Goal: Information Seeking & Learning: Compare options

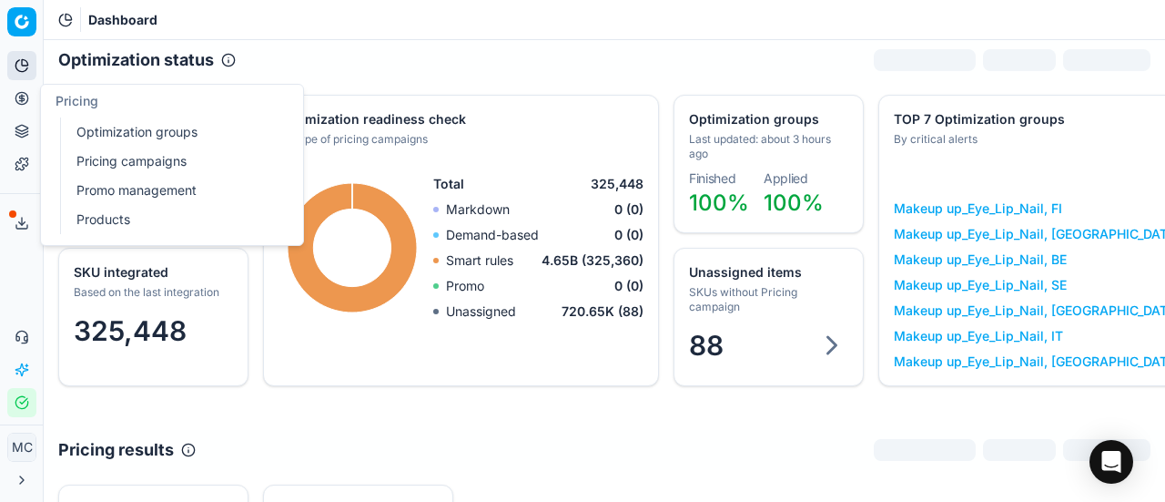
click at [91, 127] on link "Optimization groups" at bounding box center [175, 131] width 212 height 25
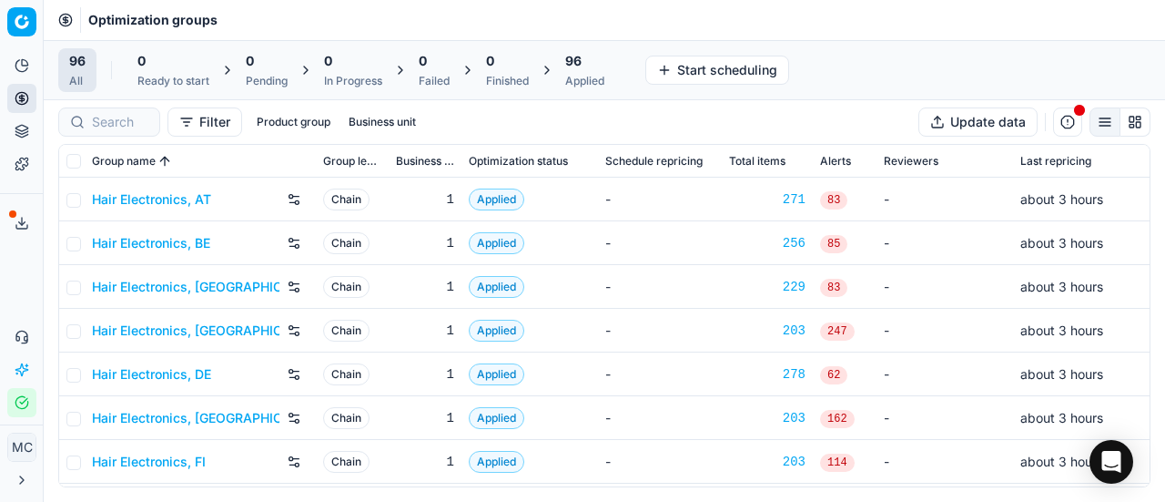
click at [146, 195] on link "Hair Electronics, AT" at bounding box center [151, 199] width 119 height 18
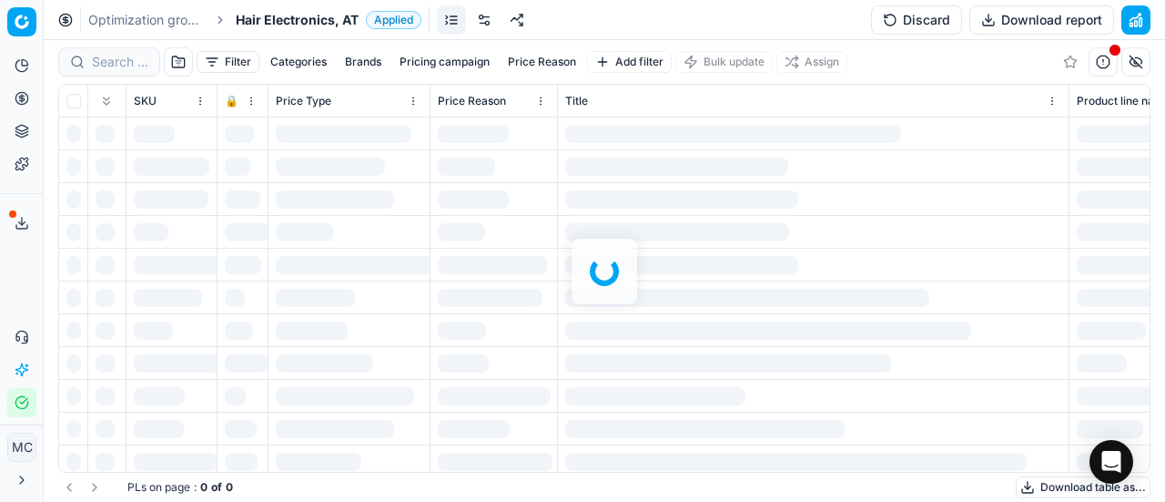
click at [271, 19] on span "Hair Electronics, AT" at bounding box center [297, 20] width 123 height 18
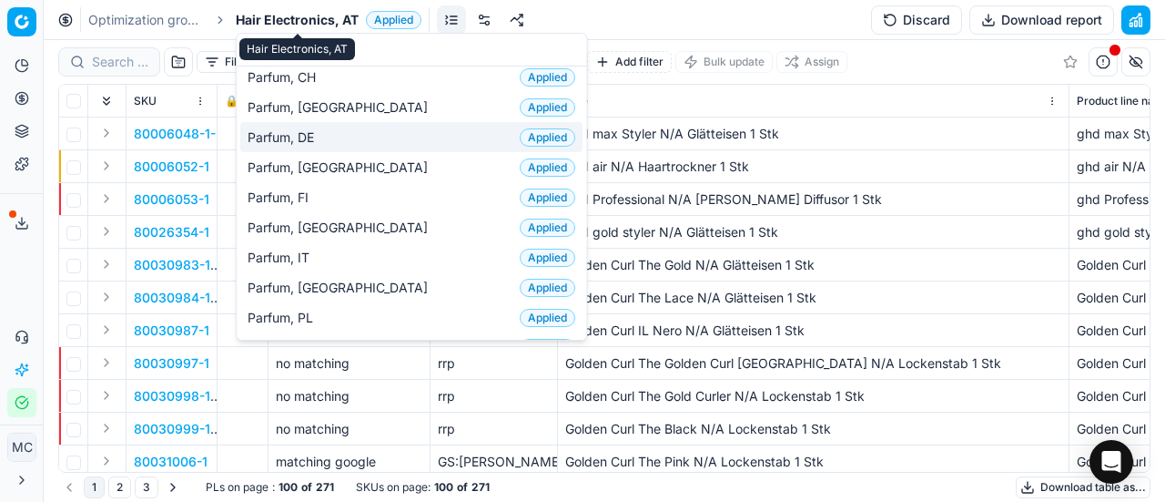
scroll to position [182, 0]
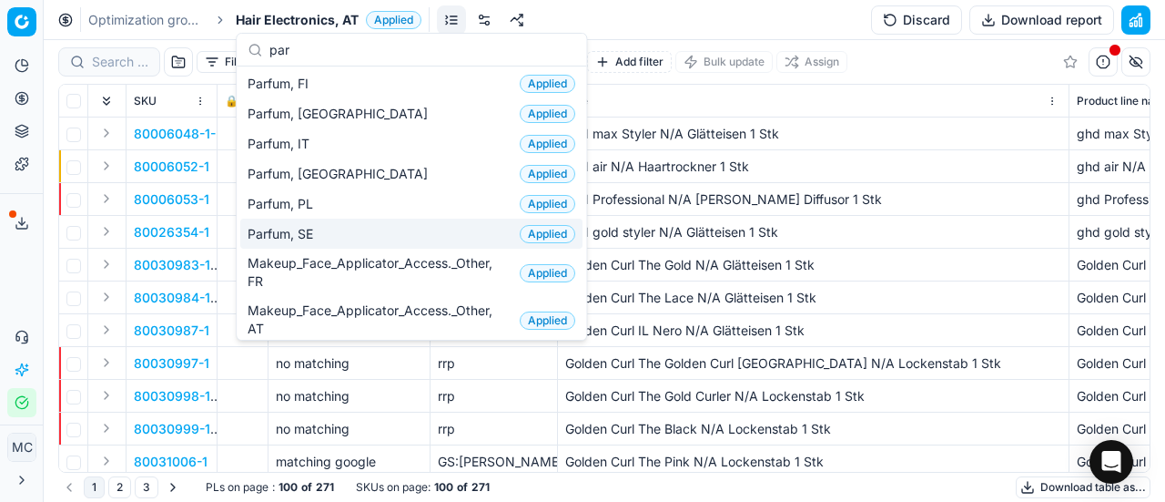
type input "par"
click at [377, 234] on div "Parfum, SE Applied" at bounding box center [411, 233] width 342 height 30
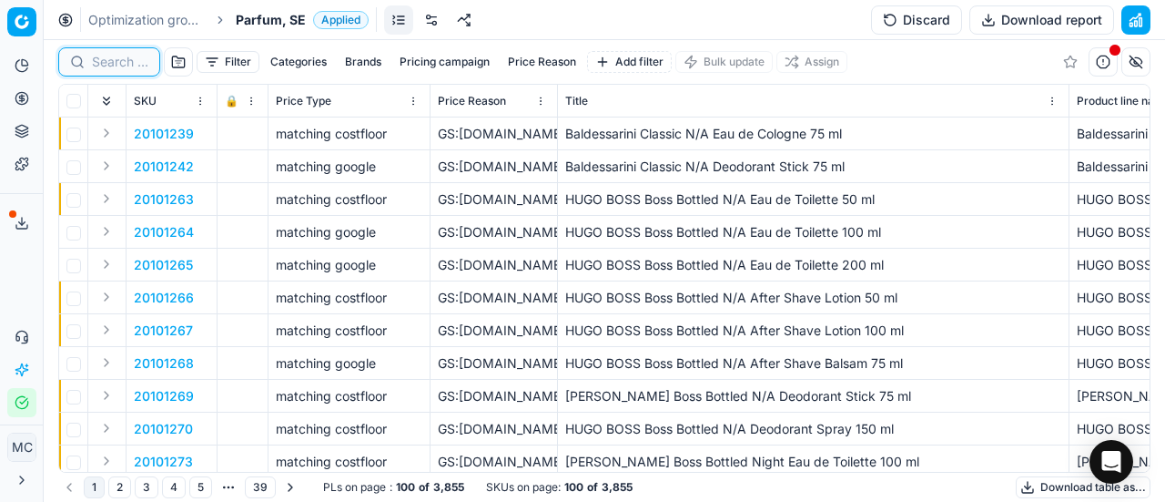
click at [118, 65] on input at bounding box center [120, 62] width 56 height 18
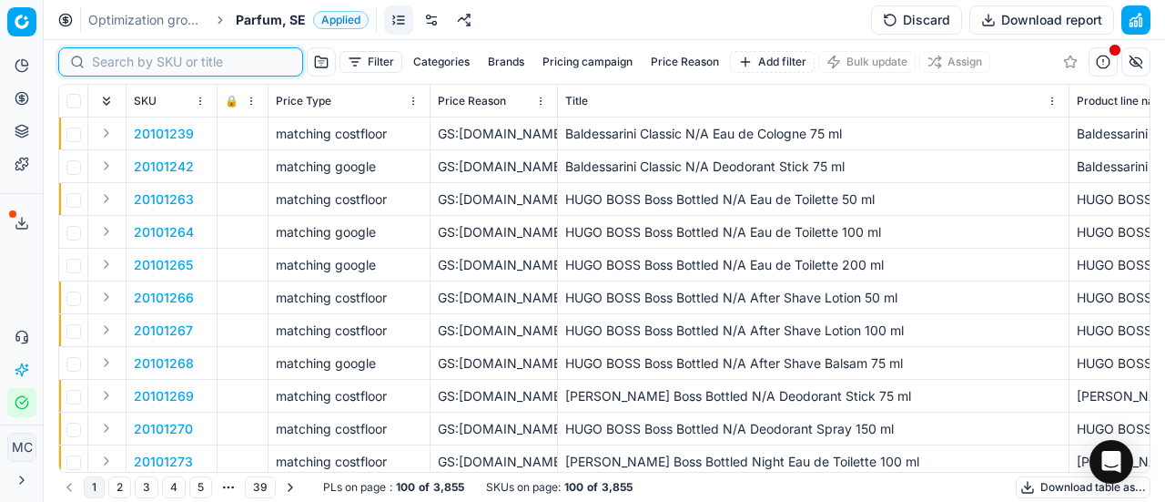
paste input "80020585-100"
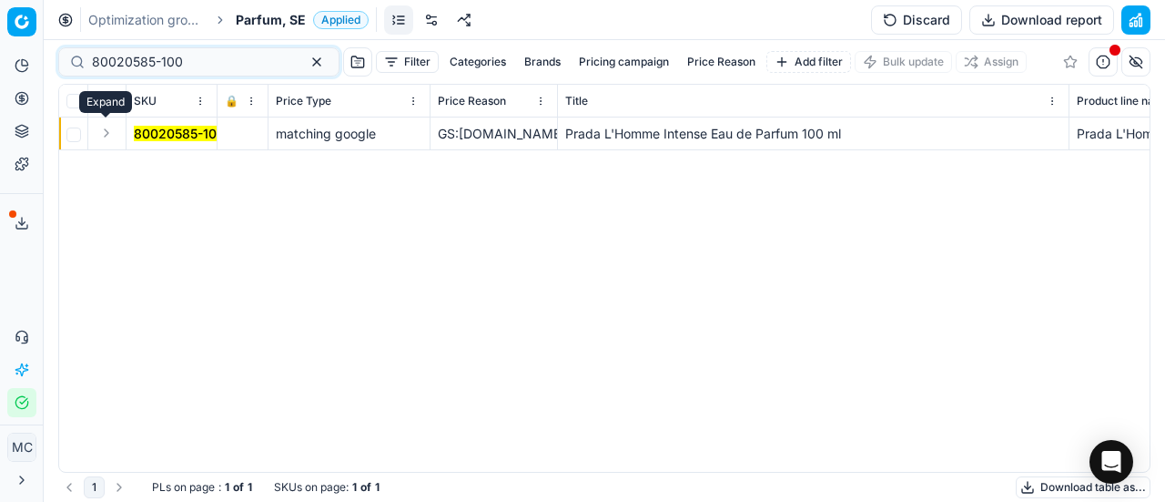
click at [109, 128] on button "Expand" at bounding box center [107, 133] width 22 height 22
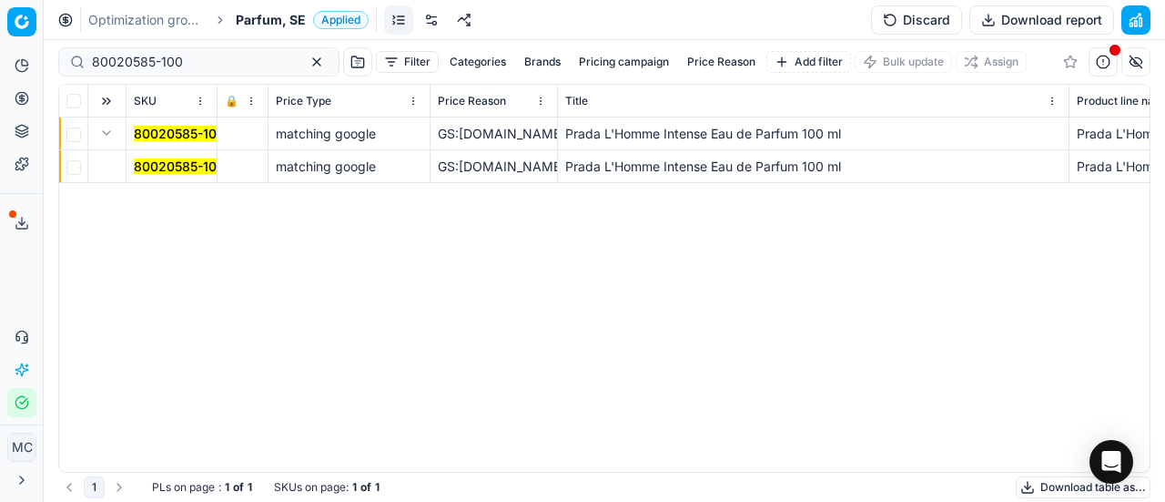
drag, startPoint x: 163, startPoint y: 157, endPoint x: 844, endPoint y: 116, distance: 682.1
click at [164, 157] on span "80020585-100" at bounding box center [179, 166] width 91 height 18
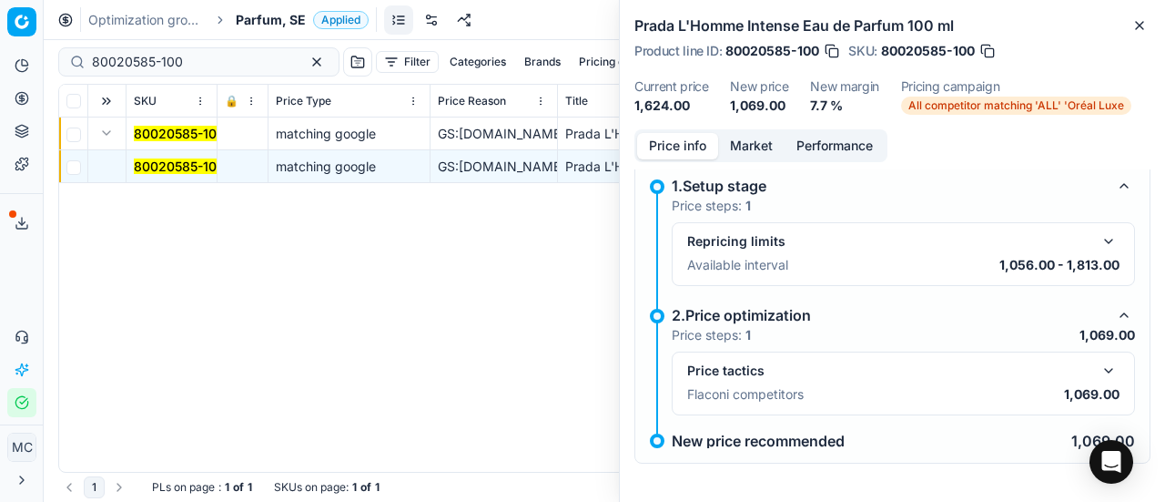
scroll to position [150, 0]
click at [1098, 365] on button "button" at bounding box center [1109, 369] width 22 height 22
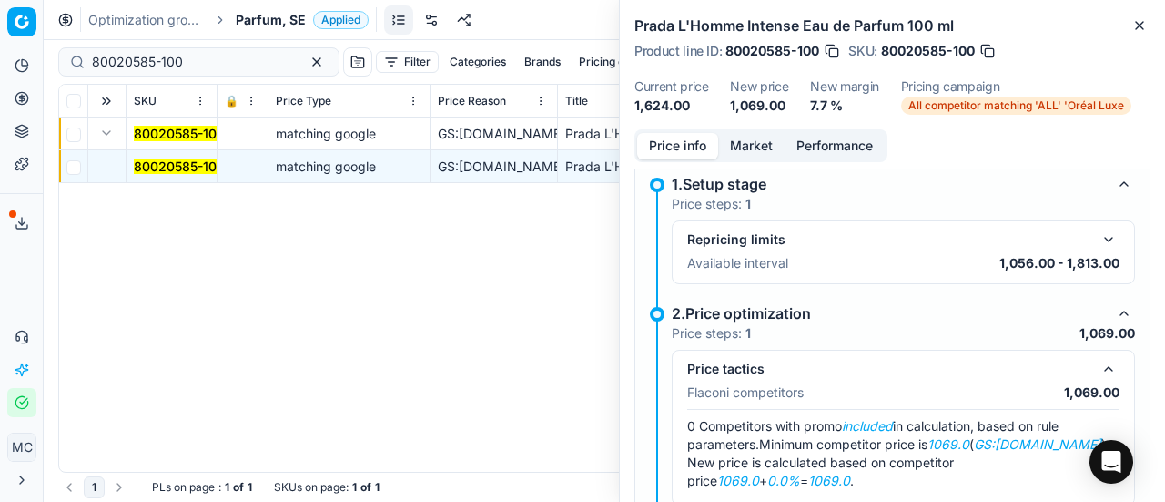
click at [749, 137] on button "Market" at bounding box center [751, 146] width 66 height 26
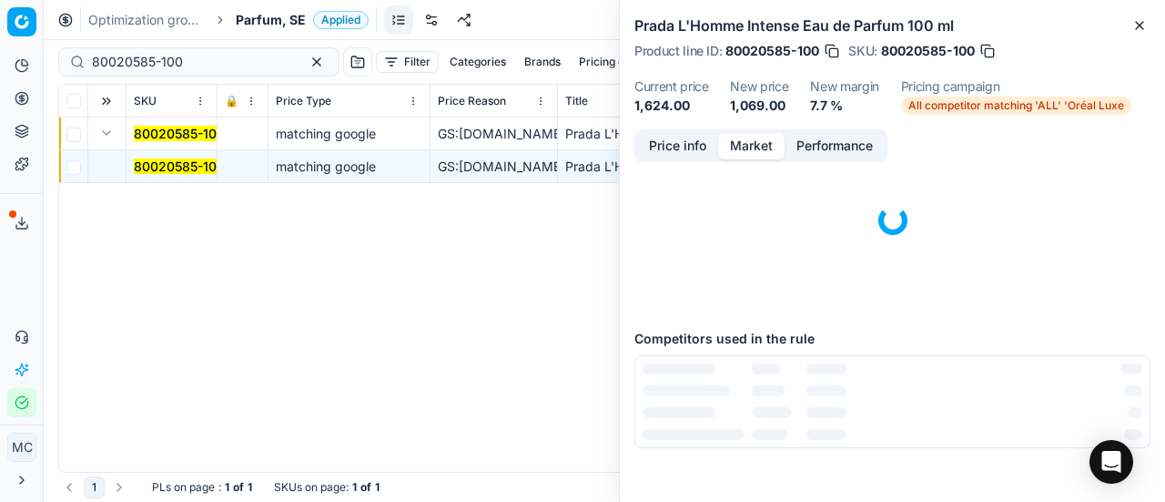
scroll to position [135, 0]
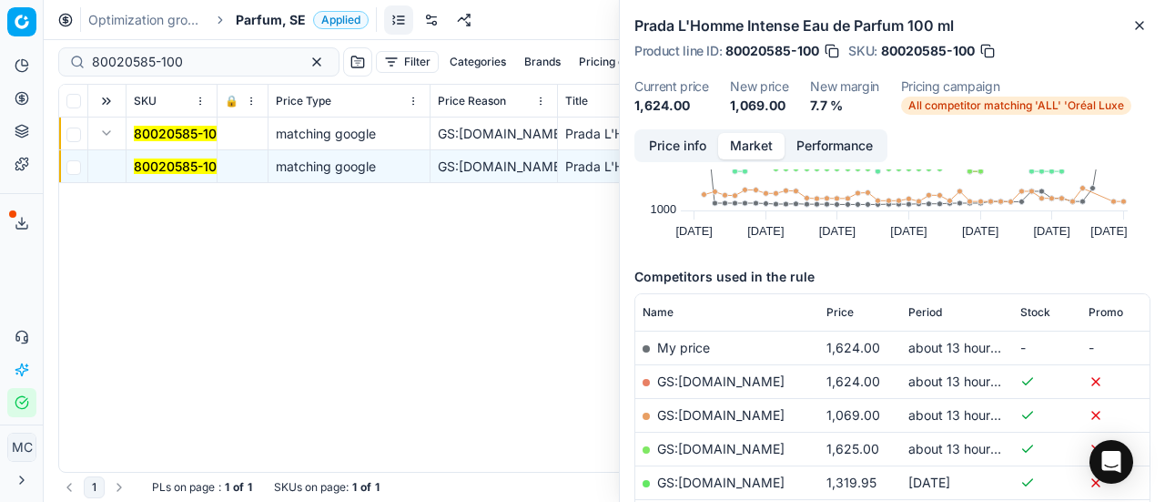
click at [712, 410] on link "GS:[DOMAIN_NAME]" at bounding box center [720, 414] width 127 height 15
drag, startPoint x: 204, startPoint y: 59, endPoint x: 0, endPoint y: 1, distance: 212.0
click at [0, 22] on div "Pricing platform Analytics Pricing Product portfolio Templates Export service 1…" at bounding box center [582, 251] width 1165 height 502
paste input "75431-100-1"
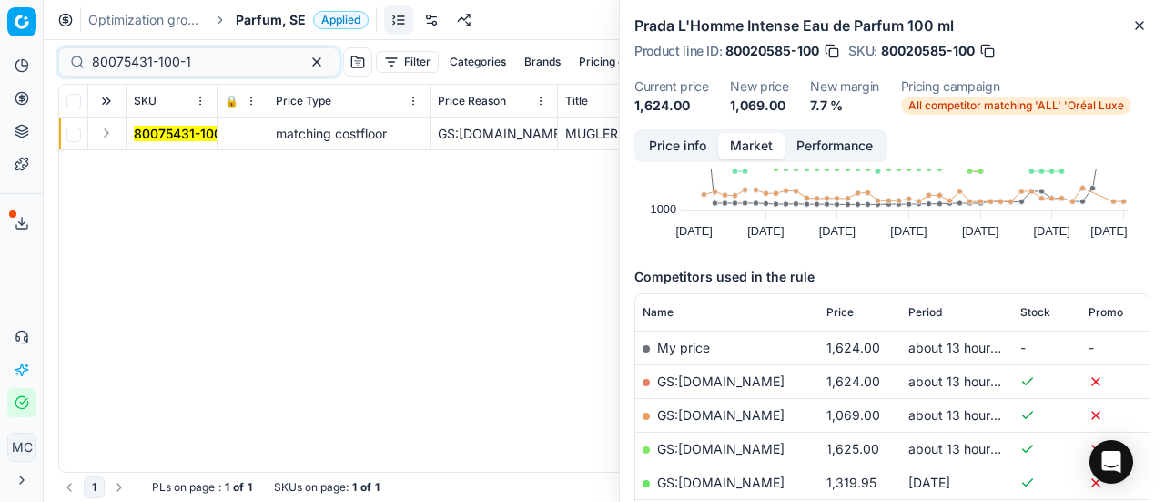
click at [109, 134] on button "Expand" at bounding box center [107, 133] width 22 height 22
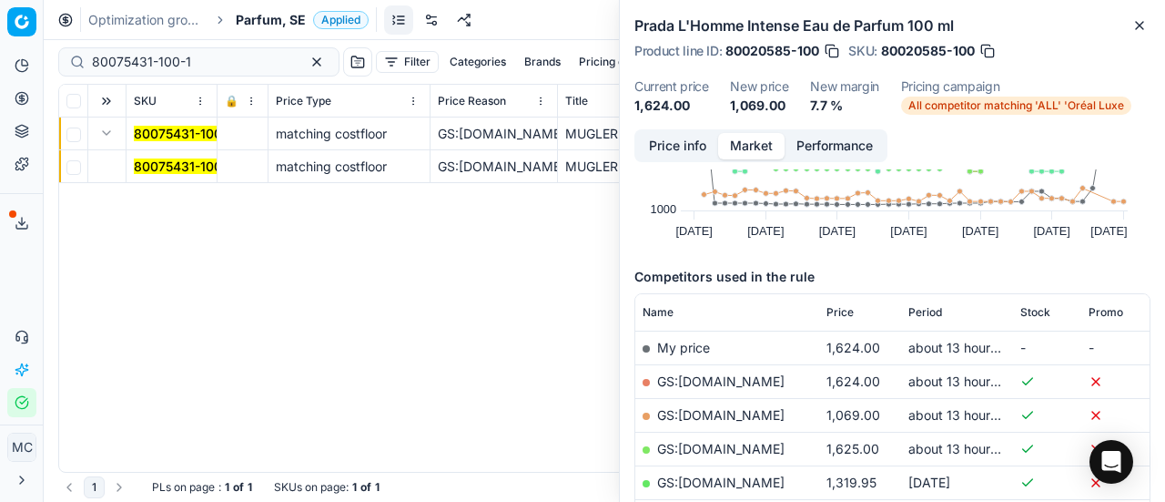
click at [169, 165] on mark "80075431-100-1" at bounding box center [183, 165] width 99 height 15
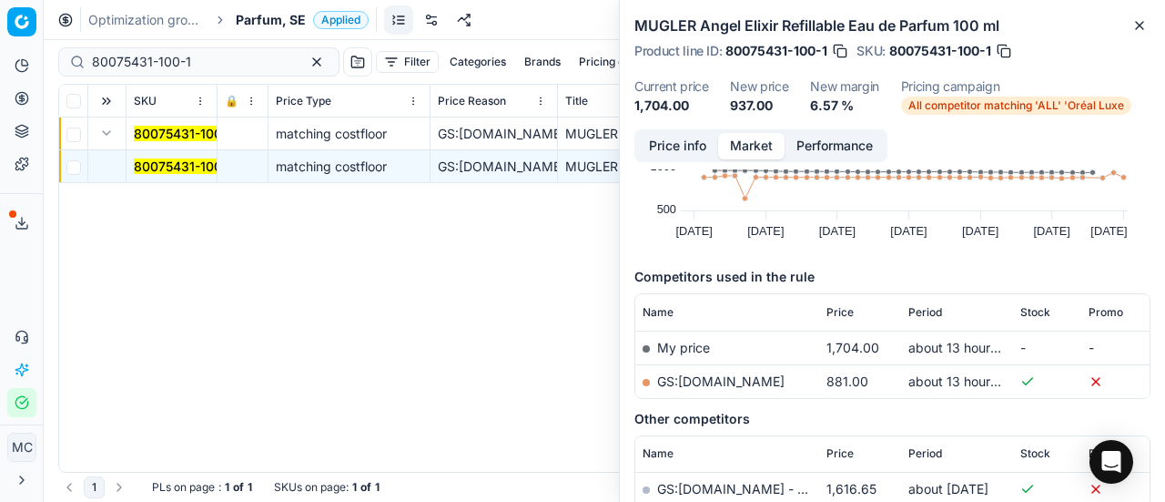
click at [683, 143] on button "Price info" at bounding box center [677, 146] width 81 height 26
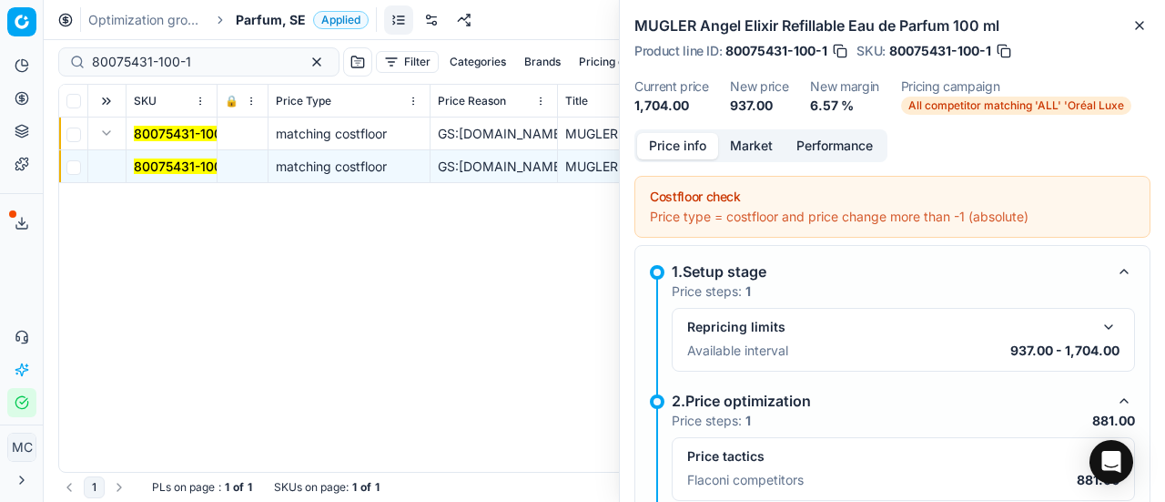
scroll to position [241, 0]
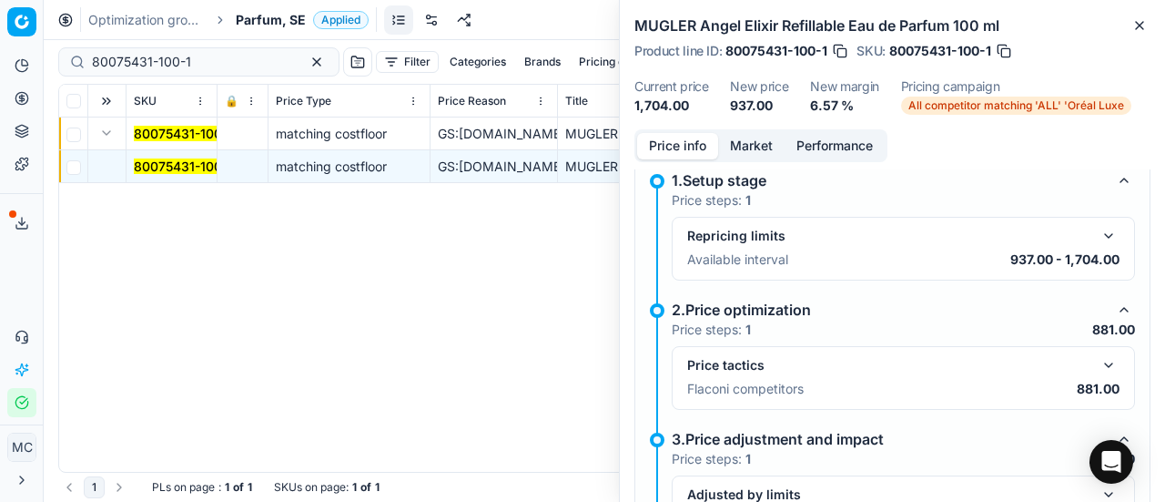
click at [1101, 366] on button "button" at bounding box center [1109, 365] width 22 height 22
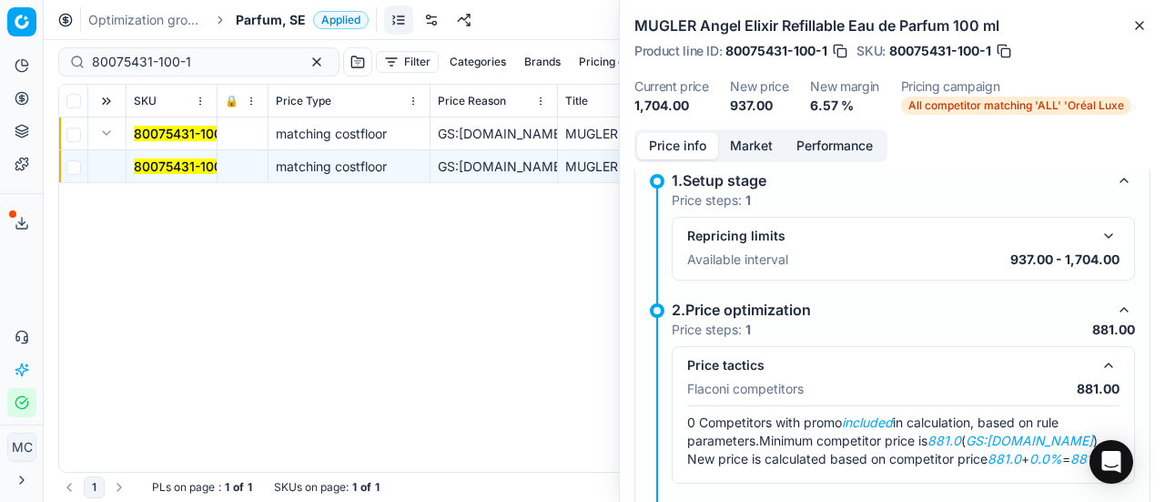
click at [761, 139] on button "Market" at bounding box center [751, 146] width 66 height 26
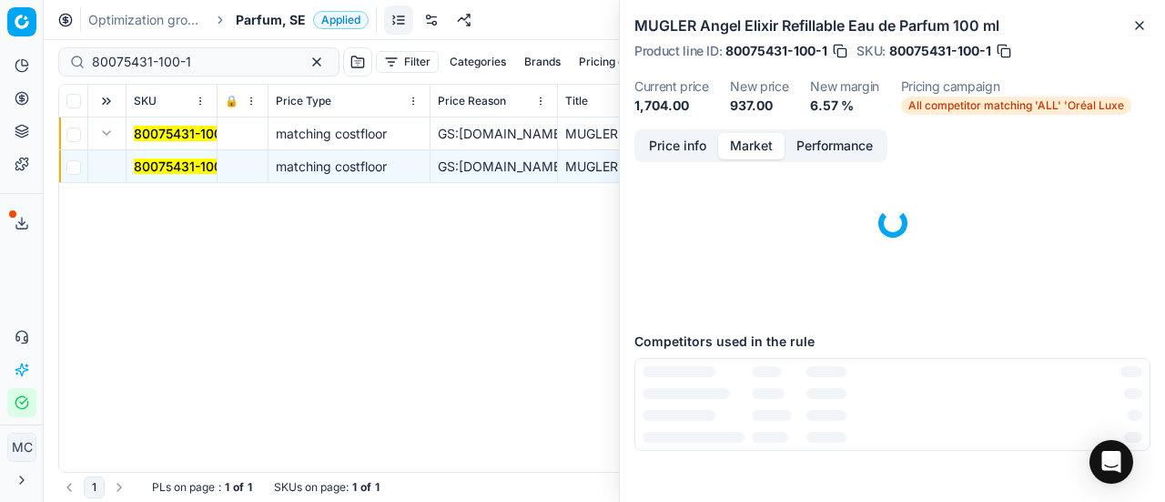
scroll to position [135, 0]
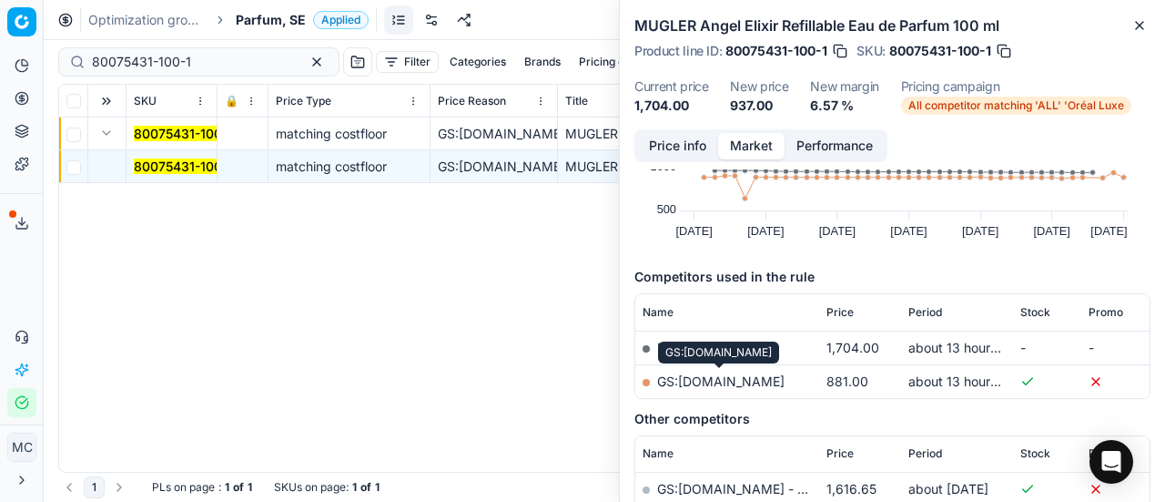
click at [725, 380] on link "GS:[DOMAIN_NAME]" at bounding box center [720, 380] width 127 height 15
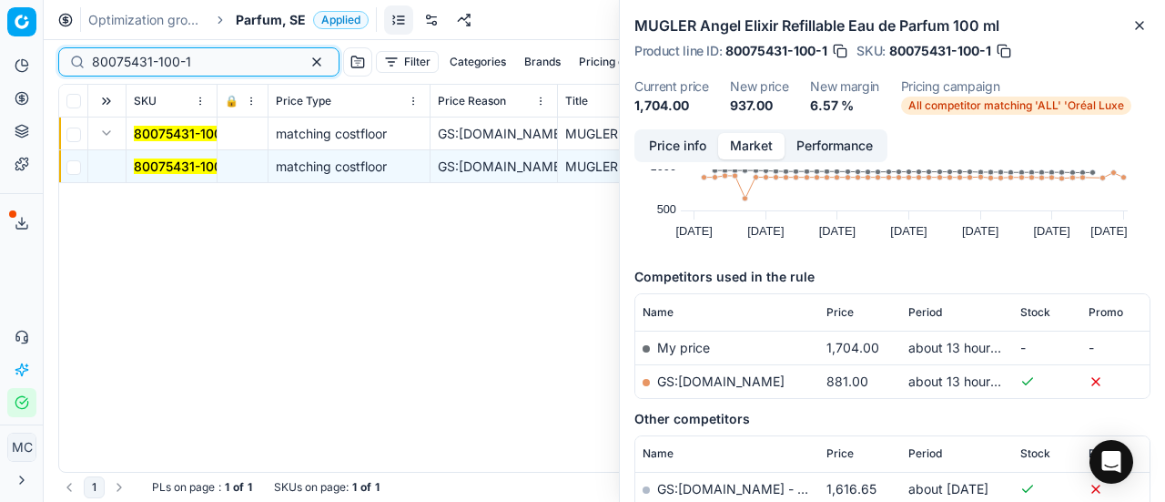
drag, startPoint x: 208, startPoint y: 66, endPoint x: 0, endPoint y: -24, distance: 225.9
click at [0, 0] on html "Pricing platform Analytics Pricing Product portfolio Templates Export service 1…" at bounding box center [582, 251] width 1165 height 502
paste input "12031-100"
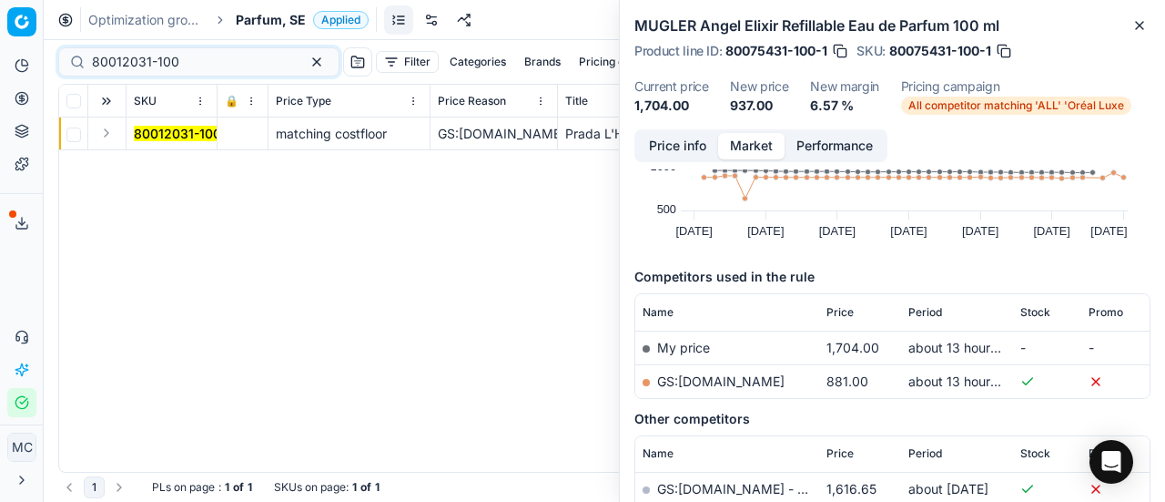
click at [105, 143] on td at bounding box center [107, 133] width 38 height 33
click at [114, 139] on button "Expand" at bounding box center [107, 133] width 22 height 22
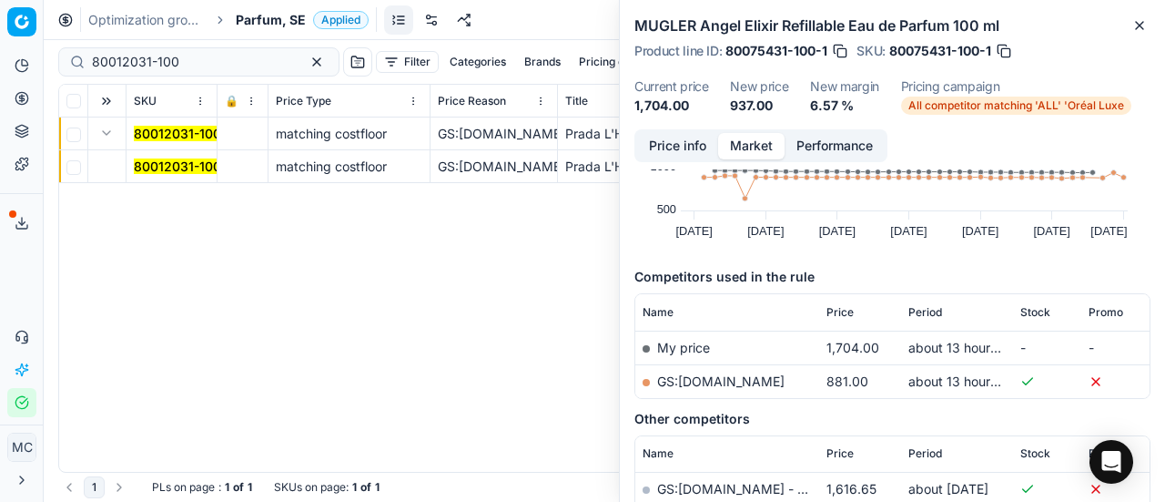
click at [206, 172] on mark "80012031-100" at bounding box center [177, 165] width 87 height 15
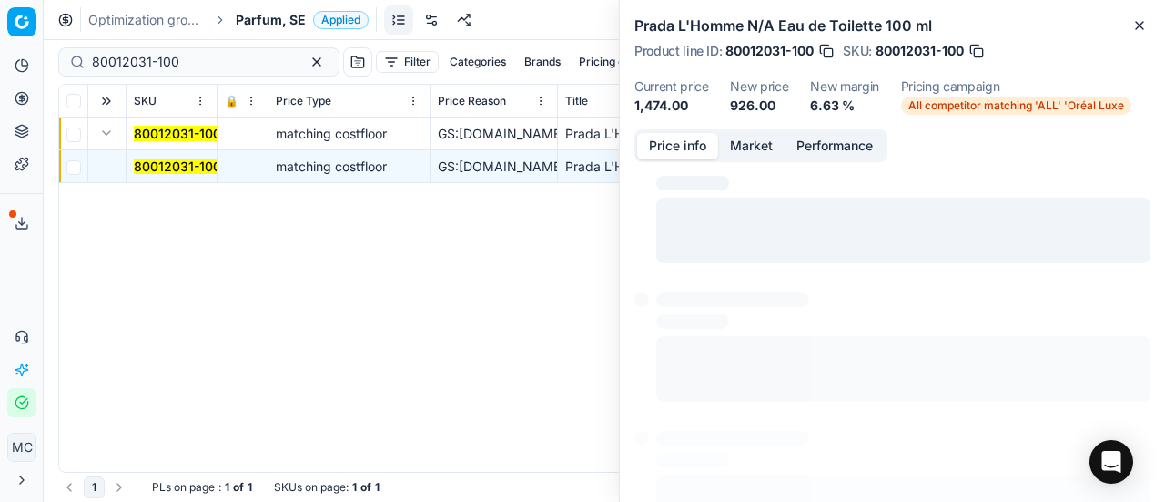
click at [686, 143] on button "Price info" at bounding box center [677, 146] width 81 height 26
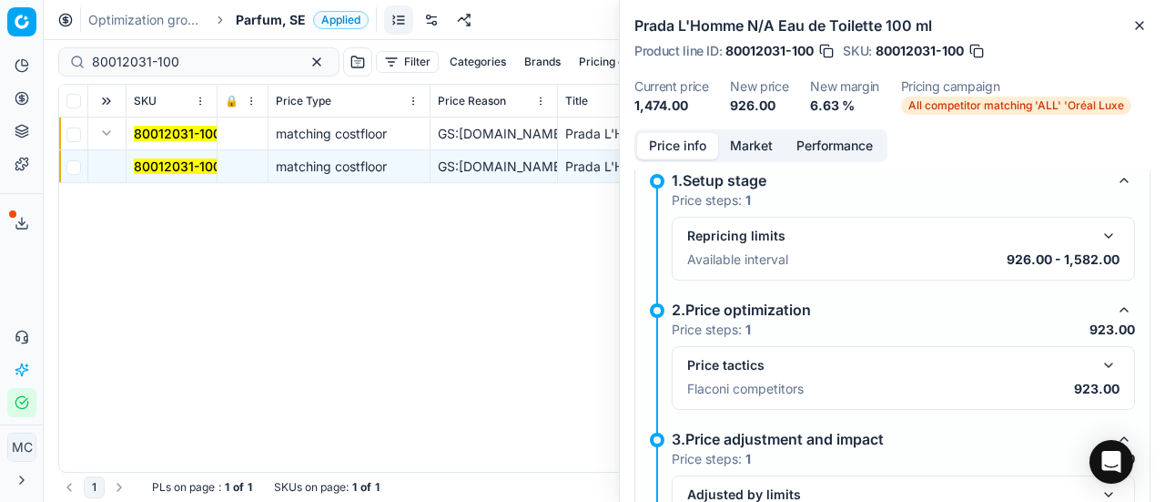
click at [1098, 358] on button "button" at bounding box center [1109, 365] width 22 height 22
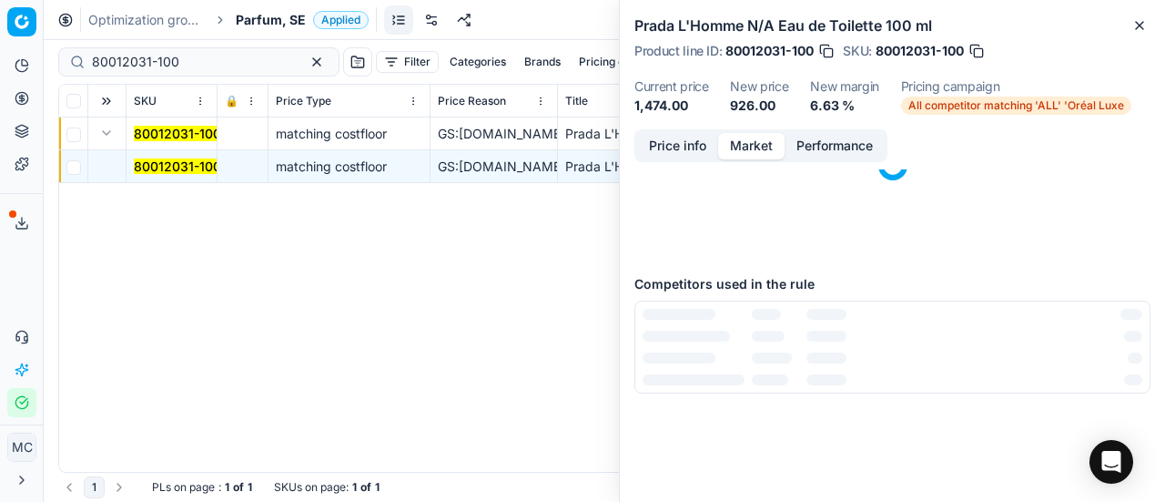
click at [768, 134] on button "Market" at bounding box center [751, 146] width 66 height 26
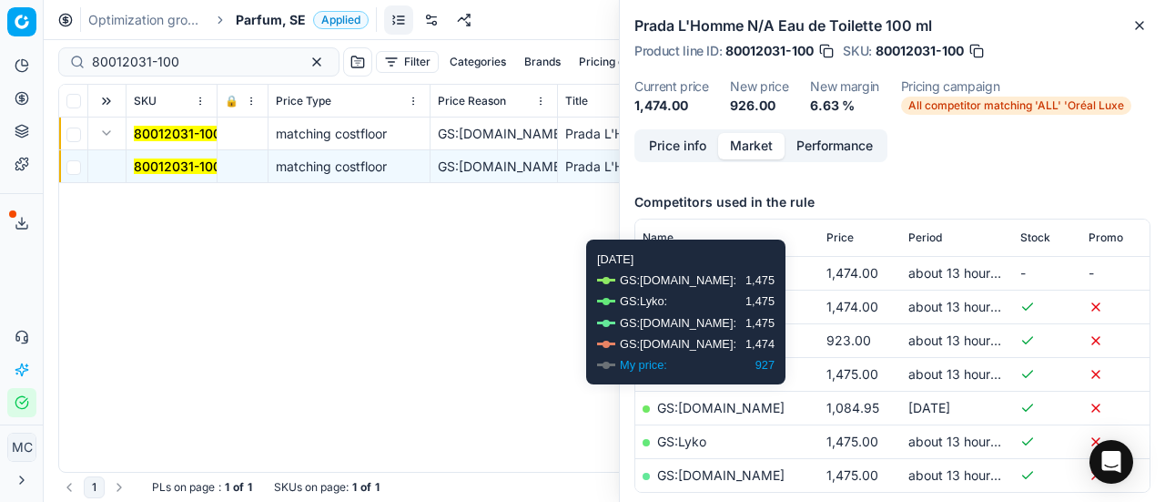
scroll to position [273, 0]
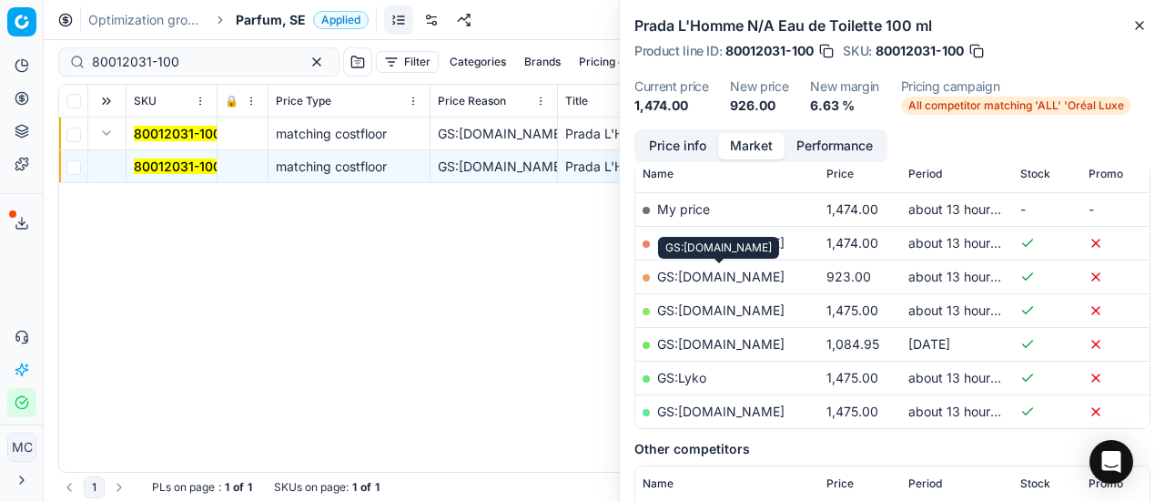
click at [764, 279] on link "GS:[DOMAIN_NAME]" at bounding box center [720, 276] width 127 height 15
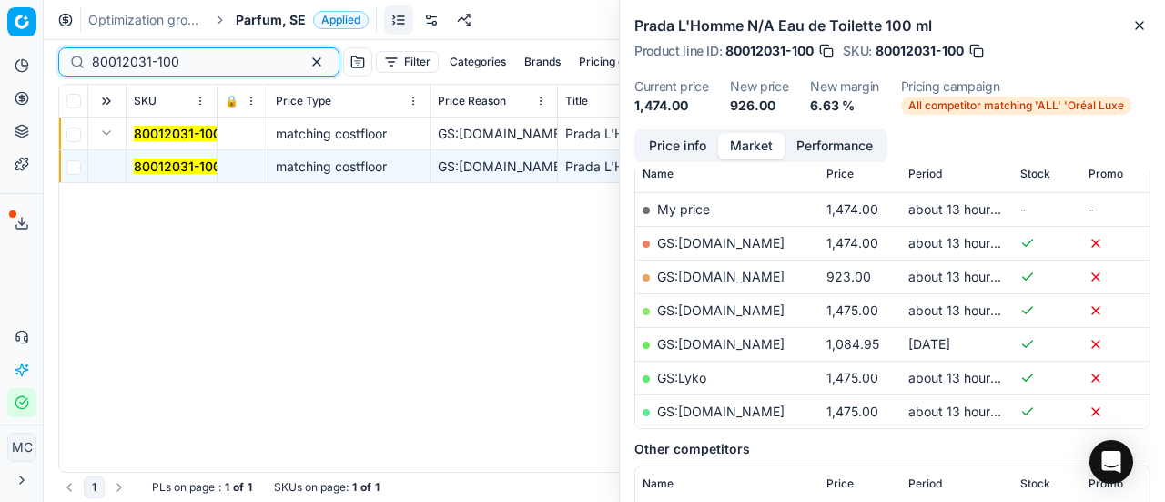
drag, startPoint x: 213, startPoint y: 65, endPoint x: 0, endPoint y: 19, distance: 217.8
click at [0, 26] on div "Pricing platform Analytics Pricing Product portfolio Templates Export service 1…" at bounding box center [582, 251] width 1165 height 502
paste input "52154"
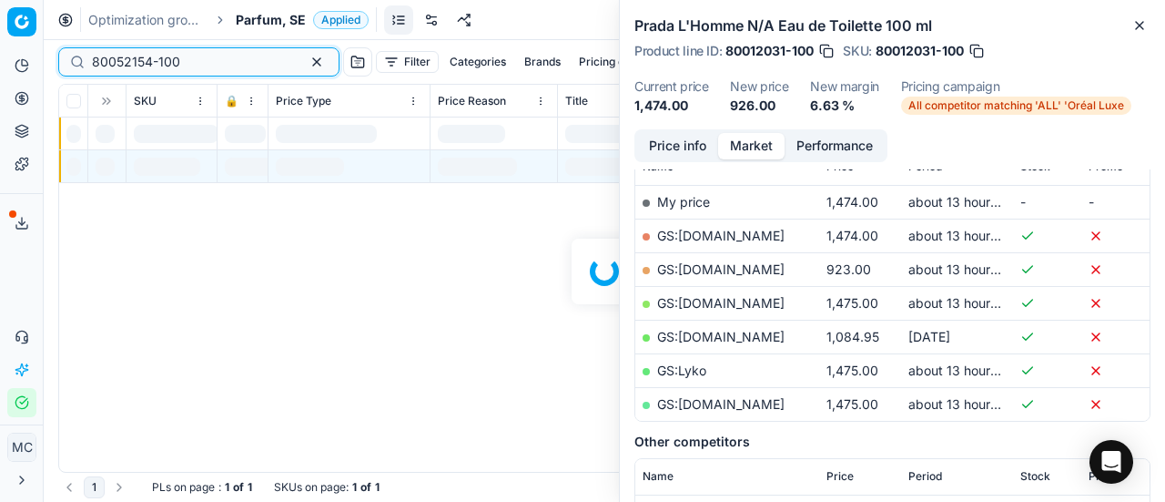
scroll to position [273, 0]
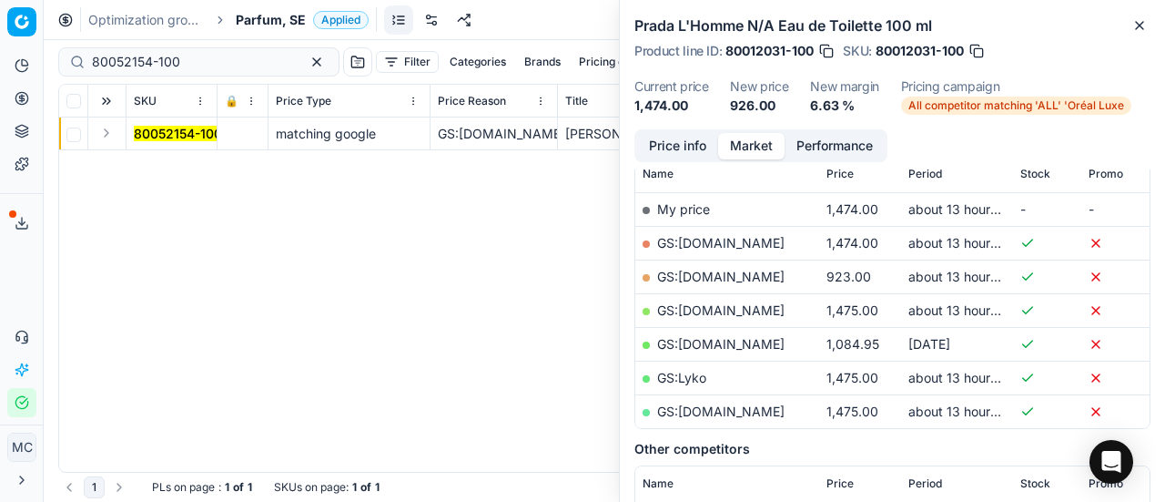
click at [108, 137] on button "Expand" at bounding box center [107, 133] width 22 height 22
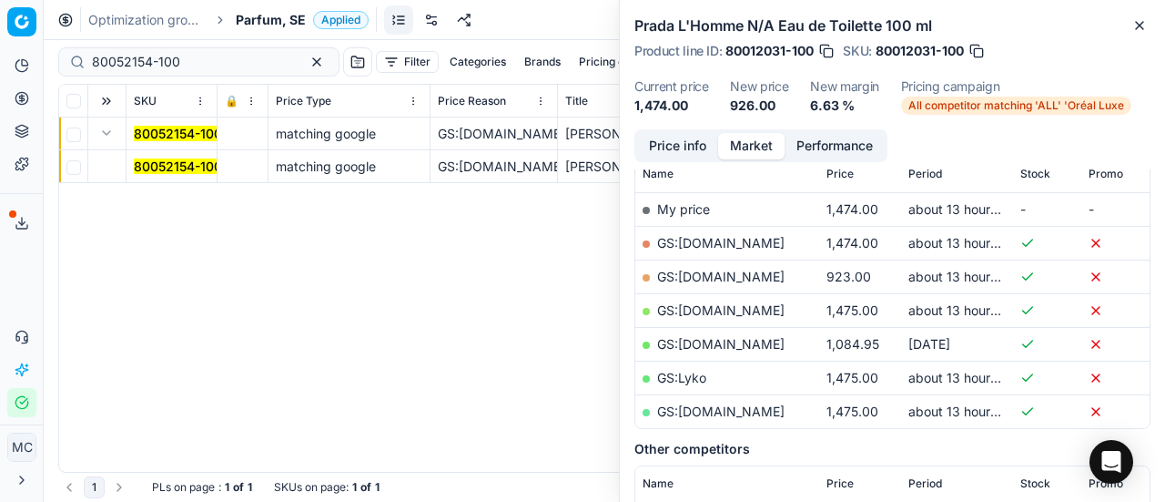
drag, startPoint x: 121, startPoint y: 143, endPoint x: 816, endPoint y: 162, distance: 694.7
click at [153, 160] on mark "80052154-100" at bounding box center [178, 165] width 88 height 15
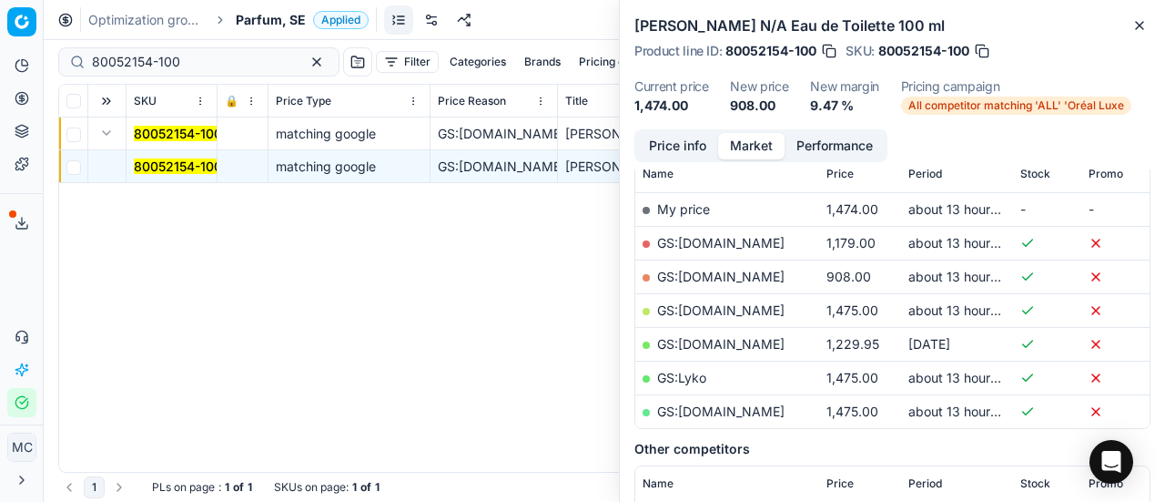
click at [692, 140] on button "Price info" at bounding box center [677, 146] width 81 height 26
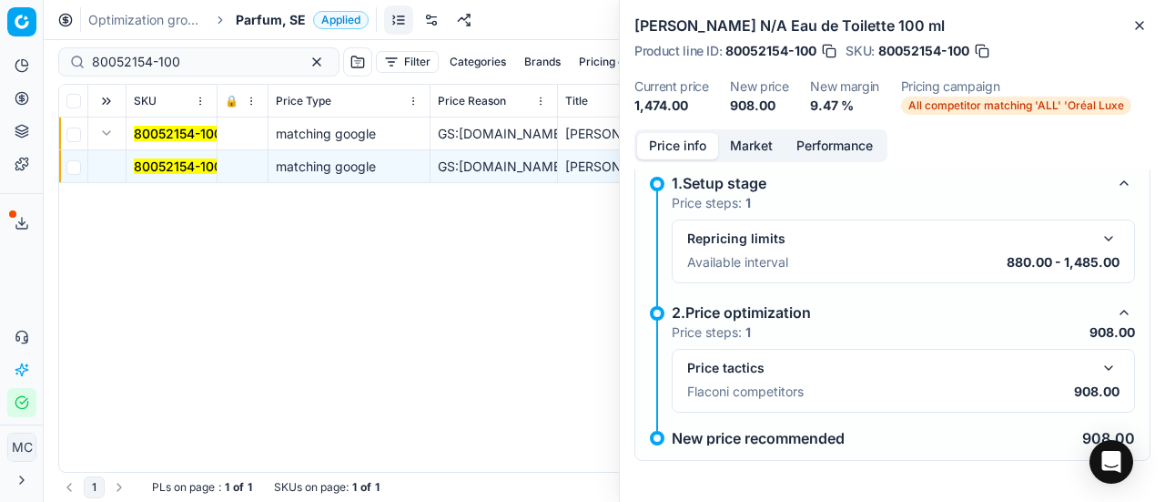
click at [1098, 368] on button "button" at bounding box center [1109, 368] width 22 height 22
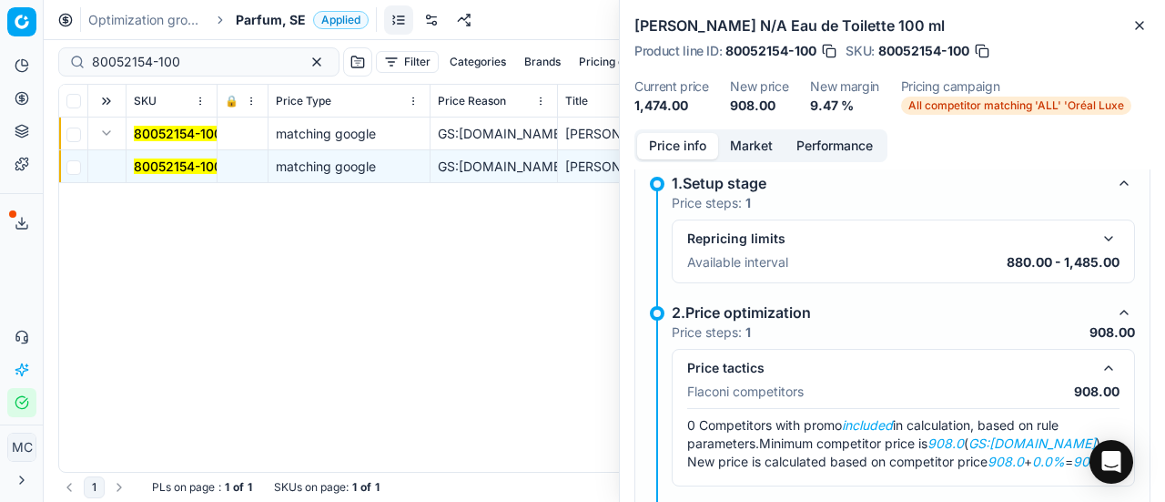
click at [735, 146] on button "Market" at bounding box center [751, 146] width 66 height 26
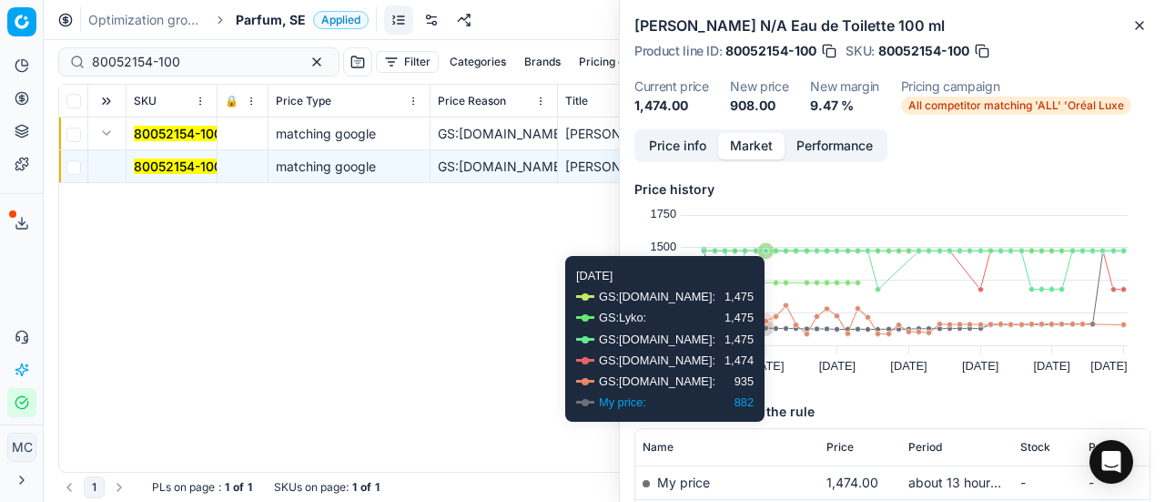
scroll to position [273, 0]
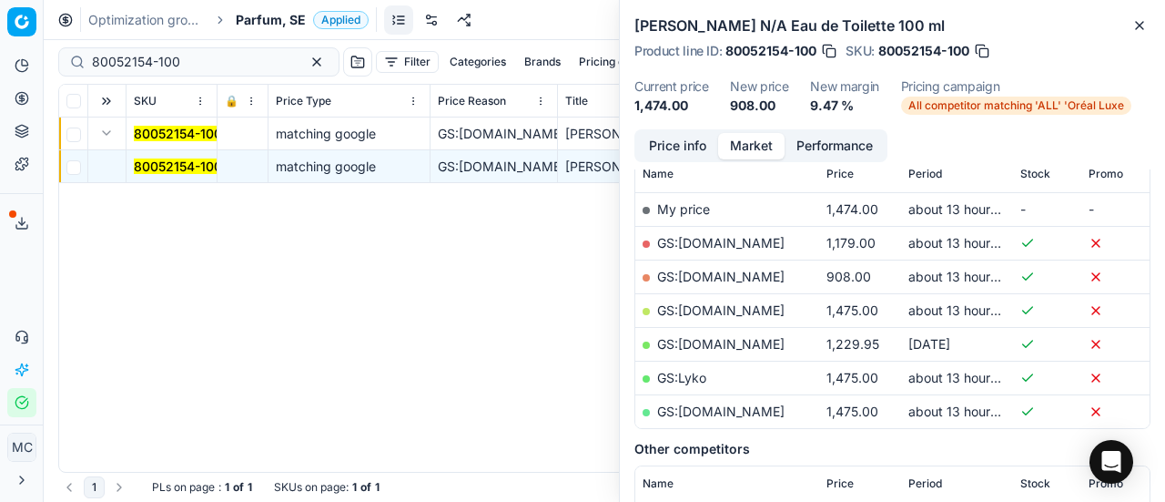
click at [759, 271] on link "GS:[DOMAIN_NAME]" at bounding box center [720, 276] width 127 height 15
drag, startPoint x: 227, startPoint y: 68, endPoint x: 0, endPoint y: 58, distance: 226.9
click at [0, 64] on div "Pricing platform Analytics Pricing Product portfolio Templates Export service 1…" at bounding box center [582, 251] width 1165 height 502
paste input "20102615"
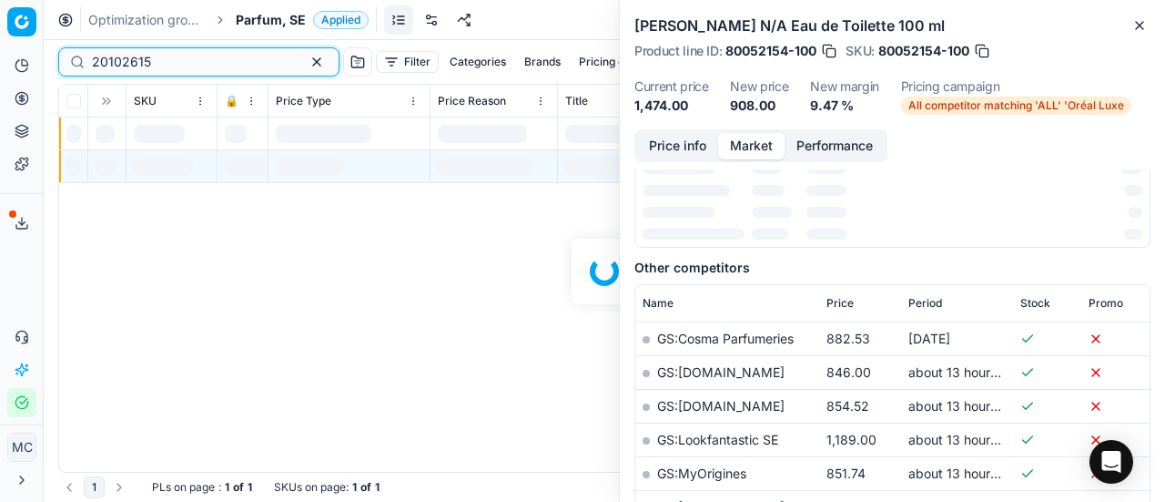
scroll to position [273, 0]
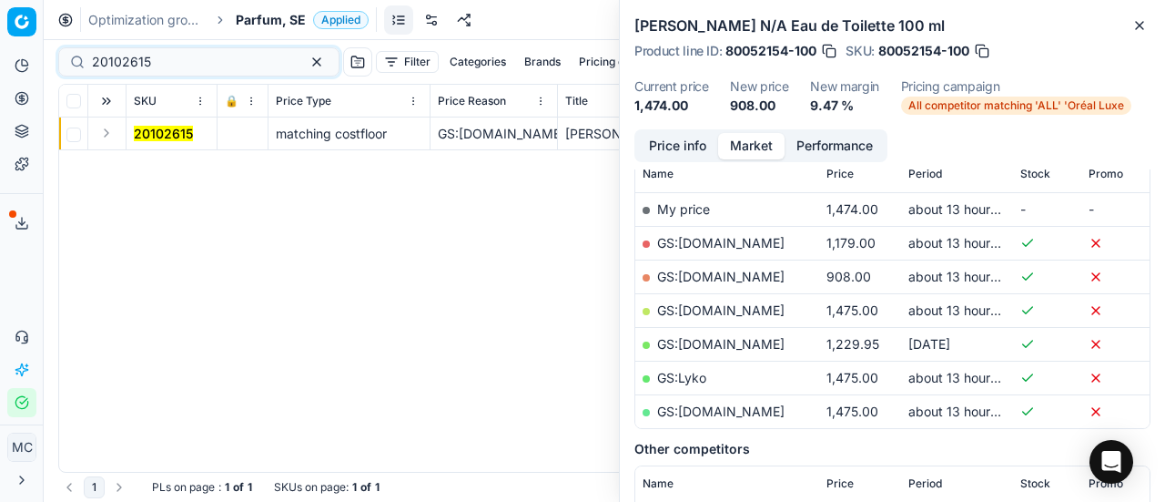
drag, startPoint x: 108, startPoint y: 133, endPoint x: 142, endPoint y: 146, distance: 36.0
click at [108, 133] on button "Expand" at bounding box center [107, 133] width 22 height 22
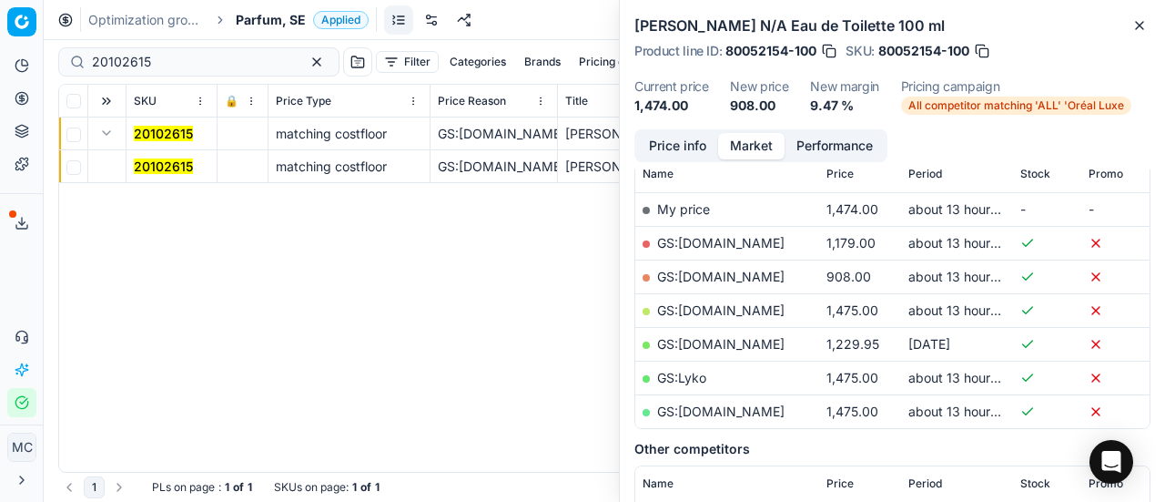
click at [189, 167] on mark "20102615" at bounding box center [163, 165] width 59 height 15
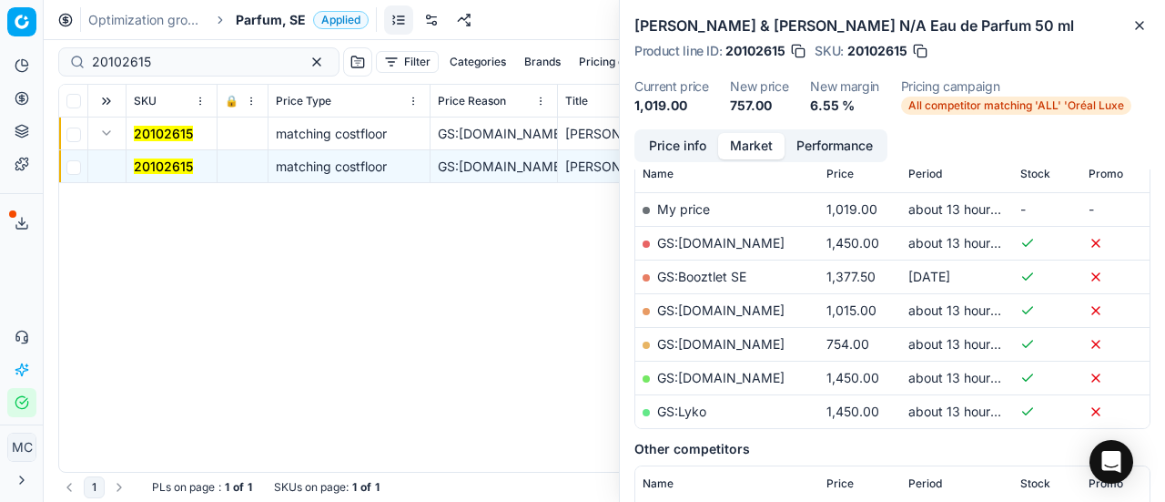
click at [700, 150] on button "Price info" at bounding box center [677, 146] width 81 height 26
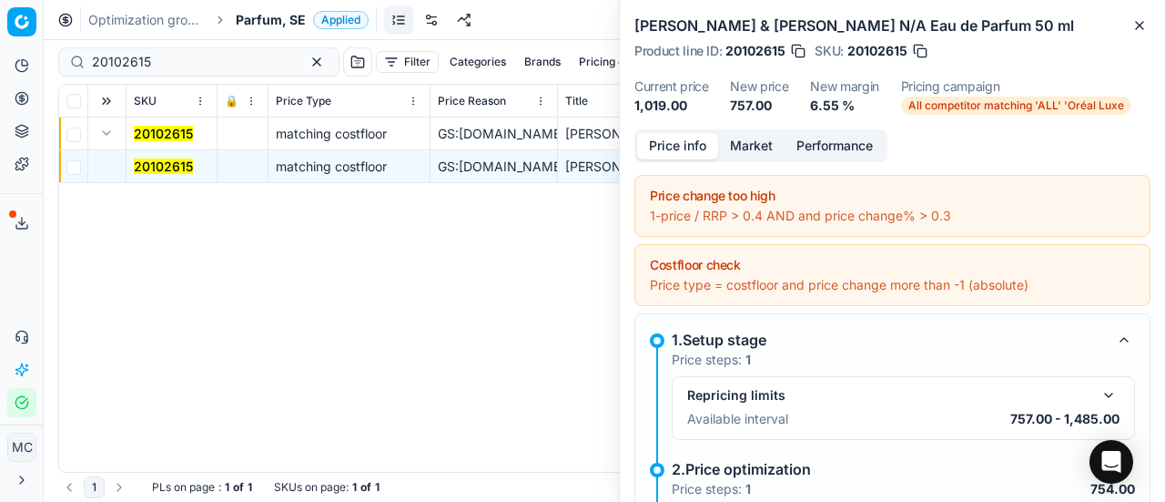
scroll to position [355, 0]
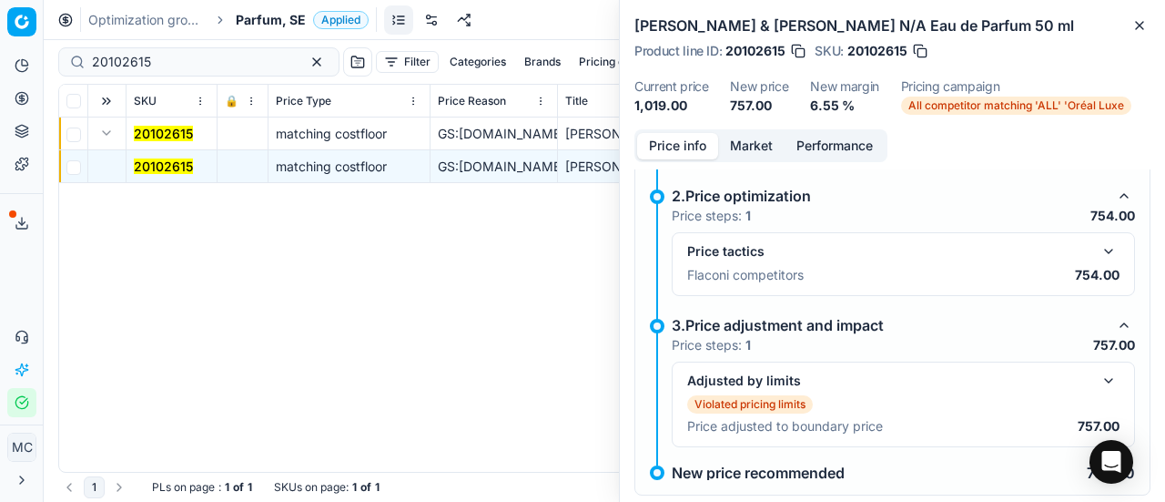
click at [1098, 254] on button "button" at bounding box center [1109, 251] width 22 height 22
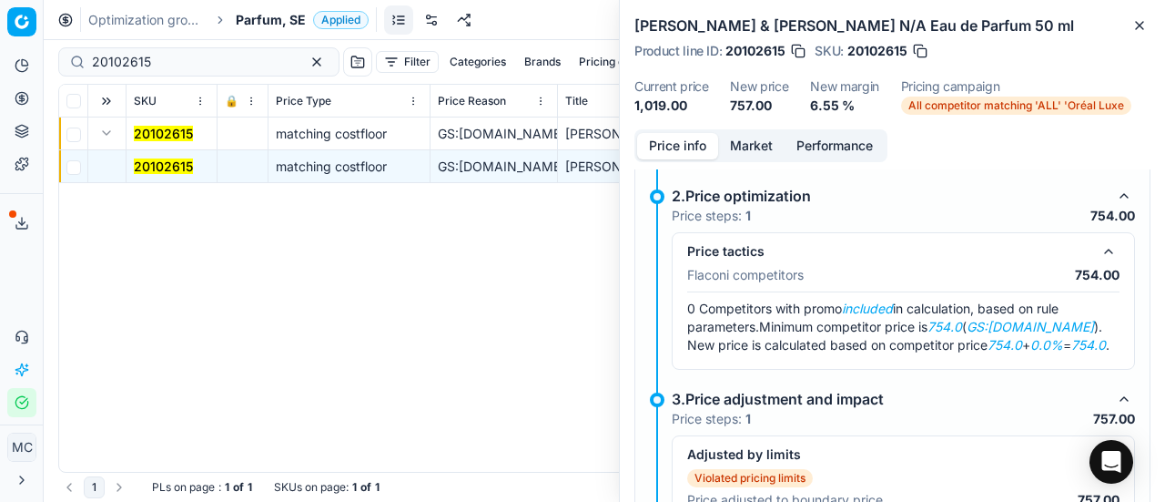
click at [735, 141] on button "Market" at bounding box center [751, 146] width 66 height 26
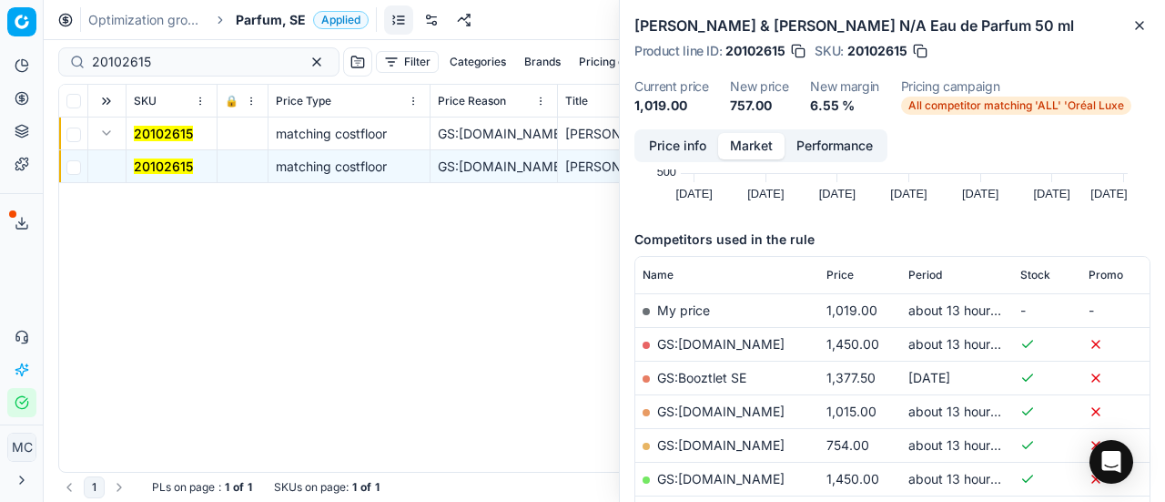
scroll to position [273, 0]
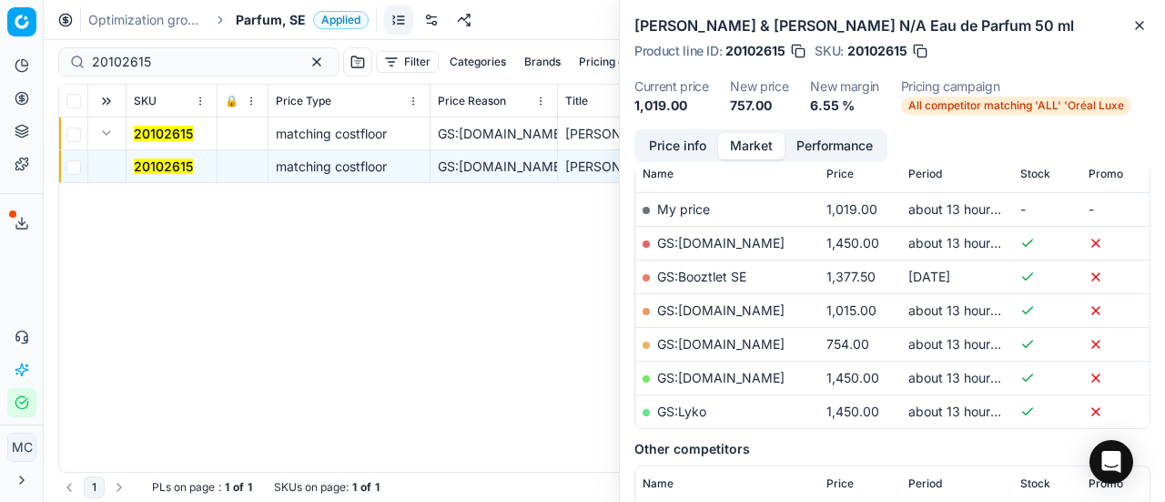
click at [743, 340] on link "GS:[DOMAIN_NAME]" at bounding box center [720, 343] width 127 height 15
drag, startPoint x: 178, startPoint y: 71, endPoint x: 0, endPoint y: 65, distance: 178.5
click at [0, 70] on div "Pricing platform Analytics Pricing Product portfolio Templates Export service 1…" at bounding box center [582, 251] width 1165 height 502
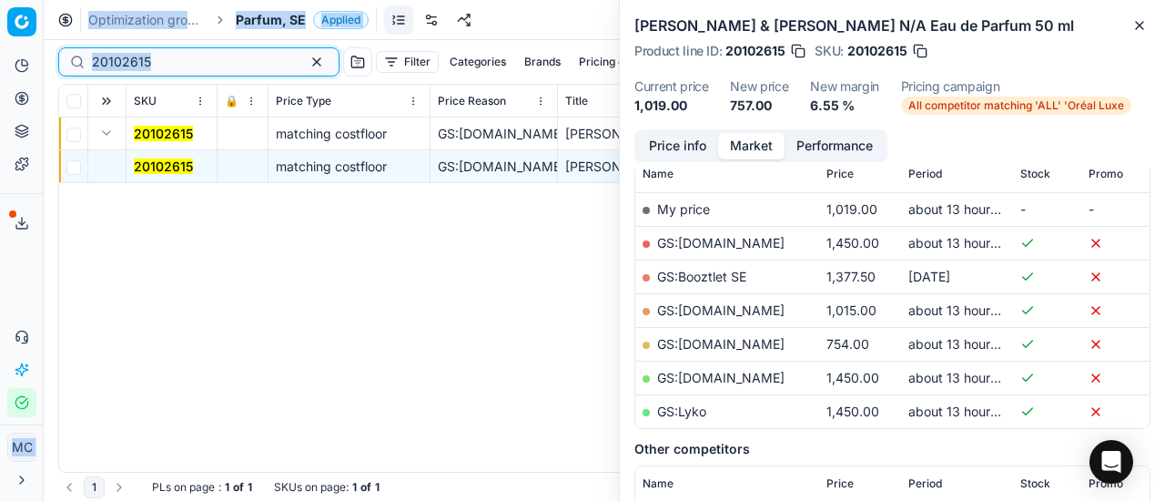
click at [192, 65] on input "20102615" at bounding box center [191, 62] width 199 height 18
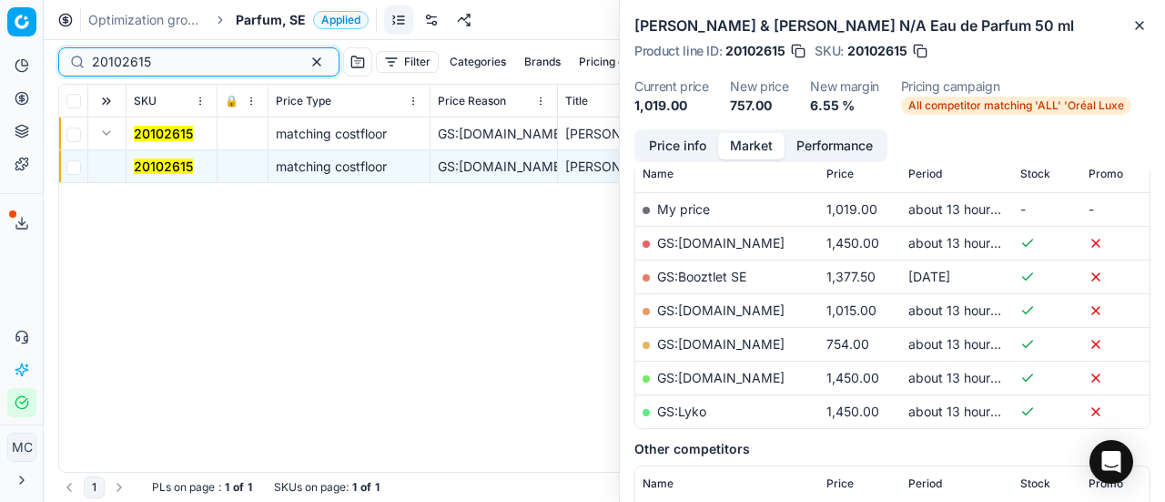
drag, startPoint x: 191, startPoint y: 65, endPoint x: 0, endPoint y: 66, distance: 191.1
click at [0, 66] on div "Pricing platform Analytics Pricing Product portfolio Templates Export service 1…" at bounding box center [582, 251] width 1165 height 502
paste input "510"
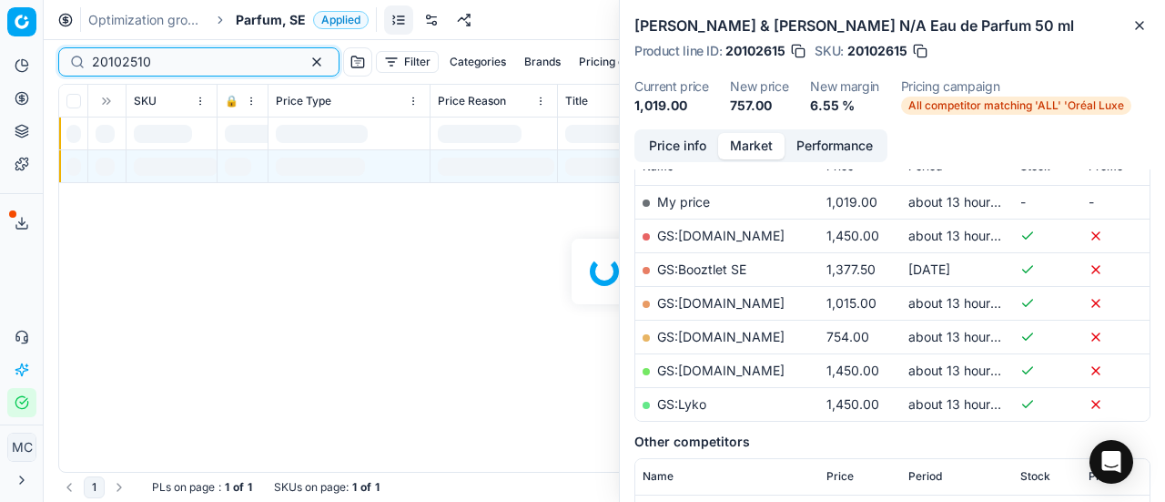
scroll to position [273, 0]
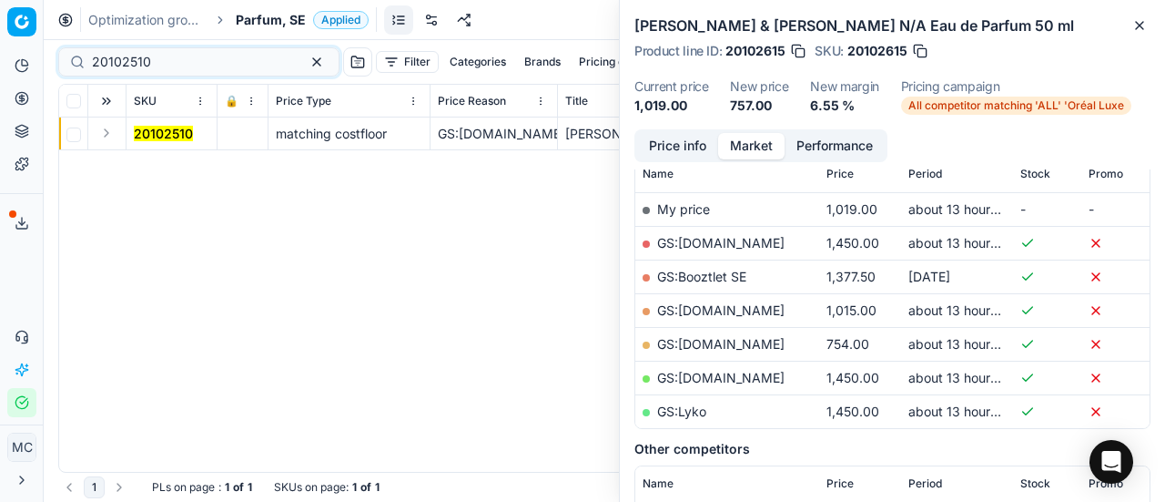
click at [107, 134] on button "Expand" at bounding box center [107, 133] width 22 height 22
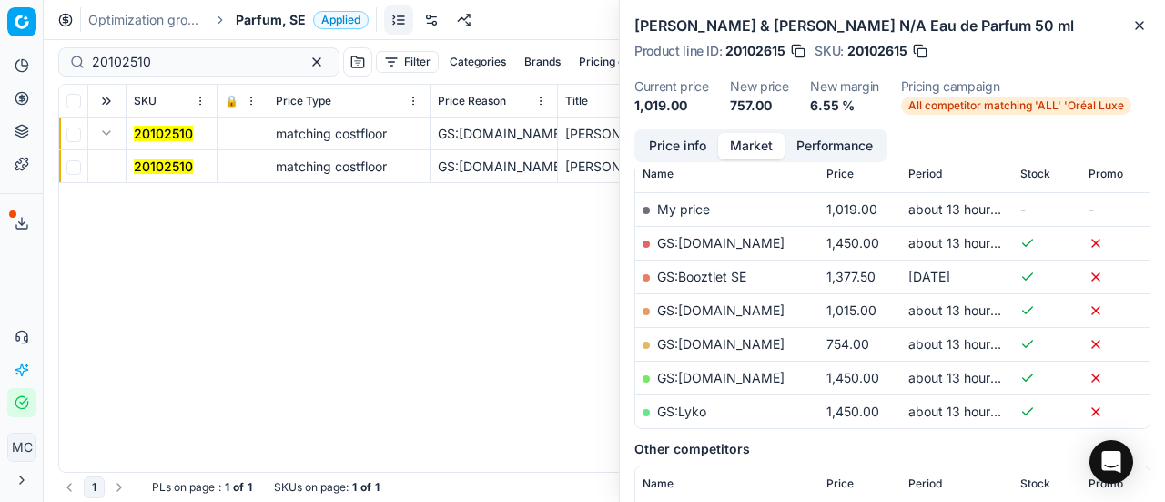
drag, startPoint x: 157, startPoint y: 161, endPoint x: 632, endPoint y: 170, distance: 474.3
click at [158, 161] on mark "20102510" at bounding box center [163, 165] width 59 height 15
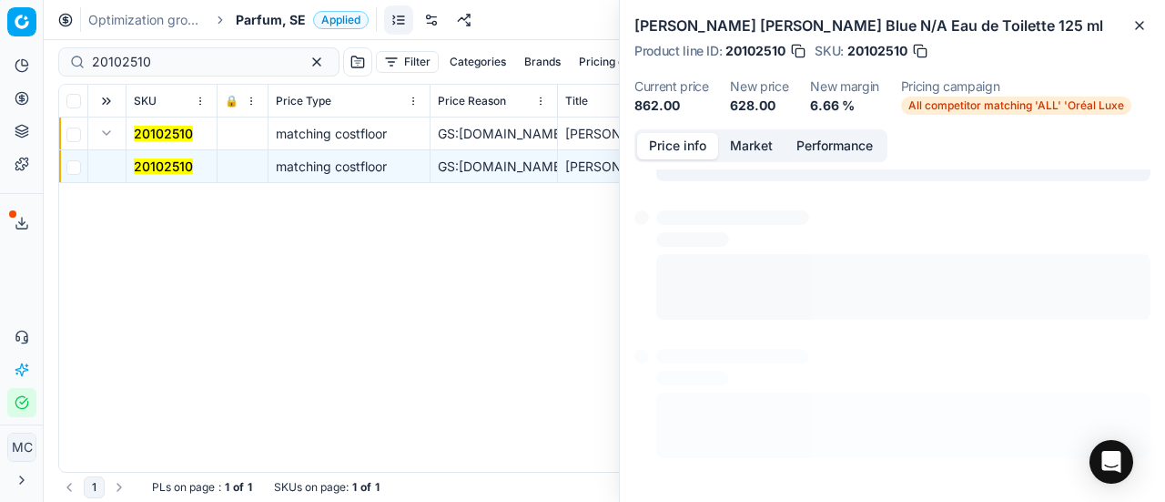
click at [665, 147] on button "Price info" at bounding box center [677, 146] width 81 height 26
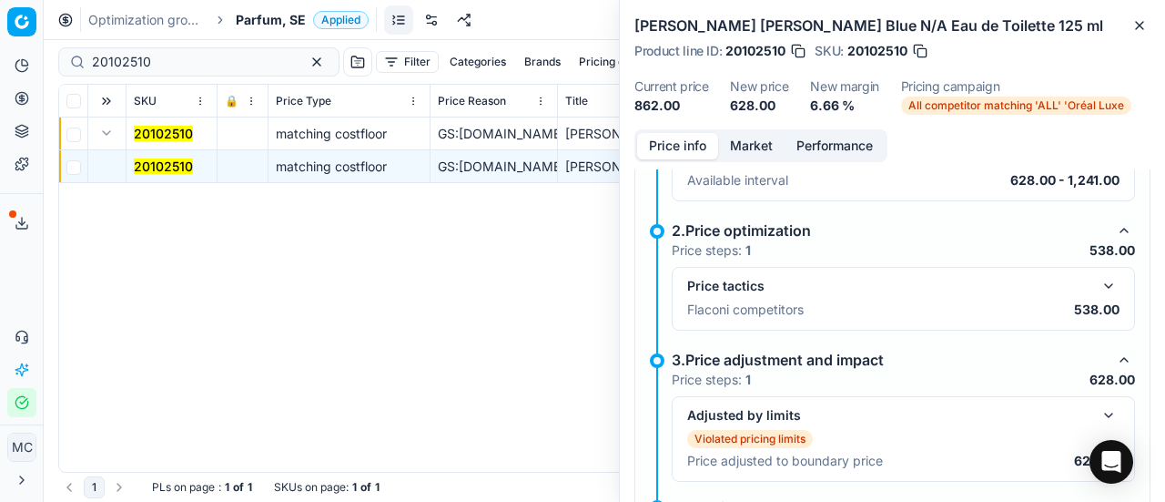
click at [1098, 281] on button "button" at bounding box center [1109, 286] width 22 height 22
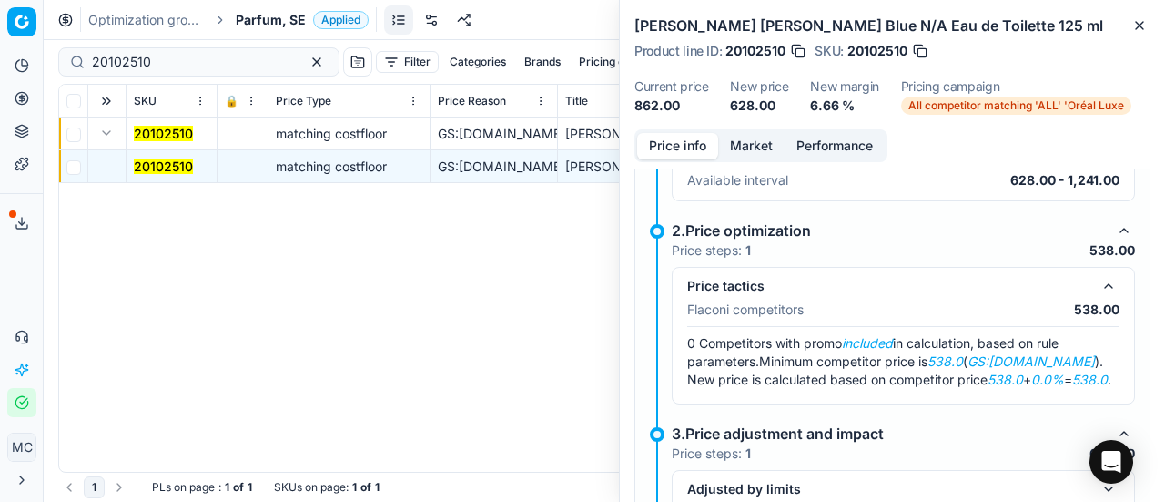
click at [737, 142] on button "Market" at bounding box center [751, 146] width 66 height 26
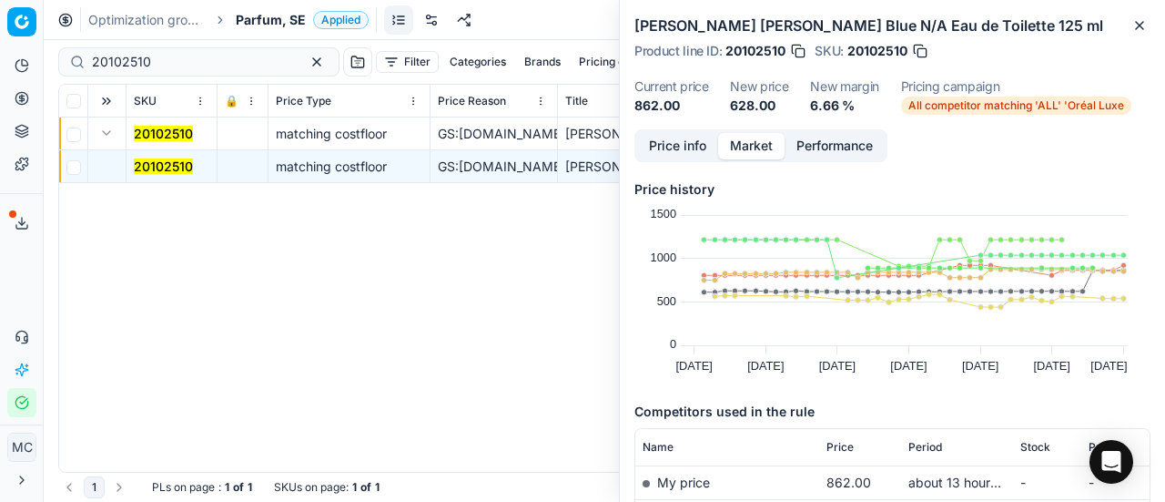
scroll to position [273, 0]
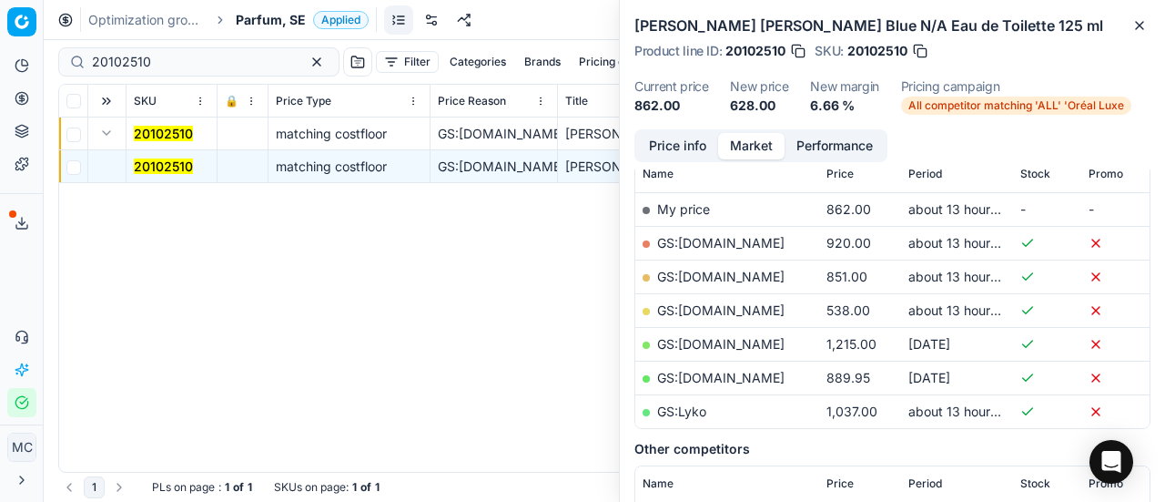
click at [764, 305] on link "GS:[DOMAIN_NAME]" at bounding box center [720, 309] width 127 height 15
drag, startPoint x: 195, startPoint y: 70, endPoint x: 0, endPoint y: 43, distance: 196.7
click at [0, 45] on div "Pricing platform Analytics Pricing Product portfolio Templates Export service 1…" at bounding box center [582, 251] width 1165 height 502
paste input "1439"
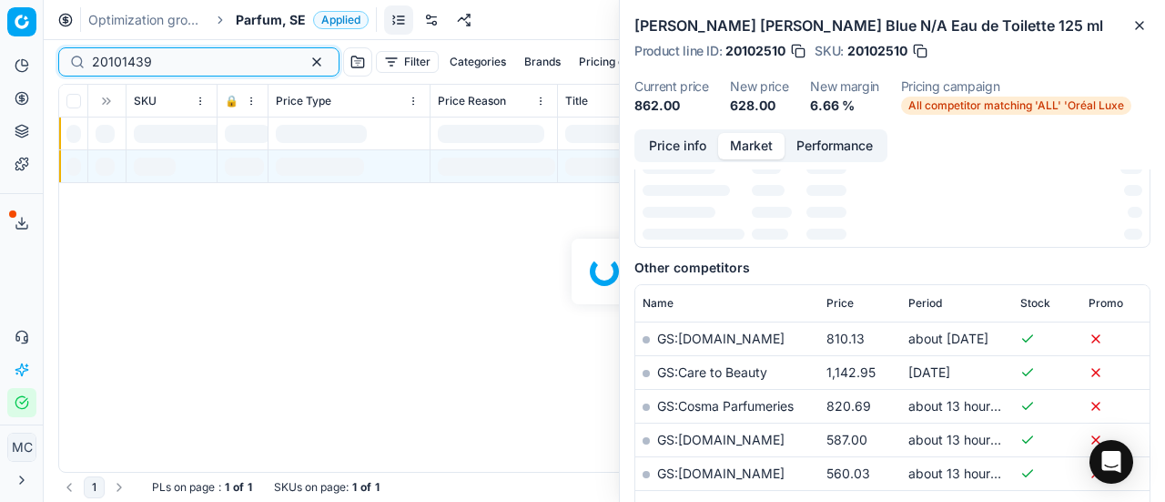
scroll to position [273, 0]
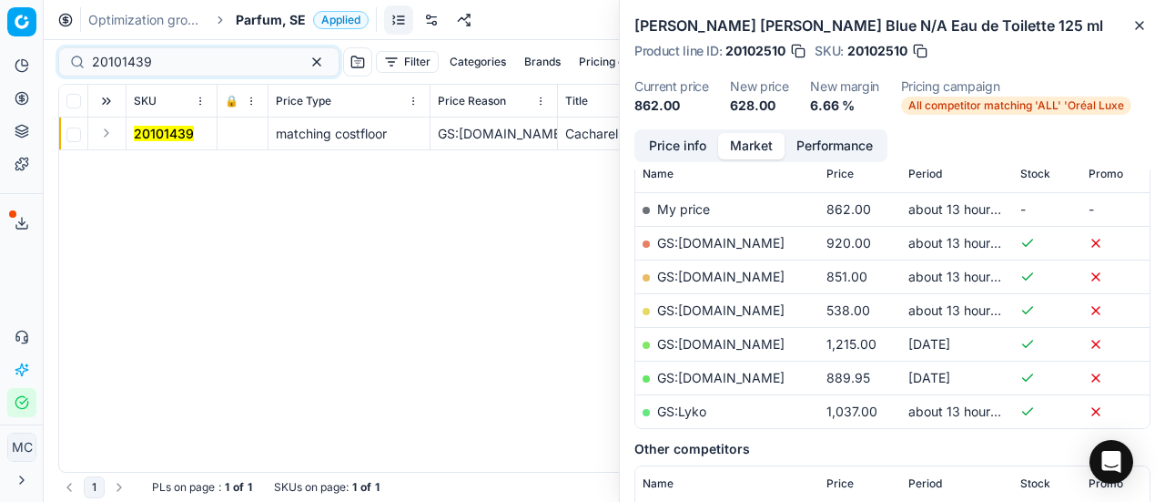
click at [107, 133] on button "Expand" at bounding box center [107, 133] width 22 height 22
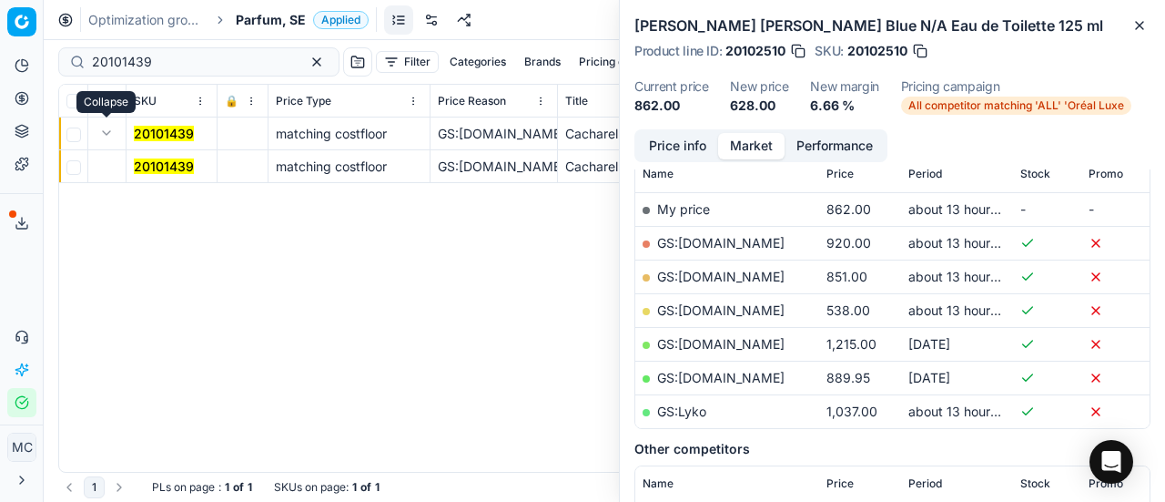
click at [167, 167] on mark "20101439" at bounding box center [164, 165] width 60 height 15
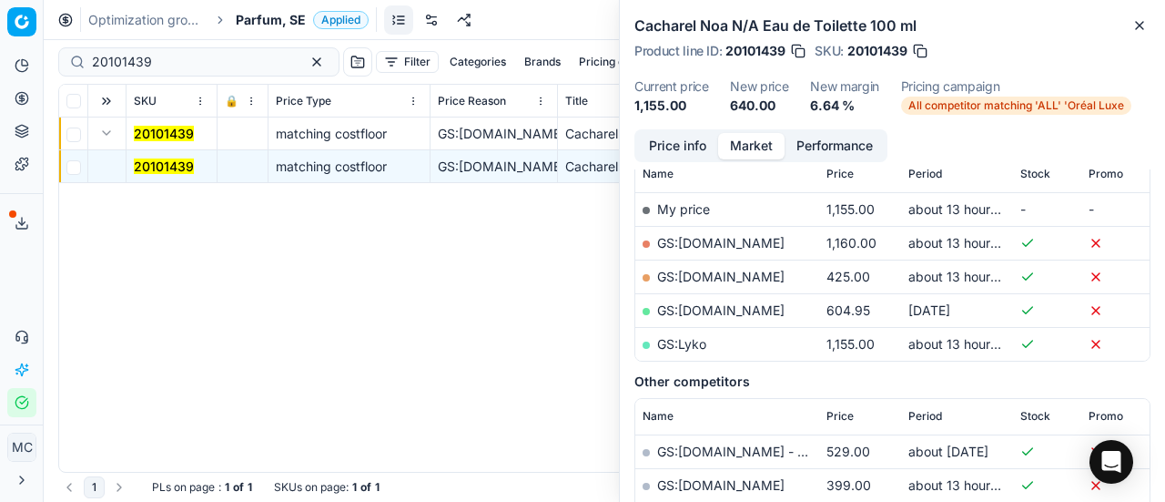
click at [709, 125] on div "Cacharel Noa N/A Eau de Toilette 100 ml Product line ID : 20101439 SKU : 201014…" at bounding box center [892, 64] width 545 height 129
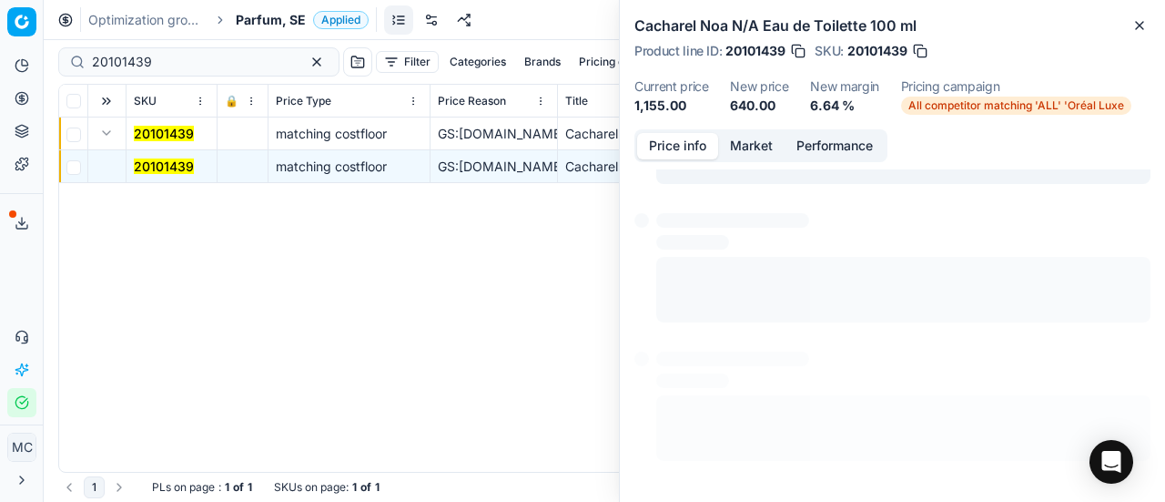
click at [688, 147] on button "Price info" at bounding box center [677, 146] width 81 height 26
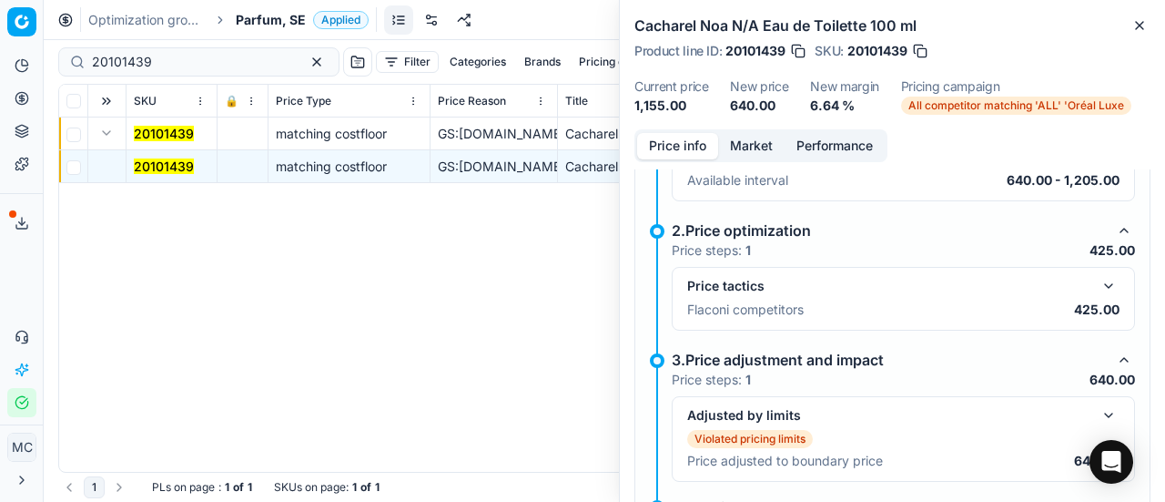
click at [1098, 287] on button "button" at bounding box center [1109, 286] width 22 height 22
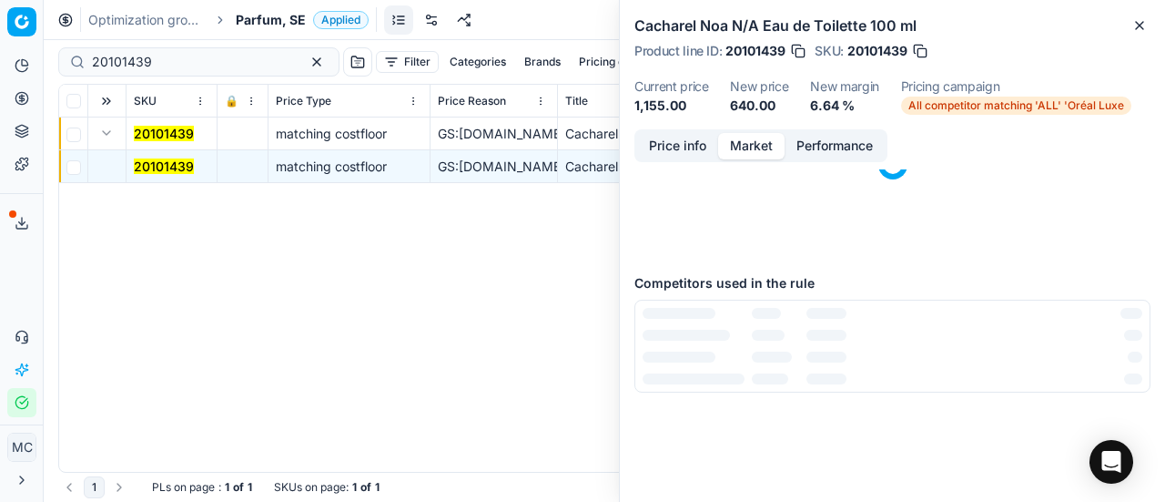
scroll to position [0, 0]
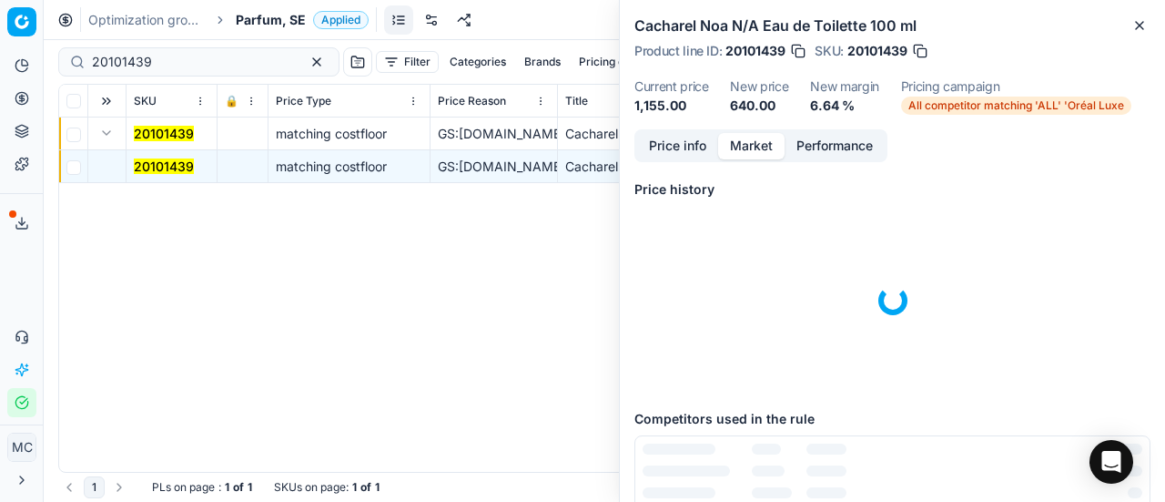
click at [766, 149] on button "Market" at bounding box center [751, 146] width 66 height 26
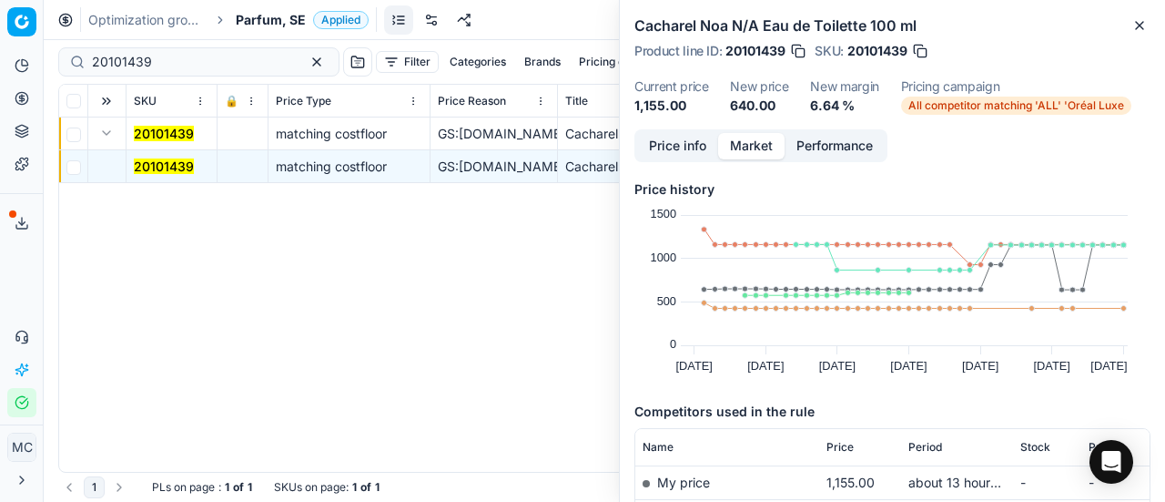
scroll to position [273, 0]
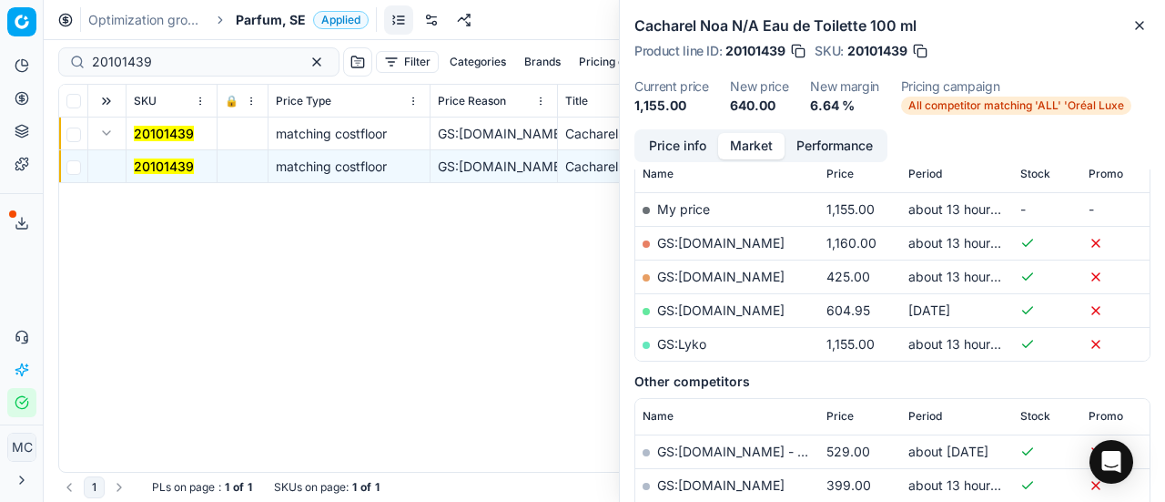
click at [754, 279] on link "GS:[DOMAIN_NAME]" at bounding box center [720, 276] width 127 height 15
drag, startPoint x: 193, startPoint y: 66, endPoint x: 0, endPoint y: 65, distance: 193.0
click at [0, 65] on div "Pricing platform Analytics Pricing Product portfolio Templates Export service 1…" at bounding box center [582, 251] width 1165 height 502
paste input "90004545-0006841"
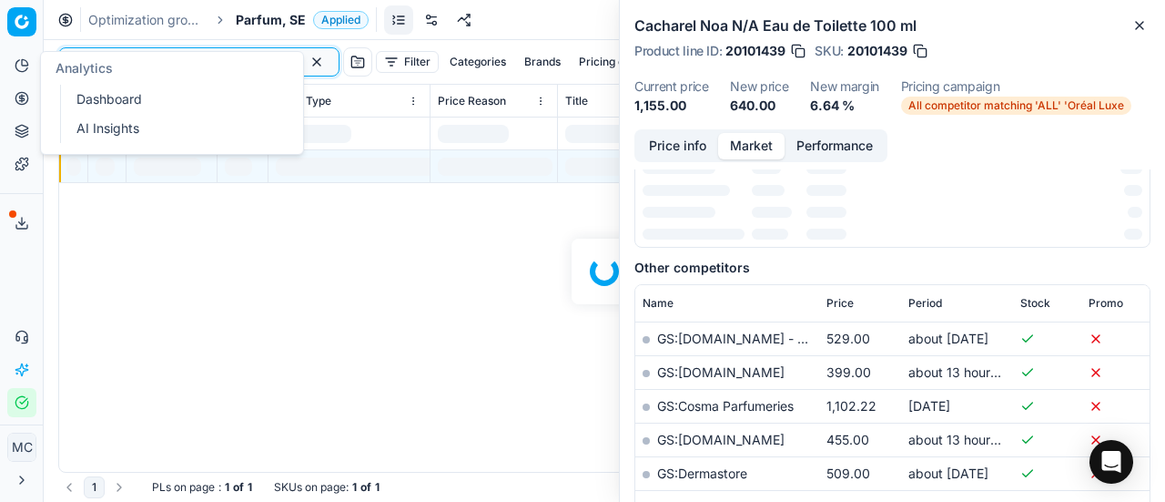
scroll to position [273, 0]
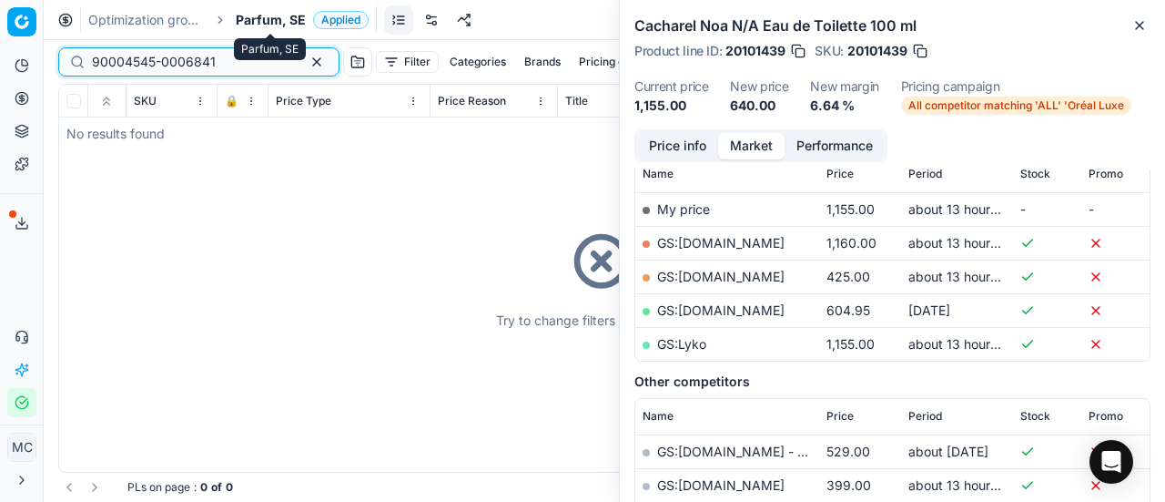
type input "90004545-0006841"
click at [248, 17] on span "Parfum, SE" at bounding box center [271, 20] width 70 height 18
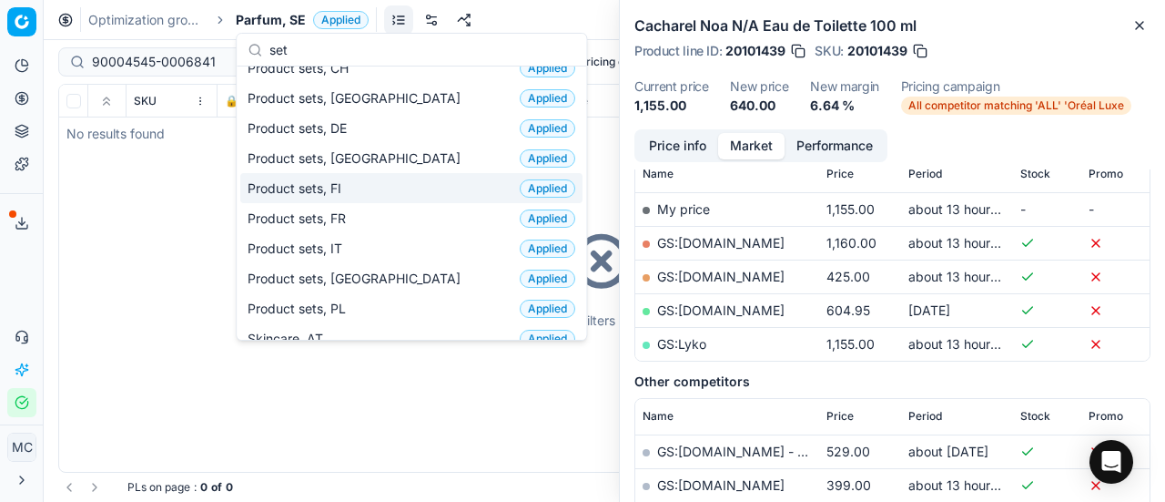
scroll to position [0, 0]
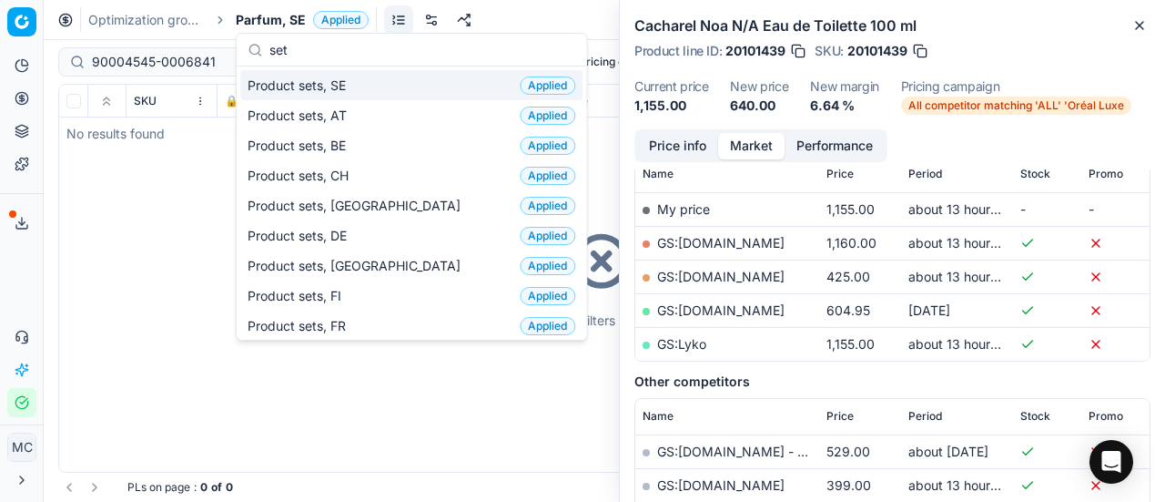
type input "set"
click at [351, 83] on span "Product sets, SE" at bounding box center [301, 85] width 106 height 18
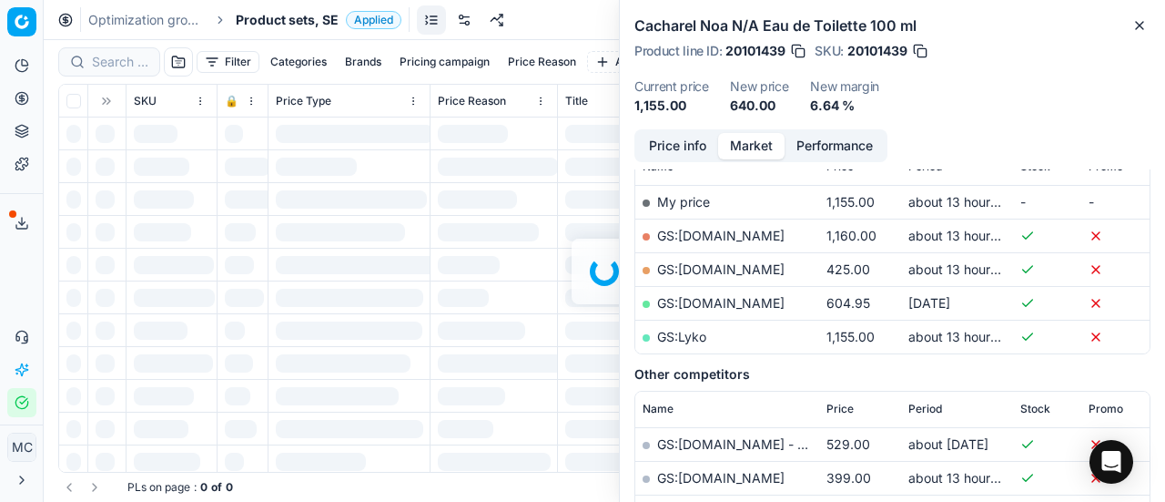
scroll to position [273, 0]
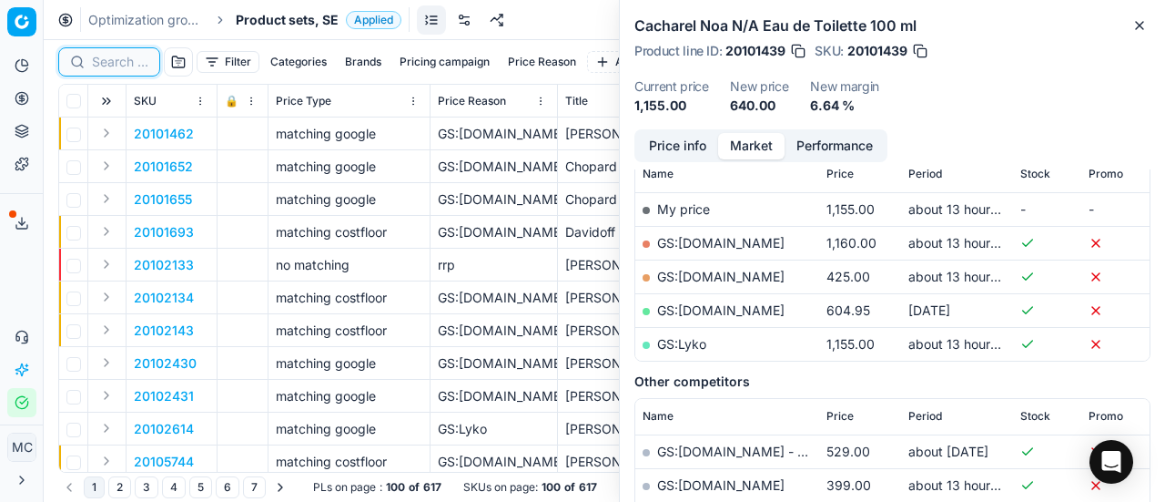
click at [131, 66] on input at bounding box center [120, 62] width 56 height 18
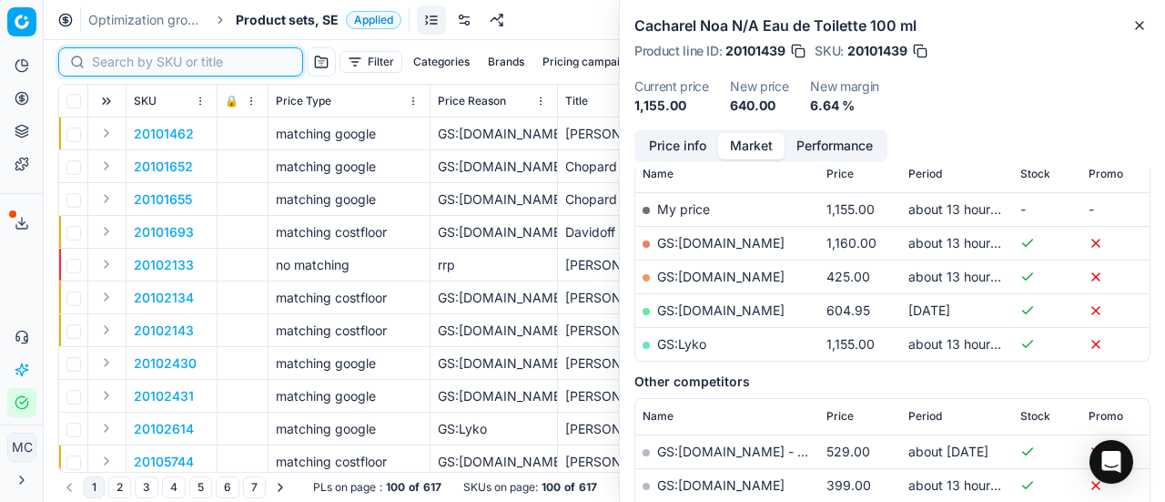
paste input "90004545-0006841"
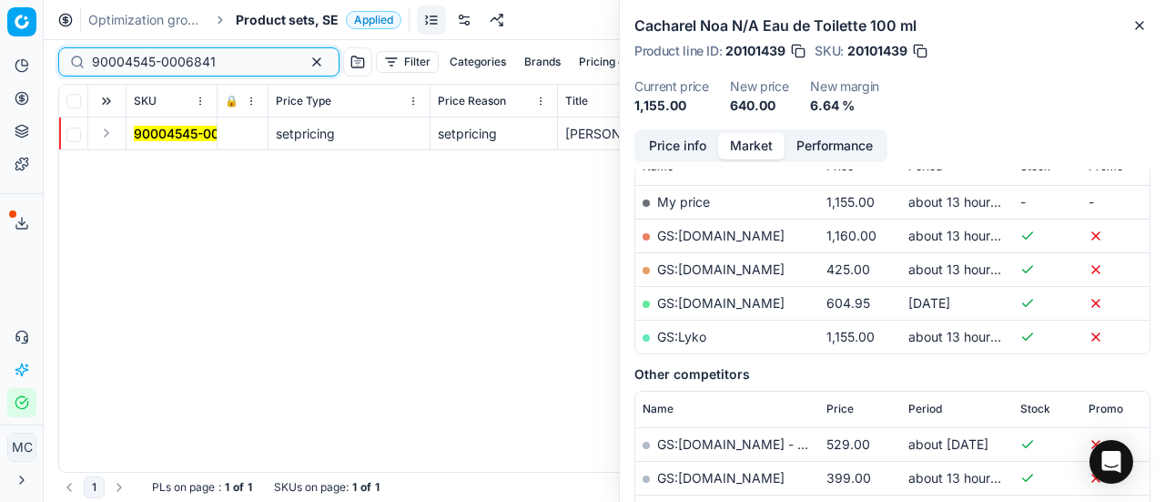
scroll to position [273, 0]
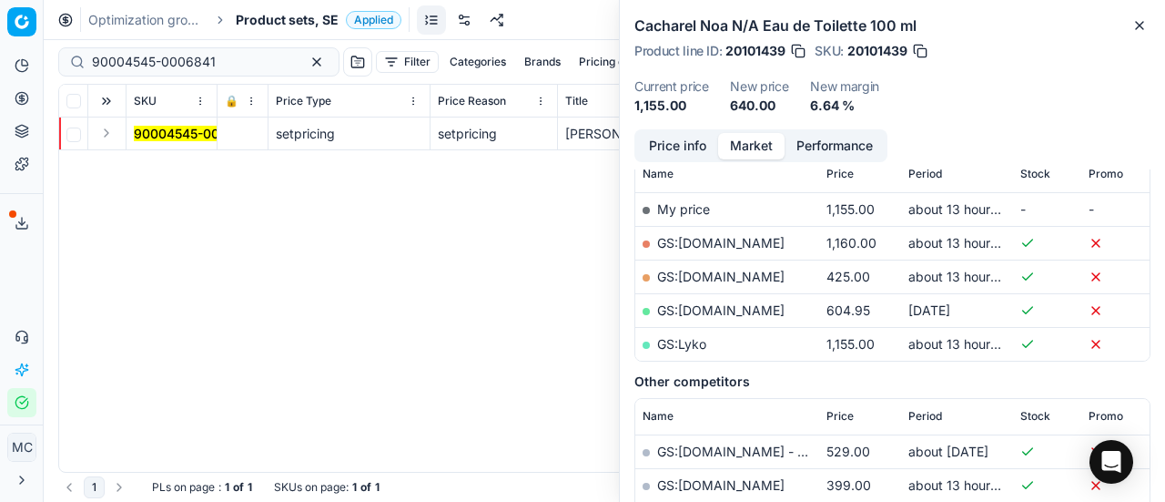
click at [101, 137] on button "Expand" at bounding box center [107, 133] width 22 height 22
click at [148, 165] on mark "90004545-0006841" at bounding box center [196, 165] width 124 height 15
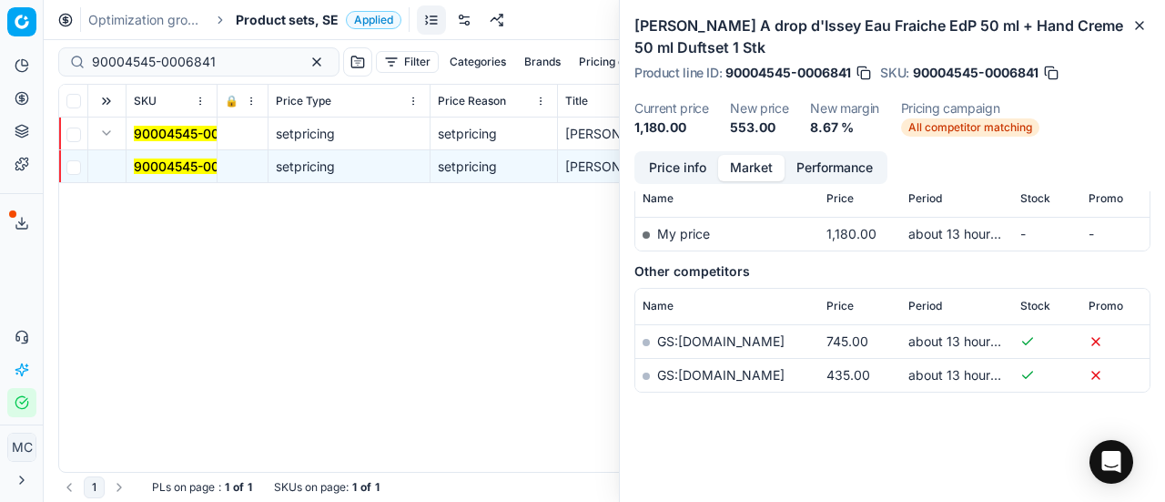
scroll to position [268, 0]
click at [643, 149] on div "Issey Miyake A drop d'Issey Eau Fraiche EdP 50 ml + Hand Creme 50 ml Duftset 1 …" at bounding box center [892, 75] width 545 height 151
click at [674, 172] on button "Price info" at bounding box center [677, 168] width 81 height 26
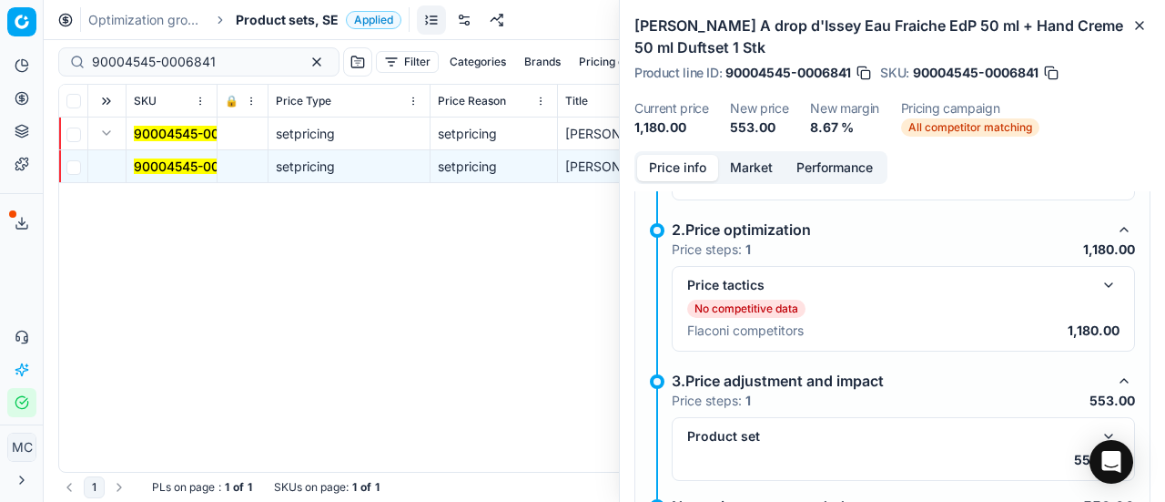
scroll to position [340, 0]
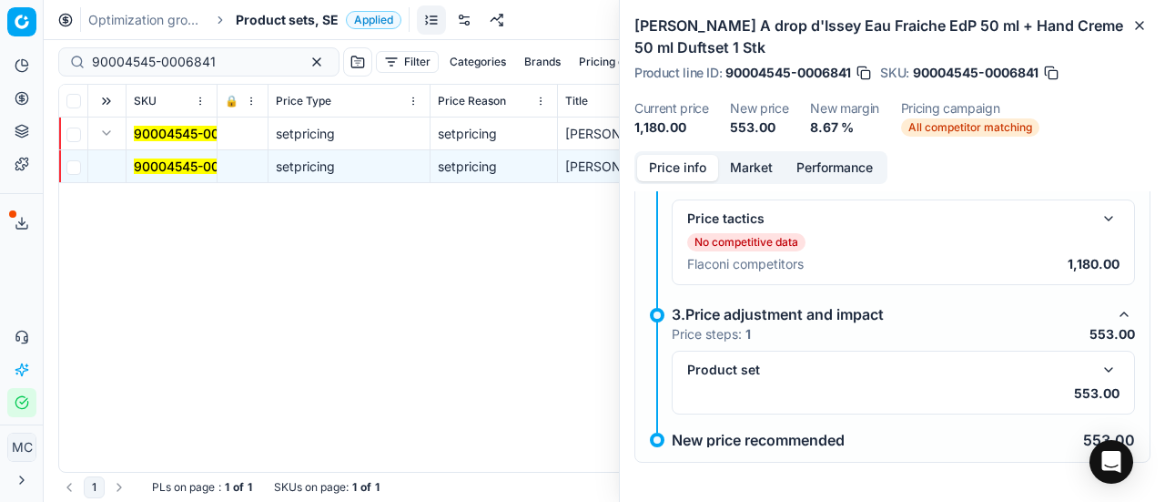
click at [1098, 369] on button "button" at bounding box center [1109, 370] width 22 height 22
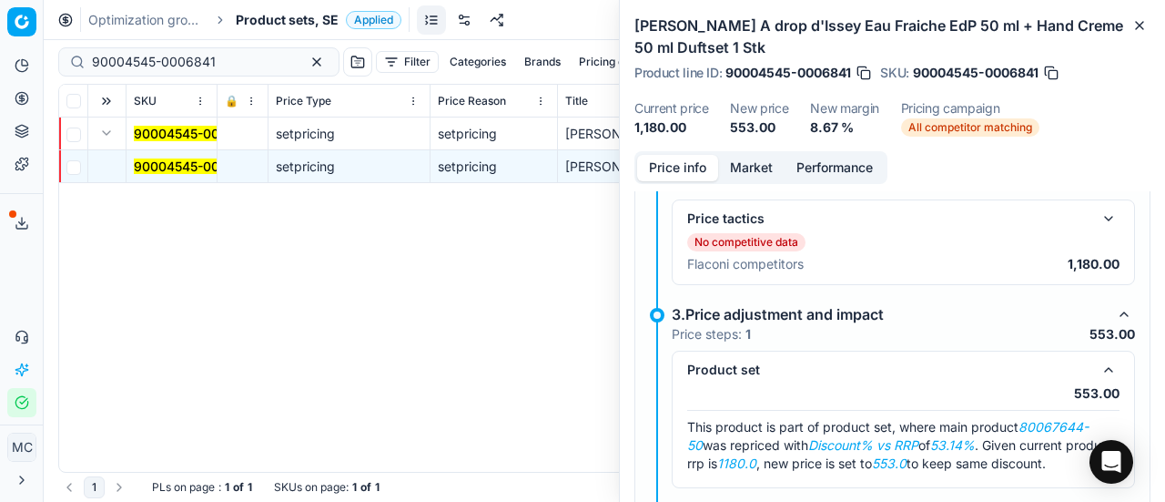
click at [1098, 219] on button "button" at bounding box center [1109, 219] width 22 height 22
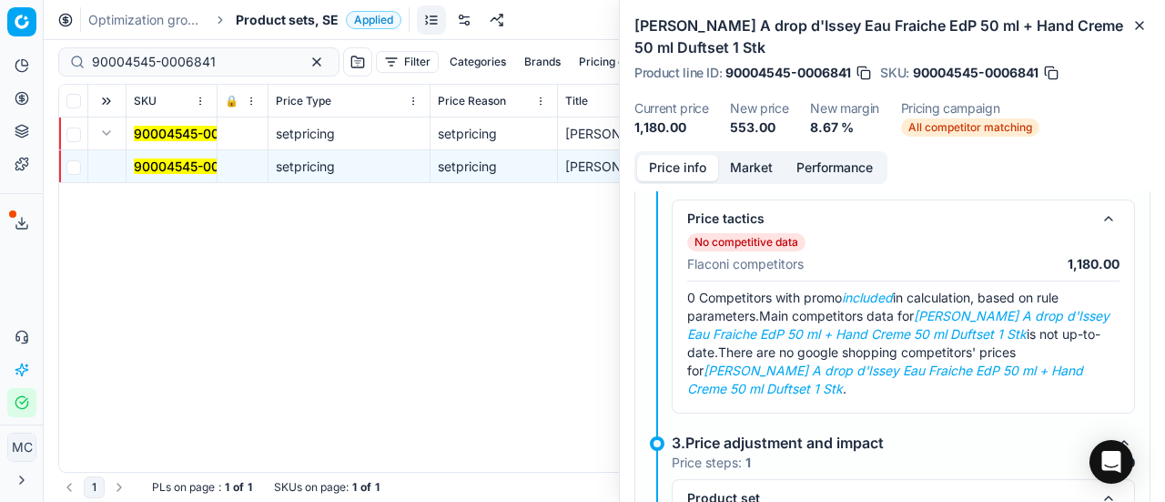
click at [724, 172] on button "Market" at bounding box center [751, 168] width 66 height 26
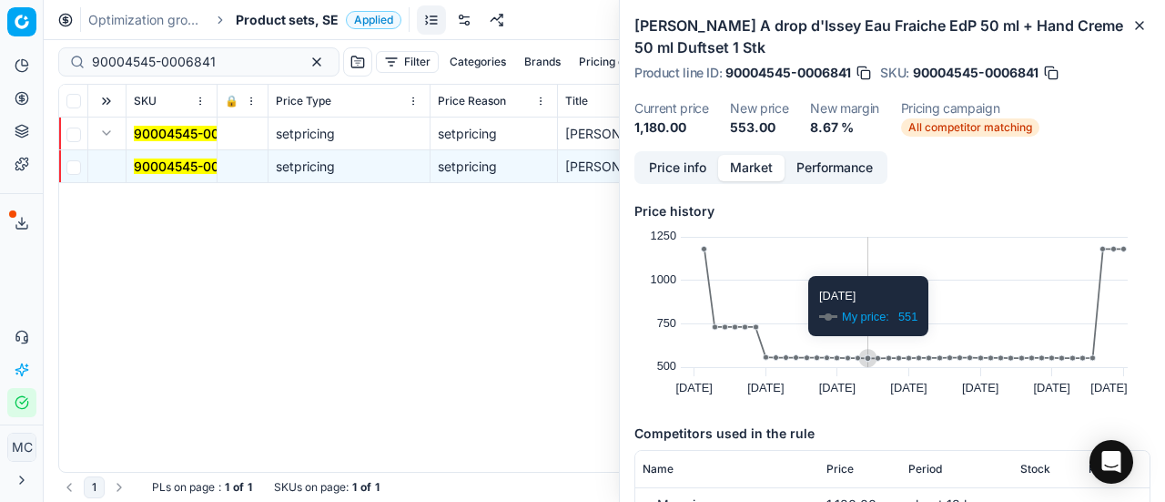
scroll to position [182, 0]
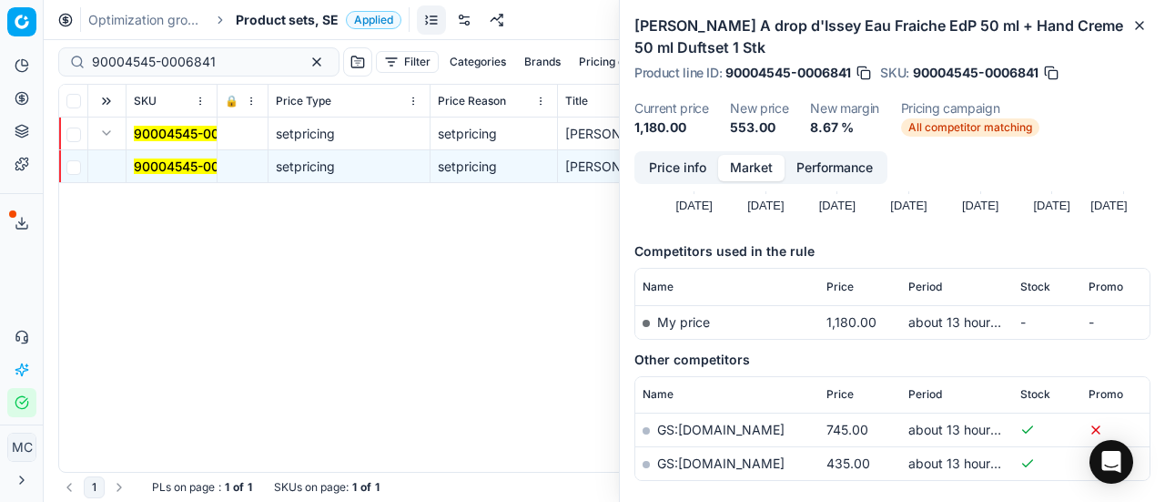
click at [672, 168] on button "Price info" at bounding box center [677, 168] width 81 height 26
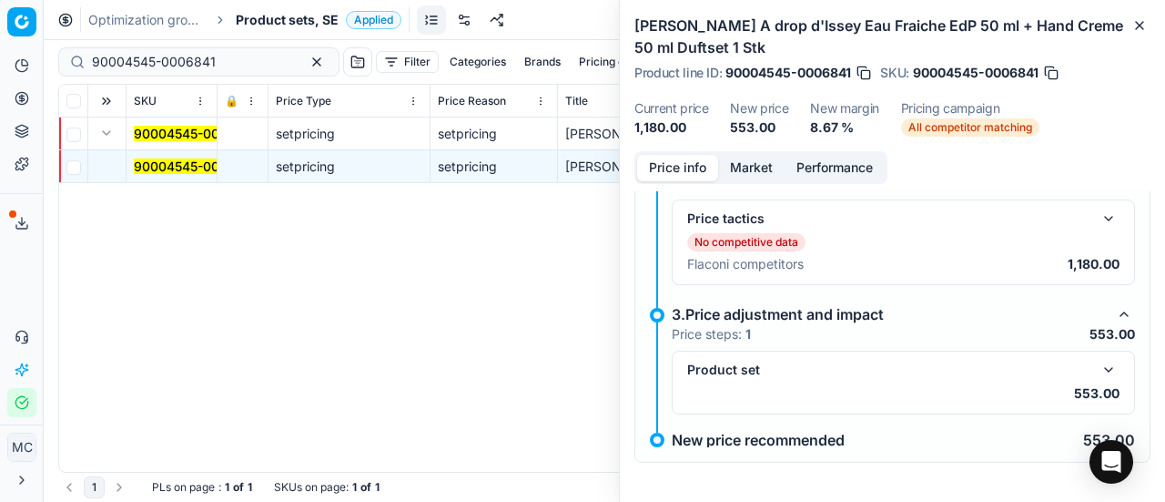
click at [1098, 365] on button "button" at bounding box center [1109, 370] width 22 height 22
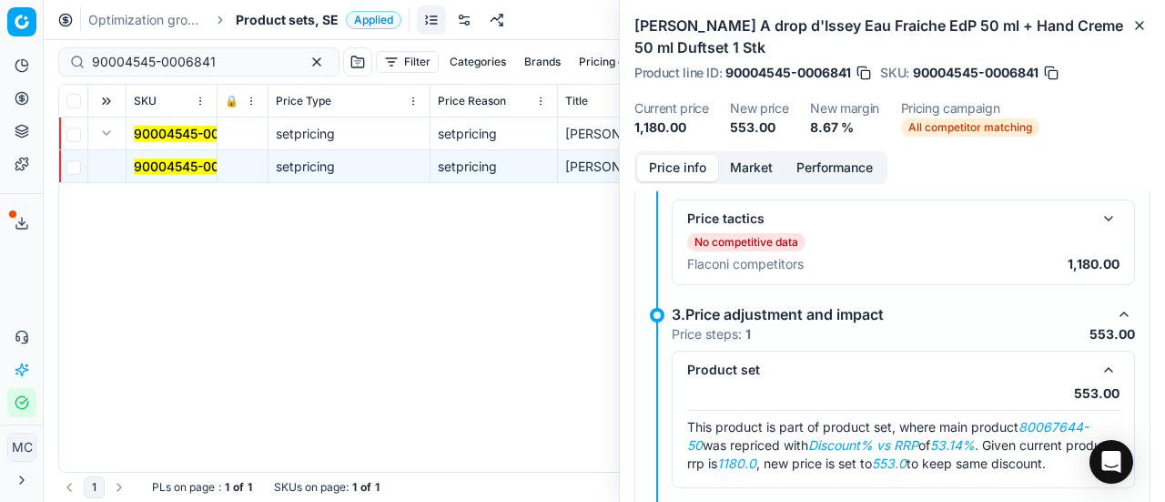
scroll to position [432, 0]
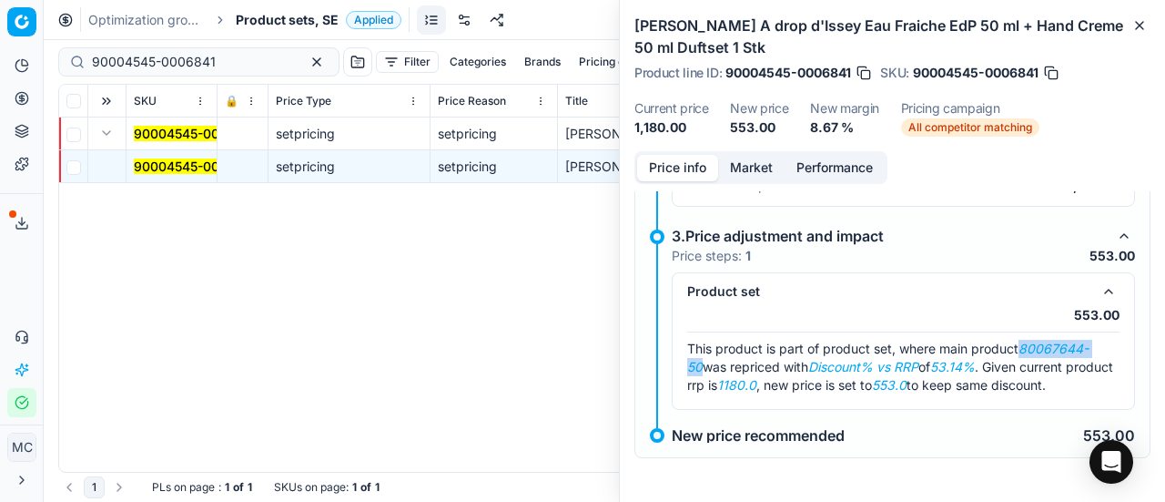
drag, startPoint x: 1026, startPoint y: 331, endPoint x: 701, endPoint y: 345, distance: 325.2
click at [701, 345] on em "80067644-50" at bounding box center [887, 357] width 401 height 34
copy em "80067644-50"
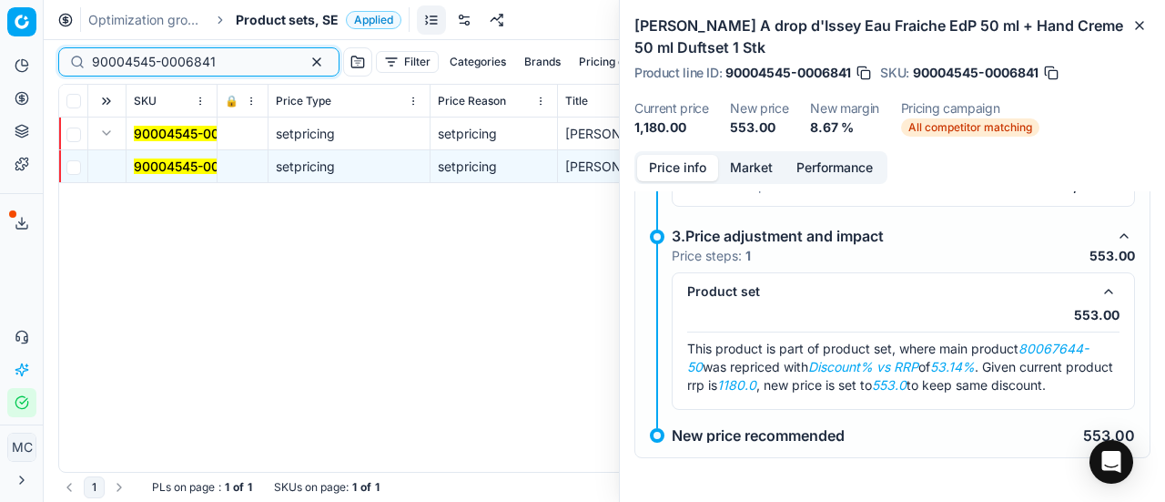
click at [0, 78] on div "Pricing platform Analytics Pricing Product portfolio Templates Export service 1…" at bounding box center [582, 251] width 1165 height 502
paste input "80067644-50"
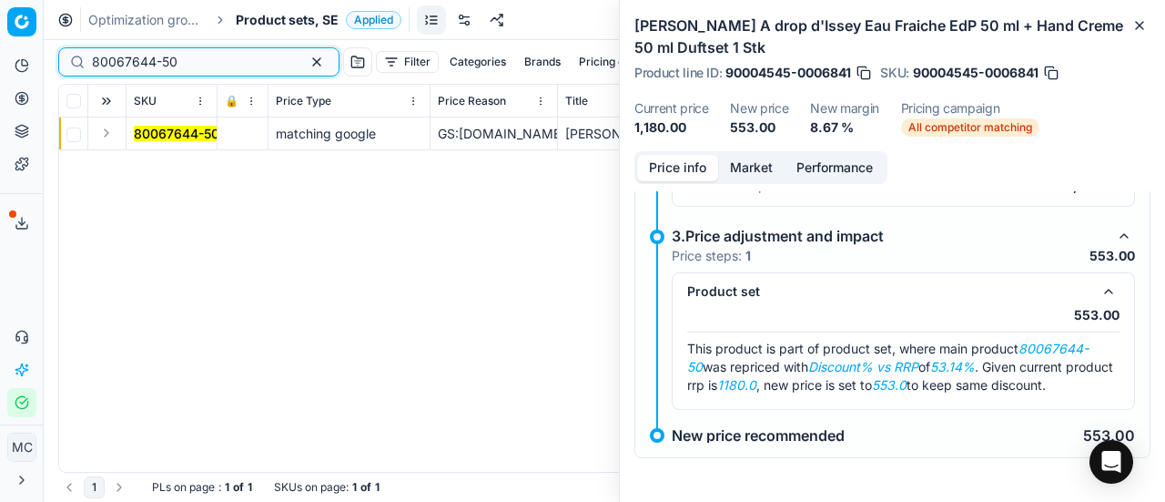
type input "80067644-50"
click at [114, 135] on button "Expand" at bounding box center [107, 133] width 22 height 22
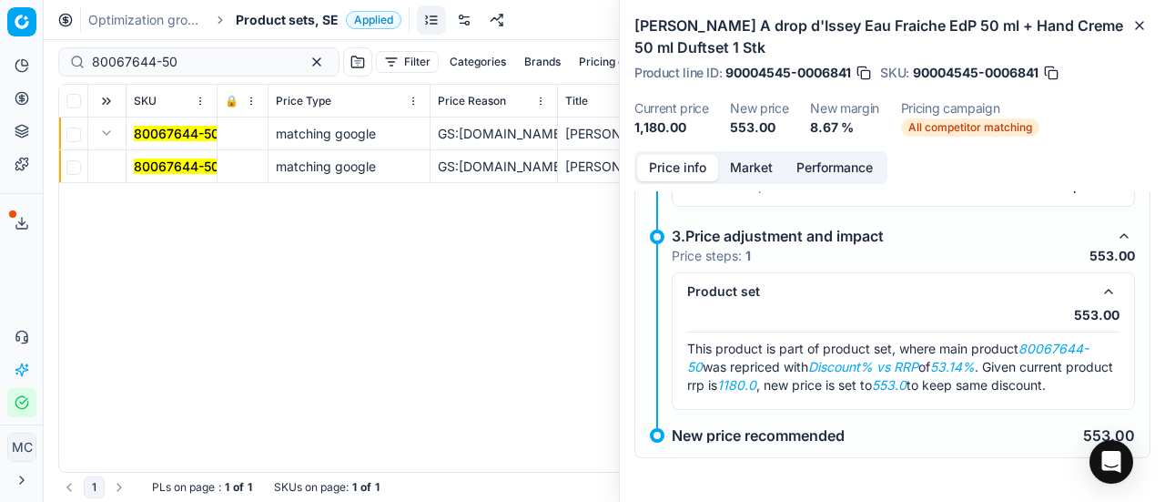
click at [148, 167] on mark "80067644-50" at bounding box center [177, 165] width 86 height 15
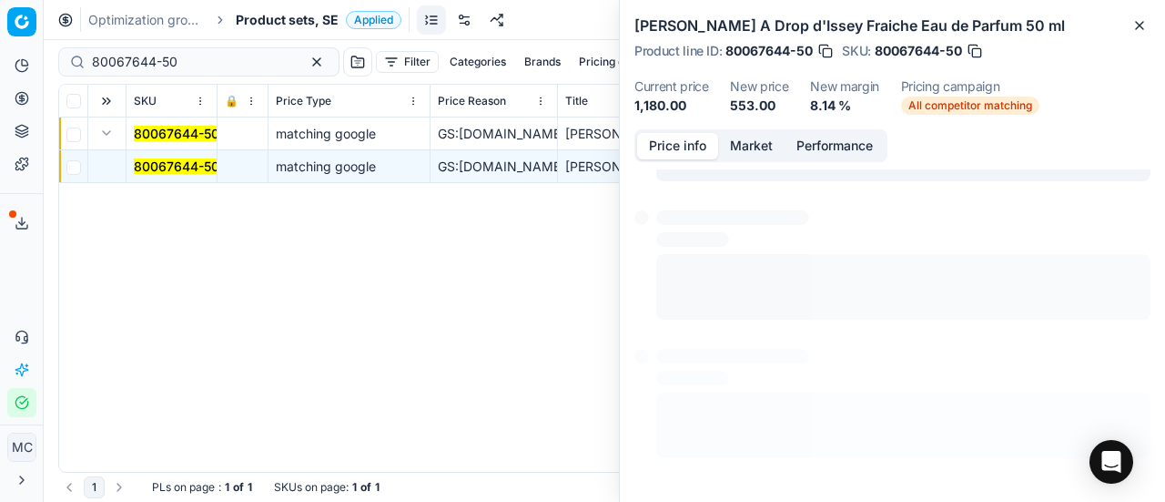
scroll to position [82, 0]
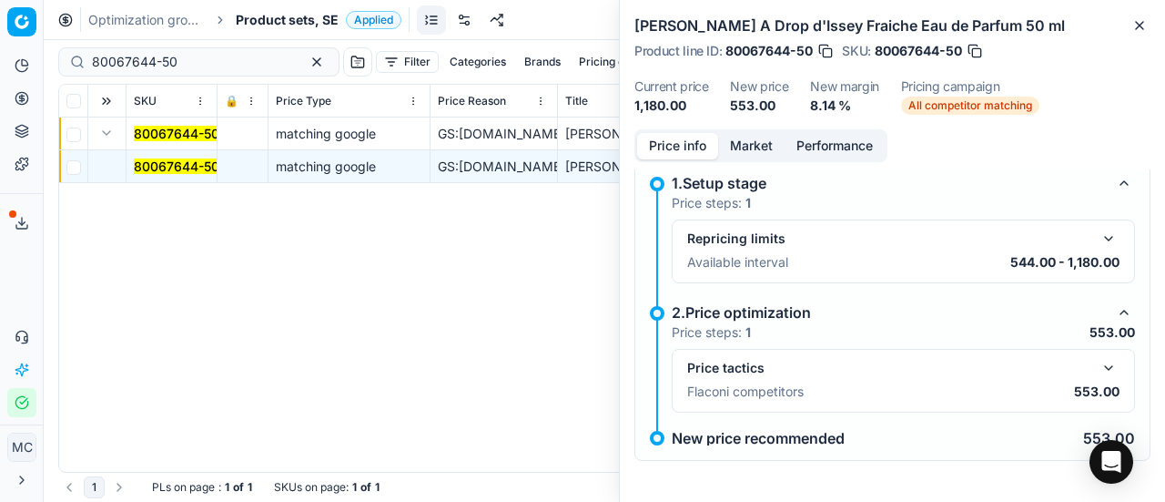
click at [1098, 365] on button "button" at bounding box center [1109, 368] width 22 height 22
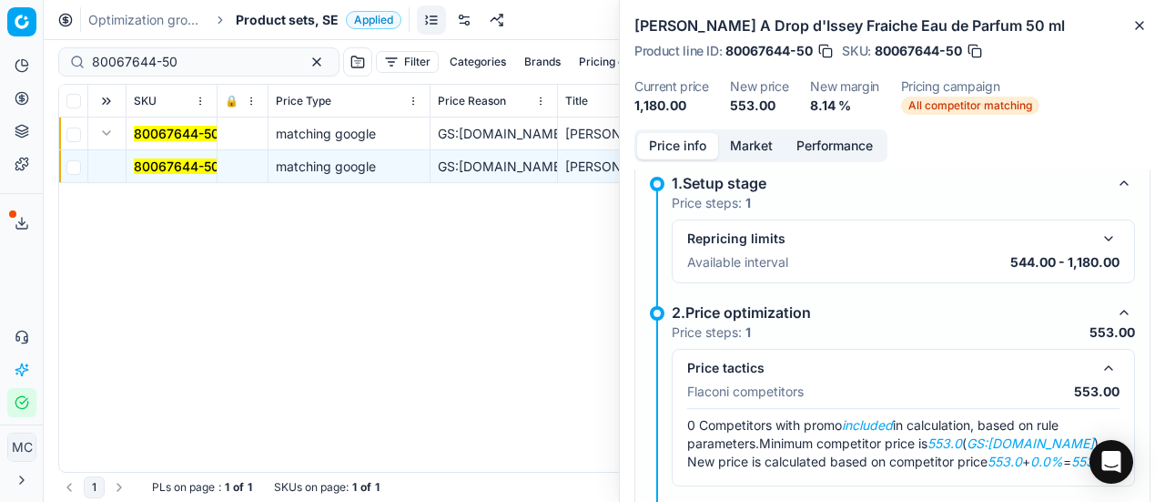
click at [759, 135] on button "Market" at bounding box center [751, 146] width 66 height 26
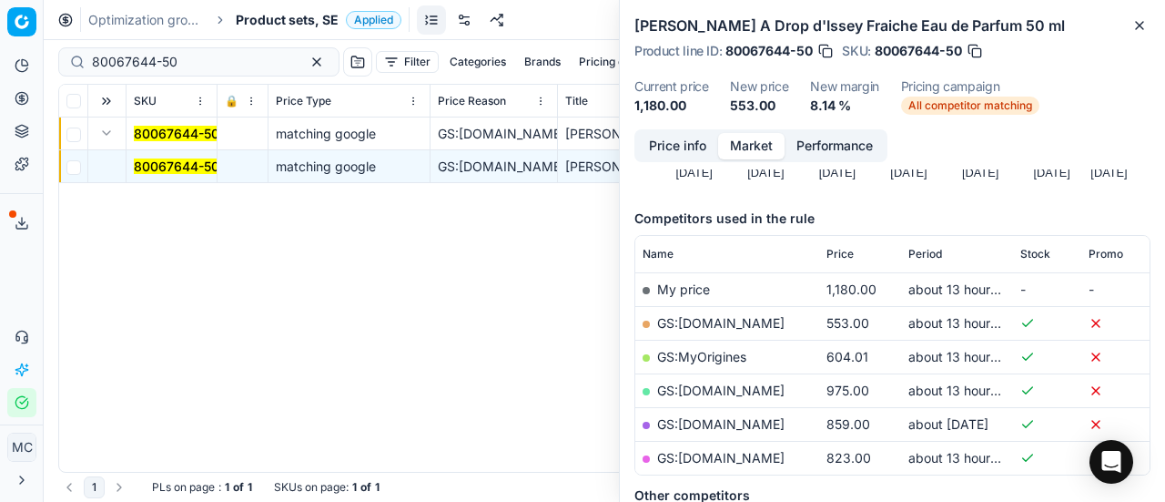
scroll to position [273, 0]
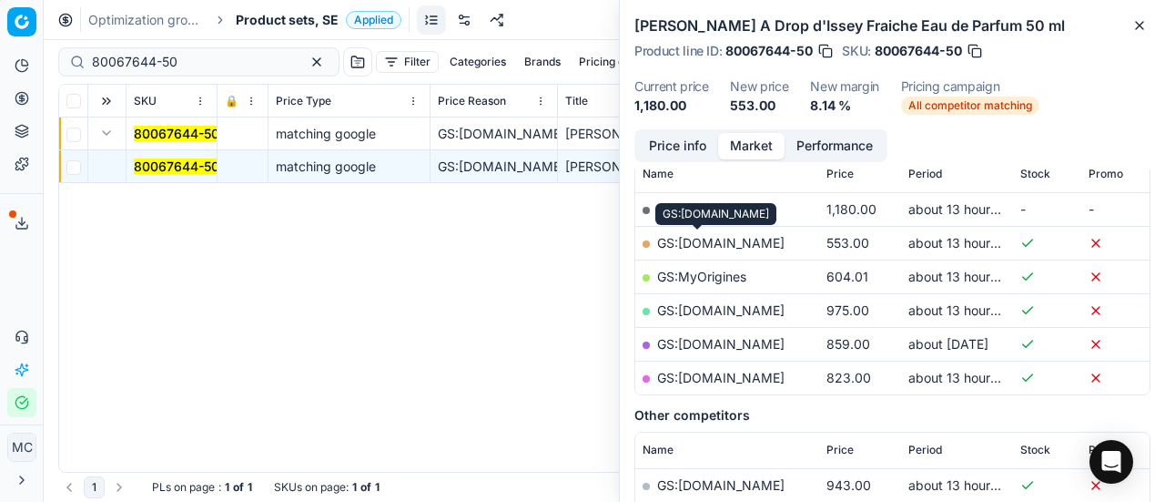
click at [732, 243] on link "GS:[DOMAIN_NAME]" at bounding box center [720, 242] width 127 height 15
click at [269, 16] on span "Product sets, SE" at bounding box center [287, 20] width 103 height 18
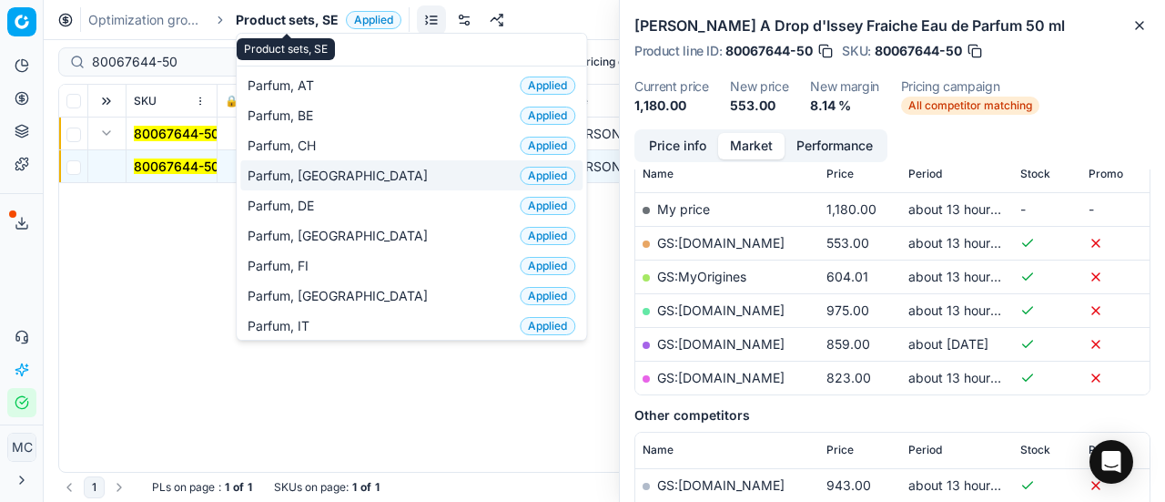
scroll to position [91, 0]
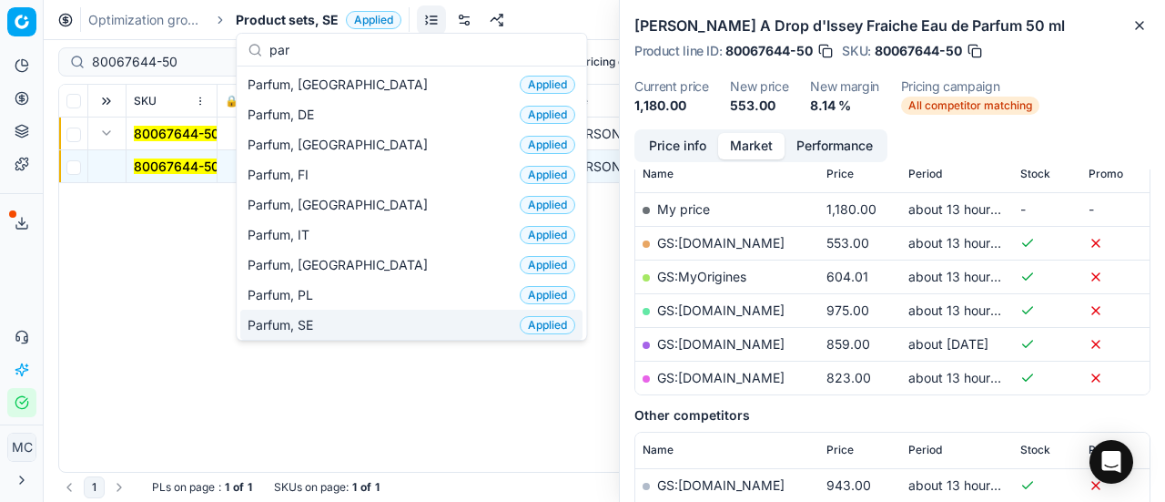
type input "par"
click at [316, 329] on div "Parfum, SE Applied" at bounding box center [411, 324] width 342 height 30
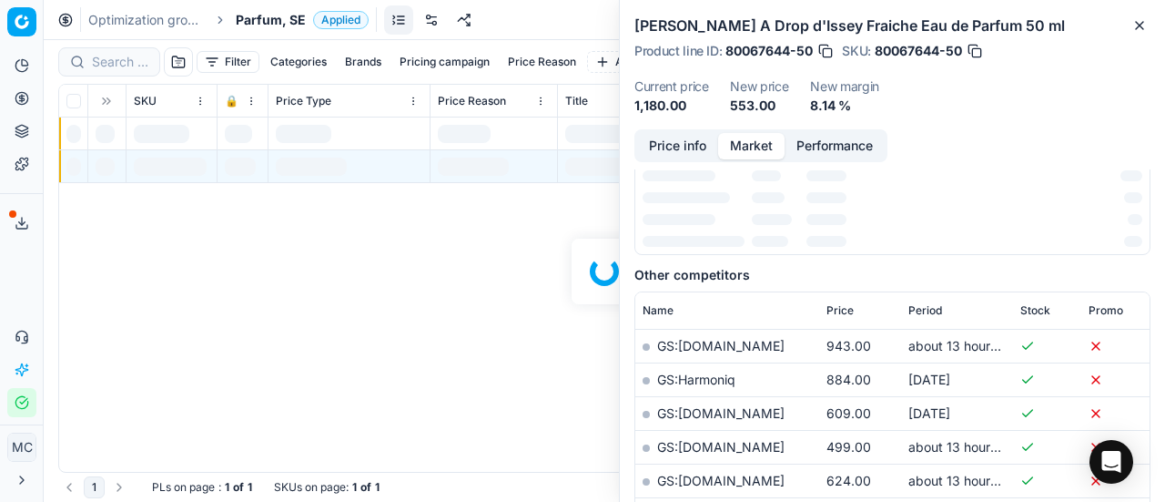
scroll to position [273, 0]
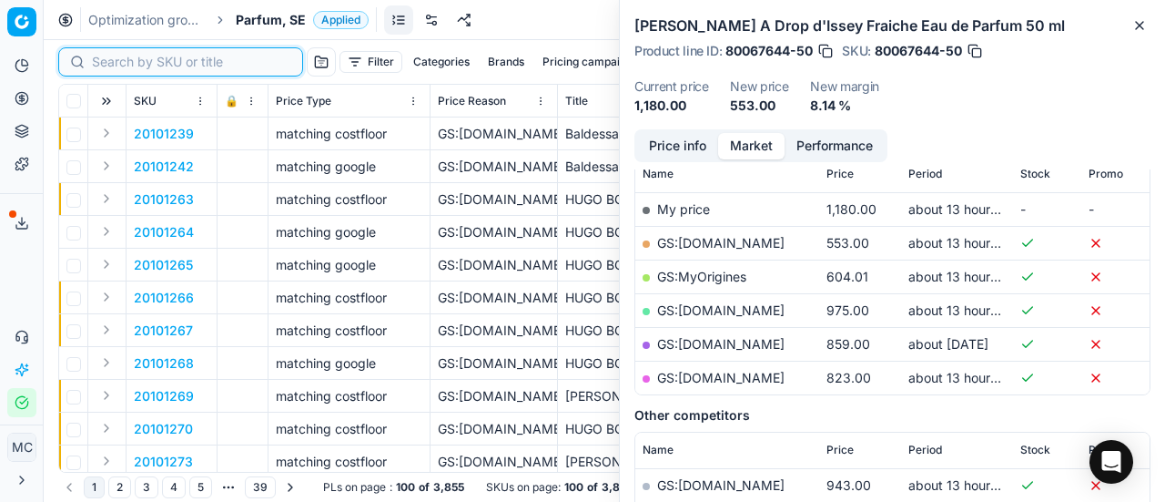
click at [121, 65] on input at bounding box center [191, 62] width 199 height 18
paste input "80067644-50"
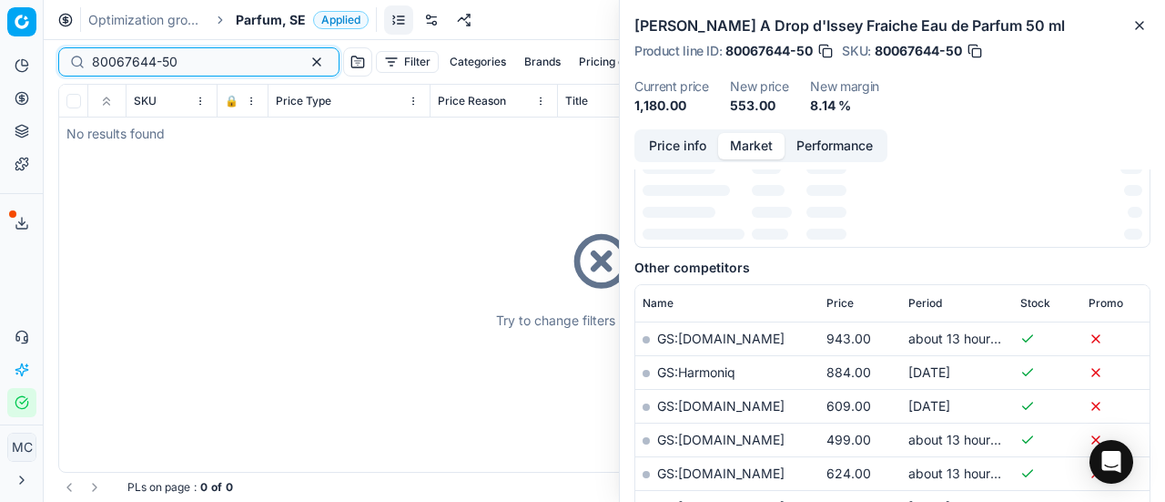
scroll to position [273, 0]
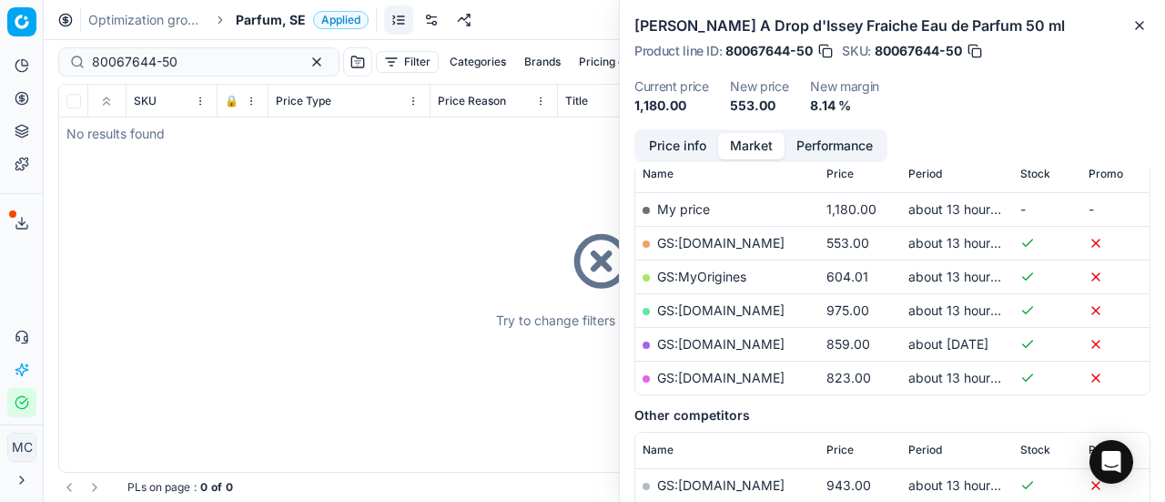
drag, startPoint x: 253, startPoint y: 14, endPoint x: 244, endPoint y: 4, distance: 13.5
click at [254, 14] on span "Parfum, SE" at bounding box center [271, 20] width 70 height 18
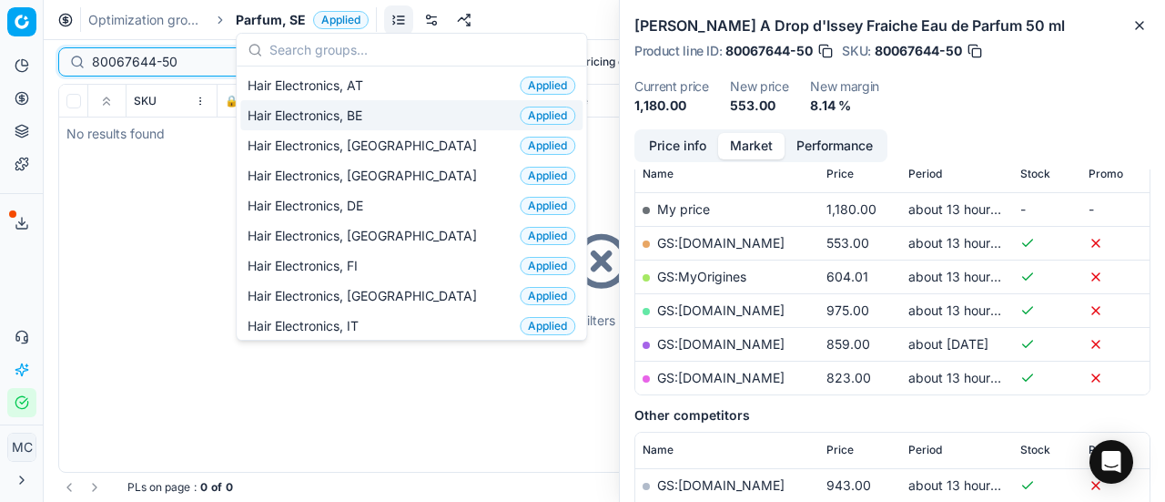
drag, startPoint x: 186, startPoint y: 62, endPoint x: 0, endPoint y: 114, distance: 192.8
click at [0, 103] on div "Pricing platform Analytics Pricing Product portfolio Templates Export service 1…" at bounding box center [582, 251] width 1165 height 502
paste input "90004777-0007236"
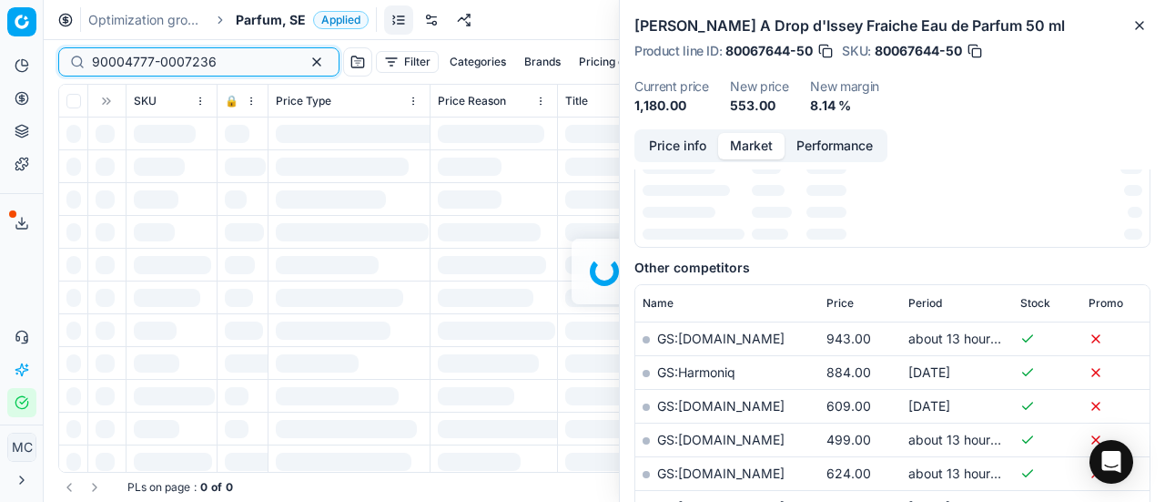
scroll to position [273, 0]
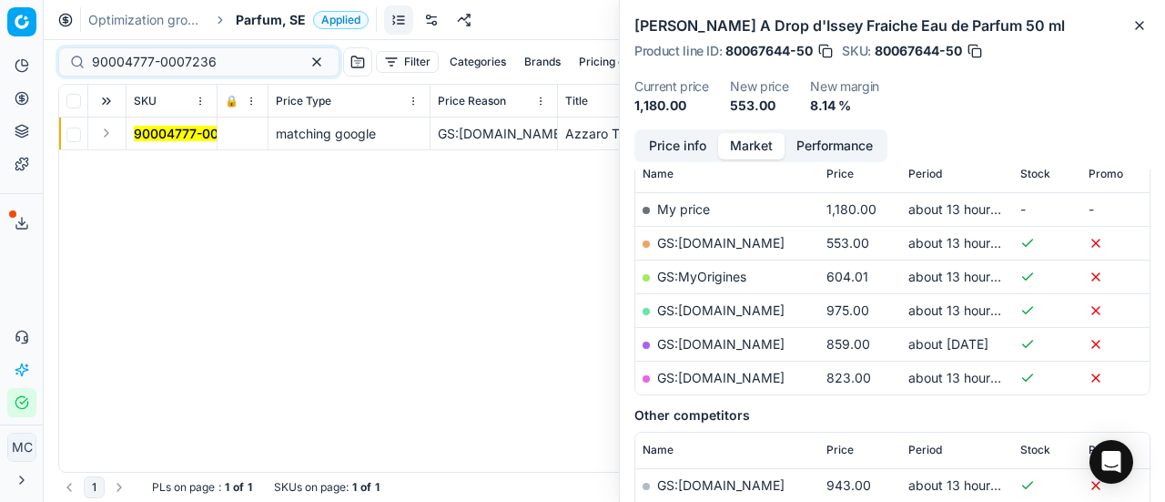
click at [106, 136] on button "Expand" at bounding box center [107, 133] width 22 height 22
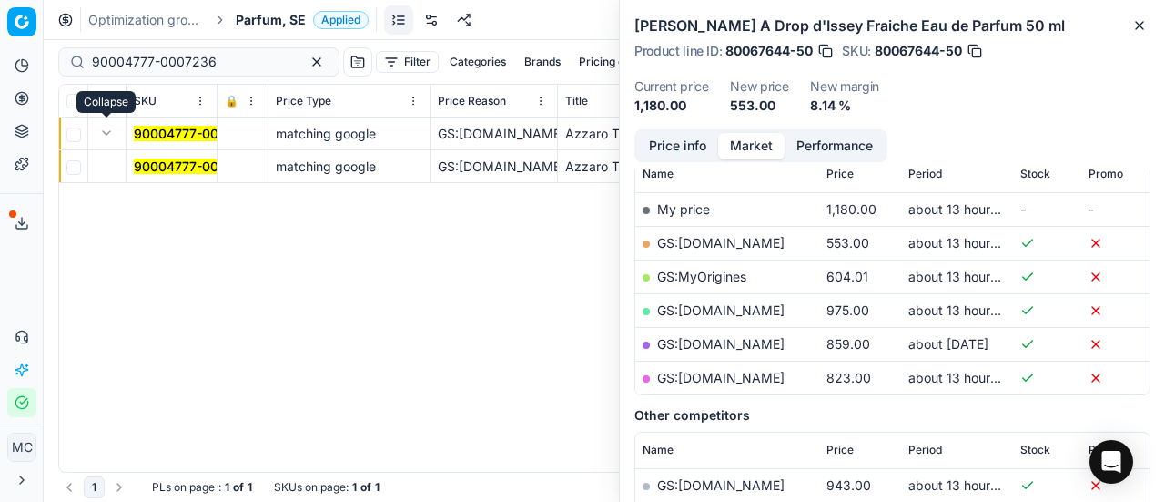
click at [167, 163] on mark "90004777-0007236" at bounding box center [196, 165] width 125 height 15
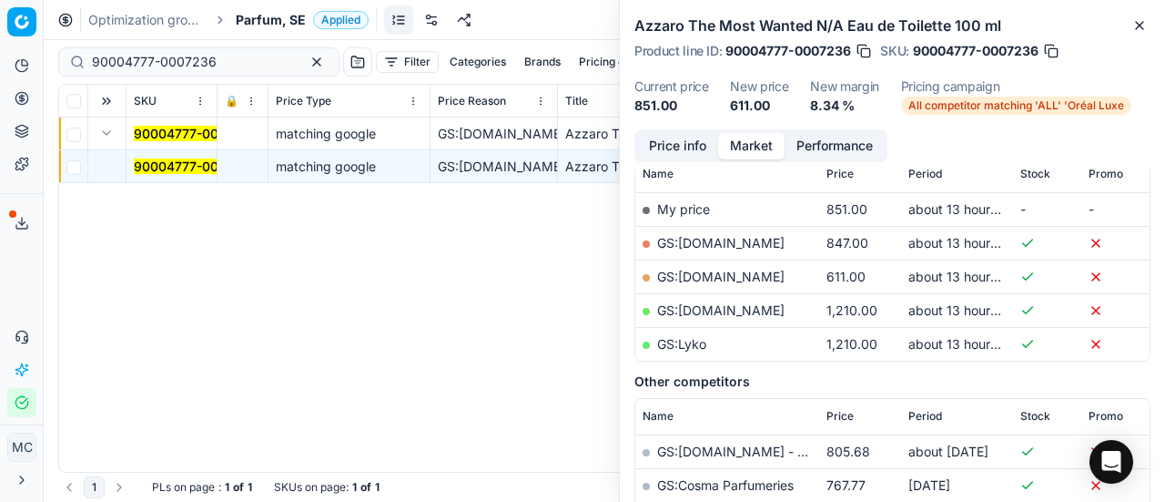
drag, startPoint x: 667, startPoint y: 137, endPoint x: 708, endPoint y: 155, distance: 44.8
click at [666, 137] on button "Price info" at bounding box center [677, 146] width 81 height 26
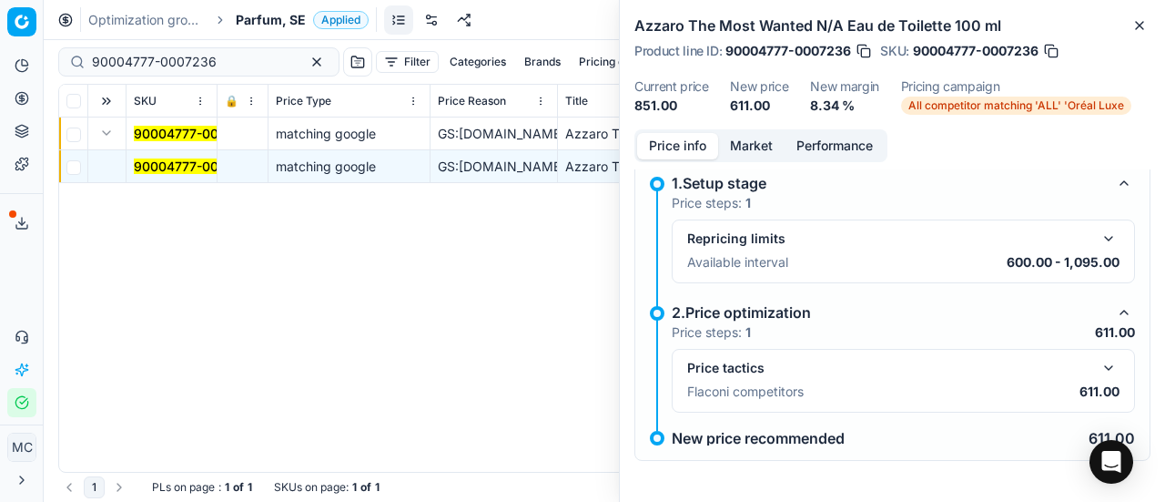
drag, startPoint x: 1101, startPoint y: 378, endPoint x: 1098, endPoint y: 367, distance: 11.5
click at [1102, 378] on div "Price tactics Flaconi competitors 611.00" at bounding box center [903, 380] width 432 height 47
click at [1098, 360] on button "button" at bounding box center [1109, 368] width 22 height 22
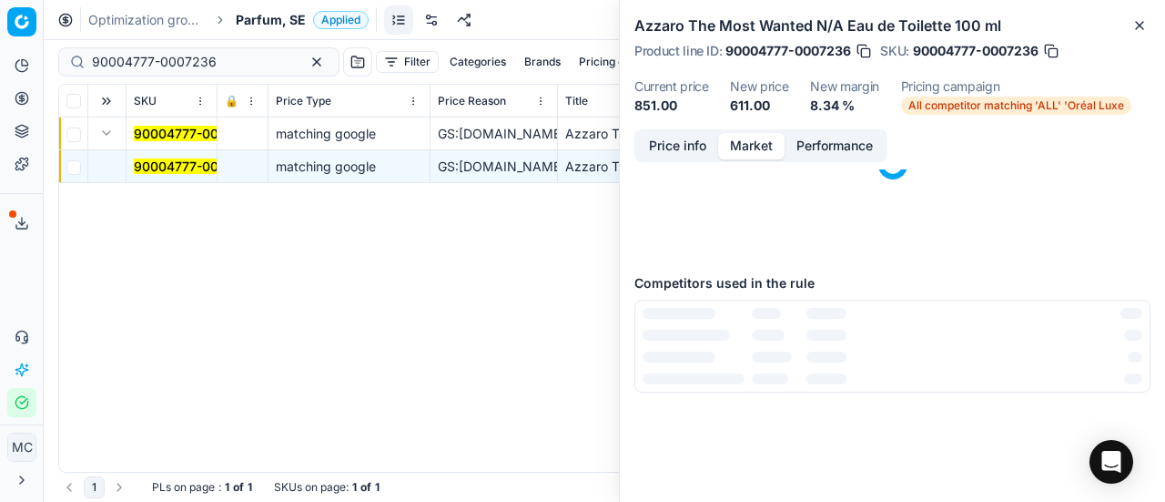
click at [741, 138] on button "Market" at bounding box center [751, 146] width 66 height 26
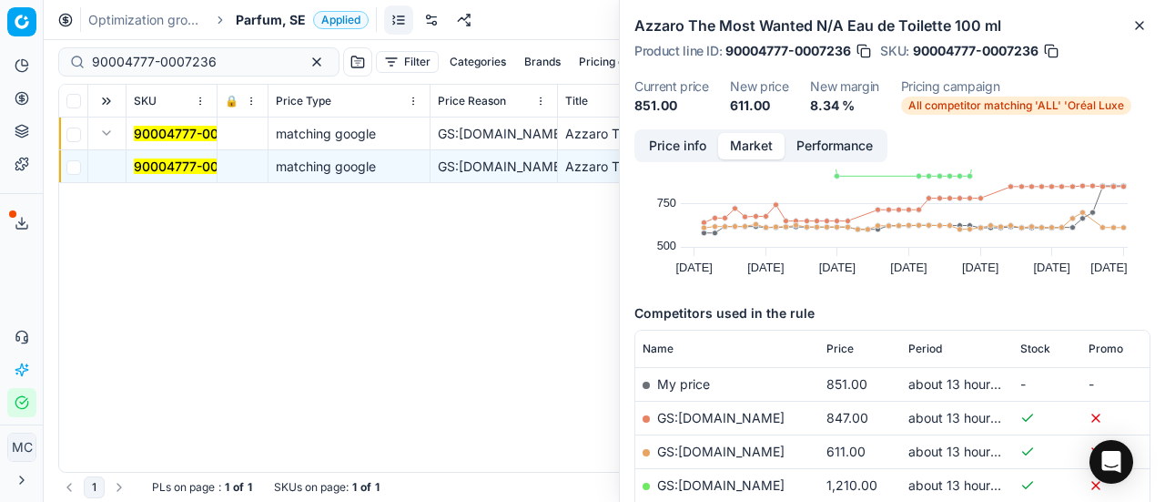
scroll to position [364, 0]
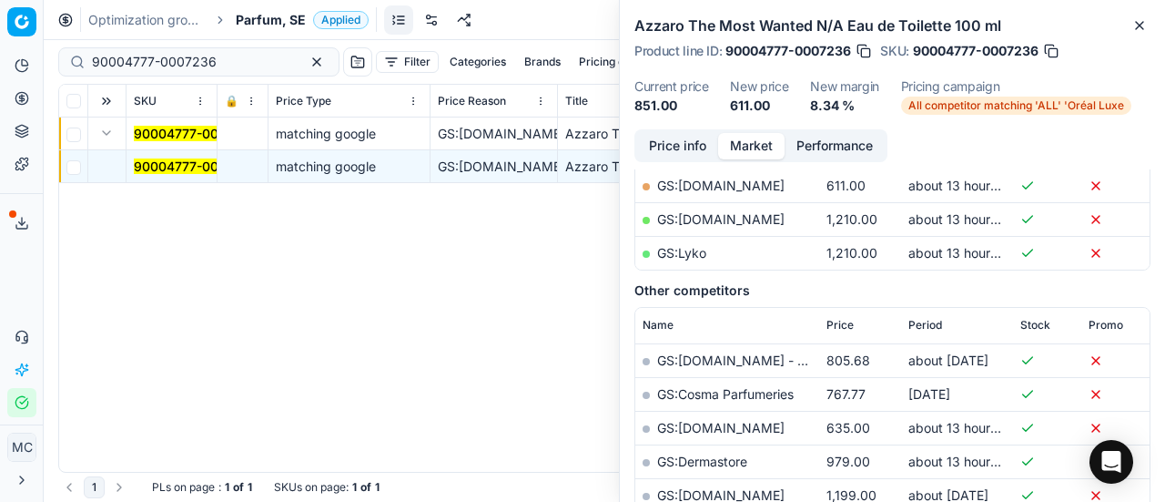
click at [751, 185] on link "GS:[DOMAIN_NAME]" at bounding box center [720, 184] width 127 height 15
drag, startPoint x: 149, startPoint y: 63, endPoint x: 0, endPoint y: 45, distance: 150.4
click at [0, 49] on div "Pricing platform Analytics Pricing Product portfolio Templates Export service 1…" at bounding box center [582, 251] width 1165 height 502
paste input "20150052"
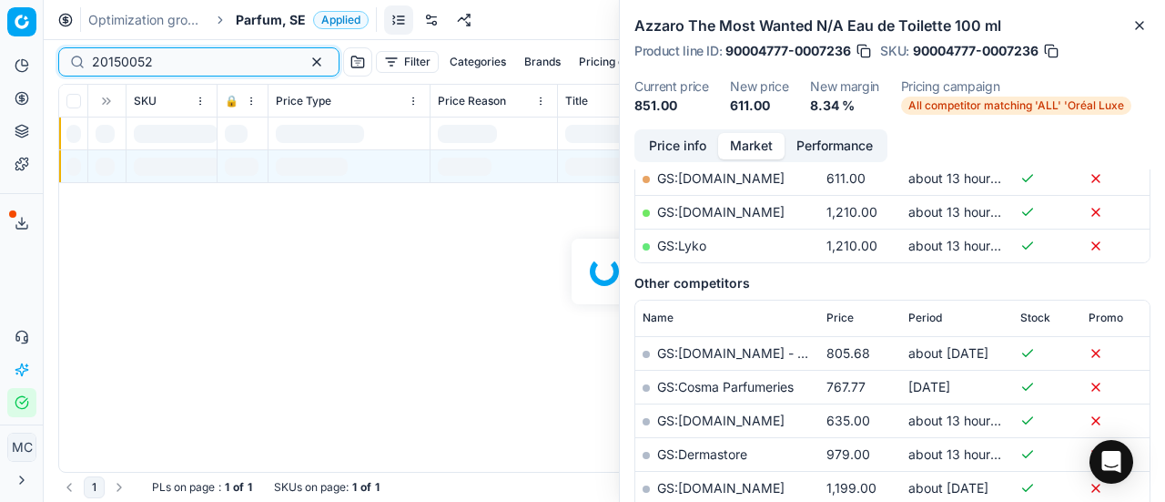
scroll to position [364, 0]
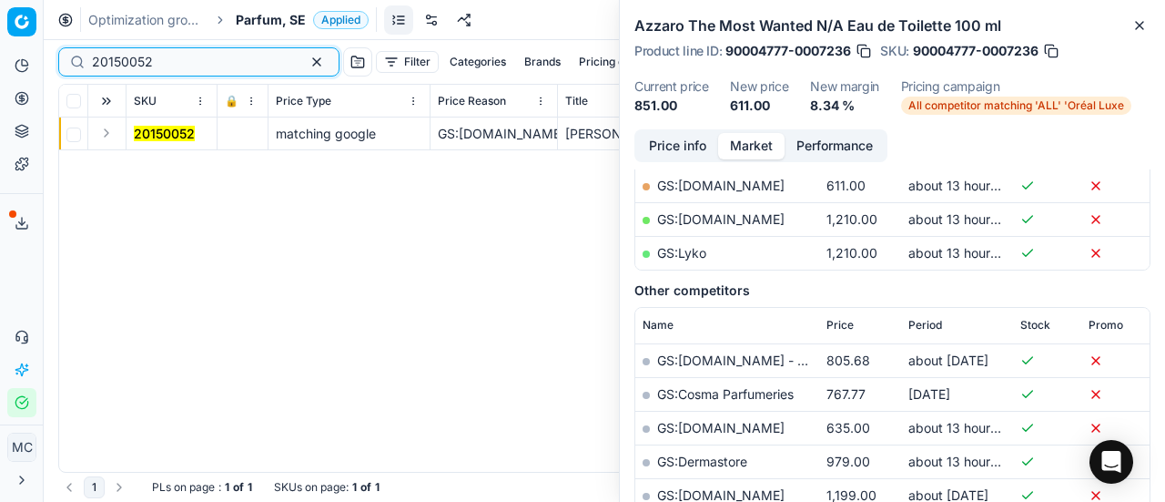
type input "20150052"
click at [96, 127] on button "Expand" at bounding box center [107, 133] width 22 height 22
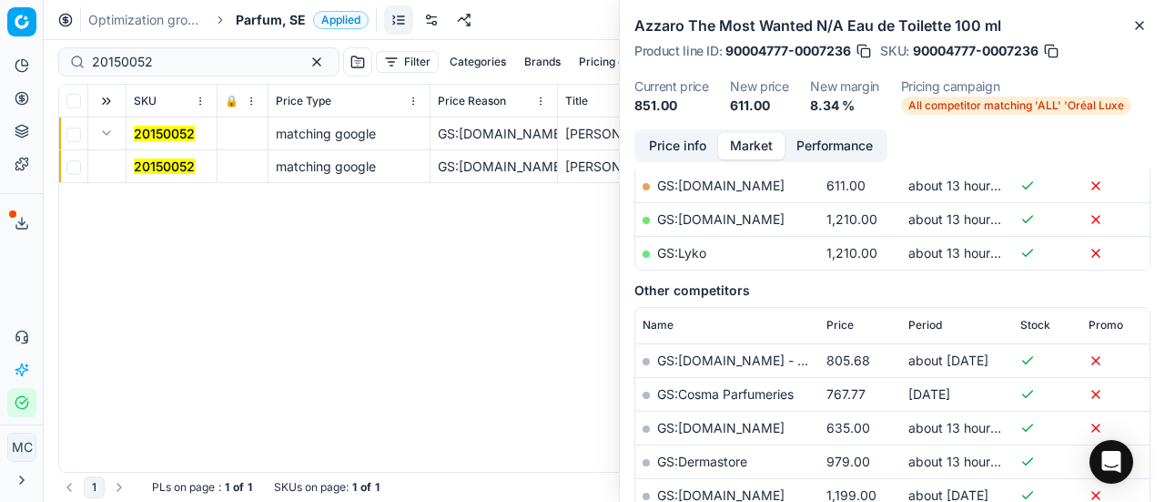
click at [161, 160] on mark "20150052" at bounding box center [164, 165] width 61 height 15
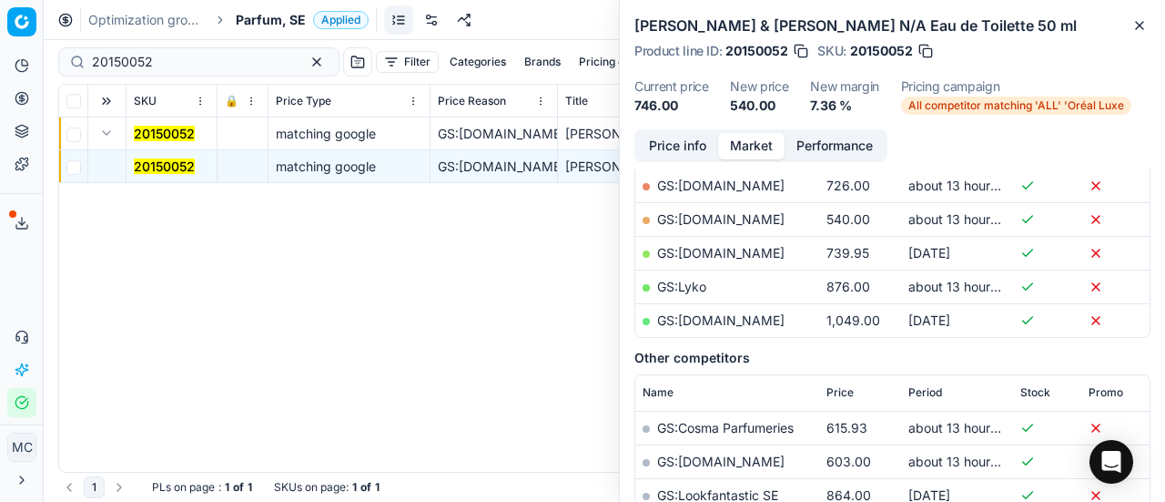
click at [660, 151] on button "Price info" at bounding box center [677, 146] width 81 height 26
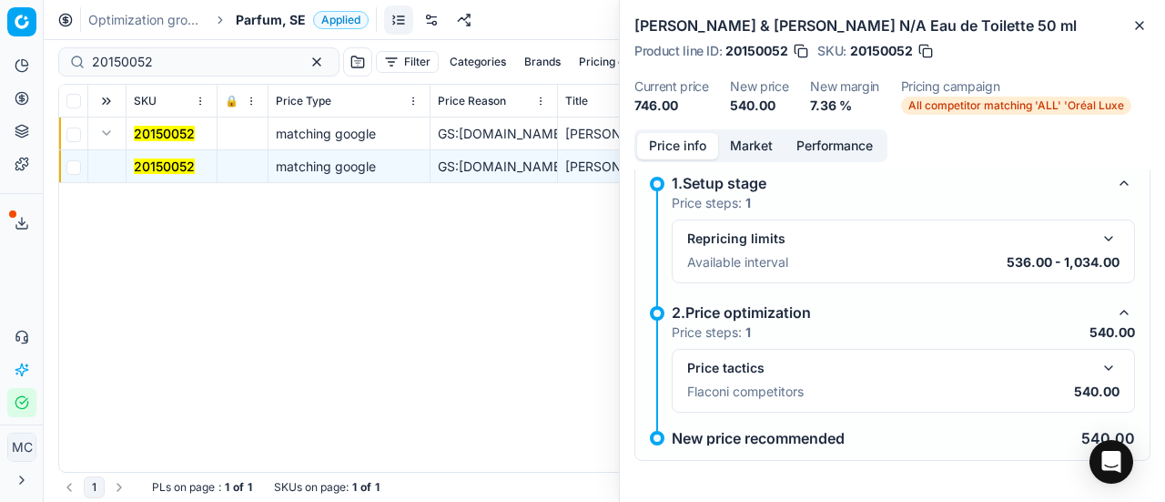
click at [1098, 360] on button "button" at bounding box center [1109, 368] width 22 height 22
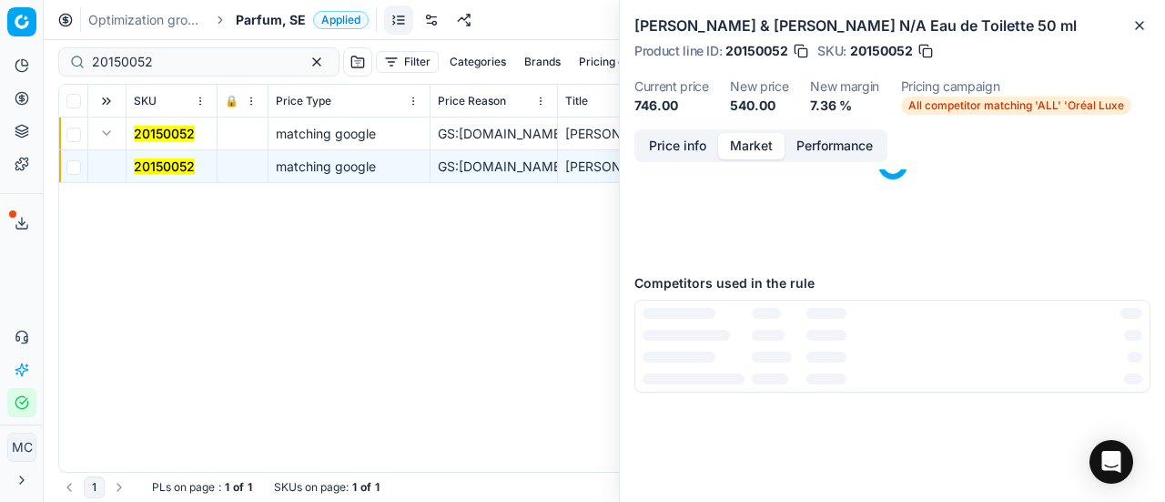
click at [745, 145] on button "Market" at bounding box center [751, 146] width 66 height 26
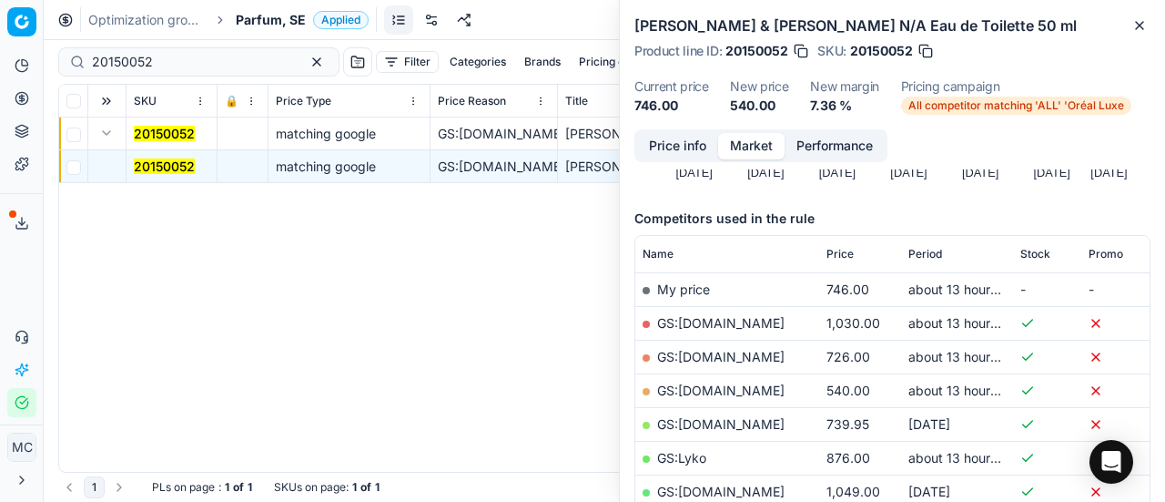
scroll to position [273, 0]
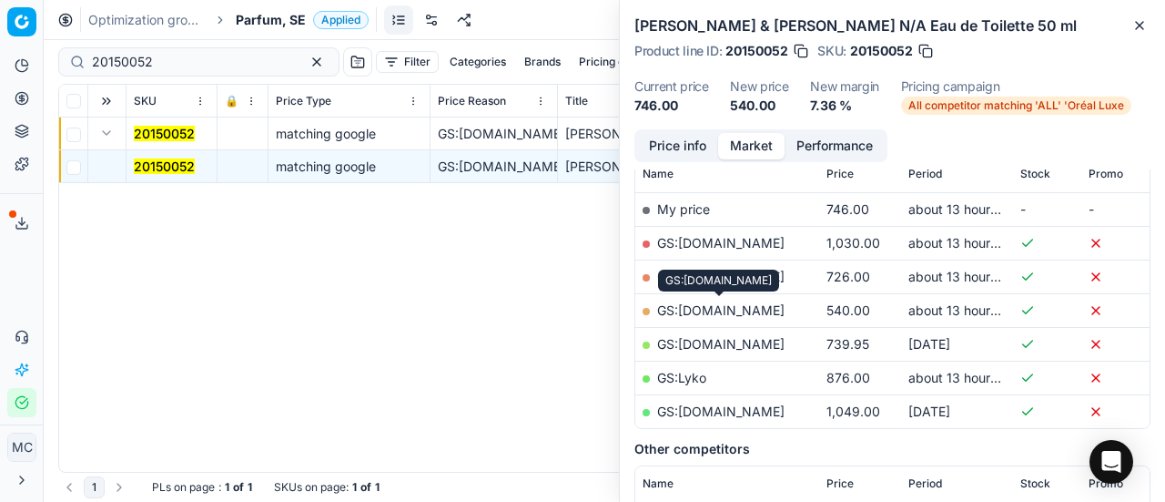
click at [754, 310] on link "GS:[DOMAIN_NAME]" at bounding box center [720, 309] width 127 height 15
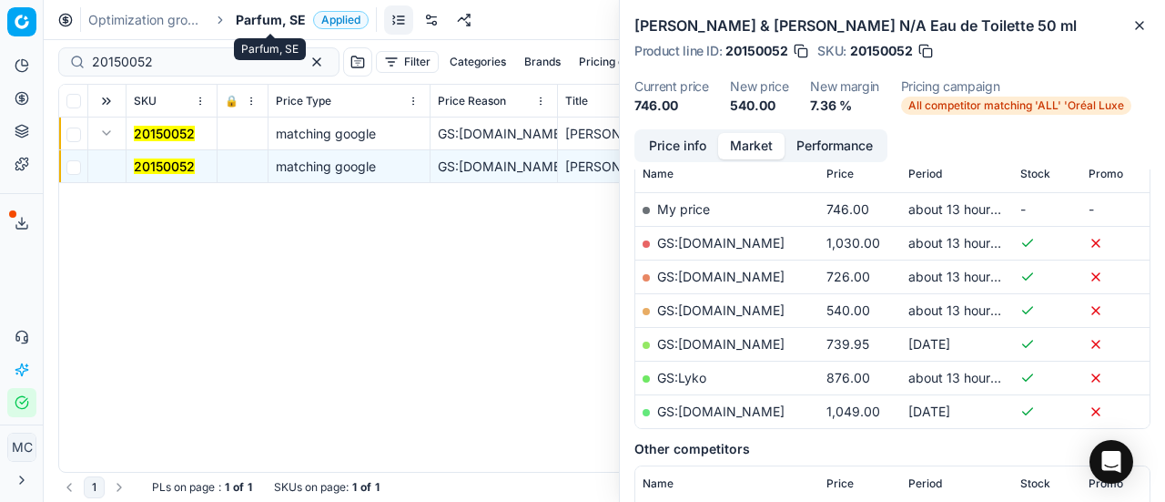
click at [261, 24] on span "Parfum, SE" at bounding box center [271, 20] width 70 height 18
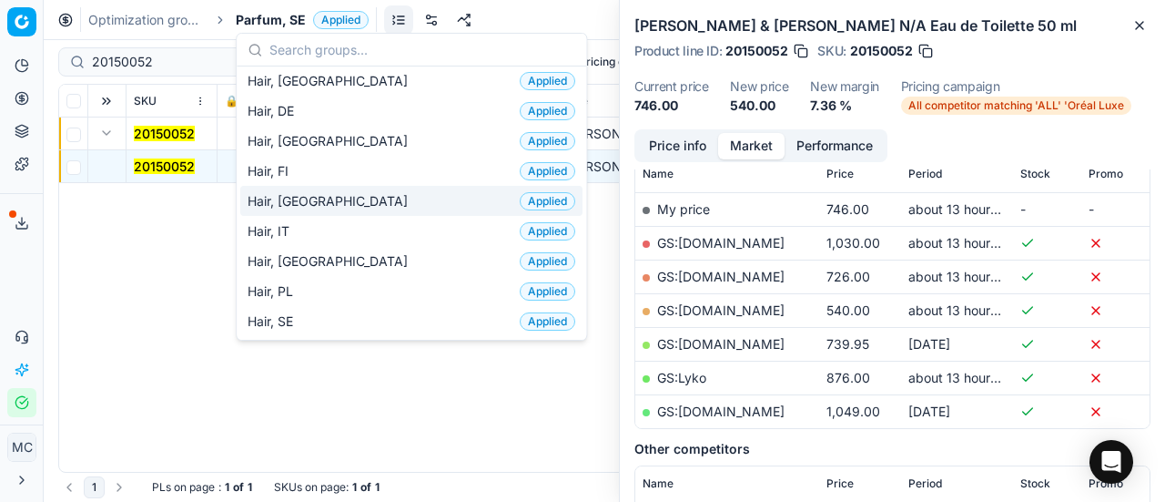
scroll to position [546, 0]
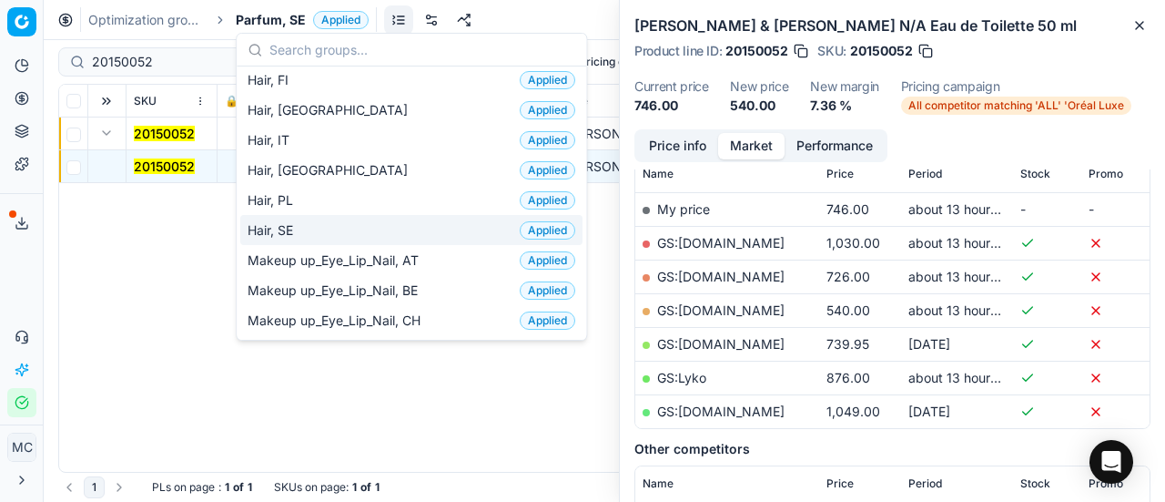
click at [361, 218] on div "Hair, SE Applied" at bounding box center [411, 230] width 342 height 30
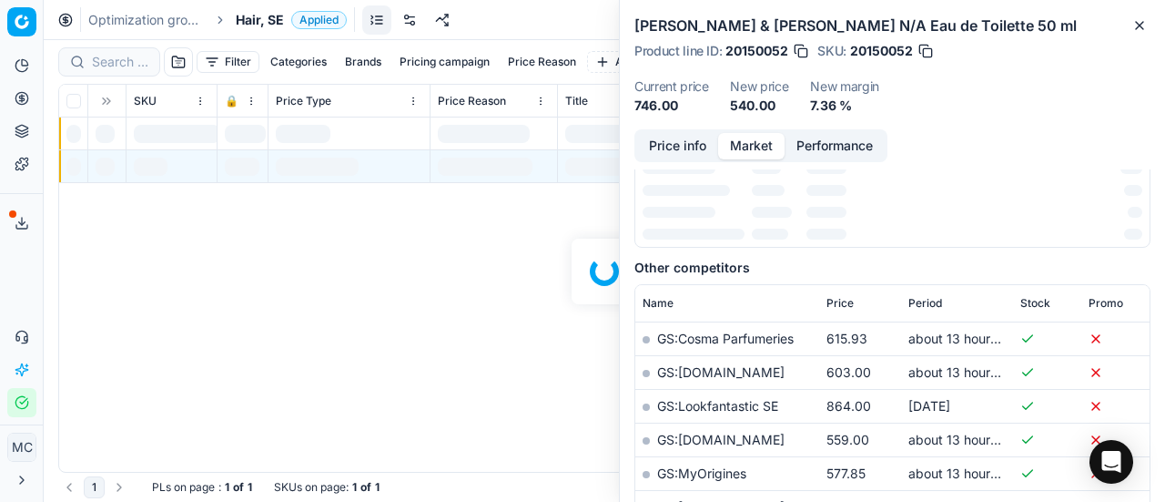
scroll to position [273, 0]
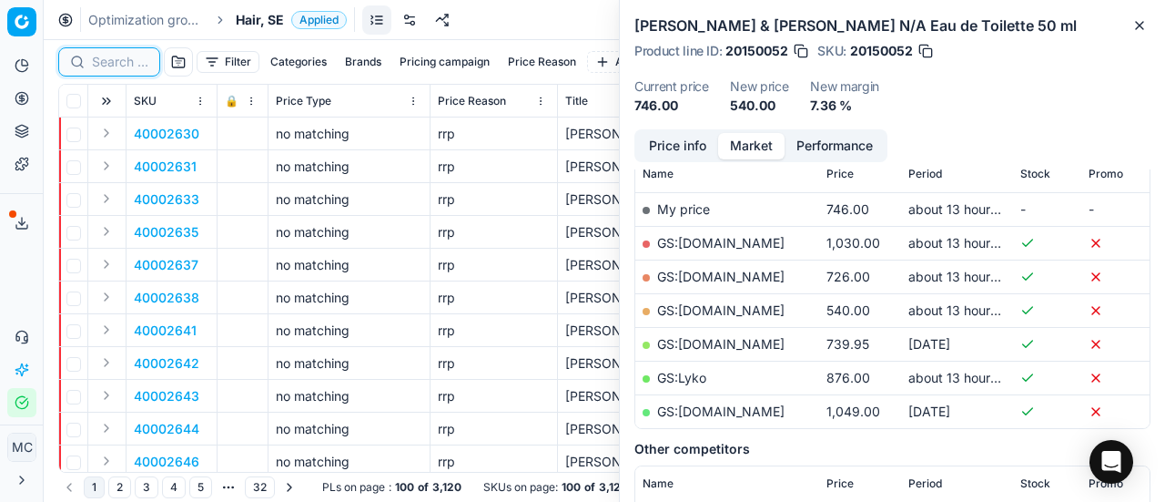
click at [118, 62] on input at bounding box center [120, 62] width 56 height 18
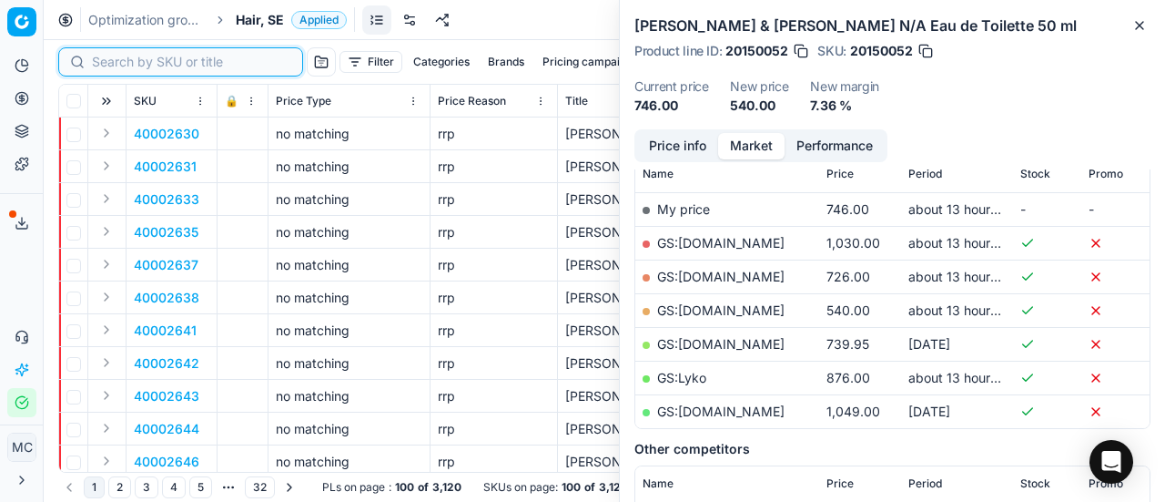
paste input "90003168-0004591"
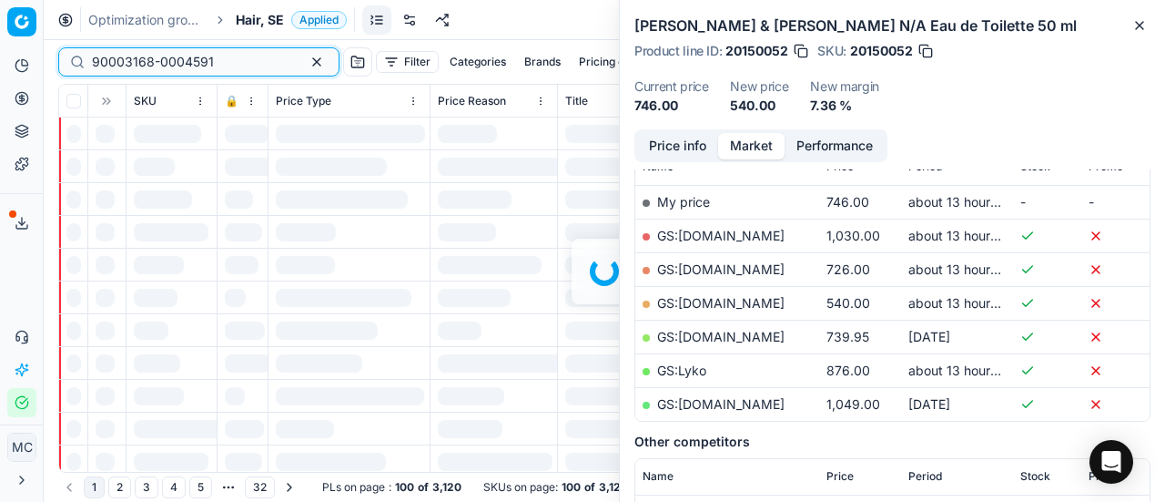
scroll to position [273, 0]
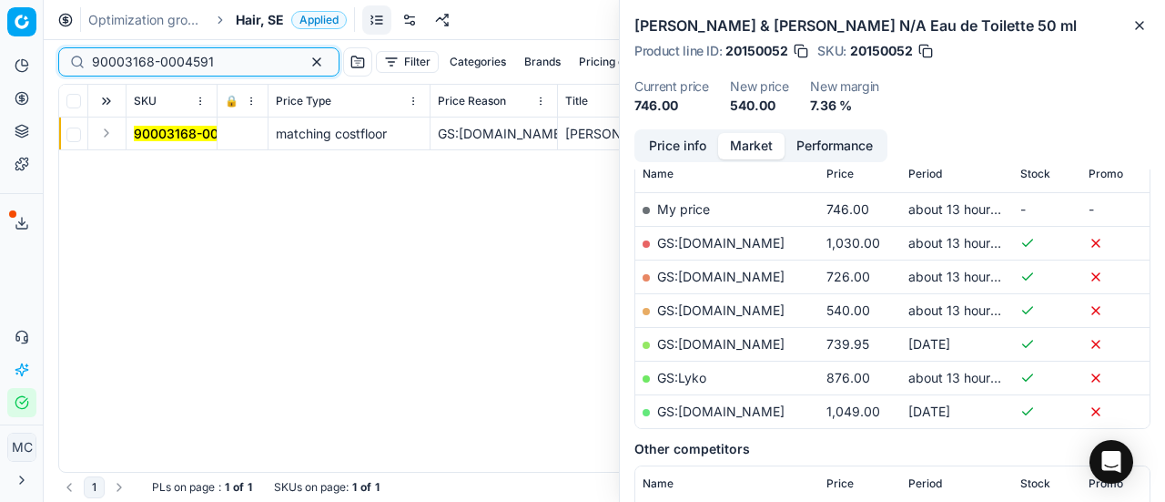
type input "90003168-0004591"
click at [107, 135] on button "Expand" at bounding box center [107, 133] width 22 height 22
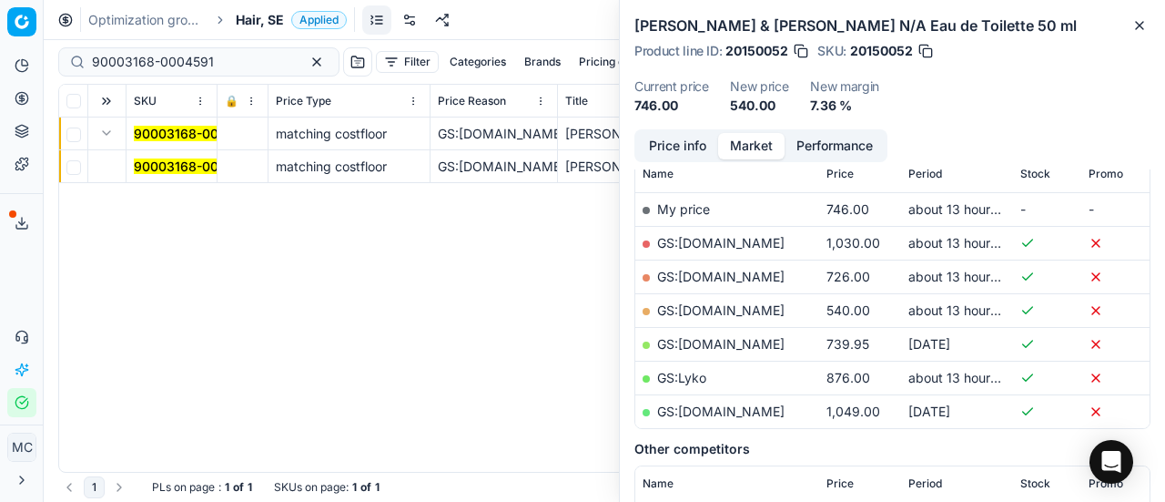
click at [147, 170] on mark "90003168-0004591" at bounding box center [195, 165] width 122 height 15
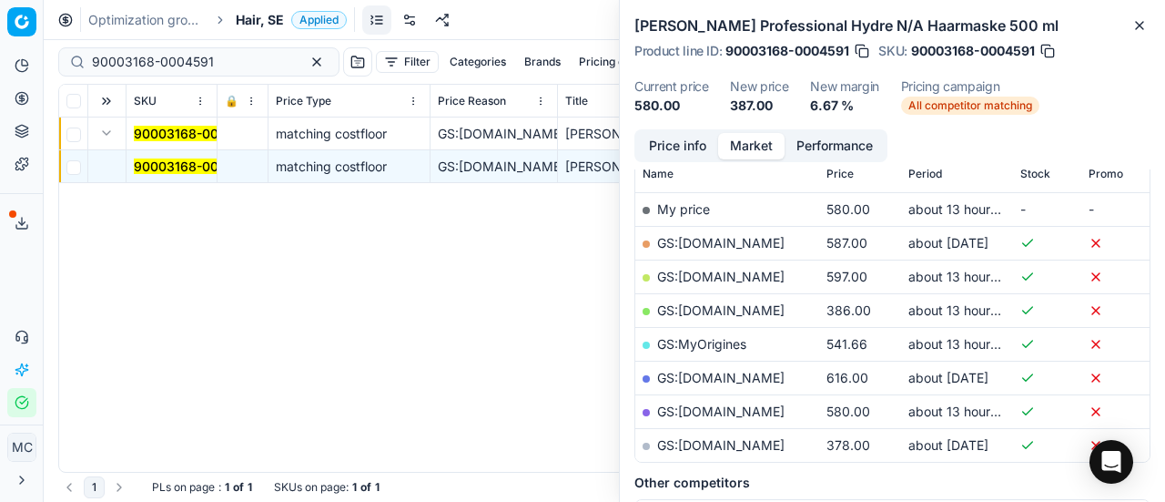
click at [684, 139] on button "Price info" at bounding box center [677, 146] width 81 height 26
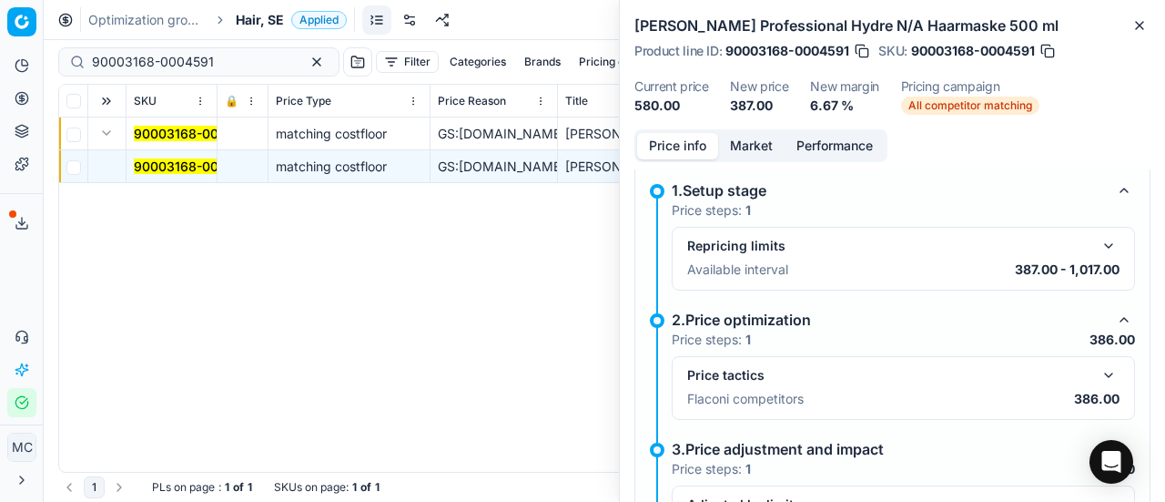
scroll to position [355, 0]
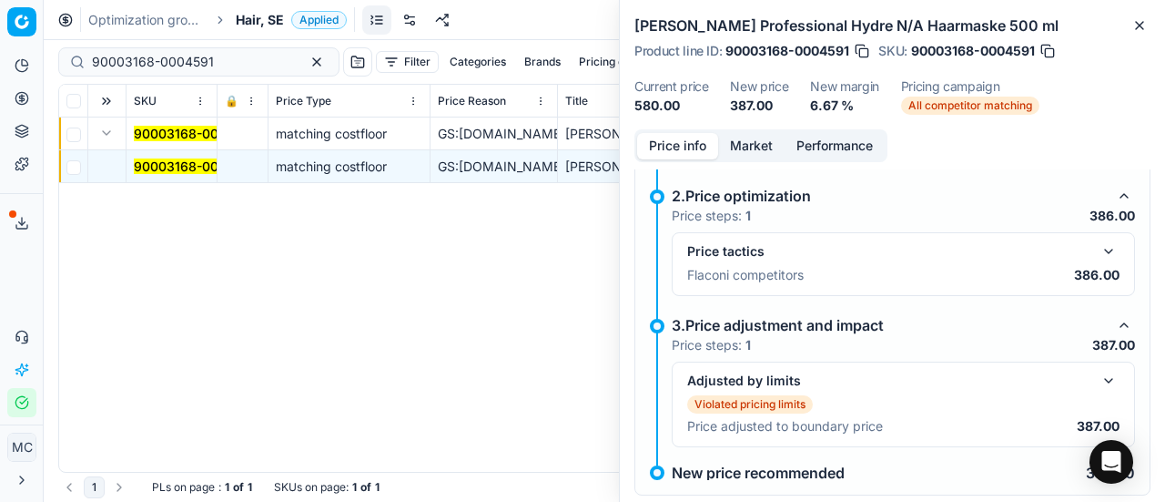
click at [1098, 240] on button "button" at bounding box center [1109, 251] width 22 height 22
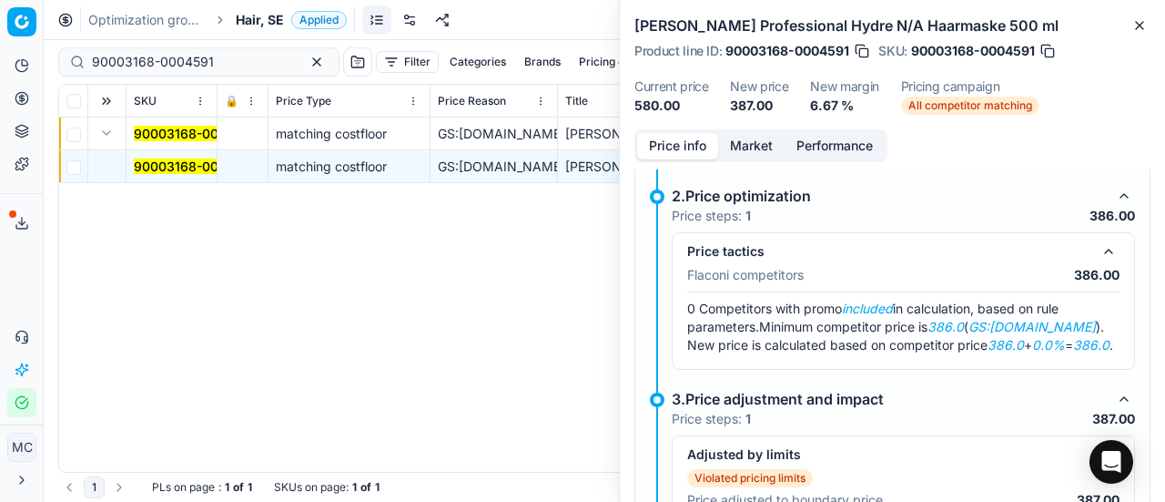
click at [754, 147] on button "Market" at bounding box center [751, 146] width 66 height 26
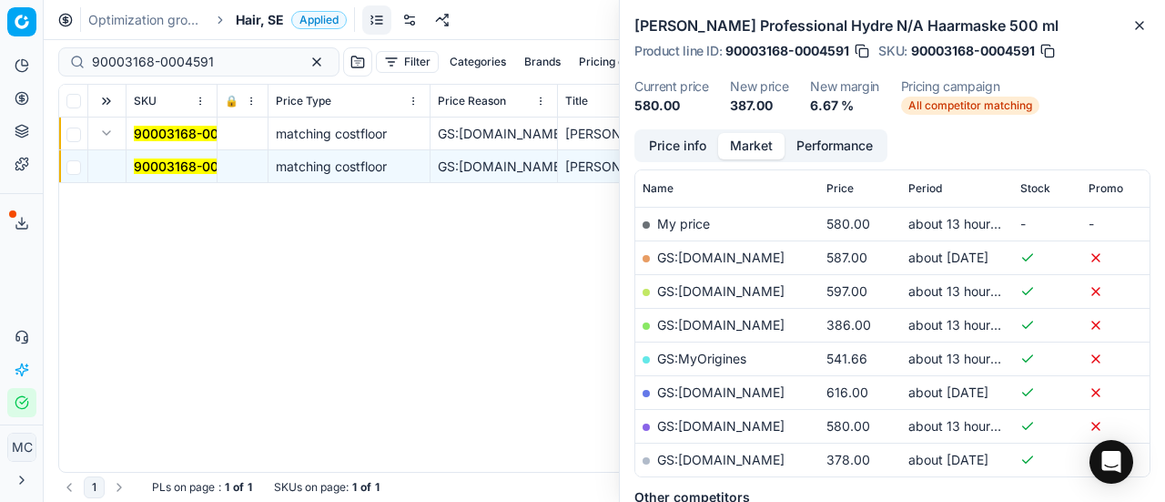
scroll to position [273, 0]
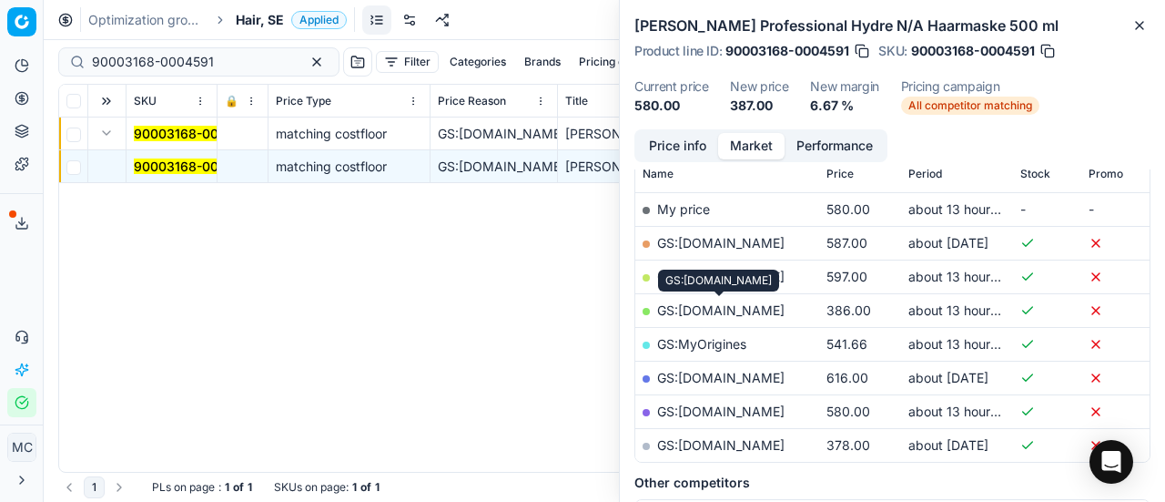
click at [757, 307] on link "GS:[DOMAIN_NAME]" at bounding box center [720, 309] width 127 height 15
click at [255, 14] on span "Hair, SE" at bounding box center [260, 20] width 48 height 18
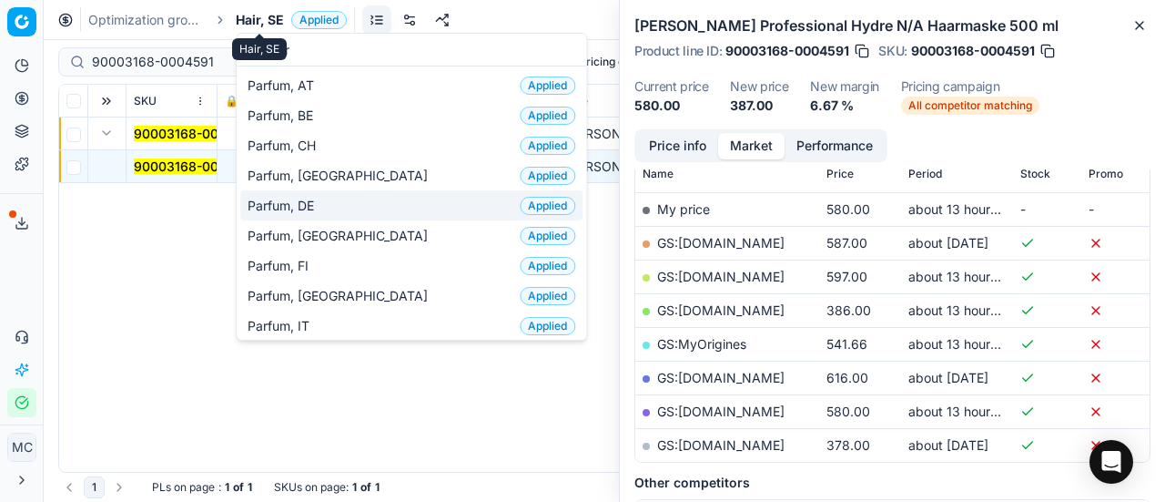
scroll to position [91, 0]
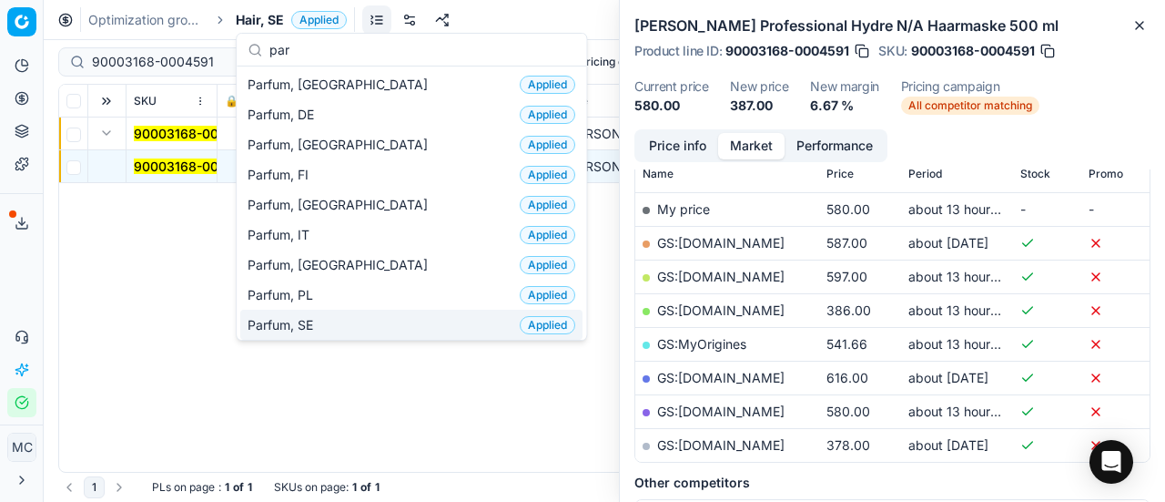
type input "par"
click at [342, 310] on div "Parfum, SE Applied" at bounding box center [411, 324] width 342 height 30
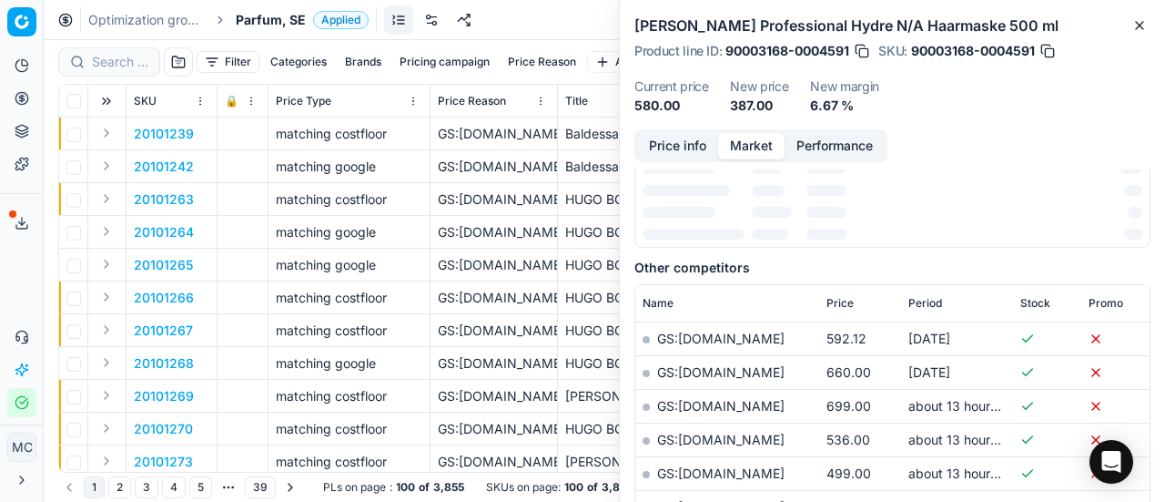
scroll to position [273, 0]
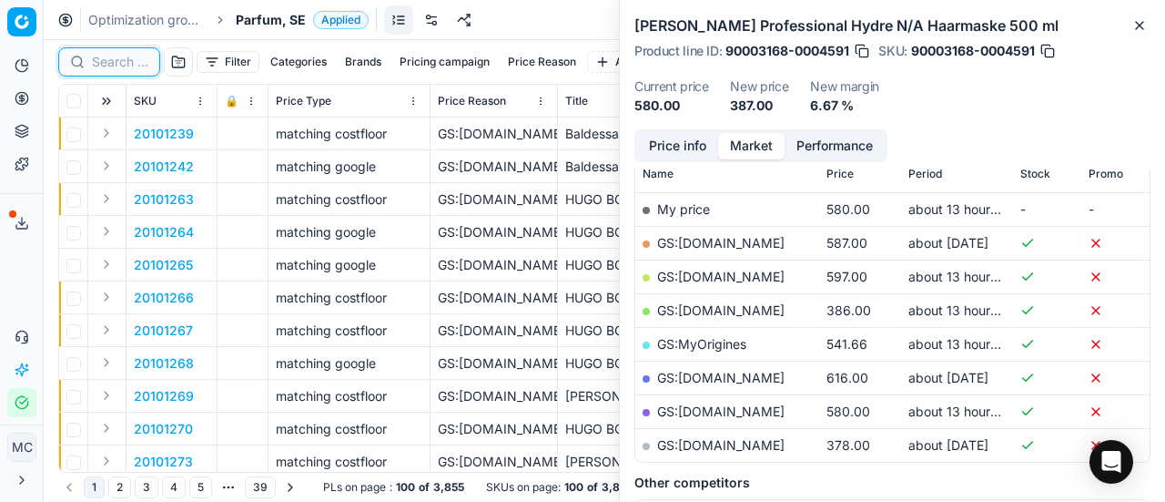
click at [115, 63] on input at bounding box center [120, 62] width 56 height 18
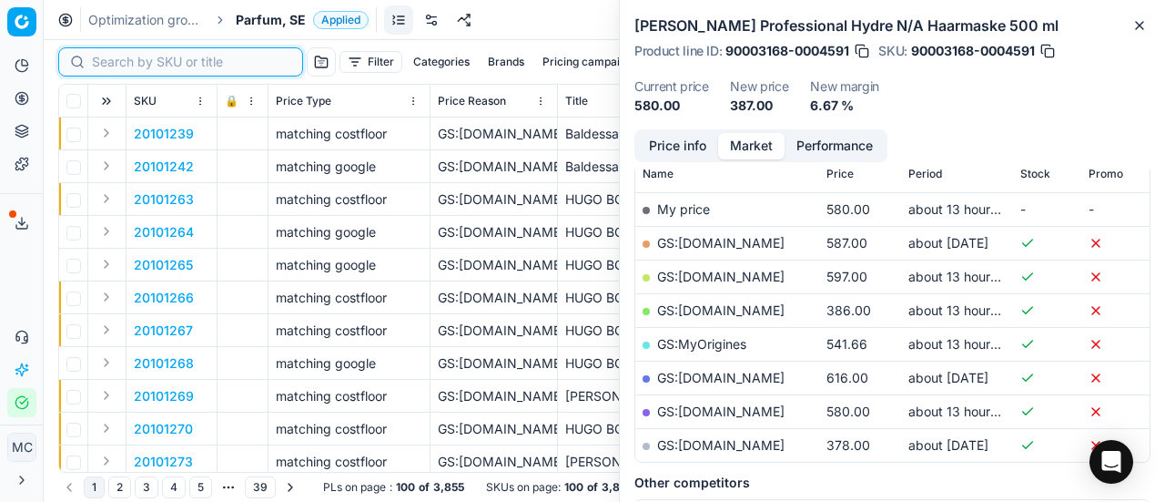
paste input "90002105-0002932"
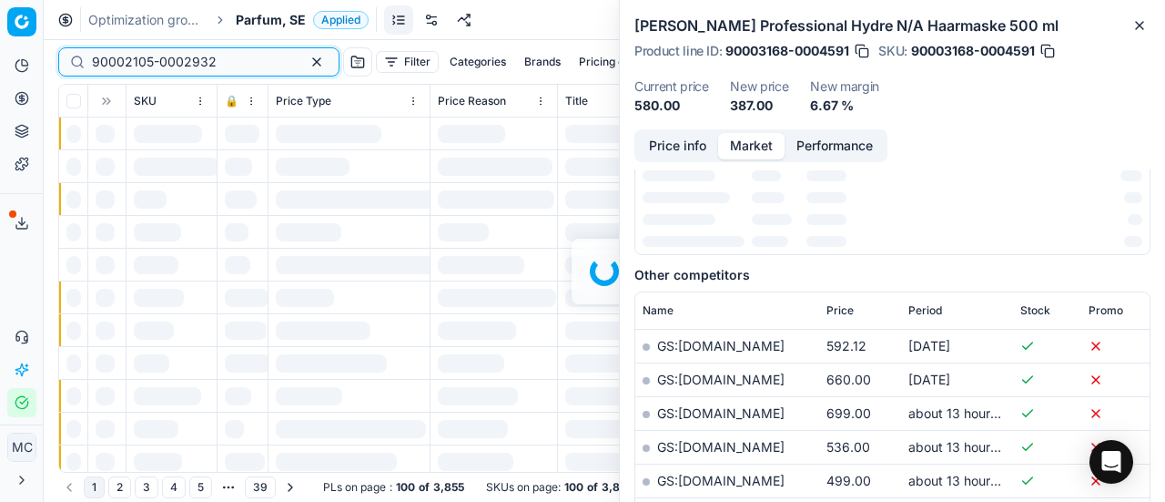
scroll to position [273, 0]
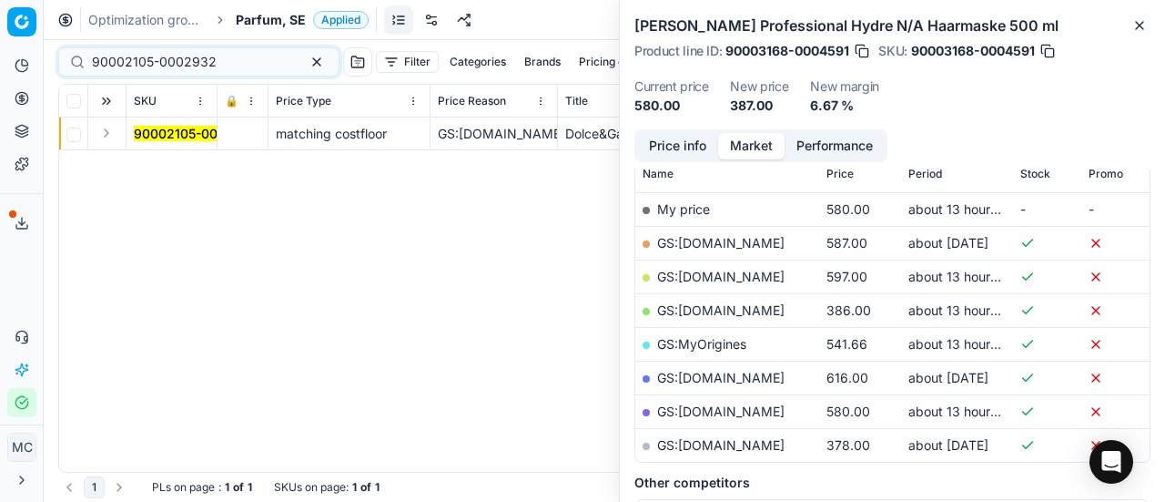
click at [107, 138] on button "Expand" at bounding box center [107, 133] width 22 height 22
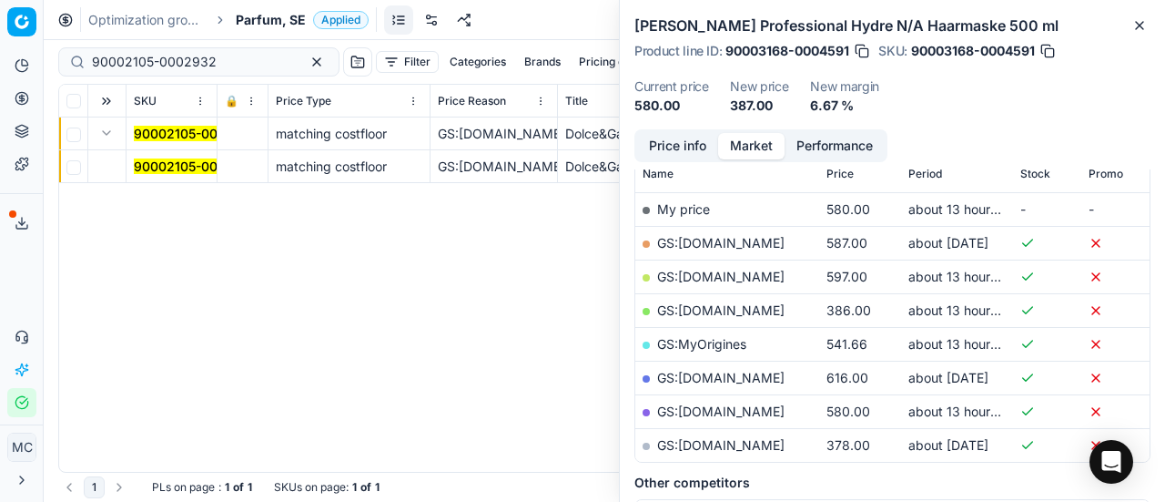
drag, startPoint x: 157, startPoint y: 167, endPoint x: 344, endPoint y: 167, distance: 187.5
click at [157, 167] on mark "90002105-0002932" at bounding box center [196, 165] width 125 height 15
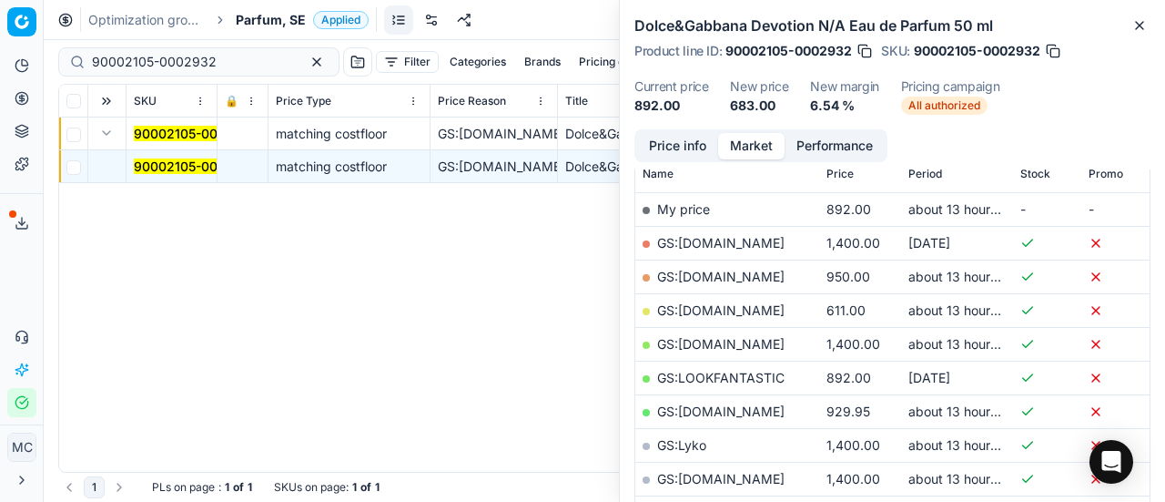
click at [689, 147] on button "Price info" at bounding box center [677, 146] width 81 height 26
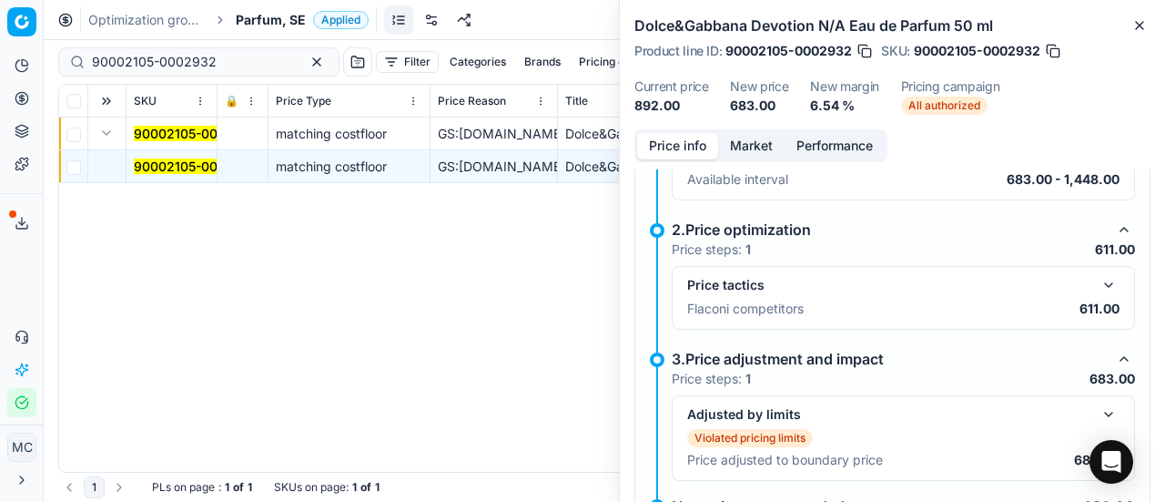
scroll to position [319, 0]
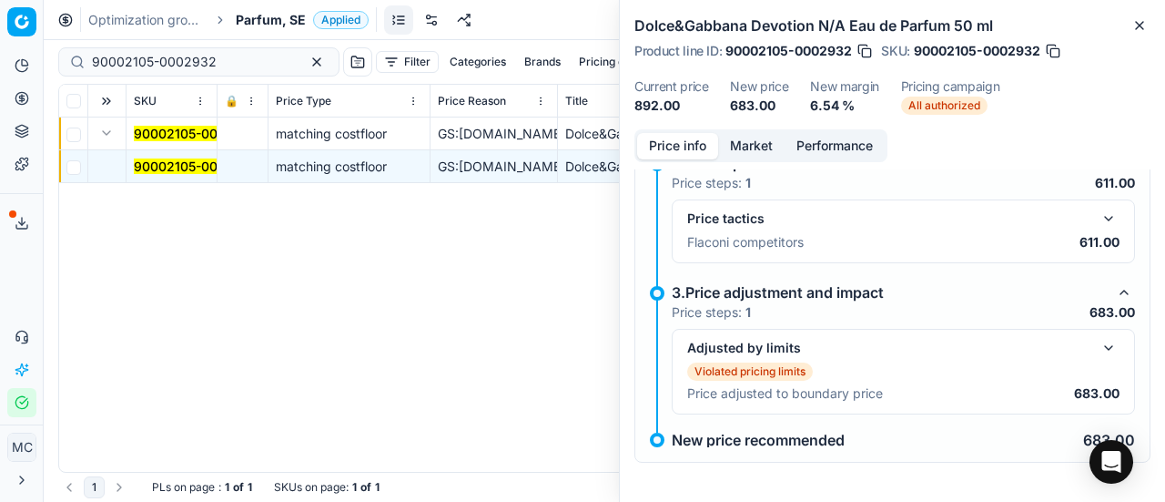
click at [1098, 223] on button "button" at bounding box center [1109, 219] width 22 height 22
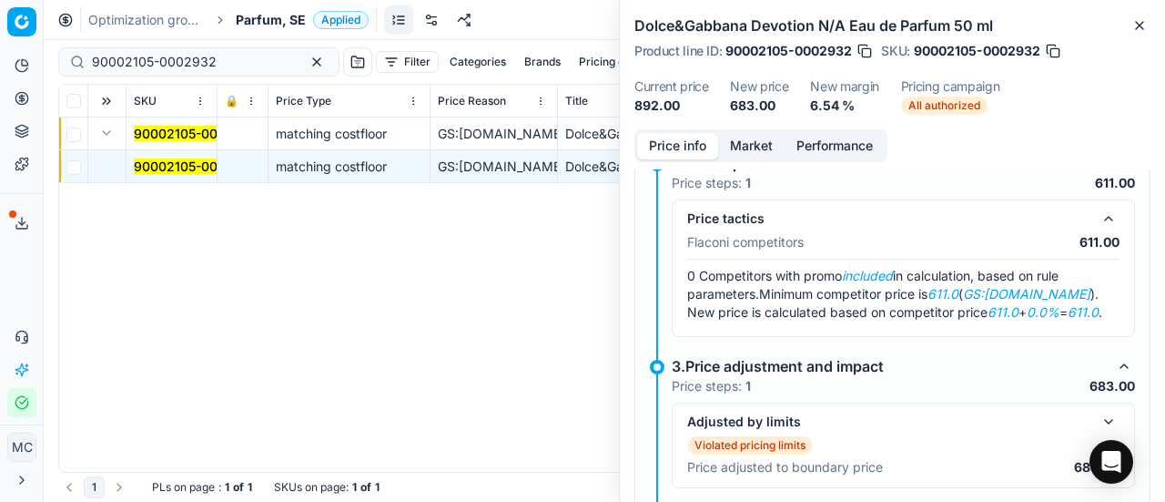
click at [768, 141] on button "Market" at bounding box center [751, 146] width 66 height 26
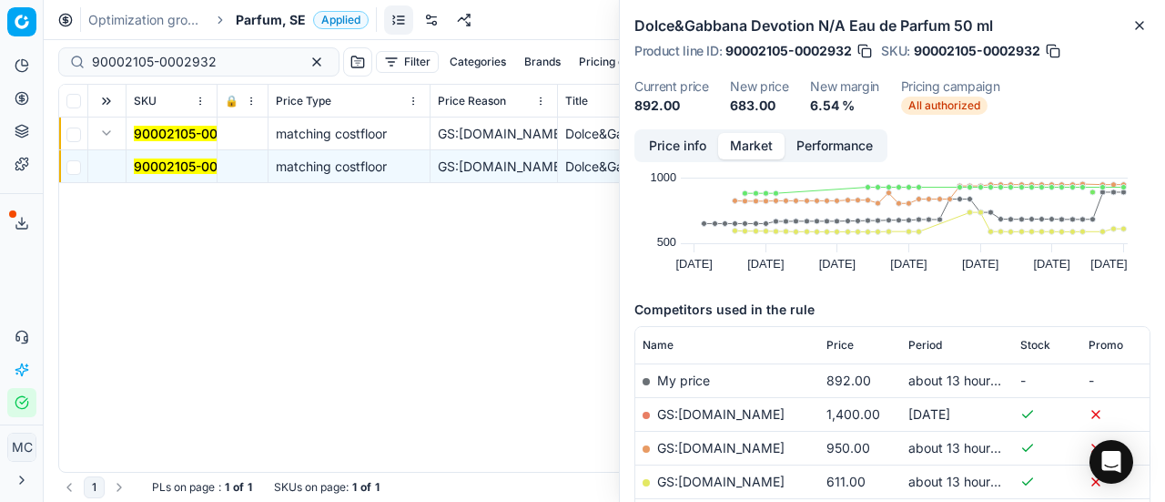
scroll to position [182, 0]
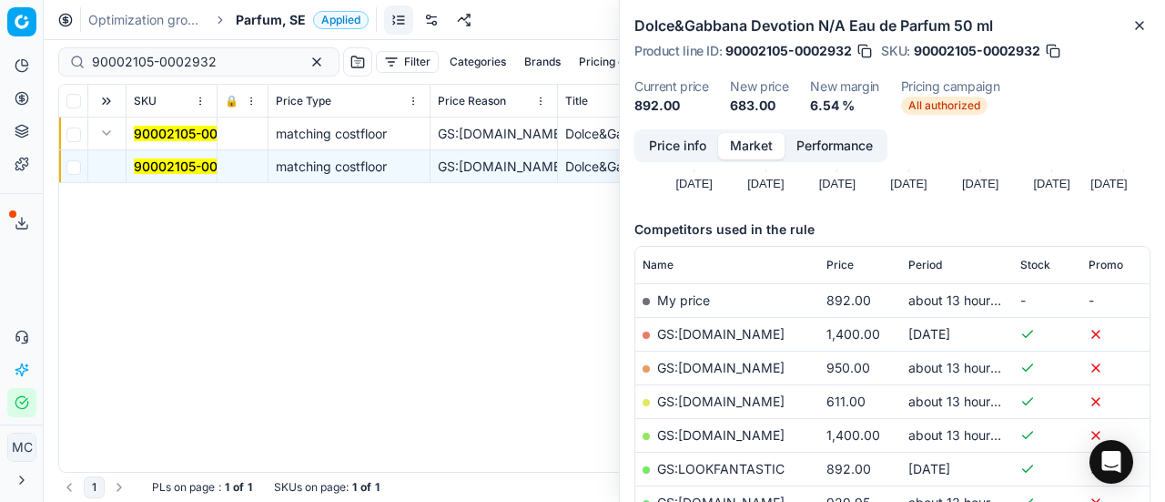
click at [720, 400] on link "GS:[DOMAIN_NAME]" at bounding box center [720, 400] width 127 height 15
drag, startPoint x: 217, startPoint y: 60, endPoint x: 0, endPoint y: 58, distance: 216.6
click at [0, 58] on div "Pricing platform Analytics Pricing Product portfolio Templates Export service 1…" at bounding box center [582, 251] width 1165 height 502
paste input "80066731-80"
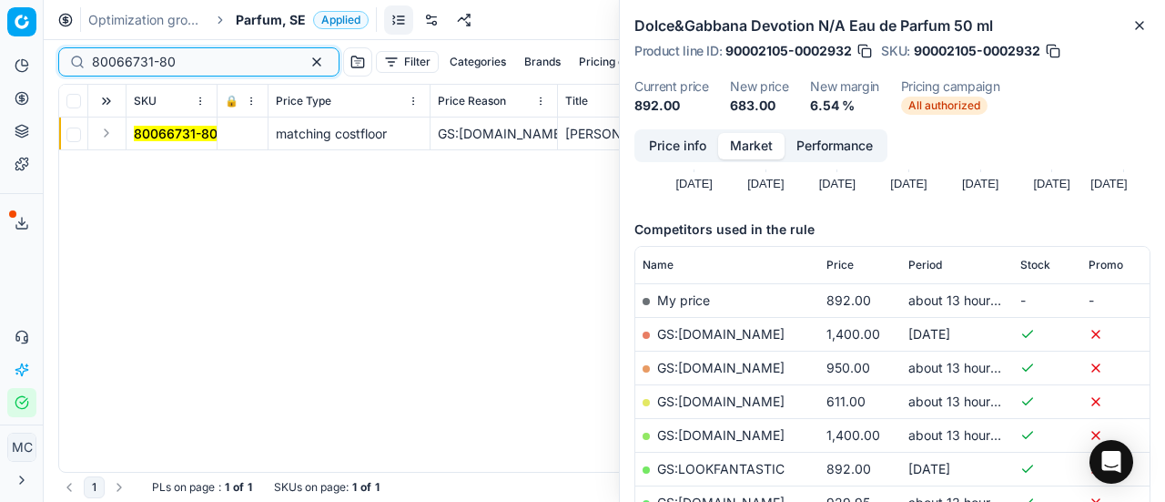
type input "80066731-80"
click at [107, 132] on button "Expand" at bounding box center [107, 133] width 22 height 22
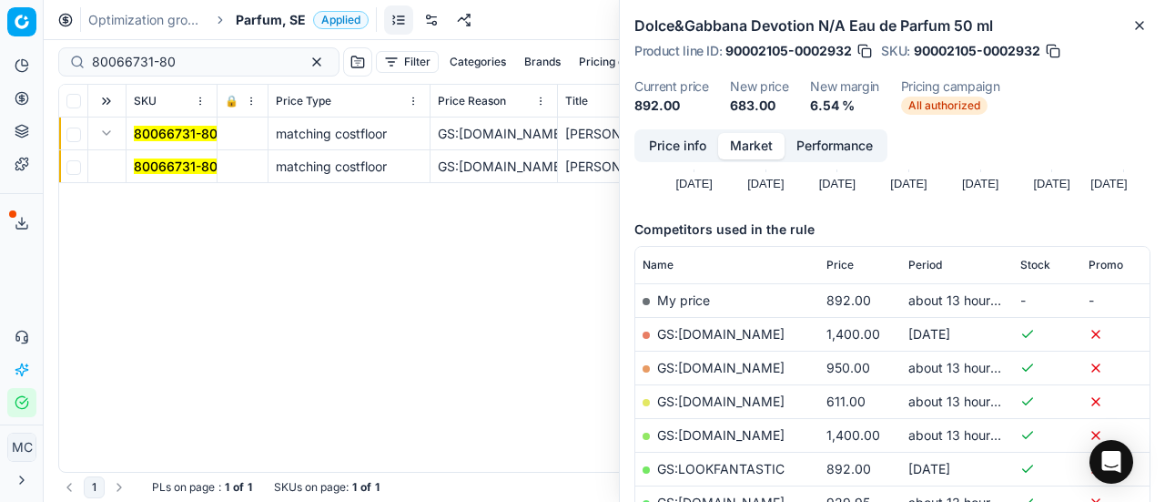
click at [164, 156] on td "80066731-80" at bounding box center [172, 166] width 91 height 33
click at [184, 169] on mark "80066731-80" at bounding box center [176, 165] width 84 height 15
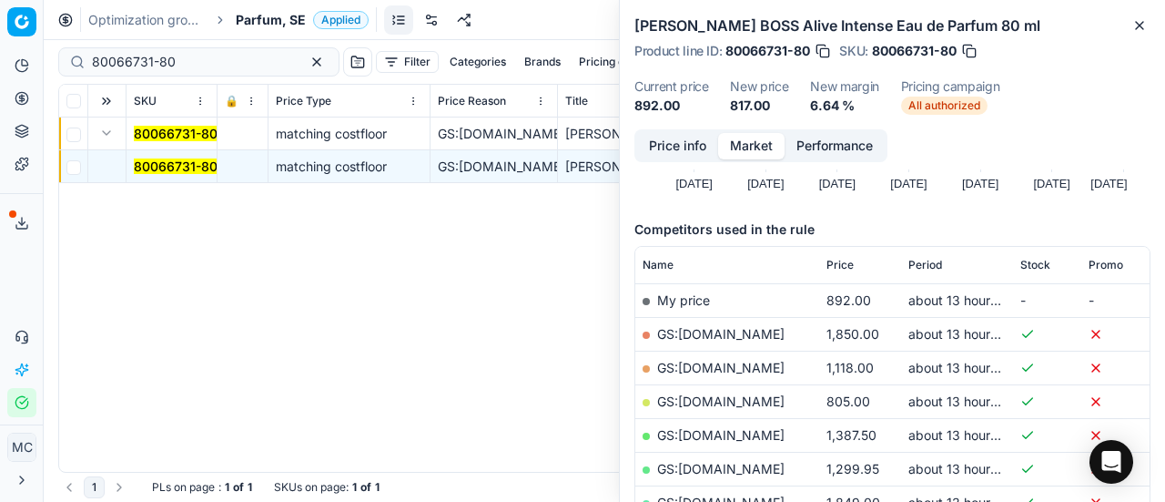
drag, startPoint x: 666, startPoint y: 143, endPoint x: 1164, endPoint y: 329, distance: 531.4
click at [664, 145] on button "Price info" at bounding box center [677, 146] width 81 height 26
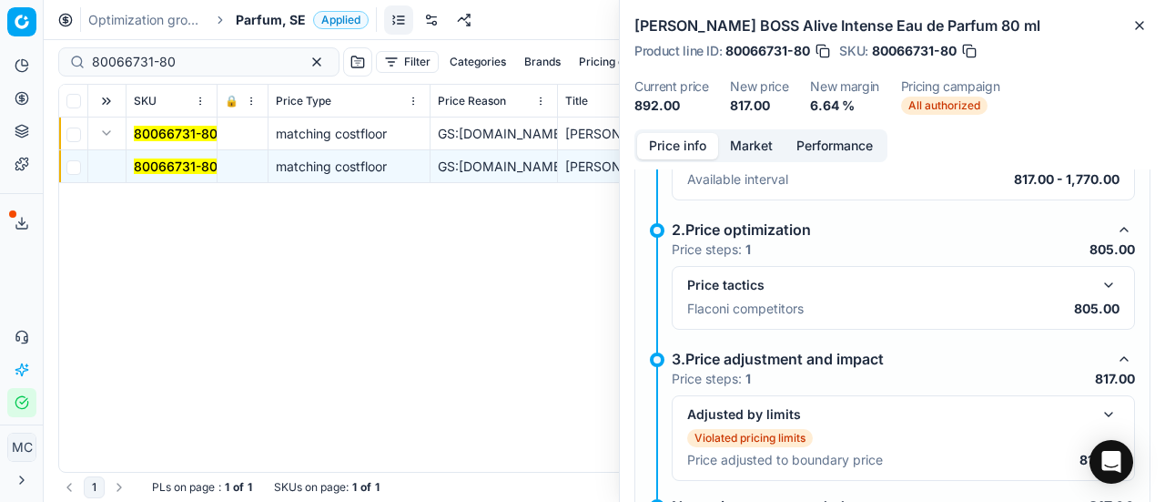
click at [1098, 287] on button "button" at bounding box center [1109, 285] width 22 height 22
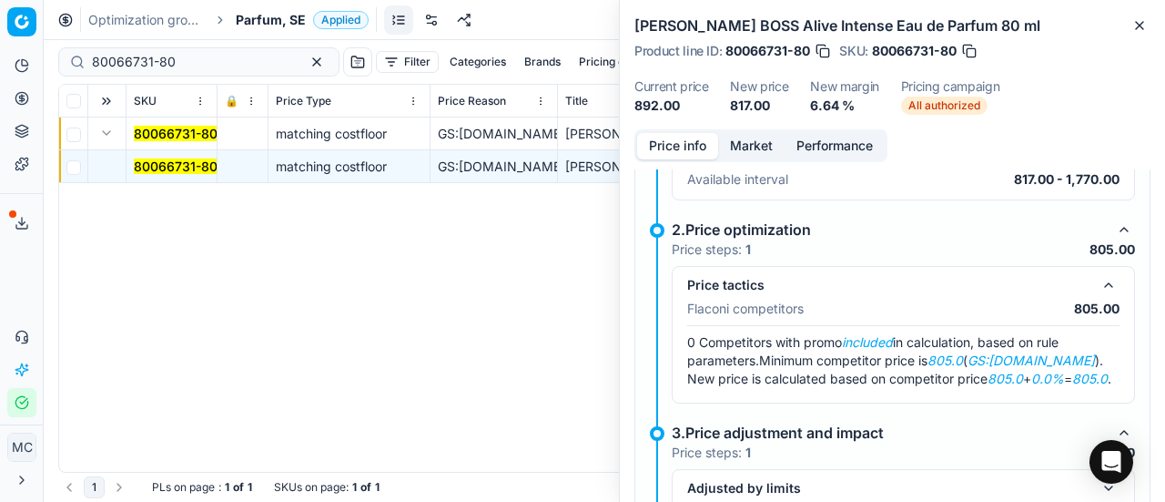
click at [750, 137] on button "Market" at bounding box center [751, 146] width 66 height 26
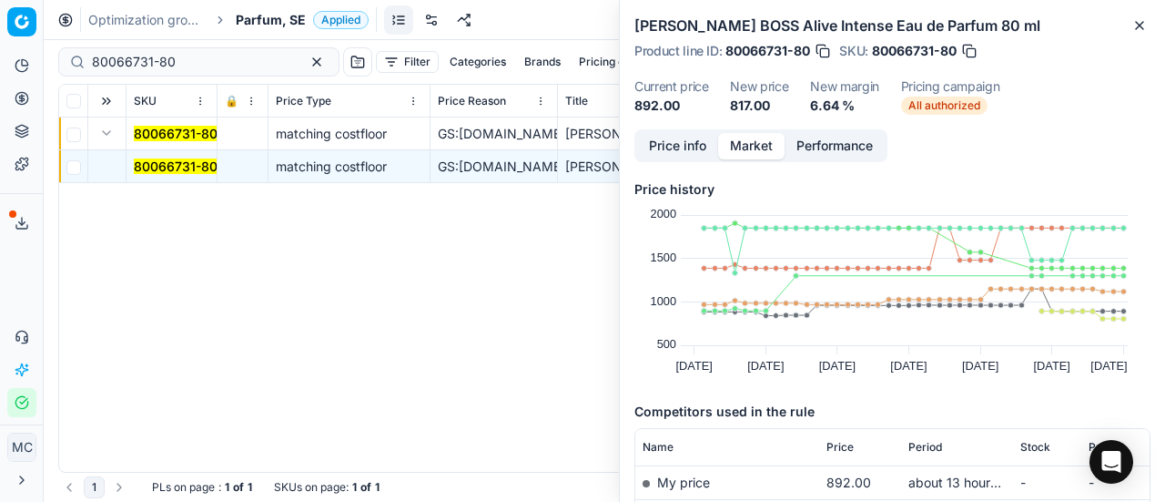
scroll to position [273, 0]
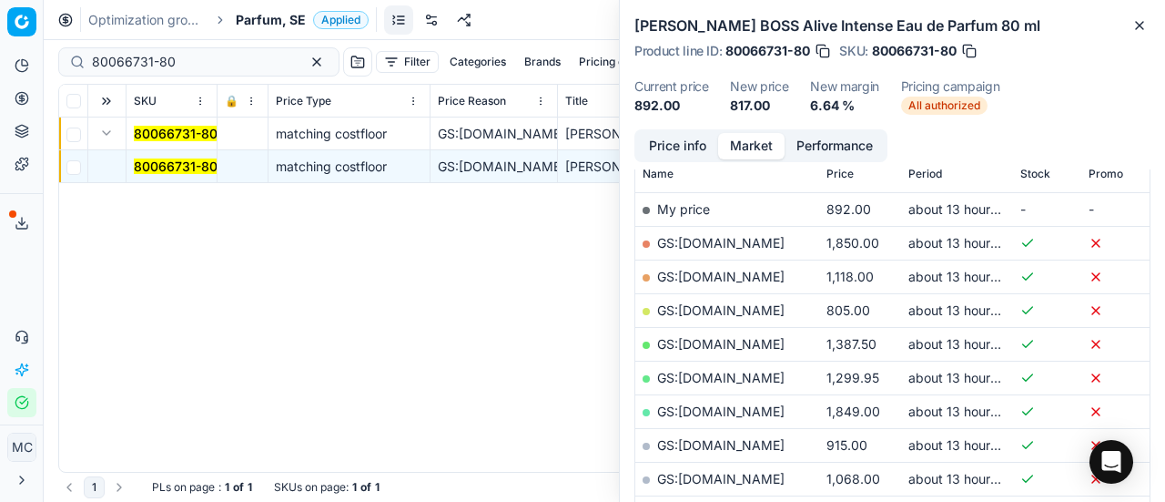
click at [717, 308] on link "GS:[DOMAIN_NAME]" at bounding box center [720, 309] width 127 height 15
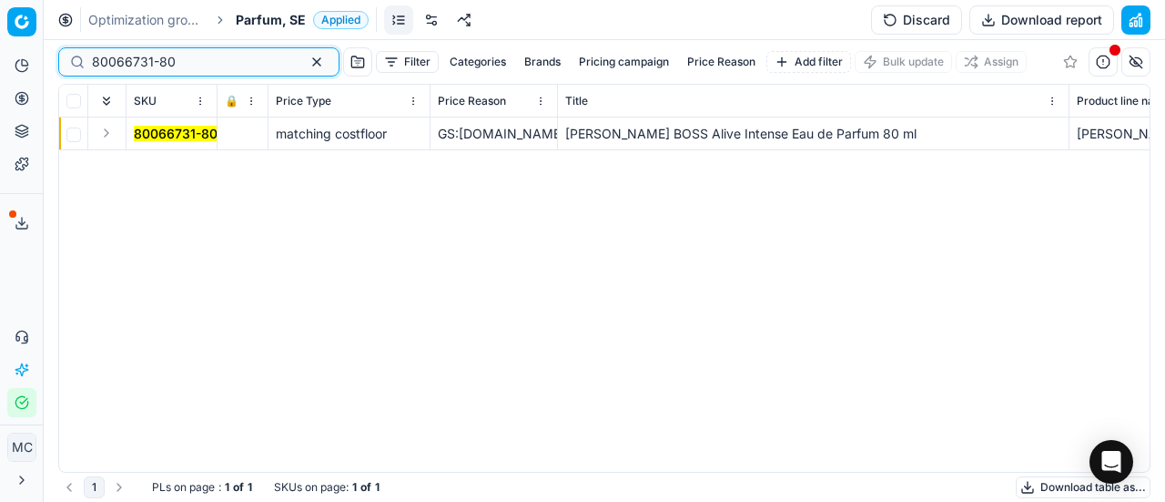
drag, startPoint x: 169, startPoint y: 67, endPoint x: 22, endPoint y: 46, distance: 149.1
click at [0, 55] on div "Pricing platform Analytics Pricing Product portfolio Templates Export service 1…" at bounding box center [582, 251] width 1165 height 502
paste input "12797-5"
type input "80012797-50"
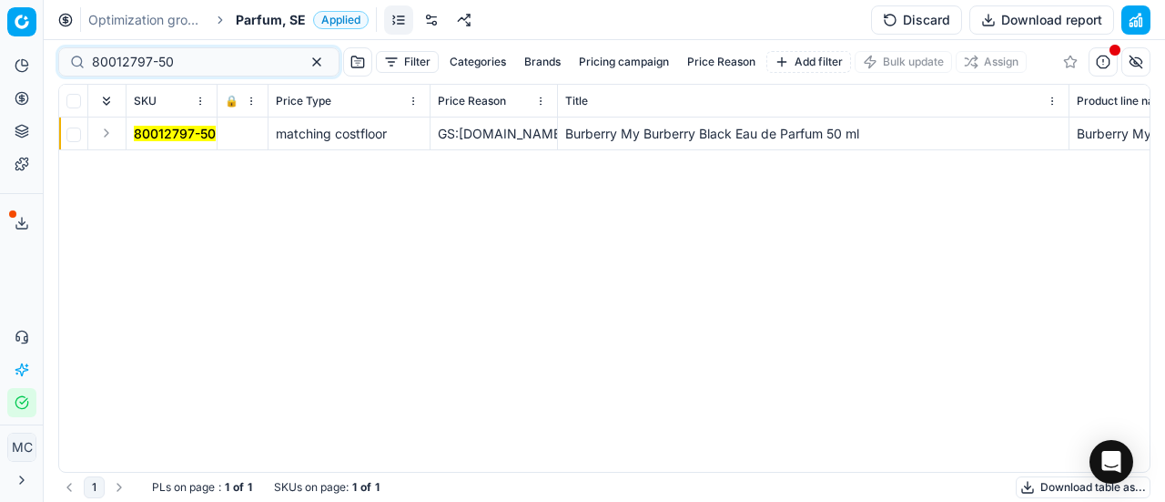
drag, startPoint x: 109, startPoint y: 135, endPoint x: 124, endPoint y: 143, distance: 16.7
click at [113, 130] on button "Expand" at bounding box center [107, 133] width 22 height 22
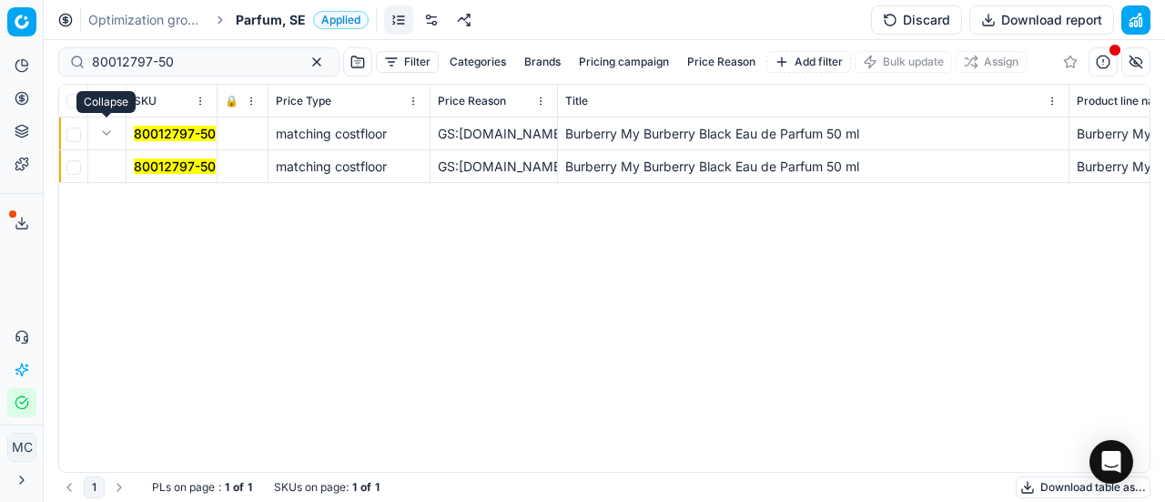
click at [174, 171] on mark "80012797-50" at bounding box center [175, 165] width 82 height 15
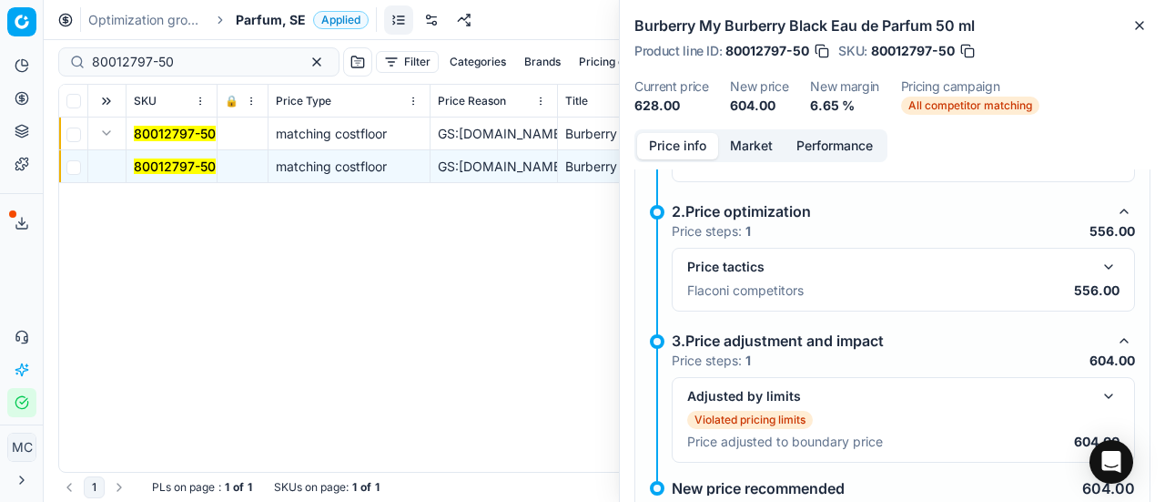
scroll to position [273, 0]
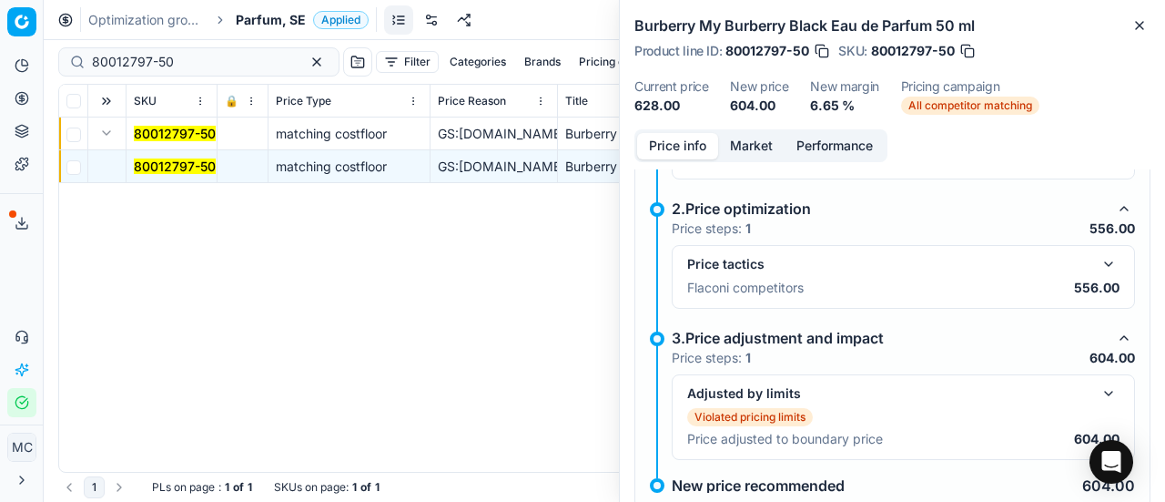
click at [1098, 259] on button "button" at bounding box center [1109, 264] width 22 height 22
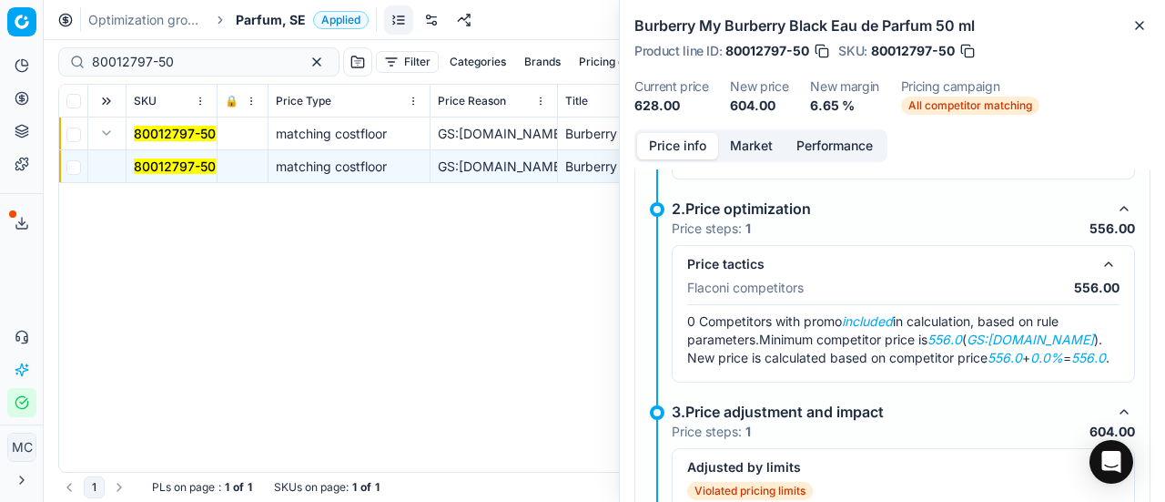
click at [742, 145] on button "Market" at bounding box center [751, 146] width 66 height 26
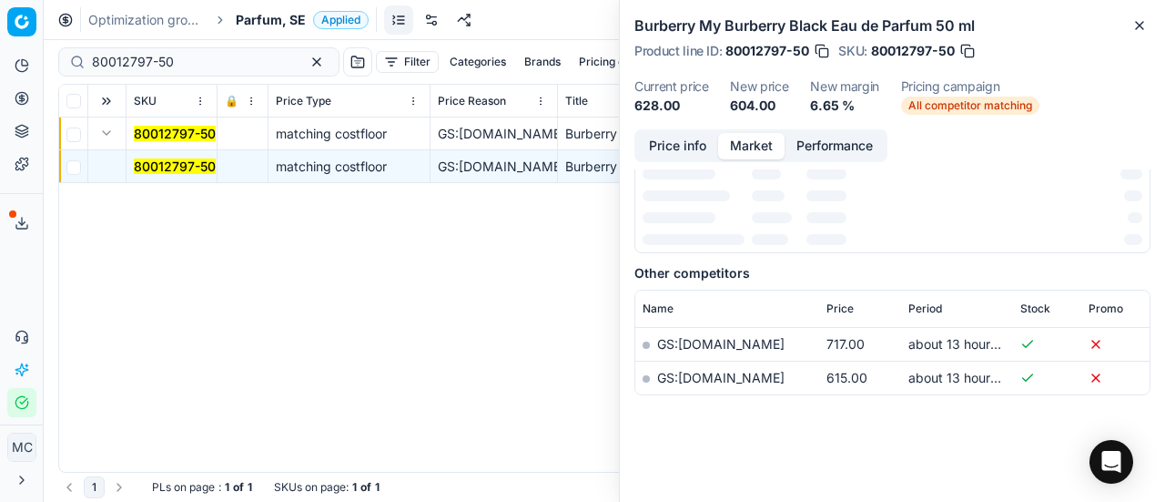
scroll to position [268, 0]
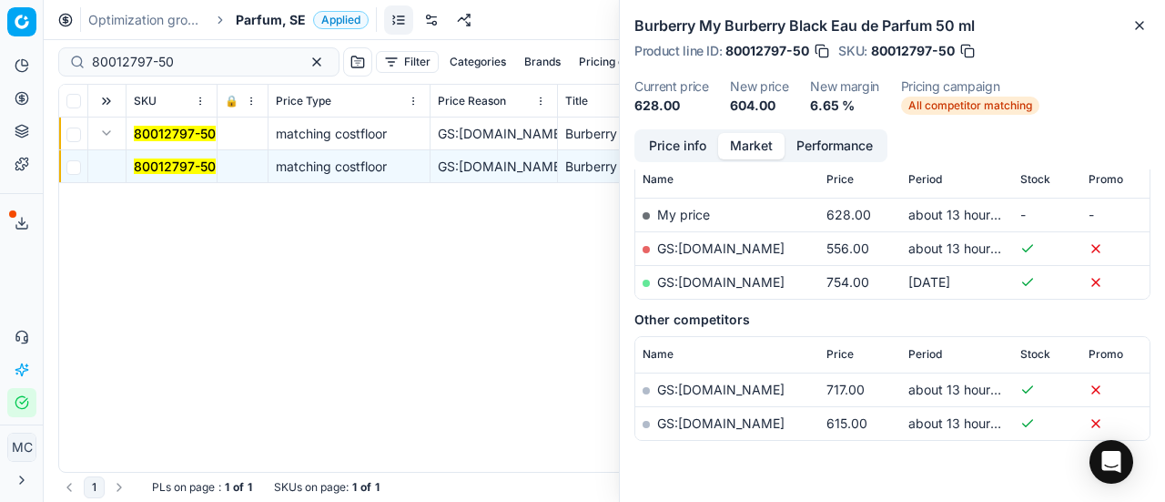
click at [727, 248] on link "GS:[DOMAIN_NAME]" at bounding box center [720, 247] width 127 height 15
click at [271, 26] on span "Parfum, SE" at bounding box center [271, 20] width 70 height 18
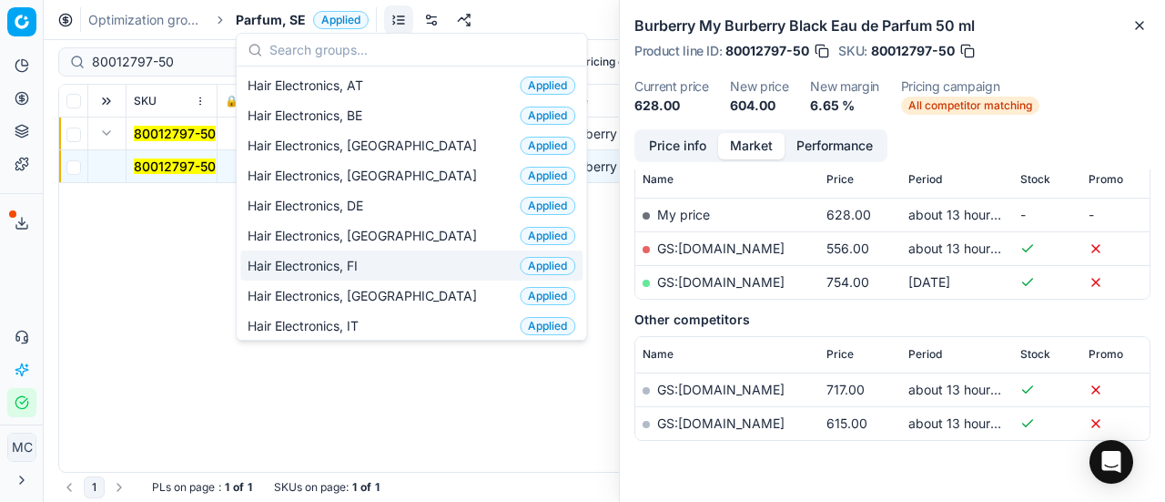
scroll to position [91, 0]
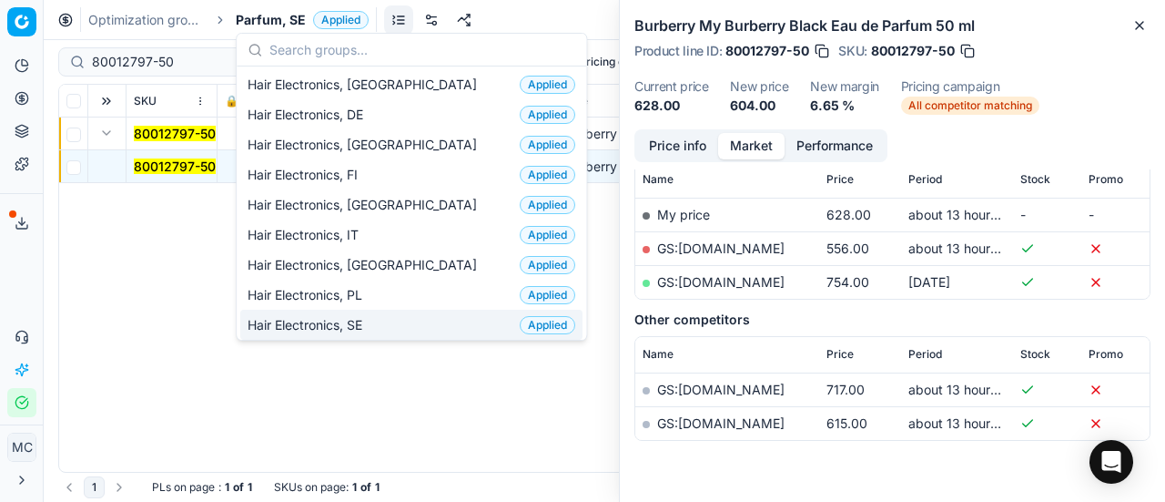
click at [381, 309] on div "Hair Electronics, SE Applied" at bounding box center [411, 324] width 342 height 30
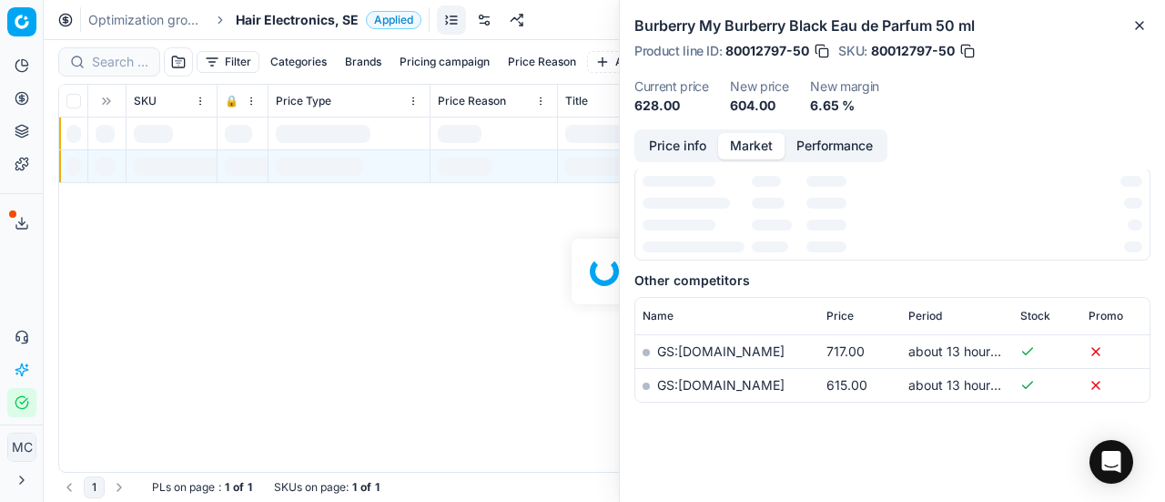
scroll to position [268, 0]
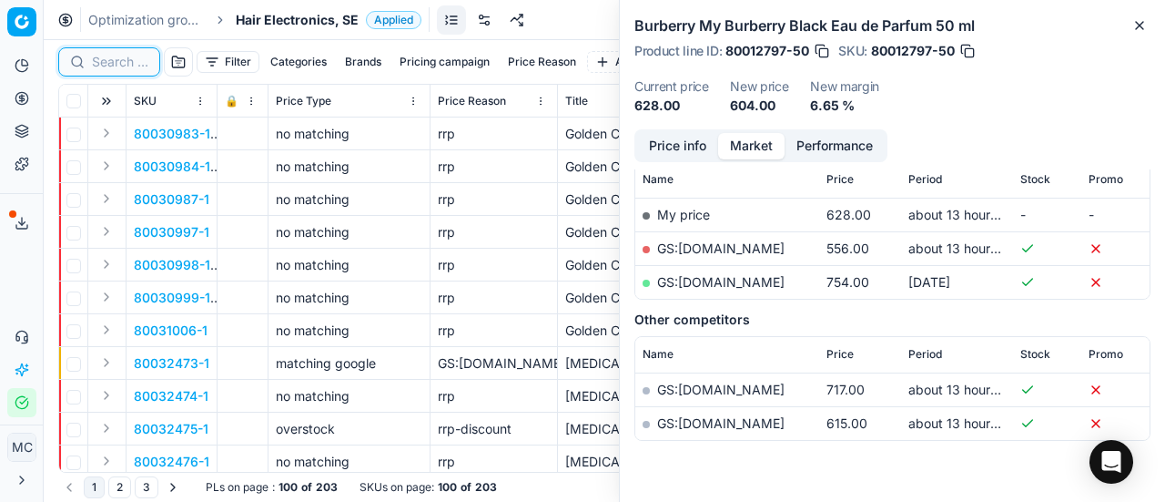
click at [127, 63] on input at bounding box center [120, 62] width 56 height 18
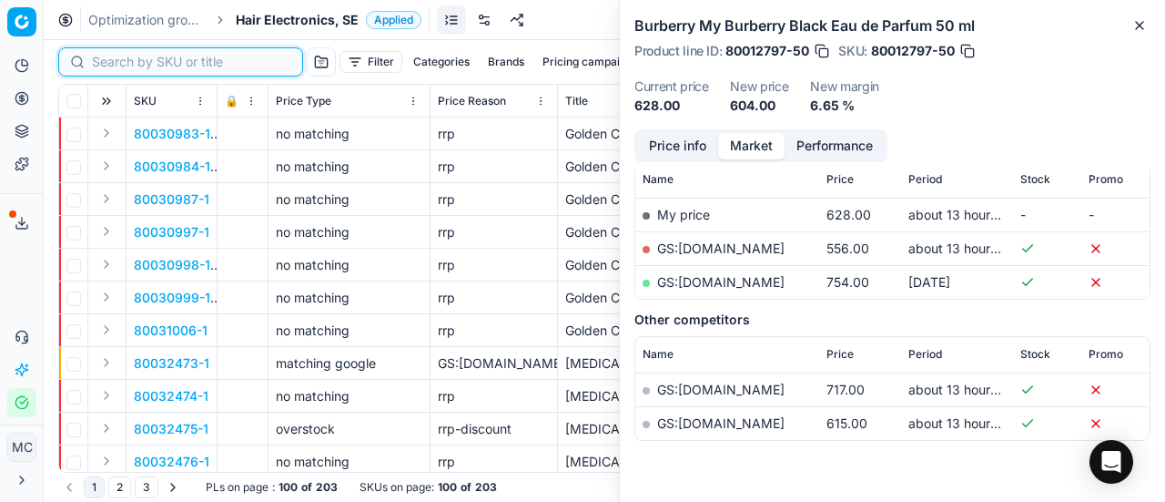
paste input "80070116-1"
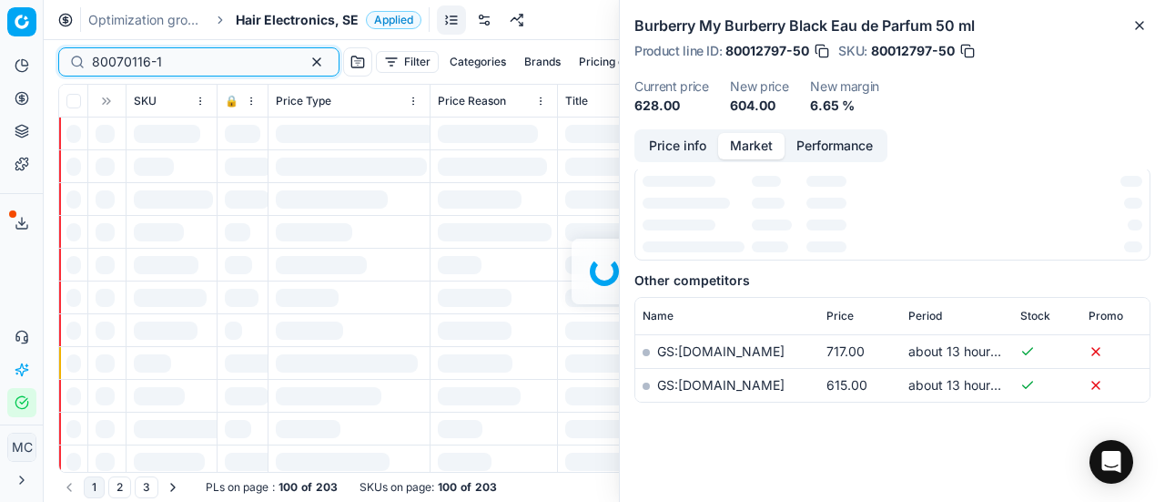
scroll to position [268, 0]
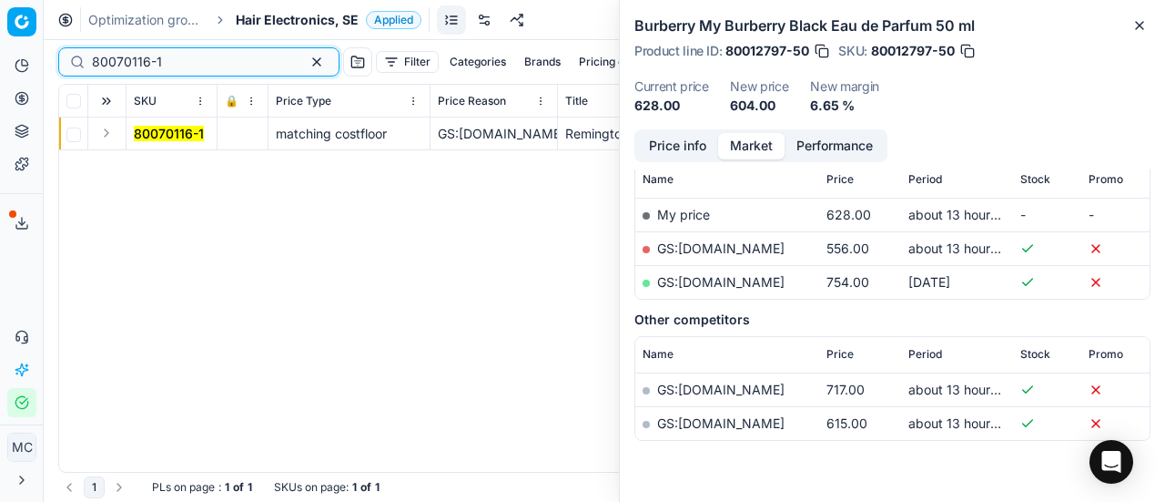
type input "80070116-1"
click at [109, 132] on button "Expand" at bounding box center [107, 133] width 22 height 22
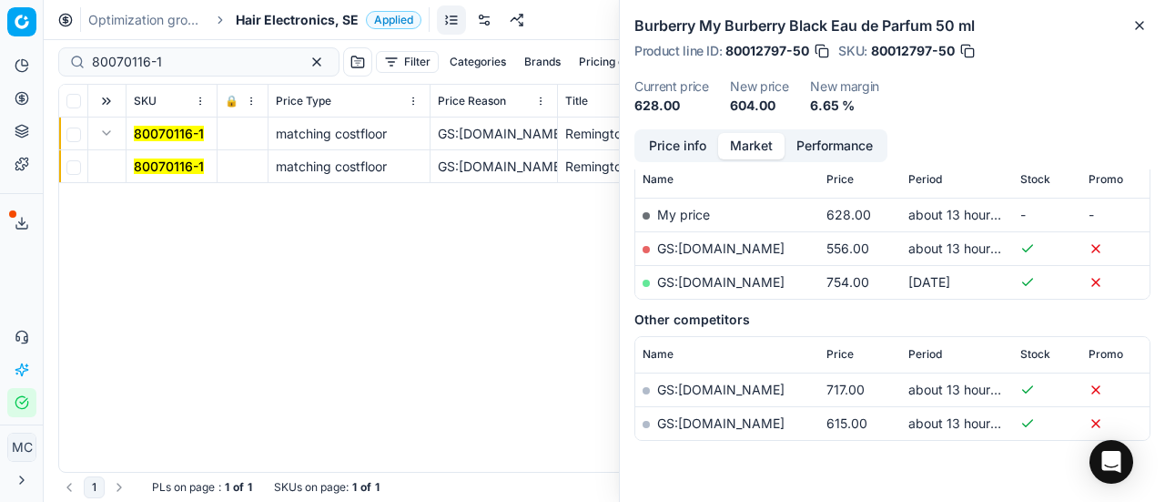
click at [155, 167] on mark "80070116-1" at bounding box center [169, 165] width 70 height 15
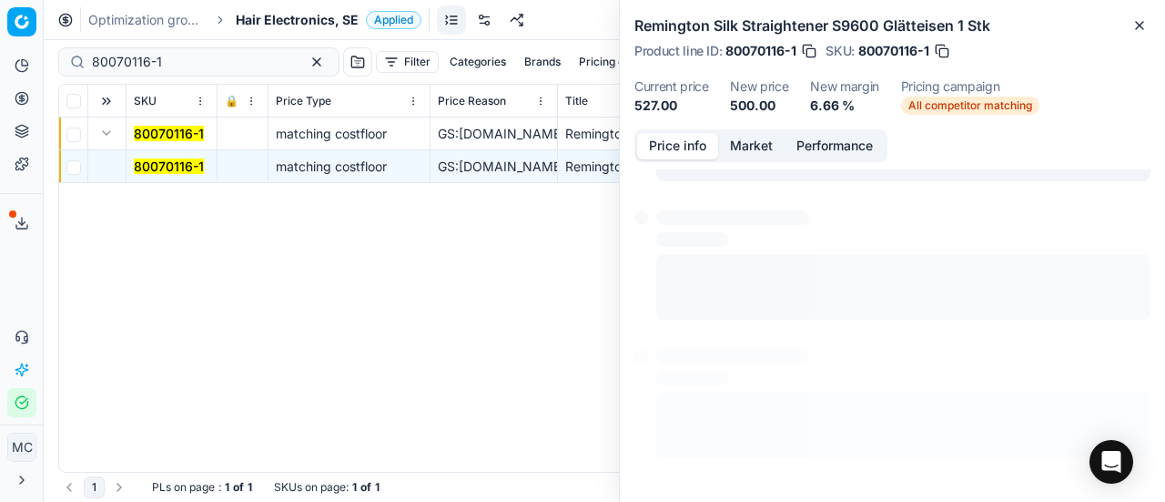
scroll to position [252, 0]
click at [708, 154] on button "Price info" at bounding box center [677, 146] width 81 height 26
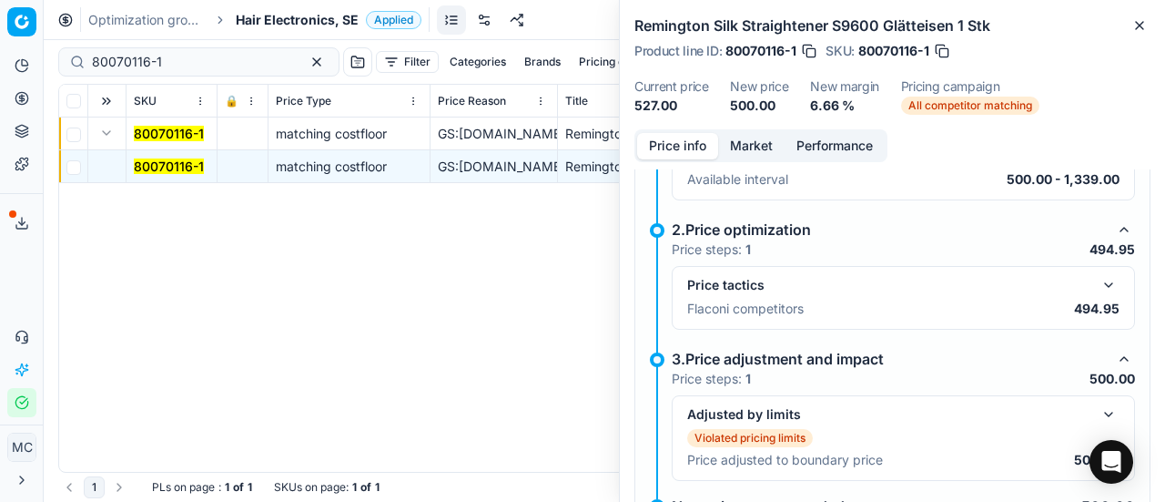
click at [1098, 284] on button "button" at bounding box center [1109, 285] width 22 height 22
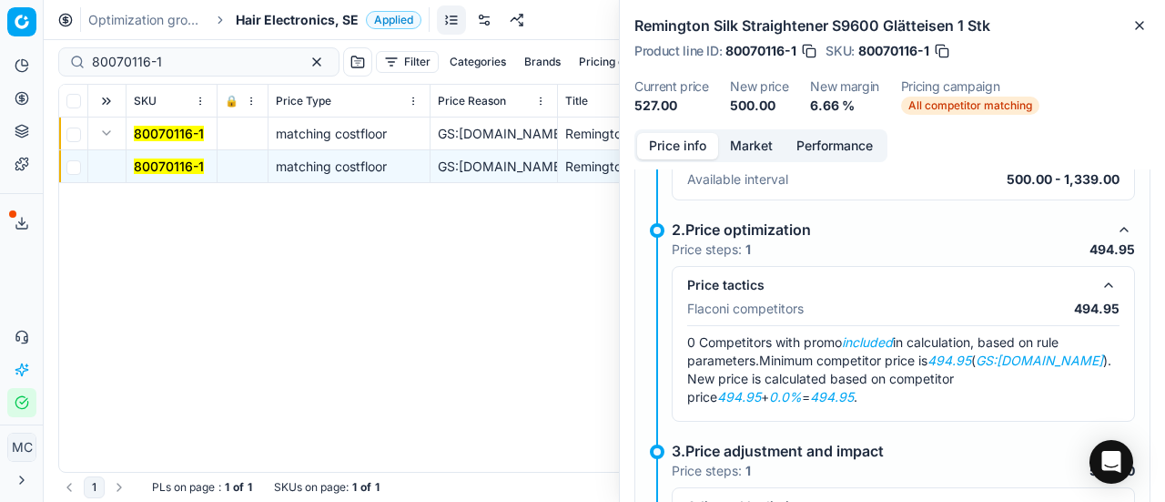
click at [739, 138] on button "Market" at bounding box center [751, 146] width 66 height 26
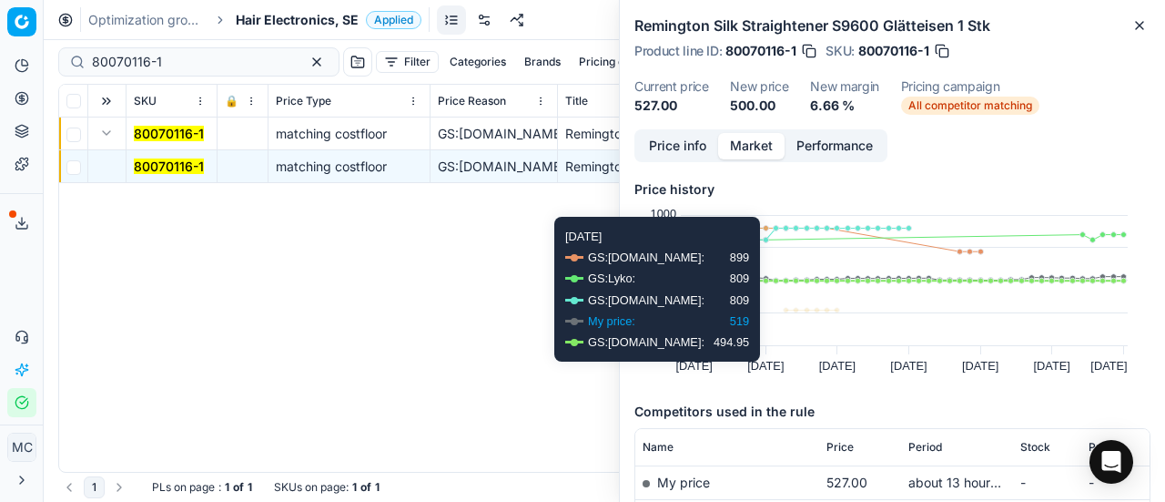
scroll to position [182, 0]
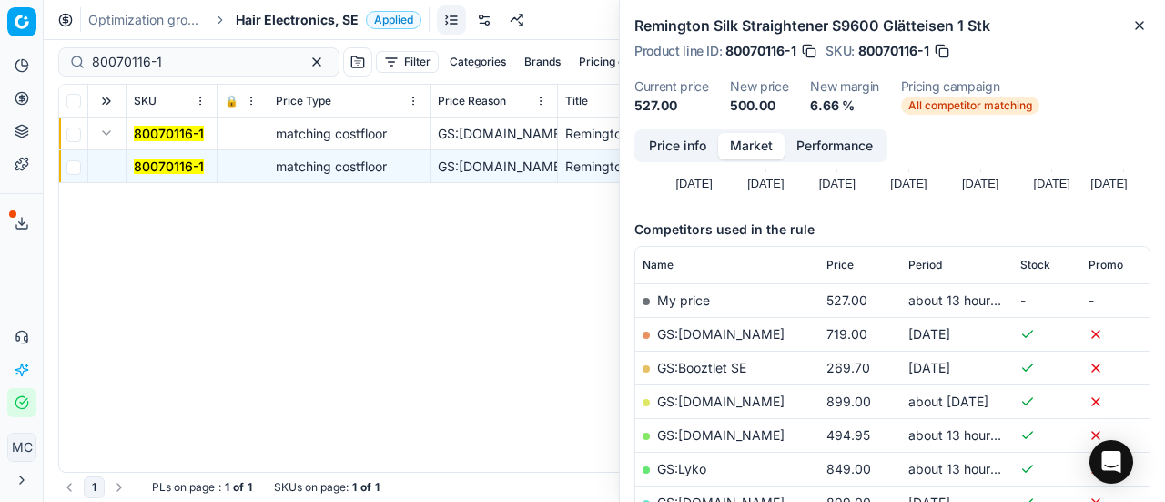
click at [732, 431] on link "GS:[DOMAIN_NAME]" at bounding box center [720, 434] width 127 height 15
click at [280, 17] on span "Hair Electronics, SE" at bounding box center [297, 20] width 123 height 18
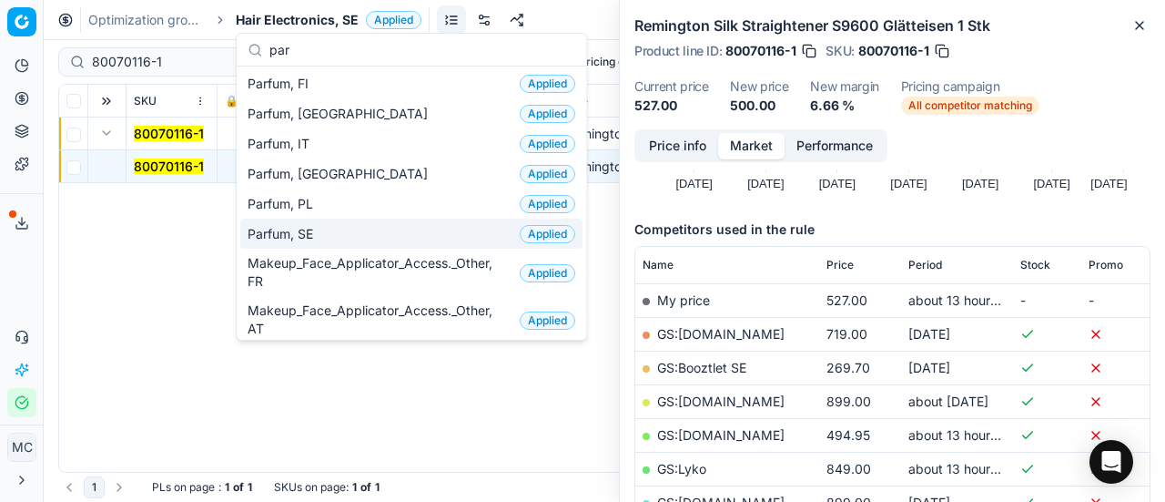
type input "par"
click at [343, 230] on div "Parfum, SE Applied" at bounding box center [411, 233] width 342 height 30
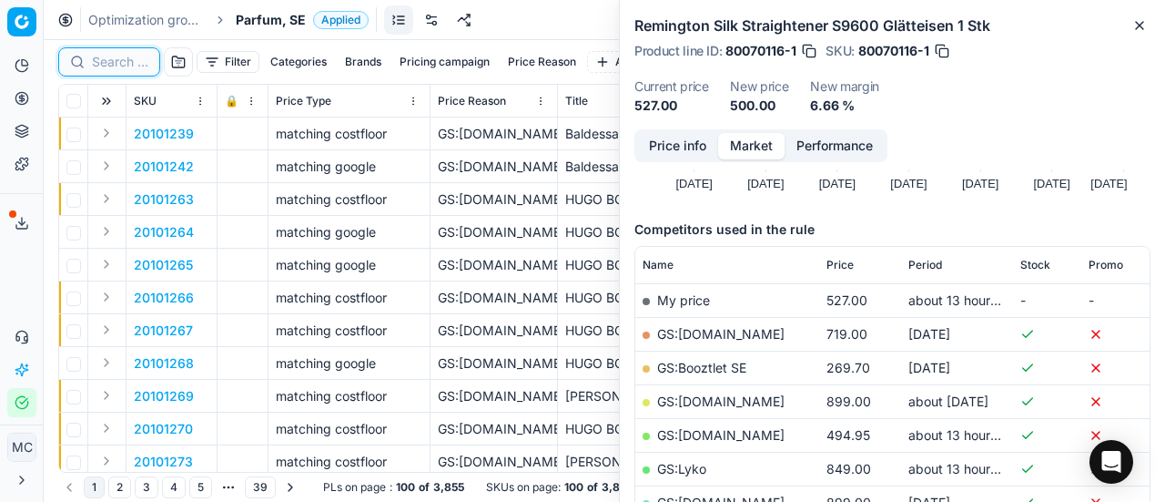
click at [118, 62] on input at bounding box center [120, 62] width 56 height 18
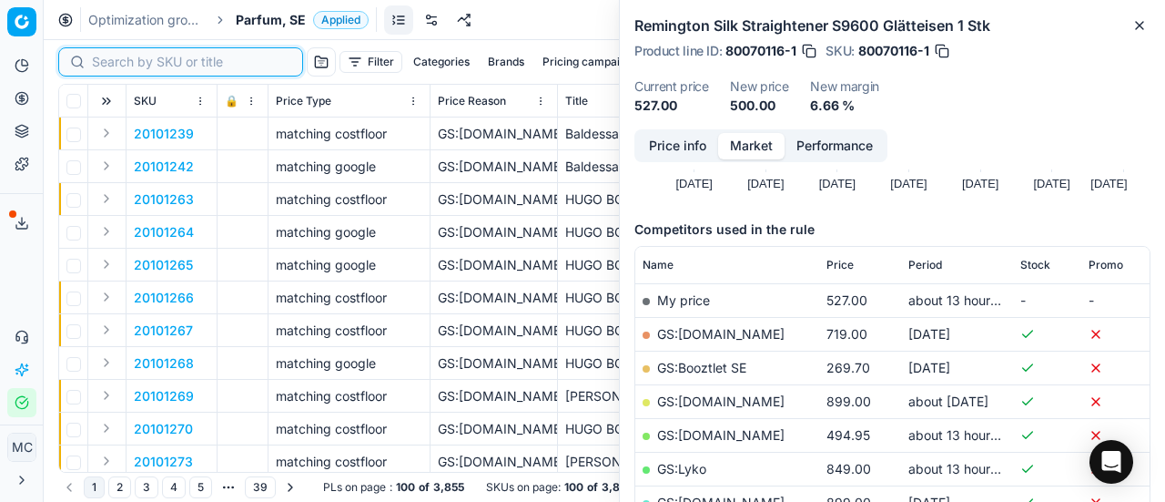
paste input "90005032-0007584"
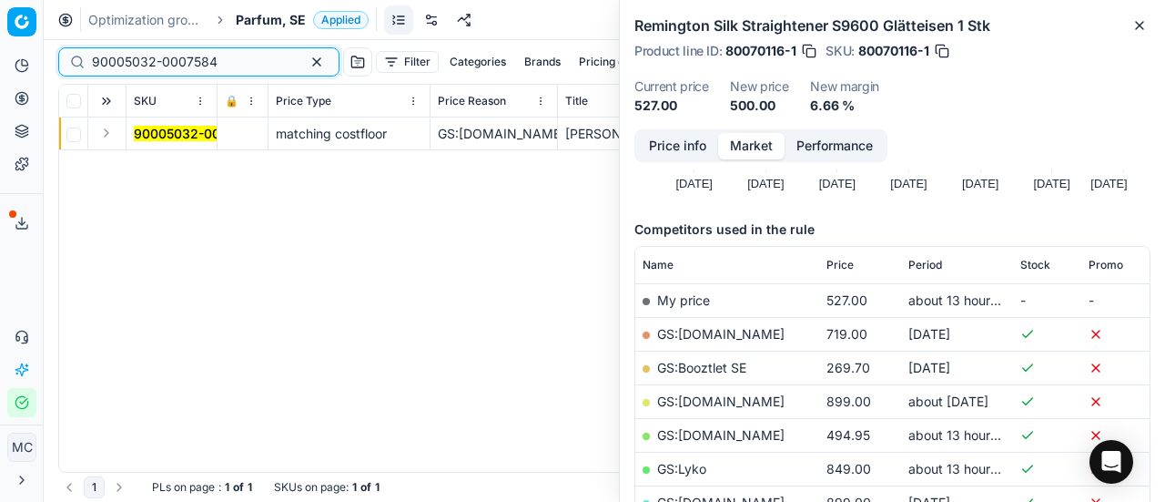
type input "90005032-0007584"
click at [106, 139] on button "Expand" at bounding box center [107, 133] width 22 height 22
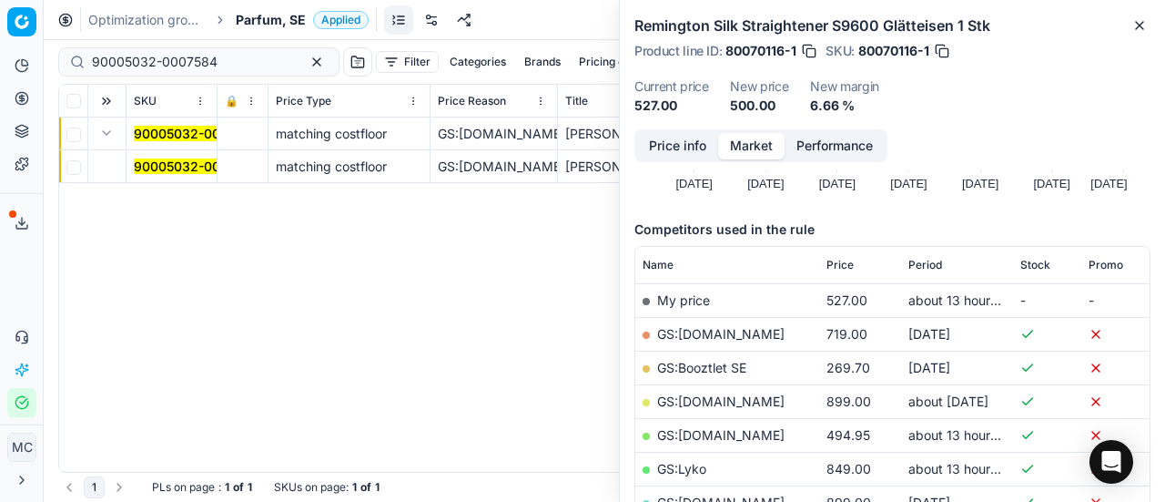
drag, startPoint x: 149, startPoint y: 166, endPoint x: 619, endPoint y: 158, distance: 469.7
click at [149, 167] on mark "90005032-0007584" at bounding box center [197, 165] width 126 height 15
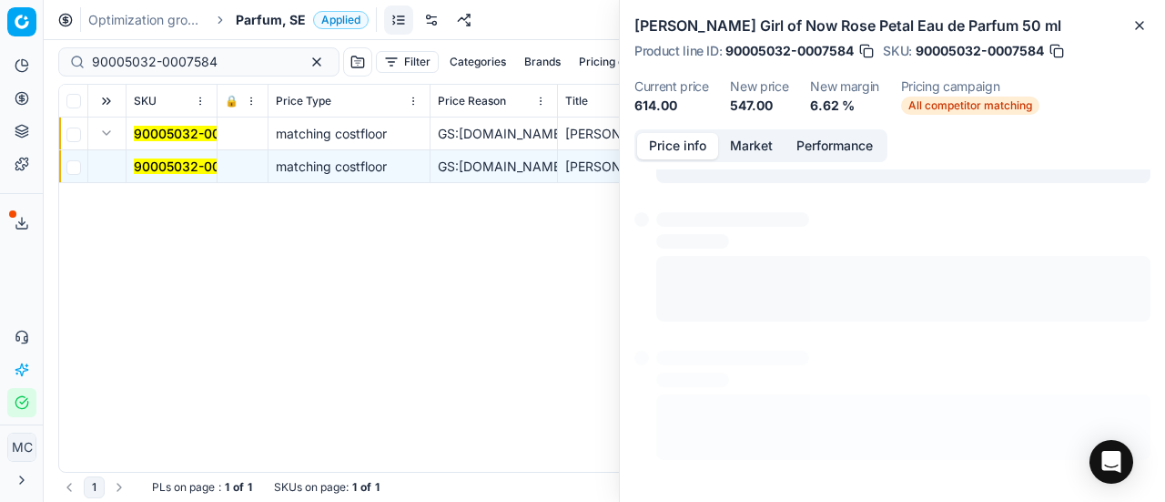
click at [649, 157] on button "Price info" at bounding box center [677, 146] width 81 height 26
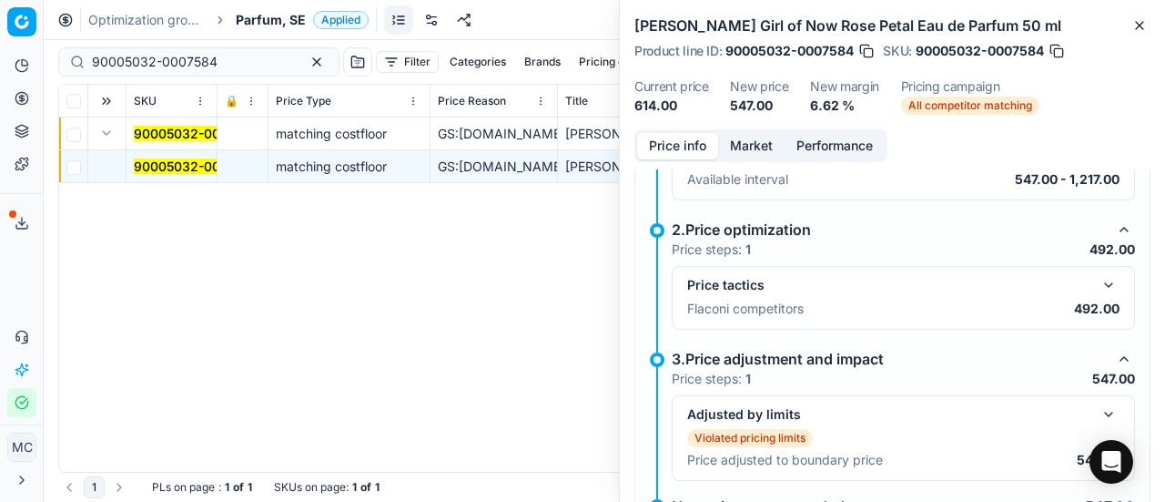
click at [1098, 279] on button "button" at bounding box center [1109, 285] width 22 height 22
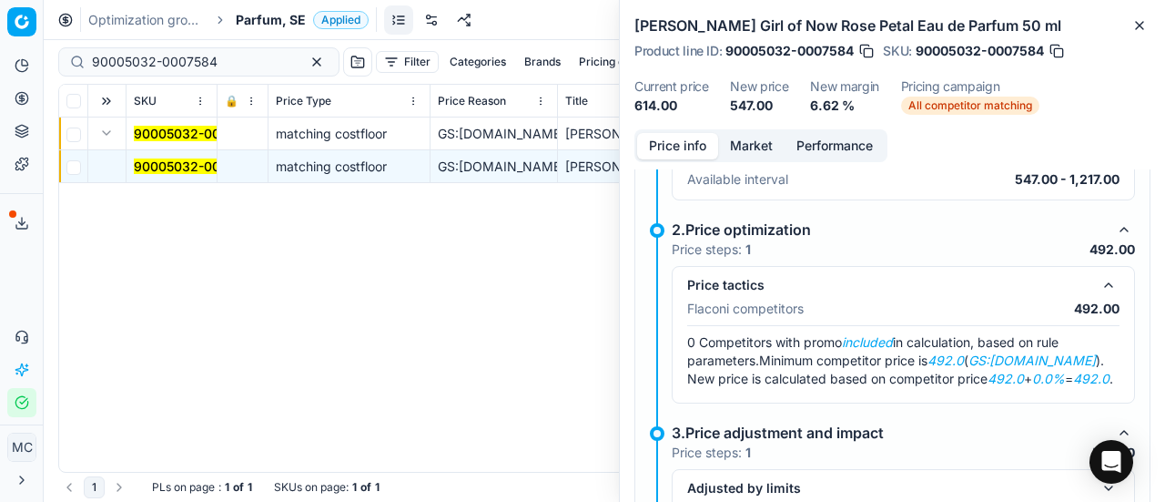
click at [758, 163] on div "Price info Market Performance Violated pricing limits Recommended price has vio…" at bounding box center [892, 315] width 545 height 372
click at [753, 147] on button "Market" at bounding box center [751, 146] width 66 height 26
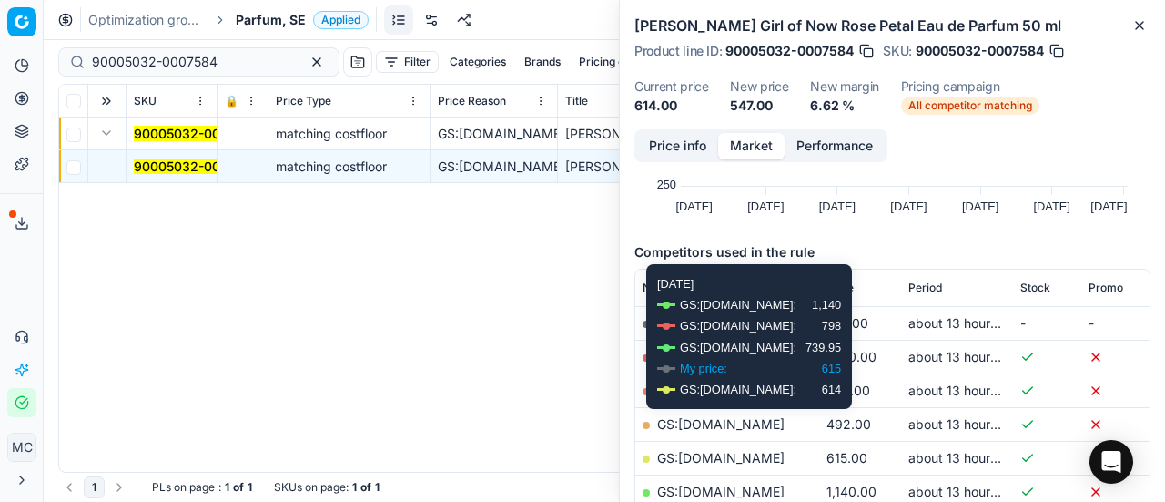
scroll to position [273, 0]
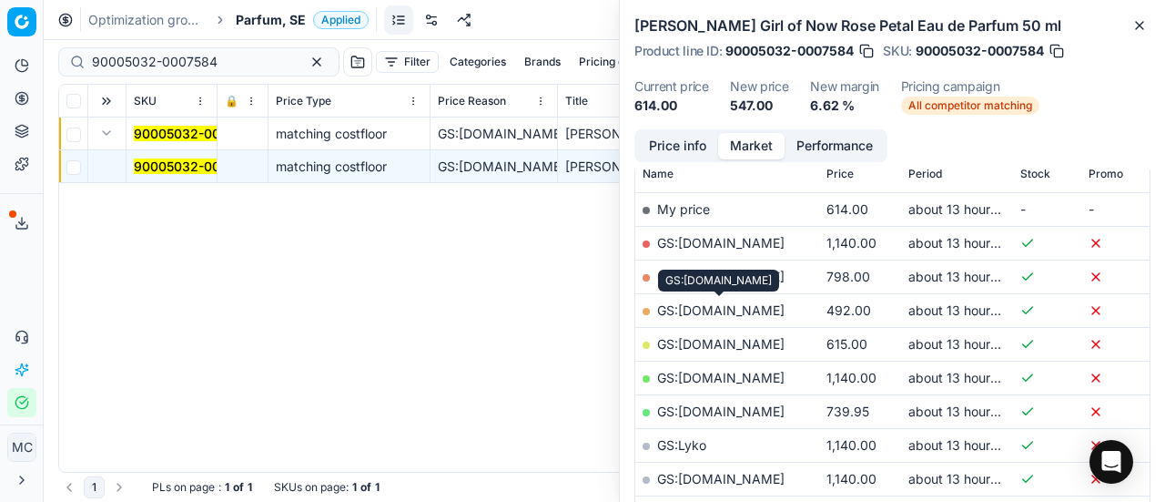
click at [728, 307] on link "GS:[DOMAIN_NAME]" at bounding box center [720, 309] width 127 height 15
click at [293, 24] on span "Parfum, SE" at bounding box center [271, 20] width 70 height 18
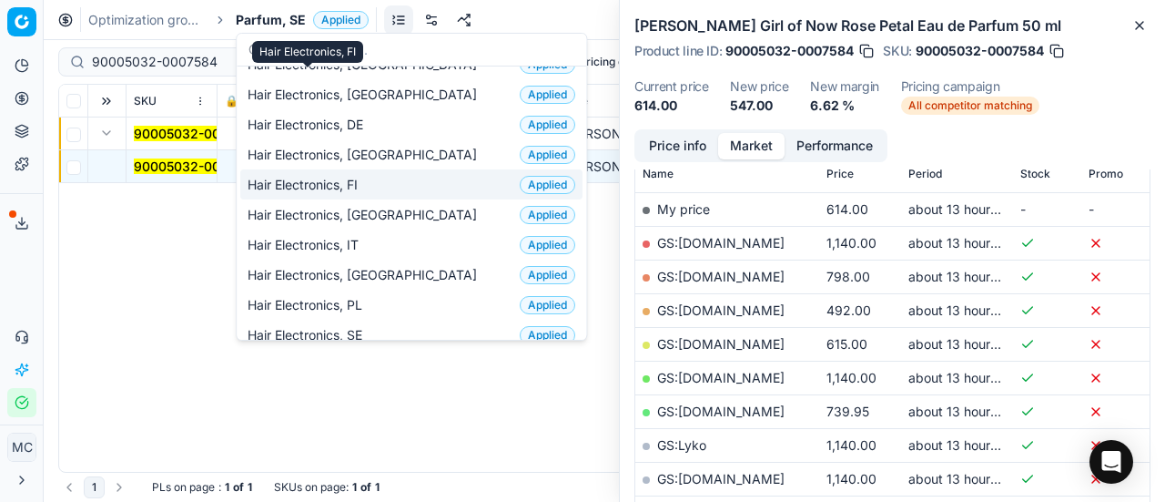
scroll to position [182, 0]
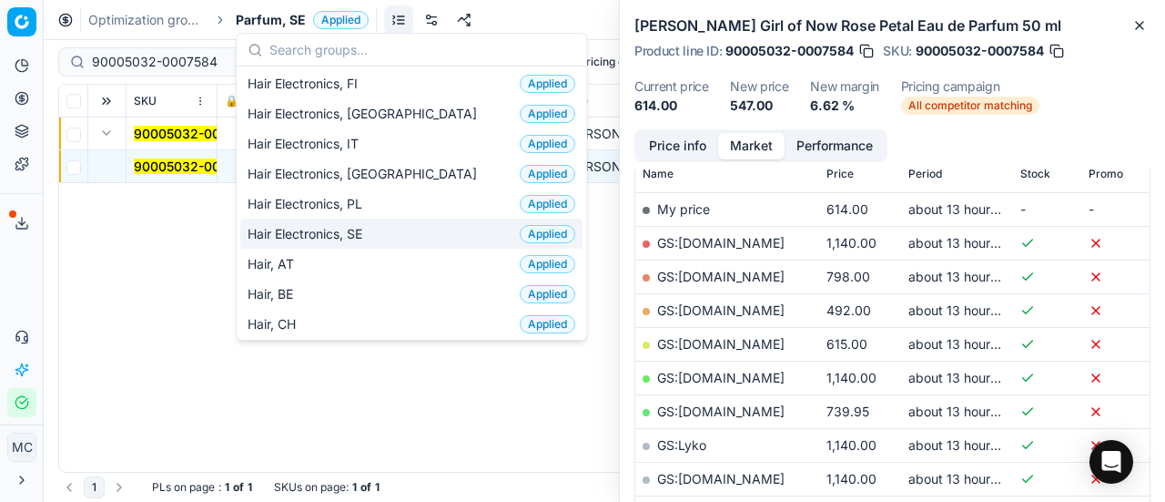
click at [341, 239] on div "Hair Electronics, SE Applied" at bounding box center [411, 233] width 342 height 30
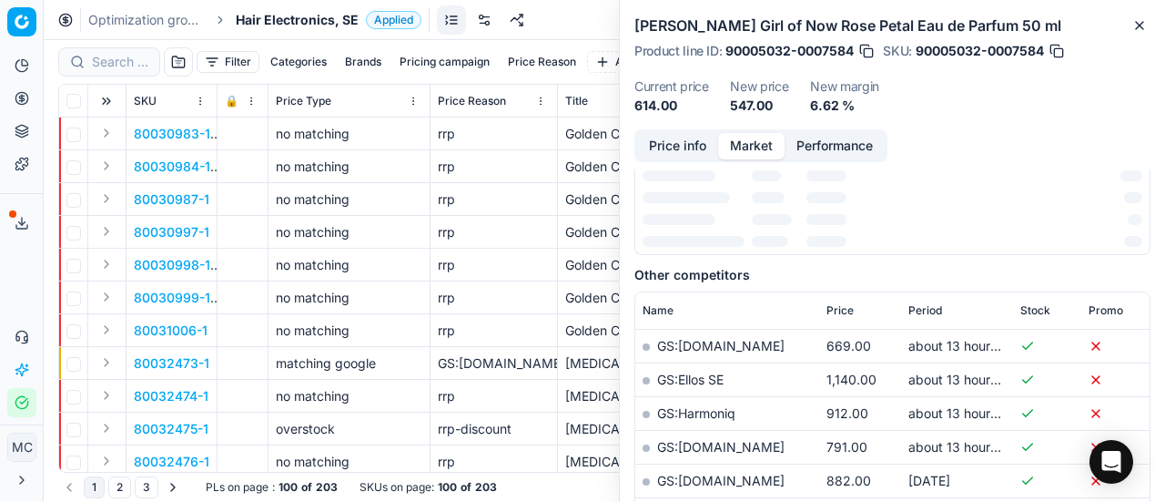
scroll to position [273, 0]
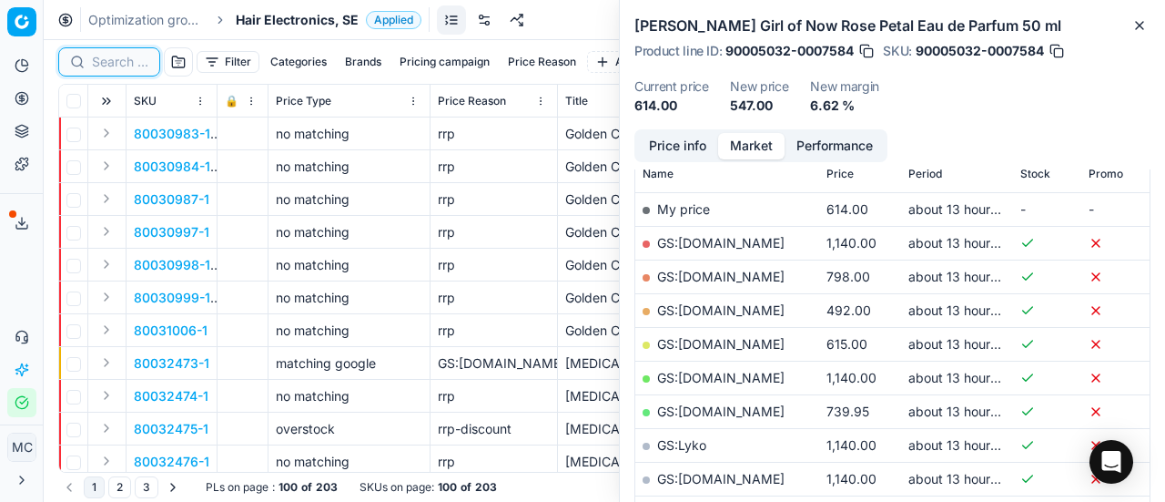
click at [127, 59] on input at bounding box center [120, 62] width 56 height 18
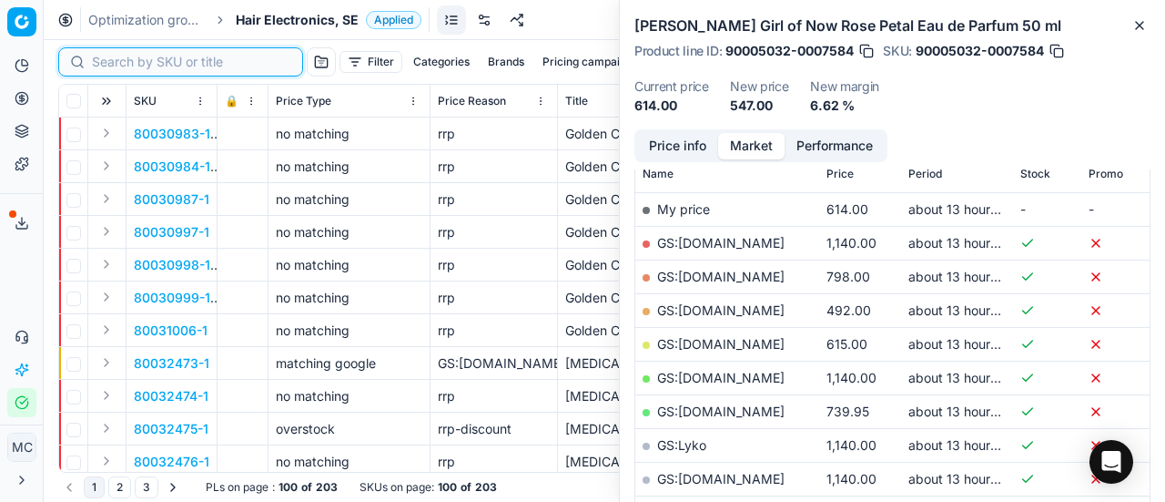
paste input "80054407-1"
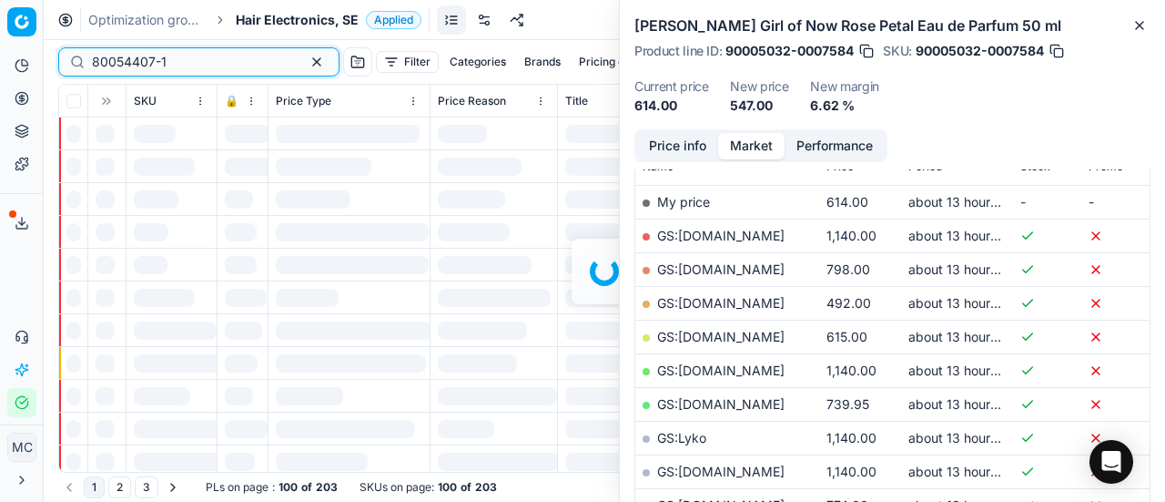
scroll to position [273, 0]
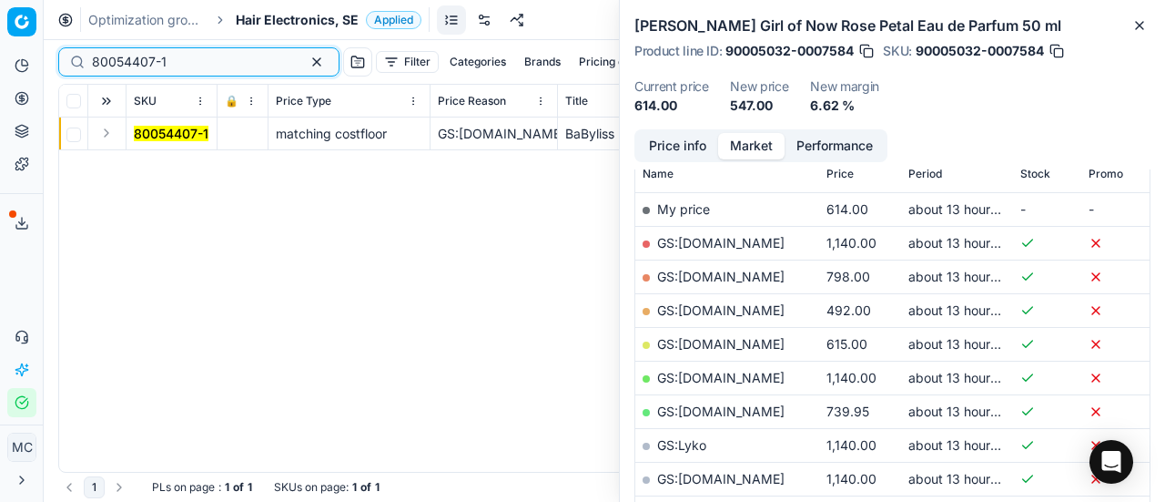
type input "80054407-1"
click at [111, 138] on button "Expand" at bounding box center [107, 133] width 22 height 22
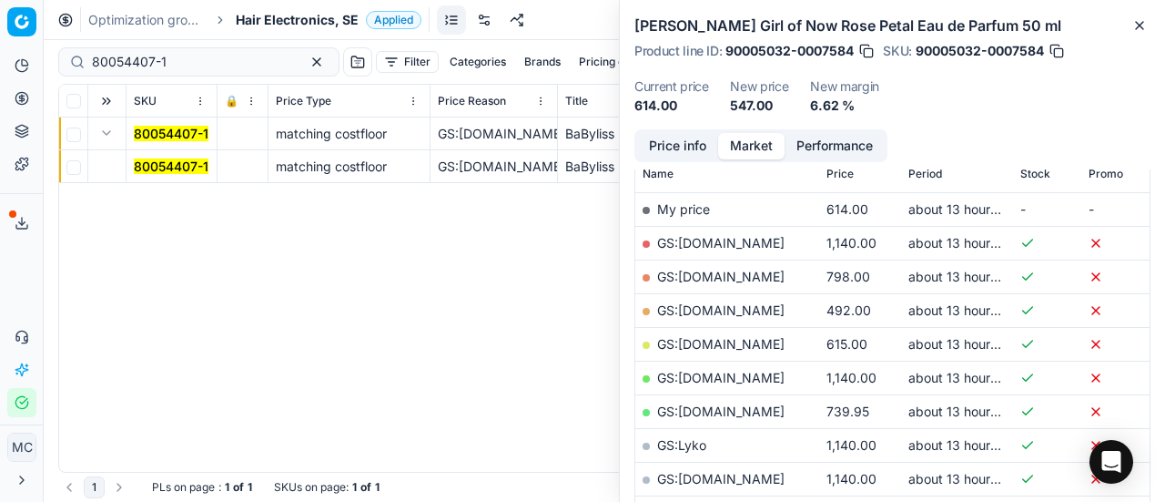
click at [147, 167] on mark "80054407-1" at bounding box center [171, 165] width 75 height 15
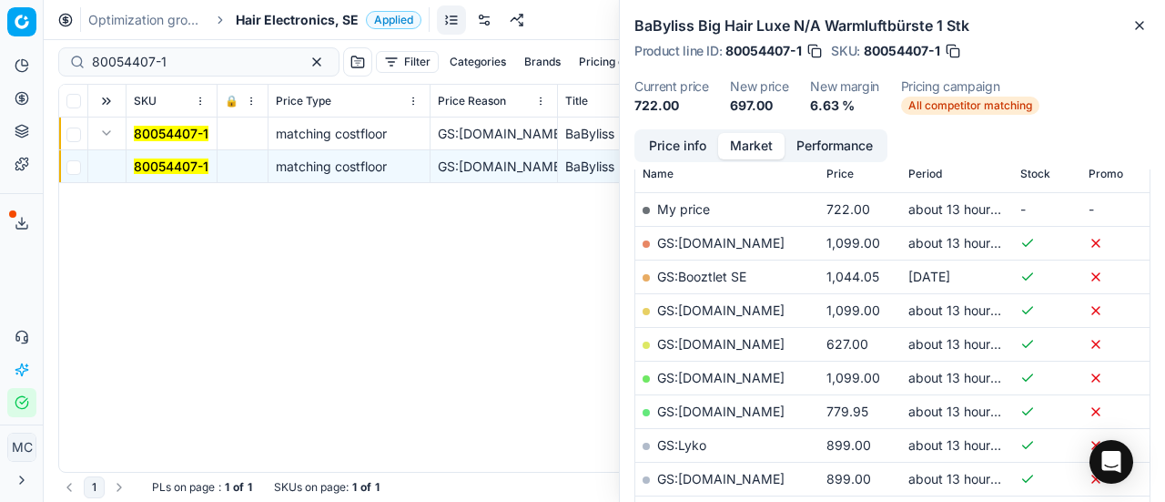
click at [679, 143] on button "Price info" at bounding box center [677, 146] width 81 height 26
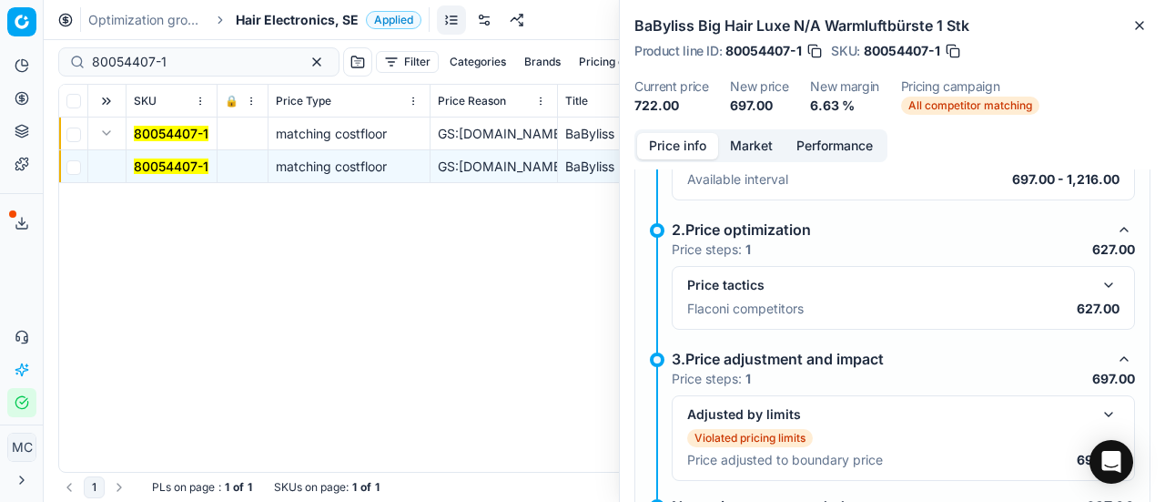
click at [1098, 283] on button "button" at bounding box center [1109, 285] width 22 height 22
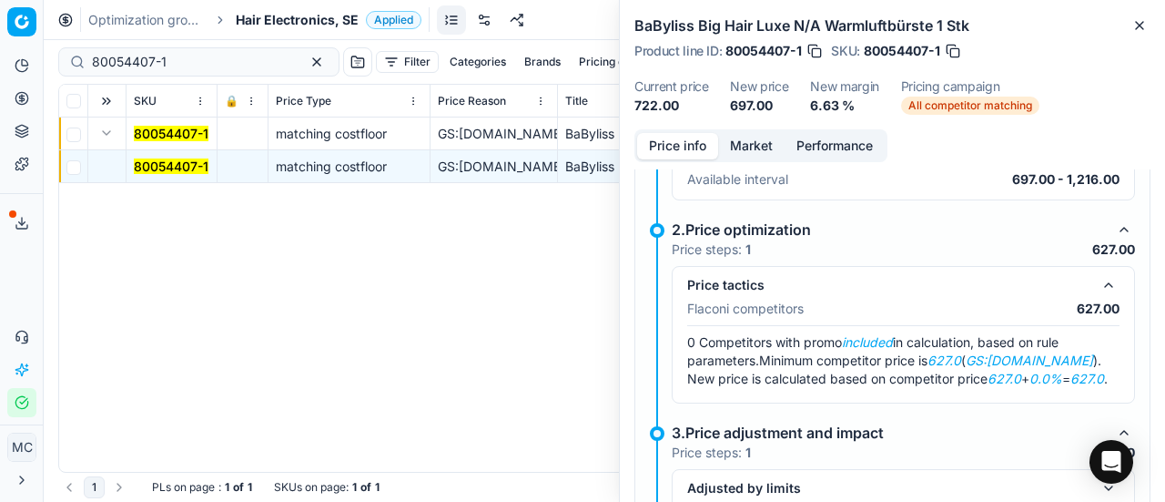
click at [738, 163] on div "Price info Market Performance Violated pricing limits Recommended price has vio…" at bounding box center [892, 315] width 545 height 372
click at [739, 150] on button "Market" at bounding box center [751, 146] width 66 height 26
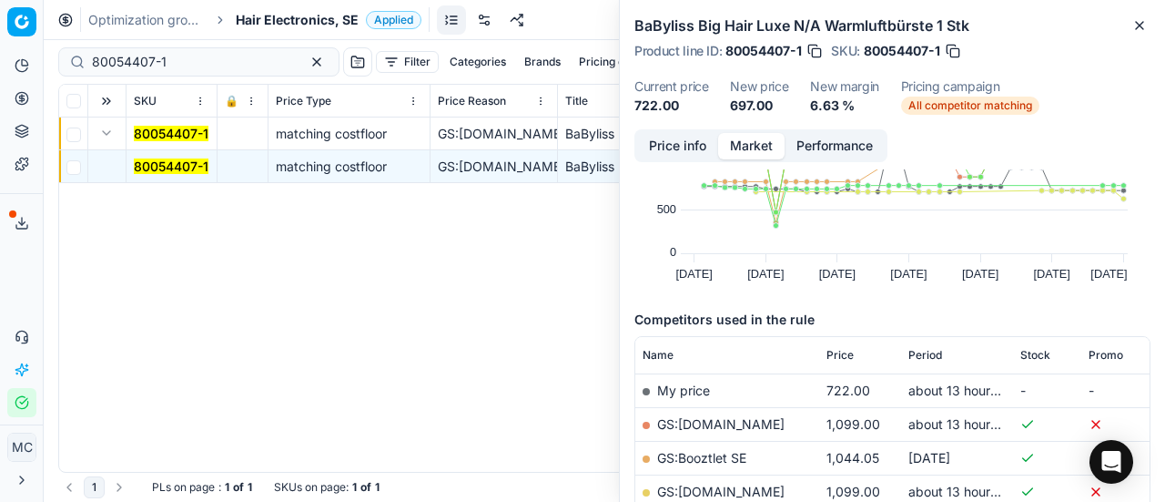
scroll to position [182, 0]
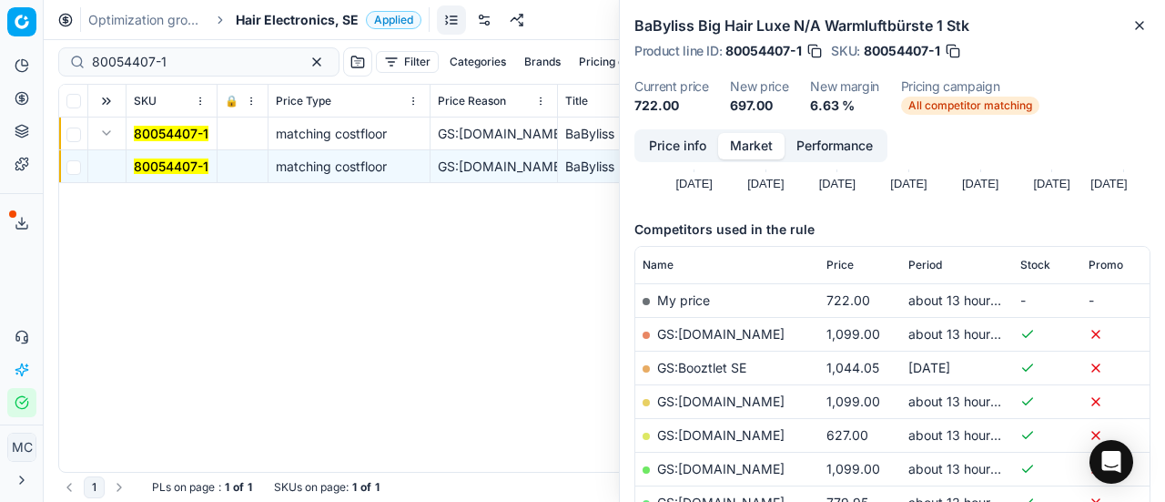
click at [728, 436] on link "GS:[DOMAIN_NAME]" at bounding box center [720, 434] width 127 height 15
click at [268, 5] on div "Optimization groups Hair Electronics, SE Applied Discard Download report" at bounding box center [604, 20] width 1121 height 40
click at [270, 19] on span "Hair Electronics, SE" at bounding box center [297, 20] width 123 height 18
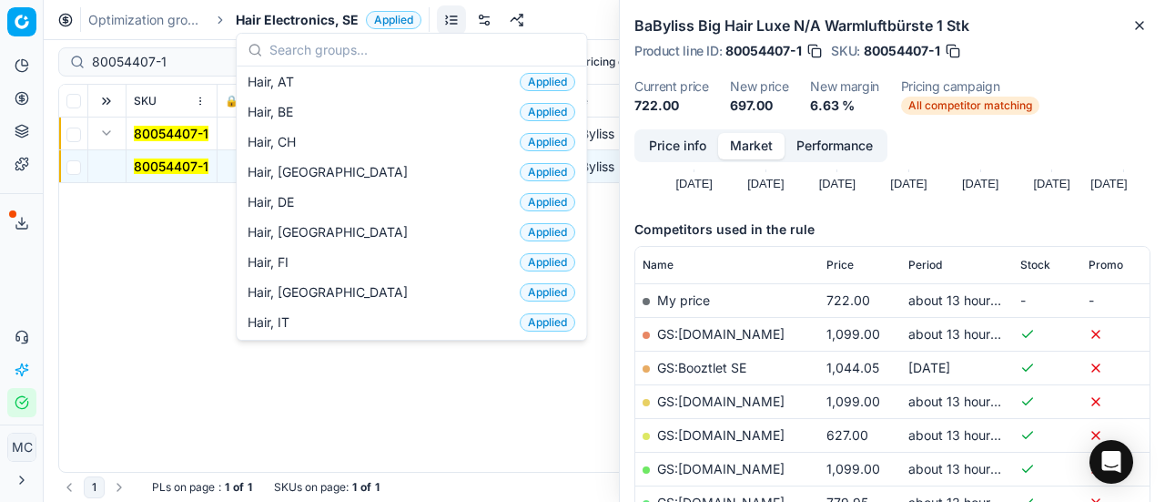
scroll to position [546, 0]
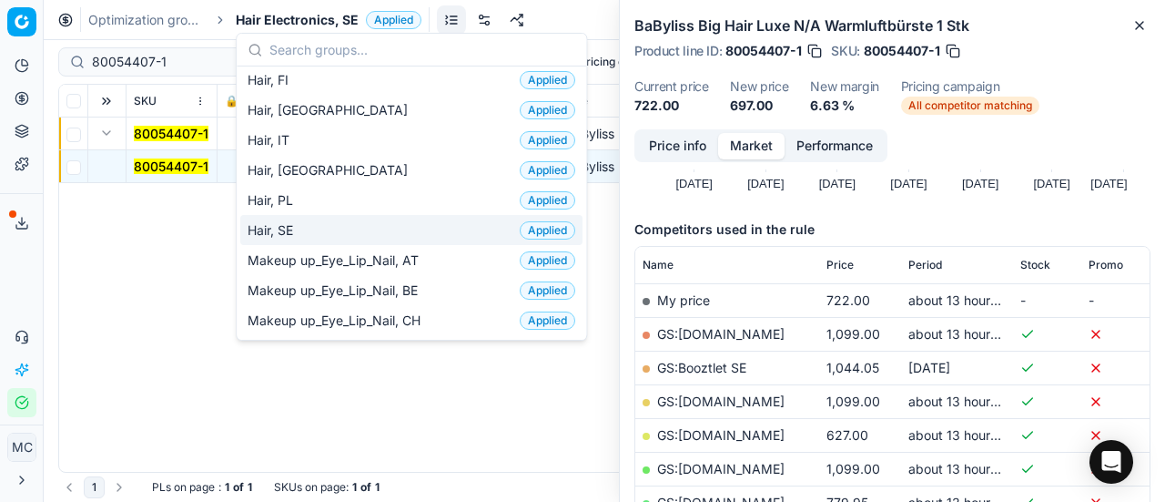
click at [319, 221] on div "Hair, SE Applied" at bounding box center [411, 230] width 342 height 30
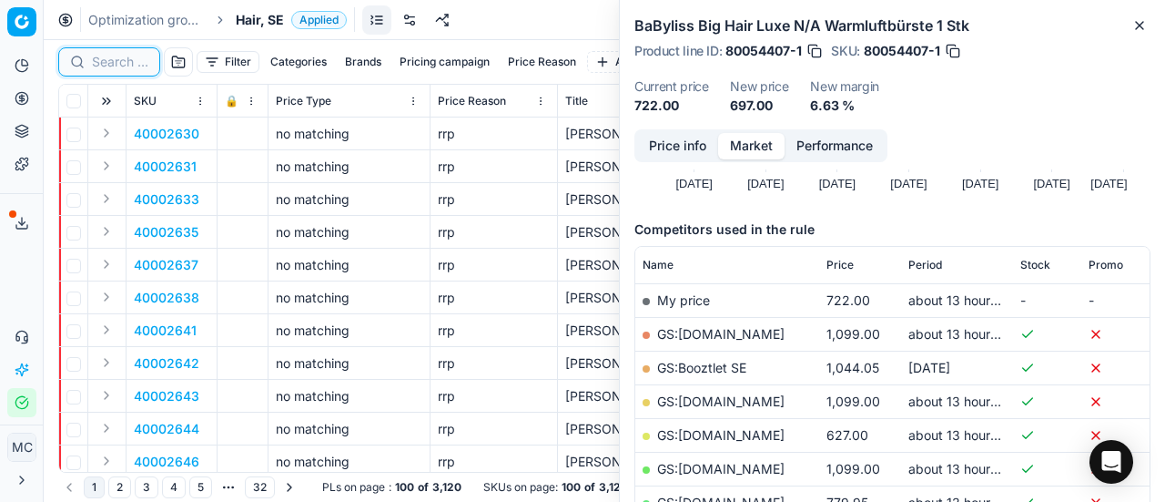
click at [115, 63] on input at bounding box center [120, 62] width 56 height 18
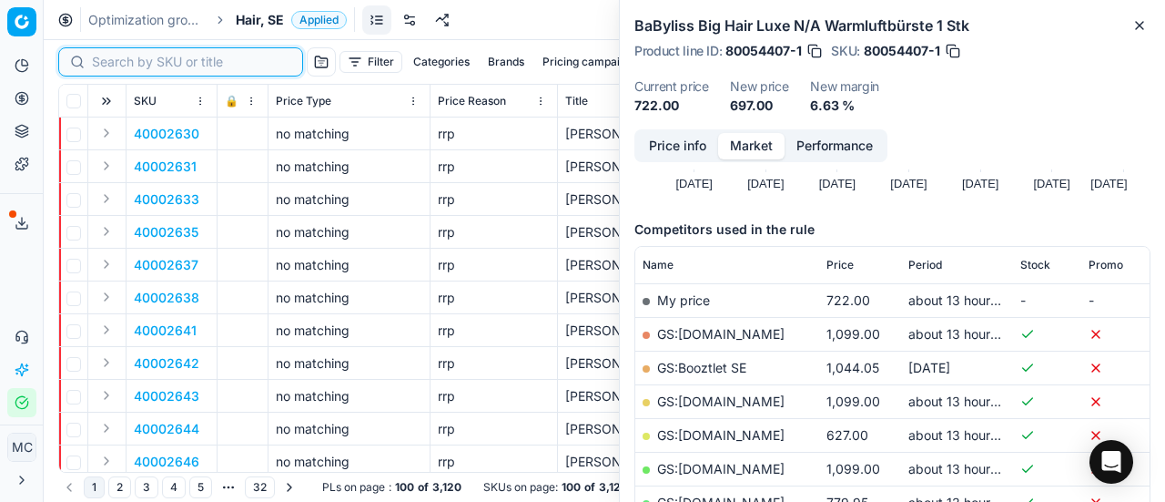
paste input "80076851-750"
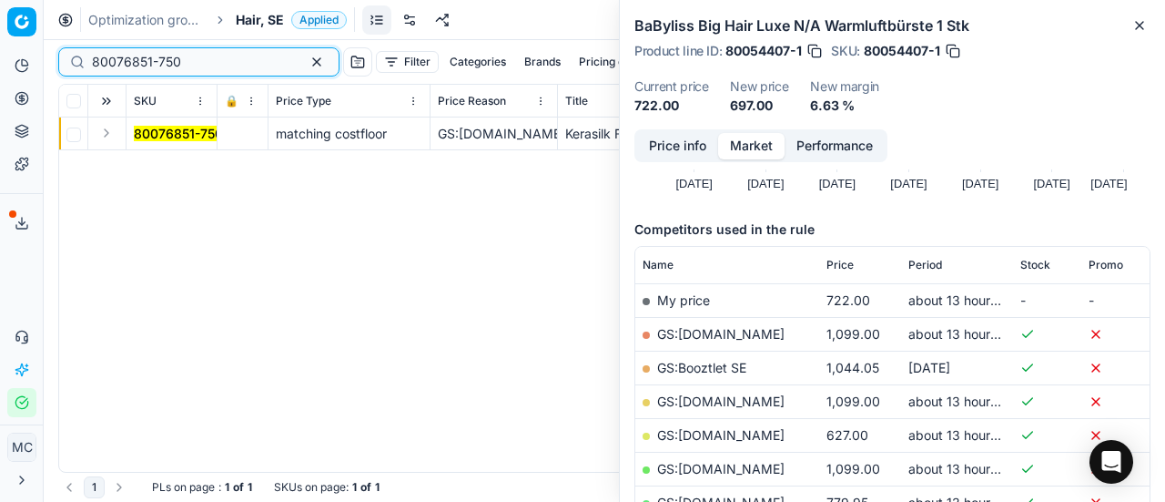
type input "80076851-750"
click at [109, 136] on button "Expand" at bounding box center [107, 133] width 22 height 22
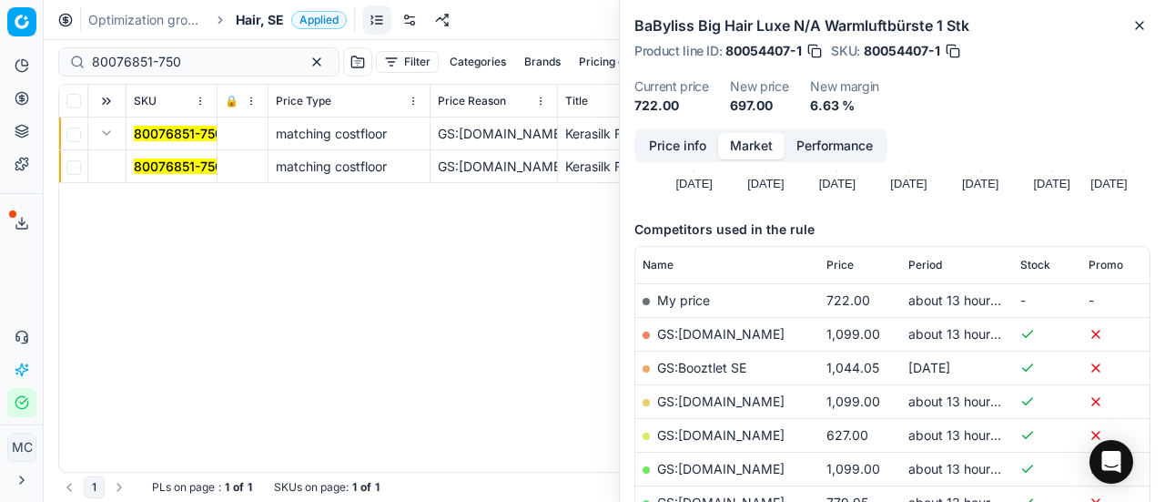
click at [177, 171] on mark "80076851-750" at bounding box center [178, 165] width 89 height 15
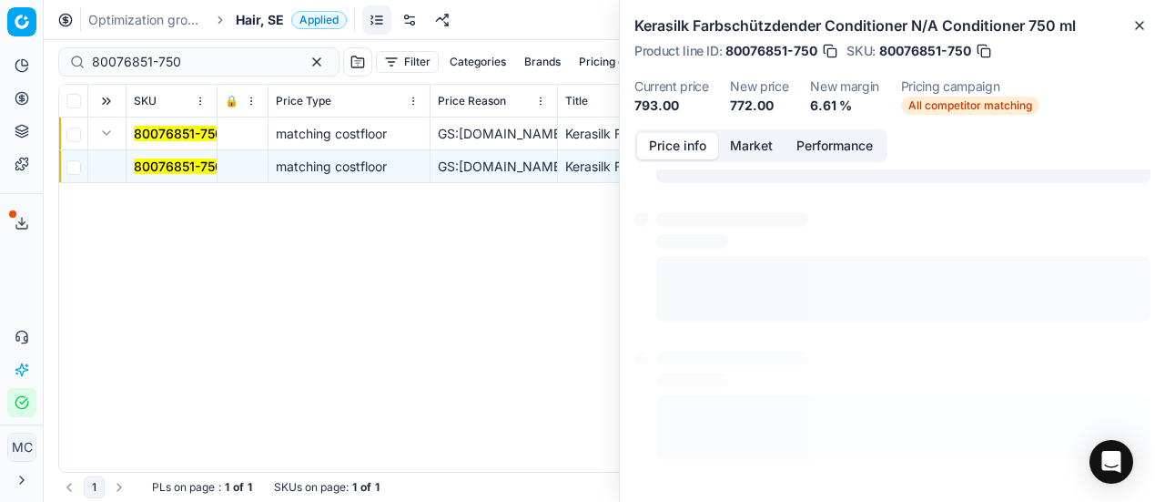
click at [670, 139] on button "Price info" at bounding box center [677, 146] width 81 height 26
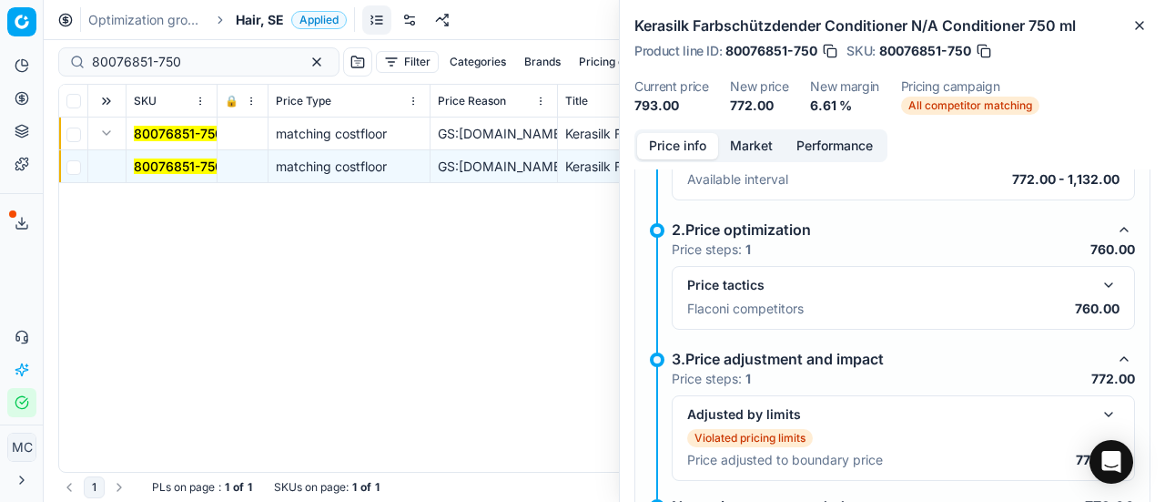
click at [1098, 276] on button "button" at bounding box center [1109, 285] width 22 height 22
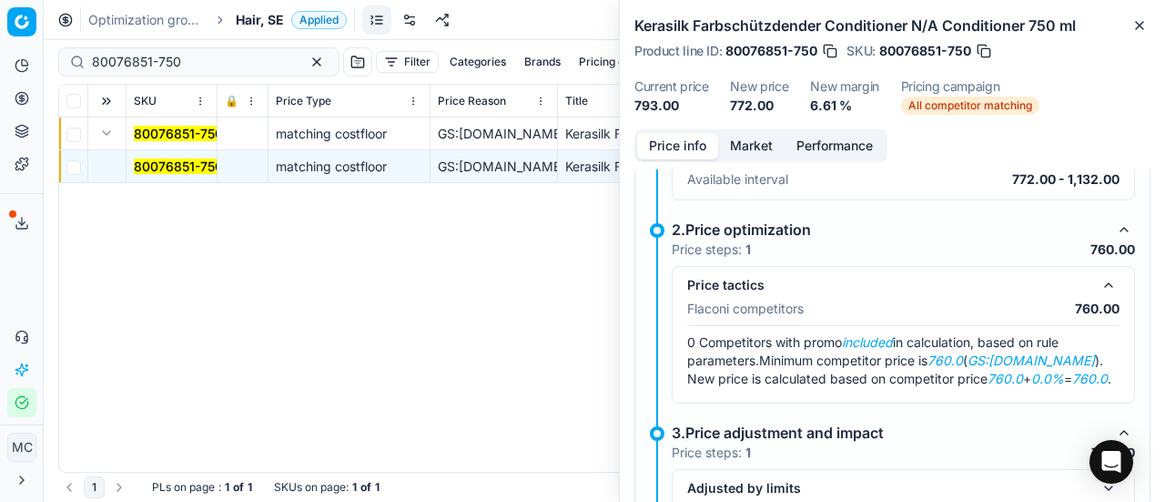
click at [736, 148] on button "Market" at bounding box center [751, 146] width 66 height 26
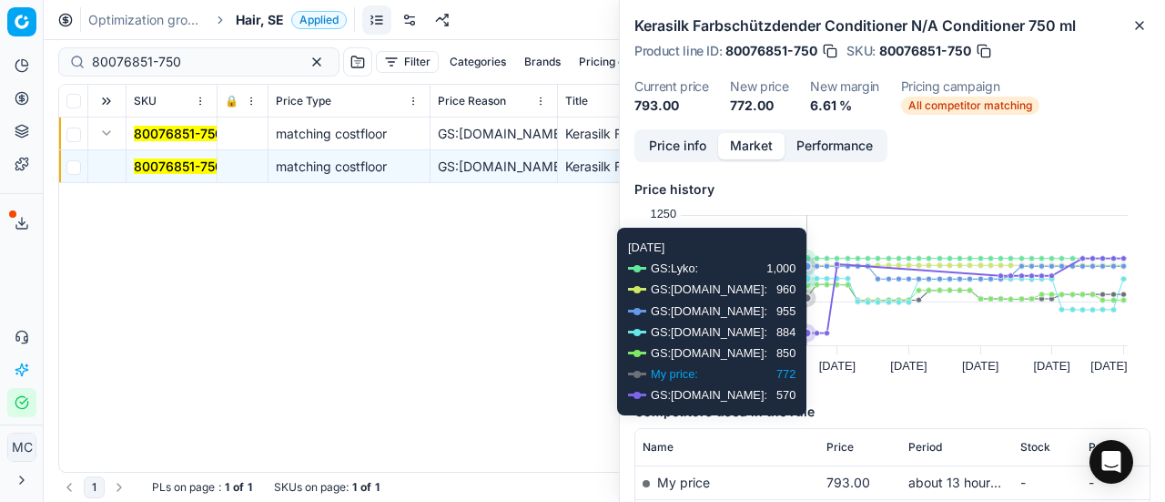
scroll to position [273, 0]
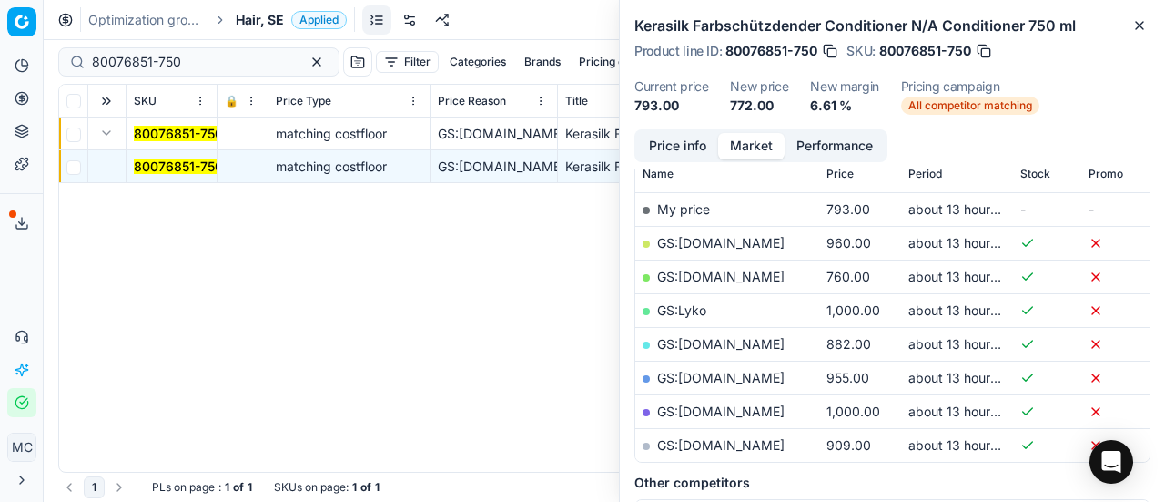
click at [703, 269] on link "GS:[DOMAIN_NAME]" at bounding box center [720, 276] width 127 height 15
click at [280, 12] on span "Hair, SE" at bounding box center [260, 20] width 48 height 18
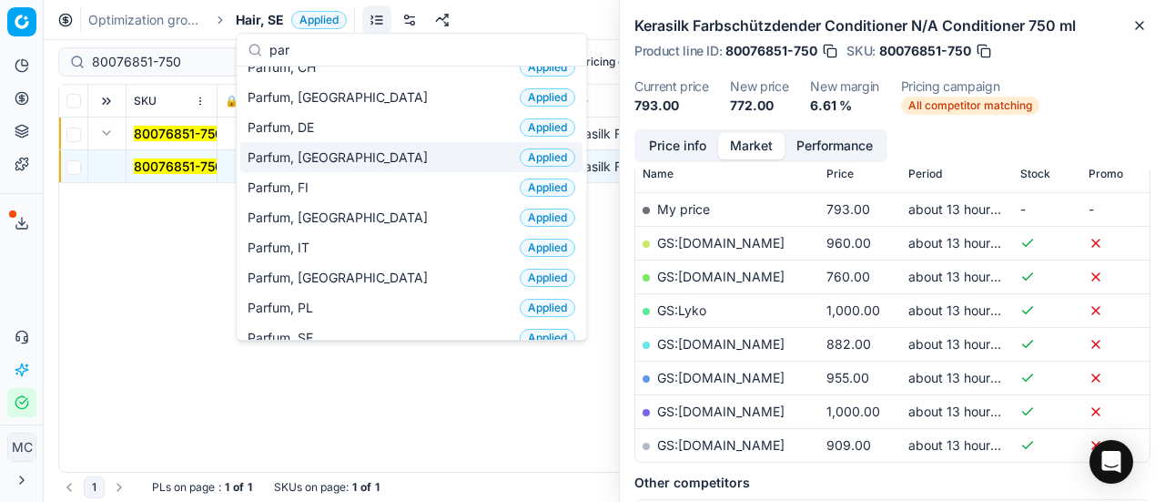
scroll to position [182, 0]
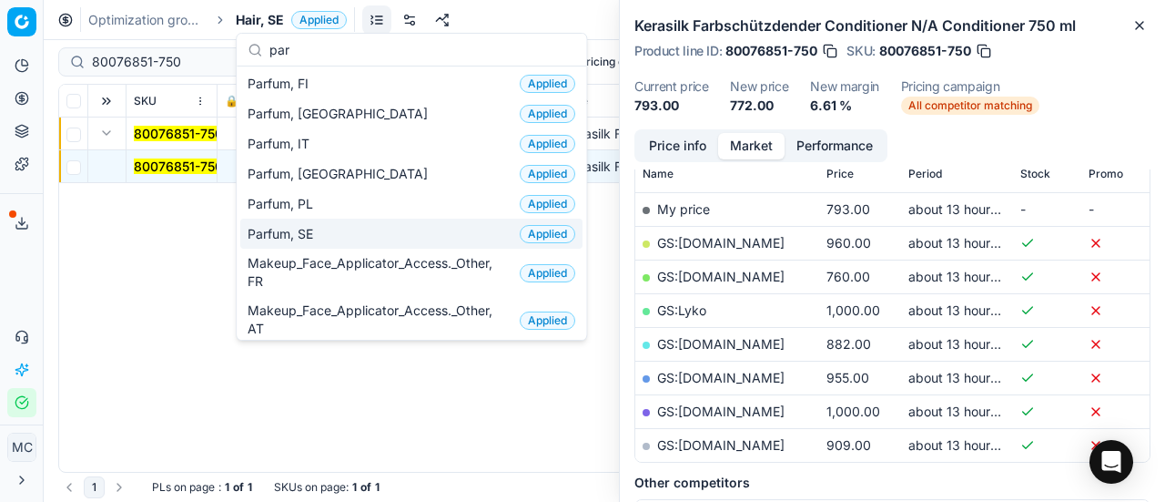
type input "par"
click at [388, 230] on div "Parfum, SE Applied" at bounding box center [411, 233] width 342 height 30
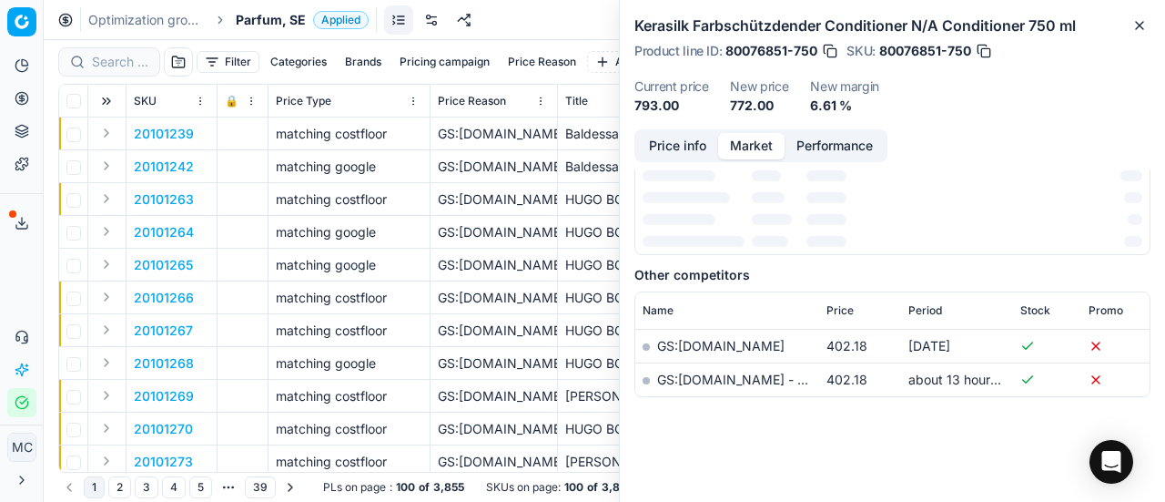
scroll to position [273, 0]
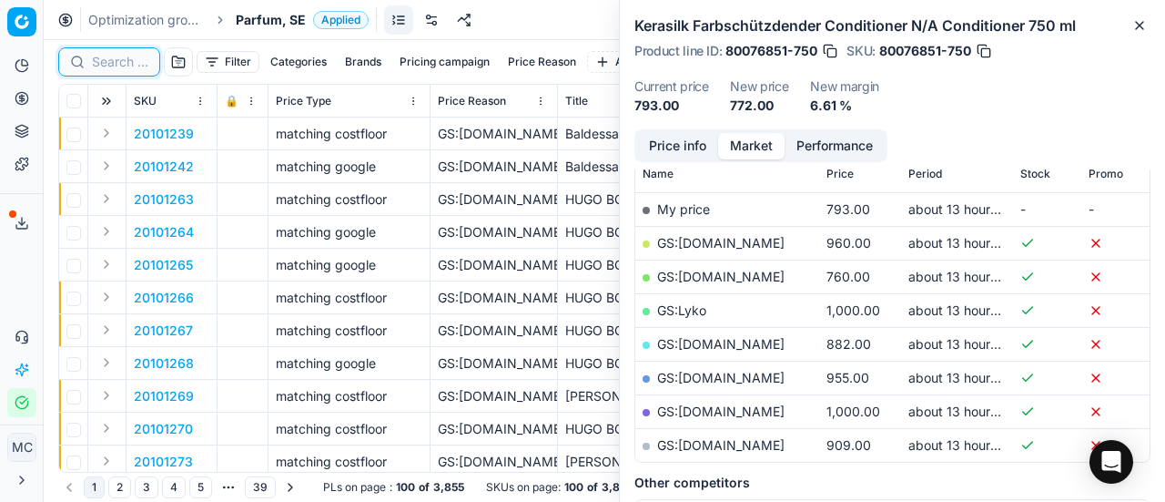
click at [113, 65] on input at bounding box center [120, 62] width 56 height 18
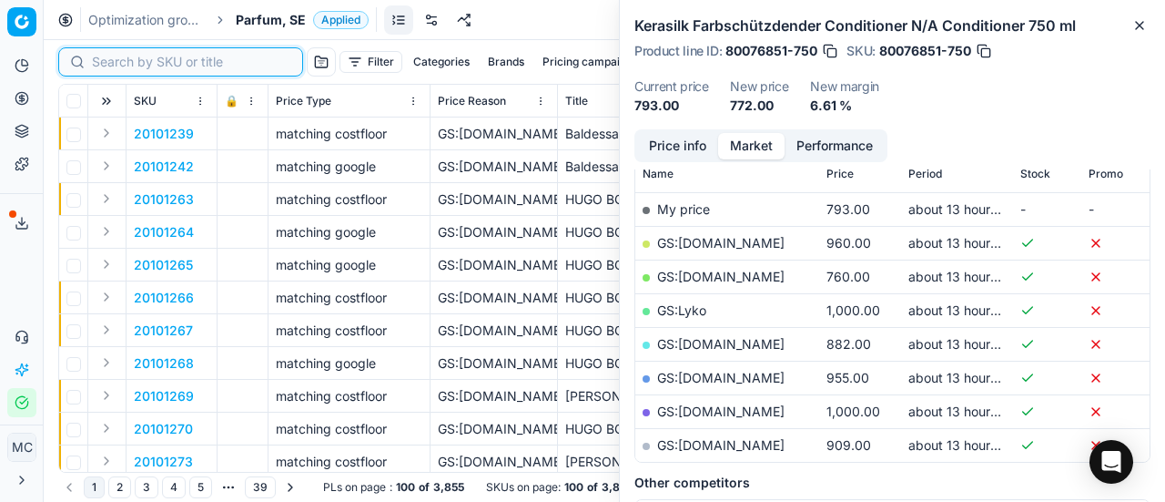
paste input "80052958-30"
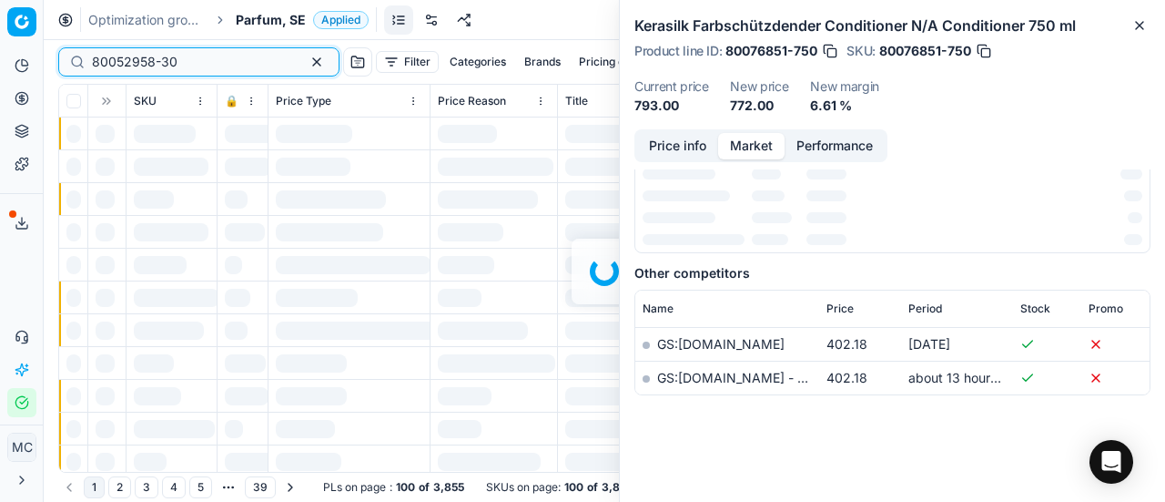
scroll to position [273, 0]
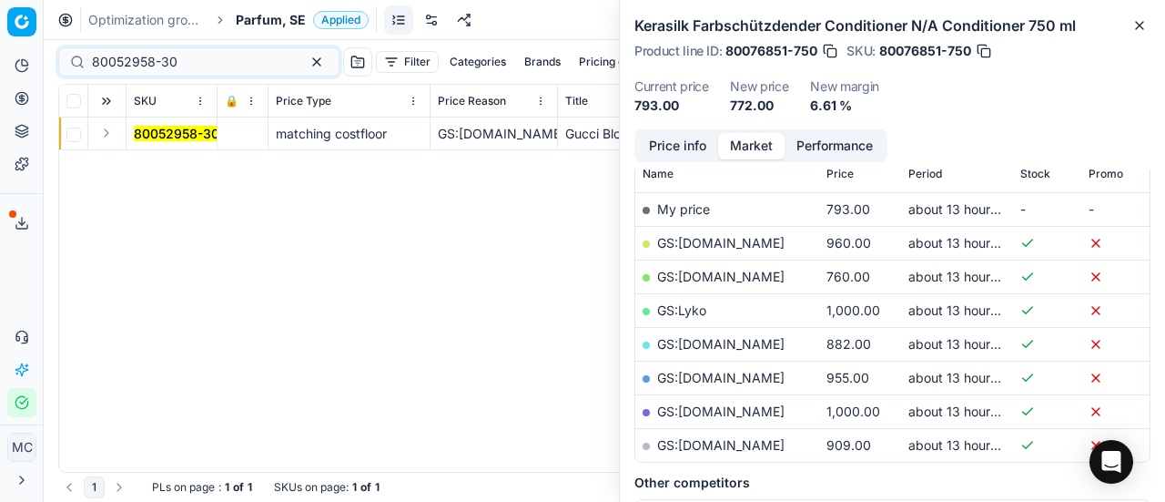
click at [111, 134] on button "Expand" at bounding box center [107, 133] width 22 height 22
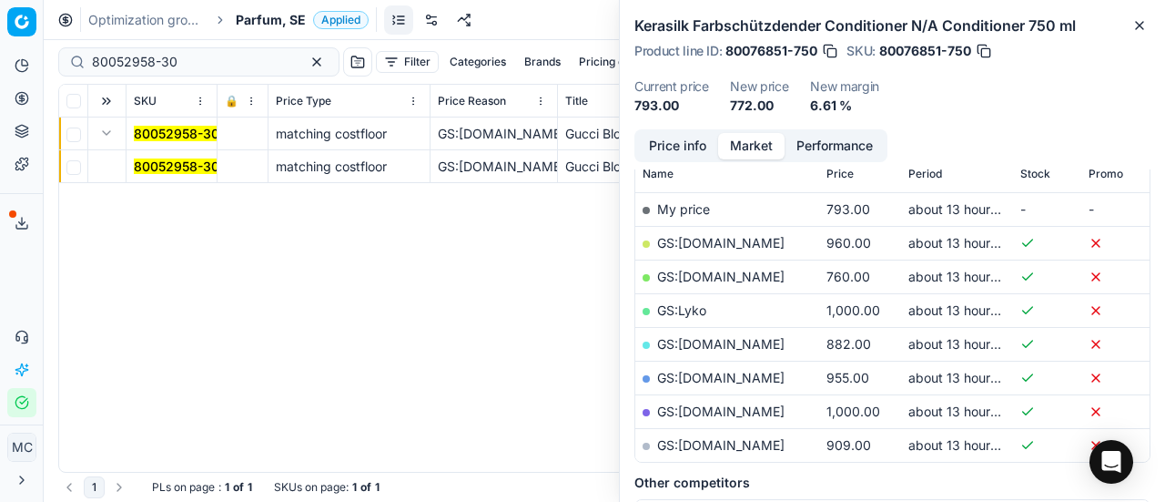
click at [170, 163] on mark "80052958-30" at bounding box center [177, 165] width 86 height 15
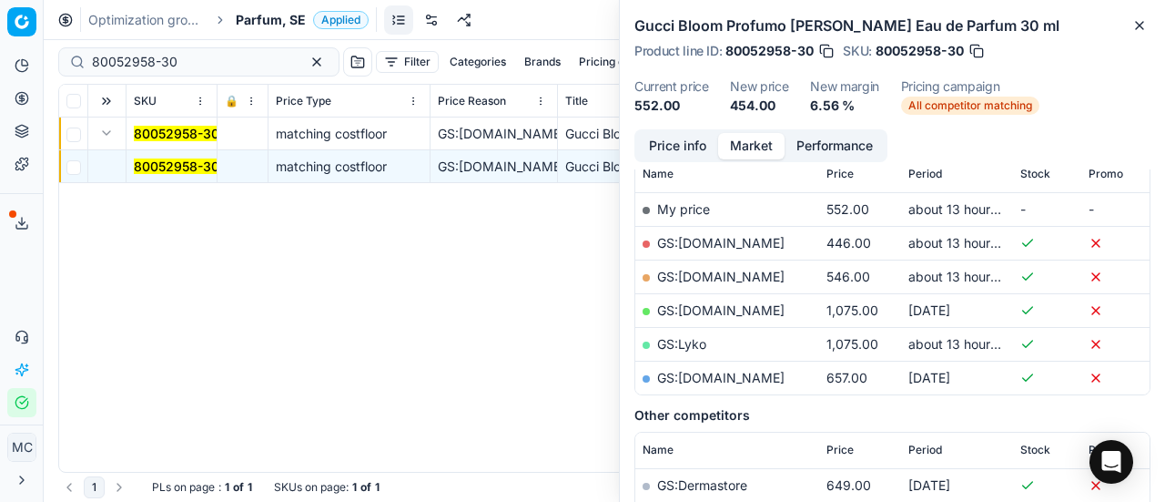
click at [670, 153] on button "Price info" at bounding box center [677, 146] width 81 height 26
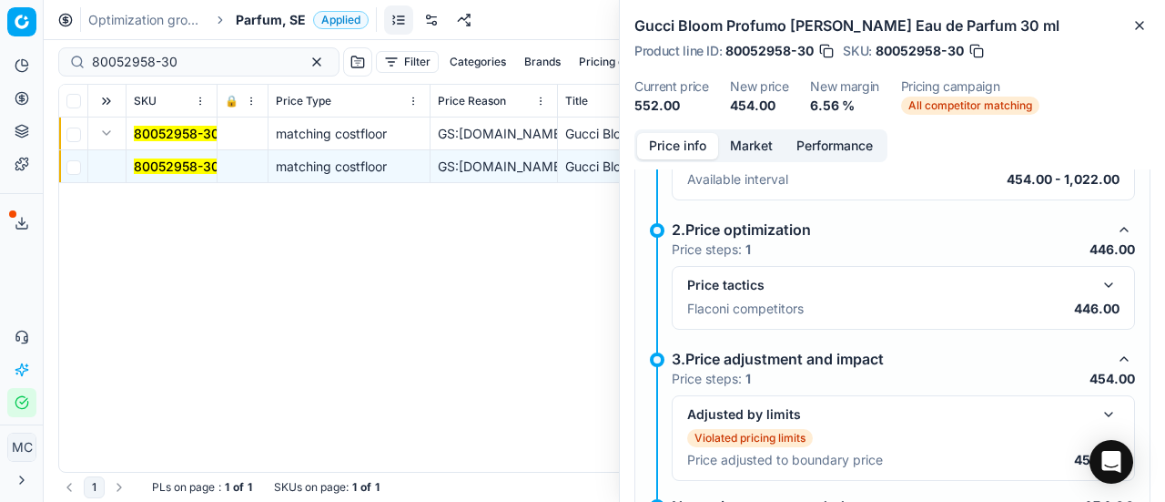
click at [1098, 277] on button "button" at bounding box center [1109, 285] width 22 height 22
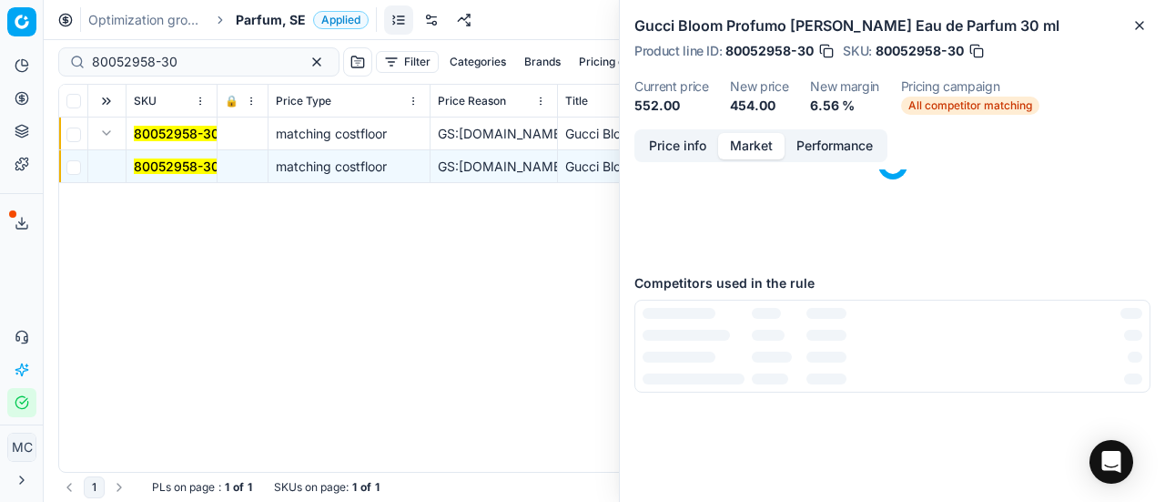
click at [735, 145] on button "Market" at bounding box center [751, 146] width 66 height 26
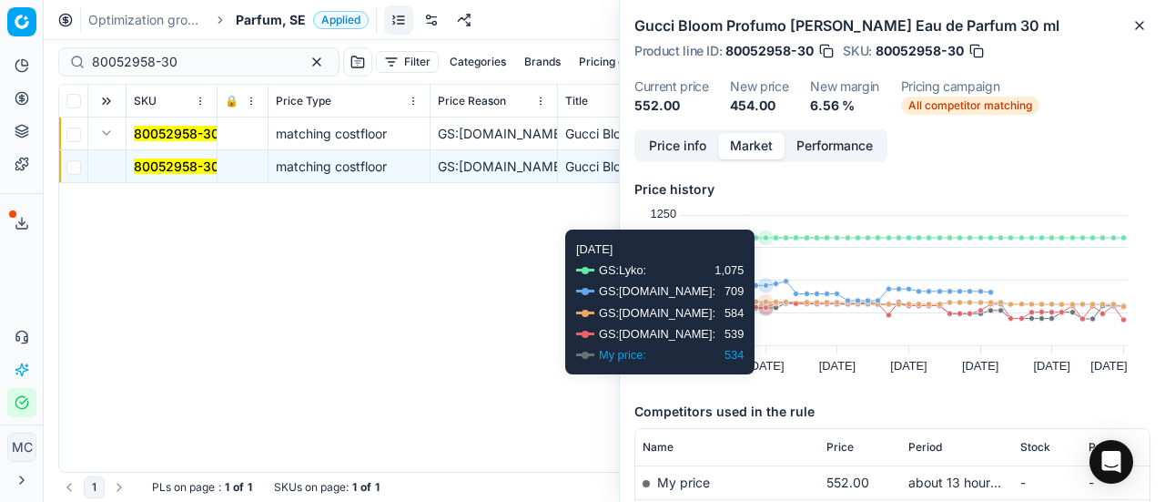
scroll to position [182, 0]
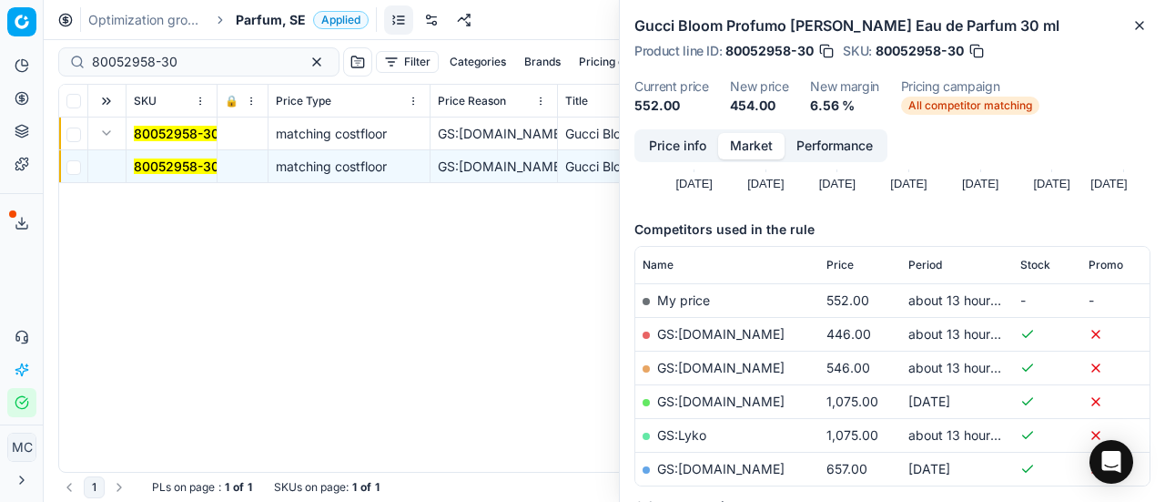
click at [749, 328] on link "GS:[DOMAIN_NAME]" at bounding box center [720, 333] width 127 height 15
drag, startPoint x: 0, startPoint y: 61, endPoint x: 1, endPoint y: 70, distance: 9.1
click at [0, 65] on div "Pricing platform Analytics Pricing Product portfolio Templates Export service 1…" at bounding box center [582, 251] width 1165 height 502
paste input "40459-125"
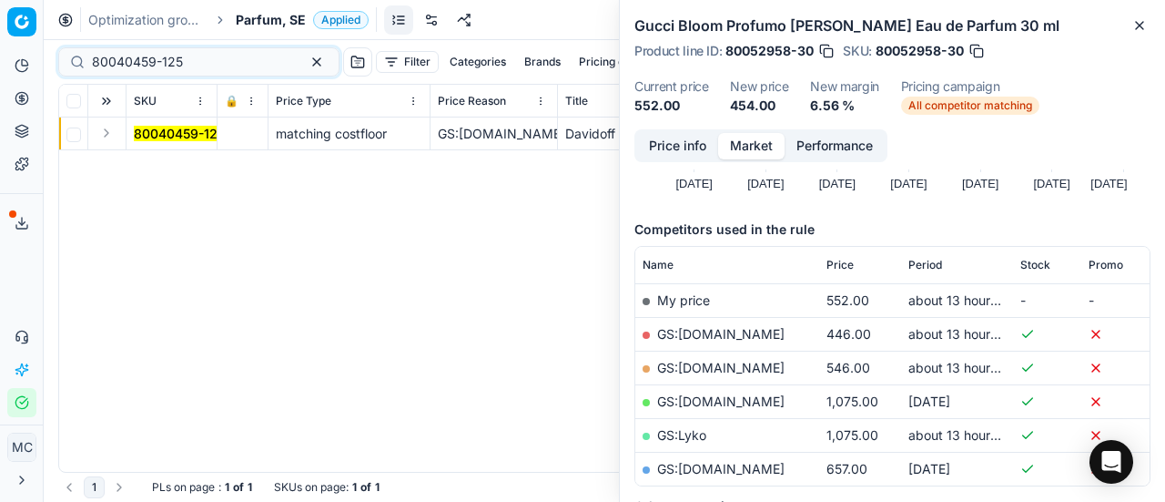
click at [115, 143] on td at bounding box center [107, 133] width 38 height 33
click at [112, 139] on button "Expand" at bounding box center [107, 133] width 22 height 22
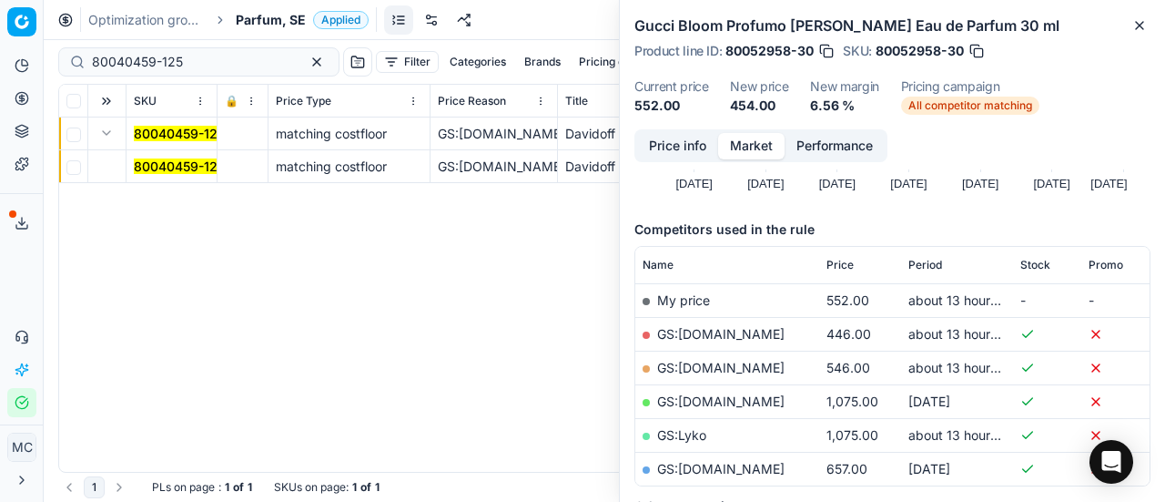
click at [165, 171] on mark "80040459-125" at bounding box center [179, 165] width 91 height 15
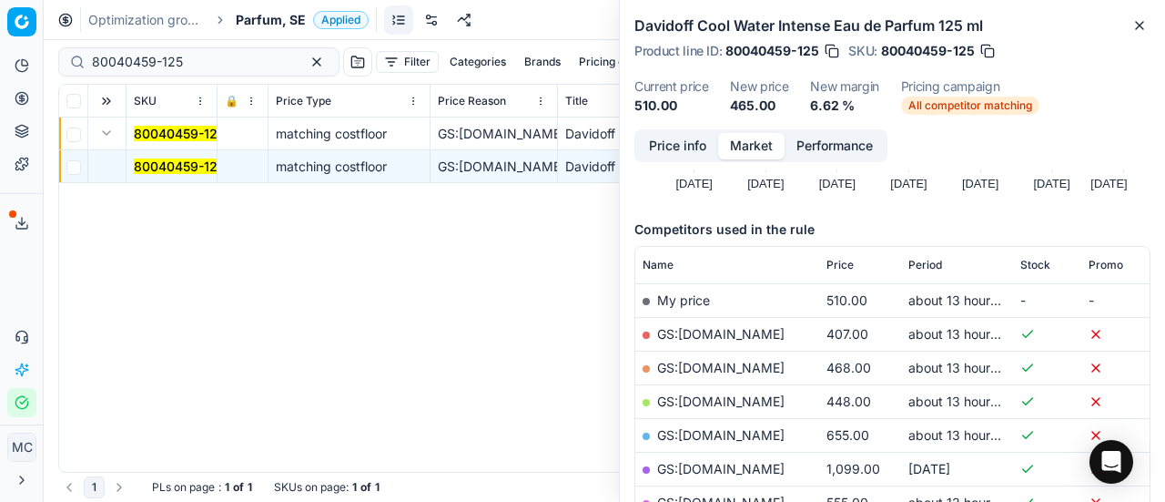
click at [703, 148] on button "Price info" at bounding box center [677, 146] width 81 height 26
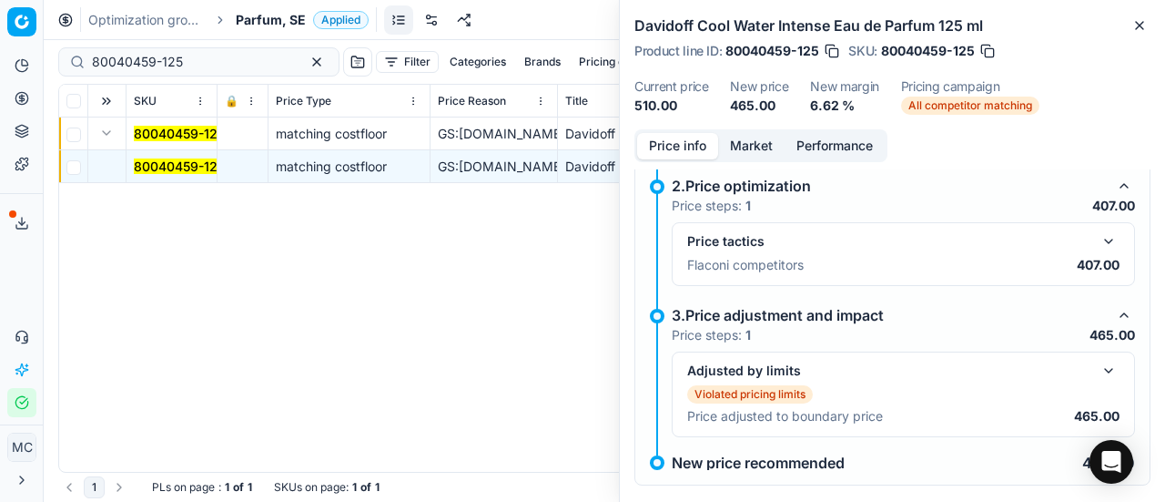
scroll to position [319, 0]
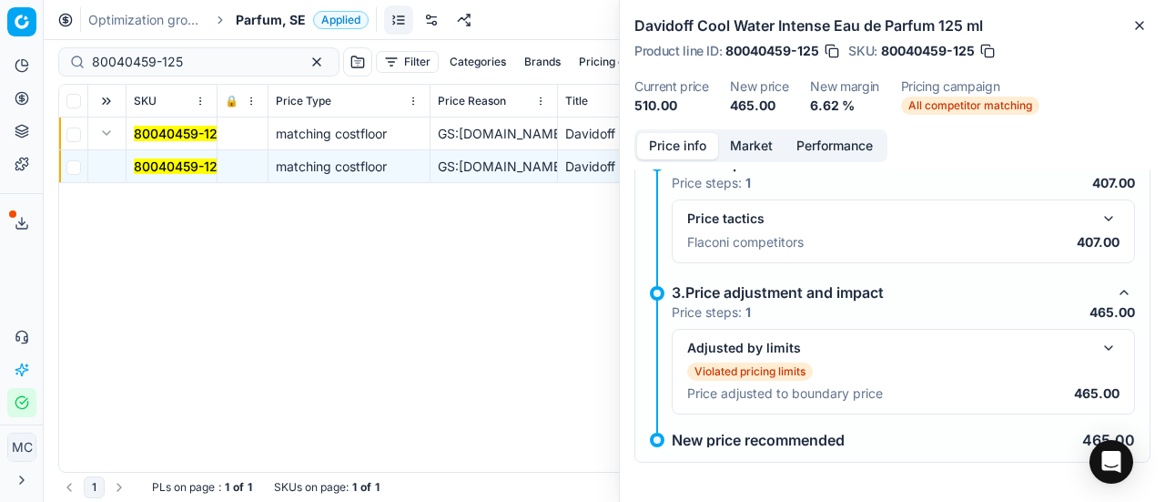
click at [1098, 222] on button "button" at bounding box center [1109, 219] width 22 height 22
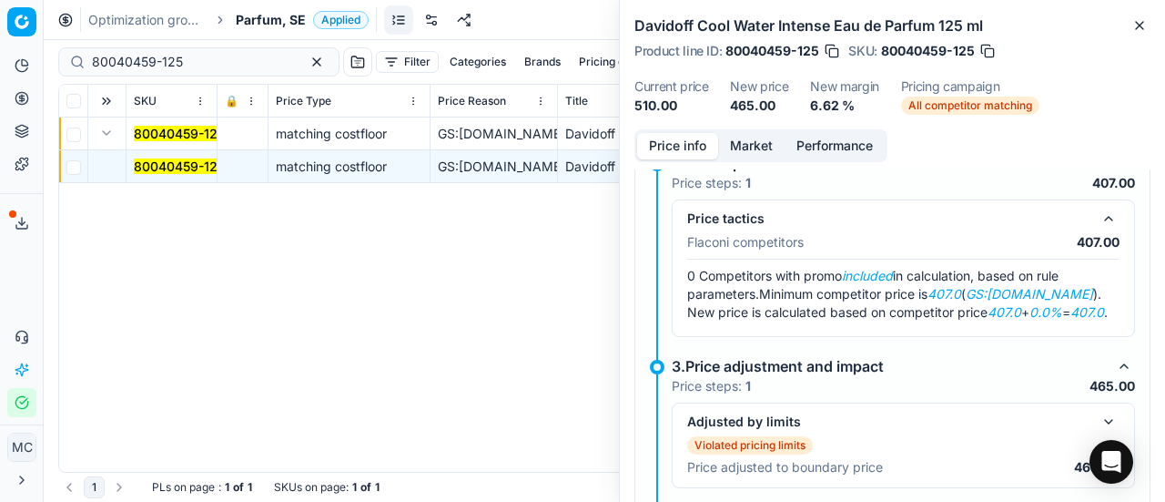
click at [750, 128] on div "Davidoff Cool Water Intense Eau de Parfum 125 ml Product line ID : 80040459-125…" at bounding box center [892, 64] width 545 height 129
drag, startPoint x: 750, startPoint y: 134, endPoint x: 761, endPoint y: 177, distance: 45.0
click at [750, 136] on button "Market" at bounding box center [751, 146] width 66 height 26
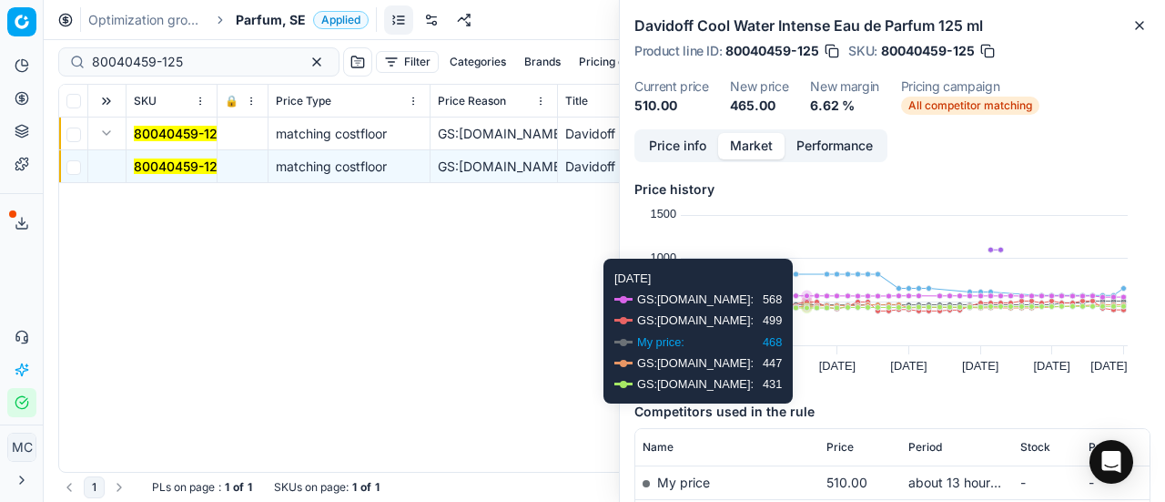
scroll to position [182, 0]
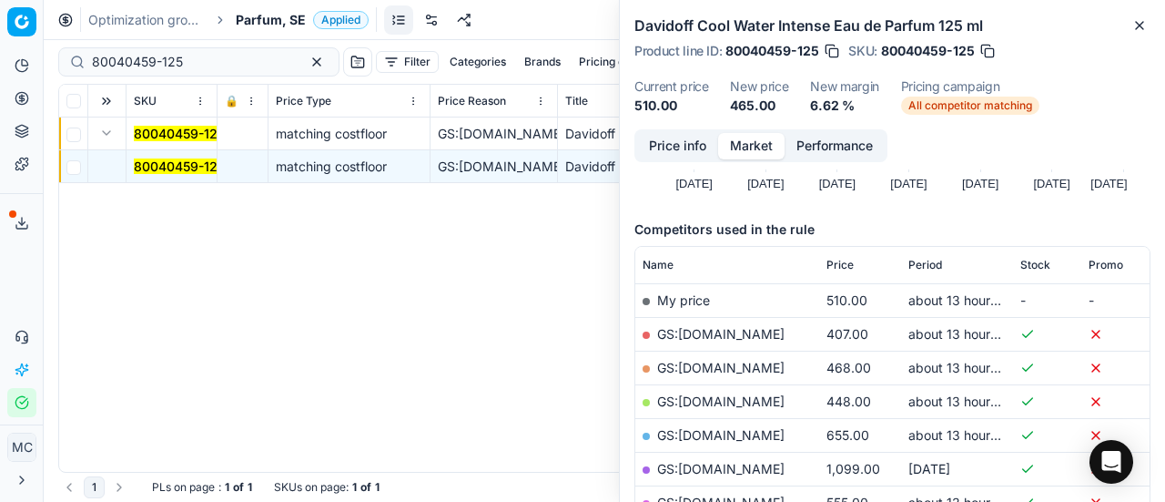
click at [750, 331] on link "GS:[DOMAIN_NAME]" at bounding box center [720, 333] width 127 height 15
drag, startPoint x: 204, startPoint y: 61, endPoint x: 0, endPoint y: 76, distance: 204.4
click at [0, 68] on div "Pricing platform Analytics Pricing Product portfolio Templates Export service 1…" at bounding box center [582, 251] width 1165 height 502
paste input "90007634-0011718"
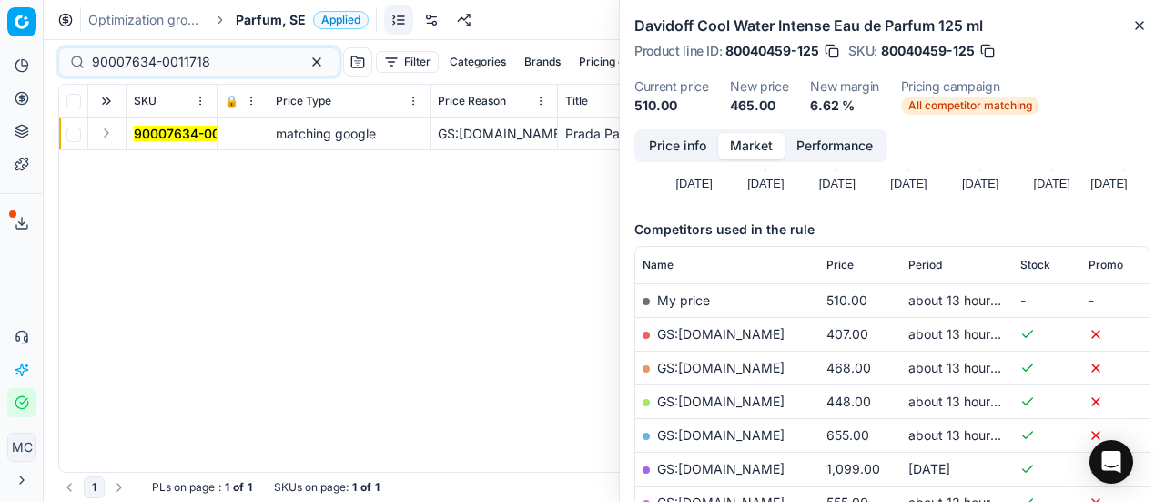
click at [109, 135] on button "Expand" at bounding box center [107, 133] width 22 height 22
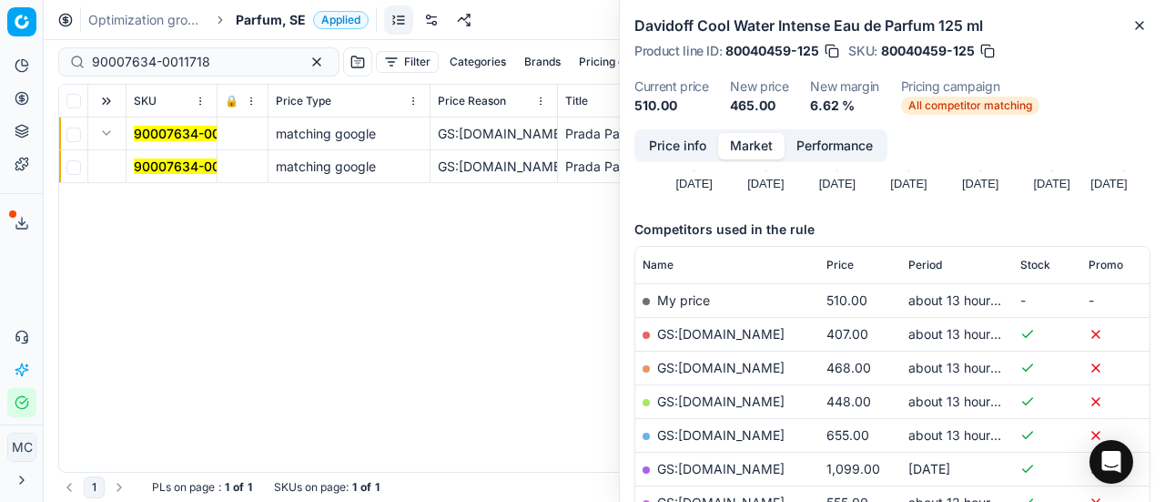
click at [186, 159] on mark "90007634-0011718" at bounding box center [193, 165] width 118 height 15
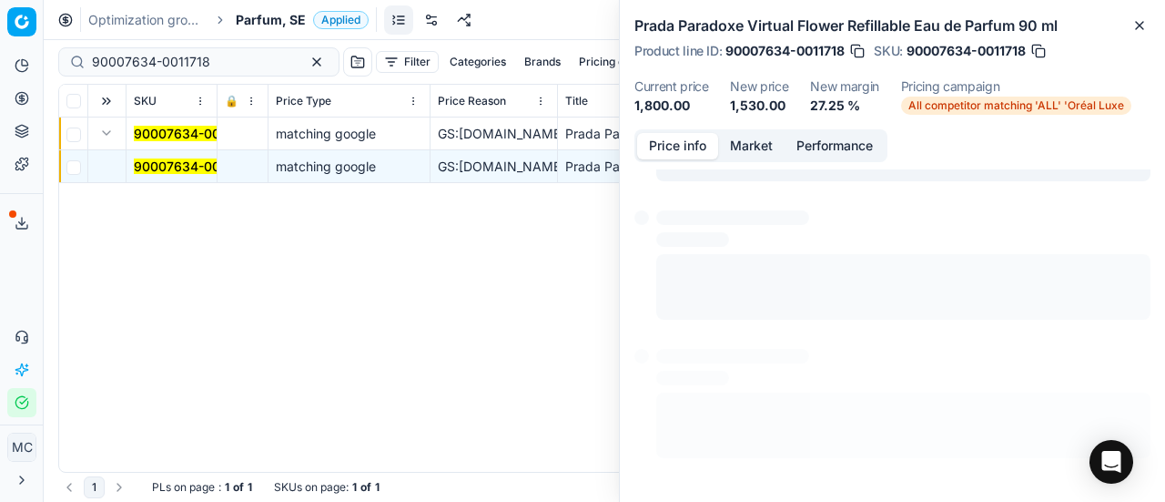
click at [687, 150] on button "Price info" at bounding box center [677, 146] width 81 height 26
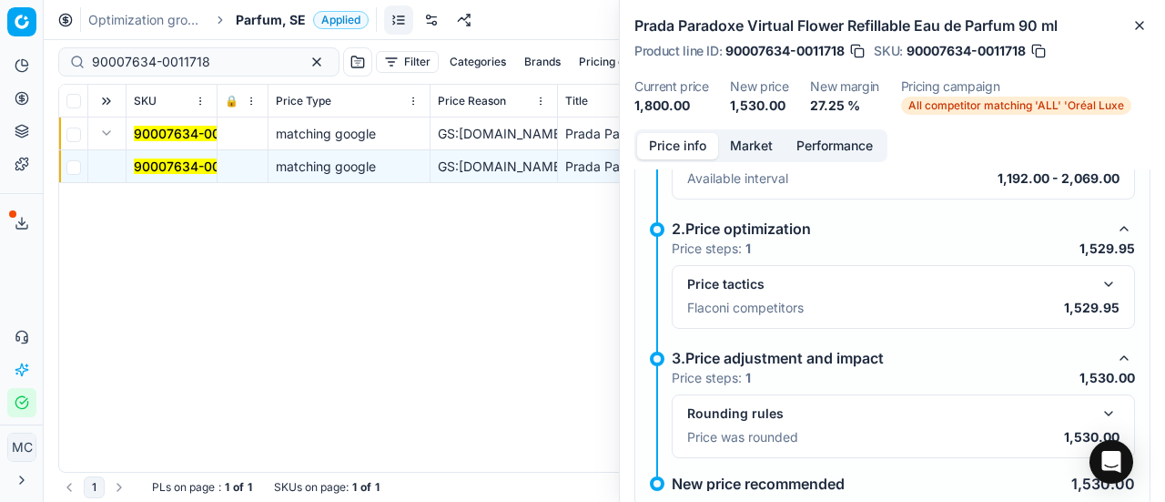
click at [1102, 279] on button "button" at bounding box center [1109, 284] width 22 height 22
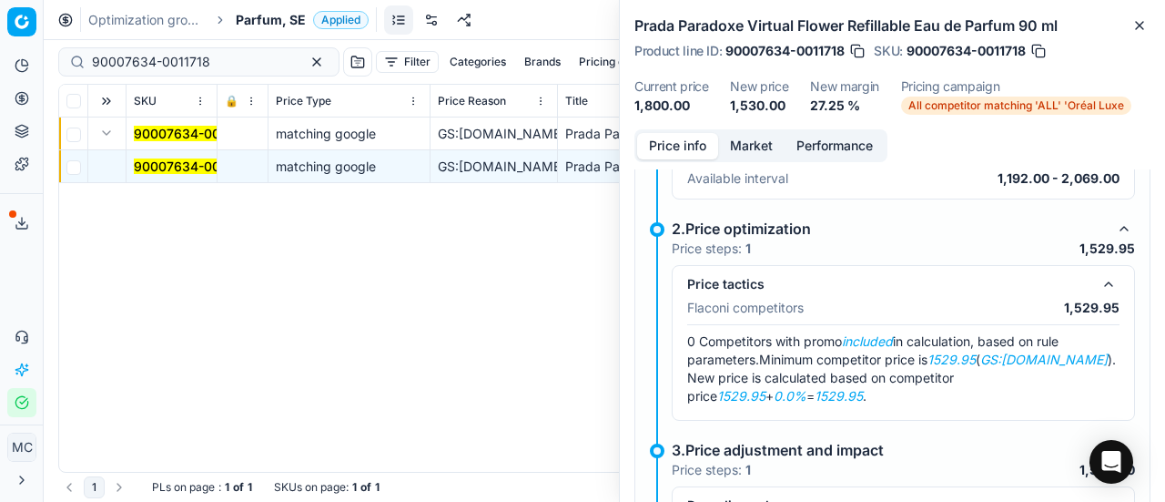
click at [755, 141] on button "Market" at bounding box center [751, 146] width 66 height 26
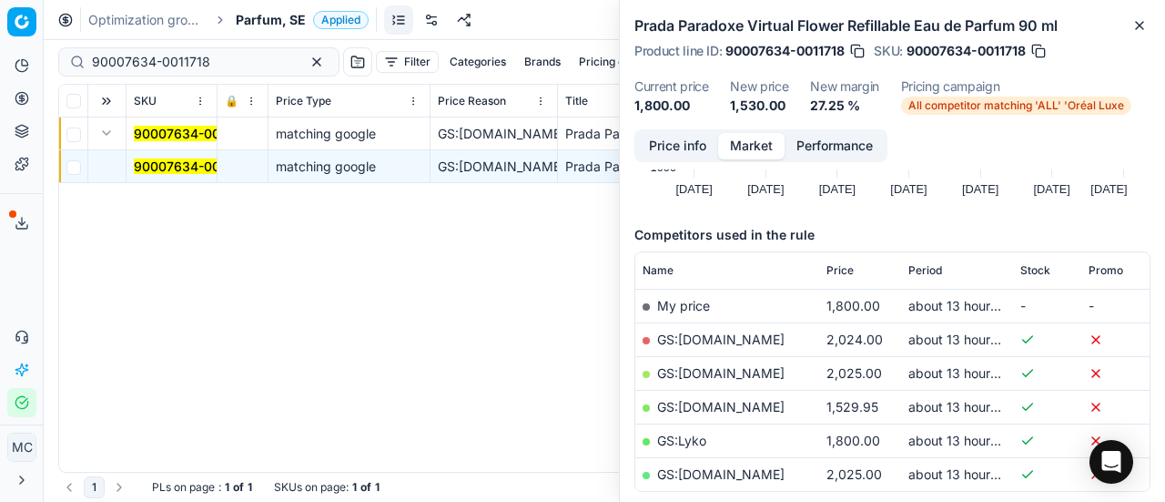
scroll to position [273, 0]
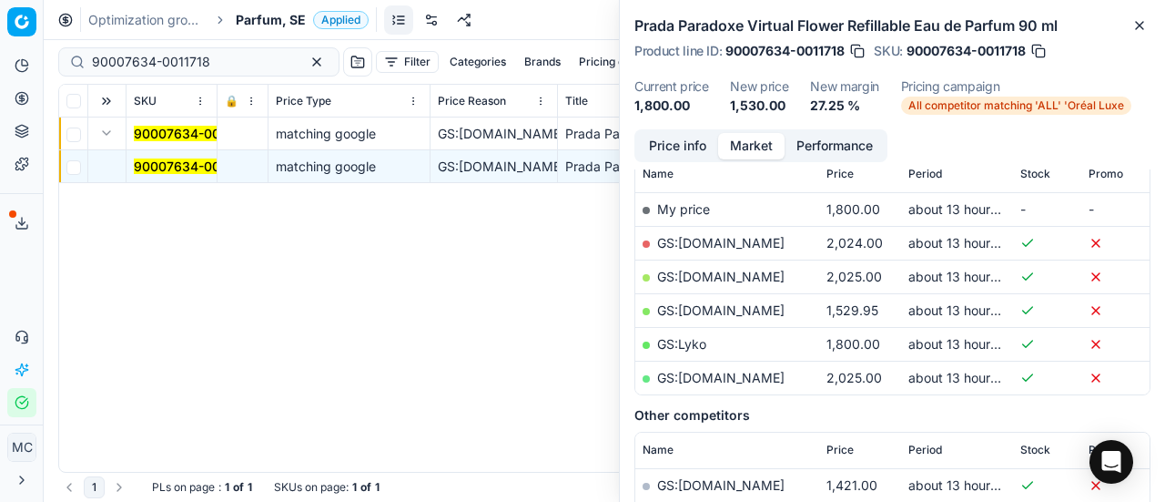
click at [710, 307] on link "GS:[DOMAIN_NAME]" at bounding box center [720, 309] width 127 height 15
drag, startPoint x: 218, startPoint y: 57, endPoint x: 0, endPoint y: 4, distance: 224.9
click at [0, 4] on div "Pricing platform Analytics Pricing Product portfolio Templates Export service 1…" at bounding box center [582, 251] width 1165 height 502
paste input "80052639-100"
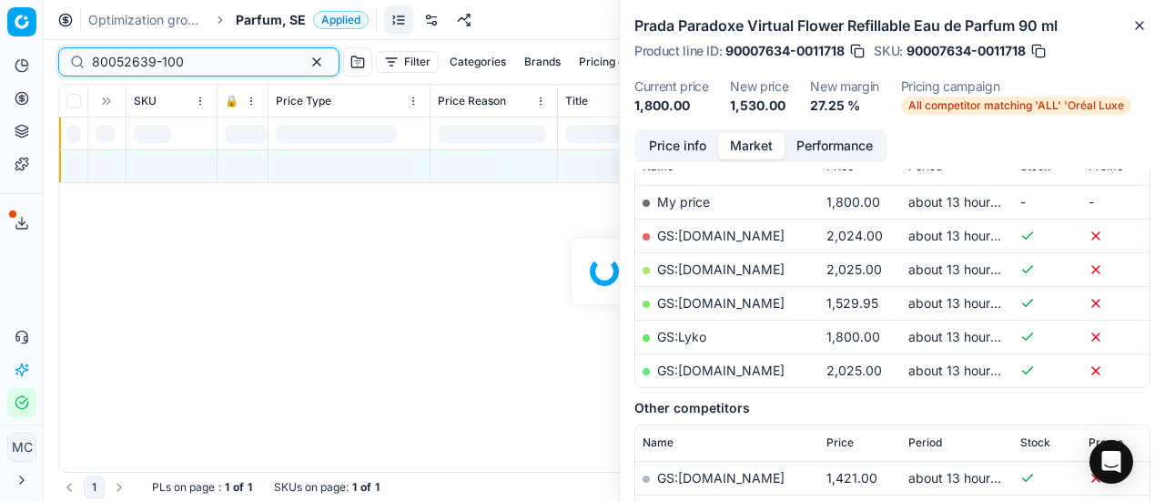
scroll to position [273, 0]
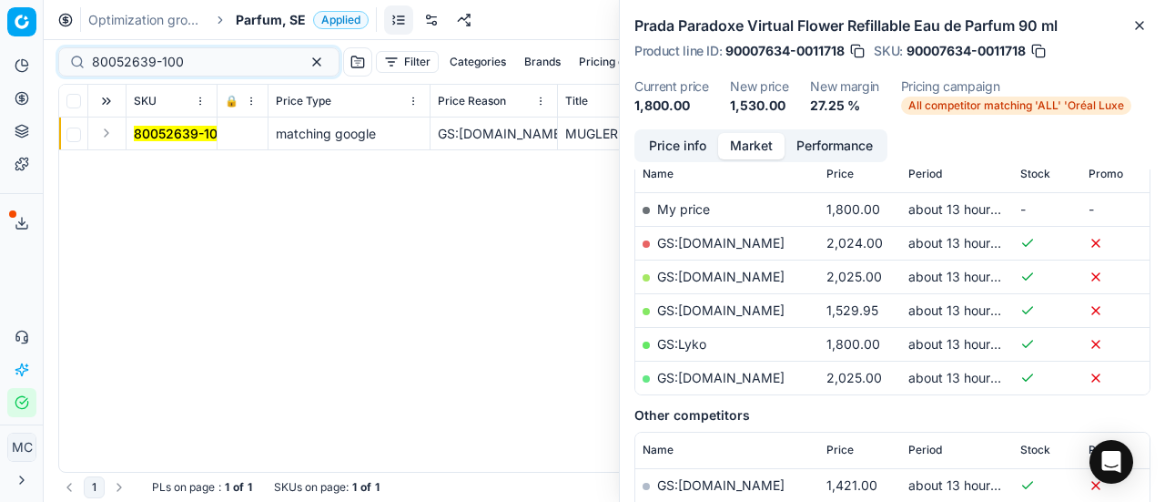
drag, startPoint x: 110, startPoint y: 134, endPoint x: 169, endPoint y: 157, distance: 63.7
click at [121, 139] on td at bounding box center [107, 133] width 38 height 33
click at [108, 133] on button "Expand" at bounding box center [107, 133] width 22 height 22
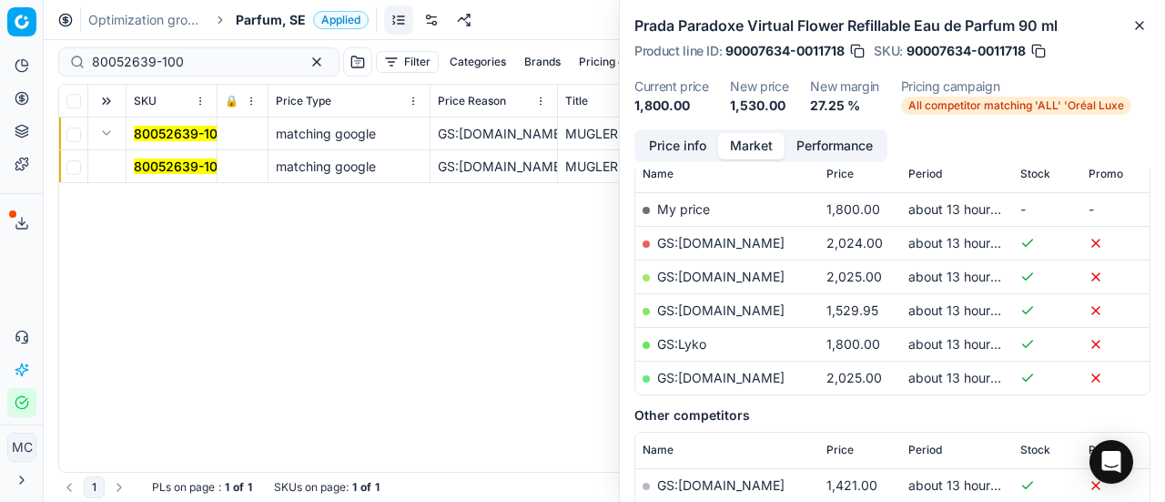
drag, startPoint x: 194, startPoint y: 168, endPoint x: 765, endPoint y: 128, distance: 572.1
click at [193, 168] on mark "80052639-100" at bounding box center [180, 165] width 92 height 15
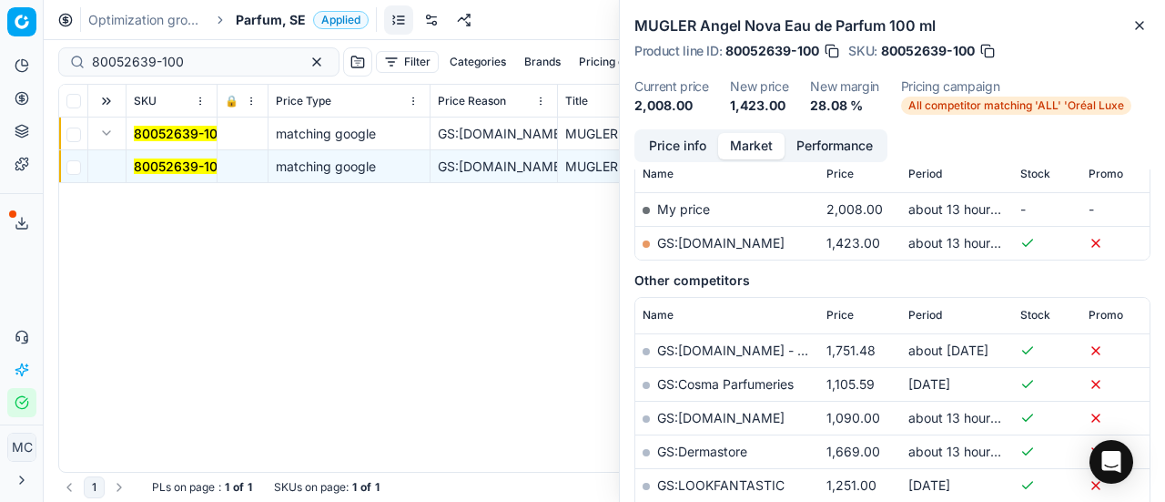
click at [671, 137] on button "Price info" at bounding box center [677, 146] width 81 height 26
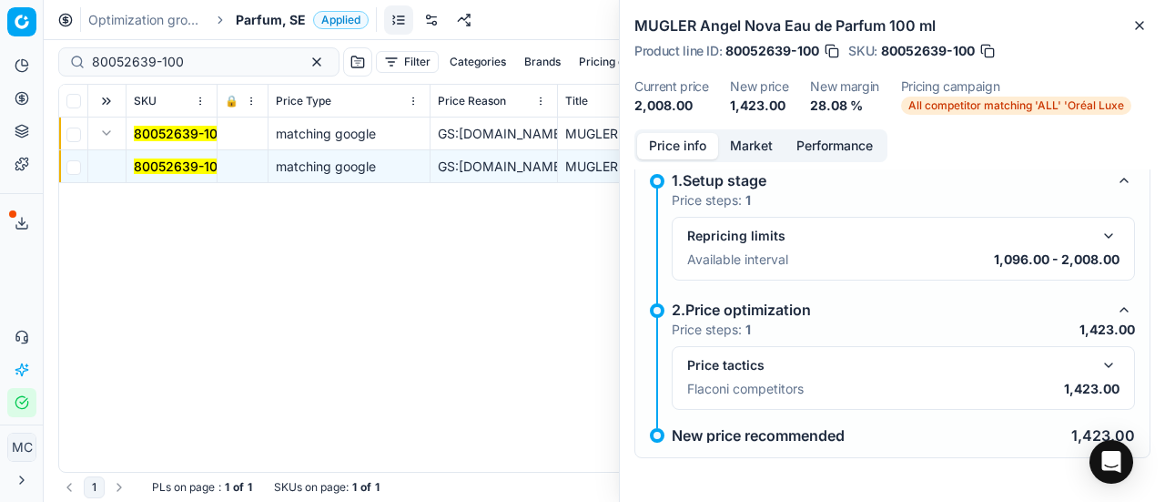
scroll to position [82, 0]
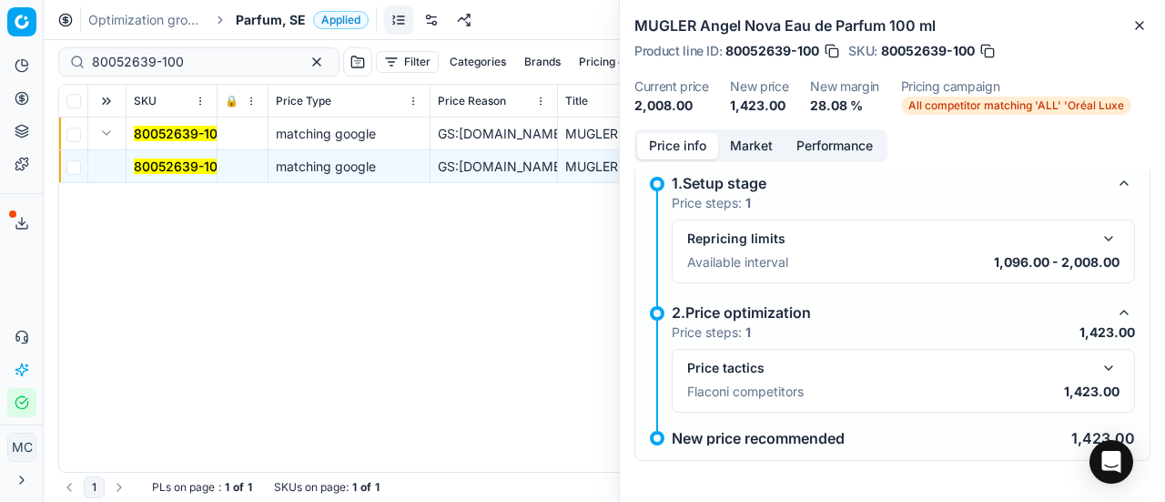
drag, startPoint x: 1091, startPoint y: 373, endPoint x: 948, endPoint y: 258, distance: 183.8
click at [1098, 373] on button "button" at bounding box center [1109, 368] width 22 height 22
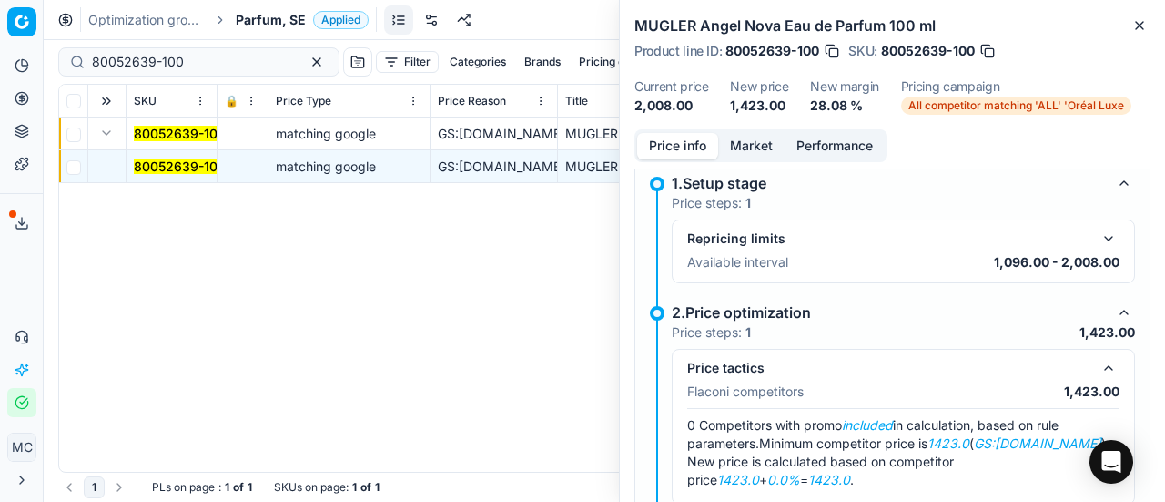
click at [759, 147] on button "Market" at bounding box center [751, 146] width 66 height 26
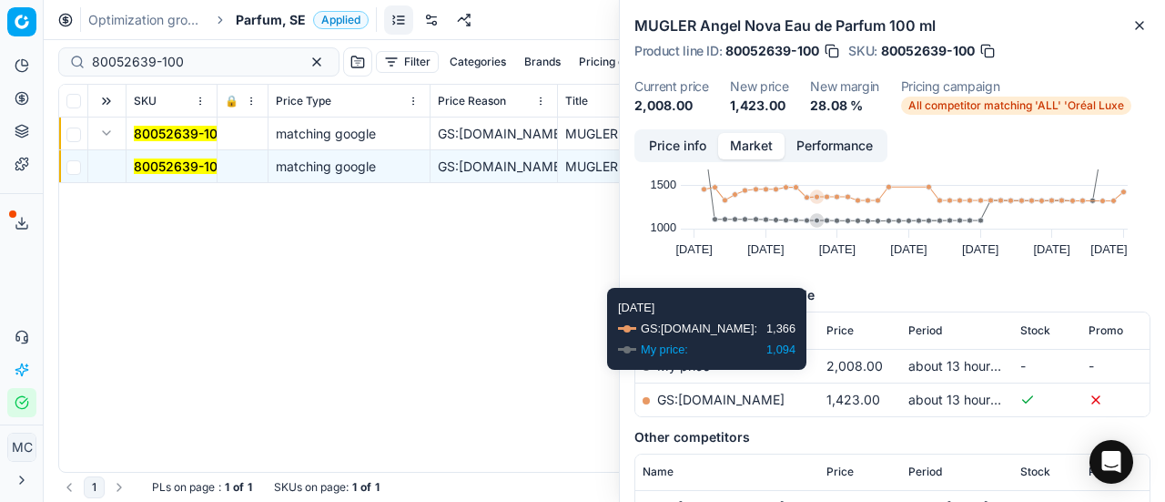
scroll to position [182, 0]
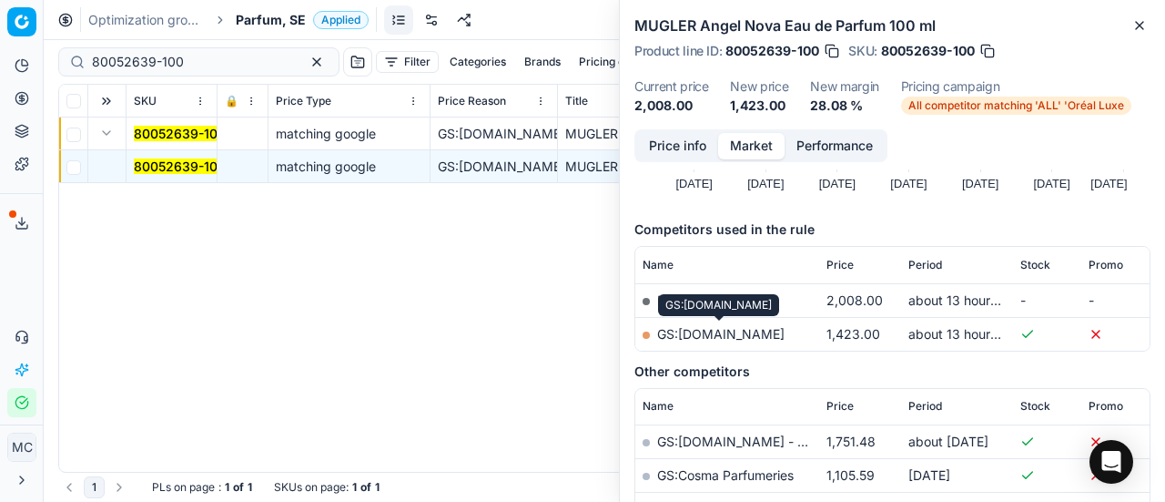
click at [741, 332] on link "GS:[DOMAIN_NAME]" at bounding box center [720, 333] width 127 height 15
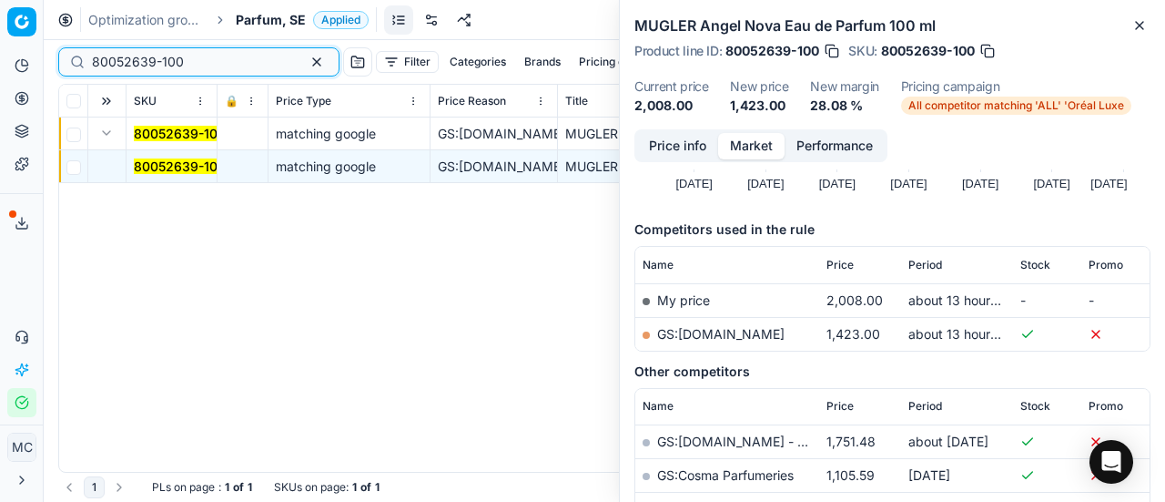
drag, startPoint x: 213, startPoint y: 61, endPoint x: 0, endPoint y: 79, distance: 213.8
click at [0, 72] on div "Pricing platform Analytics Pricing Product portfolio Templates Export service 1…" at bounding box center [582, 251] width 1165 height 502
paste input "60853-9"
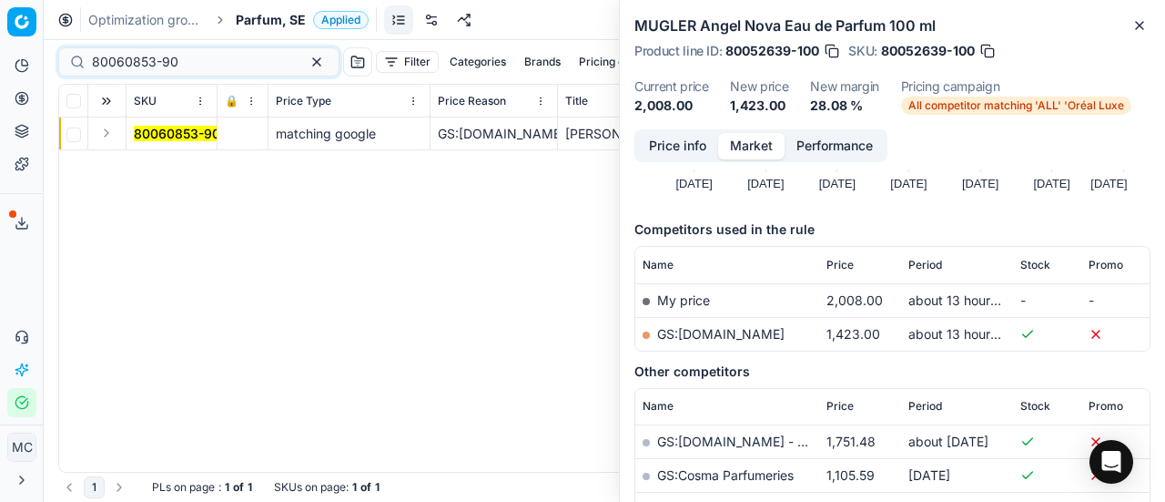
click at [103, 135] on button "Expand" at bounding box center [107, 133] width 22 height 22
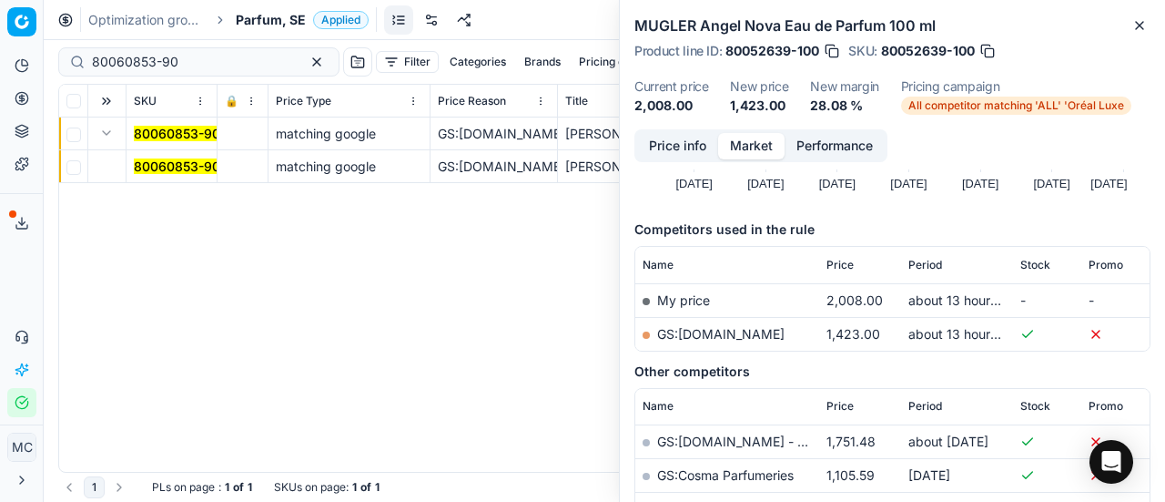
click at [164, 163] on mark "80060853-90" at bounding box center [177, 165] width 86 height 15
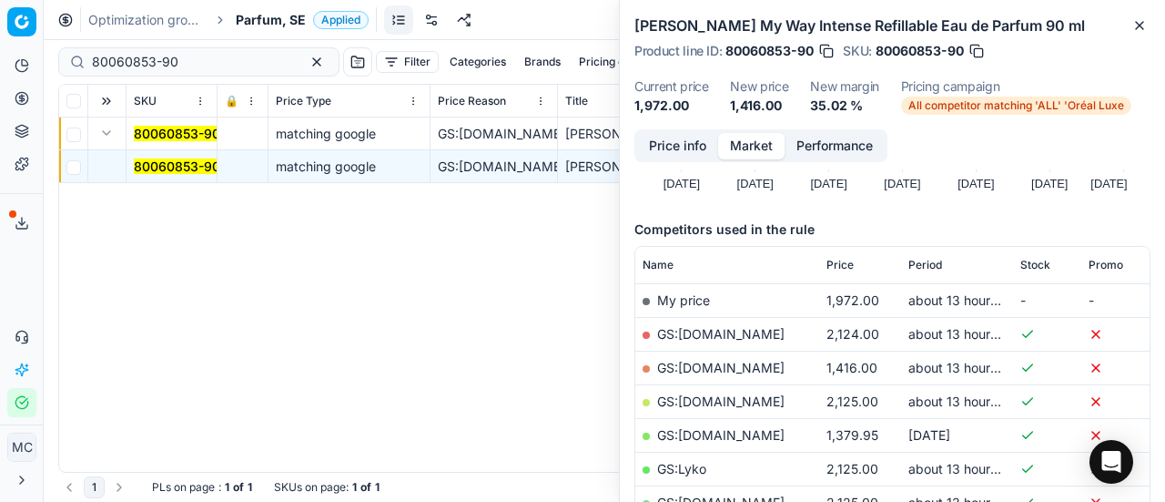
click at [666, 153] on button "Price info" at bounding box center [677, 146] width 81 height 26
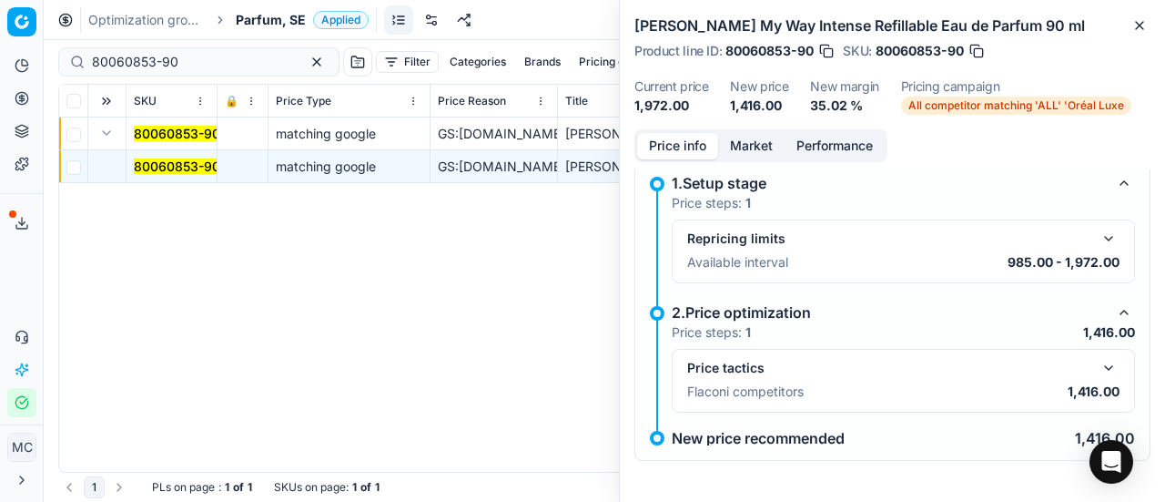
click at [1100, 367] on button "button" at bounding box center [1109, 368] width 22 height 22
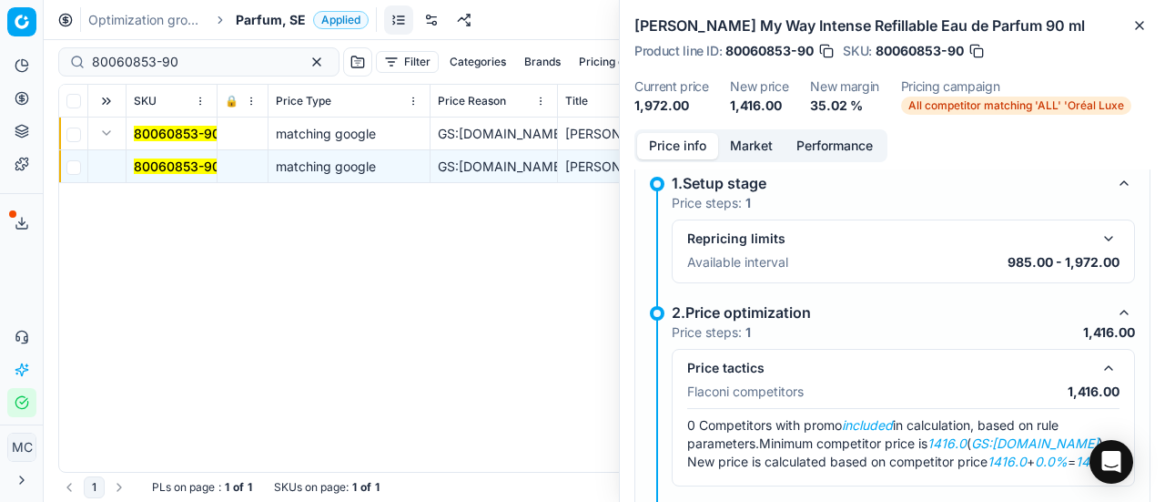
click at [762, 141] on button "Market" at bounding box center [751, 146] width 66 height 26
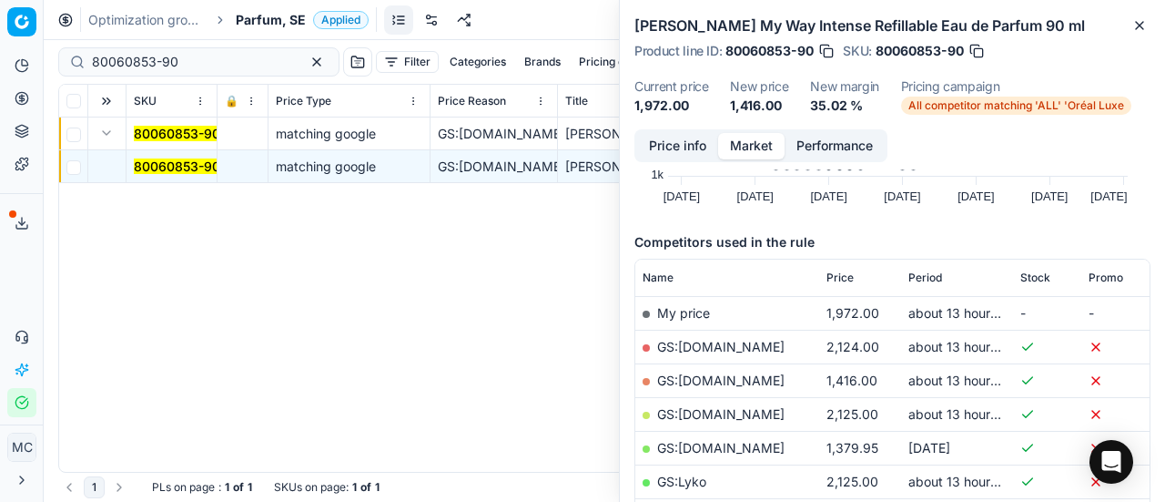
scroll to position [364, 0]
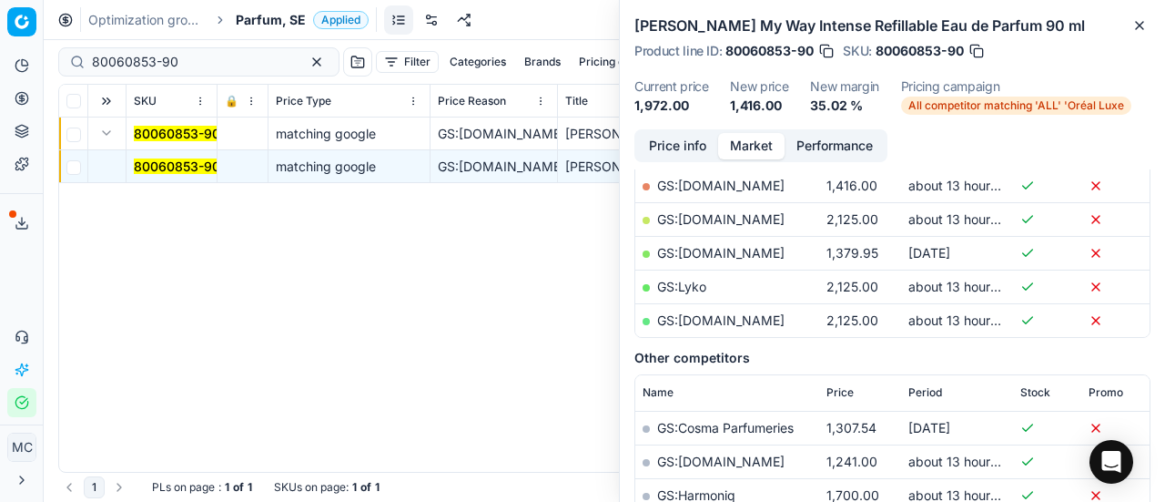
click at [739, 183] on link "GS:[DOMAIN_NAME]" at bounding box center [720, 184] width 127 height 15
drag, startPoint x: 208, startPoint y: 65, endPoint x: 0, endPoint y: 58, distance: 207.6
click at [0, 65] on div "Pricing platform Analytics Pricing Product portfolio Templates Export service 1…" at bounding box center [582, 251] width 1165 height 502
paste input "90010889-0017263"
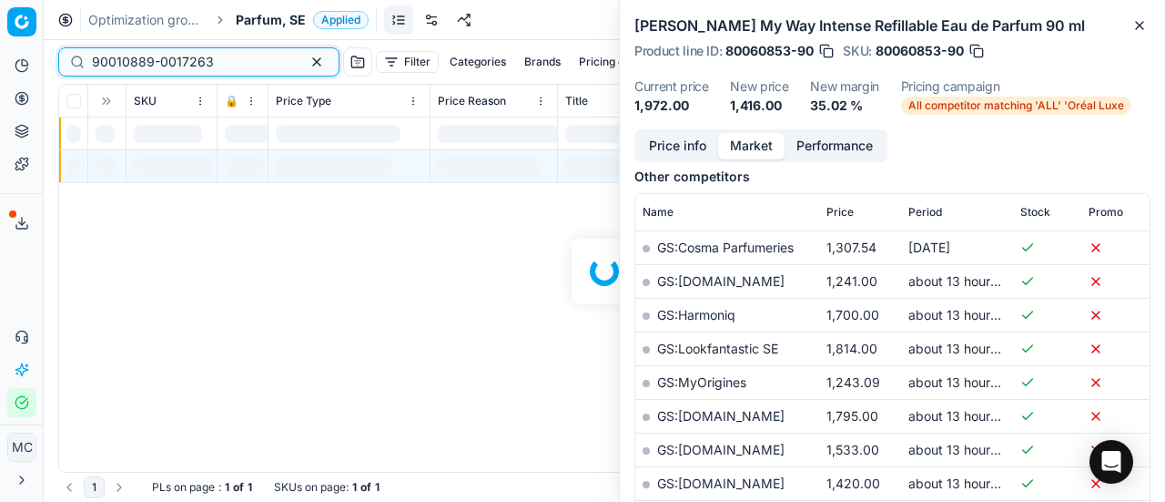
scroll to position [364, 0]
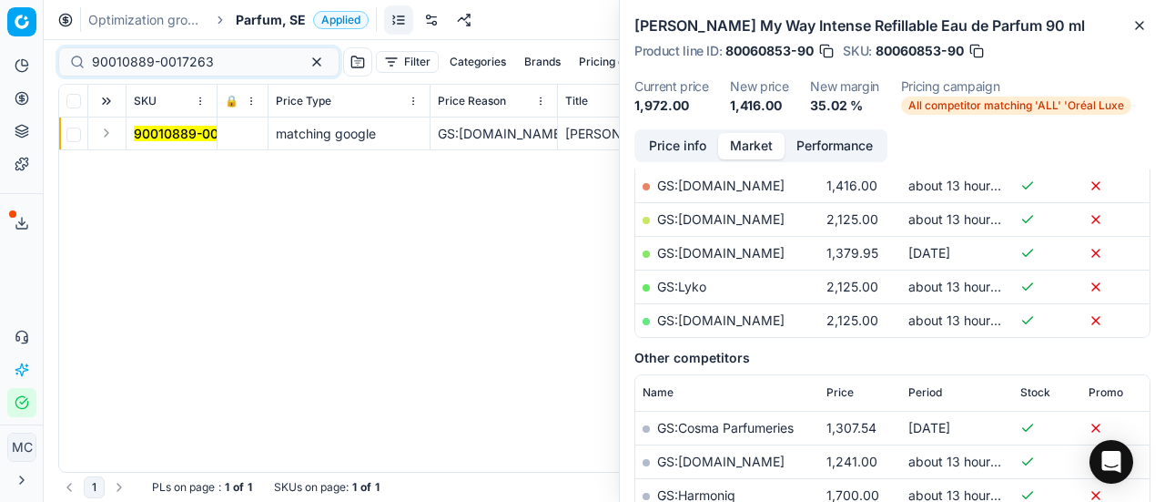
click at [107, 134] on button "Expand" at bounding box center [107, 133] width 22 height 22
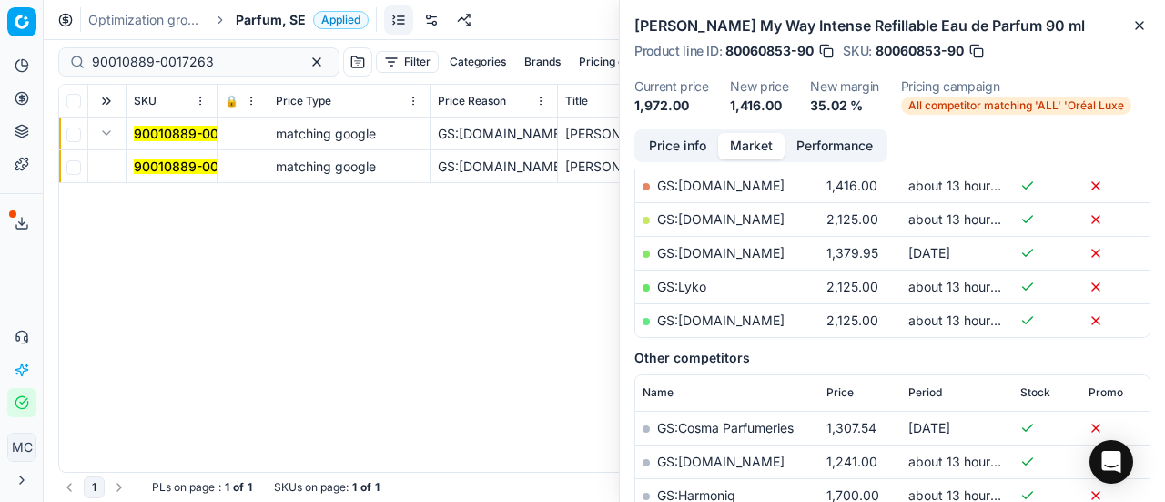
drag, startPoint x: 185, startPoint y: 160, endPoint x: 888, endPoint y: 156, distance: 703.6
click at [186, 161] on mark "90010889-0017263" at bounding box center [195, 165] width 122 height 15
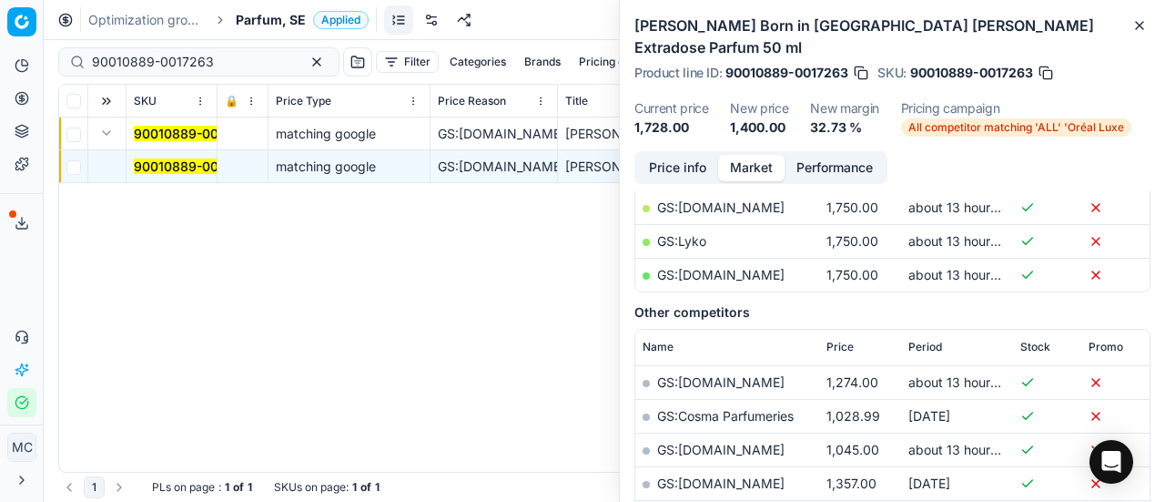
click at [686, 155] on button "Price info" at bounding box center [677, 168] width 81 height 26
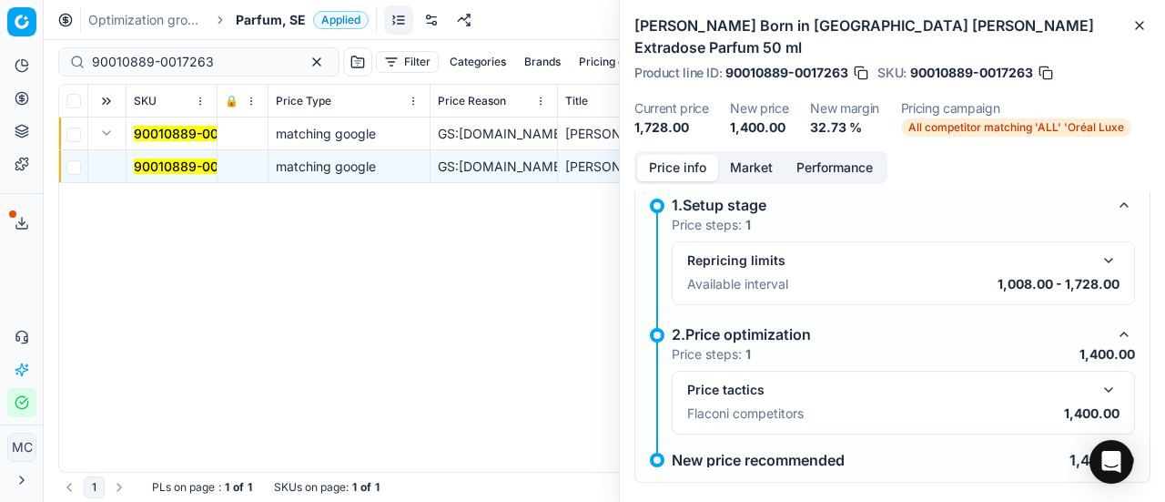
click at [1101, 379] on button "button" at bounding box center [1109, 390] width 22 height 22
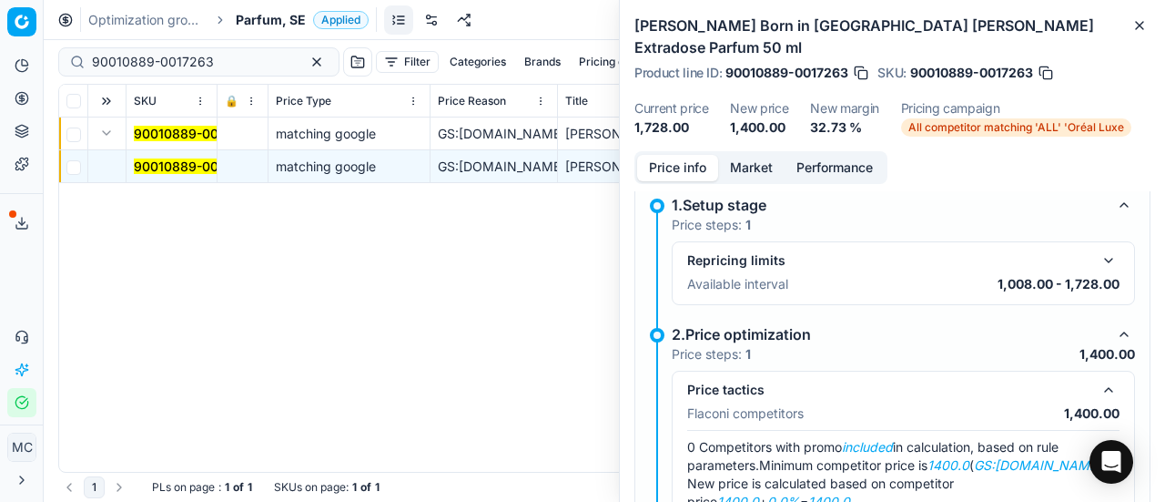
click at [726, 155] on button "Market" at bounding box center [751, 168] width 66 height 26
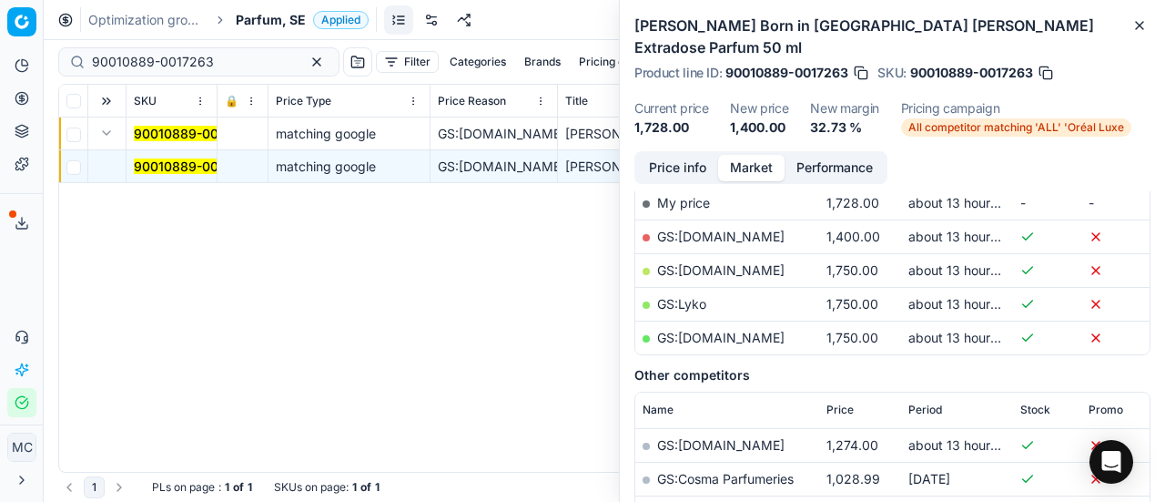
scroll to position [273, 0]
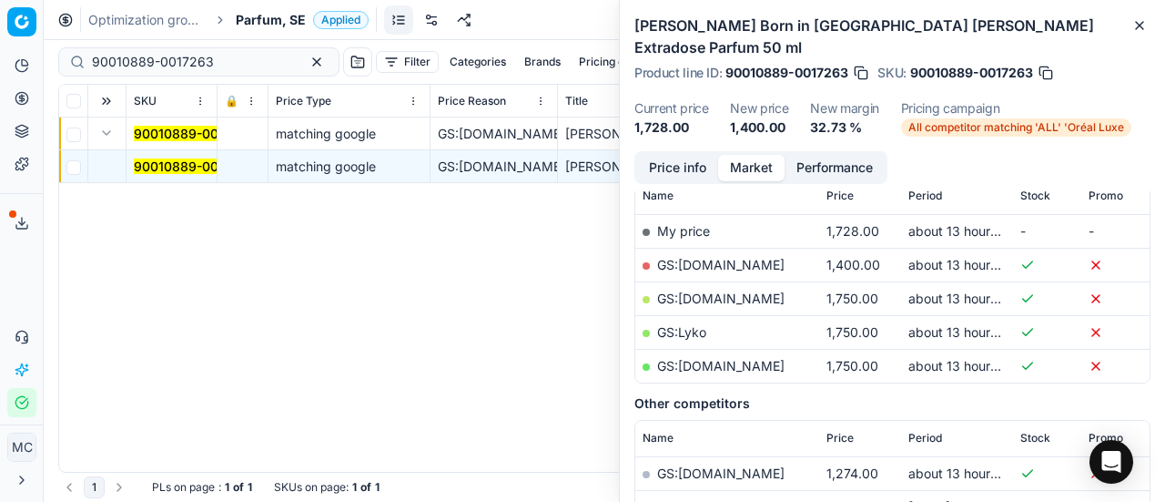
click at [710, 248] on td "GS:[DOMAIN_NAME]" at bounding box center [727, 265] width 184 height 34
click at [712, 257] on link "GS:[DOMAIN_NAME]" at bounding box center [720, 264] width 127 height 15
drag, startPoint x: 222, startPoint y: 59, endPoint x: 0, endPoint y: 28, distance: 224.2
click at [0, 23] on div "Pricing platform Analytics Pricing Product portfolio Templates Export service 1…" at bounding box center [582, 251] width 1165 height 502
paste input "80023546-100"
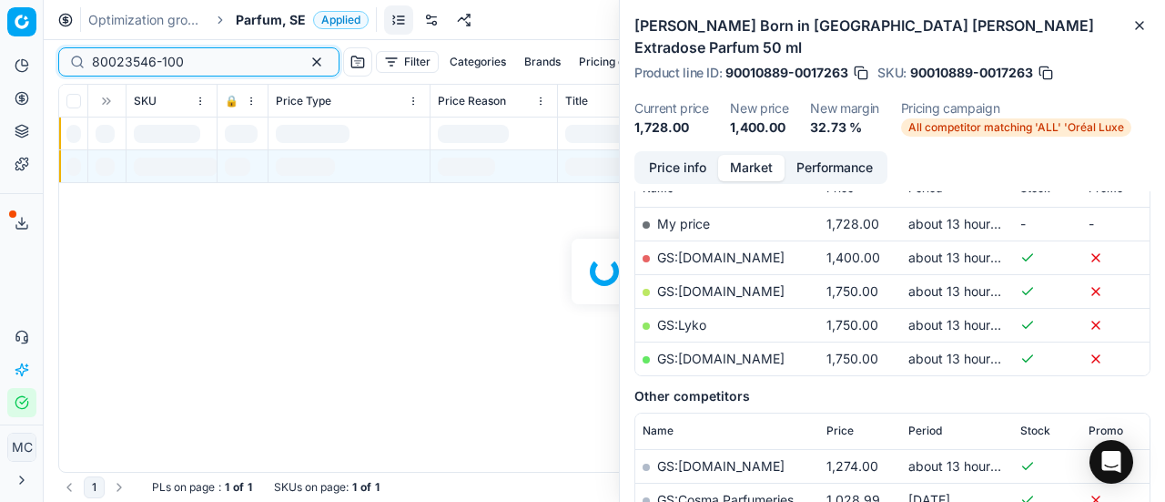
scroll to position [273, 0]
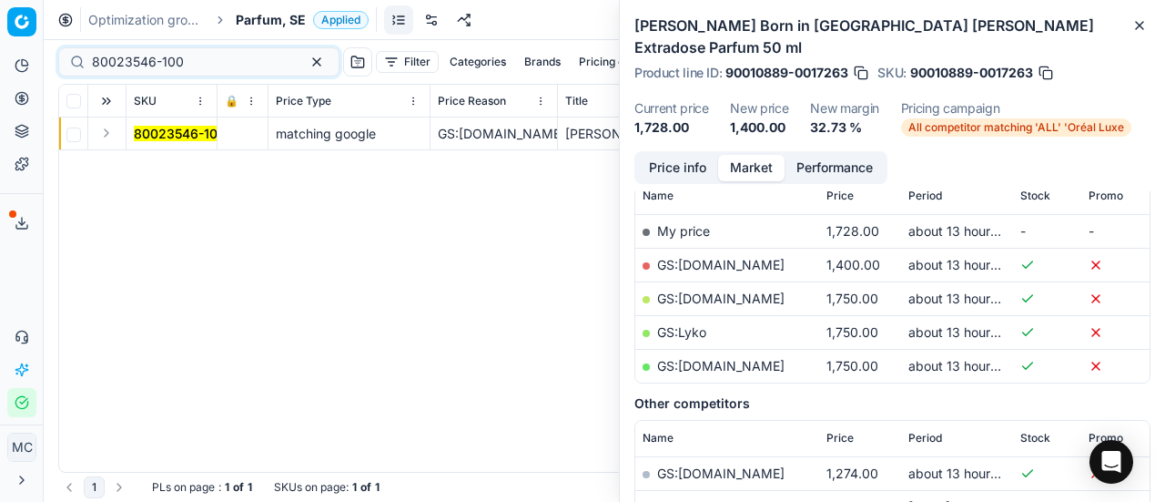
click at [110, 137] on button "Expand" at bounding box center [107, 133] width 22 height 22
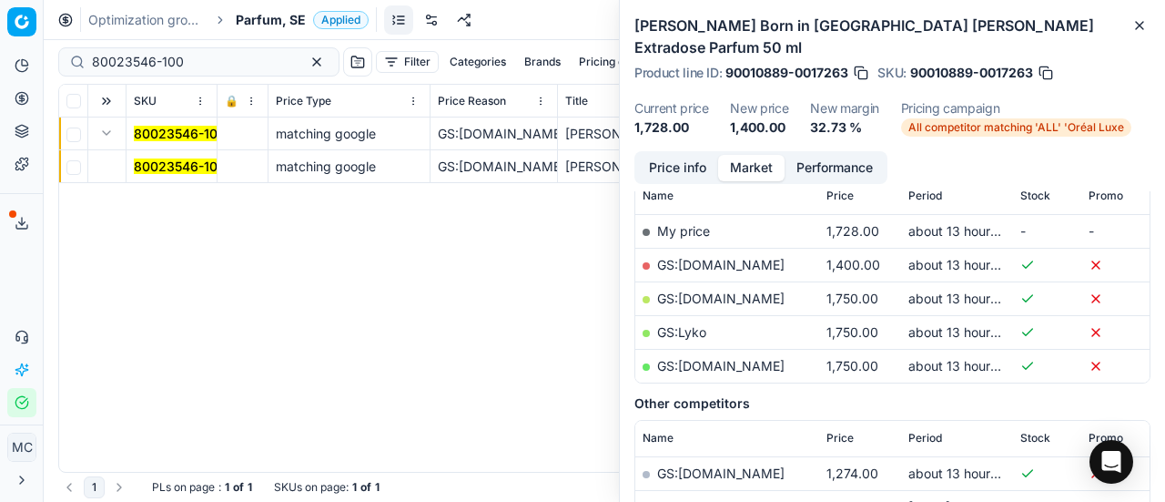
click at [196, 161] on mark "80023546-100" at bounding box center [180, 165] width 92 height 15
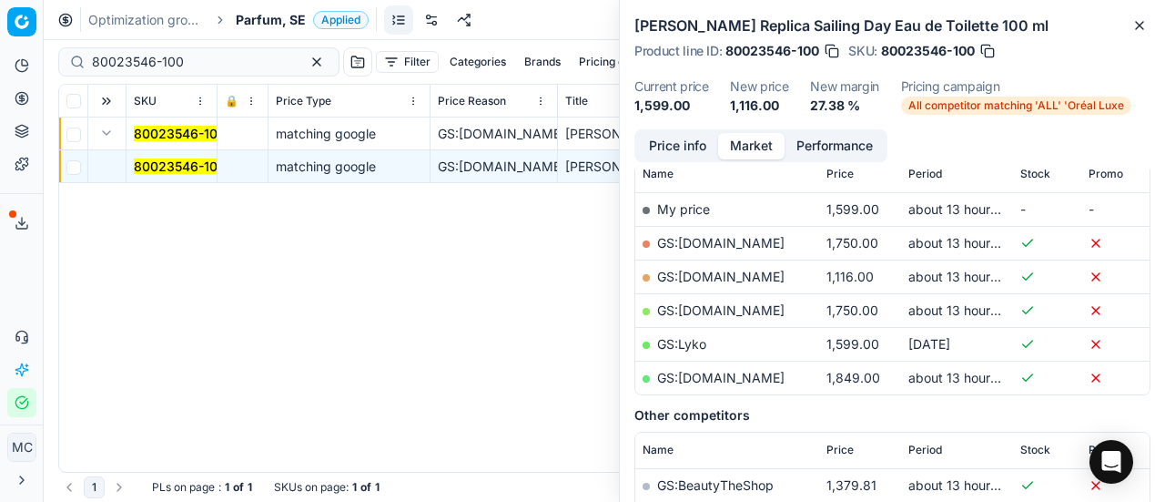
click at [687, 152] on button "Price info" at bounding box center [677, 146] width 81 height 26
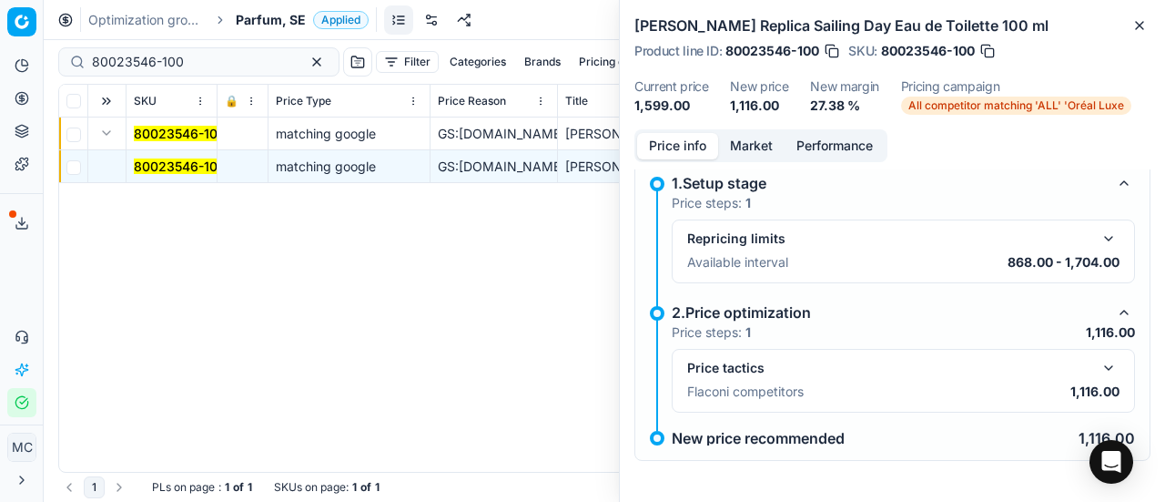
click at [1098, 372] on button "button" at bounding box center [1109, 368] width 22 height 22
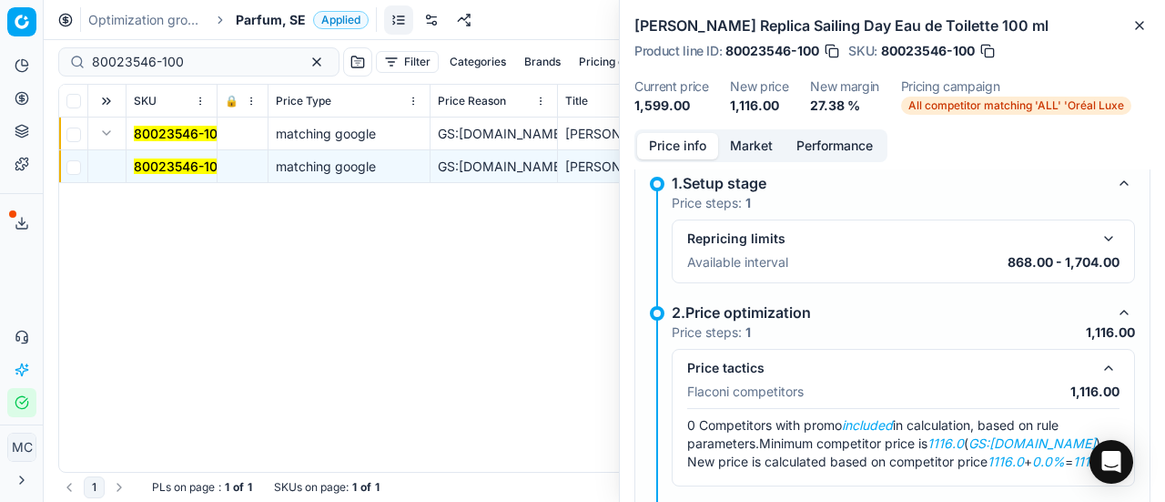
drag, startPoint x: 739, startPoint y: 148, endPoint x: 760, endPoint y: 200, distance: 55.9
click at [739, 149] on button "Market" at bounding box center [751, 146] width 66 height 26
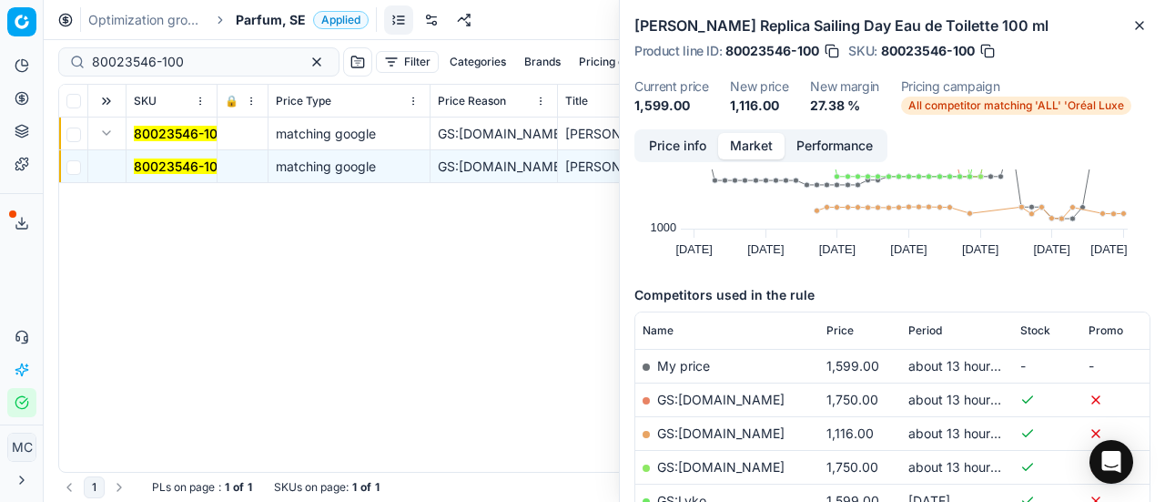
scroll to position [182, 0]
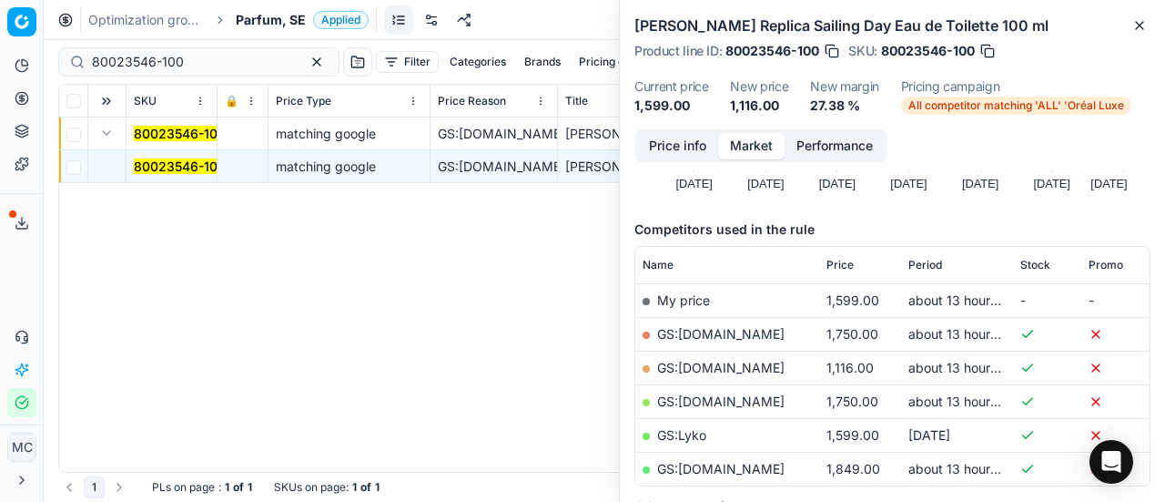
click at [745, 362] on link "GS:[DOMAIN_NAME]" at bounding box center [720, 367] width 127 height 15
drag, startPoint x: 209, startPoint y: 63, endPoint x: 0, endPoint y: 74, distance: 209.6
click at [0, 68] on div "Pricing platform Analytics Pricing Product portfolio Templates Export service 1…" at bounding box center [582, 251] width 1165 height 502
paste input "01377"
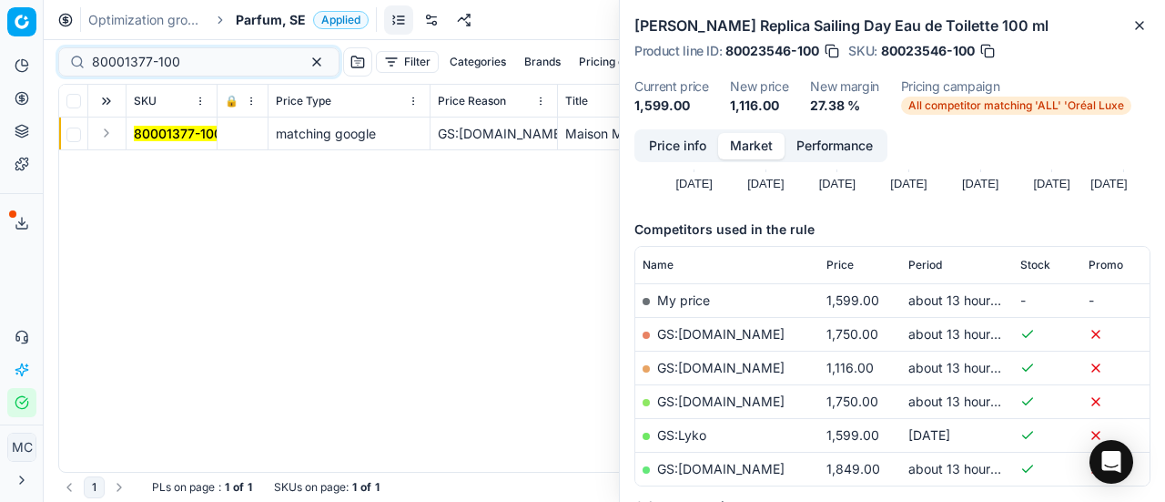
drag, startPoint x: 111, startPoint y: 137, endPoint x: 131, endPoint y: 144, distance: 21.0
click at [110, 137] on button "Expand" at bounding box center [107, 133] width 22 height 22
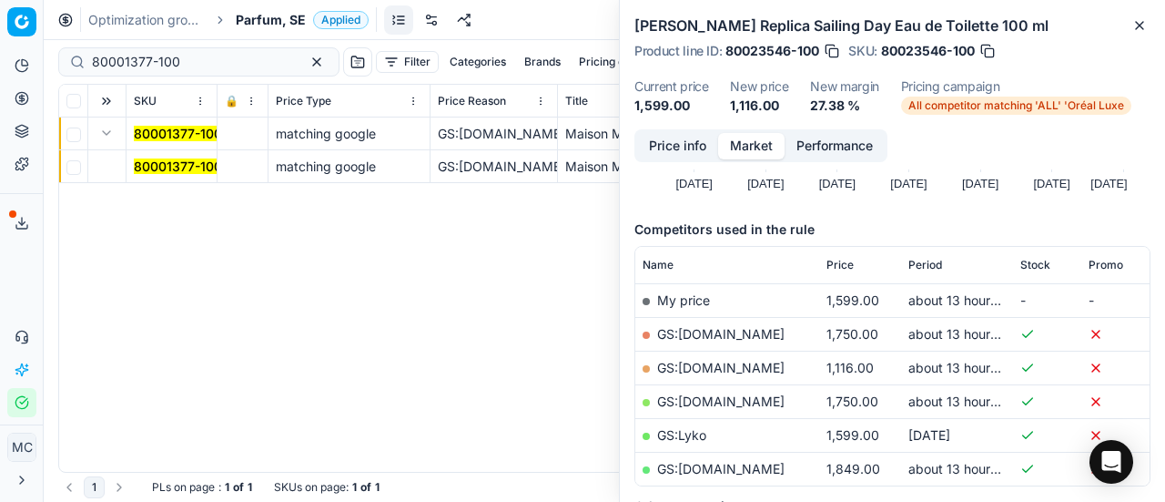
click at [173, 169] on mark "80001377-100" at bounding box center [178, 165] width 88 height 15
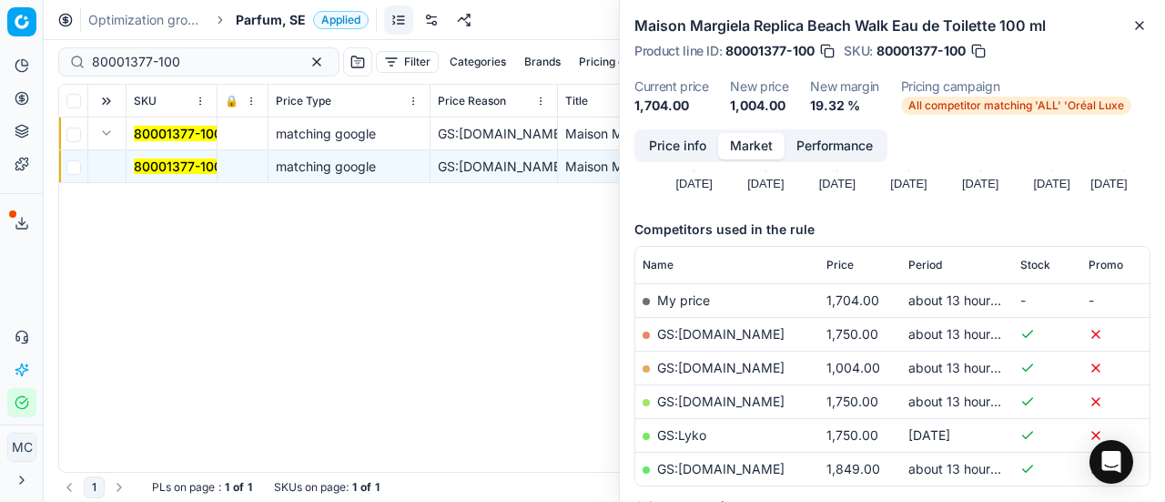
click at [673, 150] on button "Price info" at bounding box center [677, 146] width 81 height 26
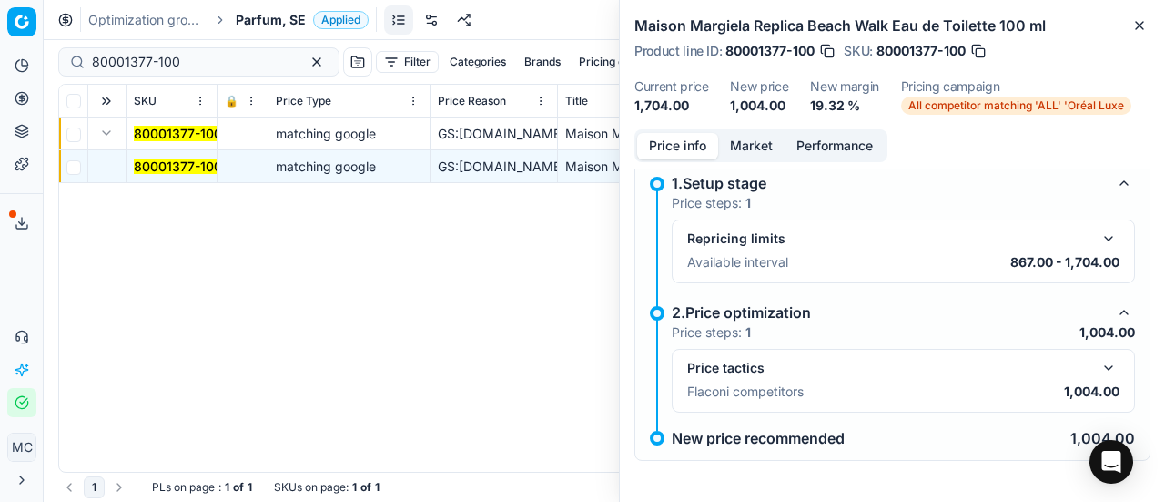
click at [1098, 360] on button "button" at bounding box center [1109, 368] width 22 height 22
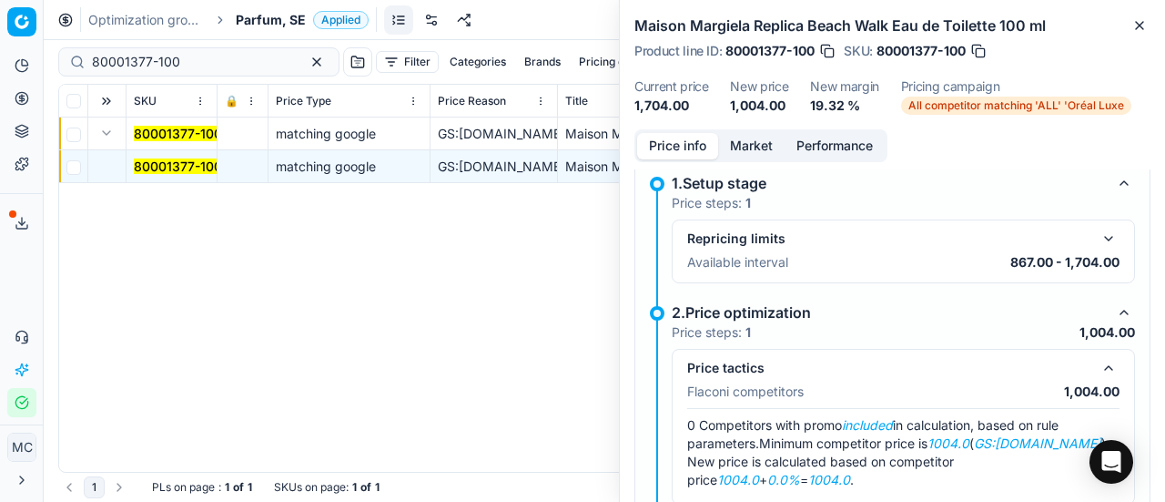
click at [770, 142] on button "Market" at bounding box center [751, 146] width 66 height 26
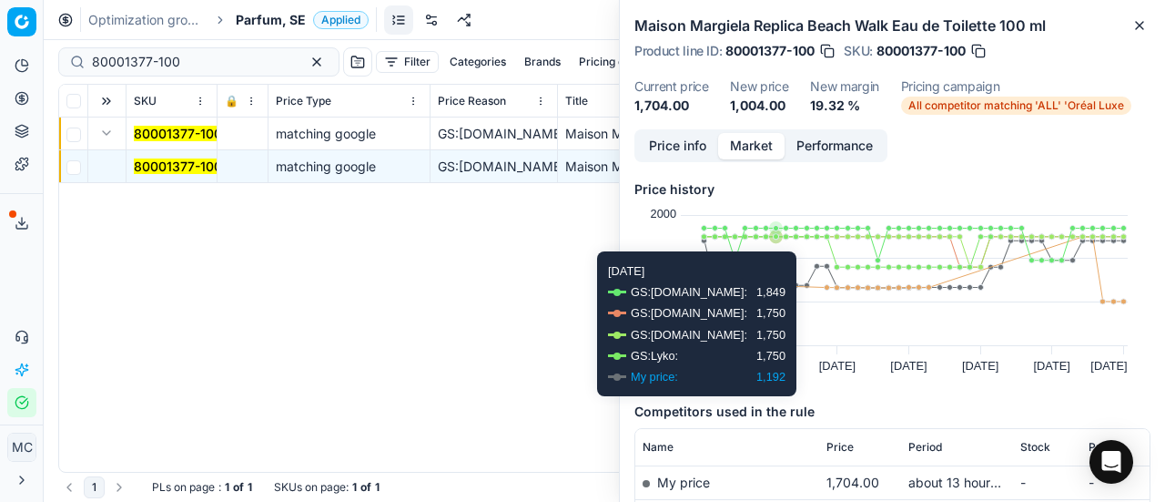
scroll to position [182, 0]
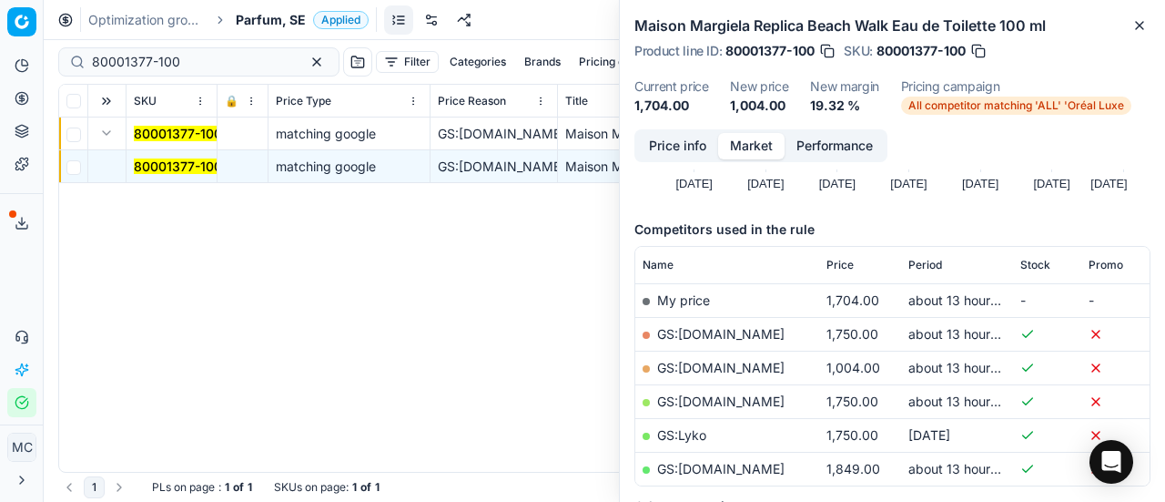
click at [754, 370] on link "GS:[DOMAIN_NAME]" at bounding box center [720, 367] width 127 height 15
drag, startPoint x: 193, startPoint y: 61, endPoint x: 0, endPoint y: 40, distance: 194.1
click at [0, 59] on div "Pricing platform Analytics Pricing Product portfolio Templates Export service 1…" at bounding box center [582, 251] width 1165 height 502
paste input "2035"
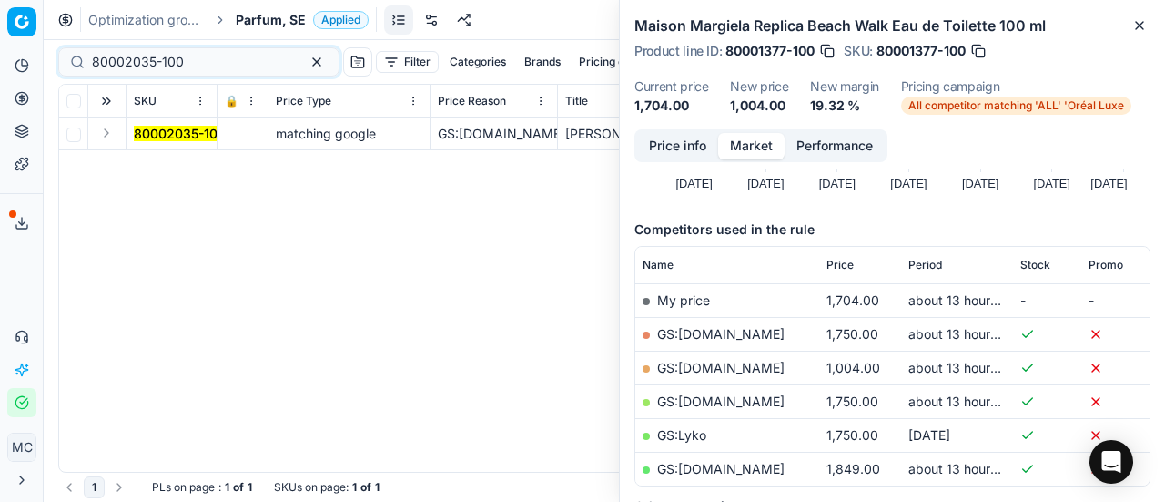
click at [109, 137] on button "Expand" at bounding box center [107, 133] width 22 height 22
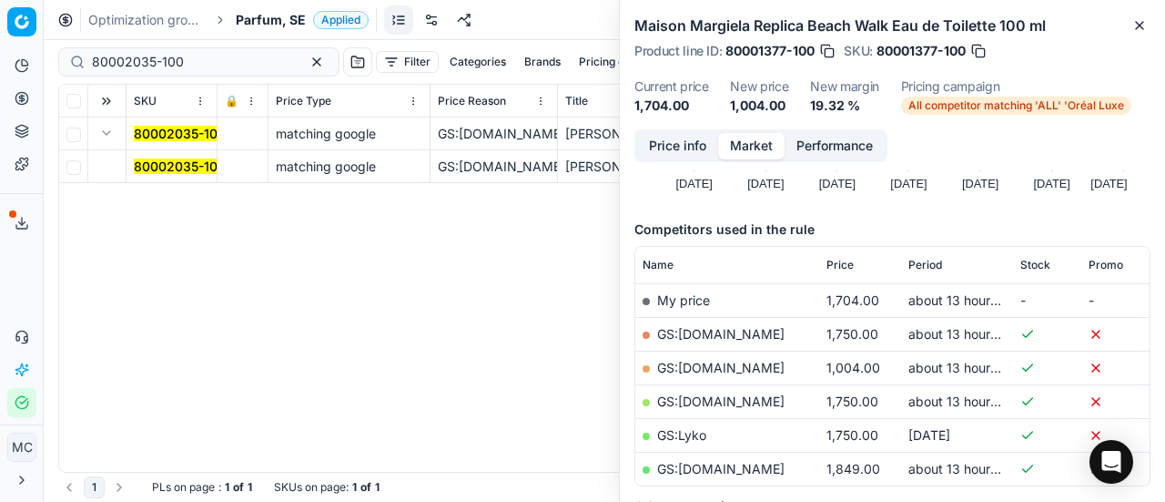
click at [157, 164] on mark "80002035-100" at bounding box center [180, 165] width 92 height 15
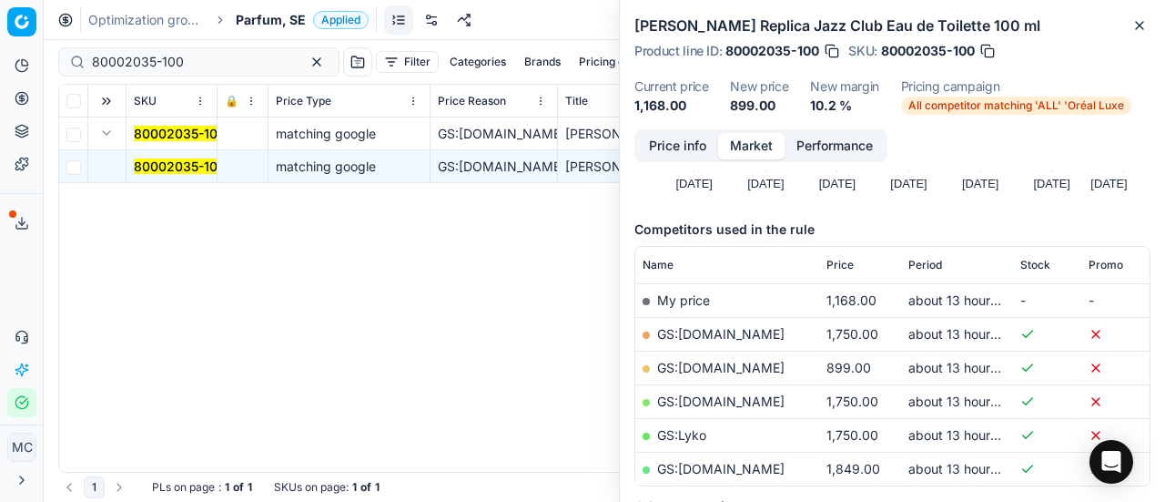
click at [675, 153] on button "Price info" at bounding box center [677, 146] width 81 height 26
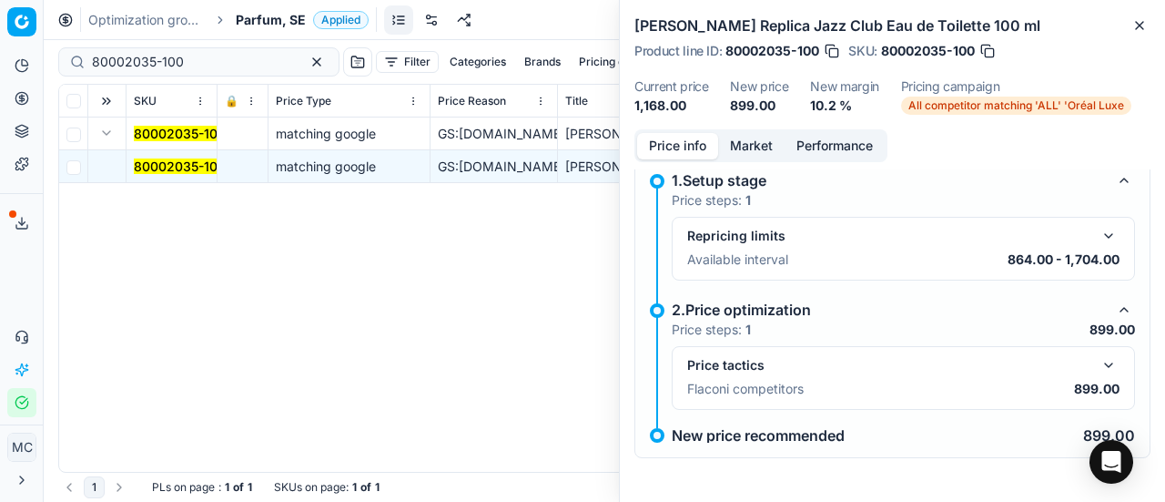
scroll to position [13, 0]
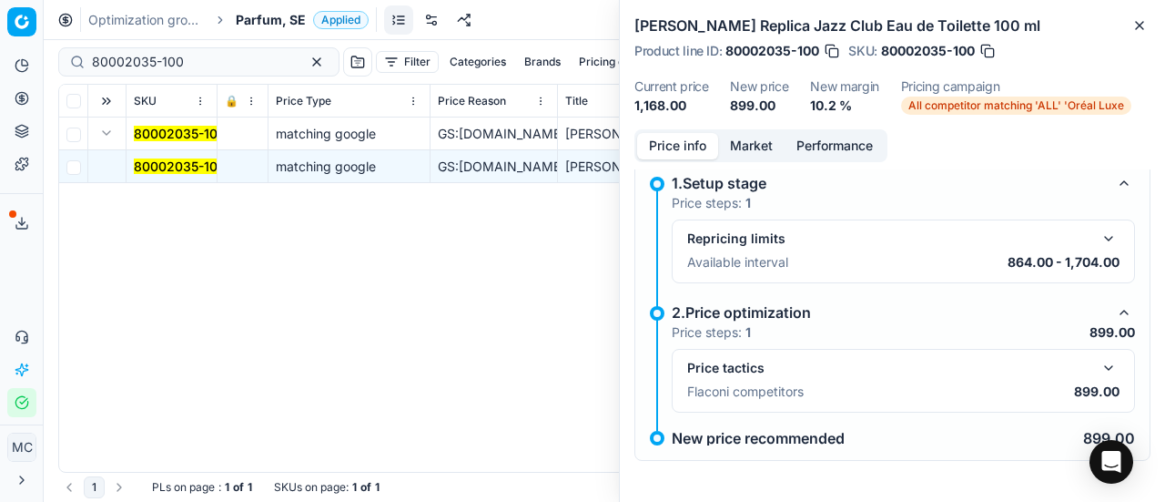
click at [1098, 361] on button "button" at bounding box center [1109, 368] width 22 height 22
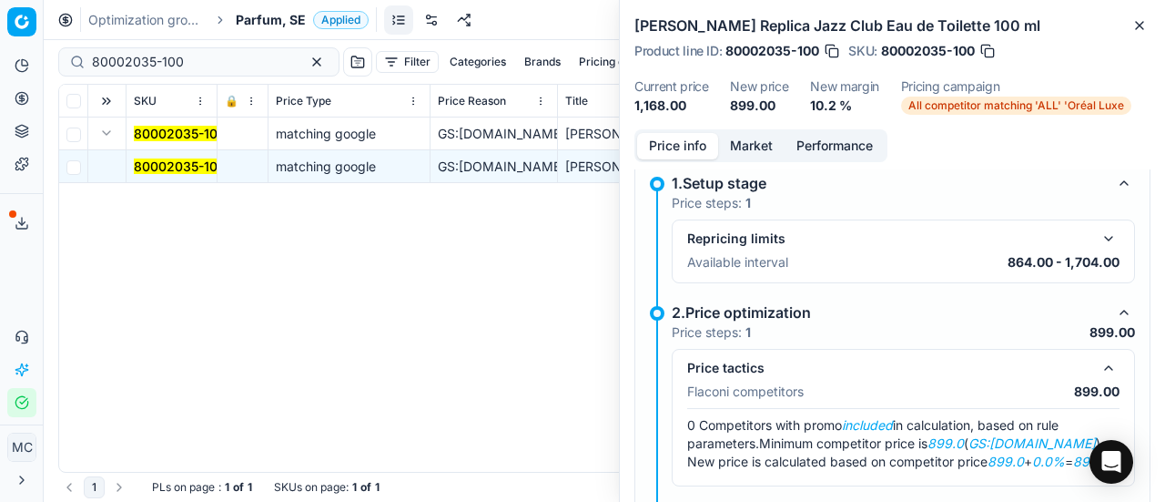
click at [765, 141] on button "Market" at bounding box center [751, 146] width 66 height 26
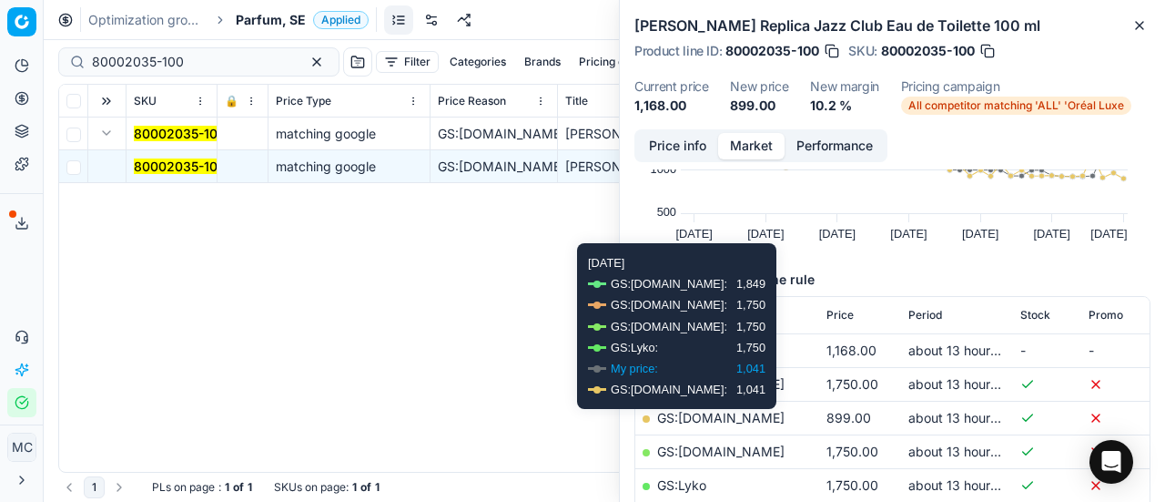
scroll to position [182, 0]
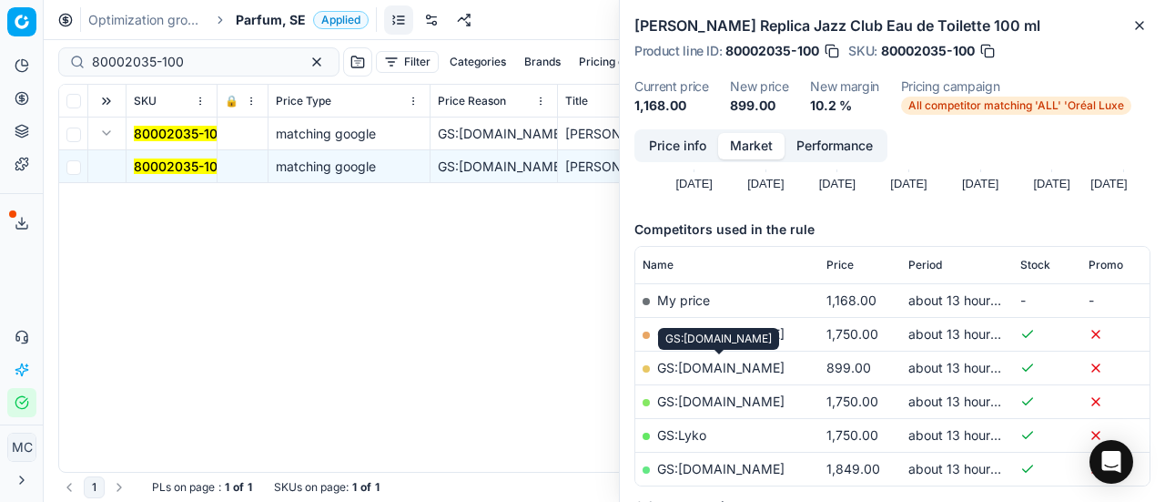
click at [774, 364] on link "GS:[DOMAIN_NAME]" at bounding box center [720, 367] width 127 height 15
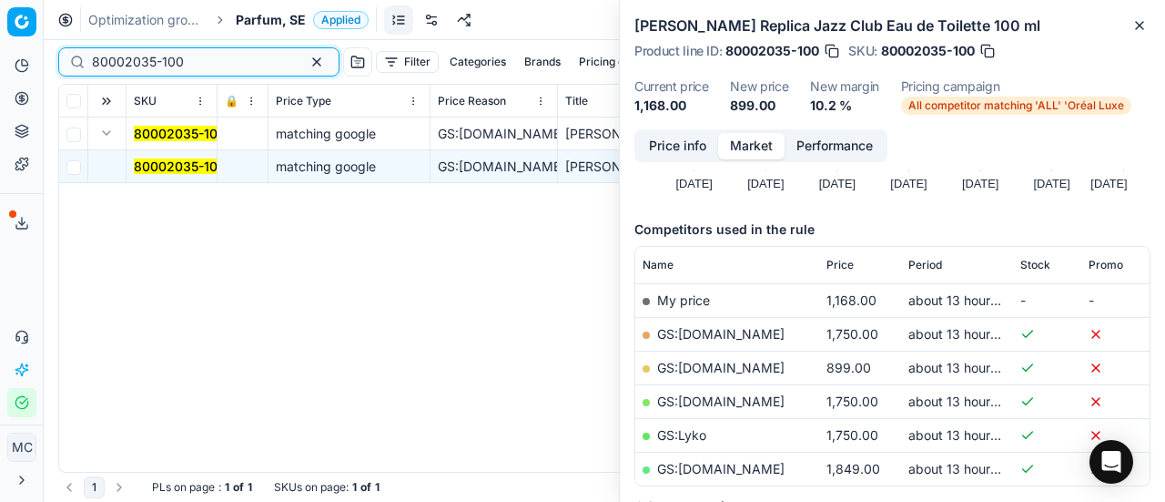
drag, startPoint x: 186, startPoint y: 63, endPoint x: 0, endPoint y: 54, distance: 185.9
click at [0, 54] on div "Pricing platform Analytics Pricing Product portfolio Templates Export service 1…" at bounding box center [582, 251] width 1165 height 502
paste input "8354"
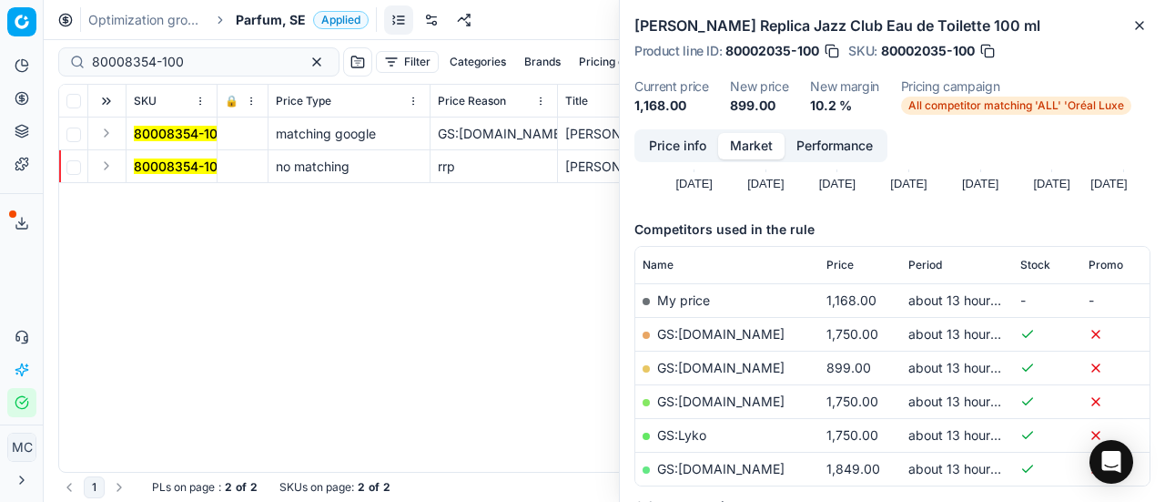
click at [107, 139] on button "Expand" at bounding box center [107, 133] width 22 height 22
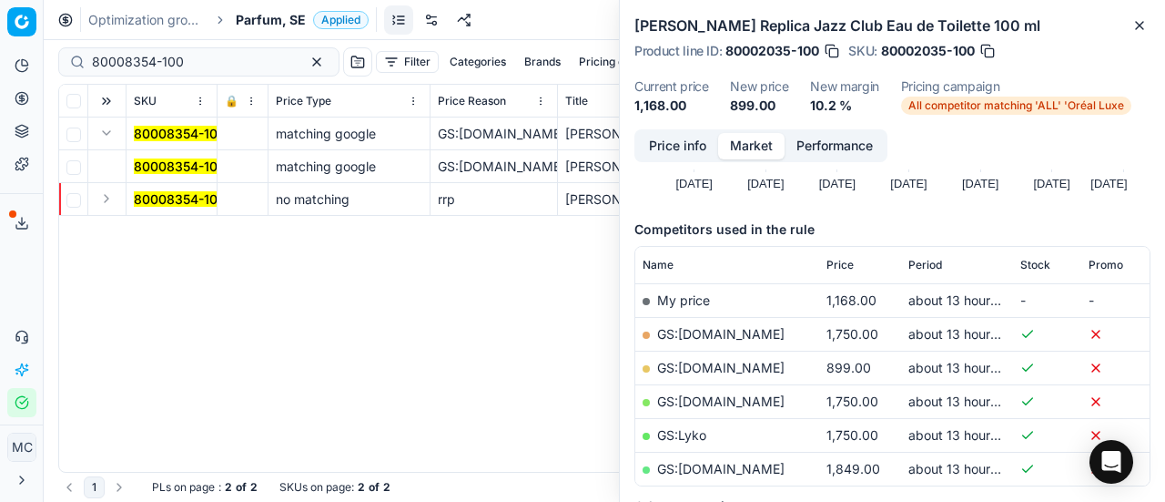
drag, startPoint x: 179, startPoint y: 169, endPoint x: 656, endPoint y: 164, distance: 477.0
click at [180, 169] on mark "80008354-100" at bounding box center [180, 165] width 92 height 15
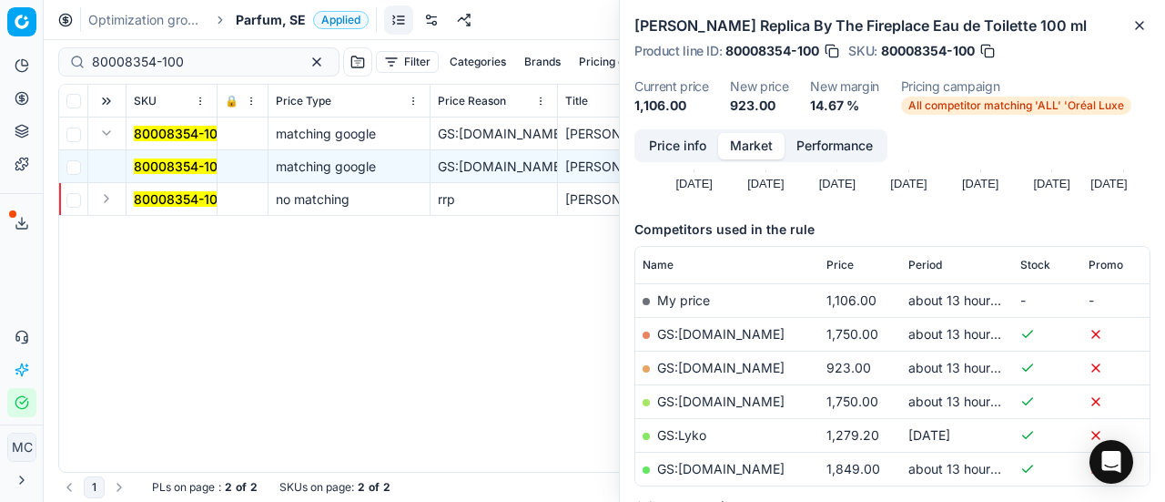
click at [663, 147] on button "Price info" at bounding box center [677, 146] width 81 height 26
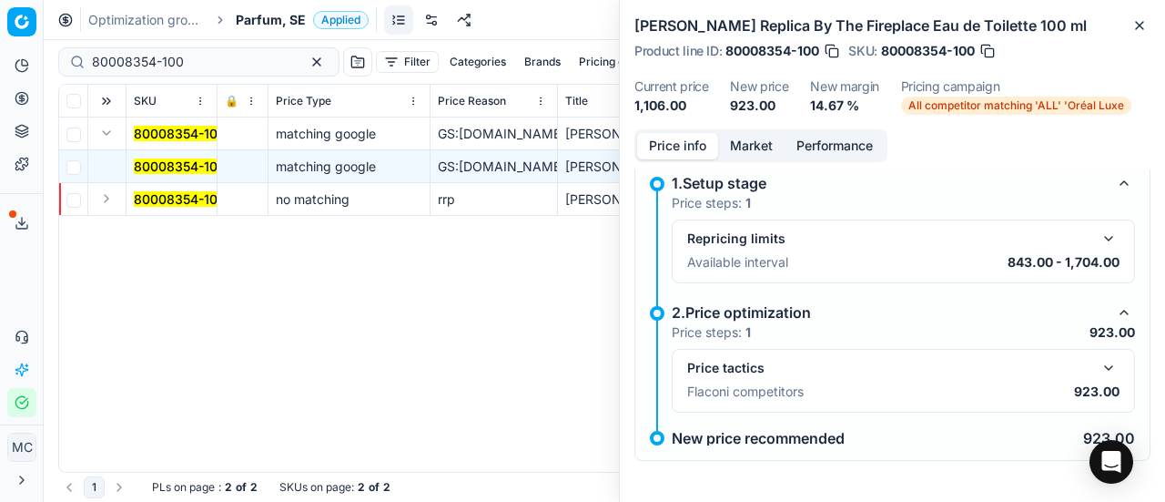
drag, startPoint x: 1093, startPoint y: 367, endPoint x: 841, endPoint y: 207, distance: 298.7
click at [1098, 367] on button "button" at bounding box center [1109, 368] width 22 height 22
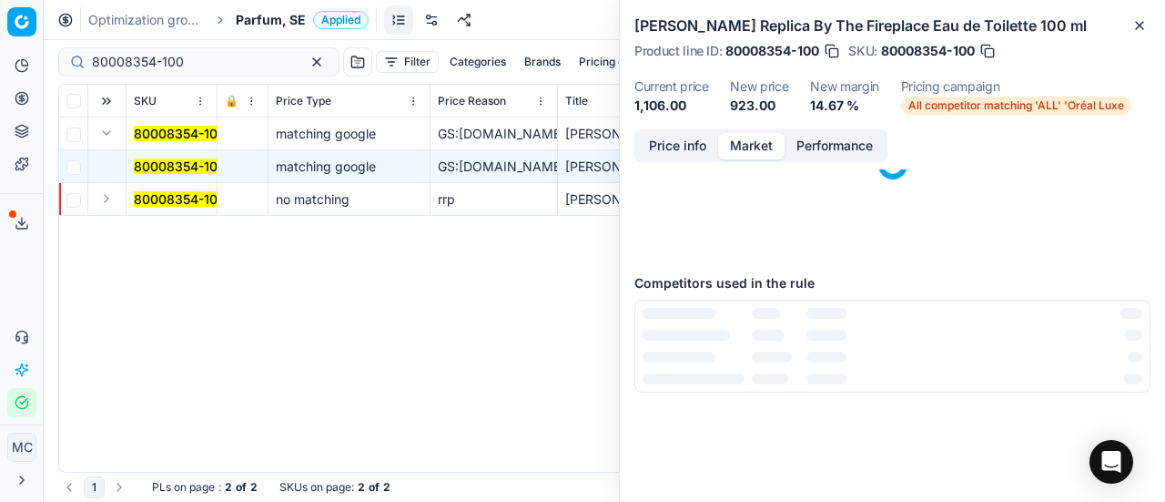
click at [758, 140] on button "Market" at bounding box center [751, 146] width 66 height 26
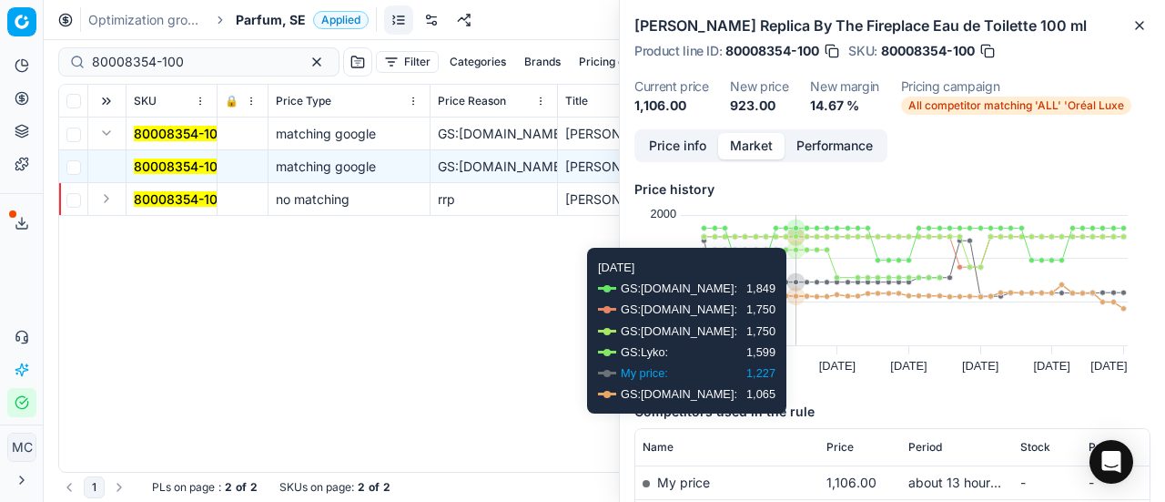
scroll to position [273, 0]
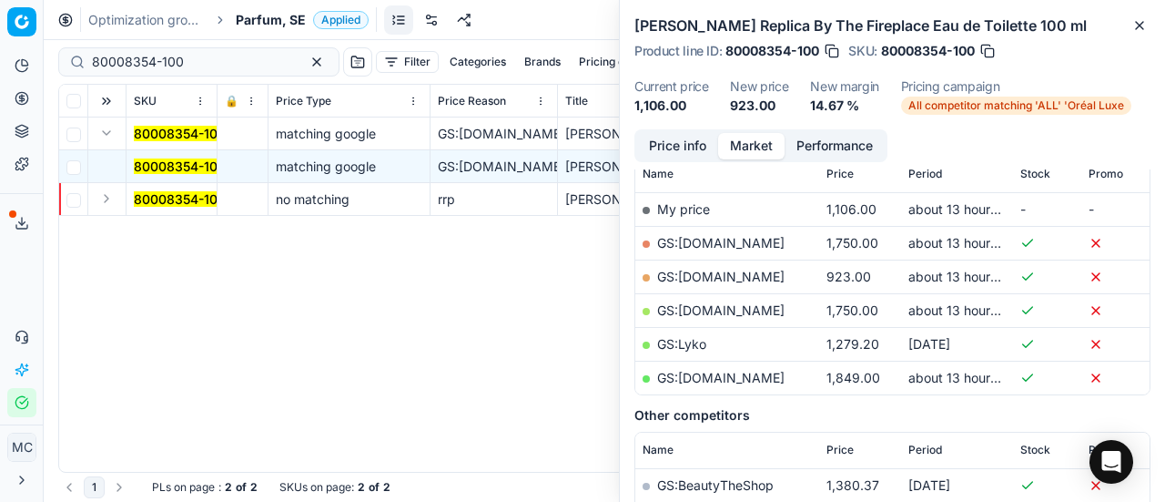
click at [721, 279] on link "GS:[DOMAIN_NAME]" at bounding box center [720, 276] width 127 height 15
drag, startPoint x: 196, startPoint y: 59, endPoint x: 0, endPoint y: 32, distance: 197.6
click at [0, 37] on div "Pricing platform Analytics Pricing Product portfolio Templates Export service 1…" at bounding box center [582, 251] width 1165 height 502
paste input "75332-5"
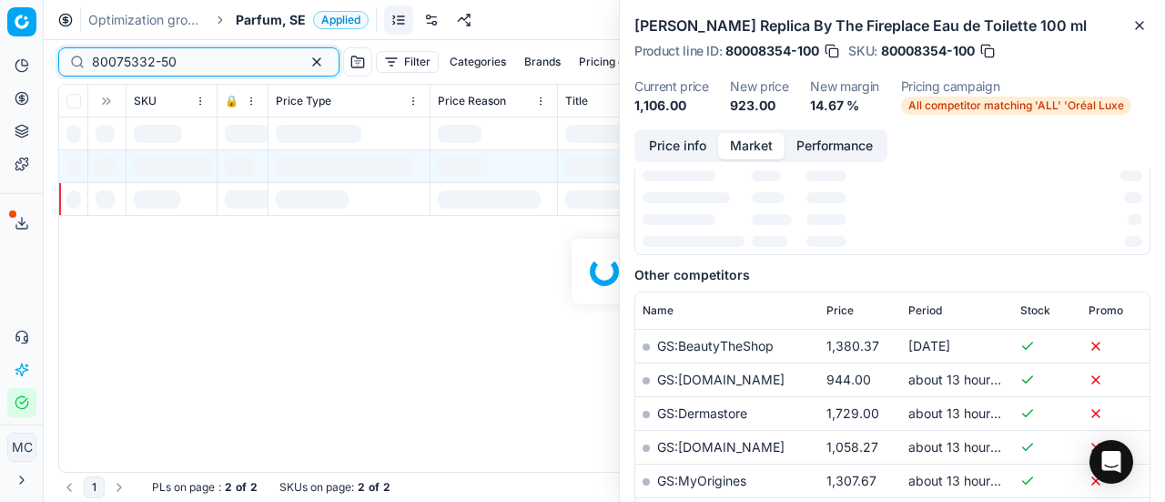
scroll to position [273, 0]
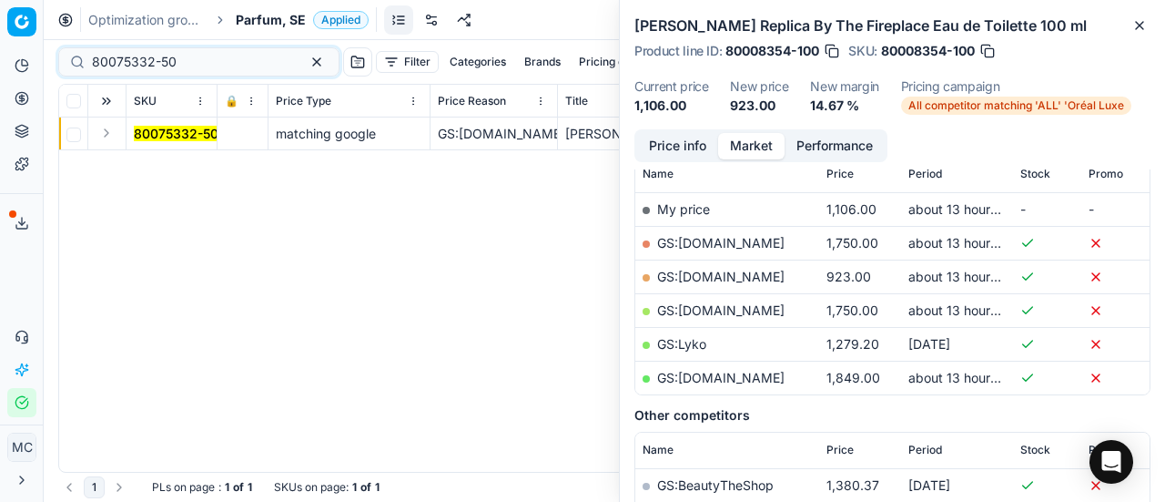
click at [111, 132] on button "Expand" at bounding box center [107, 133] width 22 height 22
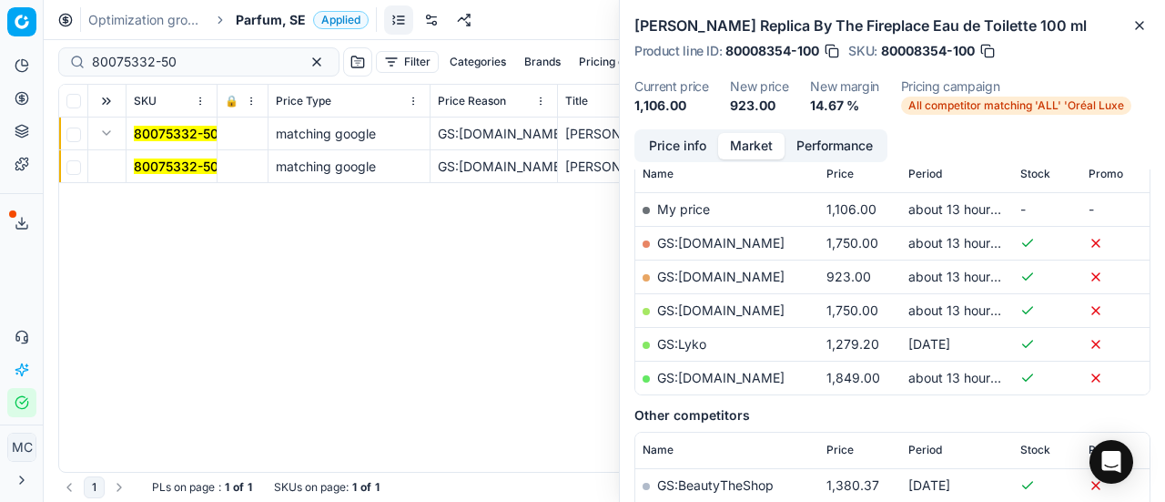
drag, startPoint x: 169, startPoint y: 168, endPoint x: 675, endPoint y: 149, distance: 506.4
click at [170, 168] on mark "80075332-50" at bounding box center [176, 165] width 85 height 15
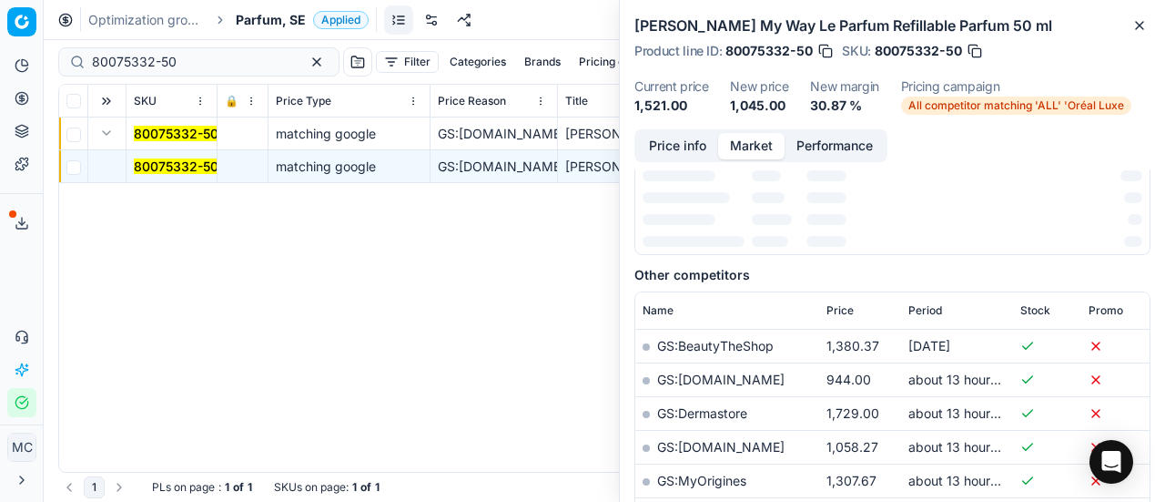
click at [686, 138] on button "Price info" at bounding box center [677, 146] width 81 height 26
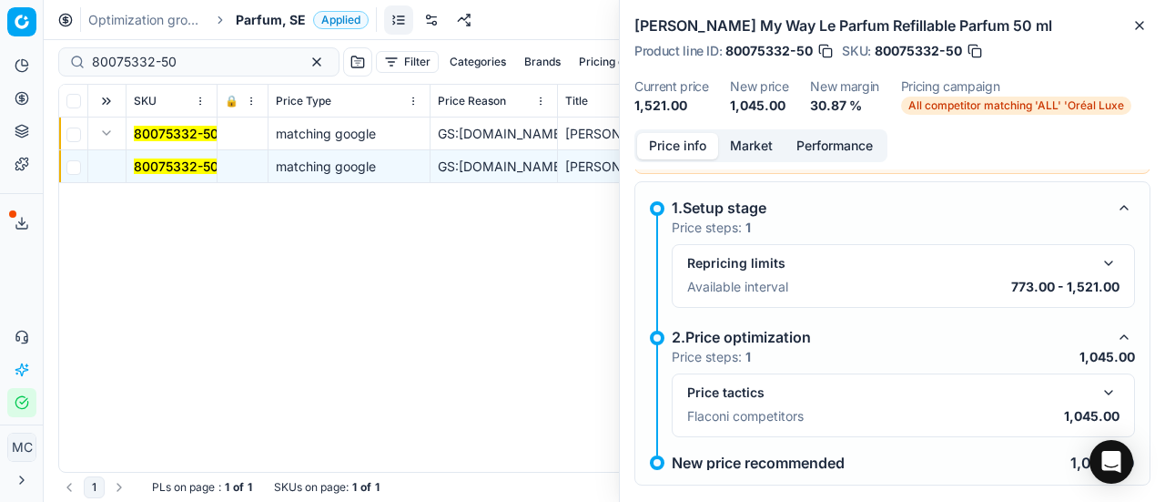
scroll to position [82, 0]
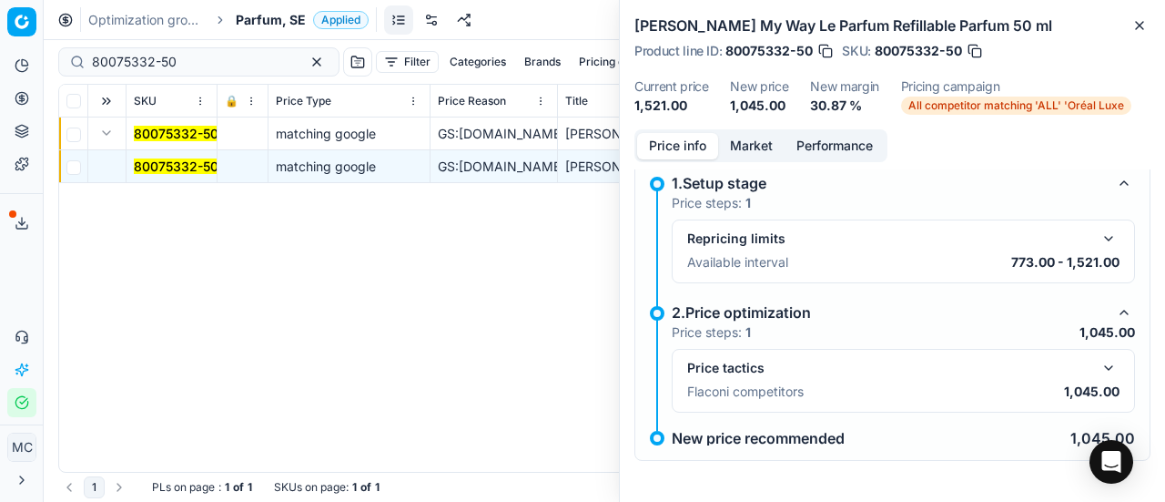
click at [1100, 358] on button "button" at bounding box center [1109, 368] width 22 height 22
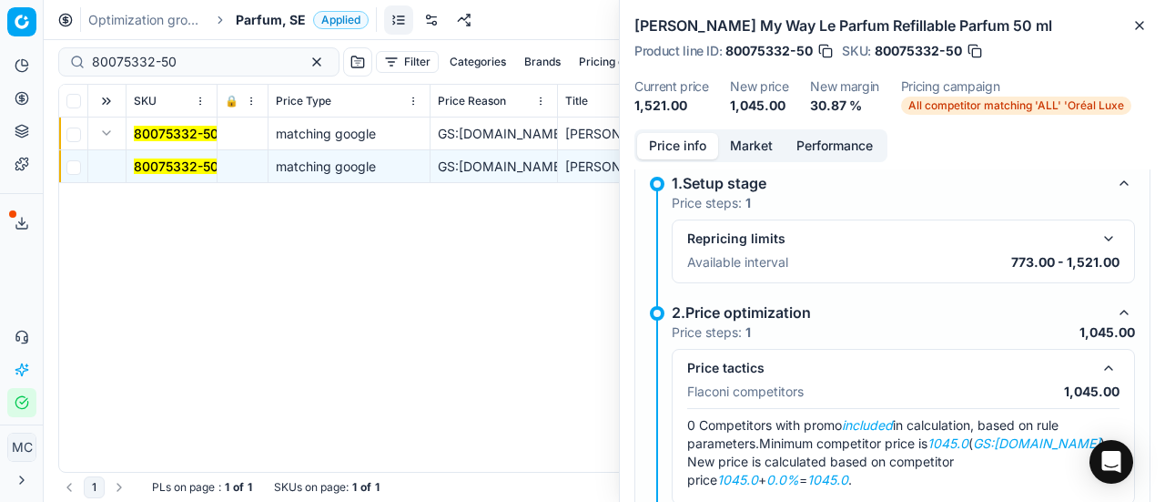
click at [733, 151] on button "Market" at bounding box center [751, 146] width 66 height 26
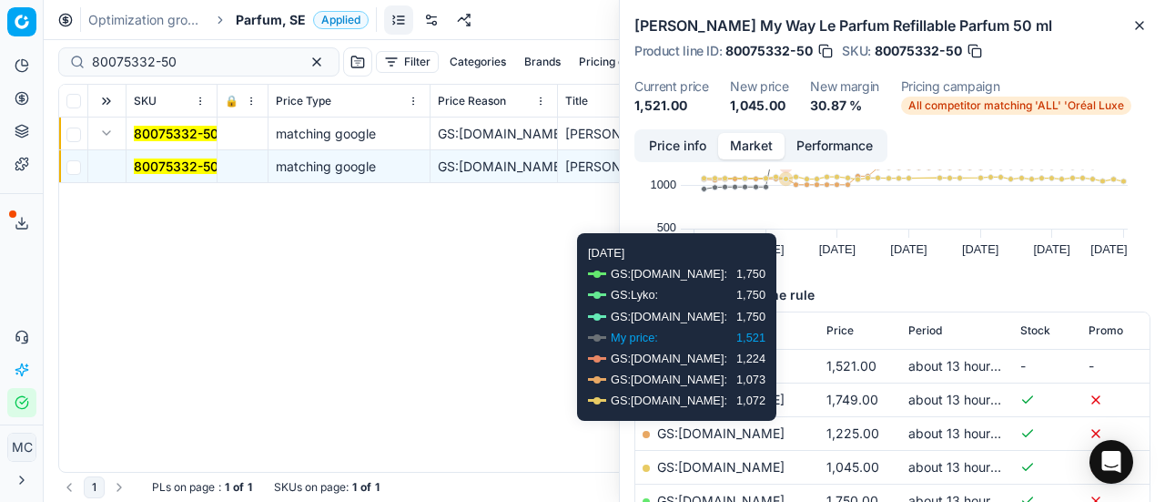
scroll to position [273, 0]
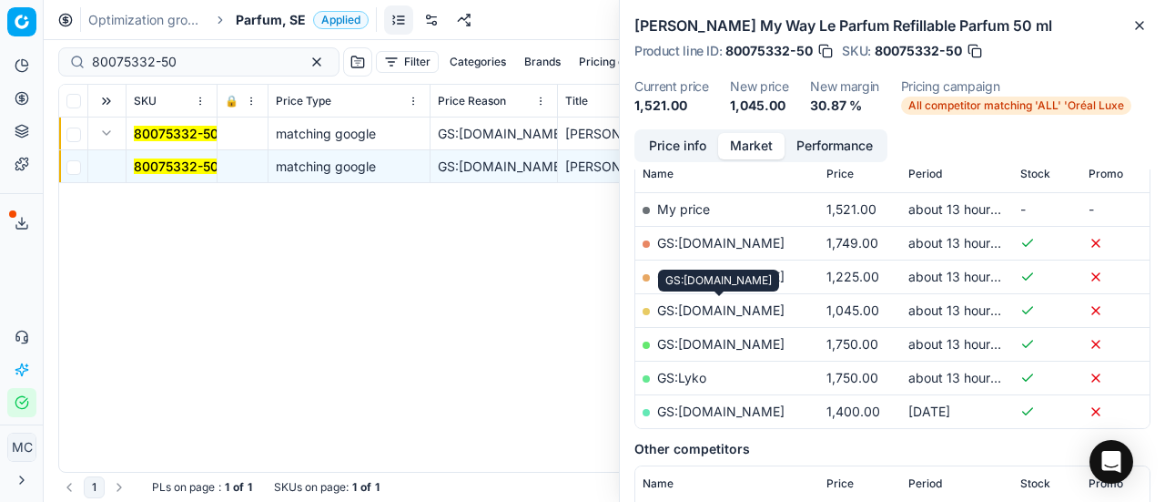
click at [743, 306] on link "GS:[DOMAIN_NAME]" at bounding box center [720, 309] width 127 height 15
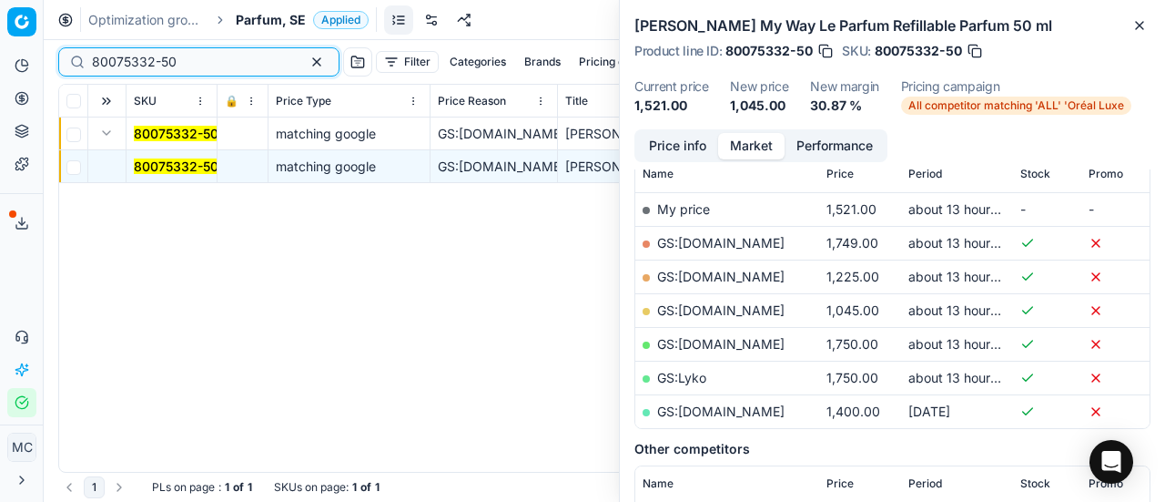
drag, startPoint x: 206, startPoint y: 63, endPoint x: 0, endPoint y: 63, distance: 205.7
click at [0, 46] on div "Pricing platform Analytics Pricing Product portfolio Templates Export service 1…" at bounding box center [582, 251] width 1165 height 502
paste input "1091"
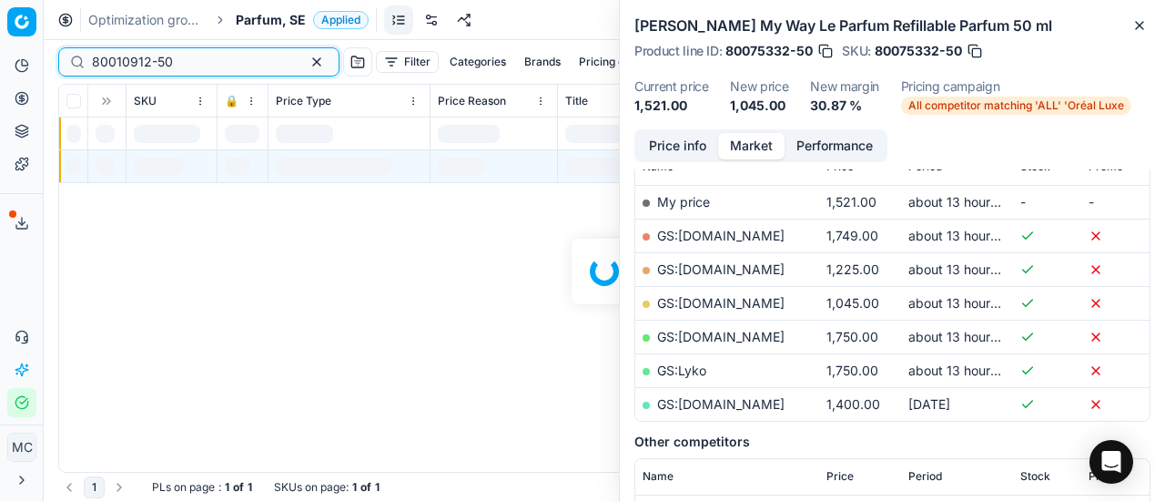
scroll to position [273, 0]
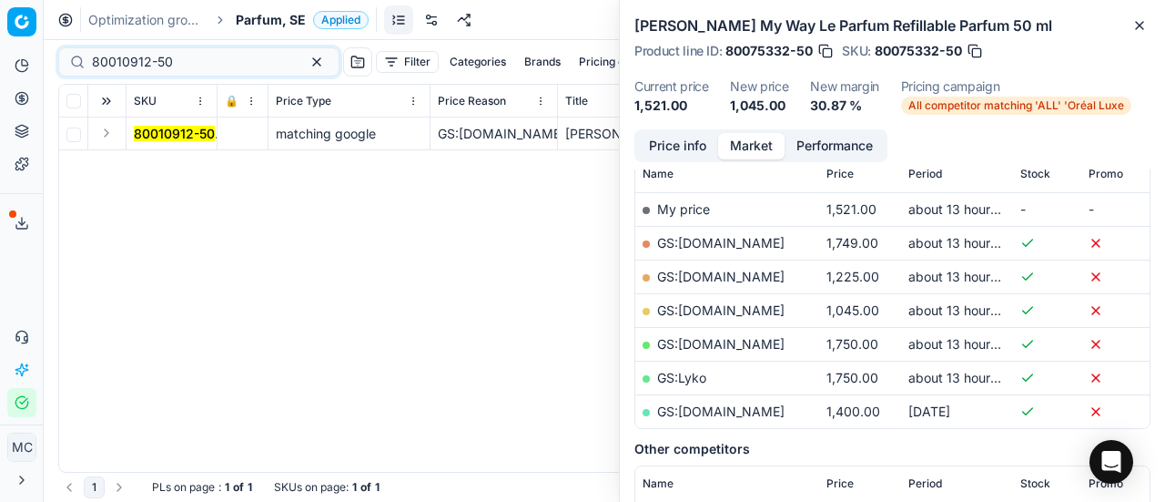
click at [108, 134] on button "Expand" at bounding box center [107, 133] width 22 height 22
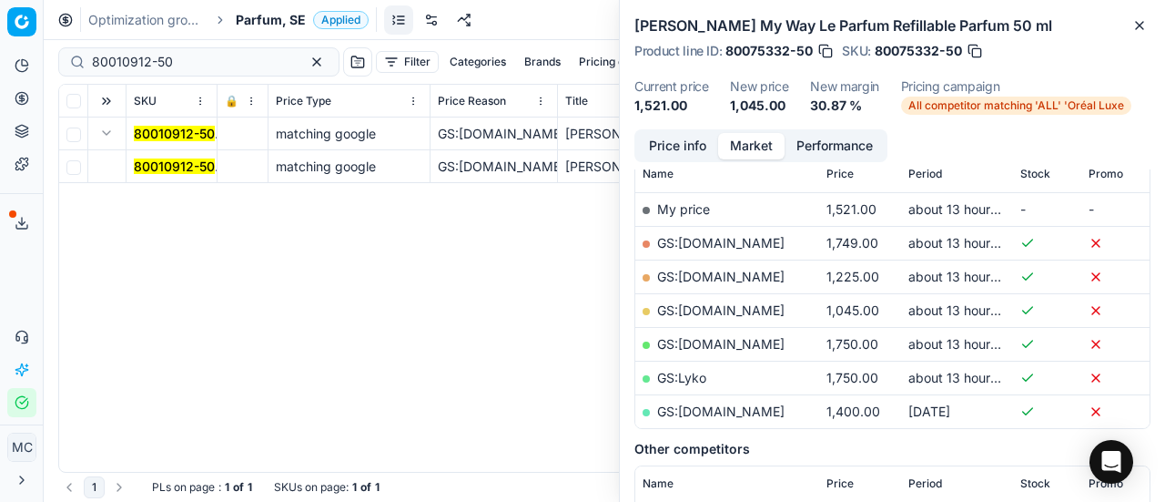
click at [155, 160] on mark "80010912-50" at bounding box center [174, 165] width 81 height 15
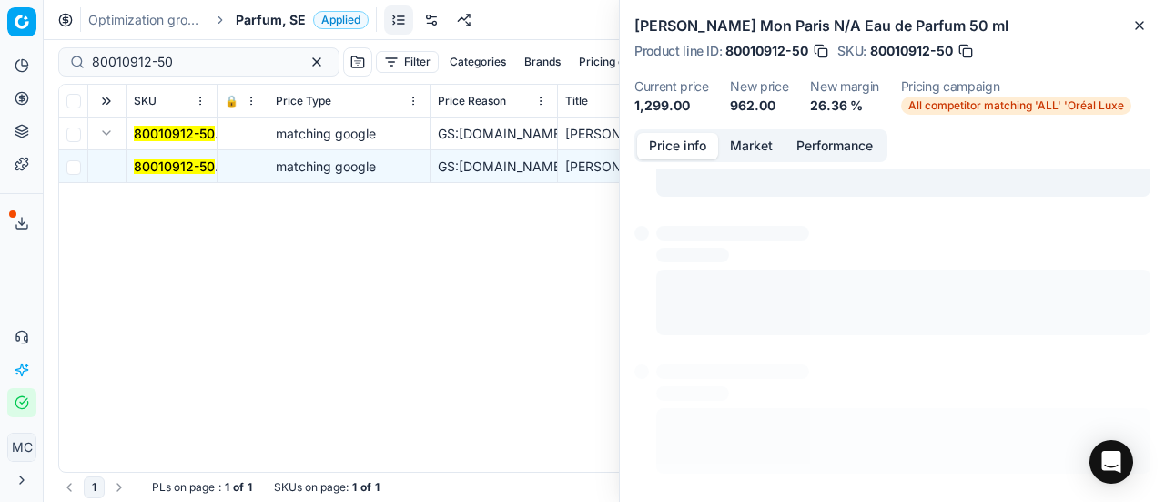
click at [661, 137] on button "Price info" at bounding box center [677, 146] width 81 height 26
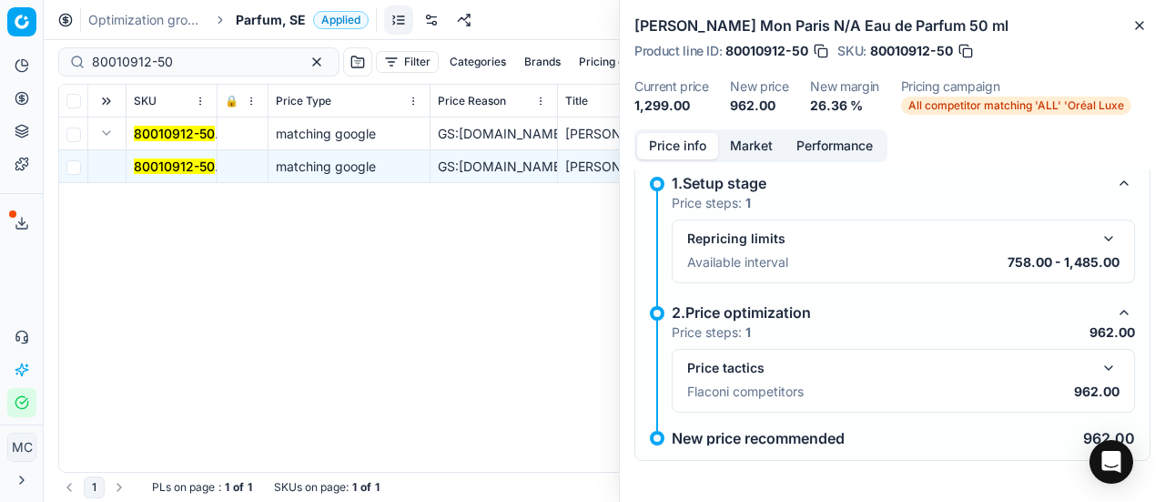
click at [1098, 368] on button "button" at bounding box center [1109, 368] width 22 height 22
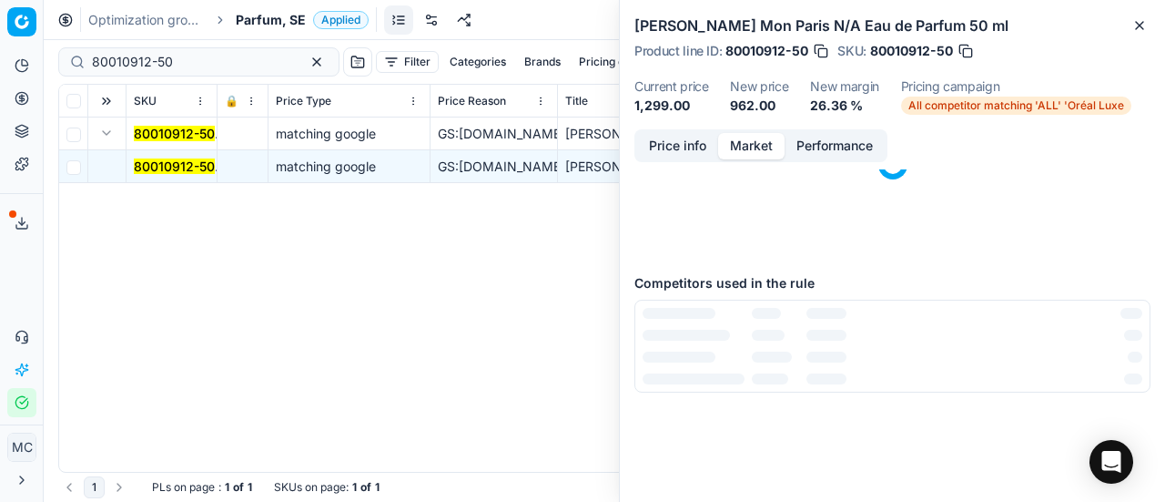
click at [747, 135] on button "Market" at bounding box center [751, 146] width 66 height 26
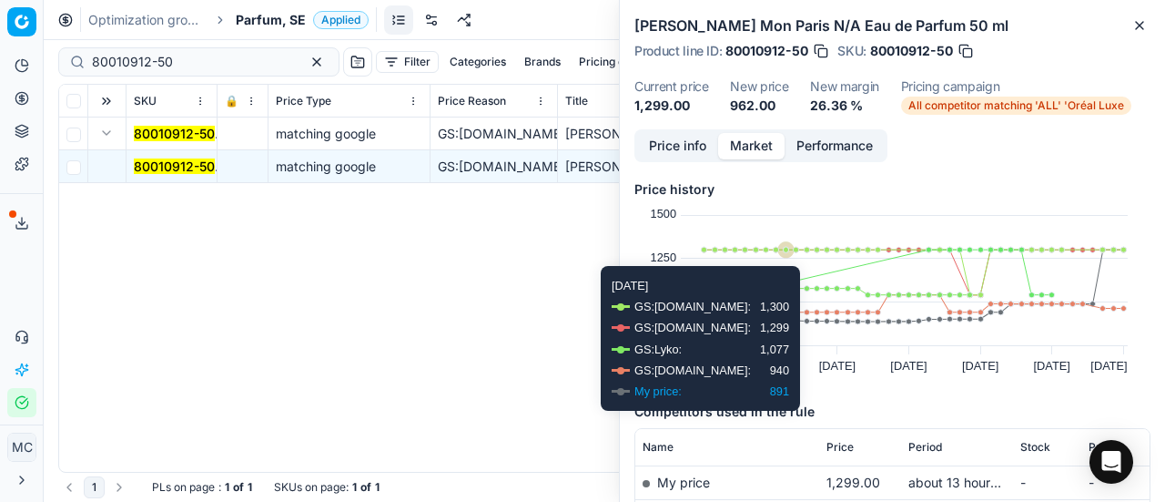
scroll to position [182, 0]
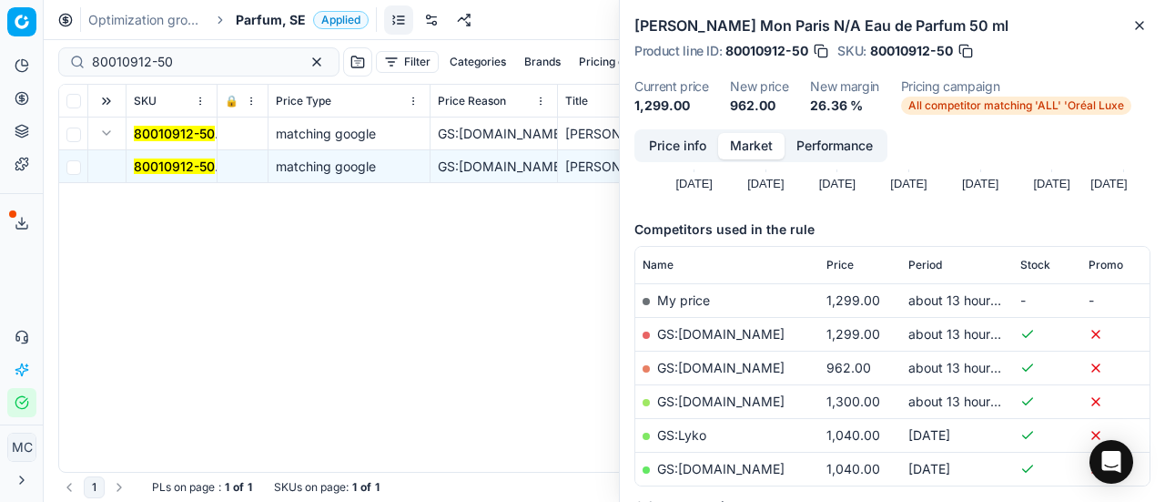
click at [741, 363] on link "GS:[DOMAIN_NAME]" at bounding box center [720, 367] width 127 height 15
drag, startPoint x: 177, startPoint y: 60, endPoint x: 0, endPoint y: 62, distance: 176.6
click at [0, 59] on div "Pricing platform Analytics Pricing Product portfolio Templates Export service 1…" at bounding box center [582, 251] width 1165 height 502
paste input "20101936"
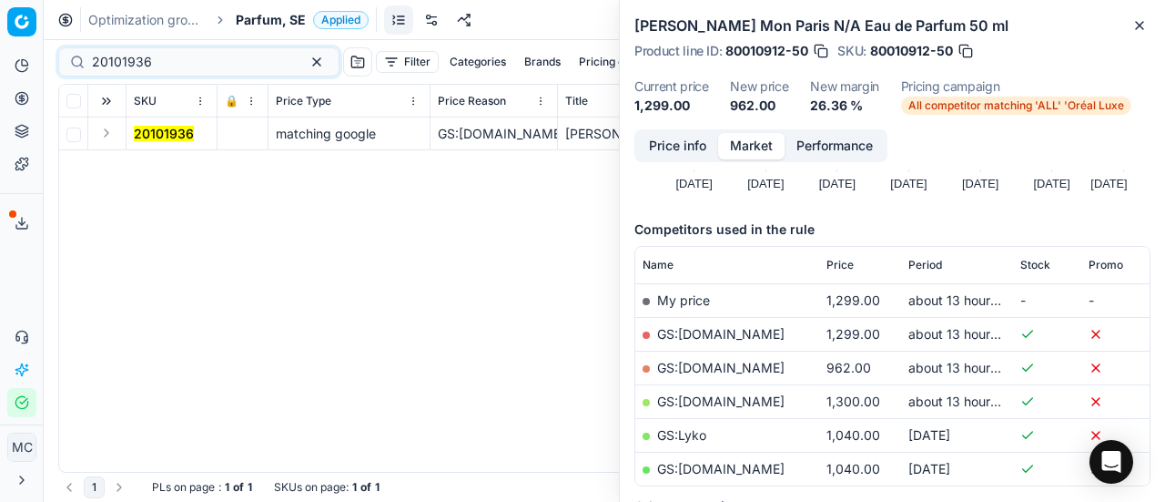
click at [112, 139] on button "Expand" at bounding box center [107, 133] width 22 height 22
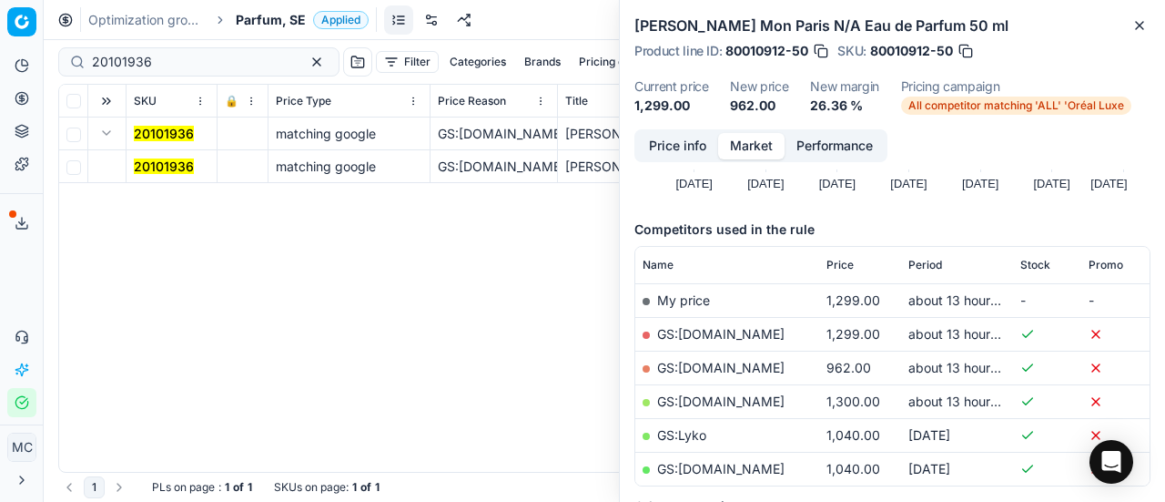
click at [167, 167] on mark "20101936" at bounding box center [164, 165] width 60 height 15
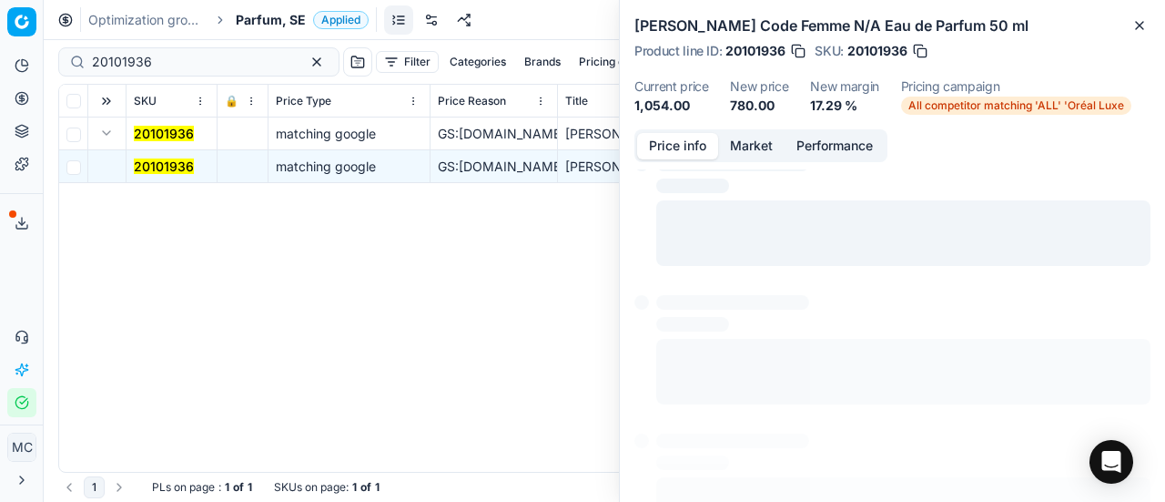
click at [673, 147] on button "Price info" at bounding box center [677, 146] width 81 height 26
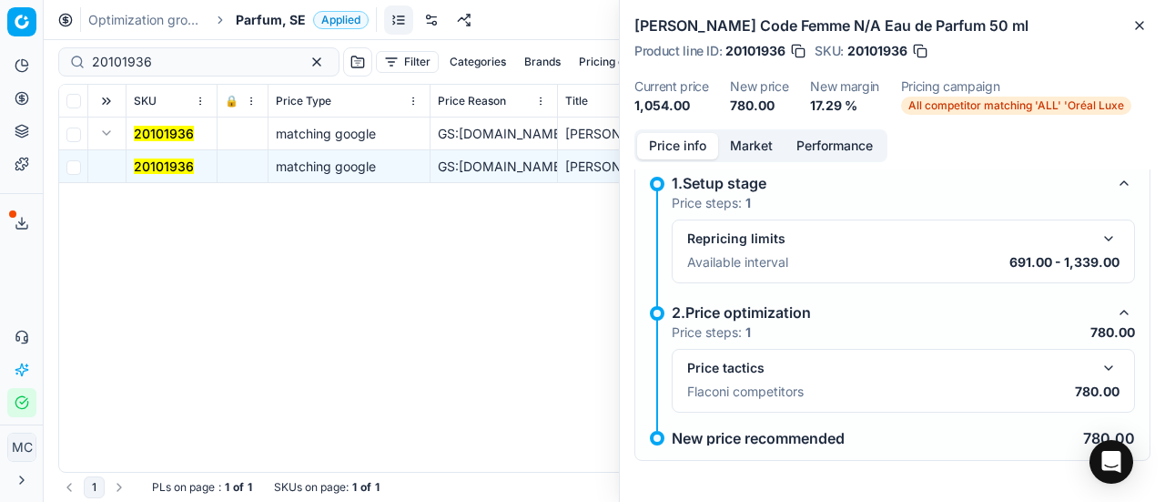
click at [1098, 365] on button "button" at bounding box center [1109, 368] width 22 height 22
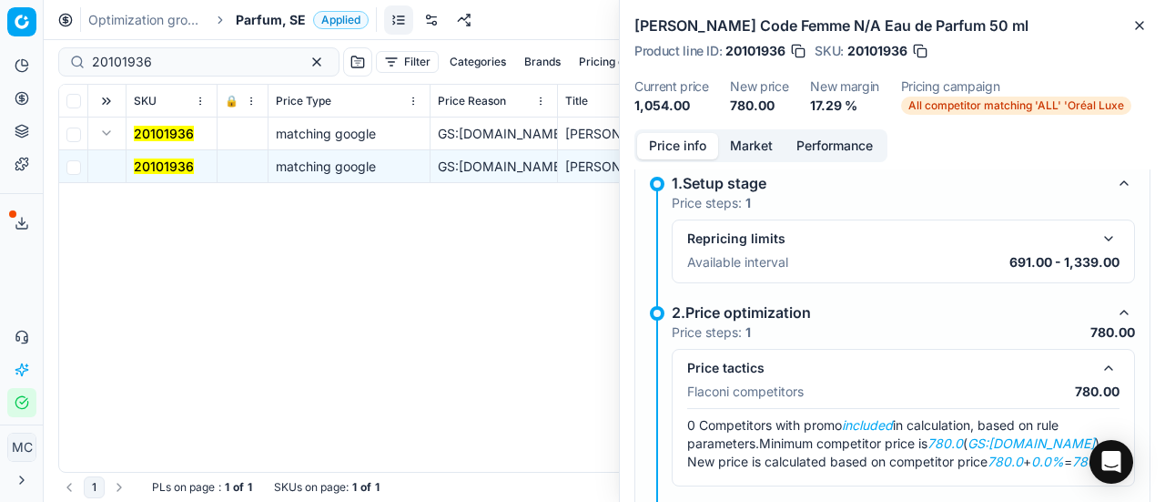
click at [734, 149] on button "Market" at bounding box center [751, 146] width 66 height 26
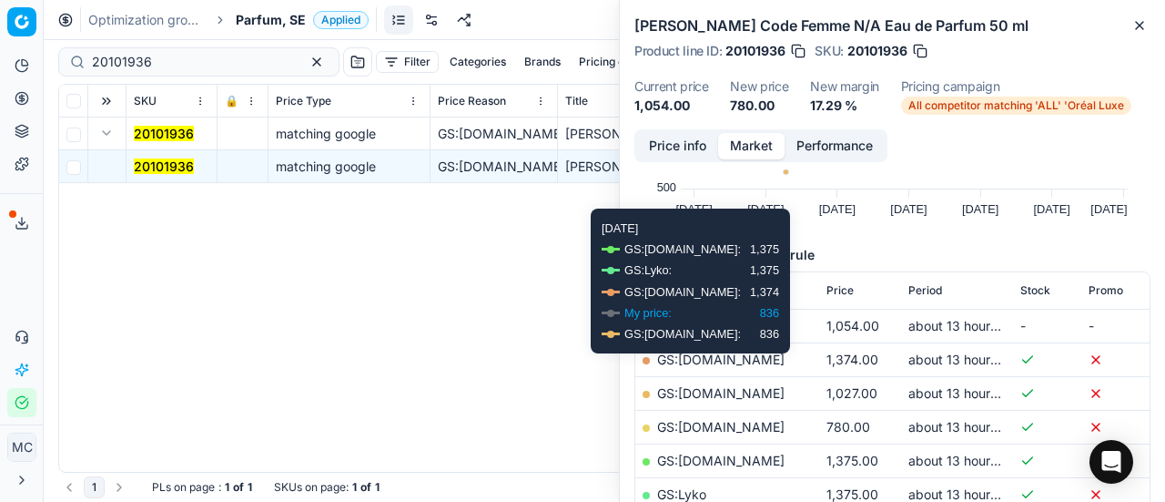
scroll to position [273, 0]
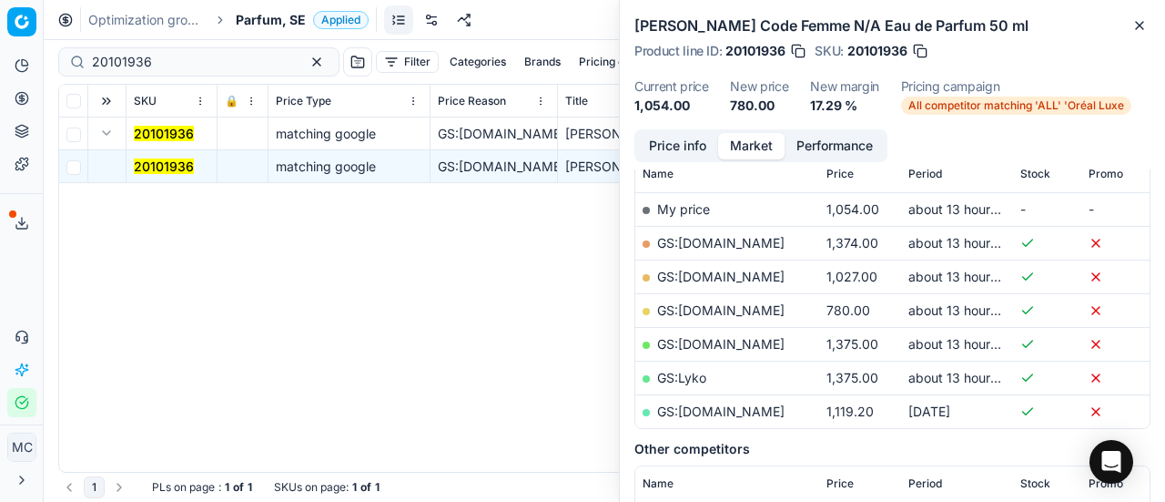
click at [723, 310] on link "GS:[DOMAIN_NAME]" at bounding box center [720, 309] width 127 height 15
drag, startPoint x: 196, startPoint y: 59, endPoint x: 0, endPoint y: 26, distance: 198.4
click at [0, 24] on div "Pricing platform Analytics Pricing Product portfolio Templates Export service 1…" at bounding box center [582, 251] width 1165 height 502
paste input "90010886-0017262"
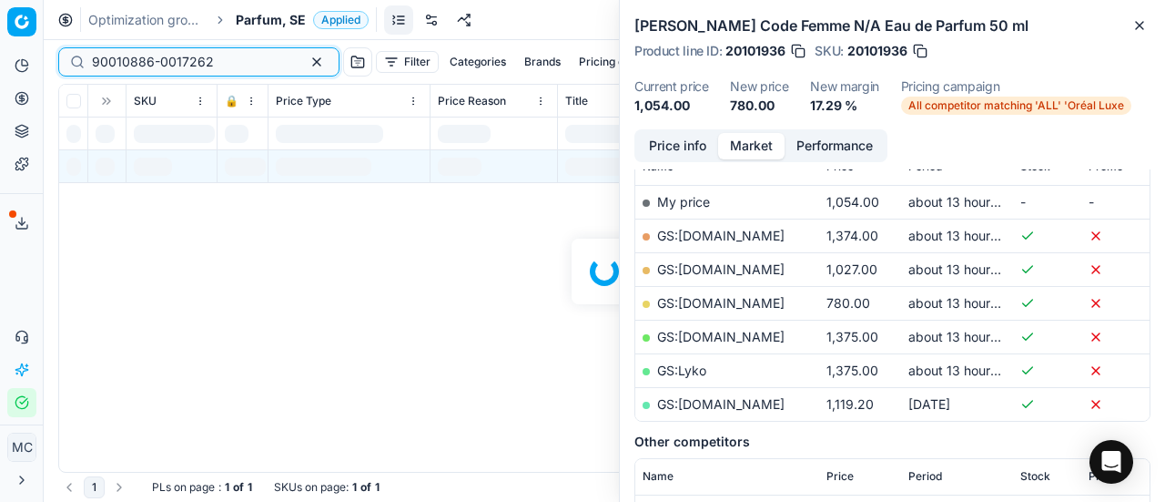
scroll to position [273, 0]
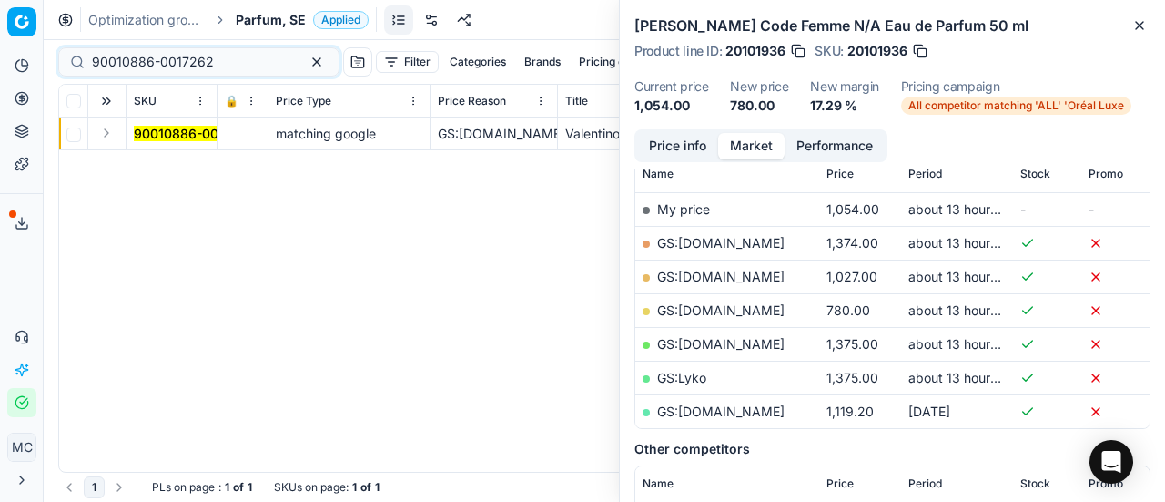
click at [106, 135] on button "Expand" at bounding box center [107, 133] width 22 height 22
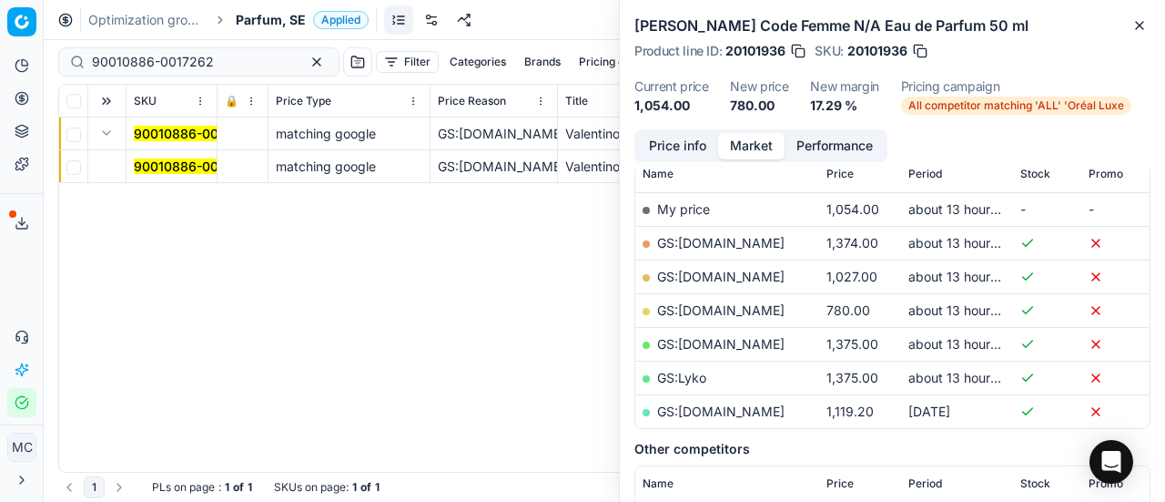
click at [187, 161] on mark "90010886-0017262" at bounding box center [195, 165] width 122 height 15
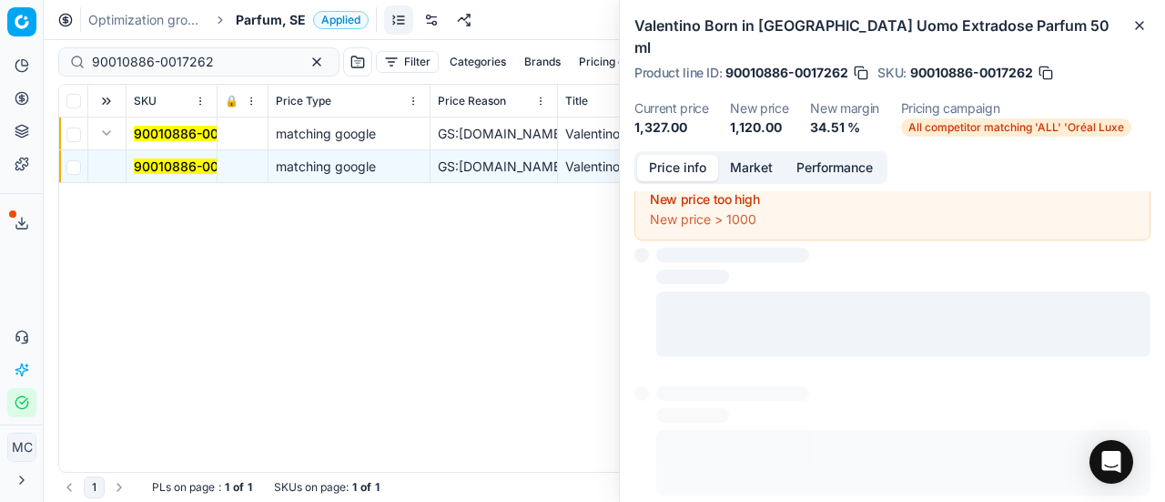
click at [650, 155] on button "Price info" at bounding box center [677, 168] width 81 height 26
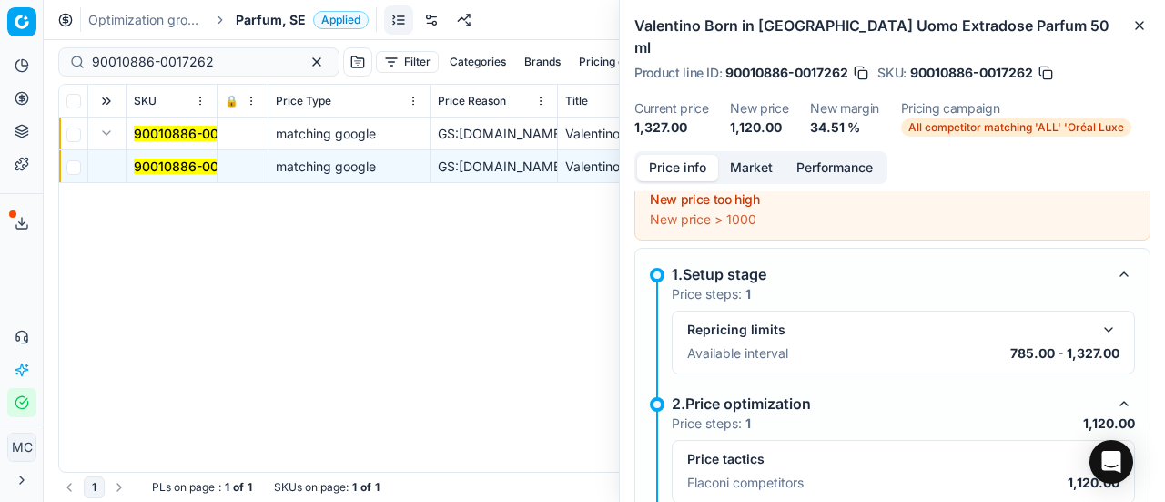
click at [1098, 448] on button "button" at bounding box center [1109, 459] width 22 height 22
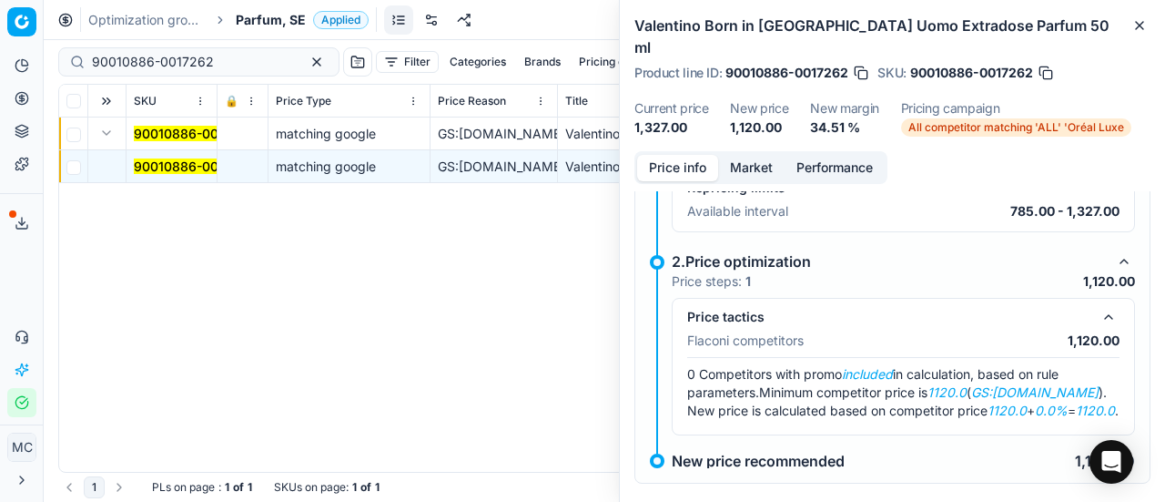
click at [754, 157] on button "Market" at bounding box center [751, 168] width 66 height 26
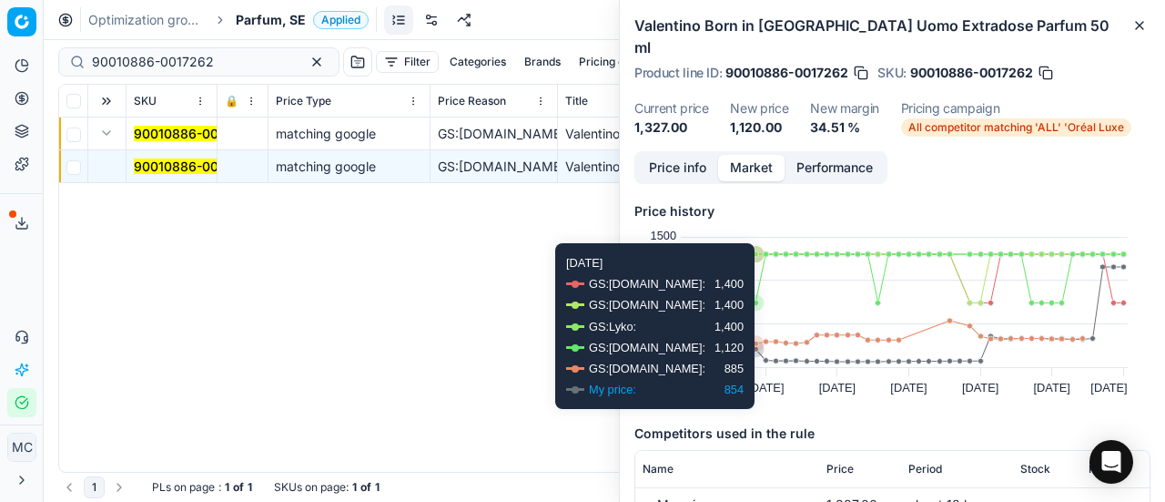
scroll to position [273, 0]
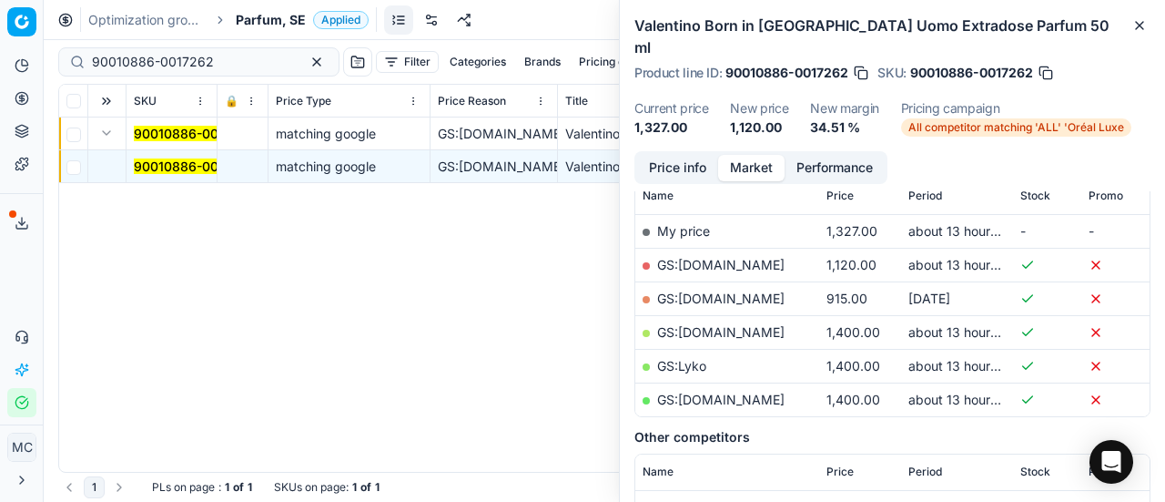
click at [726, 257] on link "GS:[DOMAIN_NAME]" at bounding box center [720, 264] width 127 height 15
drag, startPoint x: 187, startPoint y: 66, endPoint x: 0, endPoint y: 72, distance: 186.7
click at [0, 72] on div "Pricing platform Analytics Pricing Product portfolio Templates Export service 1…" at bounding box center [582, 251] width 1165 height 502
paste input "80024629-75"
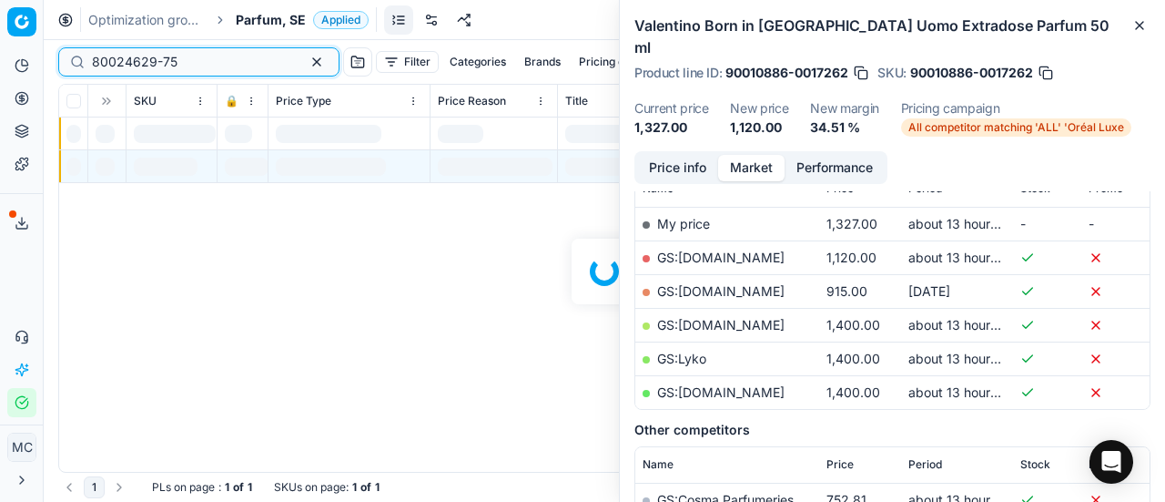
scroll to position [273, 0]
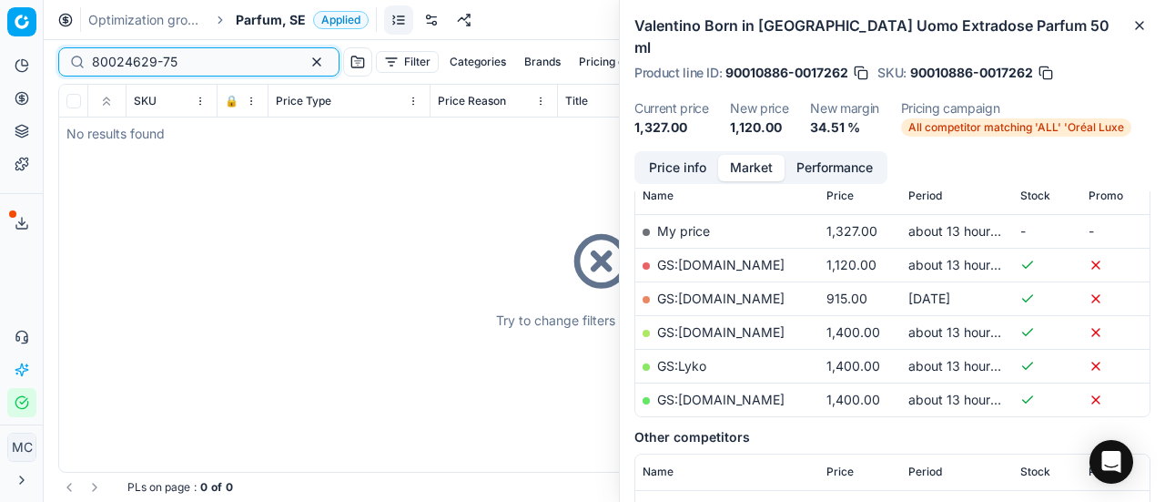
type input "80024629-75"
click at [264, 28] on div "Optimization groups Parfum, SE Applied Discard Download report" at bounding box center [604, 20] width 1121 height 40
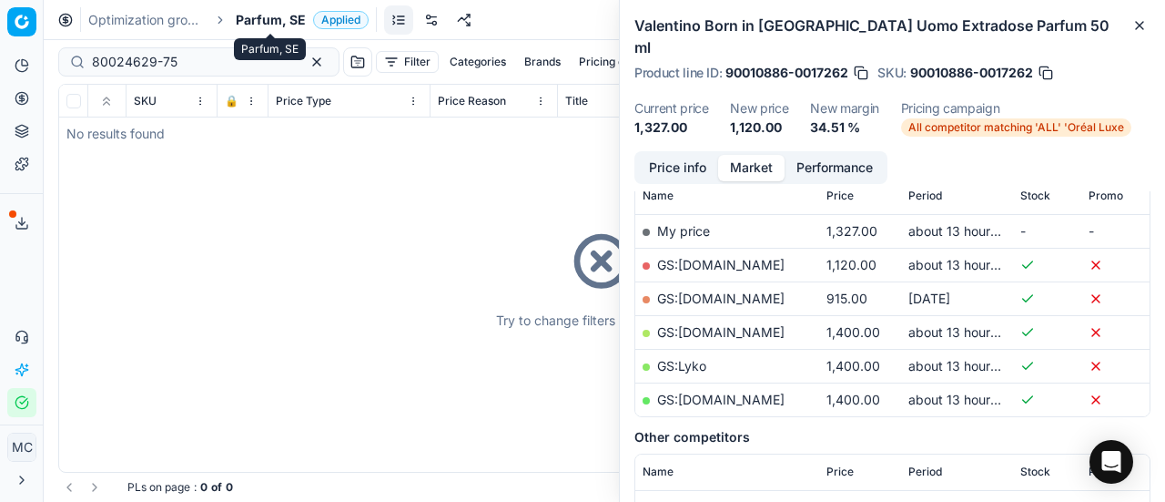
click at [282, 15] on span "Parfum, SE" at bounding box center [271, 20] width 70 height 18
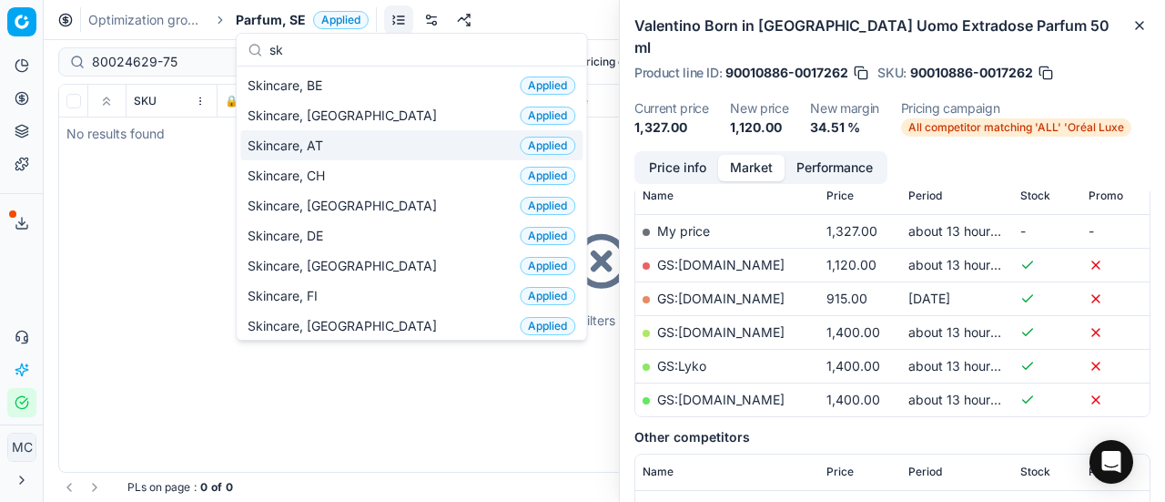
scroll to position [182, 0]
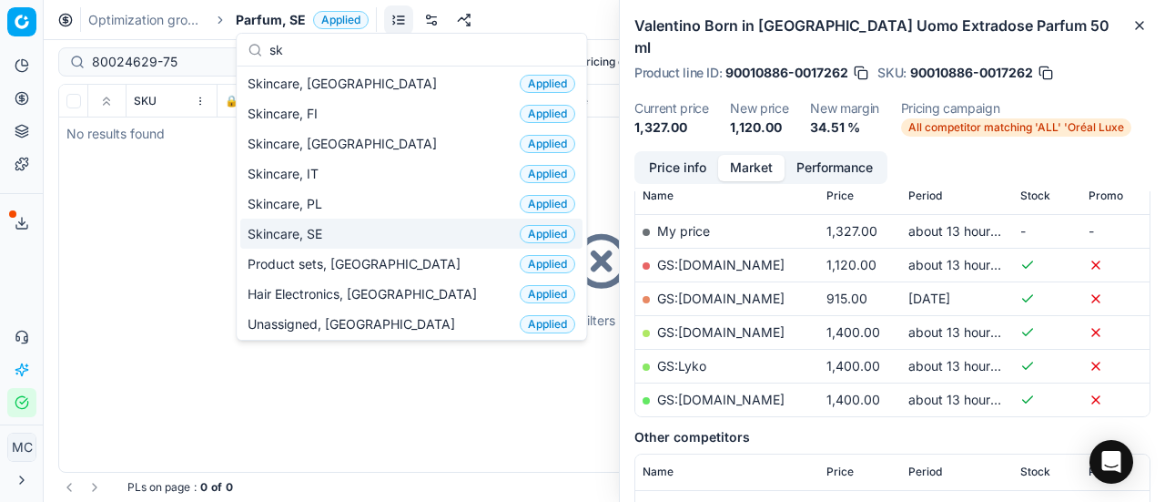
type input "sk"
click at [353, 236] on div "Skincare, SE Applied" at bounding box center [411, 233] width 342 height 30
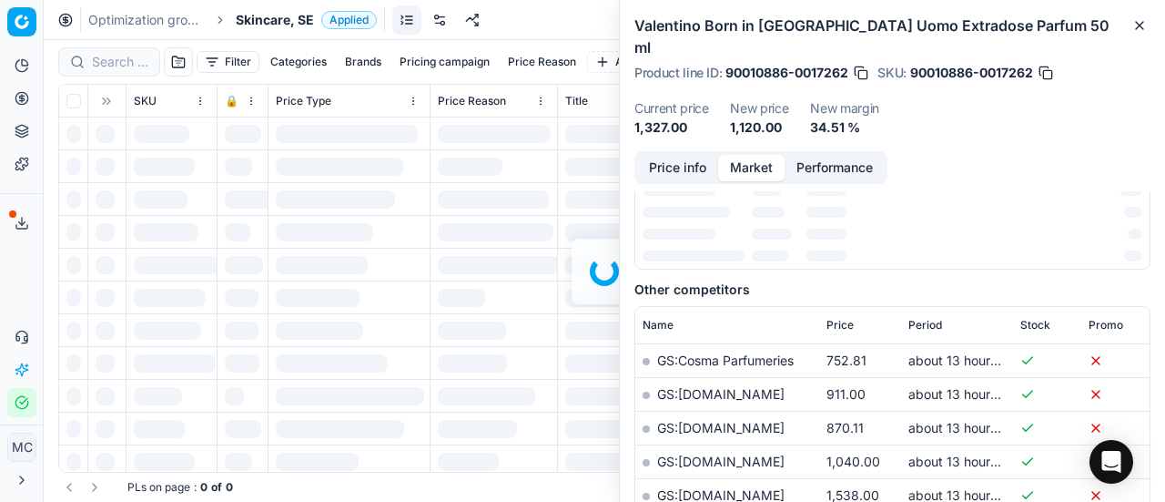
scroll to position [273, 0]
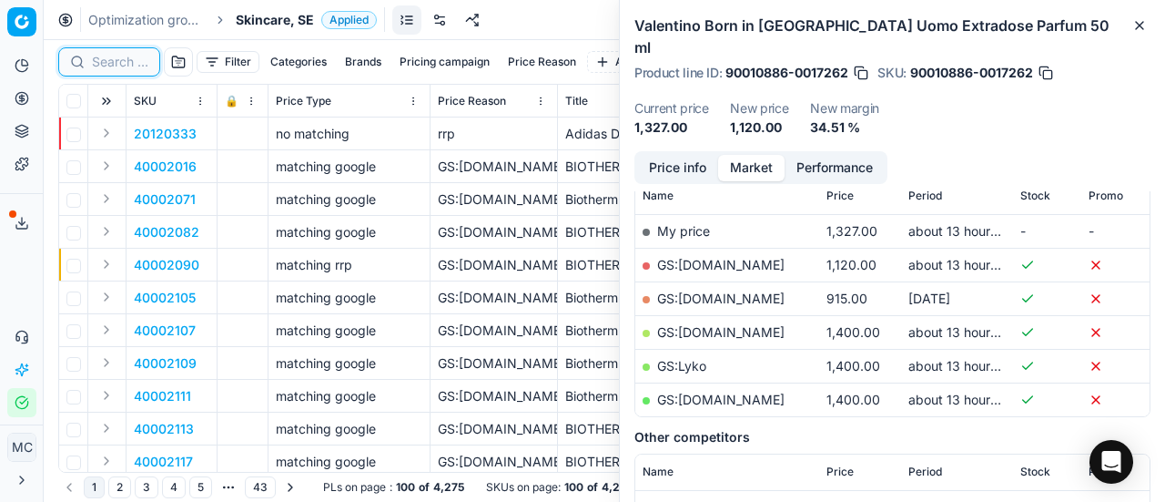
click at [118, 64] on input at bounding box center [120, 62] width 56 height 18
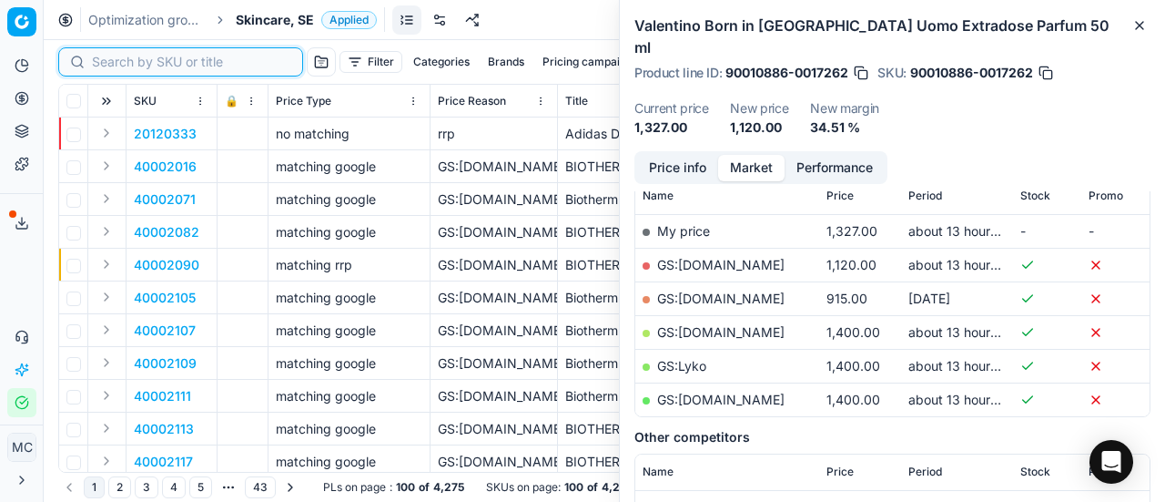
paste input "80024629-75"
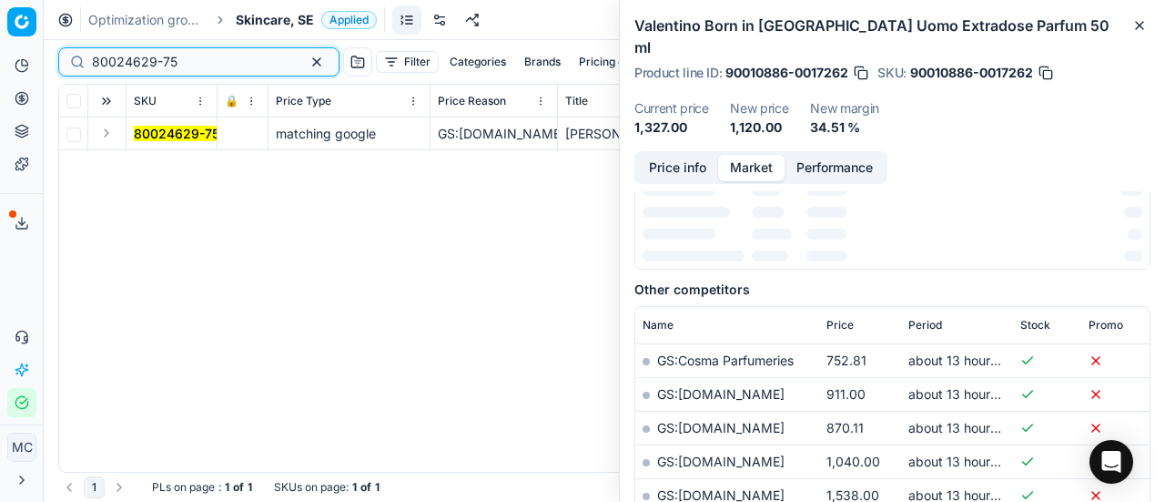
scroll to position [273, 0]
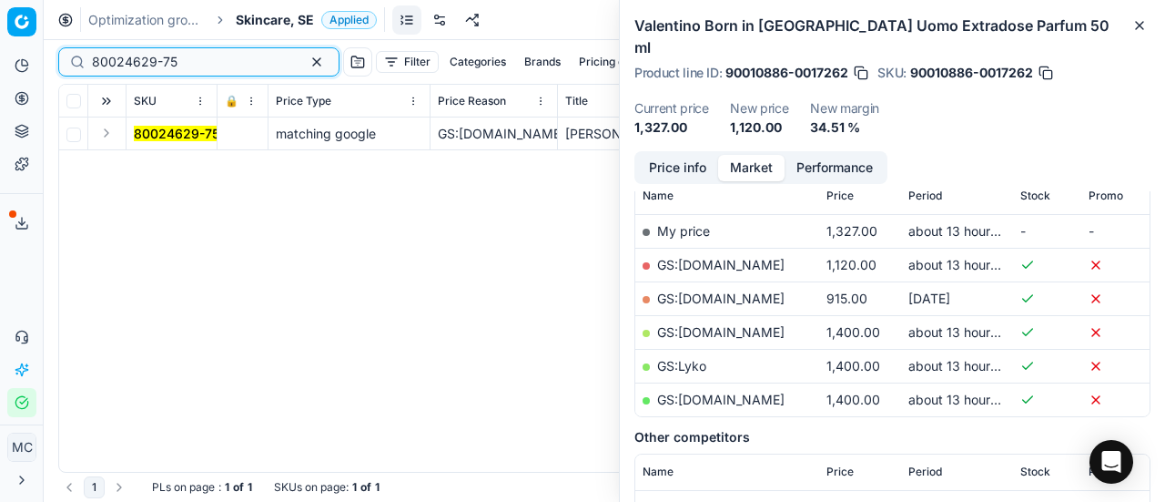
type input "80024629-75"
click at [120, 132] on td at bounding box center [107, 133] width 38 height 33
click at [112, 132] on button "Expand" at bounding box center [107, 133] width 22 height 22
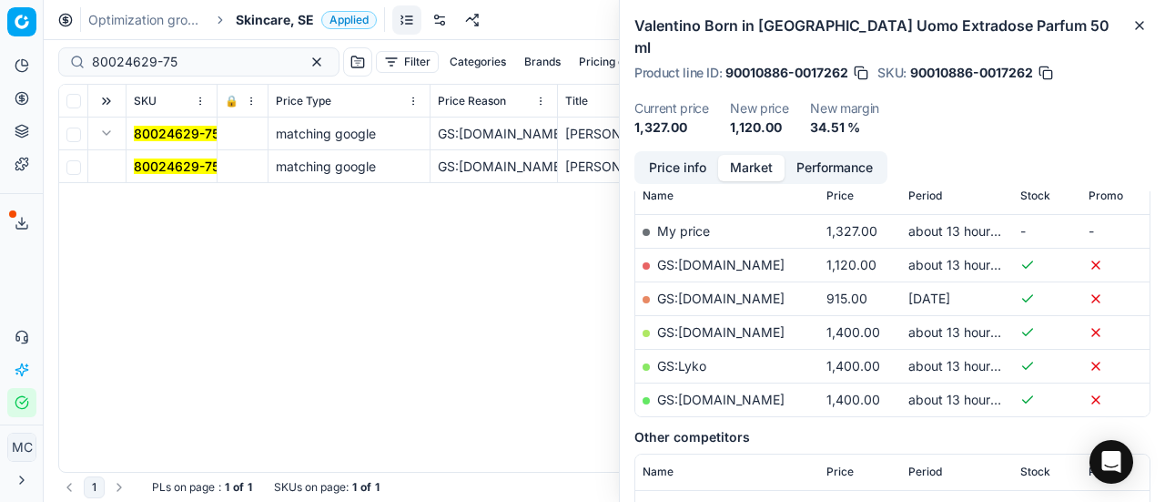
click at [158, 157] on span "80024629-75" at bounding box center [177, 166] width 86 height 18
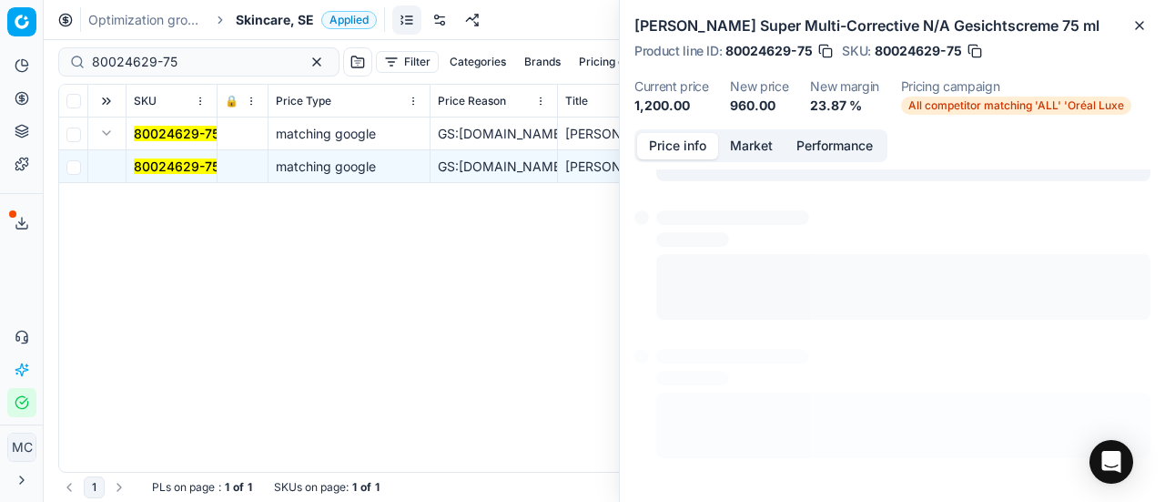
scroll to position [0, 0]
click at [688, 134] on button "Price info" at bounding box center [677, 146] width 81 height 26
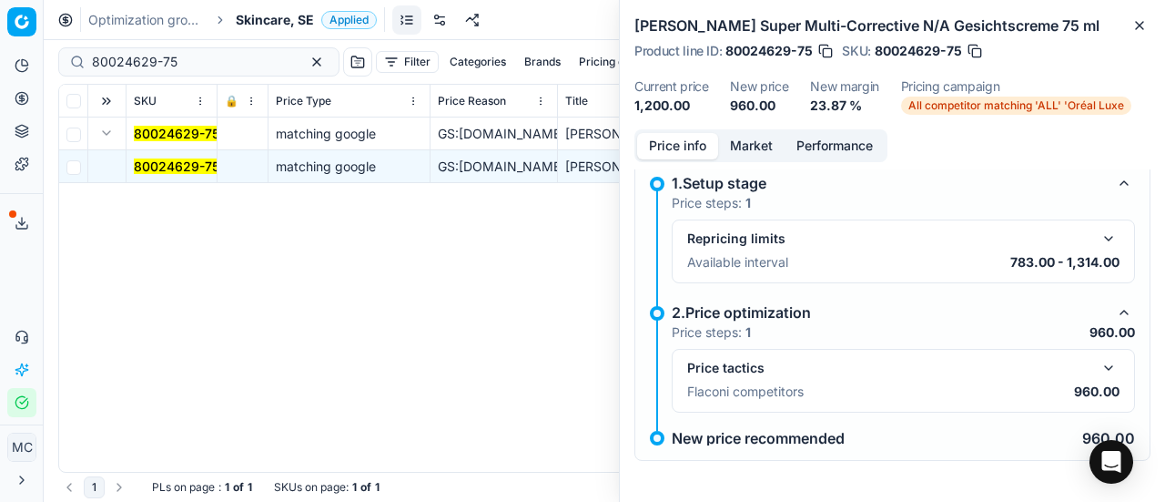
click at [1099, 369] on button "button" at bounding box center [1109, 368] width 22 height 22
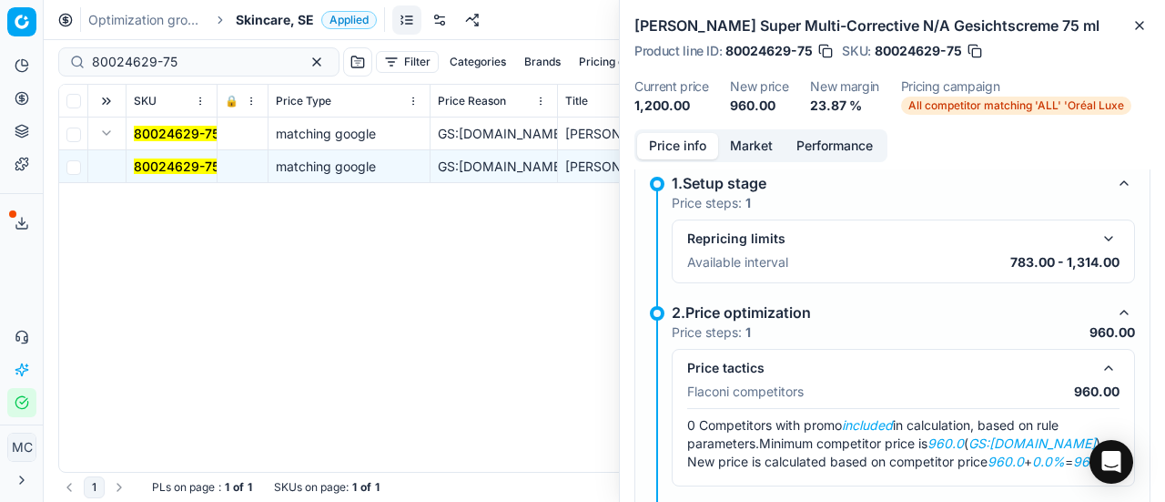
click at [743, 137] on button "Market" at bounding box center [751, 146] width 66 height 26
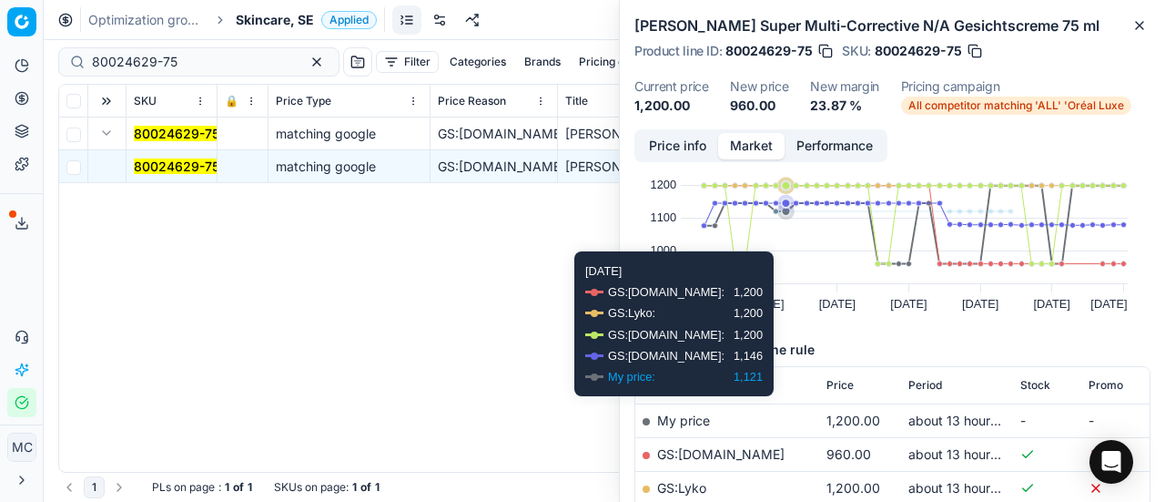
scroll to position [91, 0]
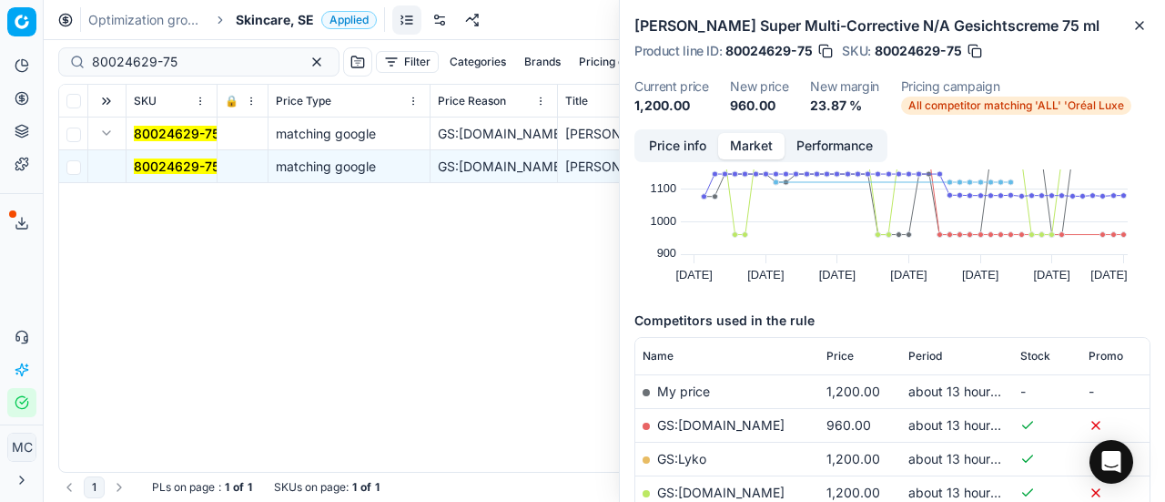
click at [719, 417] on link "GS:[DOMAIN_NAME]" at bounding box center [720, 424] width 127 height 15
click at [291, 22] on span "Skincare, SE" at bounding box center [275, 20] width 78 height 18
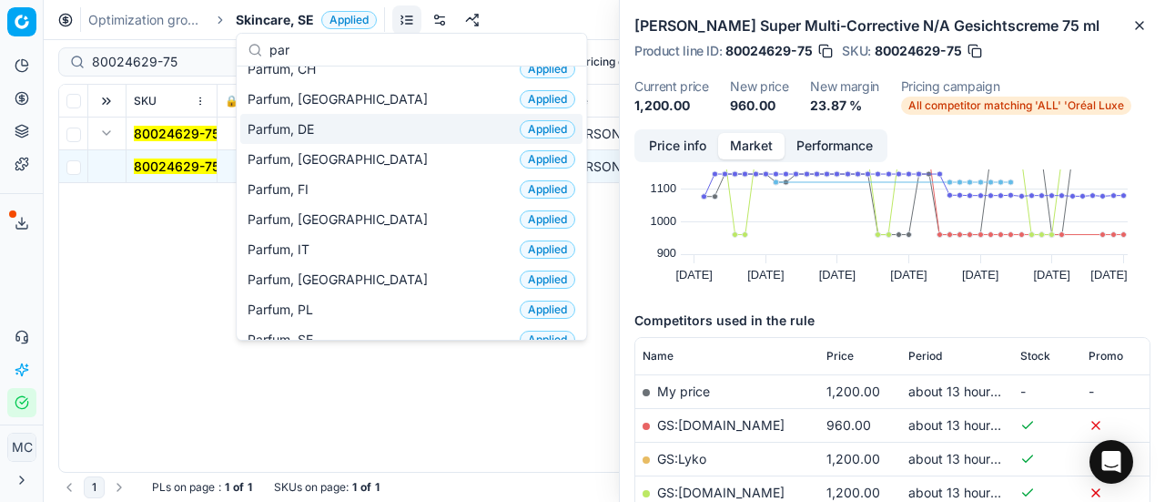
scroll to position [182, 0]
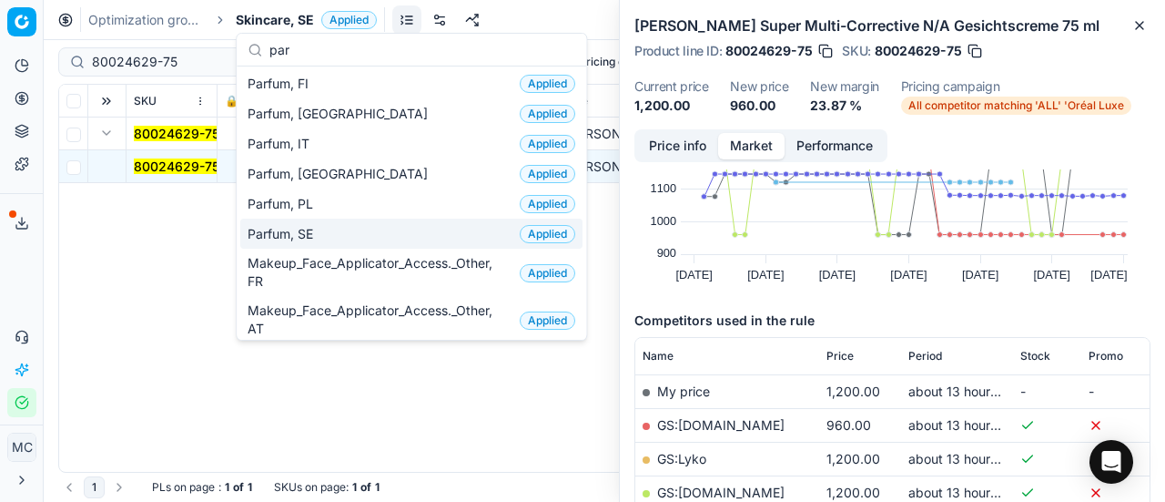
type input "par"
click at [388, 228] on div "Parfum, SE Applied" at bounding box center [411, 233] width 342 height 30
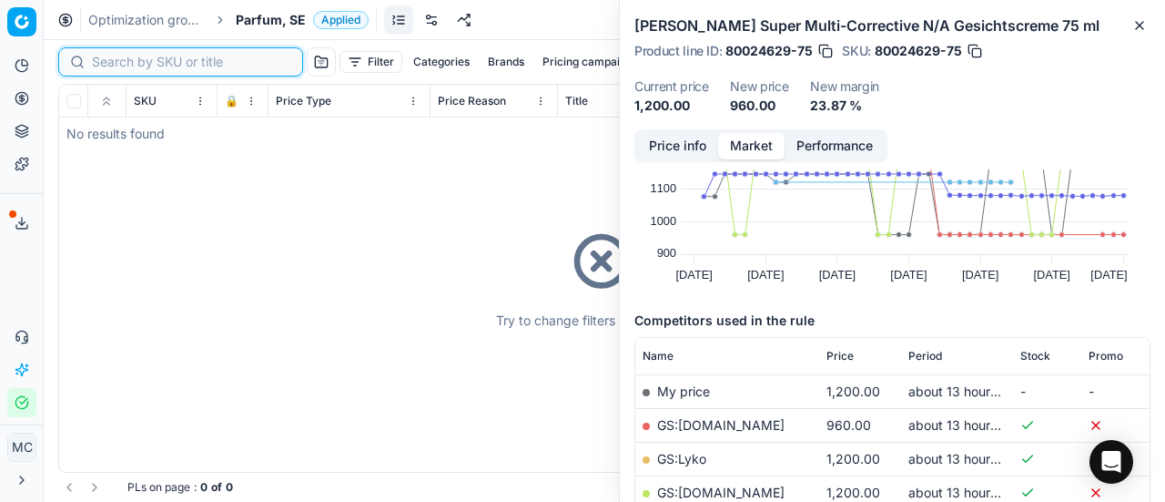
click at [127, 58] on input at bounding box center [191, 62] width 199 height 18
paste input "80006718-50"
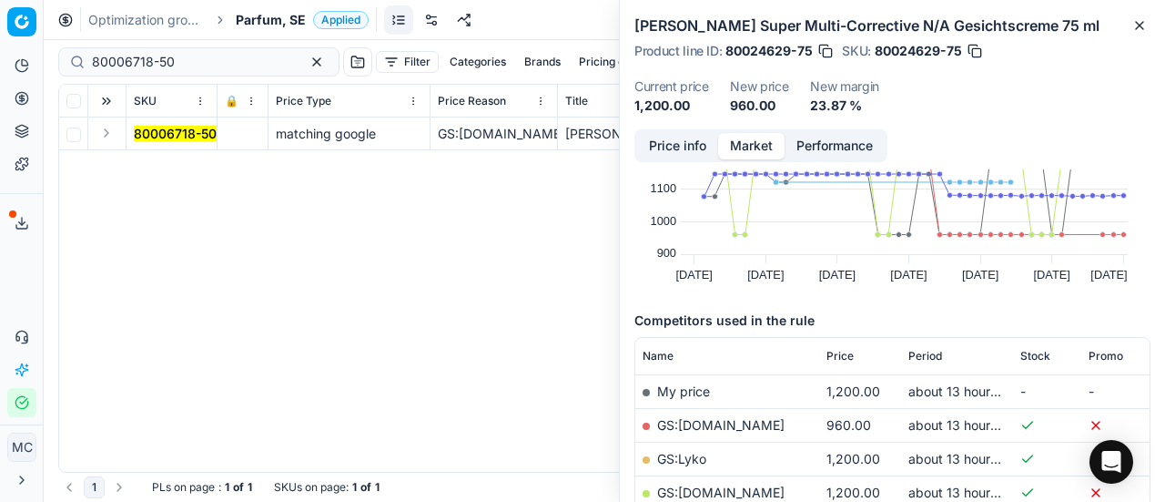
click at [100, 137] on button "Expand" at bounding box center [107, 133] width 22 height 22
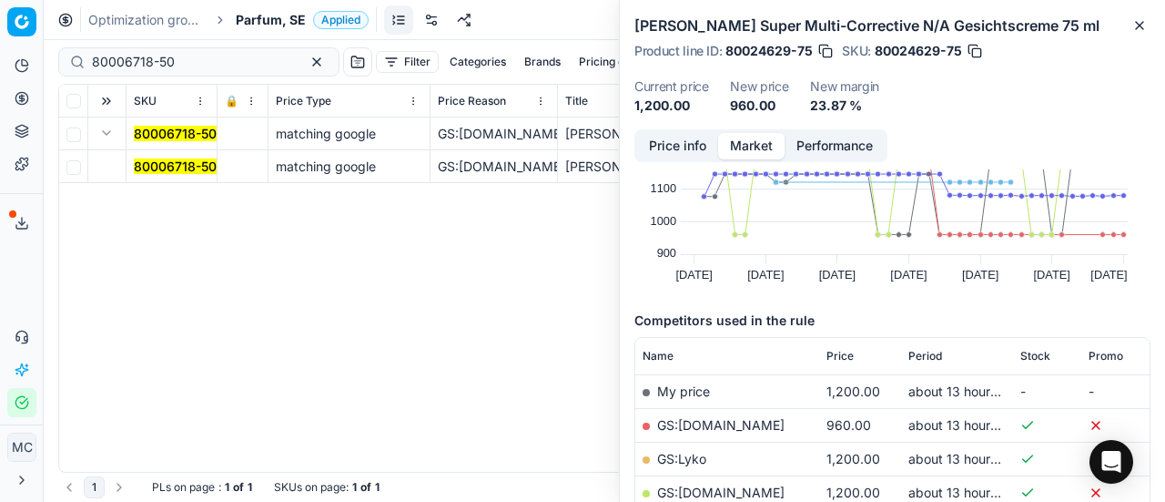
click at [177, 170] on mark "80006718-50" at bounding box center [175, 165] width 83 height 15
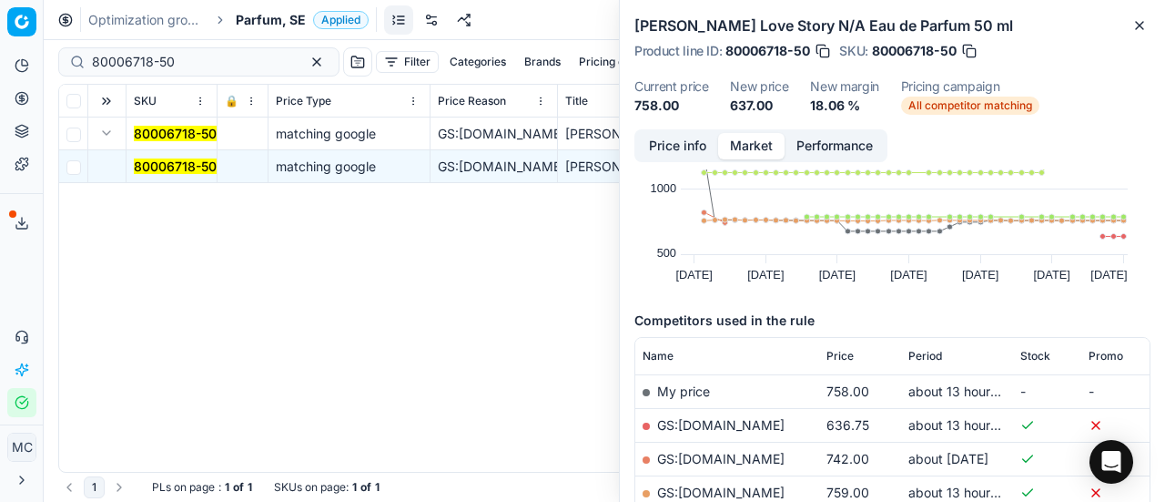
drag, startPoint x: 695, startPoint y: 147, endPoint x: 1164, endPoint y: 310, distance: 496.5
click at [697, 148] on button "Price info" at bounding box center [677, 146] width 81 height 26
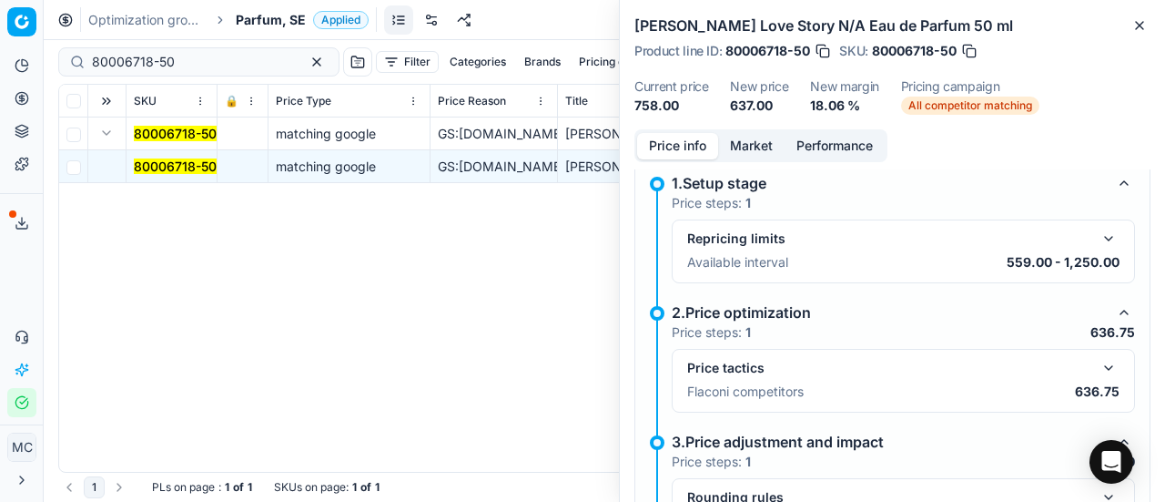
click at [1098, 366] on button "button" at bounding box center [1109, 368] width 22 height 22
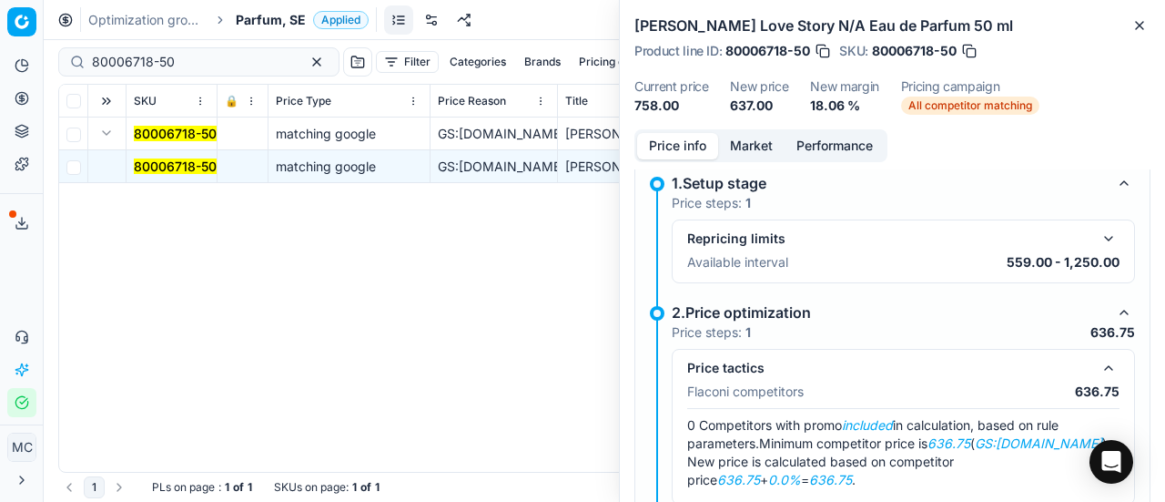
click at [748, 136] on button "Market" at bounding box center [751, 146] width 66 height 26
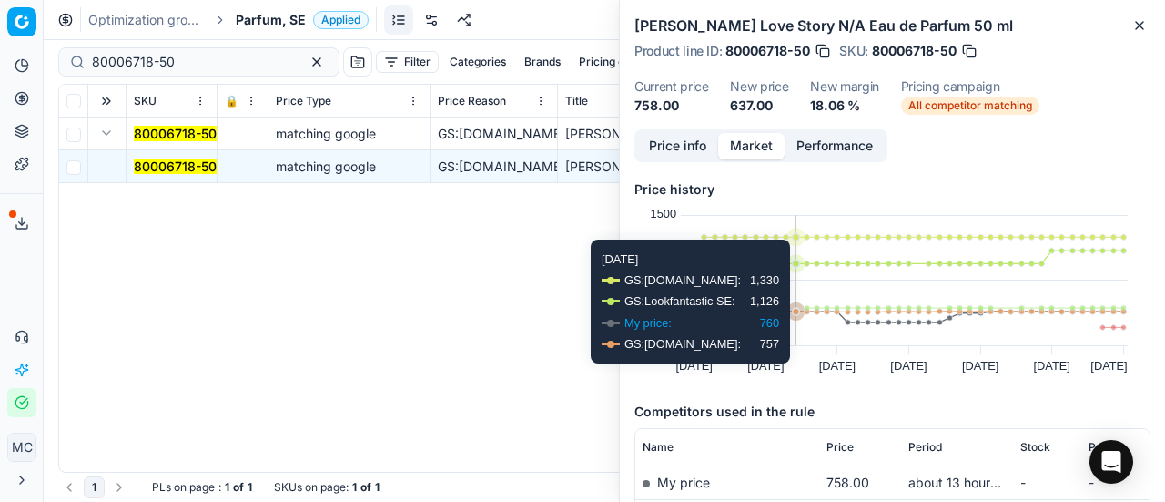
scroll to position [182, 0]
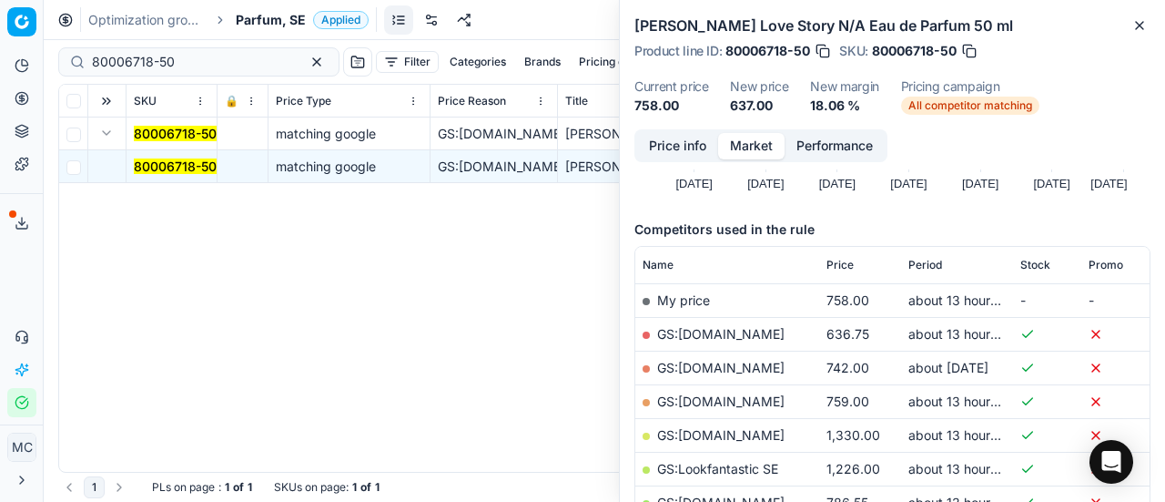
click at [743, 335] on link "GS:[DOMAIN_NAME]" at bounding box center [720, 333] width 127 height 15
drag, startPoint x: 186, startPoint y: 64, endPoint x: 0, endPoint y: 63, distance: 185.7
click at [0, 63] on div "Pricing platform Analytics Pricing Product portfolio Templates Export service 1…" at bounding box center [582, 251] width 1165 height 502
paste input "90004514-0006724"
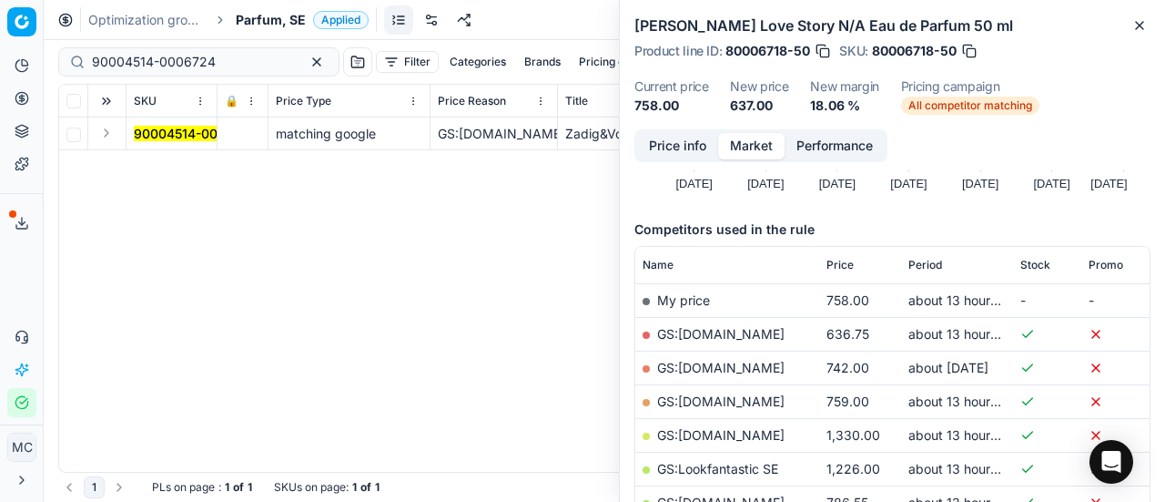
click at [107, 134] on button "Expand" at bounding box center [107, 133] width 22 height 22
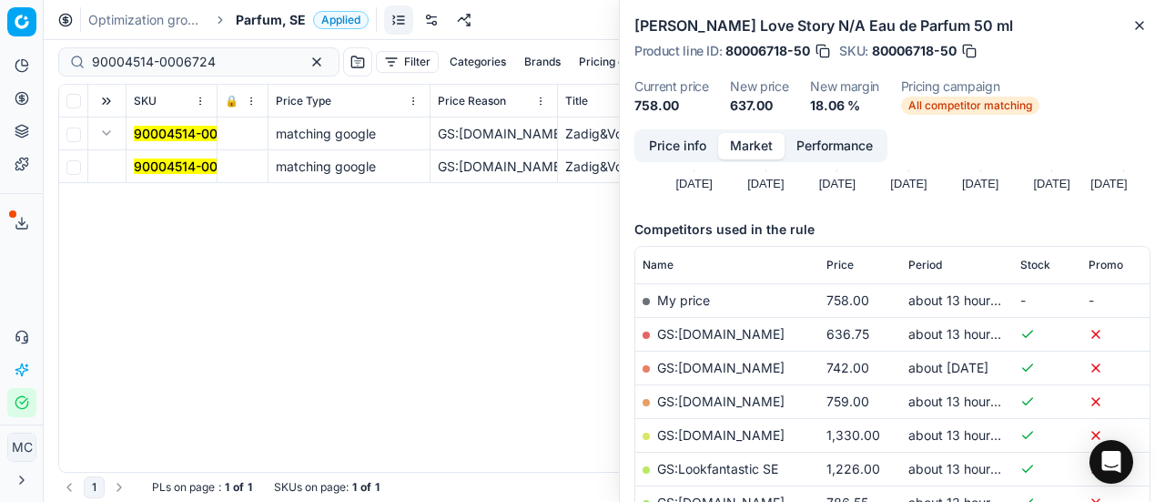
click at [167, 167] on mark "90004514-0006724" at bounding box center [196, 165] width 124 height 15
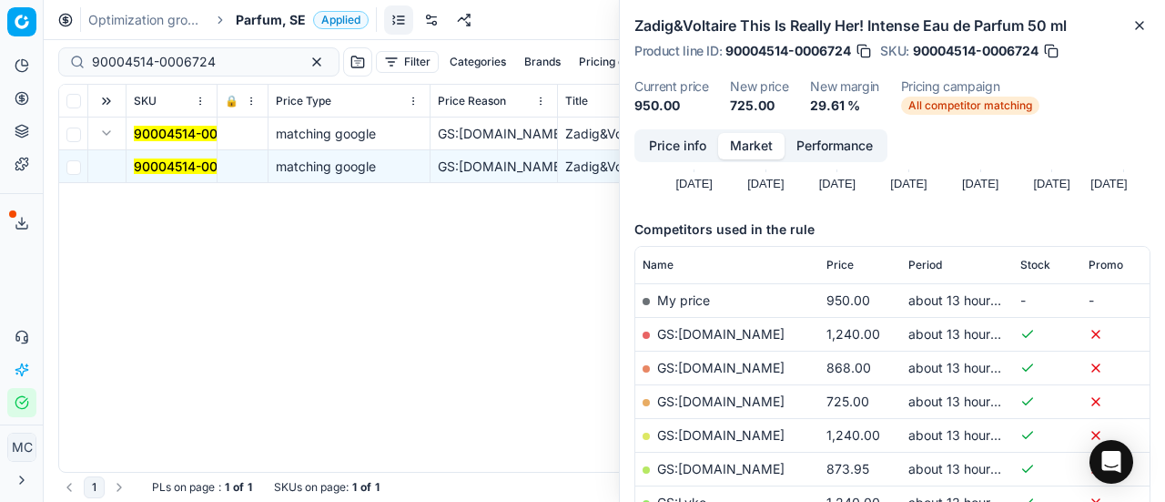
click at [670, 151] on button "Price info" at bounding box center [677, 146] width 81 height 26
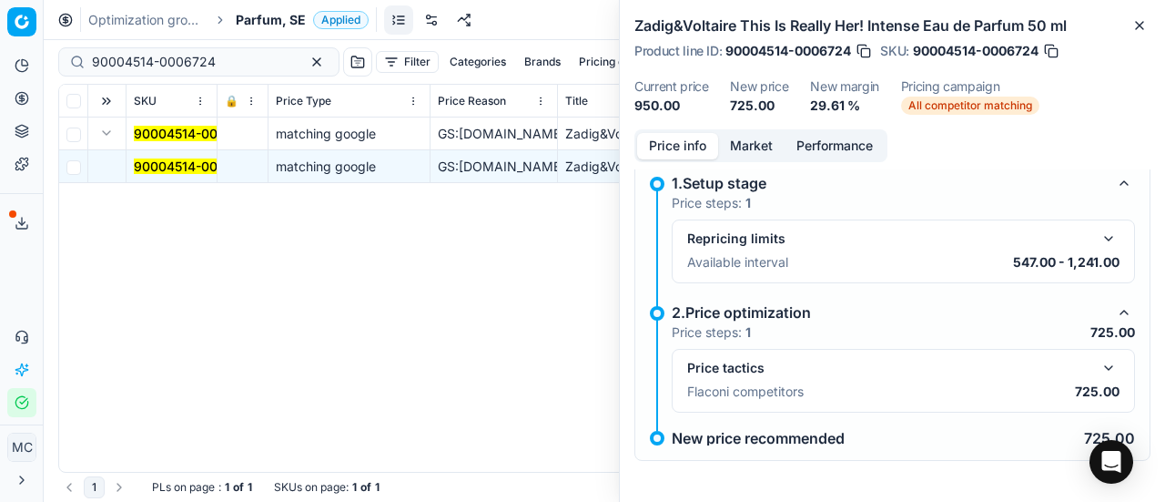
click at [1098, 365] on button "button" at bounding box center [1109, 368] width 22 height 22
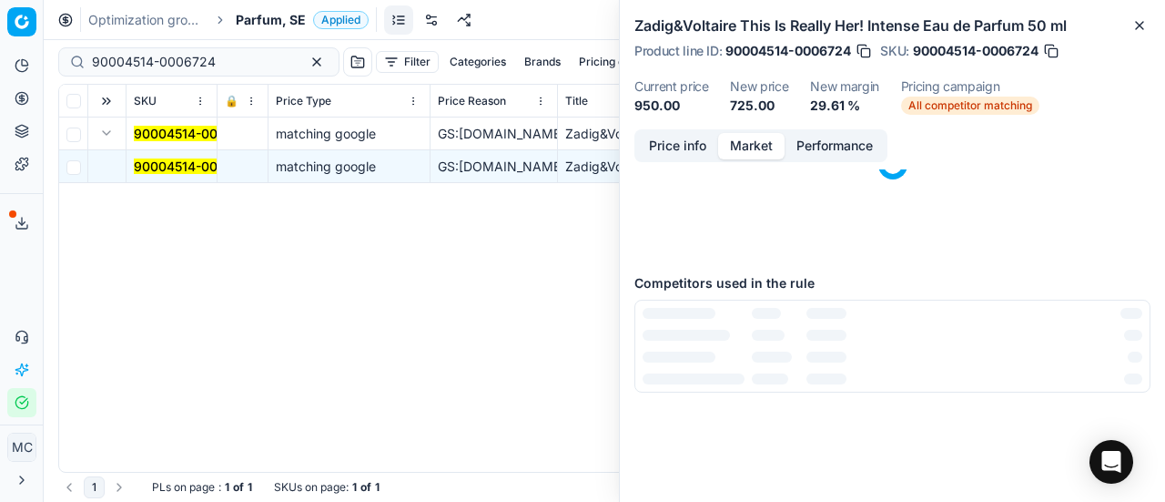
drag, startPoint x: 728, startPoint y: 144, endPoint x: 735, endPoint y: 156, distance: 13.9
click at [730, 147] on button "Market" at bounding box center [751, 146] width 66 height 26
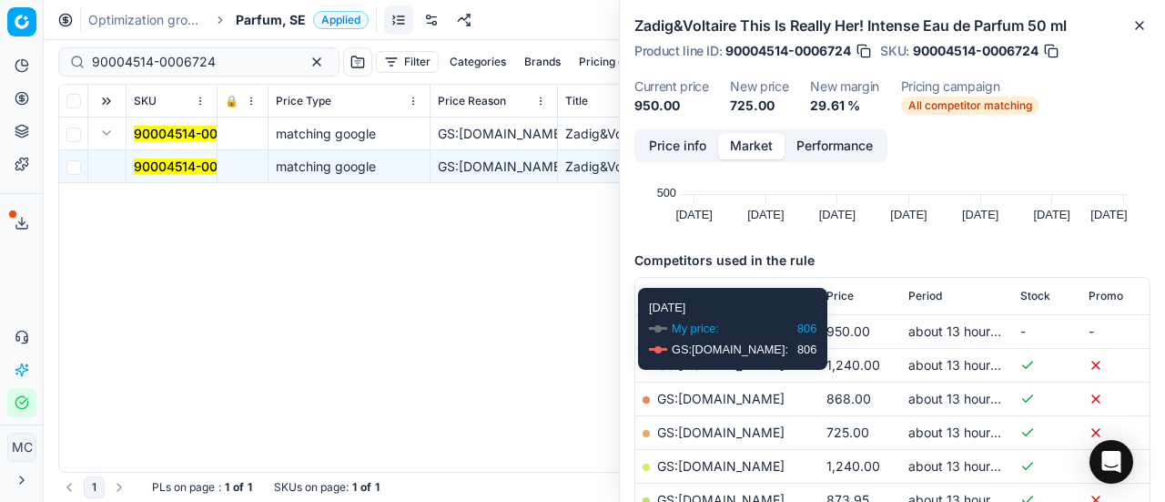
scroll to position [273, 0]
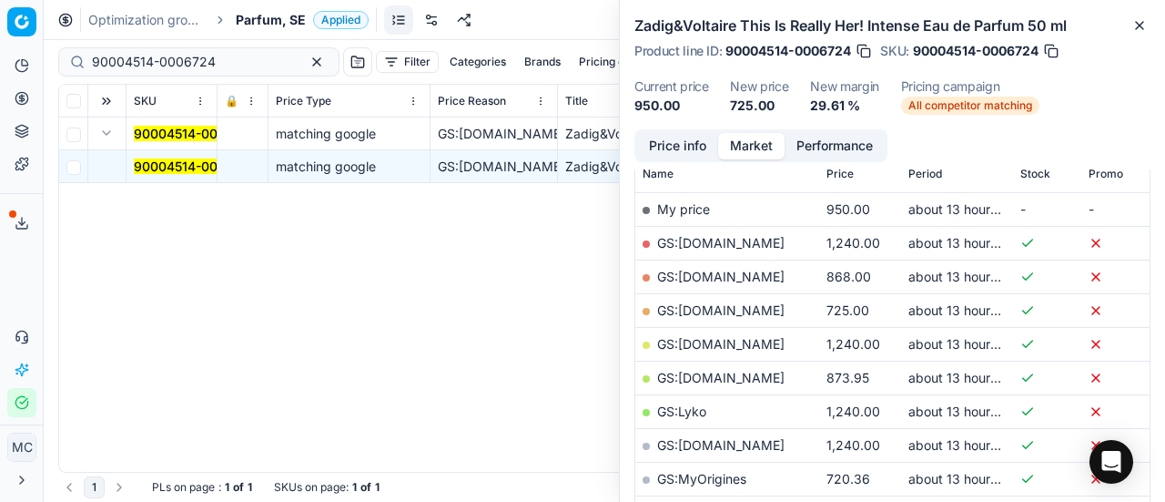
click at [711, 309] on link "GS:[DOMAIN_NAME]" at bounding box center [720, 309] width 127 height 15
drag, startPoint x: 236, startPoint y: 60, endPoint x: 0, endPoint y: 68, distance: 235.9
click at [0, 64] on div "Pricing platform Analytics Pricing Product portfolio Templates Export service 1…" at bounding box center [582, 251] width 1165 height 502
paste input "8248-0012828"
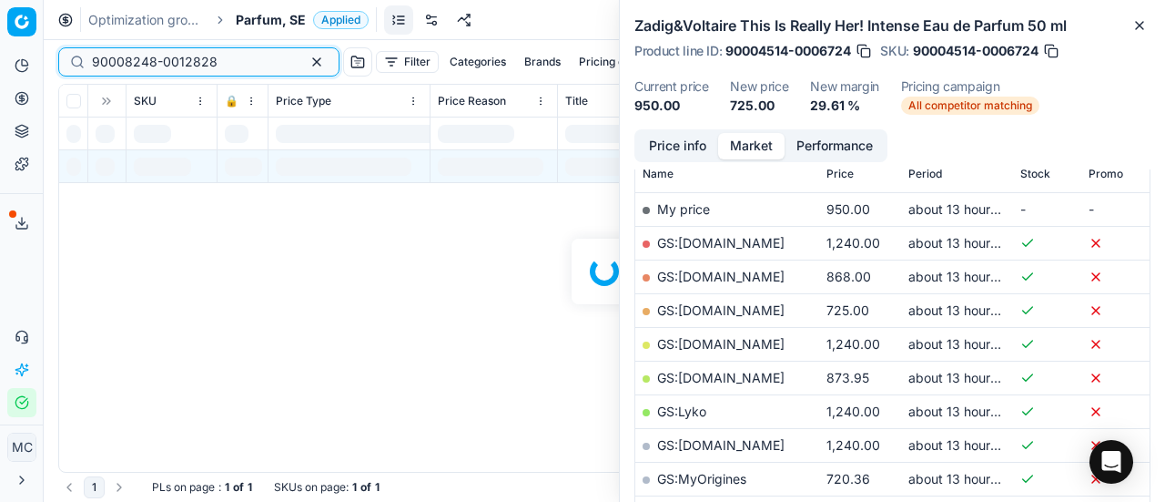
scroll to position [273, 0]
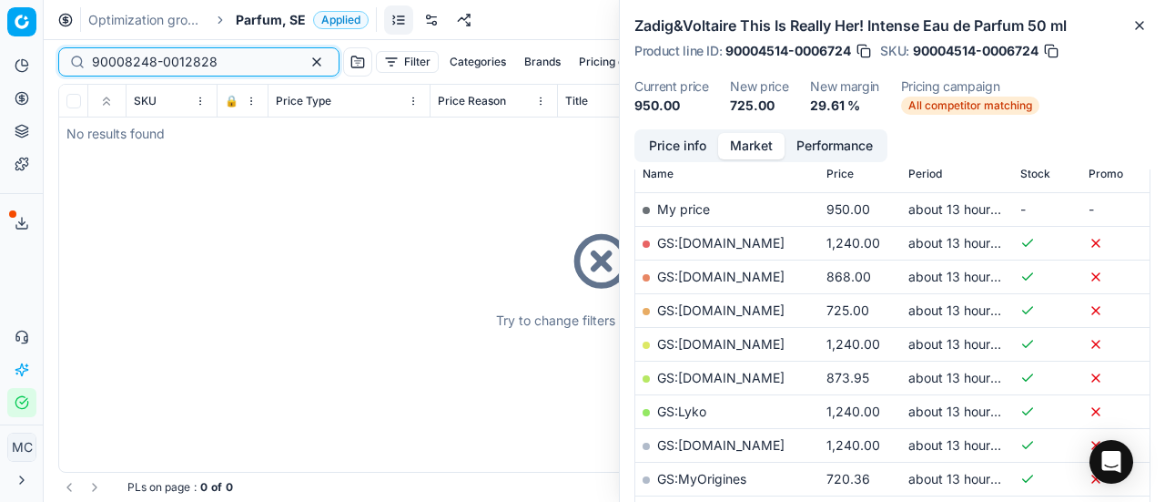
type input "90008248-0012828"
click at [98, 136] on div "Try to change filters or search query" at bounding box center [604, 278] width 1090 height 387
click at [270, 19] on span "Parfum, SE" at bounding box center [271, 20] width 70 height 18
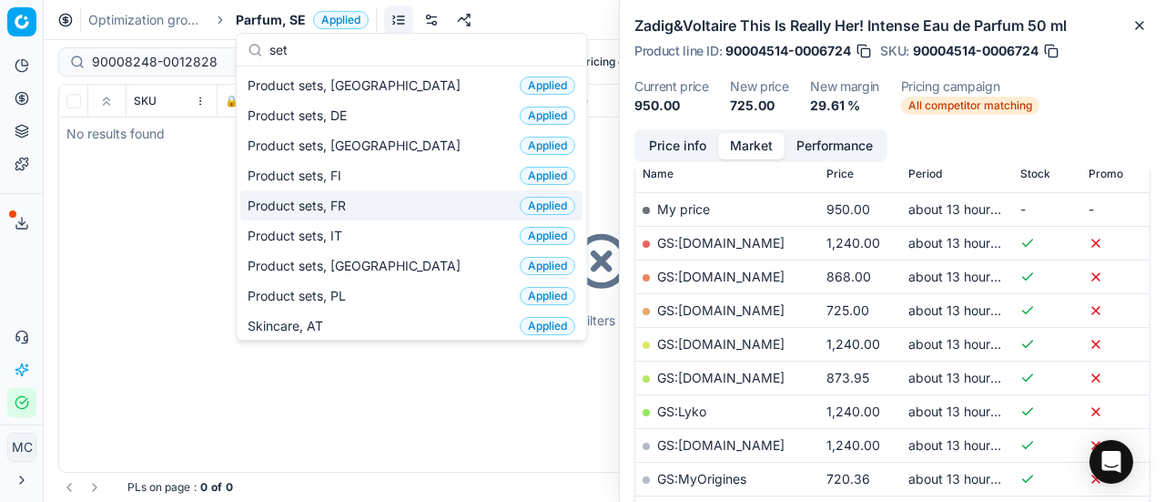
scroll to position [0, 0]
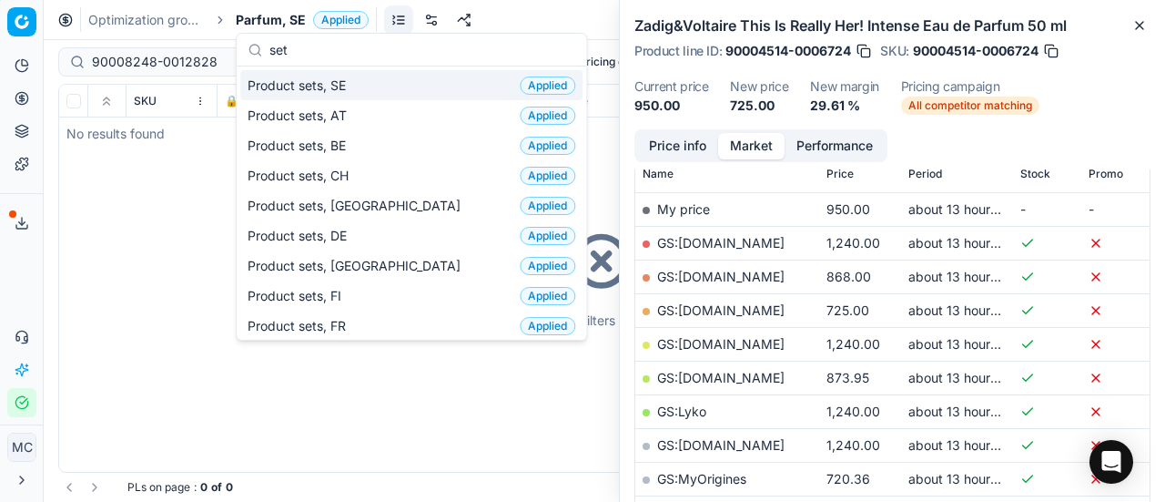
type input "set"
click at [353, 81] on span "Product sets, SE" at bounding box center [301, 85] width 106 height 18
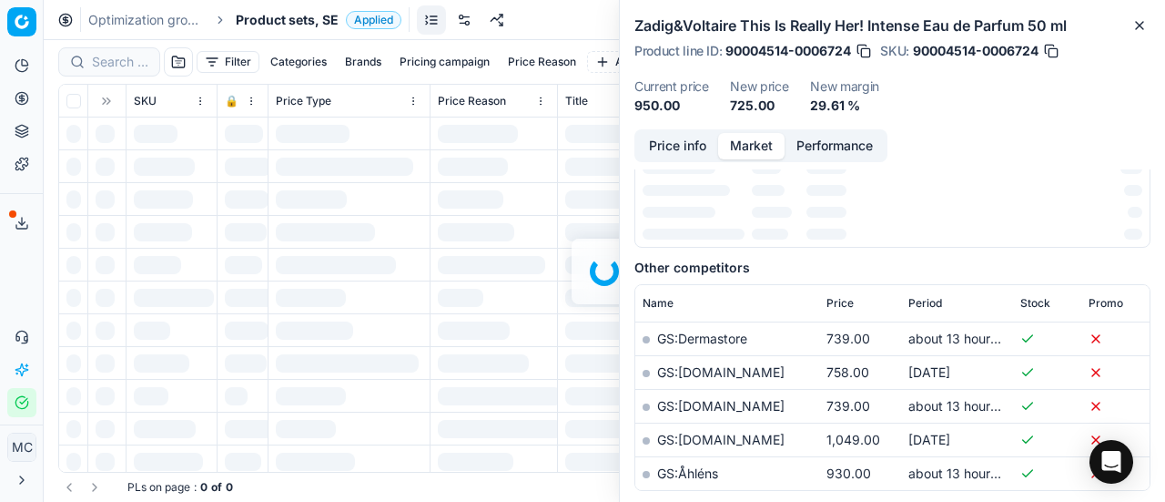
scroll to position [273, 0]
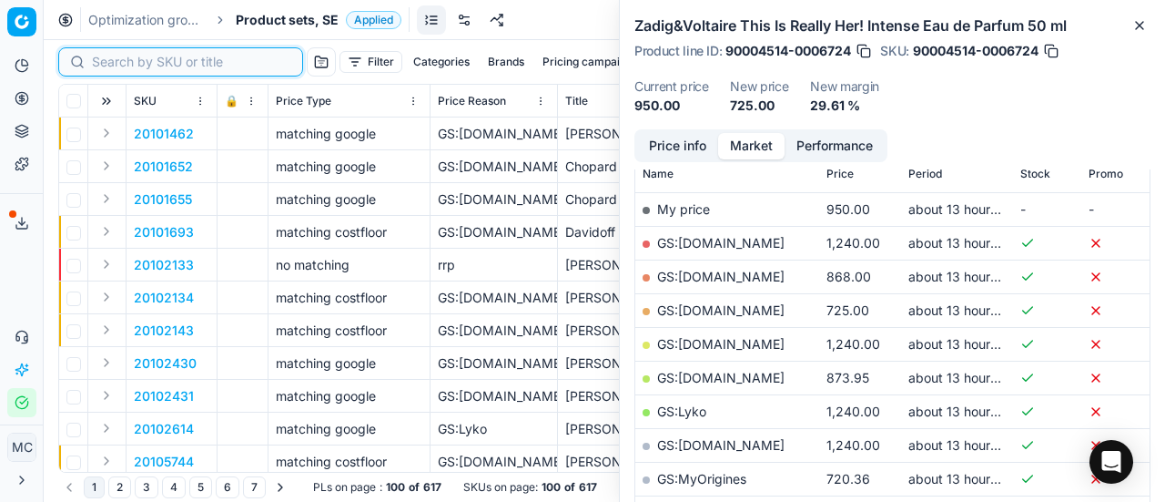
click at [117, 59] on input at bounding box center [191, 62] width 199 height 18
paste input "90008248-0012828"
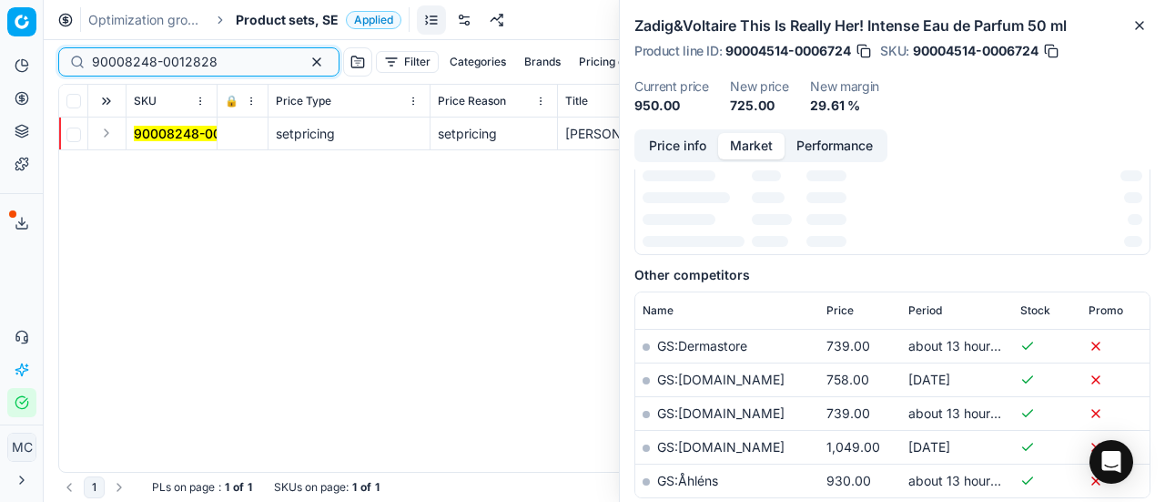
scroll to position [273, 0]
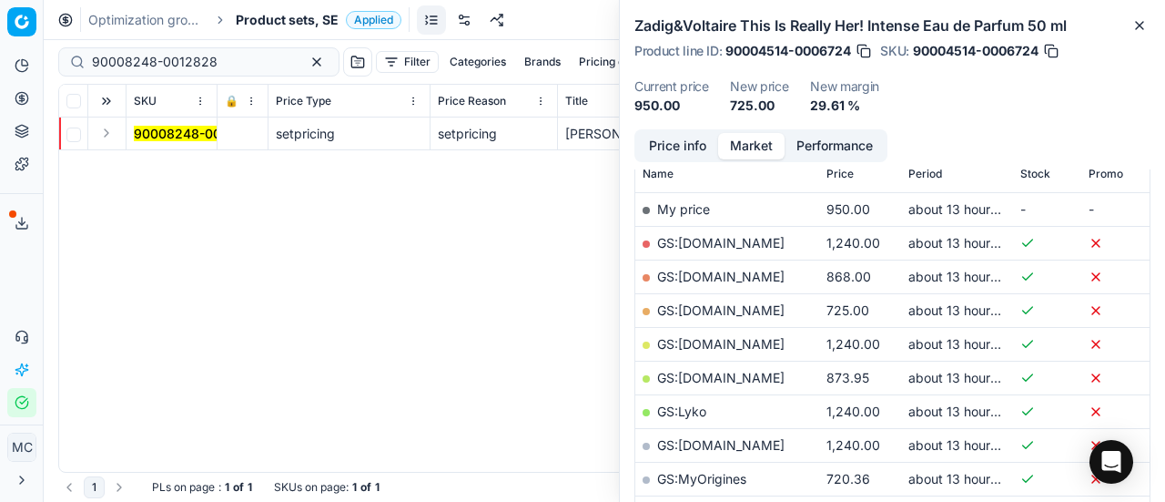
drag, startPoint x: 109, startPoint y: 137, endPoint x: 117, endPoint y: 148, distance: 13.9
click at [108, 137] on button "Expand" at bounding box center [107, 133] width 22 height 22
click at [147, 167] on mark "90008248-0012828" at bounding box center [197, 165] width 126 height 15
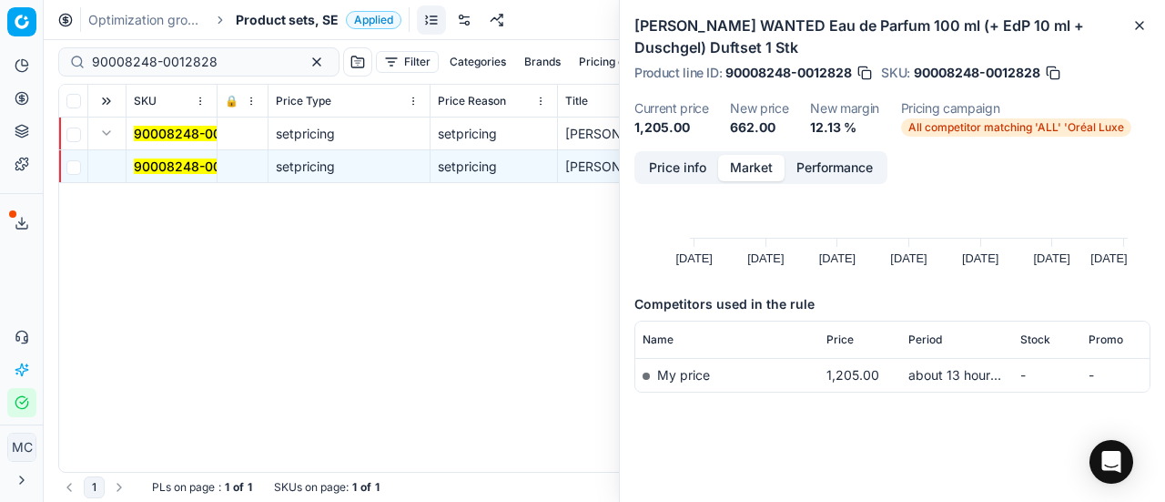
scroll to position [0, 0]
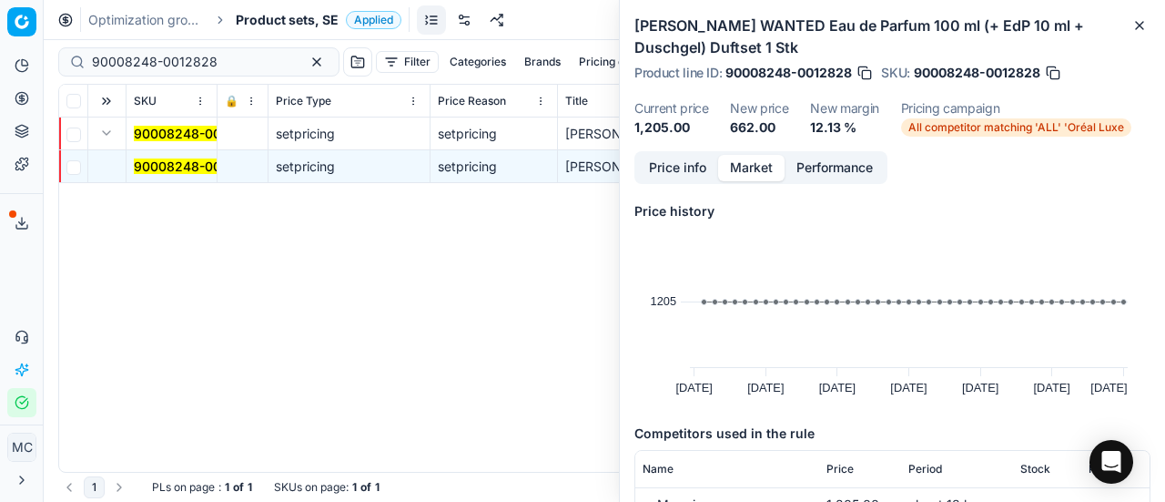
click at [688, 160] on button "Price info" at bounding box center [677, 168] width 81 height 26
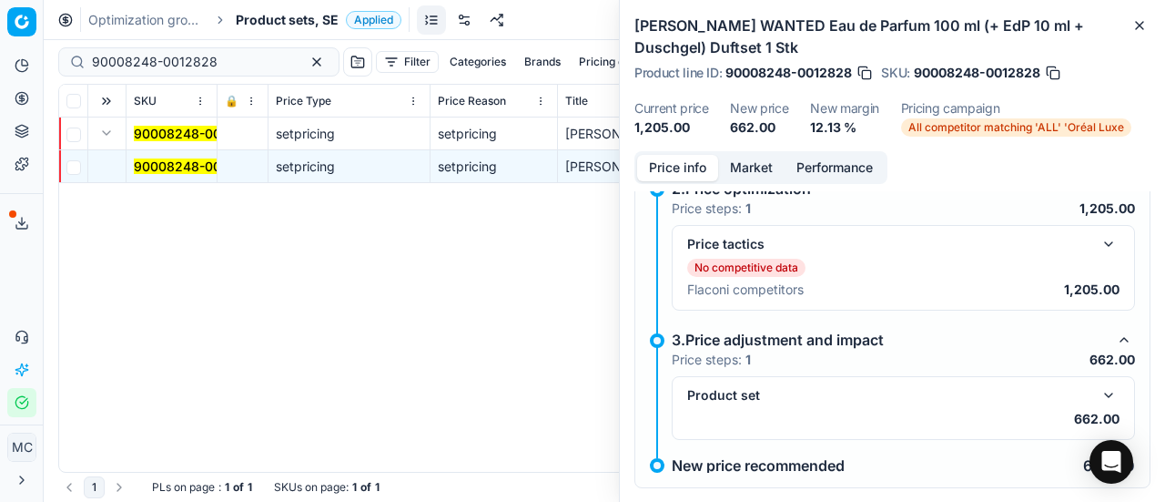
scroll to position [272, 0]
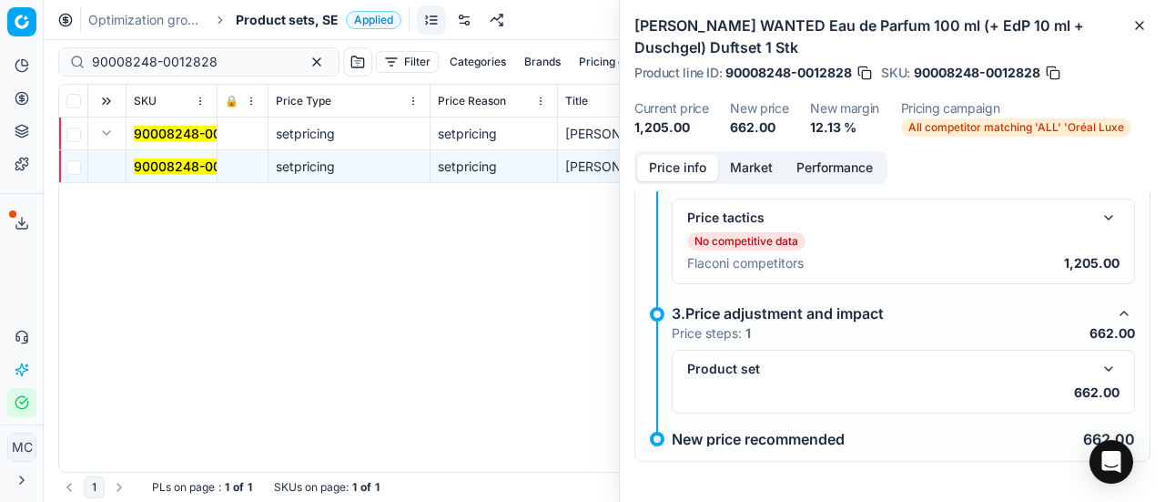
click at [1098, 360] on button "button" at bounding box center [1109, 369] width 22 height 22
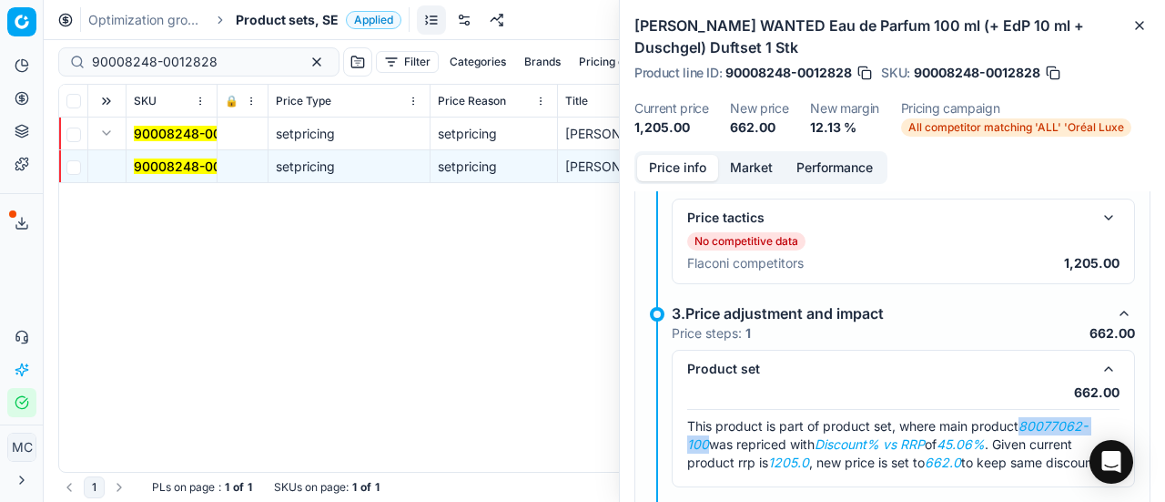
drag, startPoint x: 1026, startPoint y: 422, endPoint x: 704, endPoint y: 434, distance: 321.5
click at [704, 434] on em "80077062-100" at bounding box center [887, 435] width 400 height 34
copy em "80077062-100"
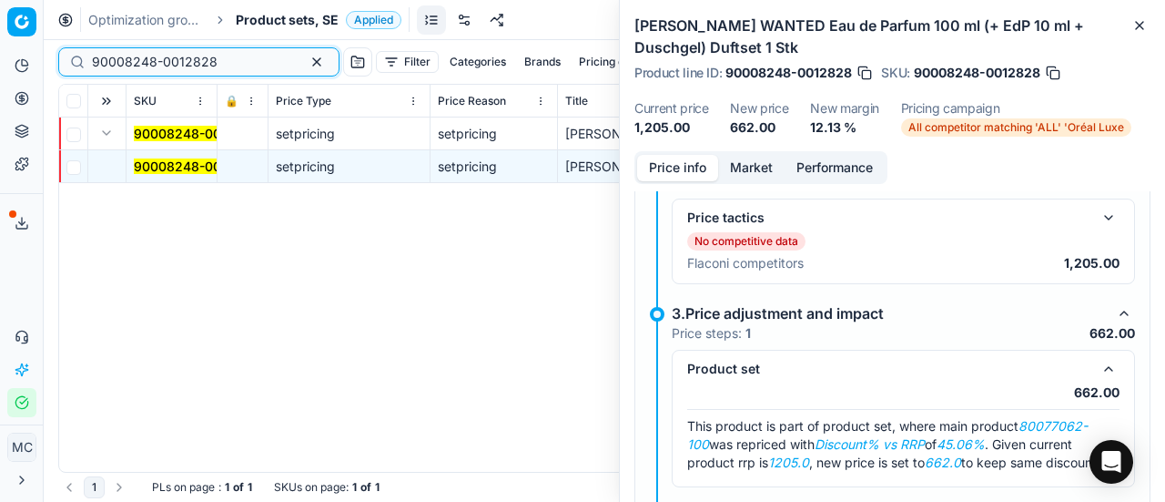
drag, startPoint x: 240, startPoint y: 59, endPoint x: 0, endPoint y: 52, distance: 240.4
click at [0, 52] on div "Pricing platform Analytics Pricing Product portfolio Templates Export service 1…" at bounding box center [582, 251] width 1165 height 502
paste input "80077062-100"
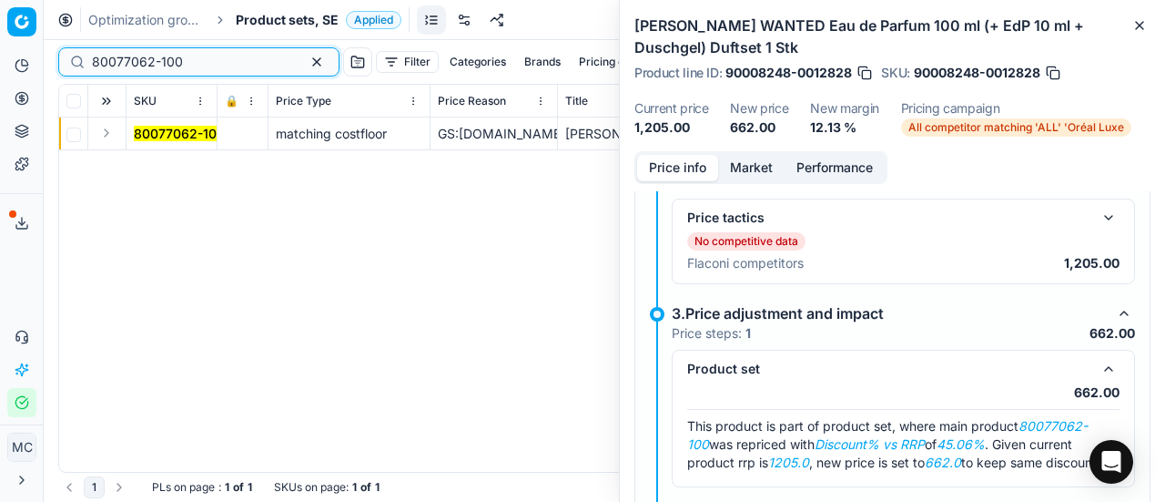
type input "80077062-100"
drag, startPoint x: 106, startPoint y: 137, endPoint x: 114, endPoint y: 150, distance: 15.9
click at [108, 145] on td at bounding box center [107, 133] width 38 height 33
click at [106, 135] on button "Expand" at bounding box center [107, 133] width 22 height 22
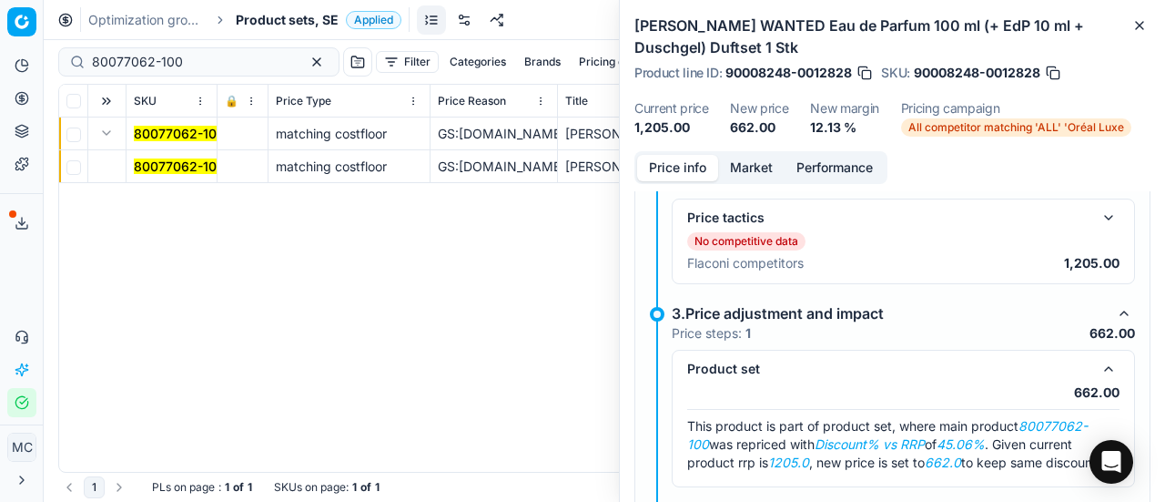
click at [184, 174] on span "80077062-100" at bounding box center [179, 166] width 91 height 18
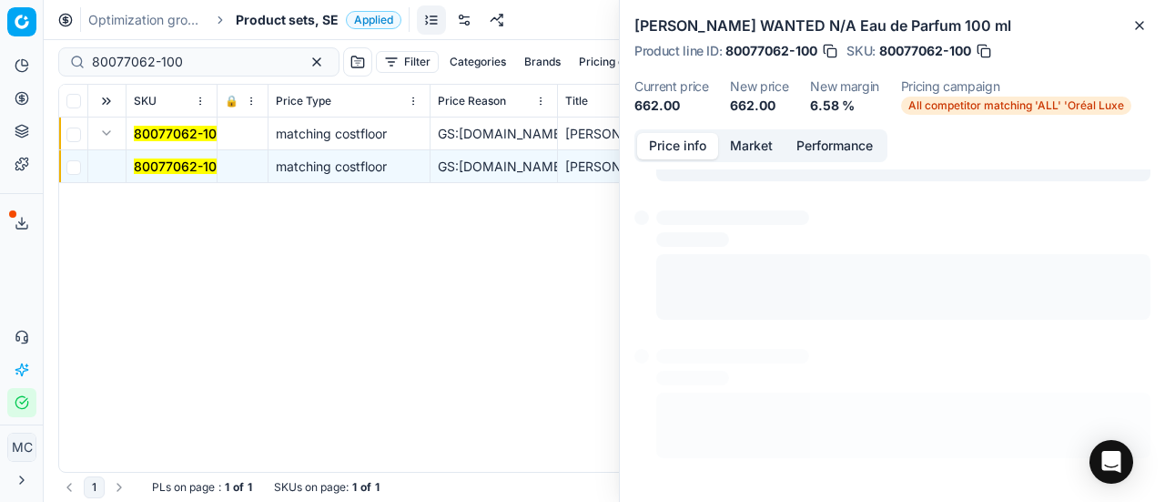
scroll to position [250, 0]
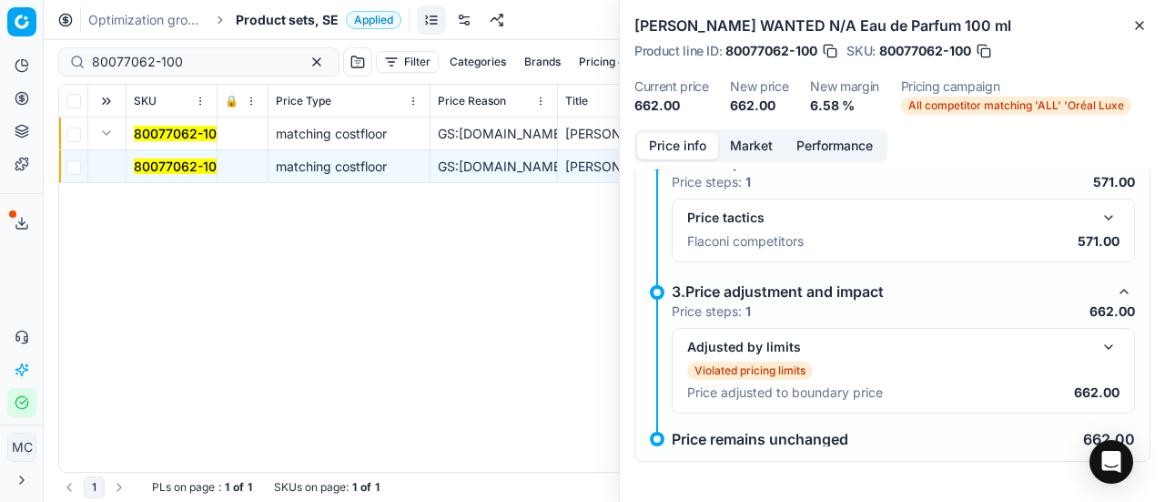
click at [1098, 348] on button "button" at bounding box center [1109, 347] width 22 height 22
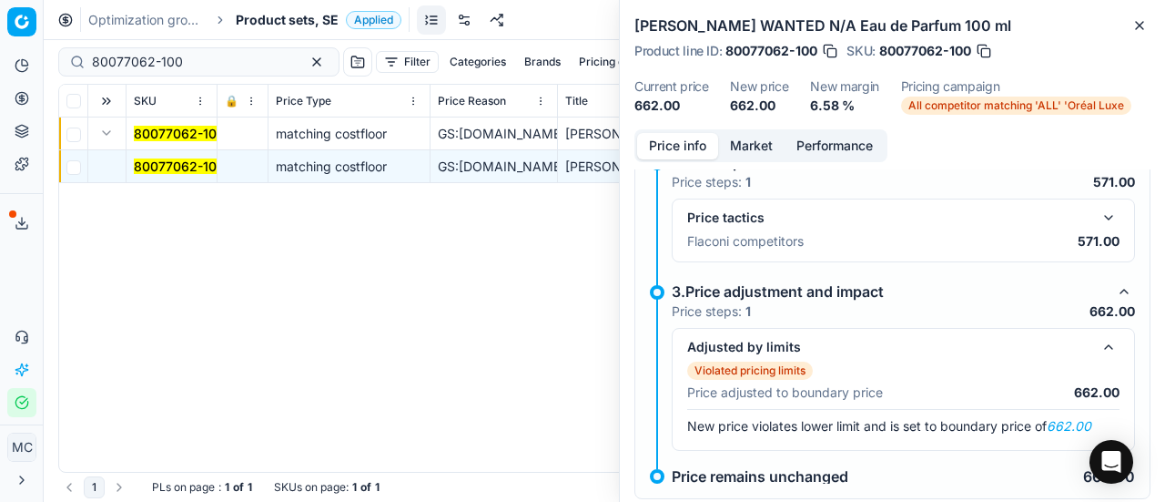
click at [1098, 215] on button "button" at bounding box center [1109, 218] width 22 height 22
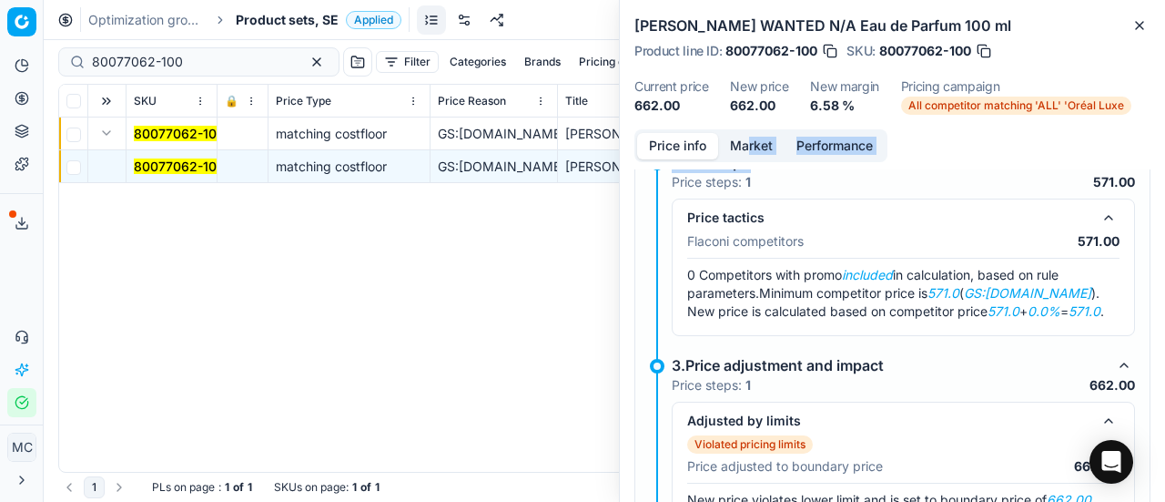
click at [744, 159] on div "Price info Market Performance Violated pricing limits Recommended price has vio…" at bounding box center [892, 315] width 545 height 372
click at [737, 149] on button "Market" at bounding box center [751, 146] width 66 height 26
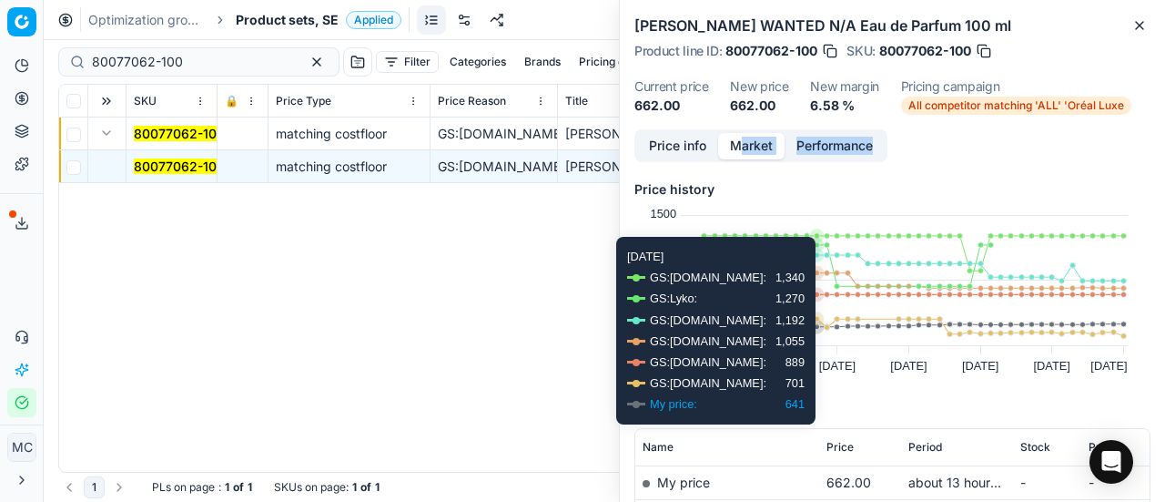
scroll to position [182, 0]
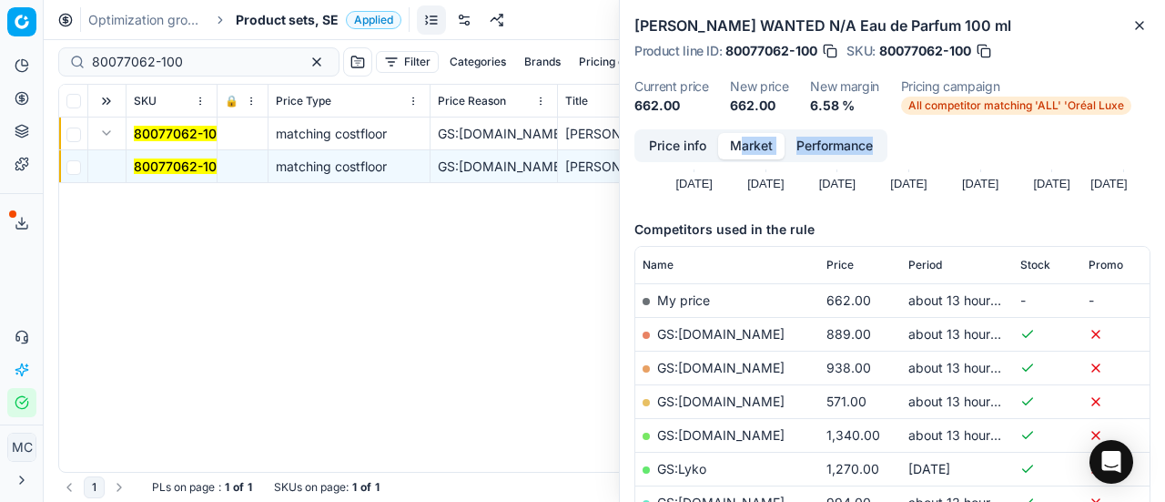
click at [704, 402] on link "GS:[DOMAIN_NAME]" at bounding box center [720, 400] width 127 height 15
click at [297, 15] on span "Product sets, SE" at bounding box center [287, 20] width 103 height 18
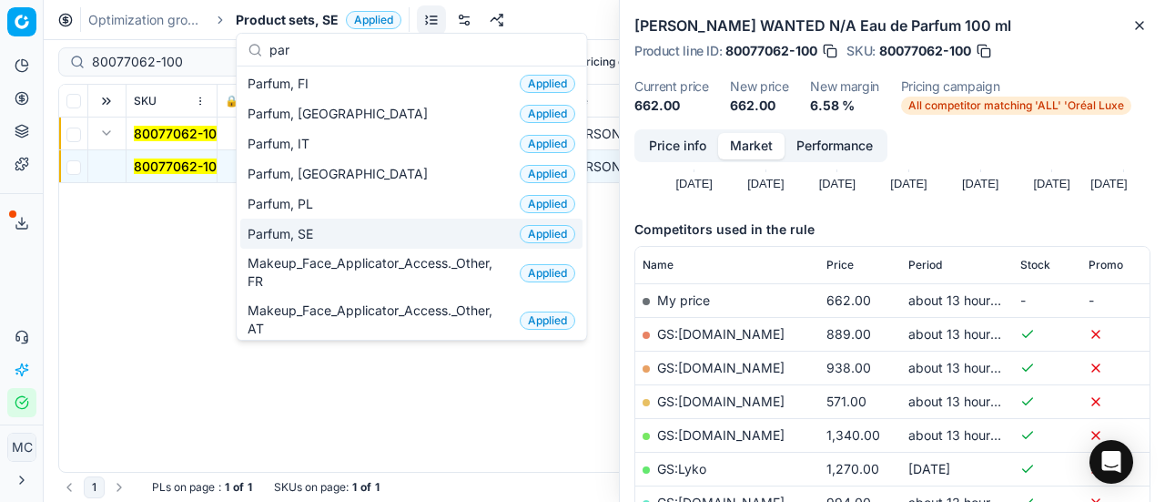
type input "par"
click at [386, 239] on div "Parfum, SE Applied" at bounding box center [411, 233] width 342 height 30
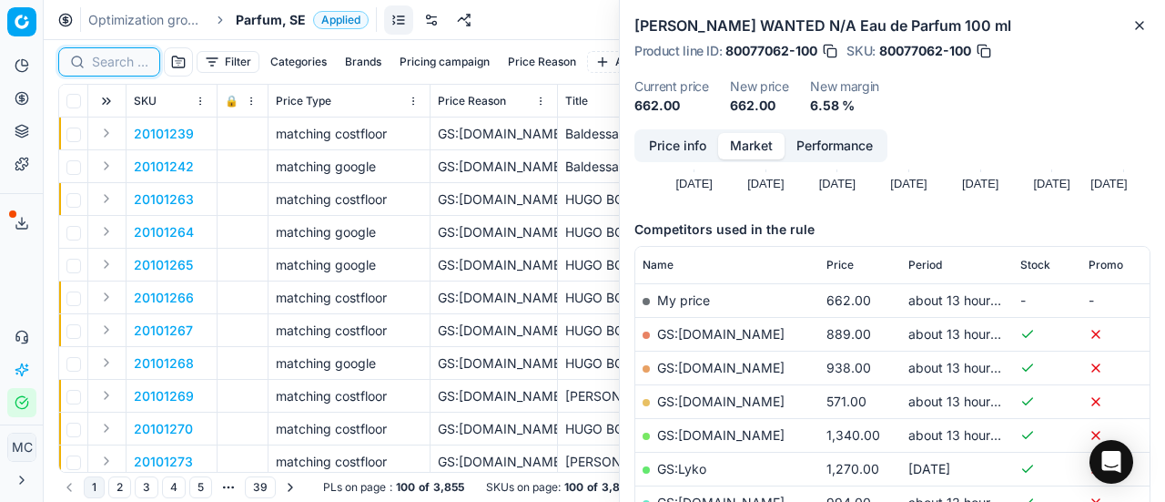
click at [112, 60] on input at bounding box center [120, 62] width 56 height 18
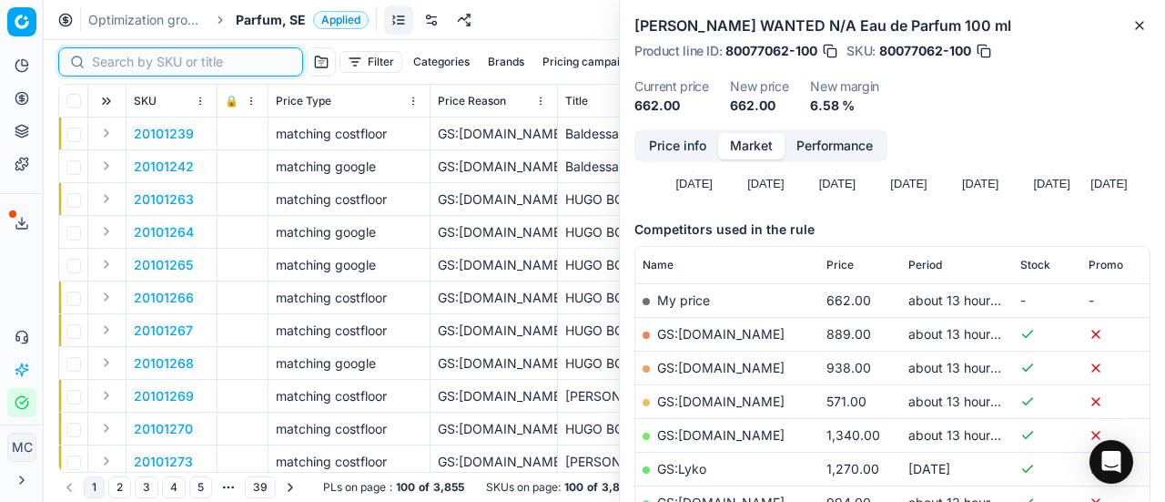
paste input "80011168-50-1"
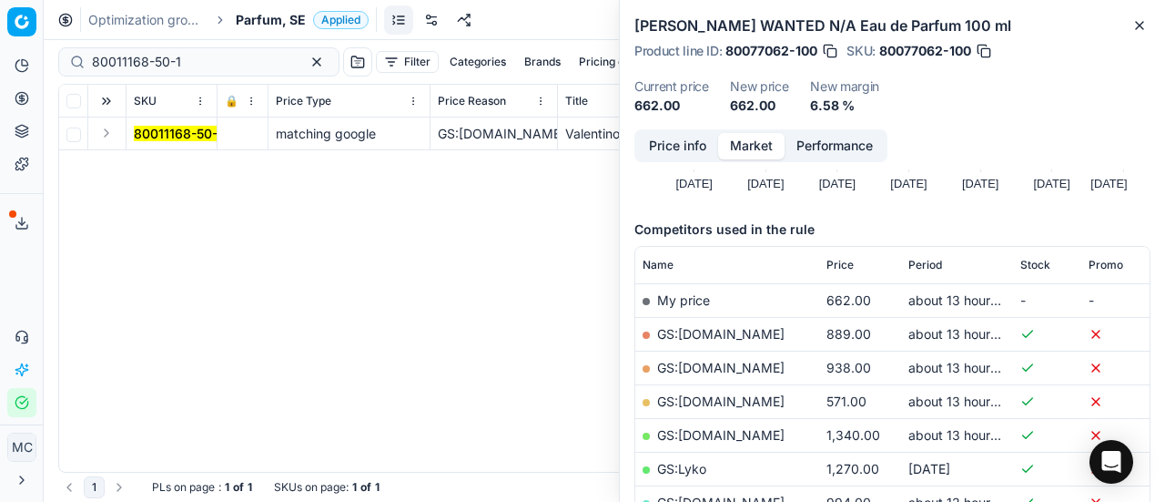
click at [107, 130] on button "Expand" at bounding box center [107, 133] width 22 height 22
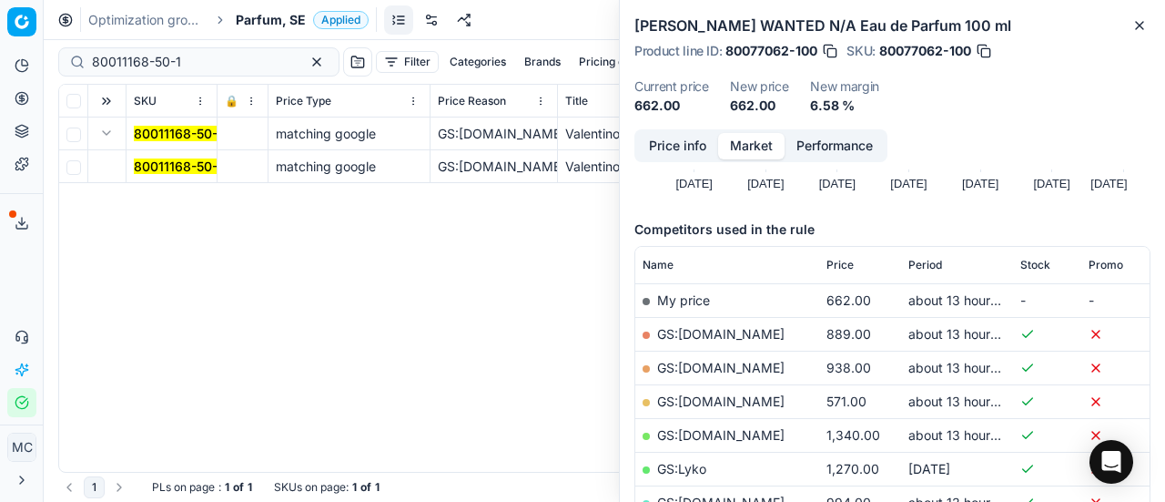
click at [173, 172] on mark "80011168-50-1" at bounding box center [178, 165] width 89 height 15
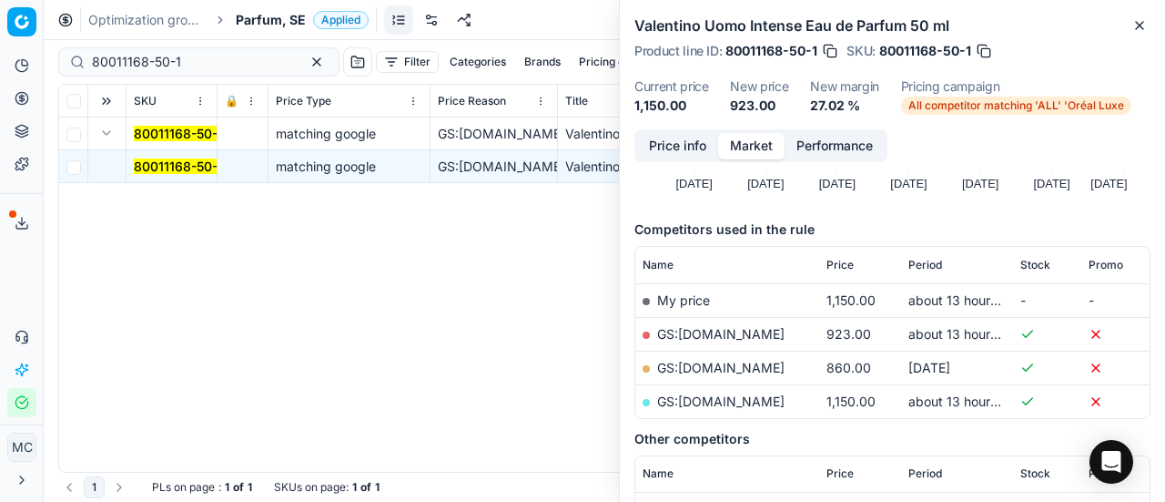
click at [702, 150] on button "Price info" at bounding box center [677, 146] width 81 height 26
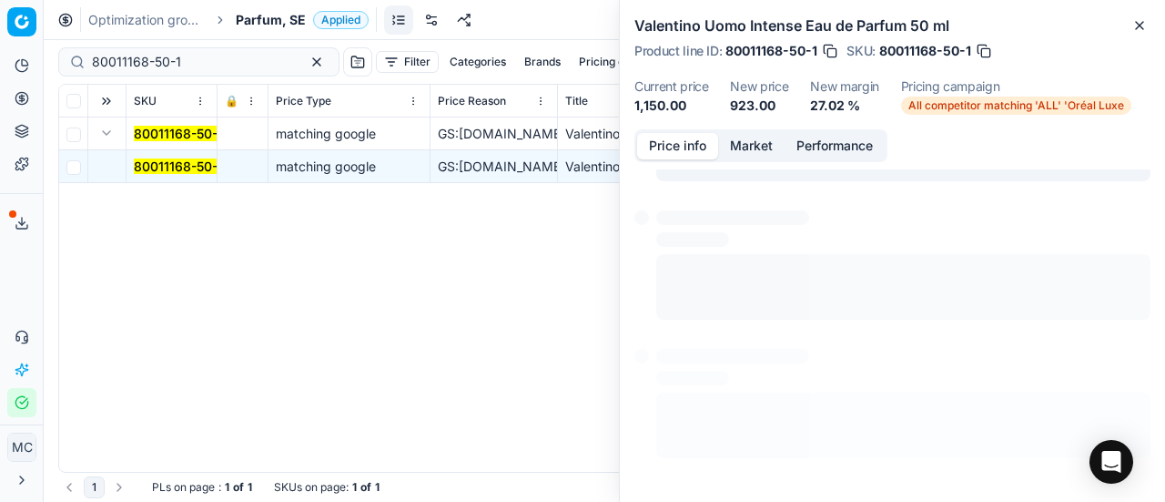
scroll to position [13, 0]
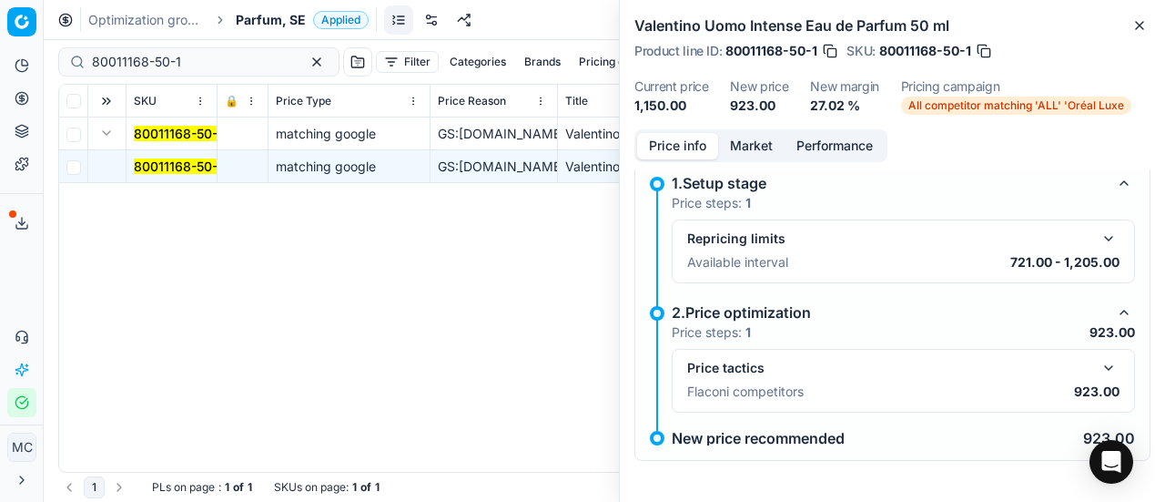
click at [1101, 370] on button "button" at bounding box center [1109, 368] width 22 height 22
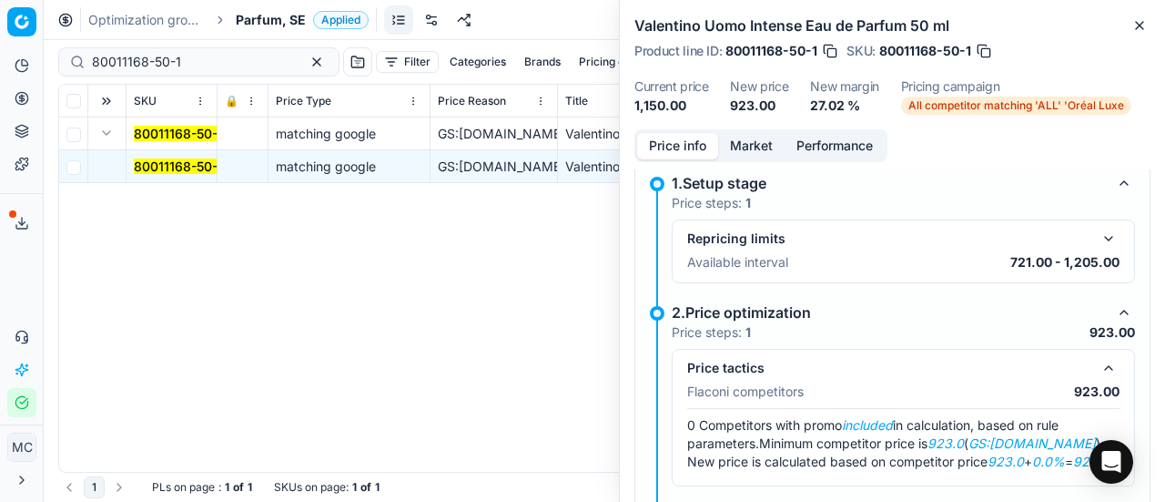
click at [745, 143] on button "Market" at bounding box center [751, 146] width 66 height 26
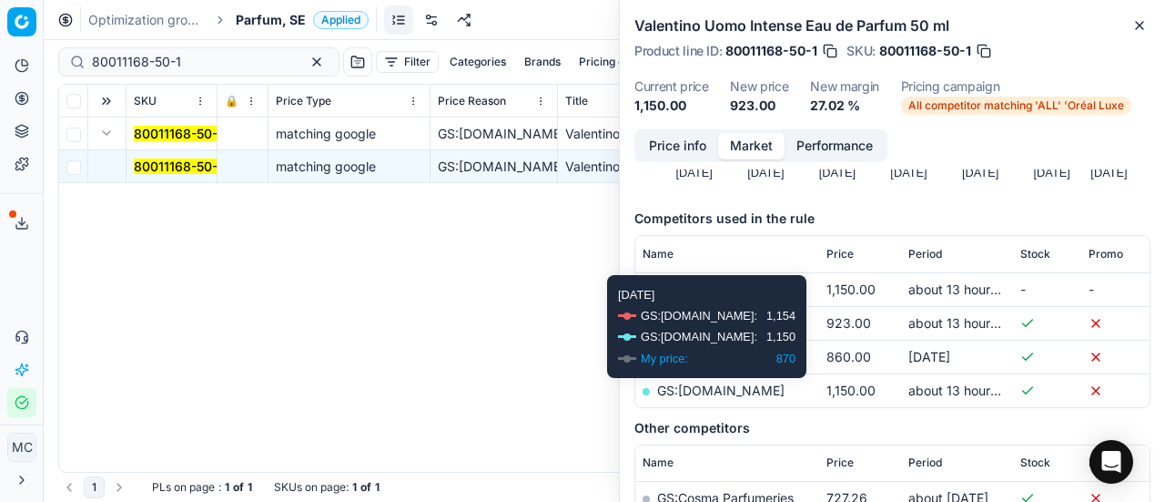
scroll to position [273, 0]
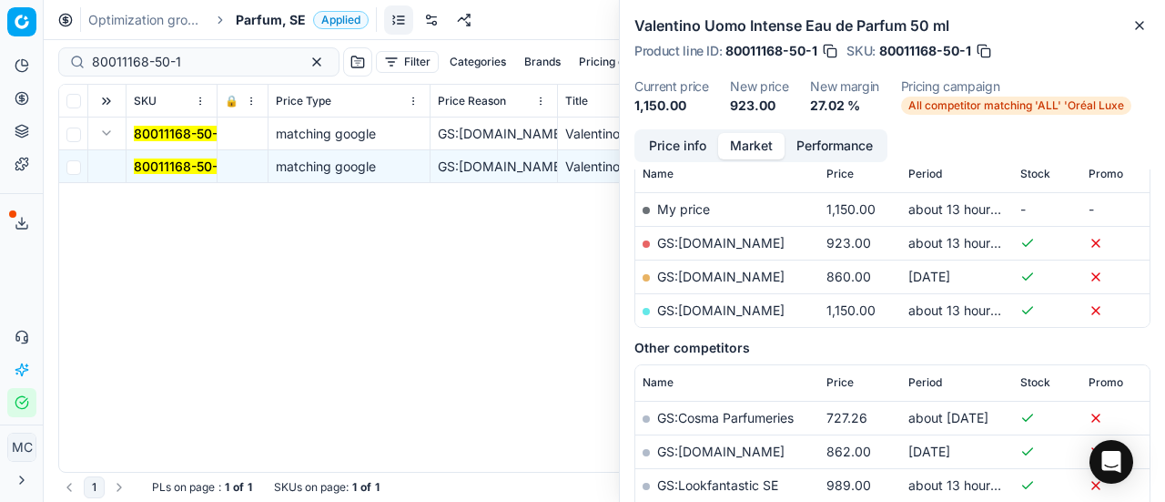
click at [717, 251] on td "GS:[DOMAIN_NAME]" at bounding box center [727, 243] width 184 height 34
click at [717, 247] on link "GS:[DOMAIN_NAME]" at bounding box center [720, 242] width 127 height 15
drag, startPoint x: 209, startPoint y: 63, endPoint x: 0, endPoint y: 99, distance: 212.5
click at [0, 74] on div "Pricing platform Analytics Pricing Product portfolio Templates Export service 1…" at bounding box center [582, 251] width 1165 height 502
paste input "66034-30"
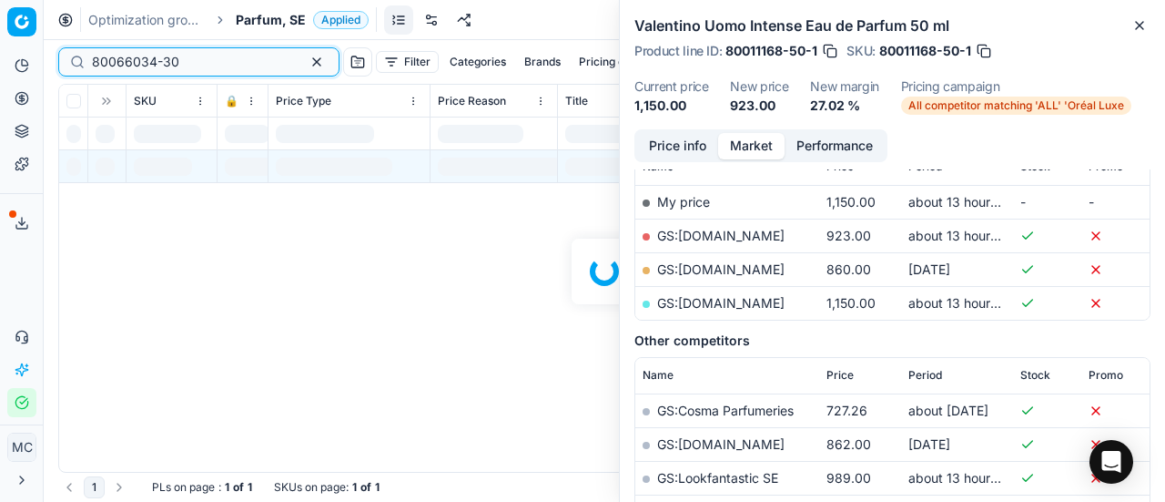
scroll to position [273, 0]
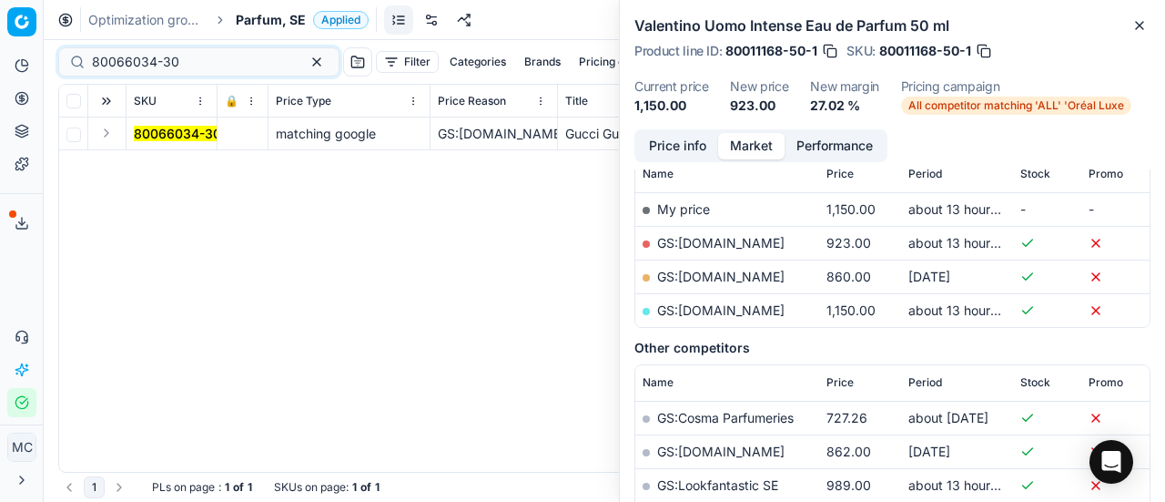
click at [109, 137] on button "Expand" at bounding box center [107, 133] width 22 height 22
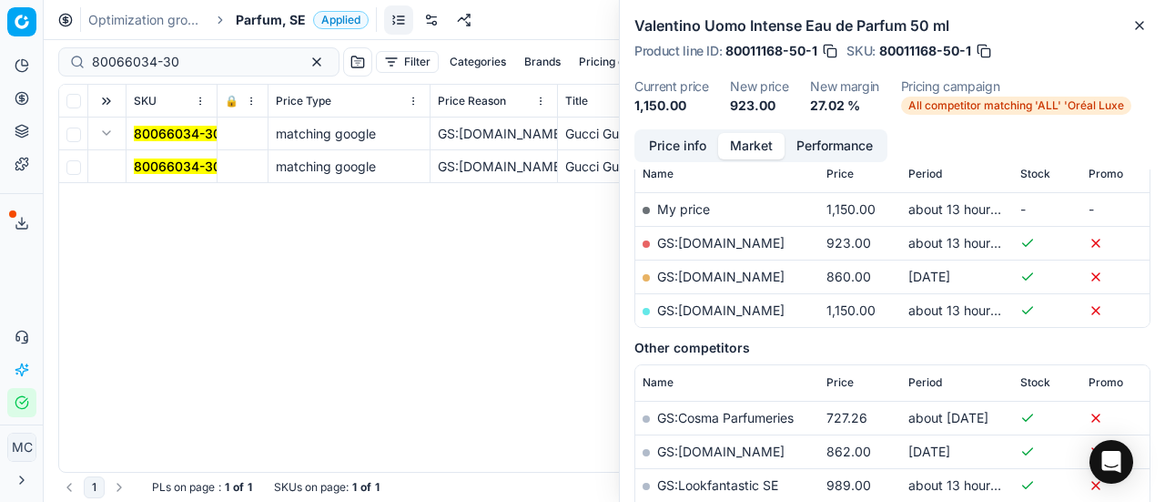
drag, startPoint x: 180, startPoint y: 167, endPoint x: 423, endPoint y: 174, distance: 243.1
click at [180, 167] on mark "80066034-30" at bounding box center [177, 165] width 87 height 15
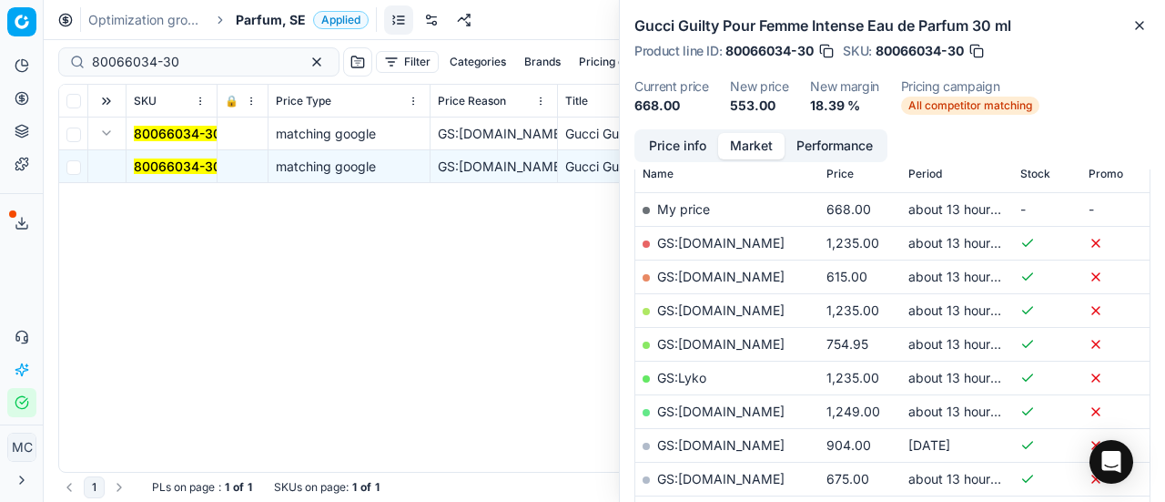
click at [667, 150] on button "Price info" at bounding box center [677, 146] width 81 height 26
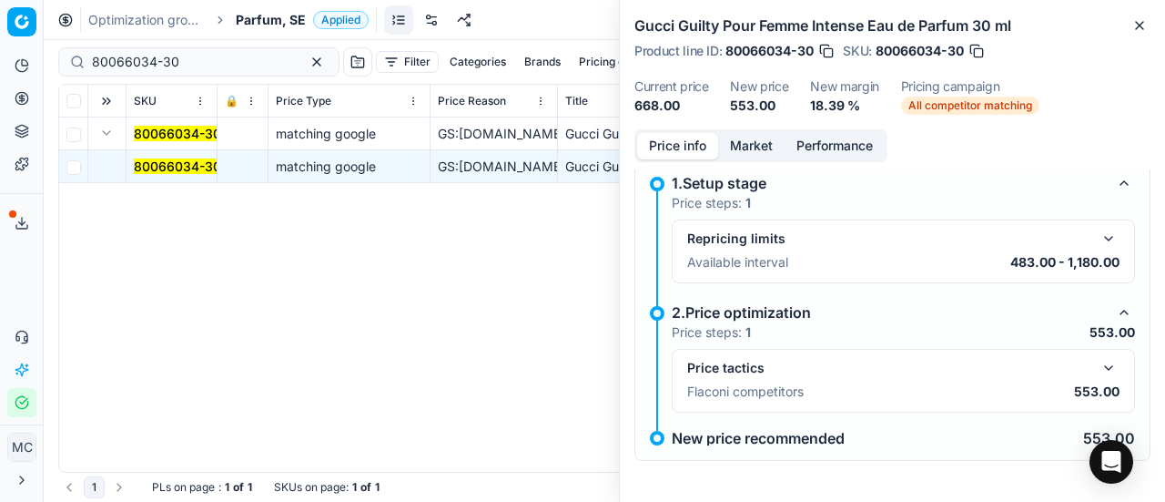
click at [1098, 359] on button "button" at bounding box center [1109, 368] width 22 height 22
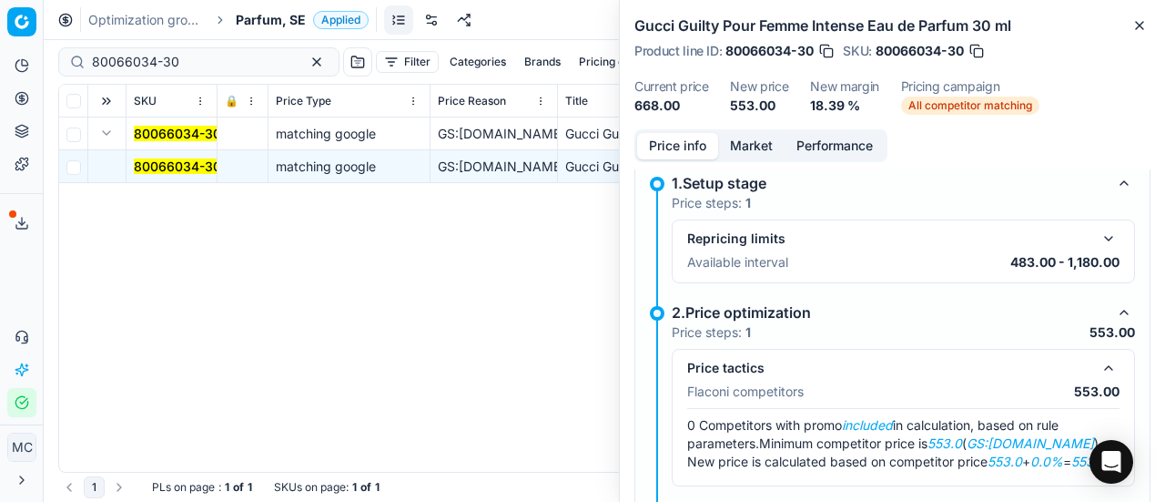
click at [745, 176] on div "1.Setup stage" at bounding box center [889, 183] width 434 height 22
click at [742, 142] on button "Market" at bounding box center [751, 146] width 66 height 26
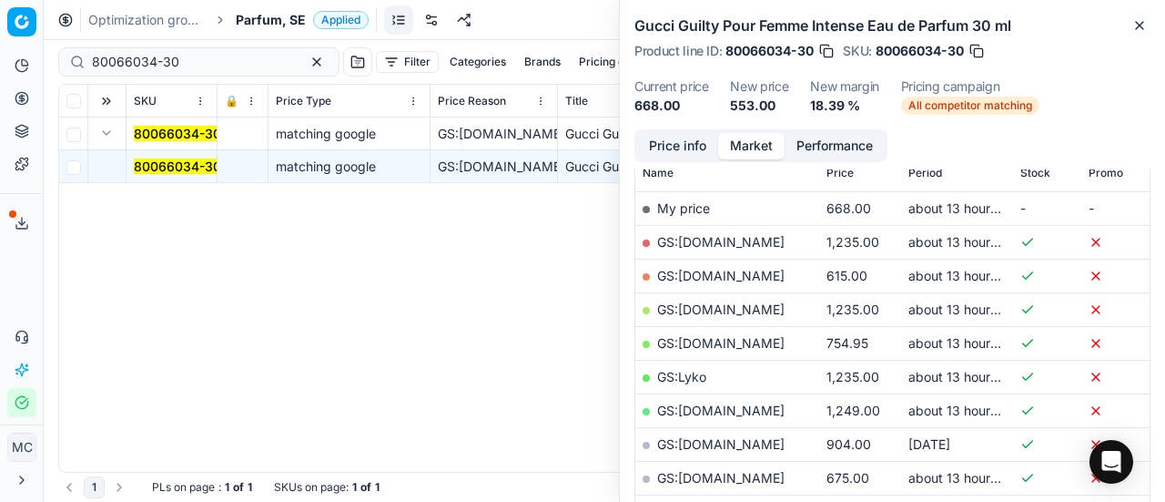
scroll to position [364, 0]
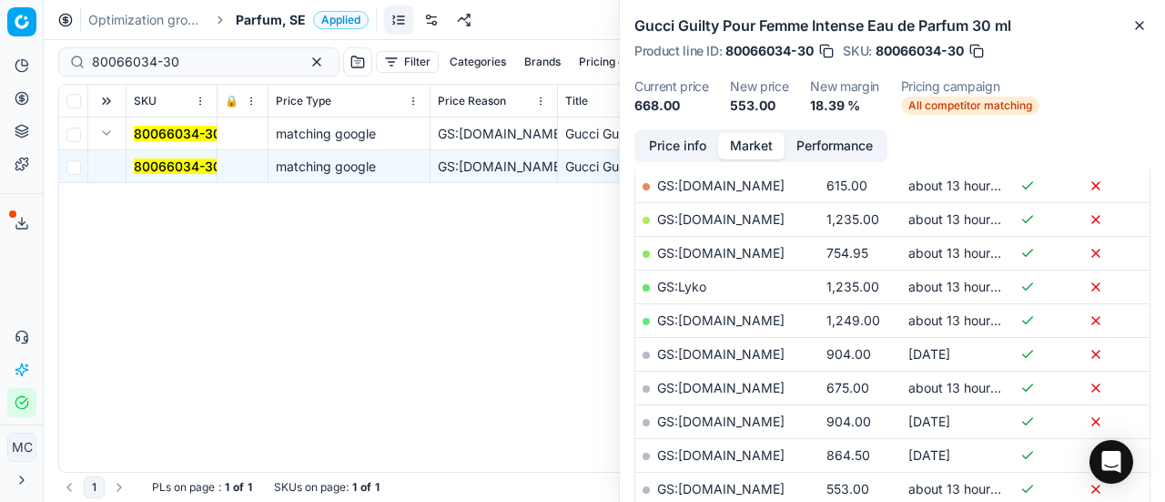
click at [763, 489] on link "GS:[DOMAIN_NAME]" at bounding box center [720, 488] width 127 height 15
drag, startPoint x: 192, startPoint y: 68, endPoint x: 0, endPoint y: 51, distance: 192.8
click at [0, 51] on div "Pricing platform Analytics Pricing Product portfolio Templates Export service 1…" at bounding box center [582, 251] width 1165 height 502
paste input "90002455-0003466"
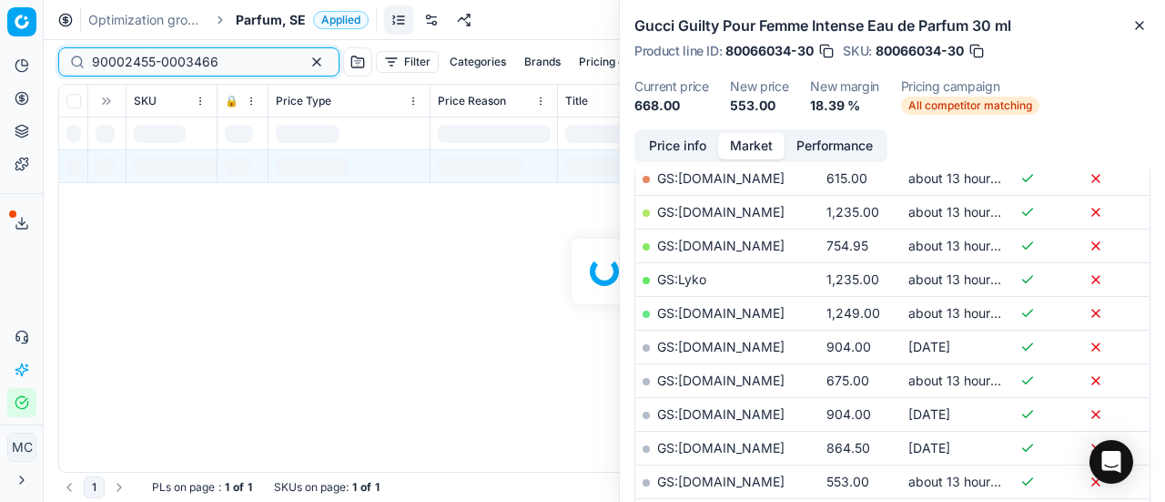
scroll to position [364, 0]
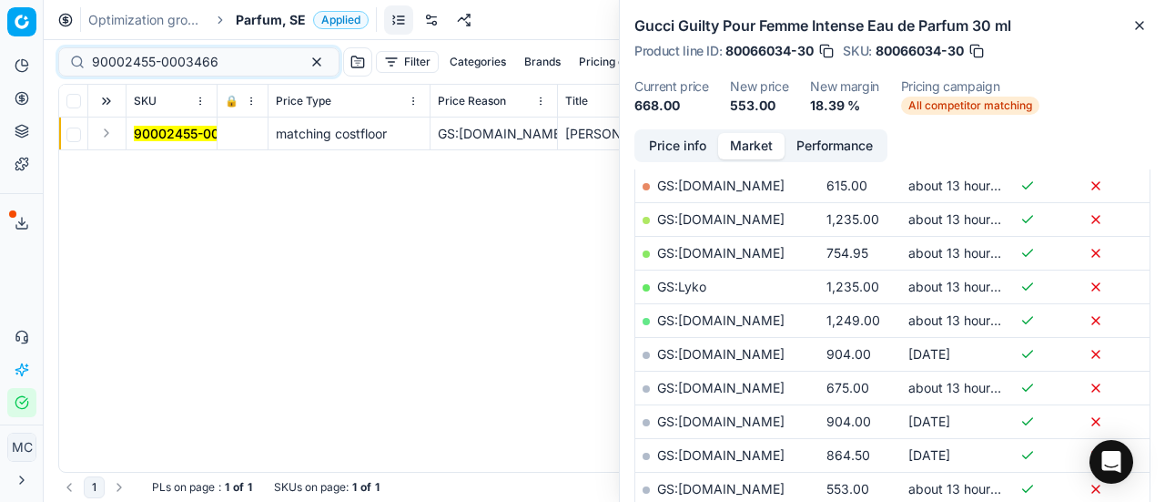
click at [107, 135] on button "Expand" at bounding box center [107, 133] width 22 height 22
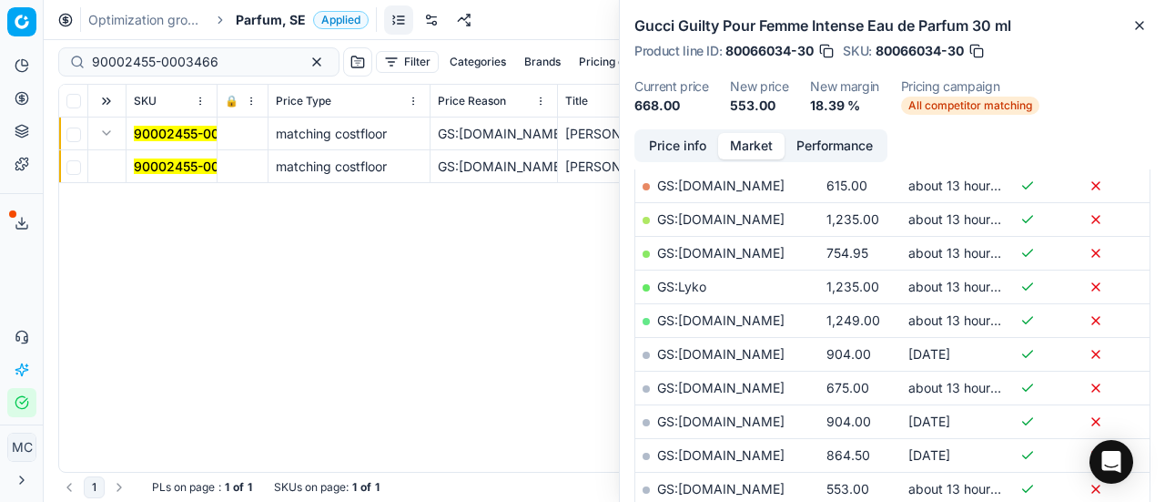
click at [174, 167] on mark "90002455-0003466" at bounding box center [197, 165] width 127 height 15
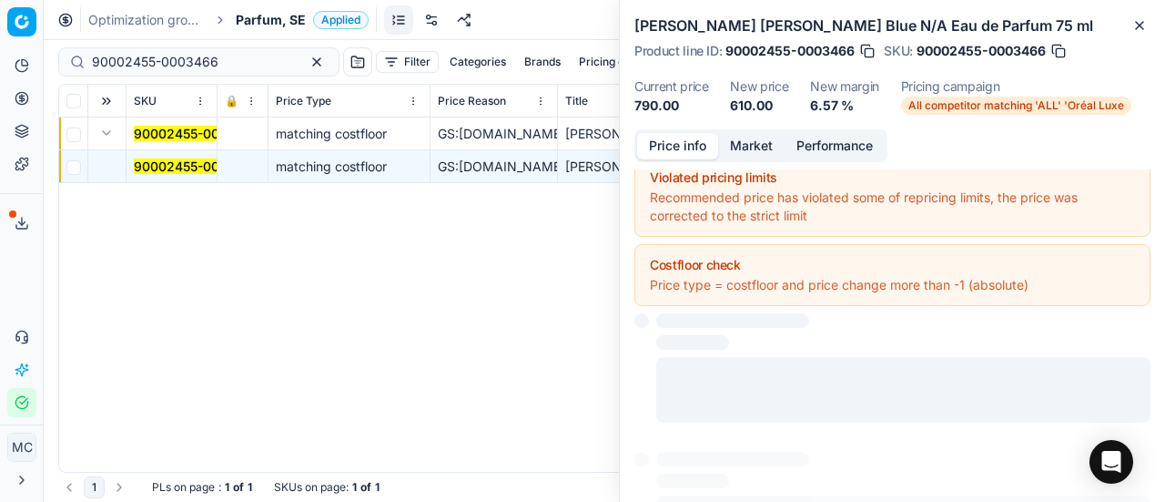
click at [685, 142] on button "Price info" at bounding box center [677, 146] width 81 height 26
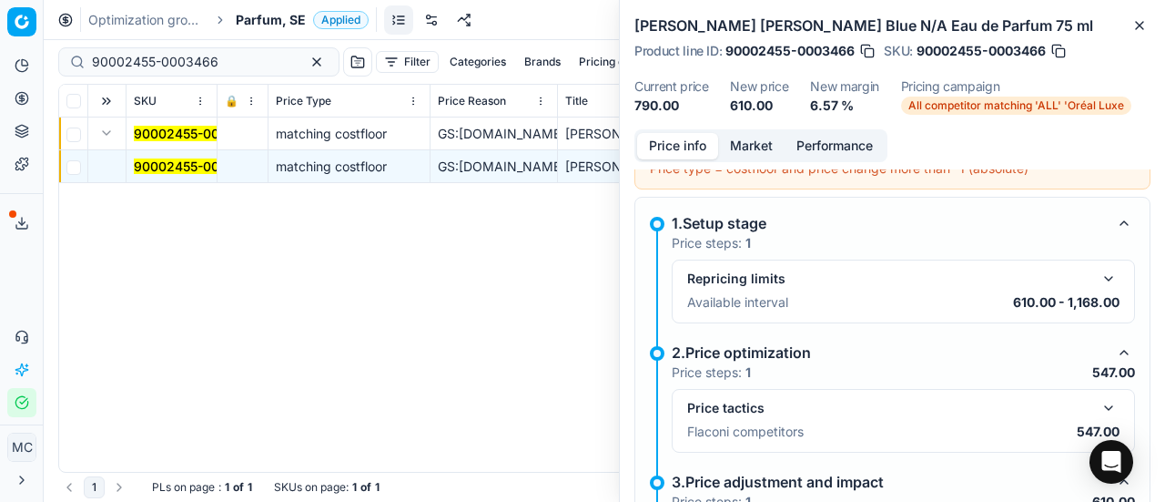
scroll to position [195, 0]
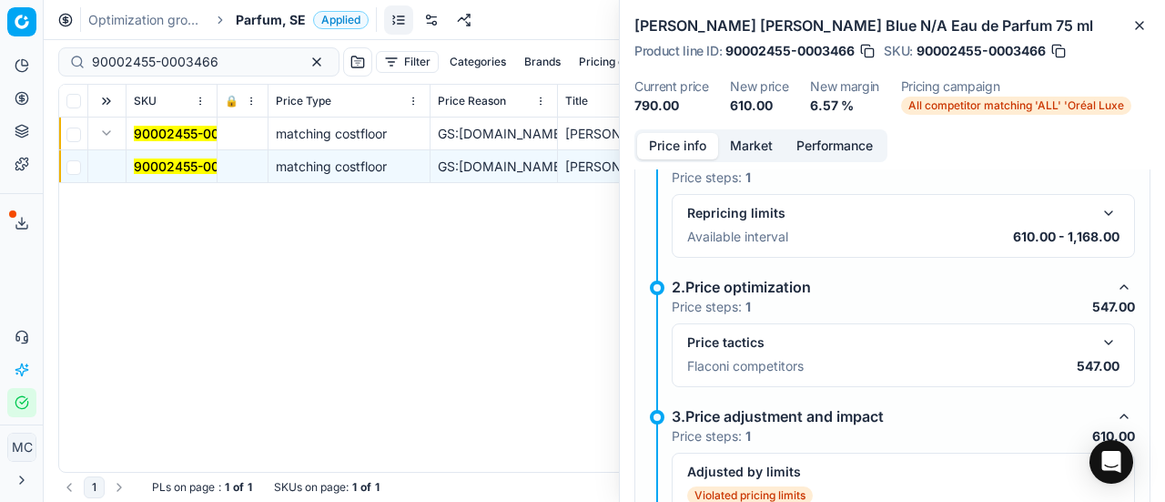
click at [1098, 338] on button "button" at bounding box center [1109, 342] width 22 height 22
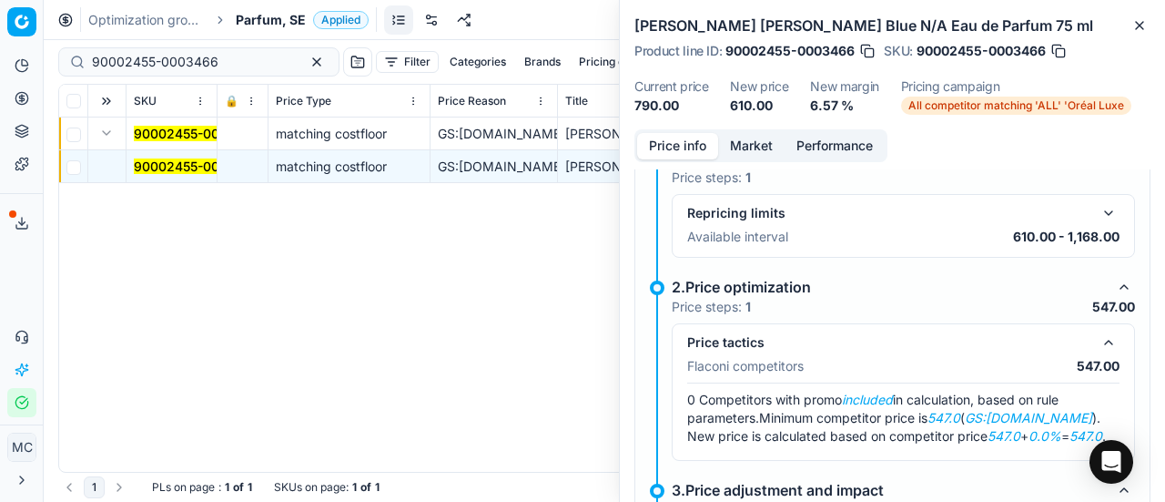
click at [759, 147] on button "Market" at bounding box center [751, 146] width 66 height 26
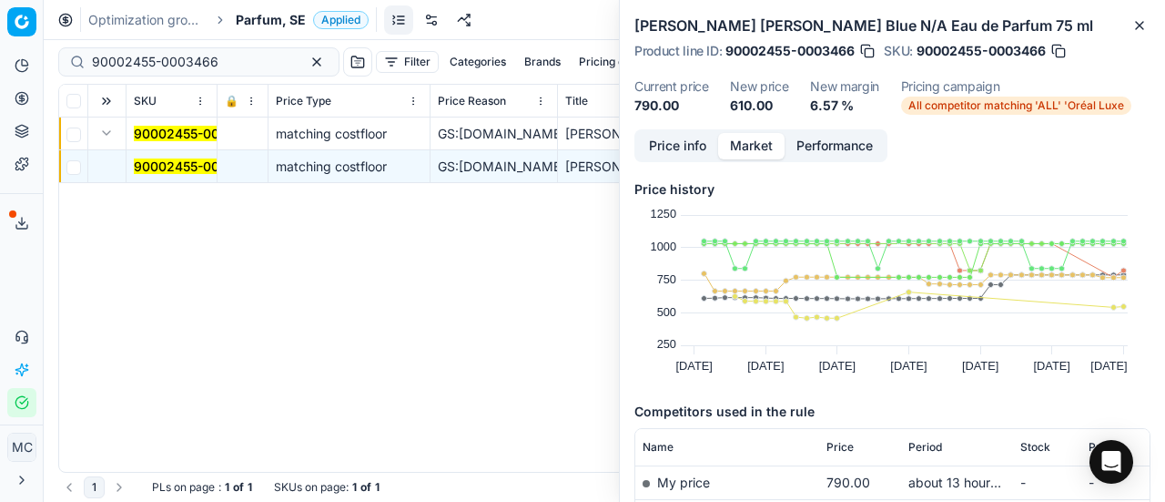
scroll to position [273, 0]
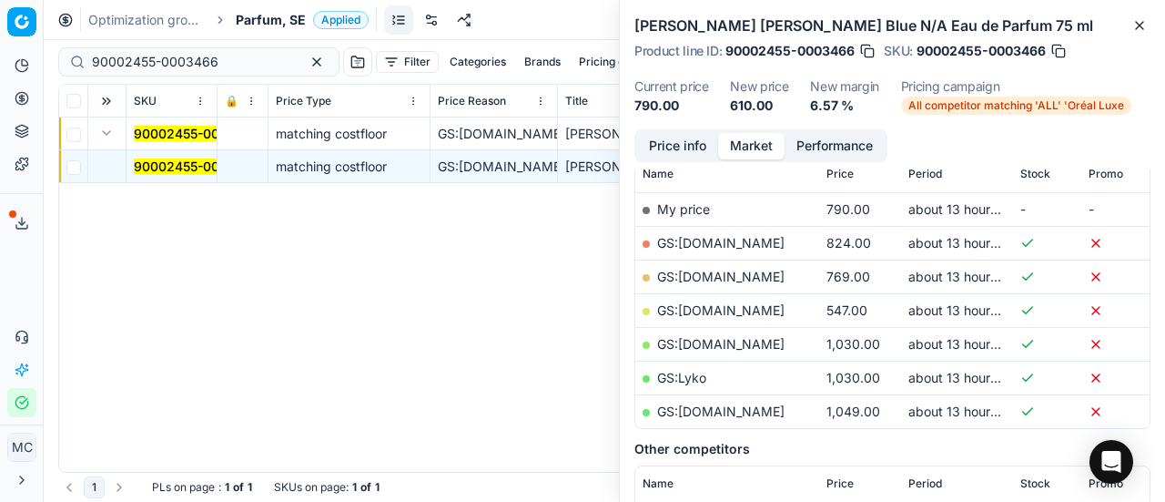
click at [749, 307] on link "GS:[DOMAIN_NAME]" at bounding box center [720, 309] width 127 height 15
drag, startPoint x: 224, startPoint y: 56, endPoint x: 0, endPoint y: 34, distance: 225.0
click at [0, 34] on div "Pricing platform Analytics Pricing Product portfolio Templates Export service 1…" at bounding box center [582, 251] width 1165 height 502
paste input "80075134-30"
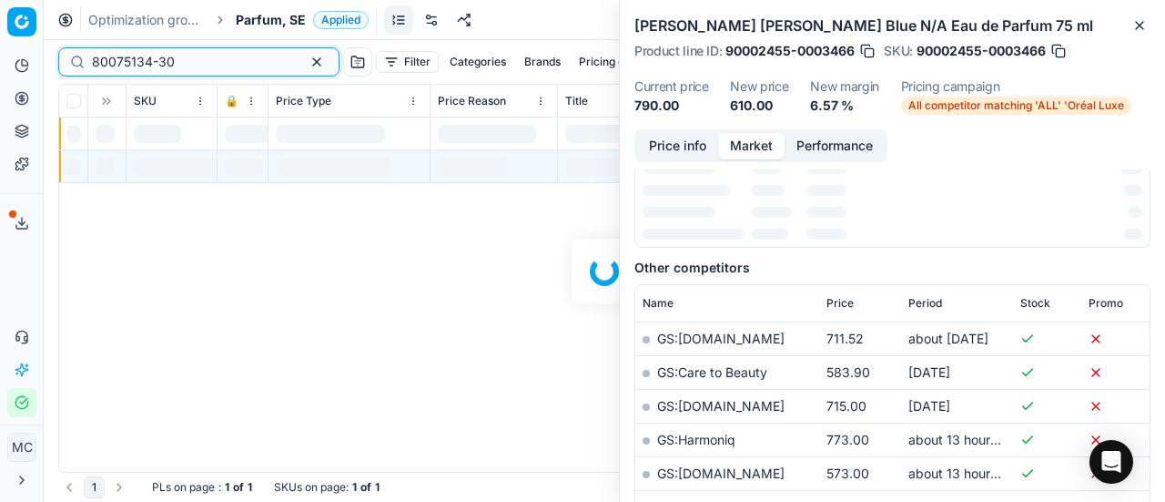
scroll to position [273, 0]
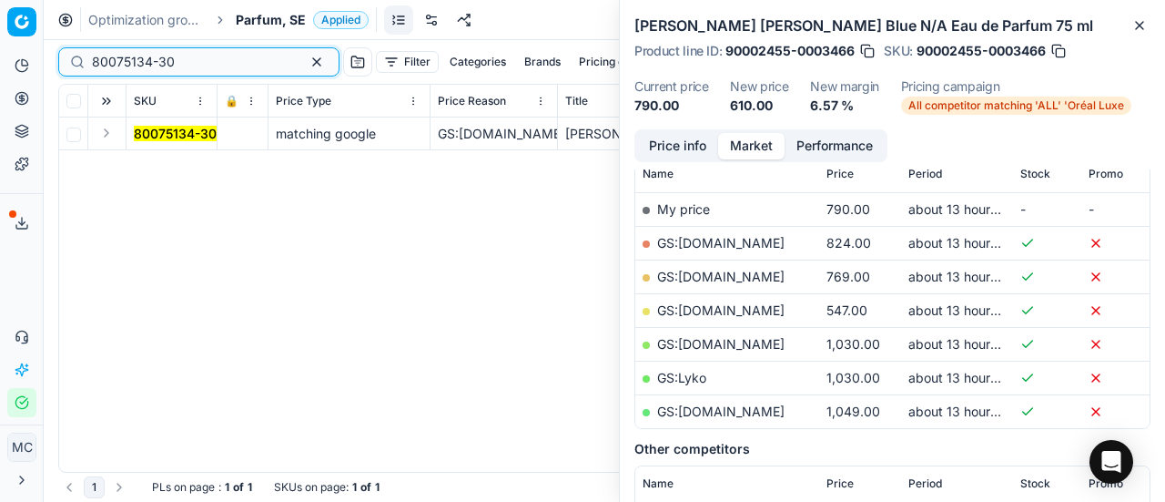
type input "80075134-30"
drag, startPoint x: 106, startPoint y: 134, endPoint x: 137, endPoint y: 148, distance: 34.2
click at [109, 137] on button "Expand" at bounding box center [107, 133] width 22 height 22
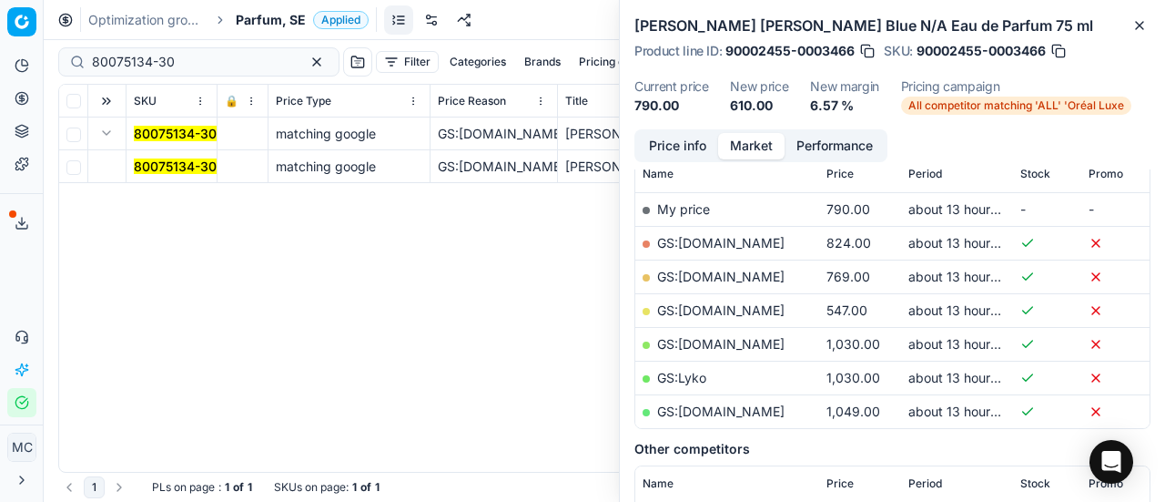
click at [180, 160] on mark "80075134-30" at bounding box center [175, 165] width 83 height 15
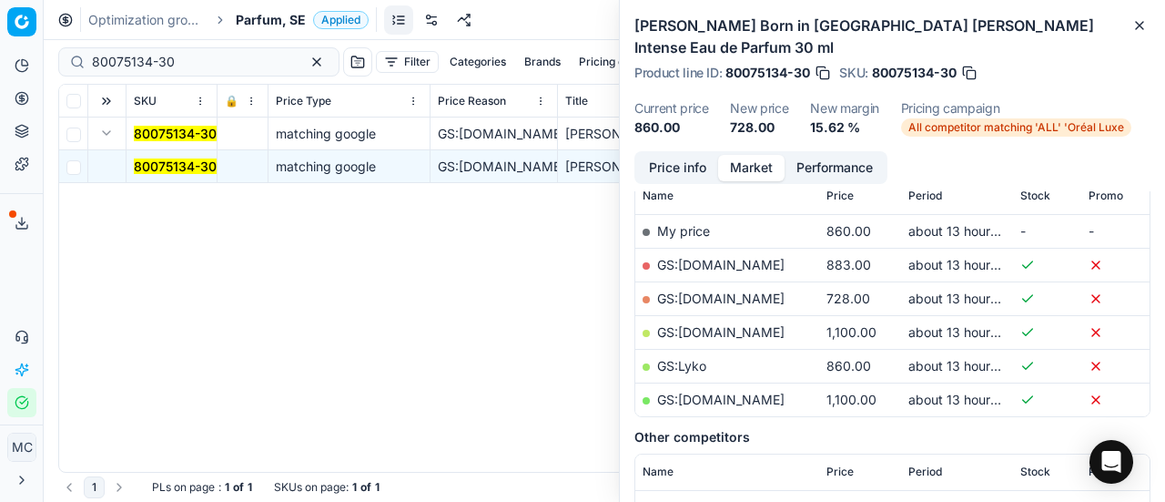
drag, startPoint x: 691, startPoint y: 142, endPoint x: 749, endPoint y: 163, distance: 61.9
click at [689, 155] on button "Price info" at bounding box center [677, 168] width 81 height 26
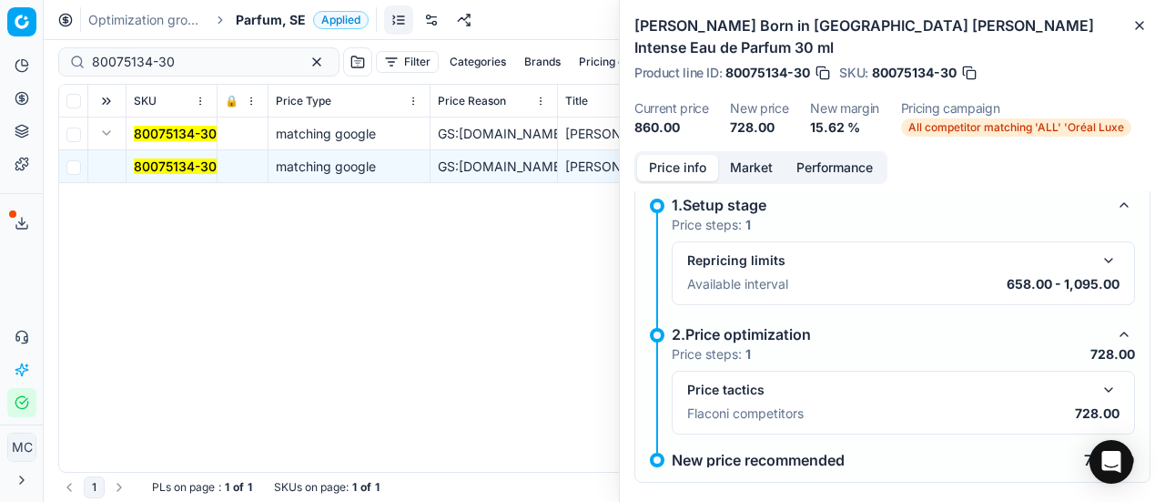
click at [1098, 379] on button "button" at bounding box center [1109, 390] width 22 height 22
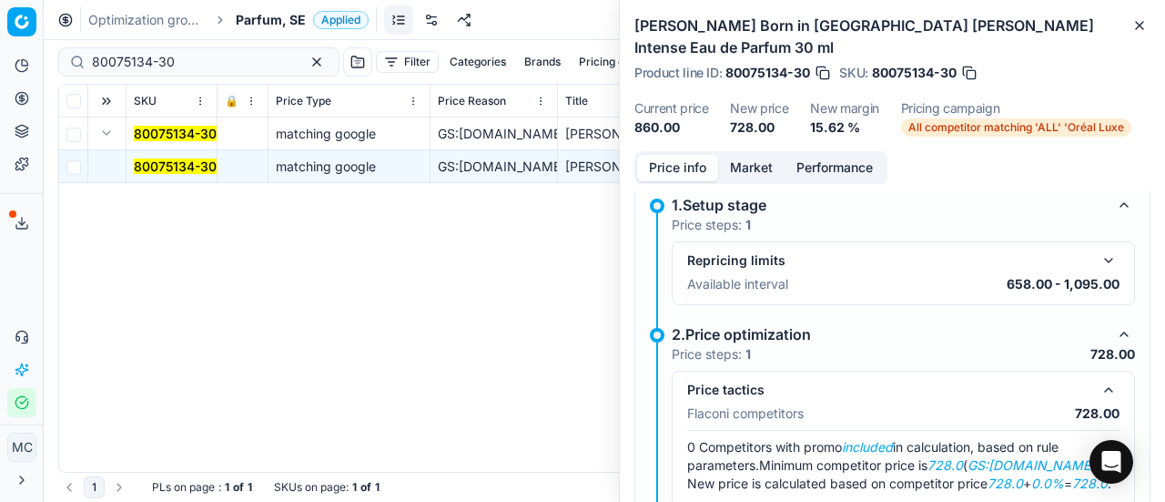
drag, startPoint x: 748, startPoint y: 144, endPoint x: 765, endPoint y: 170, distance: 31.1
click at [748, 155] on button "Market" at bounding box center [751, 168] width 66 height 26
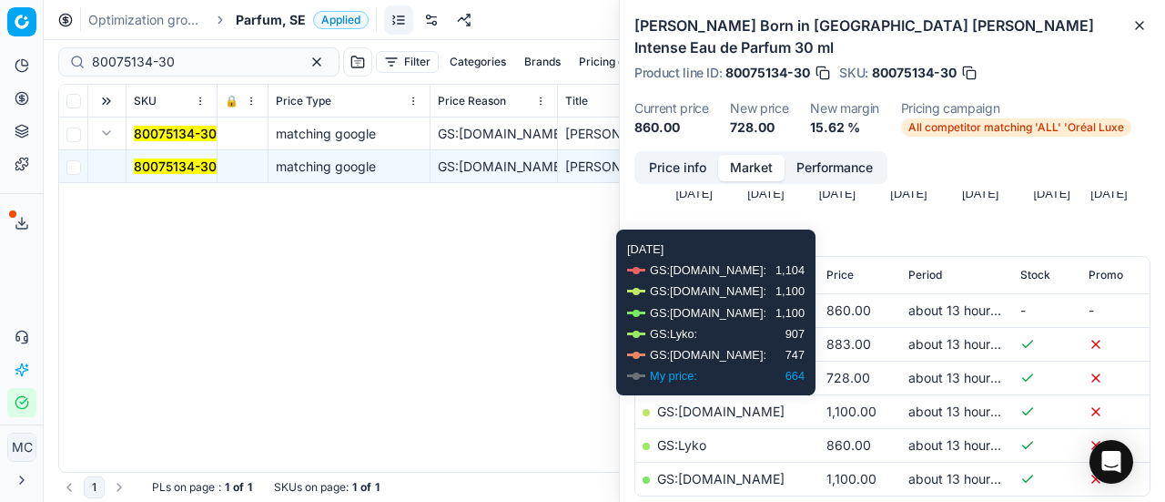
scroll to position [273, 0]
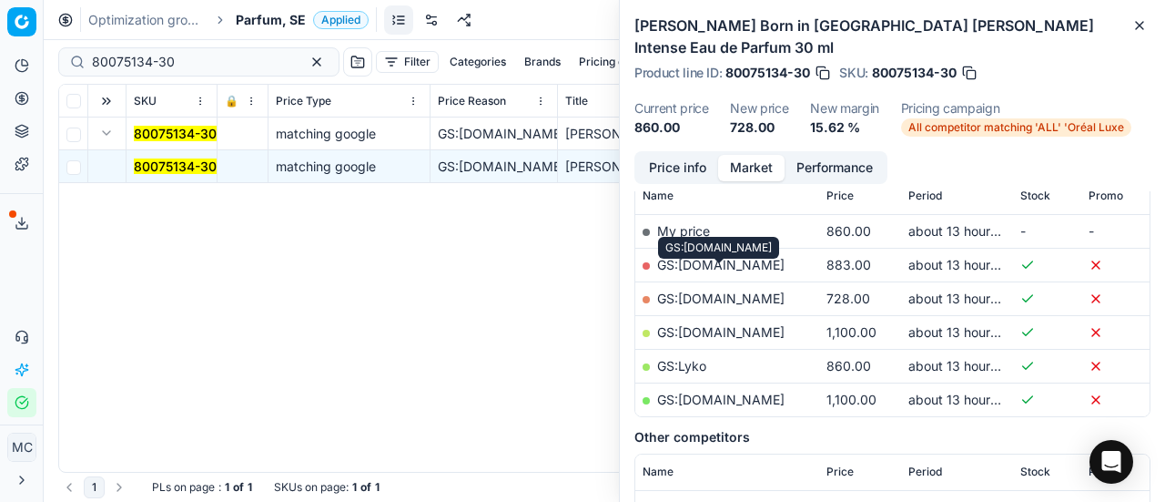
click at [752, 290] on link "GS:[DOMAIN_NAME]" at bounding box center [720, 297] width 127 height 15
drag, startPoint x: 253, startPoint y: 10, endPoint x: 245, endPoint y: 3, distance: 11.0
click at [255, 10] on div "Optimization groups Parfum, SE Applied Discard Download report" at bounding box center [604, 20] width 1121 height 40
click at [277, 17] on span "Parfum, SE" at bounding box center [271, 20] width 70 height 18
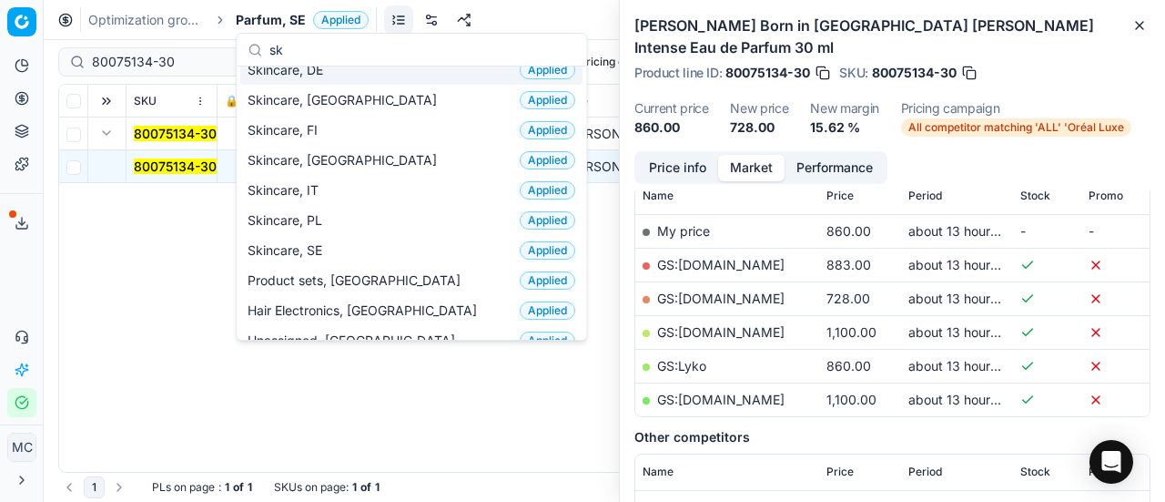
scroll to position [228, 0]
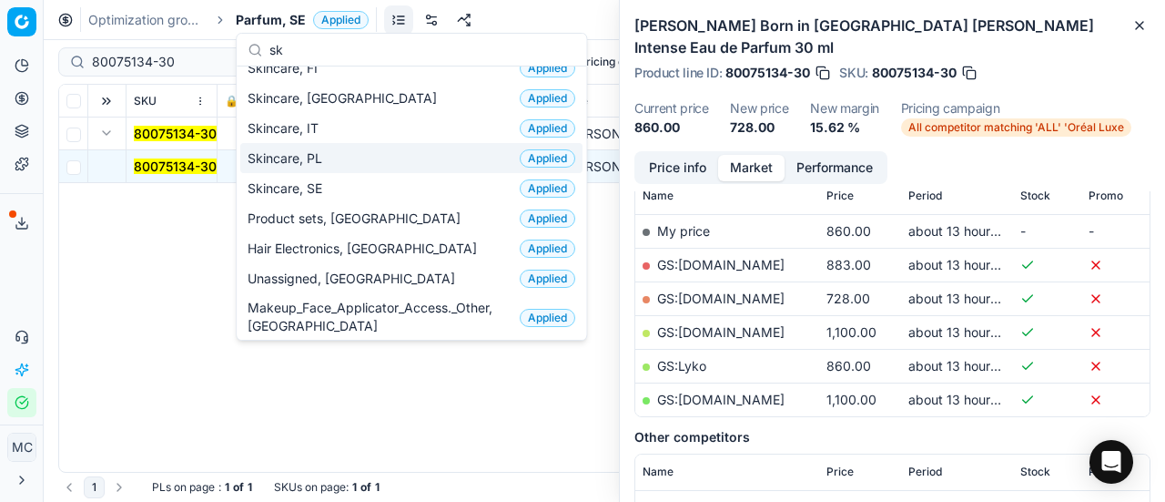
type input "sk"
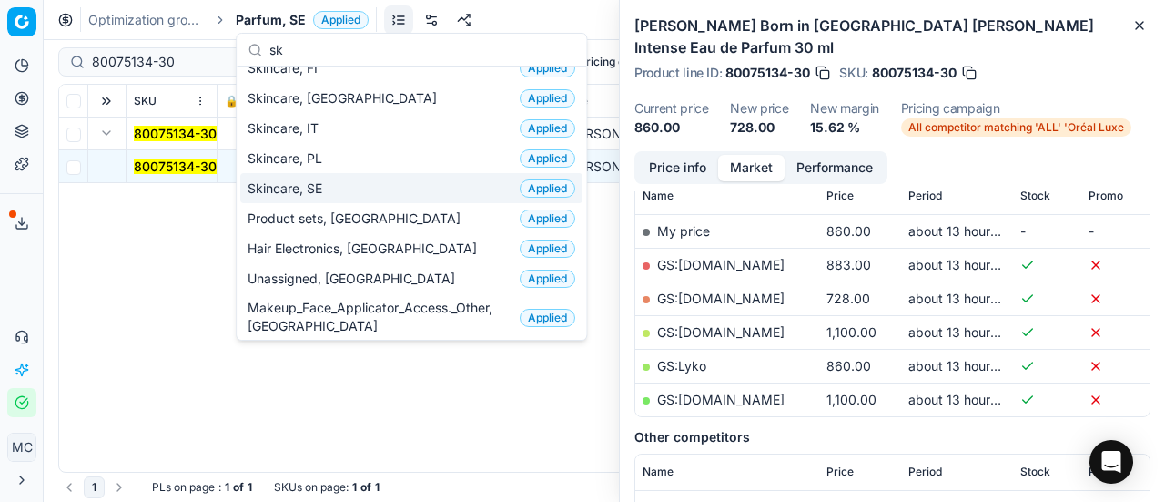
click at [365, 190] on div "Skincare, SE Applied" at bounding box center [411, 188] width 342 height 30
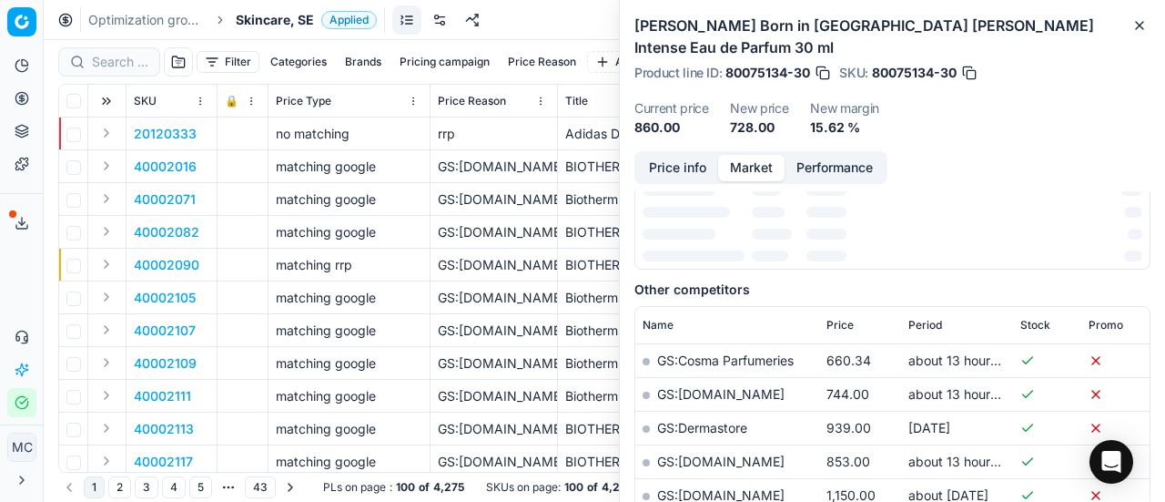
scroll to position [273, 0]
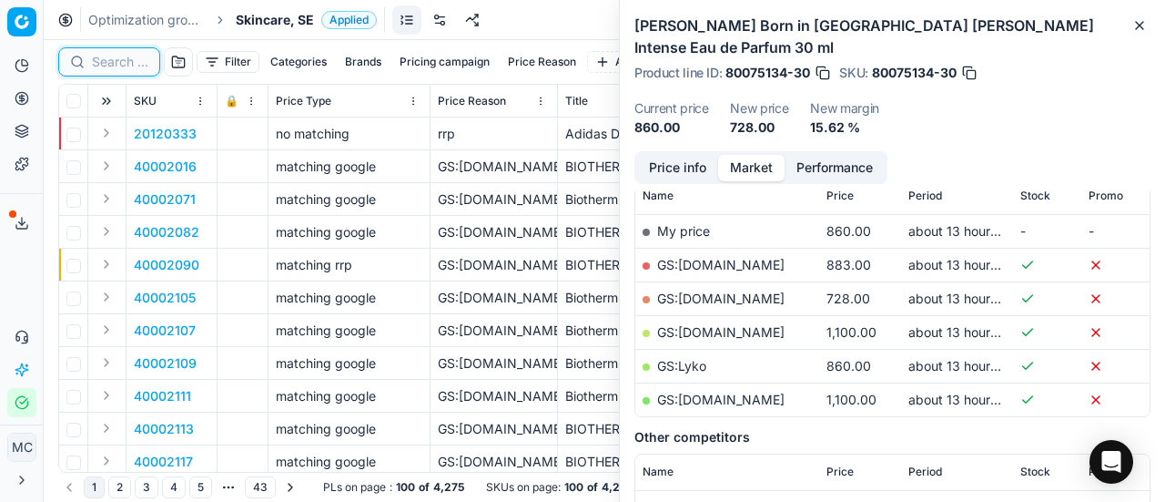
click at [140, 61] on input at bounding box center [120, 62] width 56 height 18
paste input "40500014"
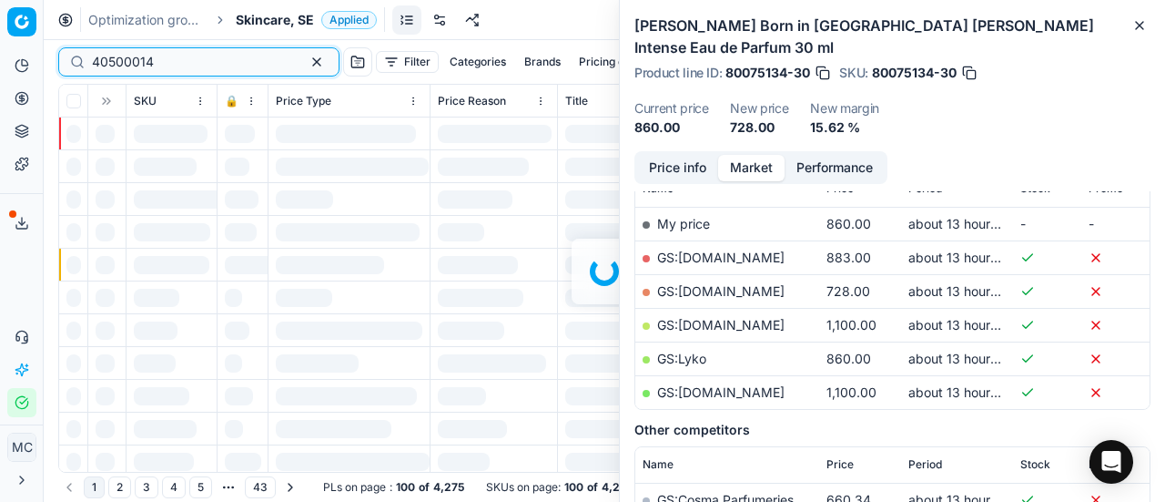
scroll to position [273, 0]
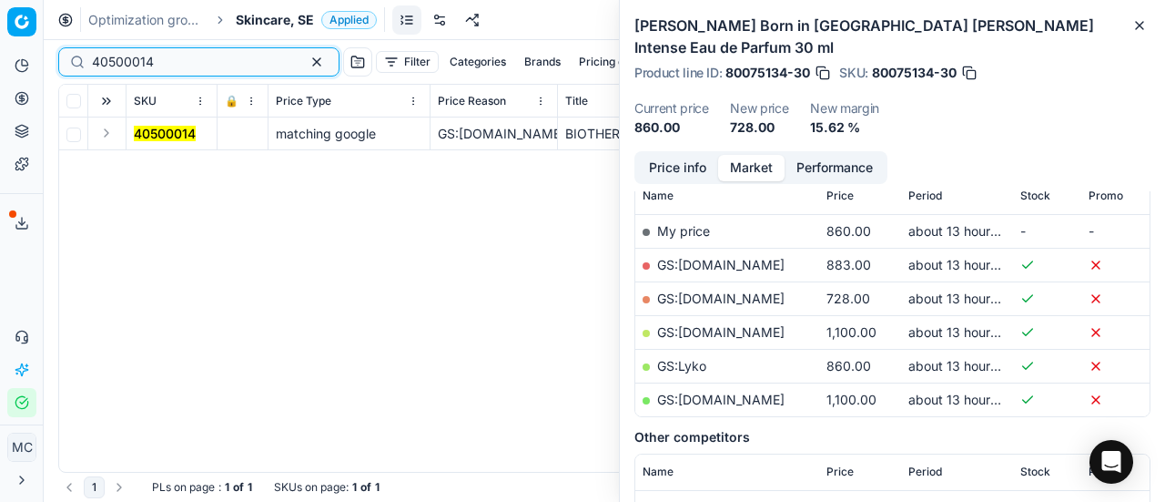
type input "40500014"
click at [111, 139] on button "Expand" at bounding box center [107, 133] width 22 height 22
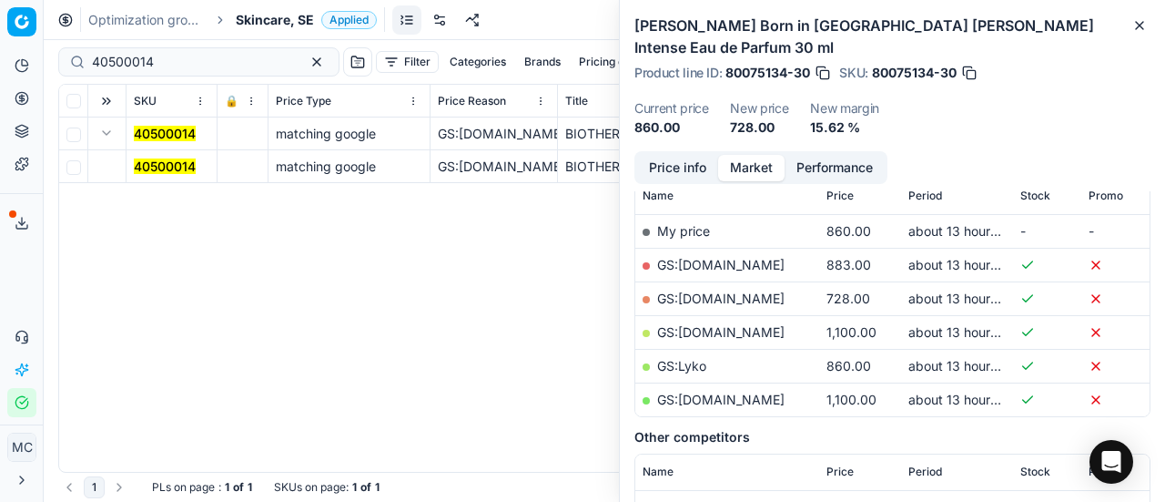
click at [148, 170] on mark "40500014" at bounding box center [165, 165] width 62 height 15
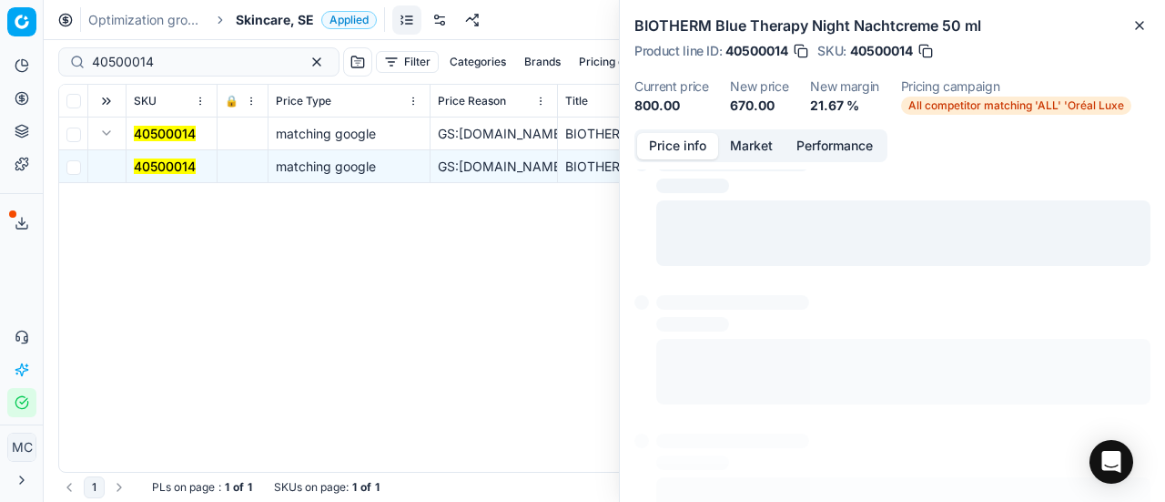
click at [677, 143] on button "Price info" at bounding box center [677, 146] width 81 height 26
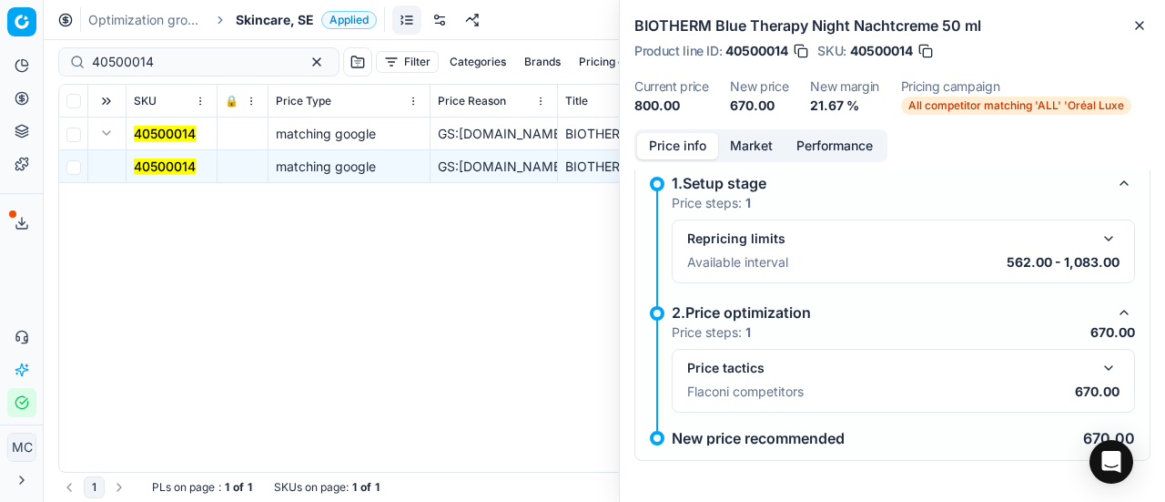
click at [1098, 370] on button "button" at bounding box center [1109, 368] width 22 height 22
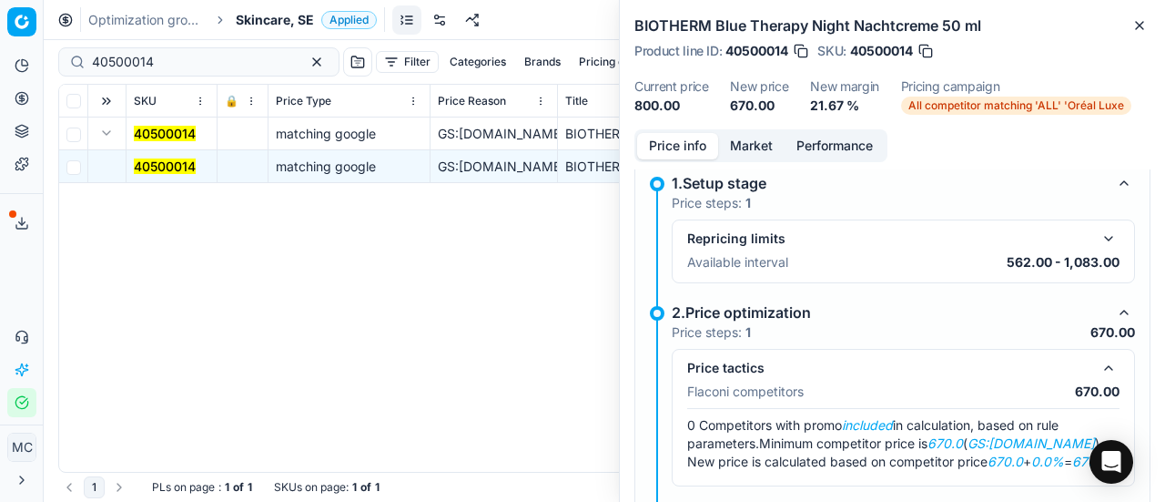
click at [754, 145] on button "Market" at bounding box center [751, 146] width 66 height 26
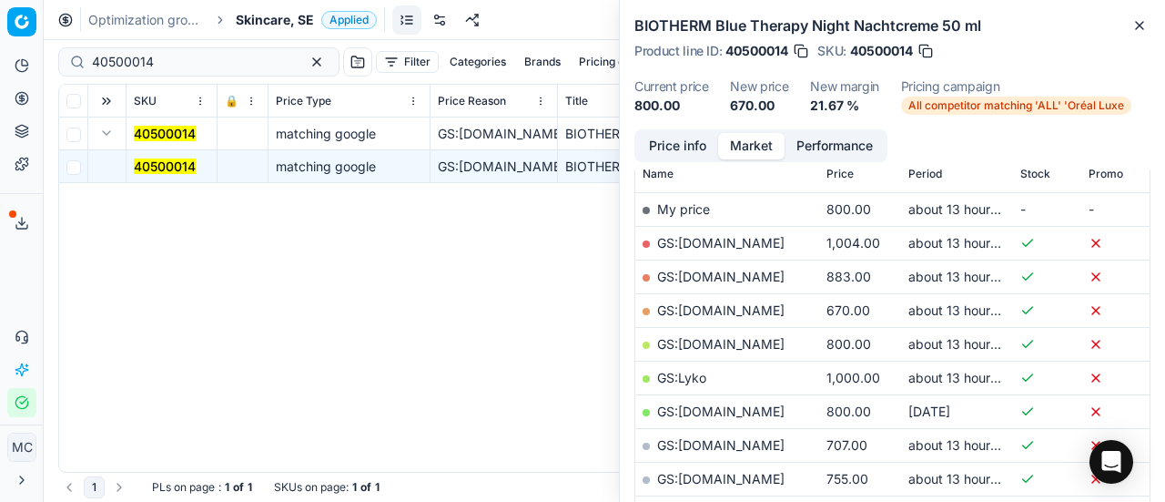
click at [737, 308] on link "GS:[DOMAIN_NAME]" at bounding box center [720, 309] width 127 height 15
click at [289, 25] on span "Skincare, SE" at bounding box center [275, 20] width 78 height 18
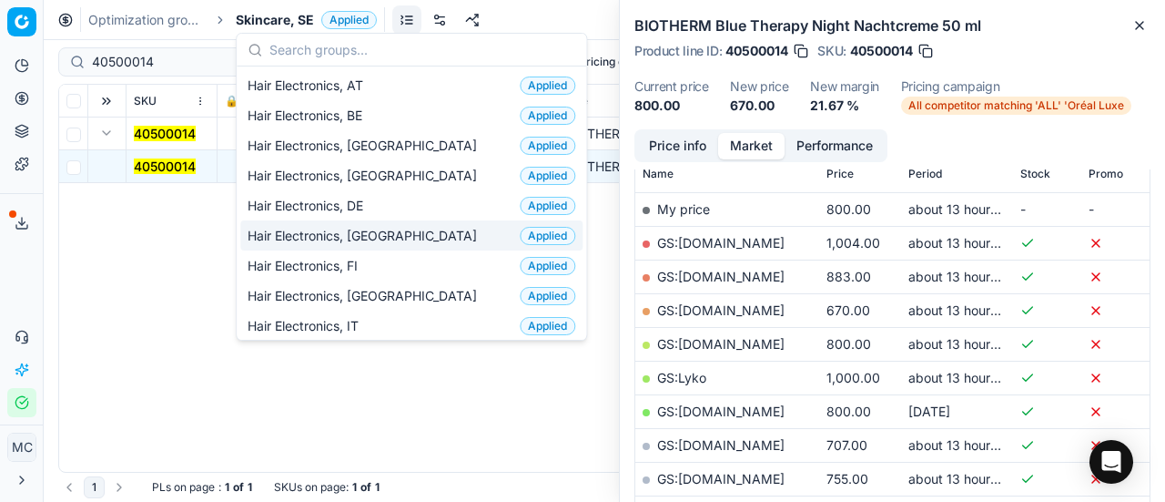
click at [428, 238] on div "Hair Electronics, DK Applied" at bounding box center [411, 235] width 342 height 30
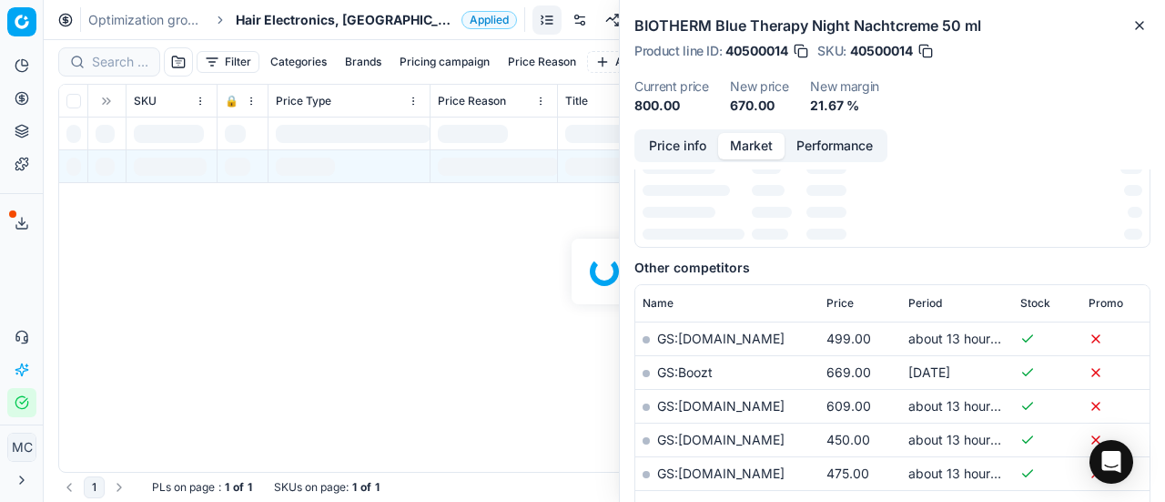
scroll to position [273, 0]
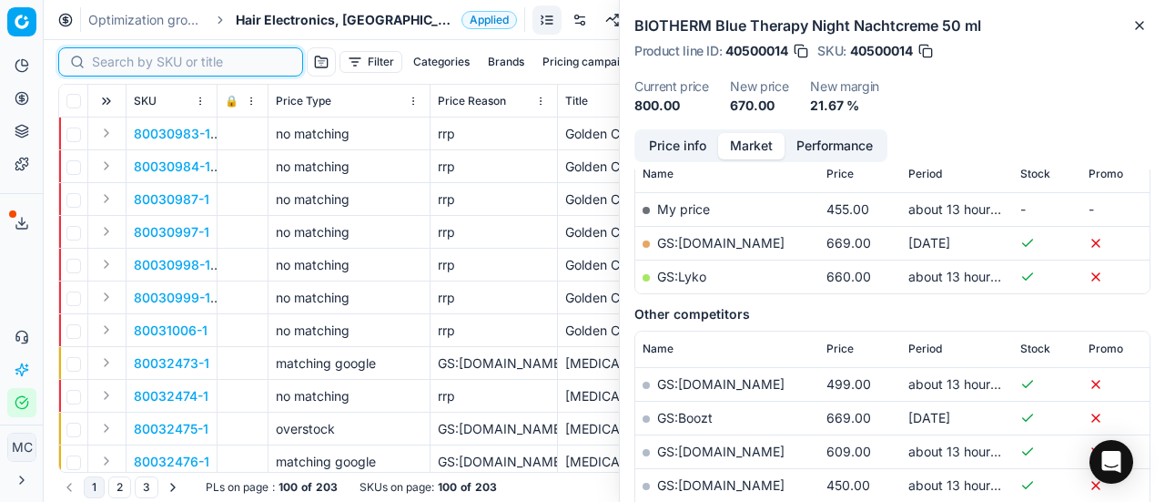
click at [101, 57] on input at bounding box center [191, 62] width 199 height 18
paste input "80075295-1"
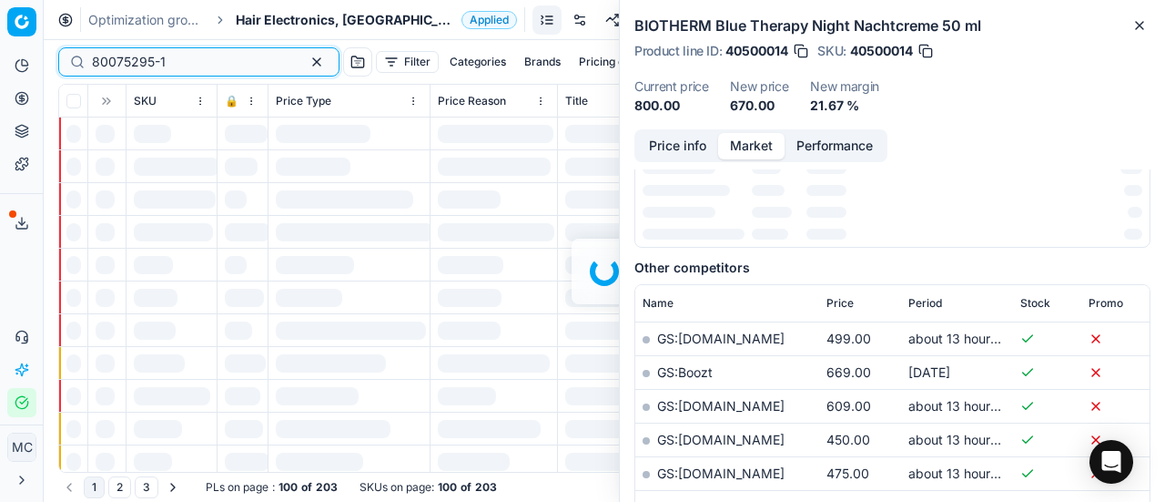
scroll to position [273, 0]
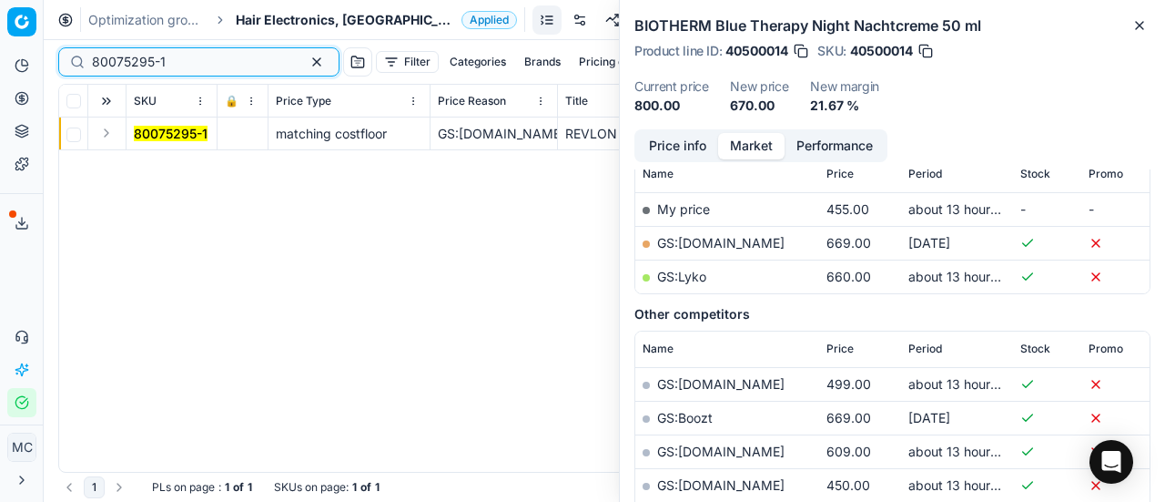
type input "80075295-1"
drag, startPoint x: 100, startPoint y: 134, endPoint x: 122, endPoint y: 137, distance: 22.1
click at [100, 134] on button "Expand" at bounding box center [107, 133] width 22 height 22
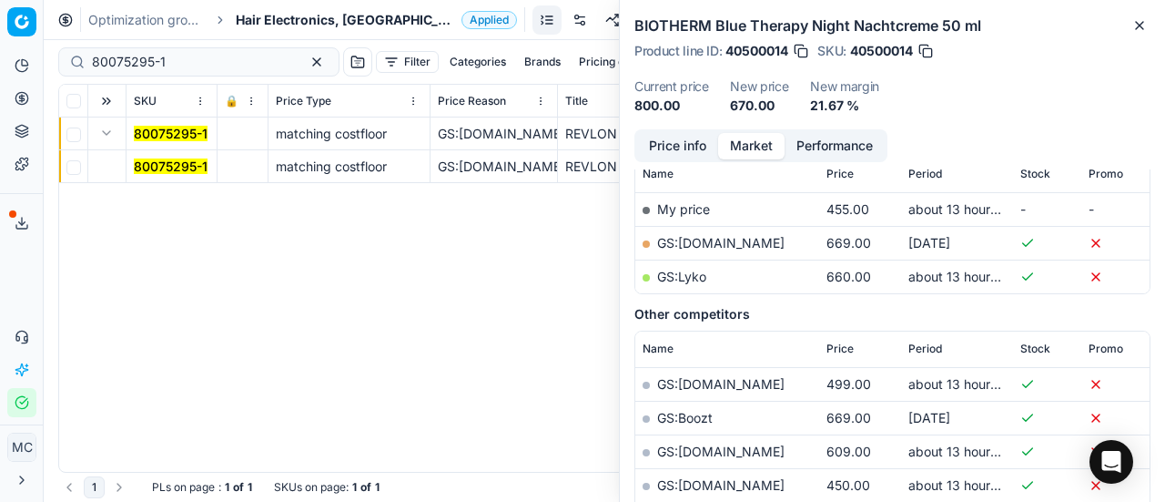
click at [164, 161] on mark "80075295-1" at bounding box center [171, 165] width 74 height 15
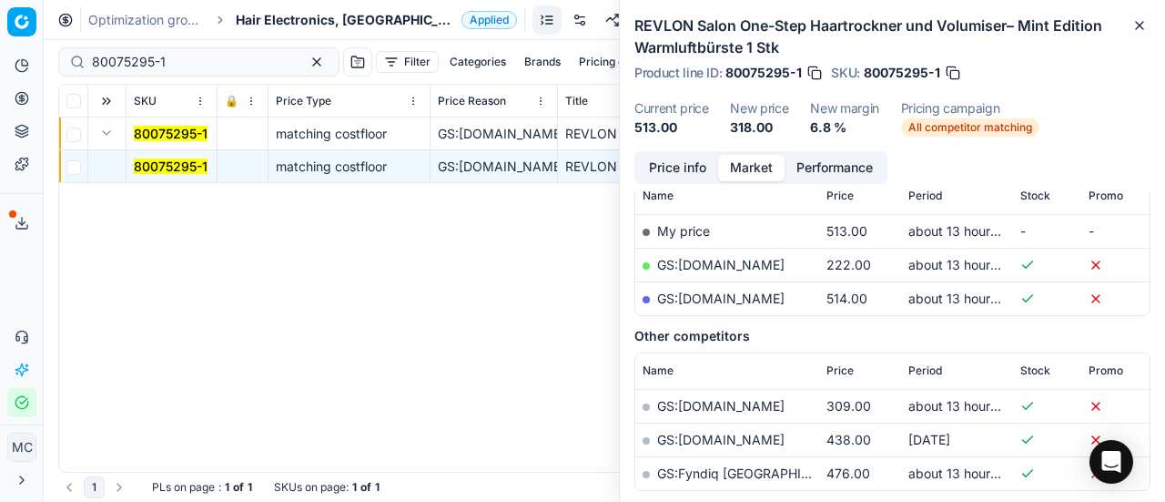
click at [673, 170] on button "Price info" at bounding box center [677, 168] width 81 height 26
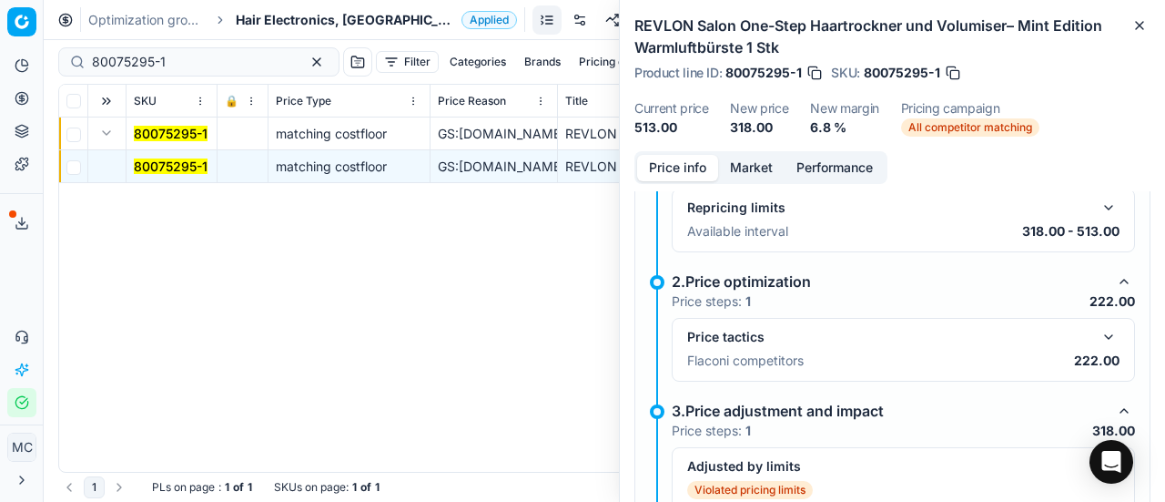
scroll to position [377, 0]
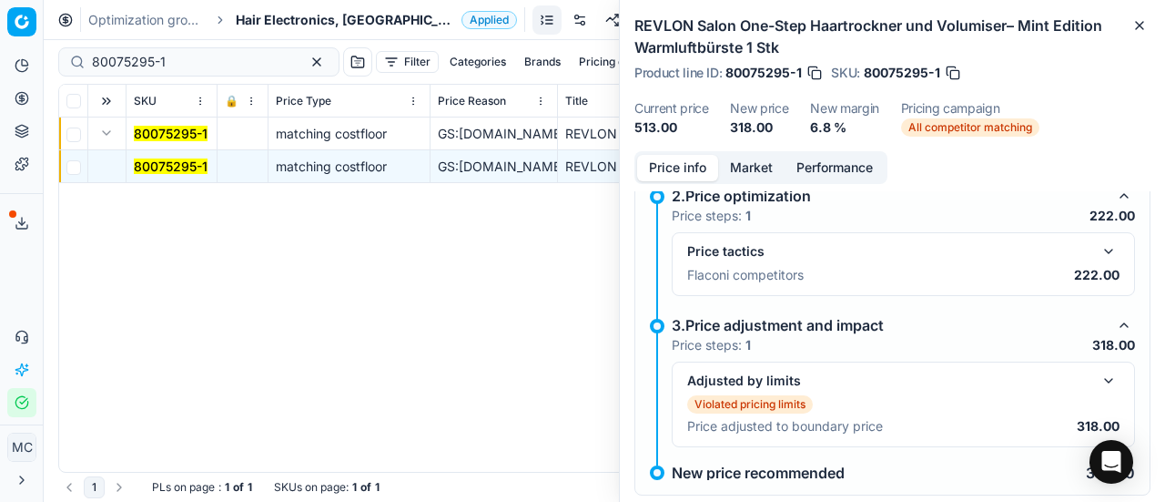
click at [1101, 240] on button "button" at bounding box center [1109, 251] width 22 height 22
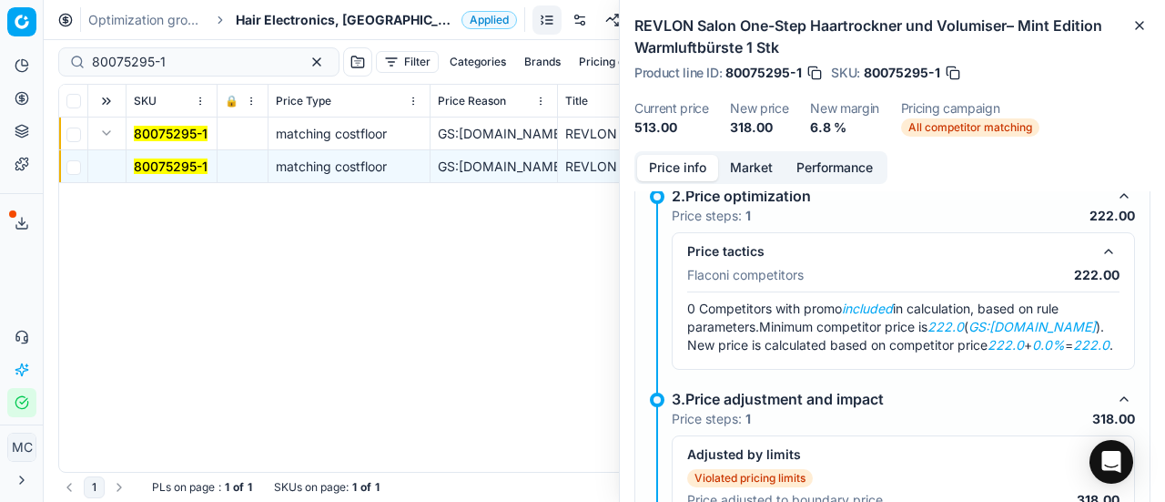
click at [762, 167] on button "Market" at bounding box center [751, 168] width 66 height 26
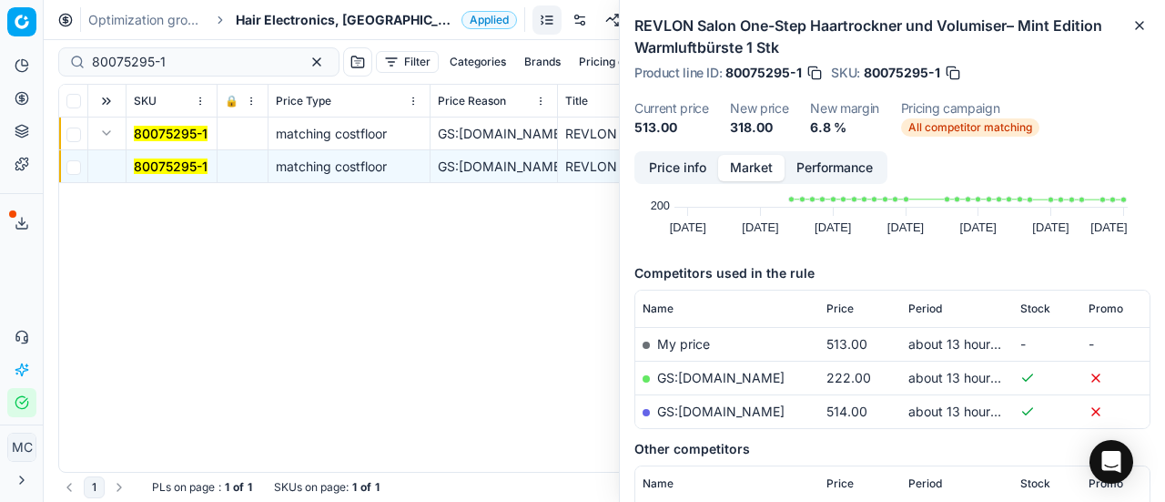
scroll to position [273, 0]
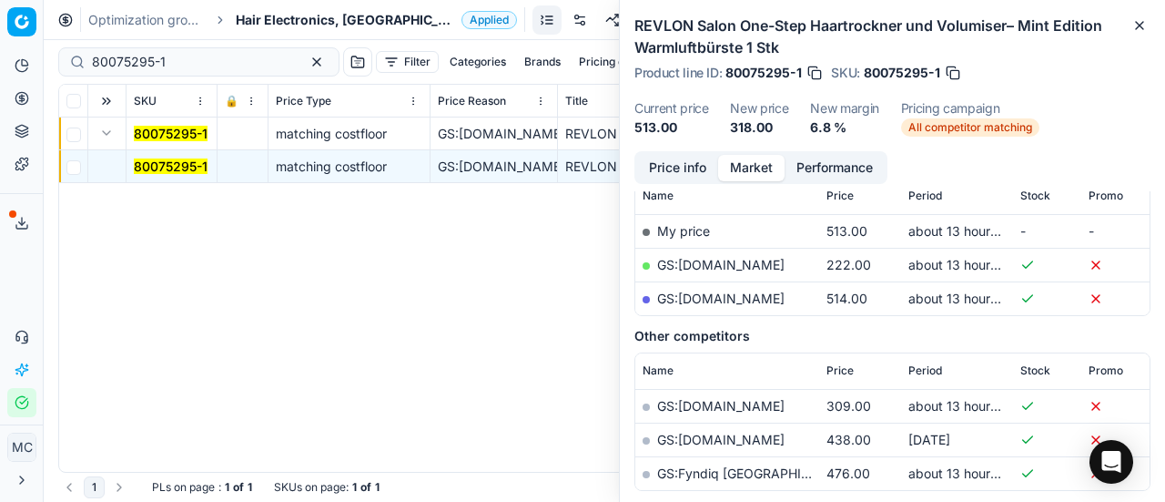
click at [747, 266] on link "GS:[DOMAIN_NAME]" at bounding box center [720, 264] width 127 height 15
click at [271, 17] on span "Hair Electronics, [GEOGRAPHIC_DATA]" at bounding box center [345, 20] width 218 height 18
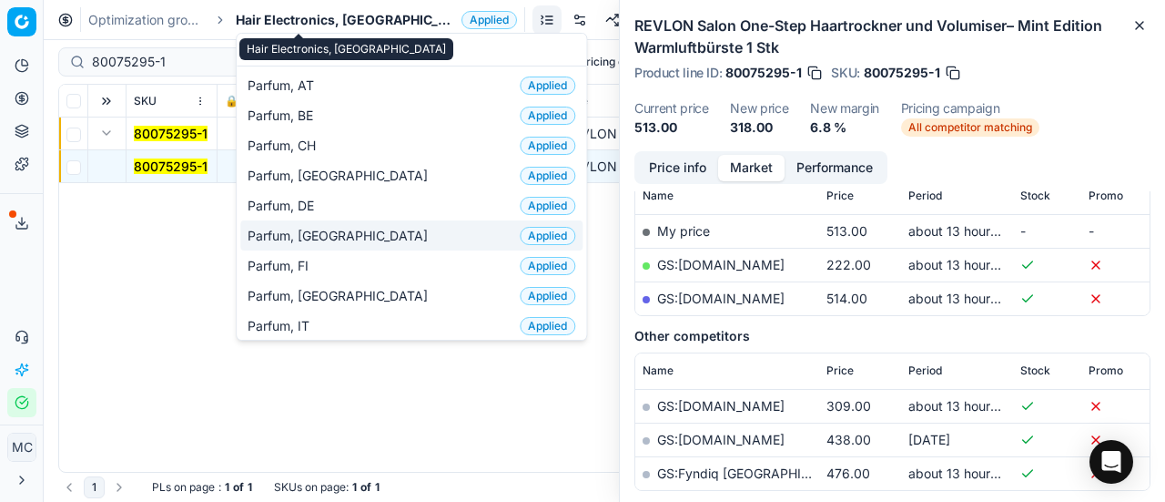
type input "par"
click at [300, 228] on span "Parfum, [GEOGRAPHIC_DATA]" at bounding box center [341, 236] width 187 height 18
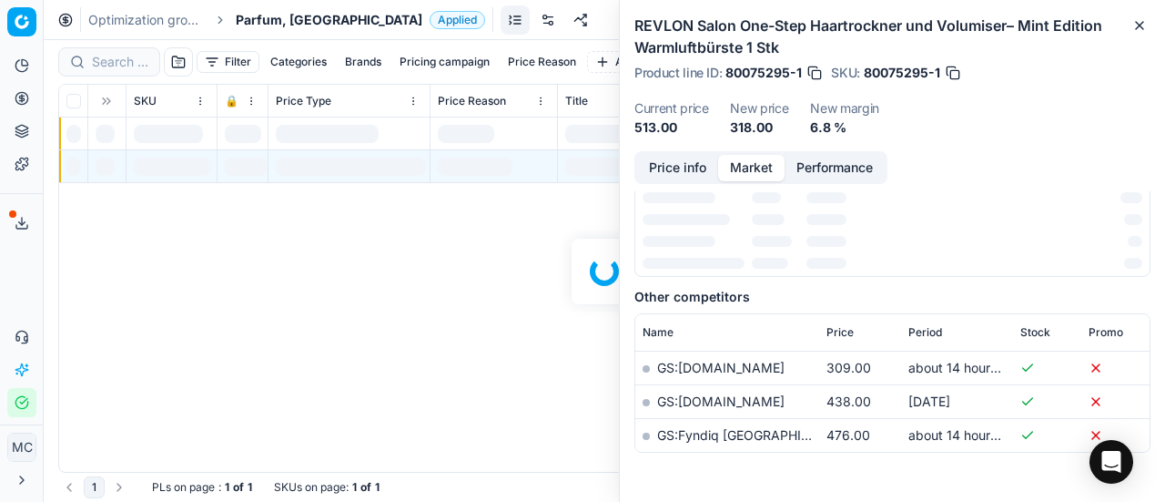
scroll to position [273, 0]
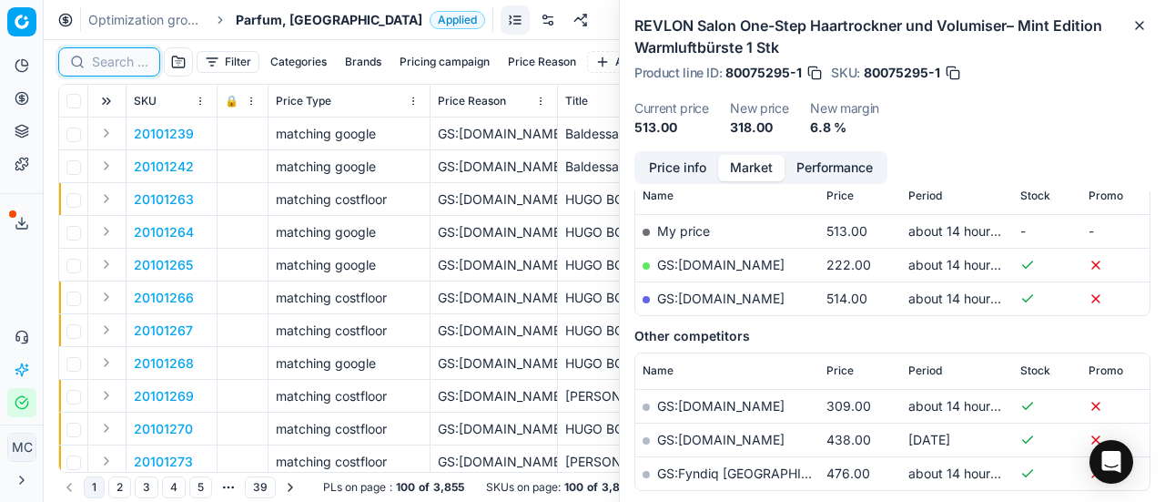
click at [137, 64] on input at bounding box center [120, 62] width 56 height 18
paste input "80036639-200"
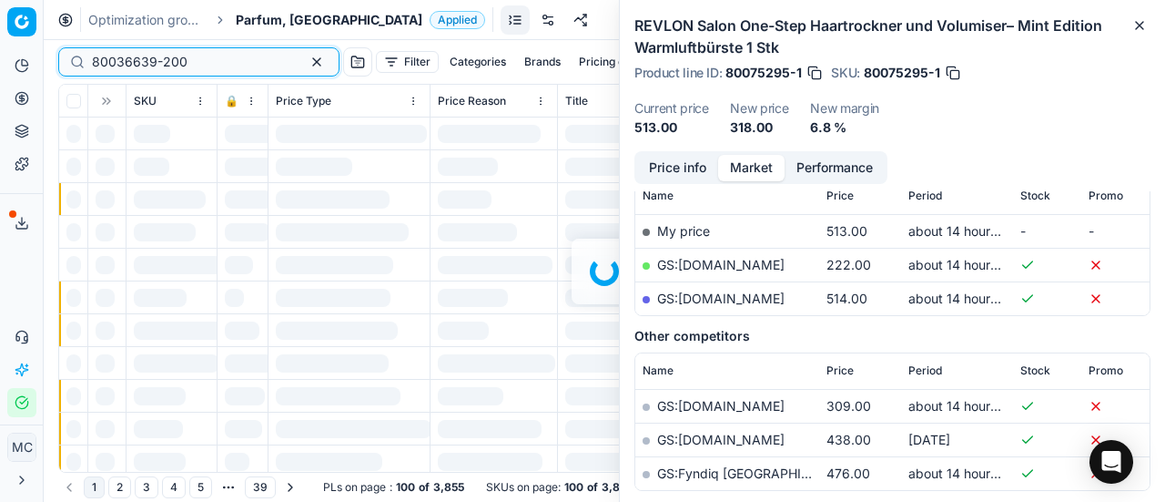
scroll to position [273, 0]
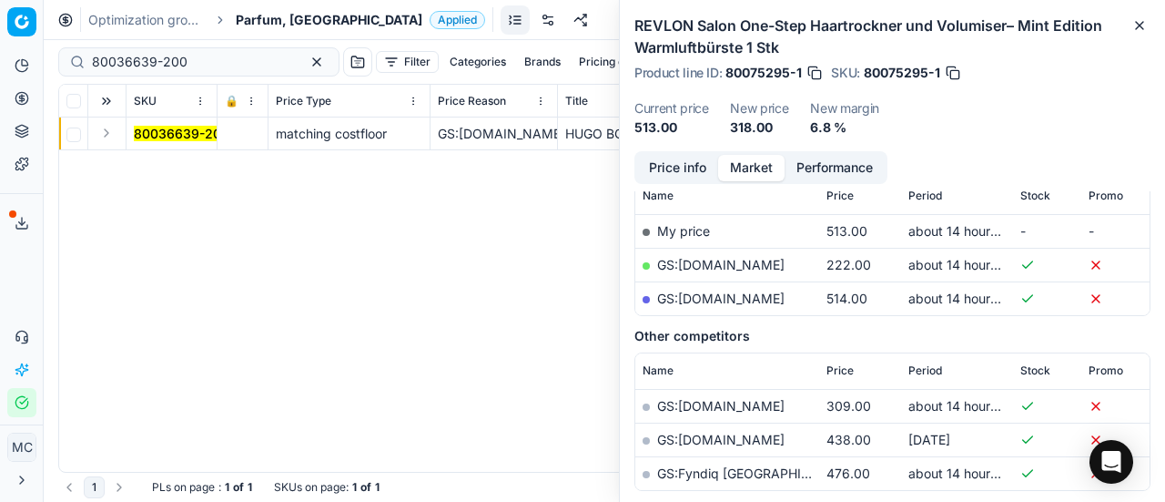
click at [108, 136] on button "Expand" at bounding box center [107, 133] width 22 height 22
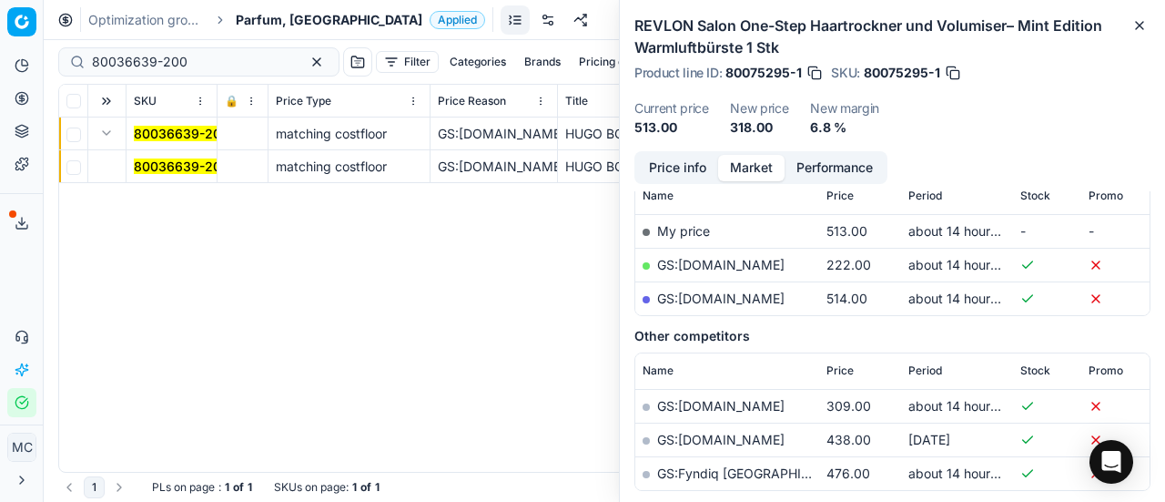
click at [202, 166] on mark "80036639-200" at bounding box center [182, 165] width 96 height 15
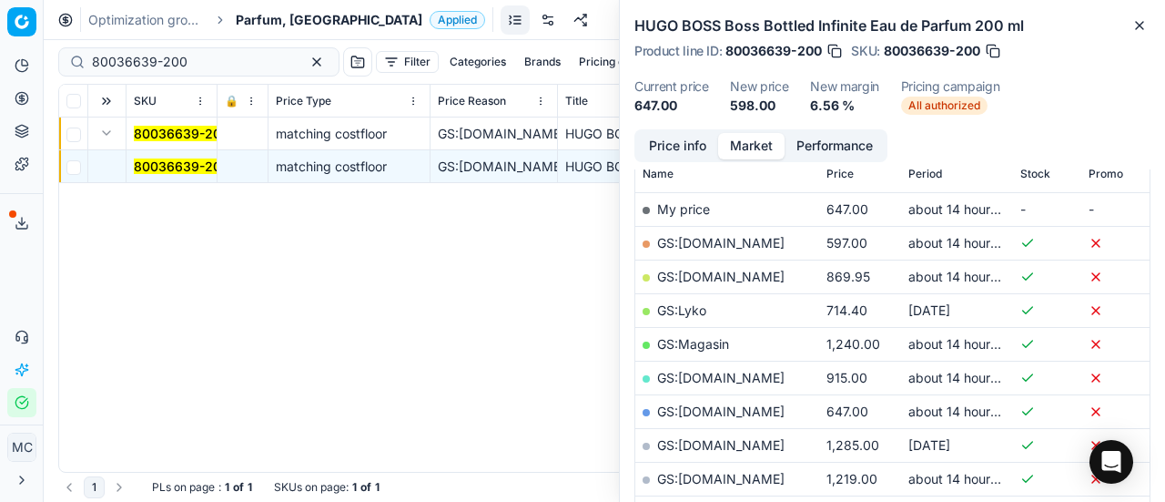
click at [662, 156] on button "Price info" at bounding box center [677, 146] width 81 height 26
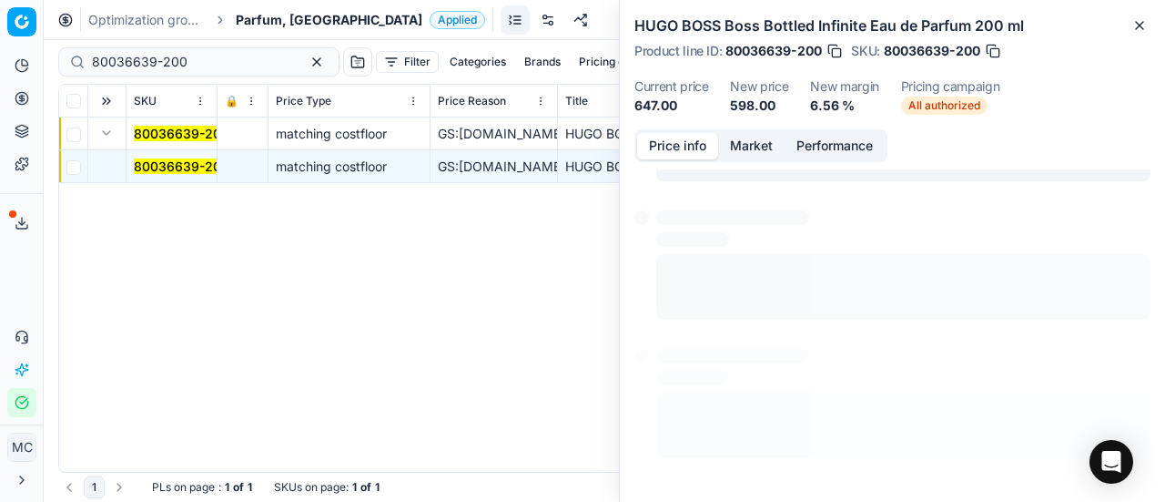
scroll to position [252, 0]
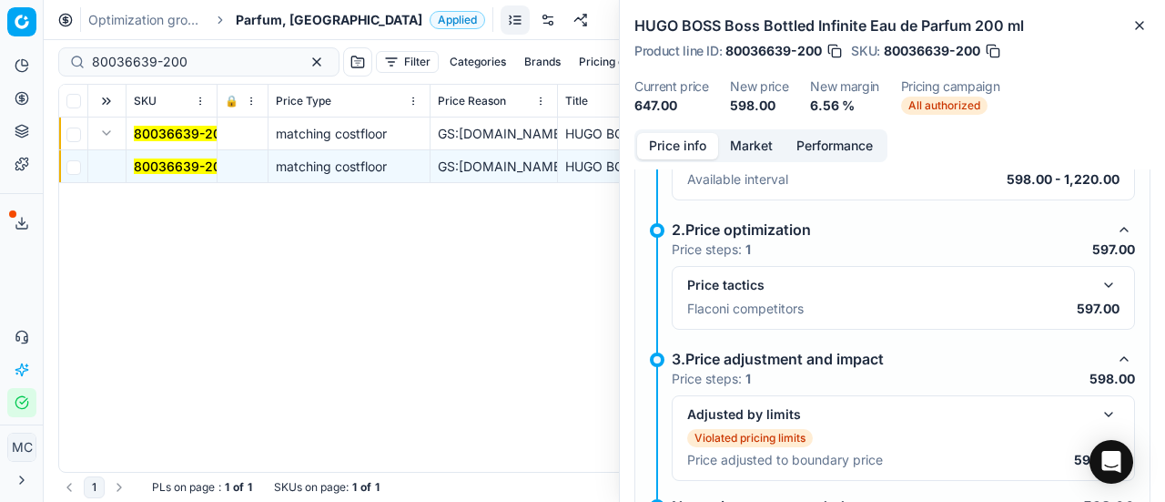
click at [1099, 277] on button "button" at bounding box center [1109, 285] width 22 height 22
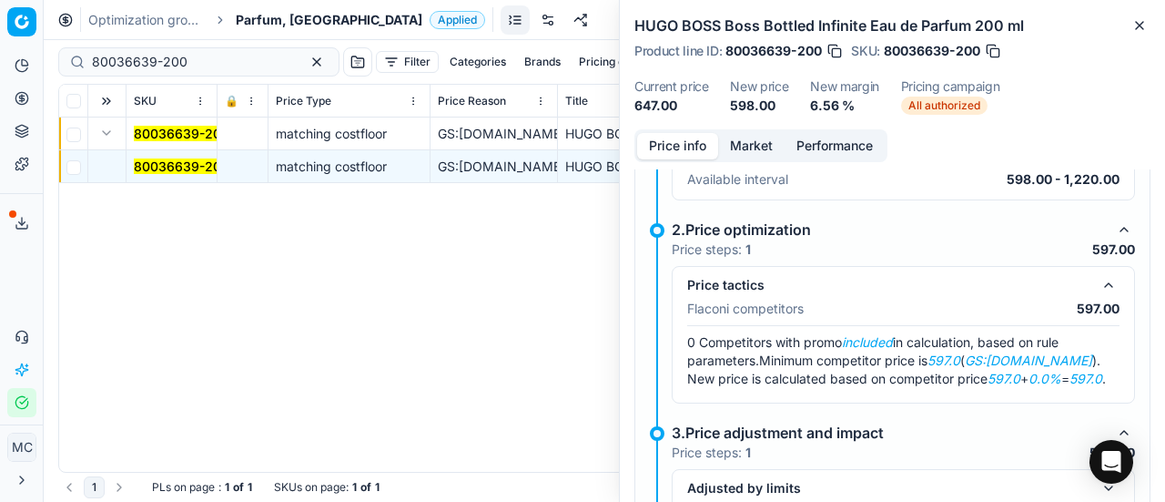
click at [785, 150] on button "Performance" at bounding box center [835, 146] width 100 height 26
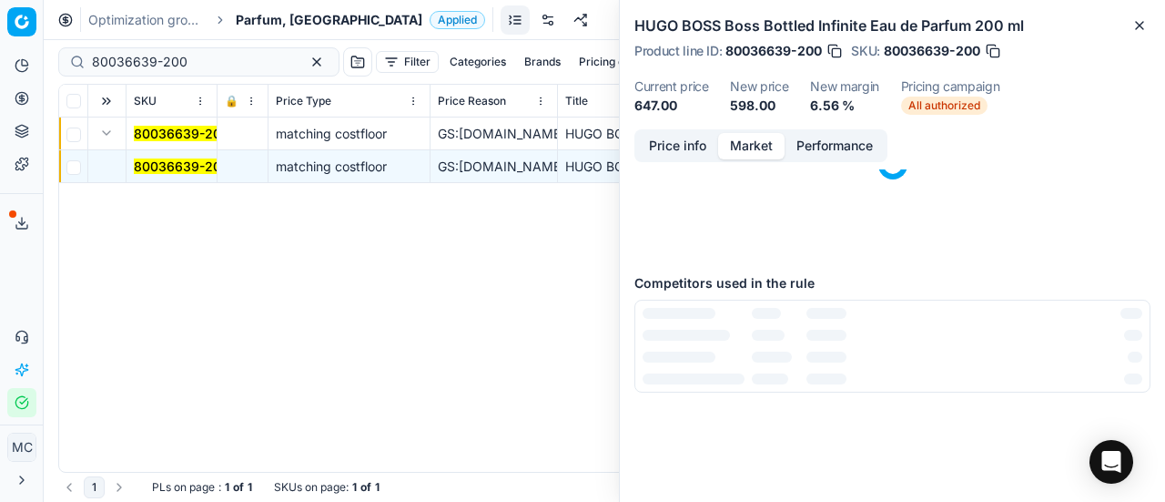
click at [760, 133] on button "Market" at bounding box center [751, 146] width 66 height 26
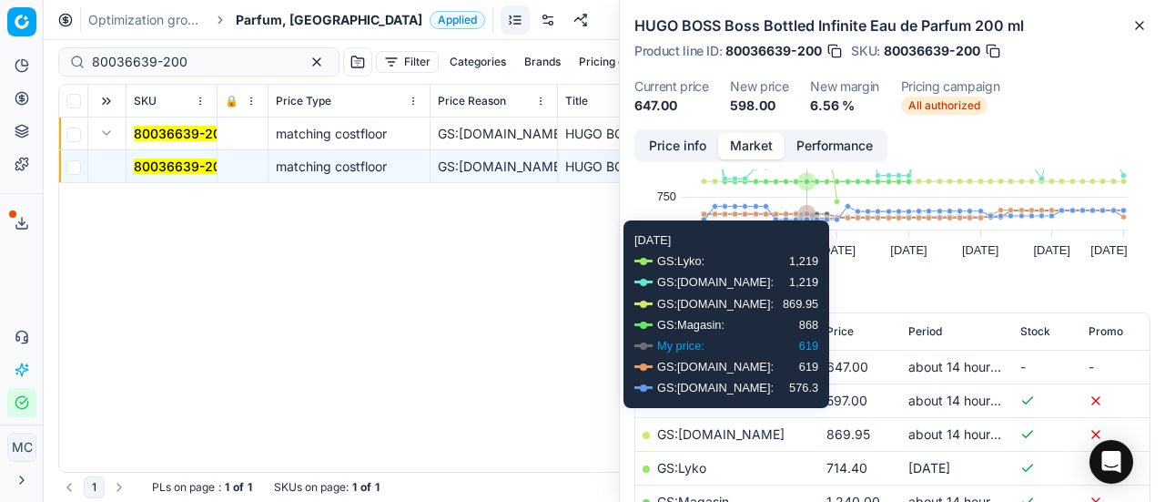
scroll to position [182, 0]
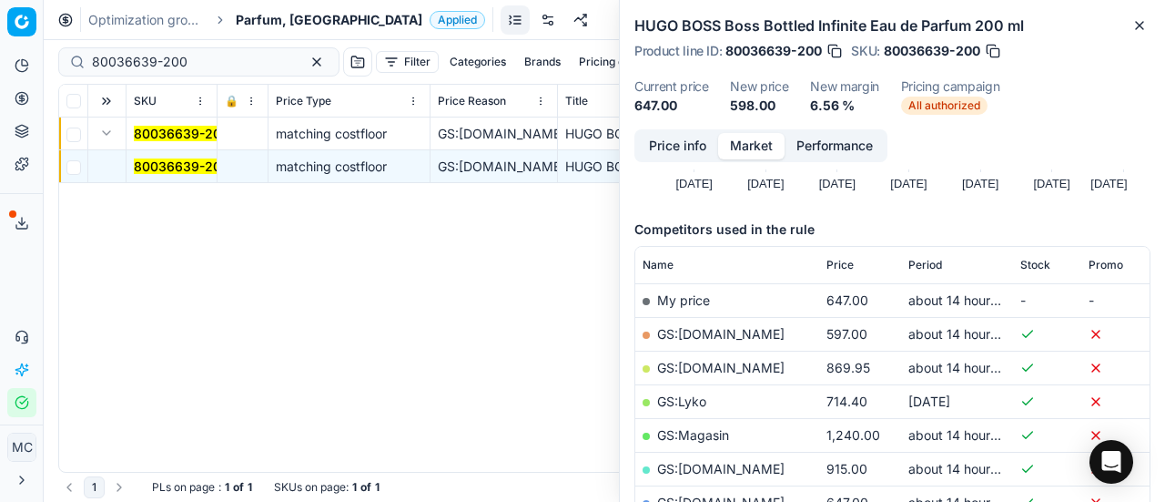
click at [723, 335] on link "GS:[DOMAIN_NAME]" at bounding box center [720, 333] width 127 height 15
click at [183, 168] on mark "80036639-200" at bounding box center [182, 165] width 96 height 15
click at [674, 151] on button "Price info" at bounding box center [677, 146] width 81 height 26
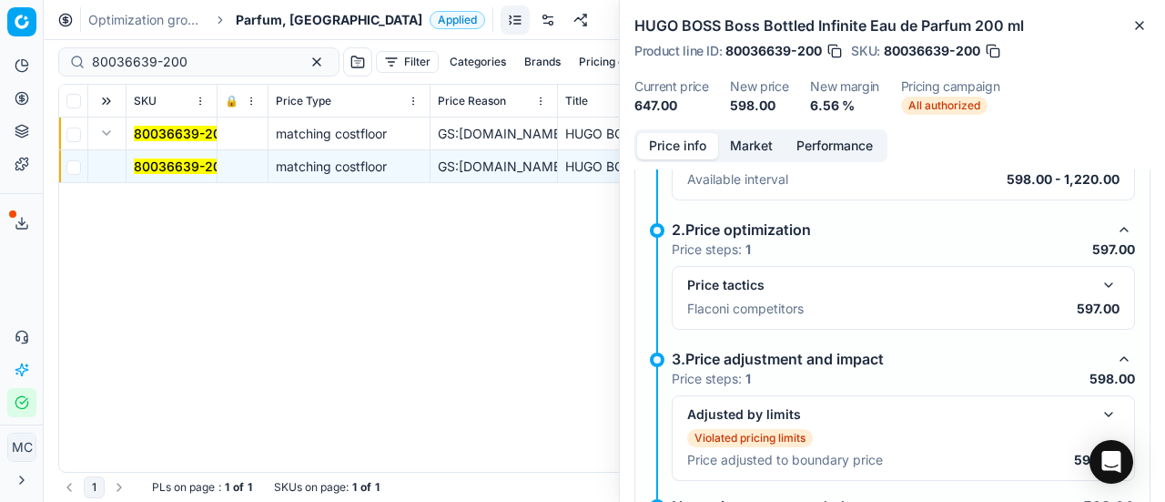
click at [1101, 284] on button "button" at bounding box center [1109, 285] width 22 height 22
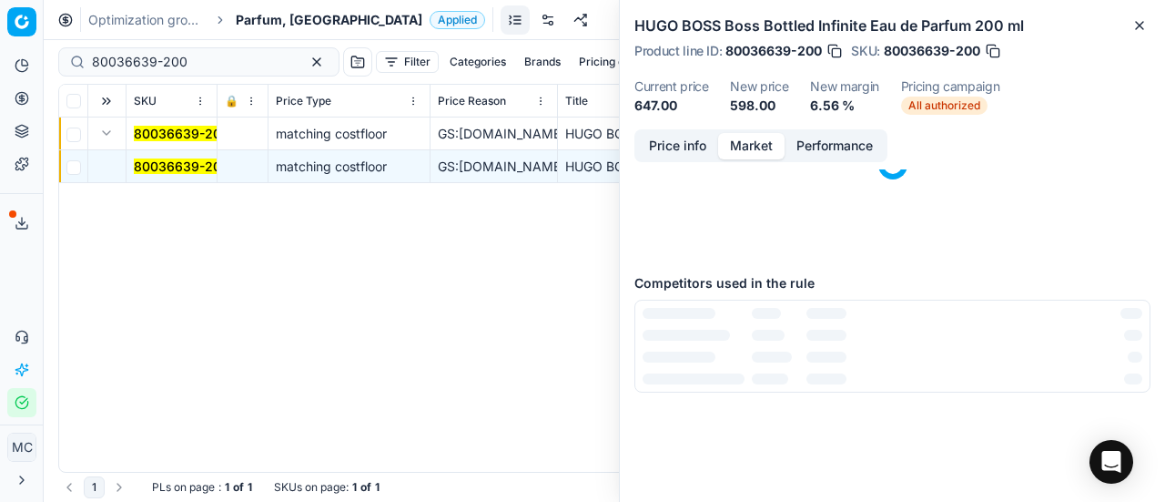
click at [730, 136] on button "Market" at bounding box center [751, 146] width 66 height 26
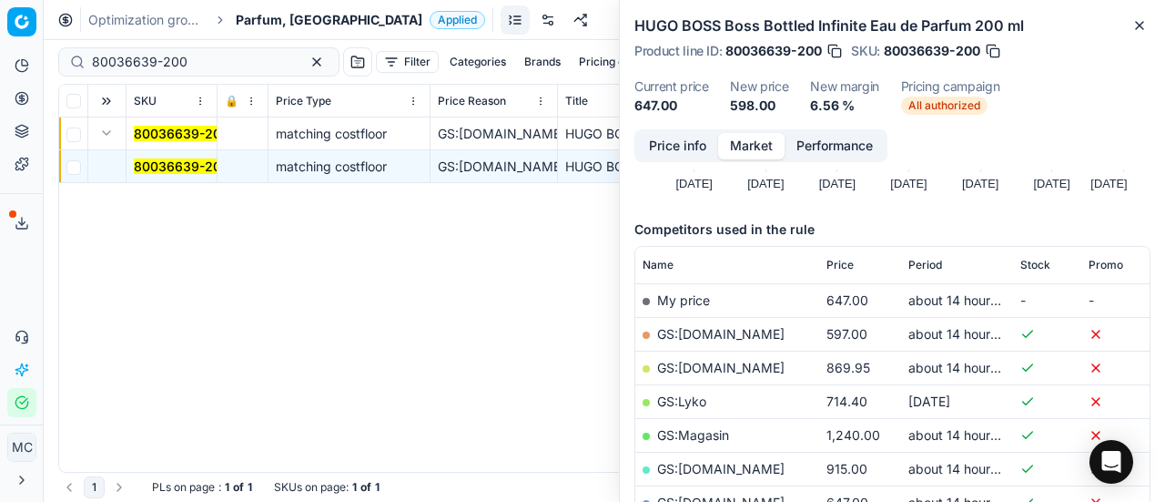
click at [728, 329] on link "GS:[DOMAIN_NAME]" at bounding box center [720, 333] width 127 height 15
drag, startPoint x: 213, startPoint y: 64, endPoint x: 0, endPoint y: -17, distance: 227.9
click at [0, 0] on html "Pricing platform Analytics Pricing Product portfolio Templates Export service 1…" at bounding box center [582, 251] width 1165 height 502
paste input "66731-8"
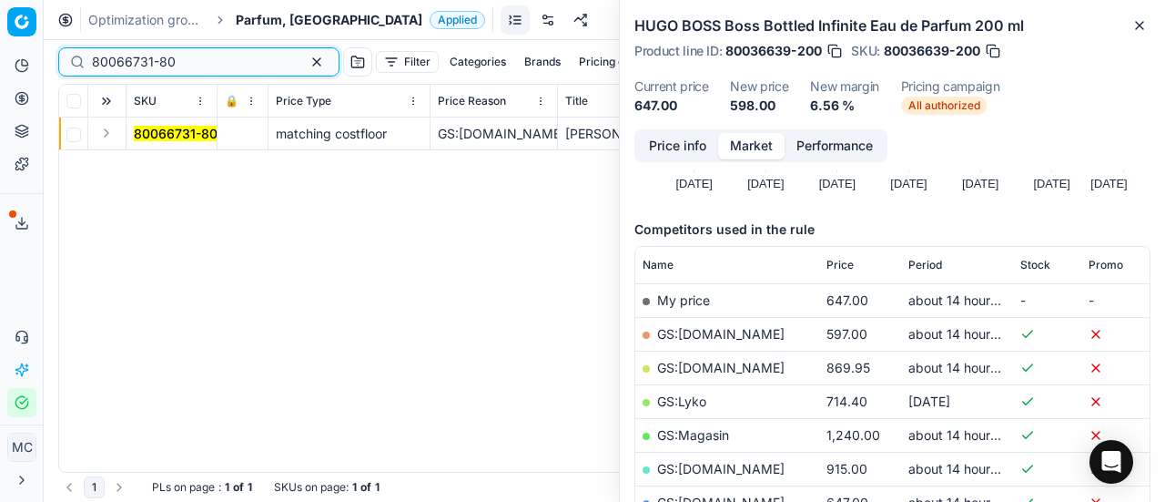
type input "80066731-80"
drag, startPoint x: 106, startPoint y: 136, endPoint x: 140, endPoint y: 145, distance: 34.9
click at [106, 136] on button "Expand" at bounding box center [107, 133] width 22 height 22
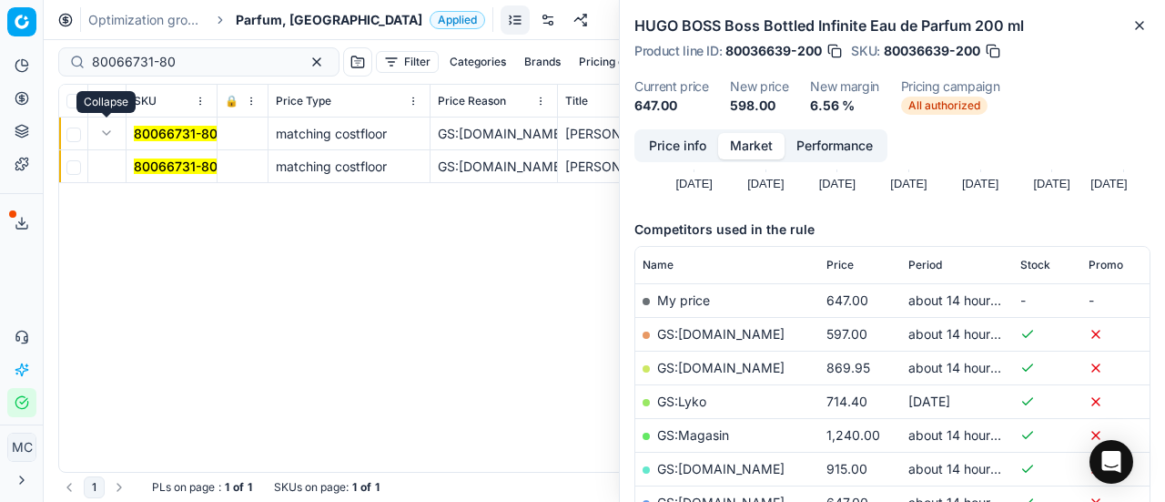
click at [173, 168] on mark "80066731-80" at bounding box center [176, 165] width 84 height 15
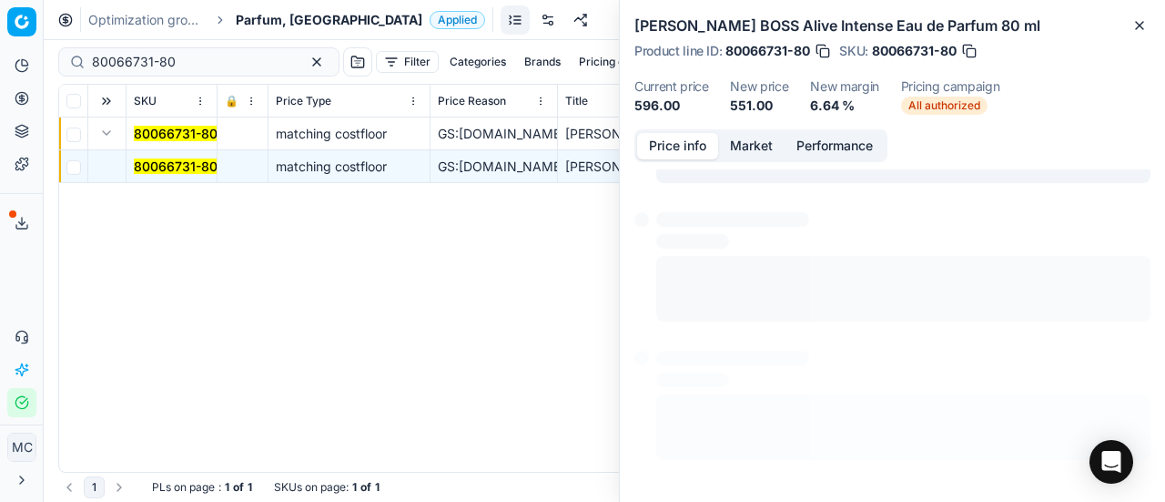
click at [681, 136] on button "Price info" at bounding box center [677, 146] width 81 height 26
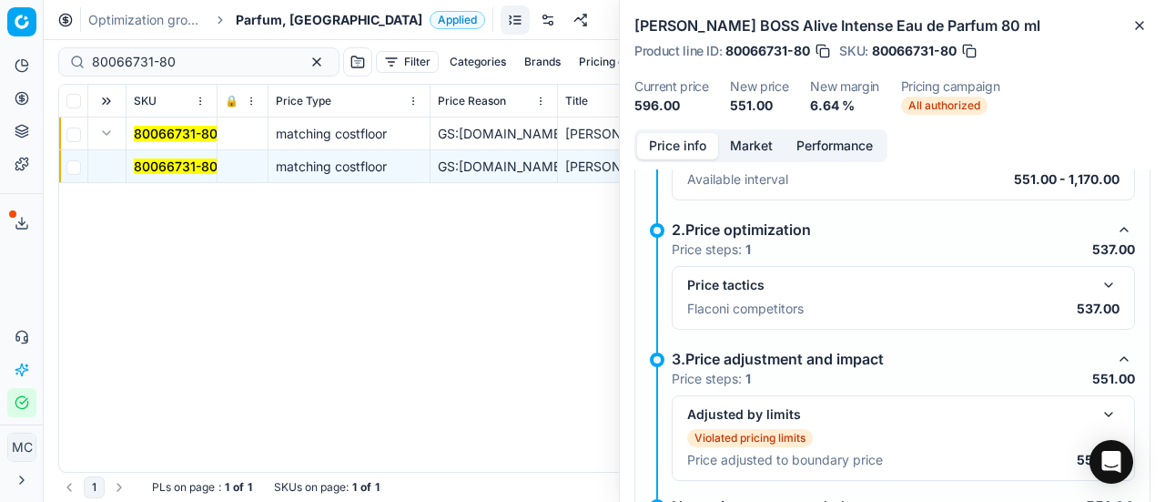
click at [1098, 287] on button "button" at bounding box center [1109, 285] width 22 height 22
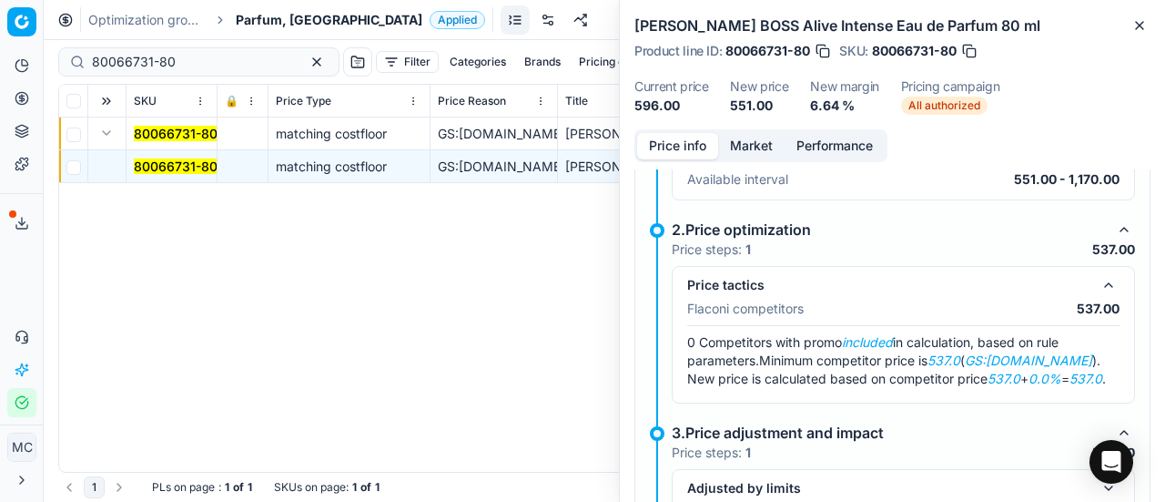
click at [753, 147] on button "Market" at bounding box center [751, 146] width 66 height 26
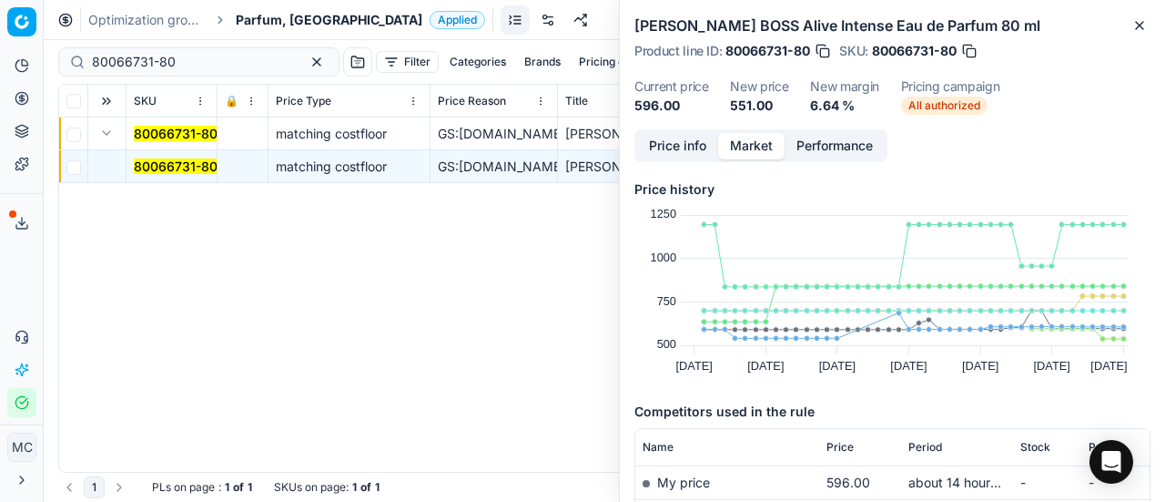
scroll to position [273, 0]
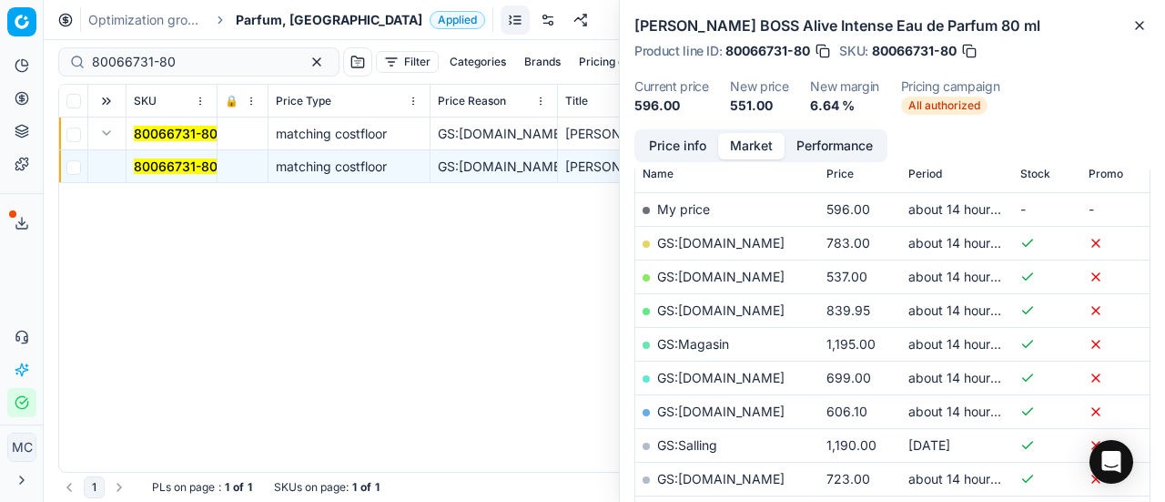
click at [690, 270] on link "GS:[DOMAIN_NAME]" at bounding box center [720, 276] width 127 height 15
click at [258, 25] on span "Parfum, [GEOGRAPHIC_DATA]" at bounding box center [329, 20] width 187 height 18
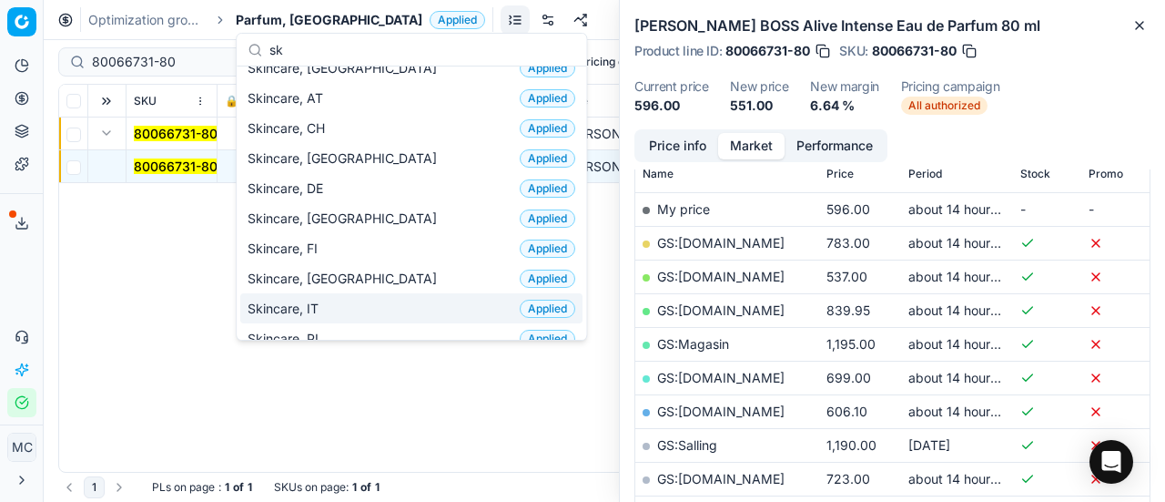
scroll to position [0, 0]
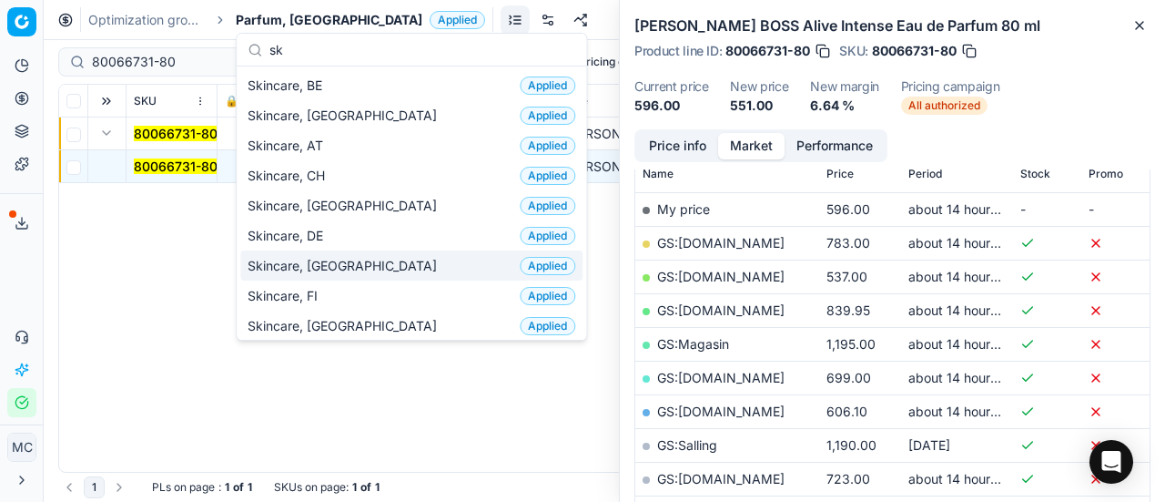
type input "sk"
click at [344, 260] on div "Skincare, DK Applied" at bounding box center [411, 265] width 342 height 30
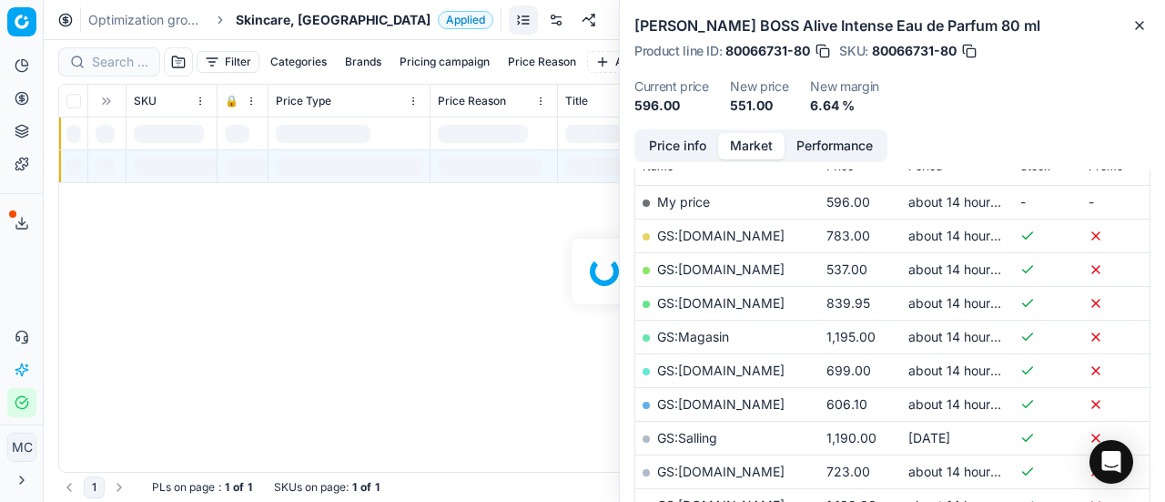
scroll to position [273, 0]
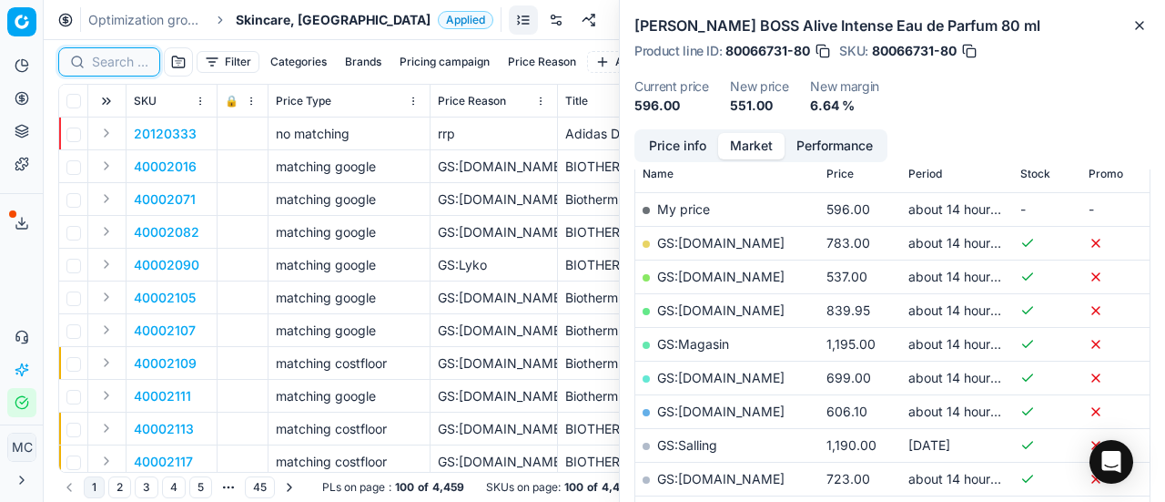
click at [118, 66] on input at bounding box center [120, 62] width 56 height 18
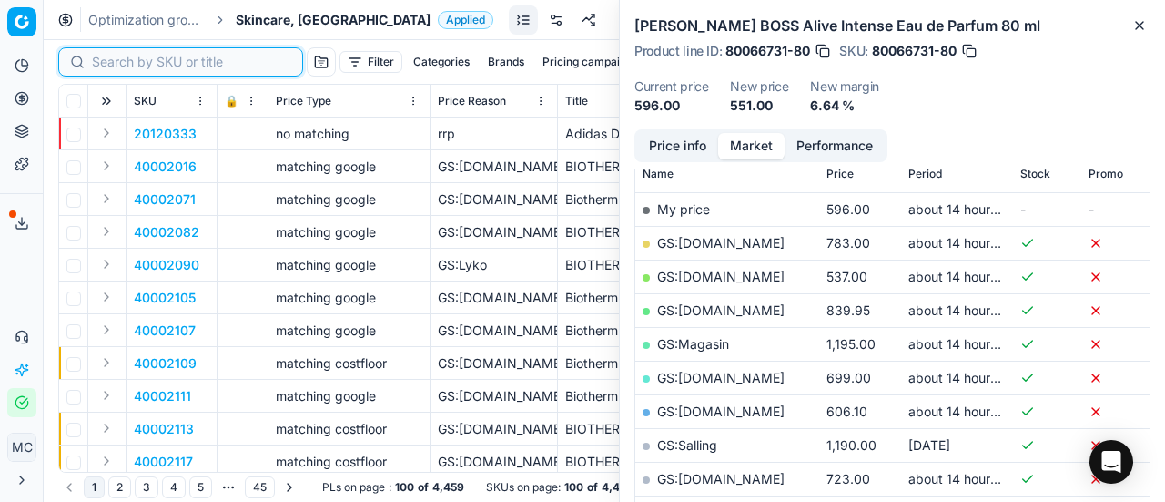
paste input "90006911-0010526"
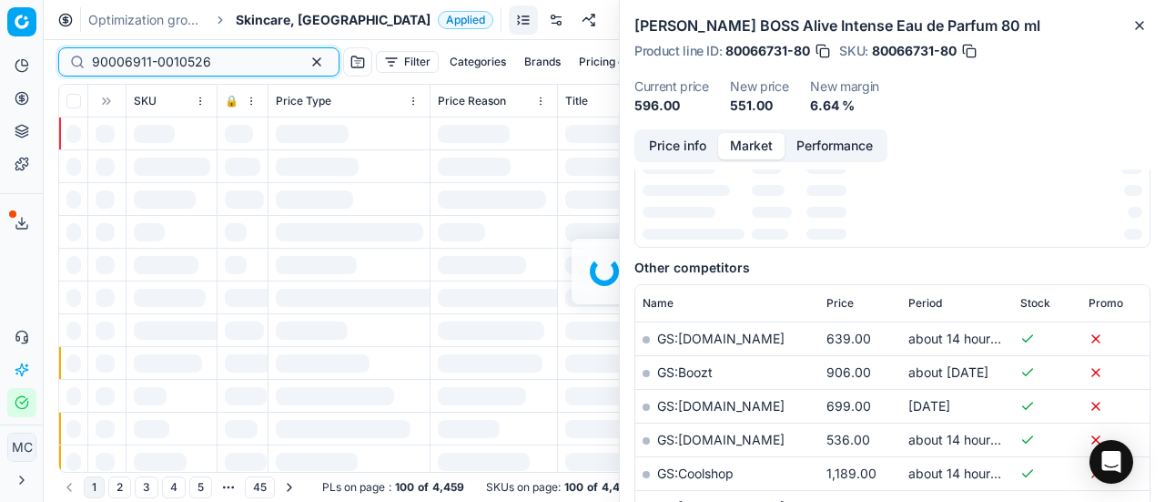
scroll to position [273, 0]
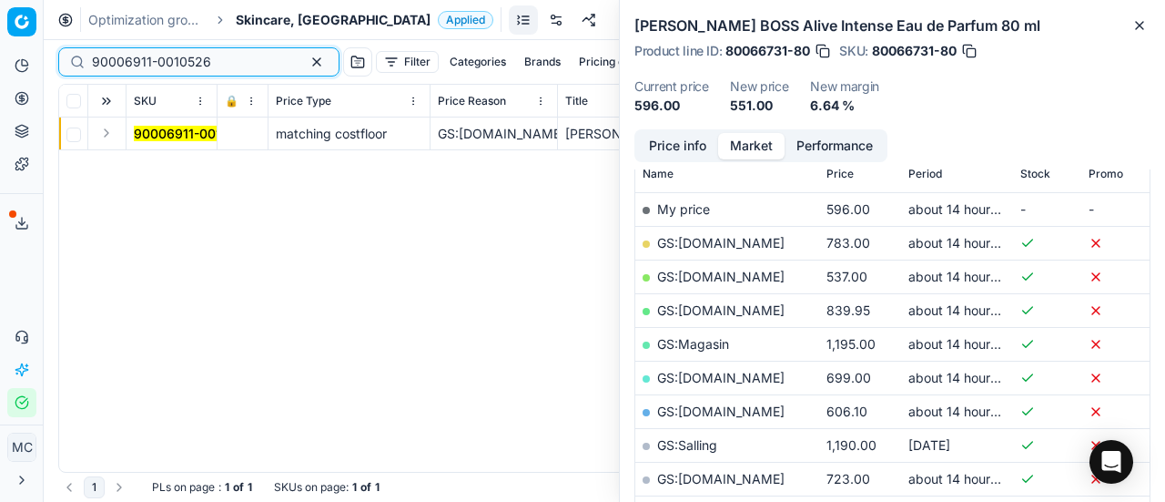
type input "90006911-0010526"
click at [99, 138] on button "Expand" at bounding box center [107, 133] width 22 height 22
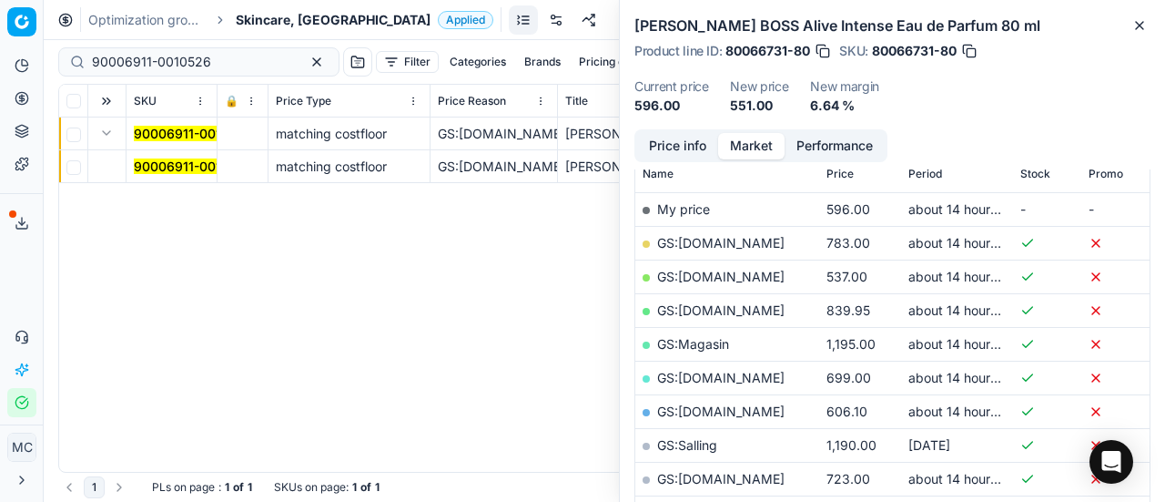
click at [160, 162] on mark "90006911-0010526" at bounding box center [193, 165] width 119 height 15
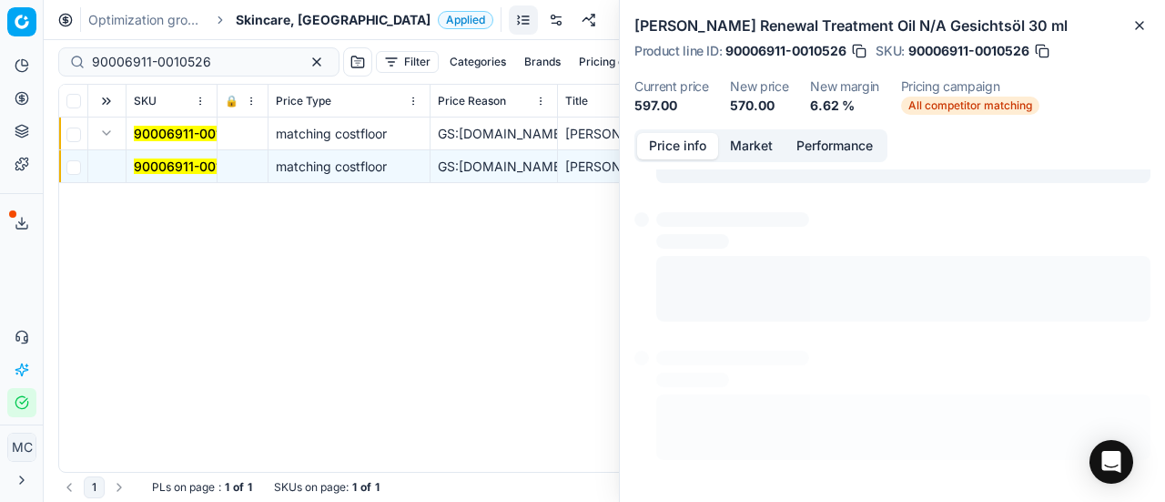
click at [672, 137] on button "Price info" at bounding box center [677, 146] width 81 height 26
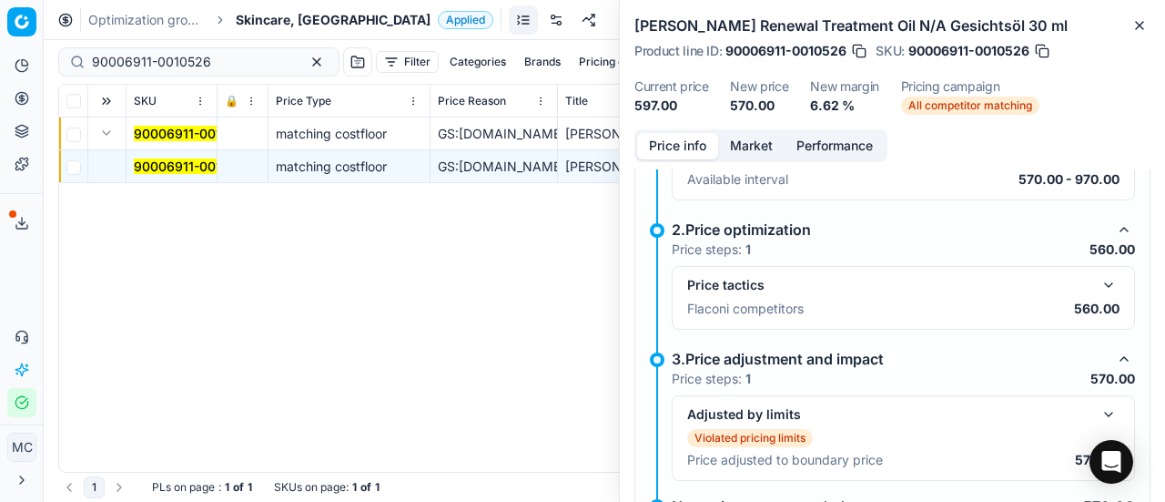
click at [1098, 283] on button "button" at bounding box center [1109, 285] width 22 height 22
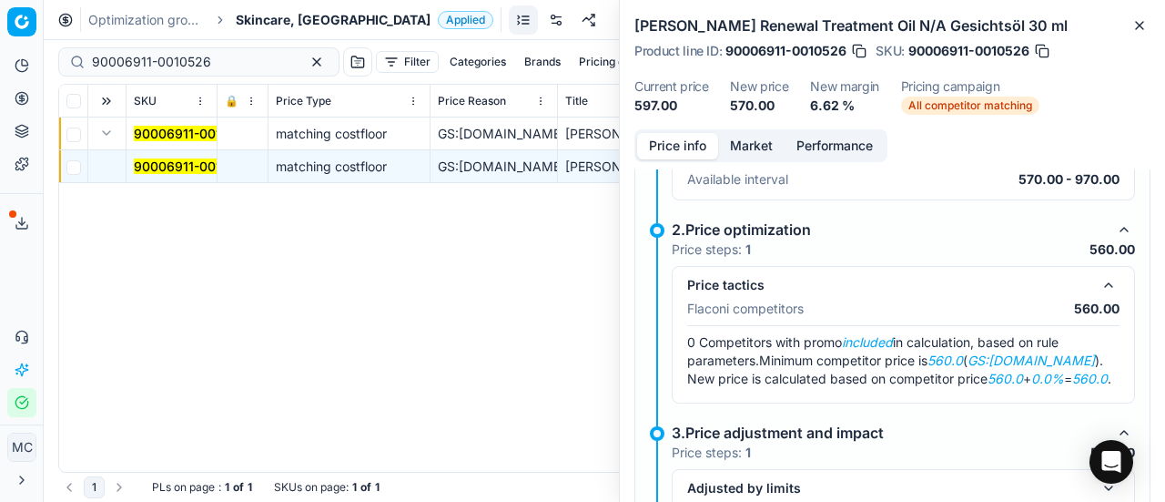
click at [736, 138] on button "Market" at bounding box center [751, 146] width 66 height 26
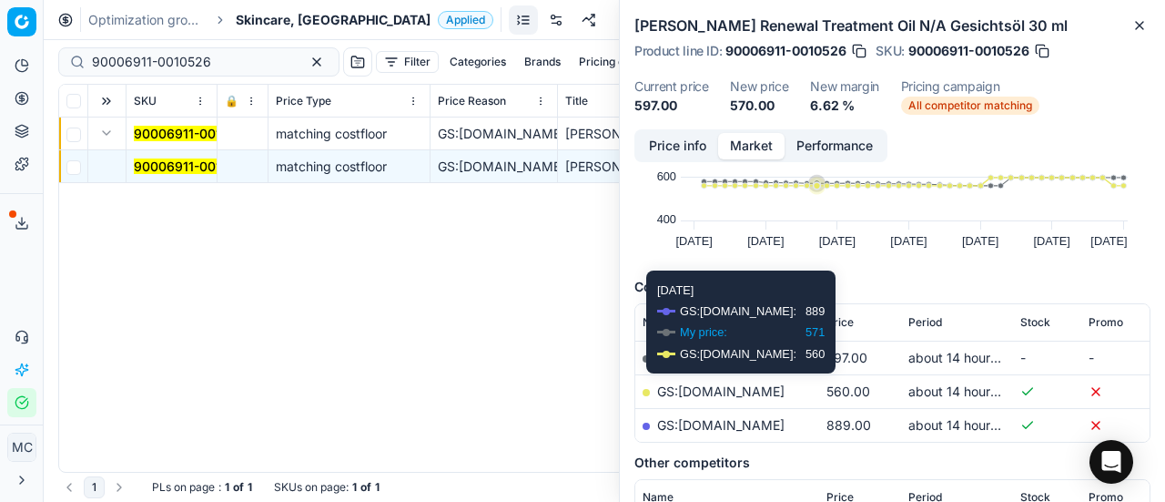
scroll to position [182, 0]
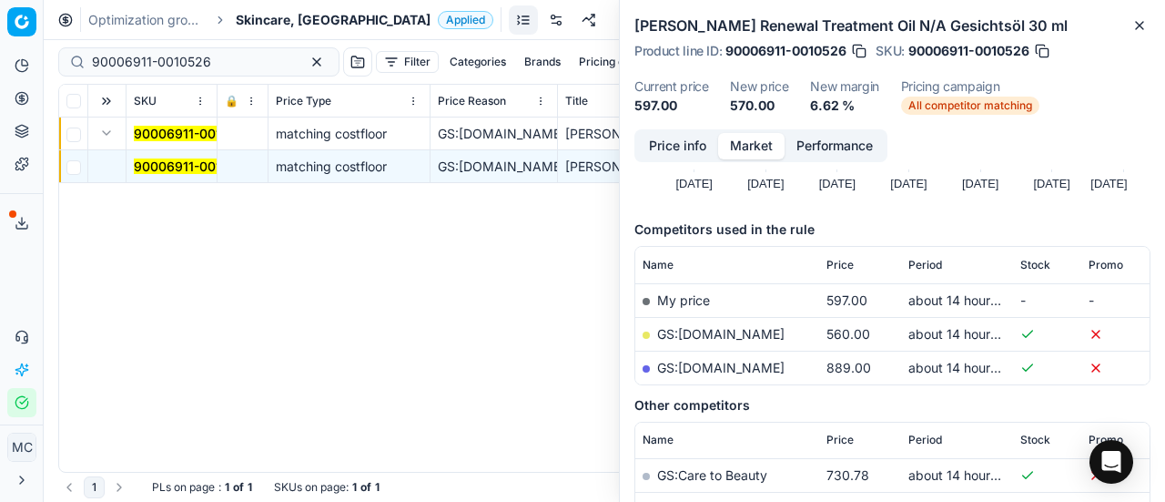
click at [716, 330] on link "GS:[DOMAIN_NAME]" at bounding box center [720, 333] width 127 height 15
click at [315, 23] on span "Skincare, [GEOGRAPHIC_DATA]" at bounding box center [333, 20] width 195 height 18
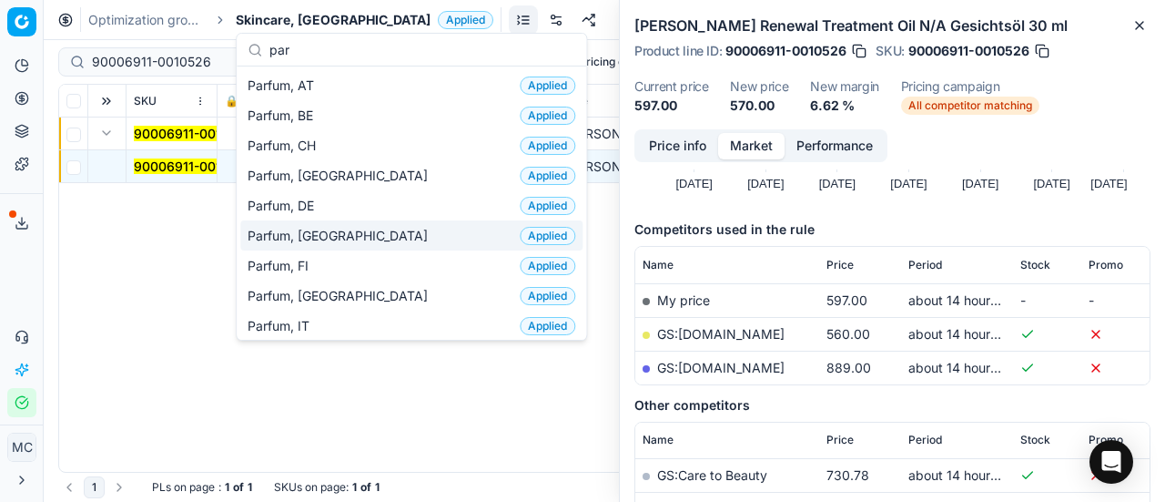
type input "par"
click at [288, 227] on span "Parfum, [GEOGRAPHIC_DATA]" at bounding box center [341, 236] width 187 height 18
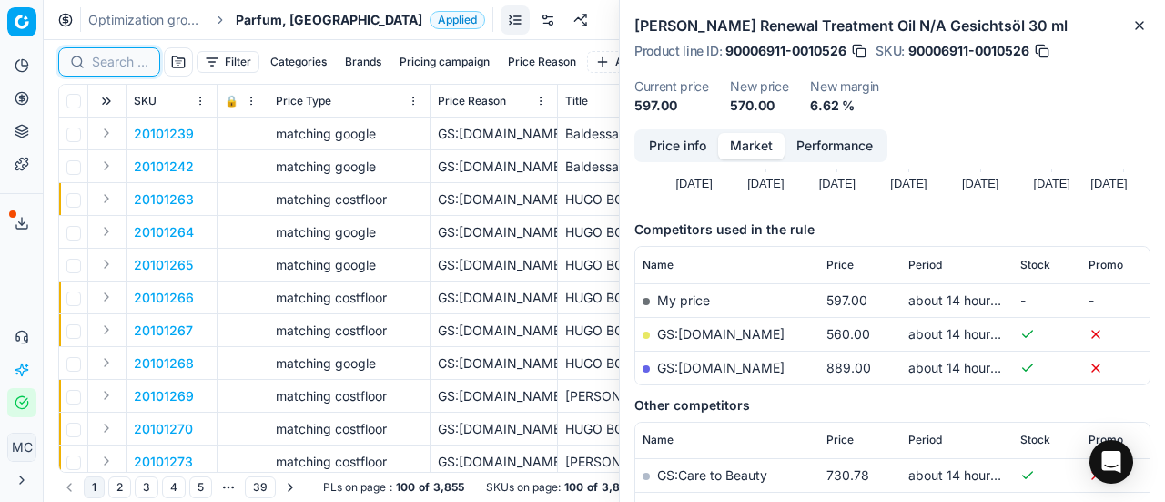
click at [144, 61] on input at bounding box center [120, 62] width 56 height 18
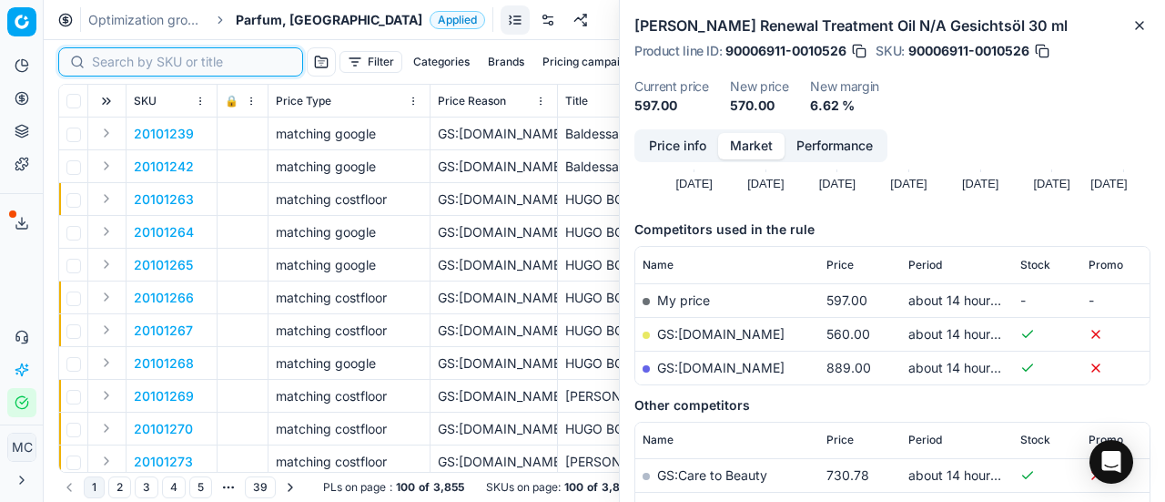
paste input "80011596-100"
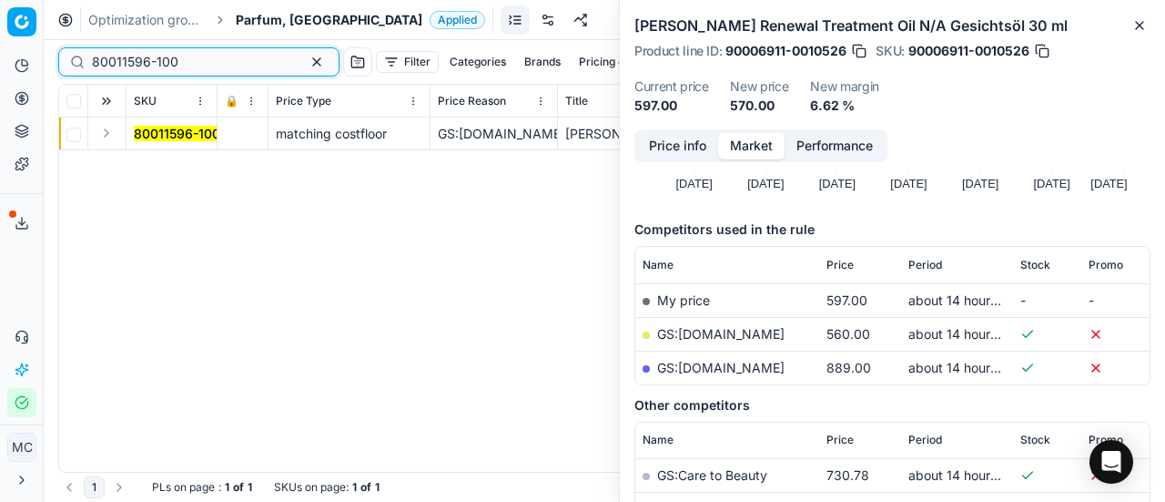
type input "80011596-100"
click at [114, 136] on button "Expand" at bounding box center [107, 133] width 22 height 22
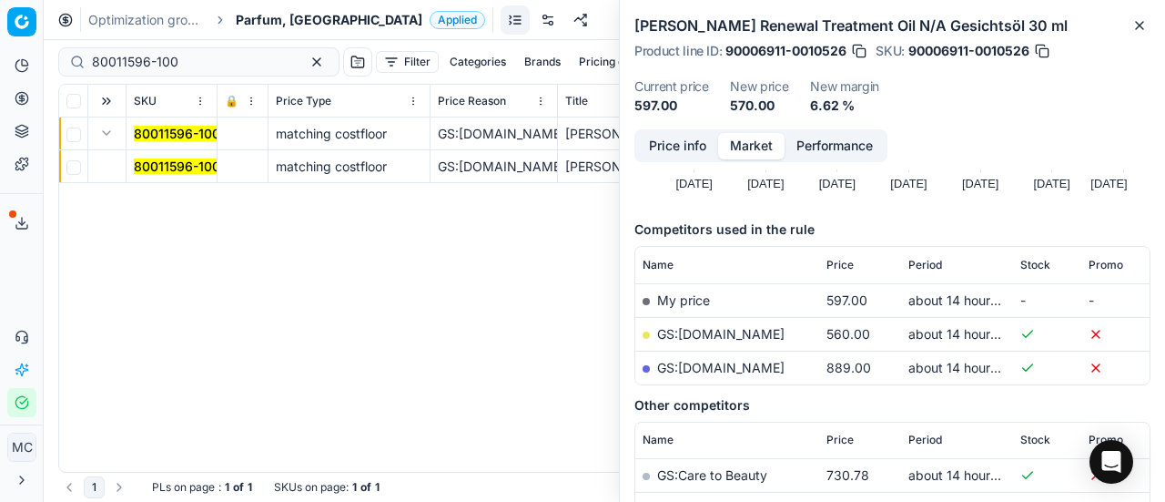
click at [163, 170] on mark "80011596-100" at bounding box center [177, 165] width 86 height 15
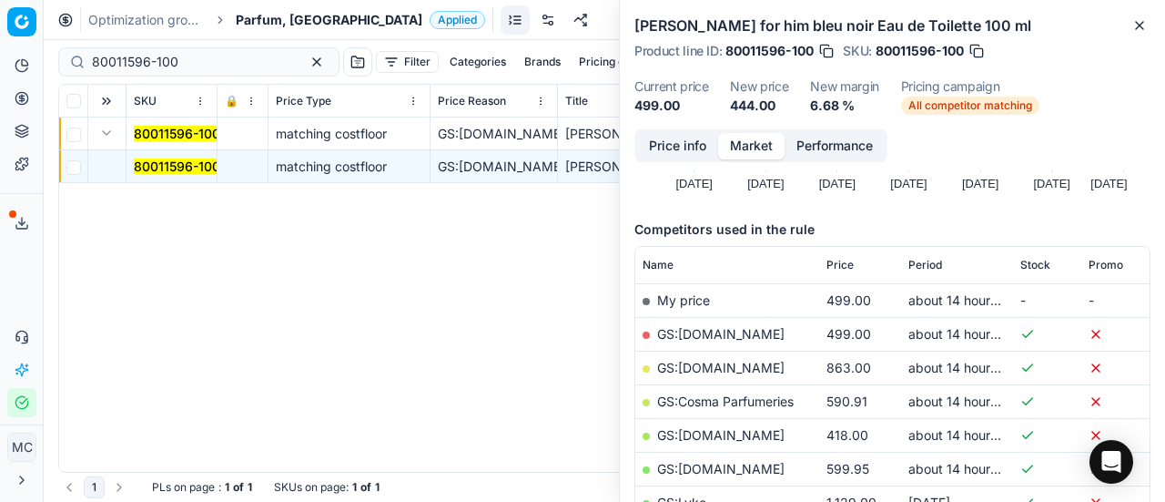
click at [674, 145] on button "Price info" at bounding box center [677, 146] width 81 height 26
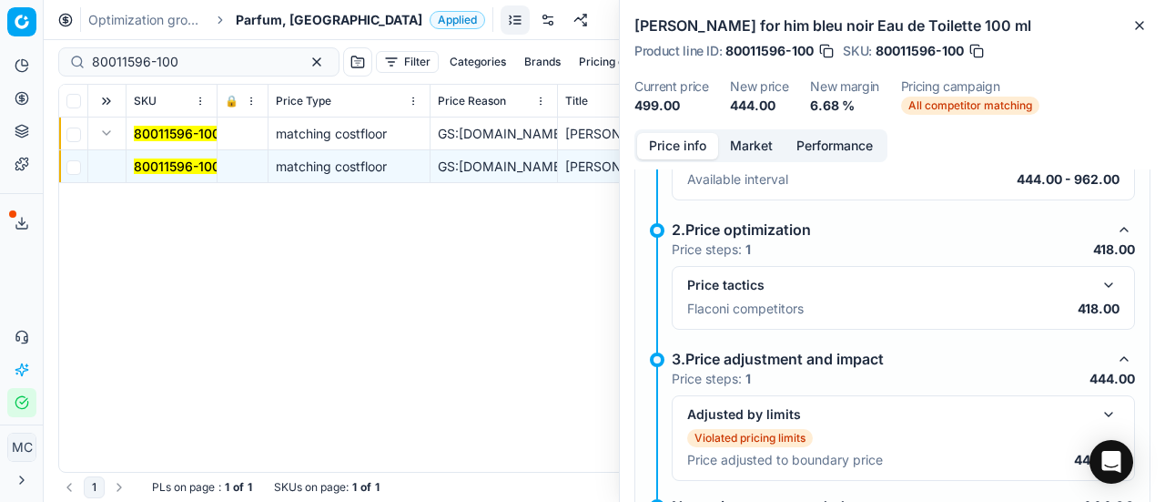
click at [1098, 275] on button "button" at bounding box center [1109, 285] width 22 height 22
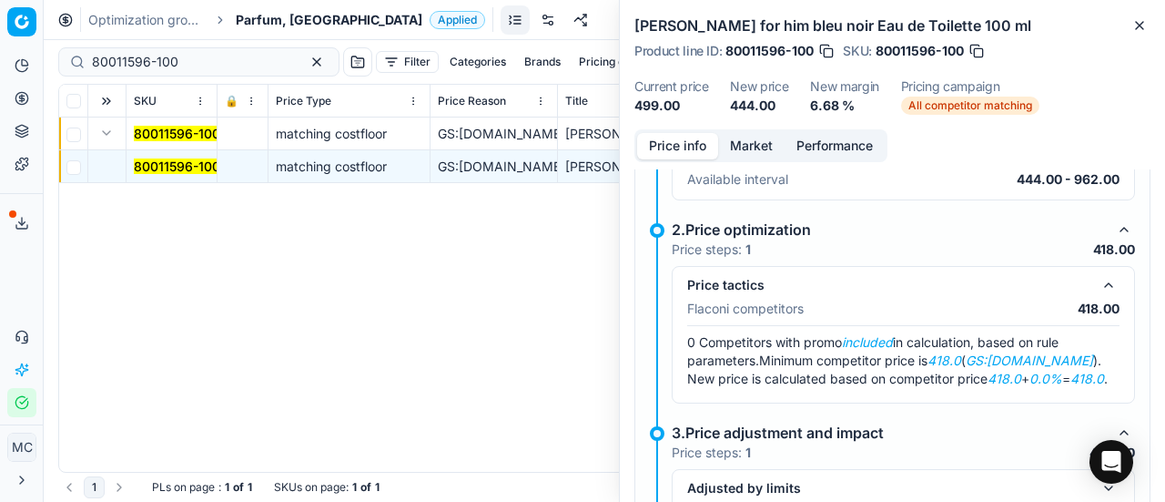
click at [745, 146] on button "Market" at bounding box center [751, 146] width 66 height 26
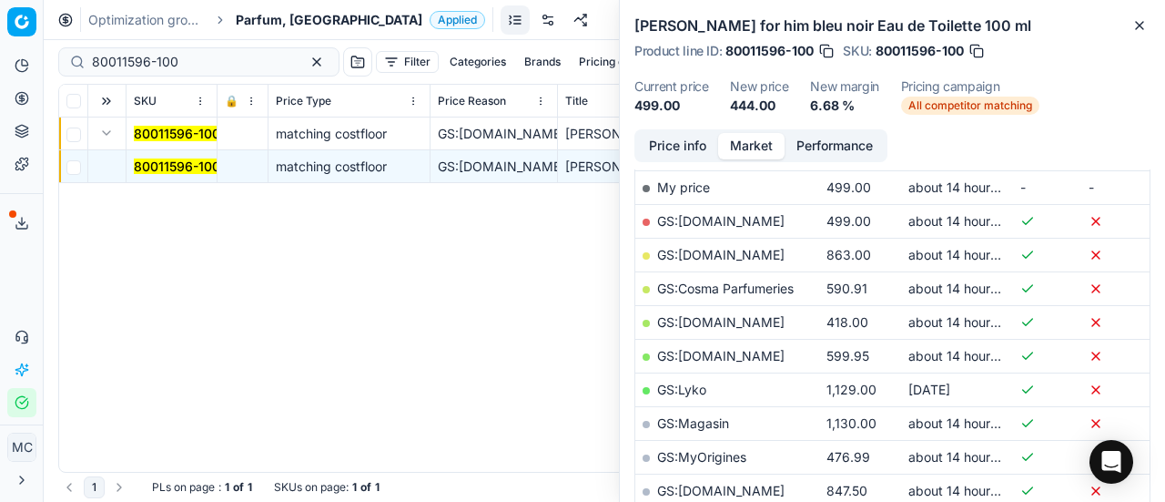
scroll to position [364, 0]
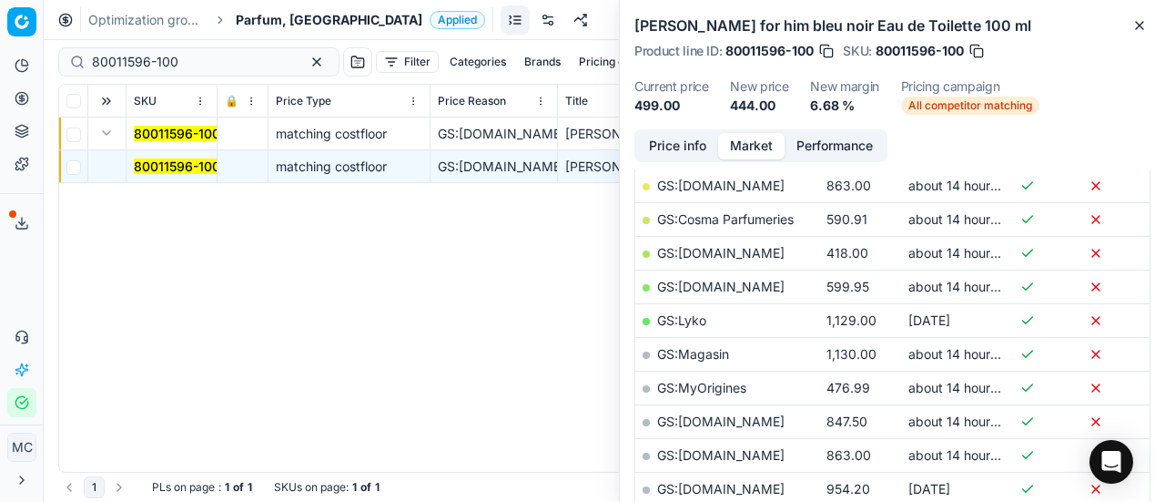
click at [714, 256] on link "GS:[DOMAIN_NAME]" at bounding box center [720, 252] width 127 height 15
click at [284, 20] on span "Parfum, [GEOGRAPHIC_DATA]" at bounding box center [329, 20] width 187 height 18
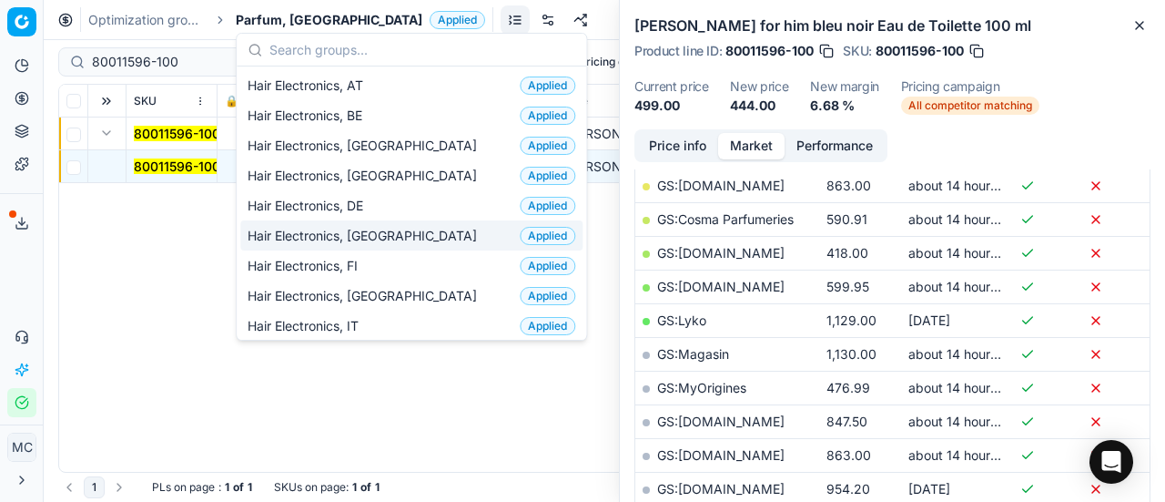
click at [395, 234] on div "Hair Electronics, DK Applied" at bounding box center [411, 235] width 342 height 30
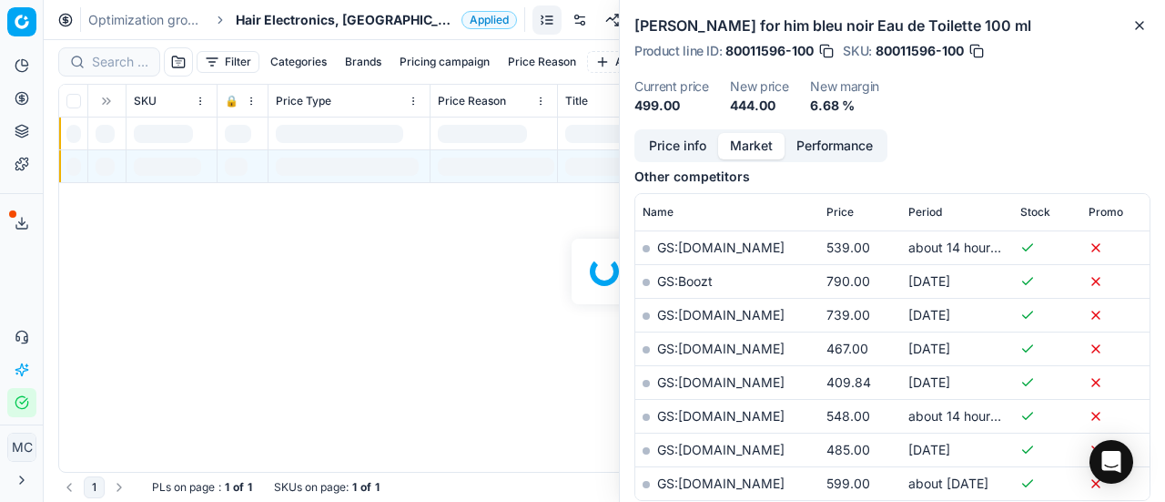
scroll to position [364, 0]
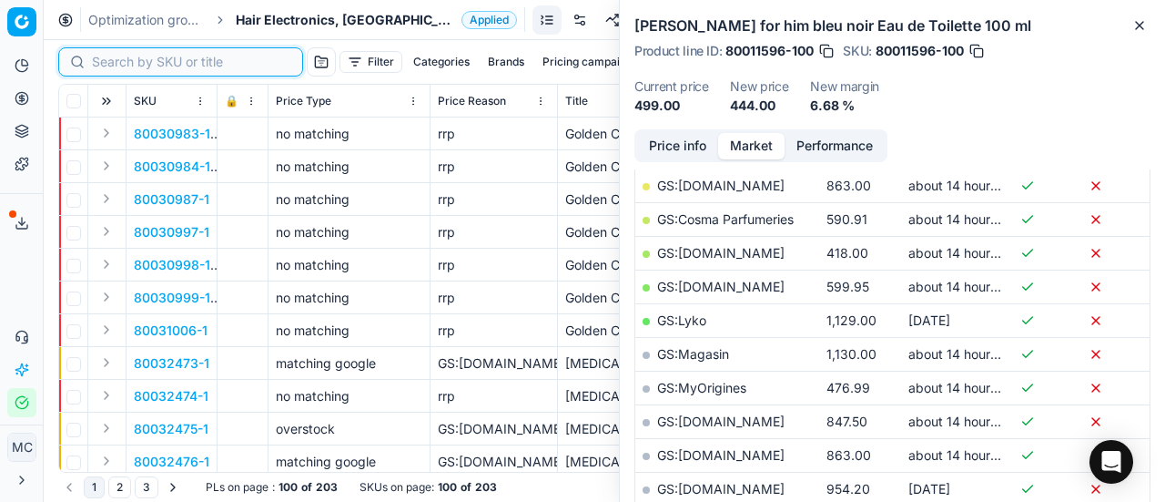
click at [125, 63] on input at bounding box center [191, 62] width 199 height 18
paste input "80070116-1"
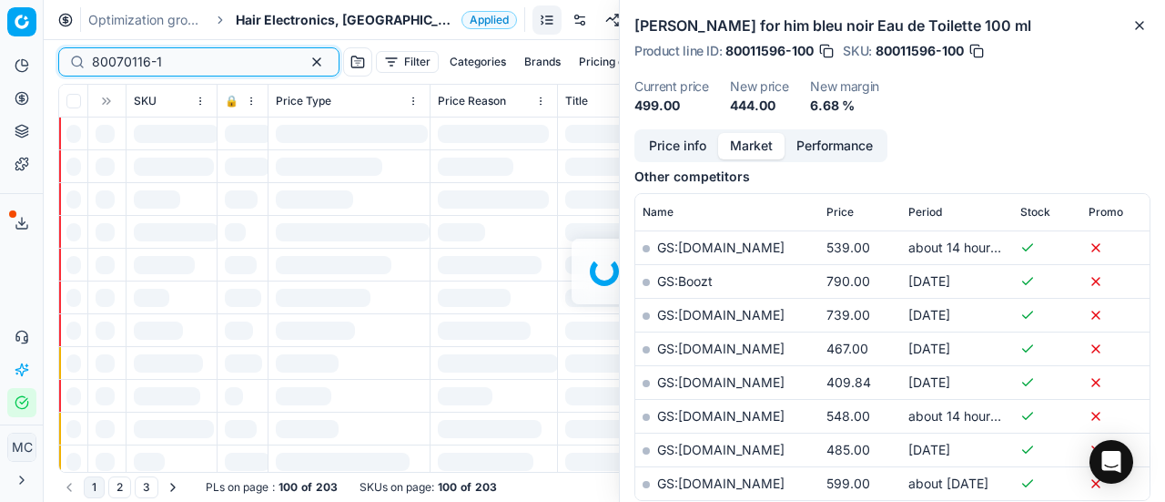
scroll to position [364, 0]
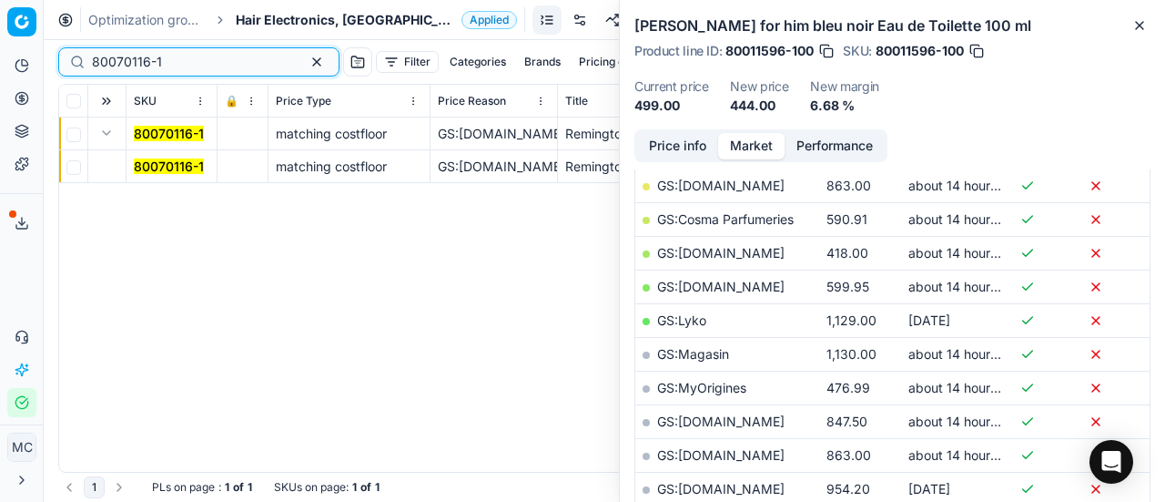
type input "80070116-1"
click at [122, 141] on td at bounding box center [107, 133] width 38 height 33
click at [155, 170] on mark "80070116-1" at bounding box center [169, 165] width 70 height 15
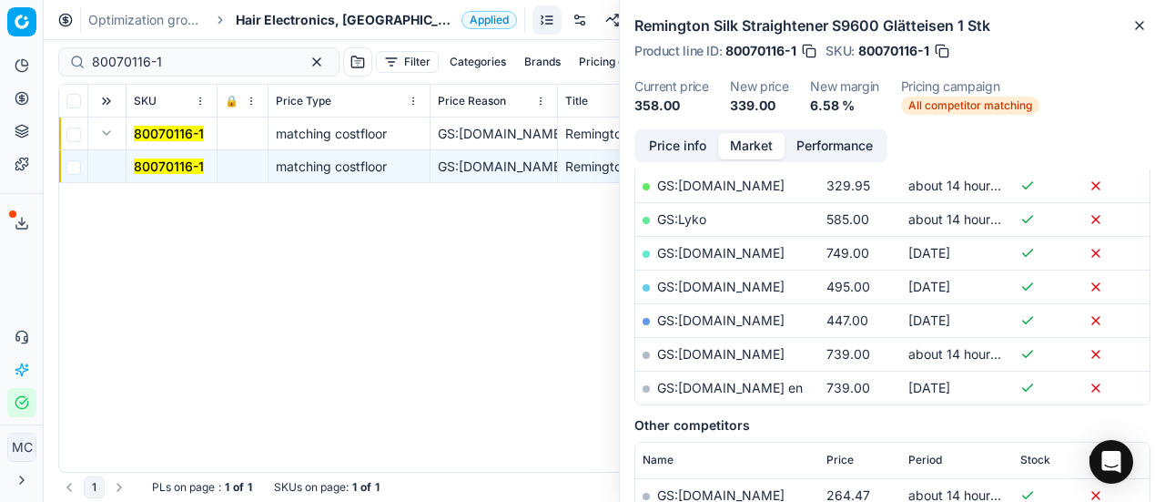
click at [655, 145] on button "Price info" at bounding box center [677, 146] width 81 height 26
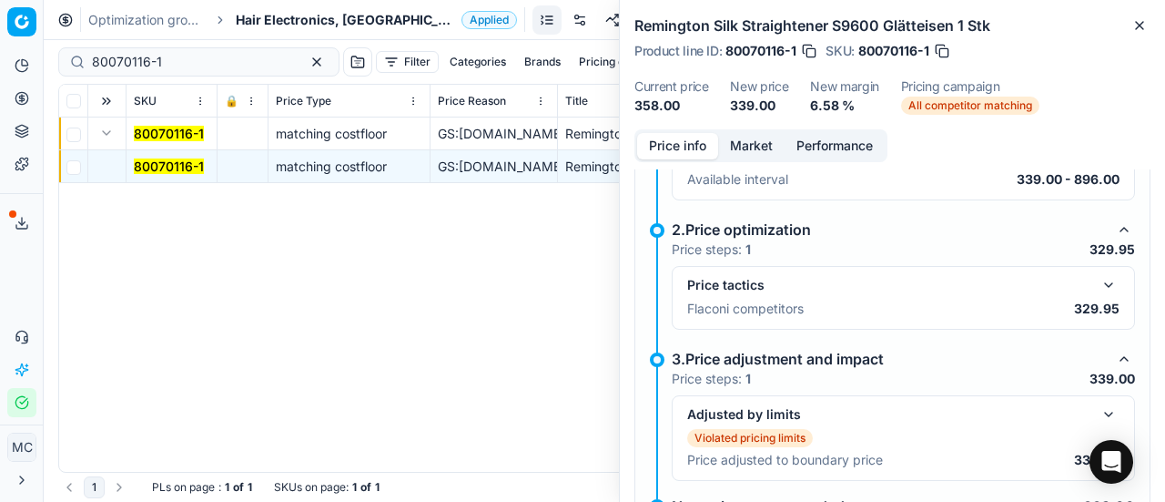
click at [1099, 282] on button "button" at bounding box center [1109, 285] width 22 height 22
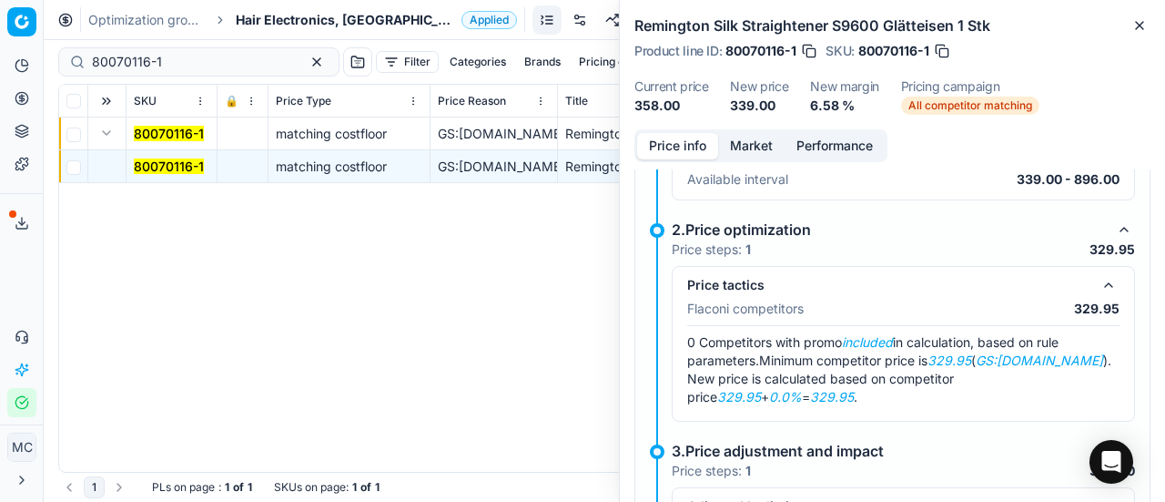
click at [748, 140] on button "Market" at bounding box center [751, 146] width 66 height 26
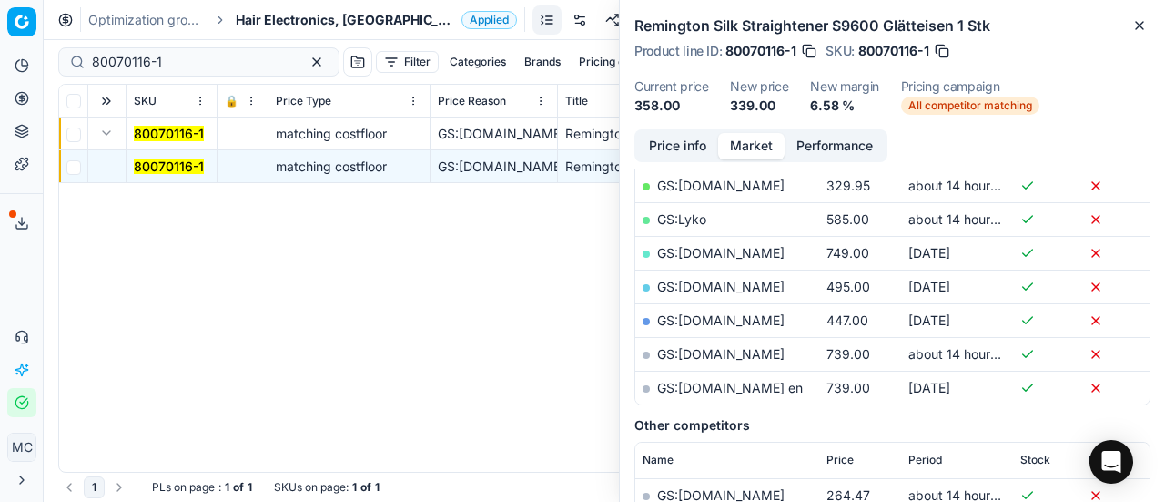
scroll to position [273, 0]
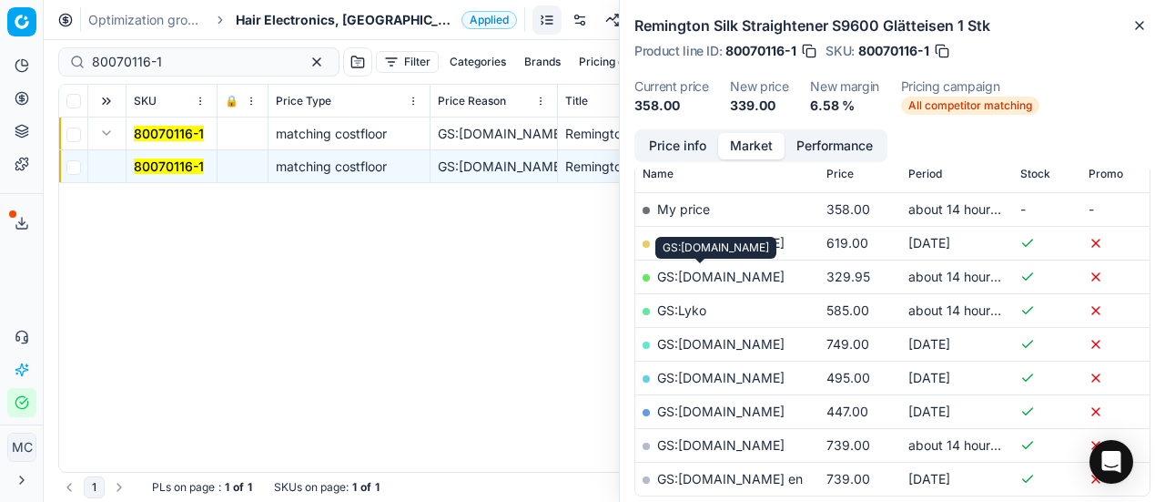
click at [721, 279] on link "GS:[DOMAIN_NAME]" at bounding box center [720, 276] width 127 height 15
click at [262, 15] on span "Hair Electronics, [GEOGRAPHIC_DATA]" at bounding box center [345, 20] width 218 height 18
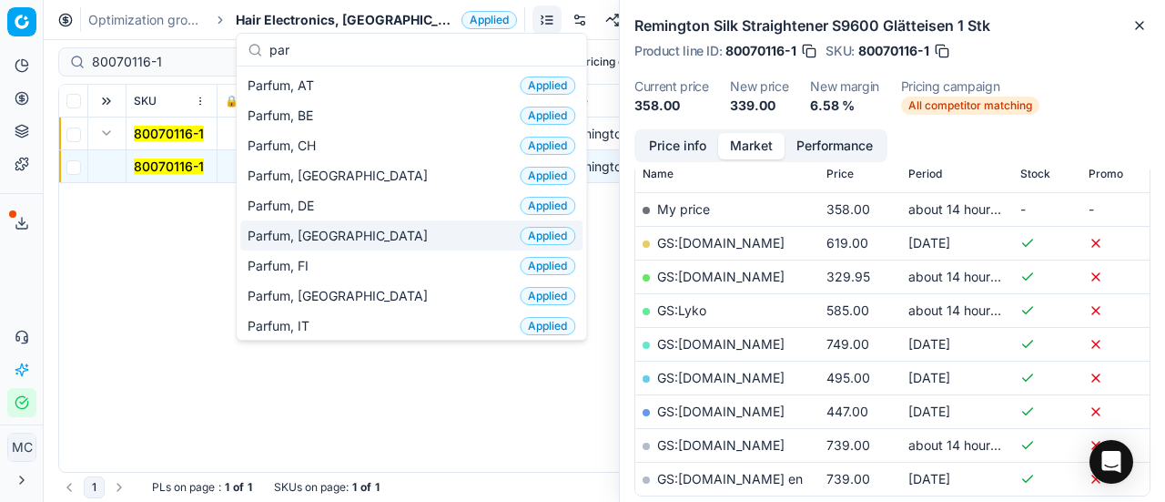
type input "par"
click at [318, 240] on span "Parfum, [GEOGRAPHIC_DATA]" at bounding box center [341, 236] width 187 height 18
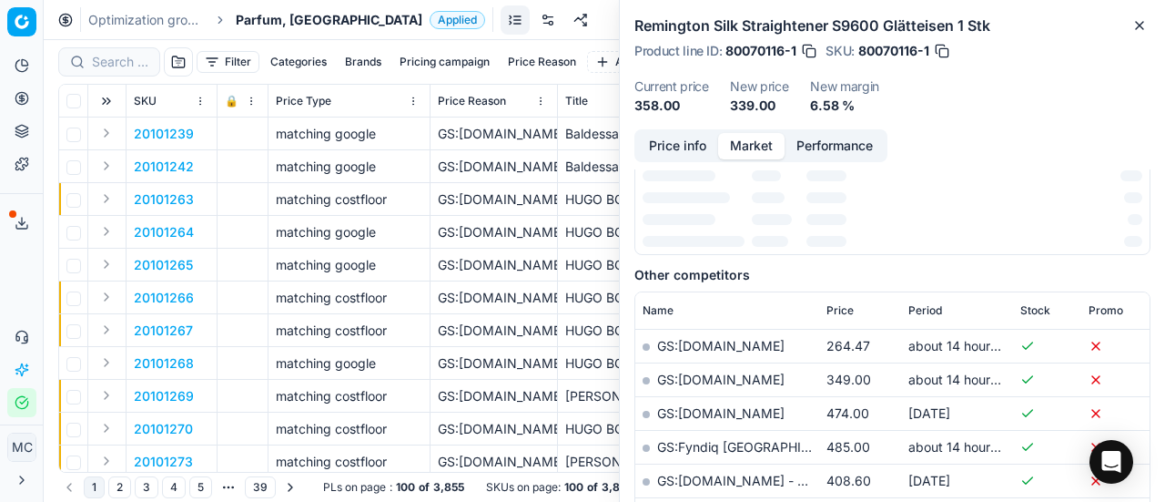
scroll to position [273, 0]
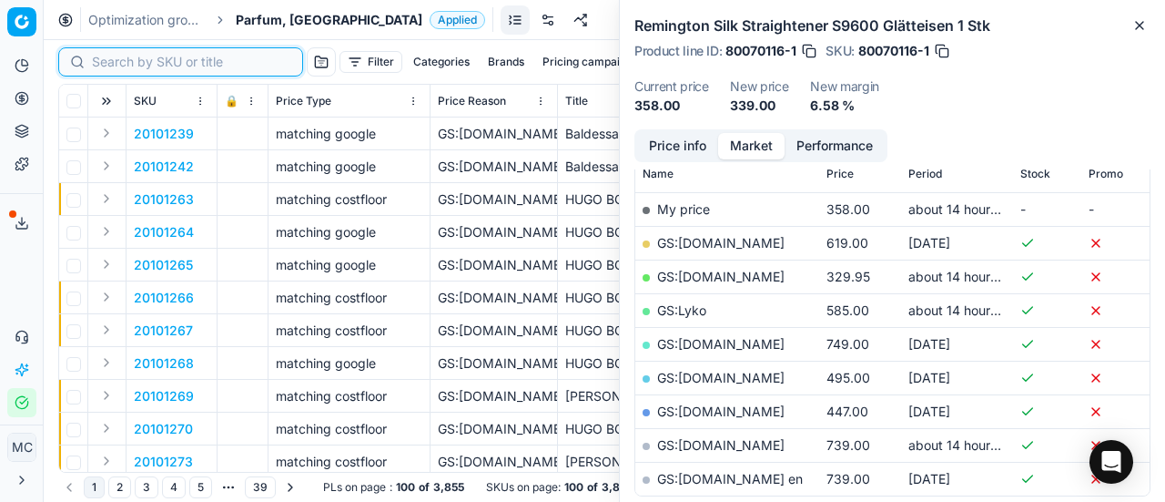
click at [111, 63] on input at bounding box center [191, 62] width 199 height 18
paste input "90007351-0011240"
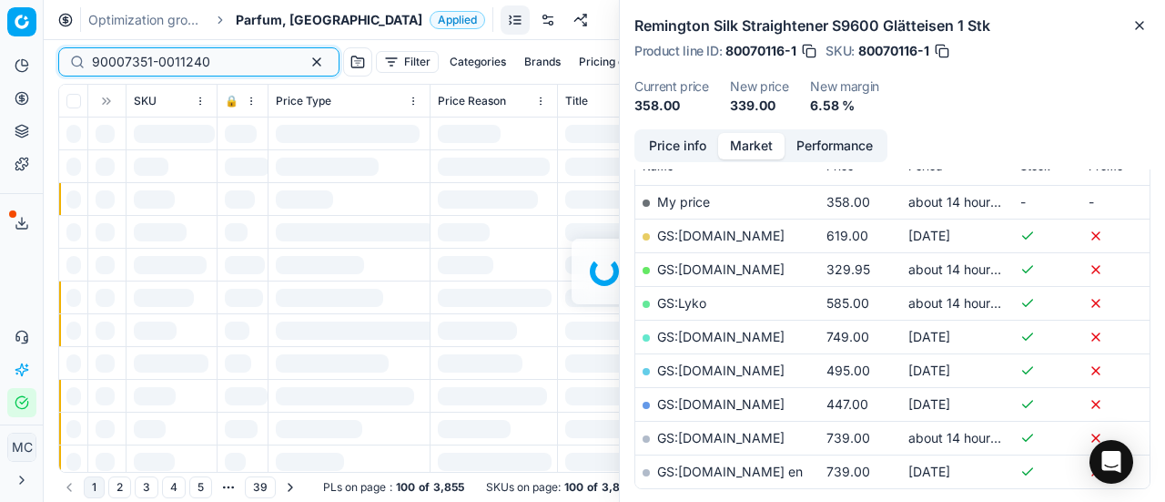
scroll to position [273, 0]
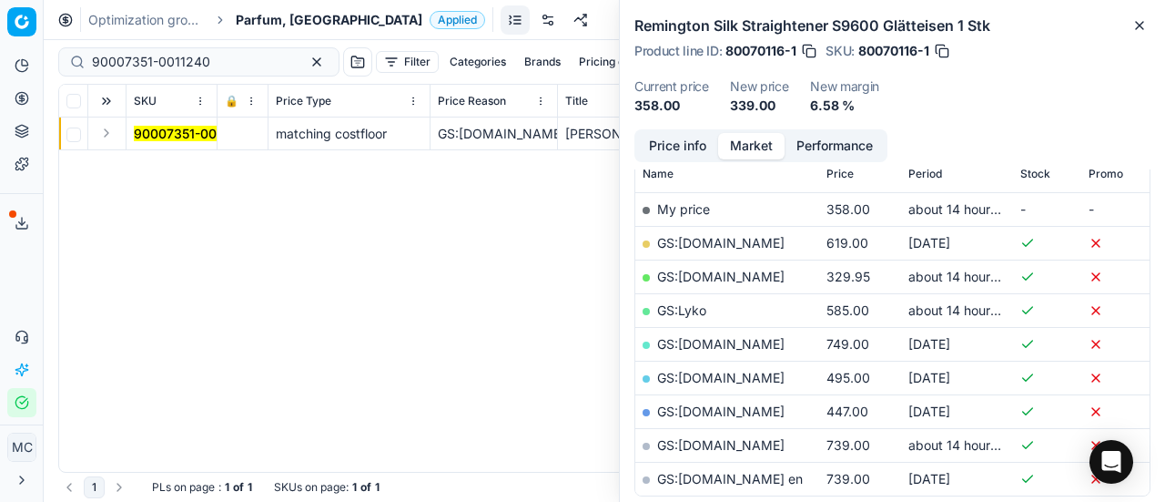
click at [109, 139] on button "Expand" at bounding box center [107, 133] width 22 height 22
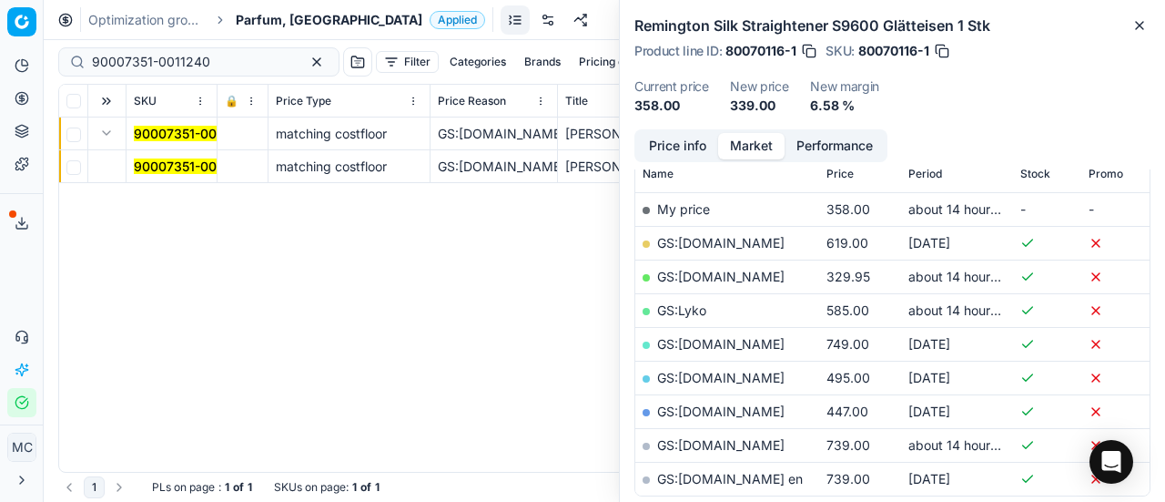
click at [145, 162] on mark "90007351-0011240" at bounding box center [193, 165] width 118 height 15
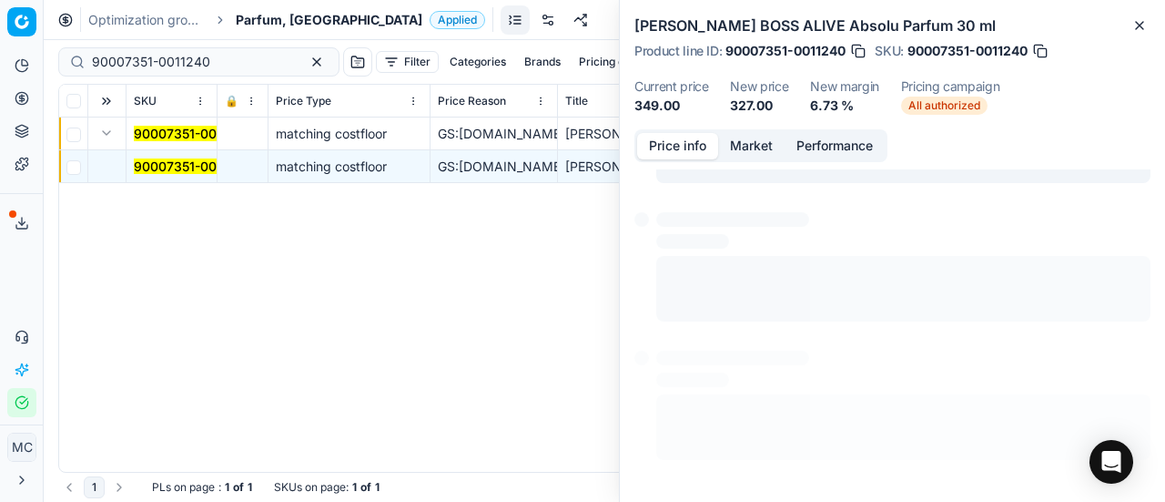
click at [685, 145] on button "Price info" at bounding box center [677, 146] width 81 height 26
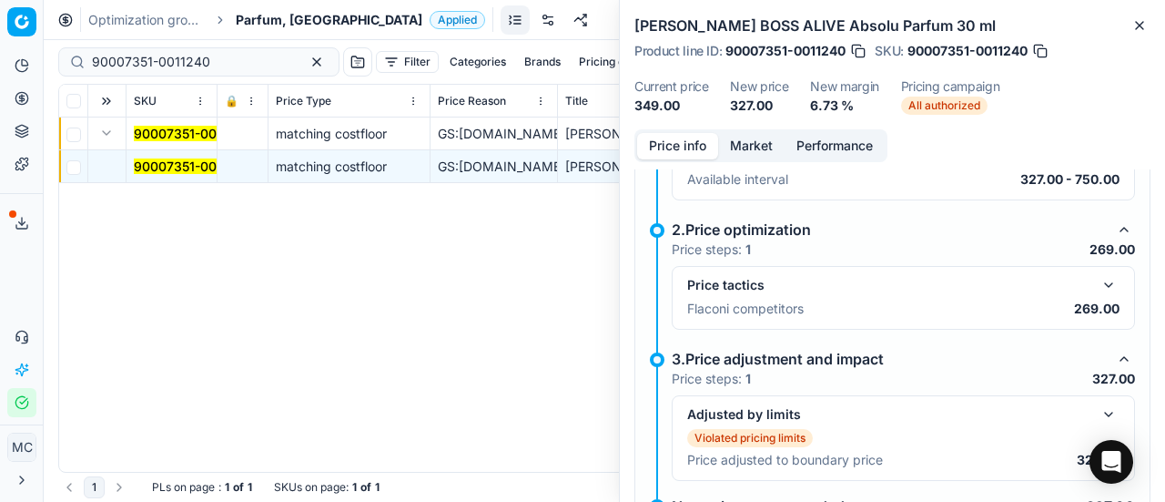
click at [1096, 269] on div "Price tactics Flaconi competitors 269.00" at bounding box center [903, 298] width 463 height 64
click at [1098, 279] on button "button" at bounding box center [1109, 285] width 22 height 22
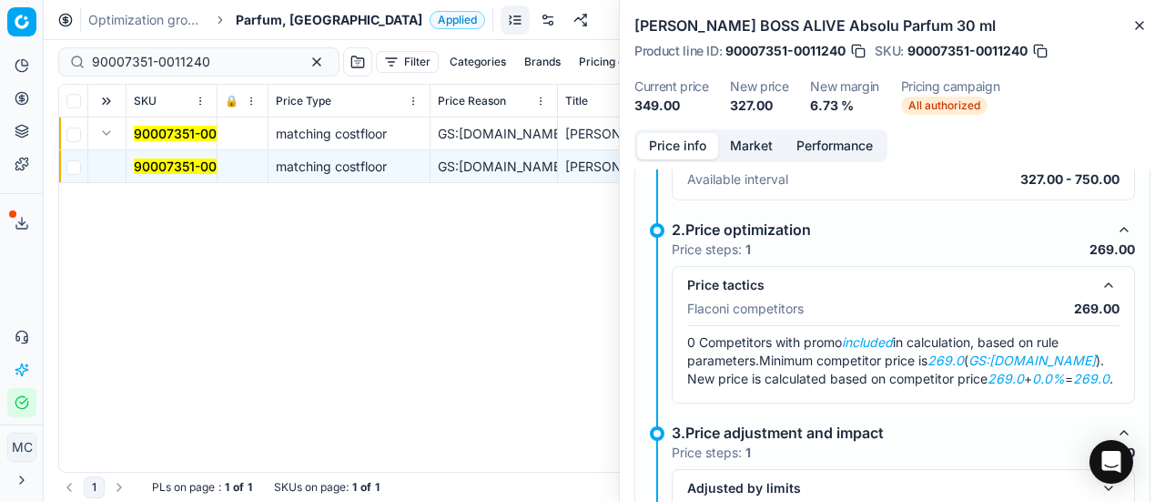
click at [755, 147] on button "Market" at bounding box center [751, 146] width 66 height 26
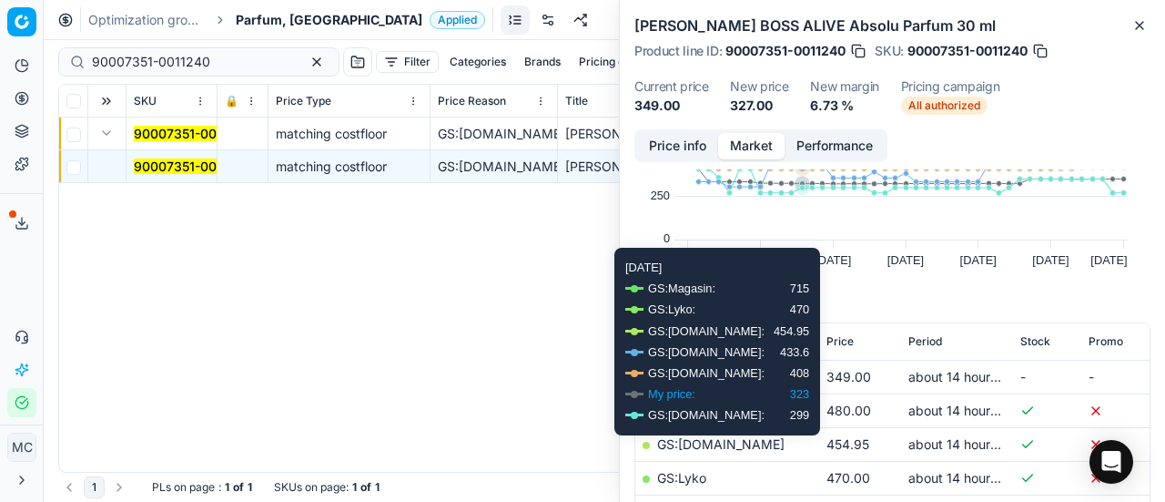
scroll to position [182, 0]
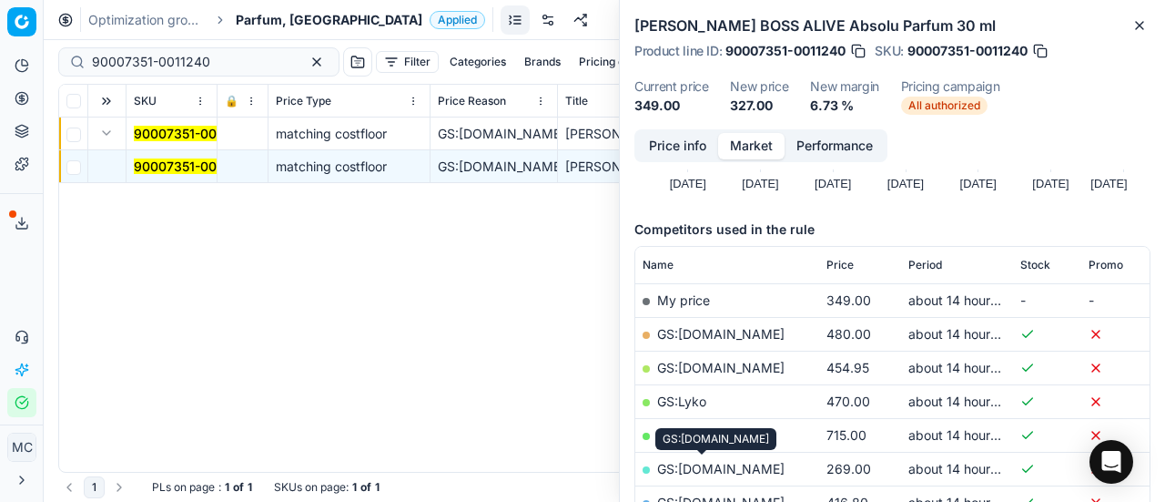
click at [714, 471] on link "GS:[DOMAIN_NAME]" at bounding box center [720, 468] width 127 height 15
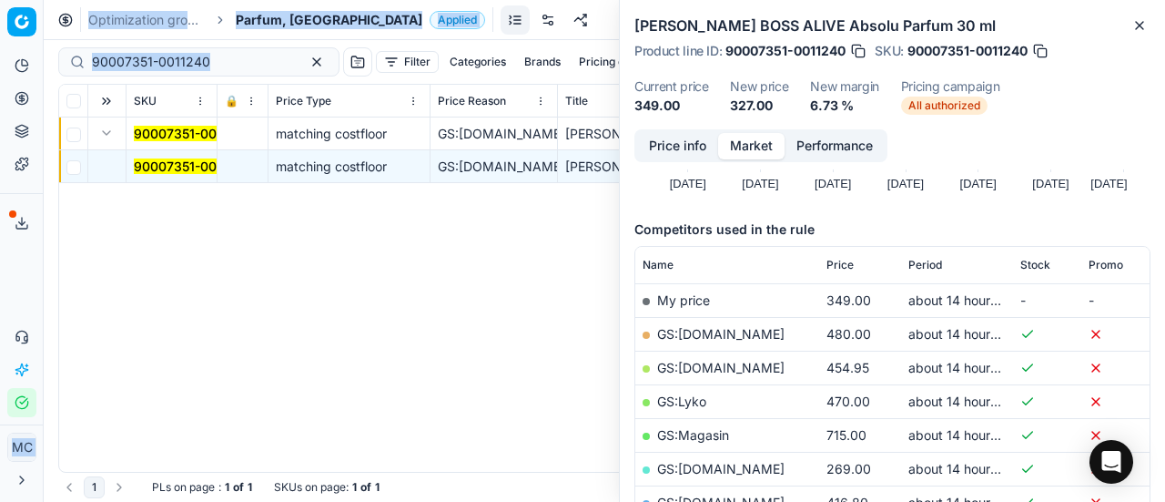
drag, startPoint x: 224, startPoint y: 72, endPoint x: 0, endPoint y: 65, distance: 224.0
click at [0, 70] on div "Pricing platform Analytics Pricing Product portfolio Templates Export service 1…" at bounding box center [582, 251] width 1165 height 502
click at [235, 66] on input "90007351-0011240" at bounding box center [191, 62] width 199 height 18
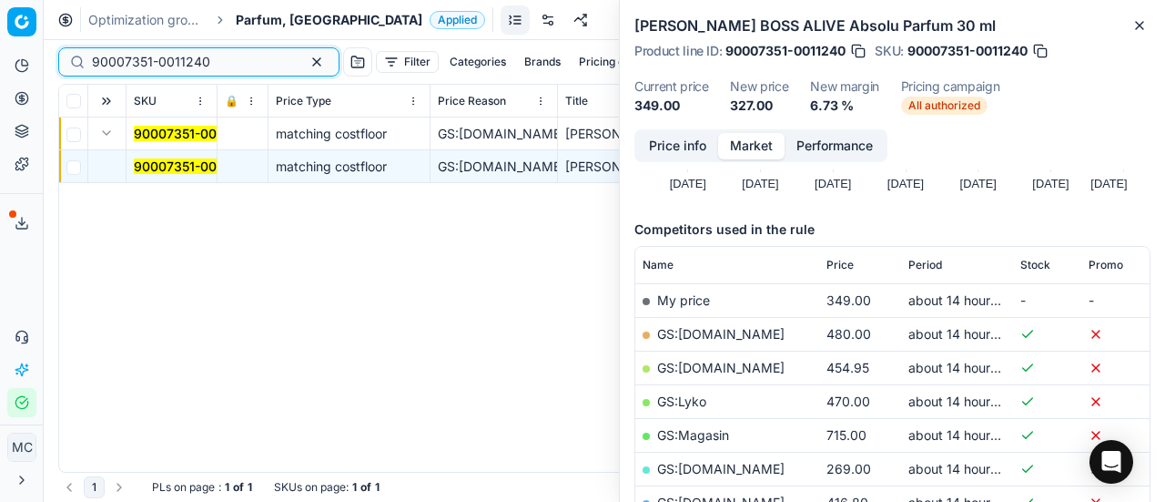
drag, startPoint x: 0, startPoint y: 59, endPoint x: 0, endPoint y: 42, distance: 17.3
click at [0, 57] on div "Pricing platform Analytics Pricing Product portfolio Templates Export service 1…" at bounding box center [582, 251] width 1165 height 502
paste input "0808-0001028"
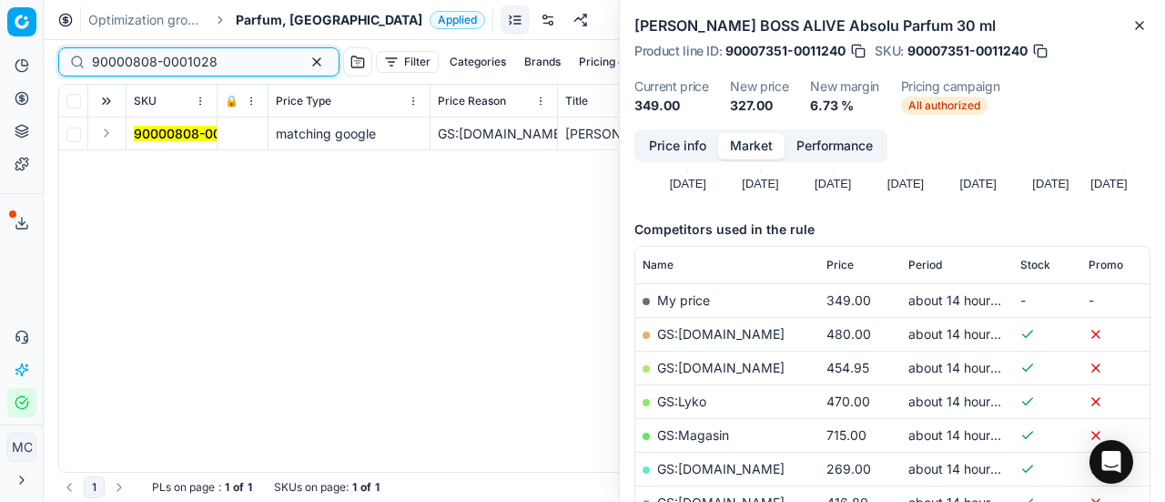
type input "90000808-0001028"
click at [109, 136] on button "Expand" at bounding box center [107, 133] width 22 height 22
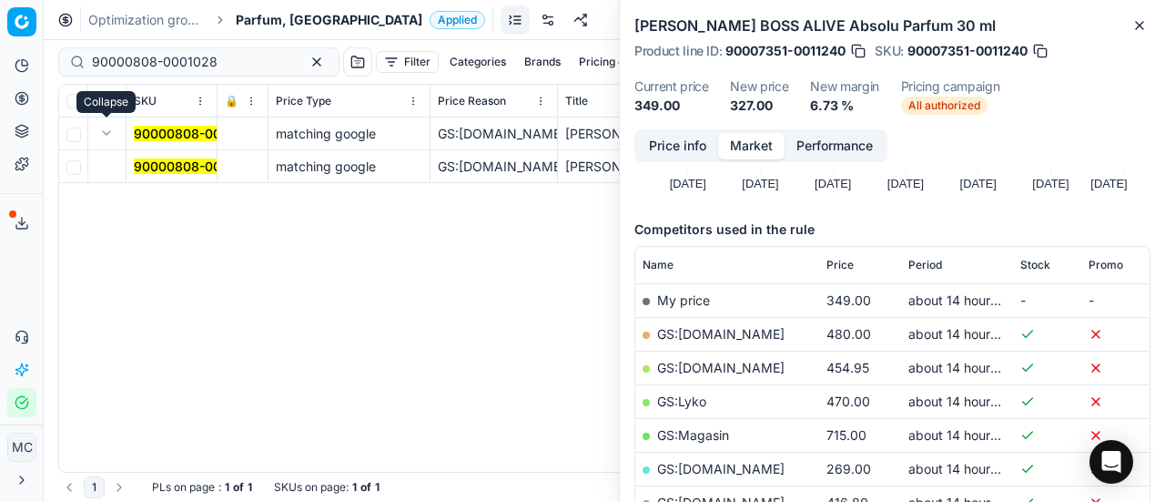
click at [186, 165] on mark "90000808-0001028" at bounding box center [197, 165] width 126 height 15
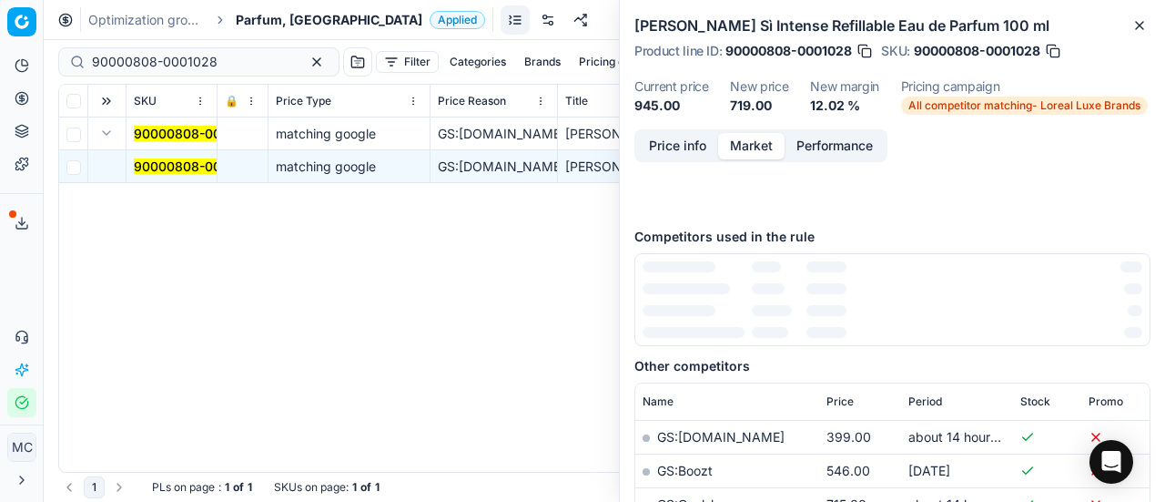
click at [694, 154] on button "Price info" at bounding box center [677, 146] width 81 height 26
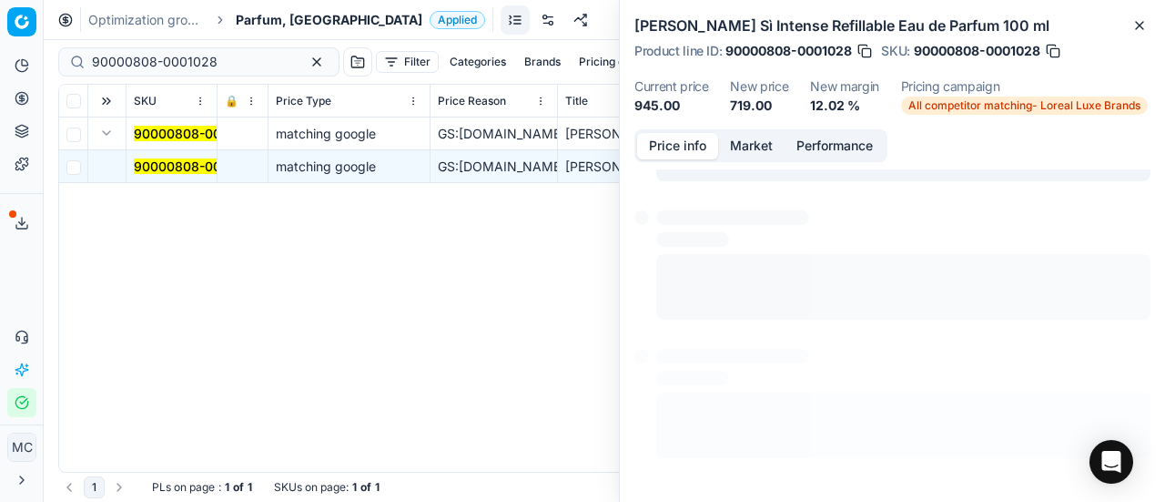
scroll to position [13, 0]
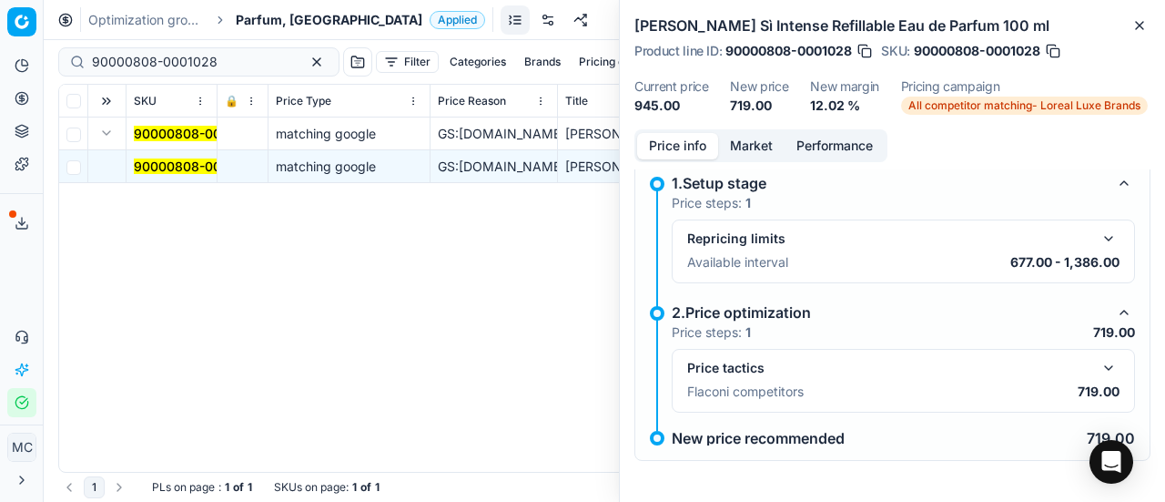
click at [1099, 373] on button "button" at bounding box center [1109, 368] width 22 height 22
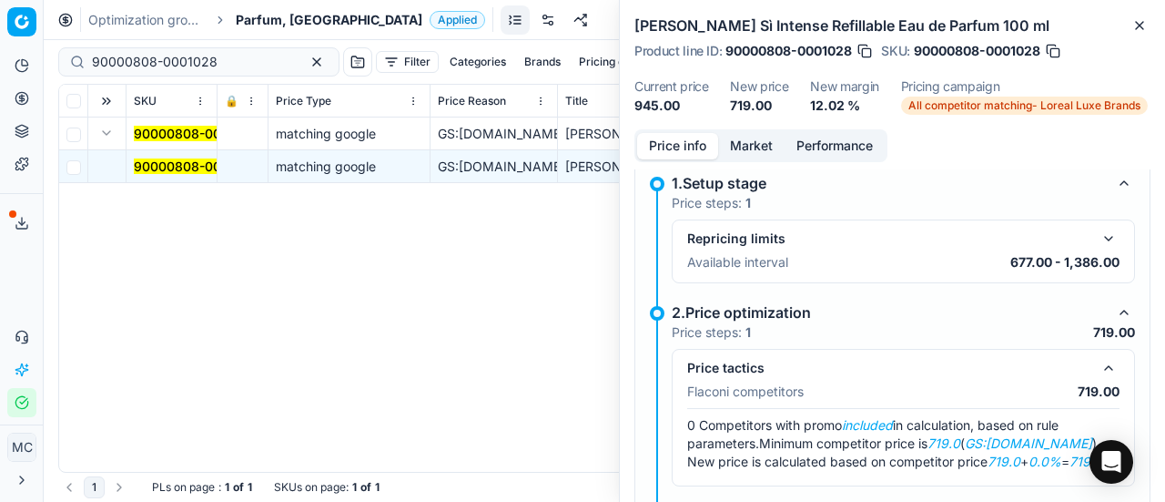
click at [755, 152] on button "Market" at bounding box center [751, 146] width 66 height 26
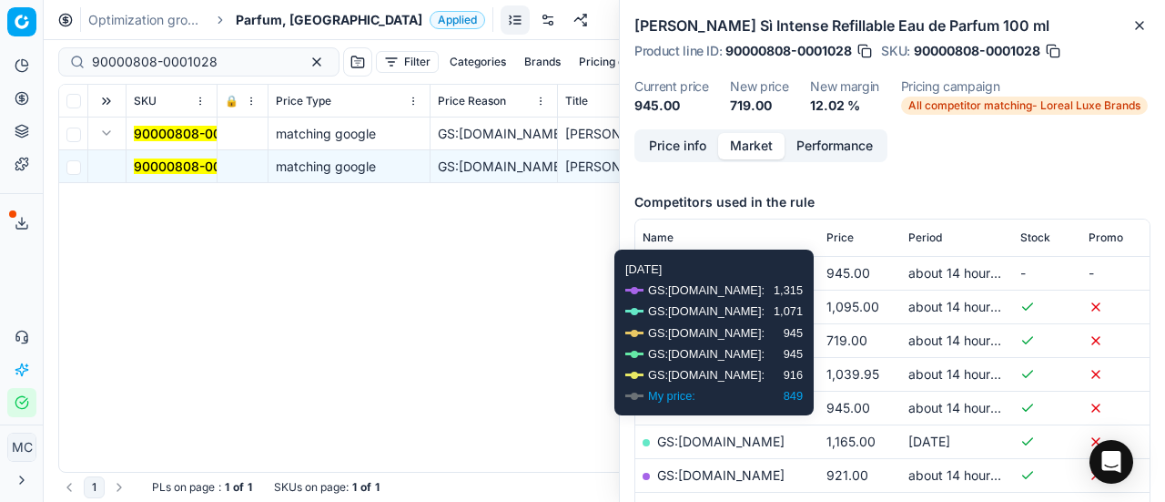
scroll to position [273, 0]
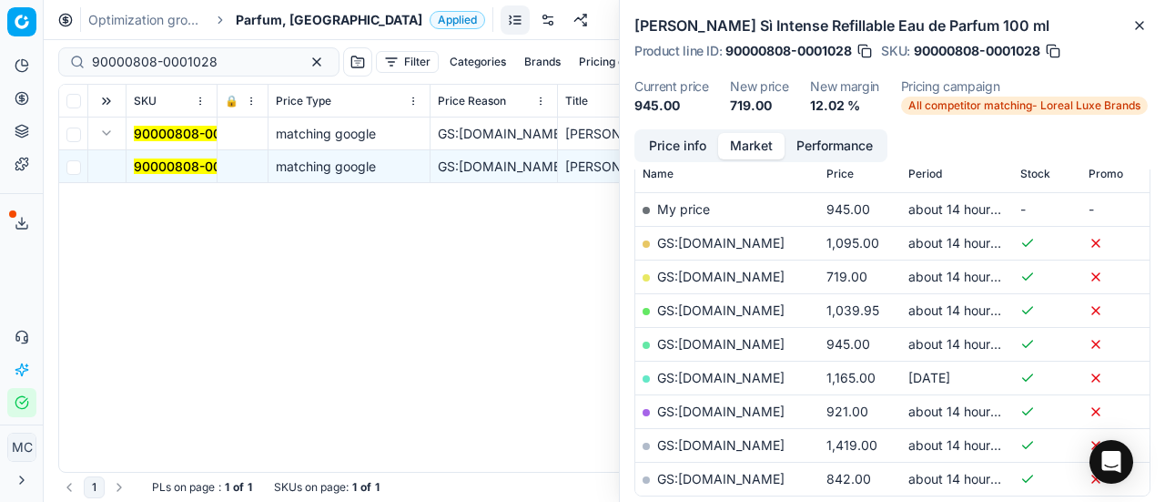
click at [737, 270] on link "GS:[DOMAIN_NAME]" at bounding box center [720, 276] width 127 height 15
click at [258, 25] on span "Parfum, [GEOGRAPHIC_DATA]" at bounding box center [329, 20] width 187 height 18
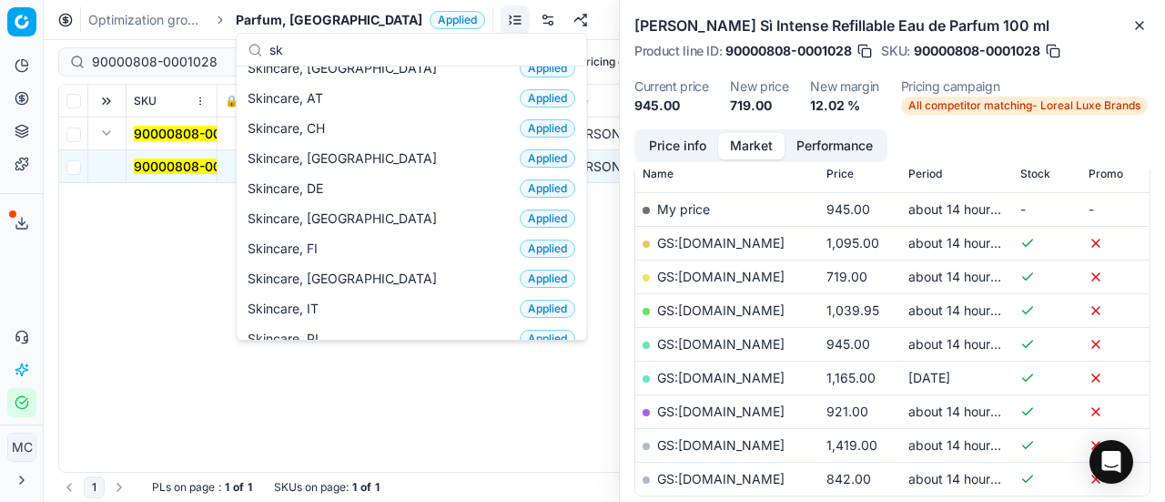
scroll to position [0, 0]
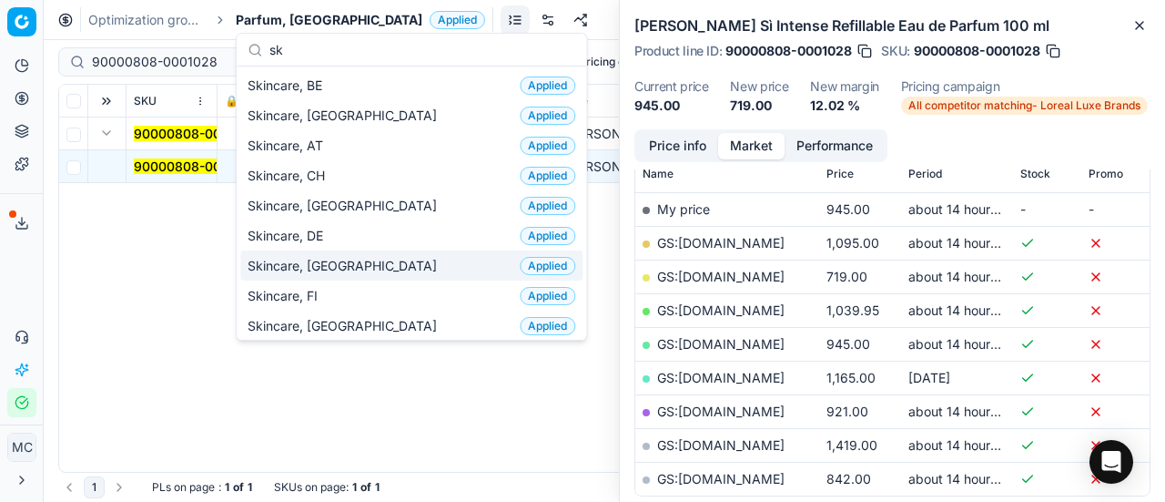
type input "sk"
click at [376, 256] on div "Skincare, DK Applied" at bounding box center [411, 265] width 342 height 30
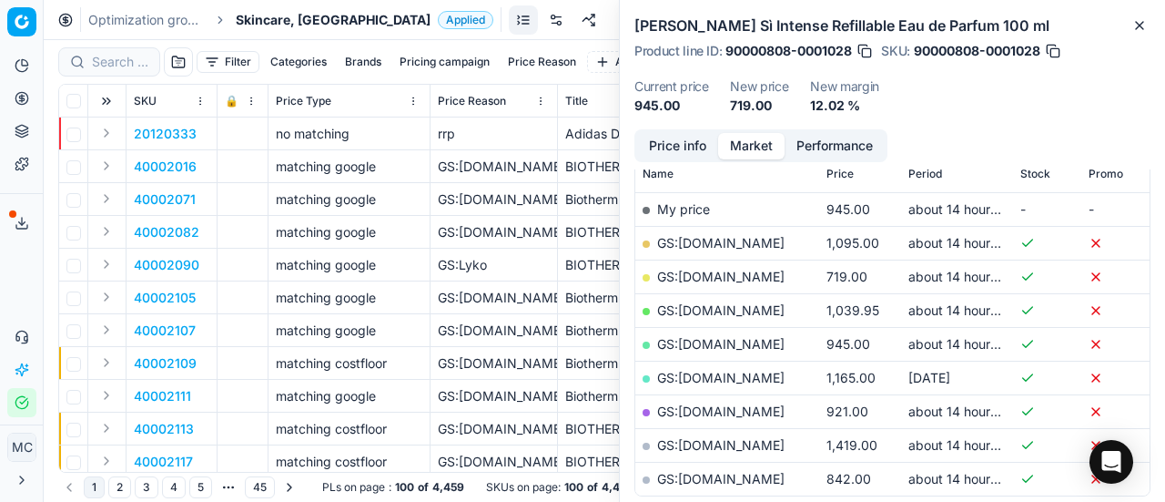
scroll to position [273, 0]
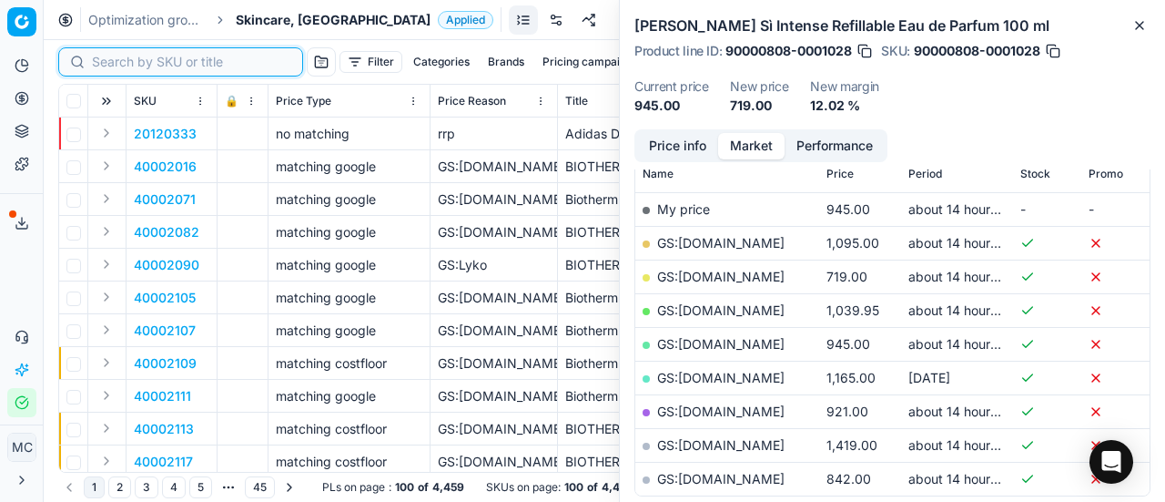
click at [124, 60] on input at bounding box center [191, 62] width 199 height 18
paste input "90011193-0017713"
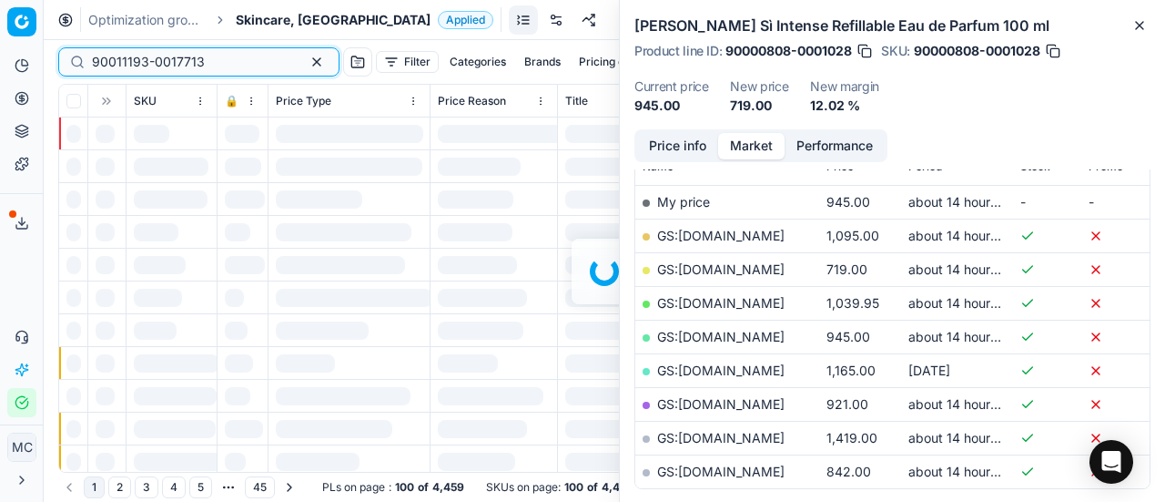
scroll to position [273, 0]
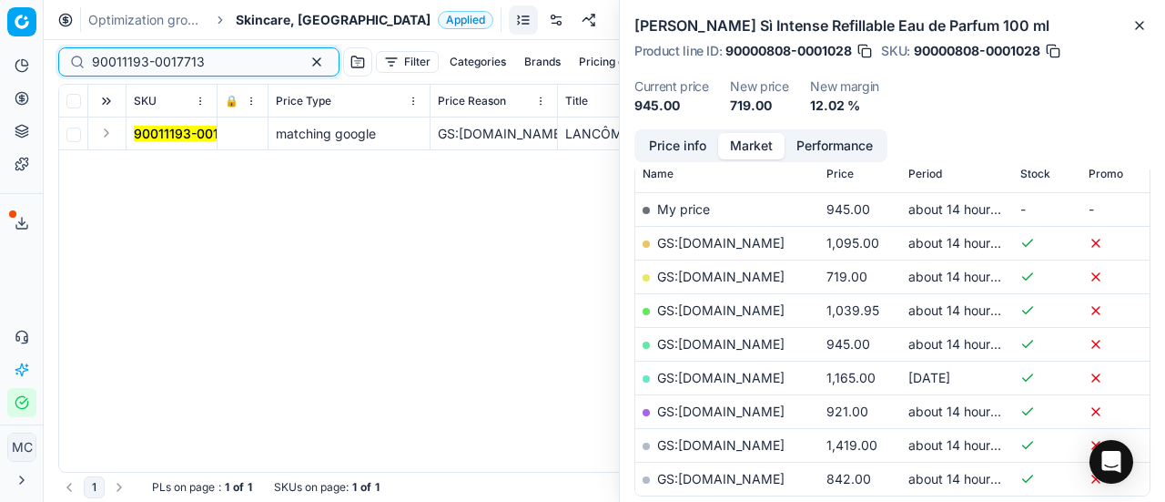
type input "90011193-0017713"
click at [108, 135] on button "Expand" at bounding box center [107, 133] width 22 height 22
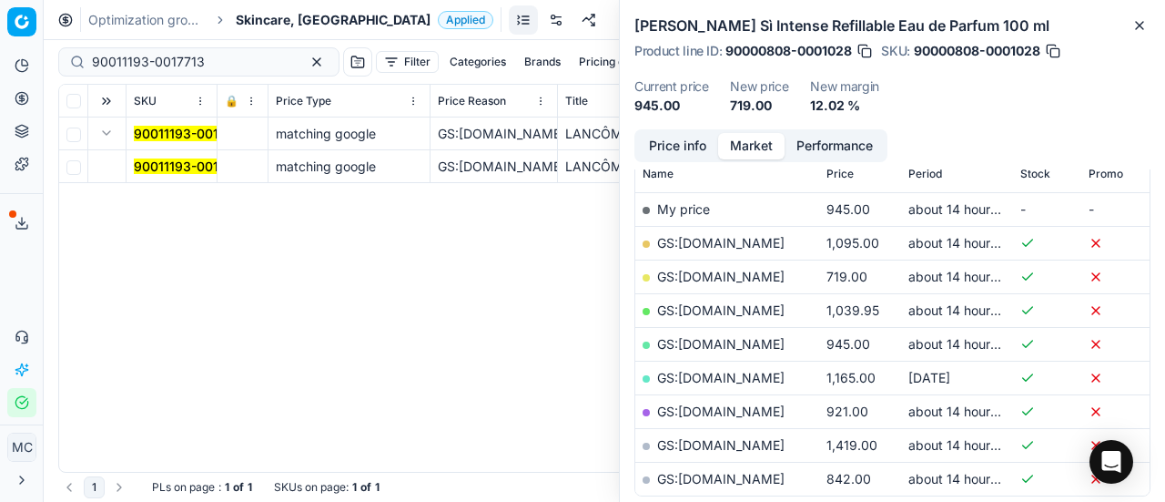
click at [175, 165] on mark "90011193-0017713" at bounding box center [190, 165] width 113 height 15
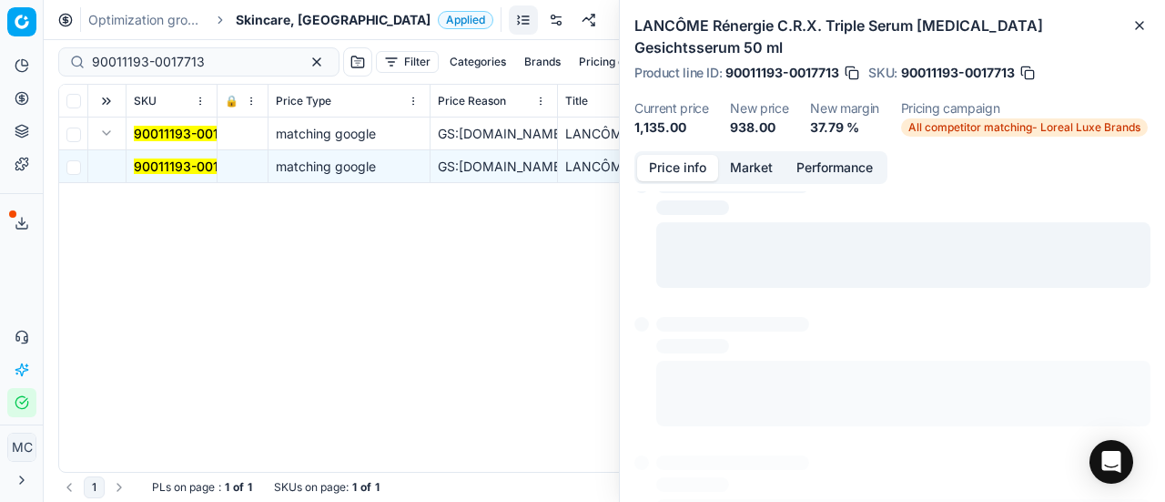
scroll to position [0, 0]
click at [686, 155] on button "Price info" at bounding box center [677, 168] width 81 height 26
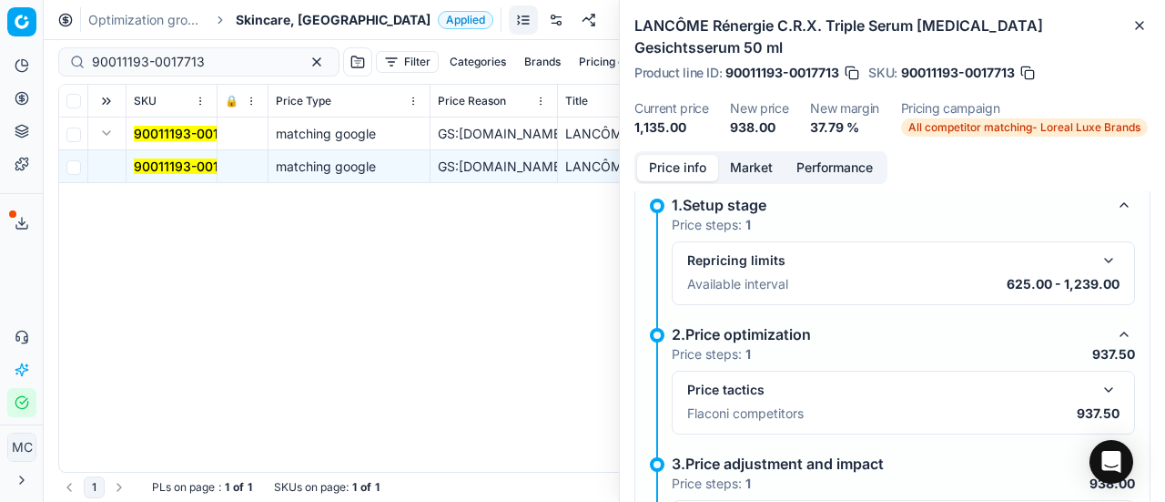
click at [1098, 379] on button "button" at bounding box center [1109, 390] width 22 height 22
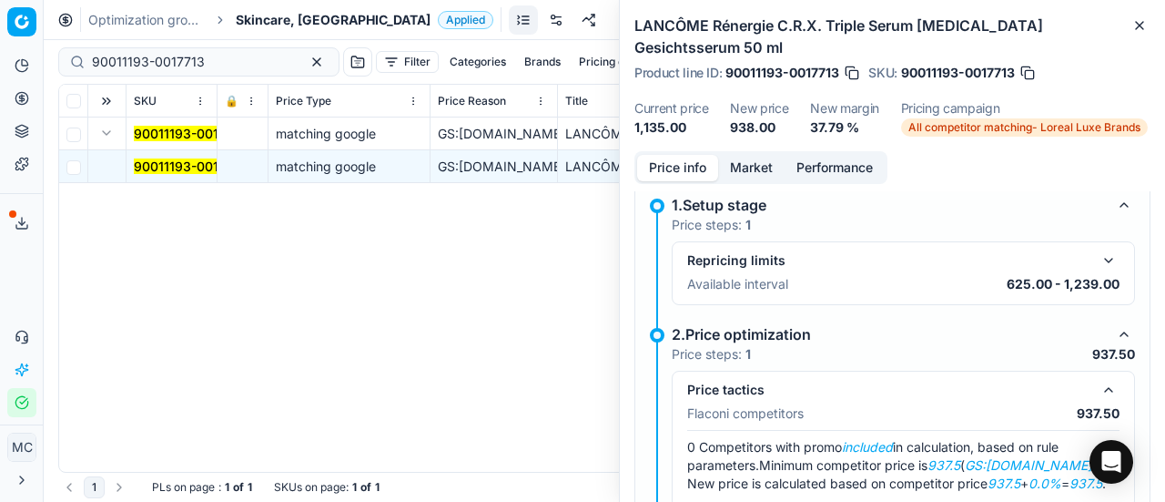
click at [751, 155] on button "Market" at bounding box center [751, 168] width 66 height 26
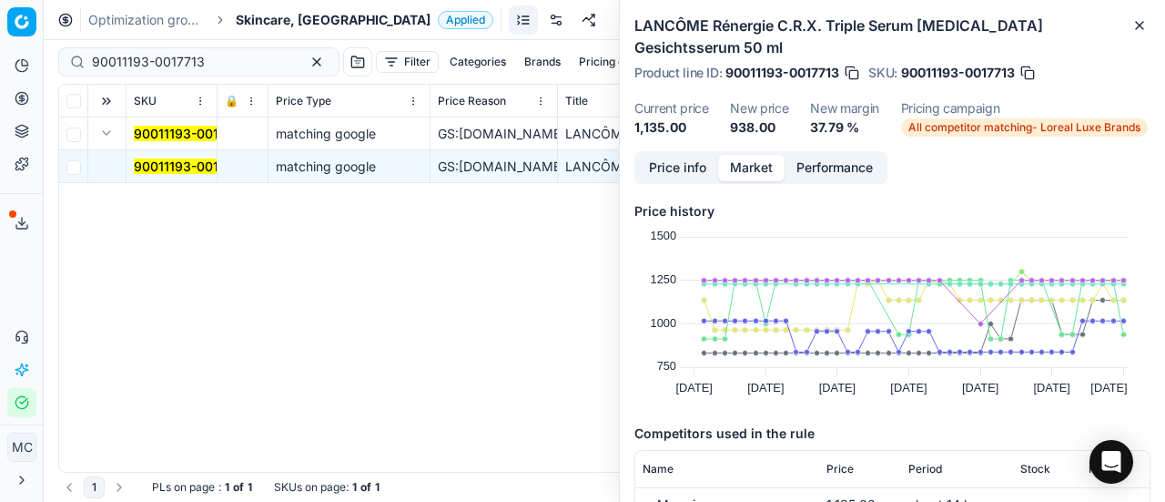
scroll to position [273, 0]
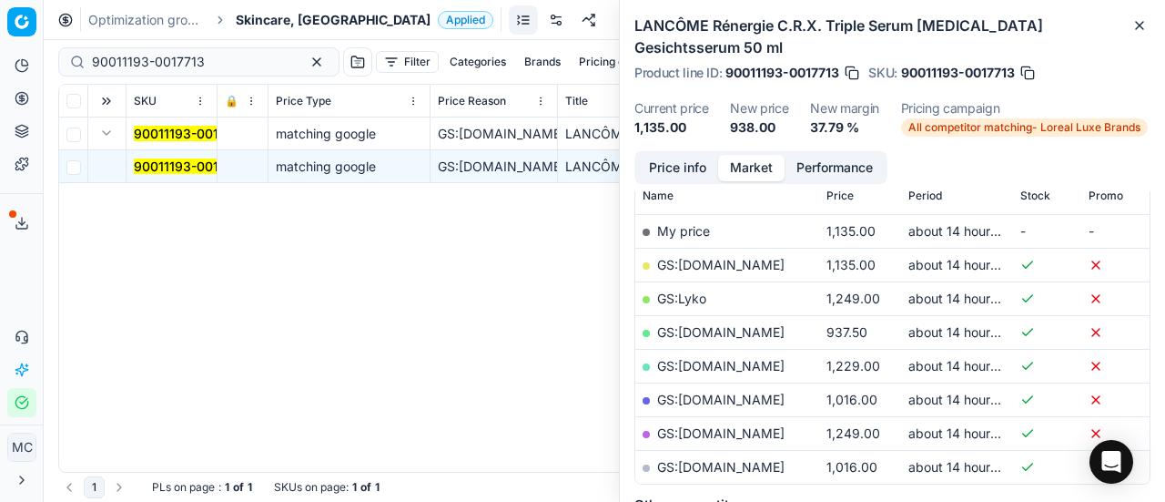
click at [734, 324] on link "GS:[DOMAIN_NAME]" at bounding box center [720, 331] width 127 height 15
click at [246, 14] on span "Skincare, [GEOGRAPHIC_DATA]" at bounding box center [333, 20] width 195 height 18
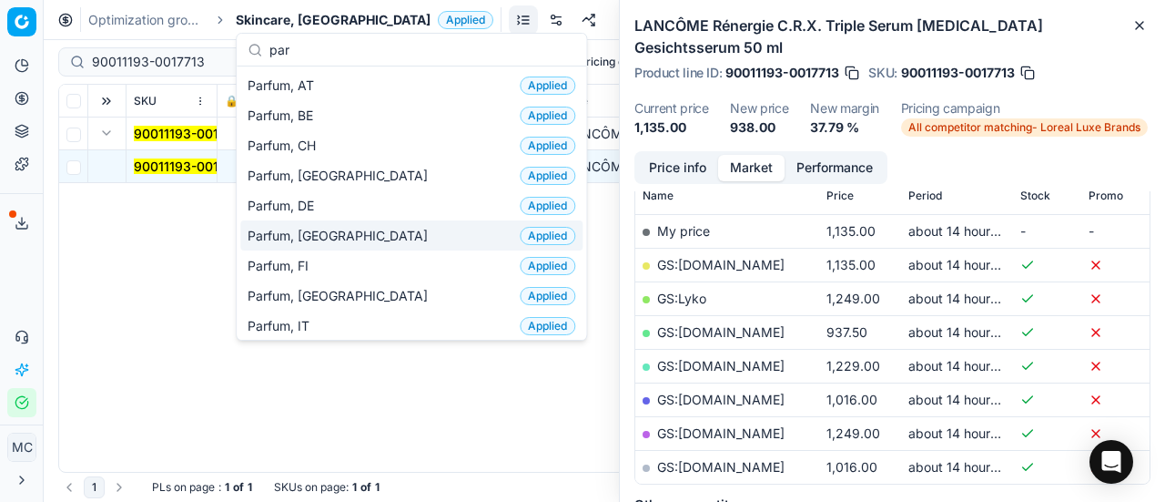
type input "par"
click at [291, 230] on span "Parfum, [GEOGRAPHIC_DATA]" at bounding box center [341, 236] width 187 height 18
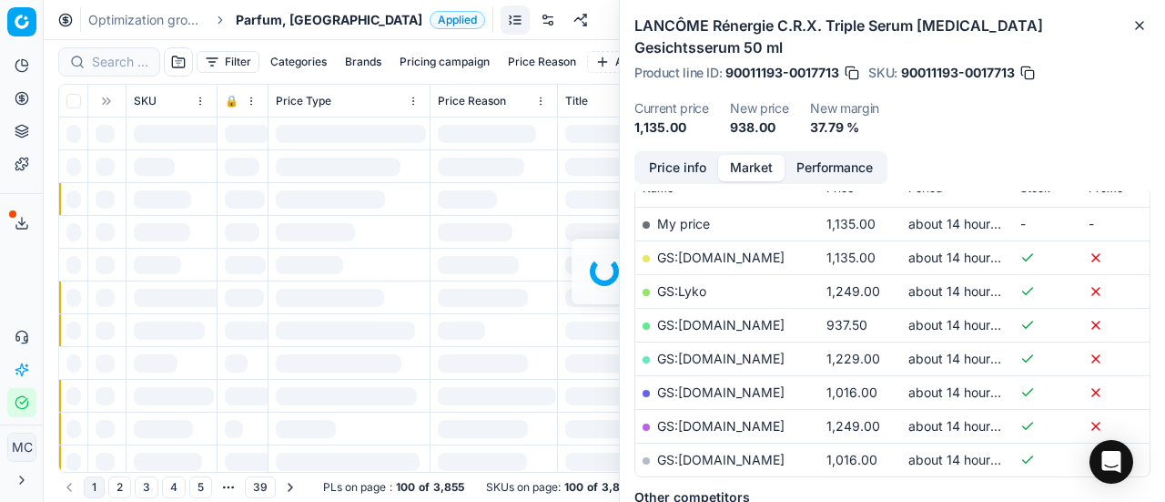
scroll to position [273, 0]
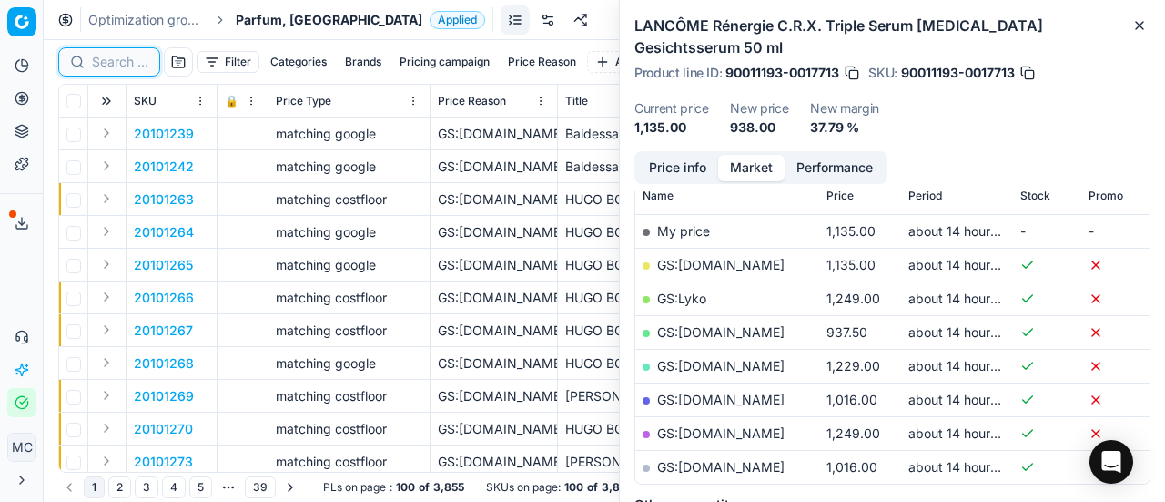
click at [118, 60] on input at bounding box center [120, 62] width 56 height 18
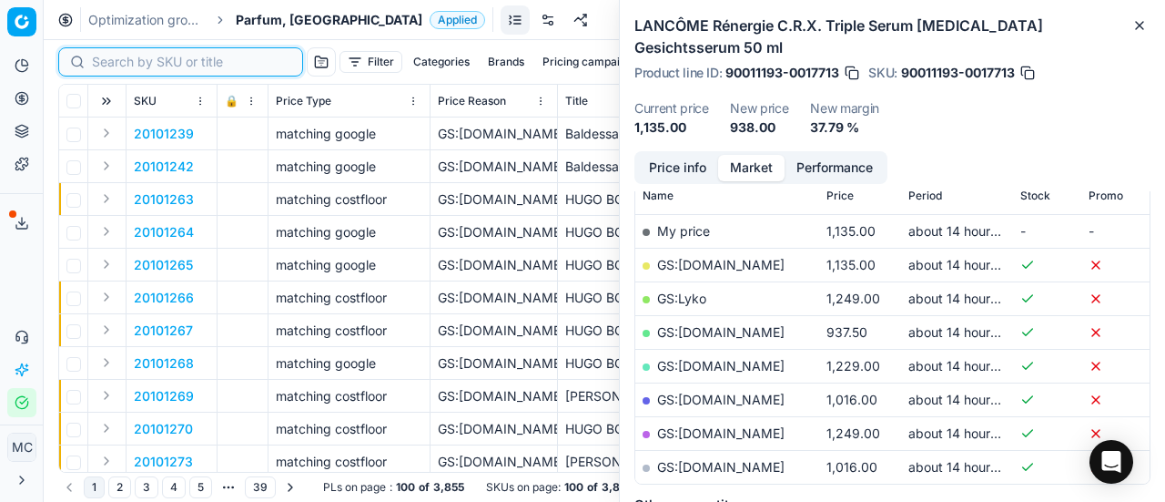
paste input "80070412-150"
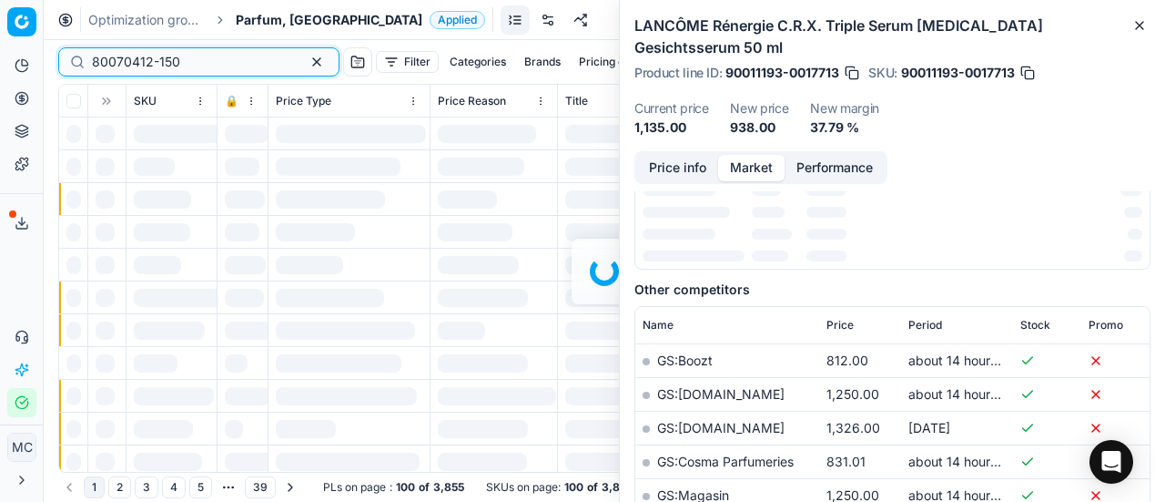
scroll to position [273, 0]
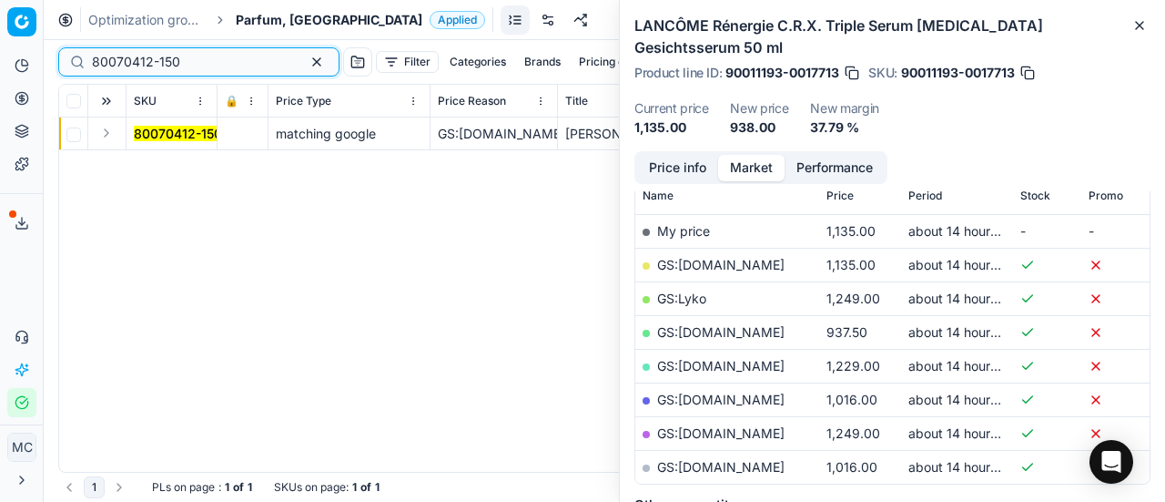
type input "80070412-150"
click at [110, 128] on button "Expand" at bounding box center [107, 133] width 22 height 22
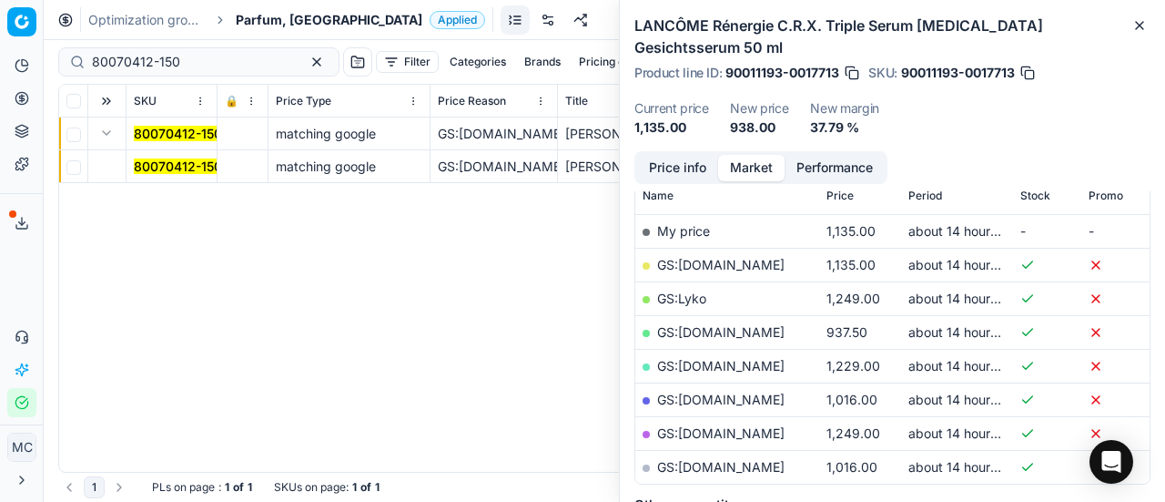
click at [174, 172] on mark "80070412-150" at bounding box center [178, 165] width 88 height 15
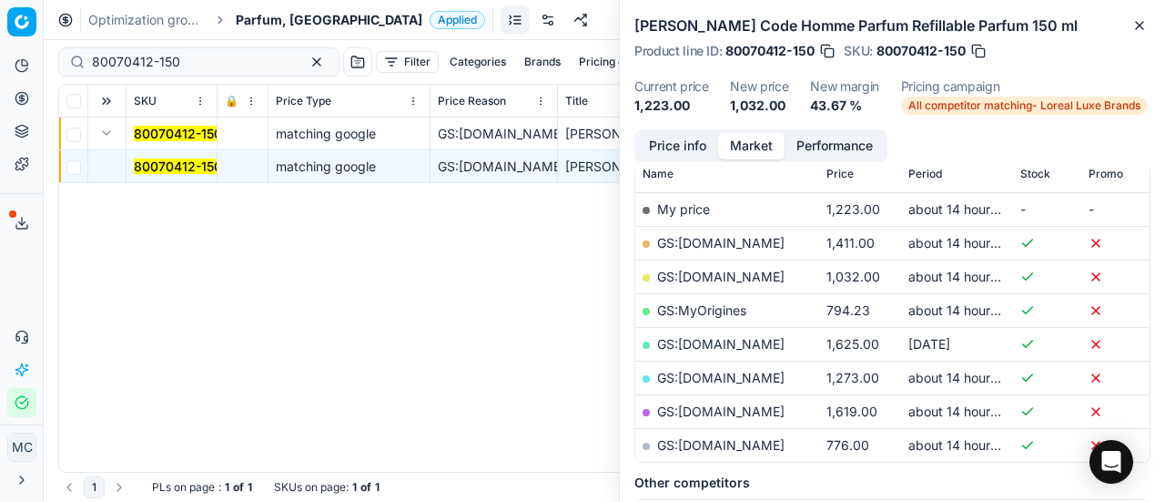
click at [681, 141] on button "Price info" at bounding box center [677, 146] width 81 height 26
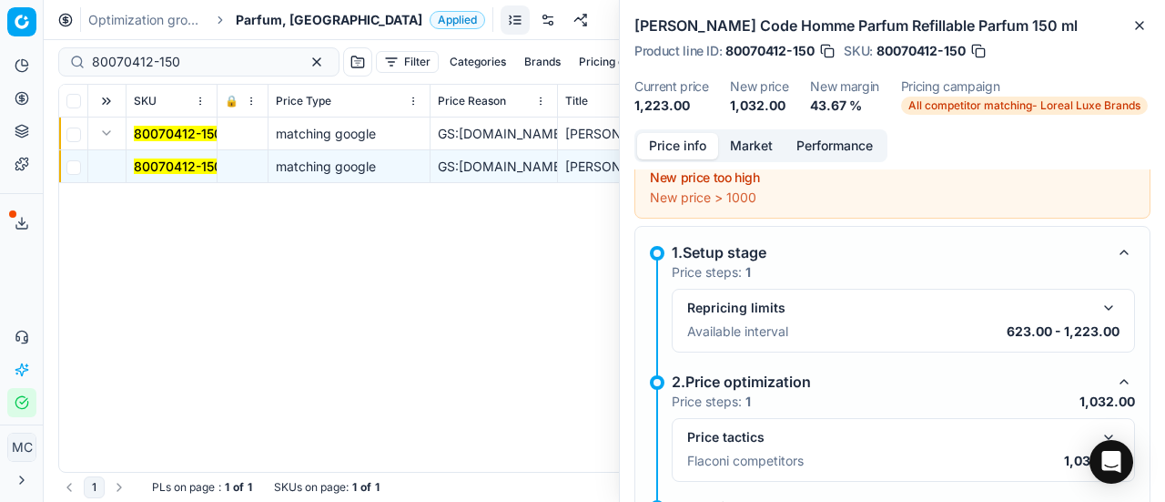
click at [1098, 427] on button "button" at bounding box center [1109, 437] width 22 height 22
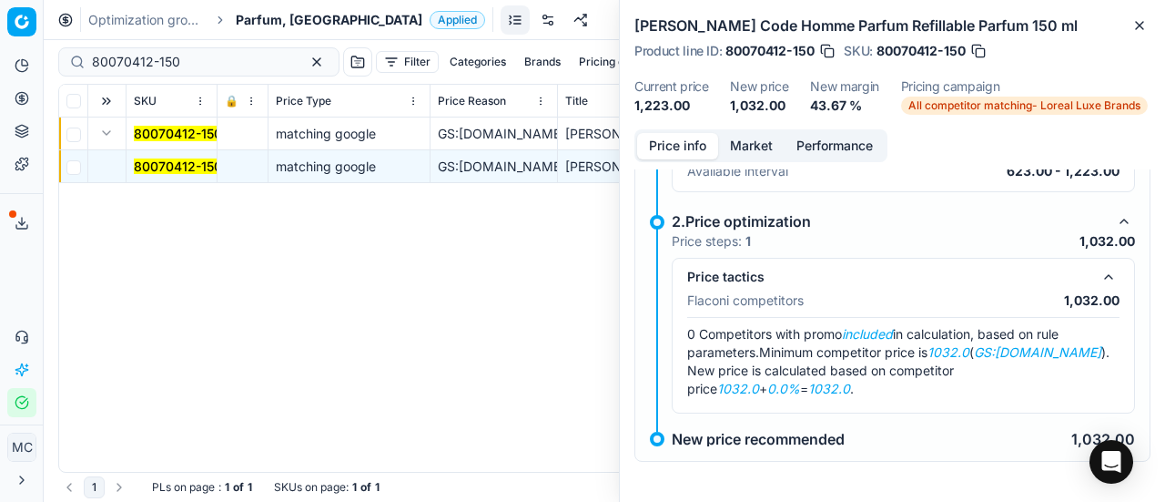
click at [736, 168] on div "Price info Market Performance New price too high New price > 1000 1.Setup stage…" at bounding box center [892, 315] width 545 height 372
click at [754, 142] on button "Market" at bounding box center [751, 146] width 66 height 26
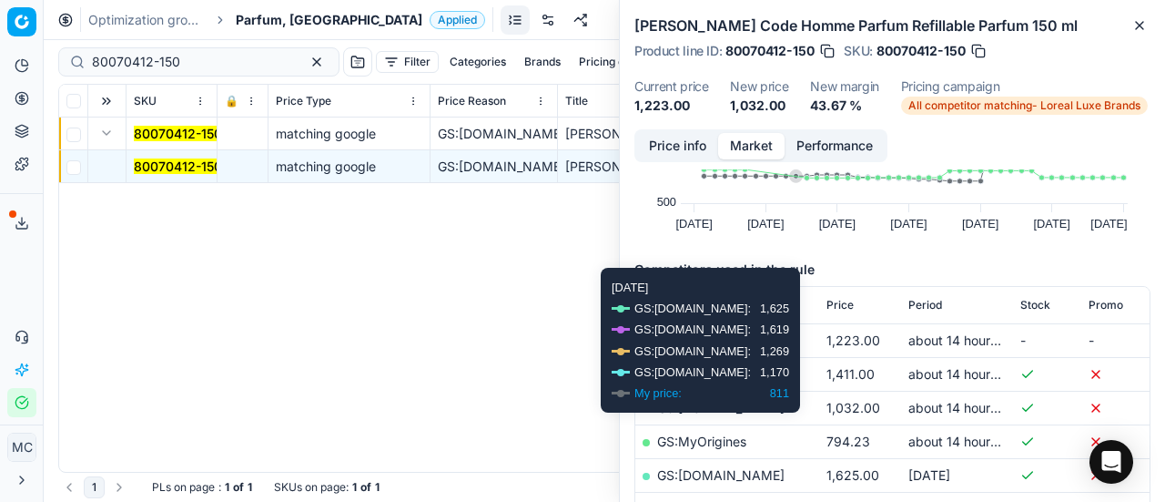
scroll to position [182, 0]
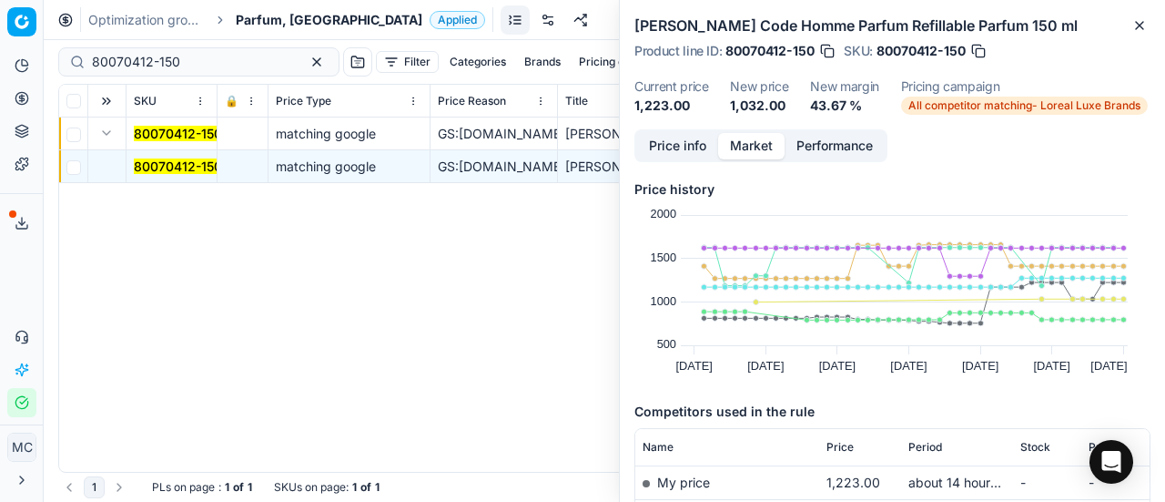
scroll to position [182, 0]
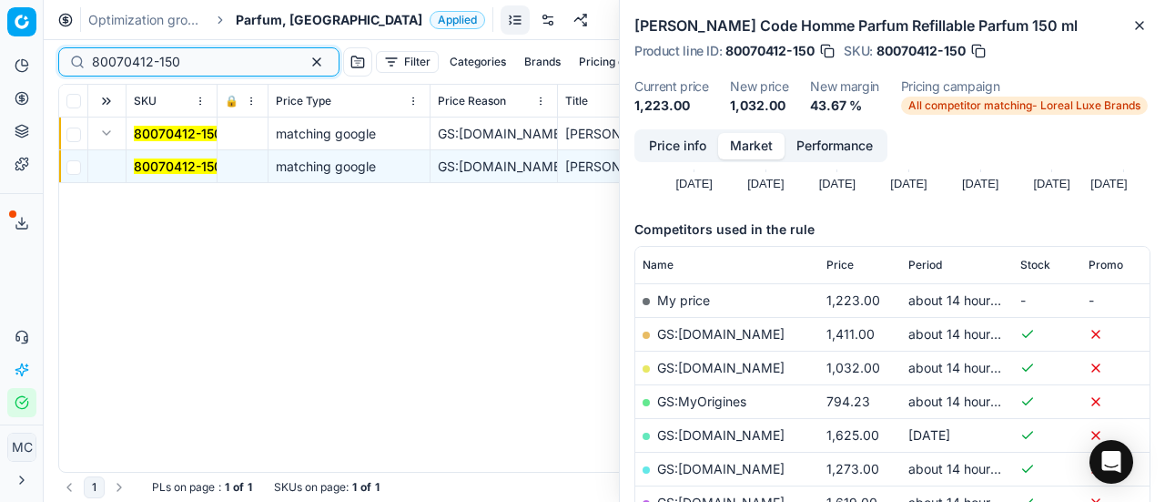
drag, startPoint x: 189, startPoint y: 63, endPoint x: 0, endPoint y: 43, distance: 190.4
click at [0, 43] on div "Pricing platform Analytics Pricing Product portfolio Templates Export service 1…" at bounding box center [582, 251] width 1165 height 502
paste input "11168-100-1"
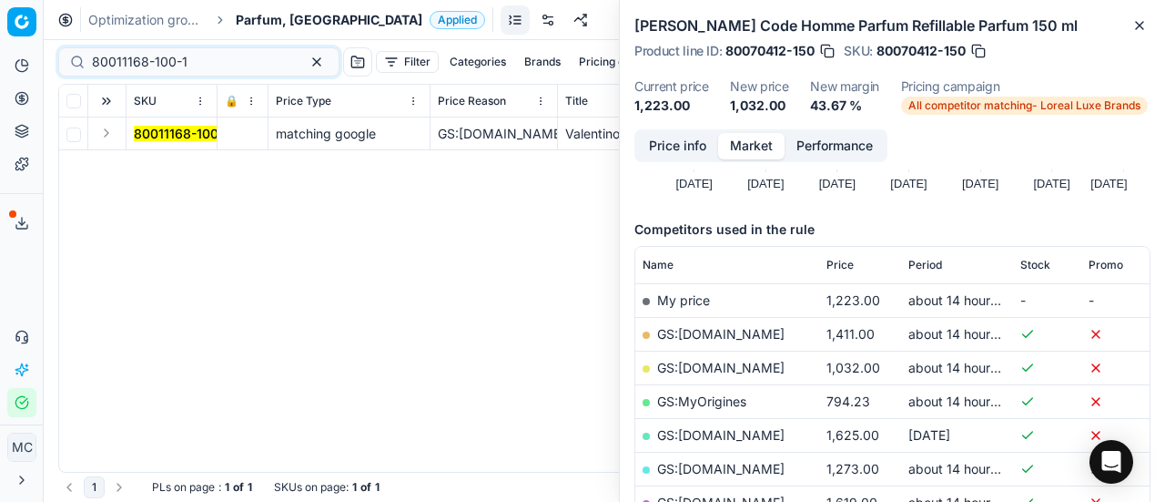
click at [106, 136] on button "Expand" at bounding box center [107, 133] width 22 height 22
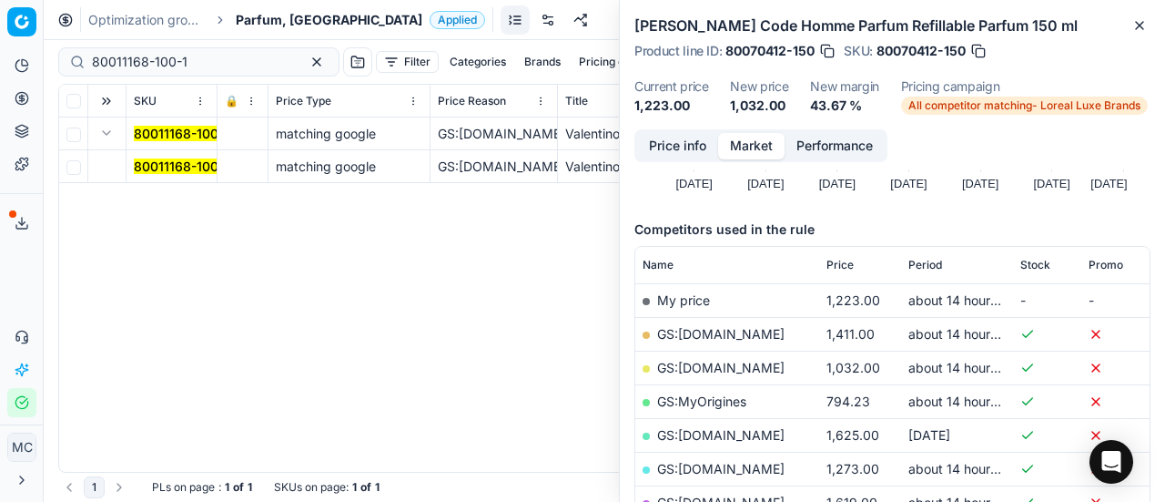
drag, startPoint x: 179, startPoint y: 168, endPoint x: 489, endPoint y: 161, distance: 309.5
click at [180, 168] on mark "80011168-100-1" at bounding box center [182, 165] width 96 height 15
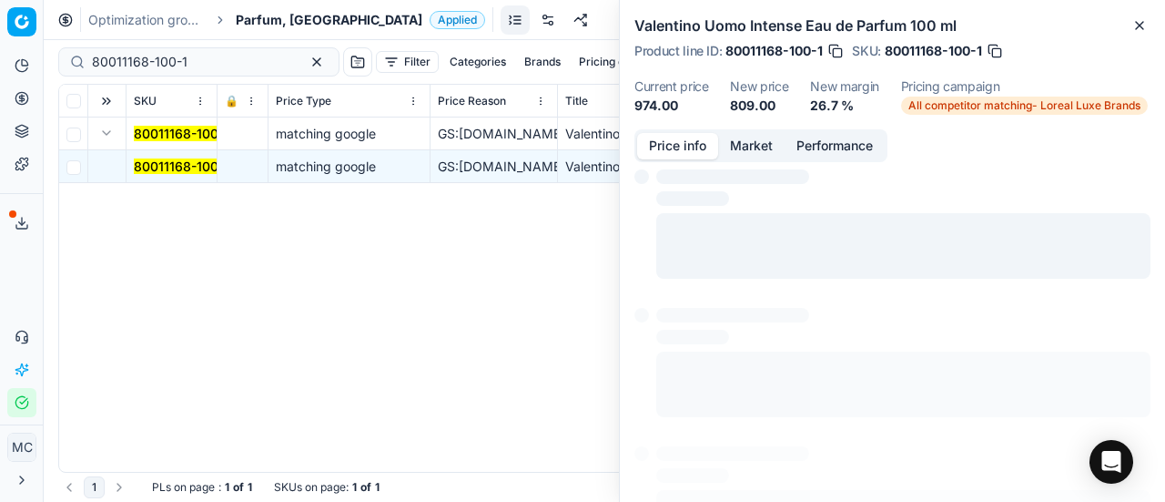
click at [655, 148] on button "Price info" at bounding box center [677, 146] width 81 height 26
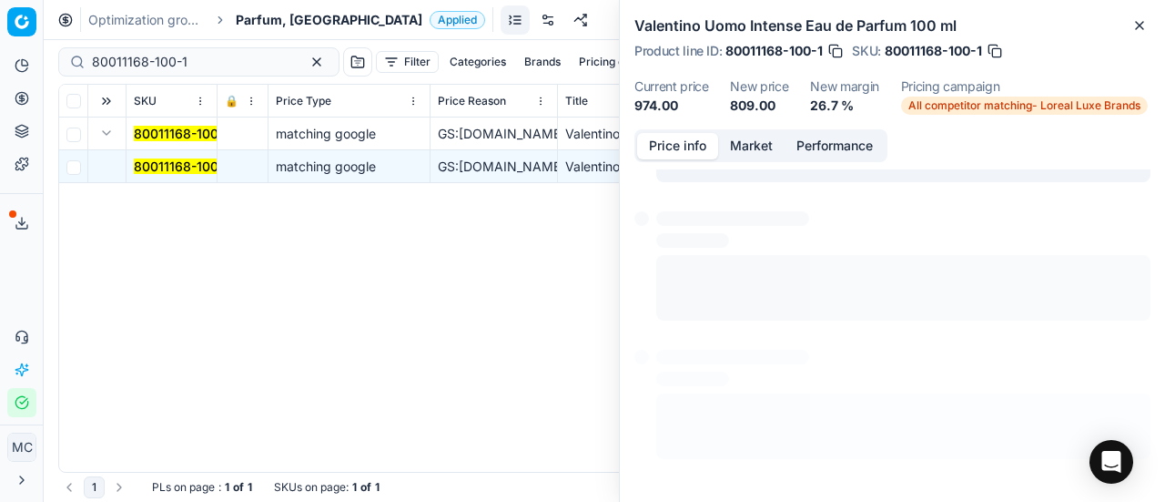
scroll to position [13, 0]
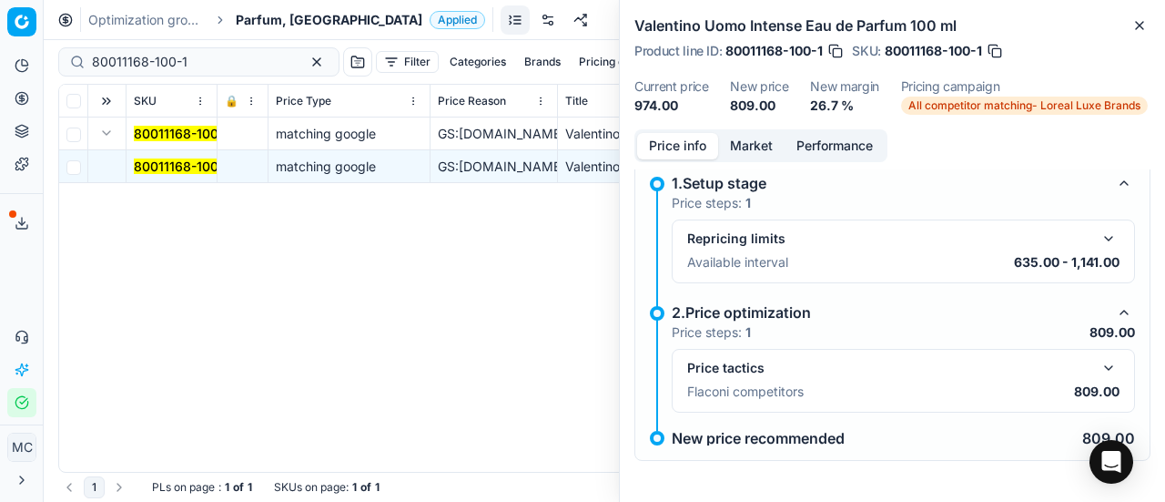
click at [1105, 361] on button "button" at bounding box center [1109, 368] width 22 height 22
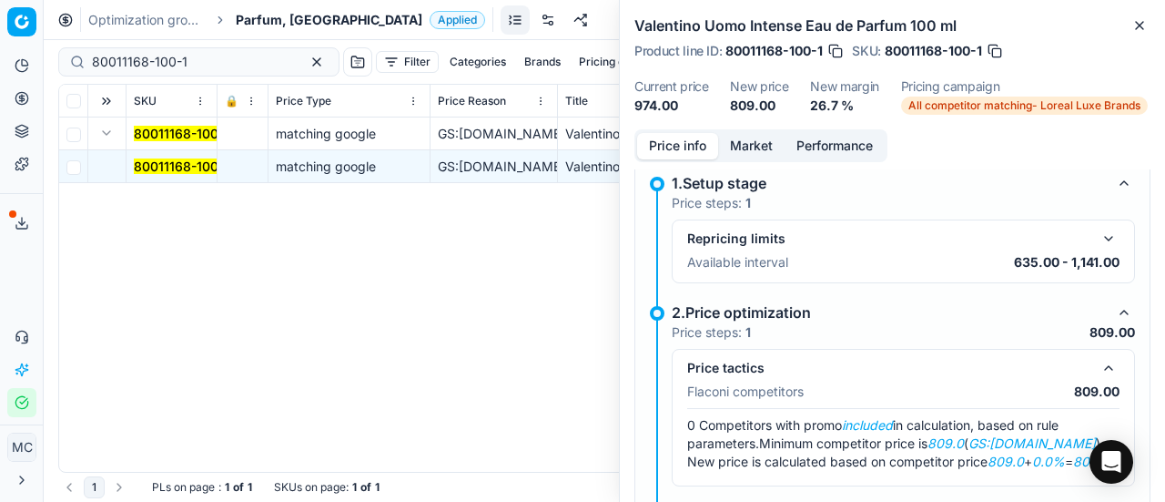
click at [759, 156] on button "Market" at bounding box center [751, 146] width 66 height 26
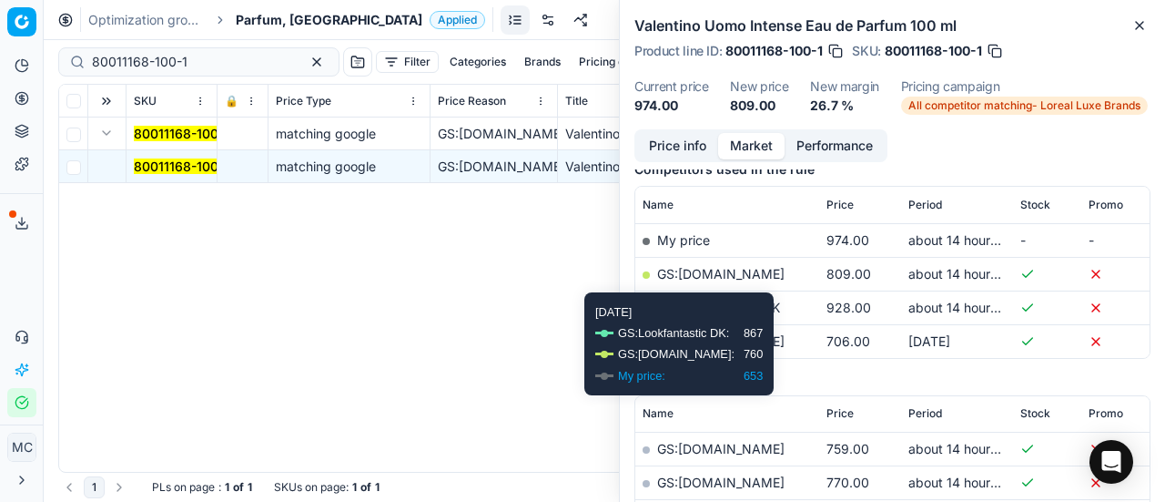
scroll to position [273, 0]
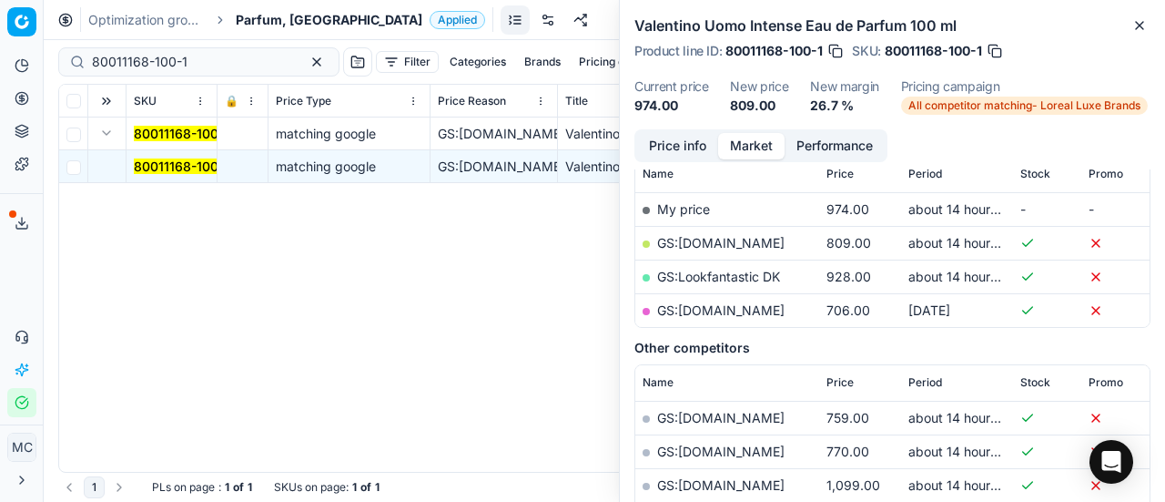
click at [763, 247] on link "GS:[DOMAIN_NAME]" at bounding box center [720, 242] width 127 height 15
drag, startPoint x: 24, startPoint y: 64, endPoint x: 0, endPoint y: 1, distance: 67.1
click at [0, 9] on div "Pricing platform Analytics Pricing Product portfolio Templates Export service 1…" at bounding box center [582, 251] width 1165 height 502
paste input "90011212-001773"
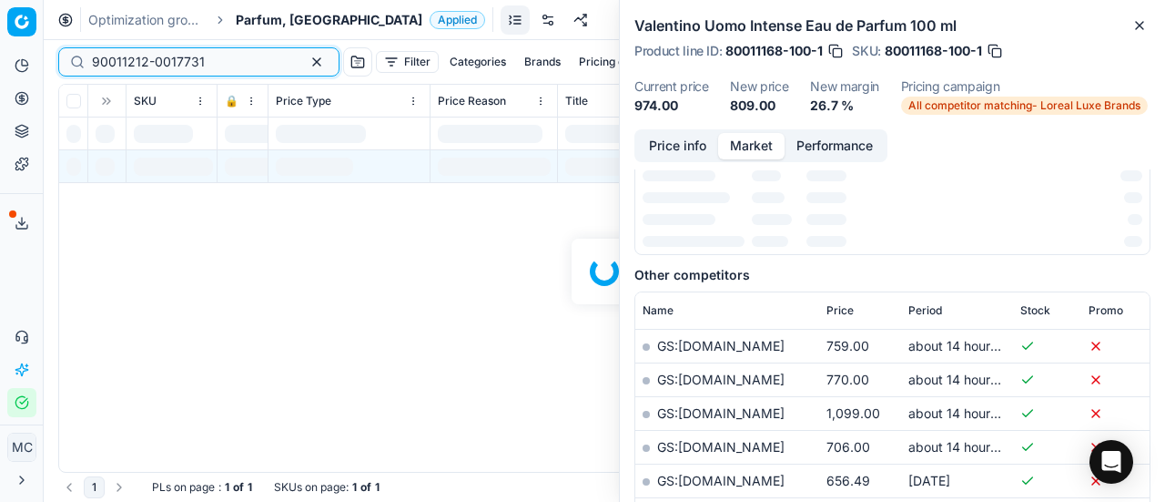
scroll to position [273, 0]
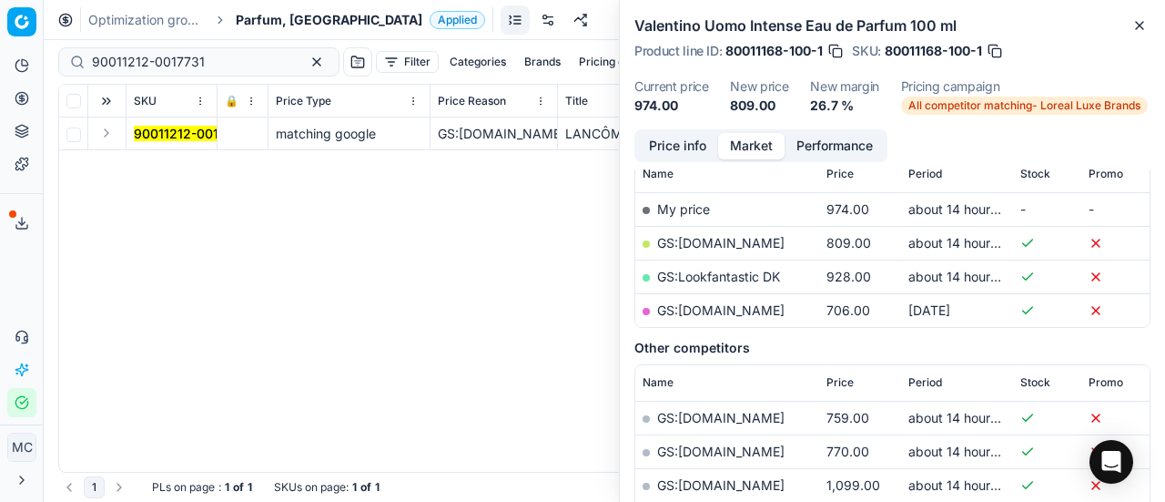
click at [104, 137] on button "Expand" at bounding box center [107, 133] width 22 height 22
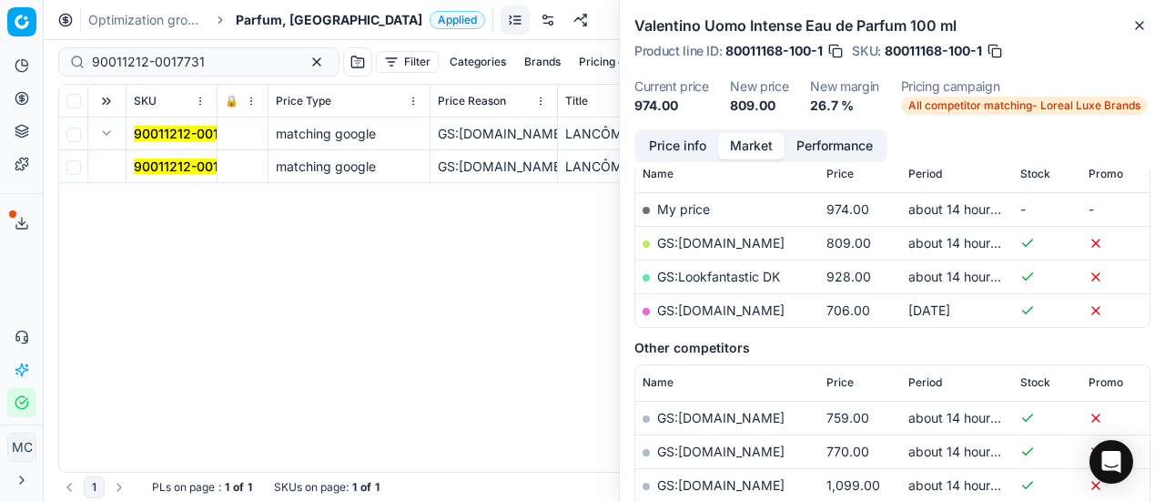
click at [166, 167] on mark "90011212-0017731" at bounding box center [190, 165] width 113 height 15
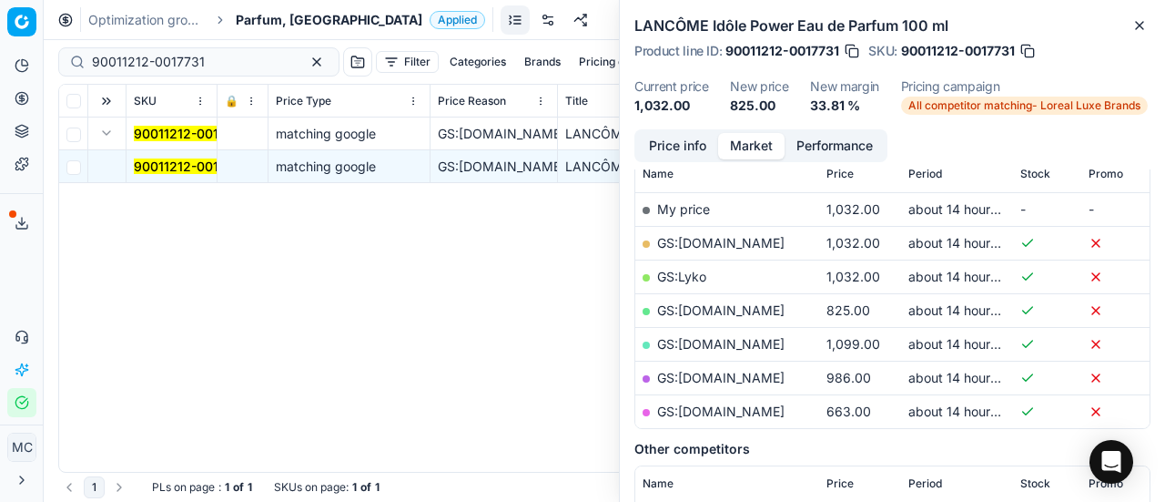
click at [670, 136] on button "Price info" at bounding box center [677, 146] width 81 height 26
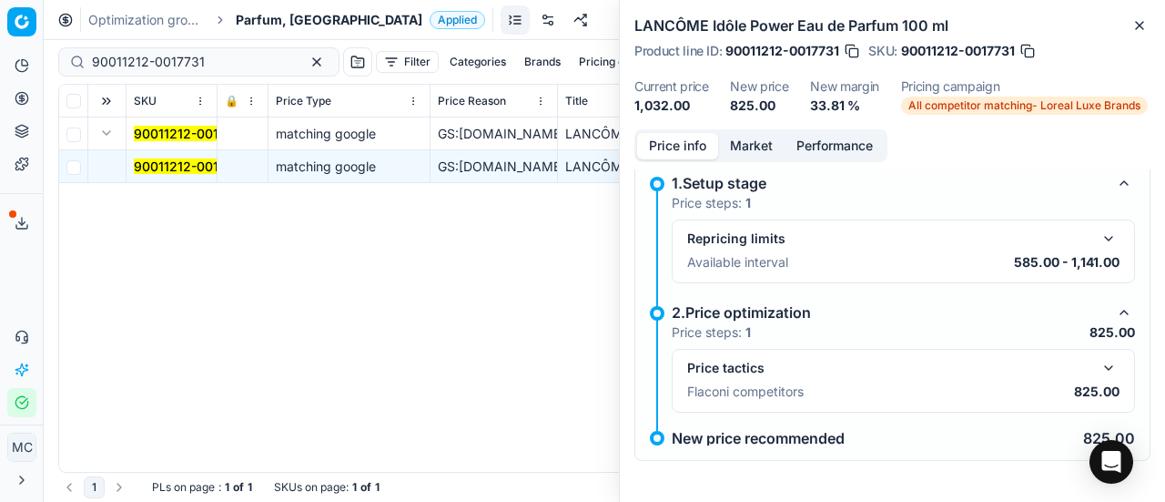
click at [1098, 369] on button "button" at bounding box center [1109, 368] width 22 height 22
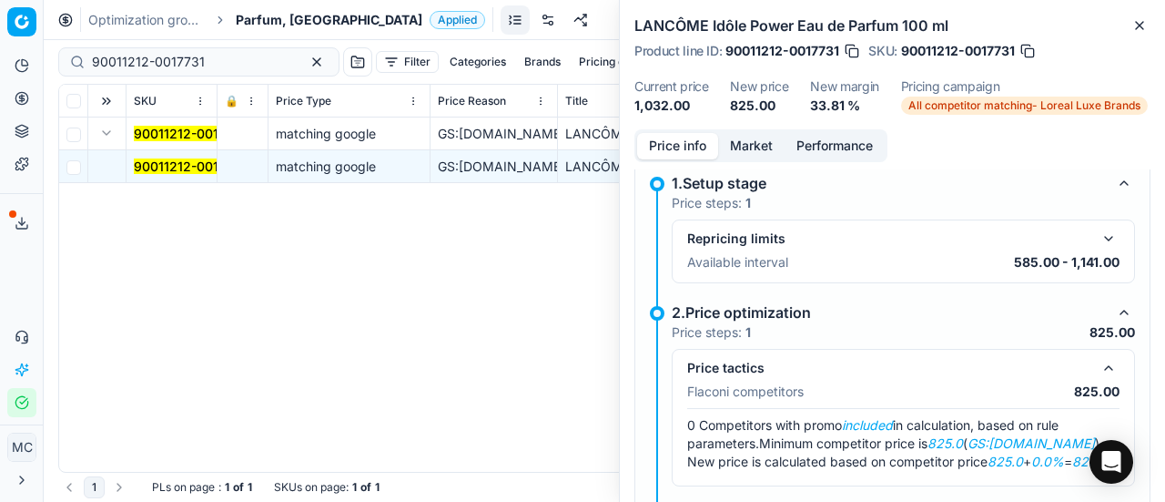
click at [741, 147] on button "Market" at bounding box center [751, 146] width 66 height 26
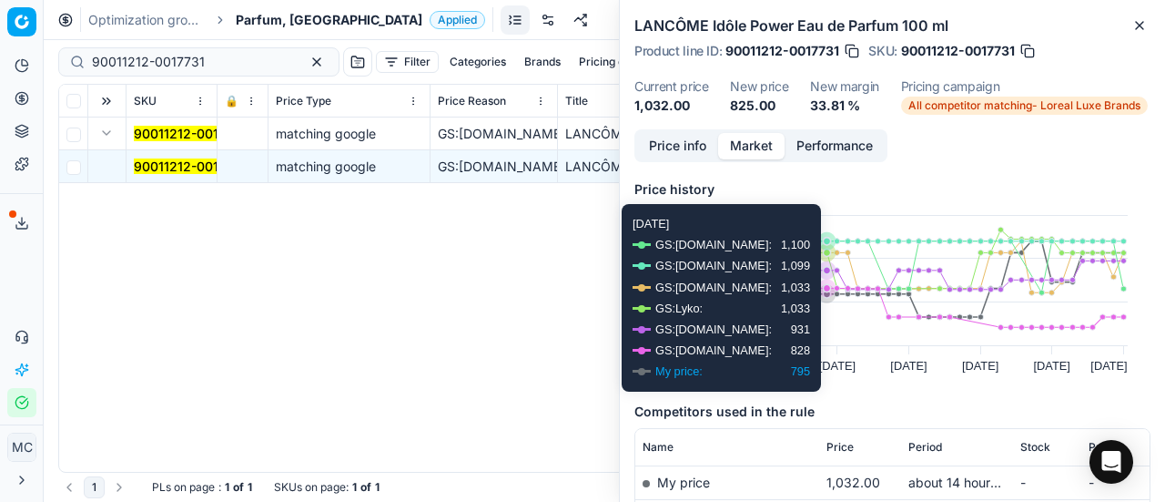
scroll to position [364, 0]
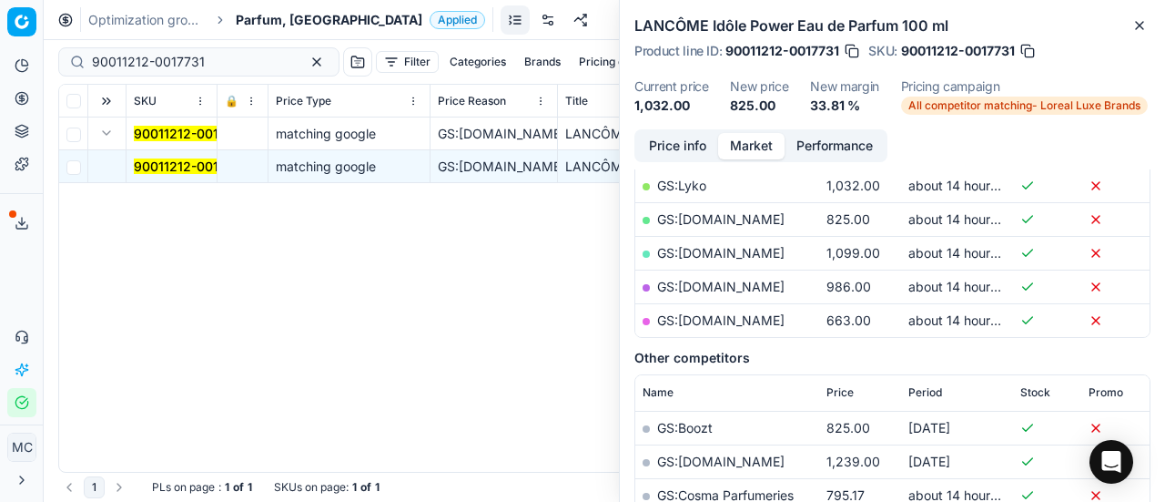
click at [718, 221] on link "GS:[DOMAIN_NAME]" at bounding box center [720, 218] width 127 height 15
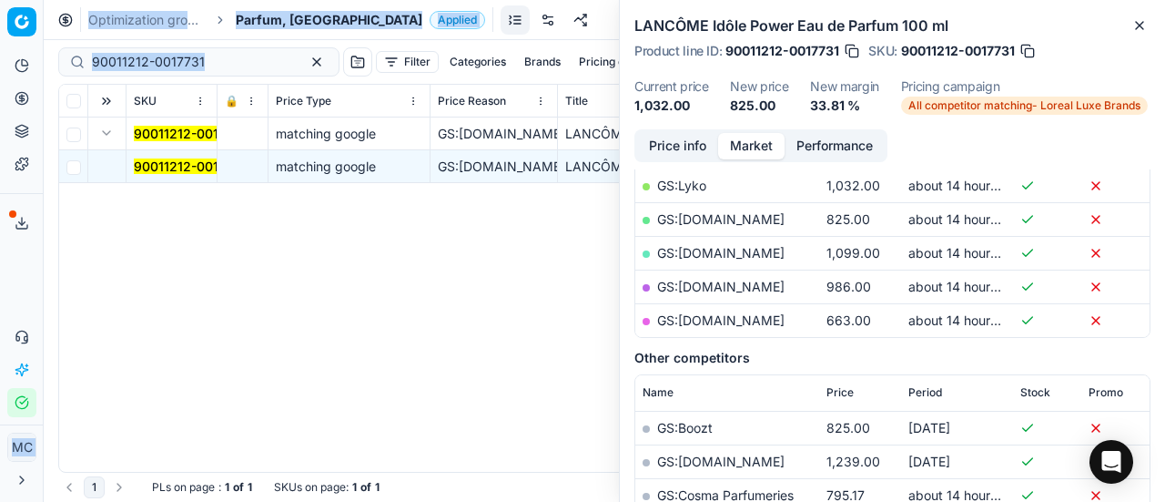
drag, startPoint x: 224, startPoint y: 73, endPoint x: 0, endPoint y: 75, distance: 223.9
click at [0, 72] on div "Pricing platform Analytics Pricing Product portfolio Templates Export service 1…" at bounding box center [582, 251] width 1165 height 502
click at [224, 65] on input "90011212-0017731" at bounding box center [191, 62] width 199 height 18
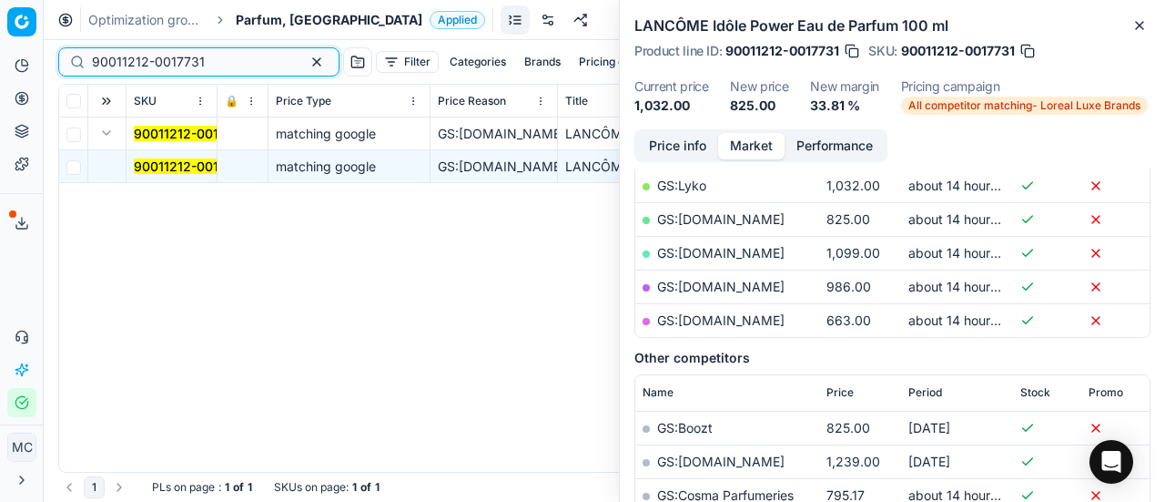
drag, startPoint x: 31, startPoint y: 70, endPoint x: 0, endPoint y: 56, distance: 34.2
click at [0, 65] on div "Pricing platform Analytics Pricing Product portfolio Templates Export service 1…" at bounding box center [582, 251] width 1165 height 502
paste input "80003091-100"
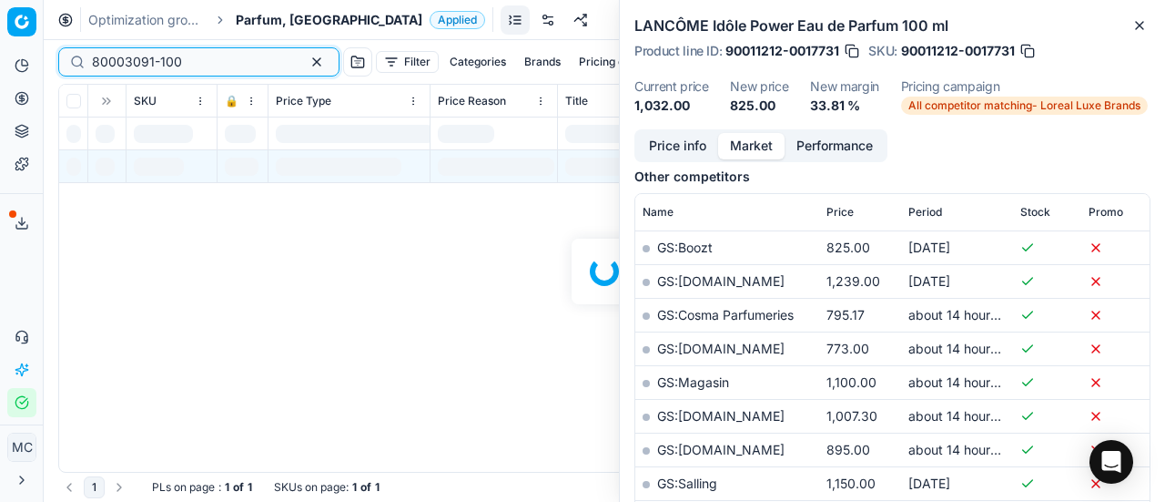
scroll to position [364, 0]
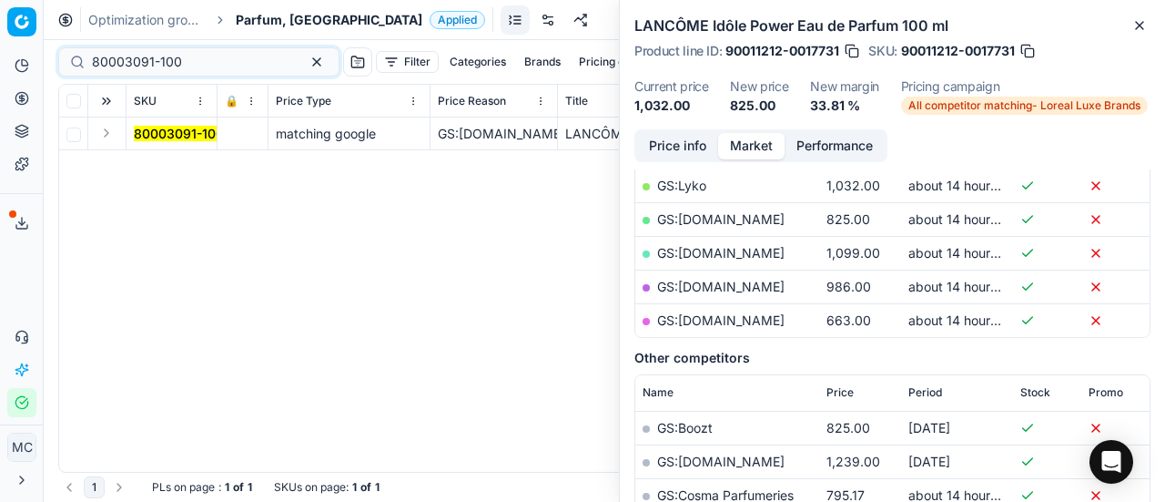
click at [111, 137] on button "Expand" at bounding box center [107, 133] width 22 height 22
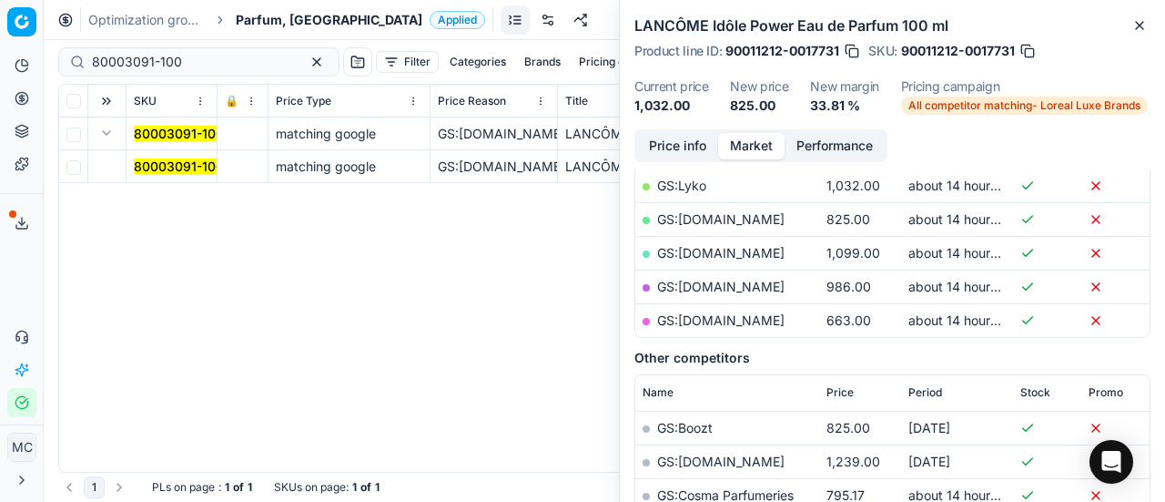
click at [158, 166] on mark "80003091-100" at bounding box center [179, 165] width 90 height 15
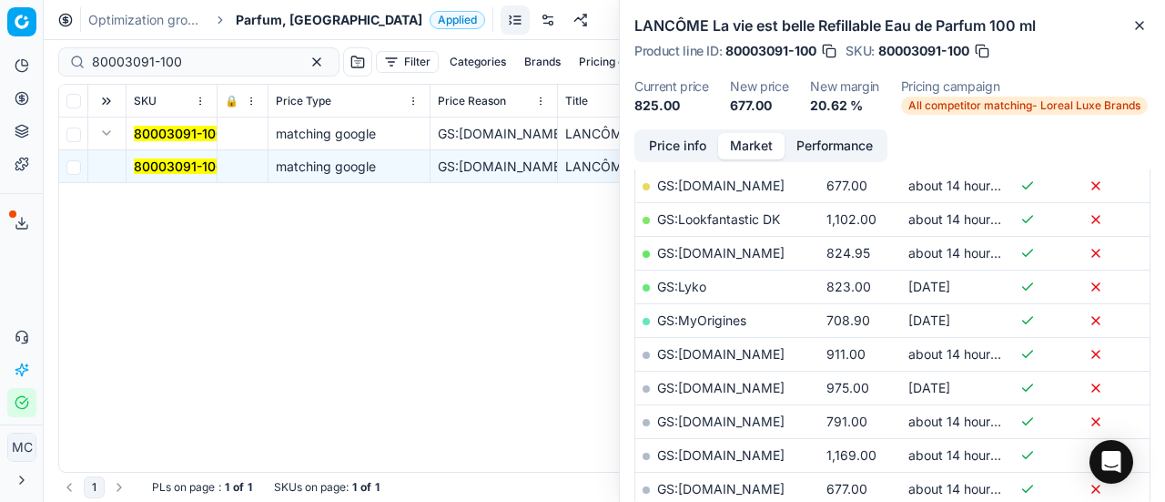
click at [708, 151] on button "Price info" at bounding box center [677, 146] width 81 height 26
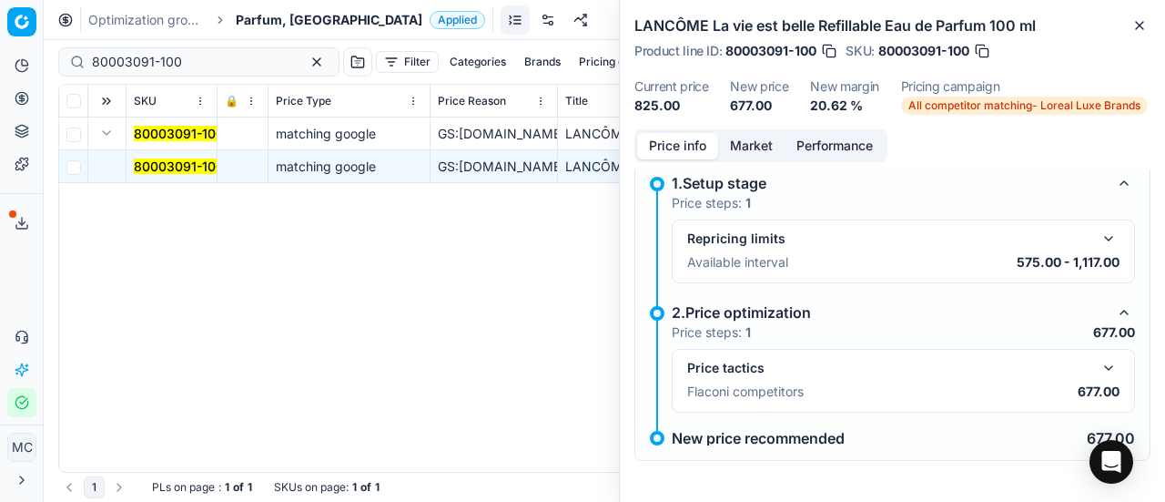
click at [1098, 363] on button "button" at bounding box center [1109, 368] width 22 height 22
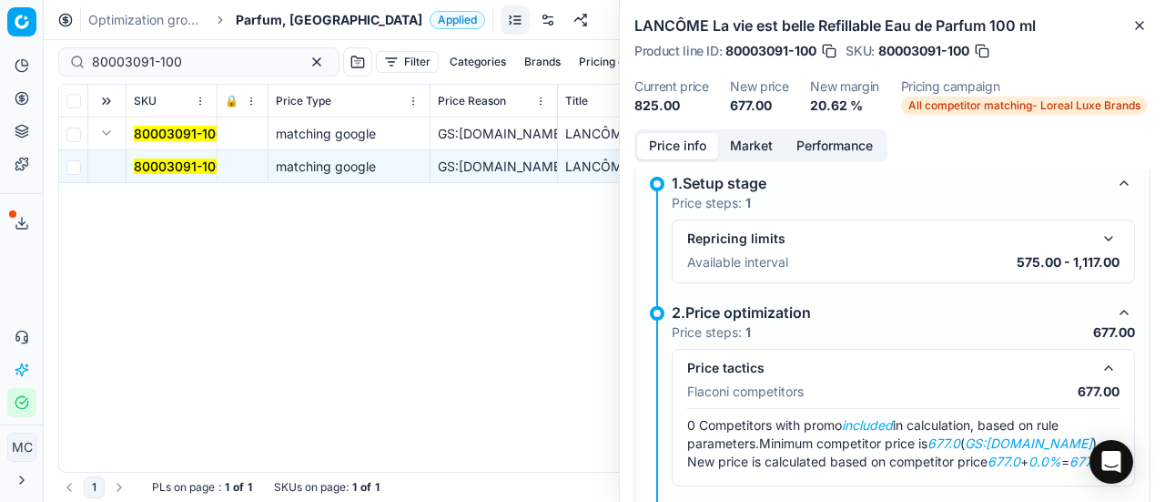
click at [734, 137] on button "Market" at bounding box center [751, 146] width 66 height 26
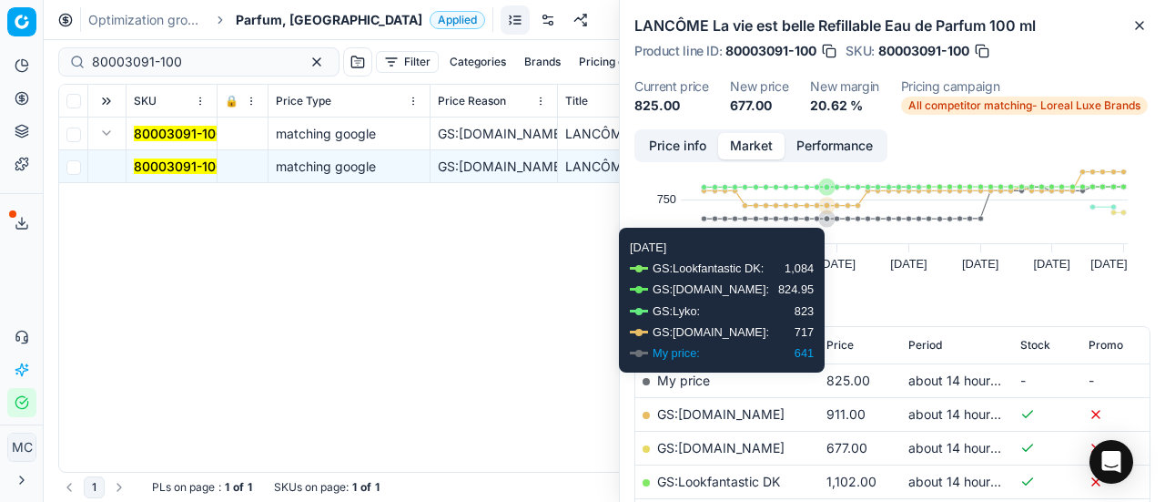
scroll to position [182, 0]
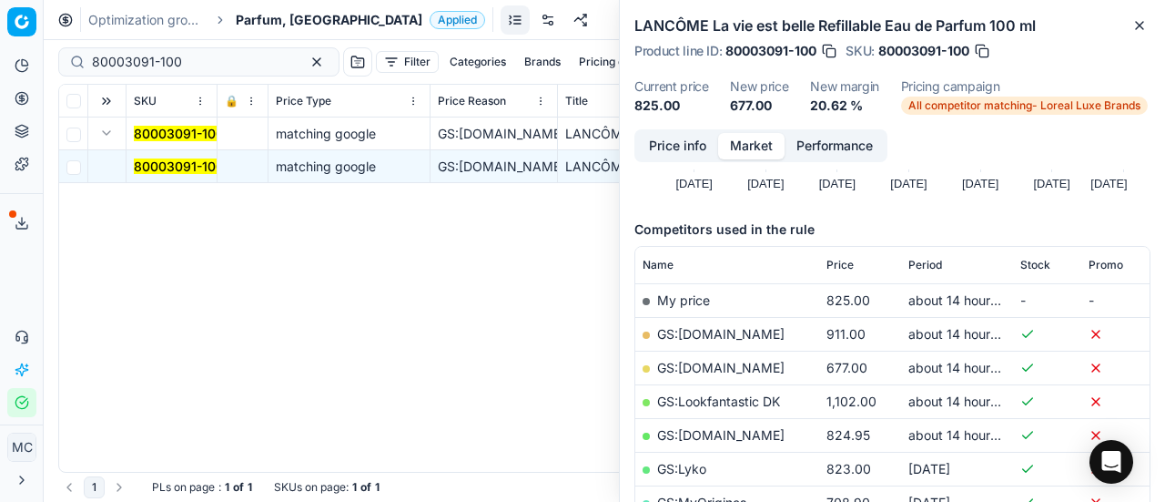
click at [754, 367] on link "GS:[DOMAIN_NAME]" at bounding box center [720, 367] width 127 height 15
drag, startPoint x: 218, startPoint y: 55, endPoint x: 0, endPoint y: 46, distance: 218.6
click at [0, 55] on div "Pricing platform Analytics Pricing Product portfolio Templates Export service 1…" at bounding box center [582, 251] width 1165 height 502
paste input "20101678"
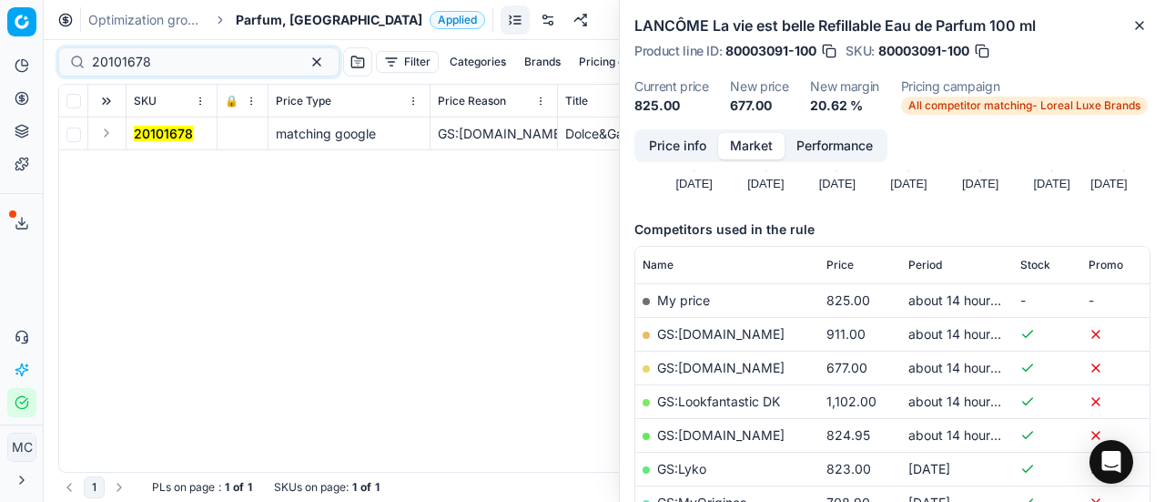
click at [115, 137] on button "Expand" at bounding box center [107, 133] width 22 height 22
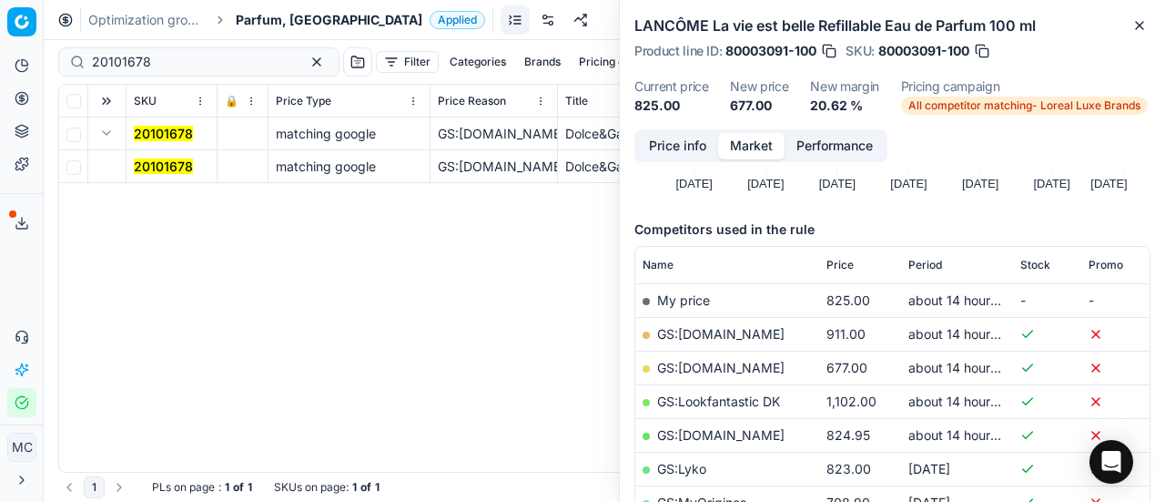
click at [167, 170] on mark "20101678" at bounding box center [163, 165] width 59 height 15
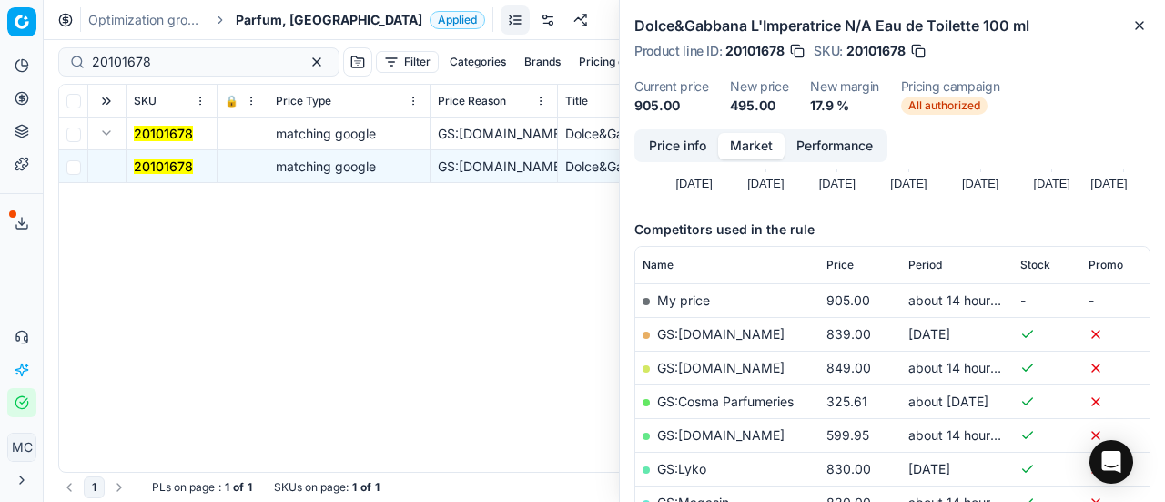
click at [664, 141] on button "Price info" at bounding box center [677, 146] width 81 height 26
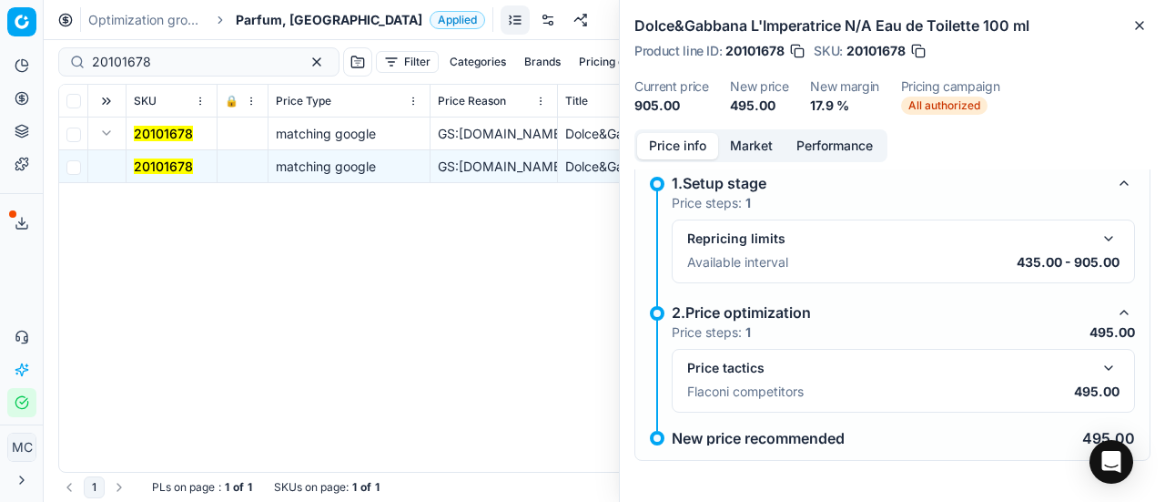
click at [1098, 369] on button "button" at bounding box center [1109, 368] width 22 height 22
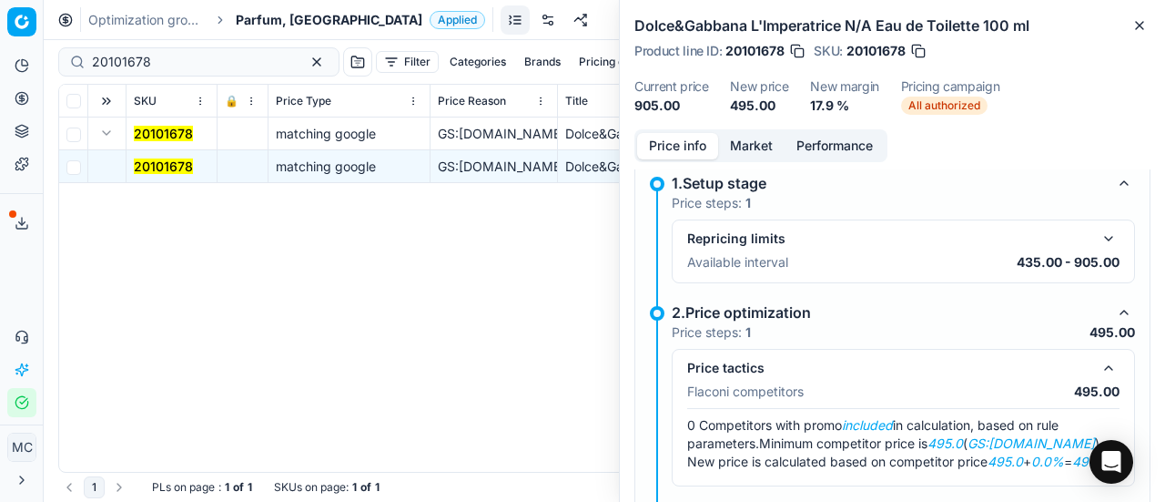
click at [745, 141] on button "Market" at bounding box center [751, 146] width 66 height 26
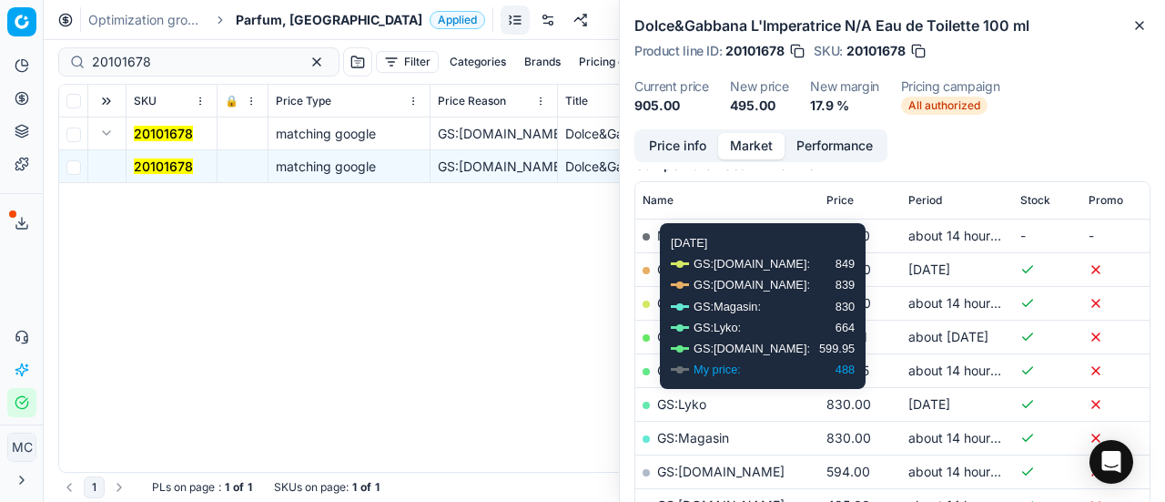
scroll to position [455, 0]
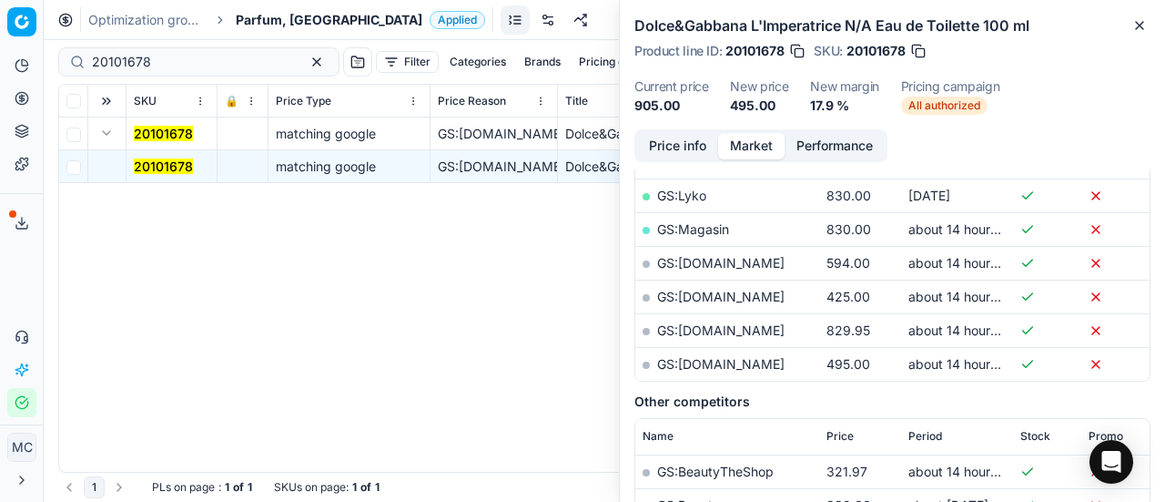
click at [737, 357] on link "GS:[DOMAIN_NAME]" at bounding box center [720, 363] width 127 height 15
drag, startPoint x: 208, startPoint y: 55, endPoint x: 0, endPoint y: 69, distance: 208.0
click at [0, 55] on div "Pricing platform Analytics Pricing Product portfolio Templates Export service 1…" at bounding box center [582, 251] width 1165 height 502
paste input "90003862-0005604"
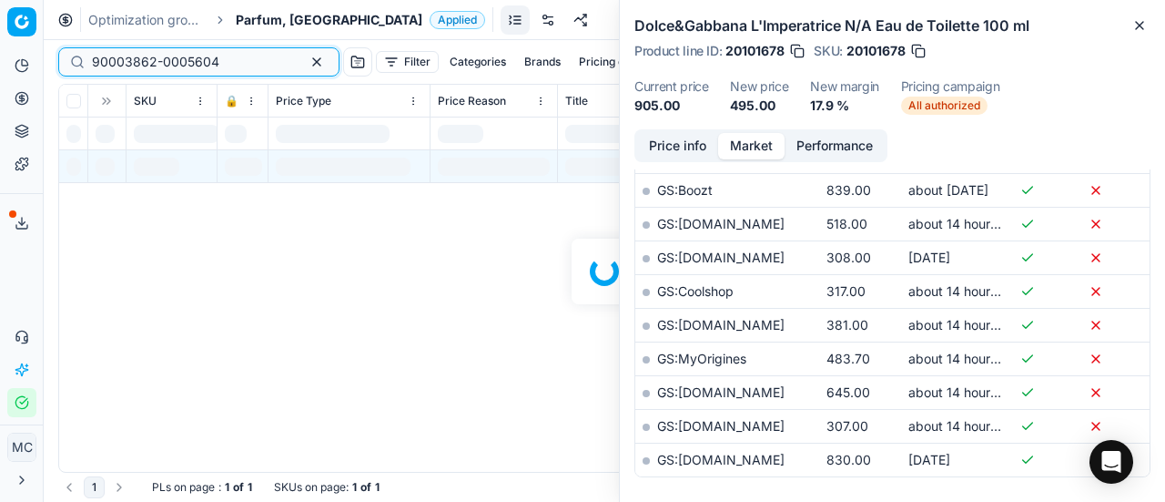
scroll to position [455, 0]
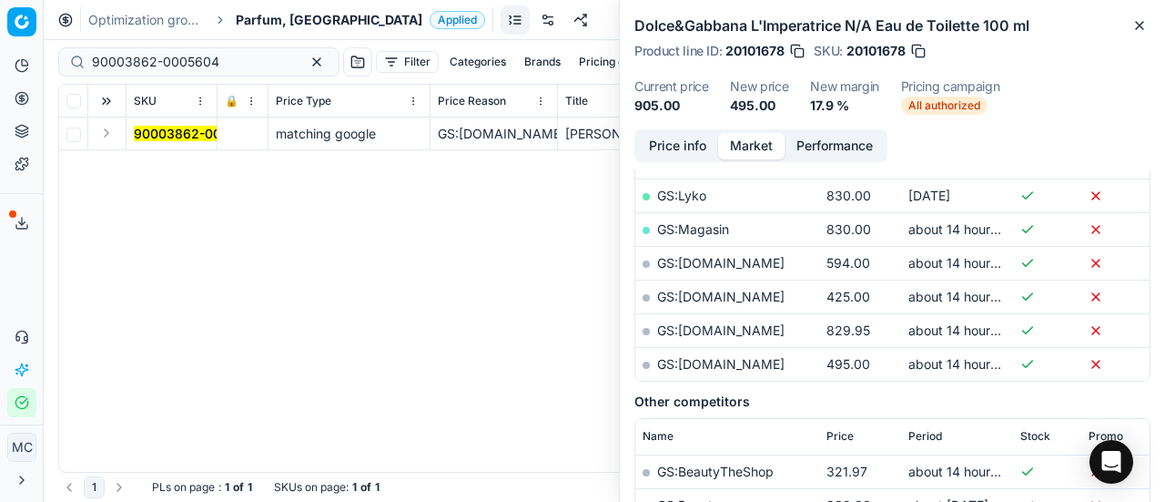
drag, startPoint x: 108, startPoint y: 130, endPoint x: 125, endPoint y: 148, distance: 24.5
click at [109, 131] on button "Expand" at bounding box center [107, 133] width 22 height 22
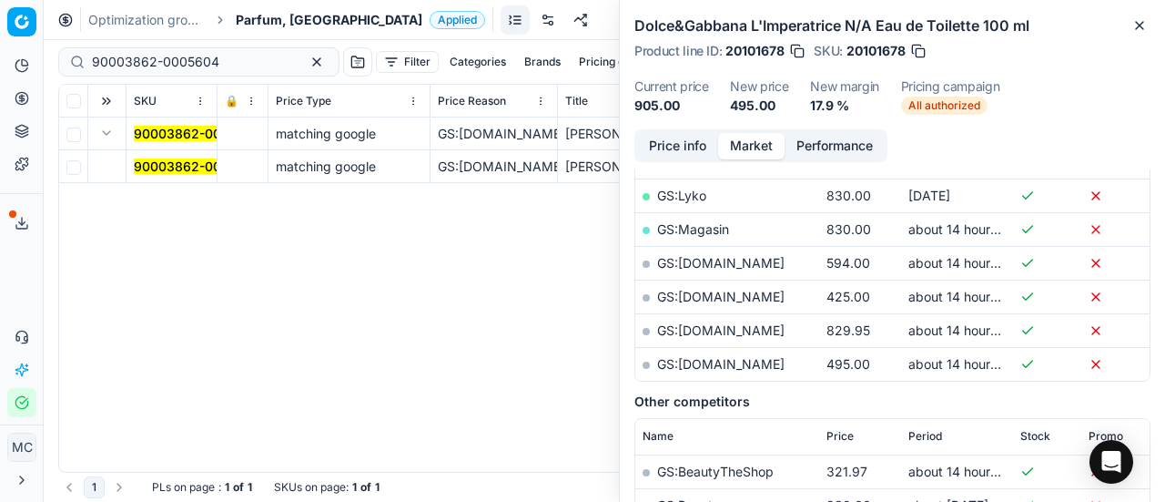
click at [155, 169] on mark "90003862-0005604" at bounding box center [197, 165] width 127 height 15
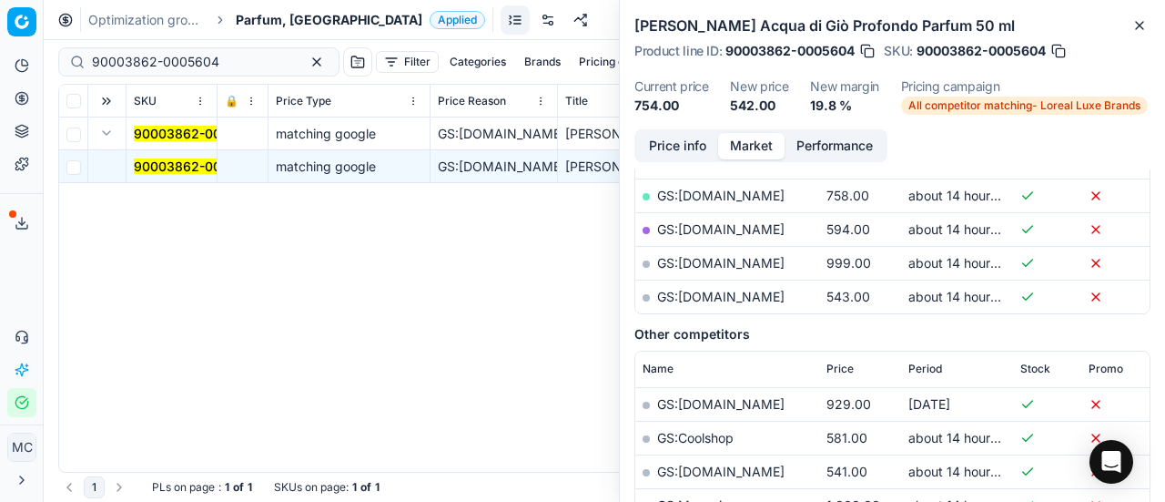
click at [694, 152] on button "Price info" at bounding box center [677, 146] width 81 height 26
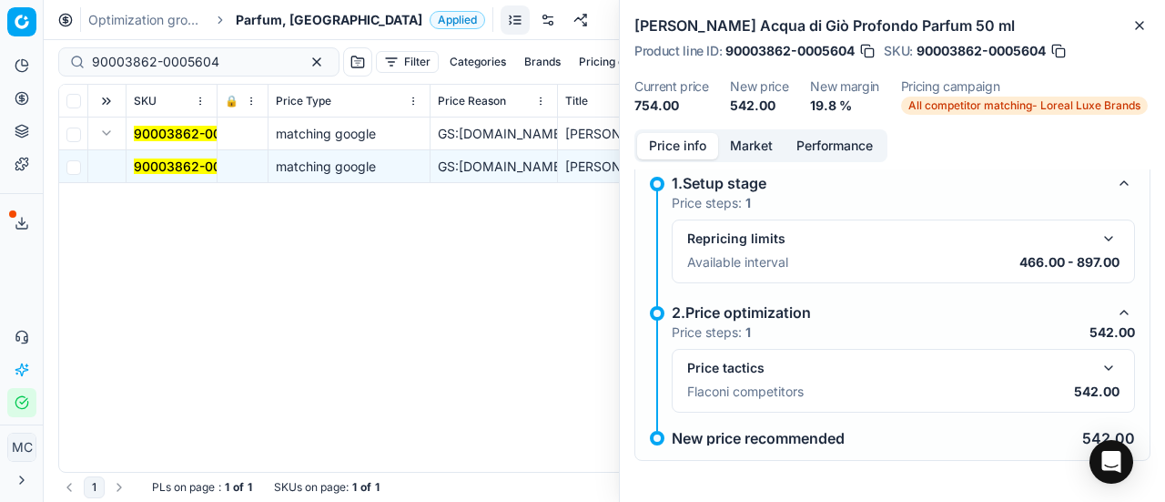
click at [1099, 362] on button "button" at bounding box center [1109, 368] width 22 height 22
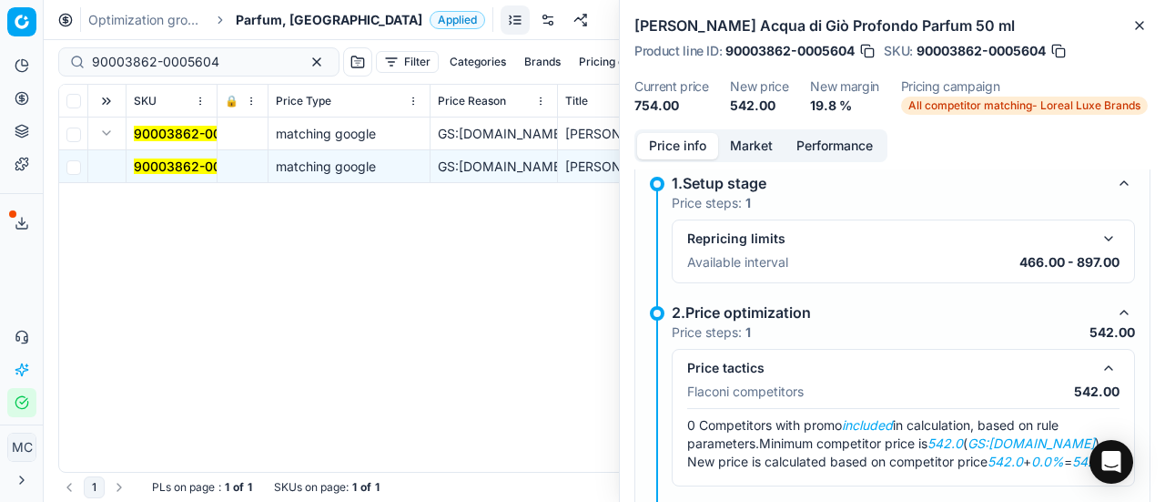
click at [774, 138] on button "Market" at bounding box center [751, 146] width 66 height 26
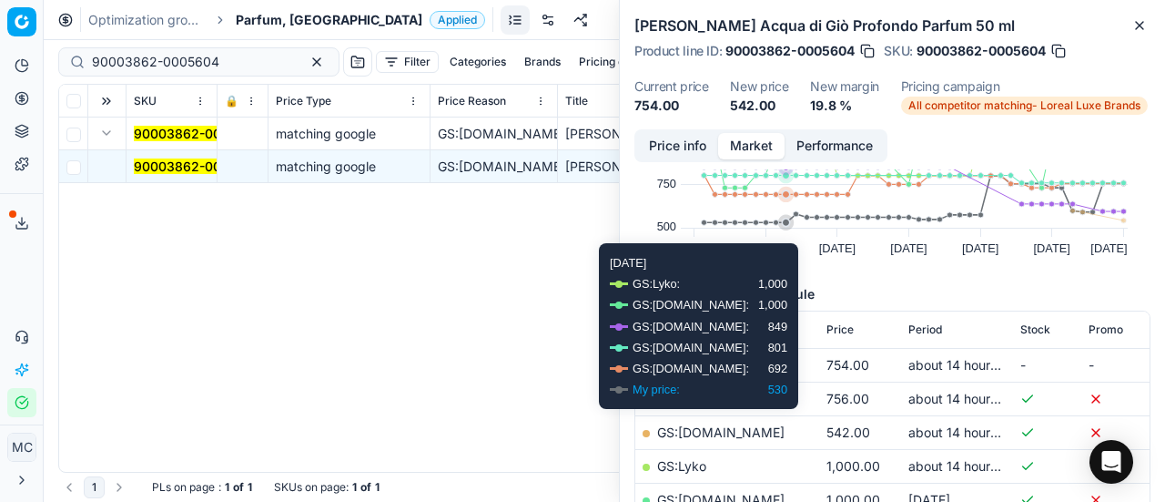
scroll to position [182, 0]
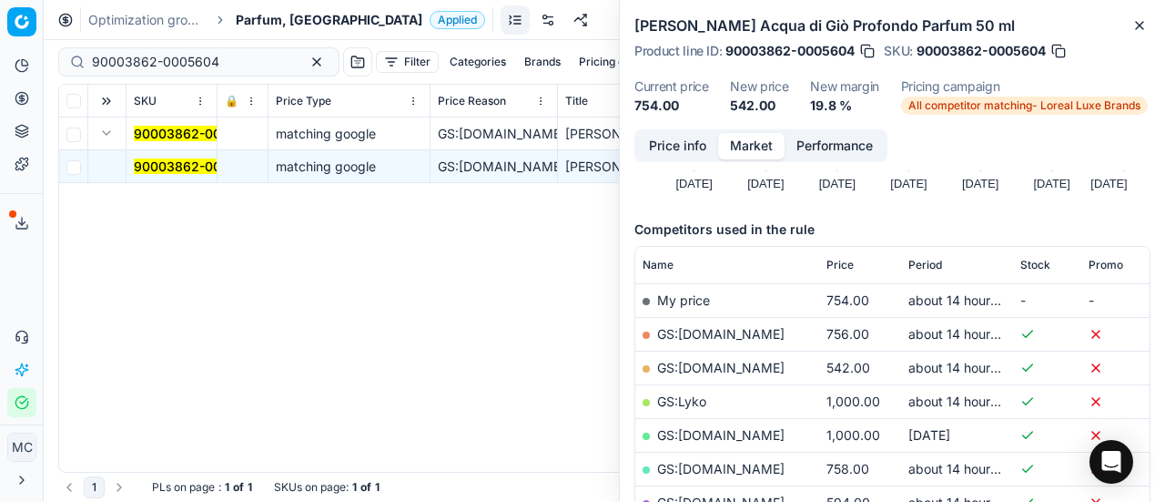
click at [758, 356] on td "GS:[DOMAIN_NAME]" at bounding box center [727, 367] width 184 height 34
click at [755, 364] on link "GS:[DOMAIN_NAME]" at bounding box center [720, 367] width 127 height 15
drag, startPoint x: 225, startPoint y: 54, endPoint x: 0, endPoint y: -14, distance: 234.7
click at [0, 0] on html "Pricing platform Analytics Pricing Product portfolio Templates Export service 1…" at bounding box center [582, 251] width 1165 height 502
paste input "11212-0017740"
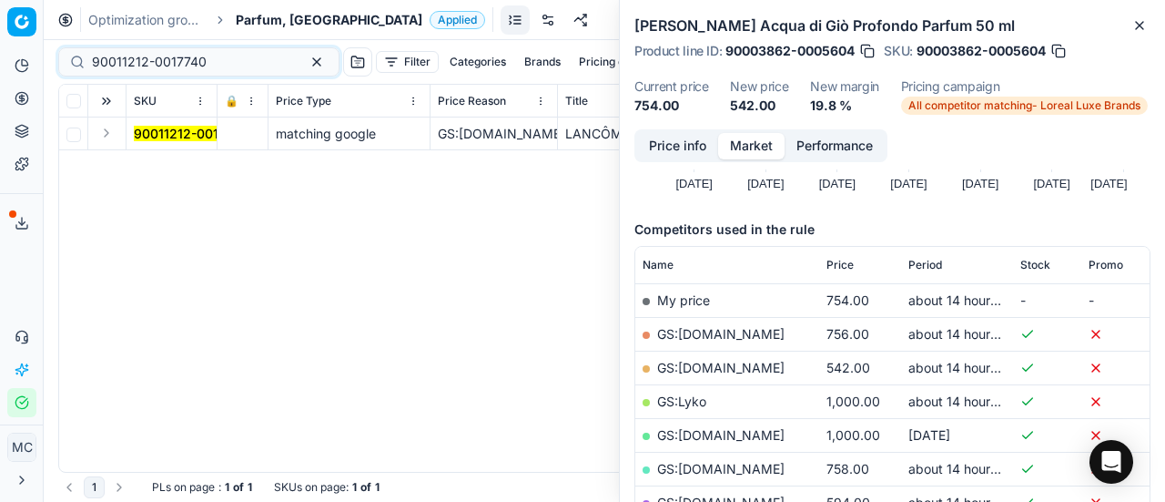
click at [117, 136] on td at bounding box center [107, 133] width 38 height 33
click at [111, 136] on button "Expand" at bounding box center [107, 133] width 22 height 22
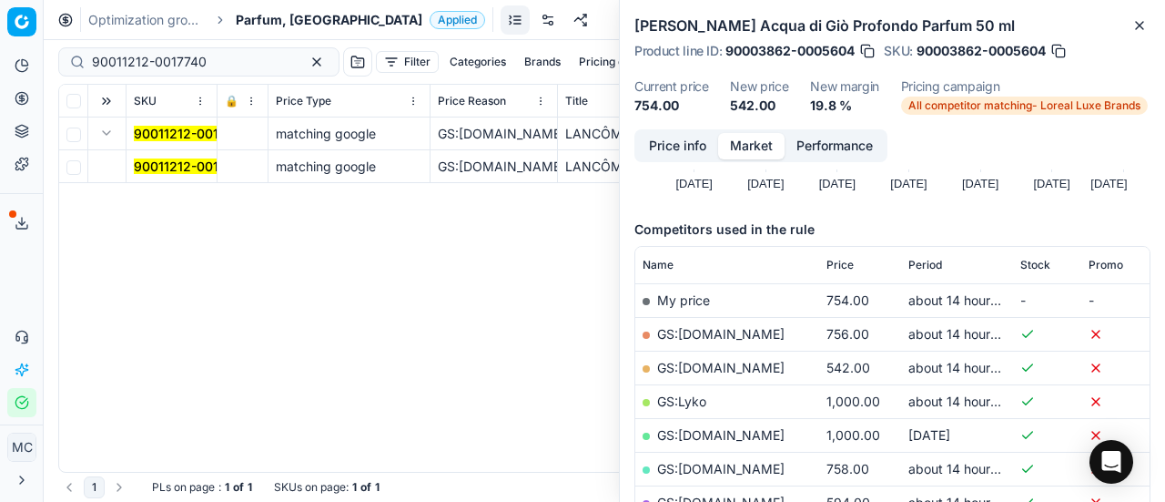
click at [173, 174] on span "90011212-0017740" at bounding box center [191, 166] width 115 height 18
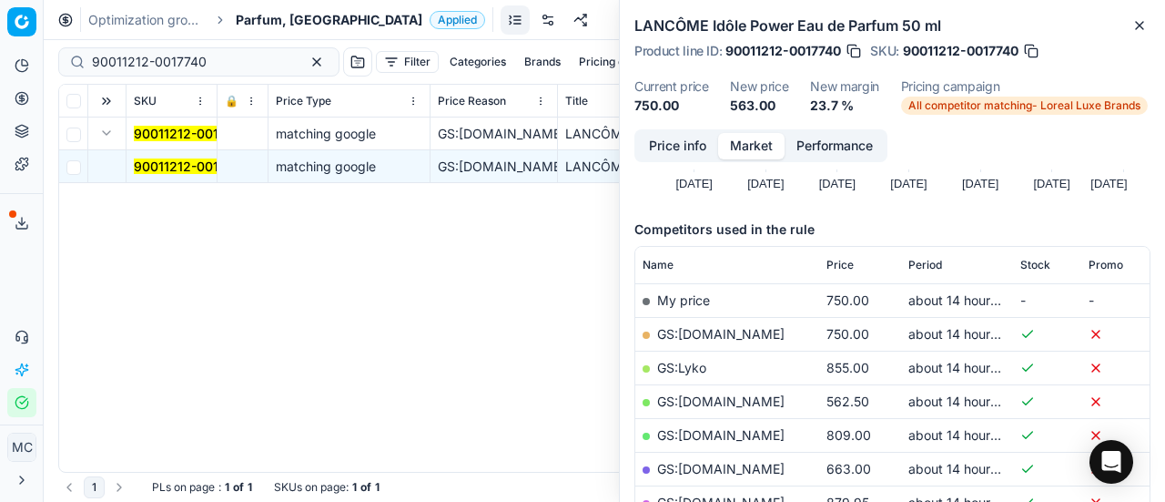
click at [665, 145] on button "Price info" at bounding box center [677, 146] width 81 height 26
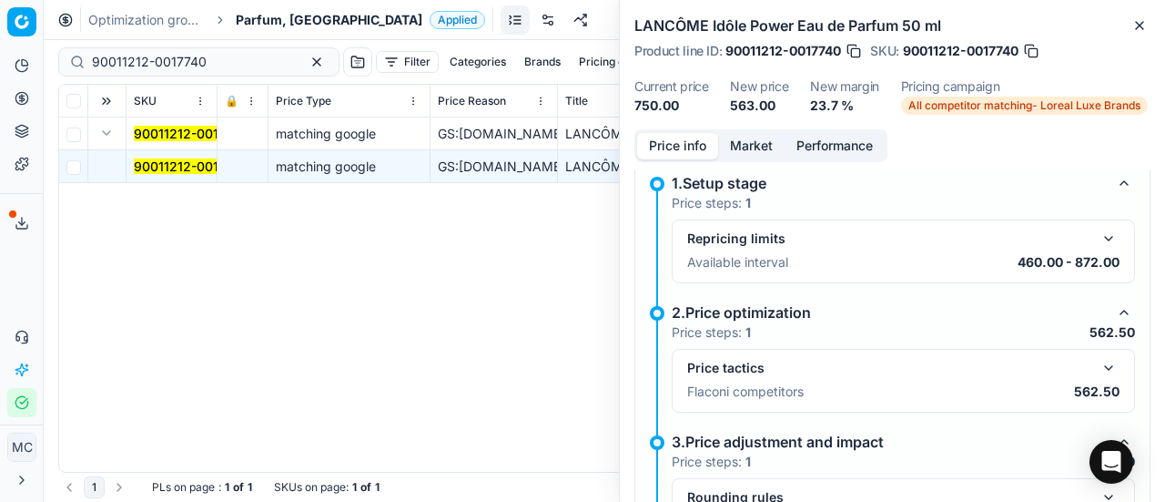
click at [1100, 365] on button "button" at bounding box center [1109, 368] width 22 height 22
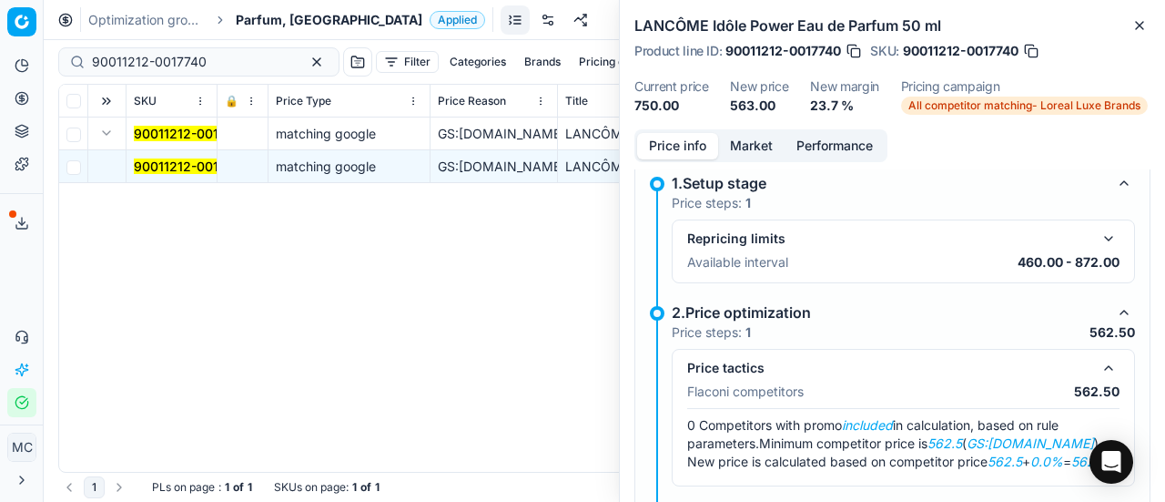
click at [760, 146] on button "Market" at bounding box center [751, 146] width 66 height 26
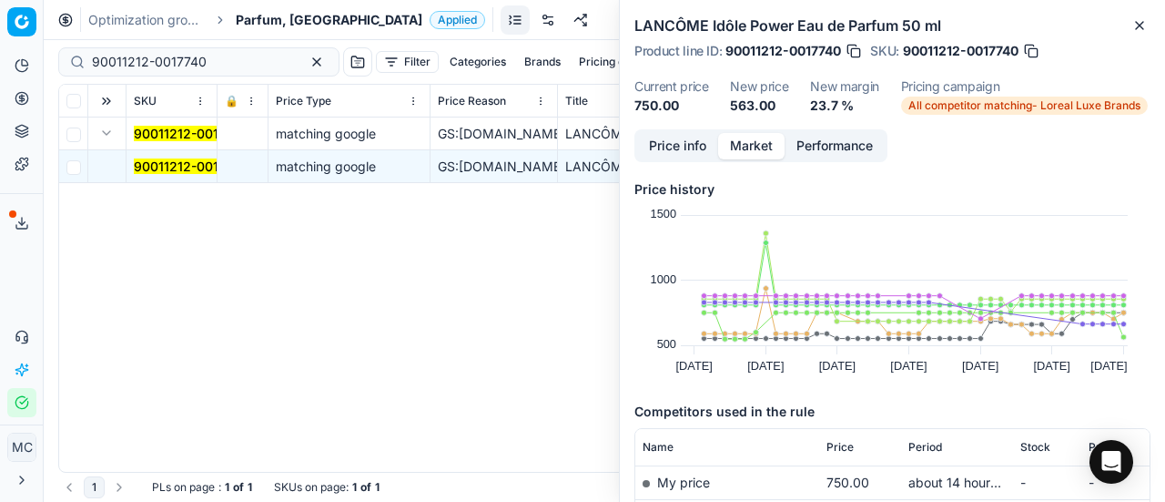
scroll to position [273, 0]
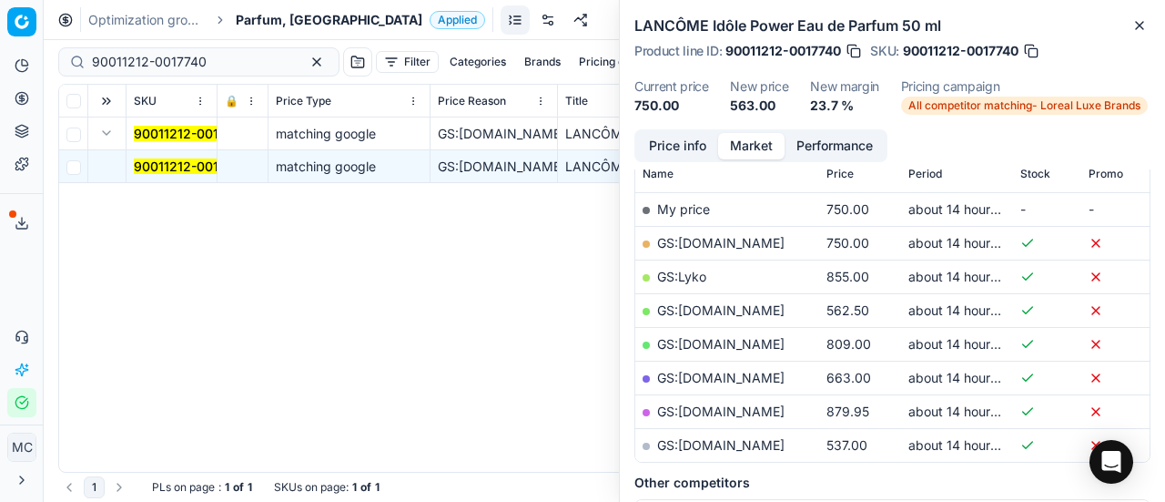
click at [706, 312] on link "GS:[DOMAIN_NAME]" at bounding box center [720, 309] width 127 height 15
drag, startPoint x: 223, startPoint y: 65, endPoint x: 0, endPoint y: 83, distance: 223.7
click at [0, 74] on div "Pricing platform Analytics Pricing Product portfolio Templates Export service 1…" at bounding box center [582, 251] width 1165 height 502
paste input "80006718-5"
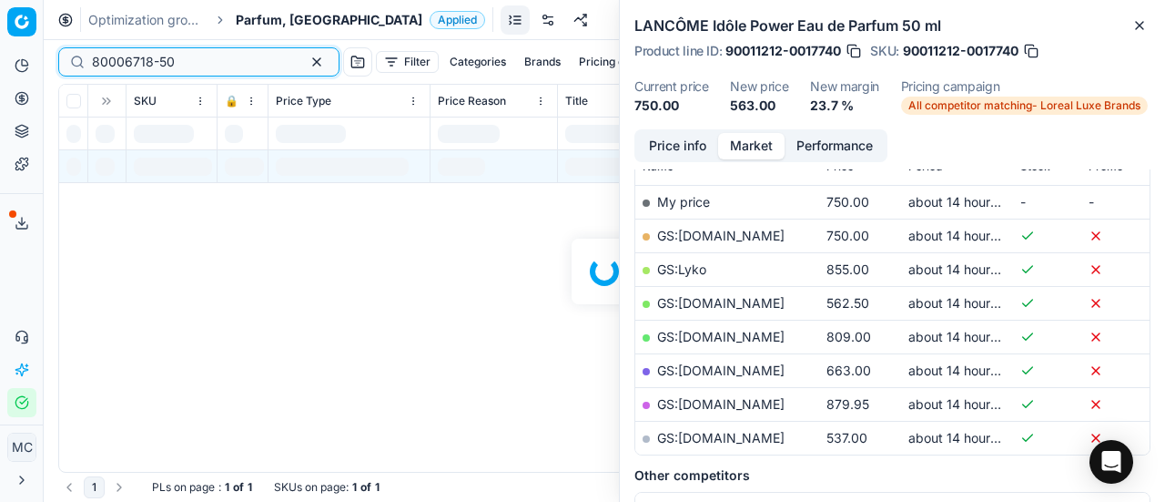
scroll to position [273, 0]
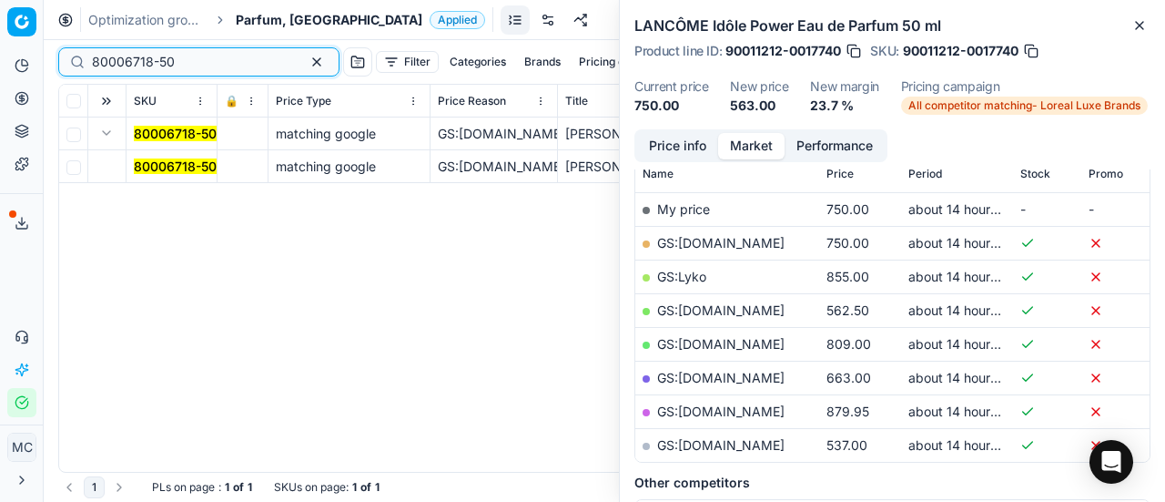
type input "80006718-50"
click at [110, 140] on button "Expand" at bounding box center [107, 133] width 22 height 22
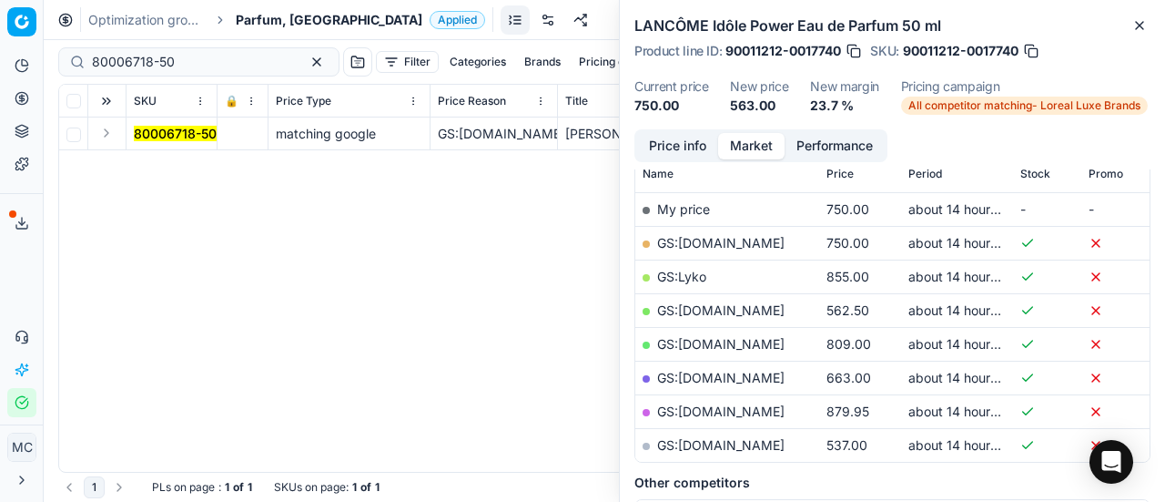
click at [102, 137] on button "Expand" at bounding box center [107, 133] width 22 height 22
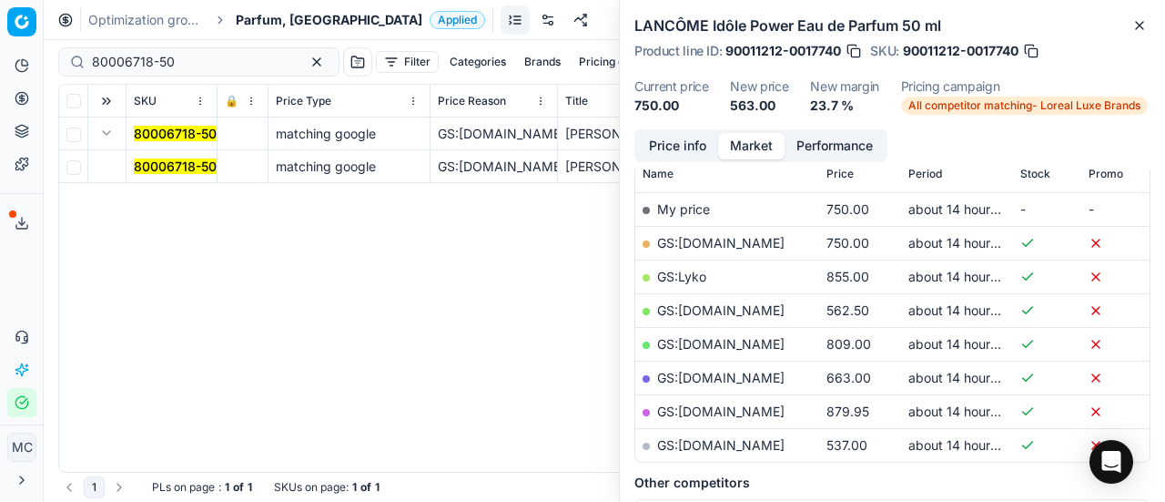
click at [127, 150] on td "80006718-50" at bounding box center [172, 166] width 91 height 33
click at [139, 154] on td "80006718-50" at bounding box center [172, 166] width 91 height 33
drag, startPoint x: 146, startPoint y: 157, endPoint x: 371, endPoint y: 150, distance: 225.8
click at [147, 158] on mark "80006718-50" at bounding box center [175, 165] width 83 height 15
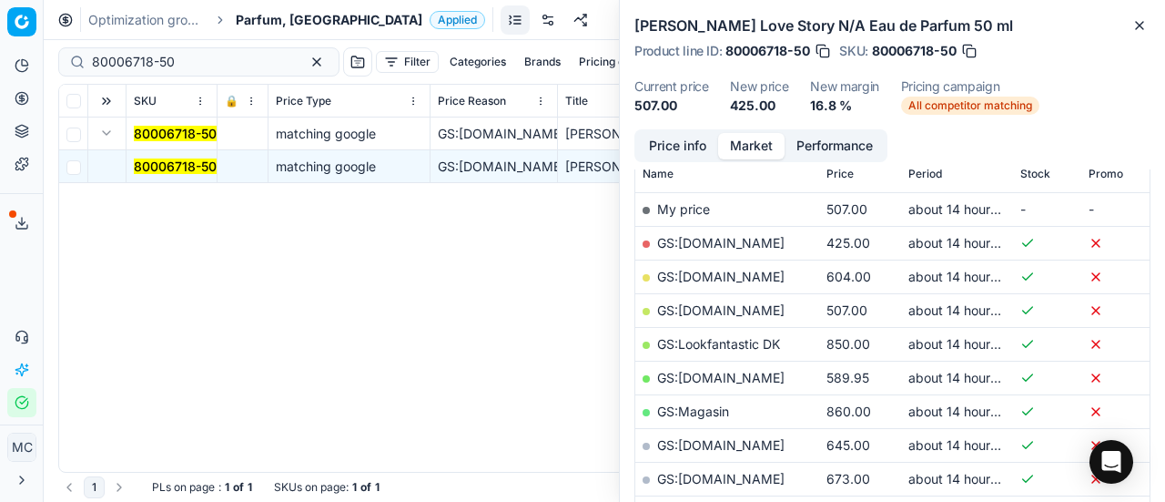
click at [681, 143] on button "Price info" at bounding box center [677, 146] width 81 height 26
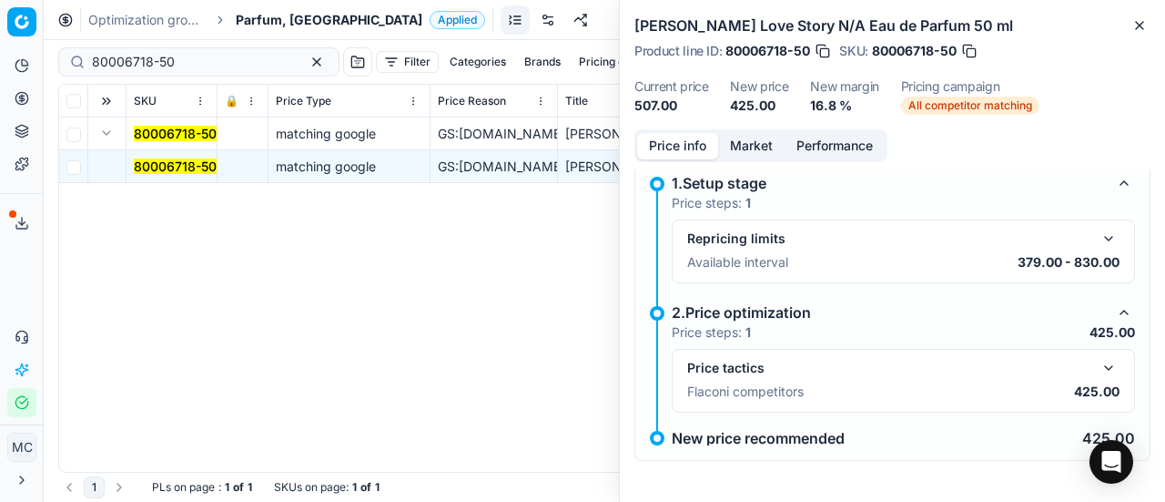
click at [1083, 372] on div "Price tactics" at bounding box center [903, 368] width 432 height 22
click at [1098, 367] on button "button" at bounding box center [1109, 368] width 22 height 22
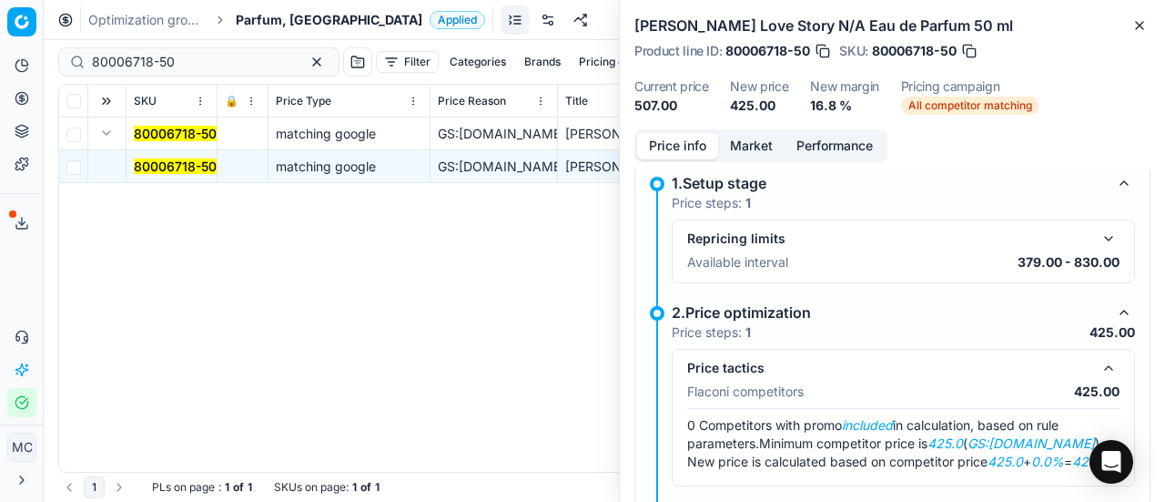
click at [753, 151] on button "Market" at bounding box center [751, 146] width 66 height 26
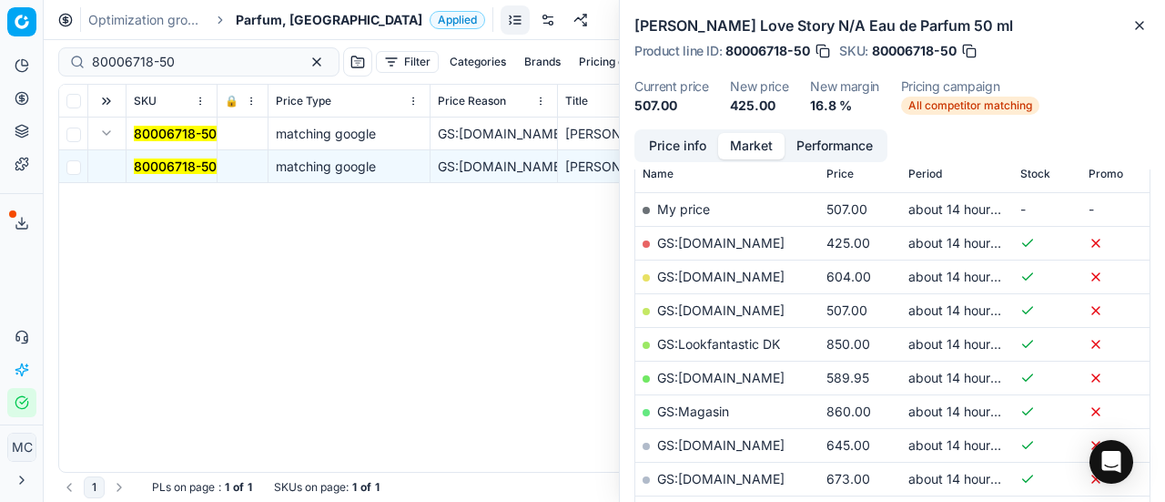
click at [741, 240] on link "GS:[DOMAIN_NAME]" at bounding box center [720, 242] width 127 height 15
click at [273, 21] on span "Parfum, [GEOGRAPHIC_DATA]" at bounding box center [329, 20] width 187 height 18
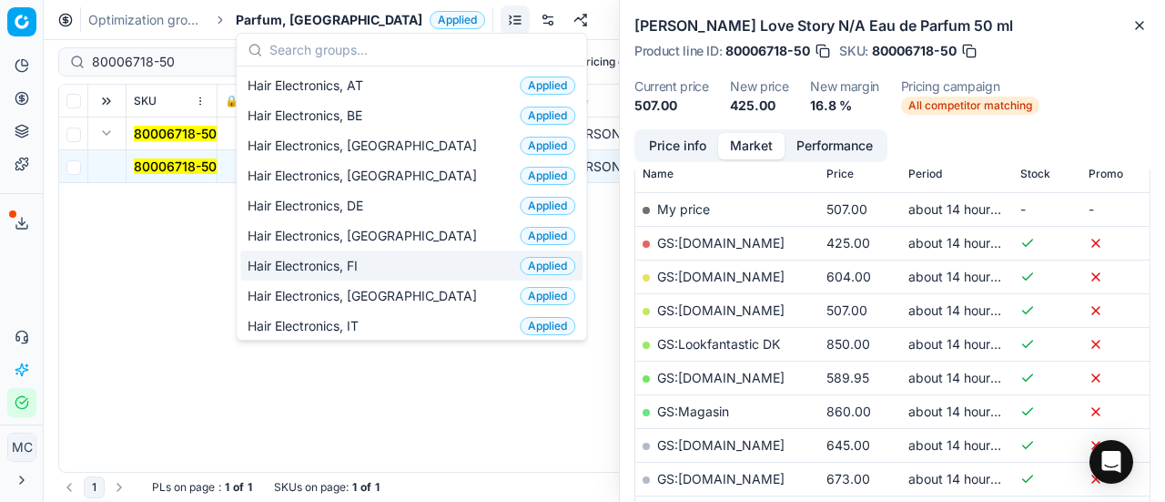
click at [380, 271] on div "Hair Electronics, FI Applied" at bounding box center [411, 265] width 342 height 30
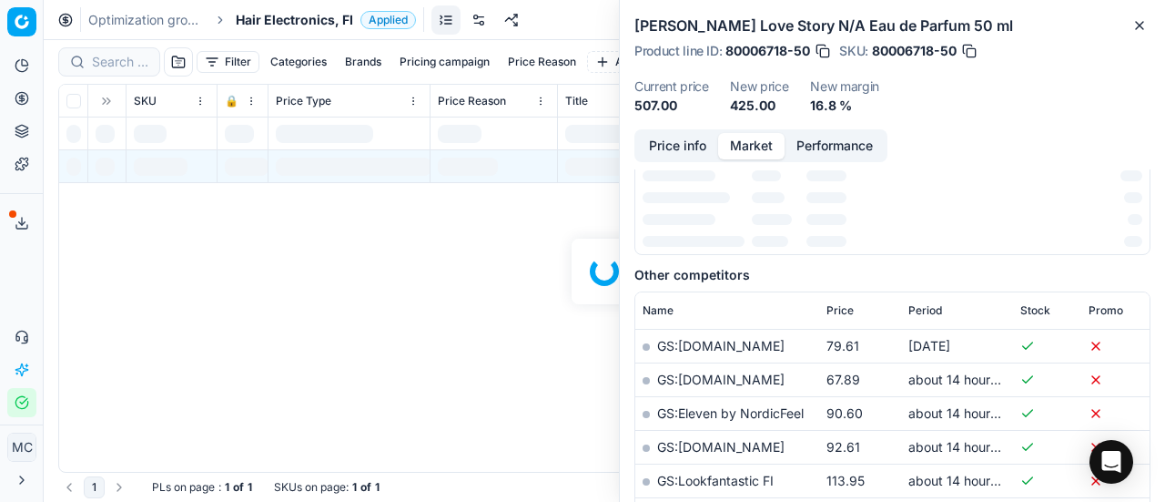
scroll to position [273, 0]
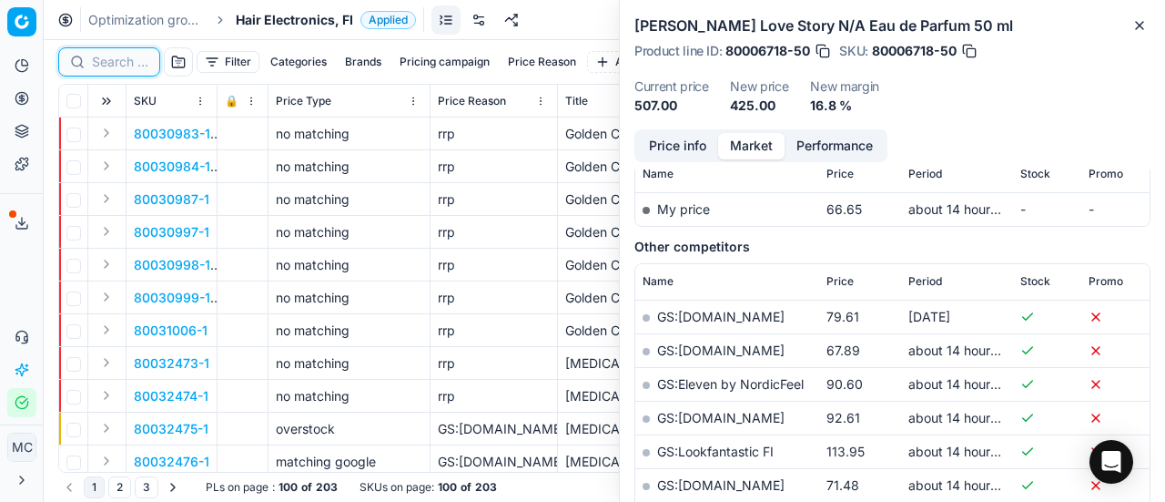
click at [122, 60] on input at bounding box center [120, 62] width 56 height 18
paste input "80054434-1"
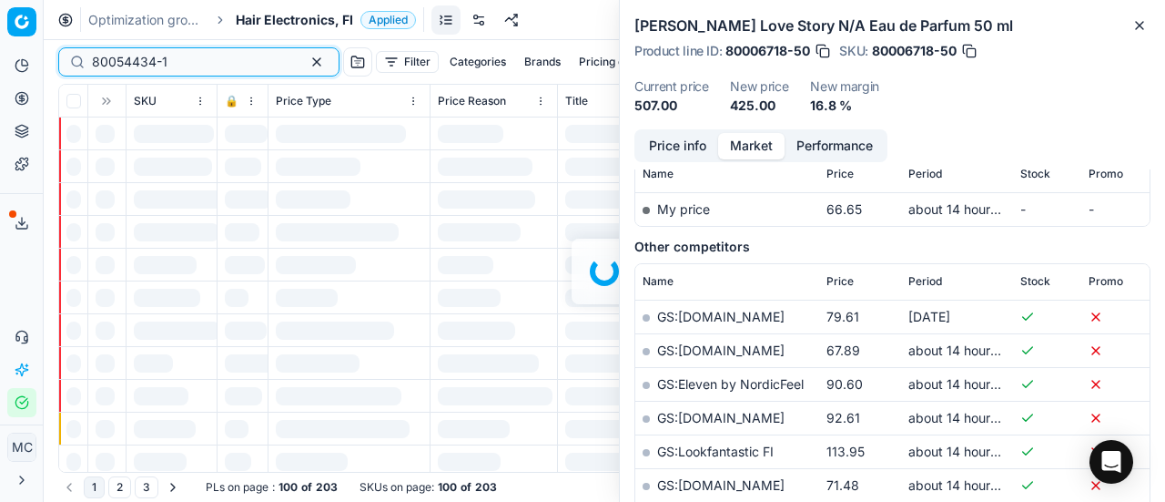
scroll to position [273, 0]
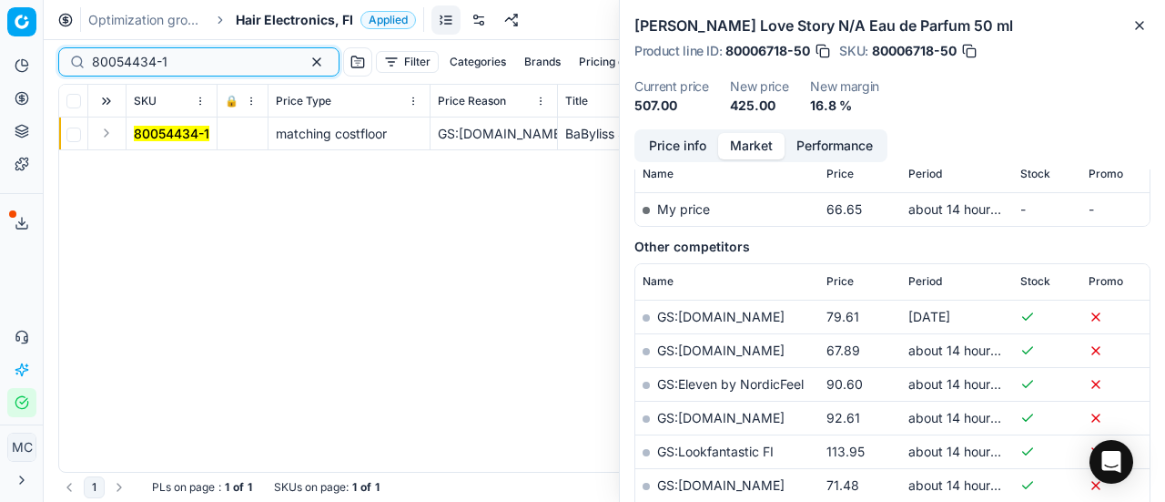
type input "80054434-1"
click at [107, 136] on button "Expand" at bounding box center [107, 133] width 22 height 22
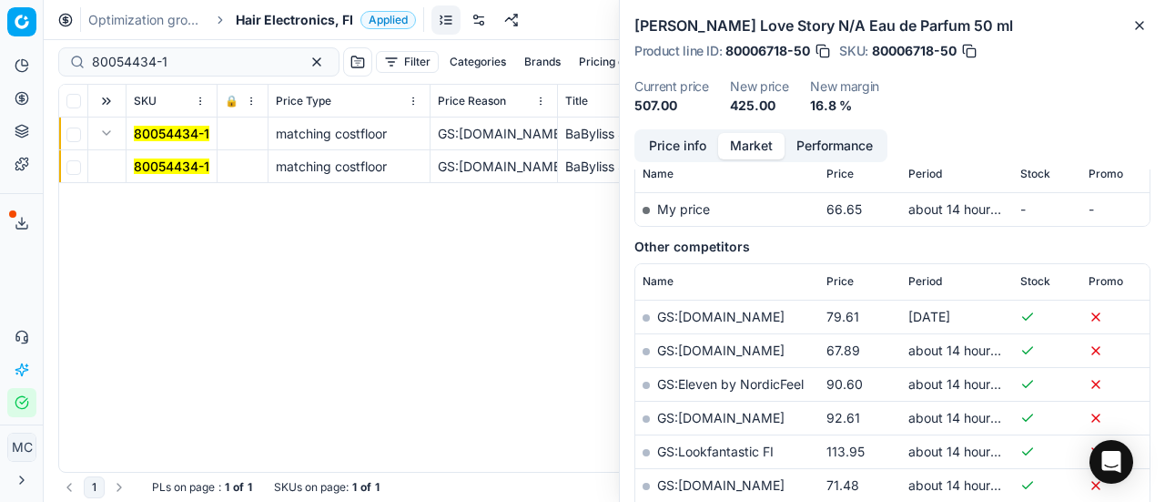
click at [158, 169] on mark "80054434-1" at bounding box center [172, 165] width 76 height 15
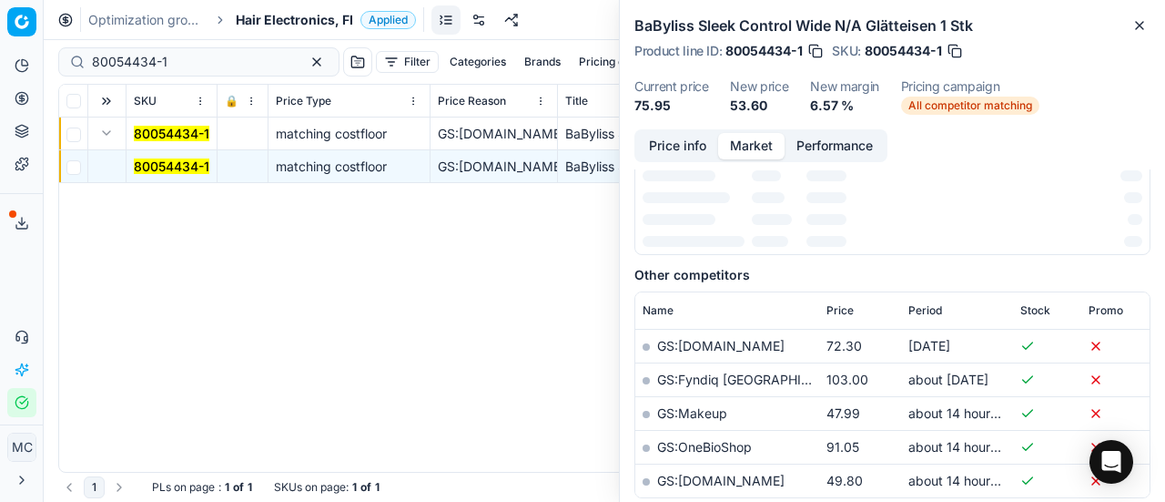
click at [678, 147] on button "Price info" at bounding box center [677, 146] width 81 height 26
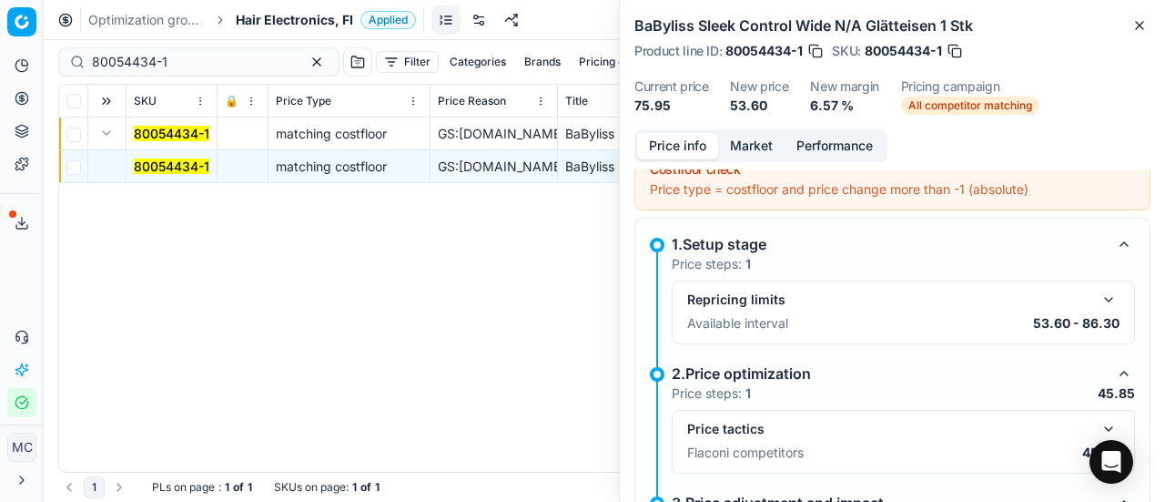
scroll to position [286, 0]
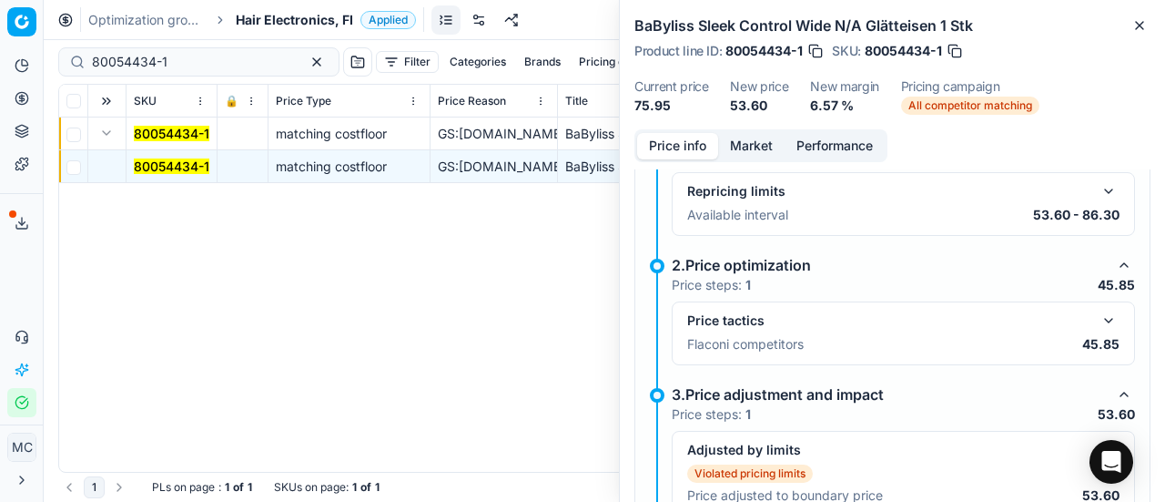
click at [1103, 316] on button "button" at bounding box center [1109, 320] width 22 height 22
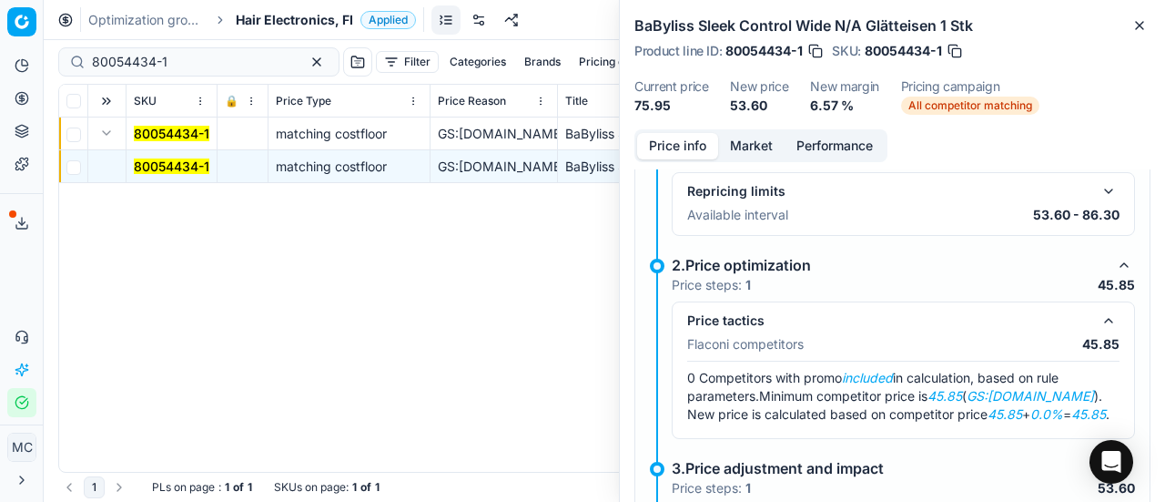
click at [757, 150] on button "Market" at bounding box center [751, 146] width 66 height 26
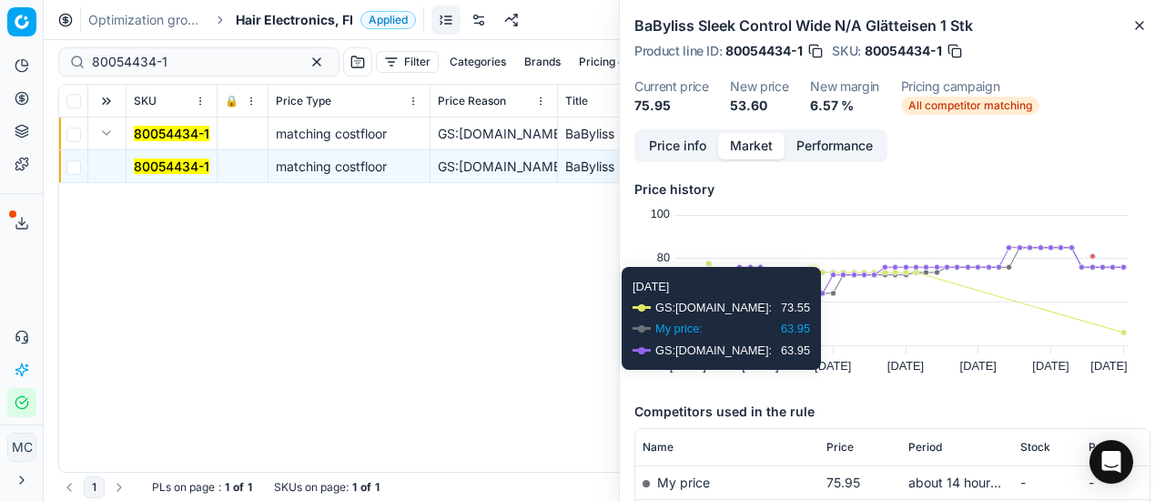
scroll to position [273, 0]
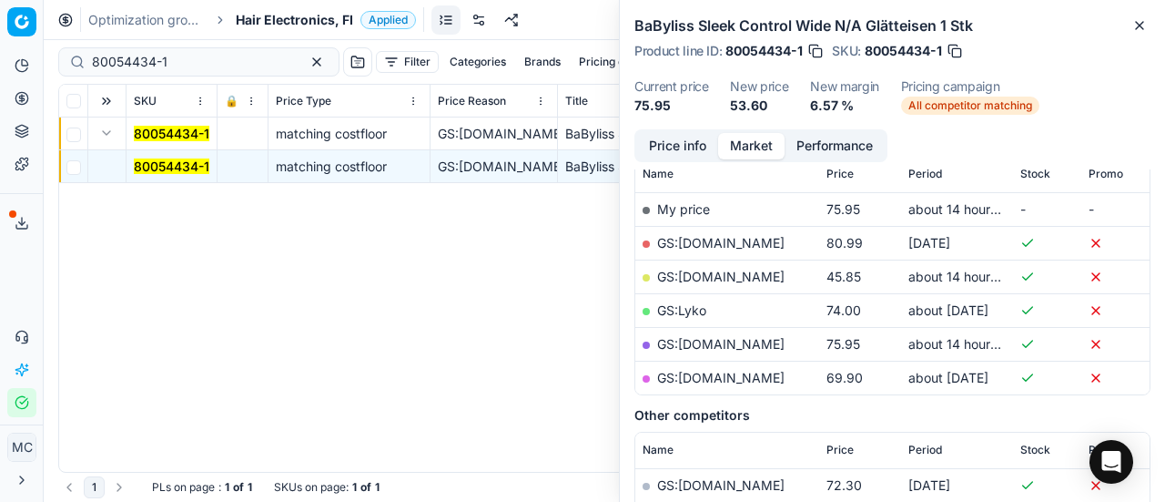
click at [736, 276] on link "GS:Cocopanda.fi" at bounding box center [720, 276] width 127 height 15
click at [294, 16] on span "Hair Electronics, FI" at bounding box center [294, 20] width 117 height 18
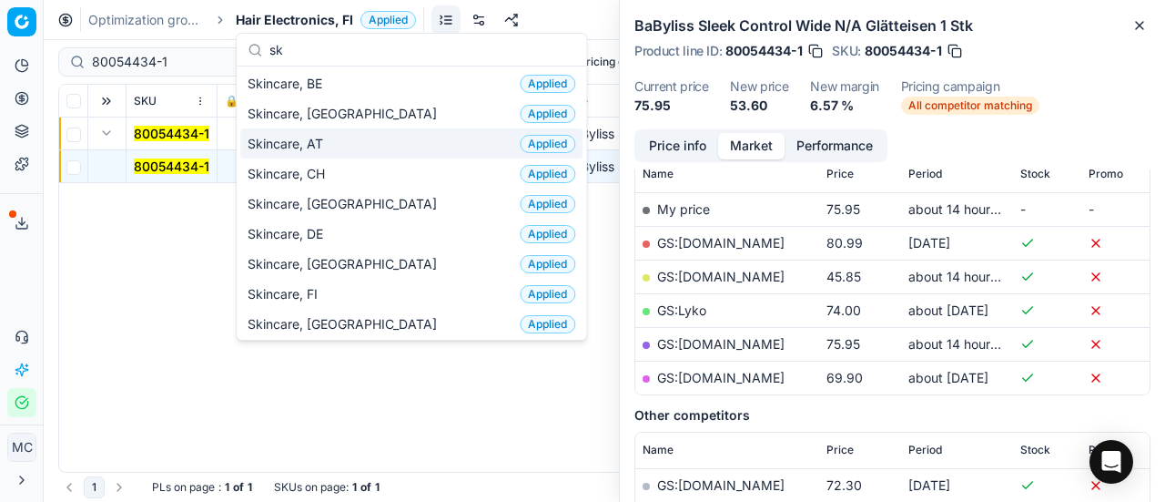
scroll to position [0, 0]
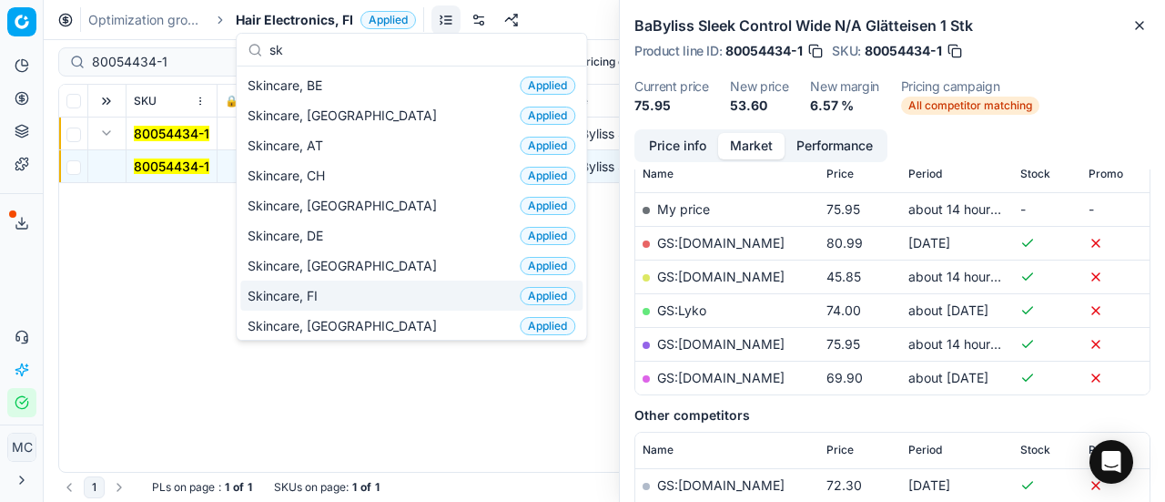
type input "sk"
click at [355, 301] on div "Skincare, FI Applied" at bounding box center [411, 295] width 342 height 30
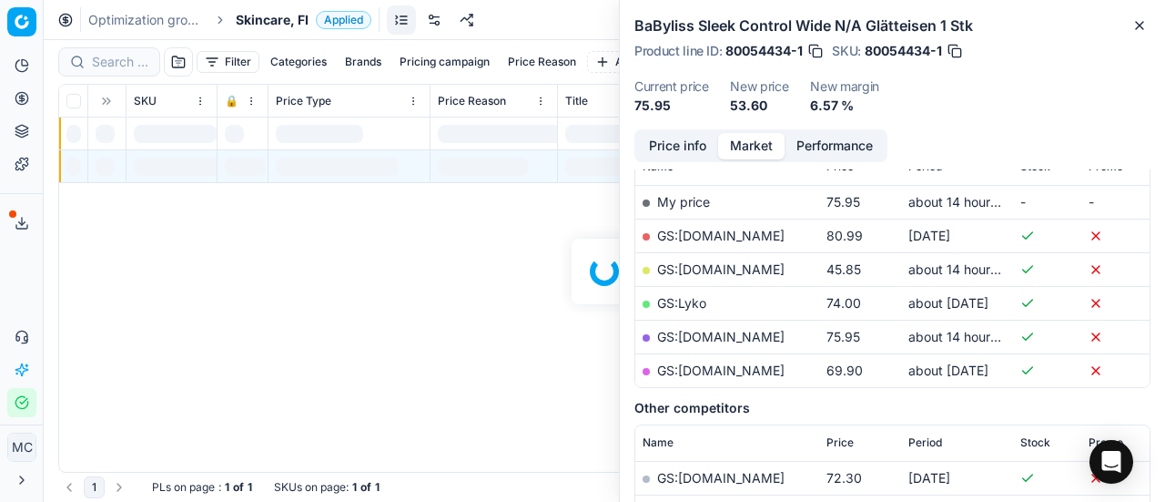
scroll to position [273, 0]
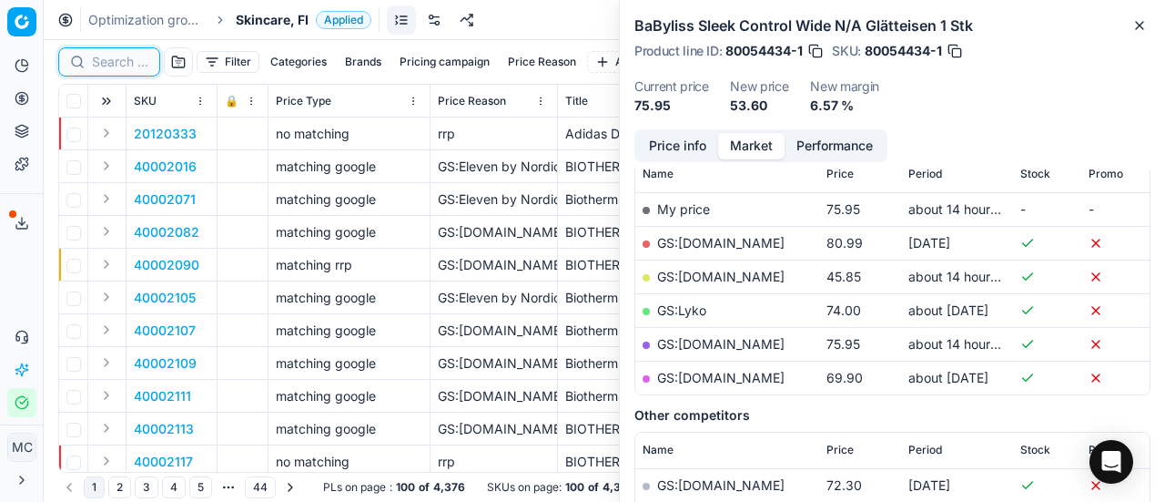
click at [126, 57] on input at bounding box center [120, 62] width 56 height 18
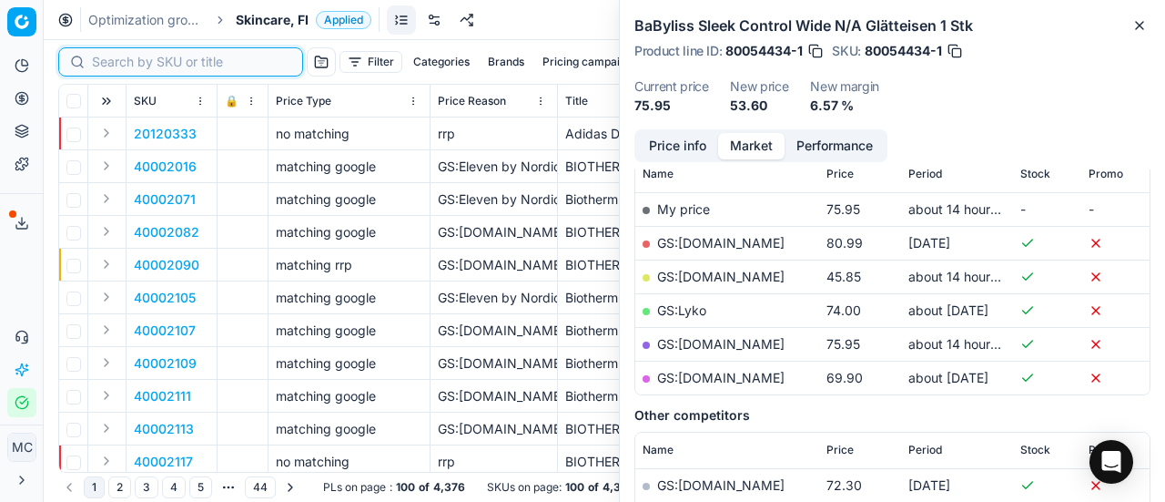
paste input "90002511-0003532"
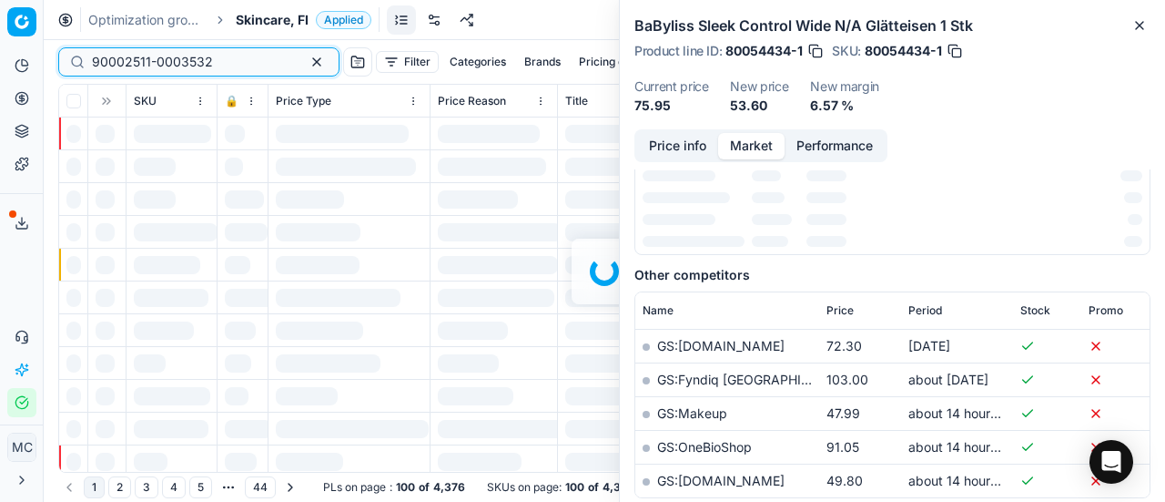
scroll to position [273, 0]
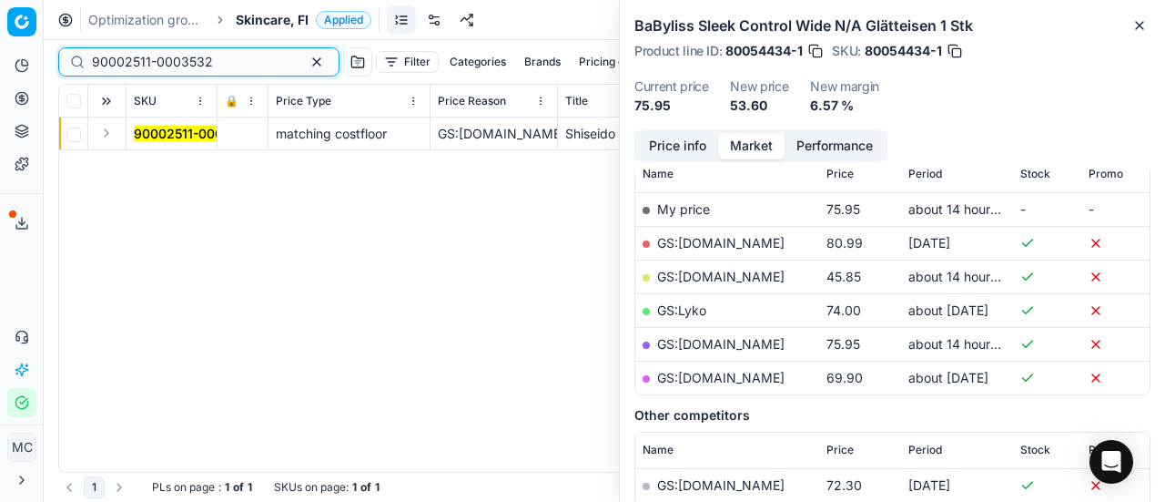
type input "90002511-0003532"
click at [104, 138] on button "Expand" at bounding box center [107, 133] width 22 height 22
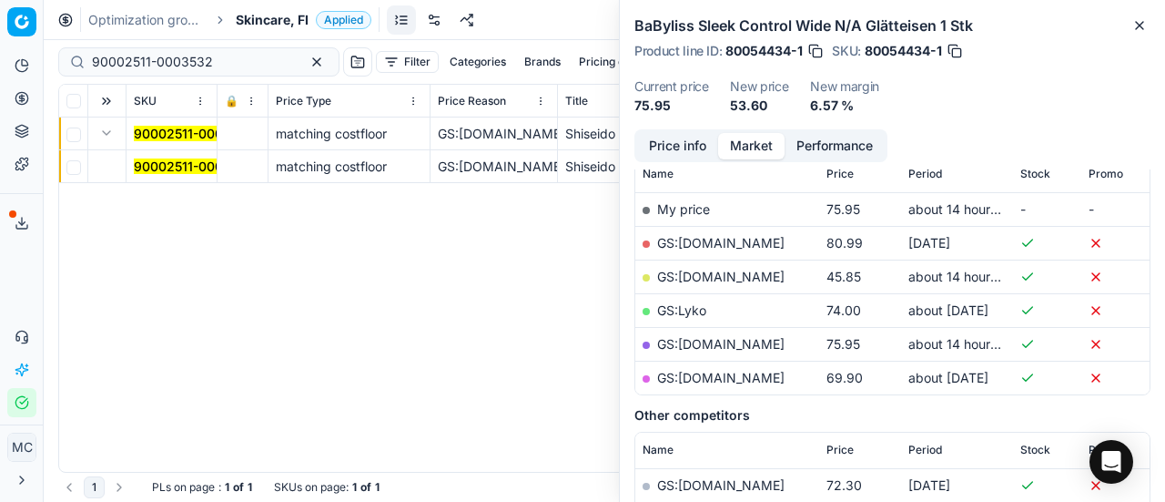
click at [188, 177] on td "90002511-0003532" at bounding box center [172, 166] width 91 height 33
click at [187, 163] on mark "90002511-0003532" at bounding box center [194, 165] width 121 height 15
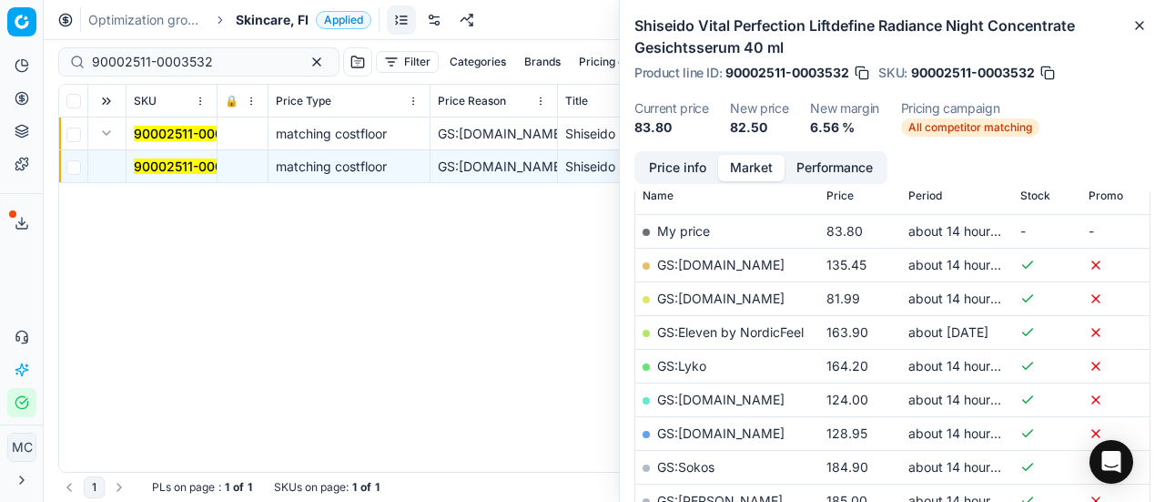
click at [659, 174] on button "Price info" at bounding box center [677, 168] width 81 height 26
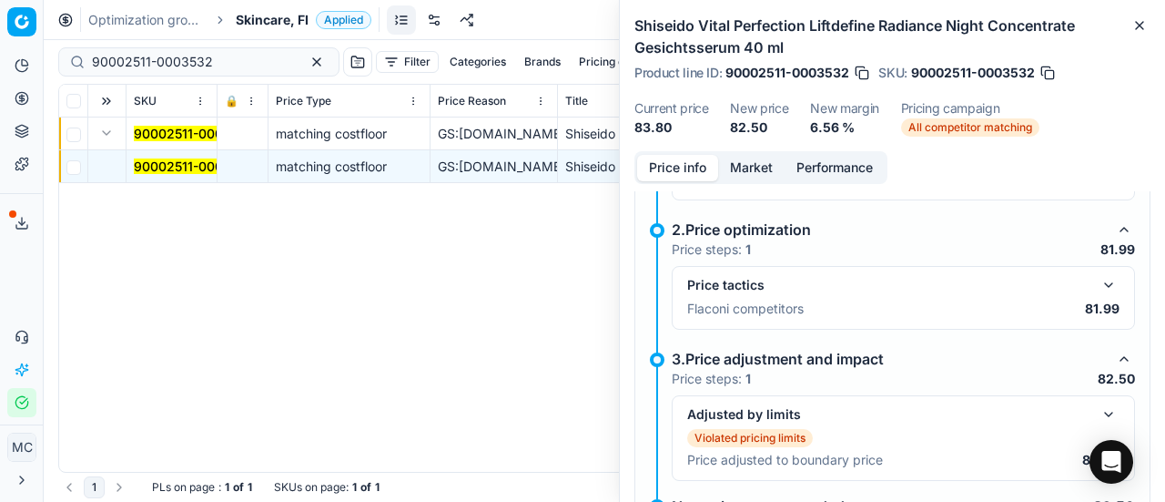
click at [1098, 276] on button "button" at bounding box center [1109, 285] width 22 height 22
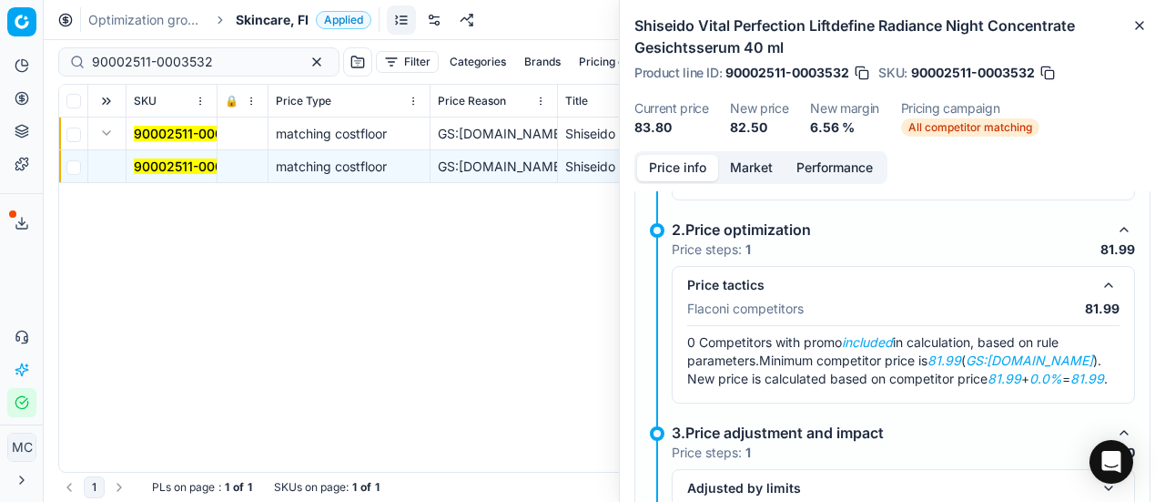
click at [742, 169] on button "Market" at bounding box center [751, 168] width 66 height 26
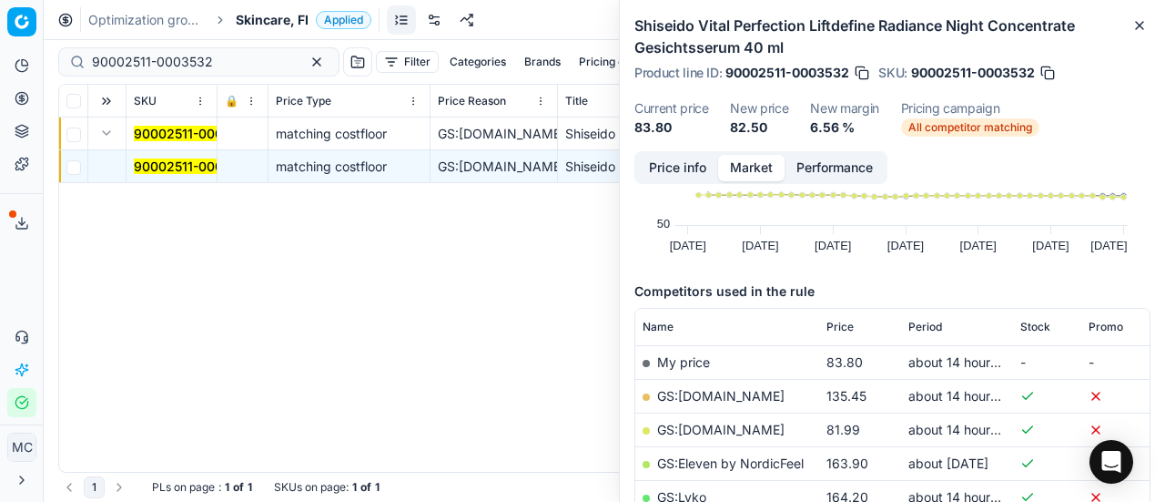
scroll to position [273, 0]
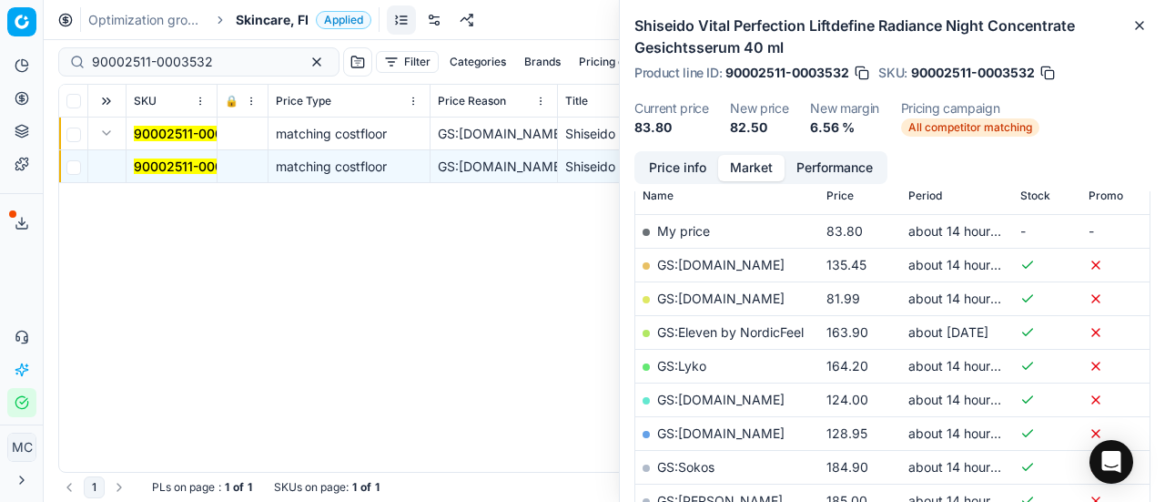
click at [719, 296] on link "GS:Deloox.fi" at bounding box center [720, 297] width 127 height 15
click at [268, 24] on span "Skincare, FI" at bounding box center [272, 20] width 73 height 18
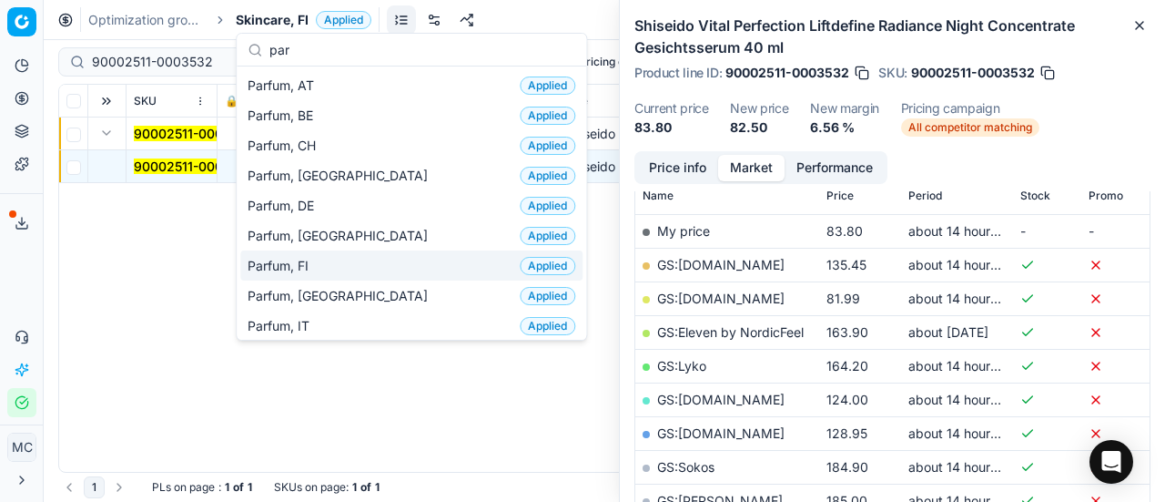
type input "par"
click at [319, 257] on div "Parfum, FI Applied" at bounding box center [411, 265] width 342 height 30
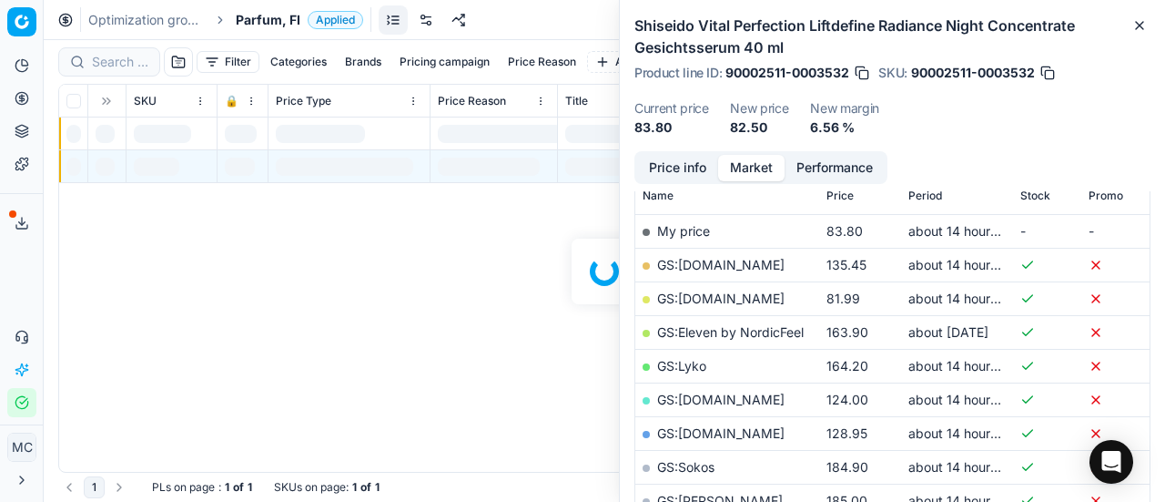
scroll to position [273, 0]
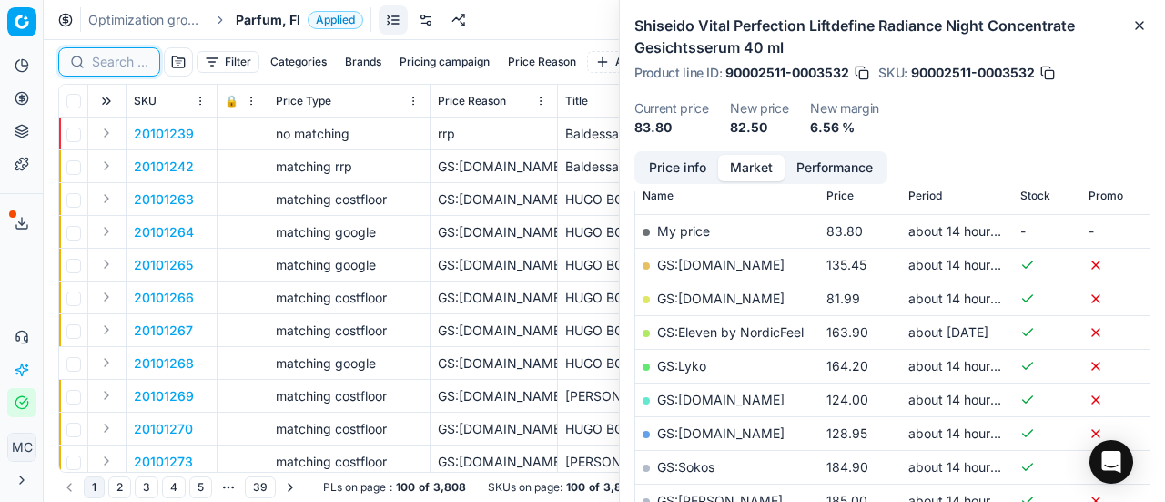
click at [108, 61] on input at bounding box center [120, 62] width 56 height 18
paste input "80036639-200"
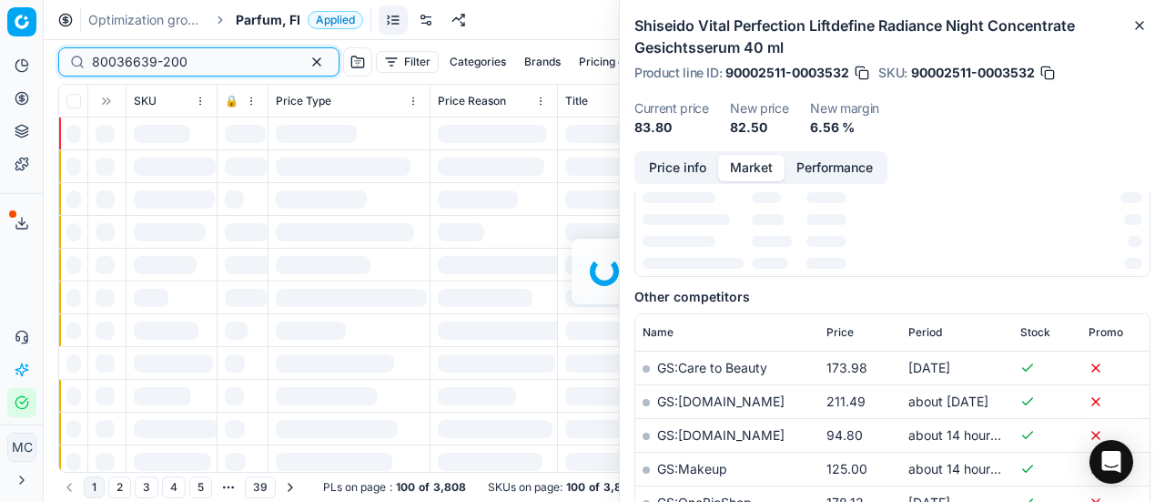
scroll to position [273, 0]
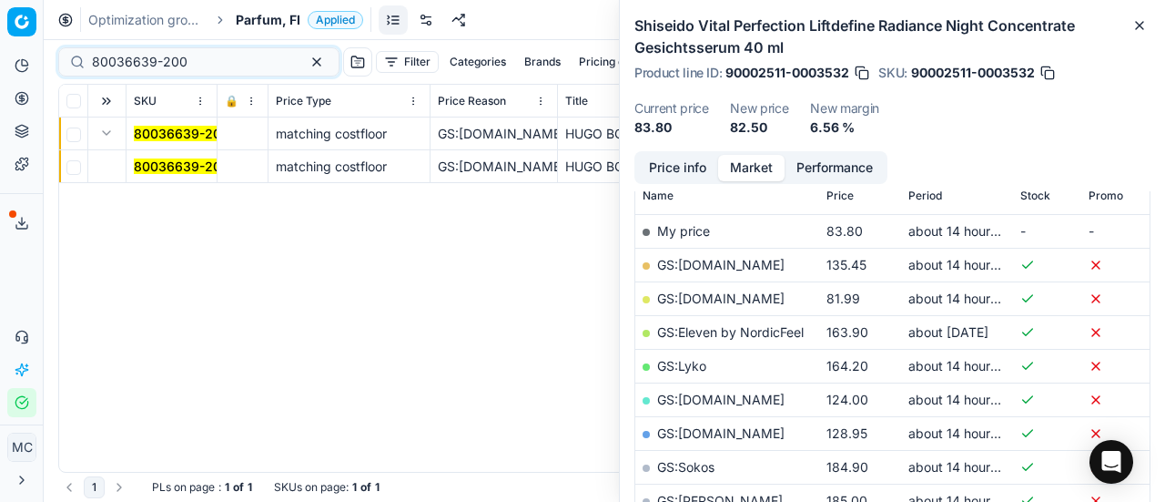
click at [169, 174] on span "80036639-200" at bounding box center [182, 166] width 96 height 18
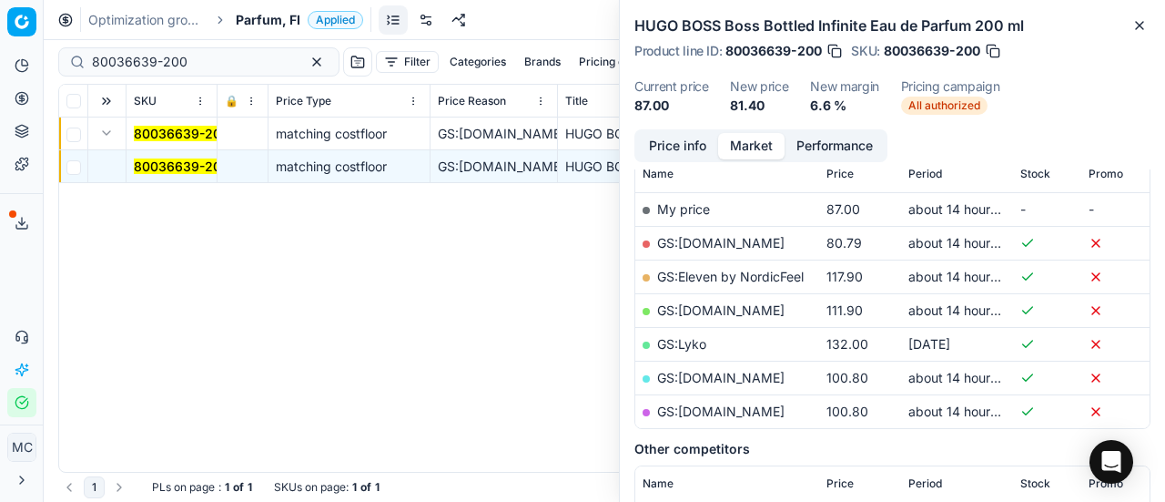
click at [211, 162] on mark "80036639-200" at bounding box center [182, 165] width 96 height 15
click at [668, 143] on button "Price info" at bounding box center [677, 146] width 81 height 26
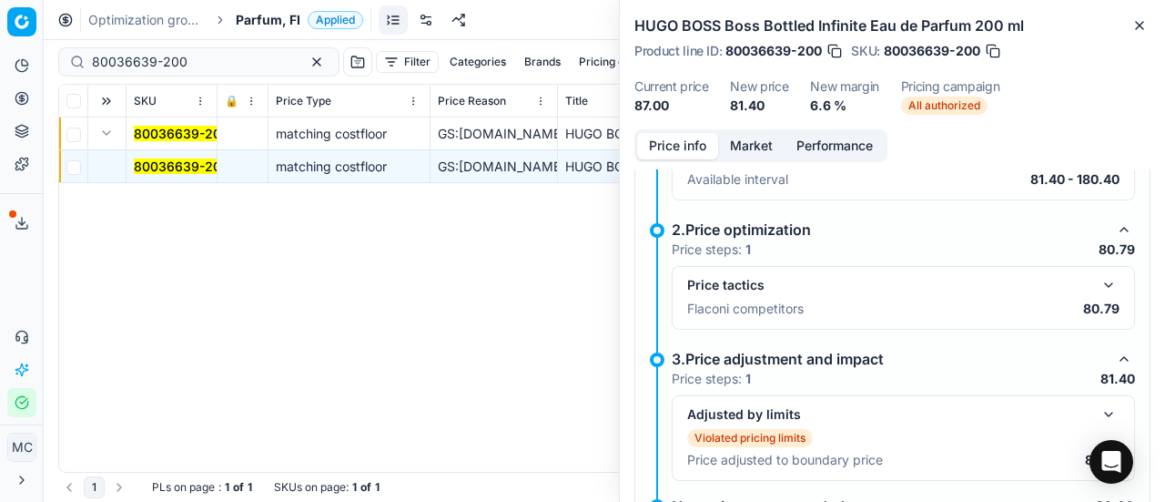
click at [1098, 283] on button "button" at bounding box center [1109, 285] width 22 height 22
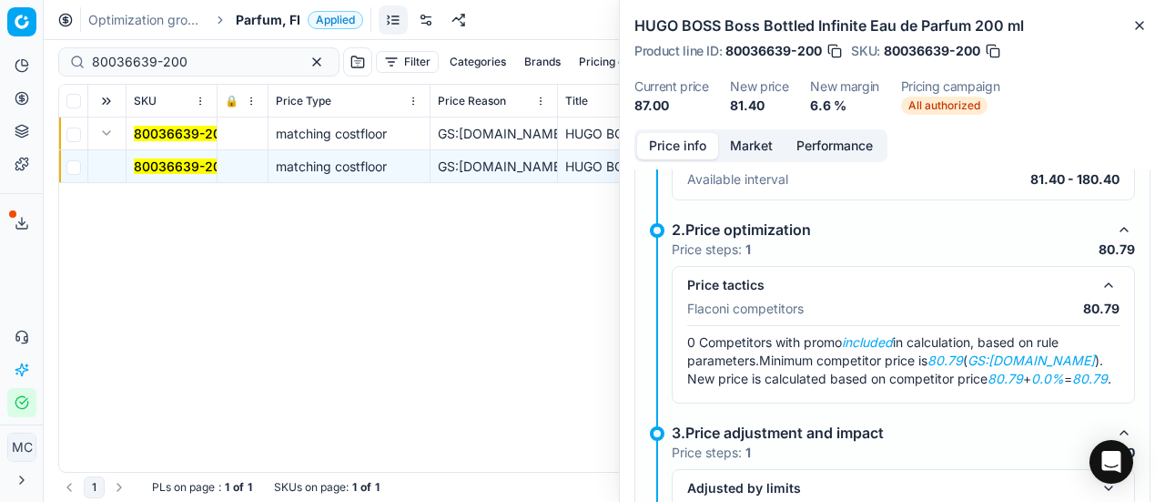
click at [754, 141] on button "Market" at bounding box center [751, 146] width 66 height 26
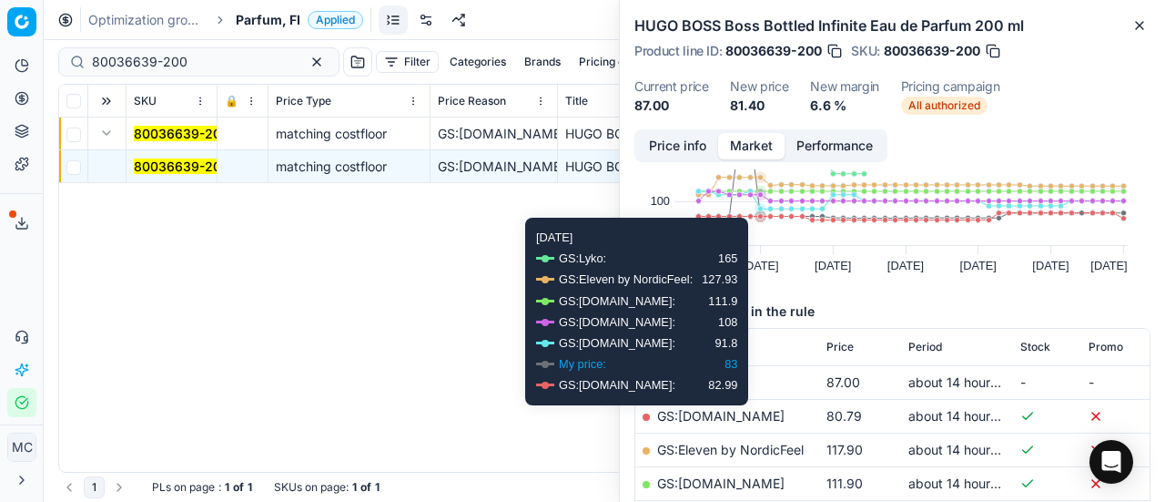
scroll to position [182, 0]
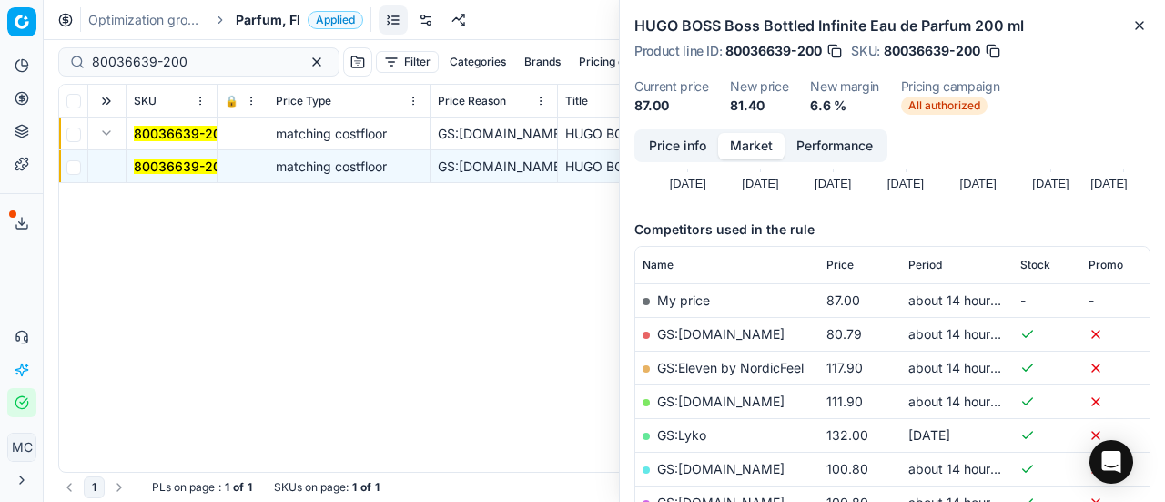
click at [715, 330] on link "GS:Deloox.fi" at bounding box center [720, 333] width 127 height 15
drag, startPoint x: 203, startPoint y: 58, endPoint x: 0, endPoint y: 25, distance: 205.6
click at [0, 25] on div "Pricing platform Analytics Pricing Product portfolio Templates Export service 1…" at bounding box center [582, 251] width 1165 height 502
paste input "66731-8"
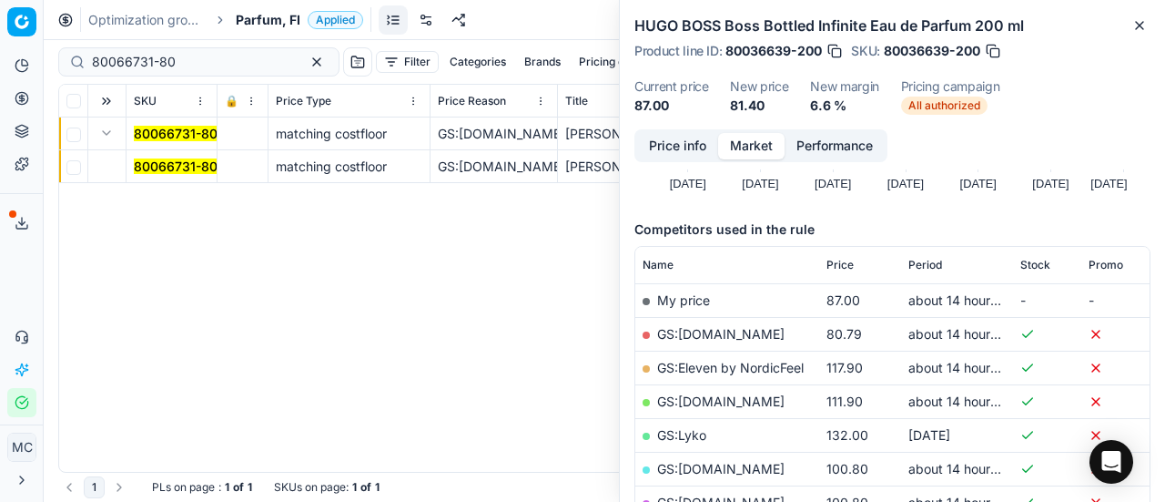
click at [164, 165] on mark "80066731-80" at bounding box center [176, 165] width 84 height 15
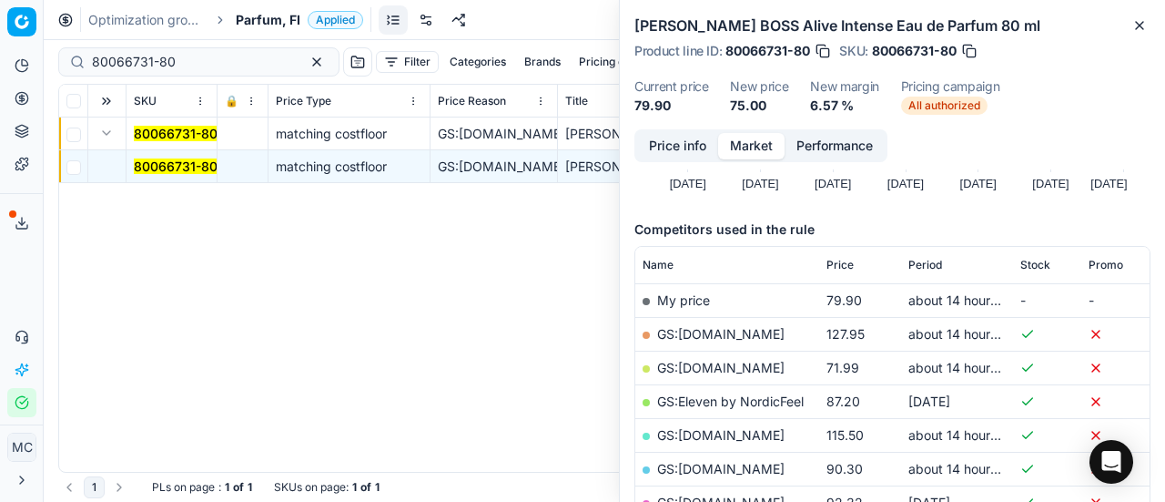
click at [683, 156] on button "Price info" at bounding box center [677, 146] width 81 height 26
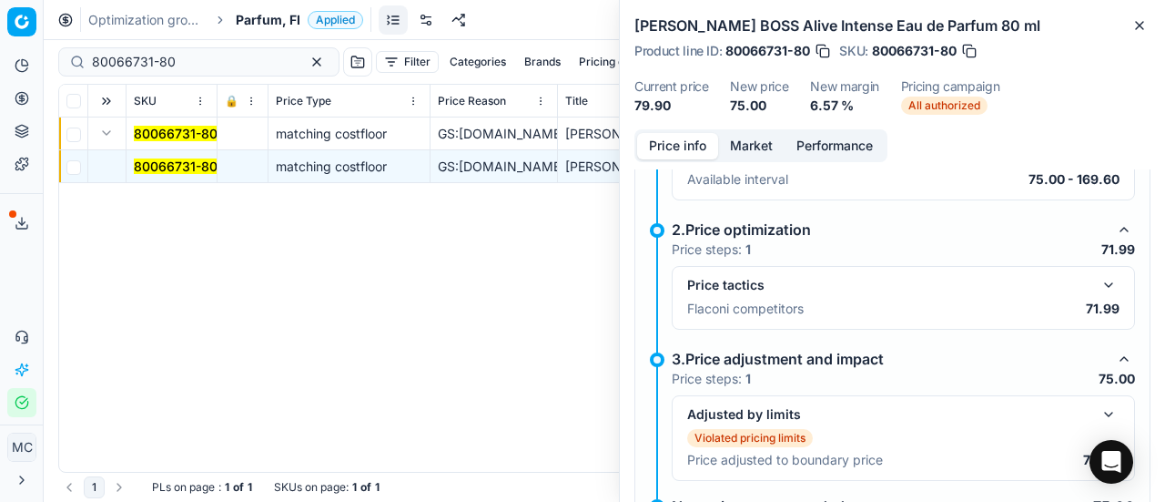
click at [1098, 281] on button "button" at bounding box center [1109, 285] width 22 height 22
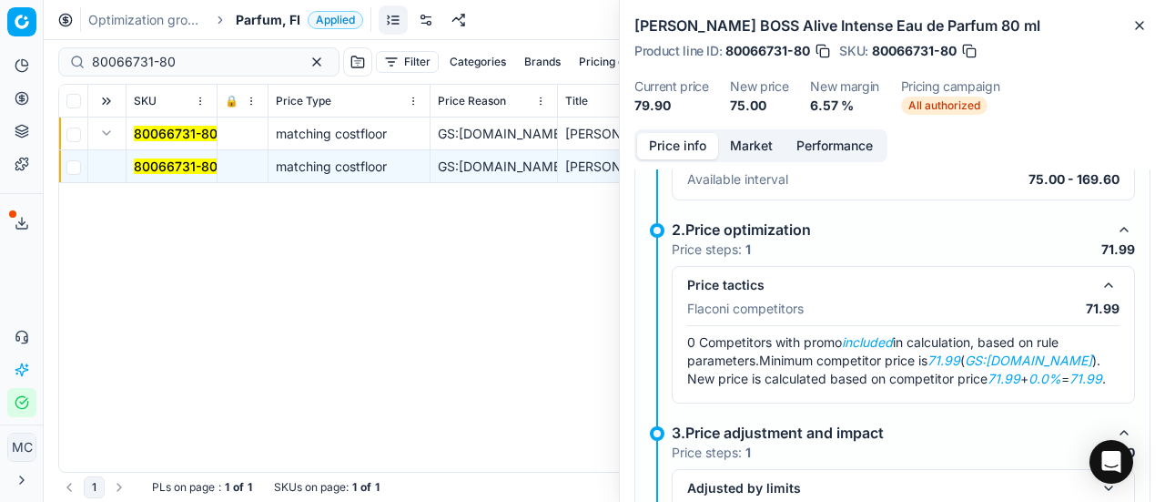
click at [760, 180] on p "Available interval" at bounding box center [737, 179] width 101 height 18
click at [765, 150] on button "Market" at bounding box center [751, 146] width 66 height 26
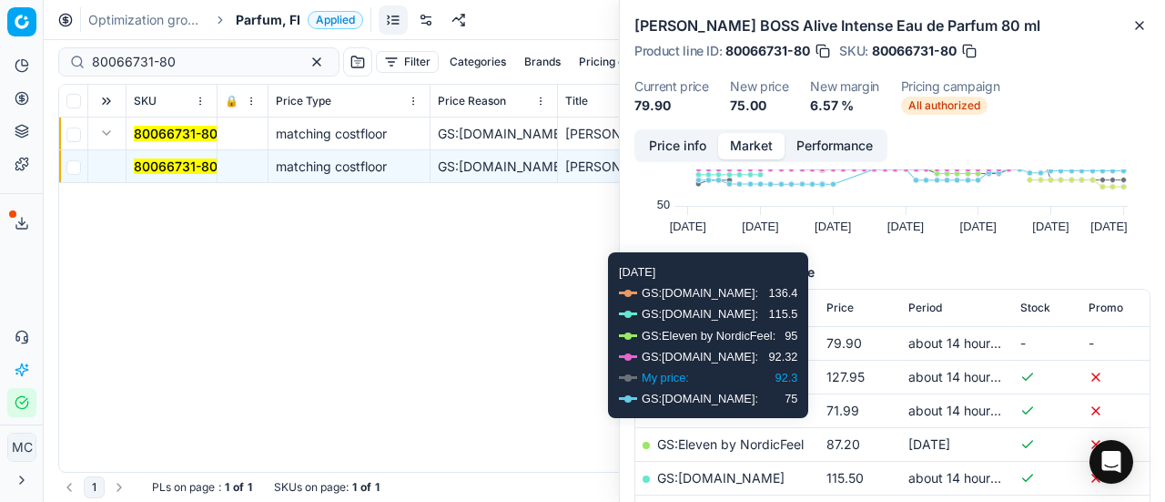
scroll to position [273, 0]
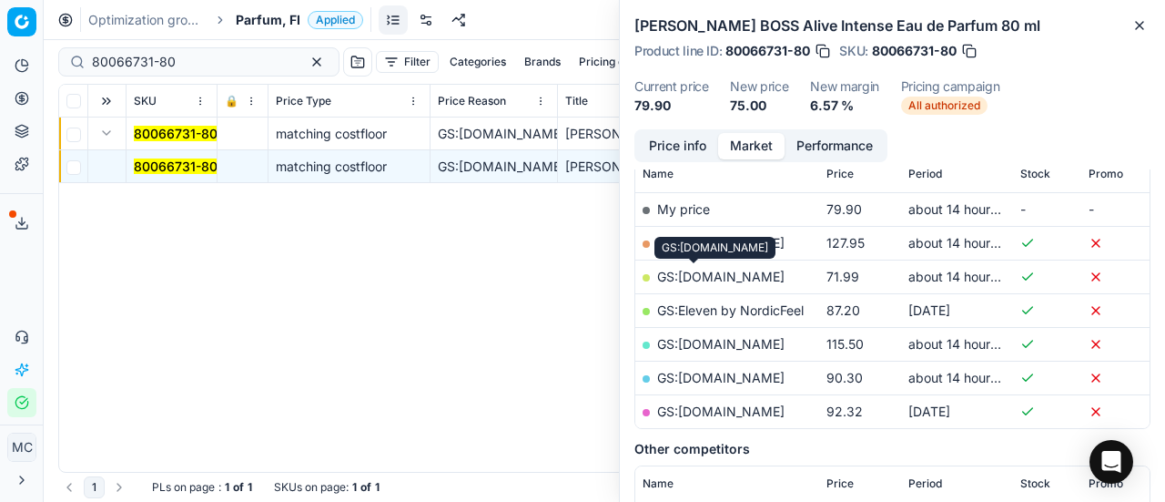
click at [699, 280] on link "GS:Deloox.fi" at bounding box center [720, 276] width 127 height 15
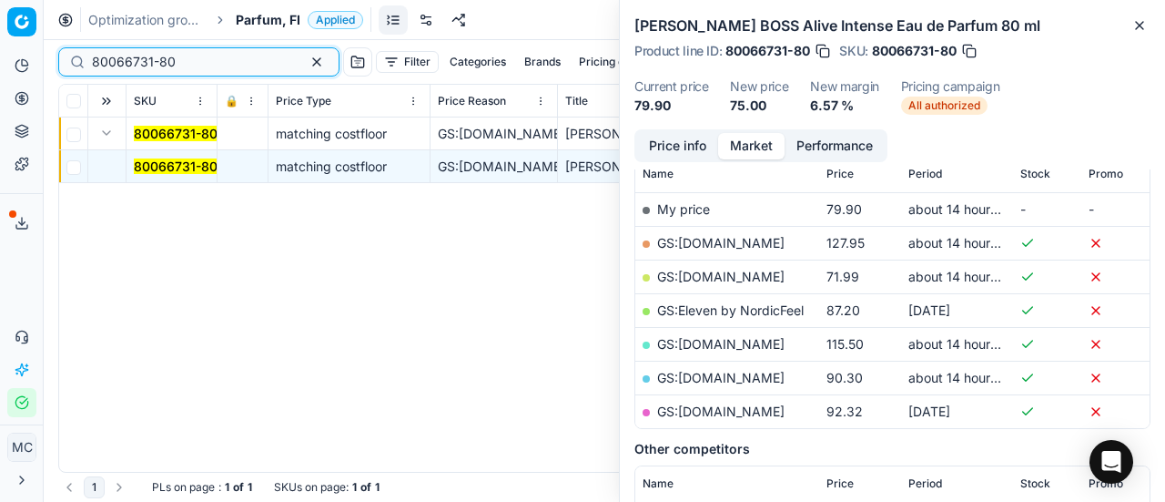
drag, startPoint x: 198, startPoint y: 64, endPoint x: 0, endPoint y: 54, distance: 197.8
click at [0, 58] on div "Pricing platform Analytics Pricing Product portfolio Templates Export service 1…" at bounding box center [582, 251] width 1165 height 502
paste input "33984-10"
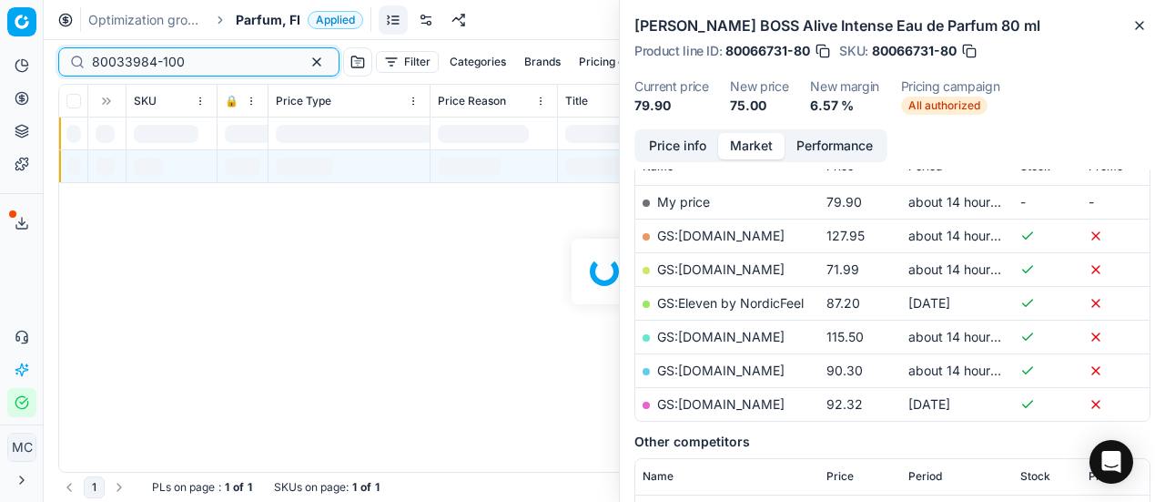
scroll to position [273, 0]
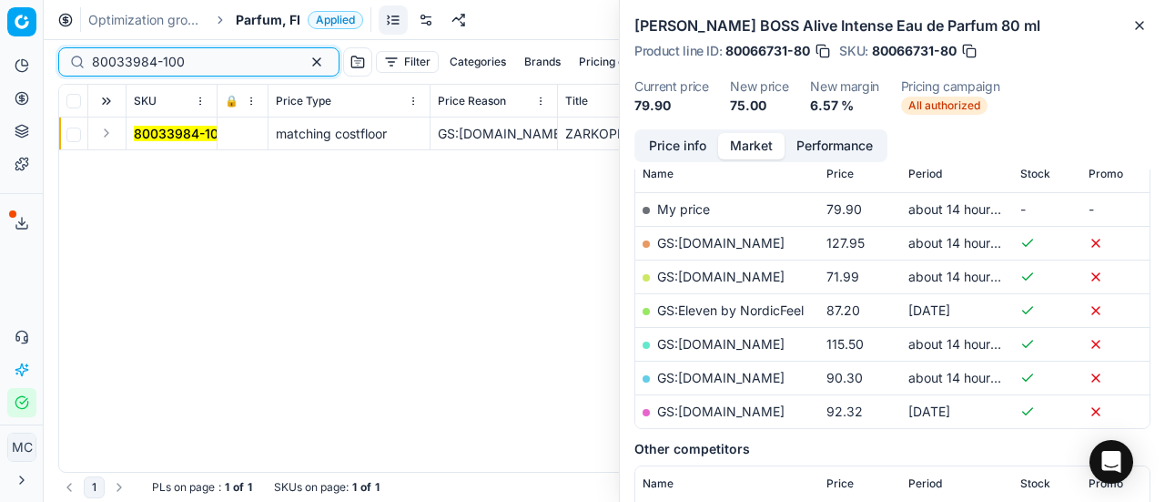
type input "80033984-100"
click at [109, 130] on button "Expand" at bounding box center [107, 133] width 22 height 22
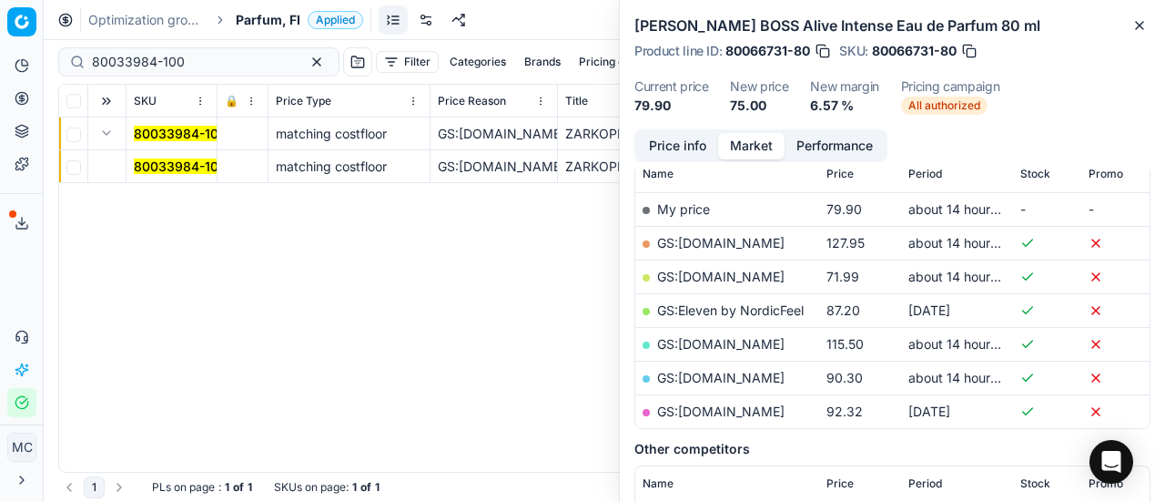
drag, startPoint x: 140, startPoint y: 143, endPoint x: 623, endPoint y: 155, distance: 483.5
click at [214, 167] on mark "80033984-100" at bounding box center [180, 165] width 93 height 15
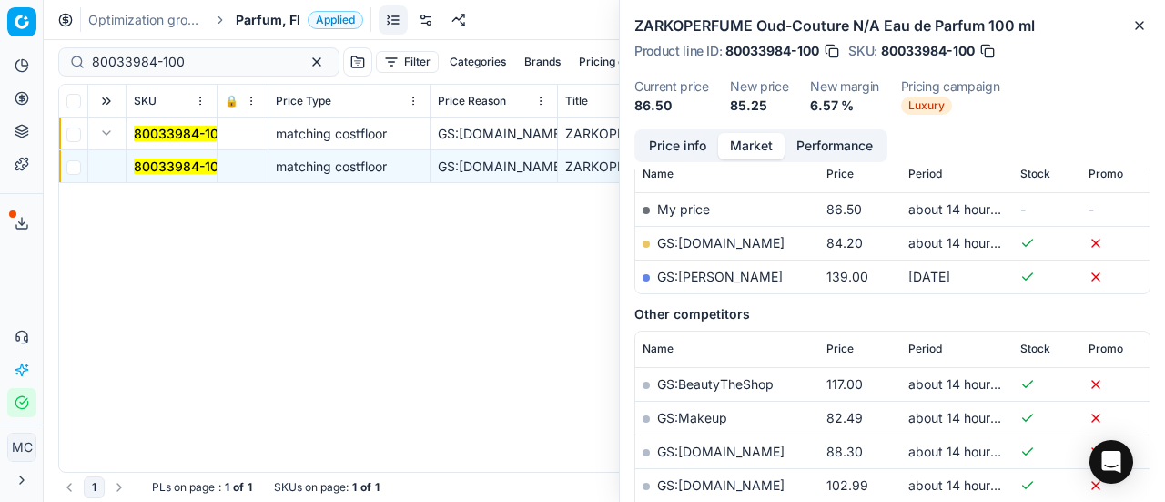
click at [670, 145] on button "Price info" at bounding box center [677, 146] width 81 height 26
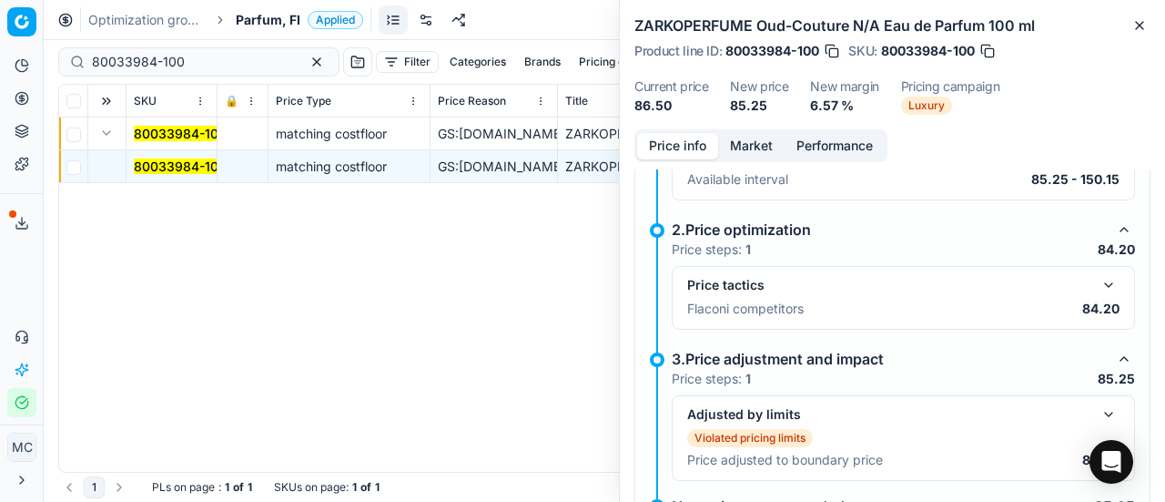
click at [1098, 274] on button "button" at bounding box center [1109, 285] width 22 height 22
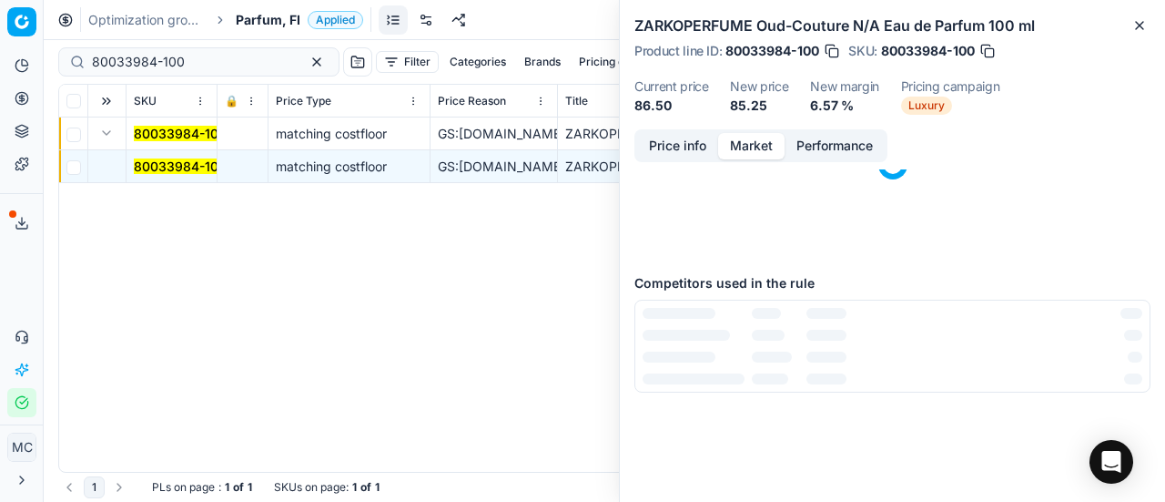
click at [757, 152] on button "Market" at bounding box center [751, 146] width 66 height 26
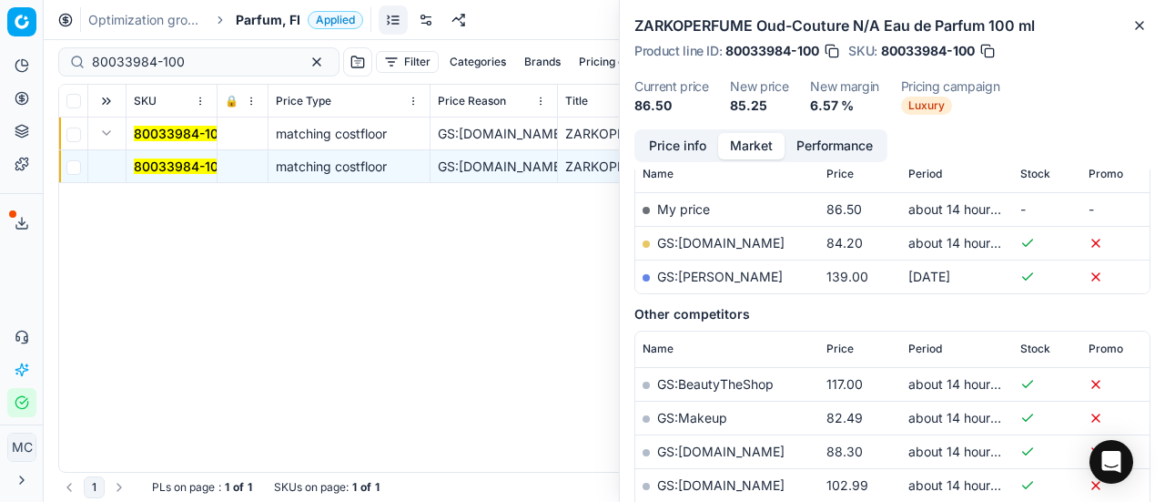
click at [726, 243] on link "GS:Luxplus.fi" at bounding box center [720, 242] width 127 height 15
click at [246, 19] on span "Parfum, FI" at bounding box center [268, 20] width 65 height 18
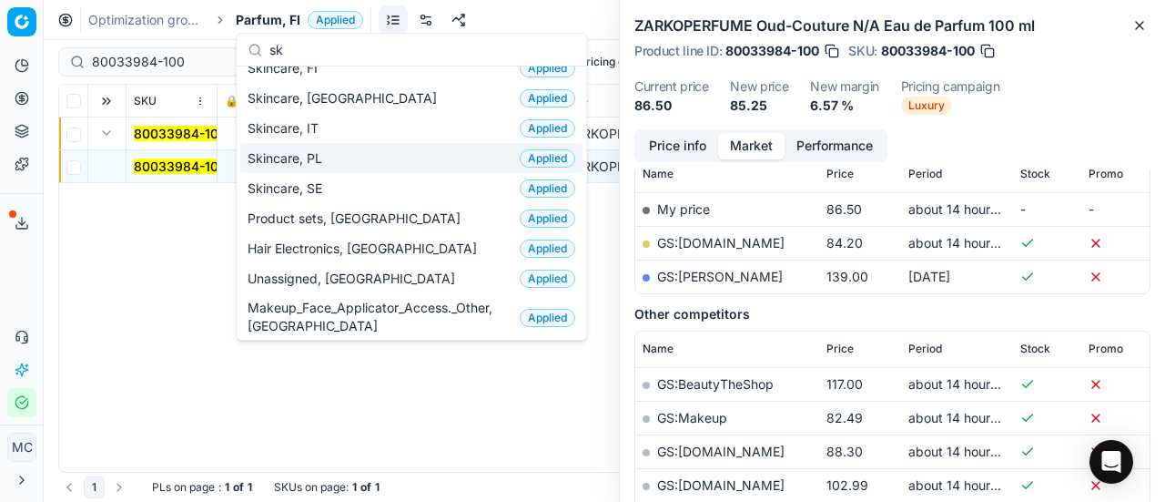
scroll to position [137, 0]
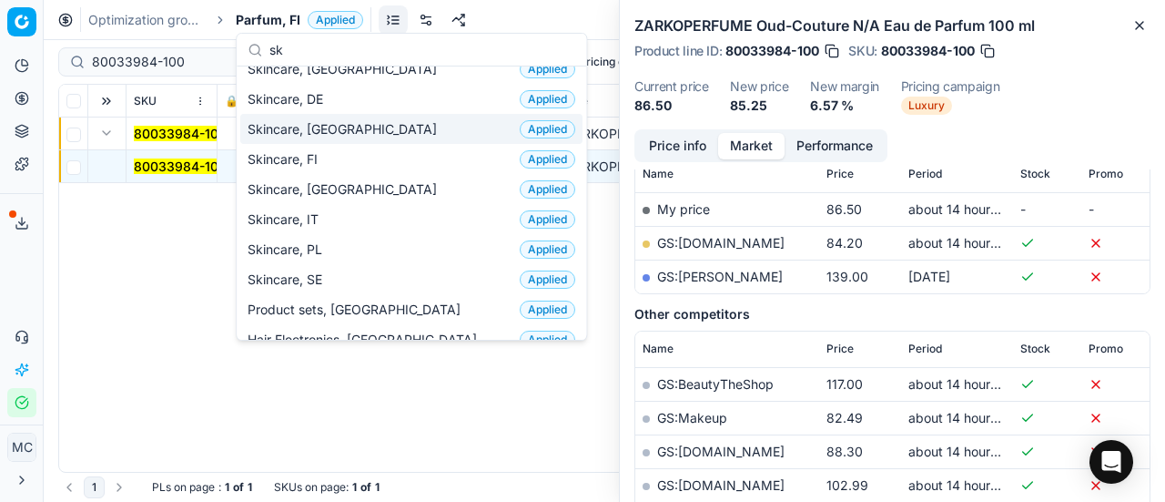
type input "sk"
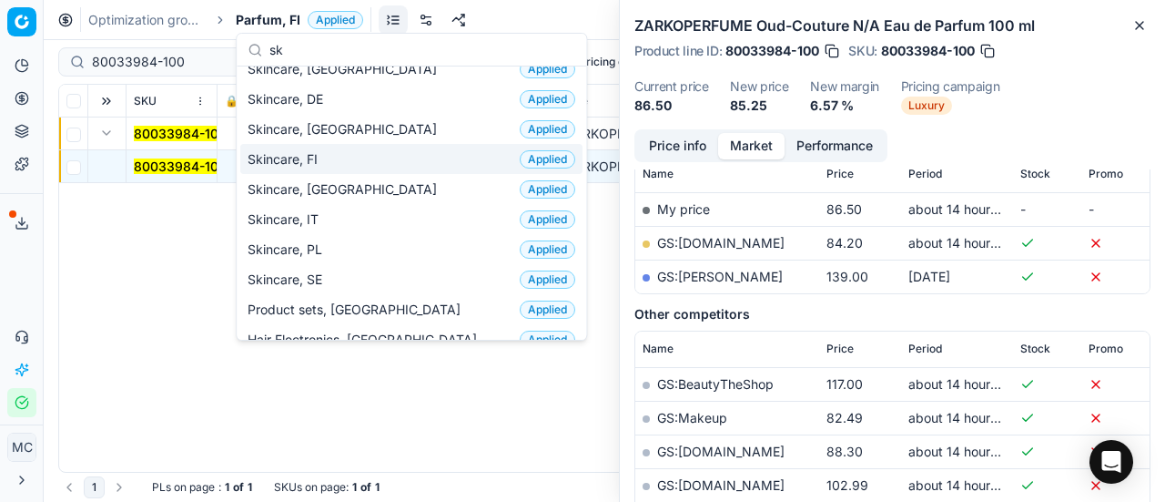
click at [341, 148] on div "Skincare, FI Applied" at bounding box center [411, 159] width 342 height 30
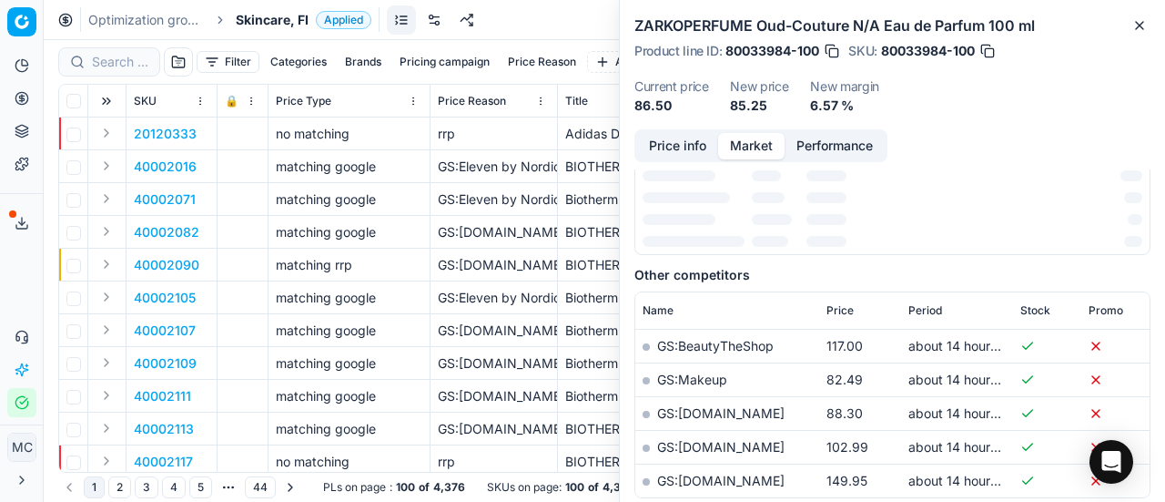
scroll to position [273, 0]
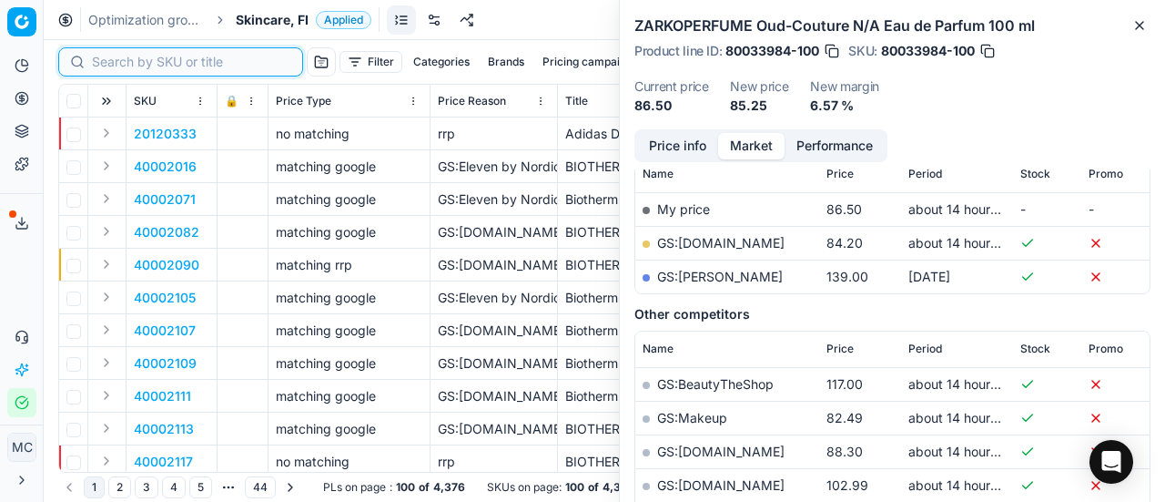
click at [124, 69] on input at bounding box center [191, 62] width 199 height 18
paste input "90006911-0010526"
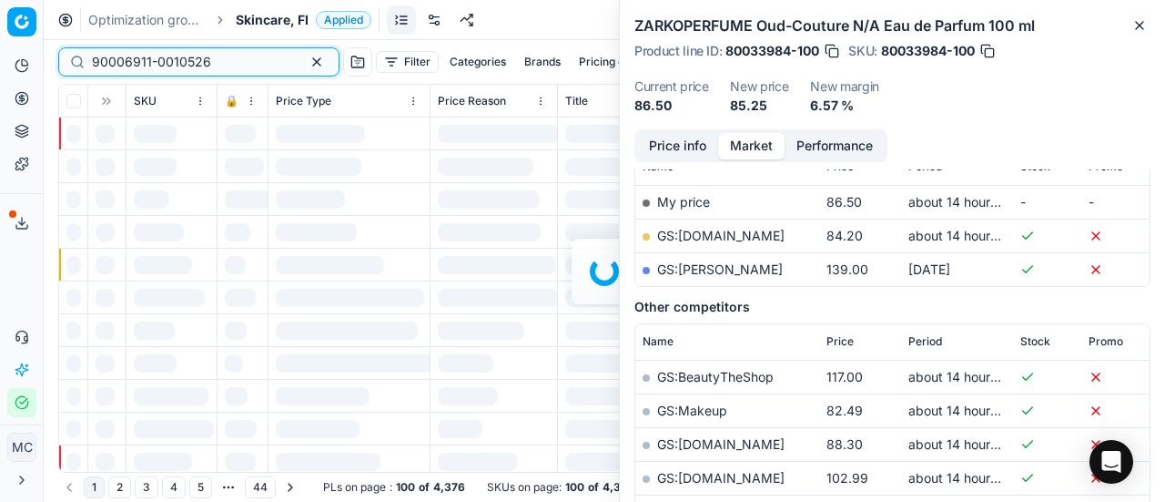
scroll to position [273, 0]
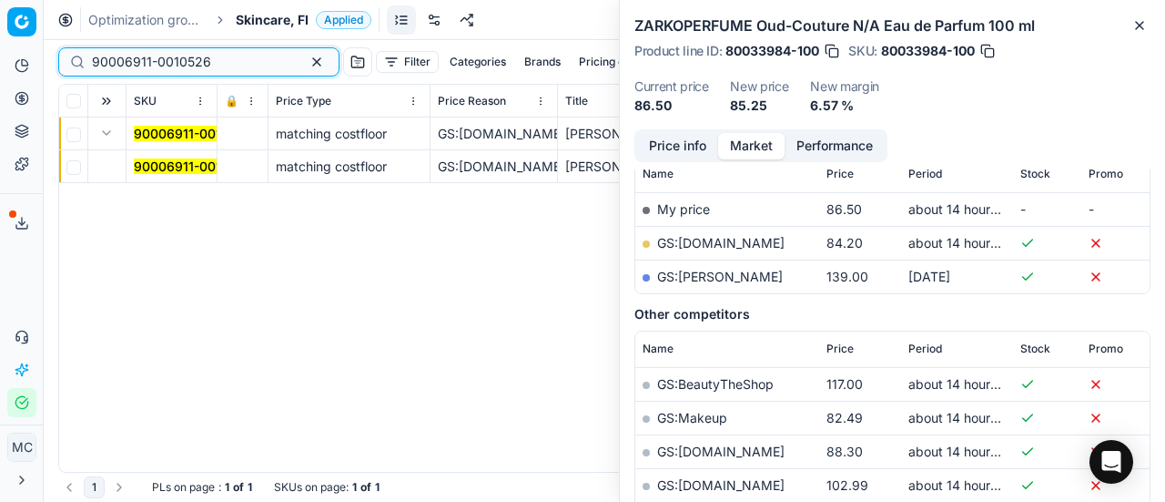
type input "90006911-0010526"
drag, startPoint x: 105, startPoint y: 135, endPoint x: 113, endPoint y: 140, distance: 9.8
click at [106, 137] on button "Expand" at bounding box center [107, 133] width 22 height 22
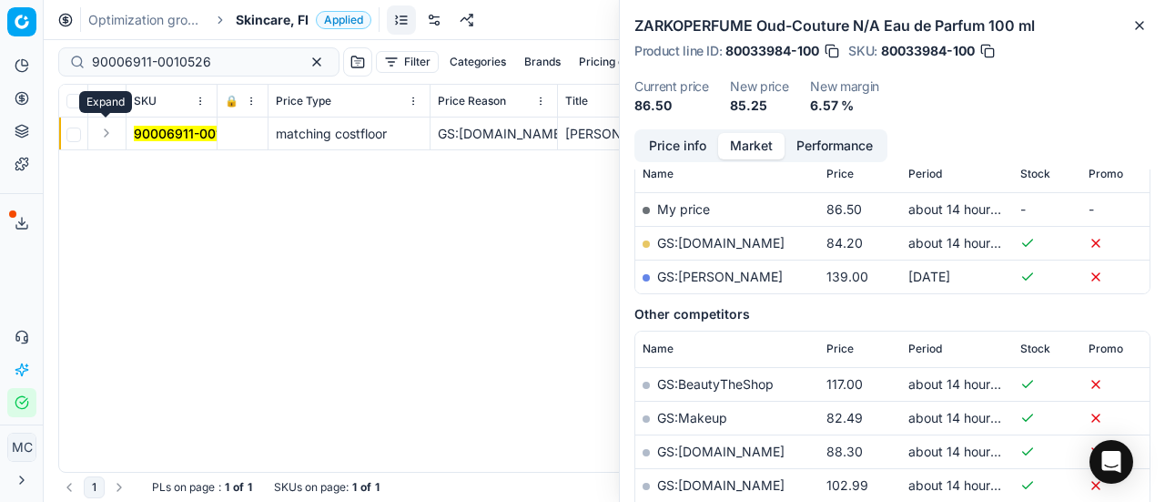
click at [111, 138] on button "Expand" at bounding box center [107, 133] width 22 height 22
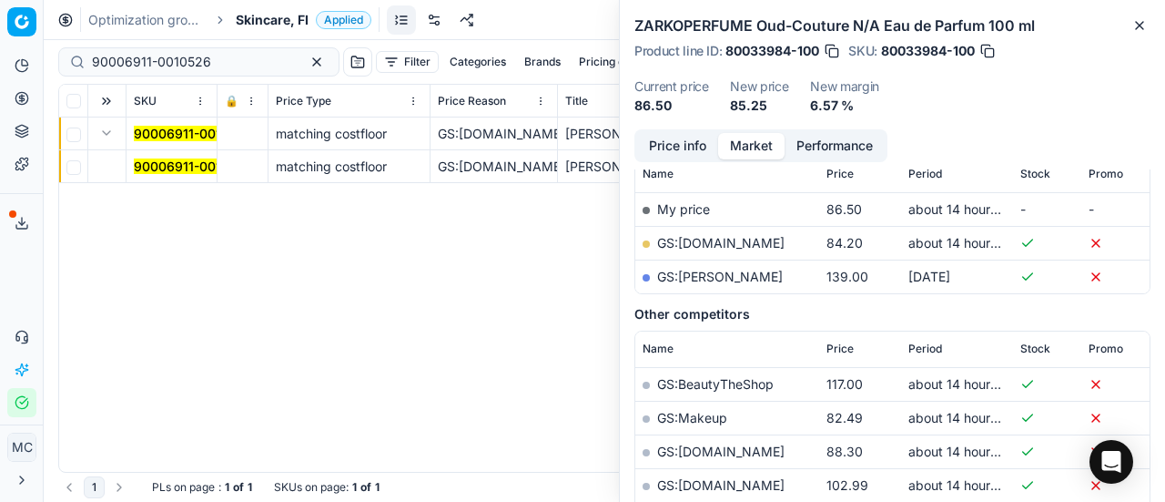
click at [187, 166] on mark "90006911-0010526" at bounding box center [193, 165] width 119 height 15
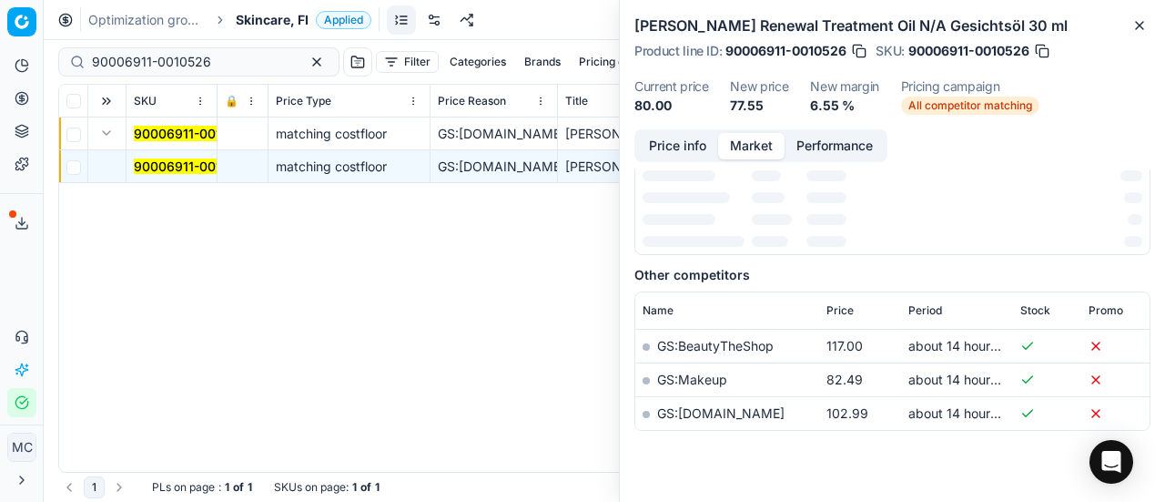
scroll to position [246, 0]
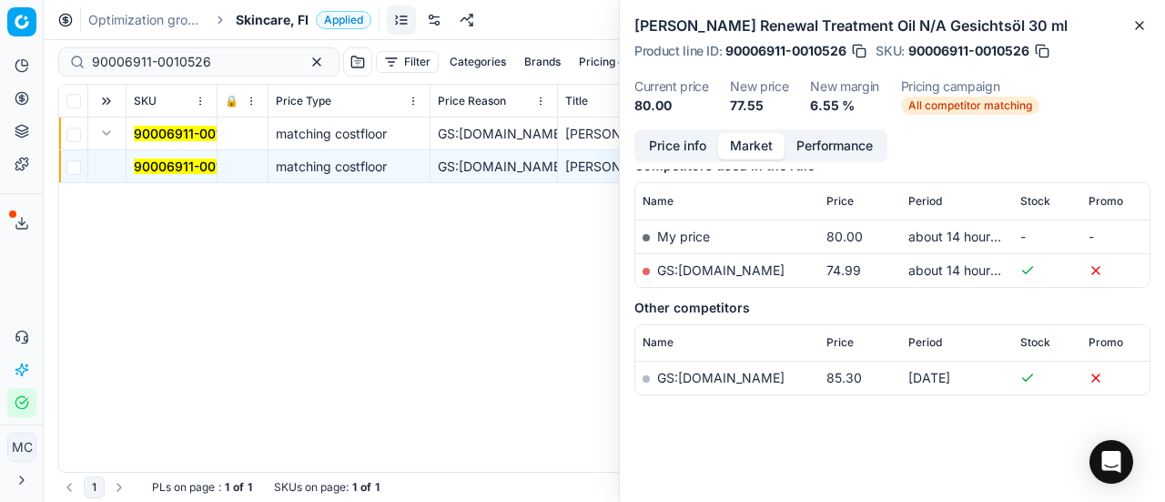
click at [674, 150] on button "Price info" at bounding box center [677, 146] width 81 height 26
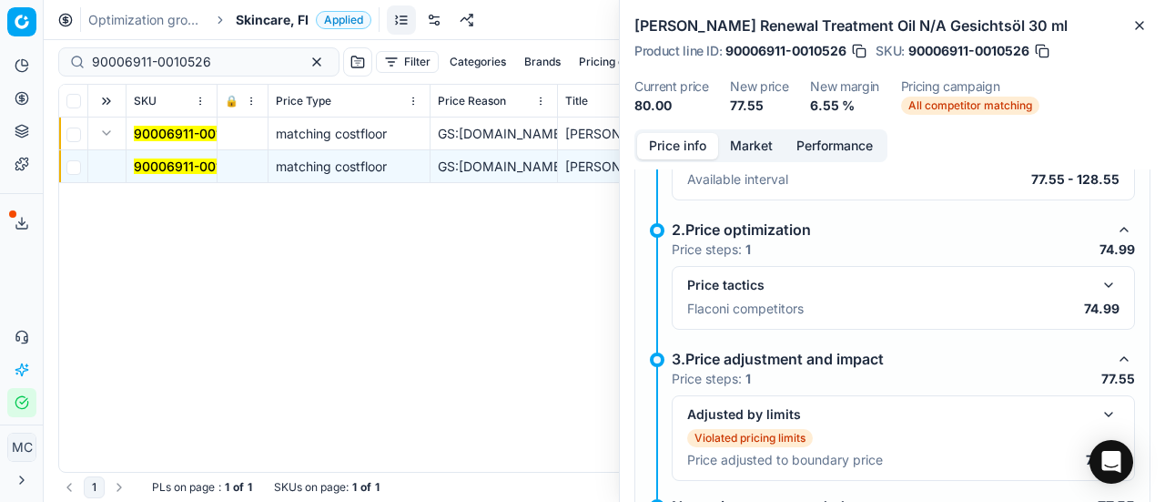
click at [1098, 289] on button "button" at bounding box center [1109, 285] width 22 height 22
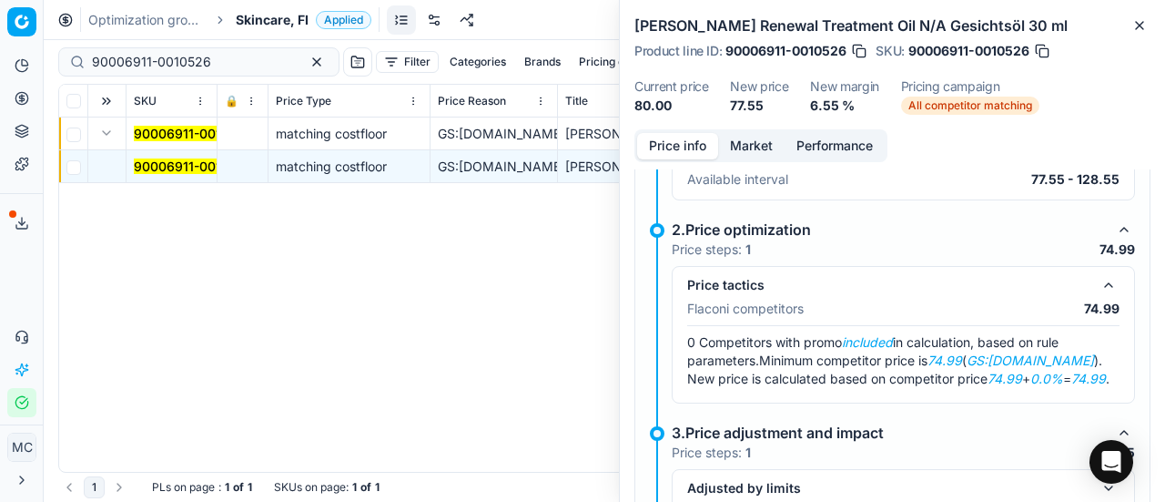
click at [748, 150] on button "Market" at bounding box center [751, 146] width 66 height 26
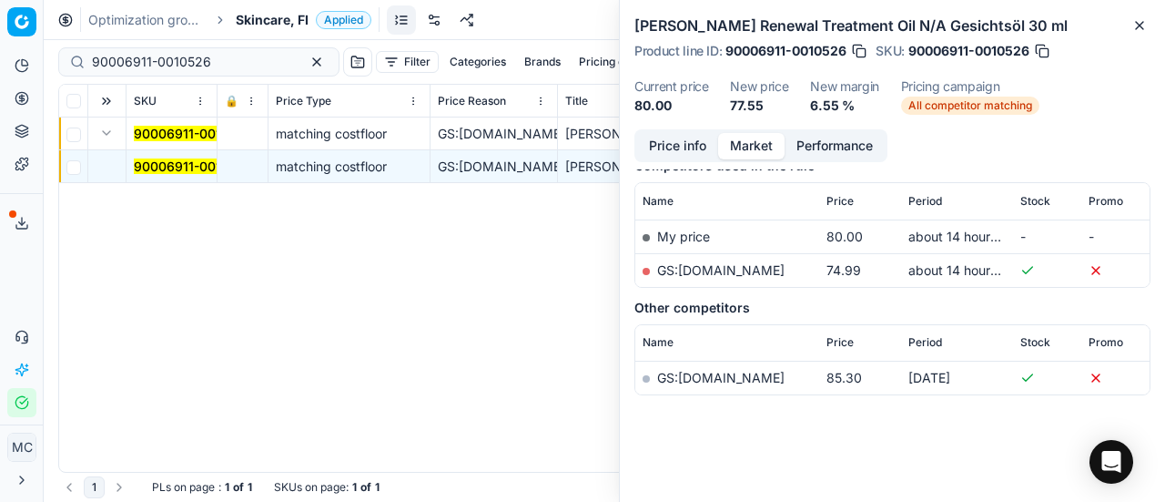
click at [707, 270] on link "GS:Deloox.fi" at bounding box center [720, 269] width 127 height 15
click at [279, 24] on span "Skincare, FI" at bounding box center [272, 20] width 73 height 18
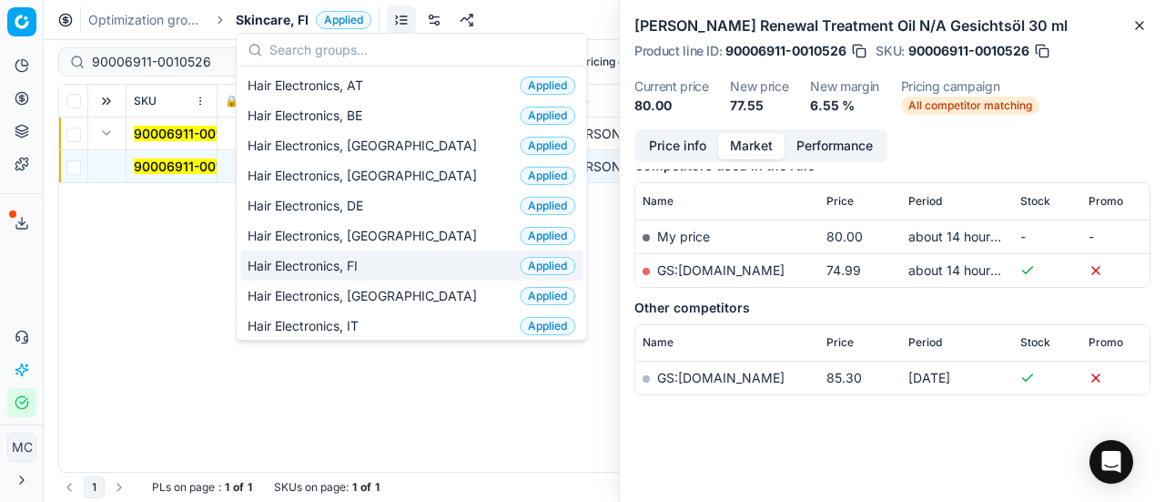
click at [400, 258] on div "Hair Electronics, FI Applied" at bounding box center [411, 265] width 342 height 30
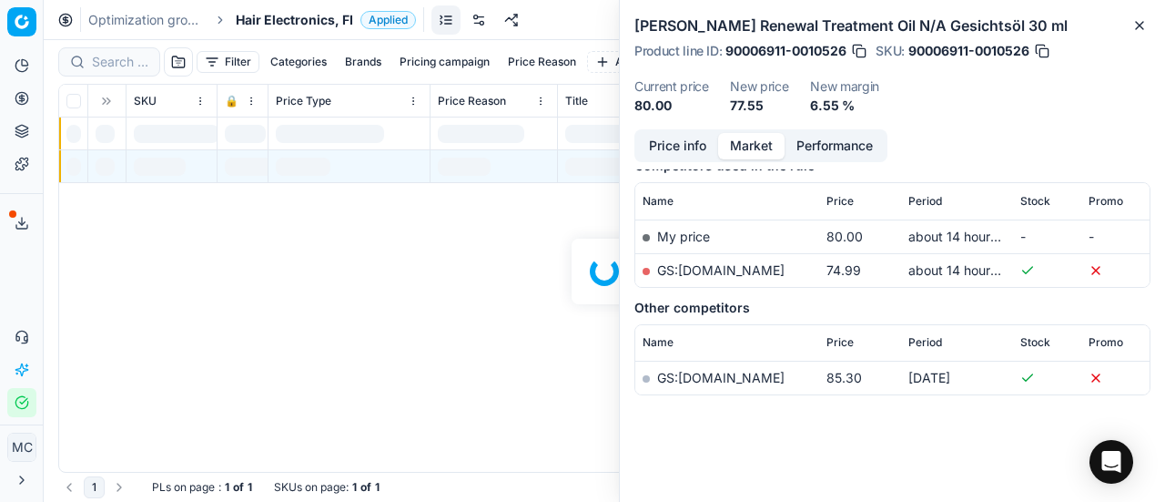
scroll to position [246, 0]
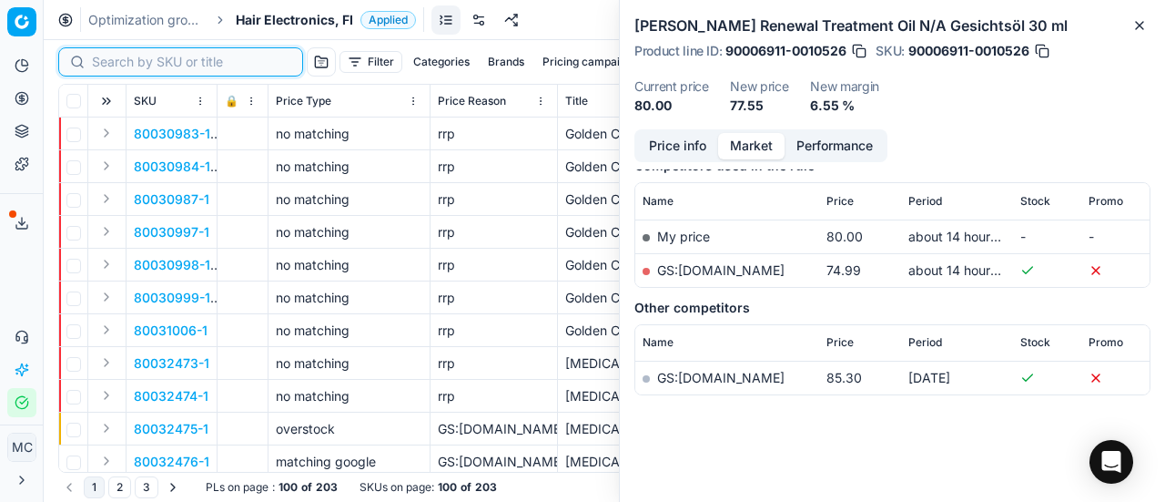
click at [107, 59] on input at bounding box center [191, 62] width 199 height 18
paste input "80070116-1"
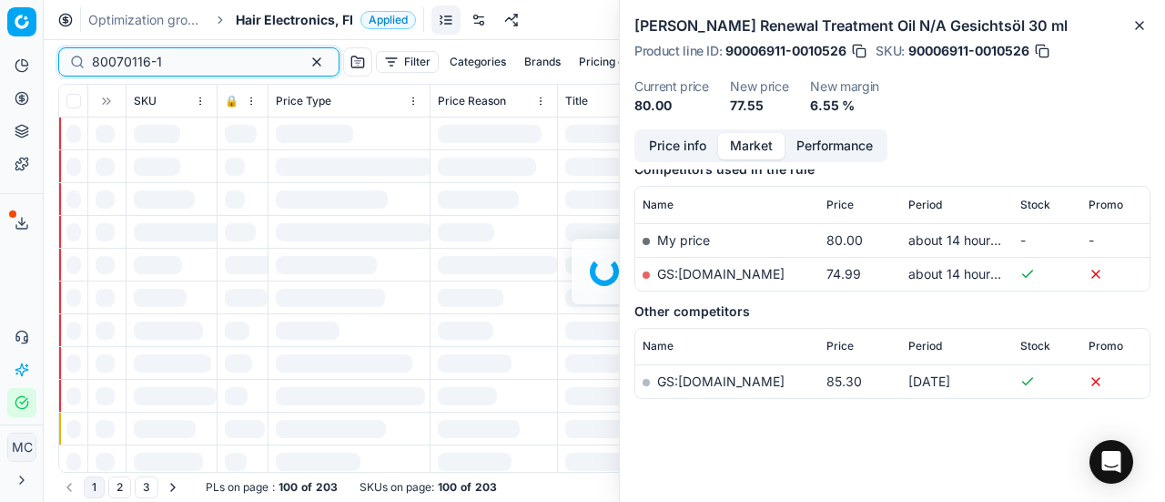
scroll to position [246, 0]
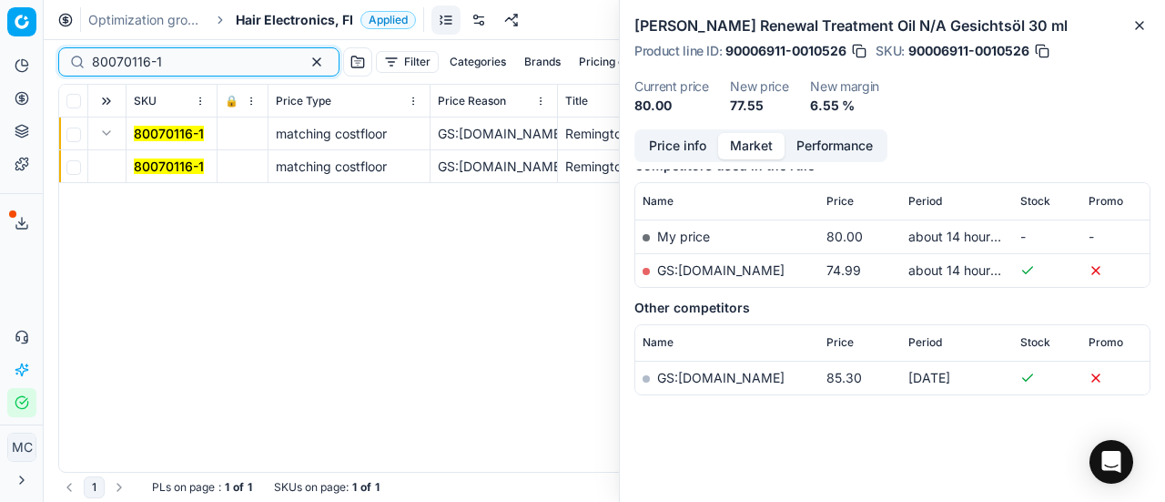
type input "80070116-1"
click at [162, 168] on mark "80070116-1" at bounding box center [169, 165] width 70 height 15
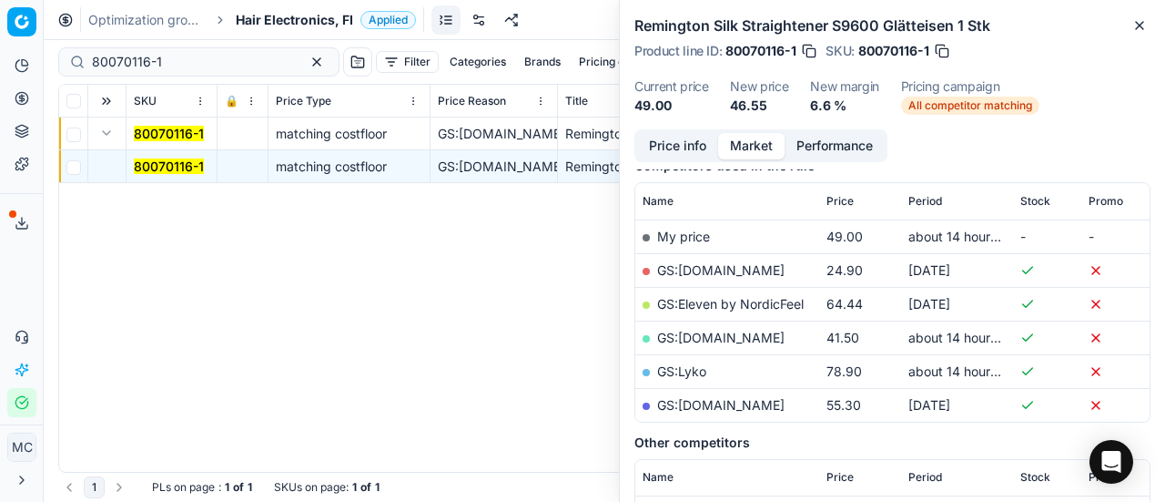
click at [670, 145] on button "Price info" at bounding box center [677, 146] width 81 height 26
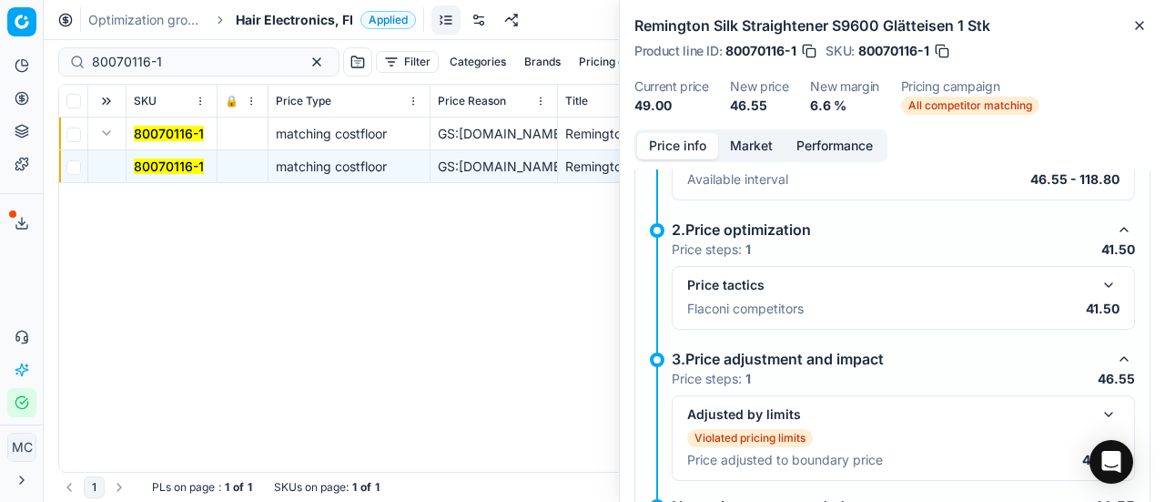
click at [1098, 274] on button "button" at bounding box center [1109, 285] width 22 height 22
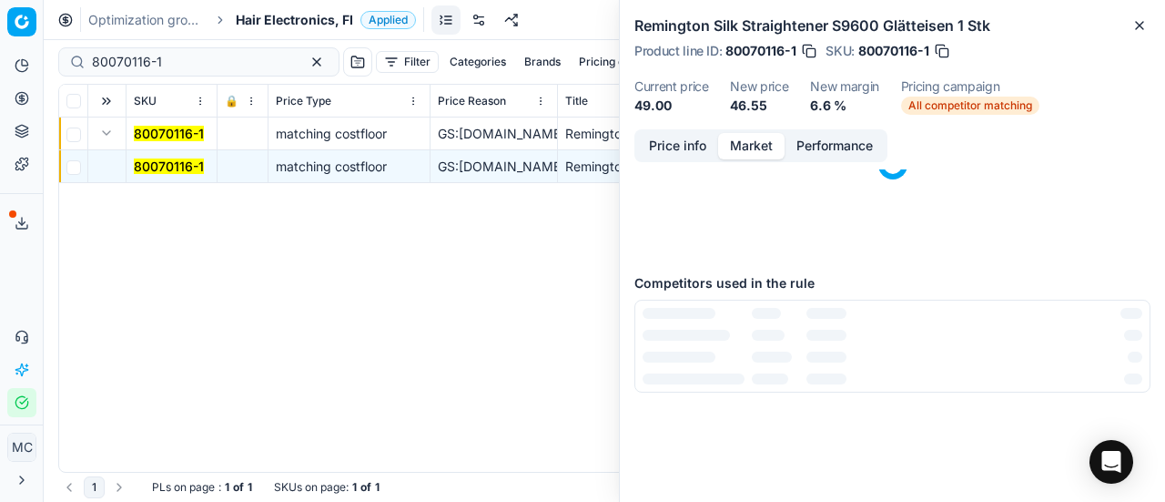
click at [750, 143] on button "Market" at bounding box center [751, 146] width 66 height 26
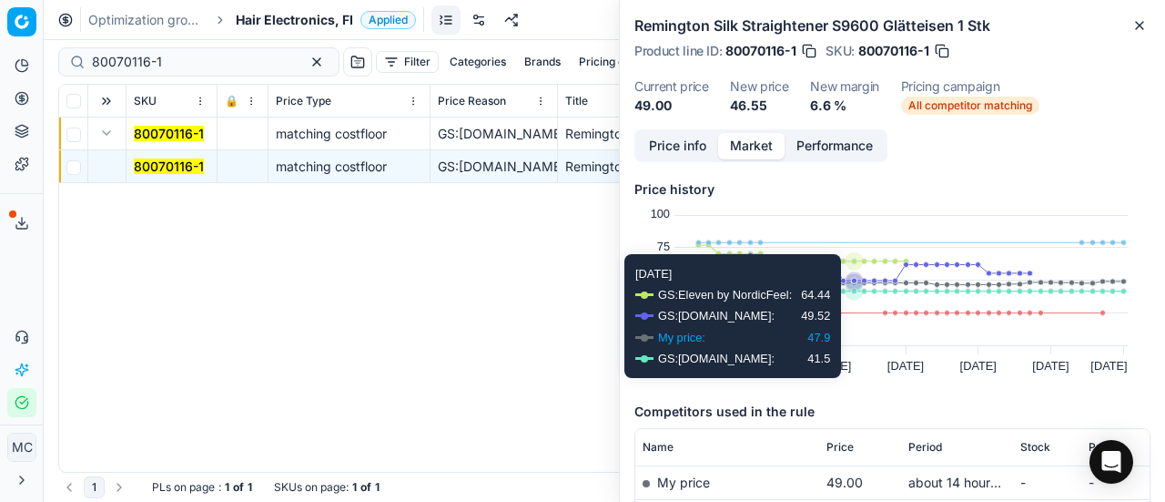
scroll to position [364, 0]
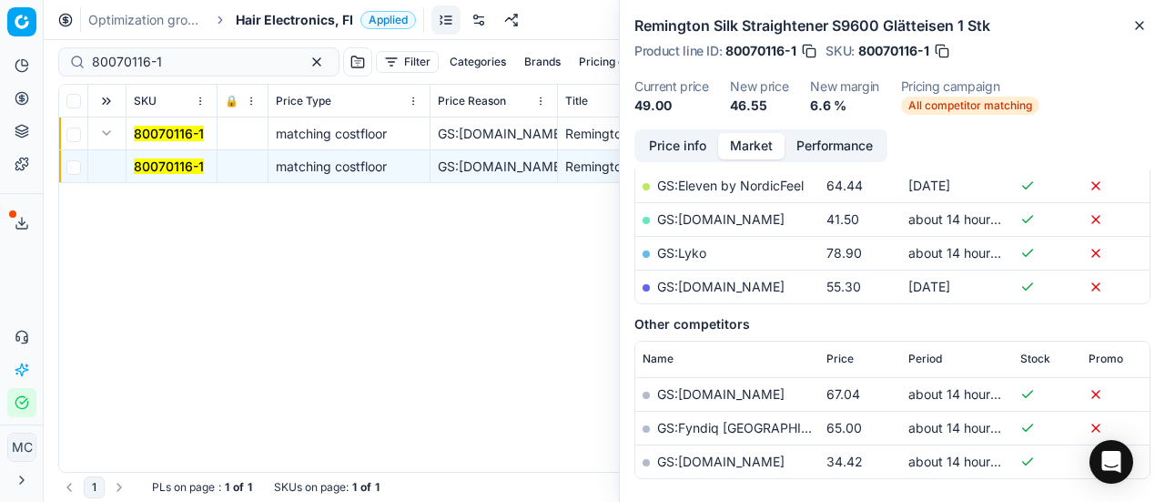
click at [714, 214] on link "GS:Luxplus.fi" at bounding box center [720, 218] width 127 height 15
click at [310, 15] on span "Hair Electronics, FI" at bounding box center [294, 20] width 117 height 18
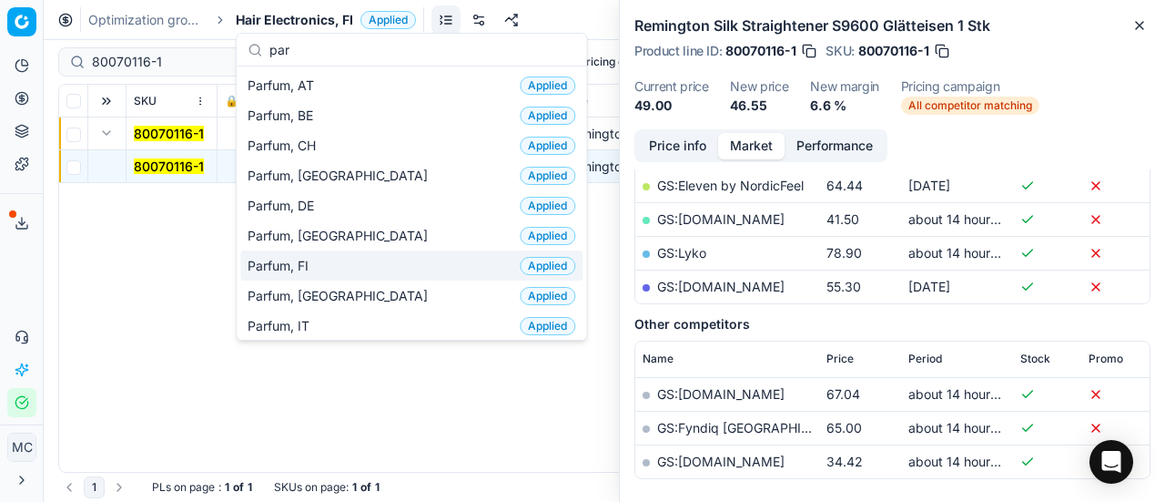
type input "par"
click at [379, 261] on div "Parfum, FI Applied" at bounding box center [411, 265] width 342 height 30
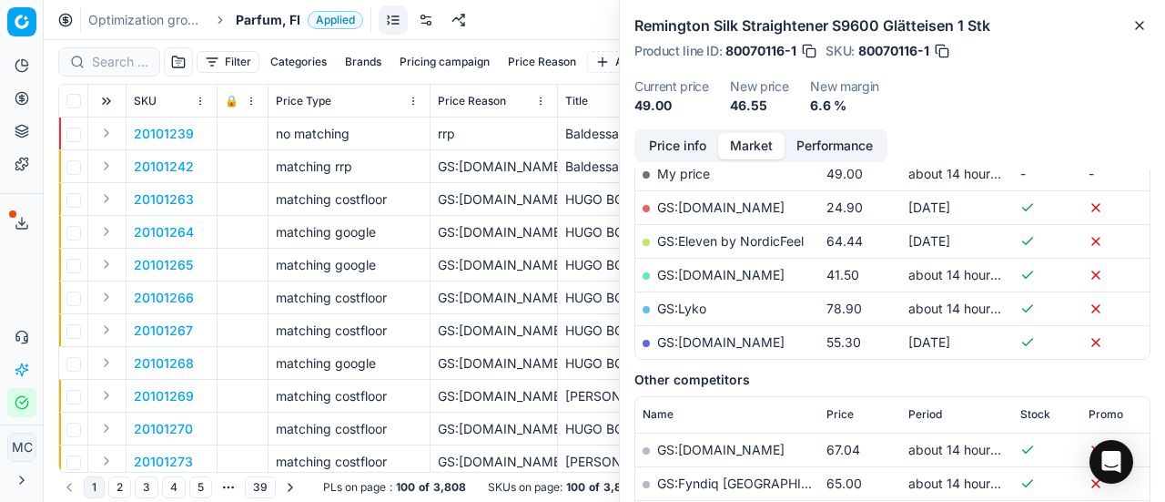
scroll to position [364, 0]
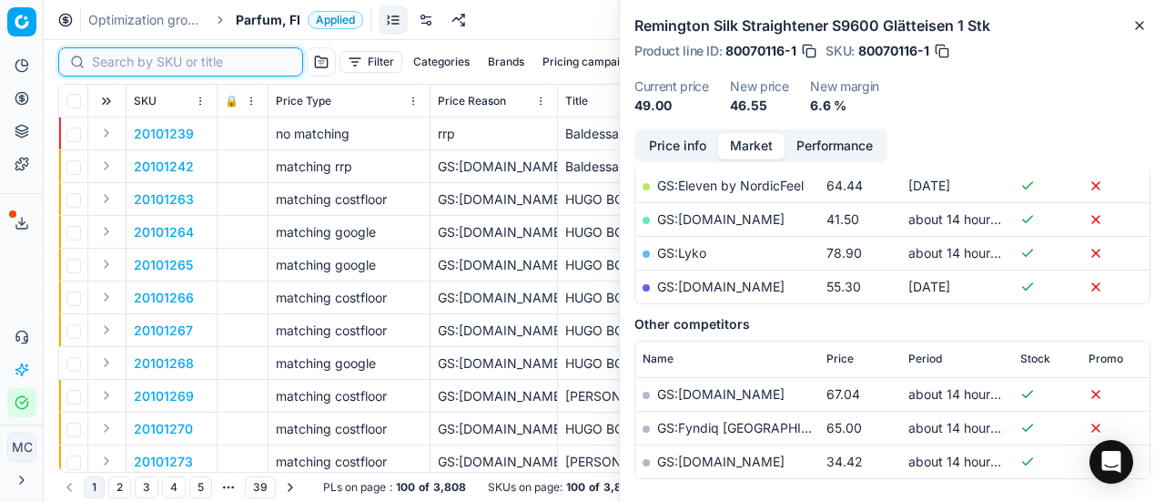
click at [118, 54] on input at bounding box center [191, 62] width 199 height 18
paste input "80040459-125"
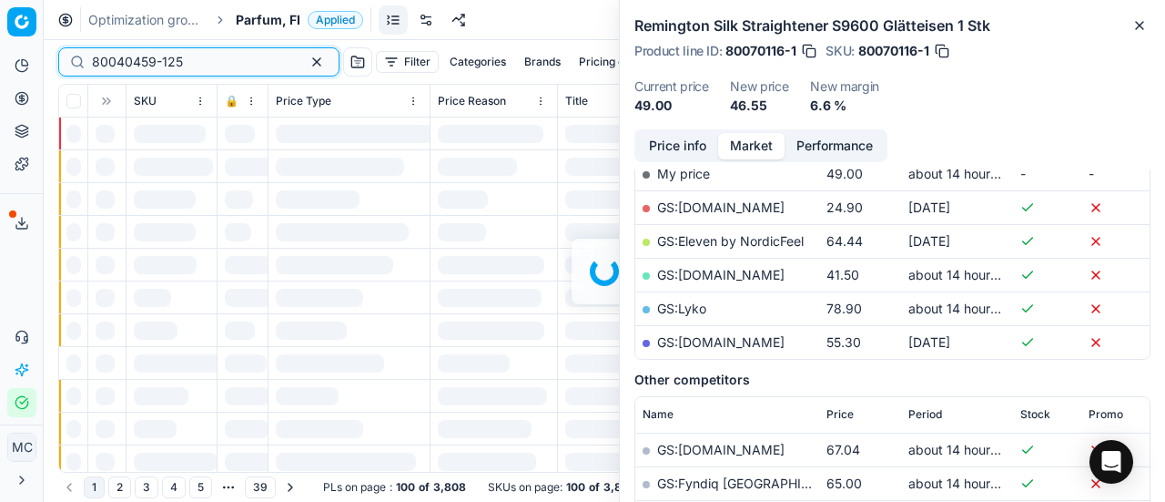
scroll to position [364, 0]
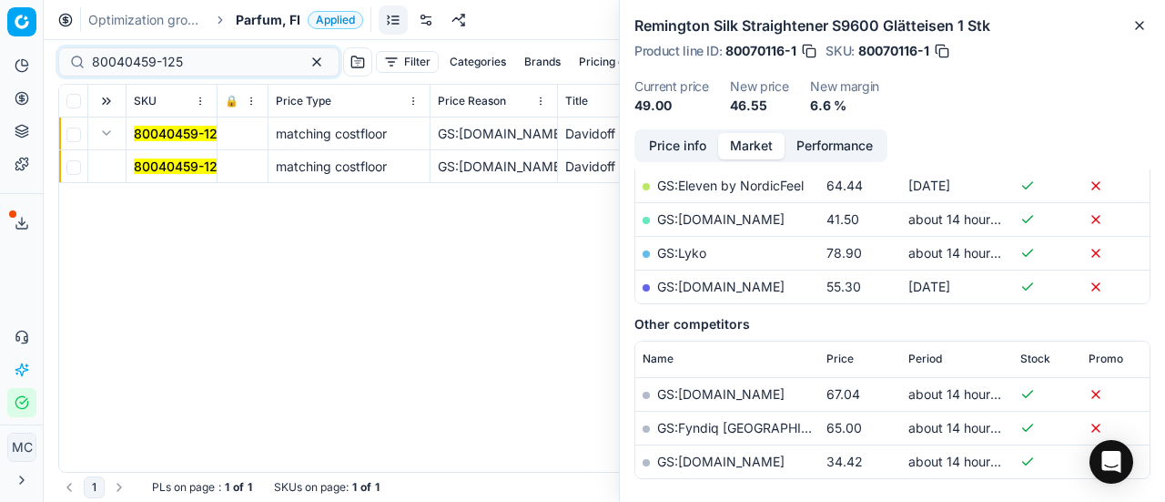
click at [115, 136] on button "Expand" at bounding box center [107, 133] width 22 height 22
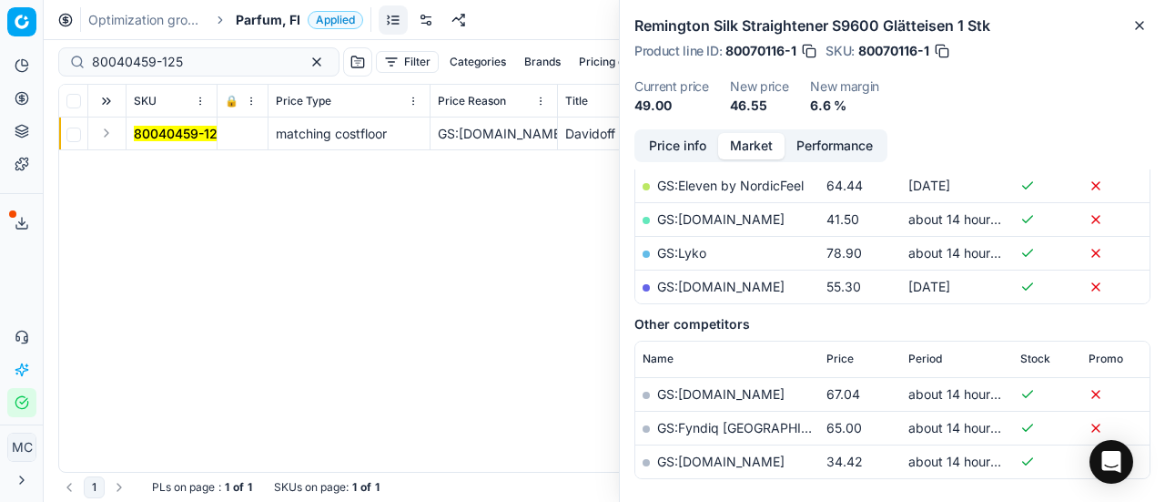
click at [105, 132] on button "Expand" at bounding box center [107, 133] width 22 height 22
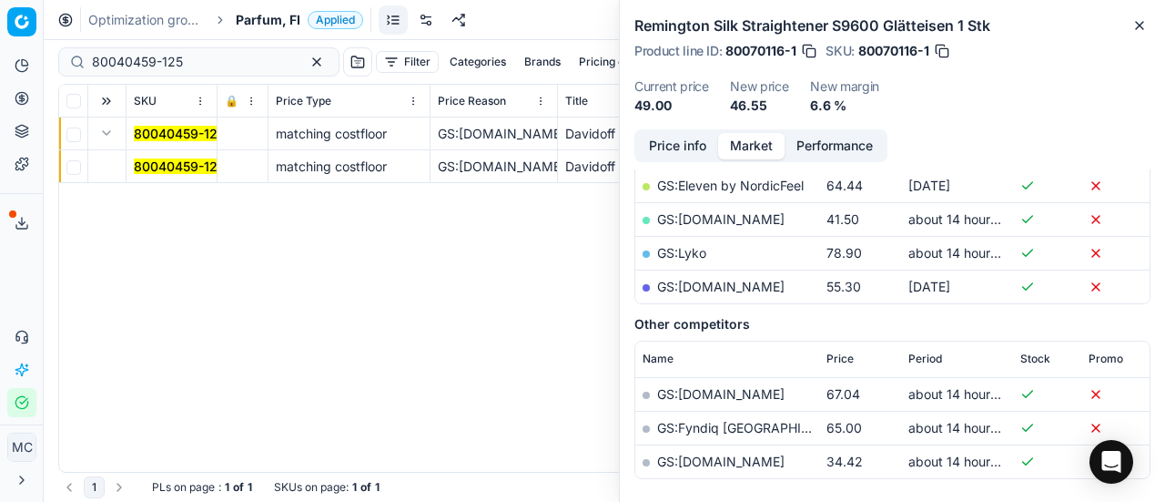
click at [166, 163] on mark "80040459-125" at bounding box center [179, 165] width 91 height 15
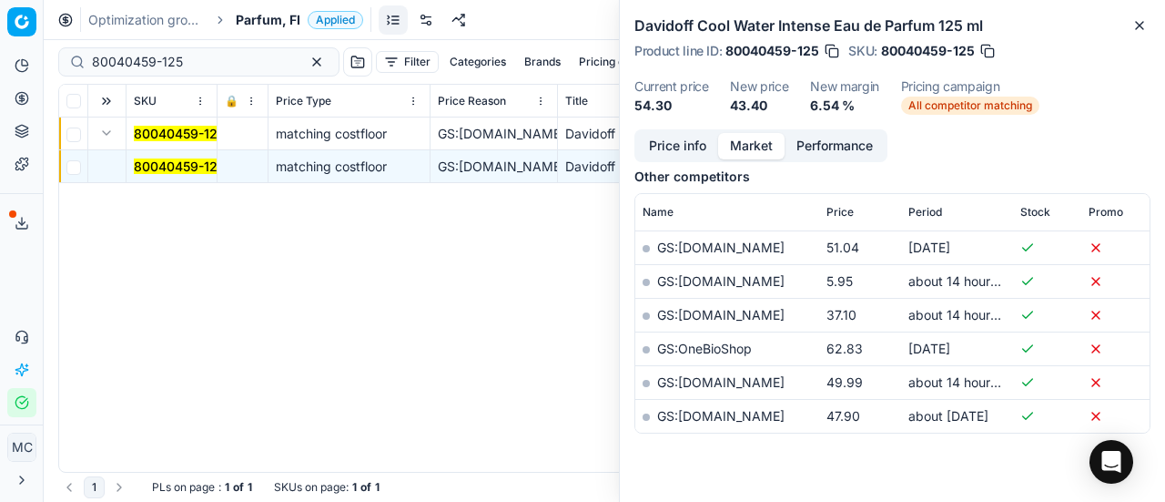
scroll to position [0, 0]
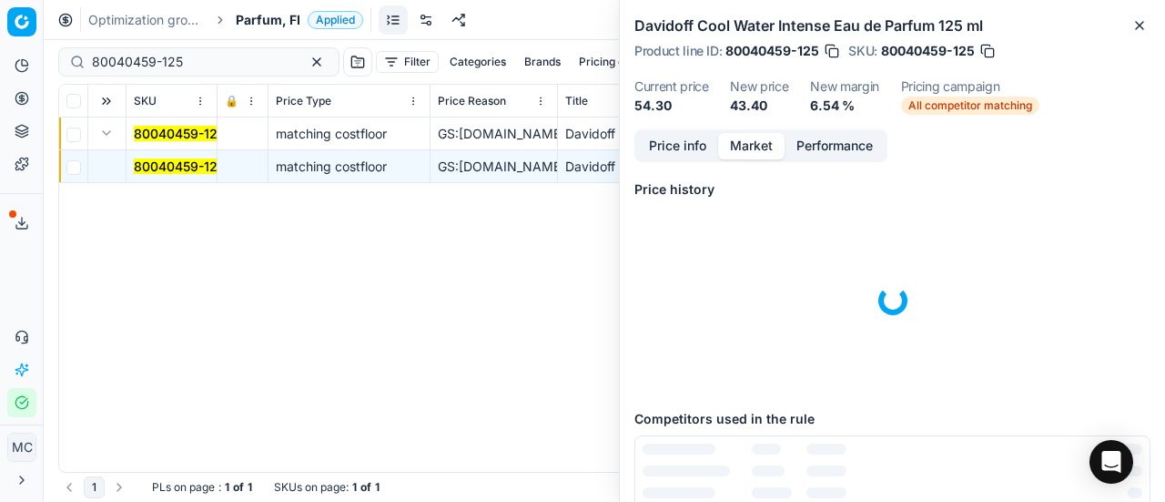
click at [665, 156] on button "Price info" at bounding box center [677, 146] width 81 height 26
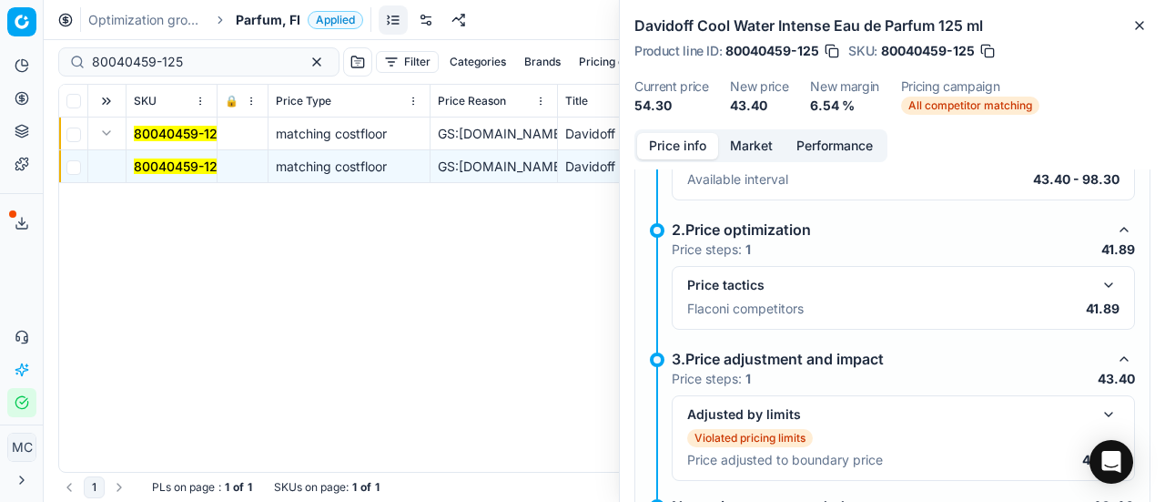
click at [1098, 277] on button "button" at bounding box center [1109, 285] width 22 height 22
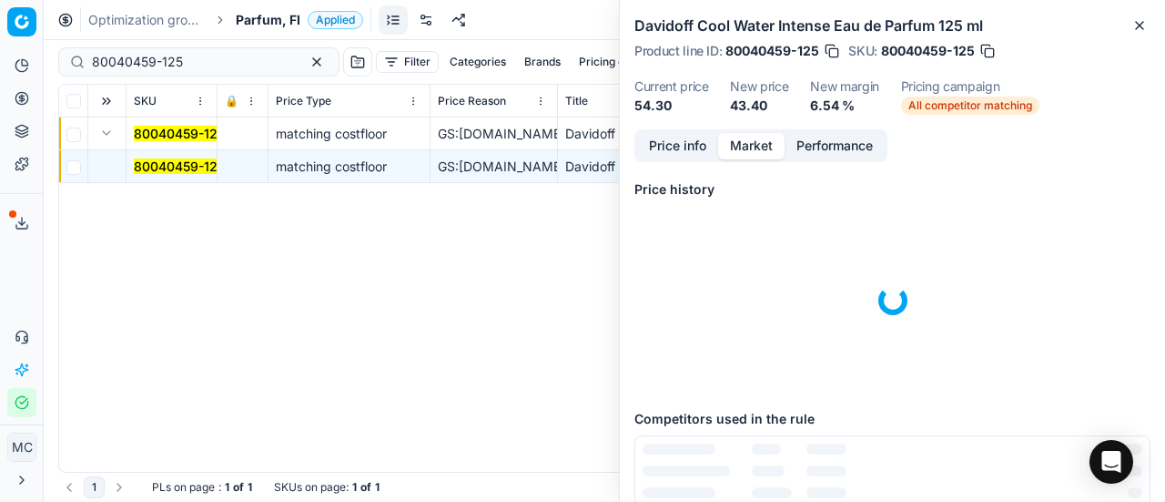
click at [759, 137] on button "Market" at bounding box center [751, 146] width 66 height 26
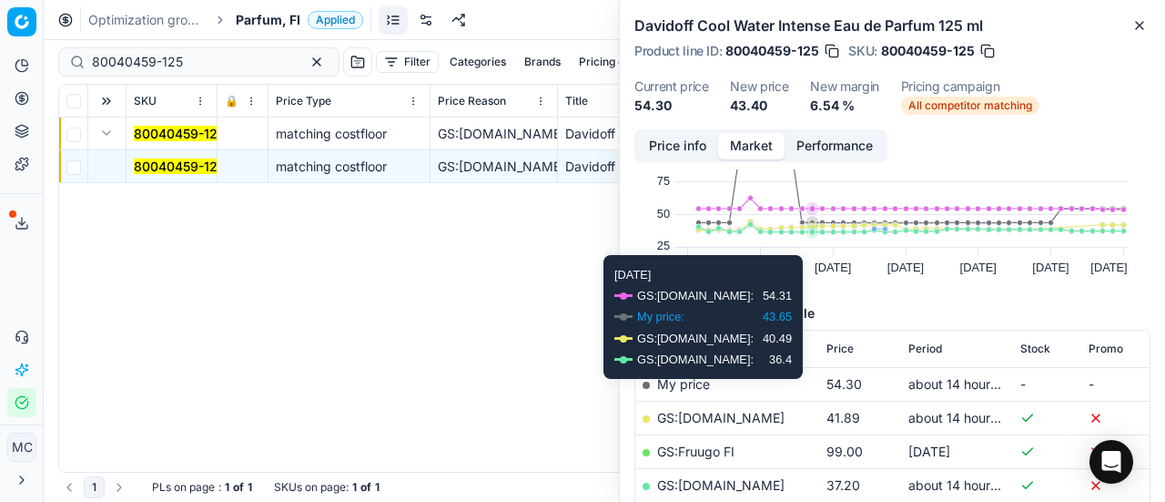
scroll to position [182, 0]
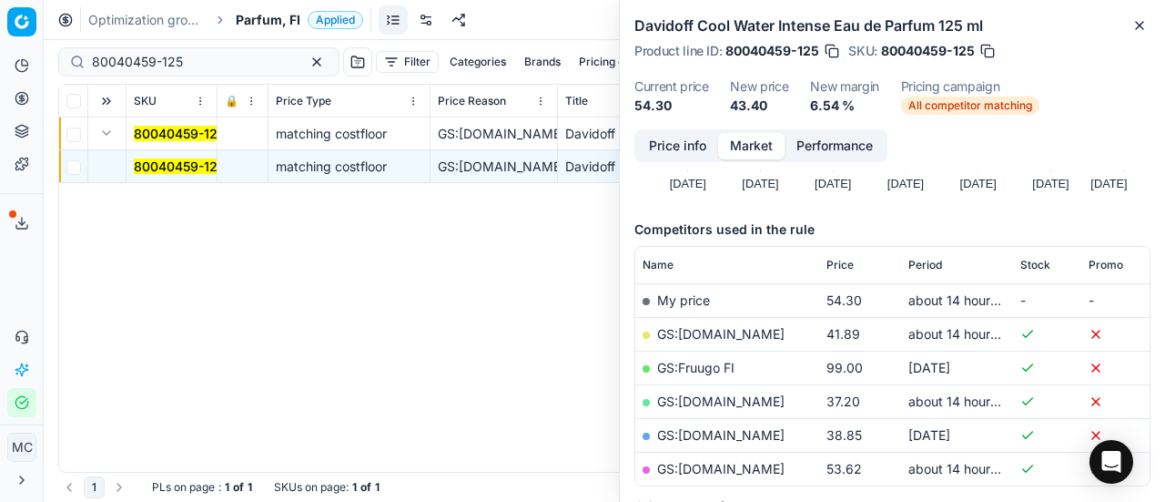
click at [723, 335] on link "GS:Deloox.fi" at bounding box center [720, 333] width 127 height 15
drag, startPoint x: 217, startPoint y: 56, endPoint x: 0, endPoint y: 81, distance: 218.1
click at [0, 65] on div "Pricing platform Analytics Pricing Product portfolio Templates Export service 1…" at bounding box center [582, 251] width 1165 height 502
paste input "19127-7"
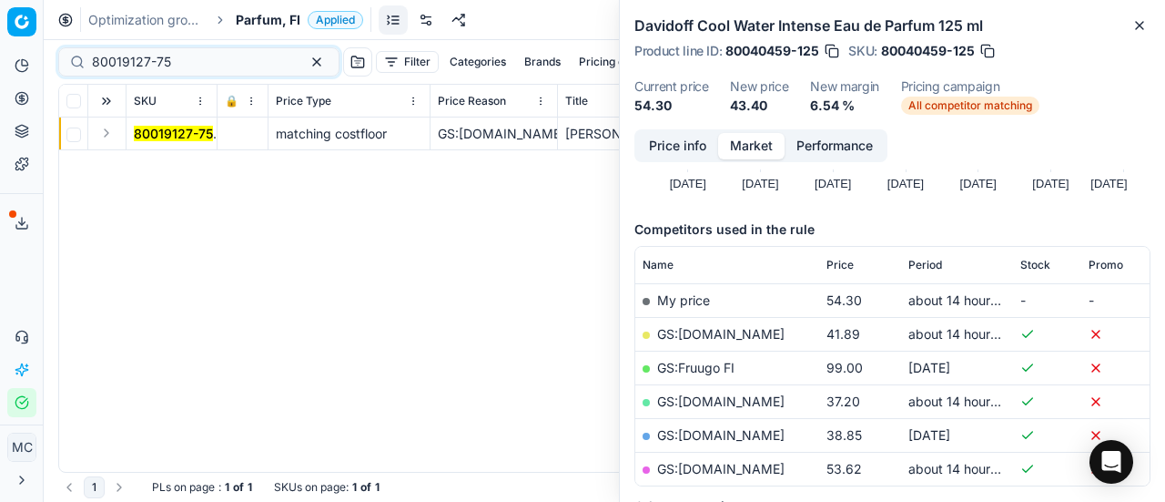
click at [104, 132] on button "Expand" at bounding box center [107, 133] width 22 height 22
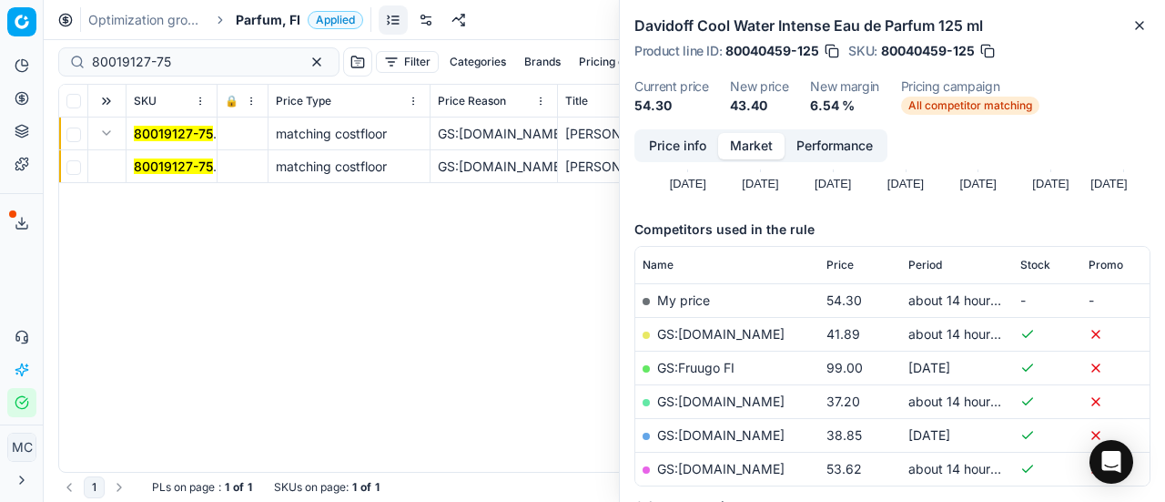
drag, startPoint x: 150, startPoint y: 159, endPoint x: 481, endPoint y: 159, distance: 330.4
click at [151, 159] on mark "80019127-75" at bounding box center [173, 165] width 79 height 15
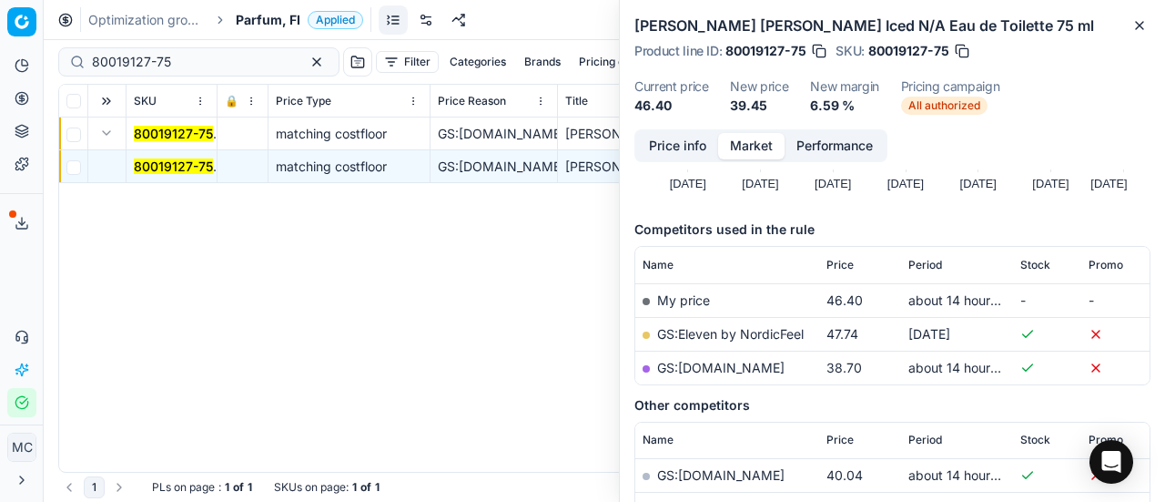
click at [684, 147] on button "Price info" at bounding box center [677, 146] width 81 height 26
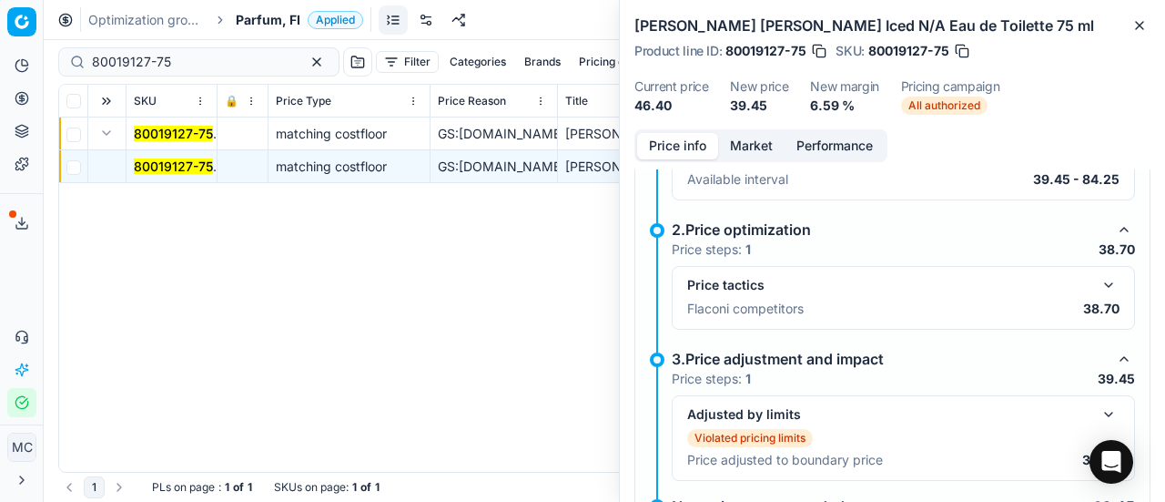
click at [1098, 277] on button "button" at bounding box center [1109, 285] width 22 height 22
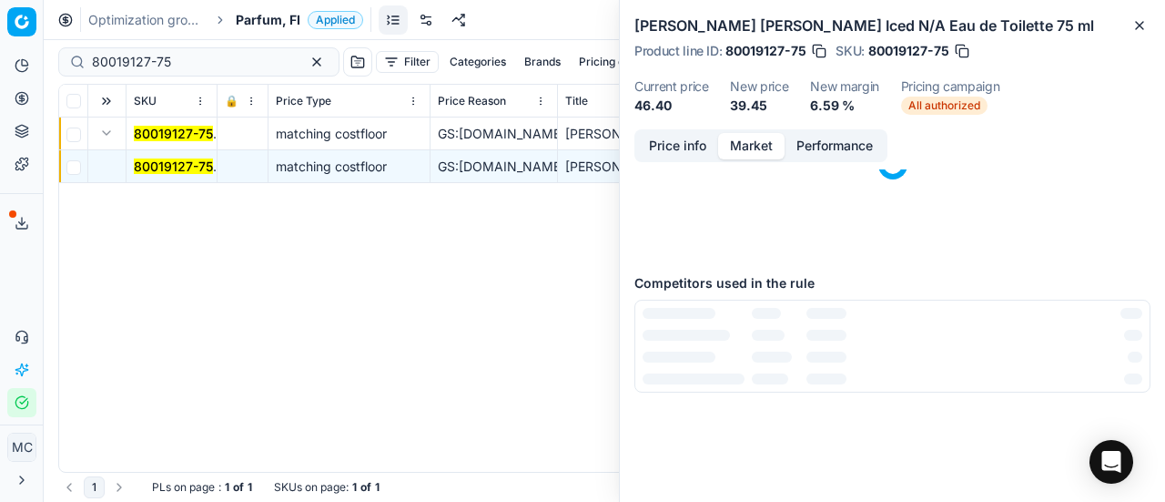
click at [742, 137] on button "Market" at bounding box center [751, 146] width 66 height 26
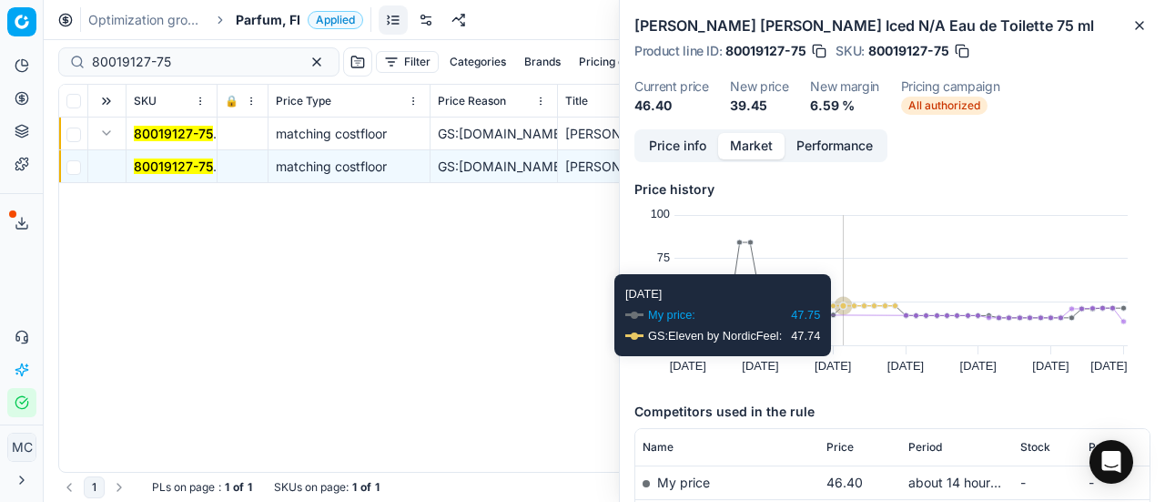
scroll to position [273, 0]
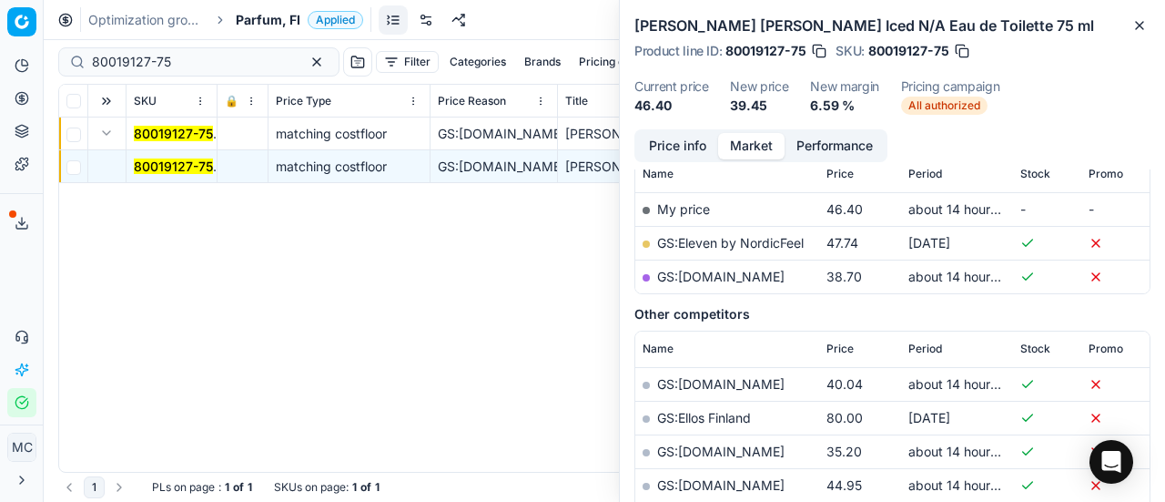
click at [711, 276] on link "GS:Notino.fi" at bounding box center [720, 276] width 127 height 15
click at [0, 57] on div "Pricing platform Analytics Pricing Product portfolio Templates Export service 1…" at bounding box center [582, 251] width 1165 height 502
paste input "90006334-0009593"
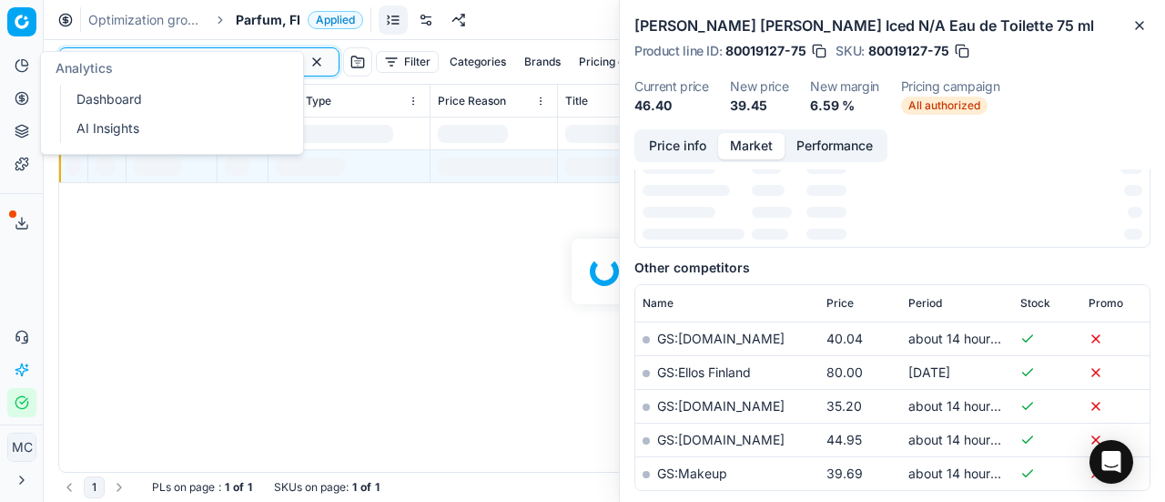
scroll to position [273, 0]
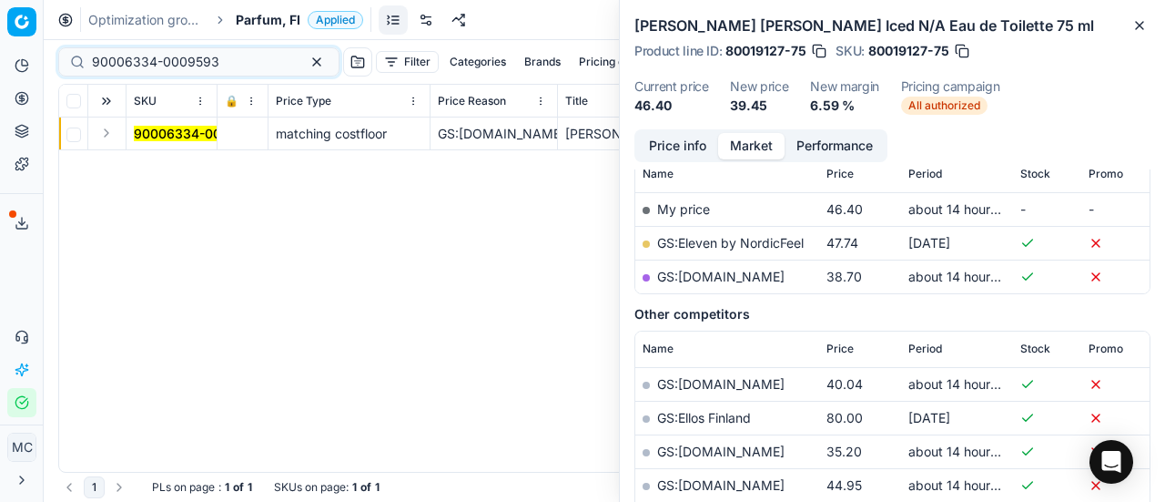
click at [110, 137] on button "Expand" at bounding box center [107, 133] width 22 height 22
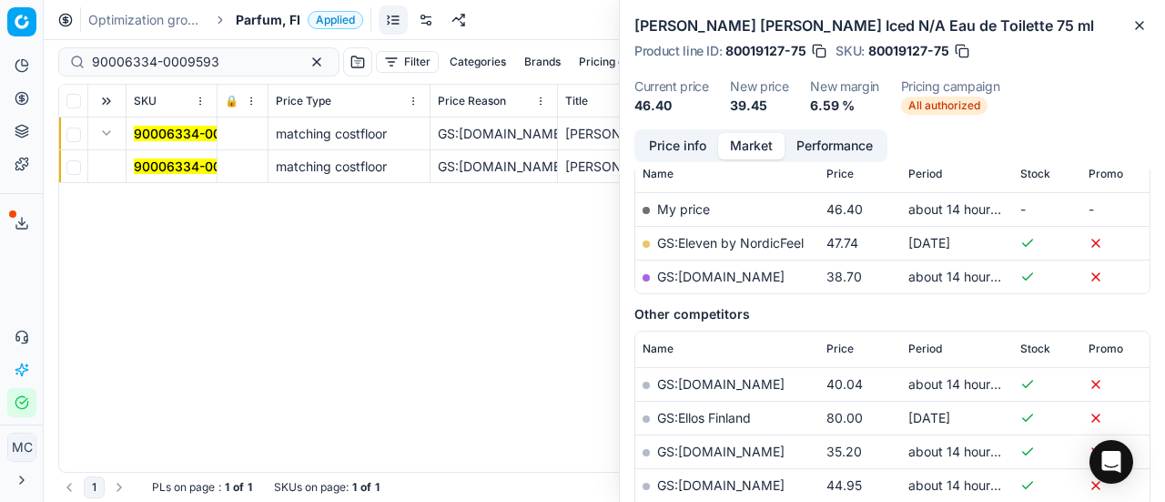
click at [204, 165] on mark "90006334-0009593" at bounding box center [197, 165] width 127 height 15
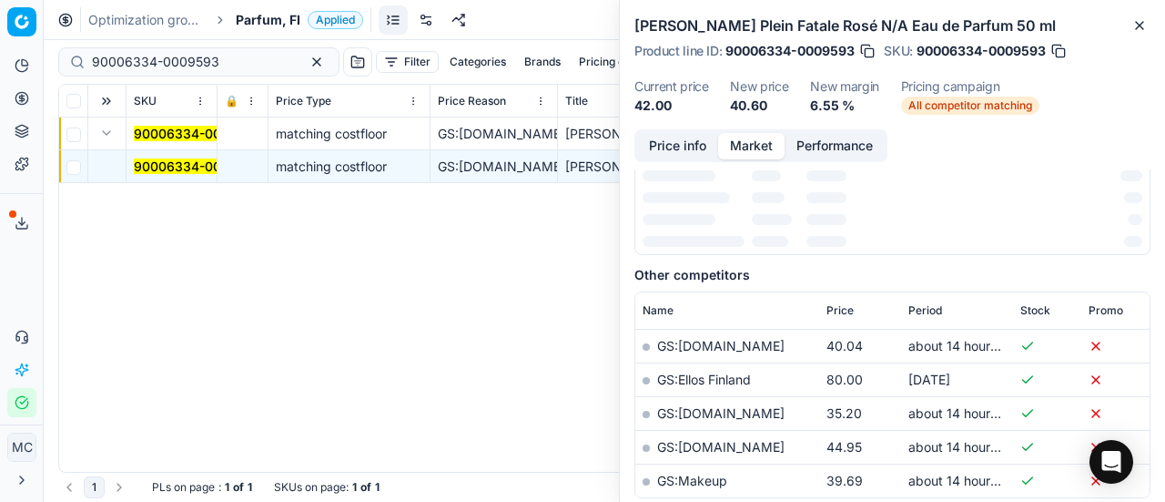
scroll to position [0, 0]
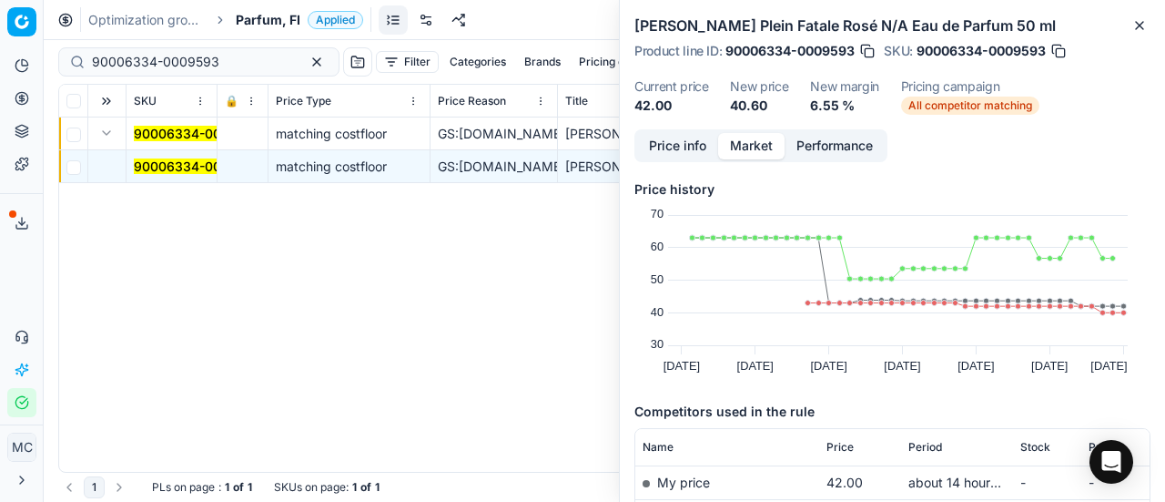
click at [682, 150] on button "Price info" at bounding box center [677, 146] width 81 height 26
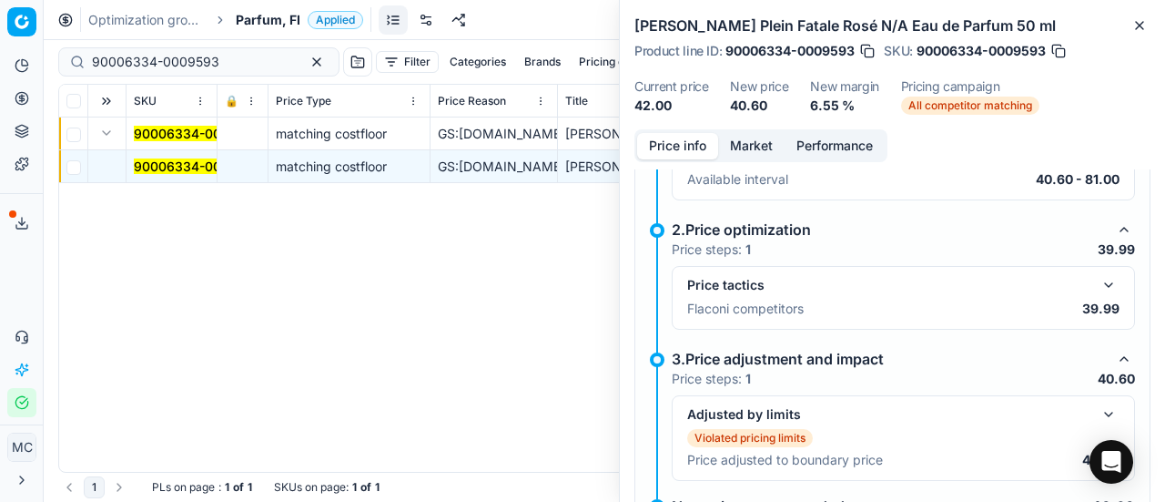
scroll to position [319, 0]
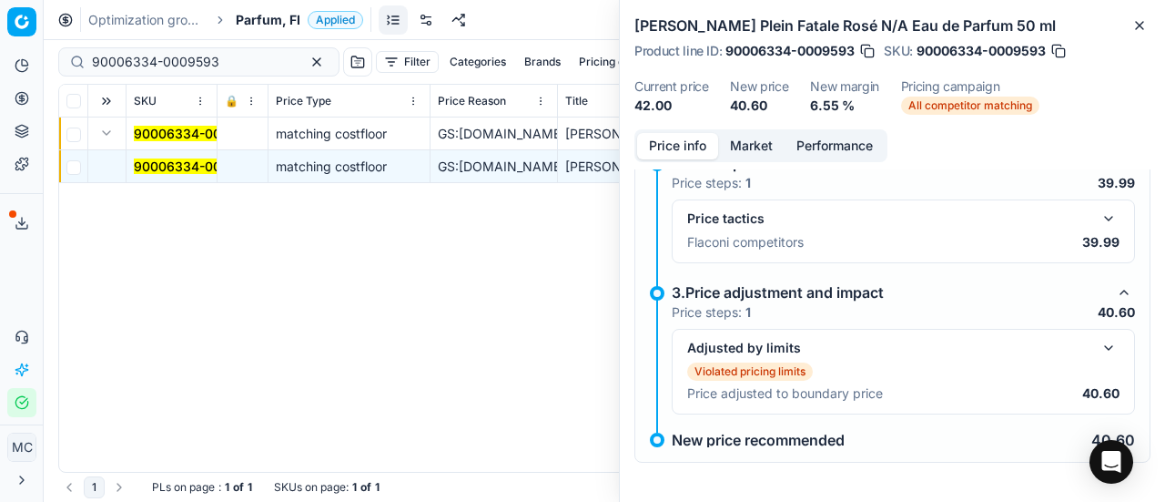
click at [1098, 208] on button "button" at bounding box center [1109, 219] width 22 height 22
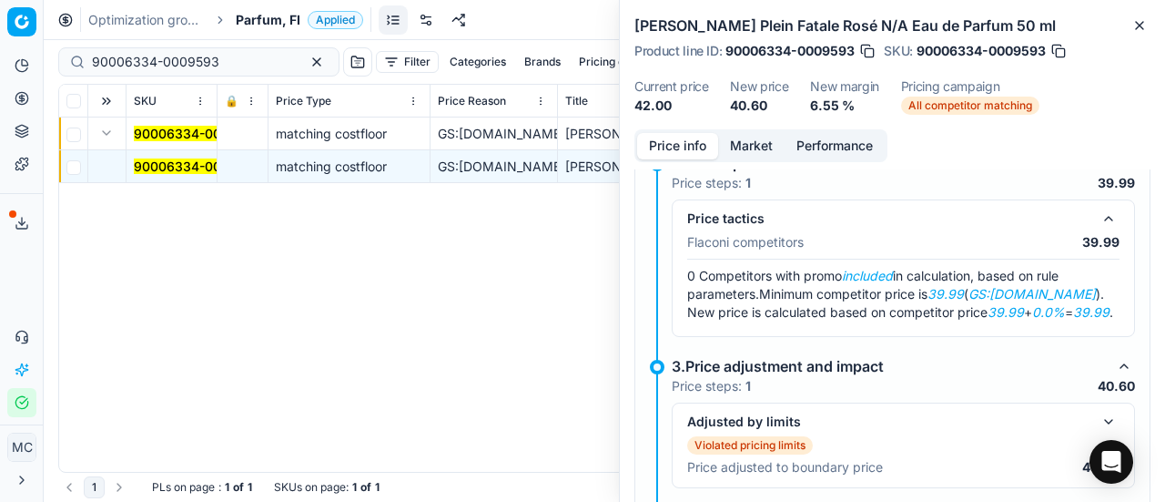
click at [757, 148] on button "Market" at bounding box center [751, 146] width 66 height 26
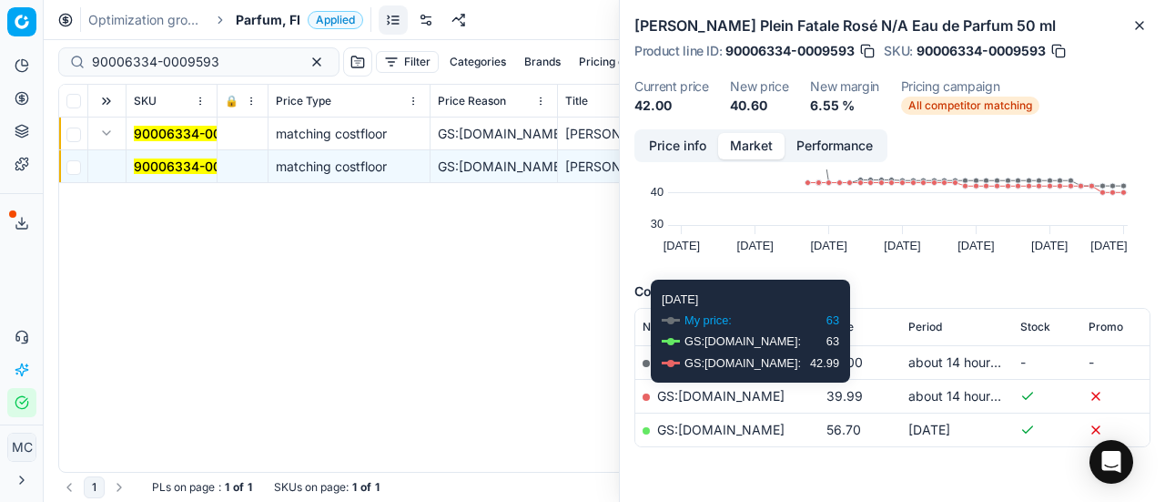
scroll to position [173, 0]
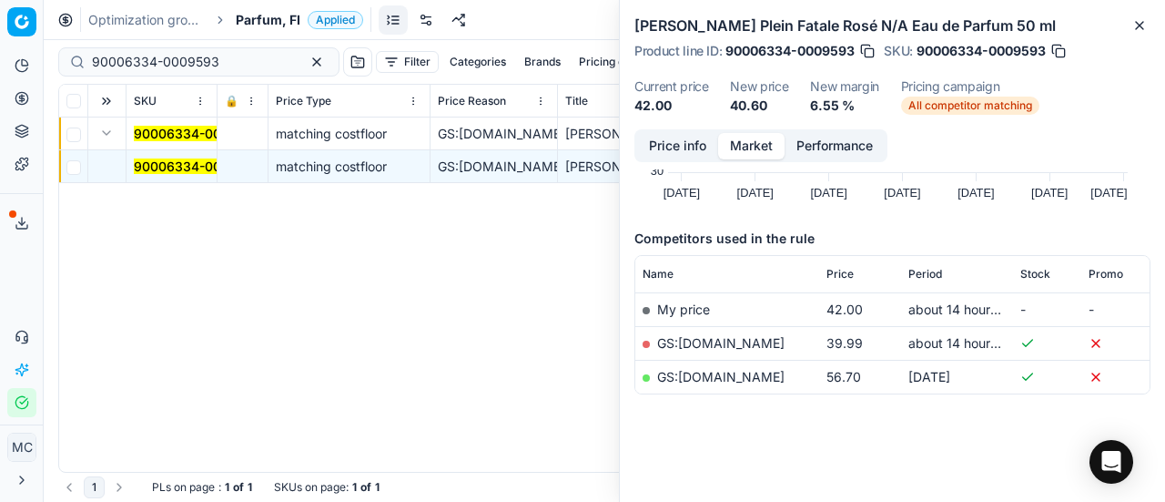
click at [705, 344] on link "GS:Deloox.fi" at bounding box center [720, 342] width 127 height 15
click at [0, 46] on div "Pricing platform Analytics Pricing Product portfolio Templates Export service 1…" at bounding box center [582, 251] width 1165 height 502
paste input "10104-0015712"
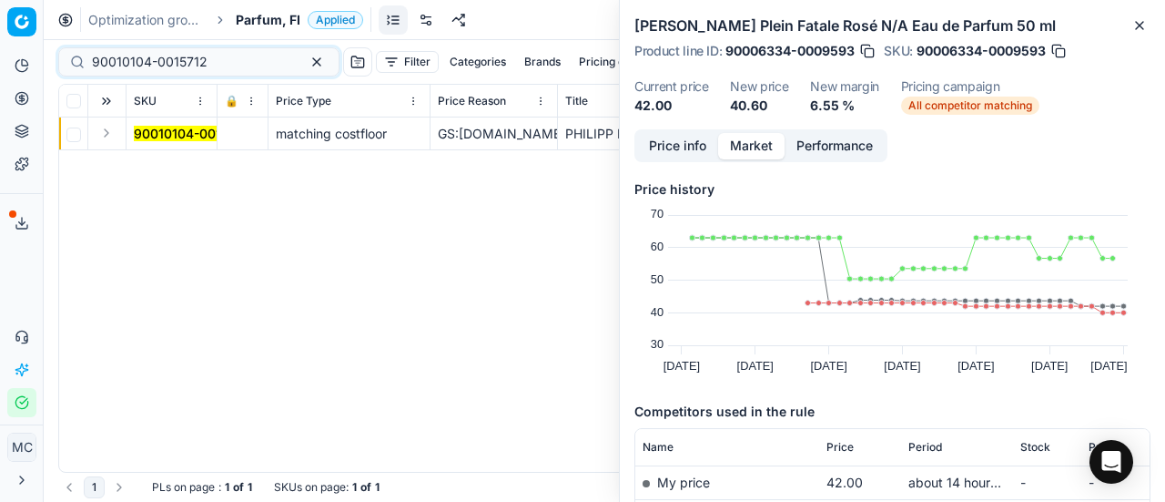
drag, startPoint x: 109, startPoint y: 130, endPoint x: 122, endPoint y: 147, distance: 21.5
click at [109, 130] on button "Expand" at bounding box center [107, 133] width 22 height 22
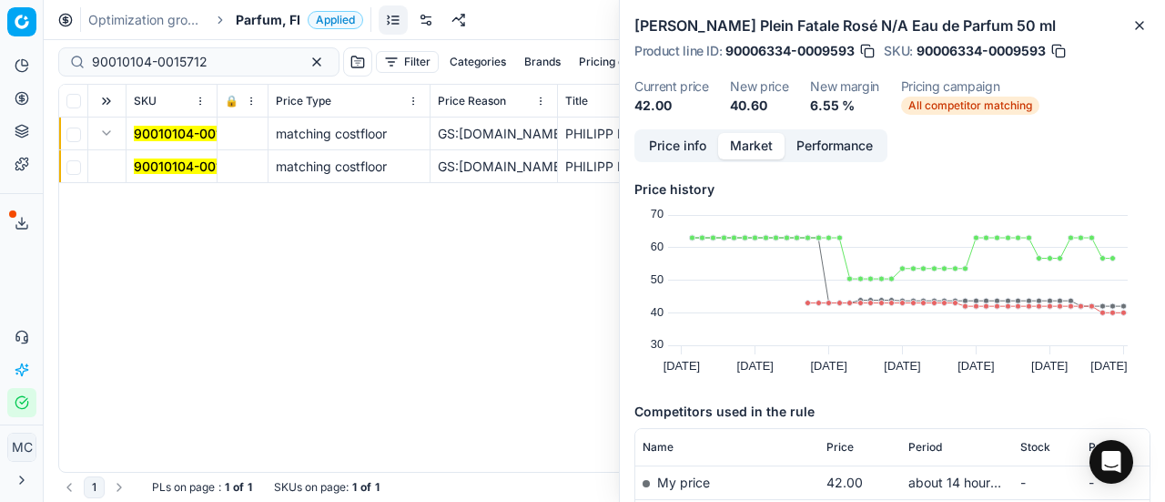
click at [161, 168] on mark "90010104-0015712" at bounding box center [192, 165] width 116 height 15
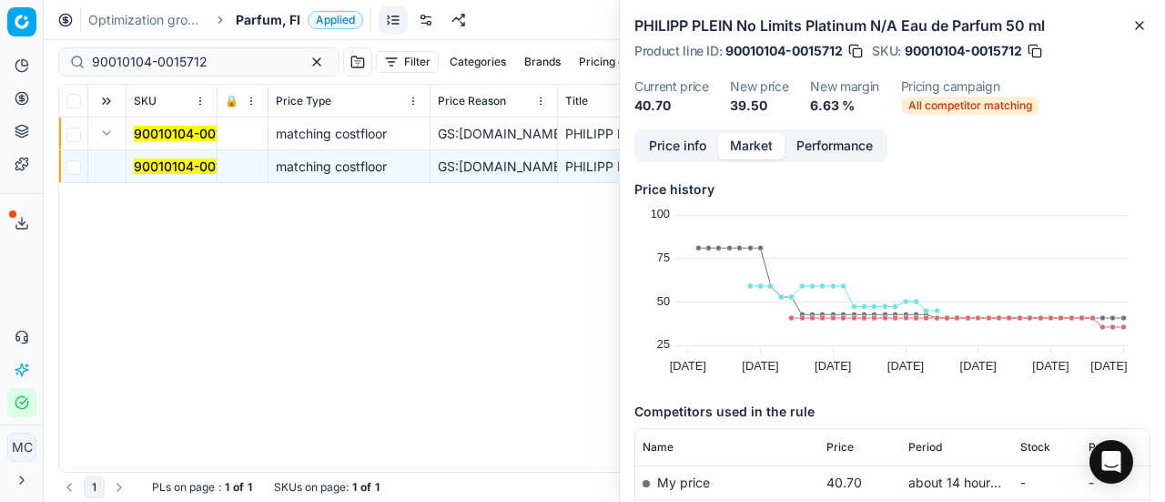
click at [698, 156] on button "Price info" at bounding box center [677, 146] width 81 height 26
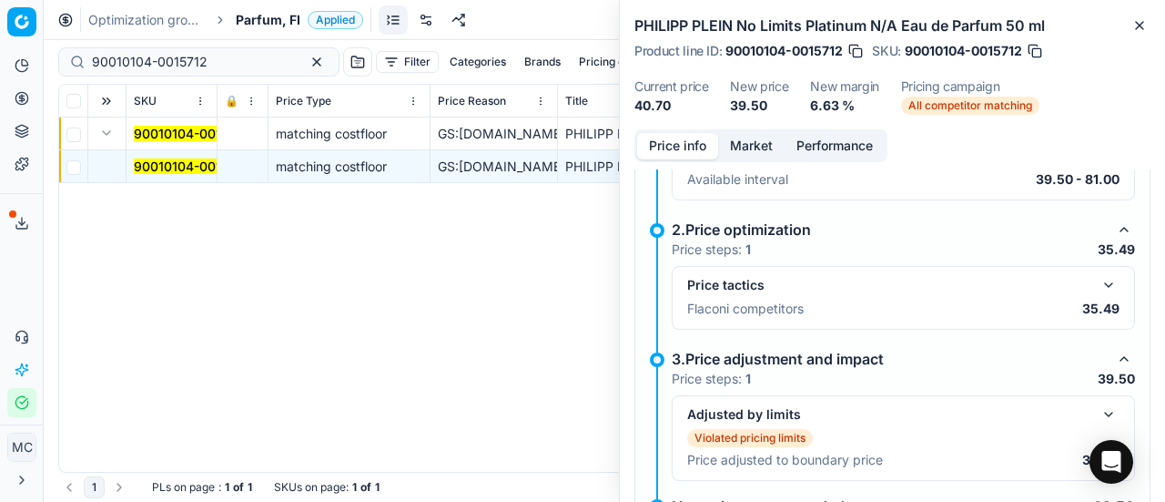
click at [1098, 279] on button "button" at bounding box center [1109, 285] width 22 height 22
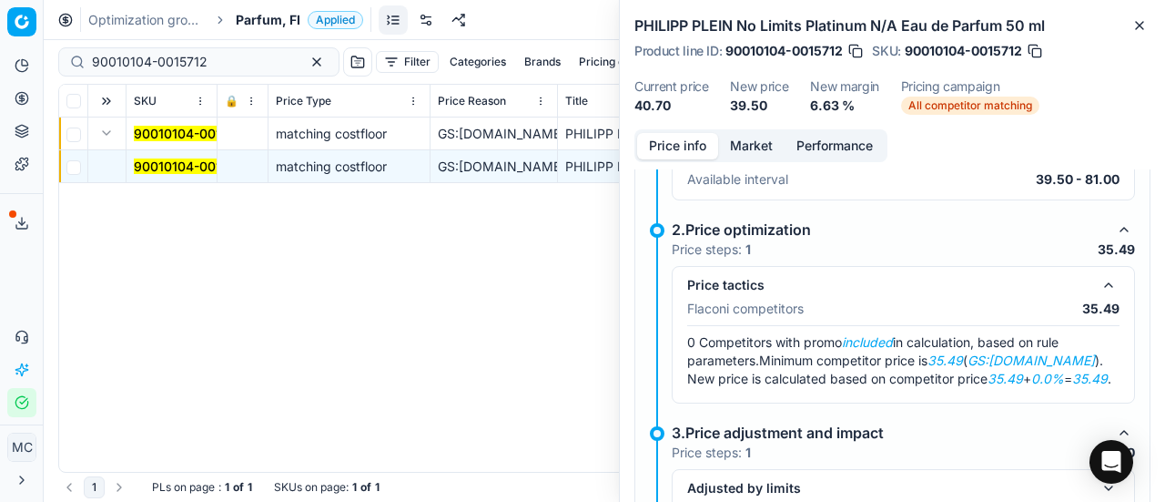
click at [768, 147] on button "Market" at bounding box center [751, 146] width 66 height 26
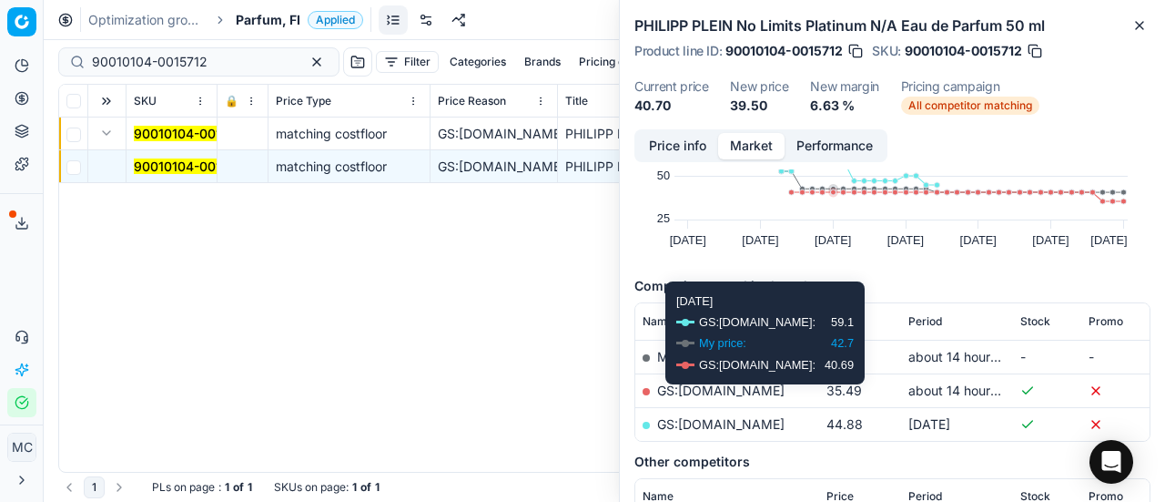
scroll to position [182, 0]
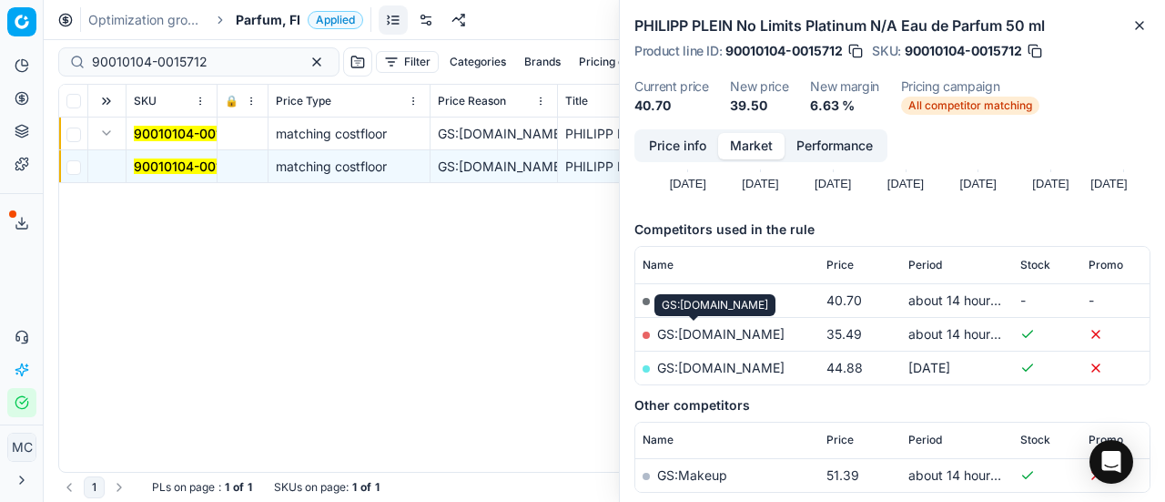
click at [688, 337] on link "GS:Deloox.fi" at bounding box center [720, 333] width 127 height 15
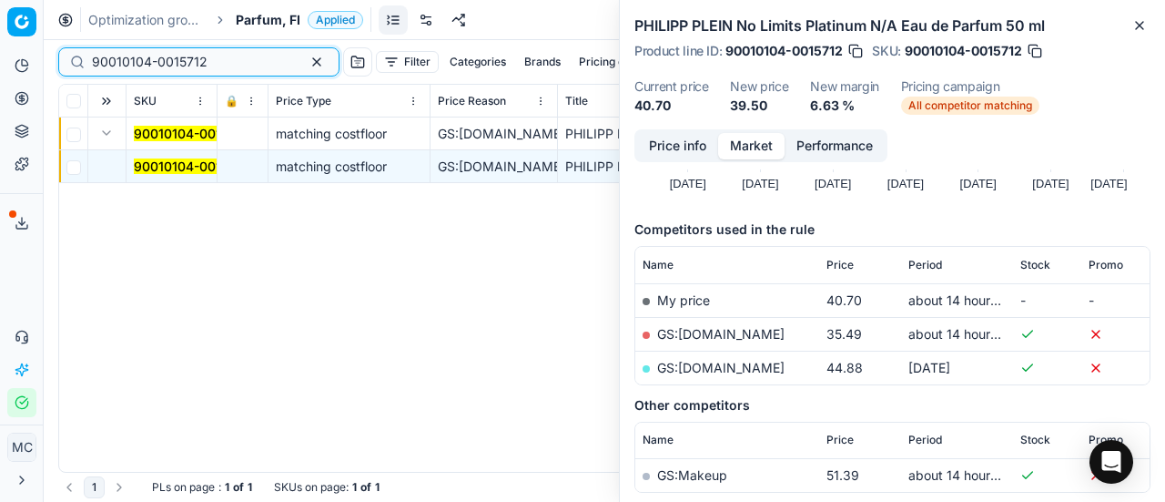
drag, startPoint x: 215, startPoint y: 59, endPoint x: 0, endPoint y: 62, distance: 214.8
click at [0, 57] on div "Pricing platform Analytics Pricing Product portfolio Templates Export service 1…" at bounding box center [582, 251] width 1165 height 502
paste input "07350-0011241"
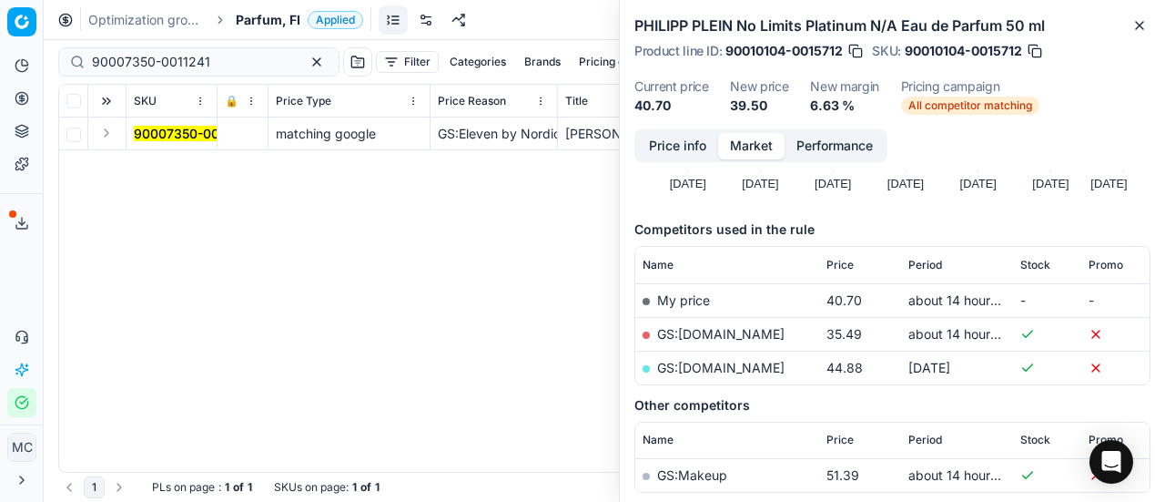
drag, startPoint x: 107, startPoint y: 132, endPoint x: 215, endPoint y: 185, distance: 119.7
click at [112, 136] on button "Expand" at bounding box center [107, 133] width 22 height 22
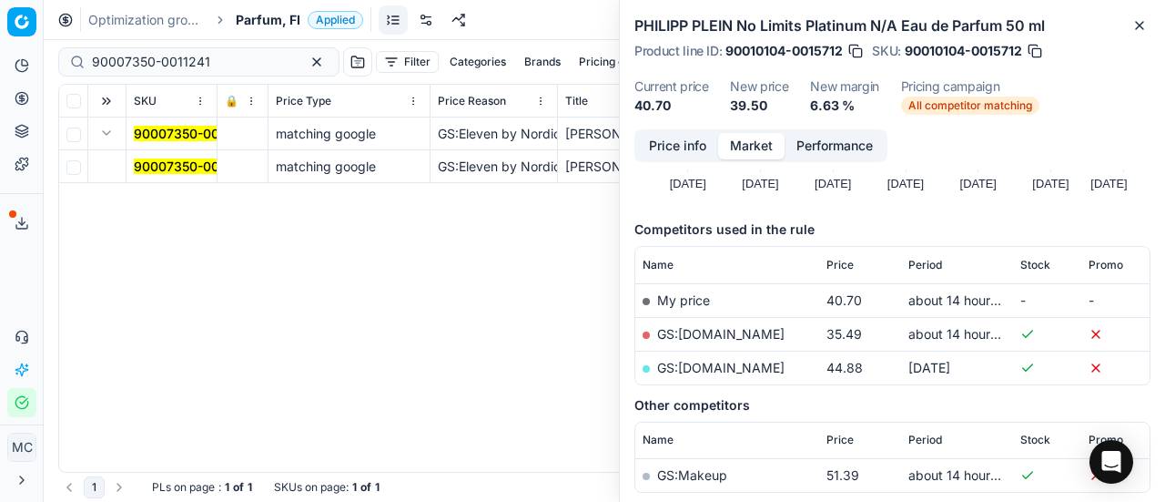
click at [193, 167] on mark "90007350-0011241" at bounding box center [193, 165] width 118 height 15
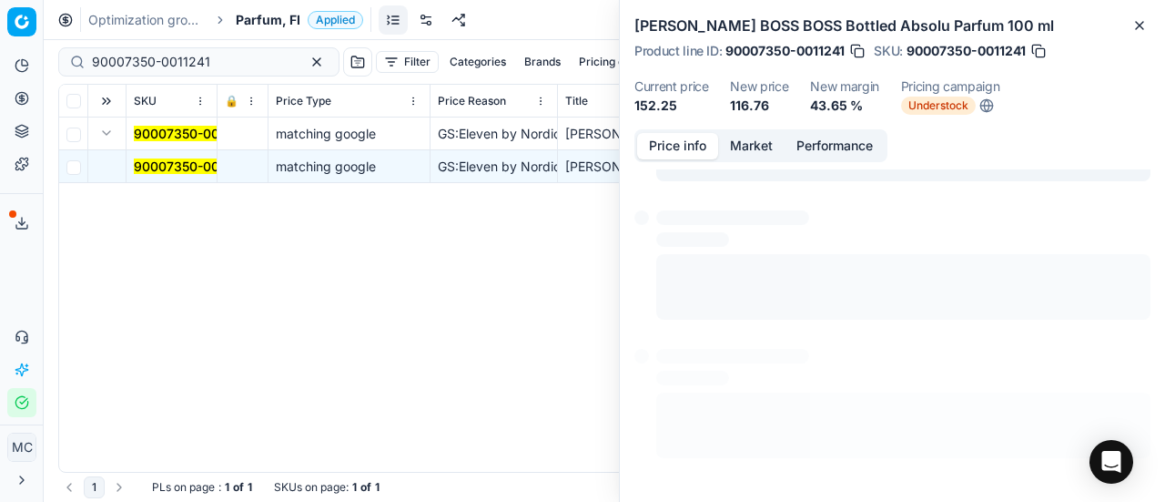
click at [683, 143] on button "Price info" at bounding box center [677, 146] width 81 height 26
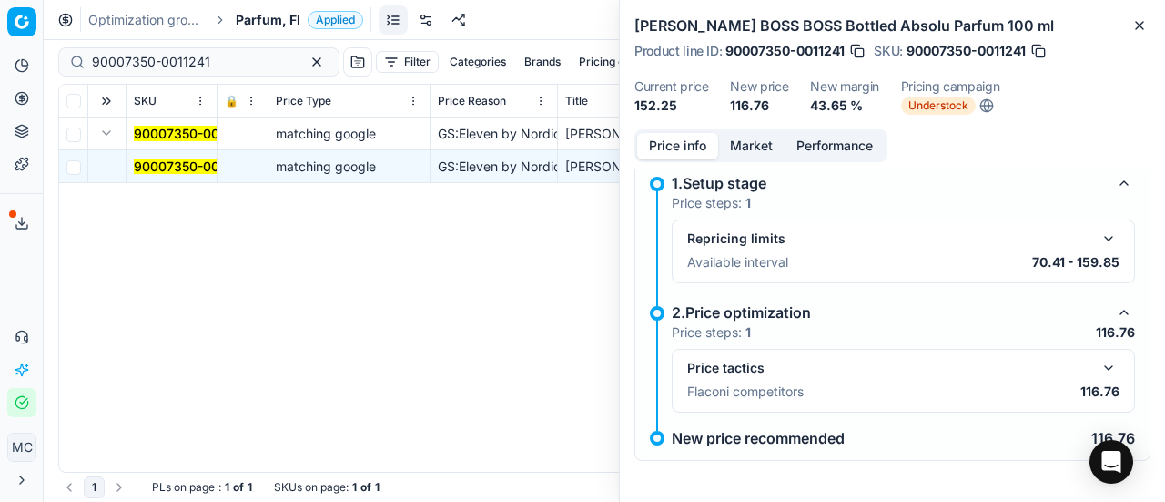
click at [1099, 362] on button "button" at bounding box center [1109, 368] width 22 height 22
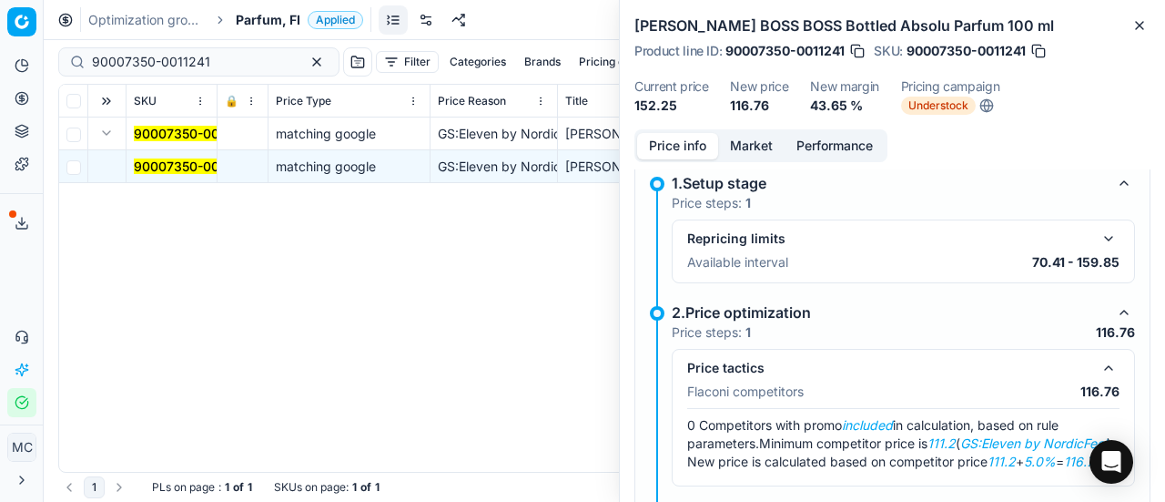
click at [761, 143] on button "Market" at bounding box center [751, 146] width 66 height 26
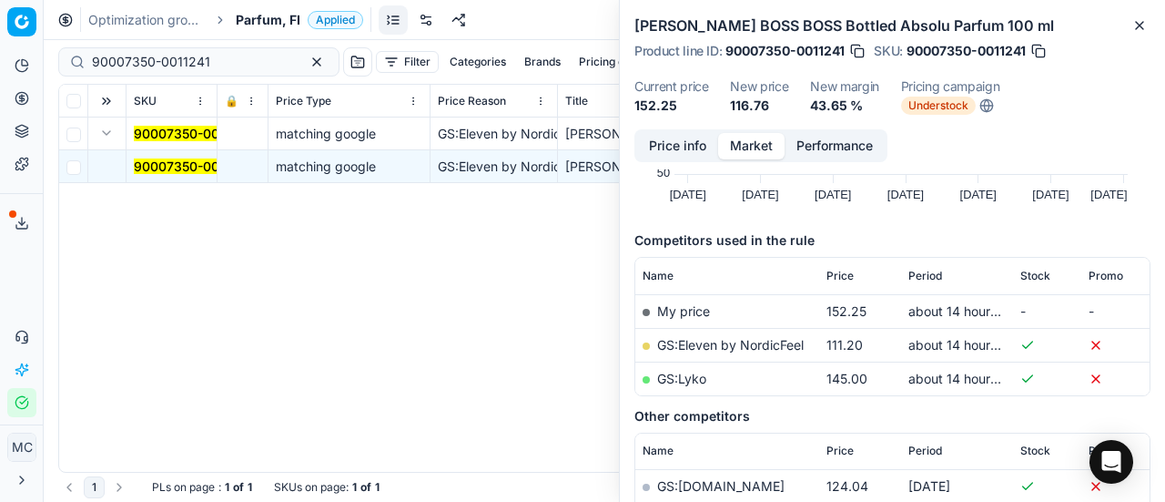
scroll to position [273, 0]
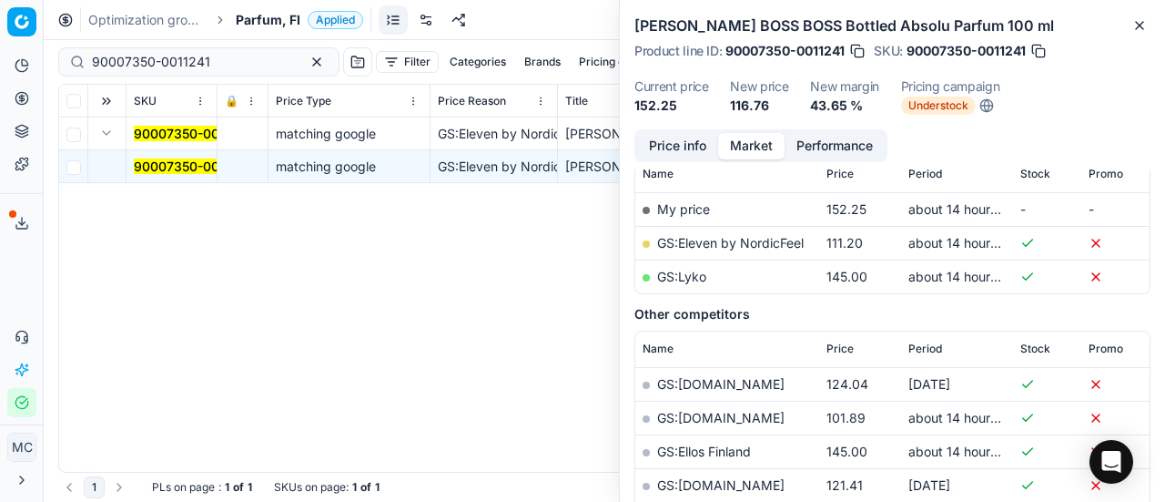
click at [765, 246] on link "GS:Eleven by NordicFeel" at bounding box center [730, 242] width 147 height 15
drag, startPoint x: 226, startPoint y: 52, endPoint x: 5, endPoint y: 42, distance: 220.5
click at [0, 53] on div "Pricing platform Analytics Pricing Product portfolio Templates Export service 1…" at bounding box center [582, 251] width 1165 height 502
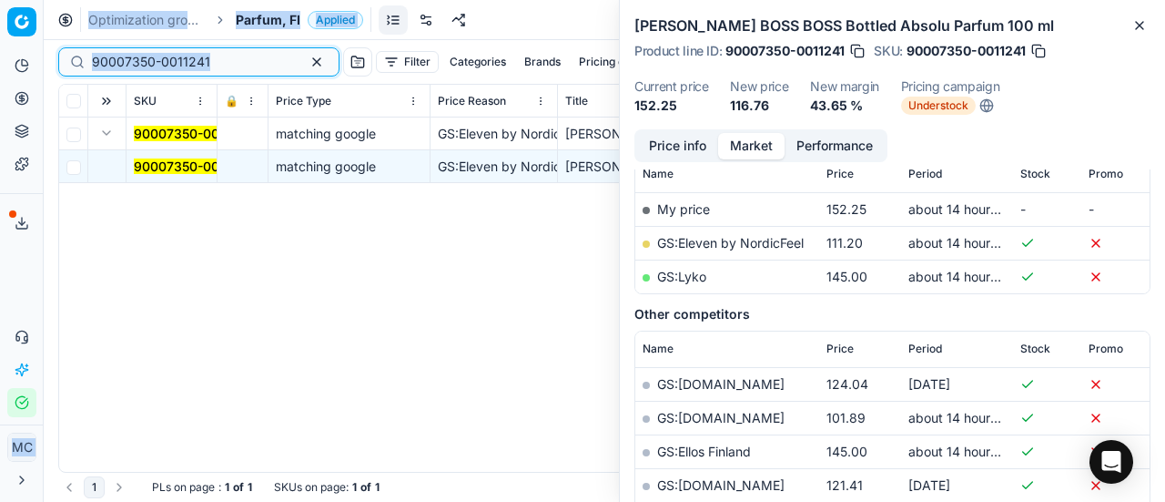
click at [217, 65] on input "90007350-0011241" at bounding box center [191, 62] width 199 height 18
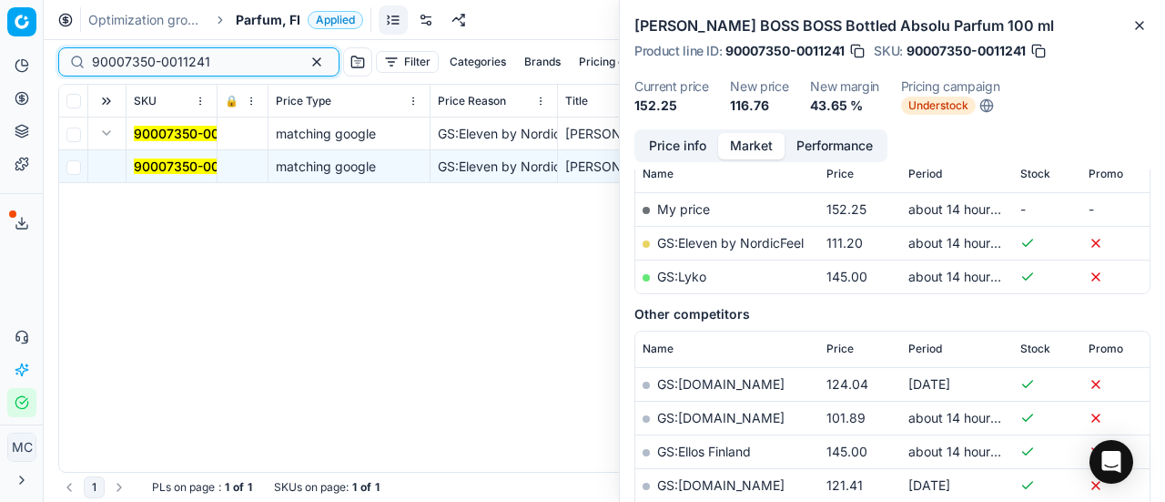
drag, startPoint x: 226, startPoint y: 66, endPoint x: 49, endPoint y: 50, distance: 177.3
click at [0, 67] on div "Pricing platform Analytics Pricing Product portfolio Templates Export service 1…" at bounding box center [582, 251] width 1165 height 502
paste input "20101934"
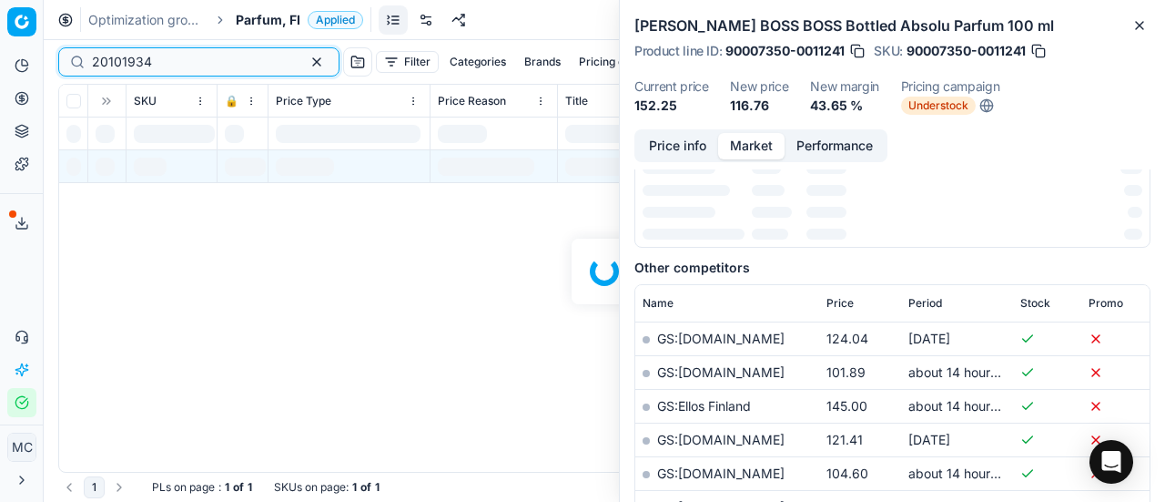
scroll to position [273, 0]
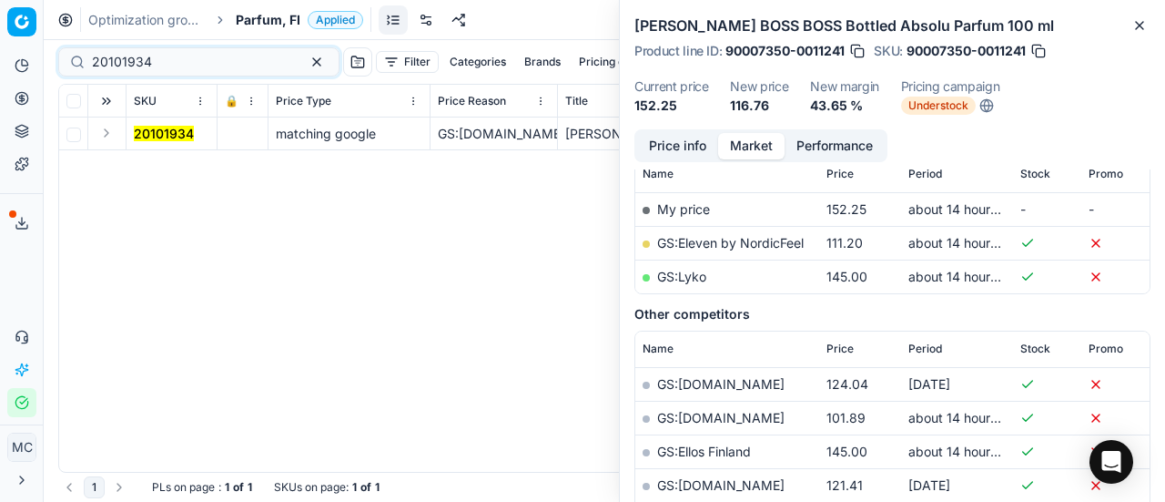
click at [109, 128] on button "Expand" at bounding box center [107, 133] width 22 height 22
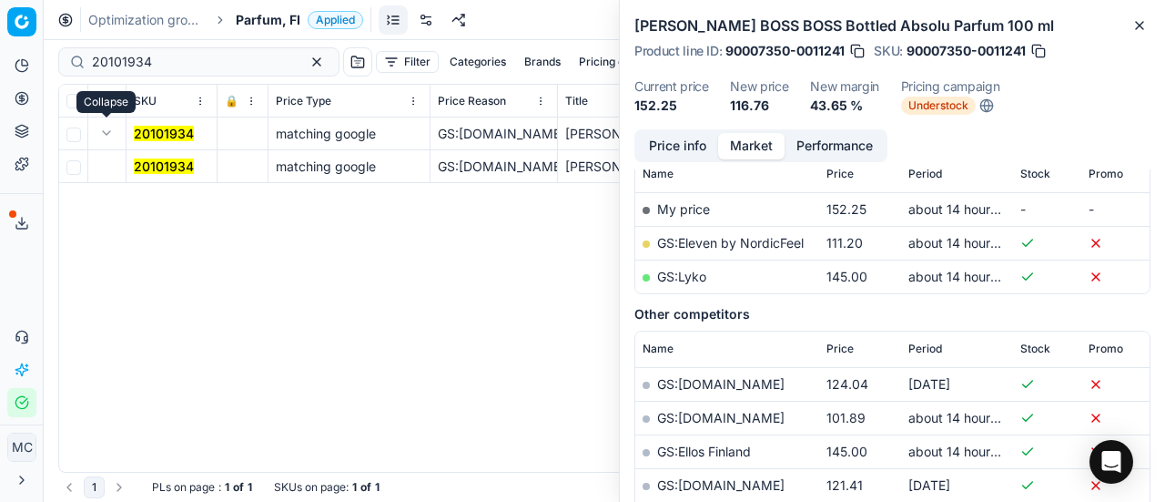
click at [168, 155] on td "20101934" at bounding box center [172, 166] width 91 height 33
click at [186, 164] on mark "20101934" at bounding box center [164, 165] width 60 height 15
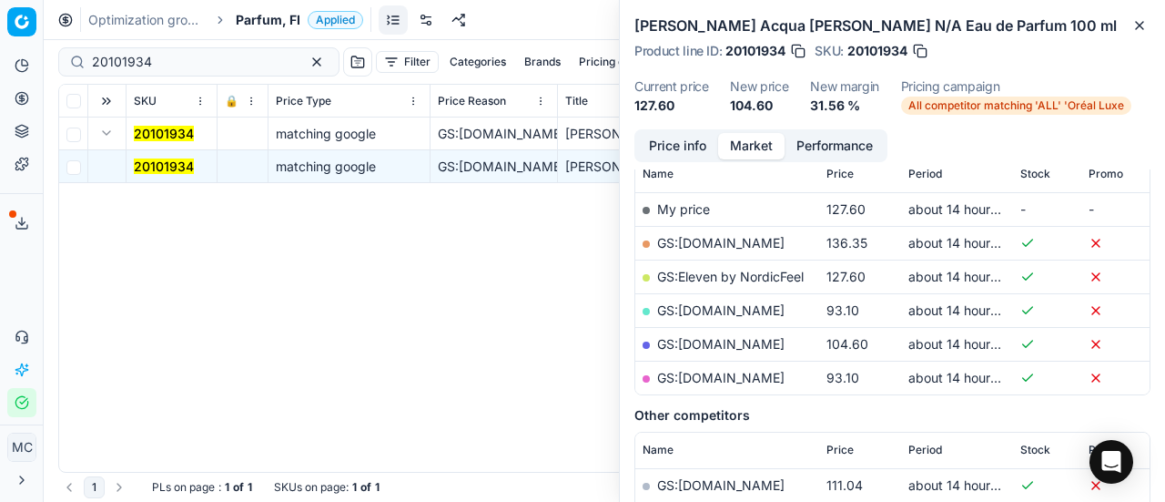
click at [675, 147] on button "Price info" at bounding box center [677, 146] width 81 height 26
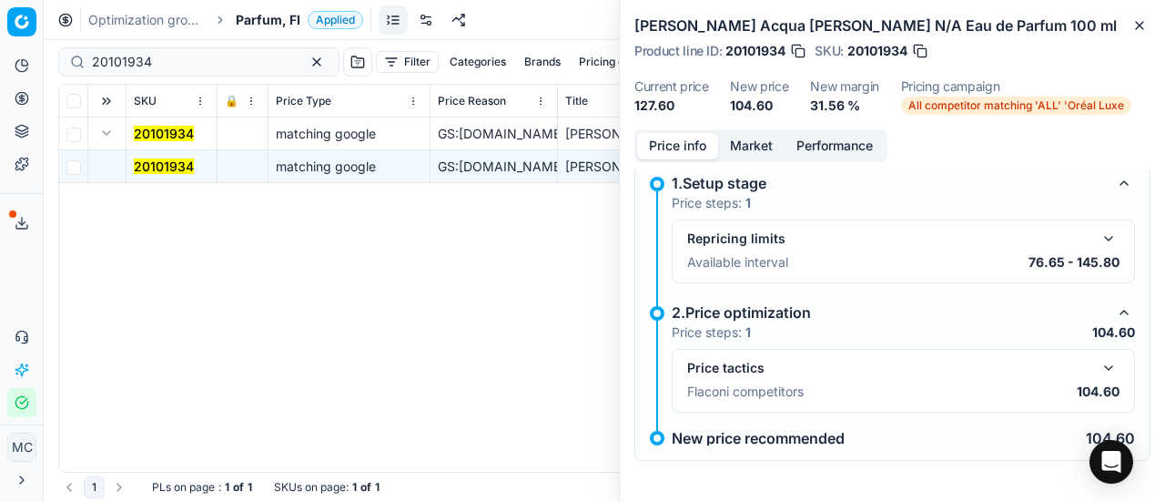
click at [1098, 364] on button "button" at bounding box center [1109, 368] width 22 height 22
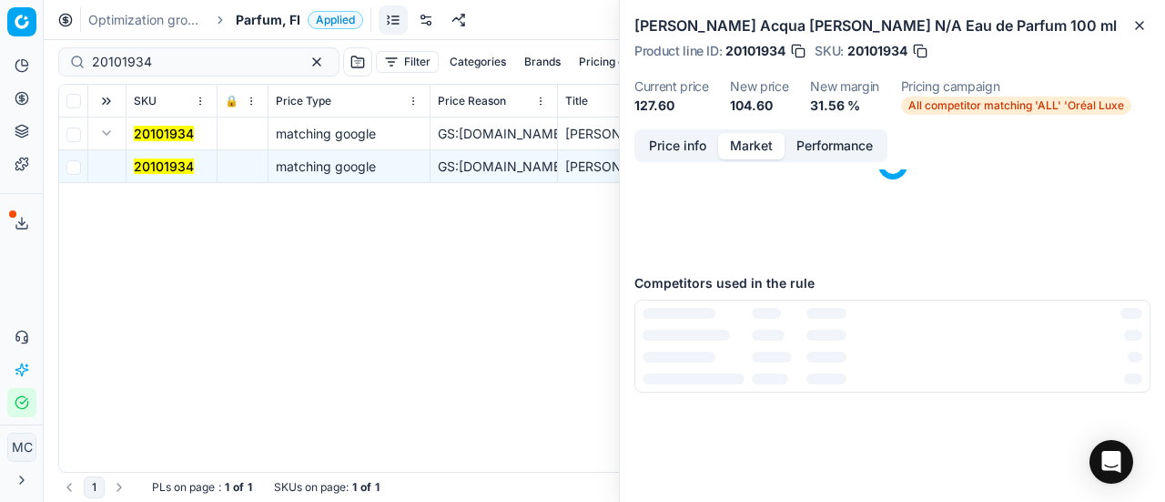
click at [747, 139] on button "Market" at bounding box center [751, 146] width 66 height 26
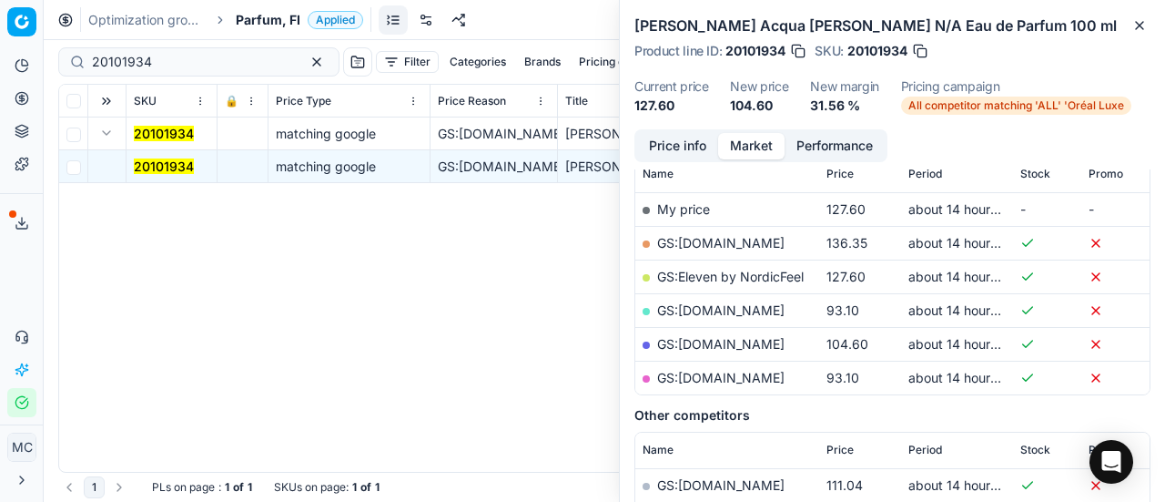
click at [750, 341] on link "GS:Parfyymi-Klikkaus.fi" at bounding box center [720, 343] width 127 height 15
drag, startPoint x: 195, startPoint y: 56, endPoint x: 0, endPoint y: 57, distance: 194.8
click at [0, 57] on div "Pricing platform Analytics Pricing Product portfolio Templates Export service 1…" at bounding box center [582, 251] width 1165 height 502
paste input "80075332-50"
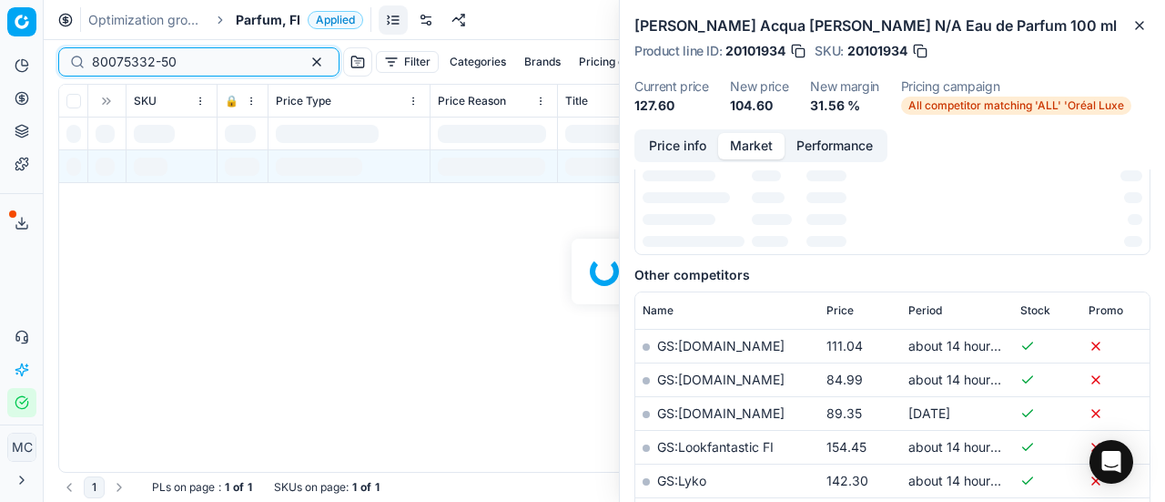
scroll to position [273, 0]
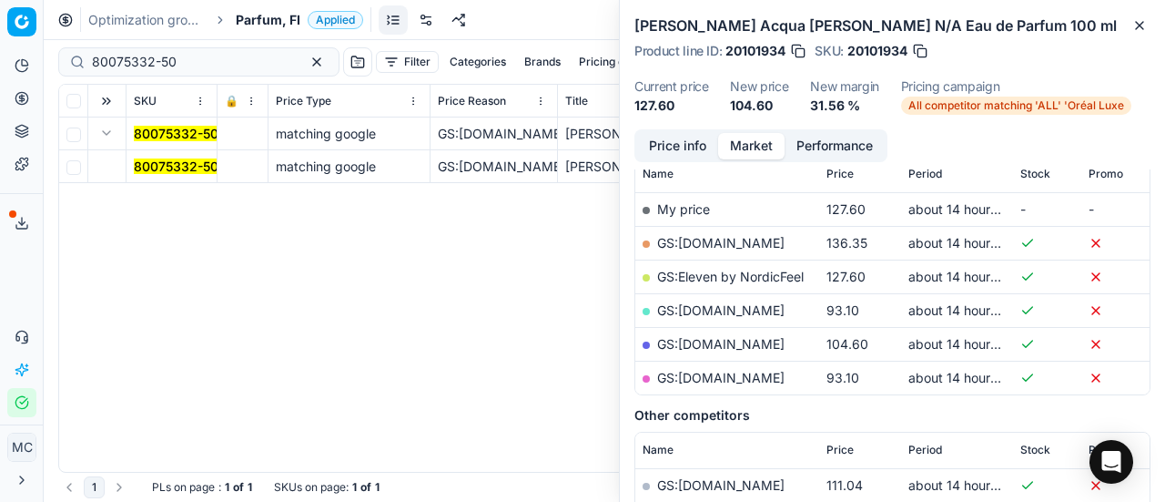
click at [157, 172] on mark "80075332-50" at bounding box center [176, 165] width 85 height 15
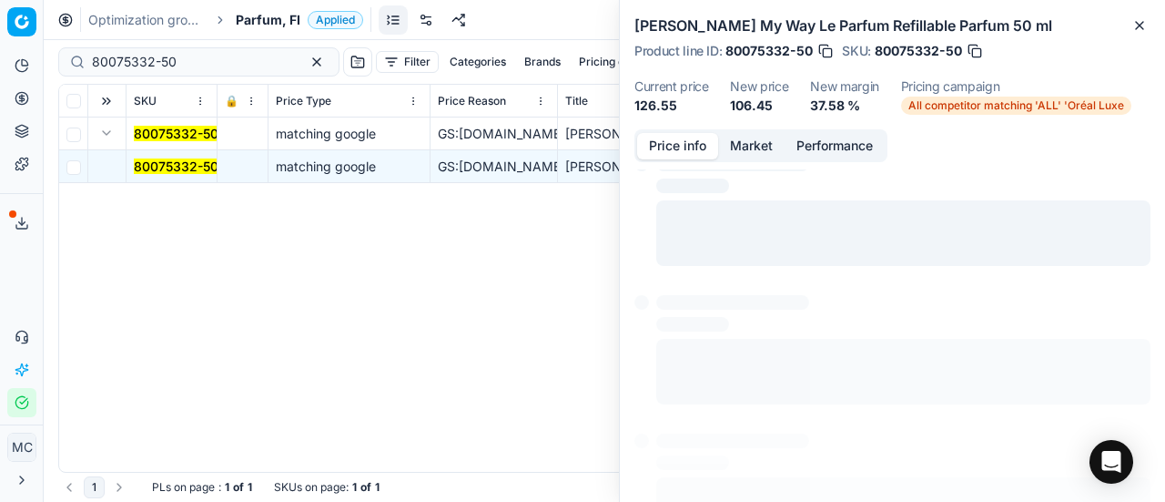
click at [680, 142] on button "Price info" at bounding box center [677, 146] width 81 height 26
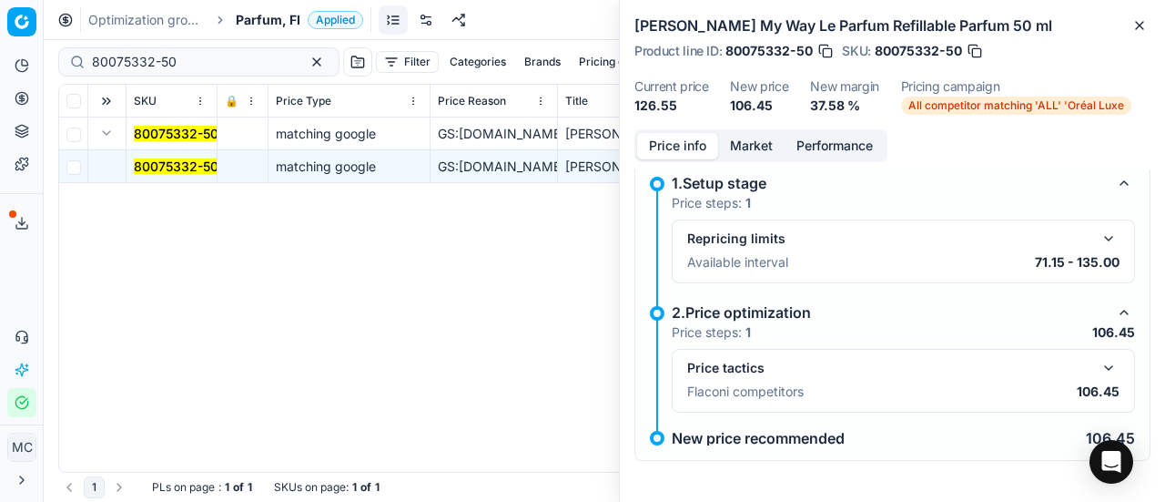
click at [1102, 354] on div "Price tactics Flaconi competitors 106.45" at bounding box center [903, 381] width 463 height 64
click at [1082, 374] on div "Price tactics" at bounding box center [903, 368] width 432 height 22
click at [1101, 357] on button "button" at bounding box center [1109, 368] width 22 height 22
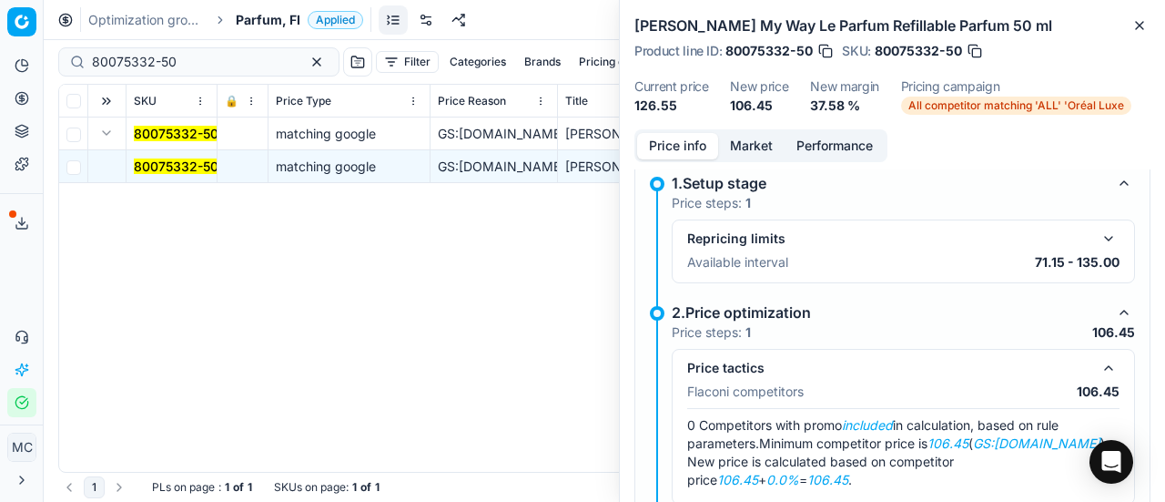
click at [745, 133] on button "Market" at bounding box center [751, 146] width 66 height 26
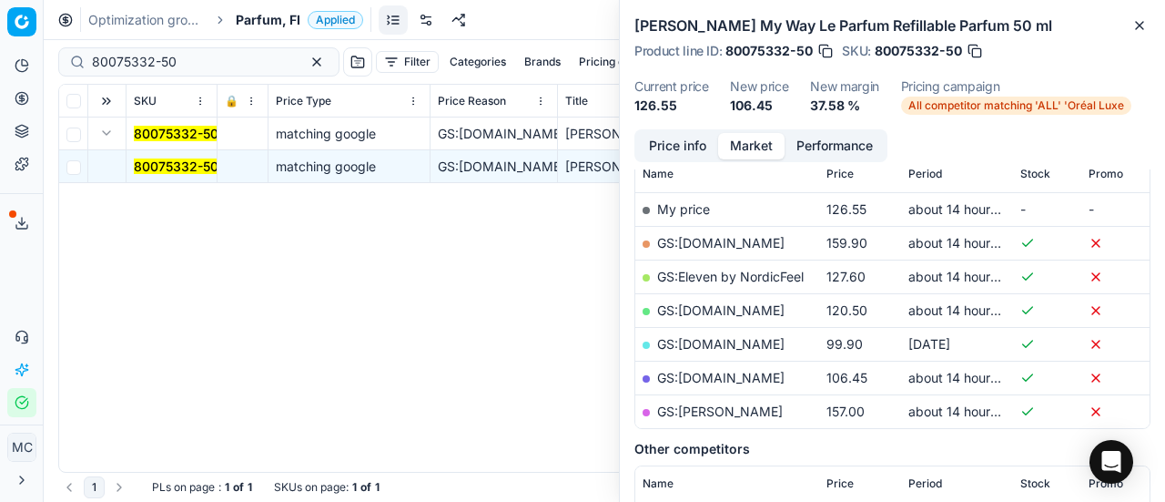
click at [725, 378] on link "GS:Parfyymi-Klikkaus.fi" at bounding box center [720, 377] width 127 height 15
drag, startPoint x: 216, startPoint y: 62, endPoint x: 0, endPoint y: 83, distance: 216.7
click at [0, 68] on div "Pricing platform Analytics Pricing Product portfolio Templates Export service 1…" at bounding box center [582, 251] width 1165 height 502
paste input "90008248-0012828"
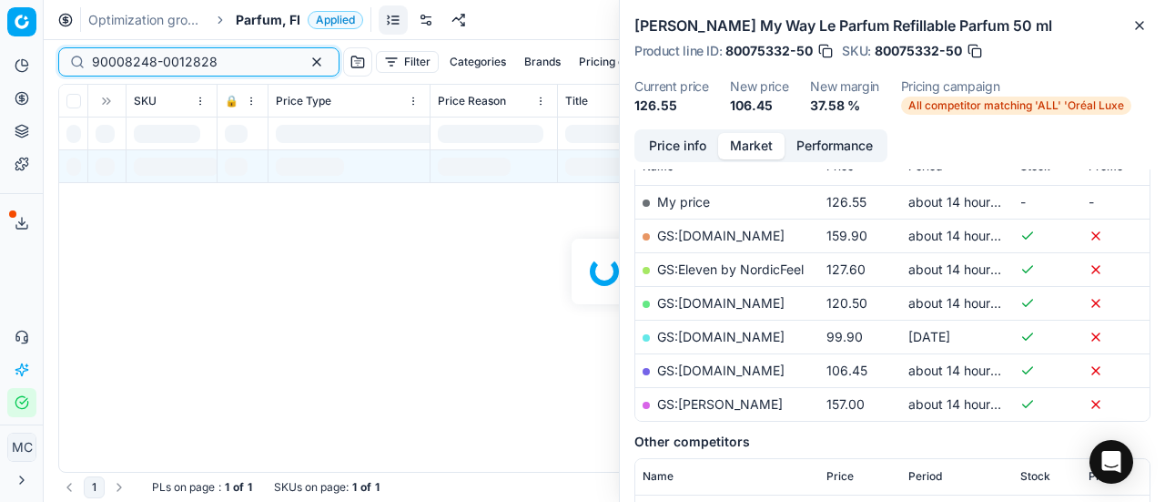
scroll to position [273, 0]
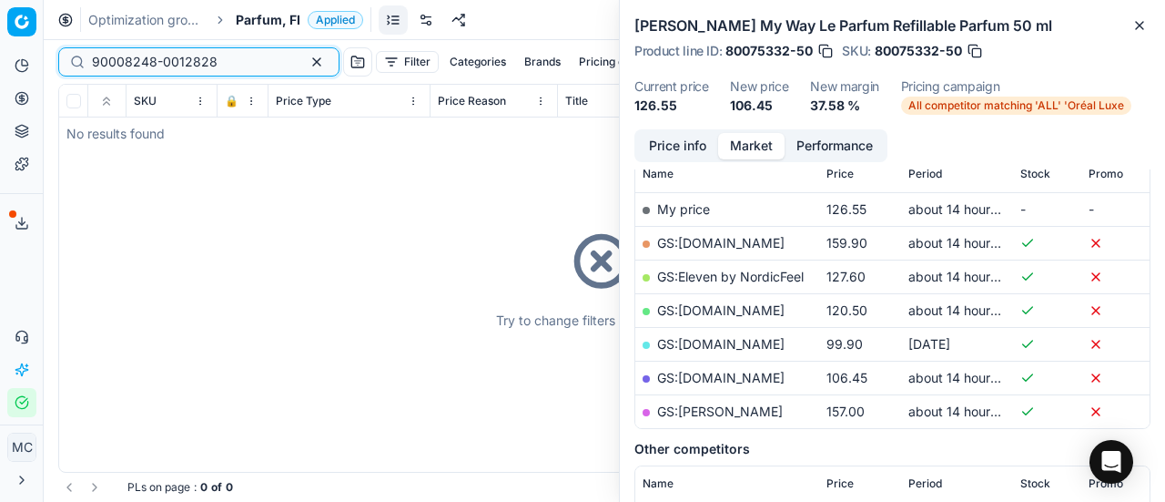
type input "90008248-0012828"
click at [260, 21] on span "Parfum, FI" at bounding box center [268, 20] width 65 height 18
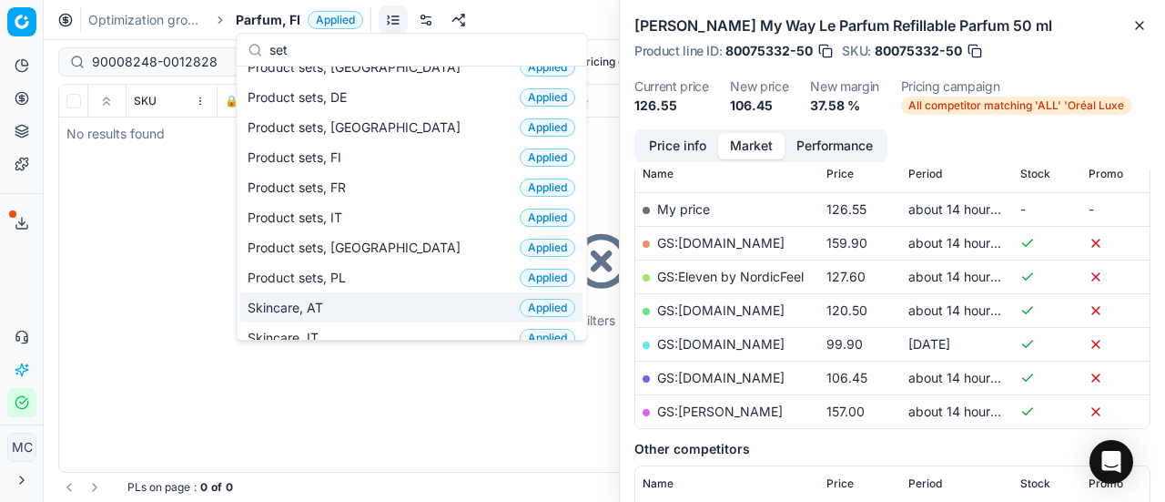
scroll to position [73, 0]
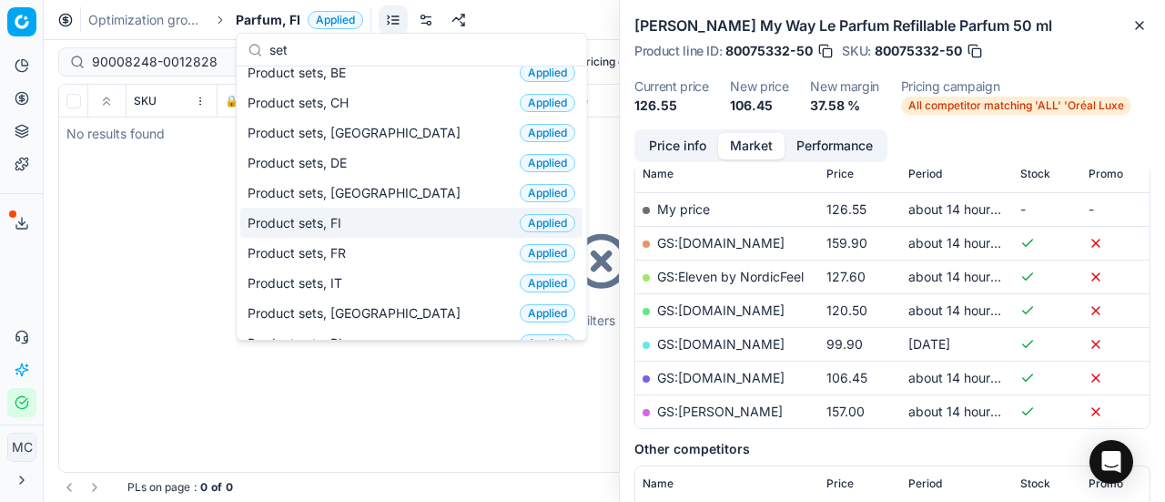
type input "set"
click at [372, 215] on div "Product sets, FI Applied" at bounding box center [411, 223] width 342 height 30
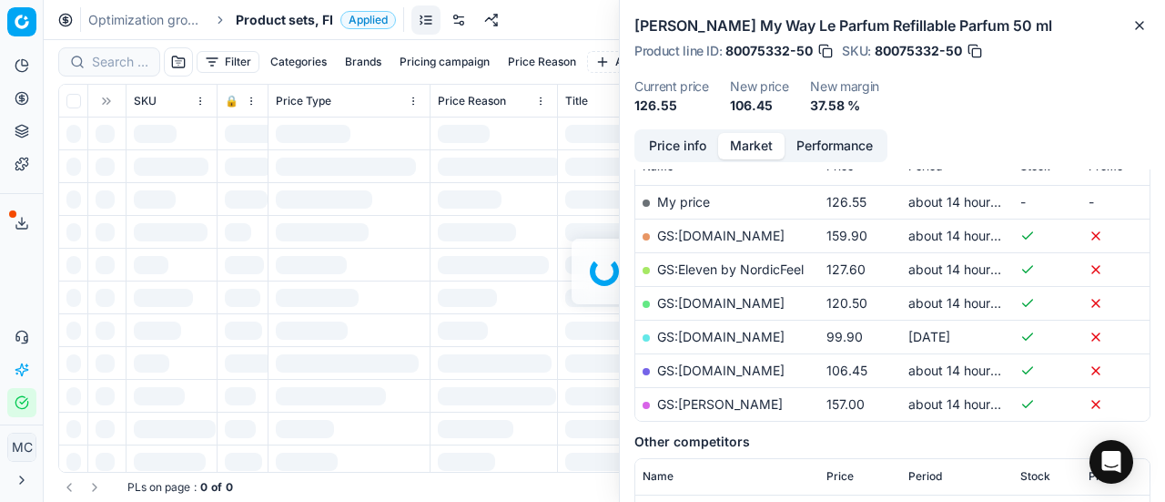
scroll to position [273, 0]
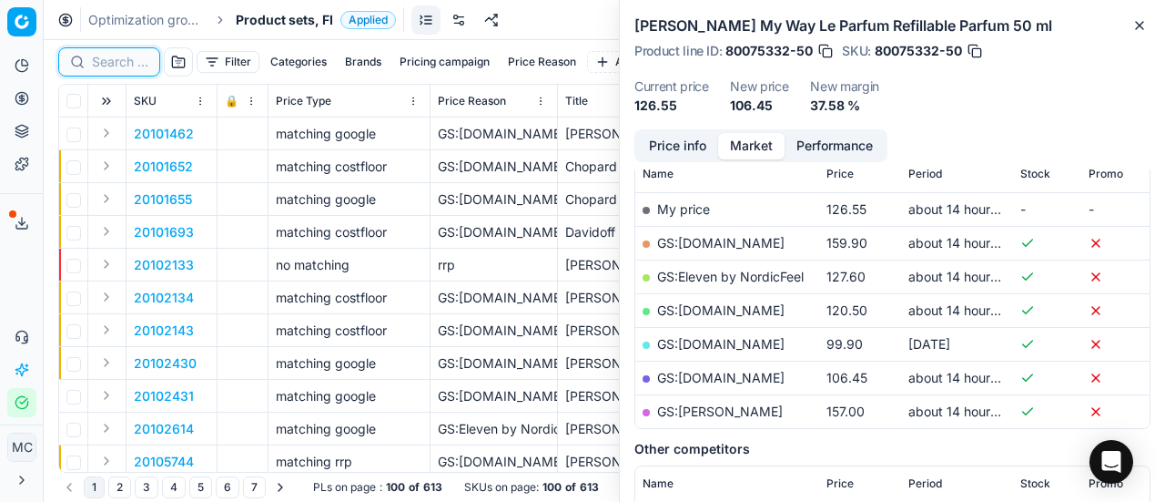
click at [117, 58] on input at bounding box center [120, 62] width 56 height 18
paste input "90008248-0012828"
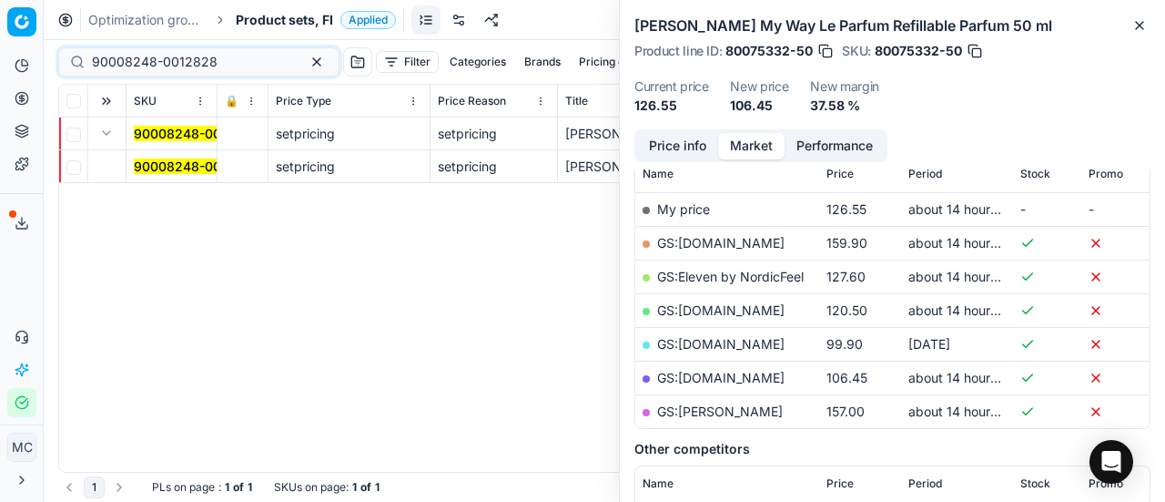
click at [151, 172] on mark "90008248-0012828" at bounding box center [197, 165] width 126 height 15
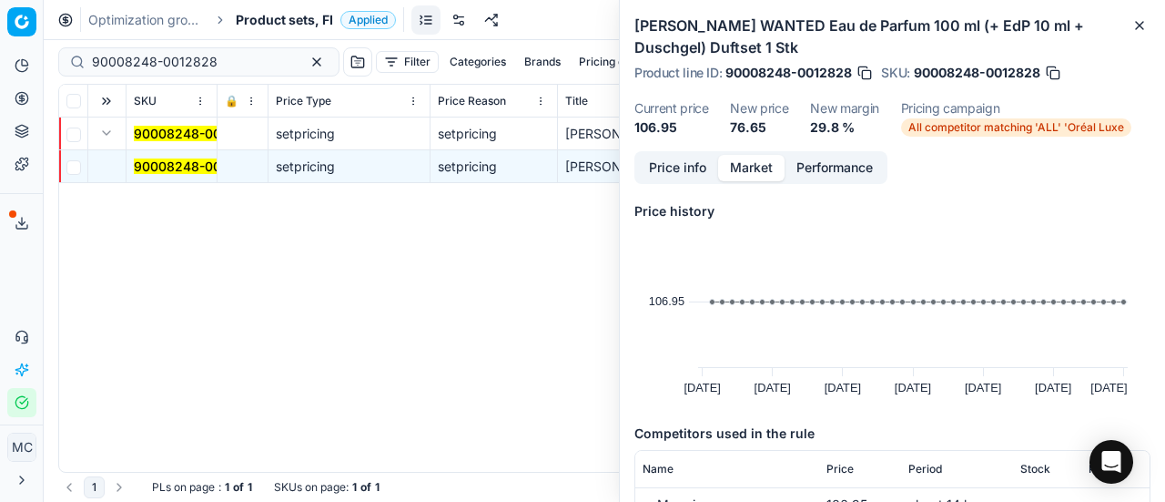
click at [681, 165] on button "Price info" at bounding box center [677, 168] width 81 height 26
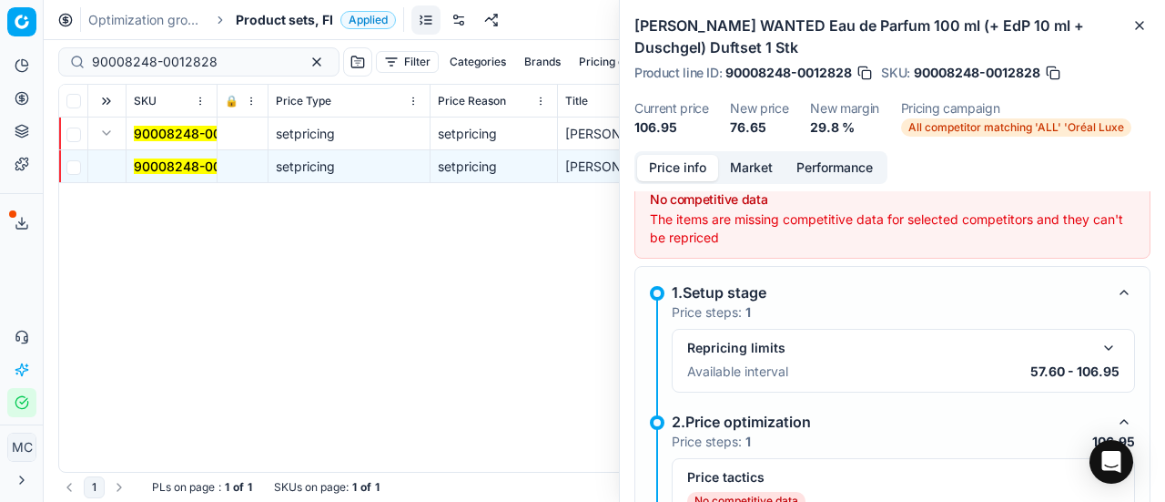
scroll to position [272, 0]
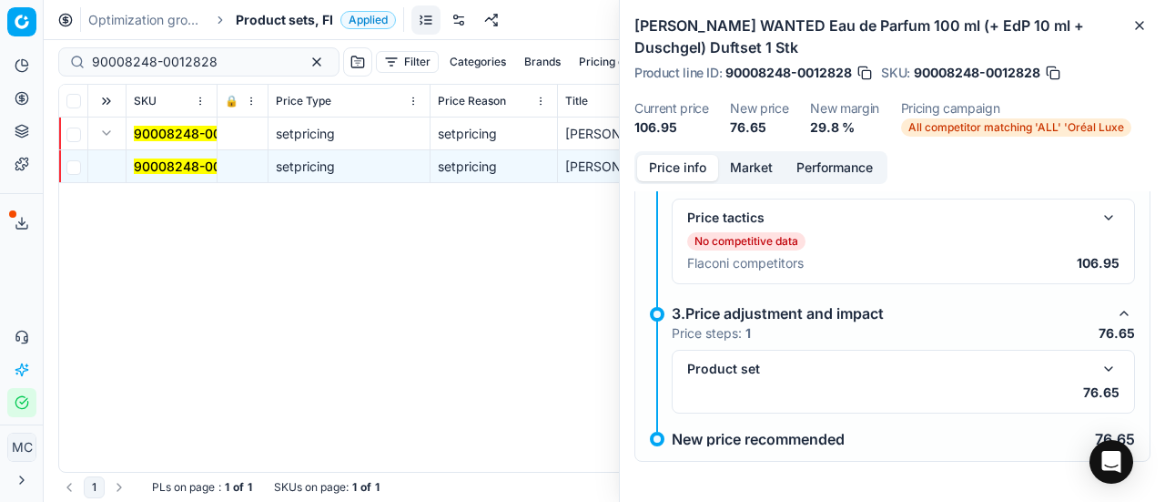
click at [1098, 370] on button "button" at bounding box center [1109, 369] width 22 height 22
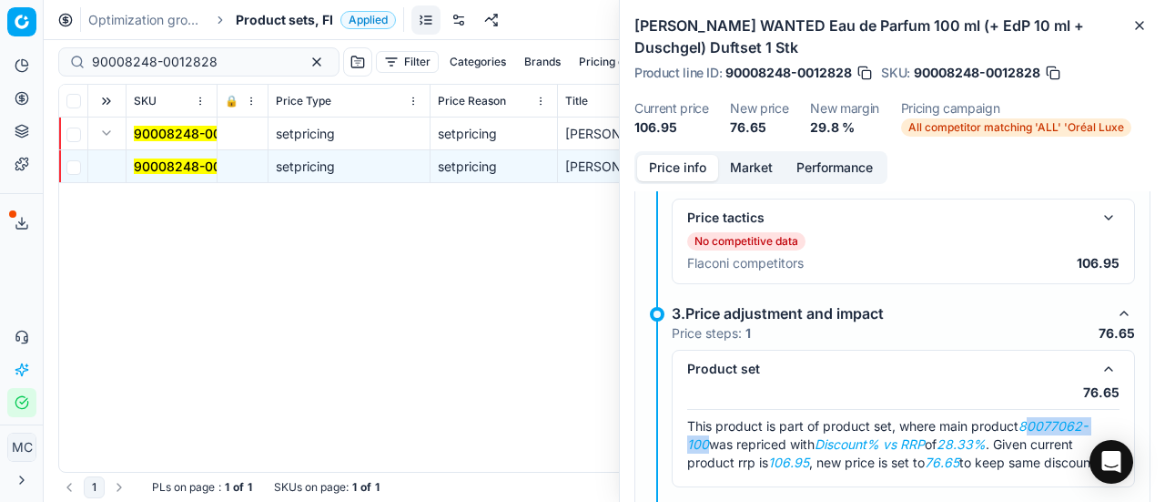
drag, startPoint x: 1027, startPoint y: 420, endPoint x: 706, endPoint y: 439, distance: 321.0
click at [706, 439] on em "80077062-100" at bounding box center [887, 435] width 400 height 34
copy em "0077062-100"
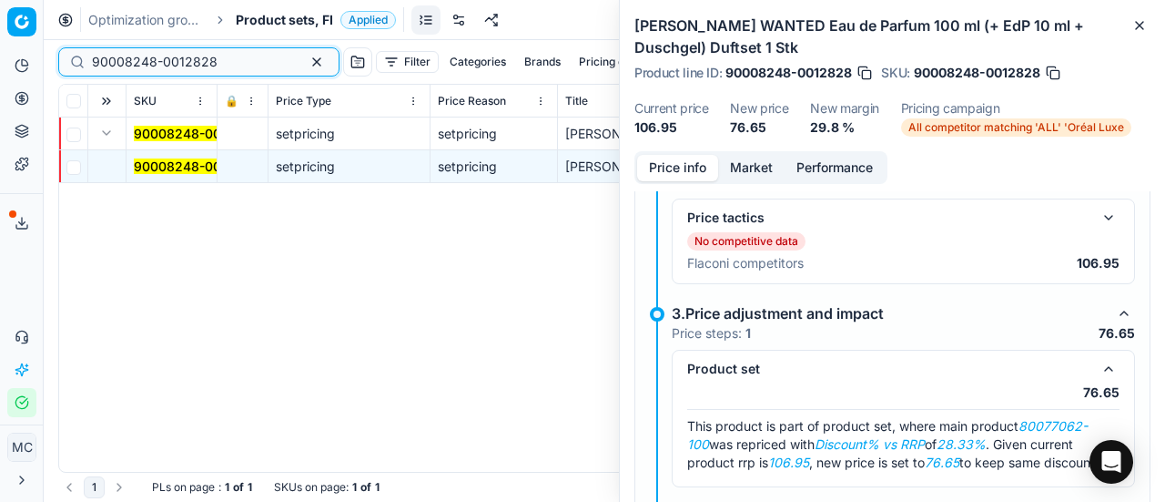
drag, startPoint x: 255, startPoint y: 58, endPoint x: 0, endPoint y: 52, distance: 254.9
click at [0, 74] on div "Pricing platform Analytics Pricing Product portfolio Templates Export service 1…" at bounding box center [582, 251] width 1165 height 502
paste input "0077062-100"
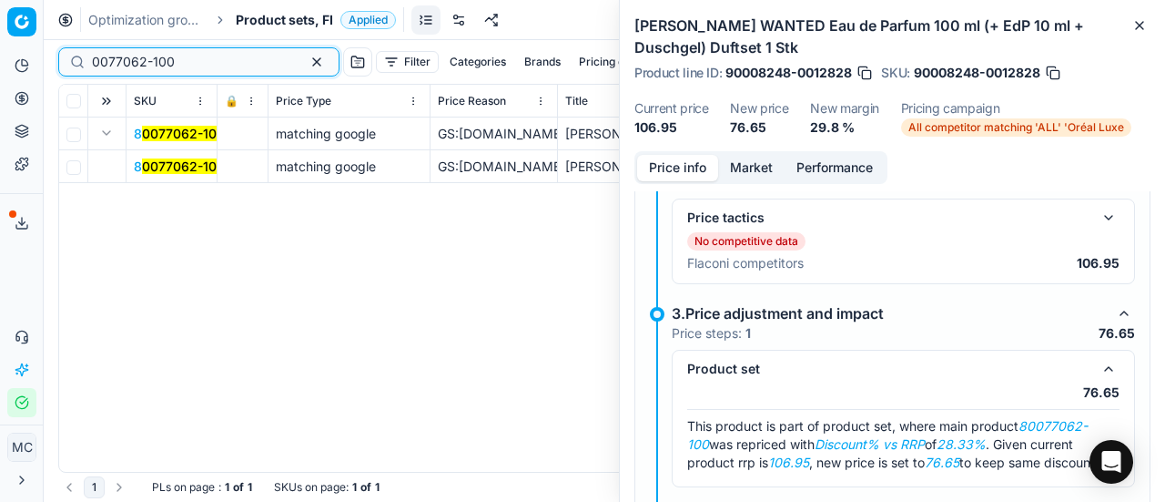
type input "0077062-100"
click at [172, 163] on mark "0077062-100" at bounding box center [183, 165] width 83 height 15
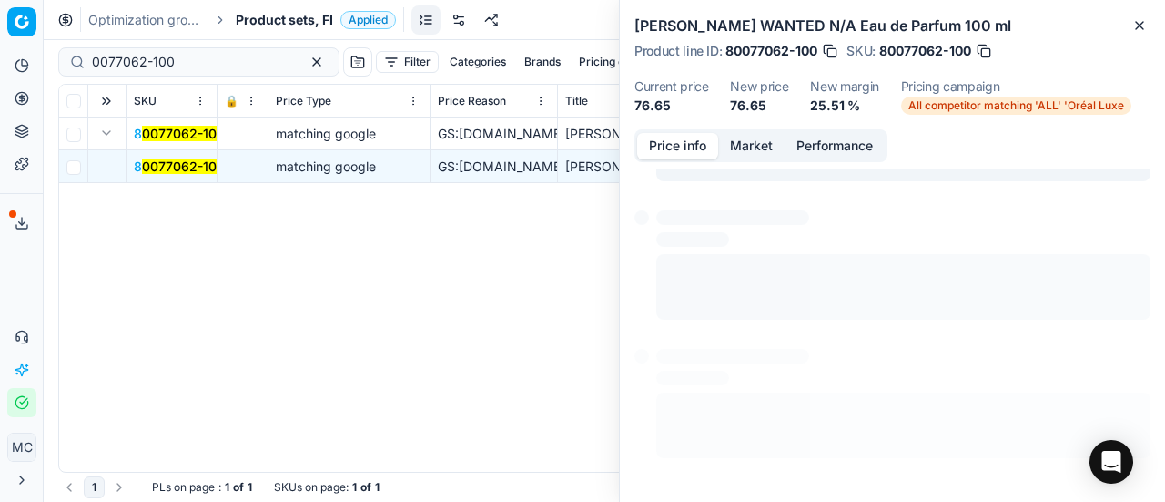
scroll to position [13, 0]
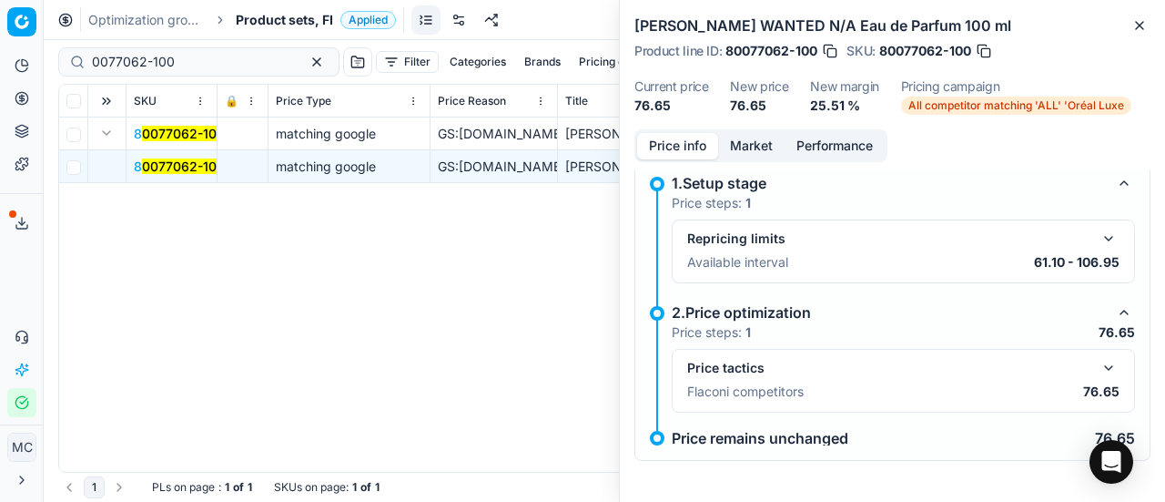
click at [1098, 360] on button "button" at bounding box center [1109, 368] width 22 height 22
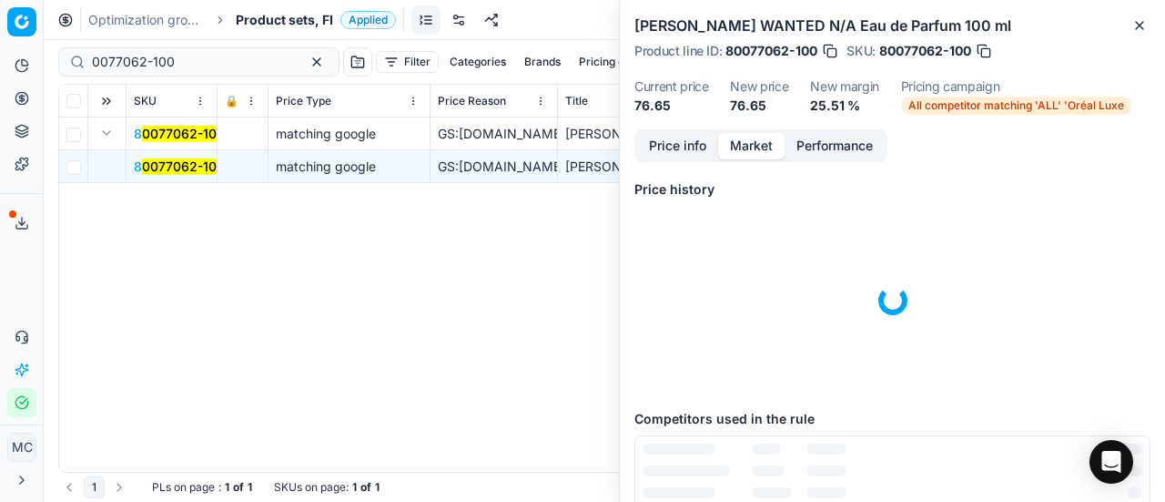
click at [766, 139] on button "Market" at bounding box center [751, 146] width 66 height 26
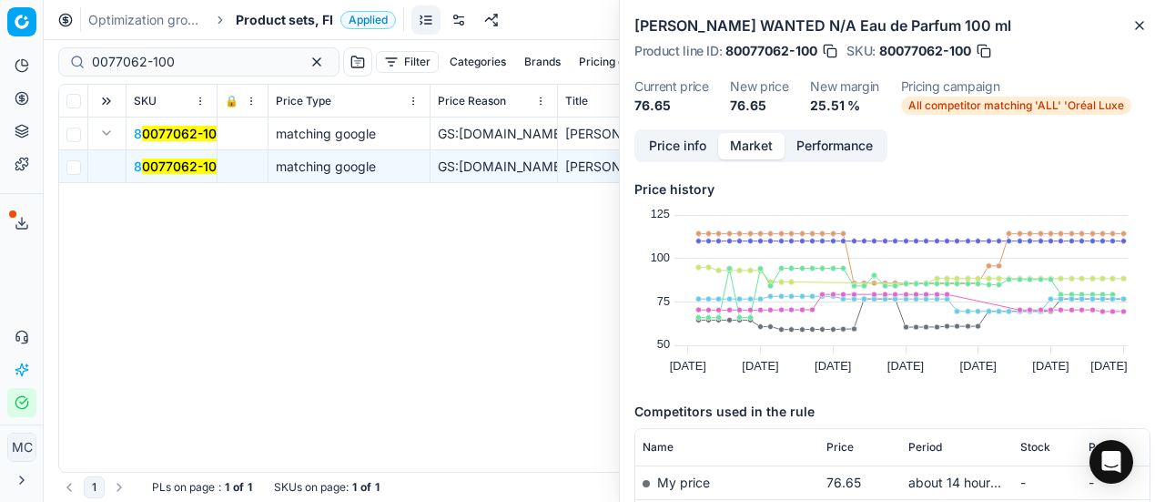
scroll to position [273, 0]
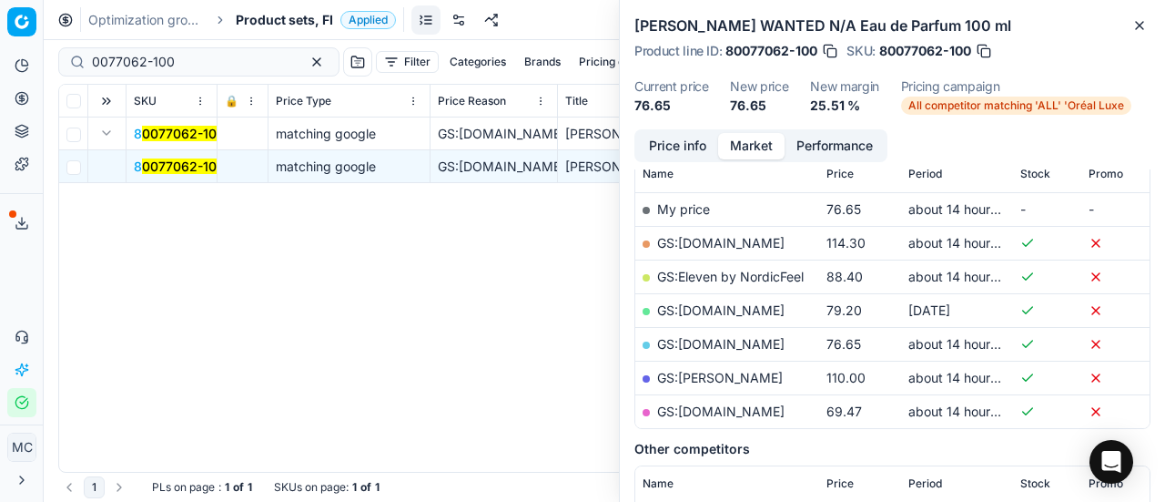
click at [758, 338] on link "GS:Parfyymi-Klikkaus.fi" at bounding box center [720, 343] width 127 height 15
click at [258, 15] on span "Product sets, FI" at bounding box center [284, 20] width 97 height 18
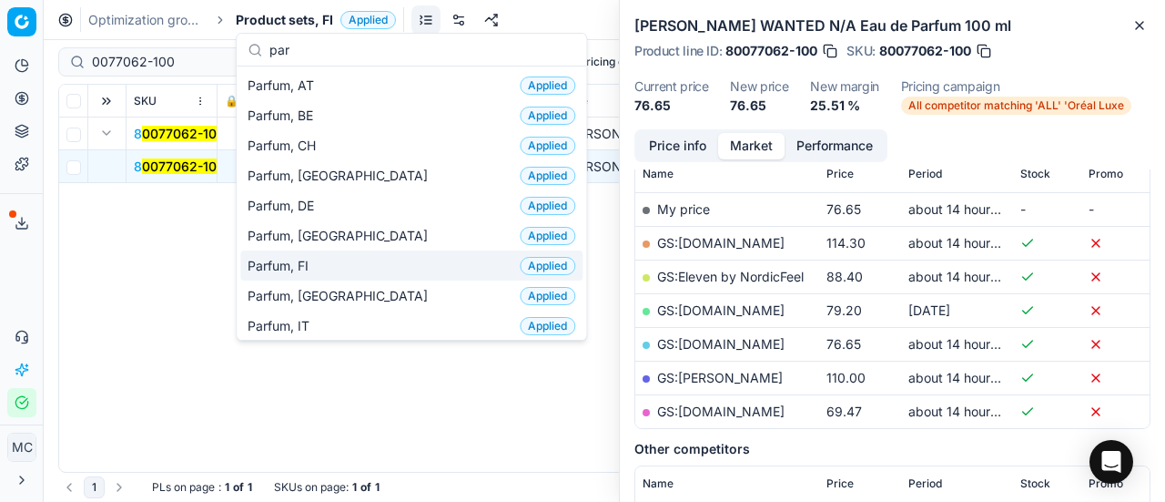
type input "par"
click at [330, 254] on div "Parfum, FI Applied" at bounding box center [411, 265] width 342 height 30
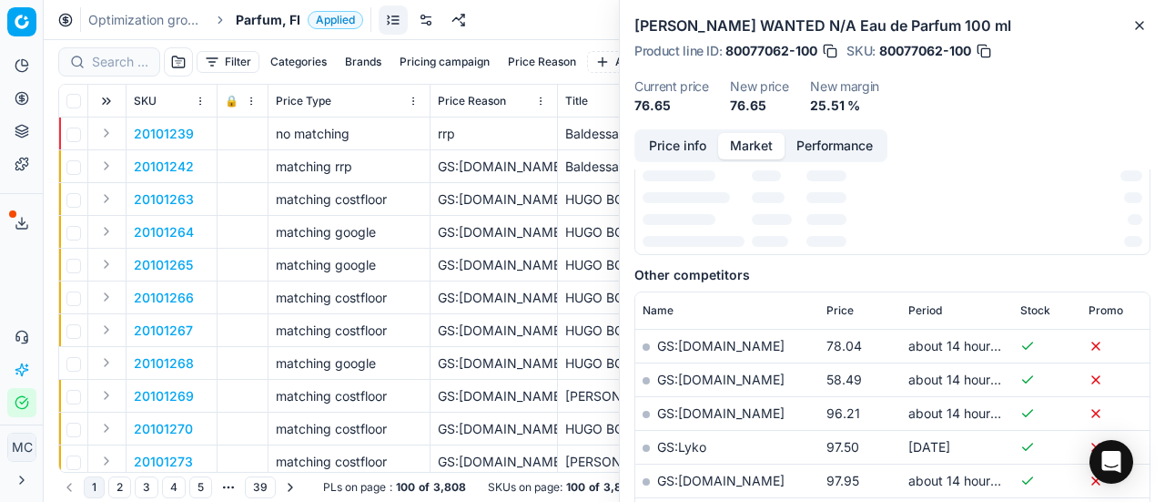
scroll to position [273, 0]
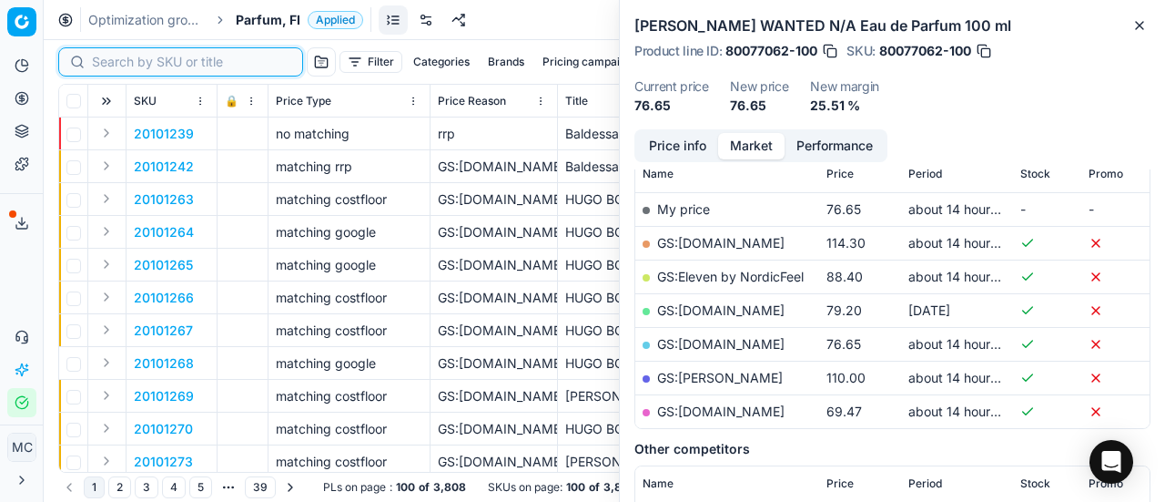
click at [125, 63] on input at bounding box center [191, 62] width 199 height 18
paste input "80036639-50"
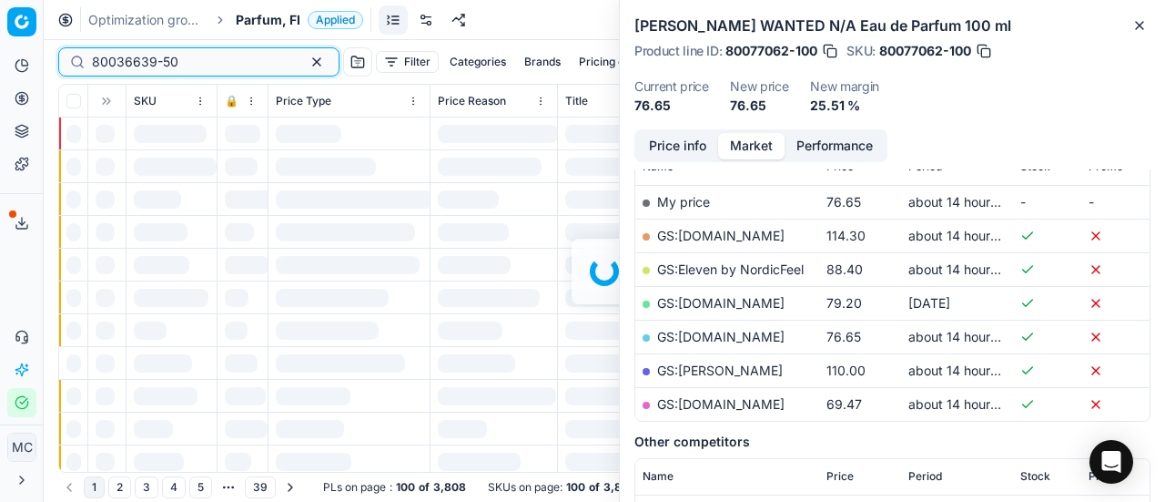
scroll to position [273, 0]
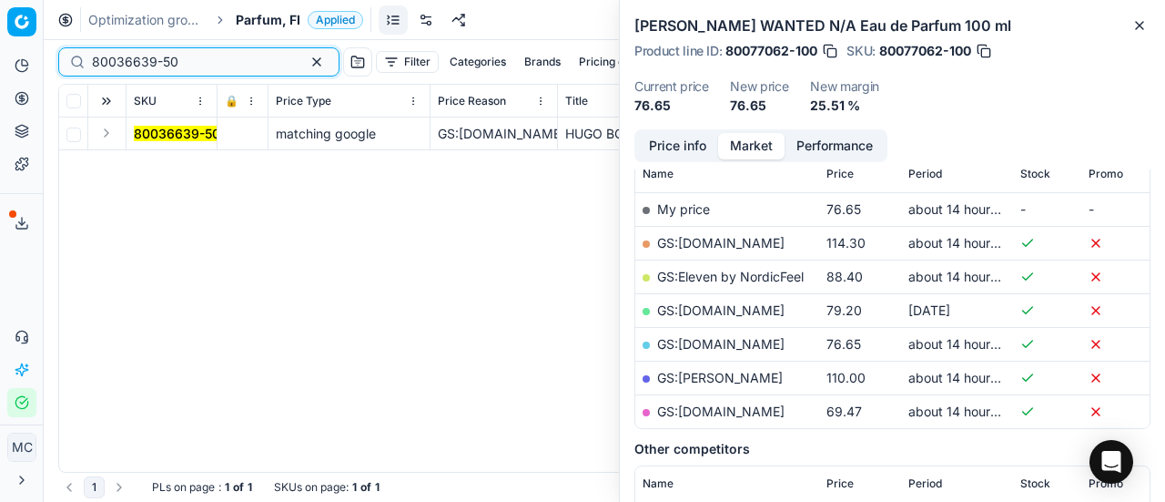
type input "80036639-50"
click at [107, 135] on button "Expand" at bounding box center [107, 133] width 22 height 22
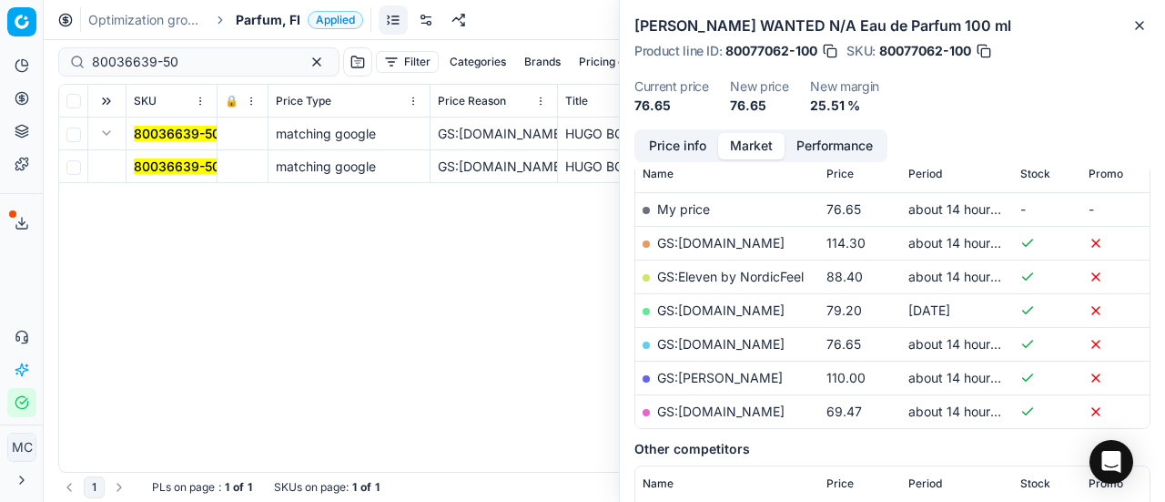
click at [177, 172] on mark "80036639-50" at bounding box center [177, 165] width 86 height 15
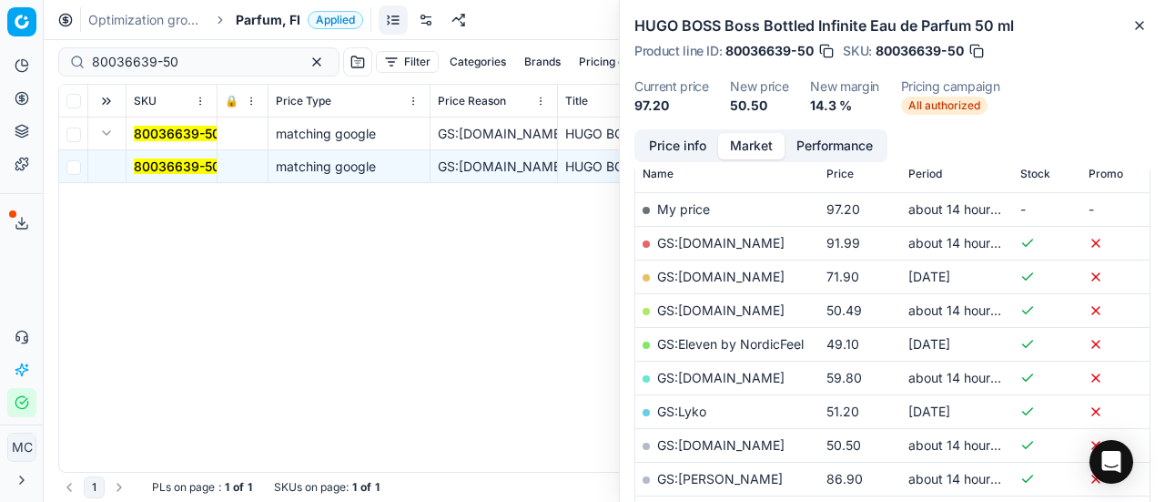
click at [664, 147] on button "Price info" at bounding box center [677, 146] width 81 height 26
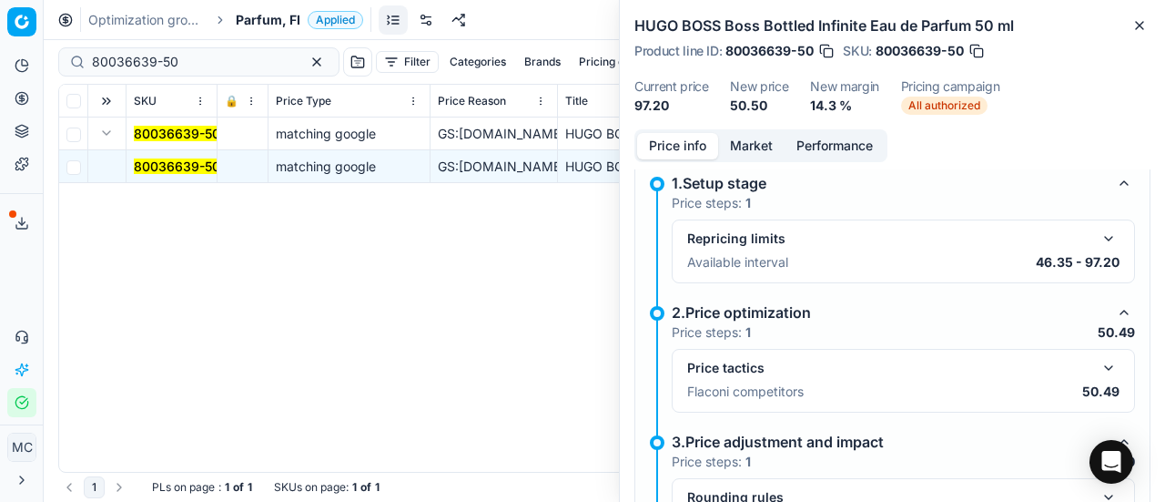
click at [1099, 370] on button "button" at bounding box center [1109, 368] width 22 height 22
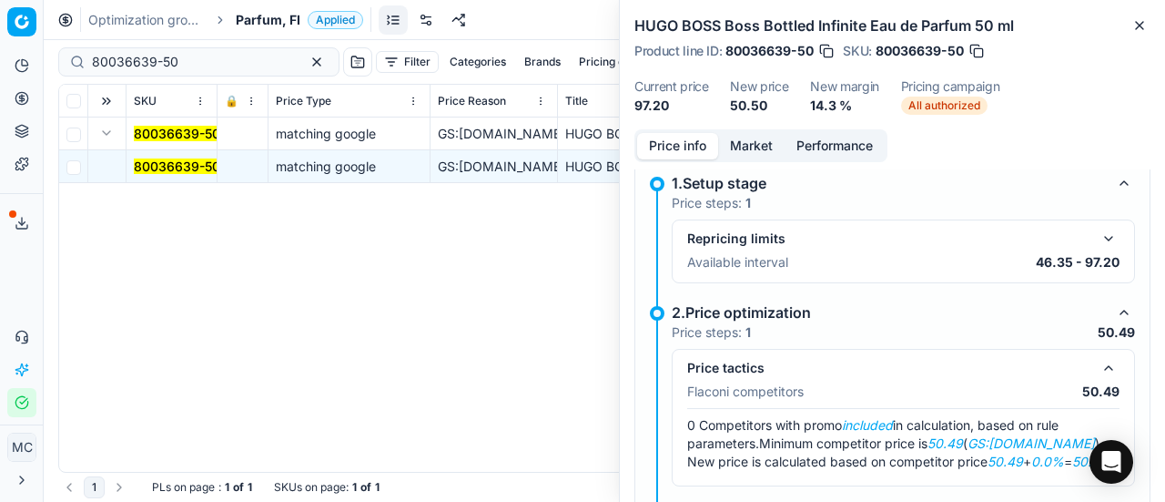
click at [762, 152] on button "Market" at bounding box center [751, 146] width 66 height 26
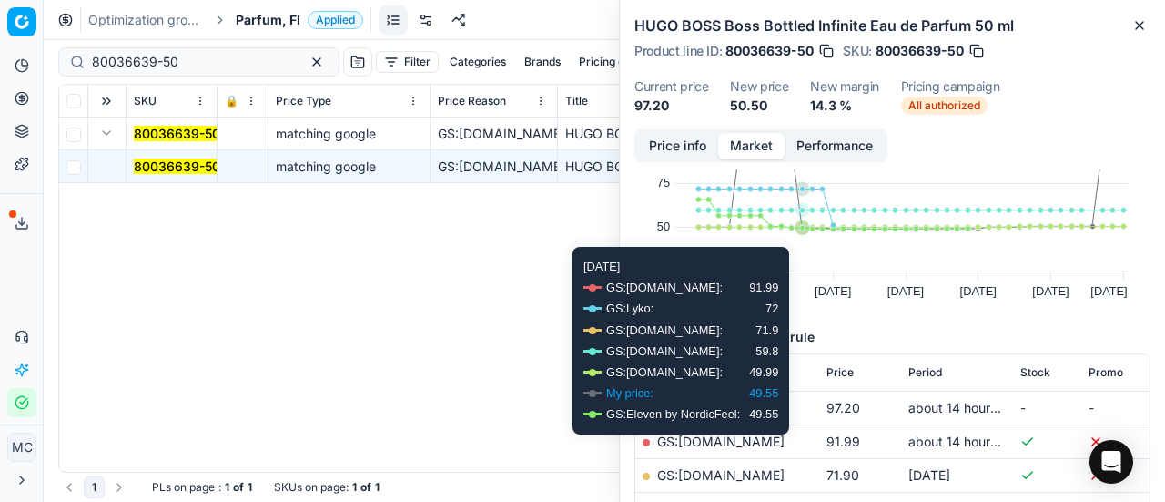
scroll to position [182, 0]
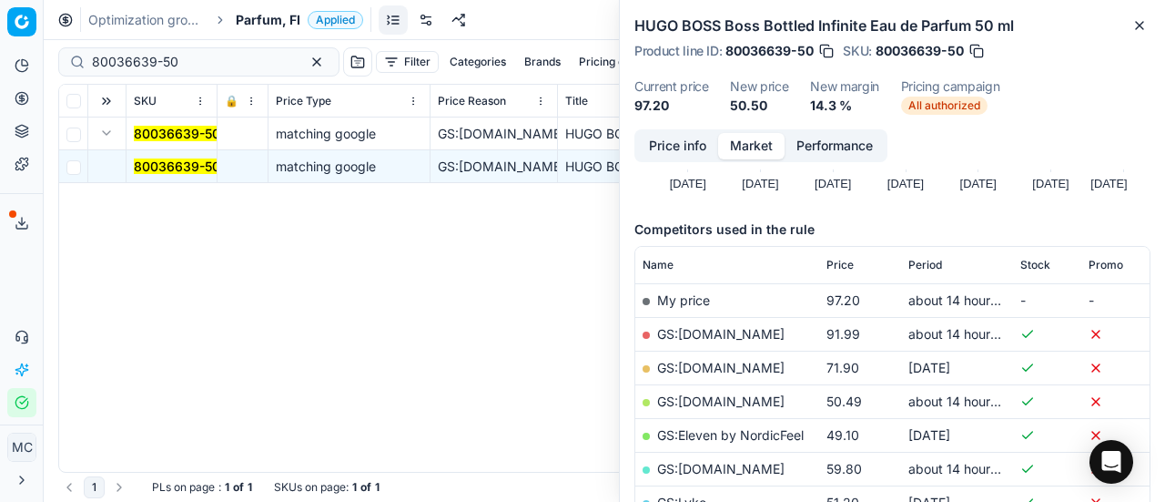
click at [710, 400] on link "GS:Deloox.fi" at bounding box center [720, 400] width 127 height 15
click at [274, 15] on span "Parfum, FI" at bounding box center [268, 20] width 65 height 18
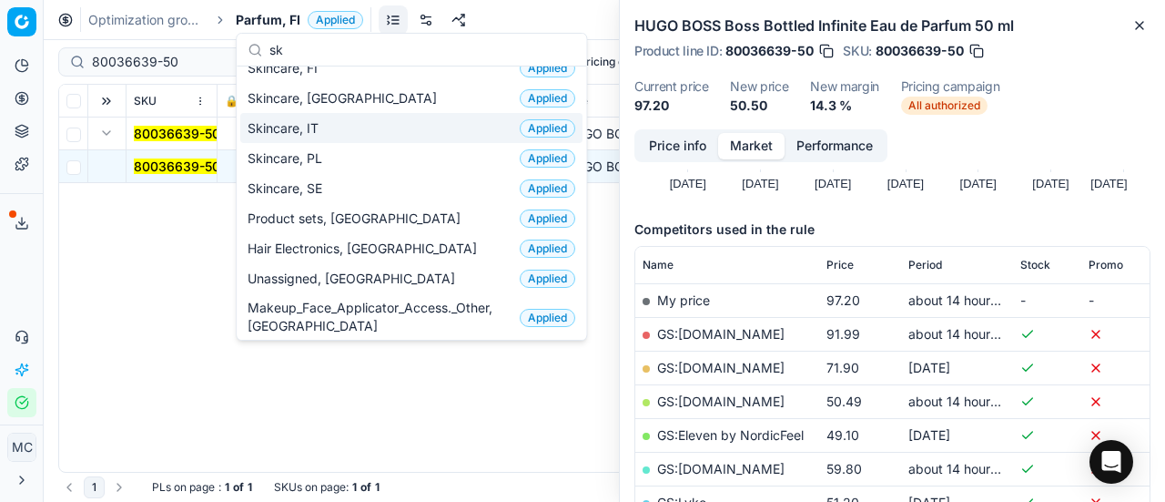
scroll to position [46, 0]
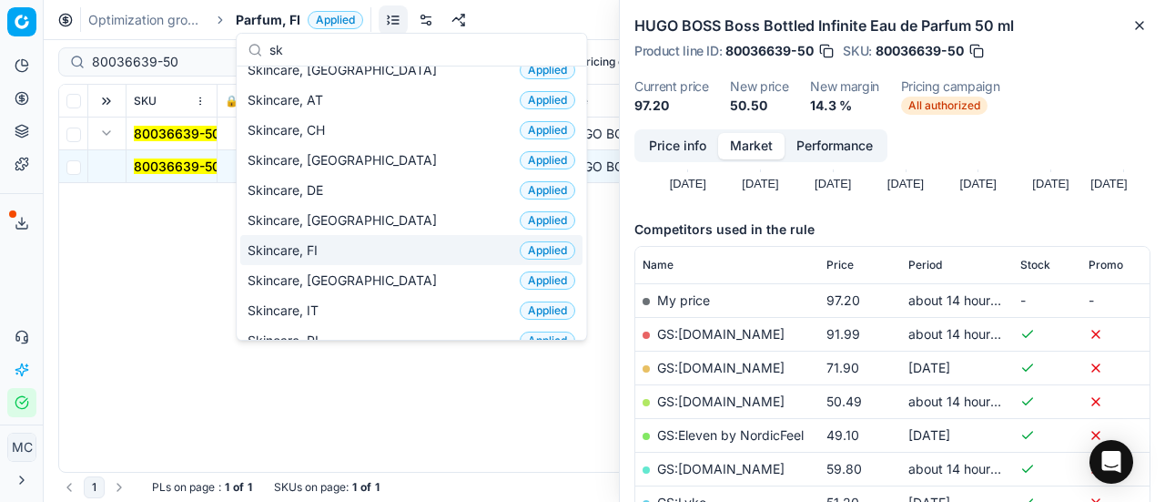
type input "sk"
click at [384, 244] on div "Skincare, FI Applied" at bounding box center [411, 250] width 342 height 30
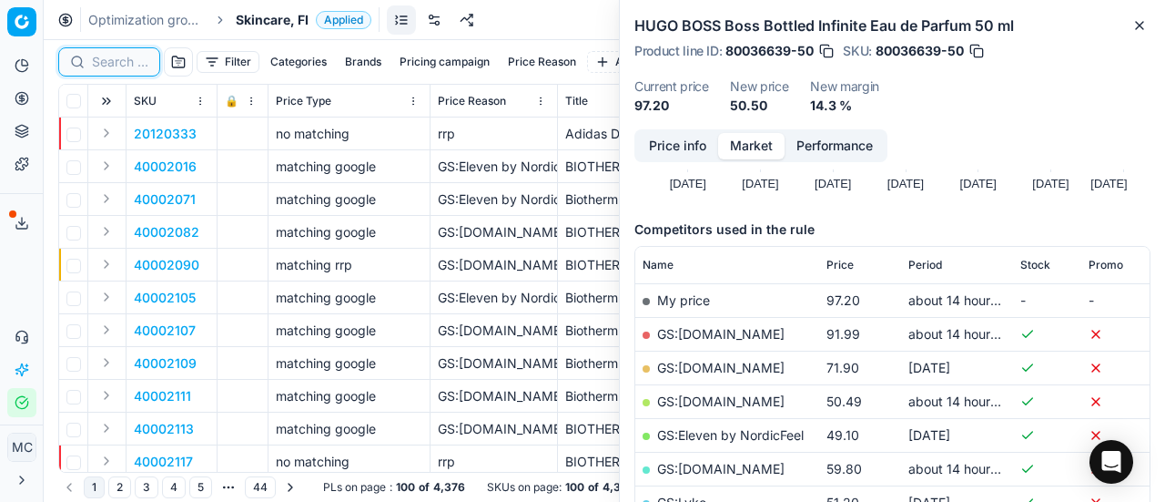
click at [106, 56] on input at bounding box center [120, 62] width 56 height 18
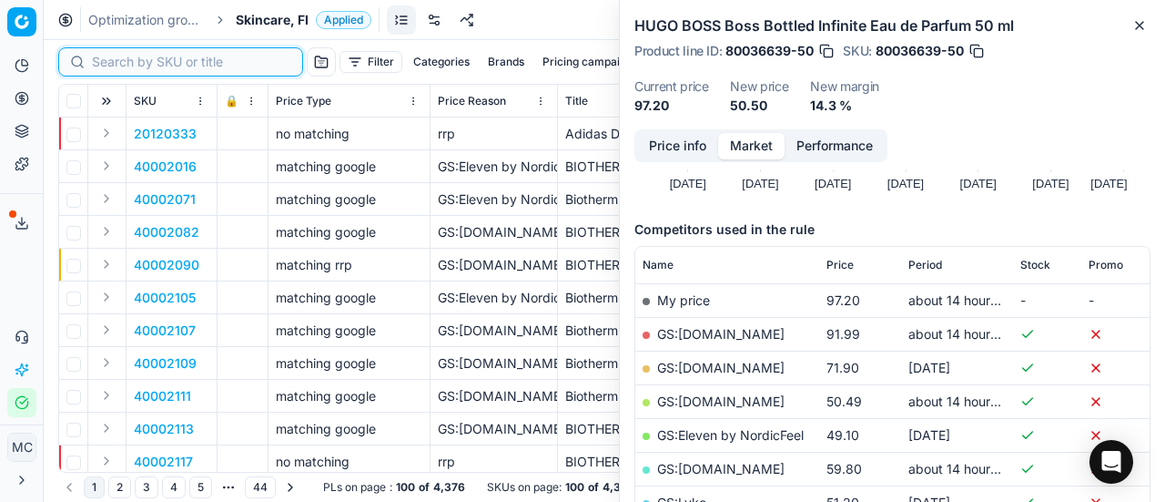
paste input "80058087-75"
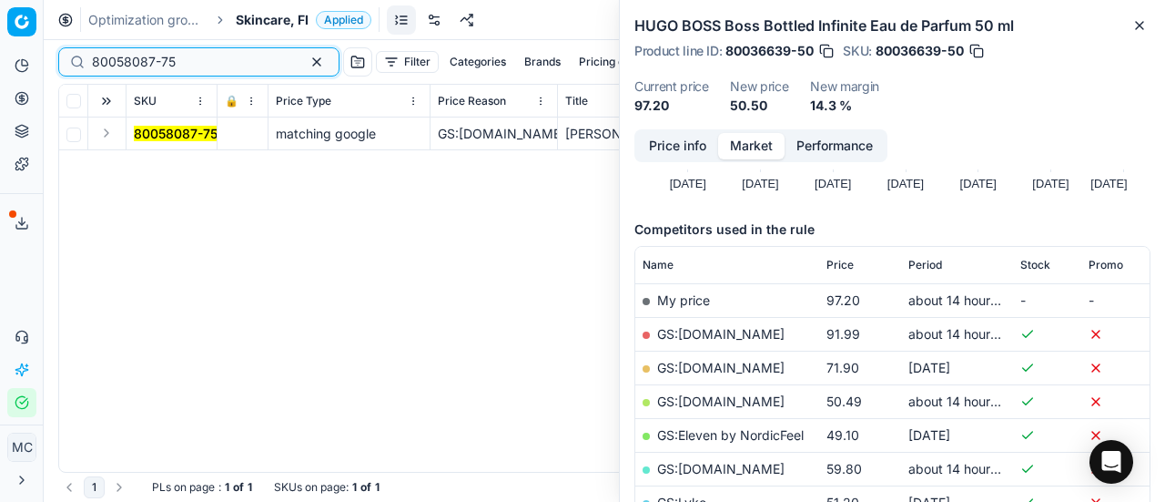
type input "80058087-75"
click at [106, 134] on button "Expand" at bounding box center [107, 133] width 22 height 22
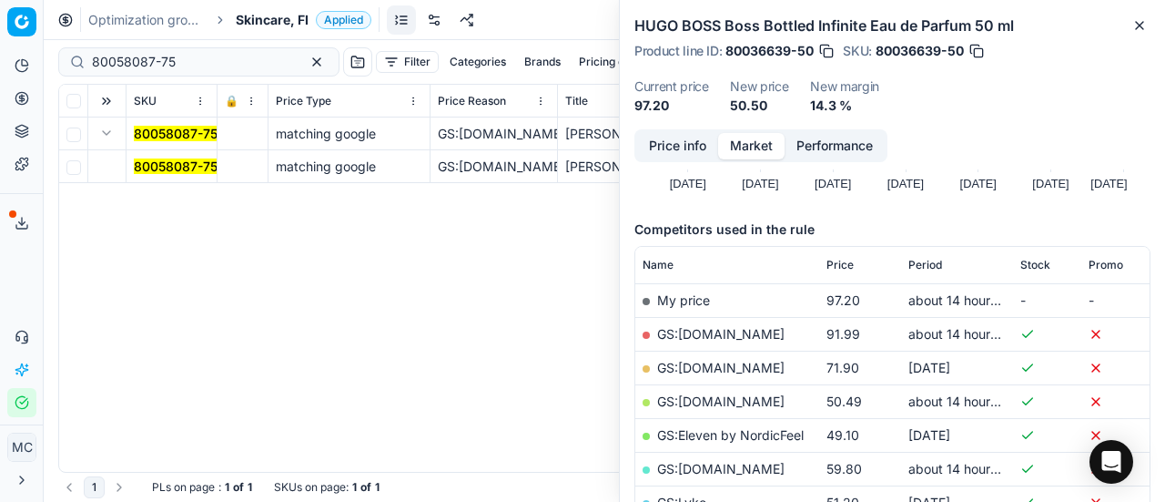
click at [158, 158] on mark "80058087-75" at bounding box center [176, 165] width 84 height 15
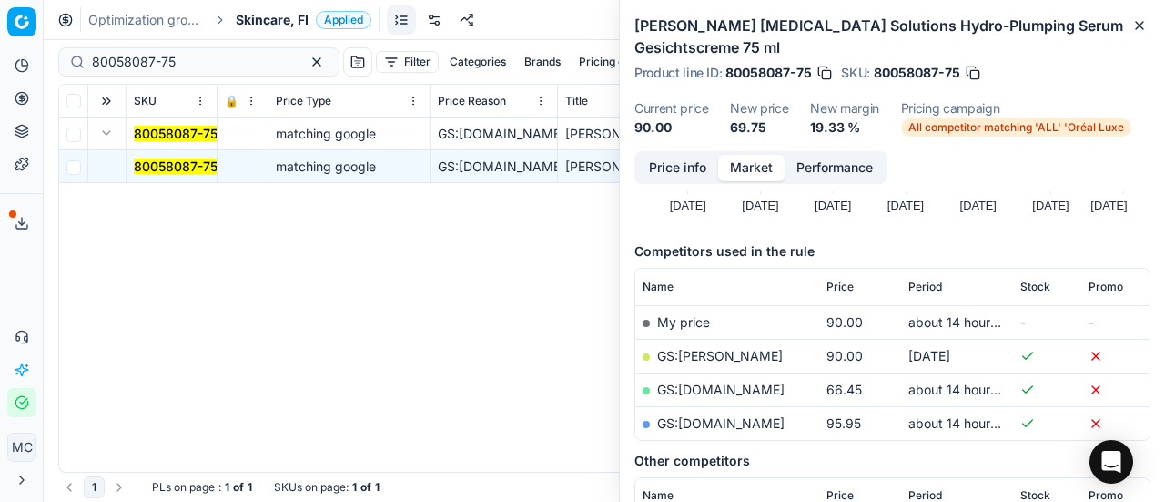
click at [694, 165] on button "Price info" at bounding box center [677, 168] width 81 height 26
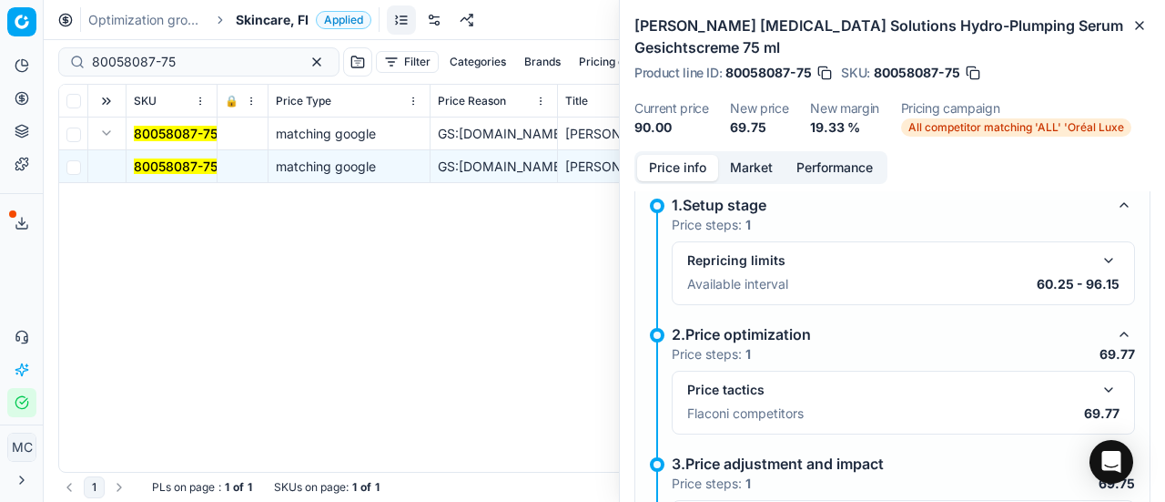
click at [1101, 389] on button "button" at bounding box center [1109, 390] width 22 height 22
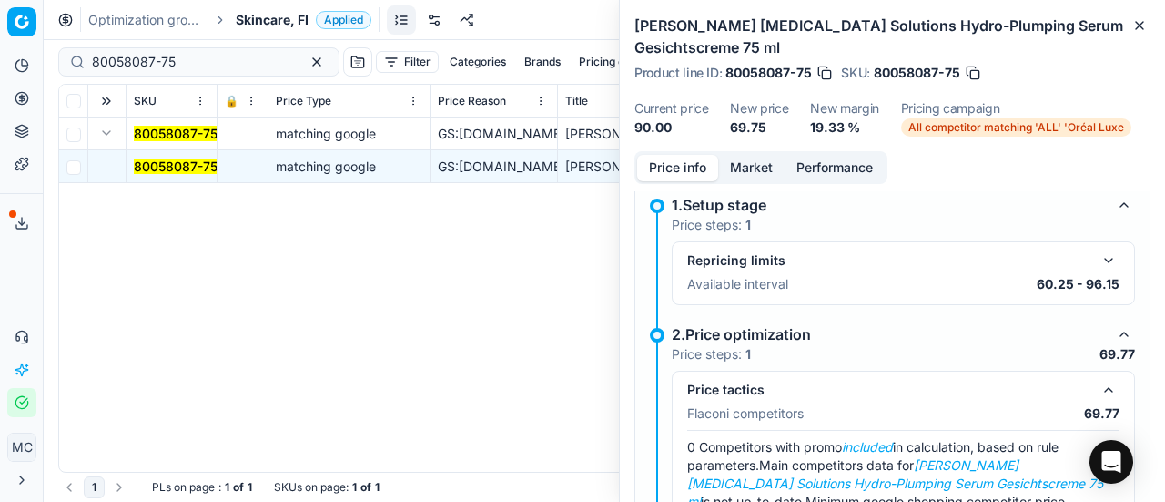
scroll to position [104, 0]
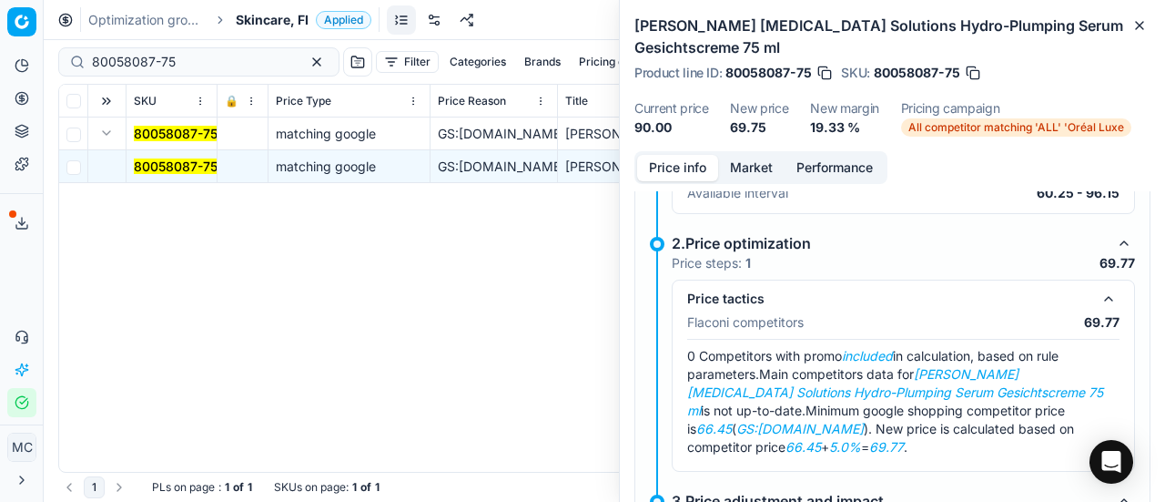
click at [757, 164] on button "Market" at bounding box center [751, 168] width 66 height 26
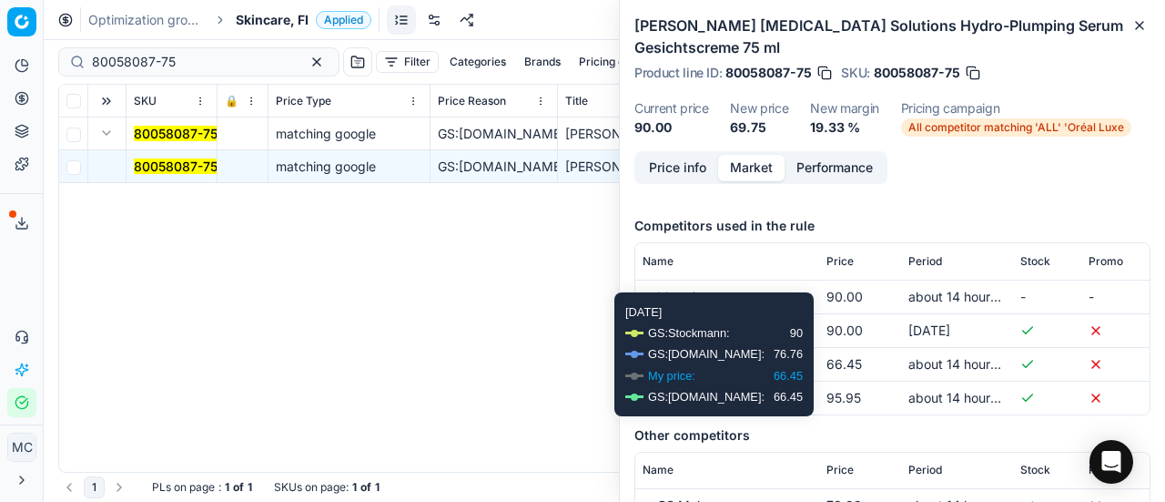
scroll to position [335, 0]
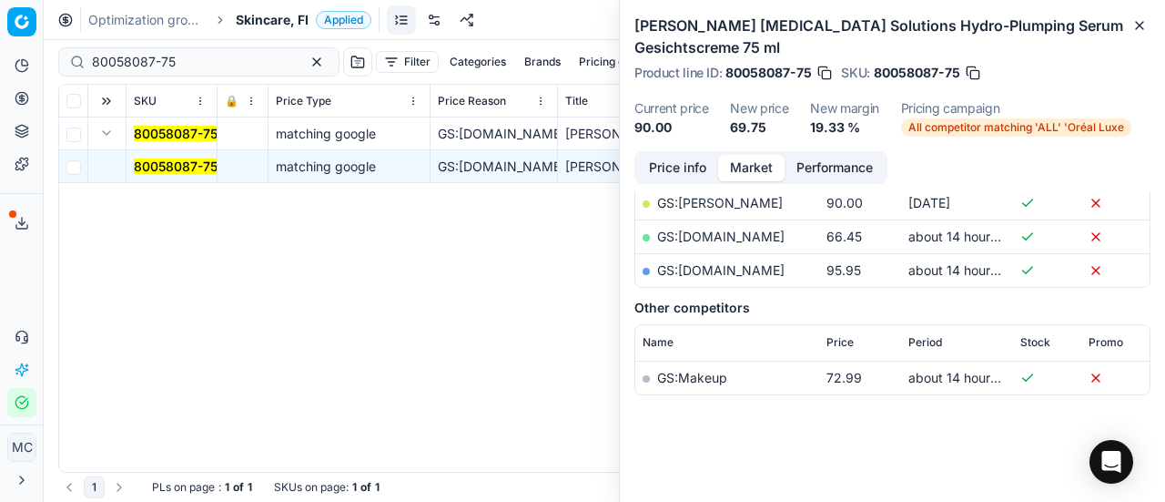
click at [732, 235] on link "GS:Zalando.fi" at bounding box center [720, 235] width 127 height 15
drag, startPoint x: 258, startPoint y: 22, endPoint x: 258, endPoint y: 10, distance: 11.8
click at [258, 22] on span "Skincare, FI" at bounding box center [272, 20] width 73 height 18
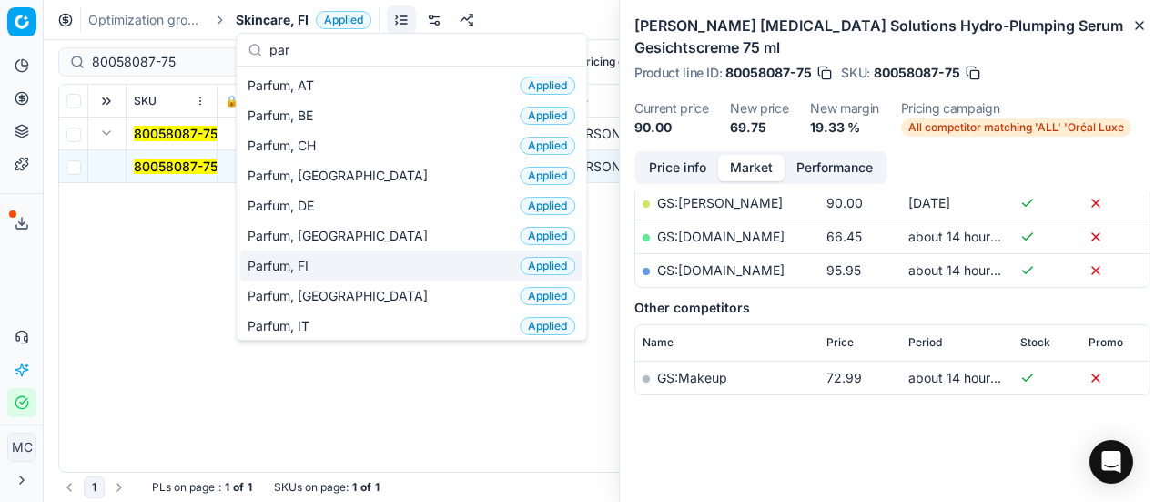
type input "par"
drag, startPoint x: 373, startPoint y: 256, endPoint x: 110, endPoint y: 78, distance: 317.3
click at [373, 256] on div "Parfum, FI Applied" at bounding box center [411, 265] width 342 height 30
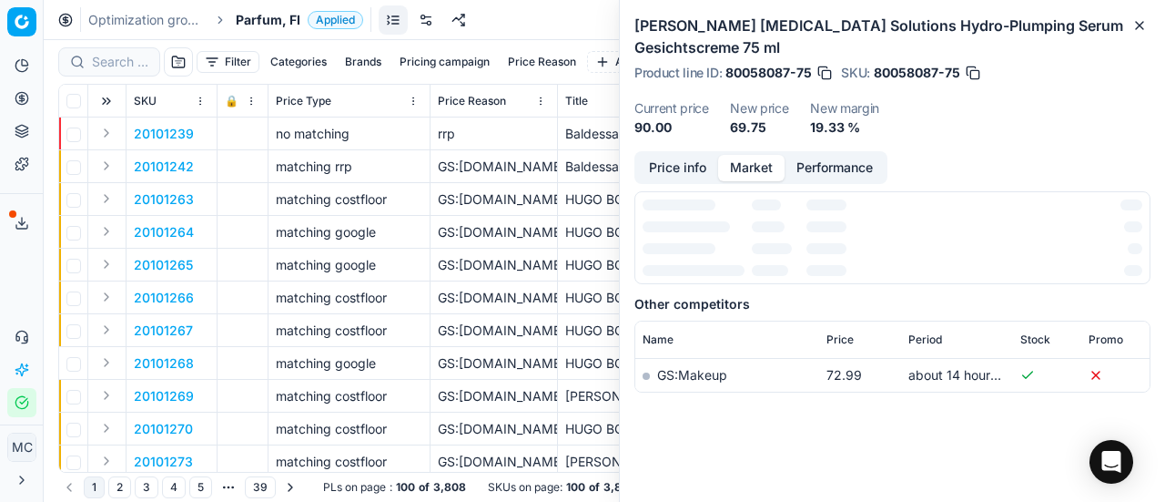
scroll to position [335, 0]
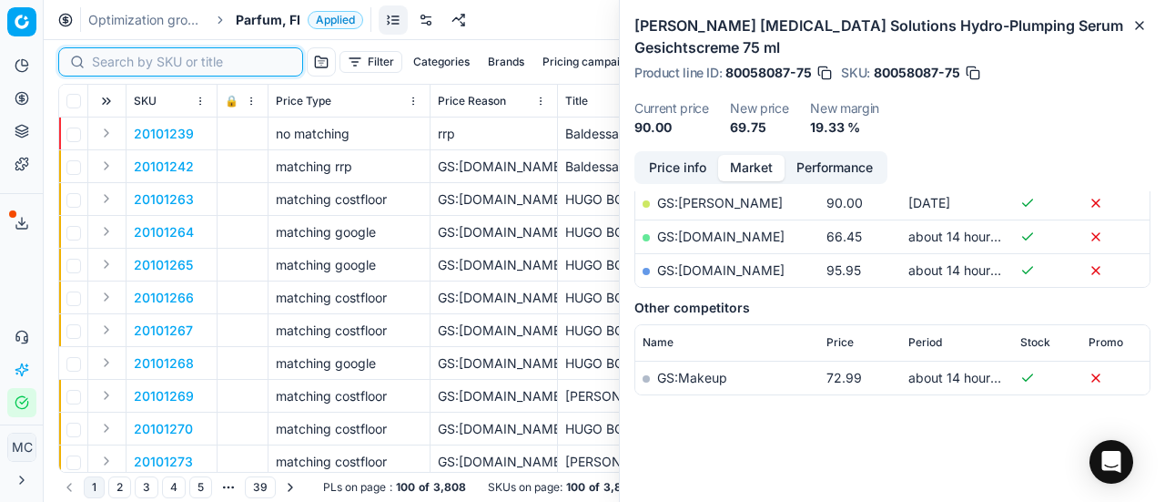
click at [121, 59] on input at bounding box center [191, 62] width 199 height 18
paste input "90008255-0012835"
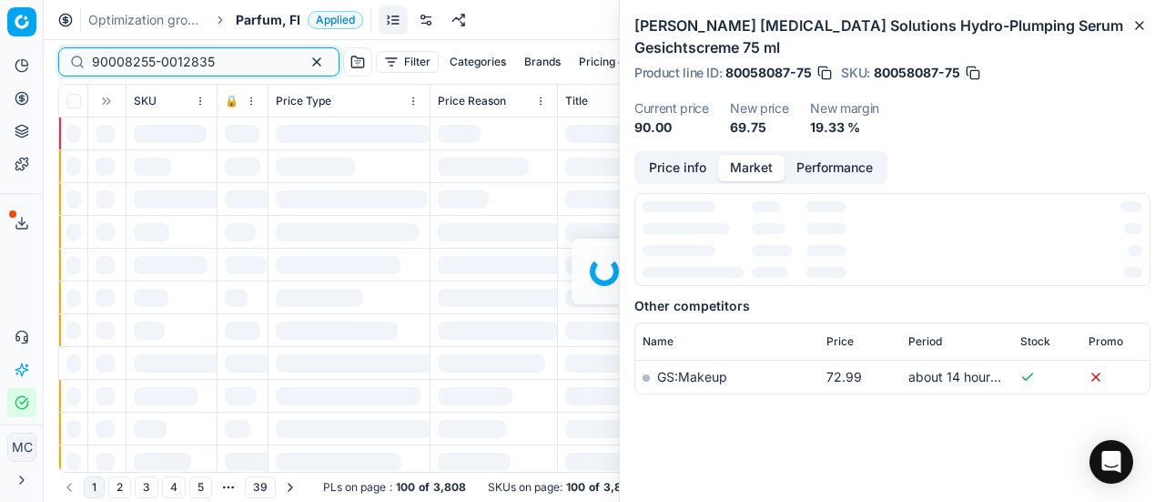
scroll to position [335, 0]
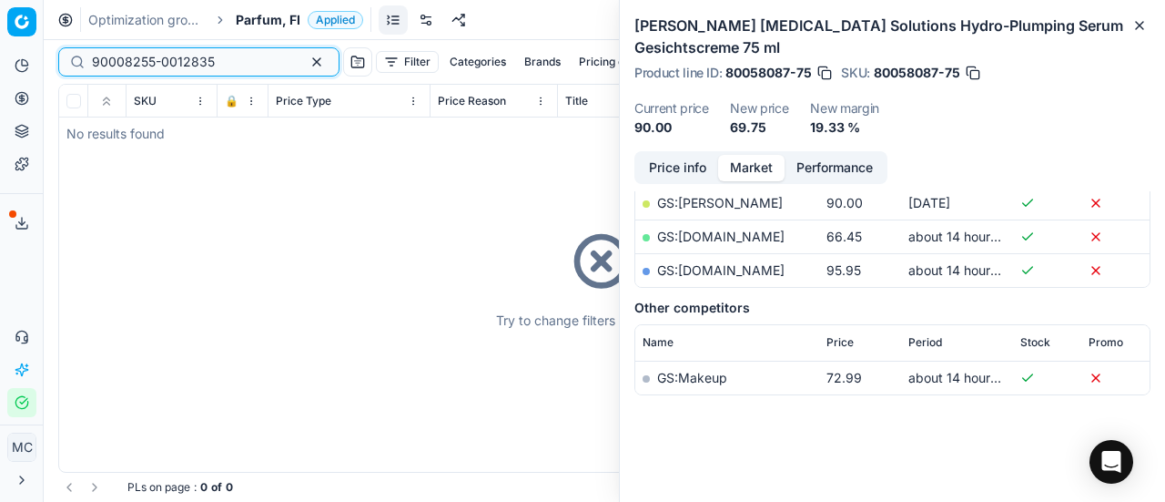
type input "90008255-0012835"
click at [268, 21] on span "Parfum, FI" at bounding box center [268, 20] width 65 height 18
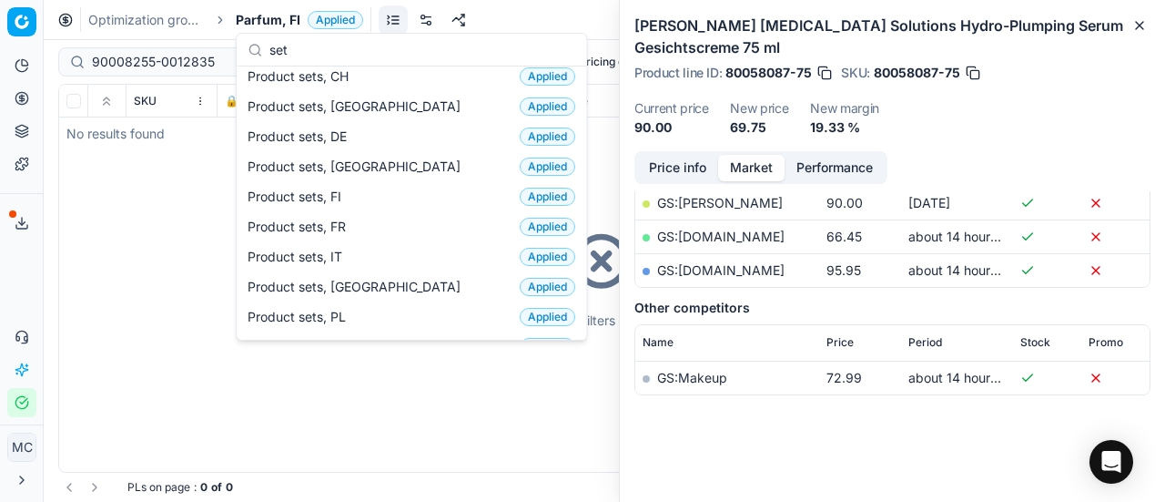
scroll to position [0, 0]
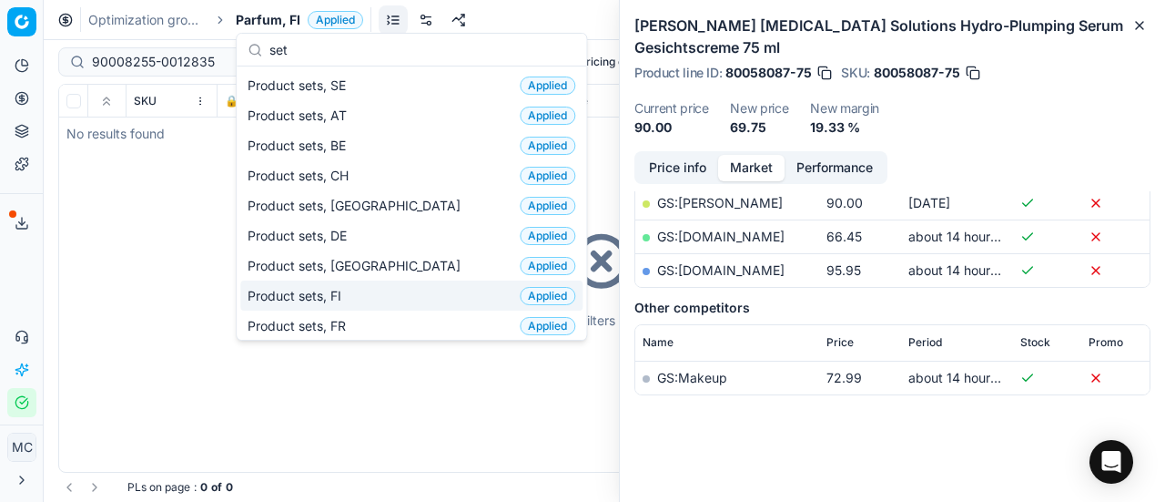
type input "set"
click at [360, 290] on div "Product sets, FI Applied" at bounding box center [411, 295] width 342 height 30
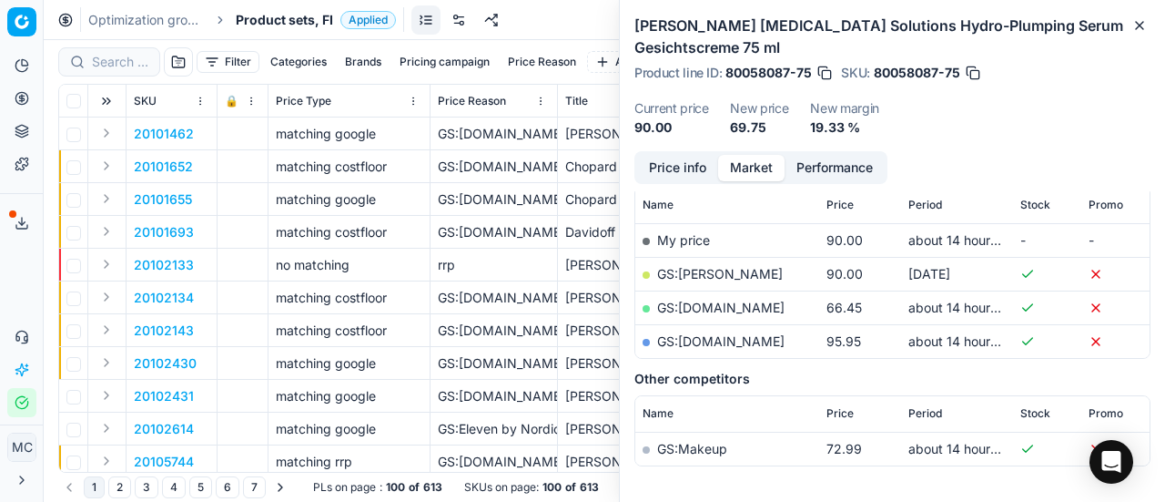
scroll to position [335, 0]
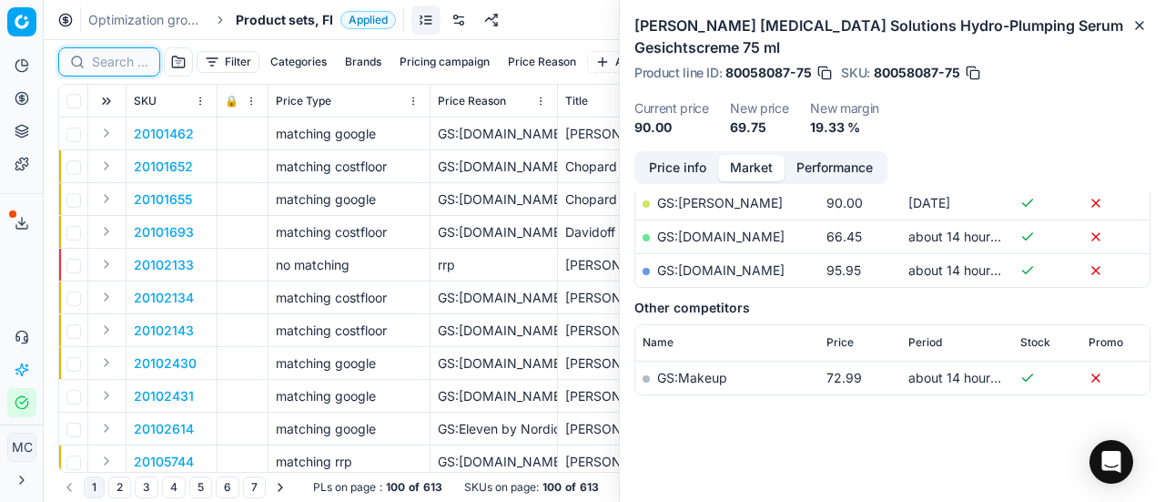
click at [124, 70] on input at bounding box center [120, 62] width 56 height 18
paste input "90008255-0012835"
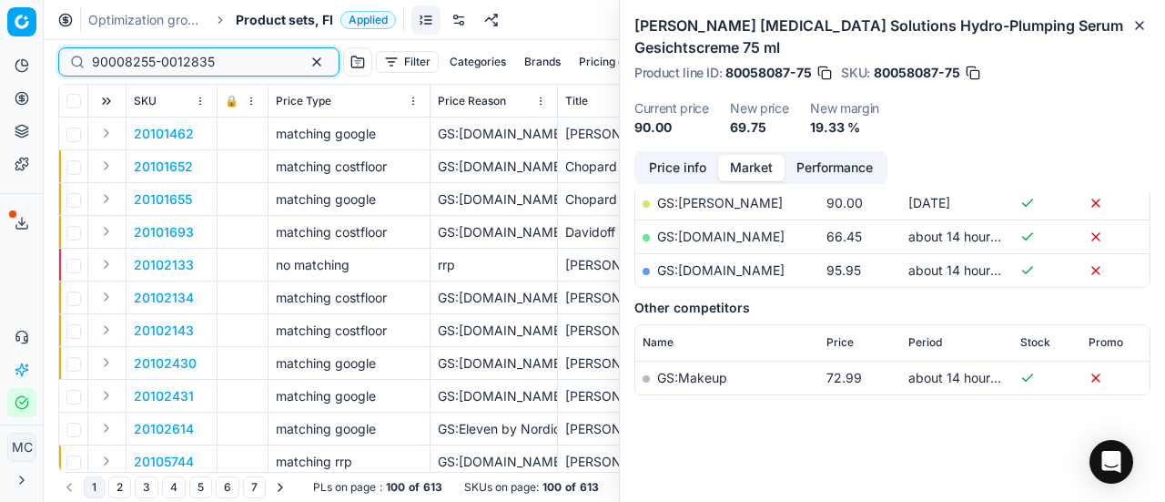
scroll to position [335, 0]
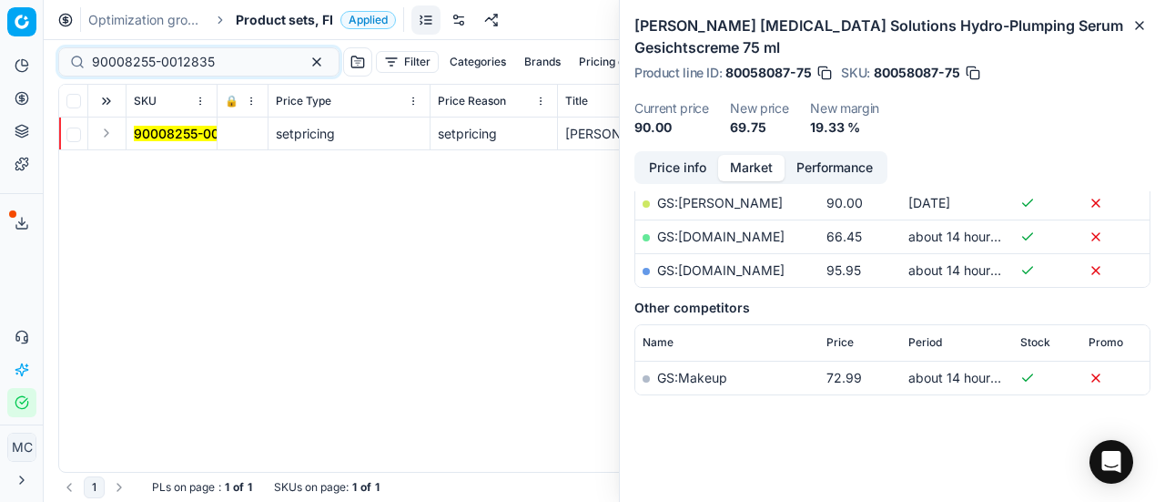
click at [113, 132] on button "Expand" at bounding box center [107, 133] width 22 height 22
click at [162, 163] on mark "90008255-0012835" at bounding box center [195, 165] width 123 height 15
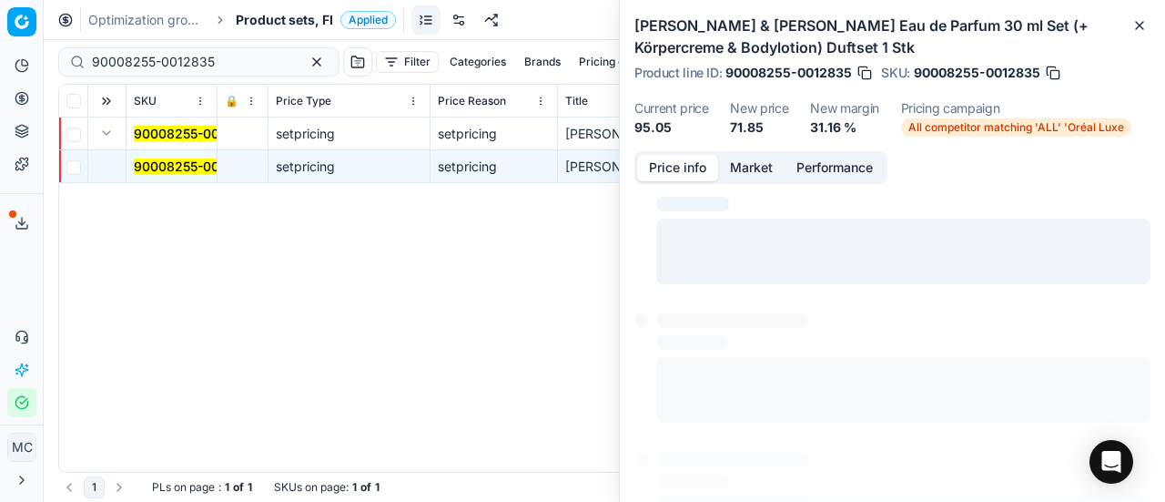
click at [706, 156] on button "Price info" at bounding box center [677, 168] width 81 height 26
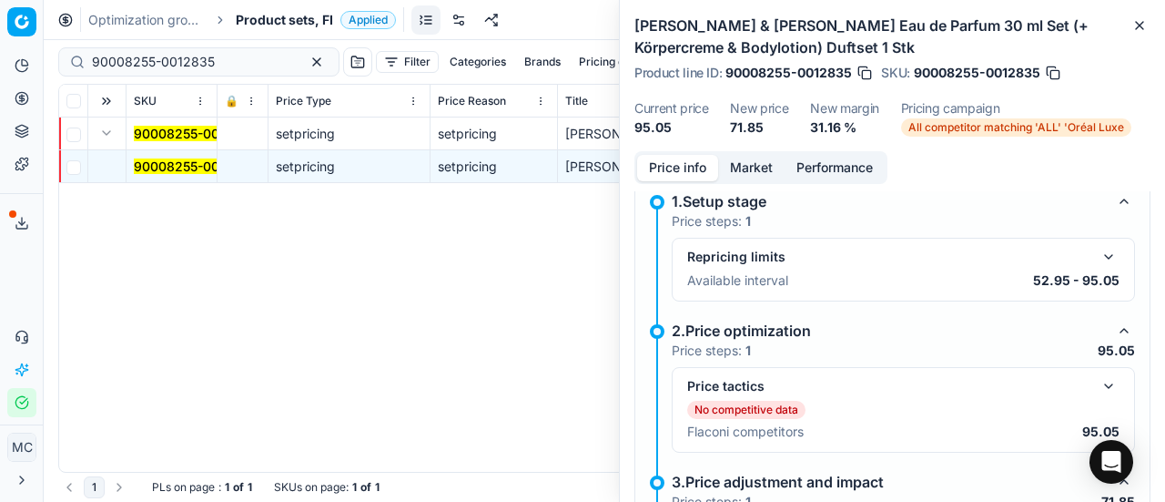
click at [1098, 381] on button "button" at bounding box center [1109, 386] width 22 height 22
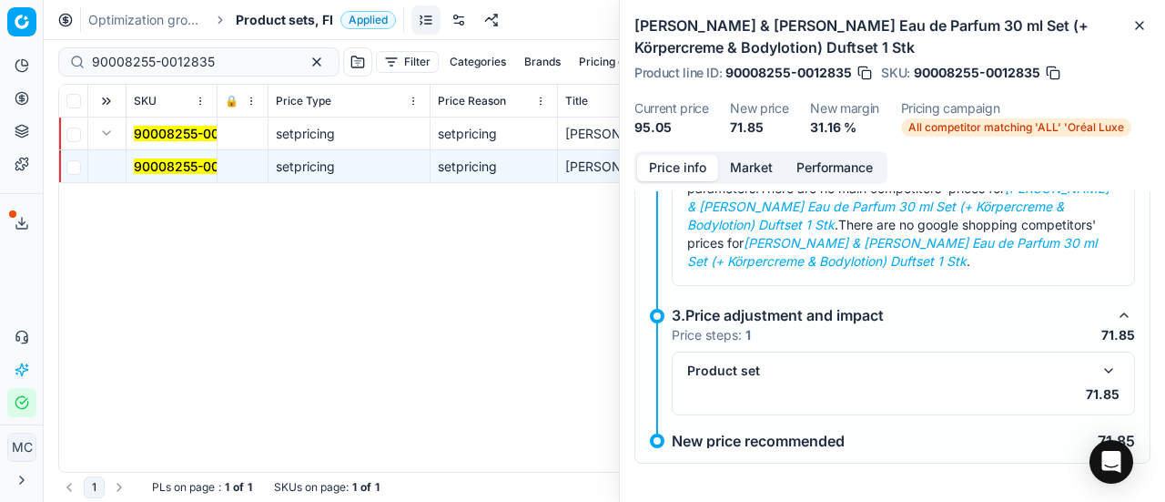
scroll to position [400, 0]
click at [1102, 372] on button "button" at bounding box center [1109, 369] width 22 height 22
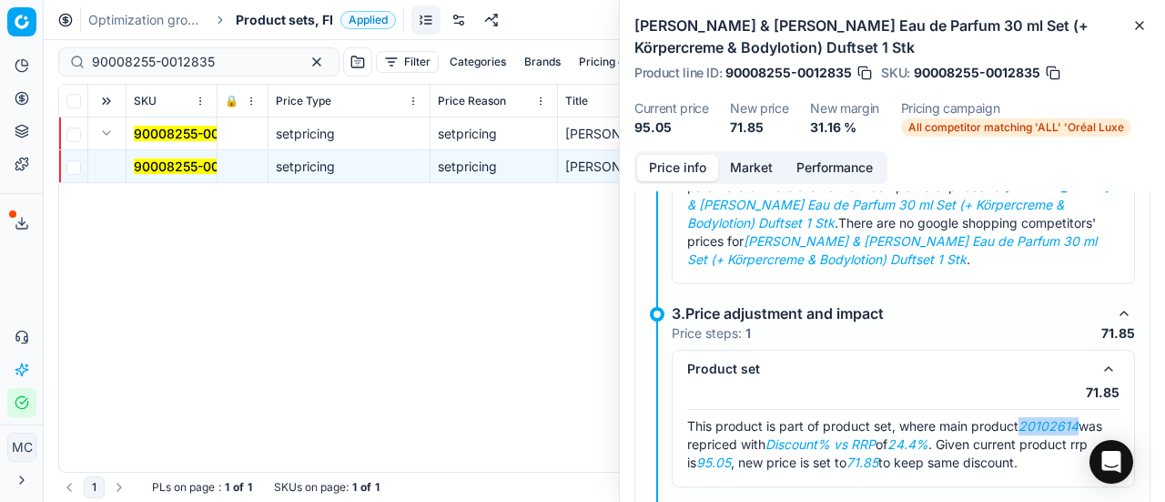
drag, startPoint x: 1025, startPoint y: 422, endPoint x: 1083, endPoint y: 407, distance: 60.3
click at [1083, 409] on div "This product is part of product set, where main product 20102614 was repriced w…" at bounding box center [903, 444] width 432 height 70
copy em "20102614"
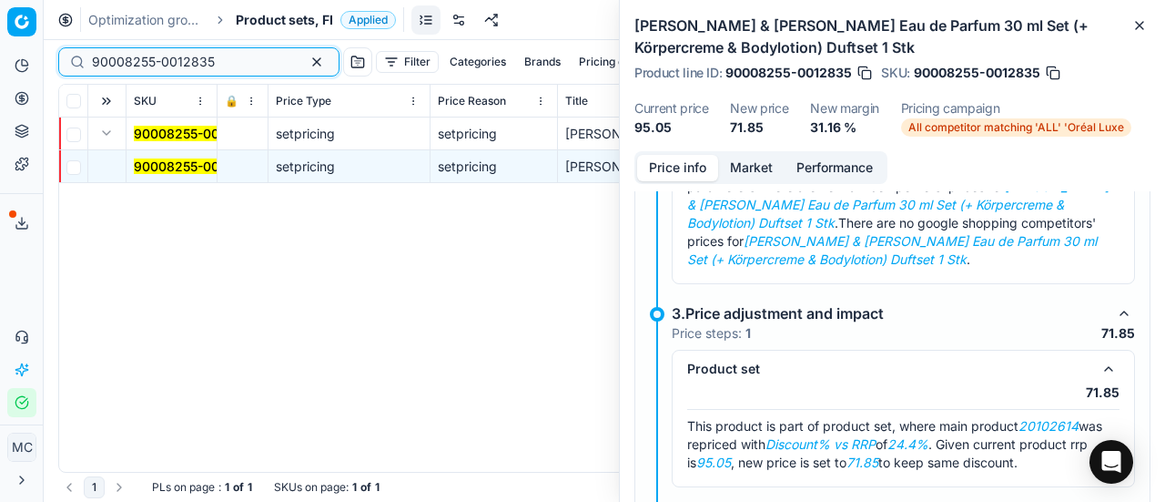
drag, startPoint x: 211, startPoint y: 59, endPoint x: 0, endPoint y: 68, distance: 211.4
click at [0, 68] on div "Pricing platform Analytics Pricing Product portfolio Templates Export service 1…" at bounding box center [582, 251] width 1165 height 502
paste input "20102614"
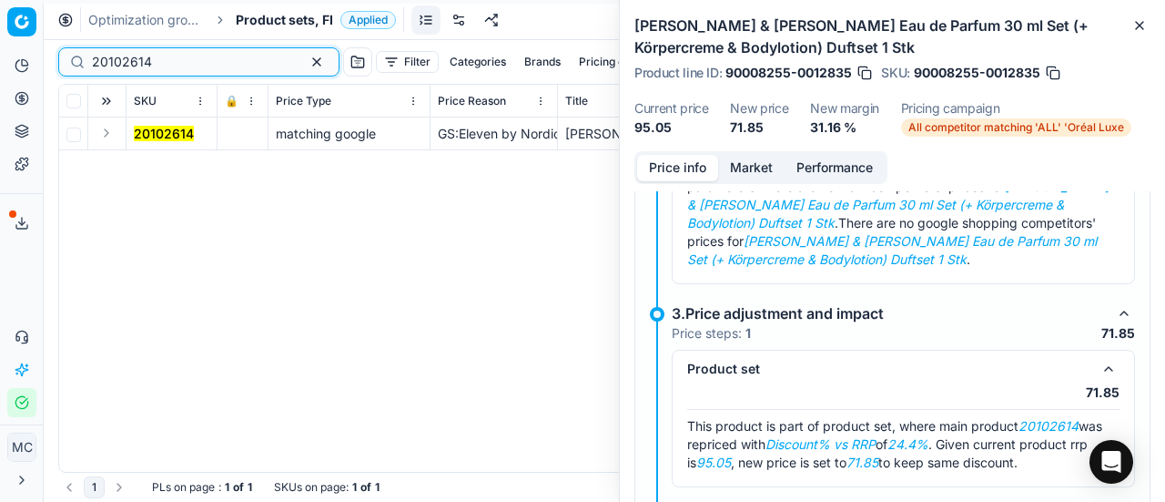
type input "20102614"
click at [110, 135] on button "Expand" at bounding box center [107, 133] width 22 height 22
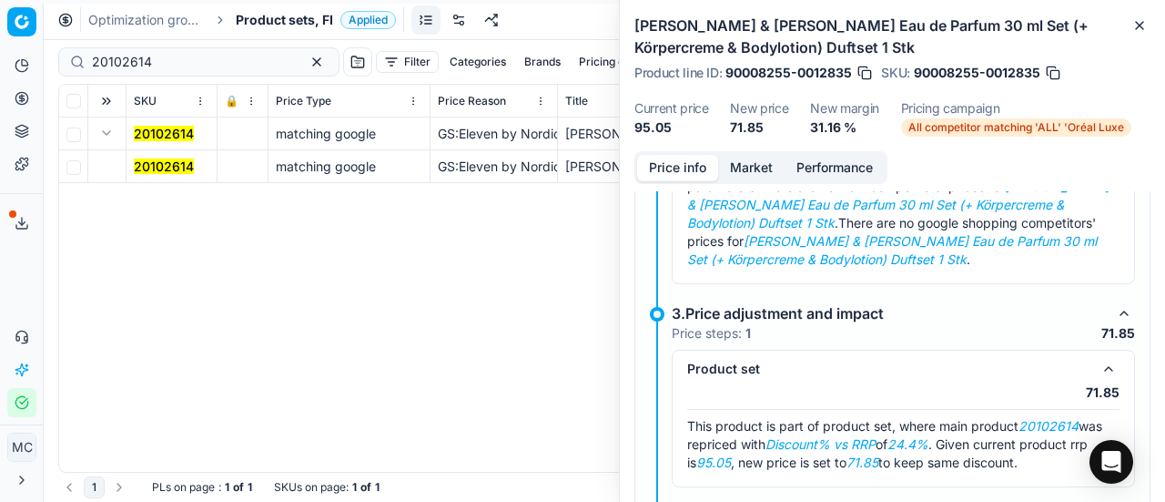
click at [181, 168] on mark "20102614" at bounding box center [164, 165] width 60 height 15
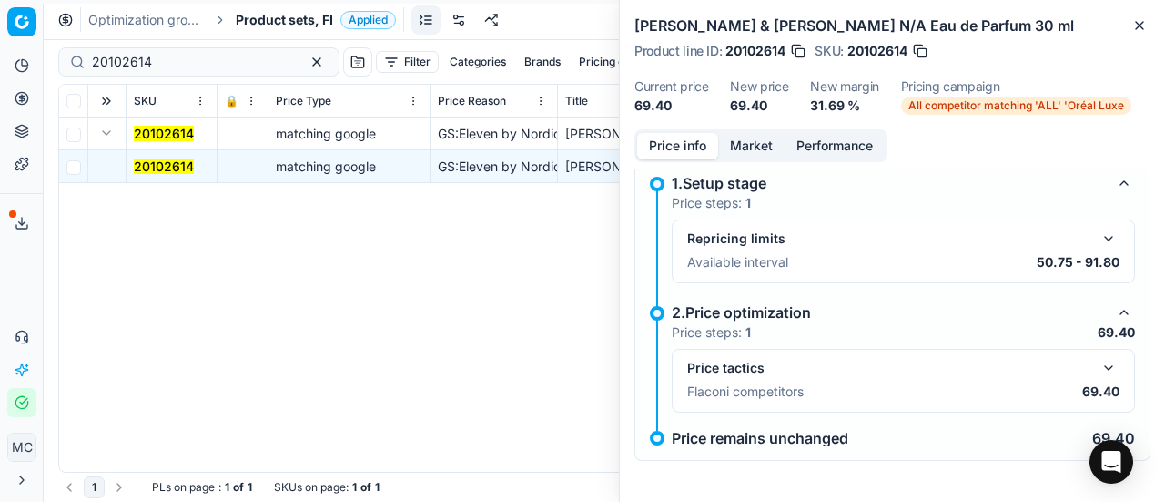
click at [1098, 357] on button "button" at bounding box center [1109, 368] width 22 height 22
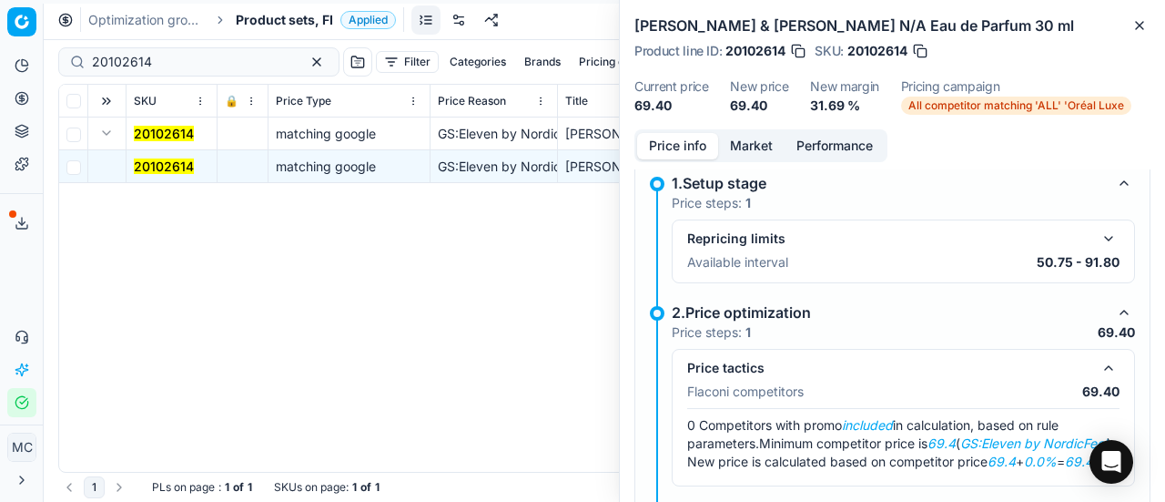
click at [758, 139] on button "Market" at bounding box center [751, 146] width 66 height 26
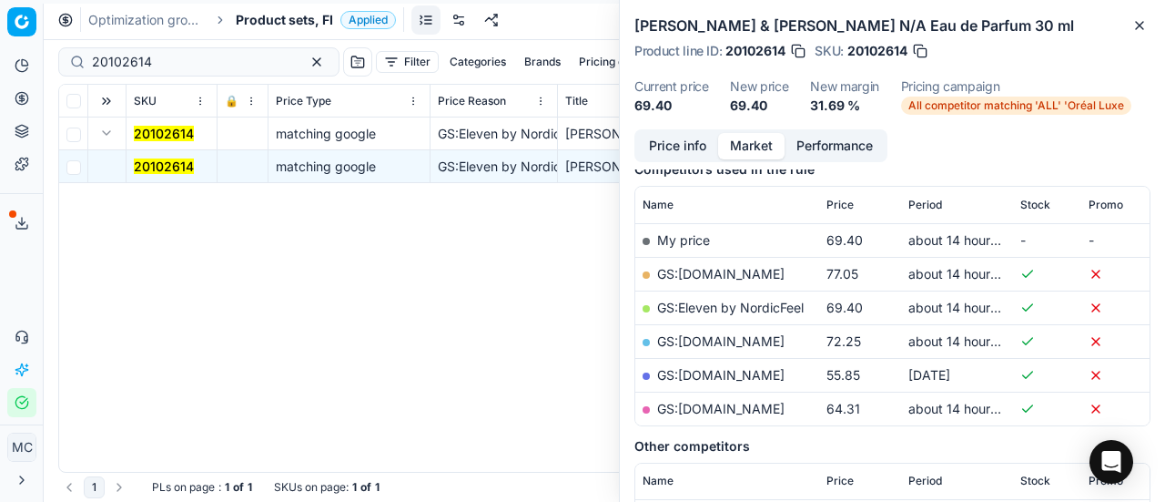
scroll to position [273, 0]
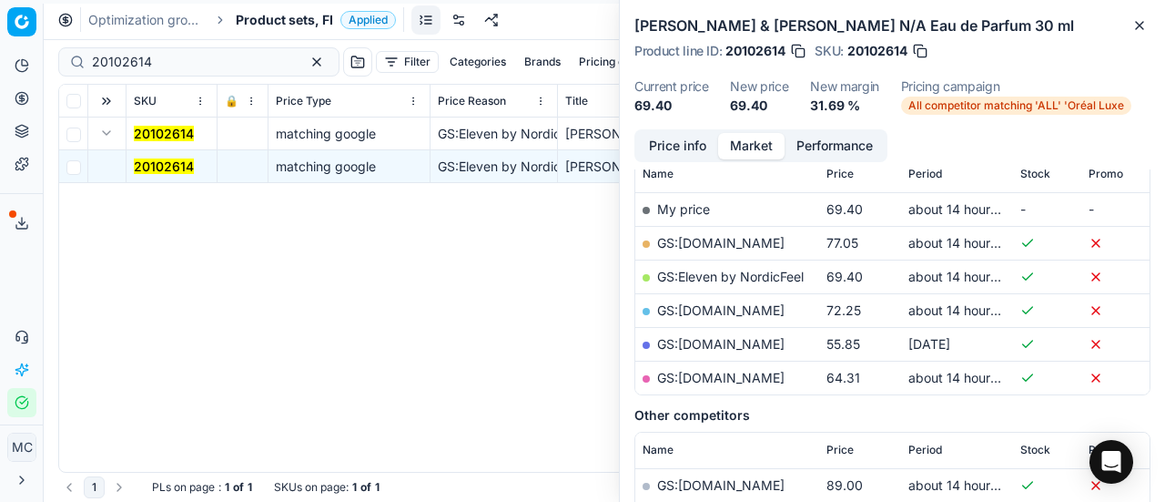
click at [755, 276] on link "GS:Eleven by NordicFeel" at bounding box center [730, 276] width 147 height 15
click at [289, 16] on span "Product sets, FI" at bounding box center [284, 20] width 97 height 18
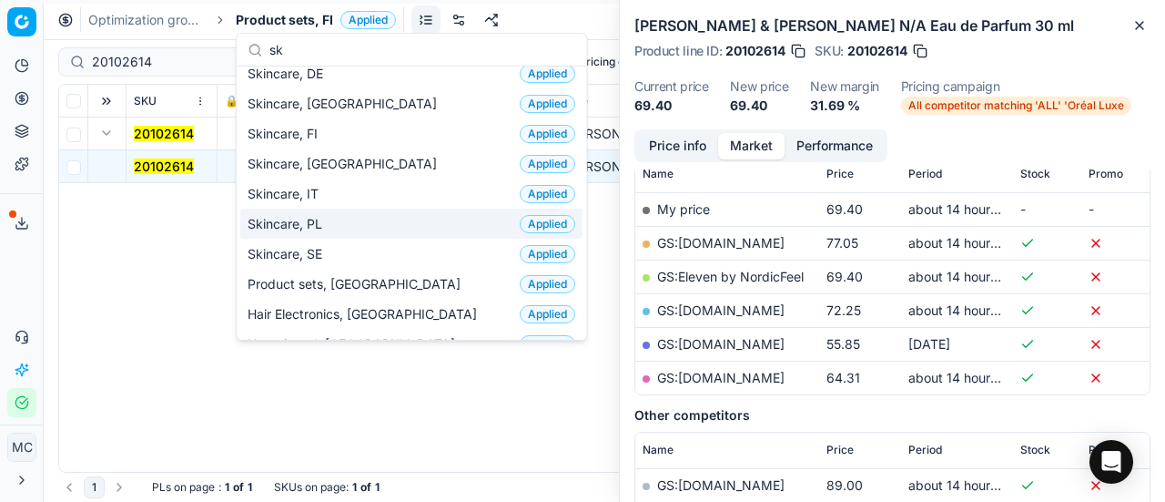
scroll to position [46, 0]
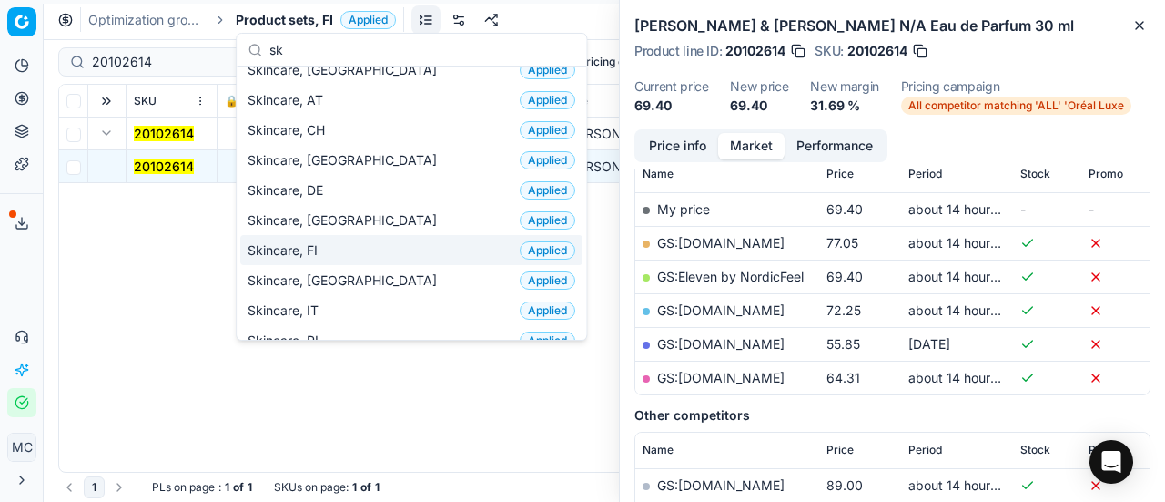
type input "sk"
click at [380, 248] on div "Skincare, FI Applied" at bounding box center [411, 250] width 342 height 30
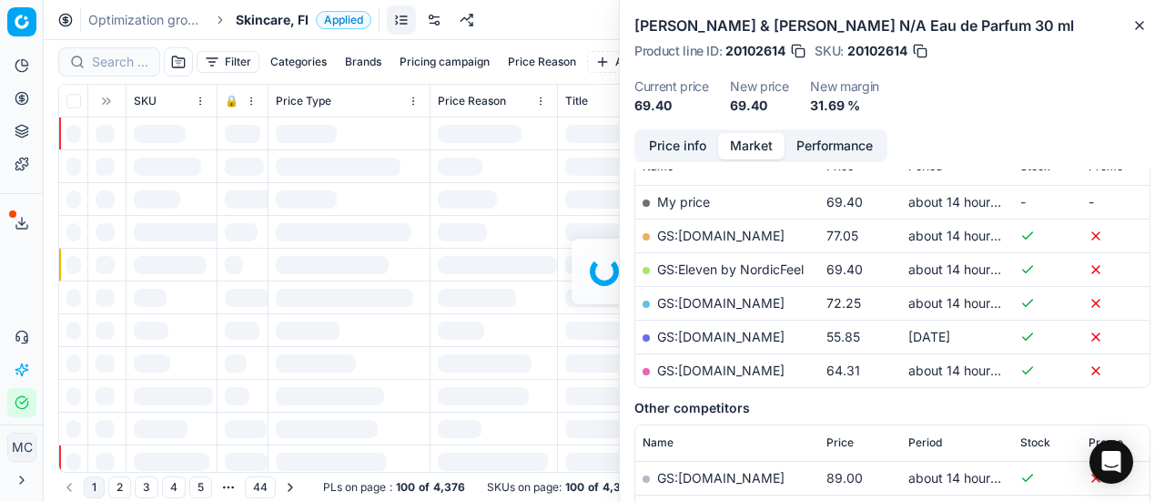
scroll to position [273, 0]
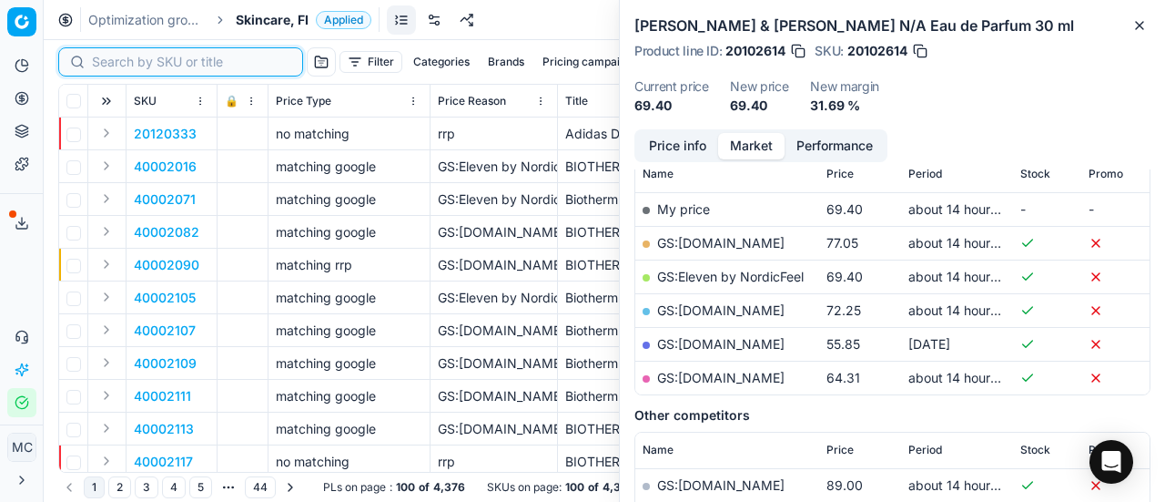
click at [119, 65] on input at bounding box center [191, 62] width 199 height 18
paste input "80024629-50"
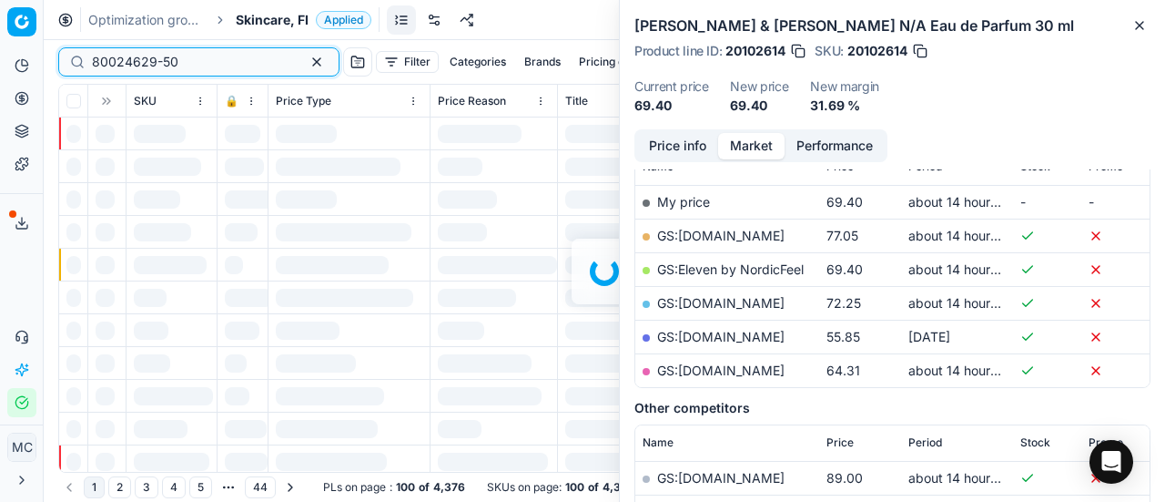
scroll to position [273, 0]
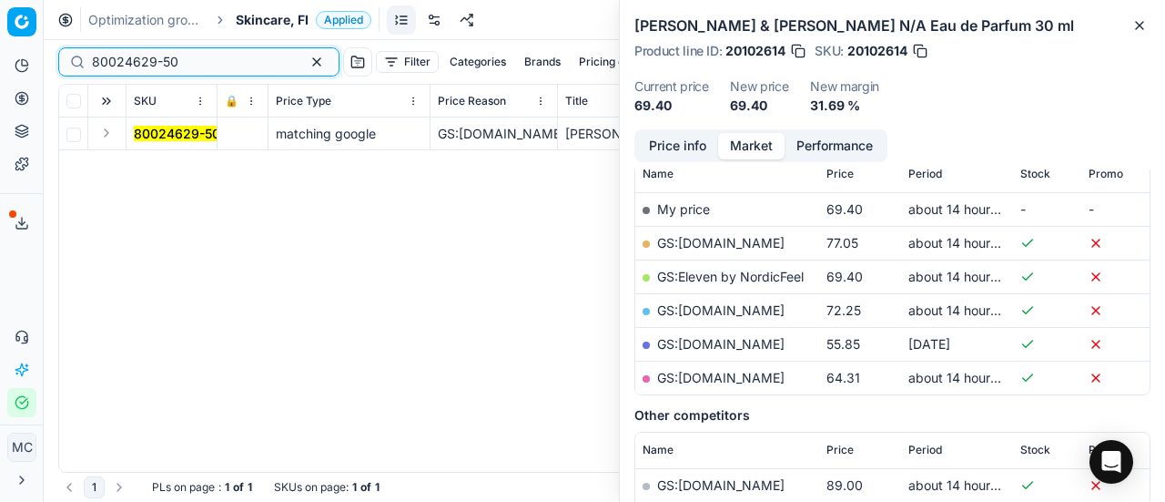
type input "80024629-50"
drag, startPoint x: 109, startPoint y: 130, endPoint x: 146, endPoint y: 146, distance: 39.6
click at [109, 130] on button "Expand" at bounding box center [107, 133] width 22 height 22
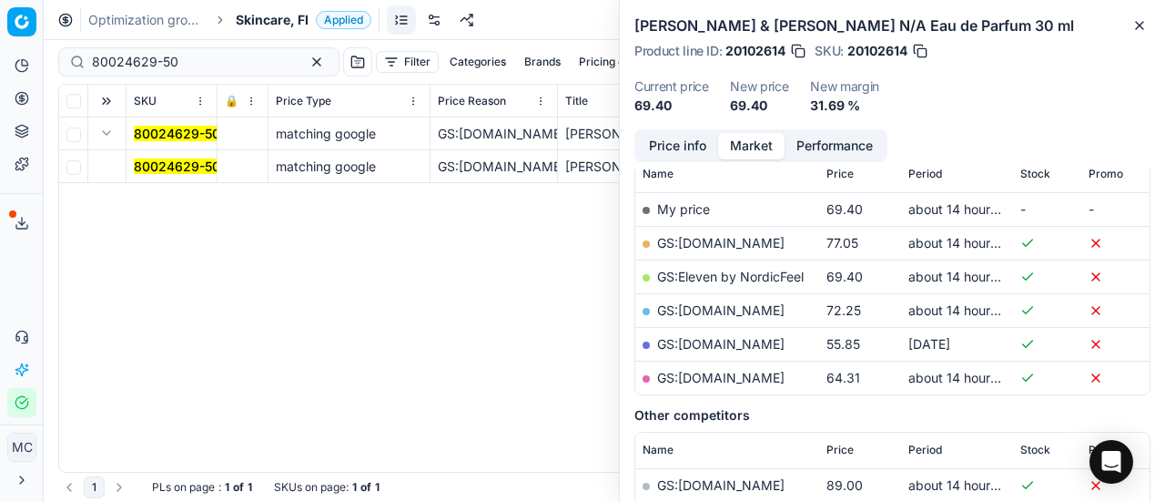
click at [158, 159] on mark "80024629-50" at bounding box center [177, 165] width 86 height 15
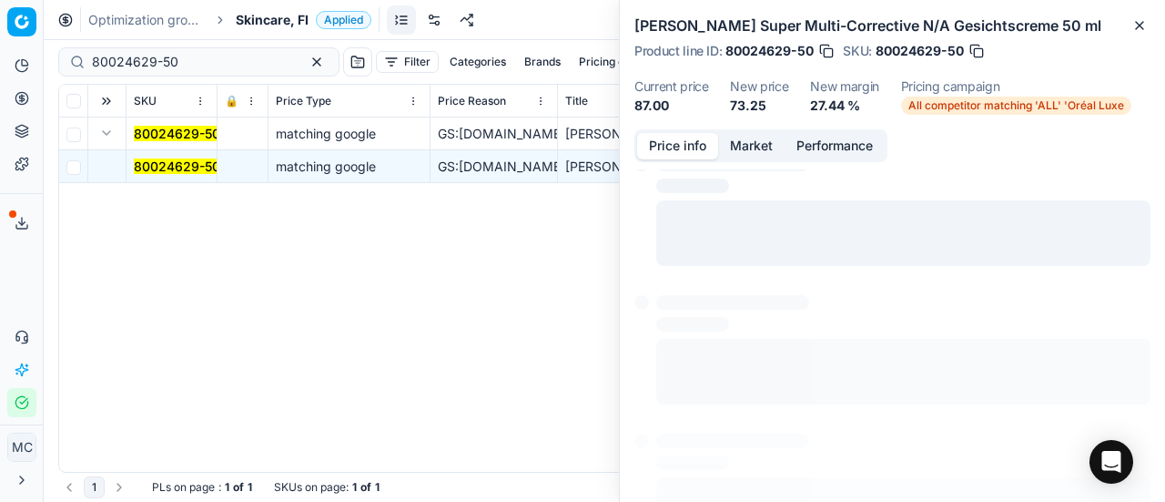
click at [662, 151] on button "Price info" at bounding box center [677, 146] width 81 height 26
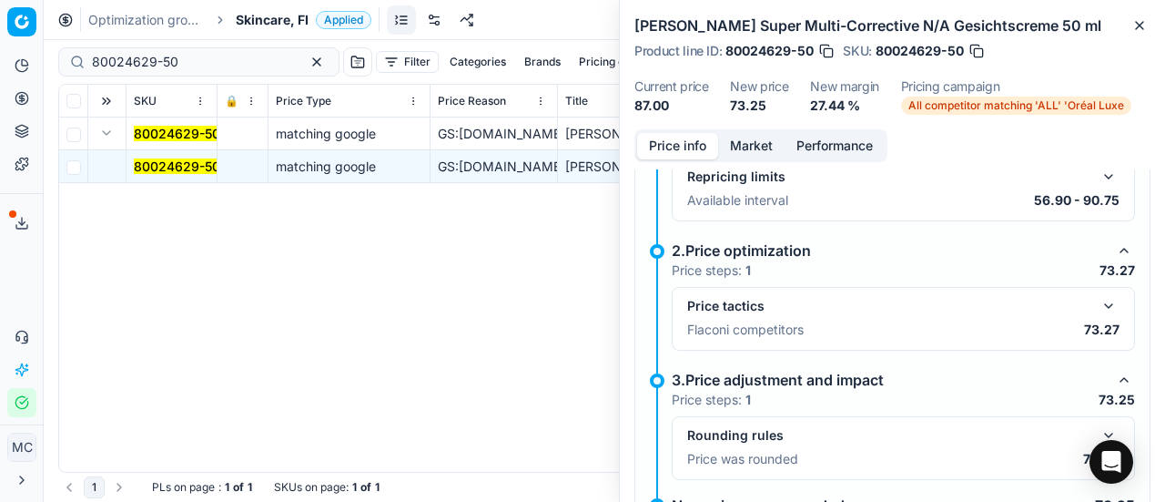
scroll to position [142, 0]
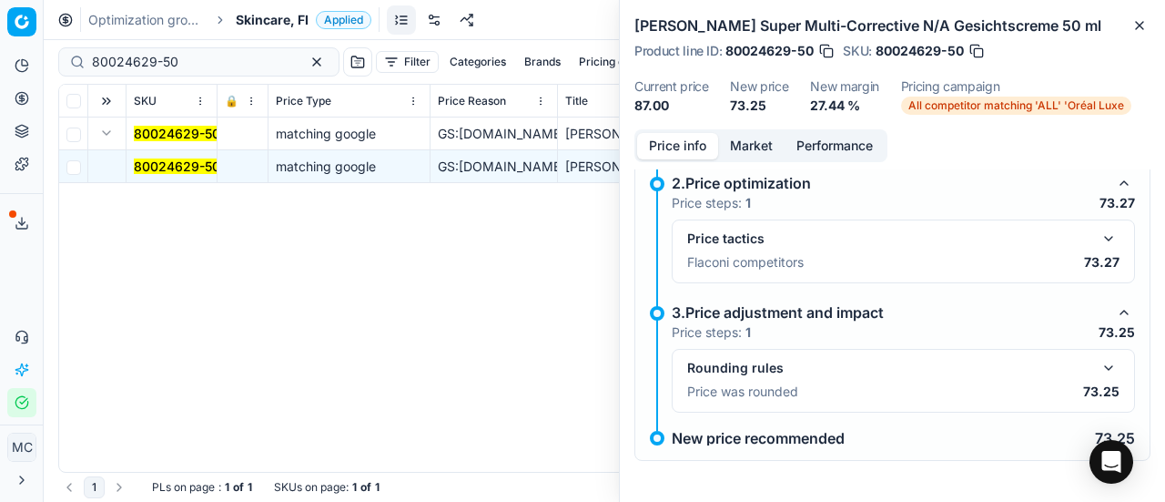
click at [1099, 235] on button "button" at bounding box center [1109, 239] width 22 height 22
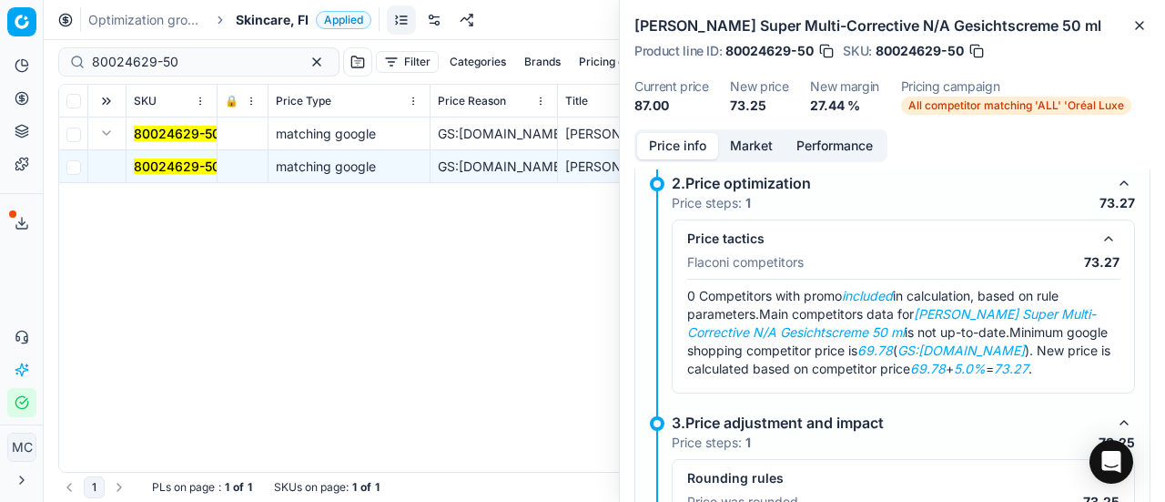
click at [761, 147] on button "Market" at bounding box center [751, 146] width 66 height 26
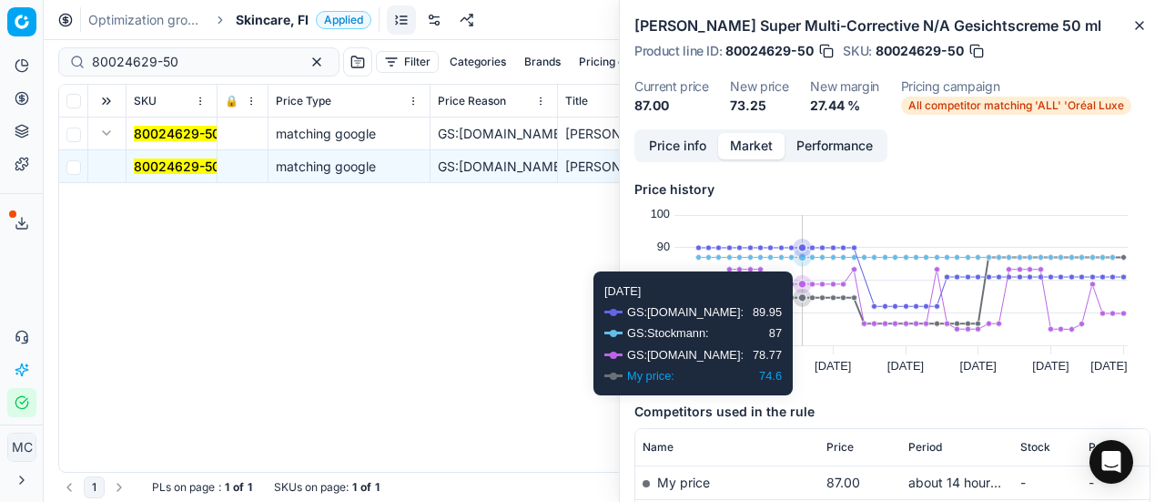
scroll to position [364, 0]
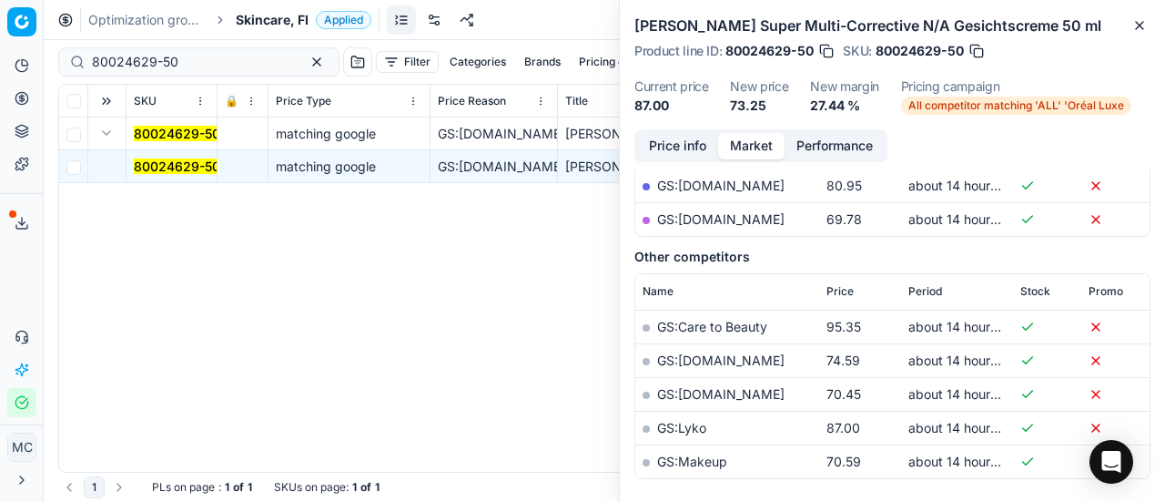
click at [734, 225] on link "GS:parfumdreams.FI" at bounding box center [720, 218] width 127 height 15
click at [255, 19] on span "Skincare, FI" at bounding box center [272, 20] width 73 height 18
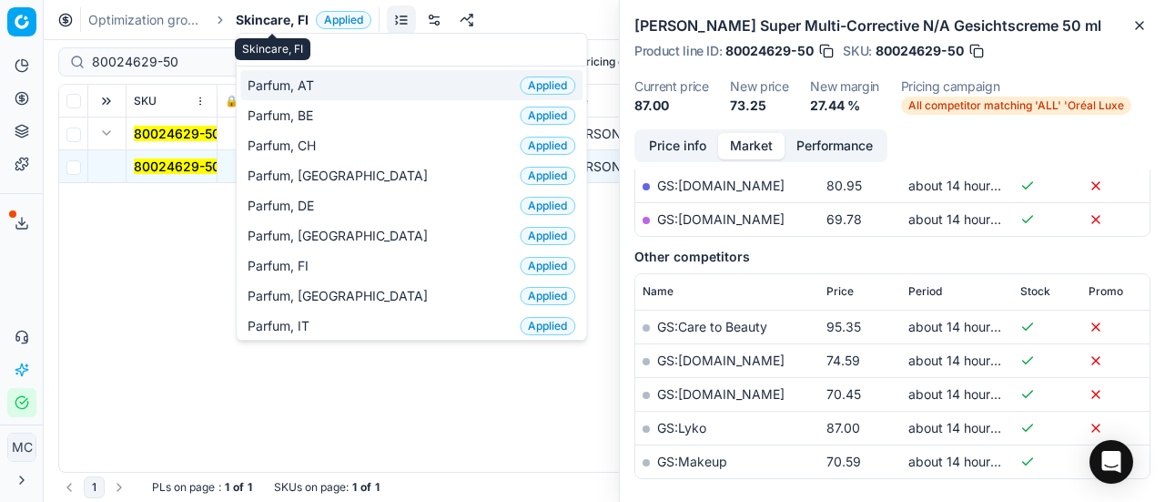
type input "par"
click at [279, 86] on span "Parfum, AT" at bounding box center [285, 85] width 74 height 18
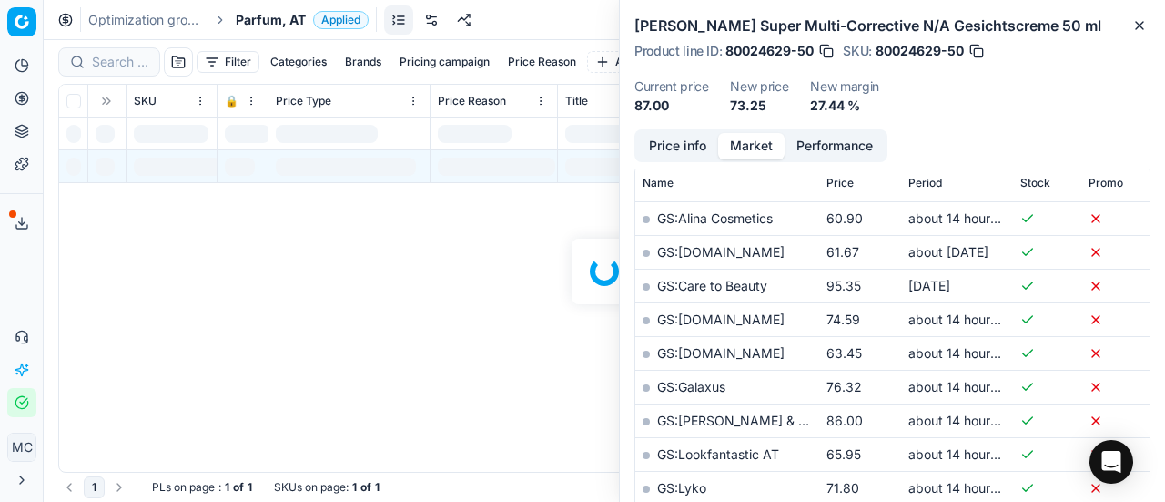
scroll to position [364, 0]
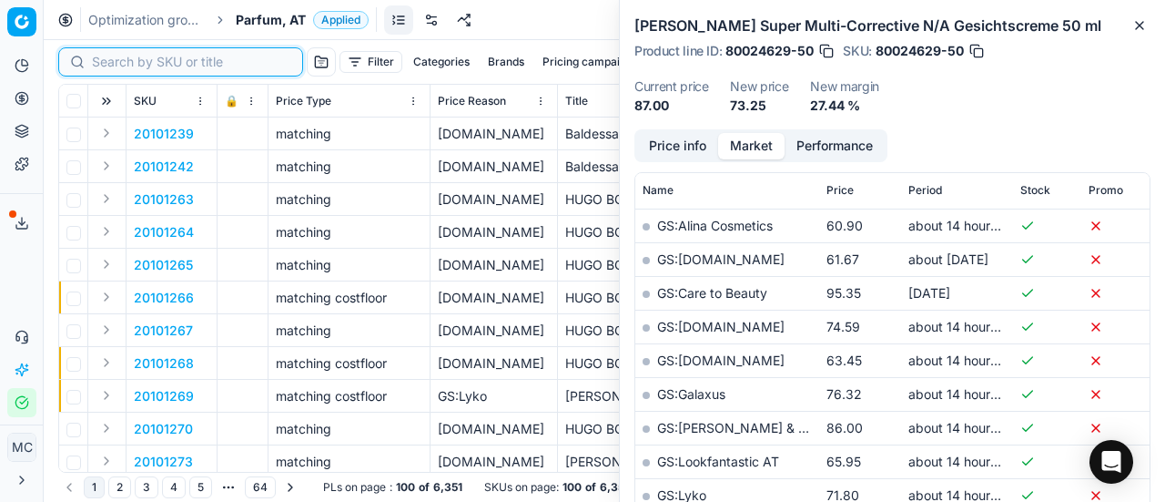
click at [131, 61] on input at bounding box center [191, 62] width 199 height 18
paste input "80072739-150"
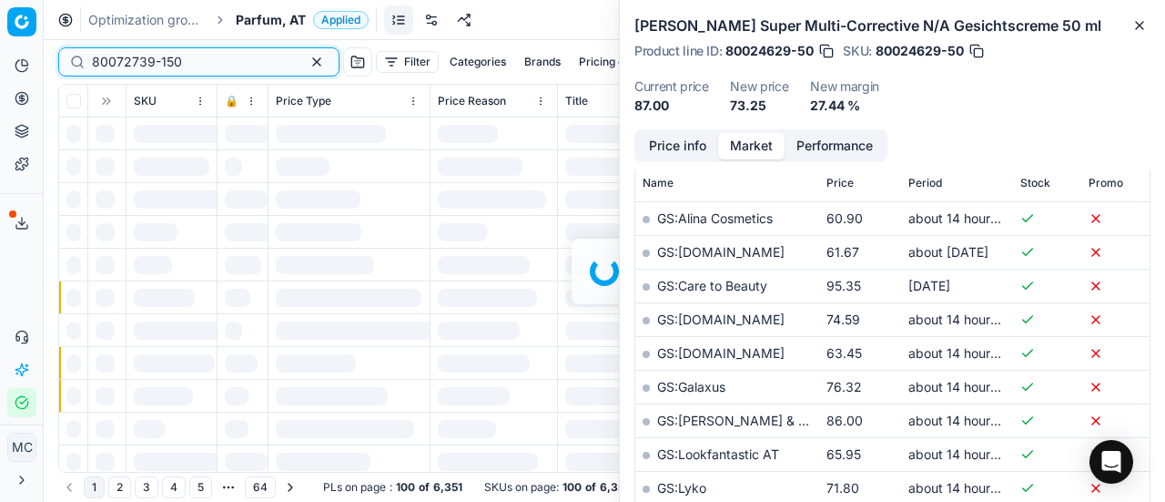
scroll to position [364, 0]
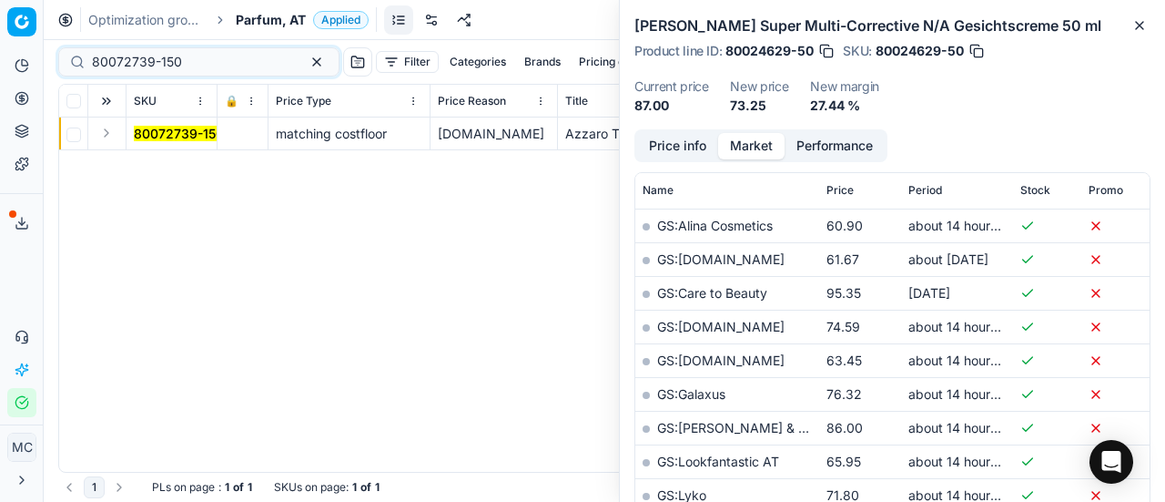
click at [110, 133] on button "Expand" at bounding box center [107, 133] width 22 height 22
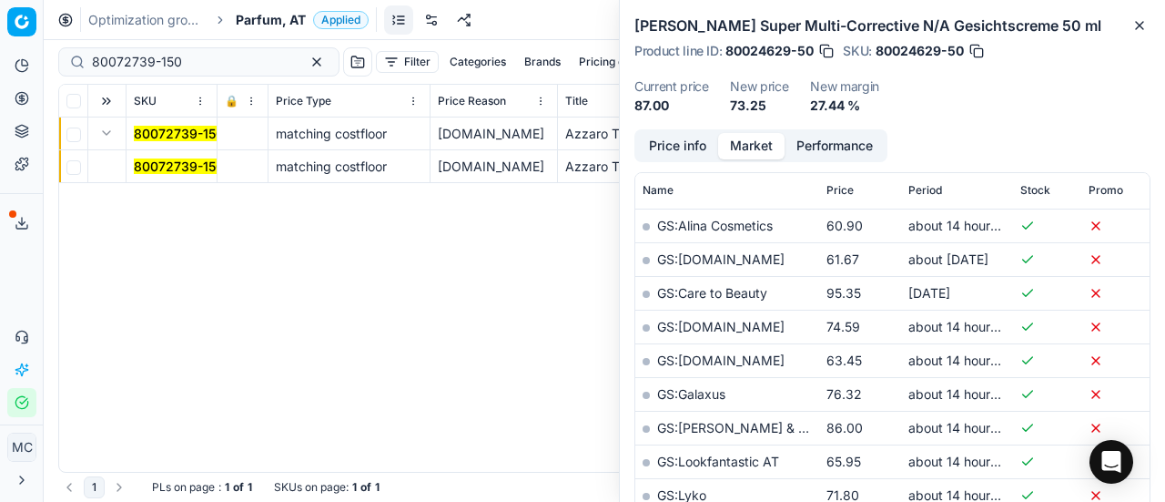
click at [155, 170] on mark "80072739-150" at bounding box center [179, 165] width 90 height 15
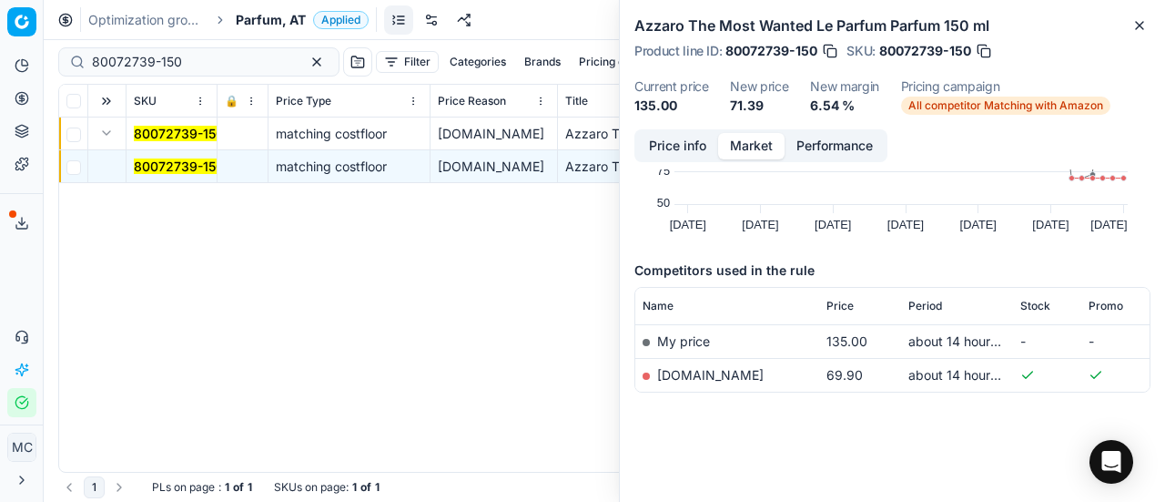
scroll to position [0, 0]
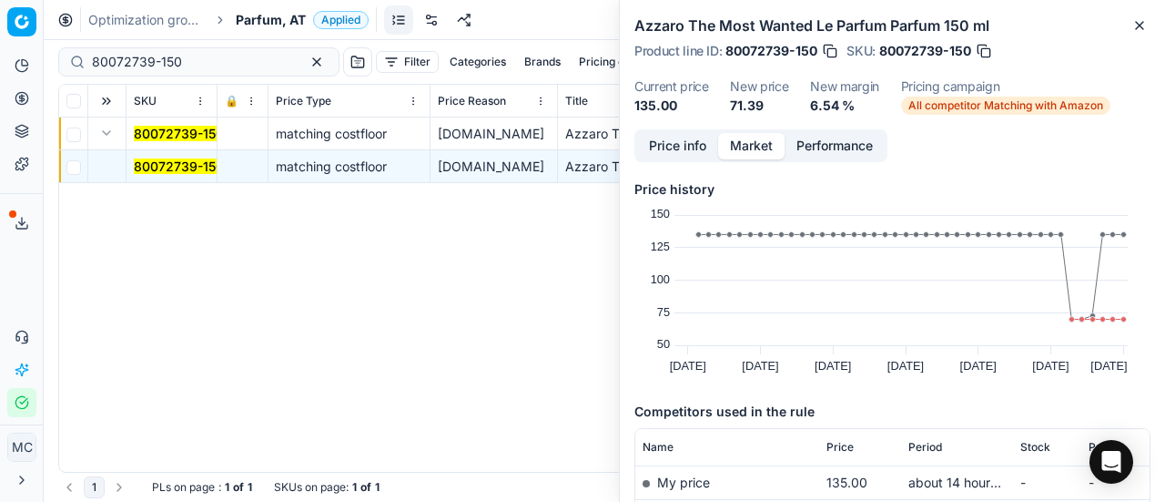
click at [694, 145] on button "Price info" at bounding box center [677, 146] width 81 height 26
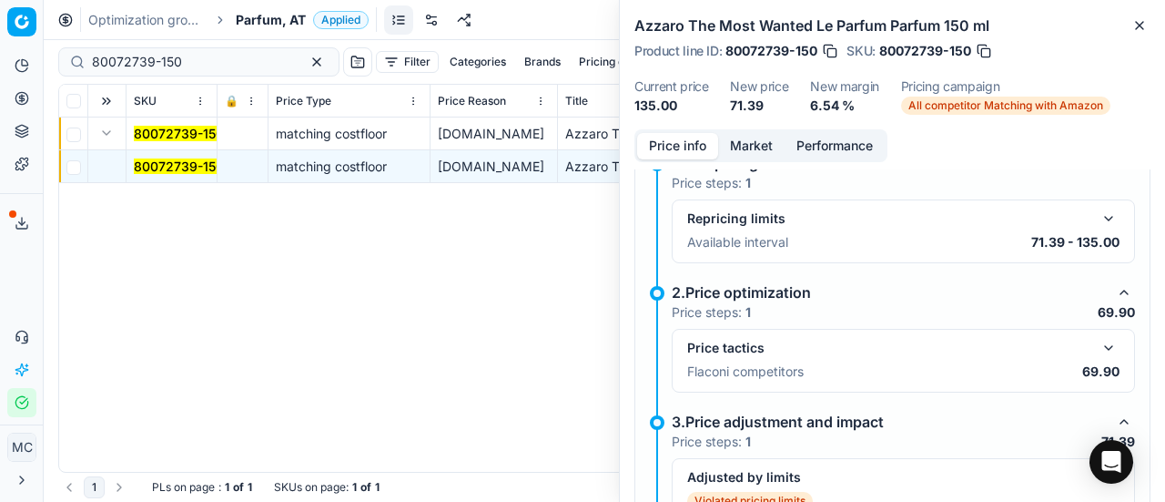
scroll to position [324, 0]
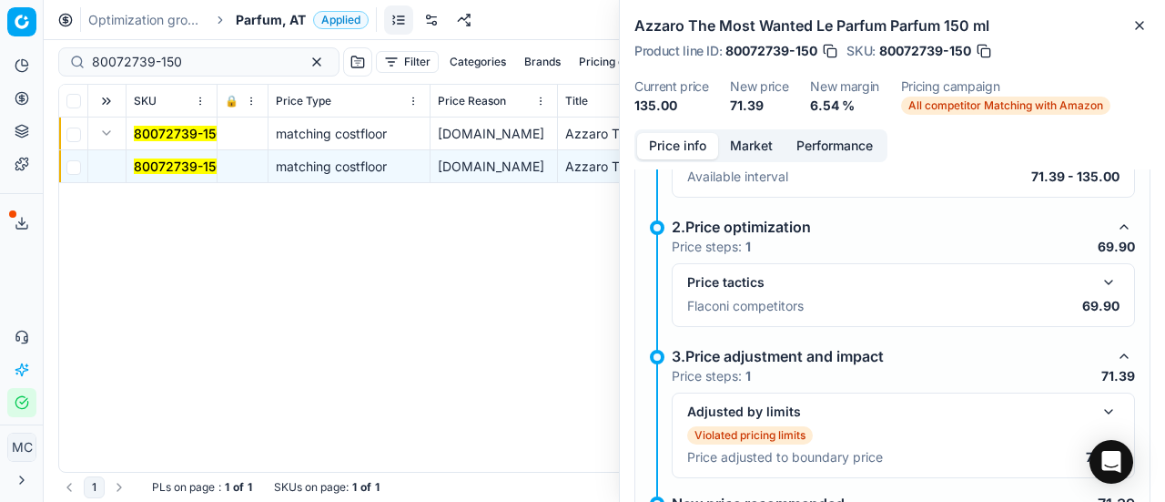
click at [1098, 276] on button "button" at bounding box center [1109, 282] width 22 height 22
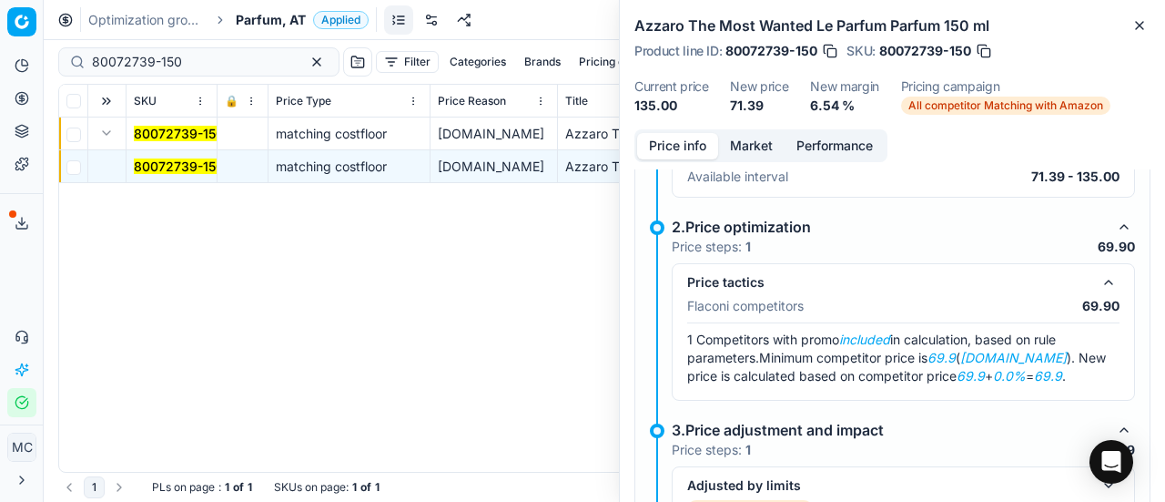
click at [745, 137] on button "Market" at bounding box center [751, 146] width 66 height 26
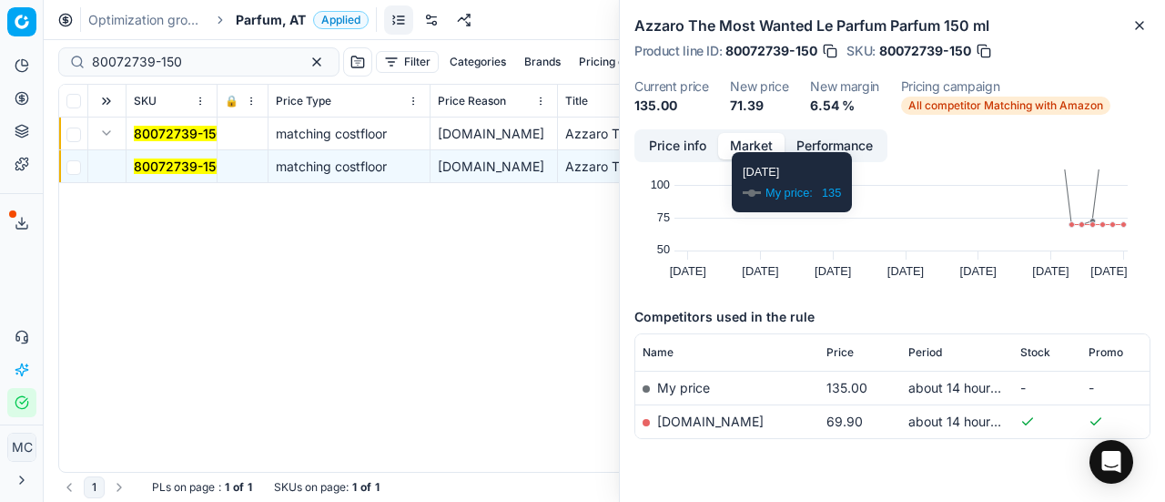
scroll to position [139, 0]
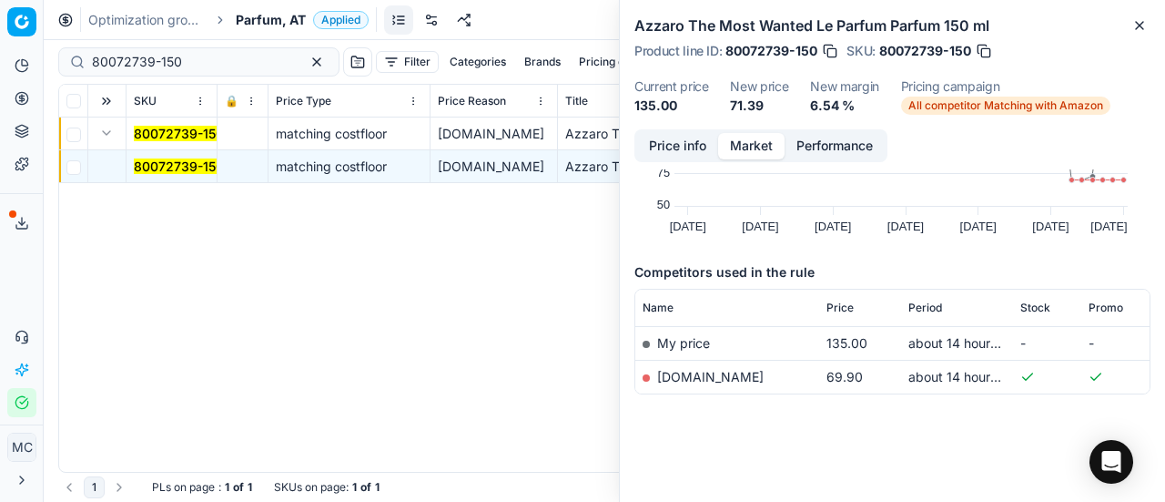
click at [690, 372] on link "notino.at" at bounding box center [710, 376] width 106 height 15
drag, startPoint x: 190, startPoint y: 59, endPoint x: 0, endPoint y: 9, distance: 196.7
click at [0, 26] on div "Pricing platform Analytics Pricing Product portfolio Templates Export service 1…" at bounding box center [582, 251] width 1165 height 502
paste input "11249-10"
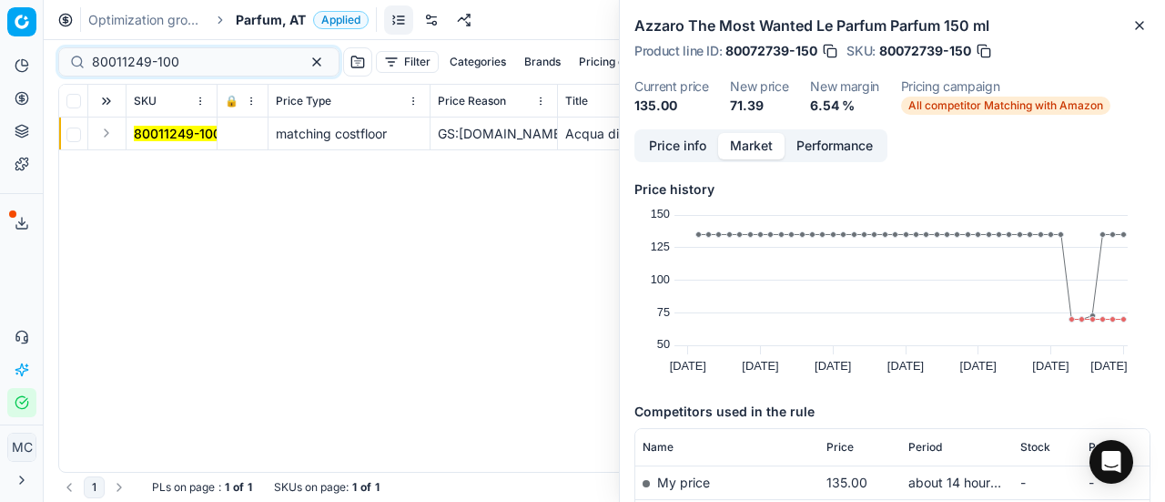
drag, startPoint x: 108, startPoint y: 137, endPoint x: 126, endPoint y: 148, distance: 21.0
click at [107, 137] on button "Expand" at bounding box center [107, 133] width 22 height 22
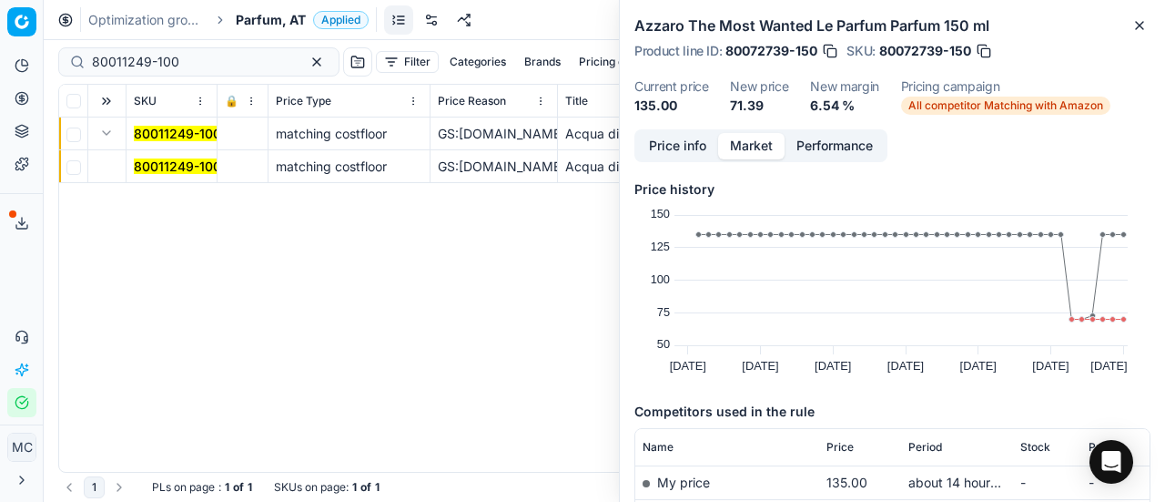
click at [163, 166] on mark "80011249-100" at bounding box center [177, 165] width 87 height 15
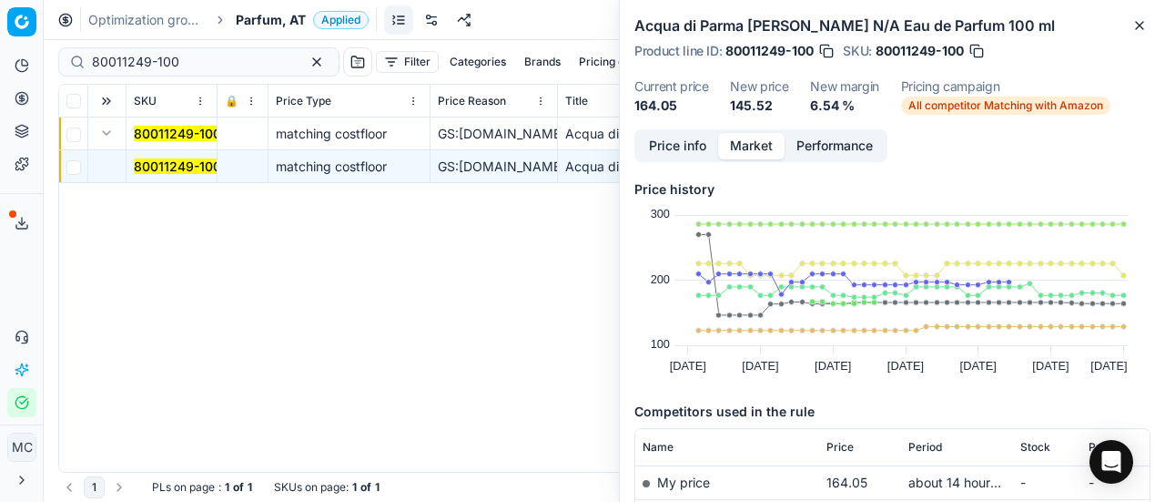
click at [684, 148] on button "Price info" at bounding box center [677, 146] width 81 height 26
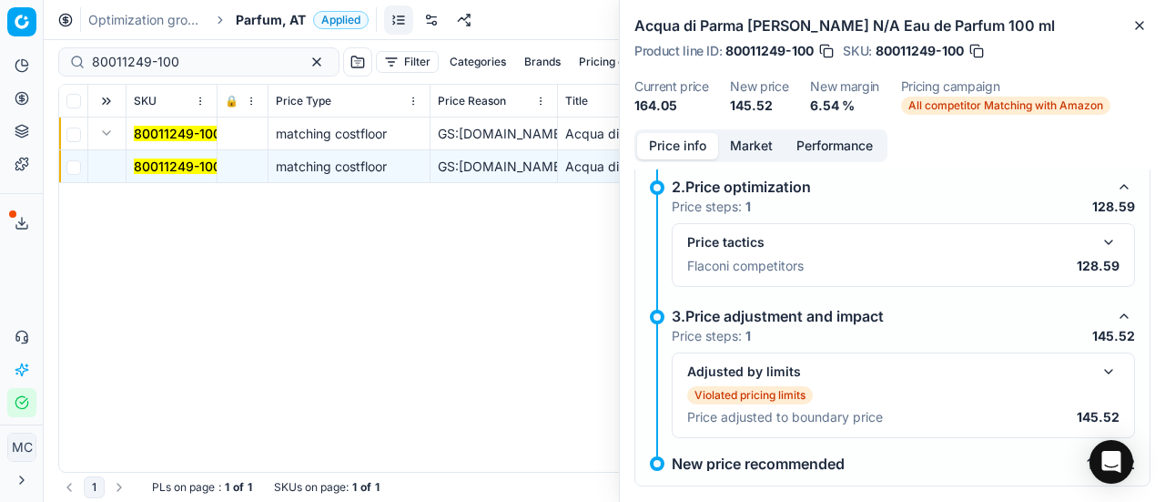
scroll to position [319, 0]
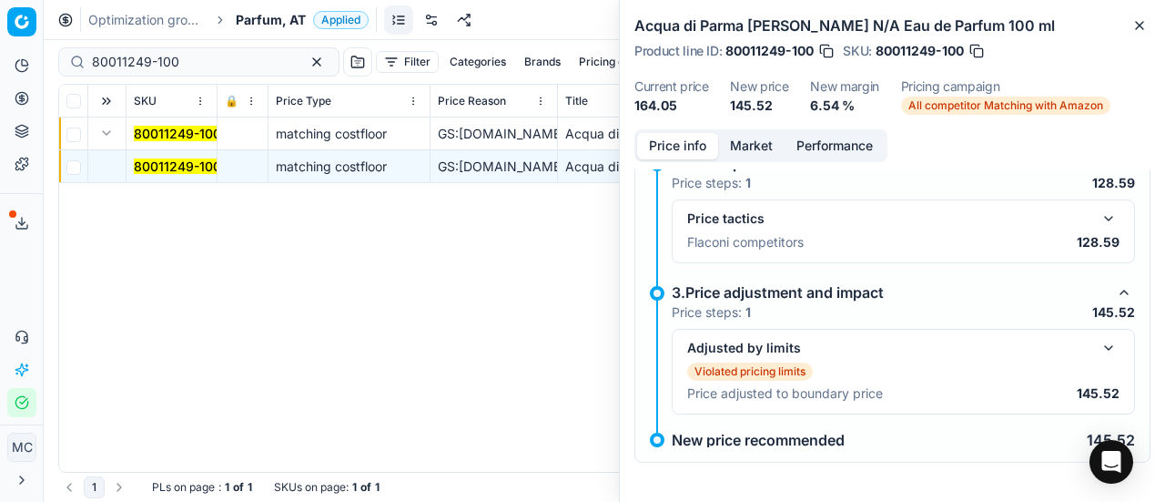
click at [1098, 350] on button "button" at bounding box center [1109, 348] width 22 height 22
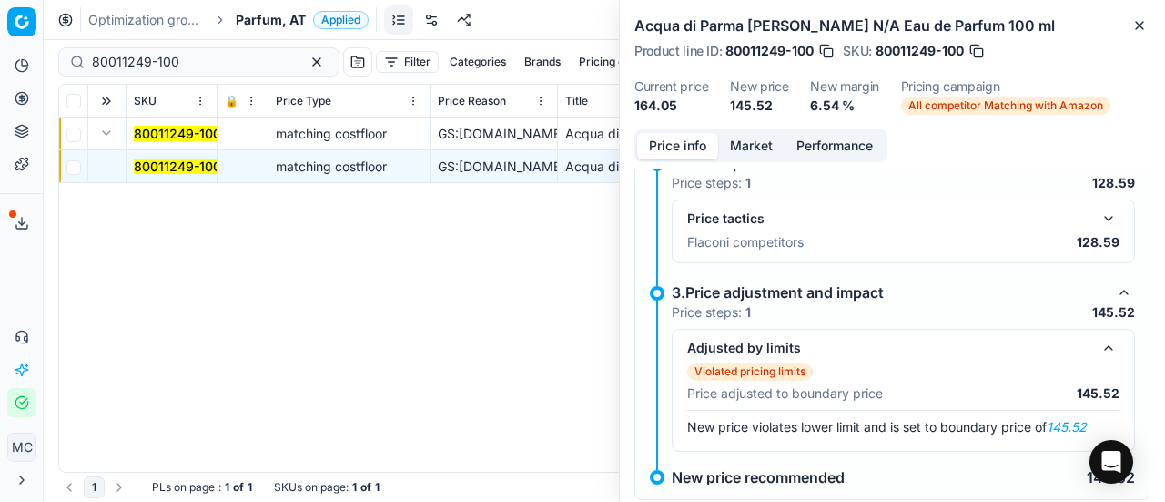
click at [1099, 218] on button "button" at bounding box center [1109, 219] width 22 height 22
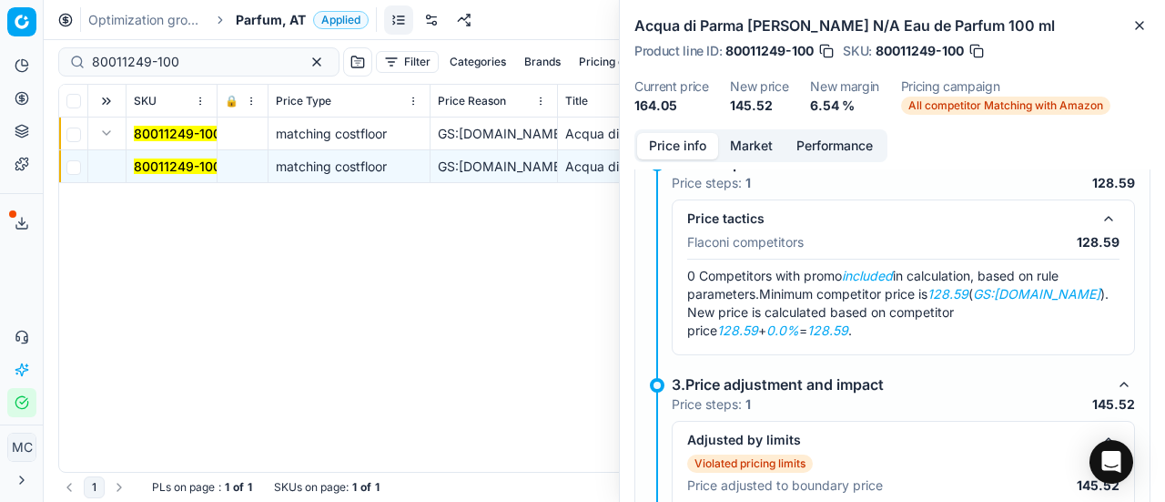
click at [771, 136] on button "Market" at bounding box center [751, 146] width 66 height 26
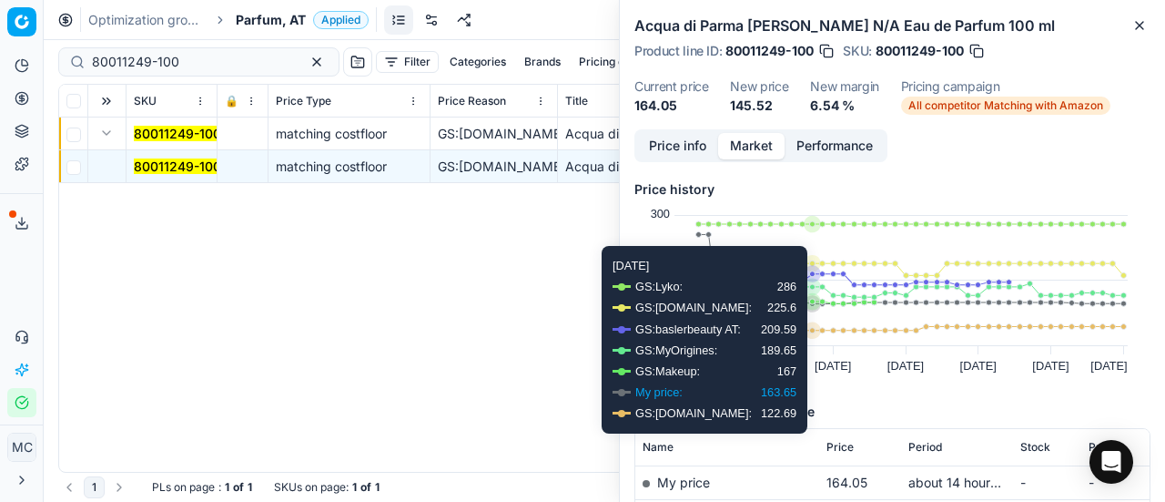
scroll to position [273, 0]
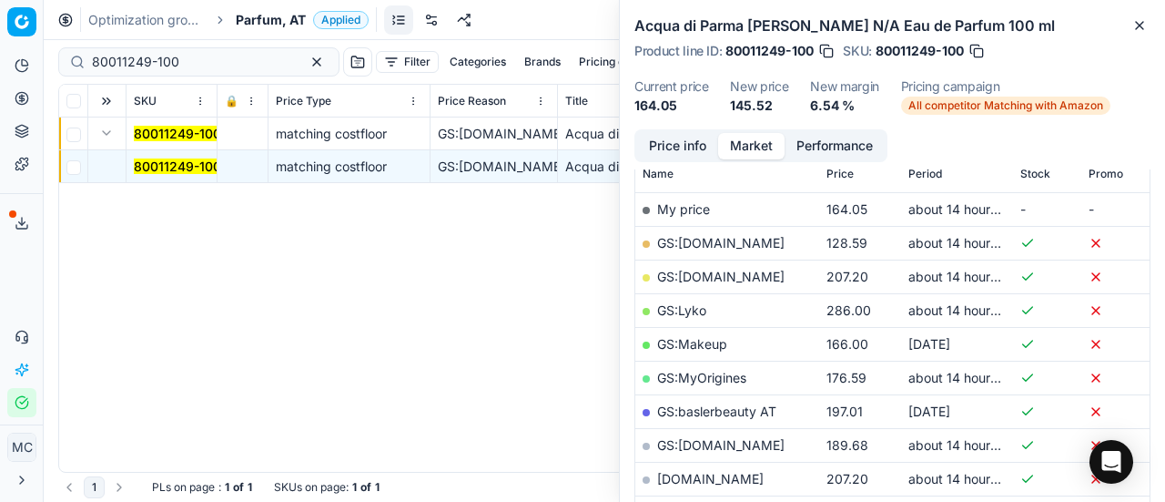
click at [701, 245] on link "GS:Deloox.at" at bounding box center [720, 242] width 127 height 15
drag, startPoint x: 166, startPoint y: 66, endPoint x: 0, endPoint y: 38, distance: 167.9
click at [117, 66] on div "80011249-100" at bounding box center [198, 61] width 281 height 29
drag, startPoint x: 185, startPoint y: 59, endPoint x: 0, endPoint y: 25, distance: 188.0
click at [0, 25] on div "Pricing platform Analytics Pricing Product portfolio Templates Export service 1…" at bounding box center [582, 251] width 1165 height 502
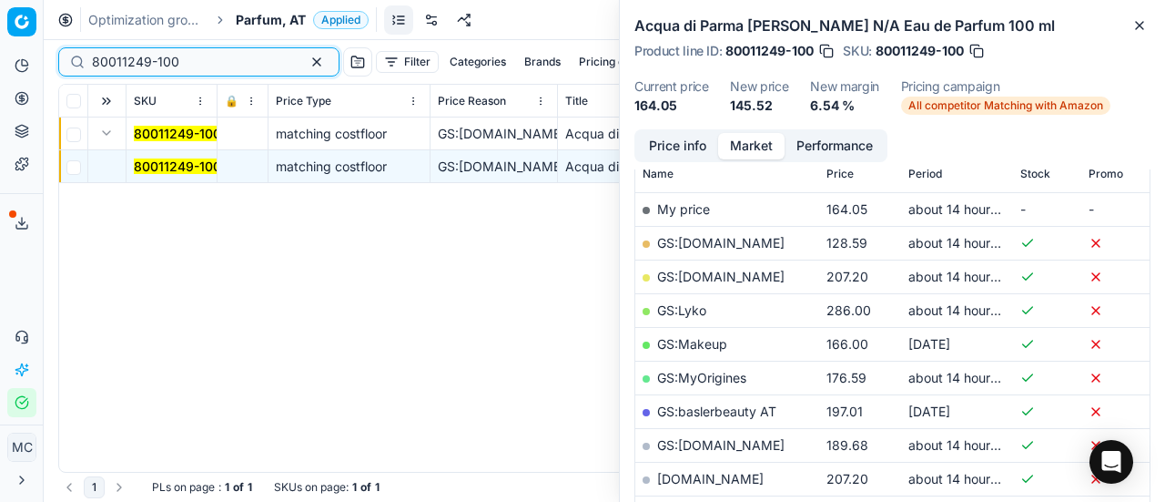
paste input "5"
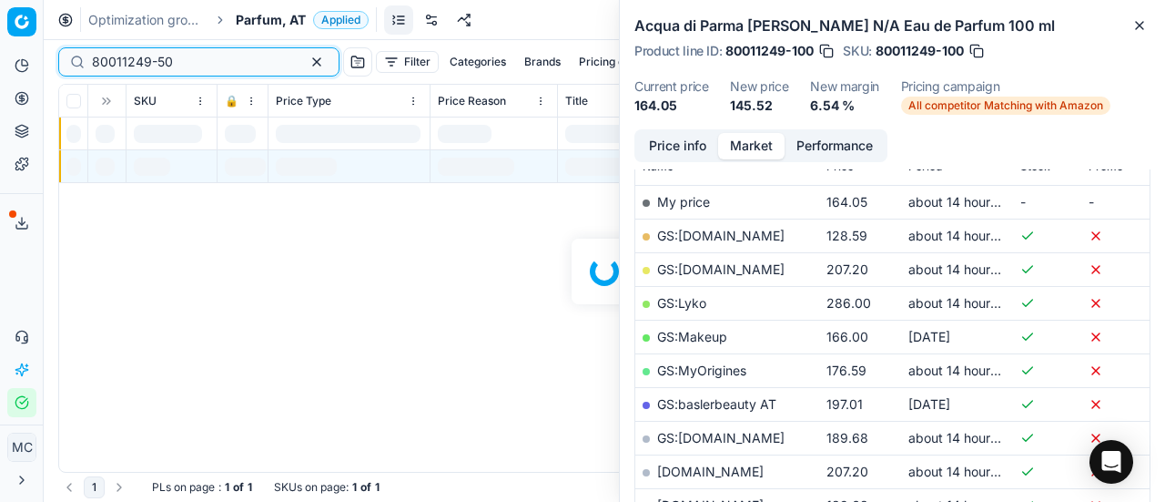
scroll to position [273, 0]
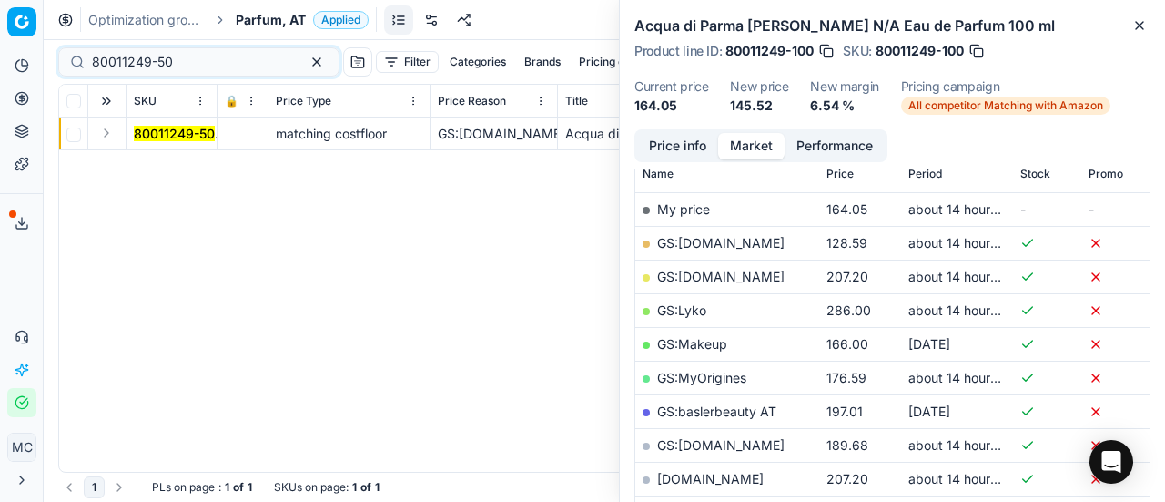
click at [103, 127] on button "Expand" at bounding box center [107, 133] width 22 height 22
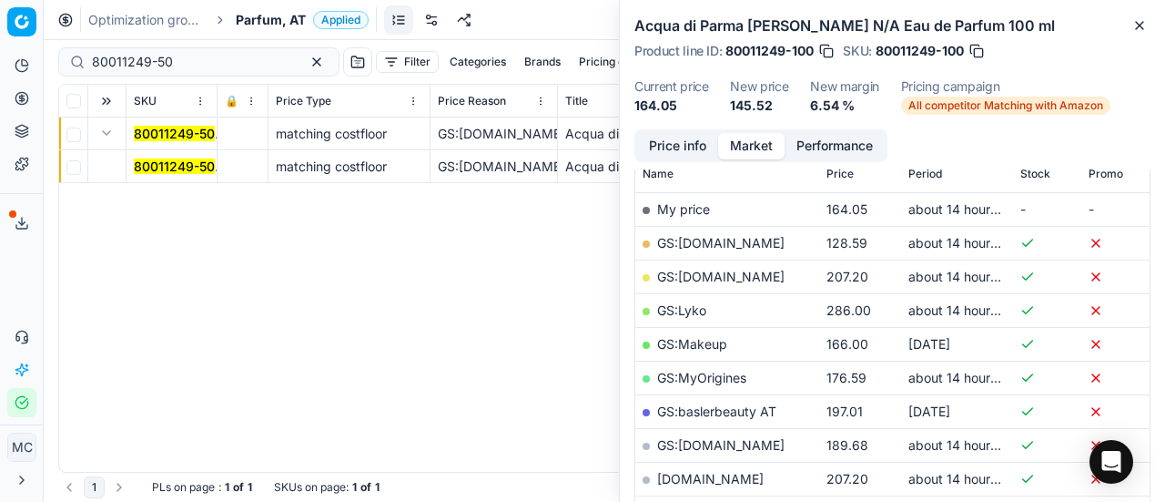
click at [167, 159] on mark "80011249-50" at bounding box center [174, 165] width 81 height 15
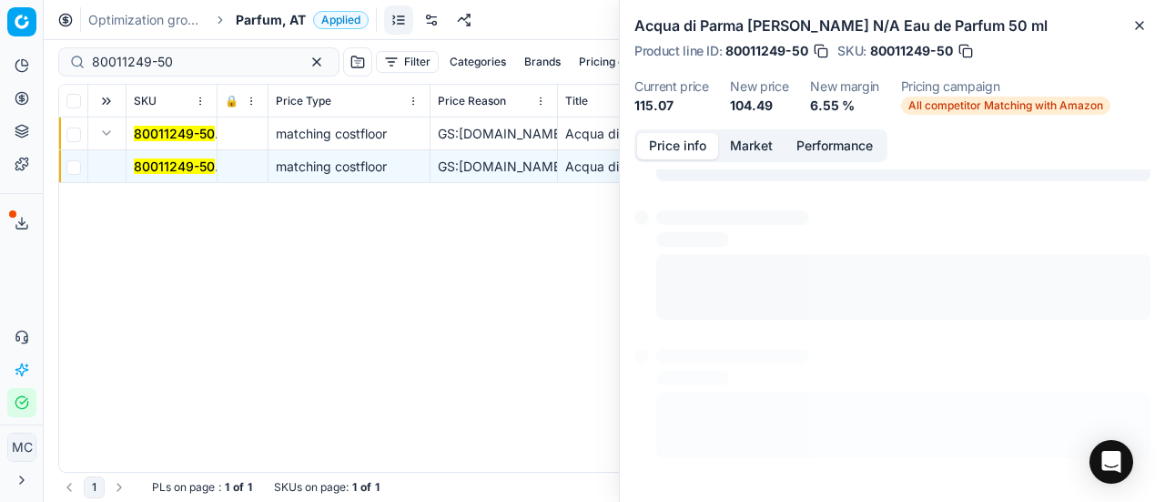
click at [692, 139] on button "Price info" at bounding box center [677, 146] width 81 height 26
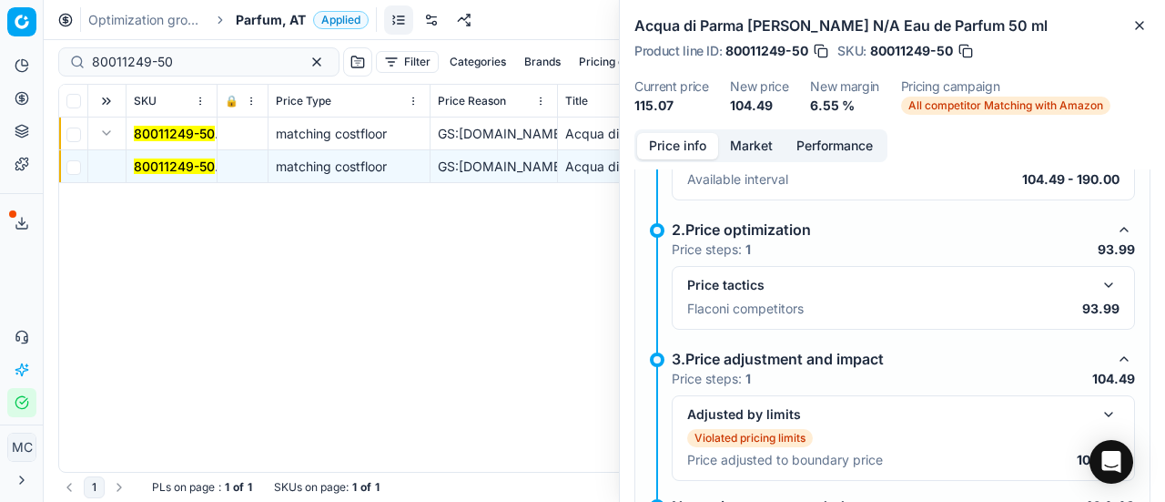
click at [1098, 281] on button "button" at bounding box center [1109, 285] width 22 height 22
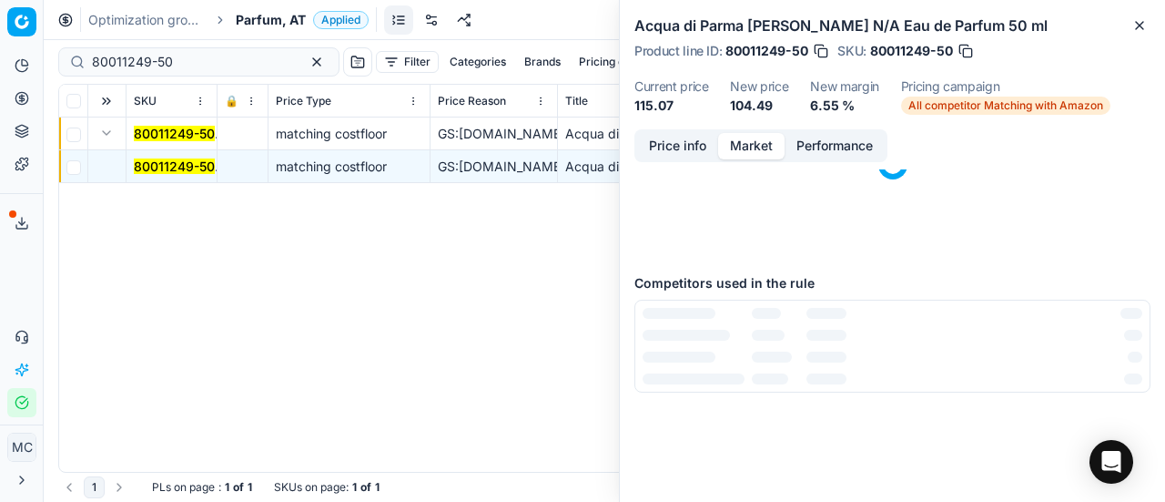
click at [749, 137] on button "Market" at bounding box center [751, 146] width 66 height 26
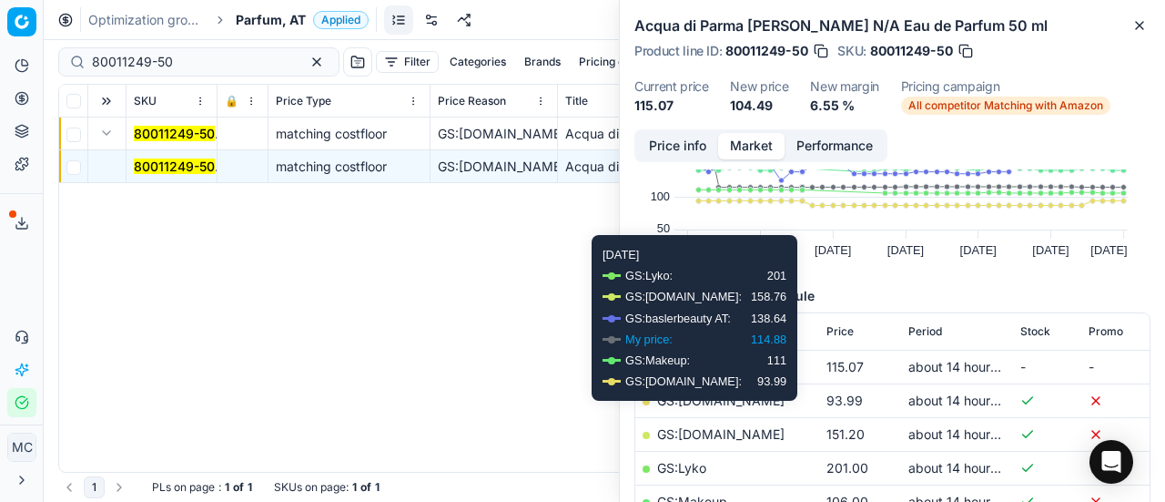
scroll to position [182, 0]
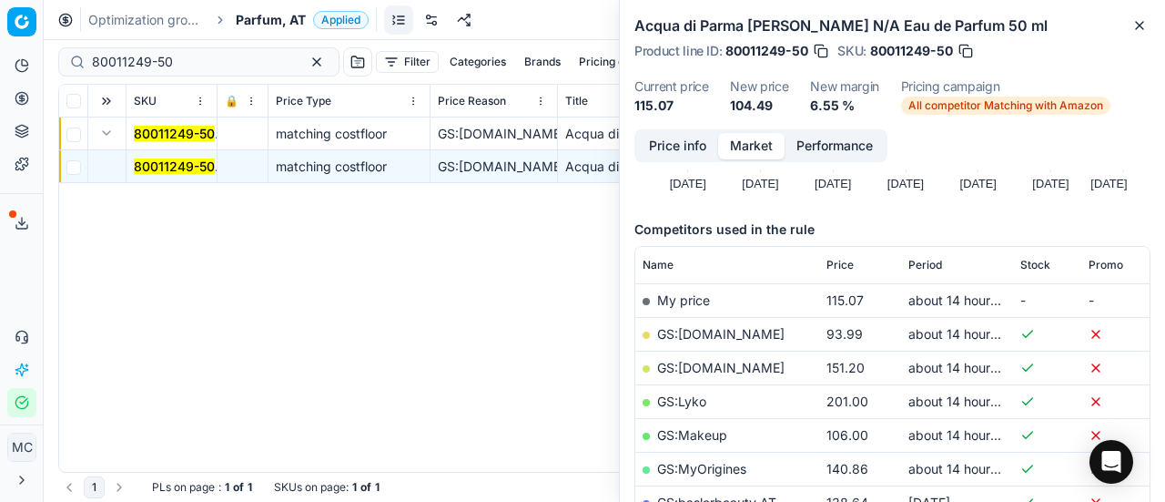
click at [705, 336] on link "GS:Deloox.at" at bounding box center [720, 333] width 127 height 15
drag, startPoint x: 206, startPoint y: 61, endPoint x: 0, endPoint y: 52, distance: 205.9
click at [0, 52] on div "Pricing platform Analytics Pricing Product portfolio Templates Export service 1…" at bounding box center [582, 251] width 1165 height 502
paste input "29104-20"
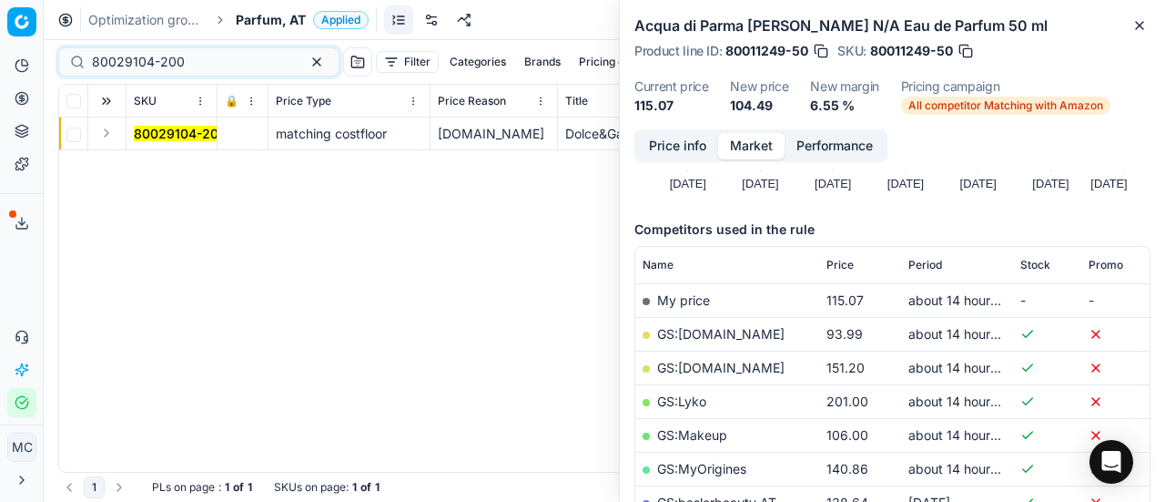
drag, startPoint x: 110, startPoint y: 135, endPoint x: 124, endPoint y: 145, distance: 16.9
click at [110, 135] on button "Expand" at bounding box center [107, 133] width 22 height 22
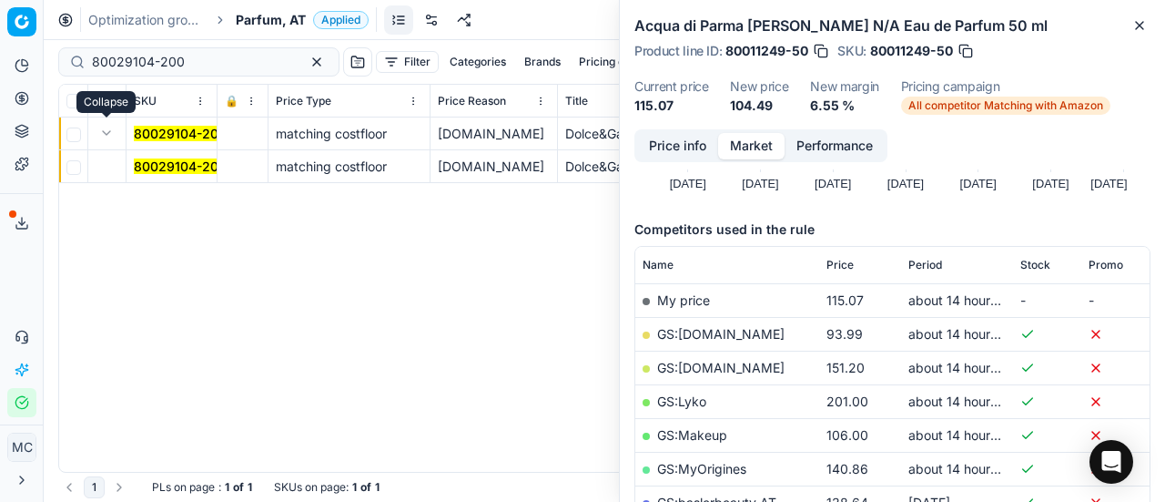
click at [173, 173] on mark "80029104-200" at bounding box center [180, 165] width 93 height 15
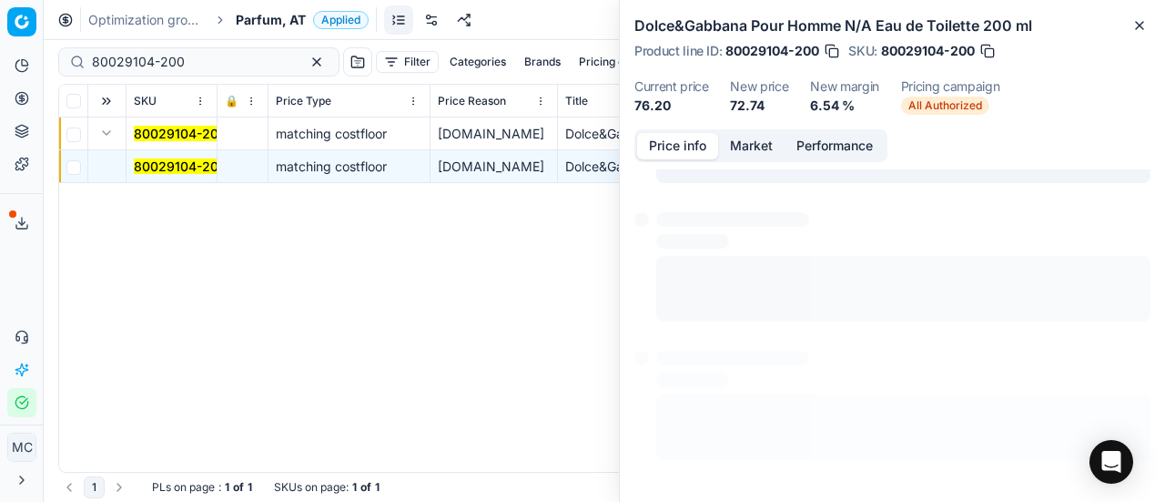
click at [687, 155] on button "Price info" at bounding box center [677, 146] width 81 height 26
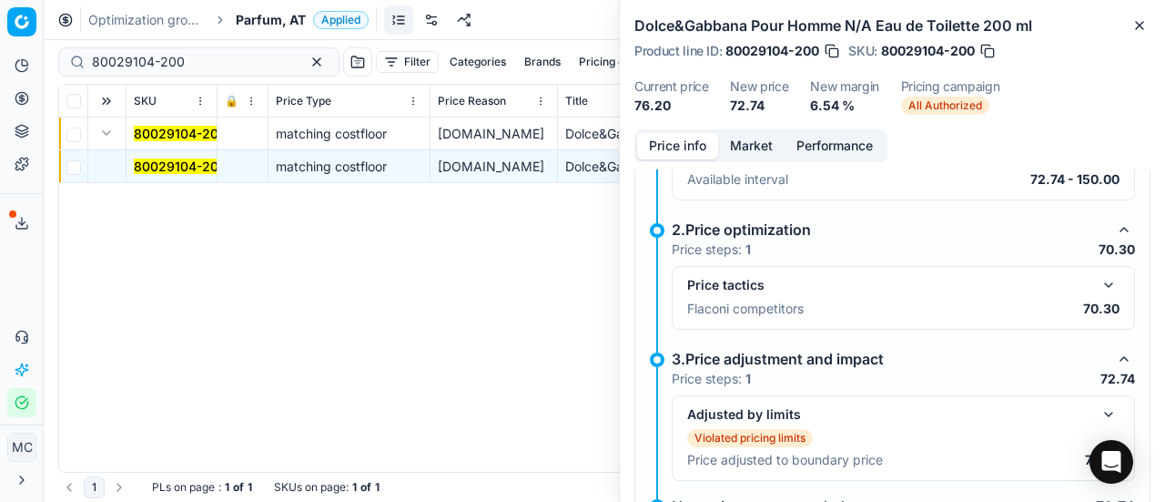
click at [1098, 283] on button "button" at bounding box center [1109, 285] width 22 height 22
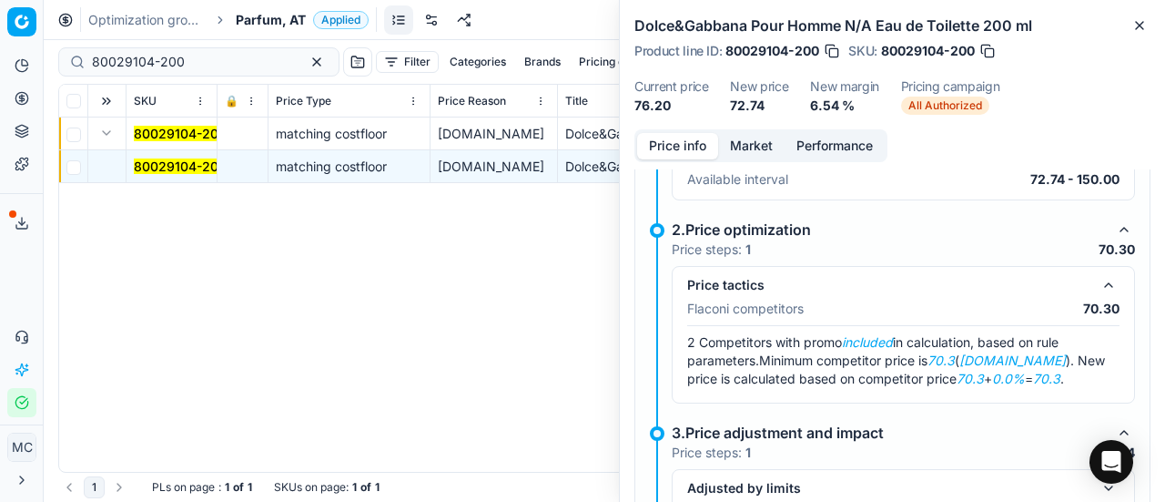
click at [775, 147] on button "Market" at bounding box center [751, 146] width 66 height 26
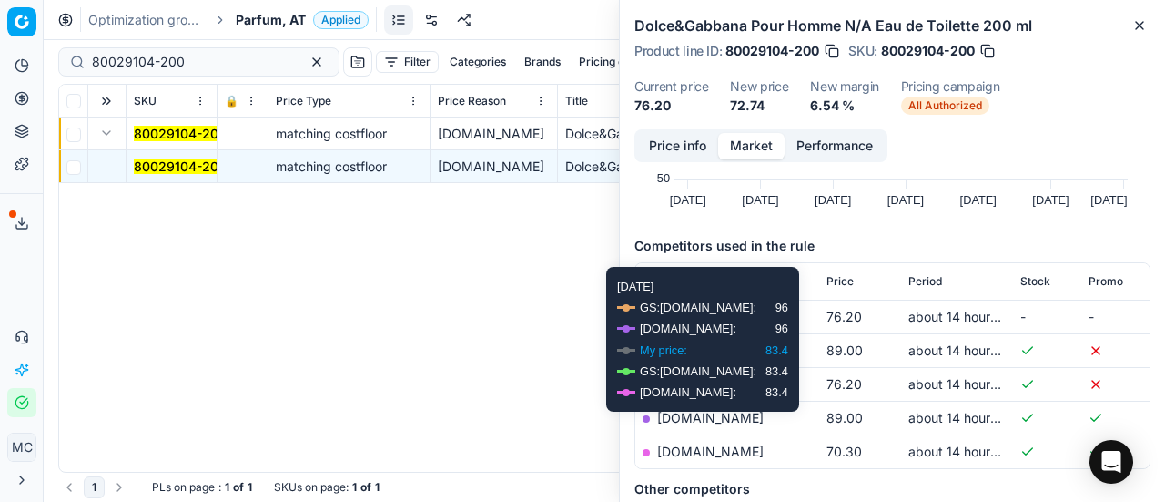
scroll to position [273, 0]
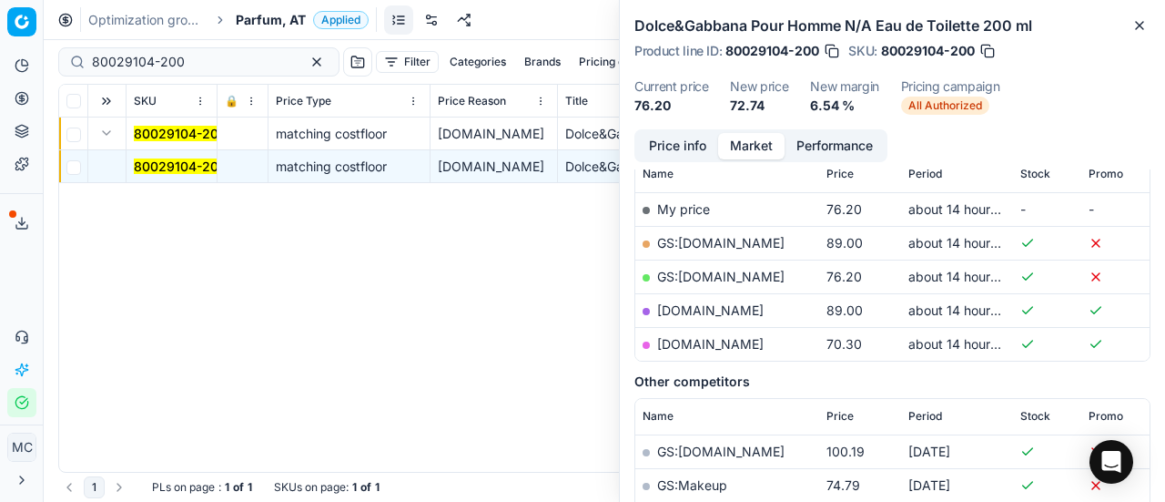
click at [709, 332] on td "notino.at" at bounding box center [727, 344] width 184 height 34
click at [694, 347] on link "notino.at" at bounding box center [710, 343] width 106 height 15
drag, startPoint x: 189, startPoint y: 59, endPoint x: 0, endPoint y: -1, distance: 198.6
click at [0, 0] on div "Pricing platform Analytics Pricing Product portfolio Templates Export service 1…" at bounding box center [582, 251] width 1165 height 502
paste input "18077-9"
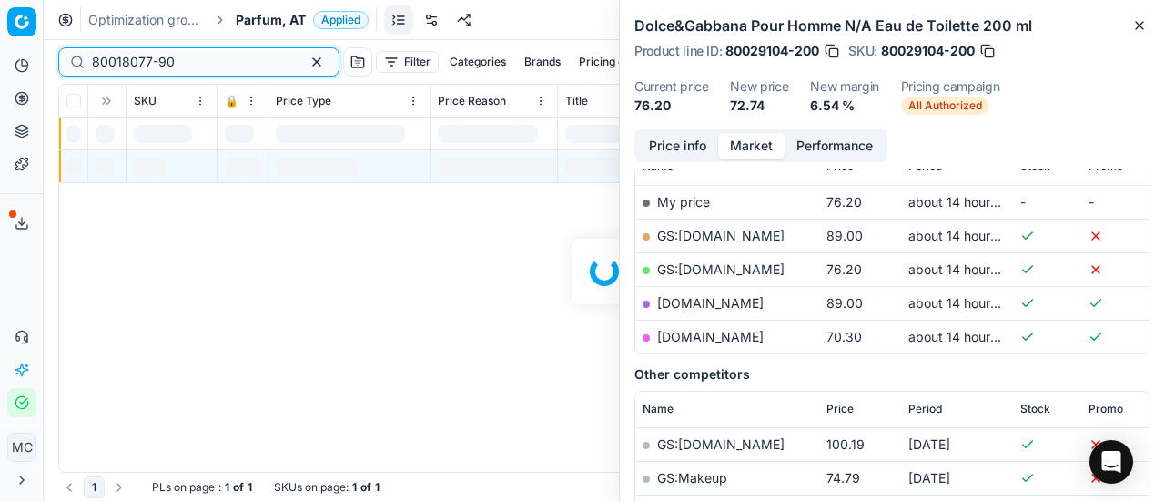
scroll to position [273, 0]
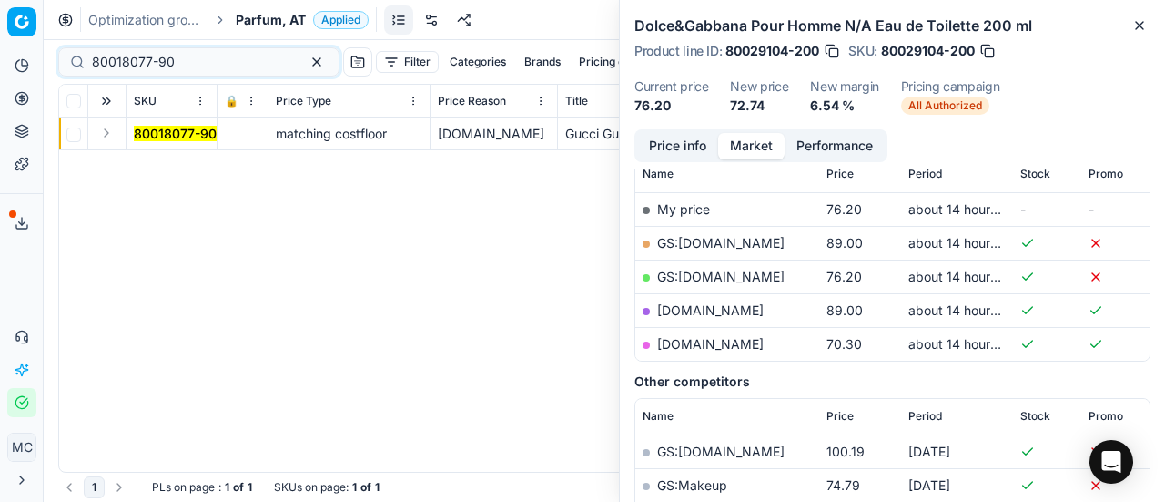
click at [111, 136] on button "Expand" at bounding box center [107, 133] width 22 height 22
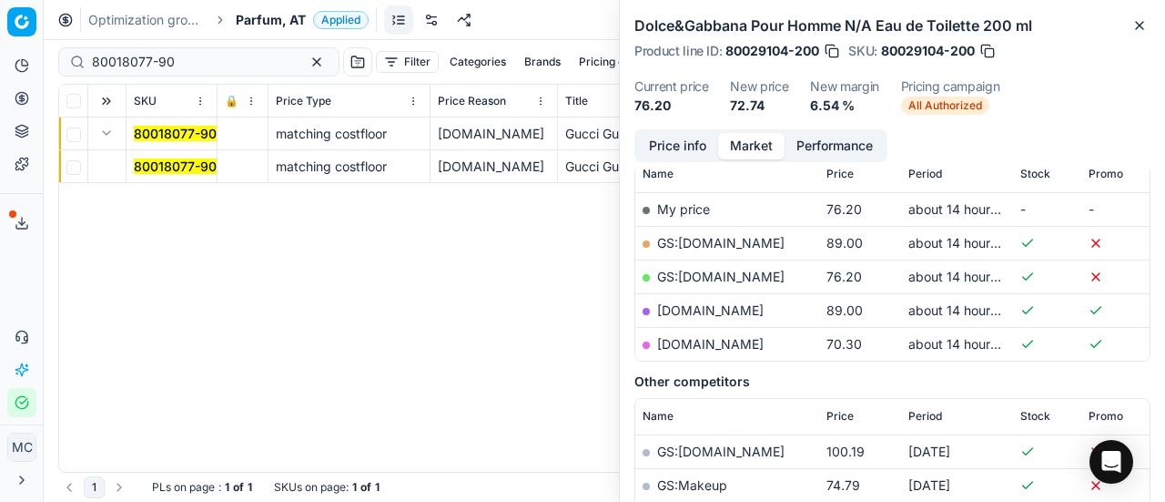
click at [184, 158] on mark "80018077-90" at bounding box center [175, 165] width 83 height 15
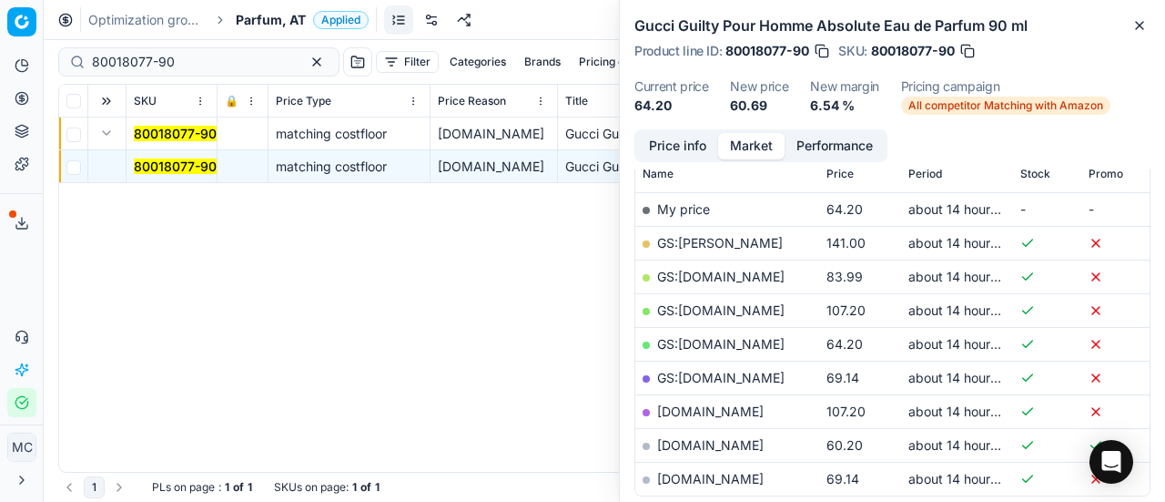
click at [663, 150] on button "Price info" at bounding box center [677, 146] width 81 height 26
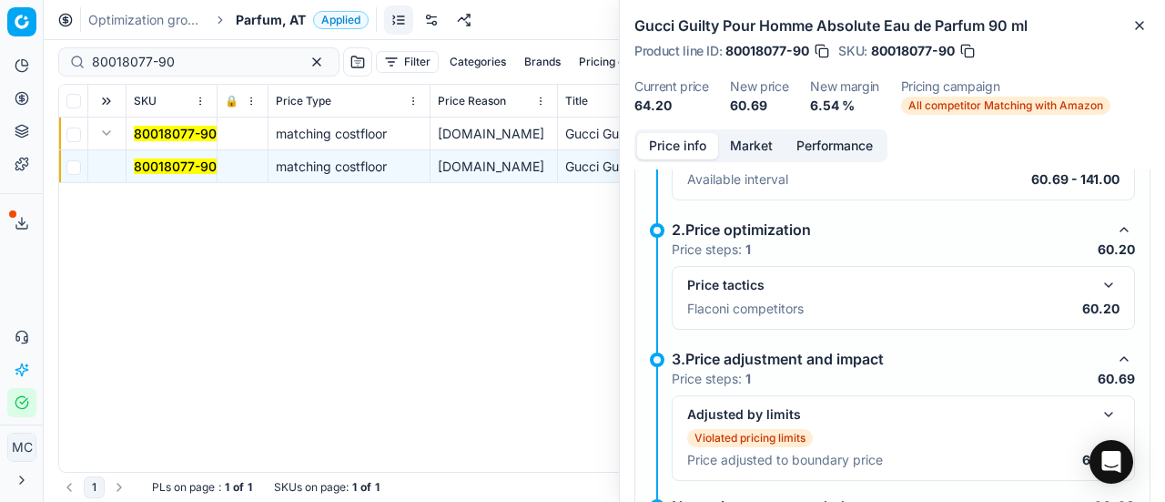
click at [1103, 277] on button "button" at bounding box center [1109, 285] width 22 height 22
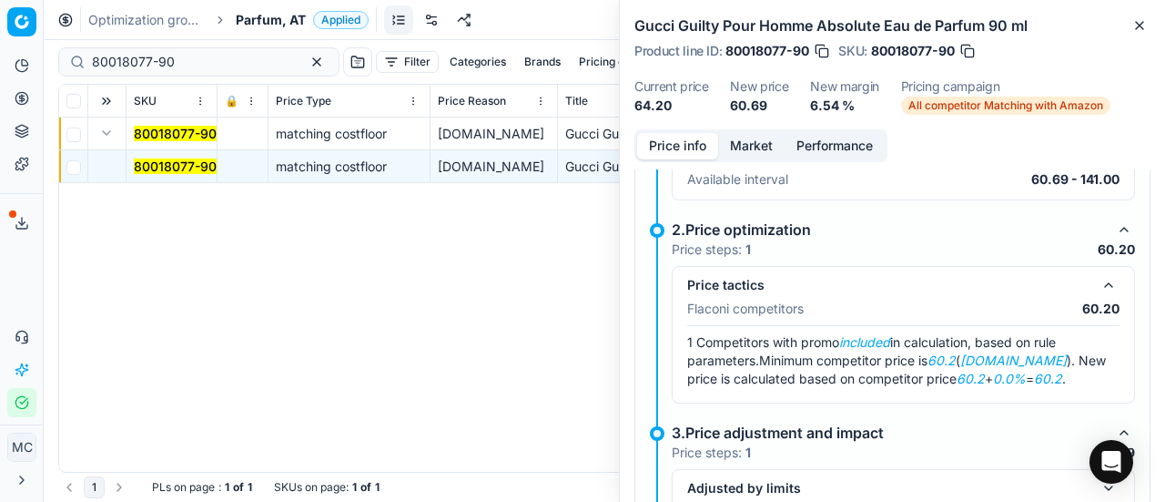
click at [757, 157] on button "Market" at bounding box center [751, 146] width 66 height 26
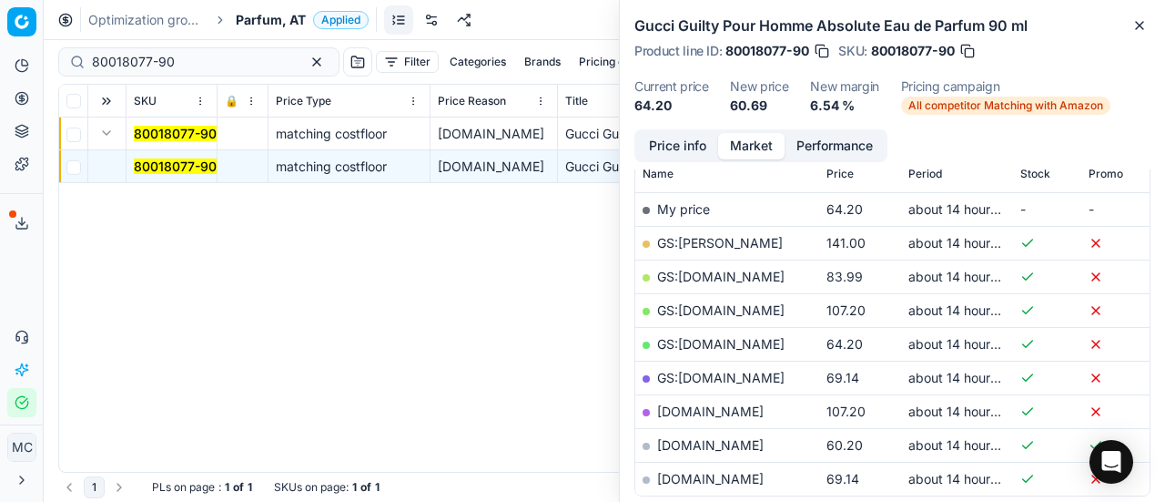
click at [694, 439] on link "notino.at" at bounding box center [710, 444] width 106 height 15
drag, startPoint x: 203, startPoint y: 56, endPoint x: 0, endPoint y: 66, distance: 203.2
click at [0, 66] on div "Pricing platform Analytics Pricing Product portfolio Templates Export service 1…" at bounding box center [582, 251] width 1165 height 502
paste input "20103251"
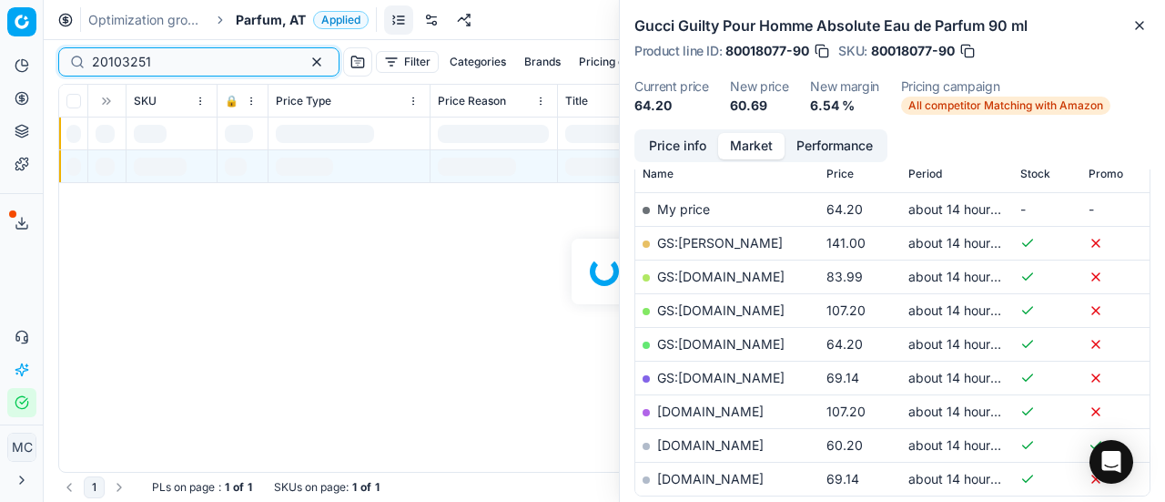
scroll to position [273, 0]
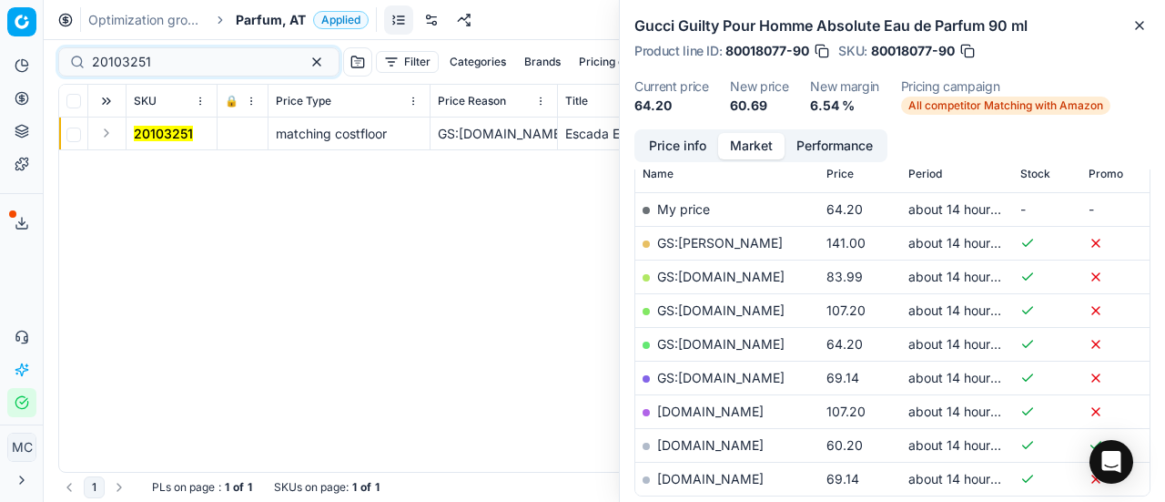
click at [106, 138] on button "Expand" at bounding box center [107, 133] width 22 height 22
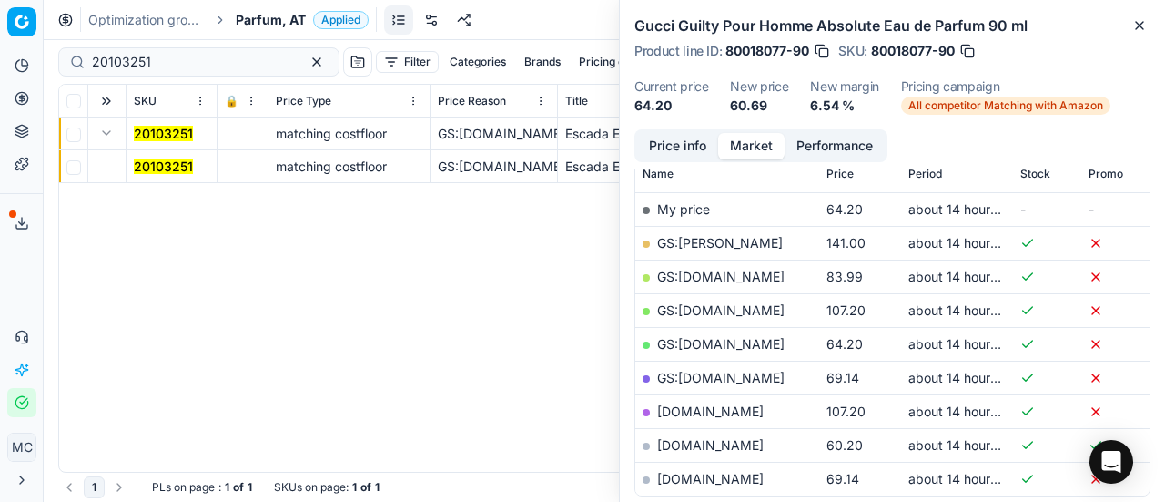
click at [155, 163] on mark "20103251" at bounding box center [163, 165] width 59 height 15
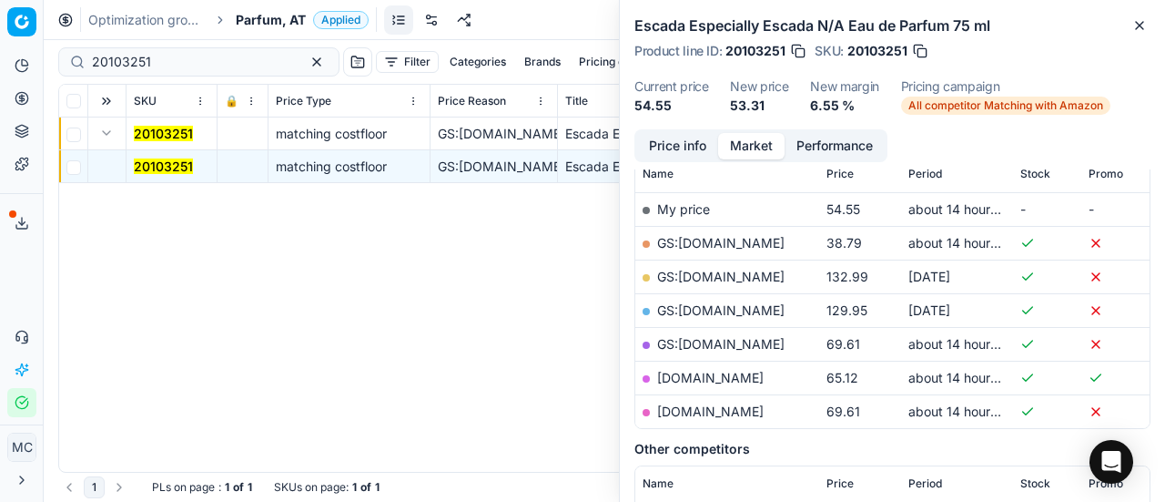
click at [674, 142] on button "Price info" at bounding box center [677, 146] width 81 height 26
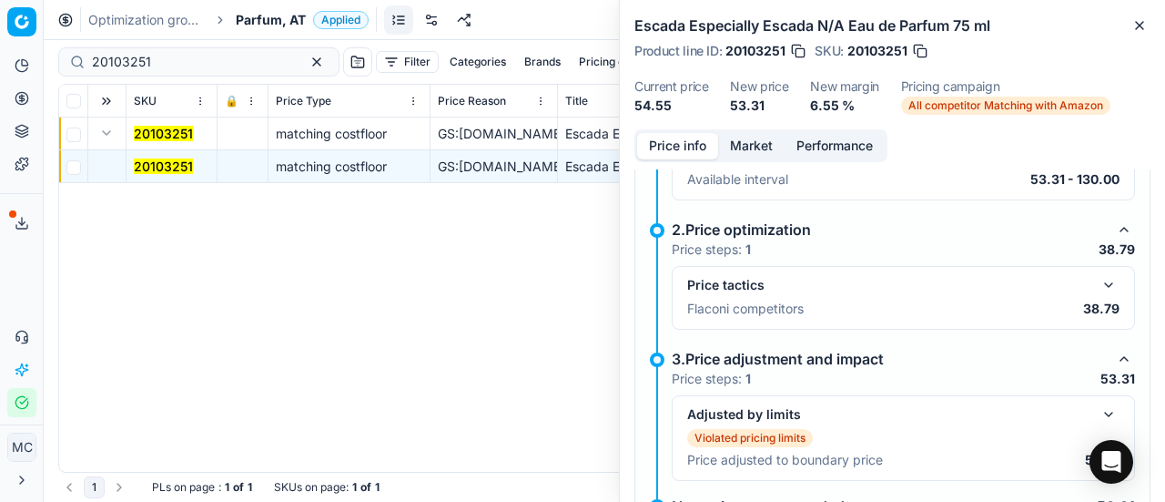
click at [1098, 275] on button "button" at bounding box center [1109, 285] width 22 height 22
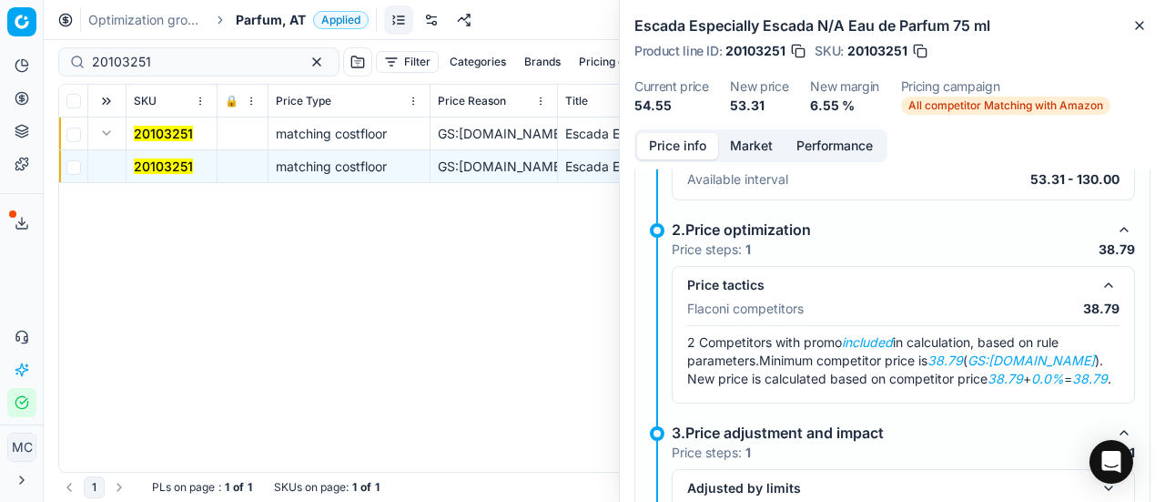
click at [746, 136] on button "Market" at bounding box center [751, 146] width 66 height 26
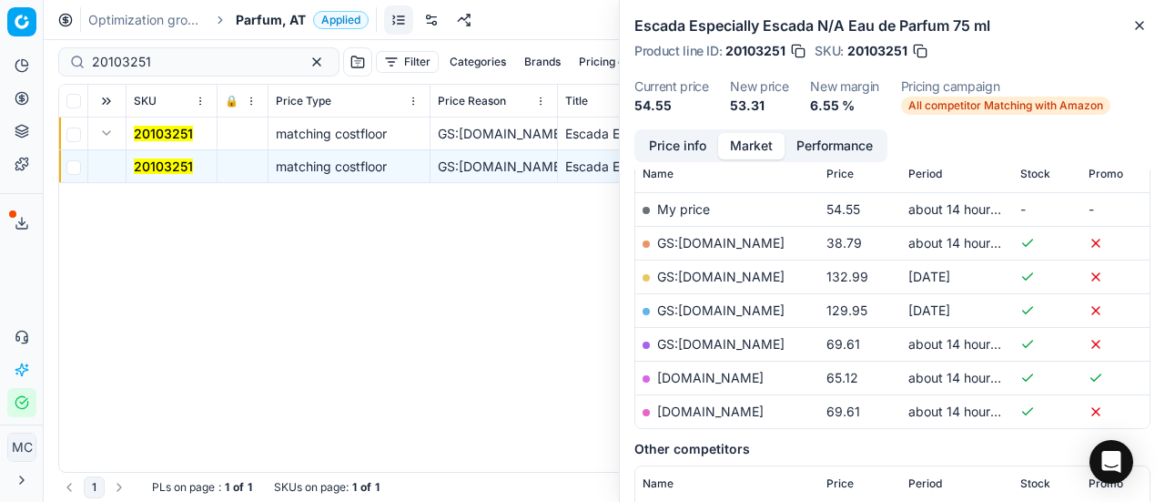
click at [722, 238] on link "GS:Deloox.at" at bounding box center [720, 242] width 127 height 15
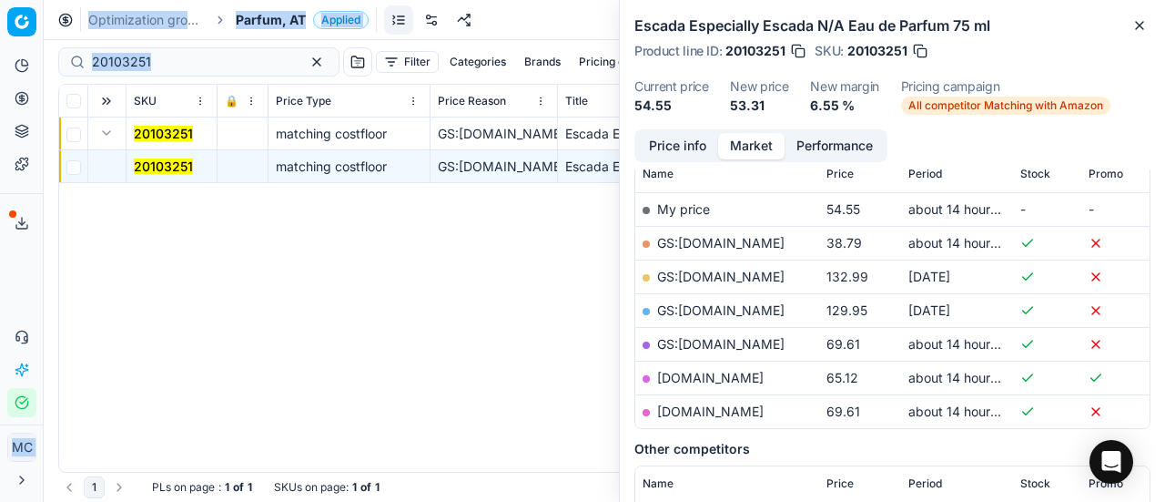
drag, startPoint x: 177, startPoint y: 72, endPoint x: 0, endPoint y: 54, distance: 178.4
click at [0, 56] on div "Pricing platform Analytics Pricing Product portfolio Templates Export service 1…" at bounding box center [582, 251] width 1165 height 502
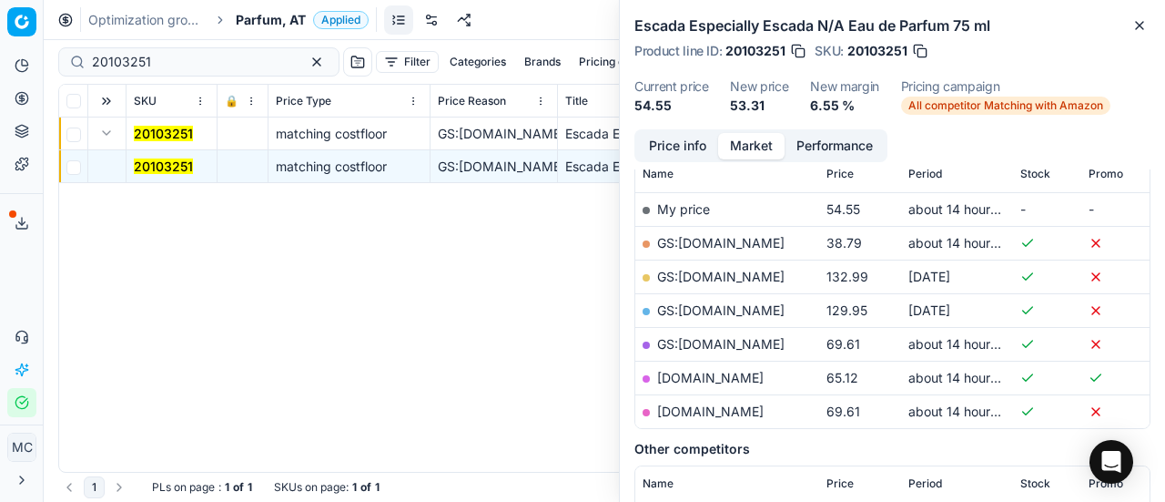
drag, startPoint x: 348, startPoint y: 345, endPoint x: 200, endPoint y: 62, distance: 319.2
click at [348, 339] on div "20103251 matching costfloor GS:Deloox.at Escada Especially Escada N/A Eau de Pa…" at bounding box center [604, 294] width 1090 height 354
drag, startPoint x: 167, startPoint y: 60, endPoint x: 0, endPoint y: 54, distance: 167.6
click at [0, 54] on div "Pricing platform Analytics Pricing Product portfolio Templates Export service 1…" at bounding box center [582, 251] width 1165 height 502
paste input "4266"
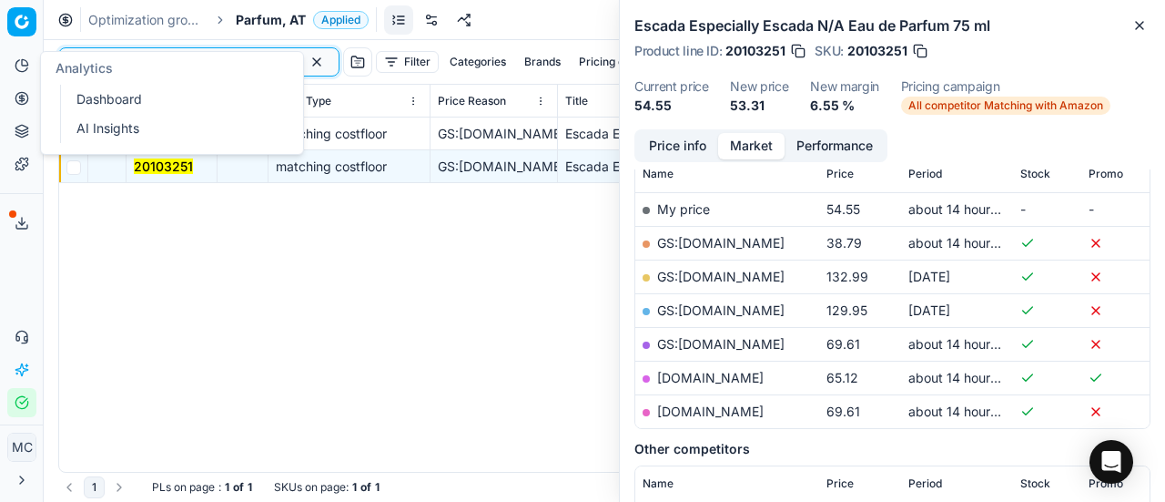
scroll to position [273, 0]
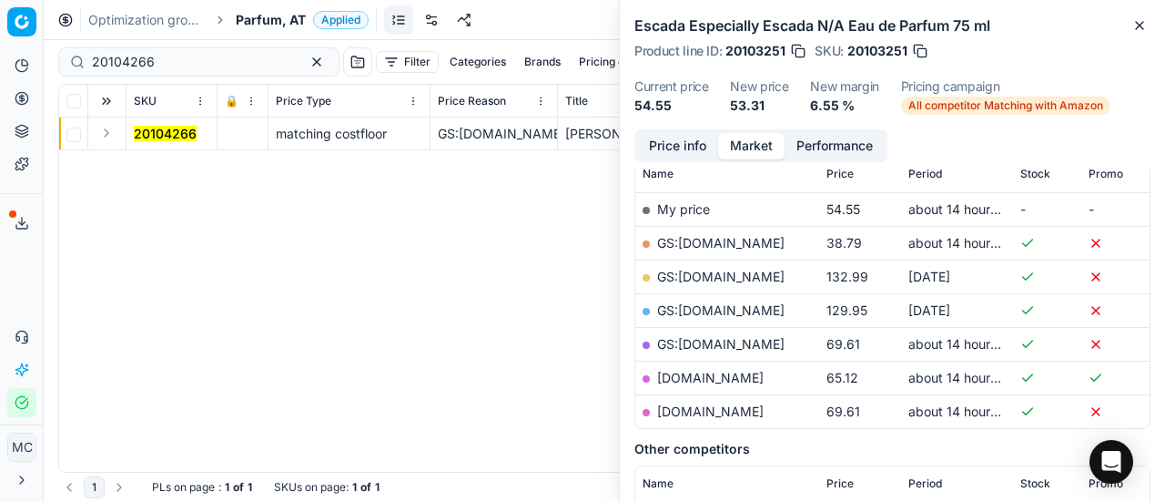
click at [118, 128] on td at bounding box center [107, 133] width 38 height 33
click at [105, 137] on button "Expand" at bounding box center [107, 133] width 22 height 22
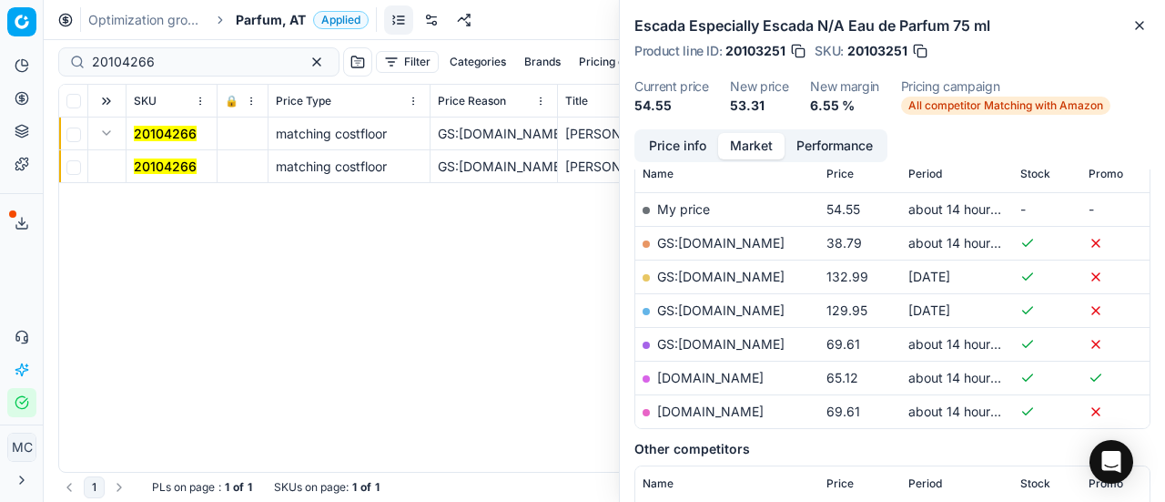
click at [164, 162] on mark "20104266" at bounding box center [165, 165] width 63 height 15
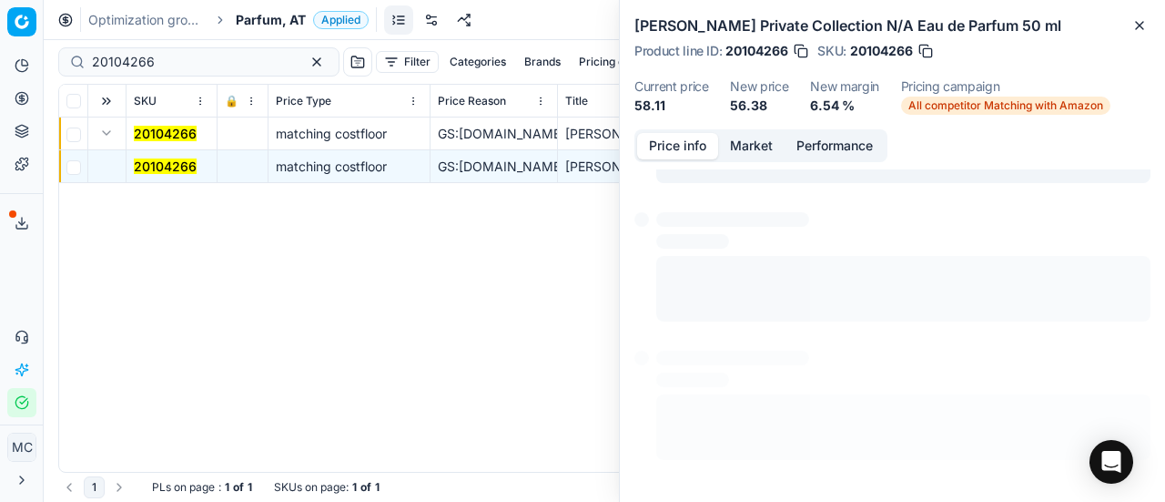
drag, startPoint x: 681, startPoint y: 147, endPoint x: 700, endPoint y: 163, distance: 24.6
click at [684, 155] on button "Price info" at bounding box center [677, 146] width 81 height 26
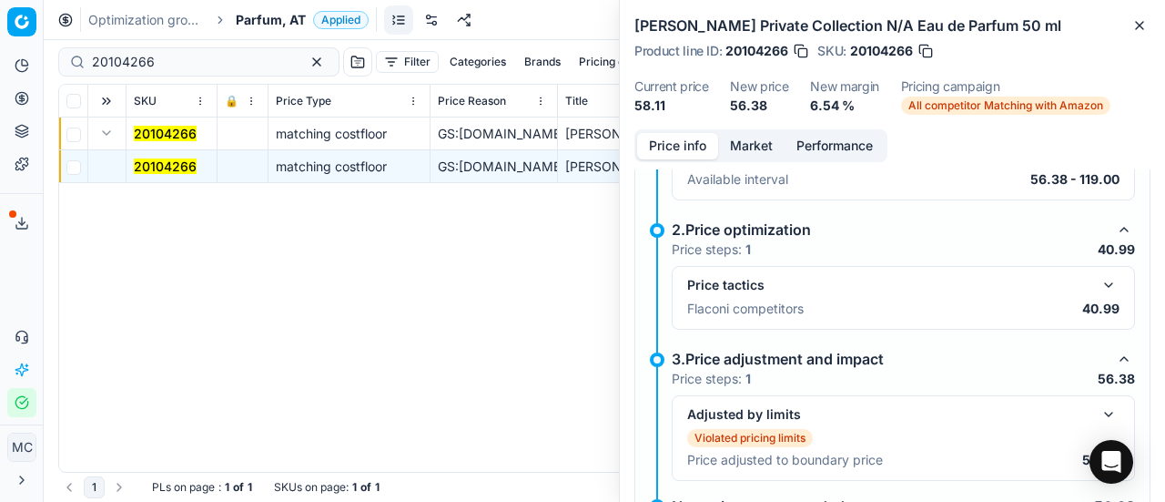
click at [1098, 279] on button "button" at bounding box center [1109, 285] width 22 height 22
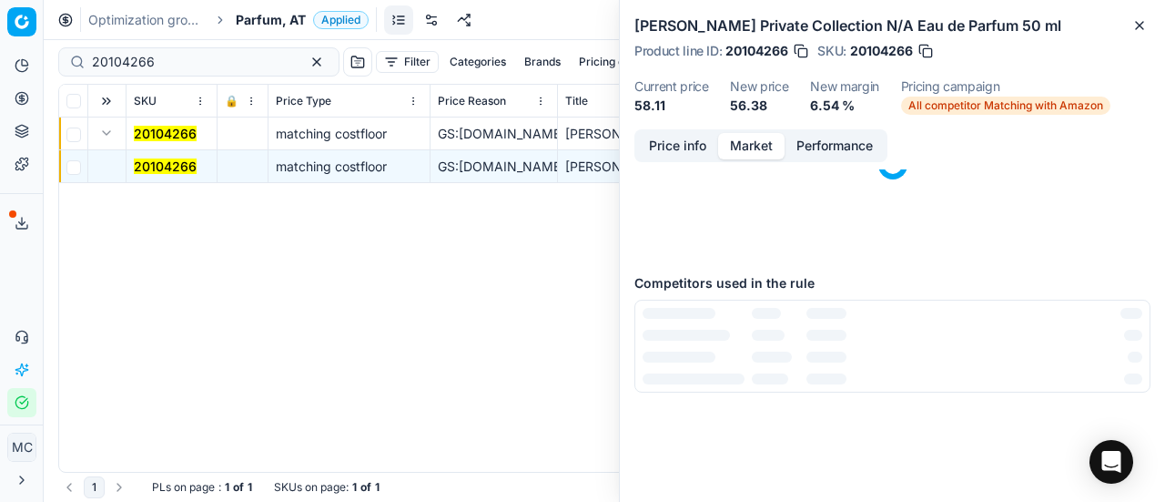
click at [758, 139] on button "Market" at bounding box center [751, 146] width 66 height 26
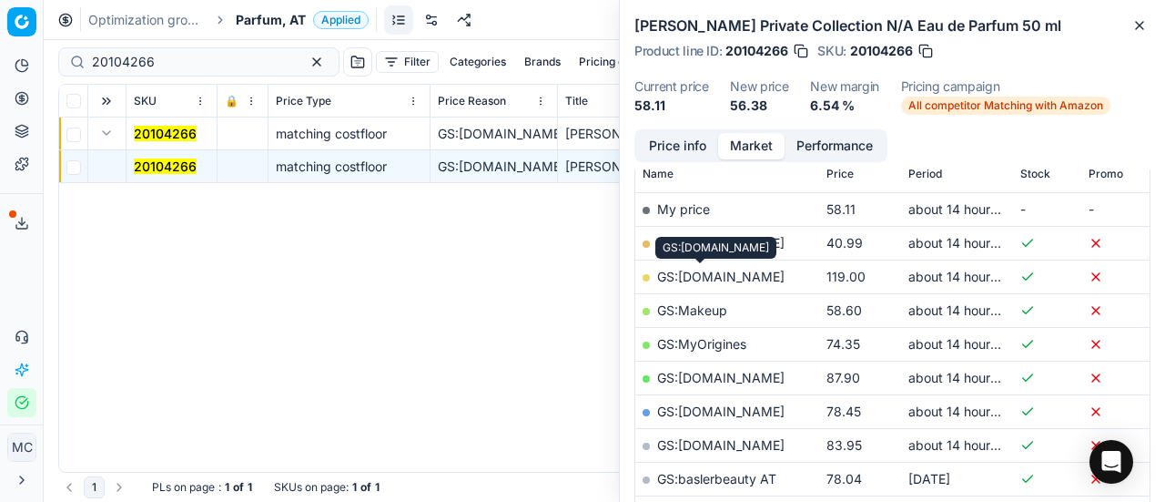
click at [711, 247] on div "GS:Douglas.at" at bounding box center [715, 248] width 121 height 22
click at [721, 241] on link "GS:Deloox.at" at bounding box center [720, 242] width 127 height 15
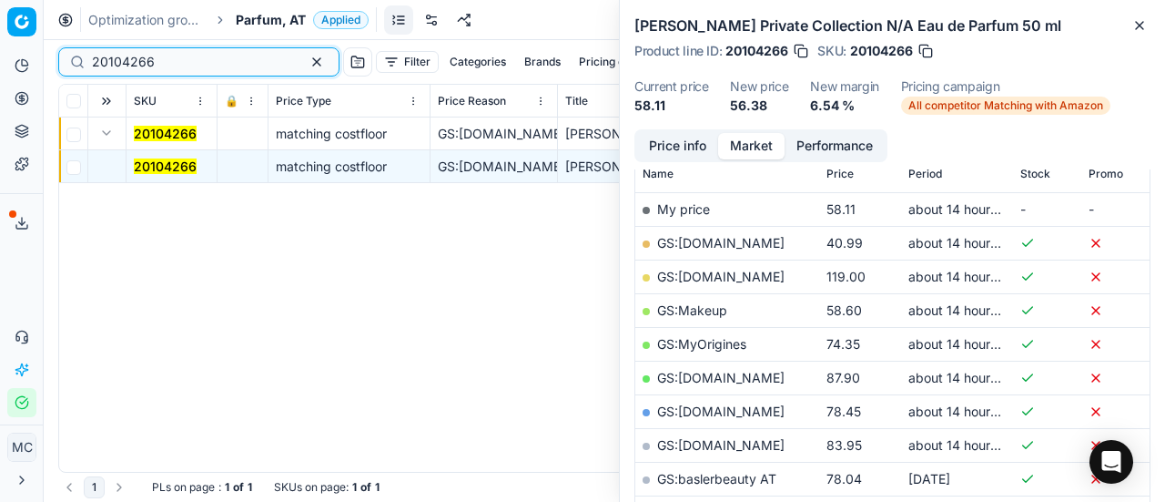
drag, startPoint x: 223, startPoint y: 61, endPoint x: 0, endPoint y: 63, distance: 223.0
click at [0, 63] on div "Pricing platform Analytics Pricing Product portfolio Templates Export service 1…" at bounding box center [582, 251] width 1165 height 502
paste input "80077725-100"
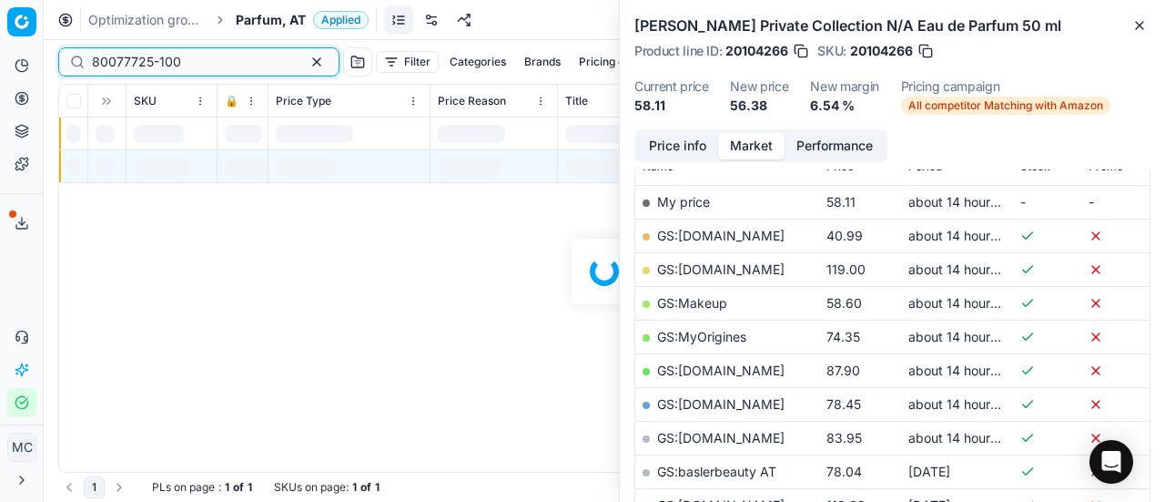
scroll to position [273, 0]
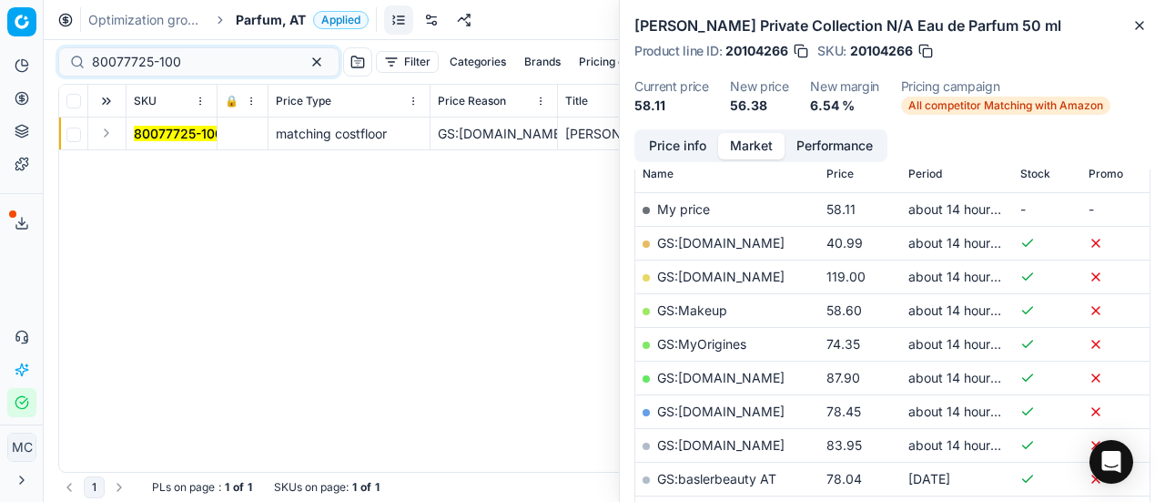
click at [107, 134] on button "Expand" at bounding box center [107, 133] width 22 height 22
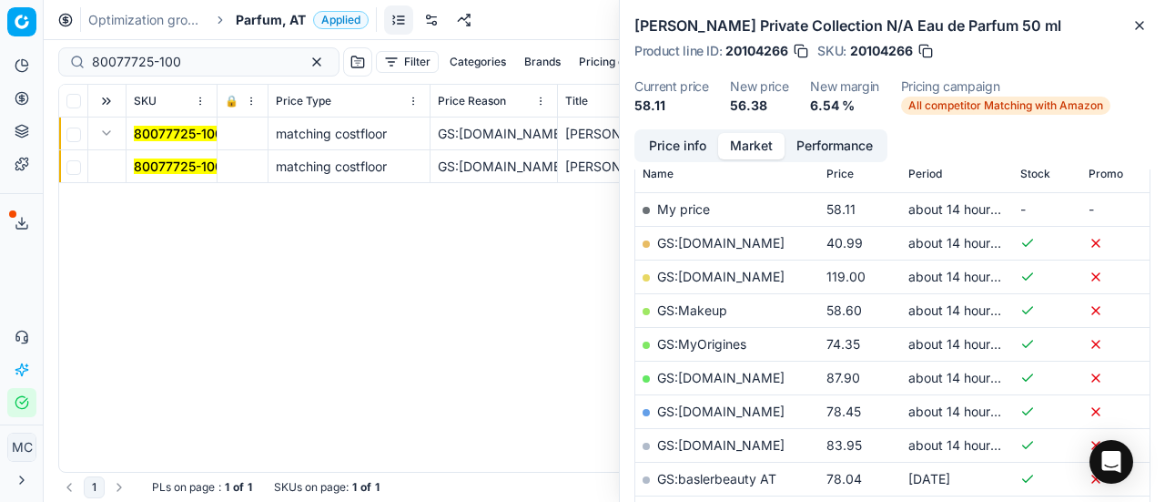
click at [163, 165] on mark "80077725-100" at bounding box center [178, 165] width 89 height 15
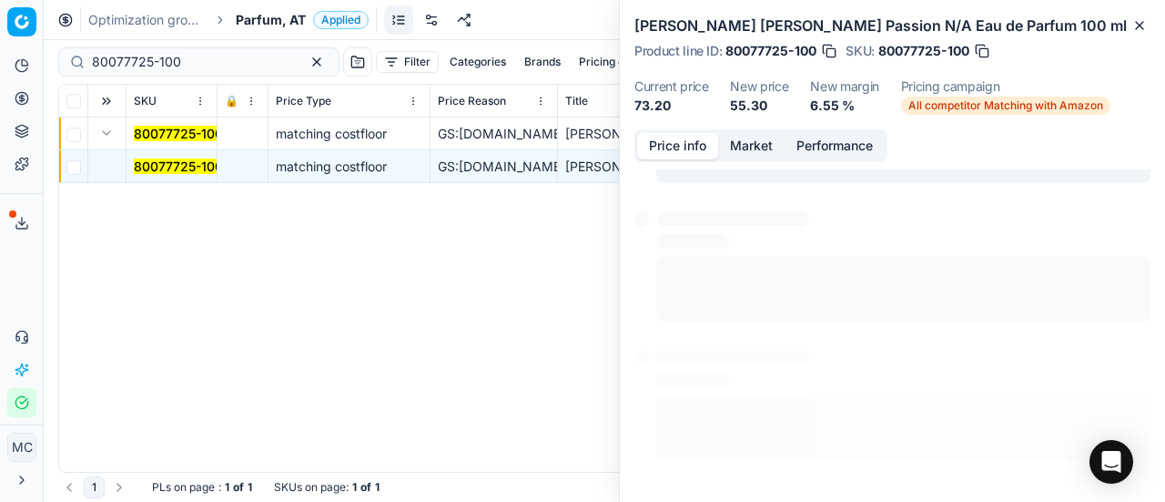
click at [684, 147] on button "Price info" at bounding box center [677, 146] width 81 height 26
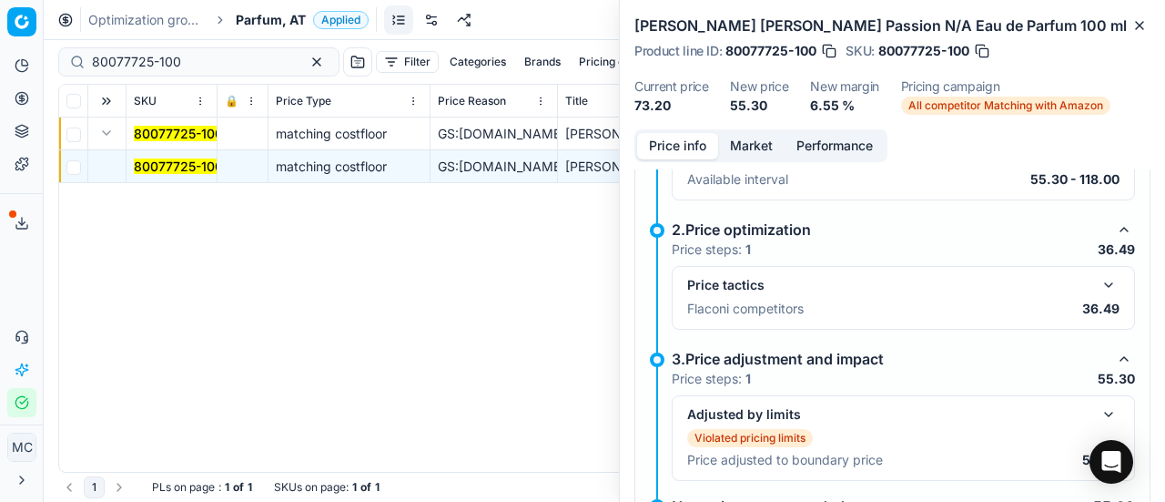
click at [1098, 282] on button "button" at bounding box center [1109, 285] width 22 height 22
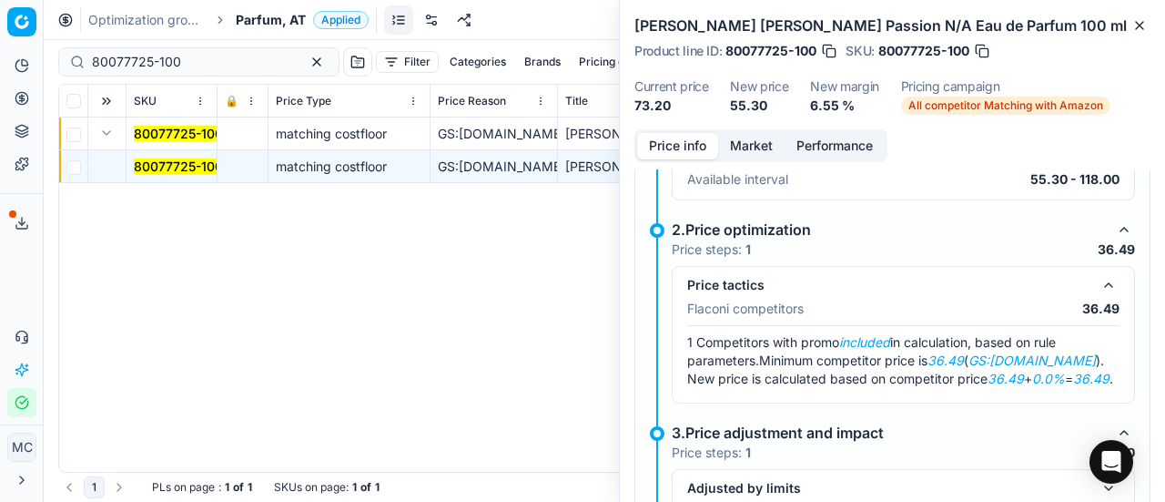
click at [755, 141] on button "Market" at bounding box center [751, 146] width 66 height 26
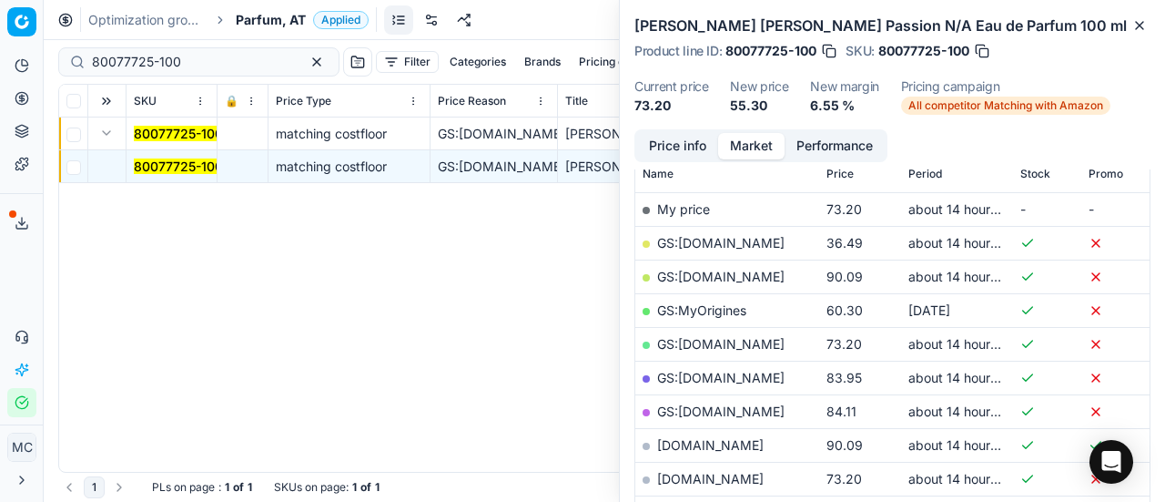
click at [725, 244] on link "GS:Deloox.at" at bounding box center [720, 242] width 127 height 15
drag, startPoint x: 191, startPoint y: 62, endPoint x: 0, endPoint y: 28, distance: 194.1
click at [0, 30] on div "Pricing platform Analytics Pricing Product portfolio Templates Export service 1…" at bounding box center [582, 251] width 1165 height 502
paste input "68668-0006145"
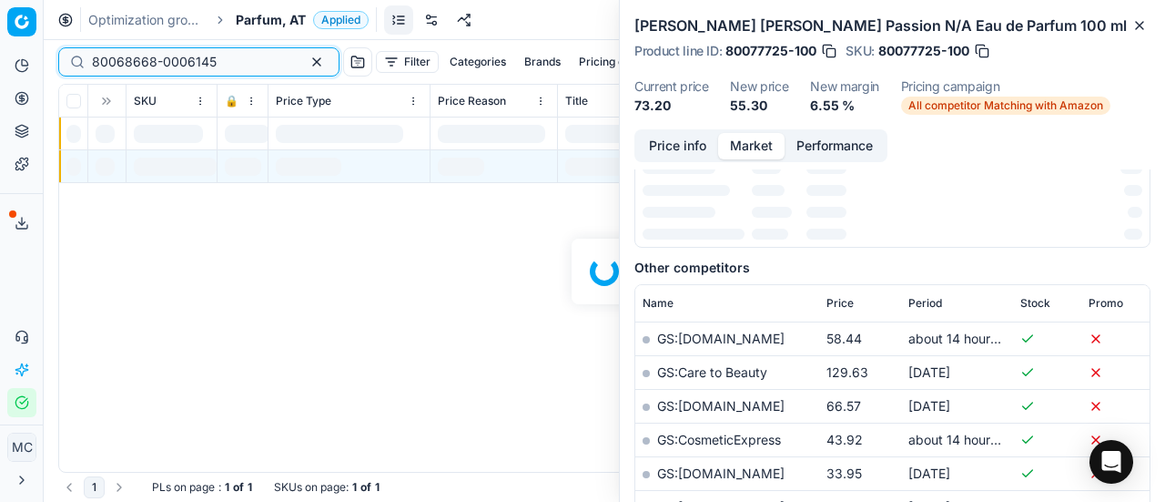
scroll to position [273, 0]
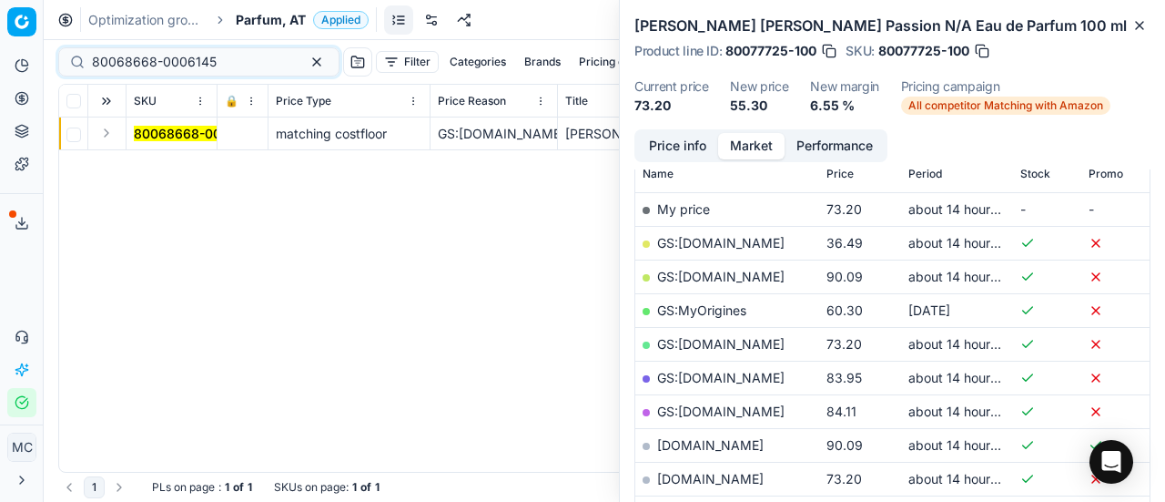
click at [110, 139] on button "Expand" at bounding box center [107, 133] width 22 height 22
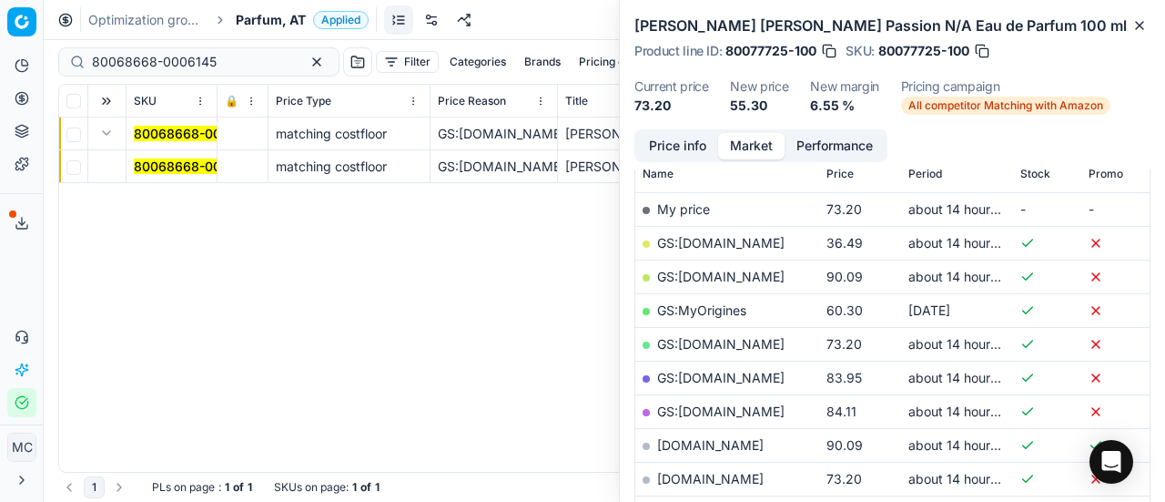
click at [168, 165] on mark "80068668-0006145" at bounding box center [196, 165] width 125 height 15
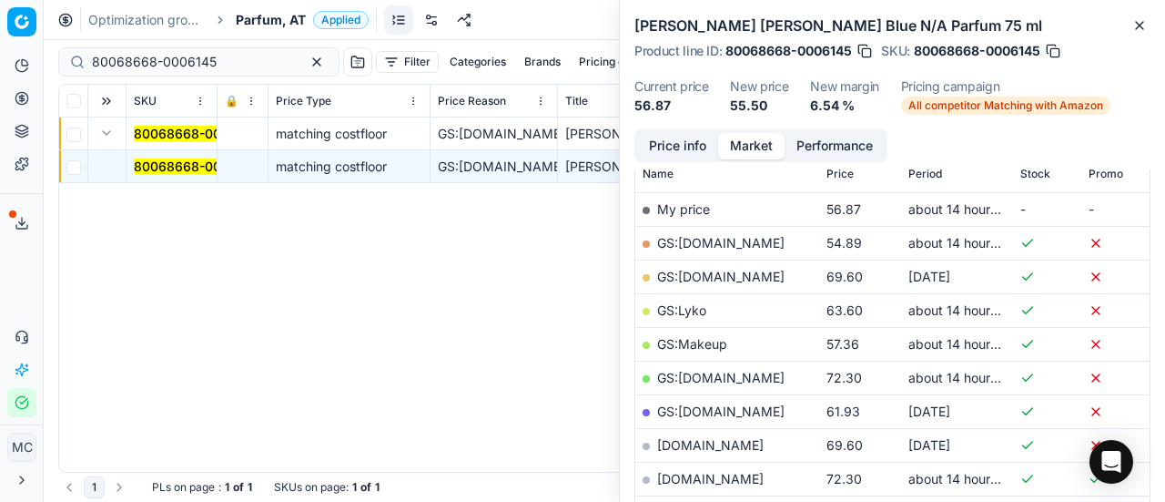
click at [684, 147] on button "Price info" at bounding box center [677, 146] width 81 height 26
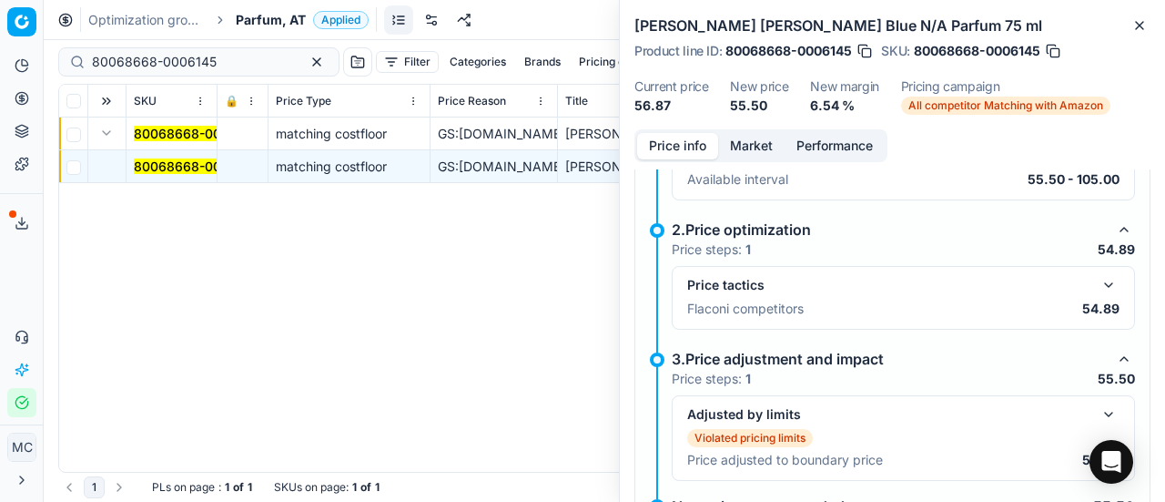
click at [1098, 278] on button "button" at bounding box center [1109, 285] width 22 height 22
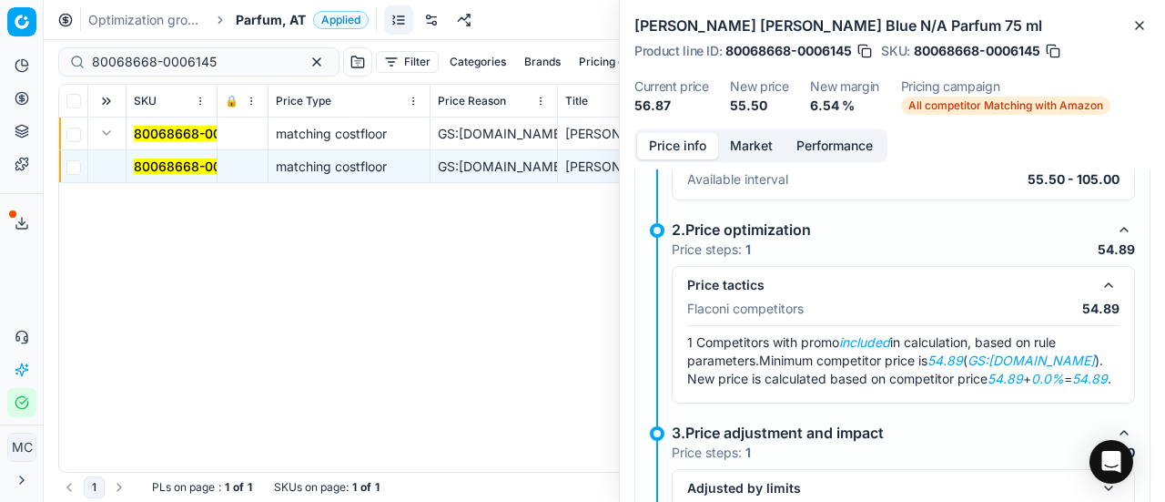
click at [726, 141] on button "Market" at bounding box center [751, 146] width 66 height 26
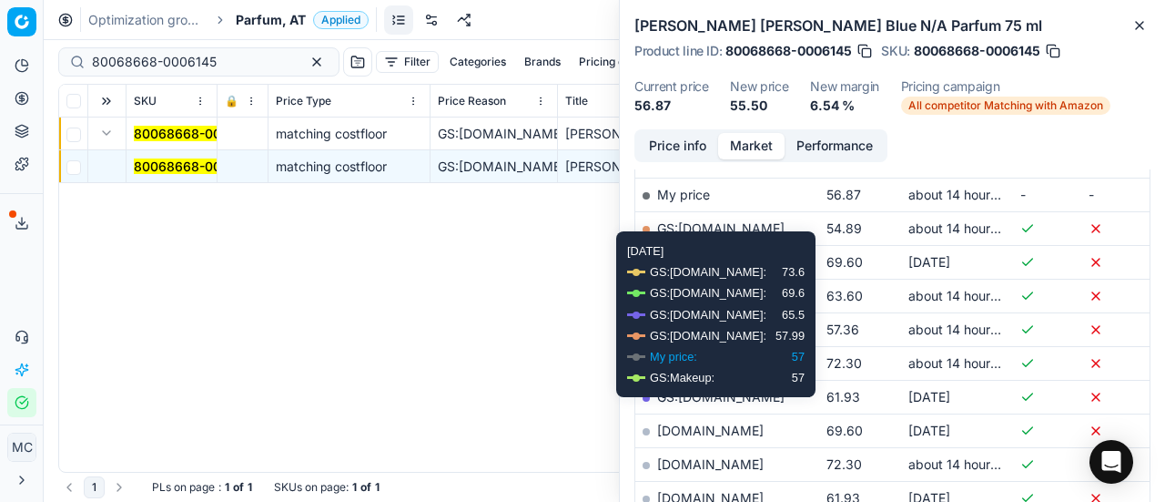
scroll to position [364, 0]
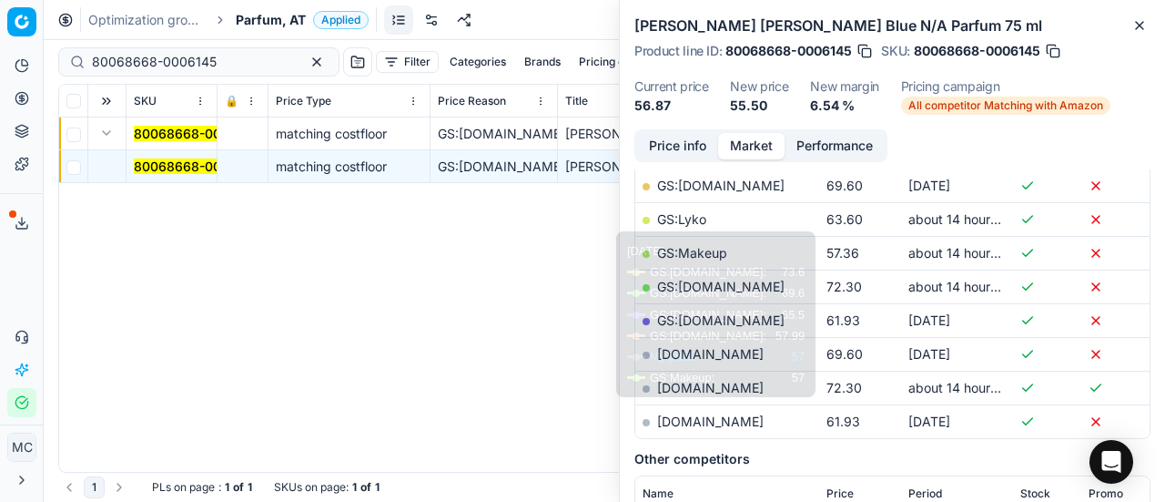
click at [699, 185] on link "GS:Douglas.at" at bounding box center [720, 184] width 127 height 15
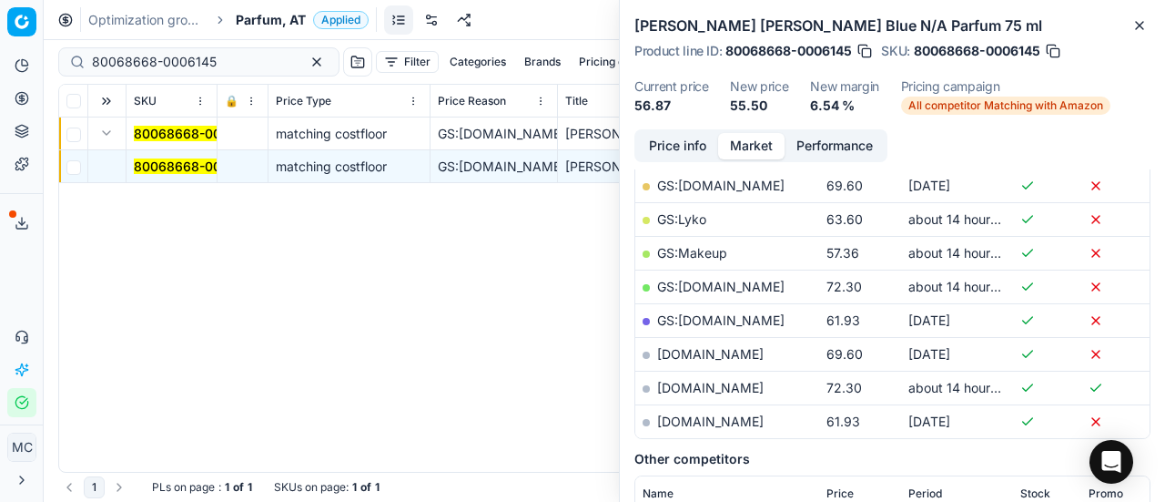
scroll to position [273, 0]
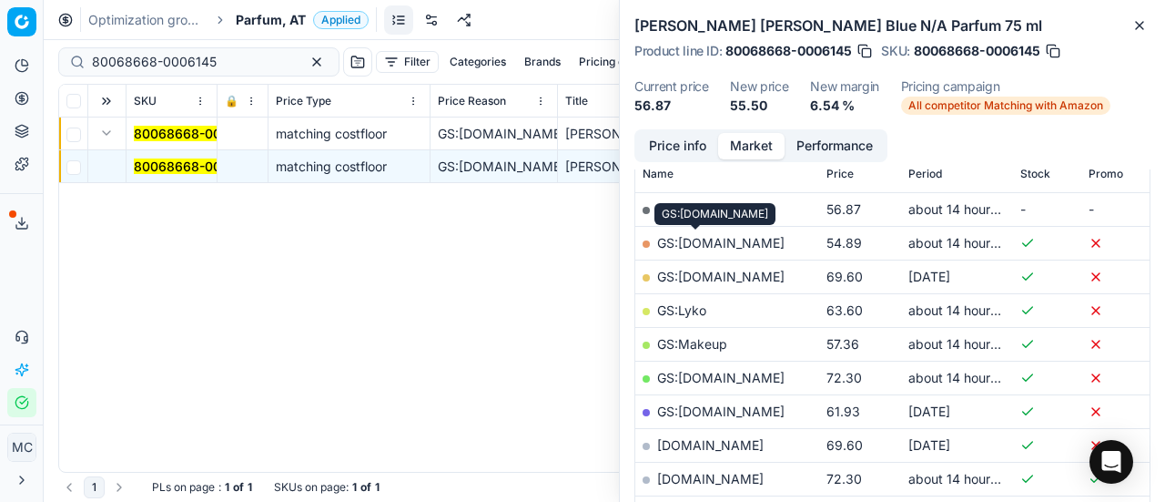
click at [705, 248] on link "GS:Deloox.at" at bounding box center [720, 242] width 127 height 15
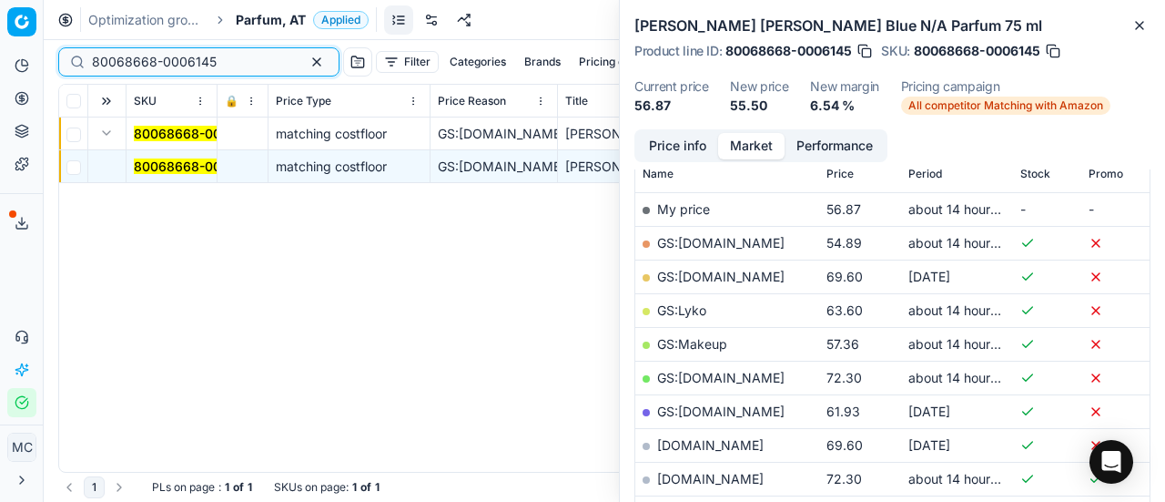
drag, startPoint x: 234, startPoint y: 57, endPoint x: 0, endPoint y: 41, distance: 234.5
click at [0, 41] on div "Pricing platform Analytics Pricing Product portfolio Templates Export service 1…" at bounding box center [582, 251] width 1165 height 502
paste input "20103697"
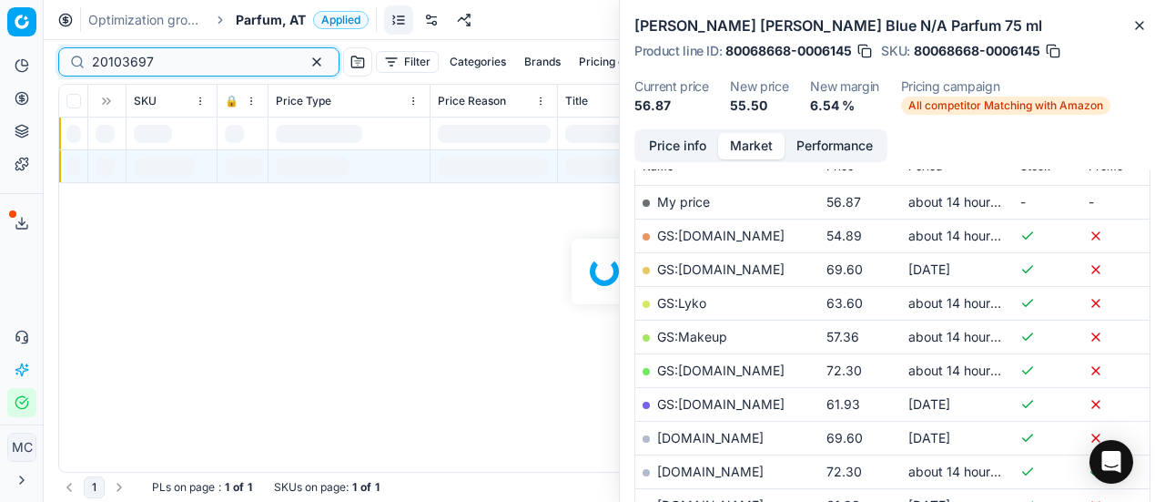
scroll to position [273, 0]
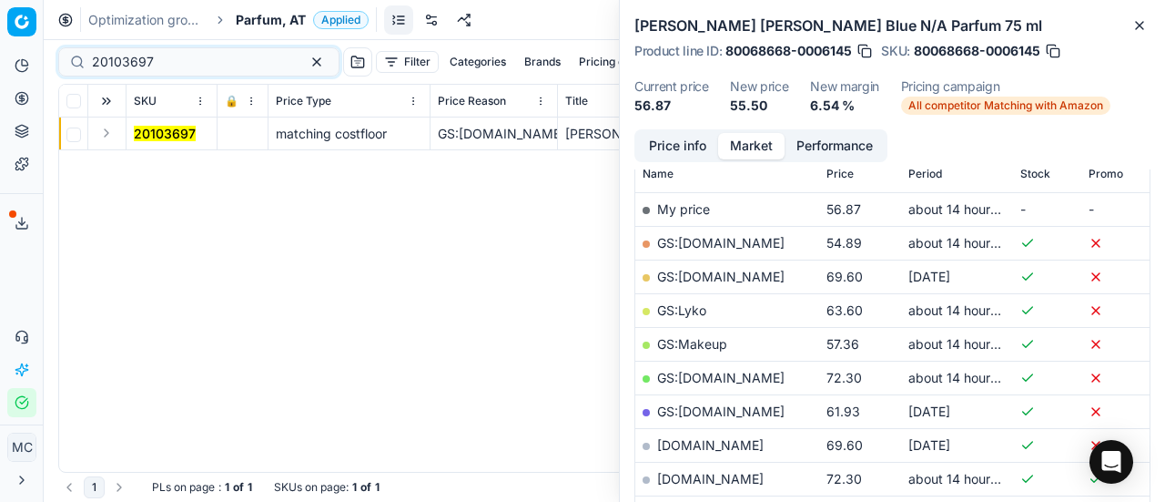
click at [107, 131] on button "Expand" at bounding box center [107, 133] width 22 height 22
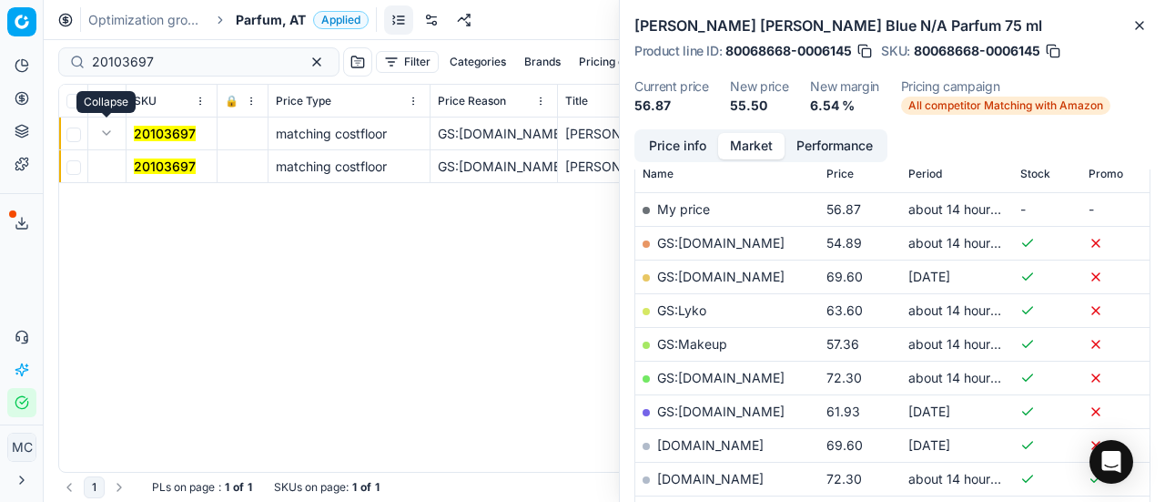
drag, startPoint x: 131, startPoint y: 141, endPoint x: 382, endPoint y: 161, distance: 252.0
click at [166, 163] on mark "20103697" at bounding box center [165, 165] width 62 height 15
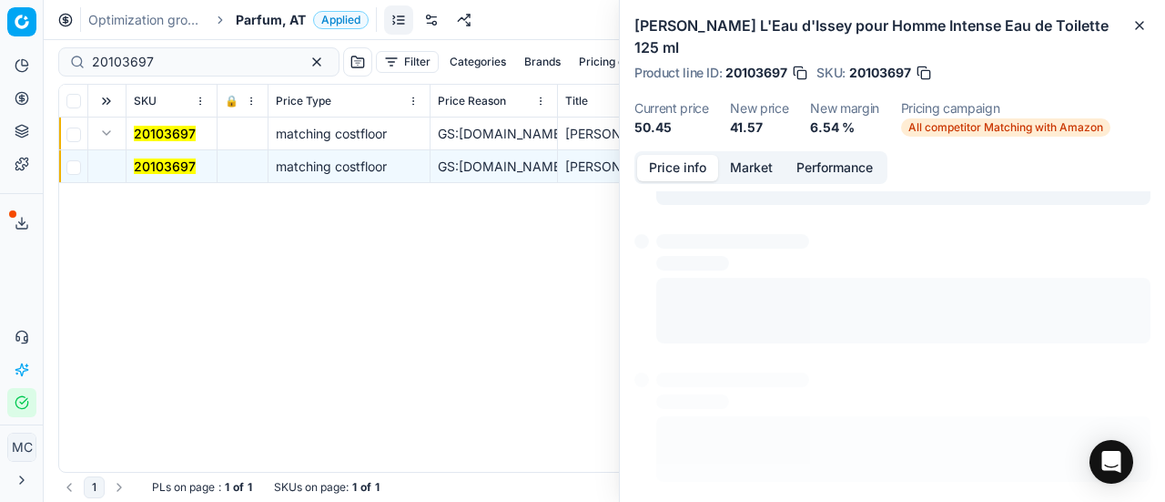
click at [672, 155] on button "Price info" at bounding box center [677, 168] width 81 height 26
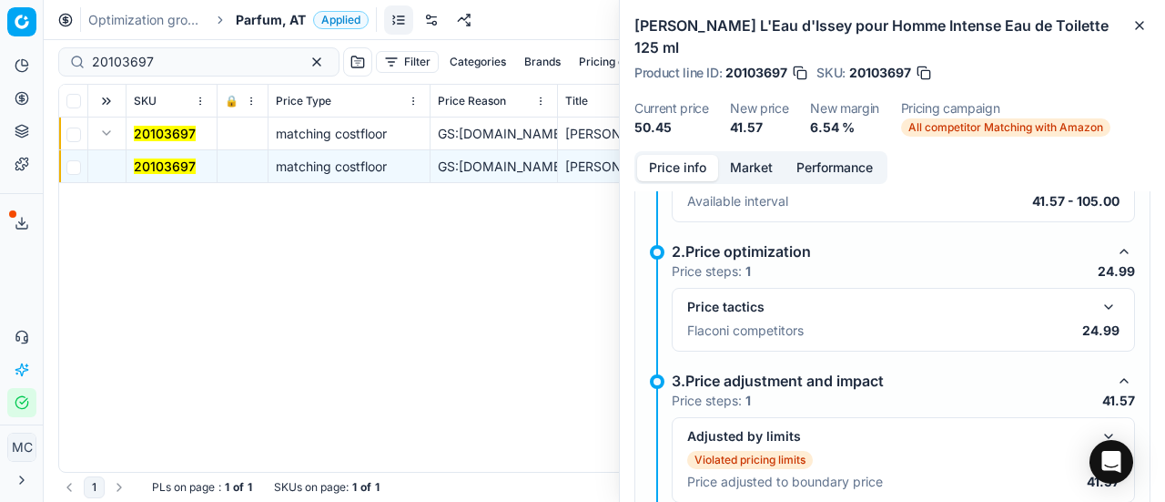
click at [1098, 296] on button "button" at bounding box center [1109, 307] width 22 height 22
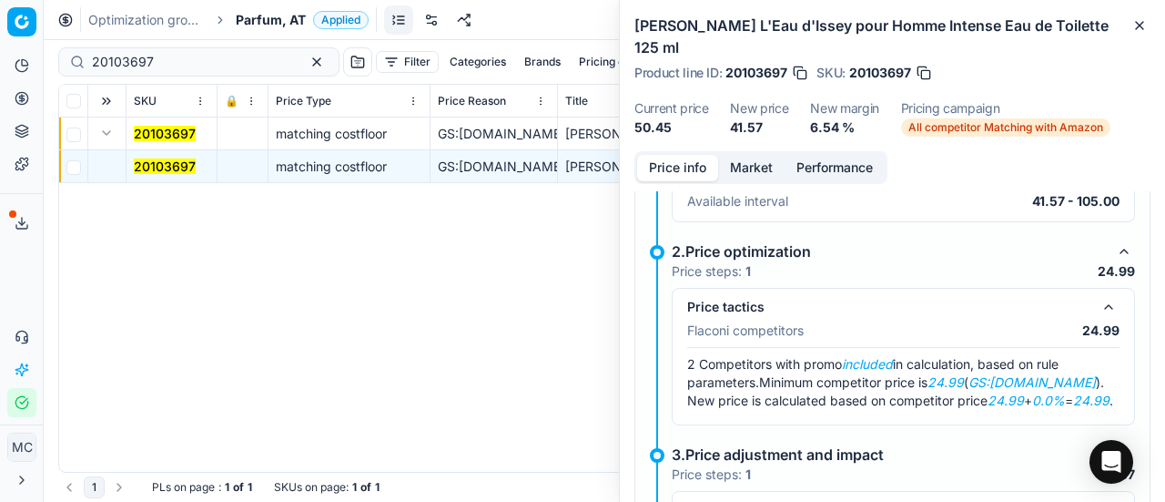
click at [749, 155] on button "Market" at bounding box center [751, 168] width 66 height 26
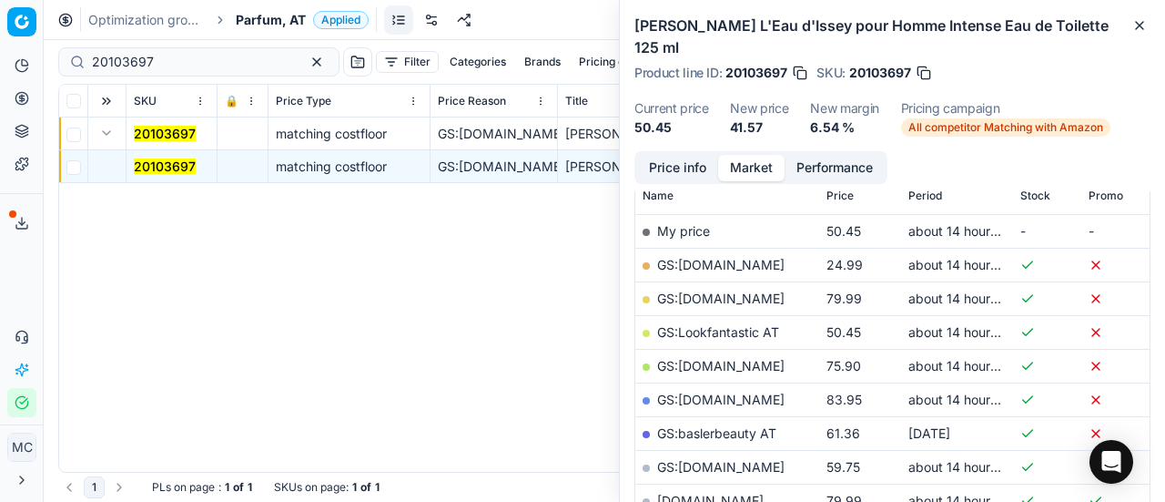
click at [706, 257] on link "GS:Deloox.at" at bounding box center [720, 264] width 127 height 15
drag, startPoint x: 186, startPoint y: 63, endPoint x: 0, endPoint y: 81, distance: 186.6
click at [0, 67] on div "Pricing platform Analytics Pricing Product portfolio Templates Export service 1…" at bounding box center [582, 251] width 1165 height 502
paste input "50398"
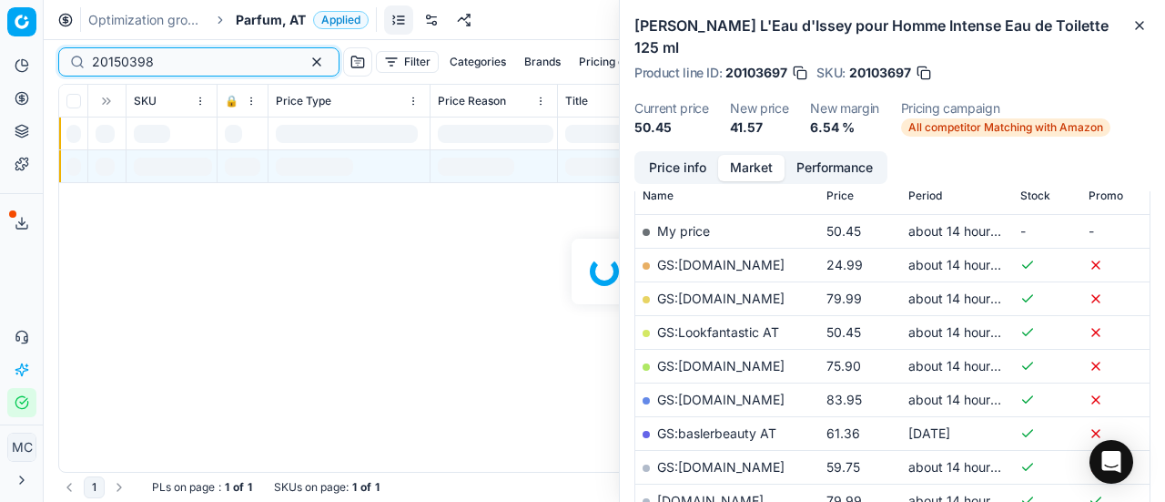
scroll to position [273, 0]
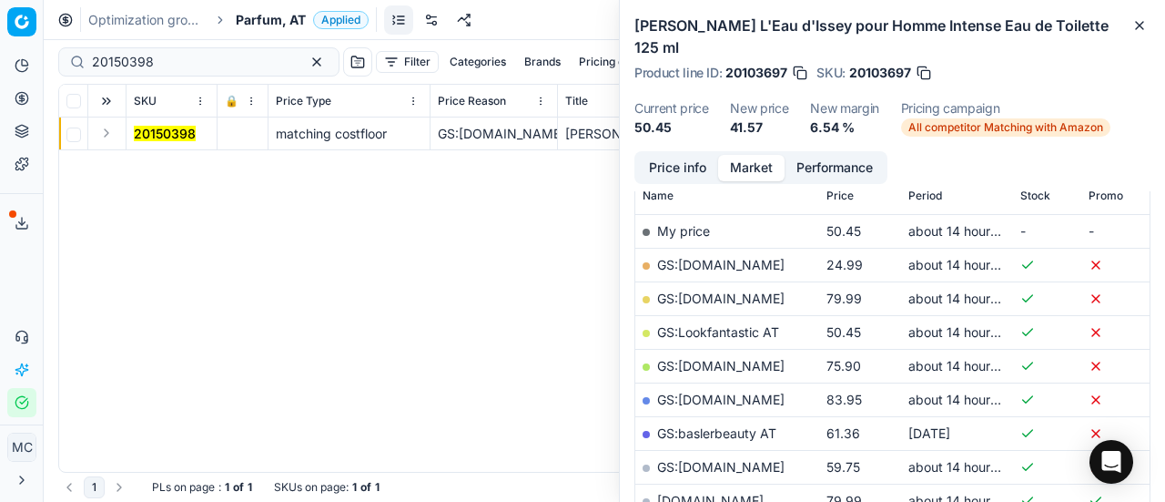
click at [112, 129] on button "Expand" at bounding box center [107, 133] width 22 height 22
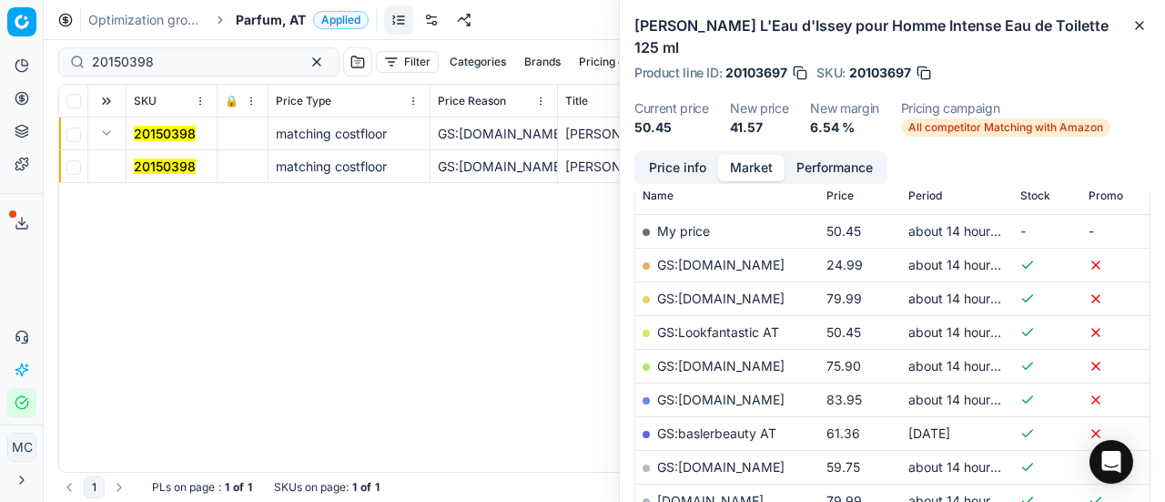
click at [157, 145] on td "20150398" at bounding box center [172, 133] width 91 height 33
click at [160, 158] on mark "20150398" at bounding box center [165, 165] width 62 height 15
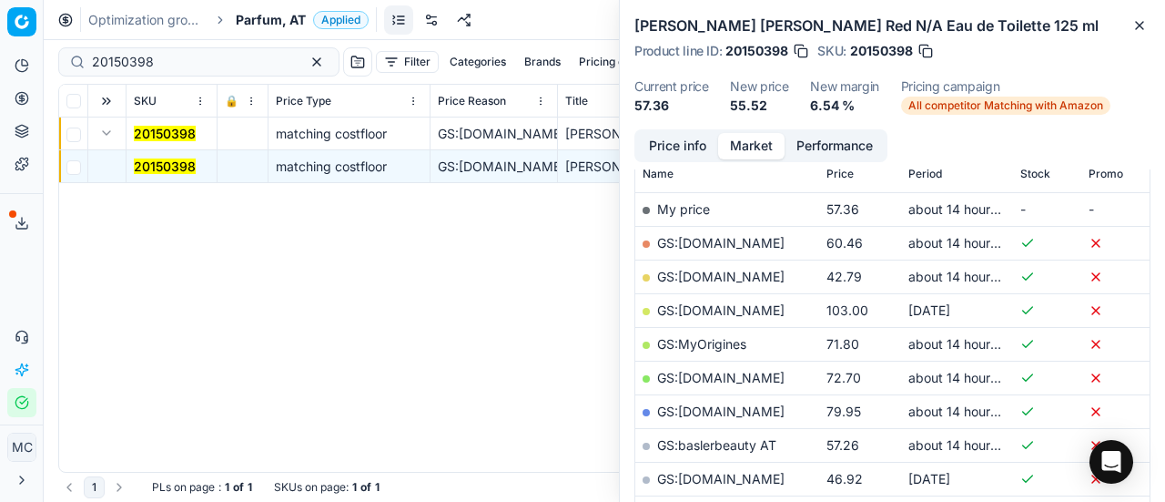
click at [679, 151] on button "Price info" at bounding box center [677, 146] width 81 height 26
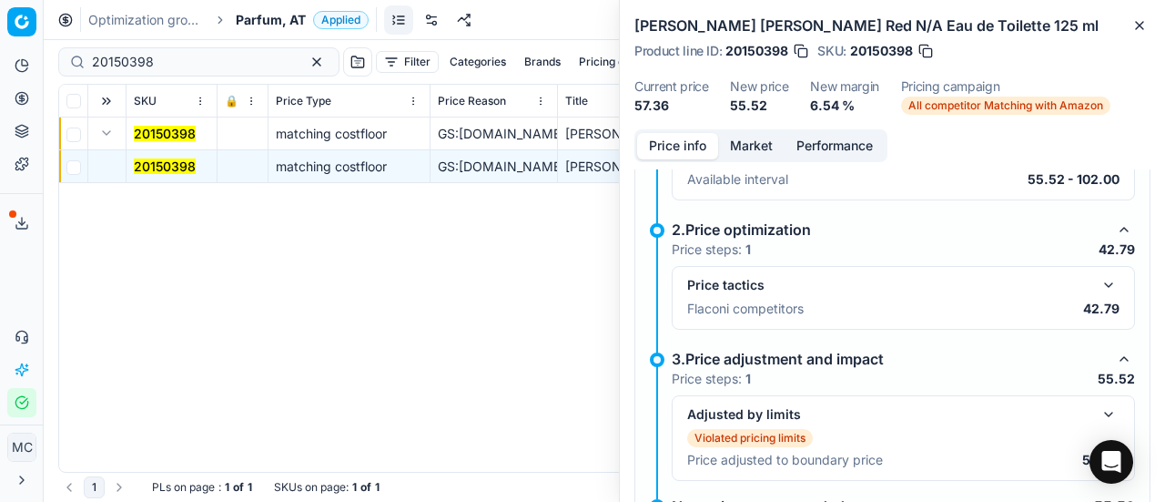
click at [1098, 278] on button "button" at bounding box center [1109, 285] width 22 height 22
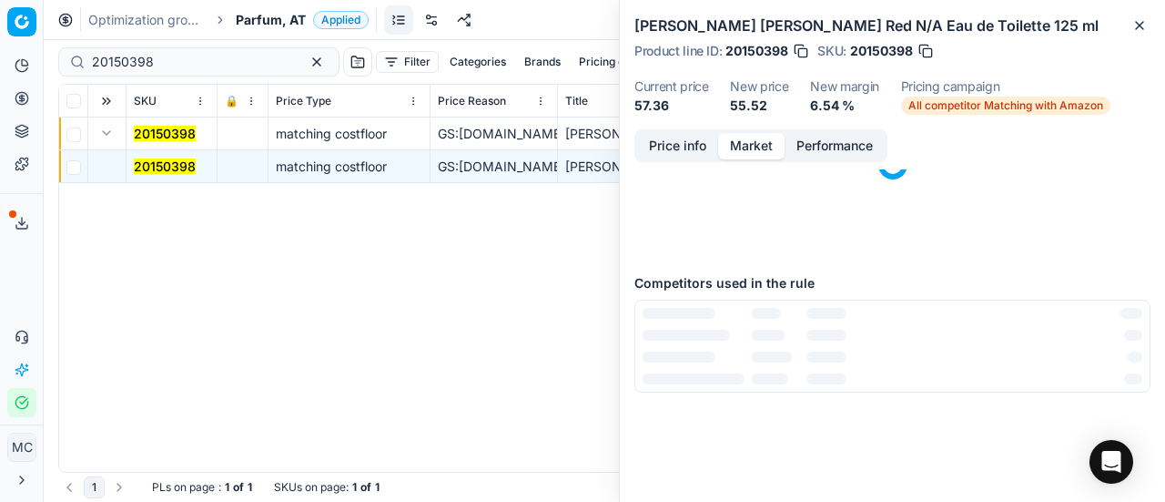
click at [737, 152] on button "Market" at bounding box center [751, 146] width 66 height 26
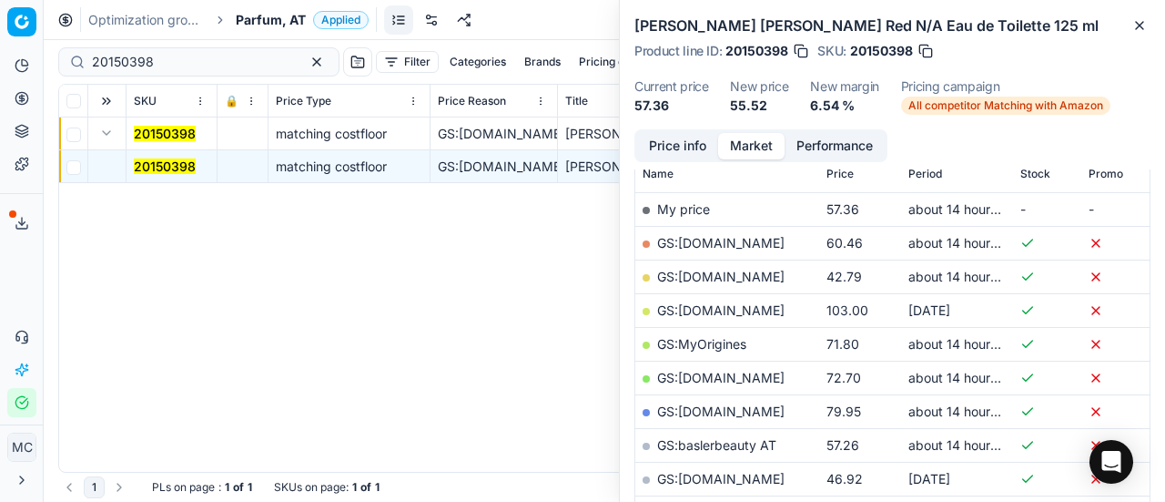
click at [716, 278] on link "GS:Deloox.at" at bounding box center [720, 276] width 127 height 15
drag, startPoint x: 206, startPoint y: 57, endPoint x: 16, endPoint y: 72, distance: 189.9
click at [0, 57] on div "Pricing platform Analytics Pricing Product portfolio Templates Export service 1…" at bounding box center [582, 251] width 1165 height 502
paste input "90012276-0019371"
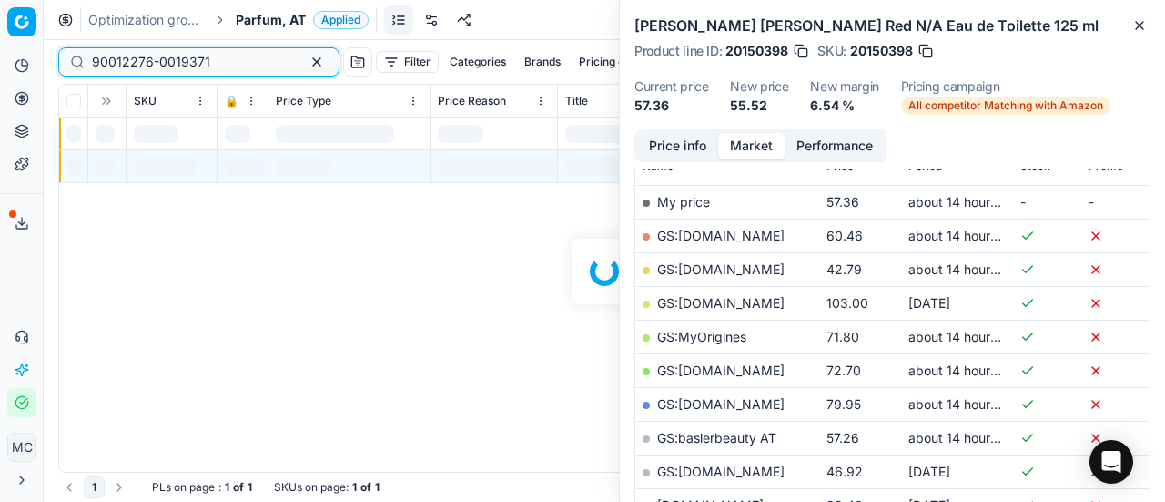
scroll to position [273, 0]
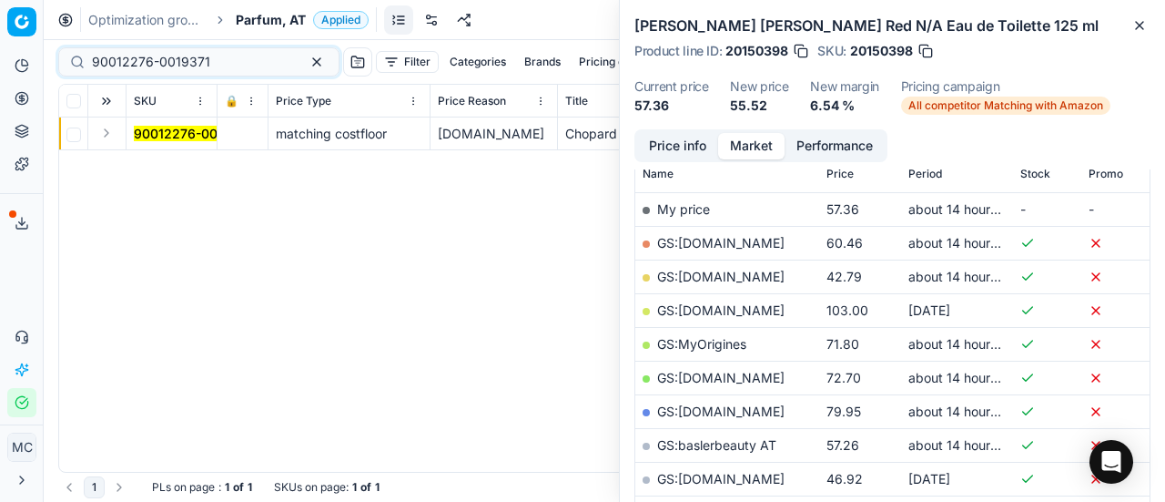
click at [112, 132] on button "Expand" at bounding box center [107, 133] width 22 height 22
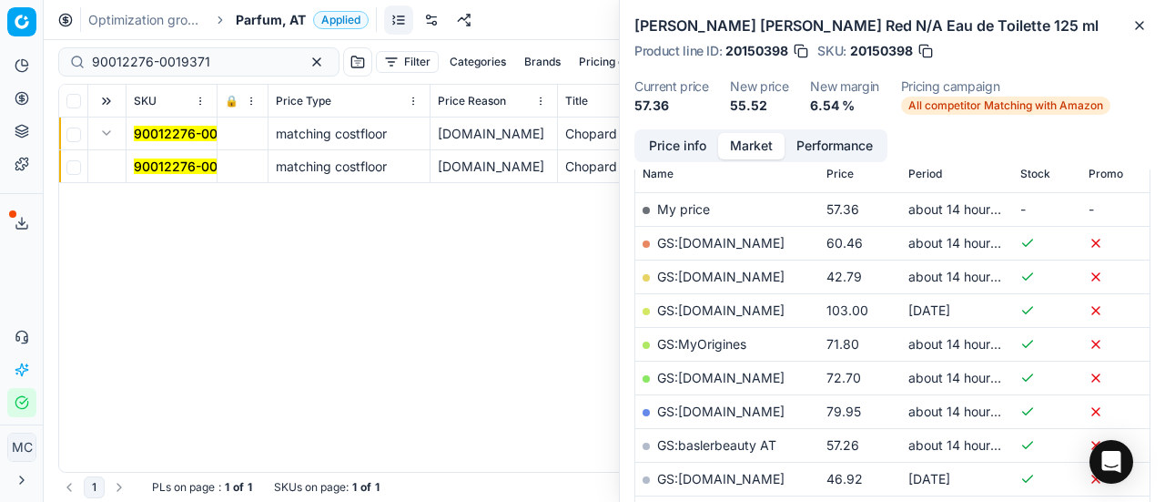
click at [192, 164] on mark "90012276-0019371" at bounding box center [193, 165] width 118 height 15
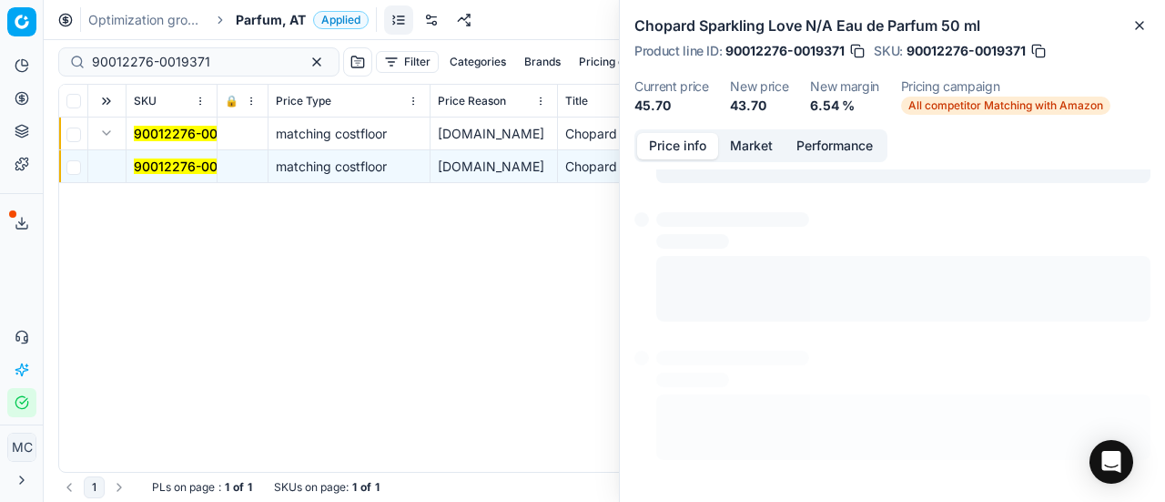
click at [690, 134] on button "Price info" at bounding box center [677, 146] width 81 height 26
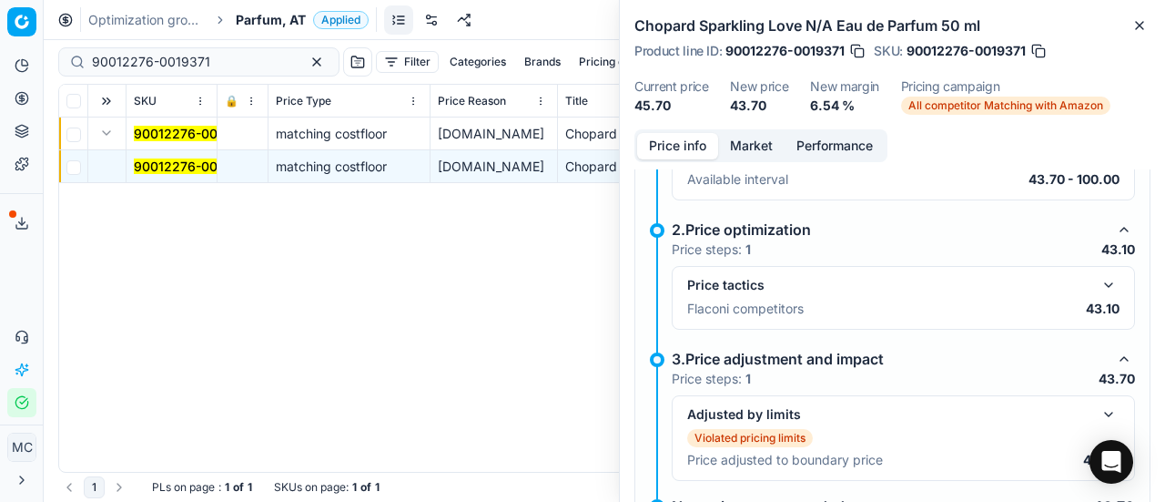
click at [1098, 283] on button "button" at bounding box center [1109, 285] width 22 height 22
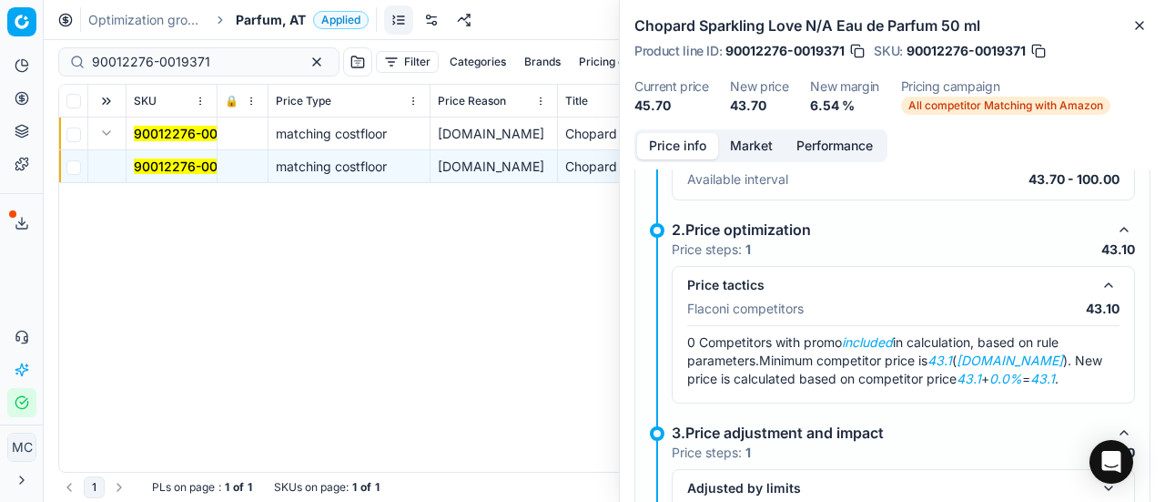
click at [734, 144] on button "Market" at bounding box center [751, 146] width 66 height 26
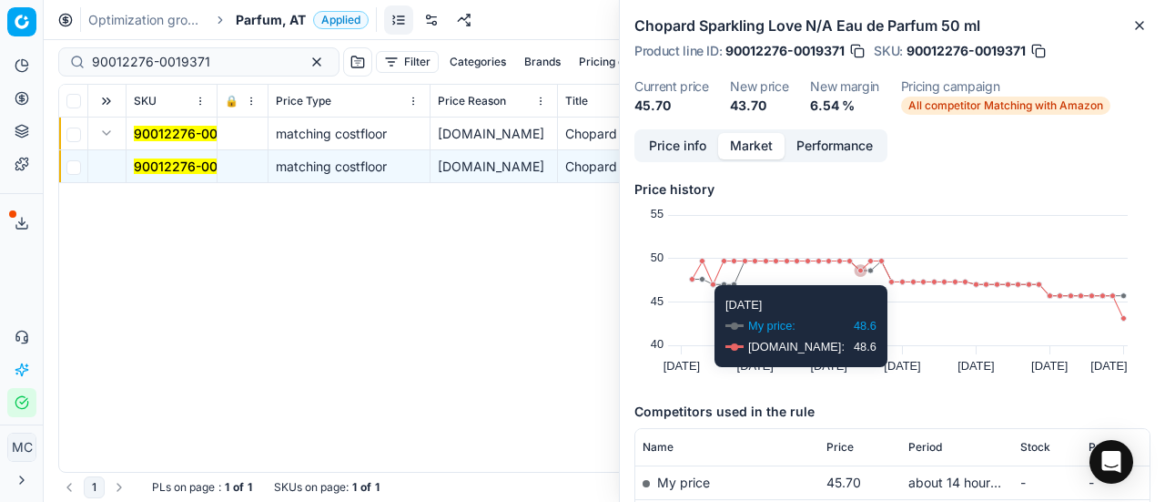
scroll to position [139, 0]
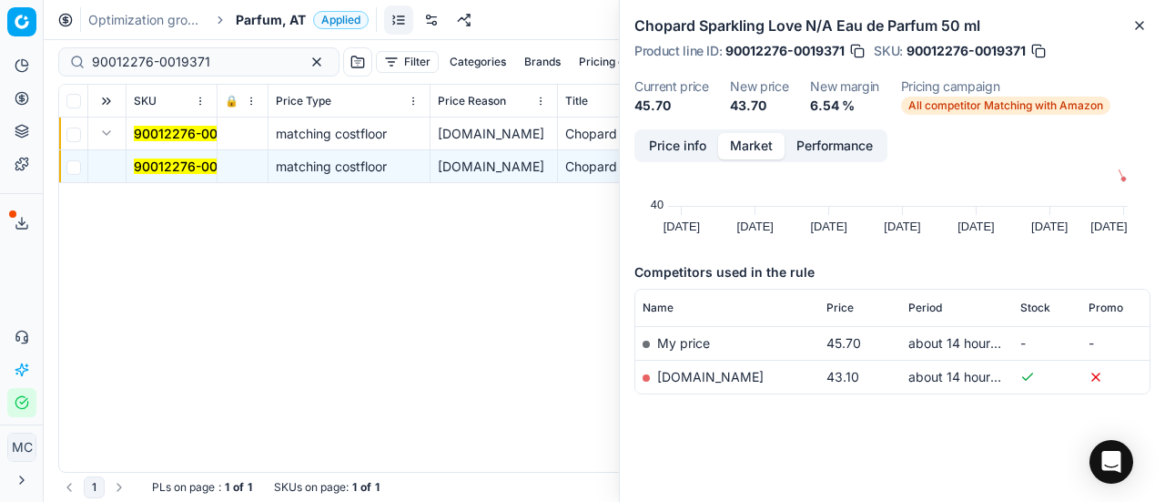
click at [688, 376] on link "notino.at" at bounding box center [710, 376] width 106 height 15
drag, startPoint x: 232, startPoint y: 61, endPoint x: 0, endPoint y: 46, distance: 232.6
click at [0, 35] on div "Pricing platform Analytics Pricing Product portfolio Templates Export service 1…" at bounding box center [582, 251] width 1165 height 502
paste input "20103373"
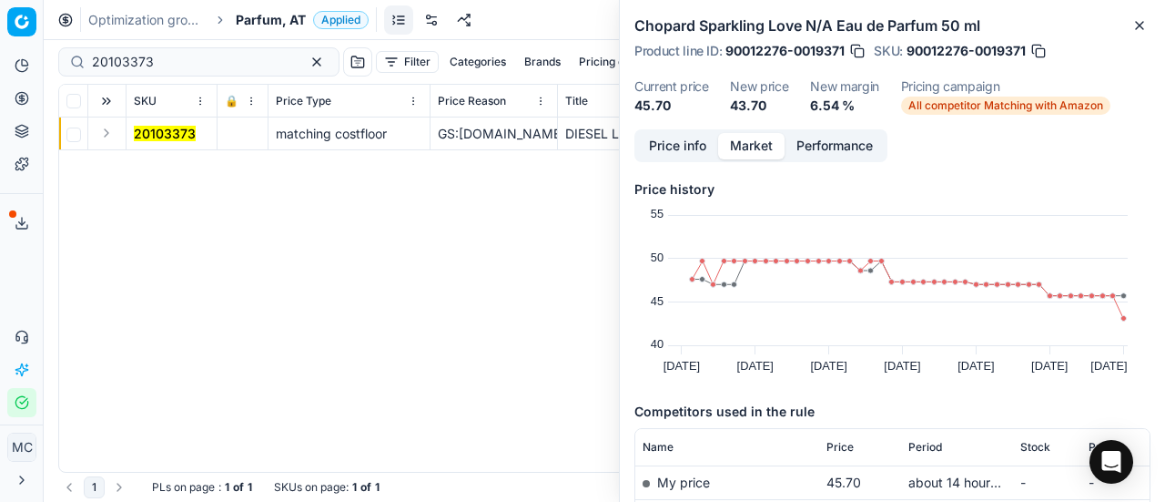
click at [115, 129] on button "Expand" at bounding box center [107, 133] width 22 height 22
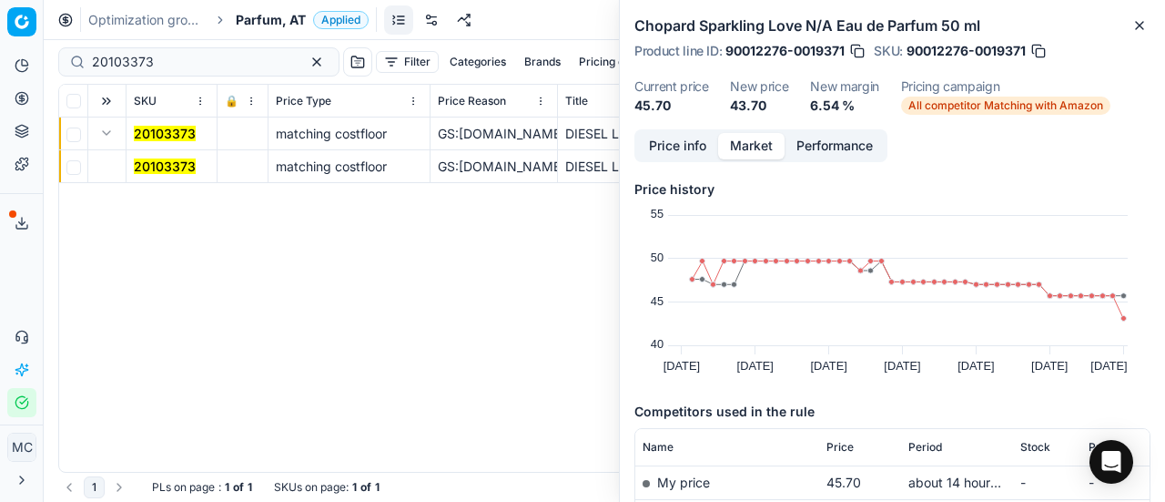
click at [158, 159] on mark "20103373" at bounding box center [165, 165] width 62 height 15
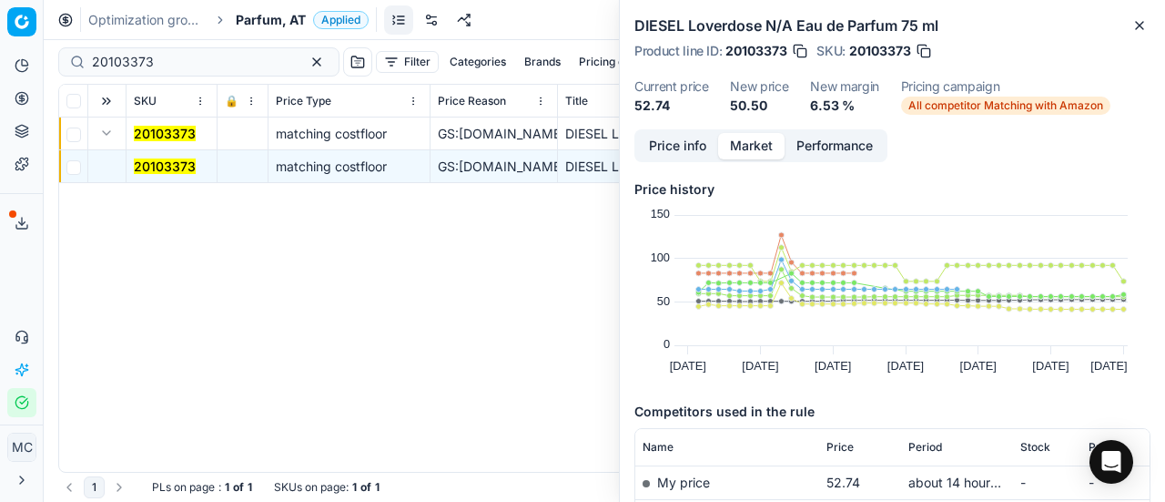
click at [694, 148] on button "Price info" at bounding box center [677, 146] width 81 height 26
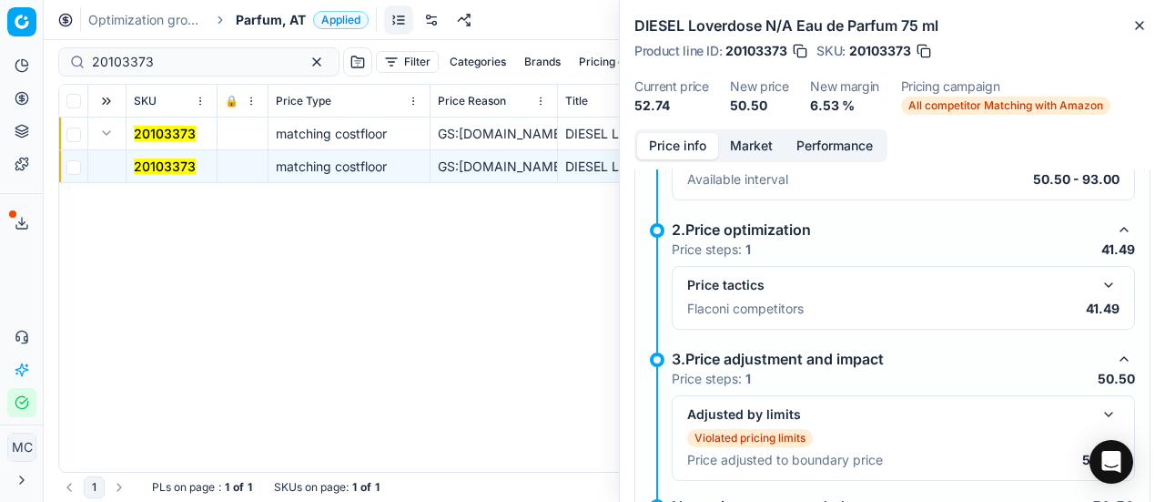
click at [1098, 276] on button "button" at bounding box center [1109, 285] width 22 height 22
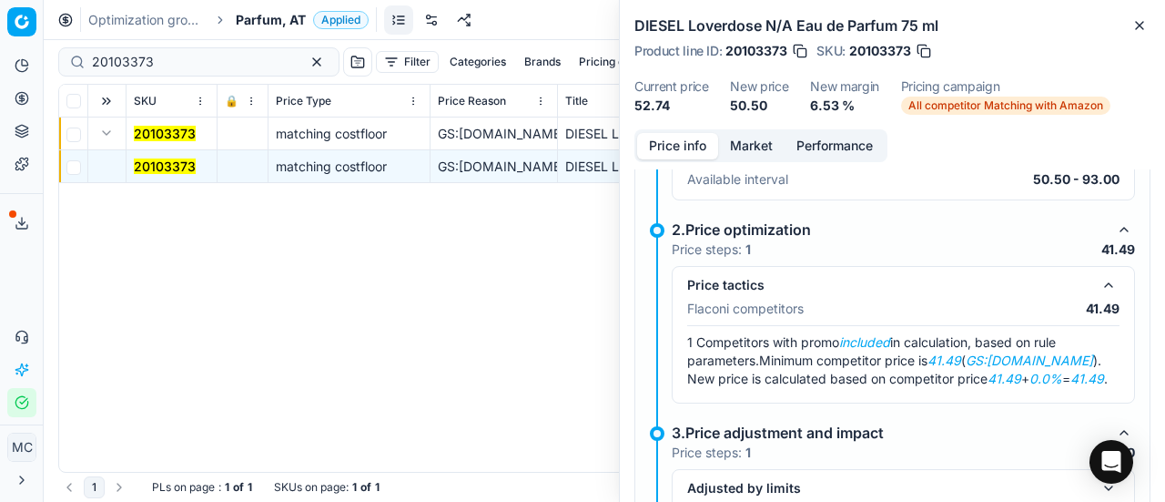
click at [757, 134] on button "Market" at bounding box center [751, 146] width 66 height 26
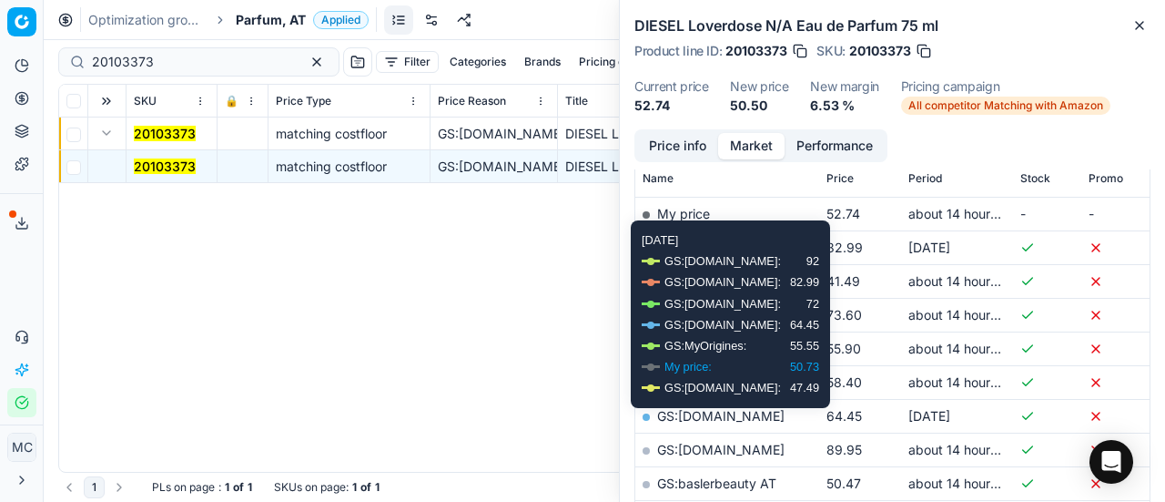
scroll to position [364, 0]
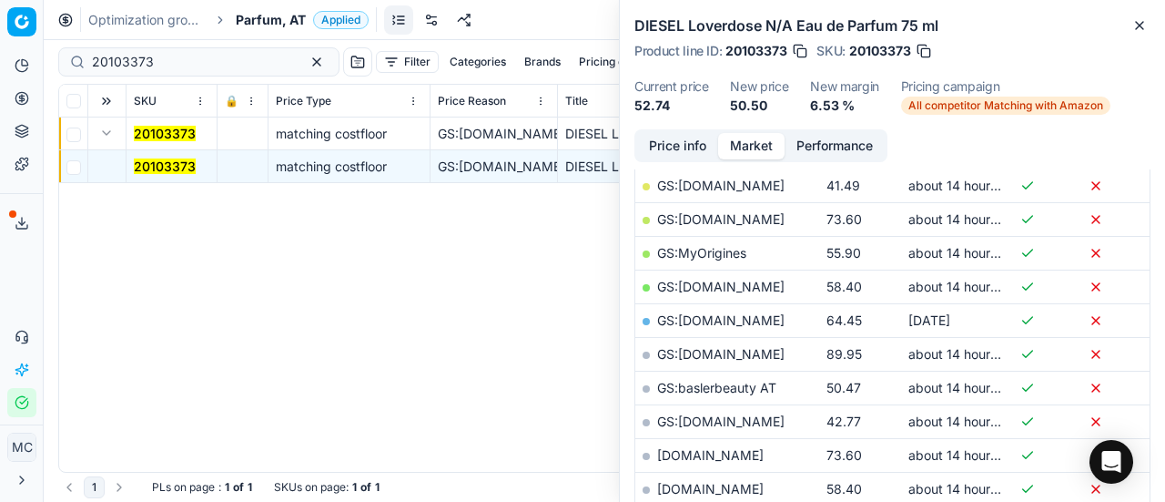
click at [725, 181] on link "GS:Deloox.at" at bounding box center [720, 184] width 127 height 15
drag, startPoint x: 197, startPoint y: 56, endPoint x: 0, endPoint y: 36, distance: 197.5
click at [0, 36] on div "Pricing platform Analytics Pricing Product portfolio Templates Export service 1…" at bounding box center [582, 251] width 1165 height 502
paste input "80050265-100"
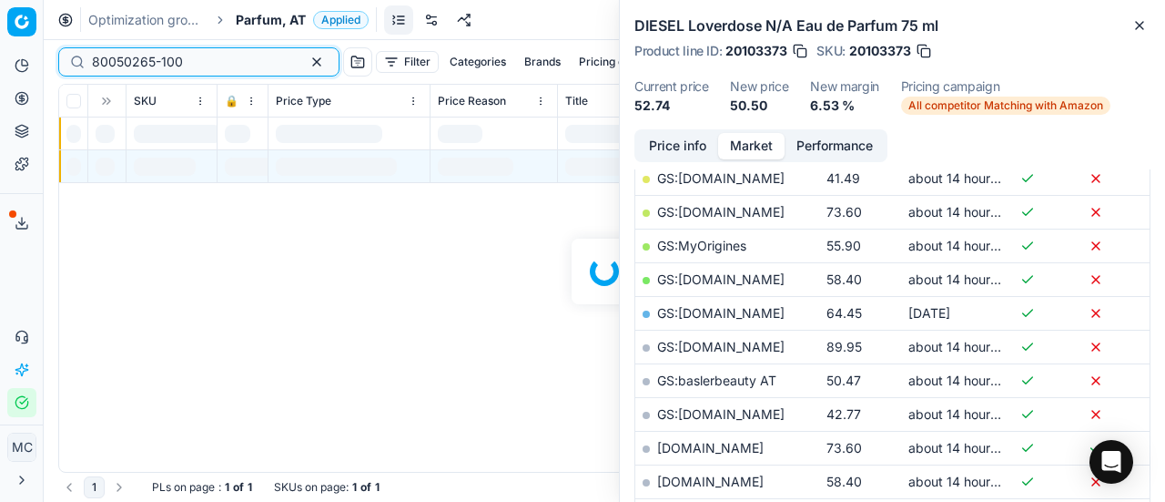
scroll to position [364, 0]
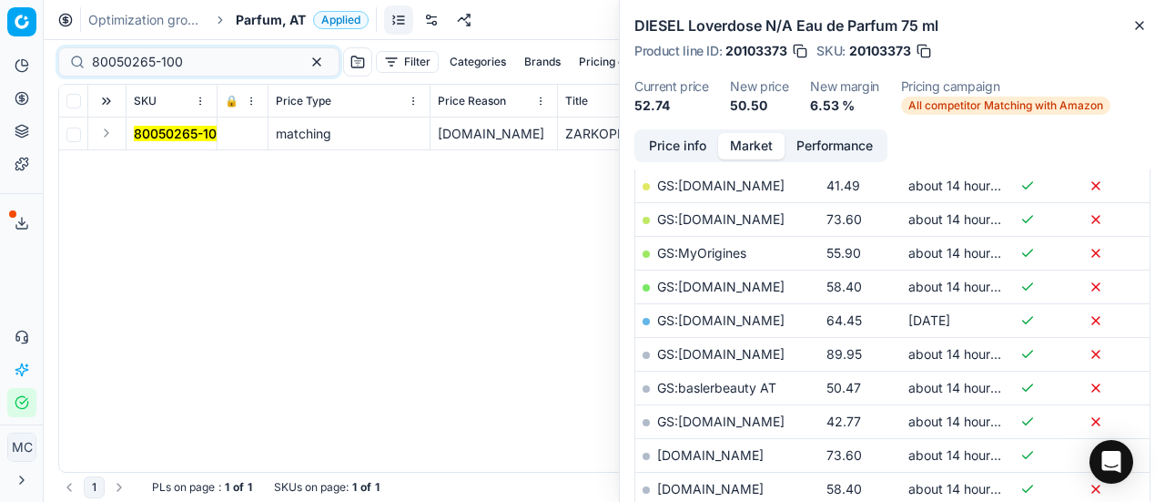
click at [112, 132] on button "Expand" at bounding box center [107, 133] width 22 height 22
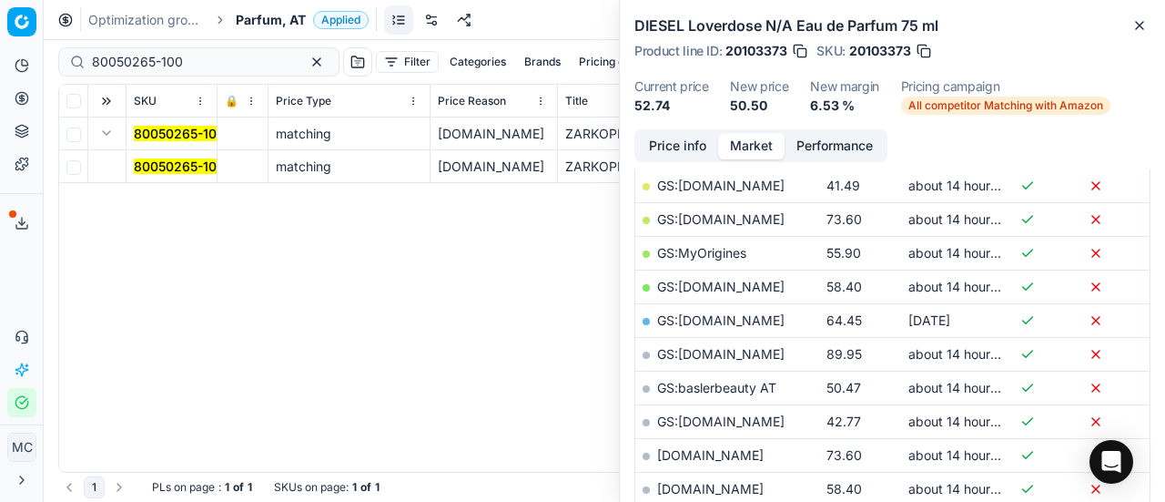
click at [146, 164] on mark "80050265-100" at bounding box center [179, 165] width 91 height 15
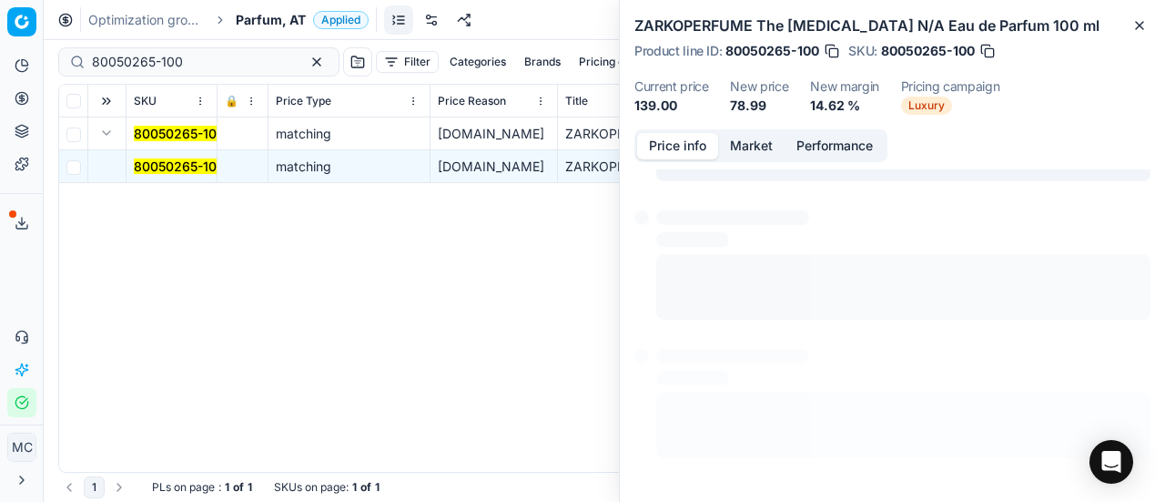
click at [704, 145] on button "Price info" at bounding box center [677, 146] width 81 height 26
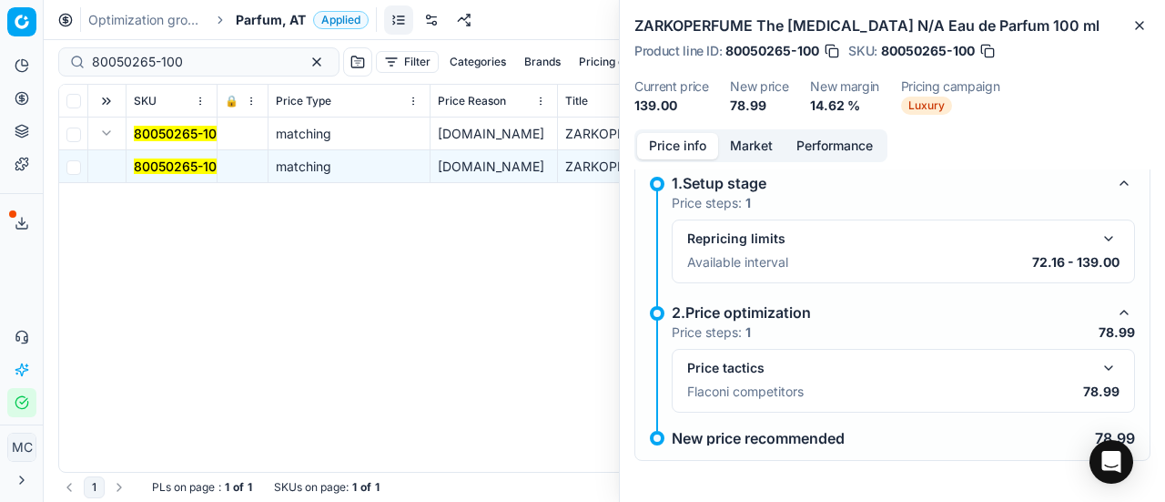
click at [1098, 369] on button "button" at bounding box center [1109, 368] width 22 height 22
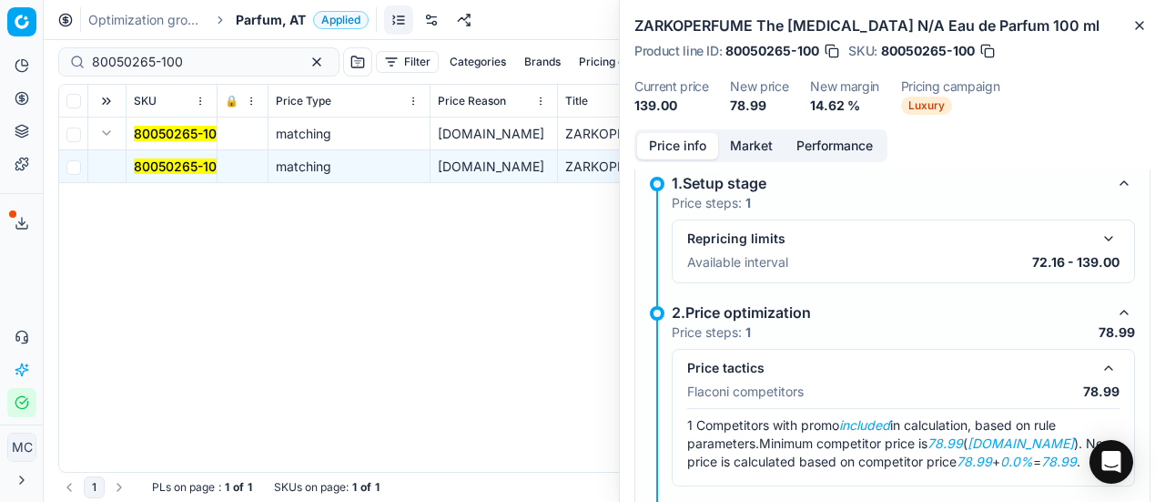
click at [763, 136] on button "Market" at bounding box center [751, 146] width 66 height 26
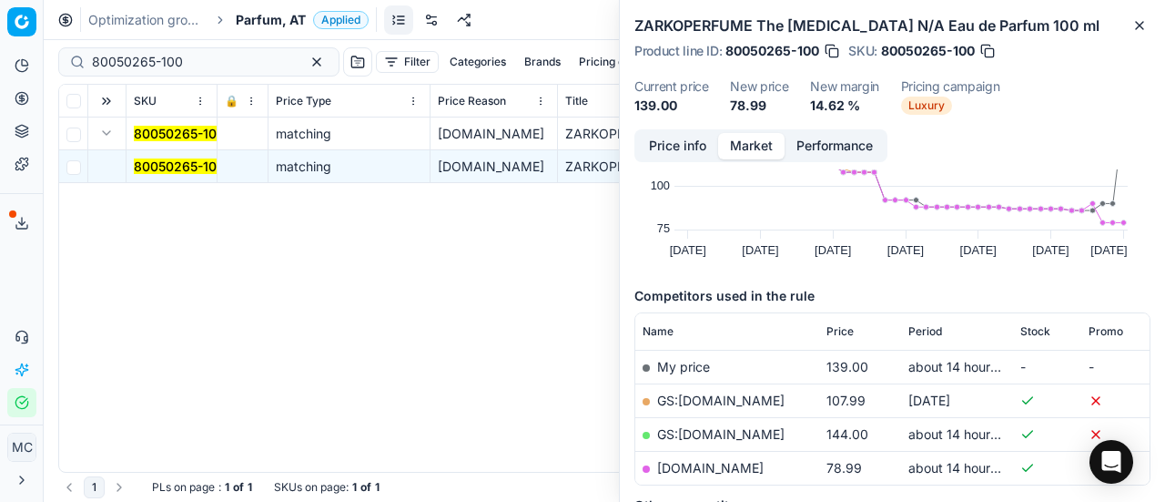
scroll to position [182, 0]
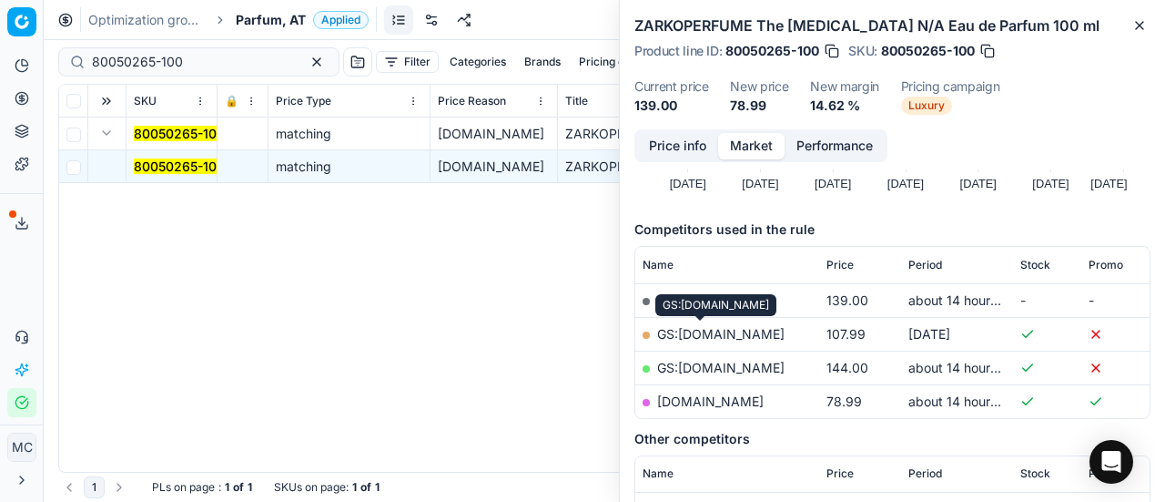
click at [719, 330] on link "GS:Douglas.at" at bounding box center [720, 333] width 127 height 15
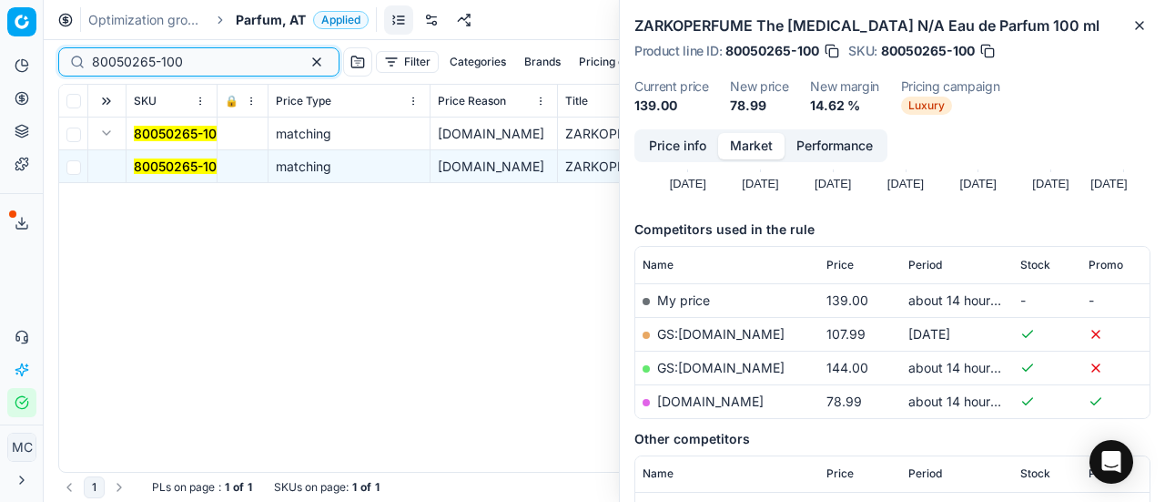
drag, startPoint x: 0, startPoint y: 40, endPoint x: 12, endPoint y: 5, distance: 37.4
click at [0, 35] on div "Pricing platform Analytics Pricing Product portfolio Templates Export service 1…" at bounding box center [582, 251] width 1165 height 502
paste input "7755"
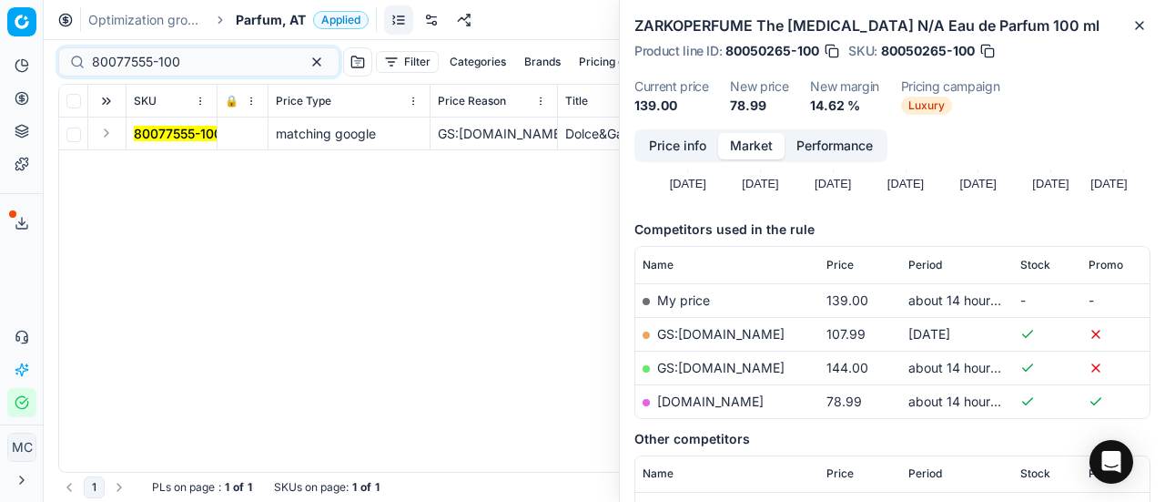
drag, startPoint x: 114, startPoint y: 129, endPoint x: 118, endPoint y: 139, distance: 11.0
click at [114, 130] on button "Expand" at bounding box center [107, 133] width 22 height 22
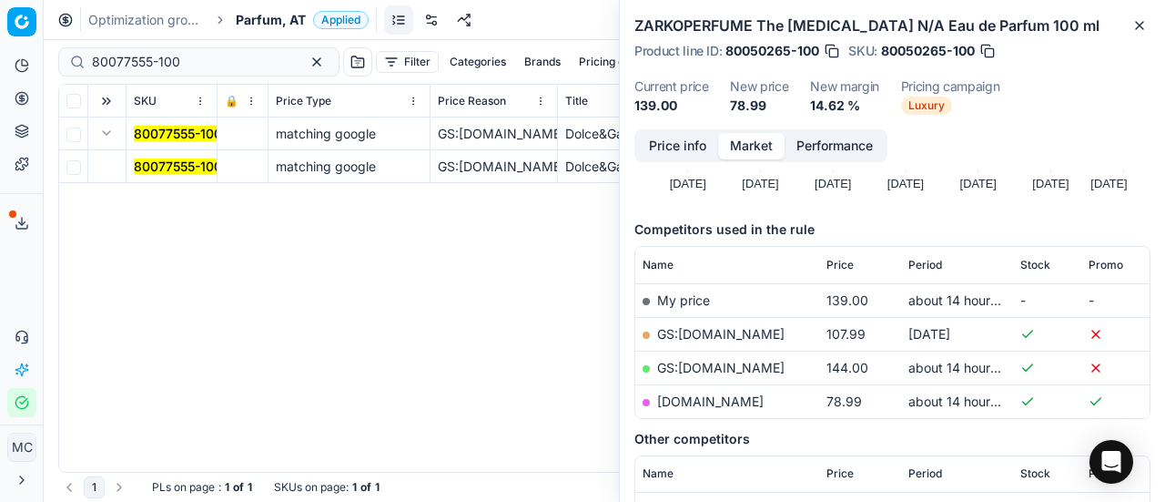
click at [157, 161] on mark "80077555-100" at bounding box center [178, 165] width 88 height 15
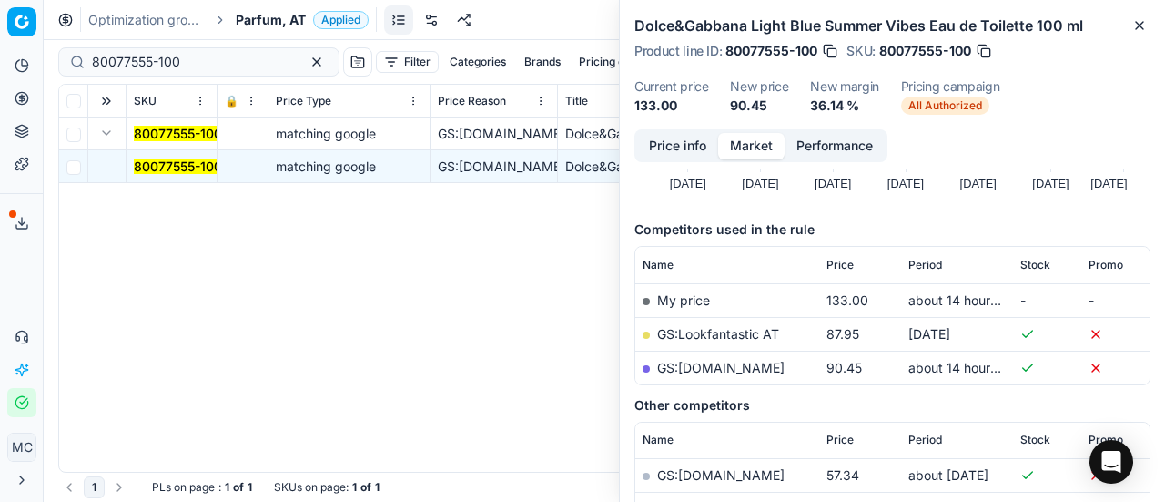
drag, startPoint x: 656, startPoint y: 162, endPoint x: 788, endPoint y: 196, distance: 136.2
click at [655, 162] on div "Price info Market Performance Price history Created with Highcharts 12.3.0 Jul …" at bounding box center [892, 315] width 545 height 372
drag, startPoint x: 653, startPoint y: 147, endPoint x: 681, endPoint y: 164, distance: 33.1
click at [653, 149] on button "Price info" at bounding box center [677, 146] width 81 height 26
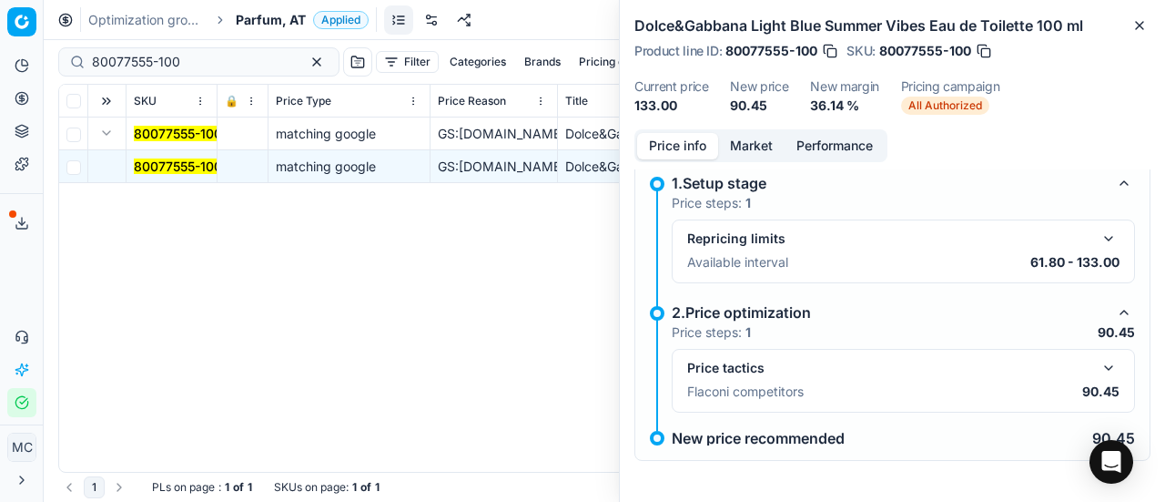
click at [1107, 369] on div "Price tactics Flaconi competitors 90.45" at bounding box center [903, 381] width 463 height 64
click at [1098, 362] on button "button" at bounding box center [1109, 368] width 22 height 22
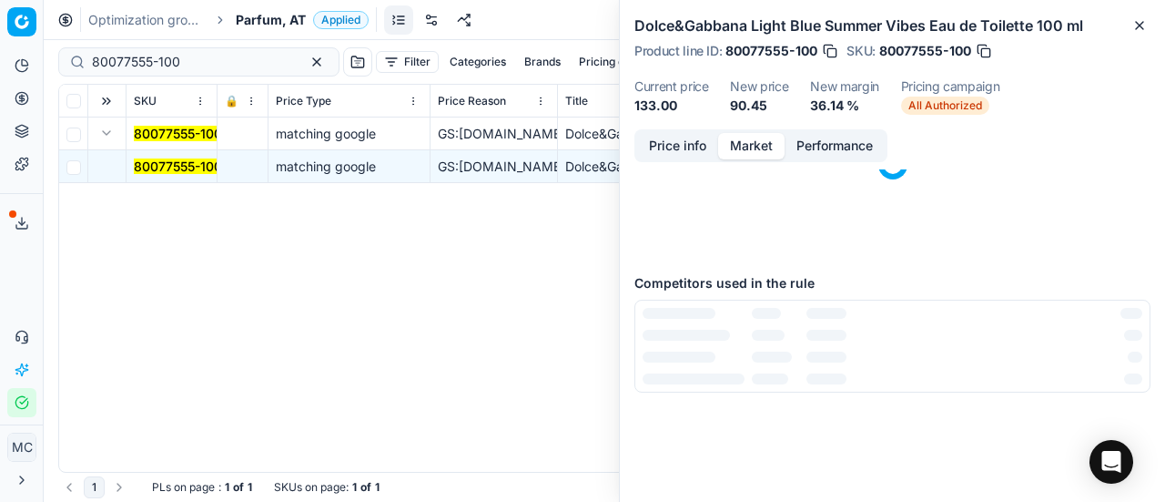
click at [744, 137] on button "Market" at bounding box center [751, 146] width 66 height 26
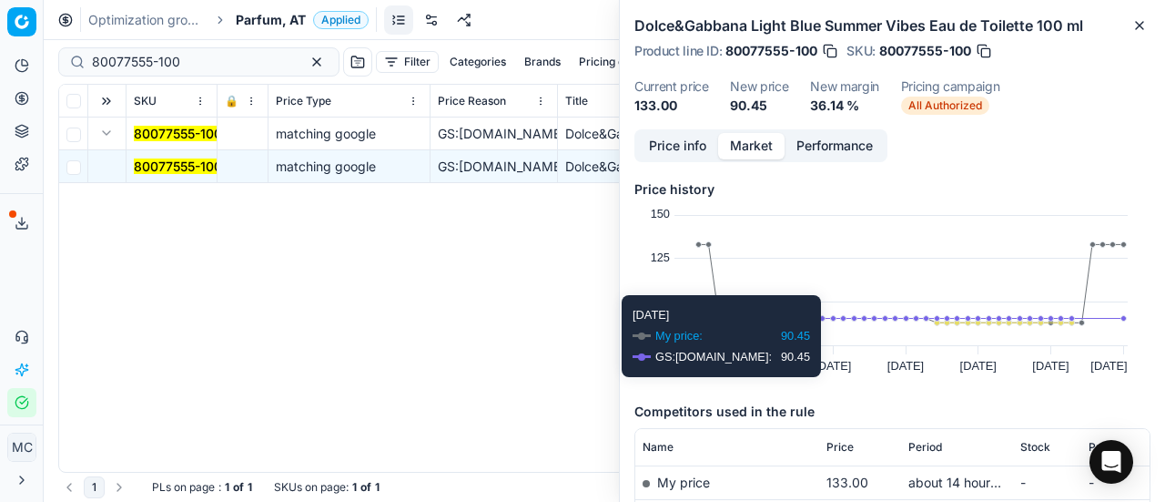
scroll to position [273, 0]
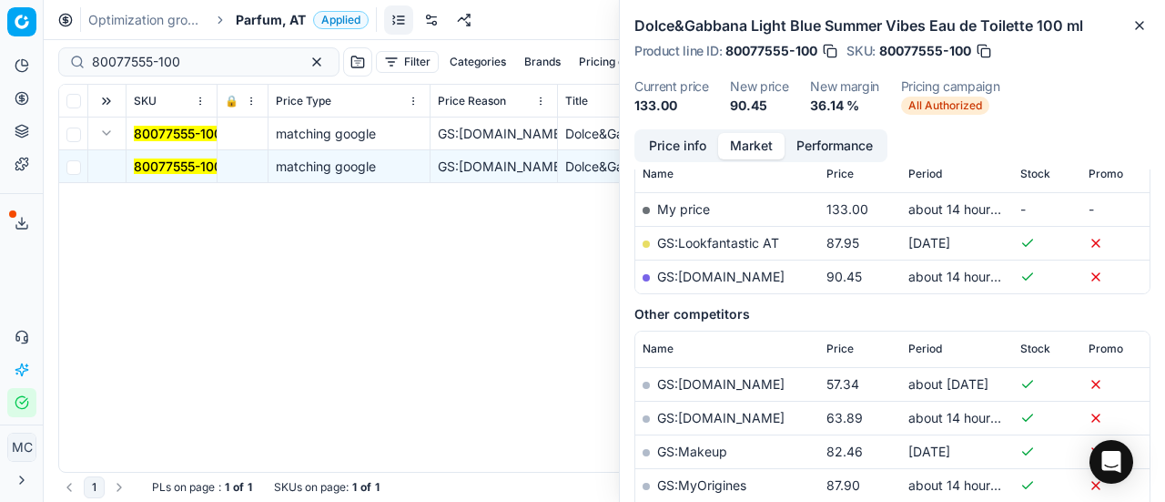
click at [735, 270] on link "GS:Sephora.de" at bounding box center [720, 276] width 127 height 15
drag, startPoint x: 187, startPoint y: 56, endPoint x: 0, endPoint y: 39, distance: 188.3
click at [0, 52] on div "Pricing platform Analytics Pricing Product portfolio Templates Export service 1…" at bounding box center [582, 251] width 1165 height 502
paste input "36640-3"
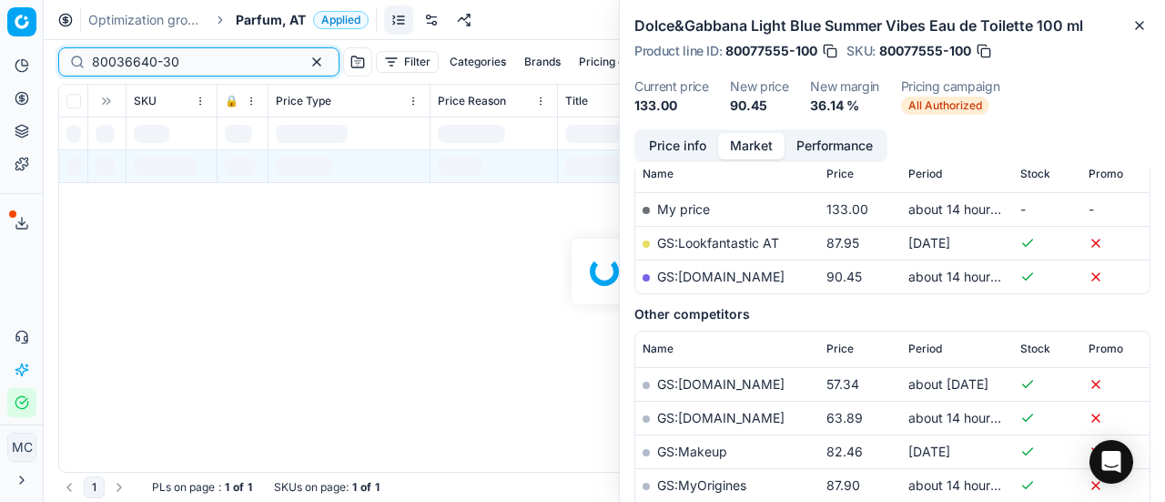
scroll to position [273, 0]
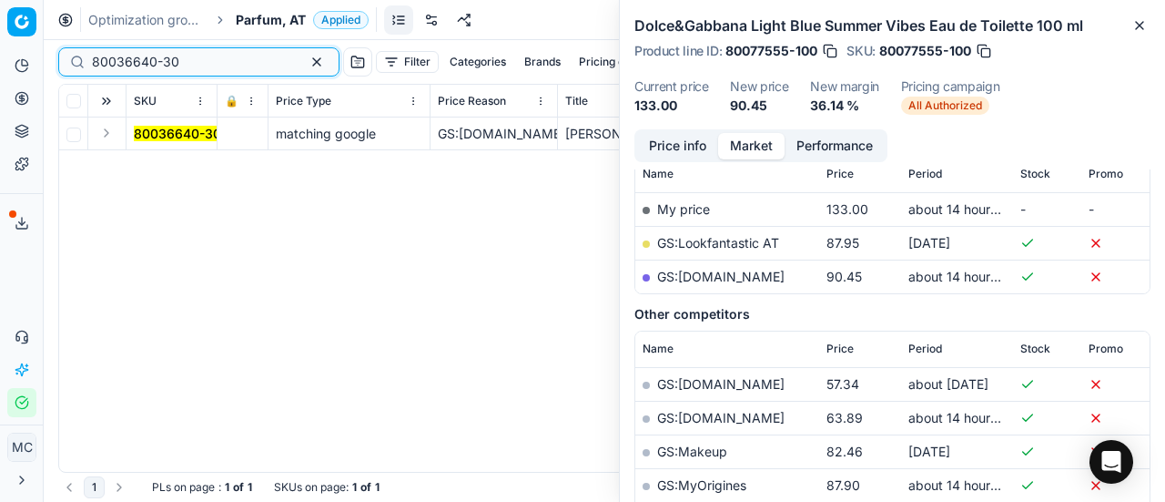
type input "80036640-30"
click at [106, 140] on button "Expand" at bounding box center [107, 133] width 22 height 22
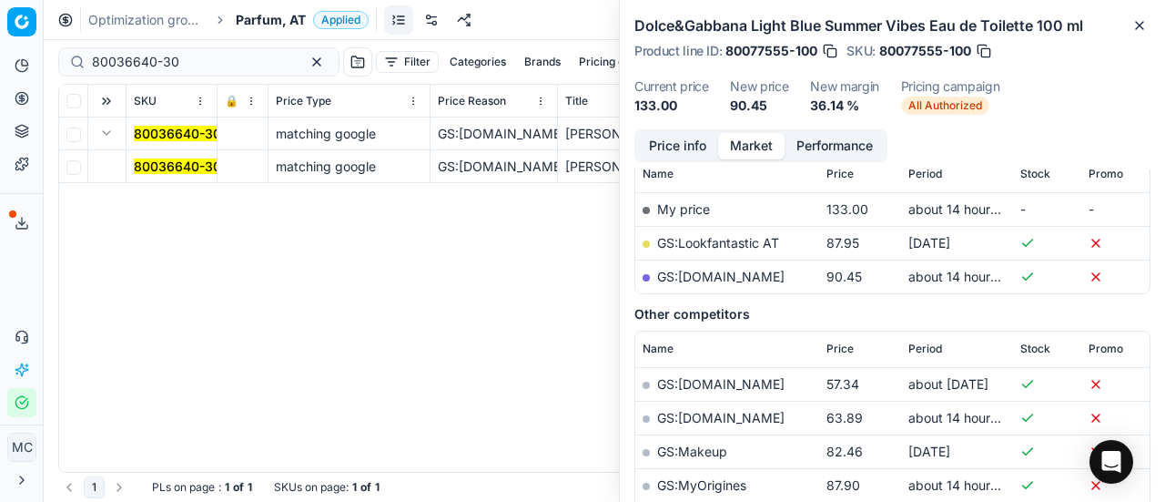
click at [159, 160] on mark "80036640-30" at bounding box center [177, 165] width 87 height 15
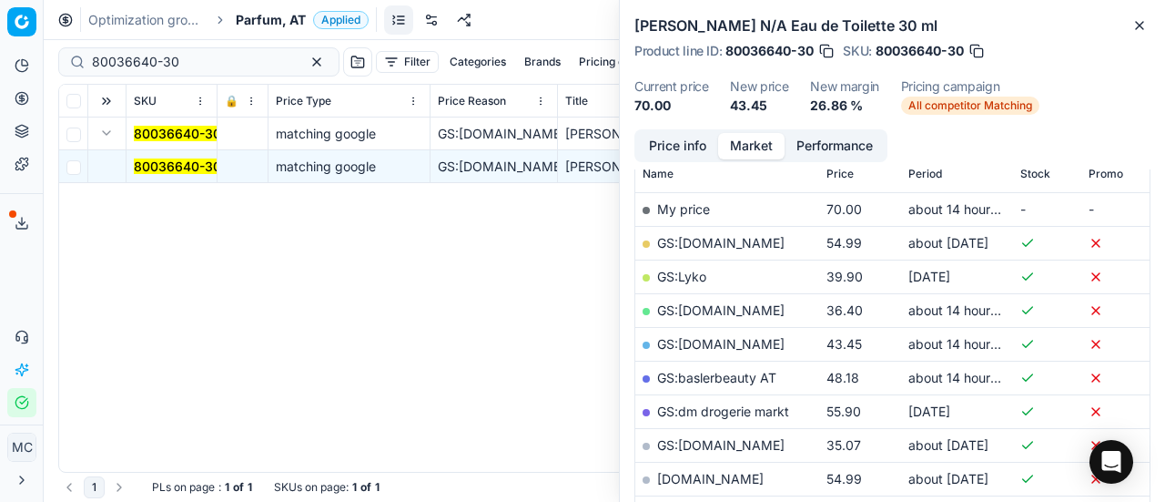
click at [664, 151] on button "Price info" at bounding box center [677, 146] width 81 height 26
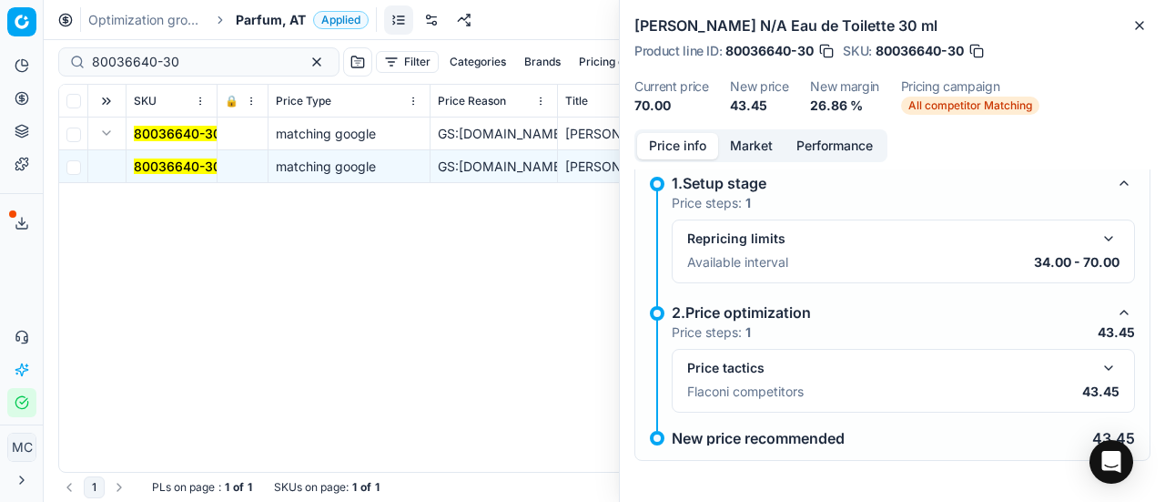
click at [1099, 367] on button "button" at bounding box center [1109, 368] width 22 height 22
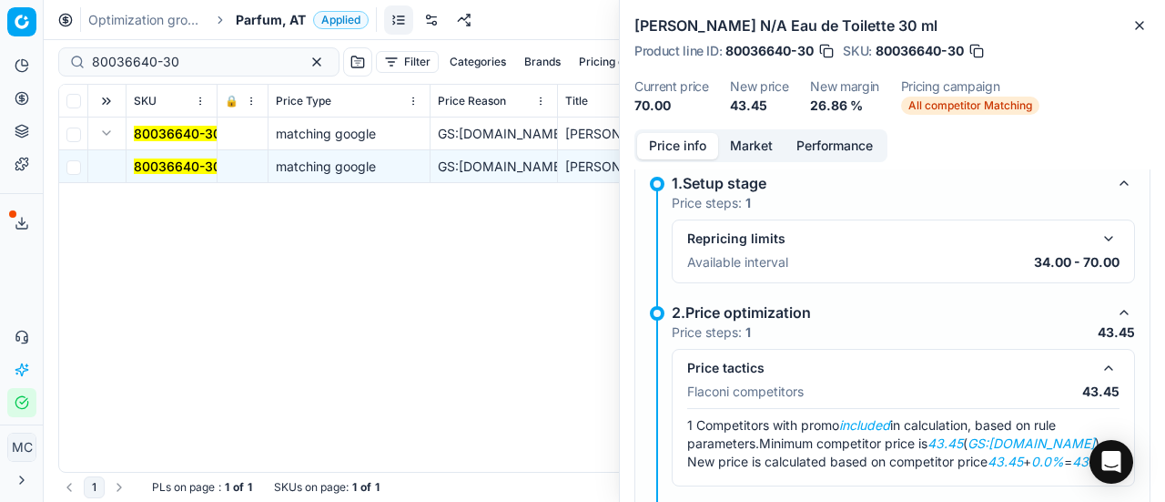
click at [733, 172] on div "1.Setup stage" at bounding box center [889, 183] width 434 height 22
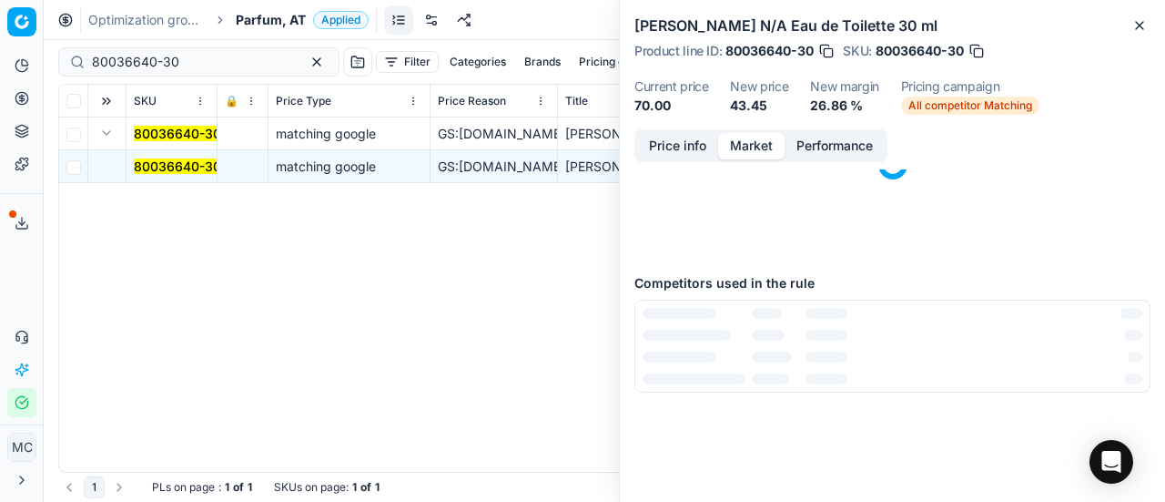
scroll to position [0, 0]
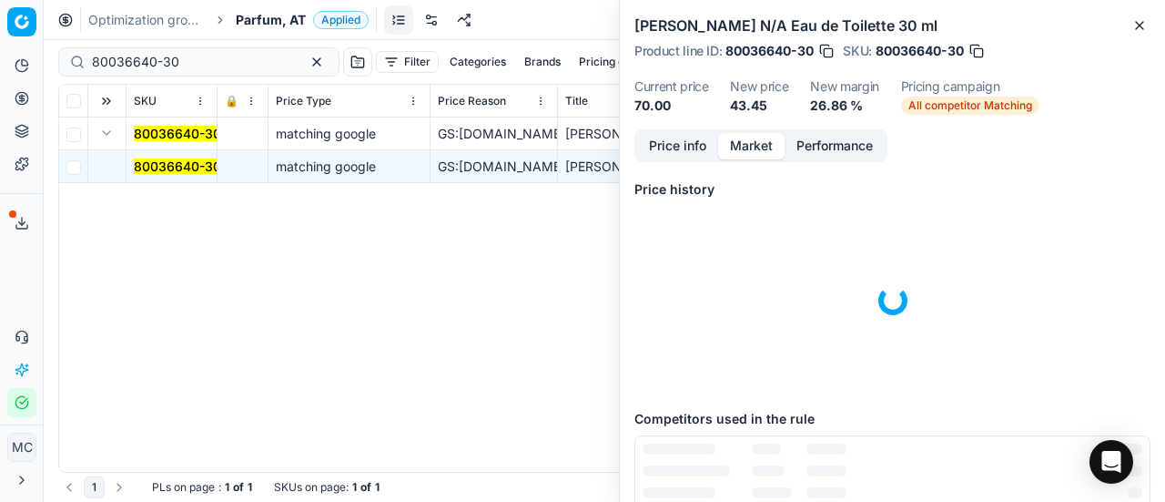
drag, startPoint x: 745, startPoint y: 152, endPoint x: 765, endPoint y: 254, distance: 103.7
click at [745, 158] on button "Market" at bounding box center [751, 146] width 66 height 26
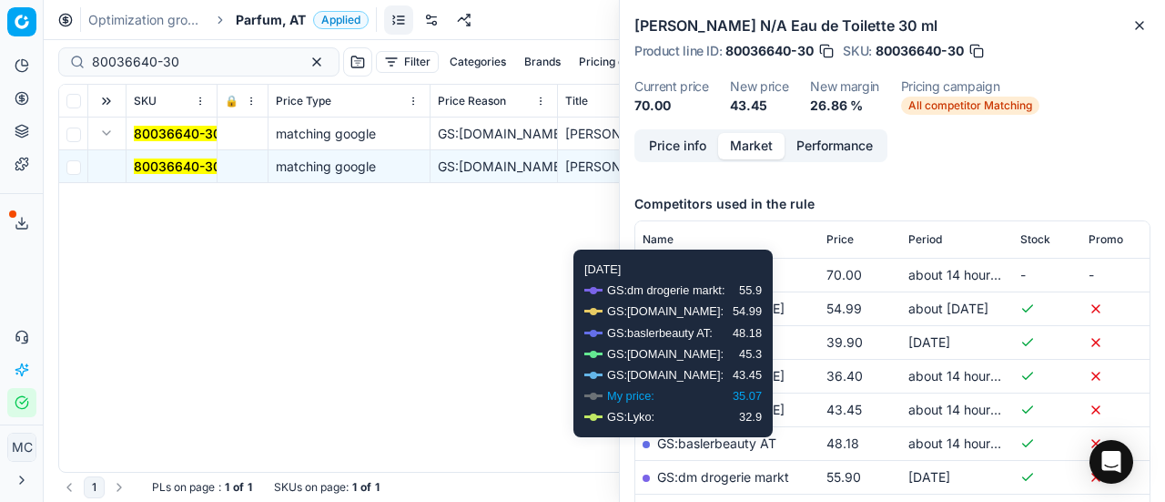
scroll to position [273, 0]
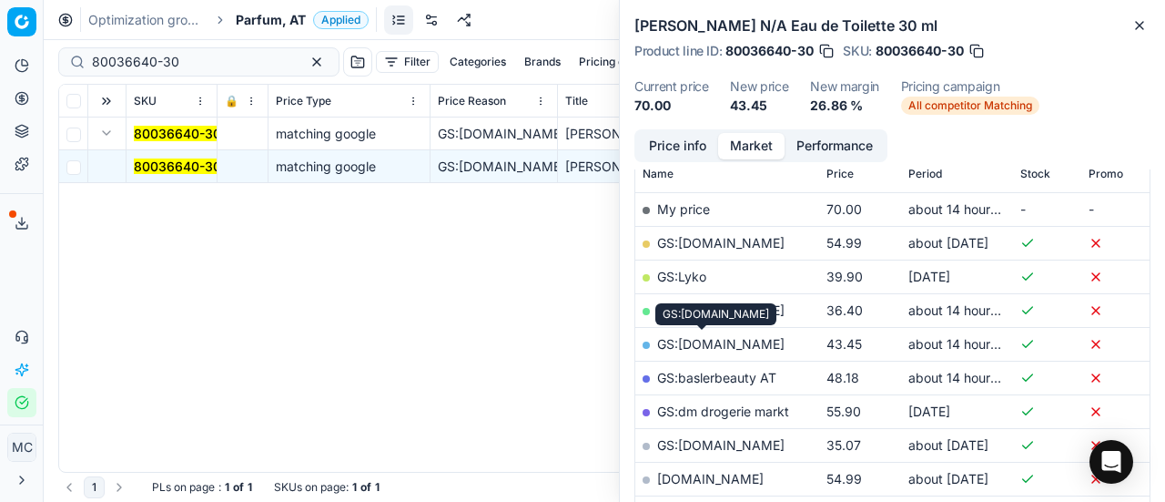
click at [713, 347] on link "GS:Sephora.de" at bounding box center [720, 343] width 127 height 15
click at [8, 287] on div "Analytics Pricing Product portfolio Templates Export service 16 Contact support…" at bounding box center [21, 234] width 43 height 380
click at [5, 274] on div "Analytics Pricing Product portfolio Templates Export service 16 Contact support…" at bounding box center [21, 234] width 43 height 380
click at [251, 11] on span "Parfum, AT" at bounding box center [271, 20] width 70 height 18
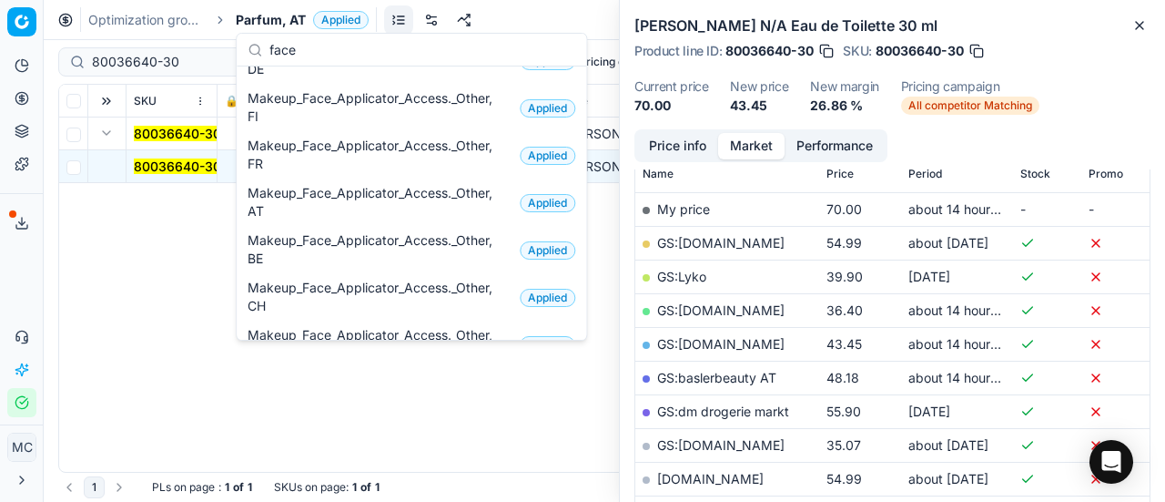
scroll to position [0, 0]
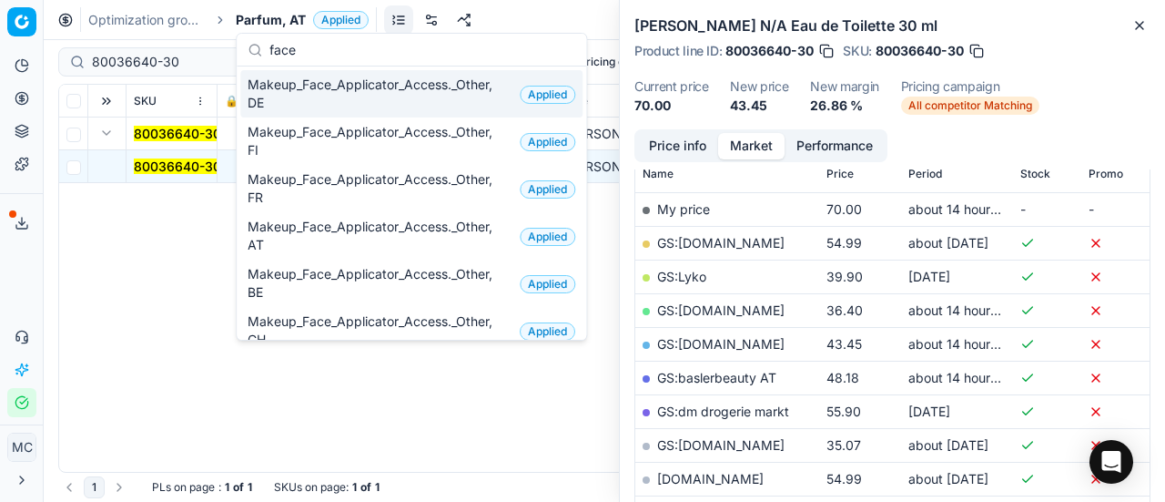
type input "face"
click at [331, 105] on span "Makeup_Face_Applicator_Access._Other, DE" at bounding box center [380, 94] width 265 height 36
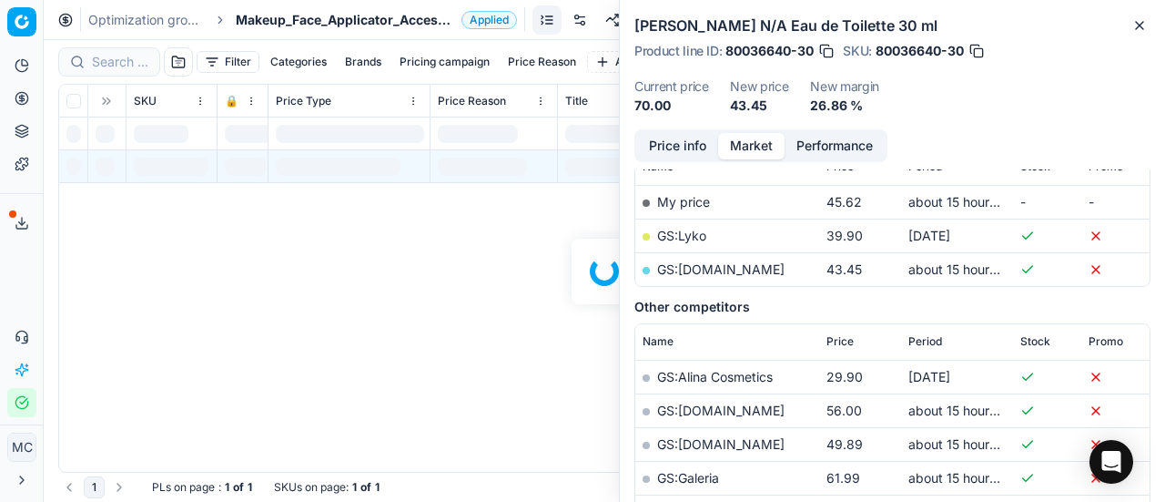
scroll to position [273, 0]
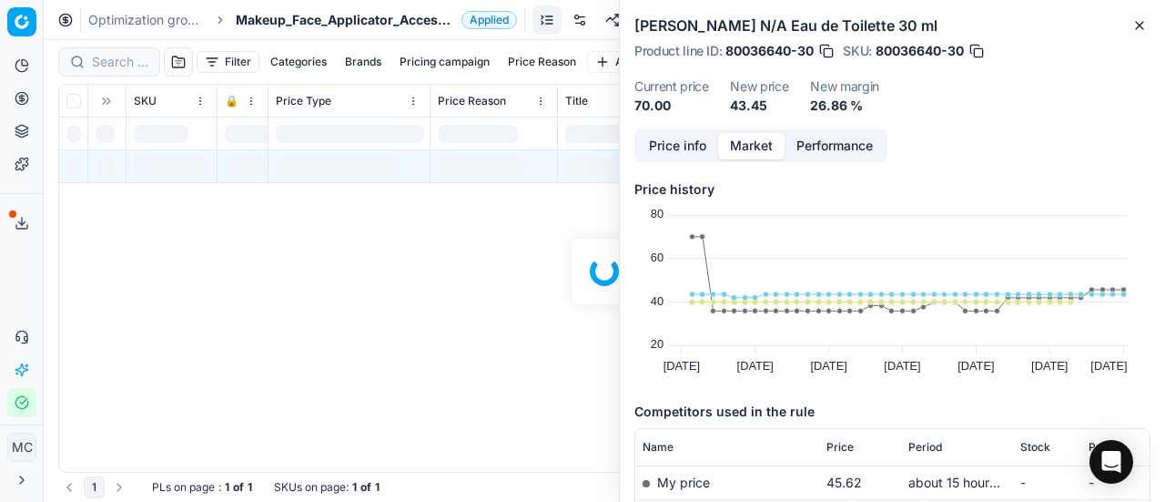
scroll to position [273, 0]
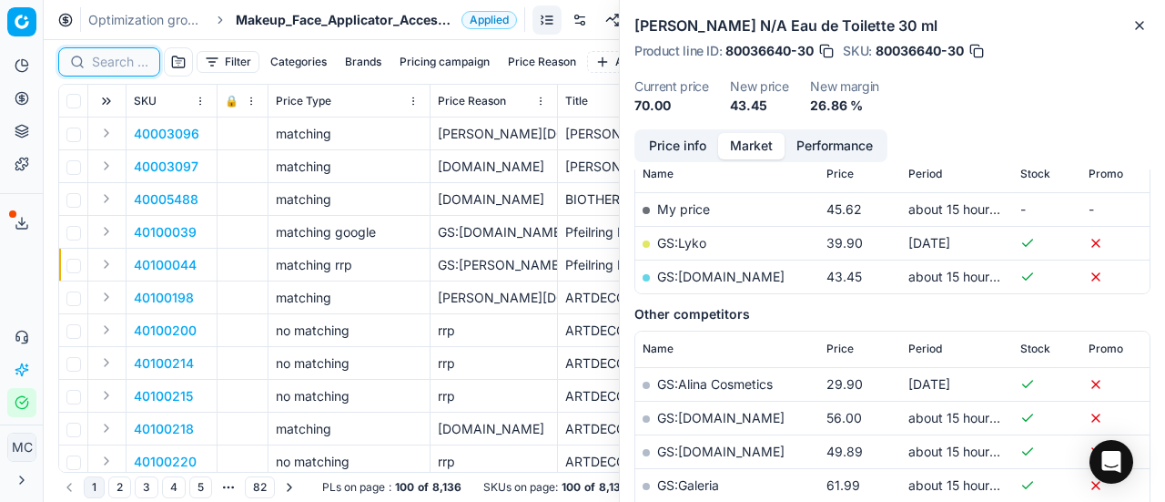
click at [109, 63] on input at bounding box center [120, 62] width 56 height 18
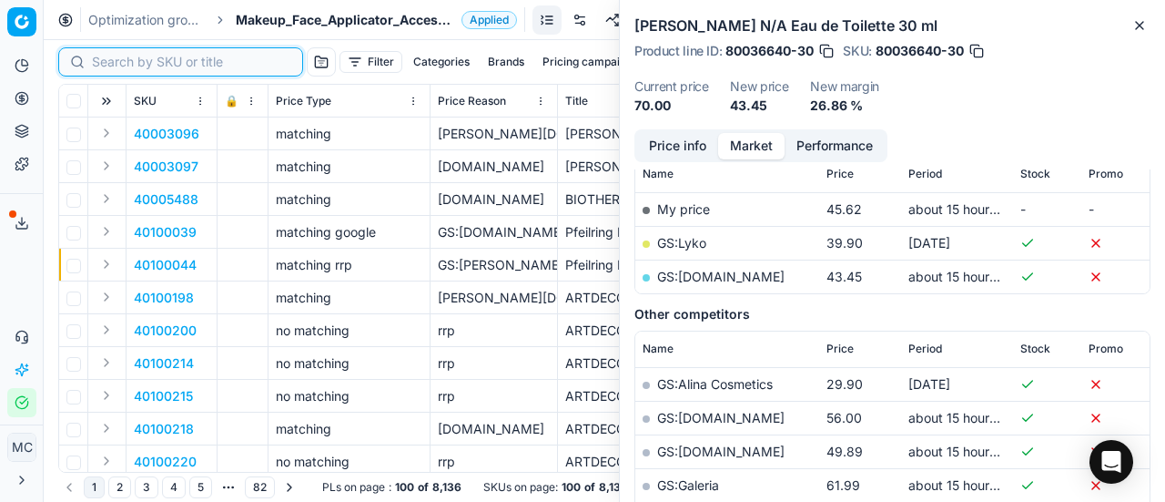
paste input "80069858-8-27"
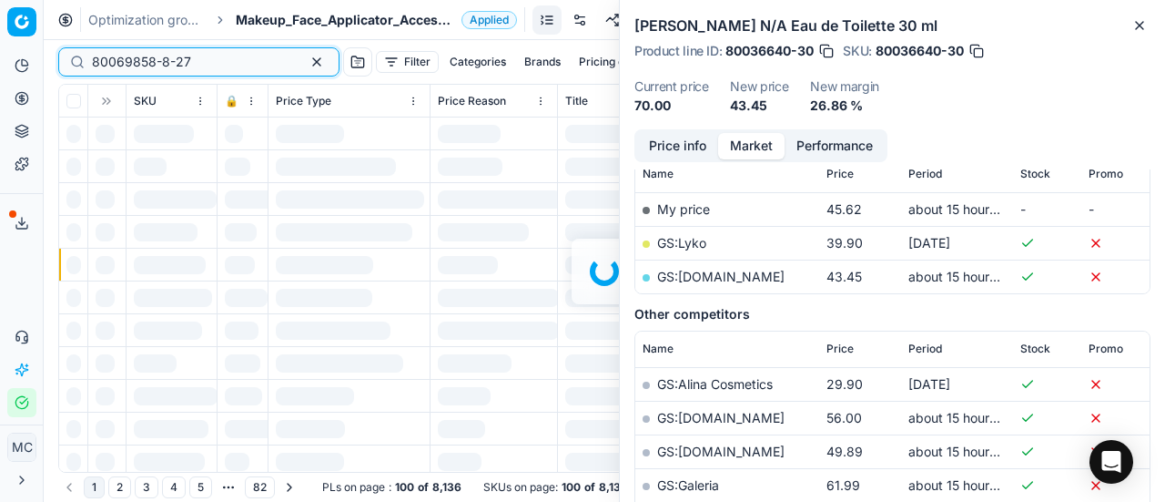
scroll to position [273, 0]
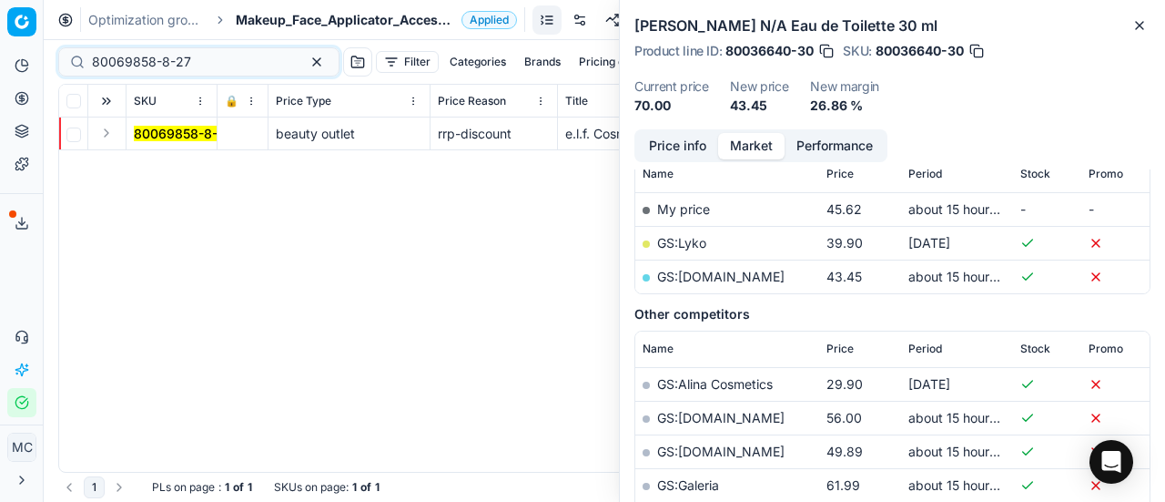
click at [106, 133] on button "Expand" at bounding box center [107, 133] width 22 height 22
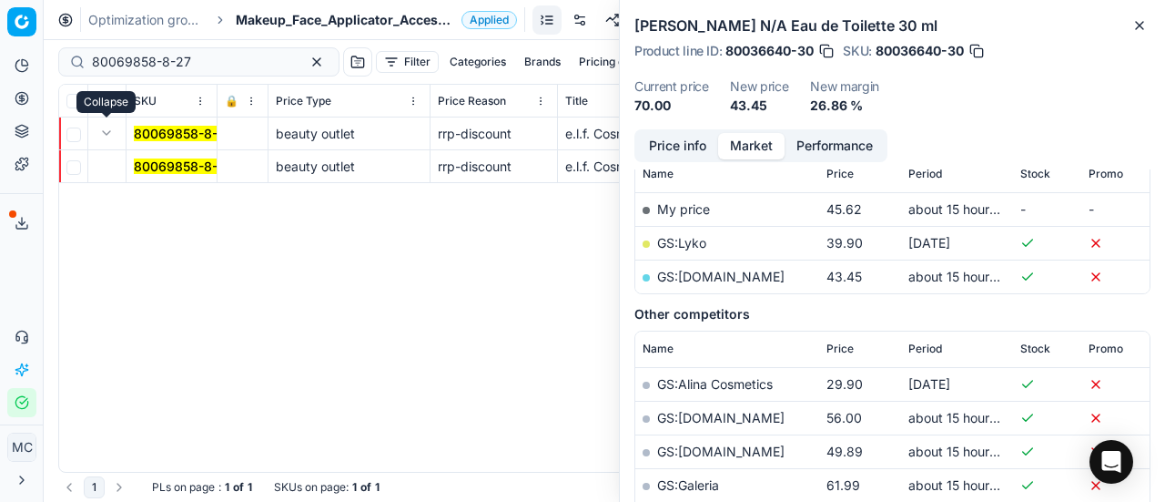
click at [138, 165] on mark "80069858-8-27" at bounding box center [183, 165] width 99 height 15
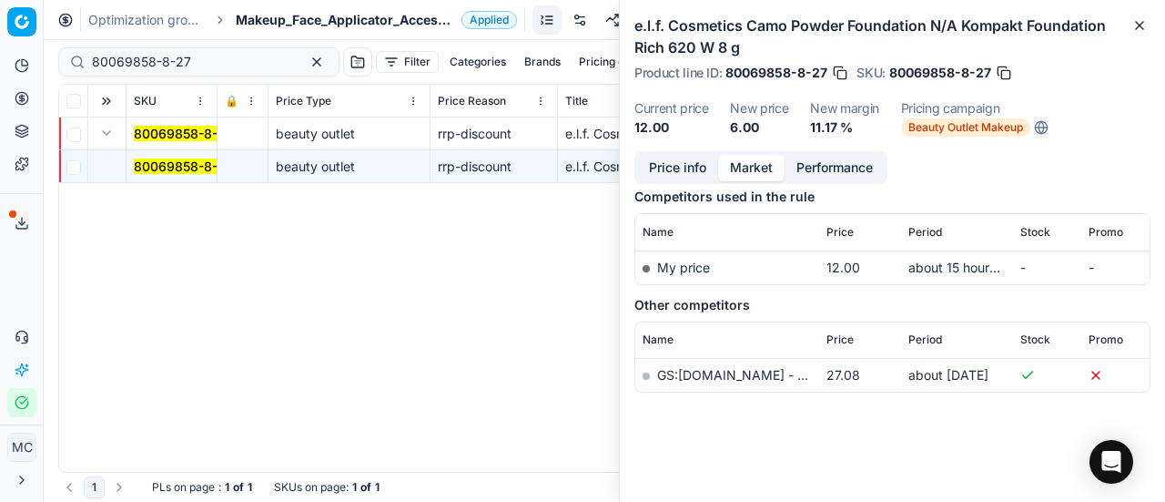
scroll to position [235, 0]
click at [694, 170] on button "Price info" at bounding box center [677, 168] width 81 height 26
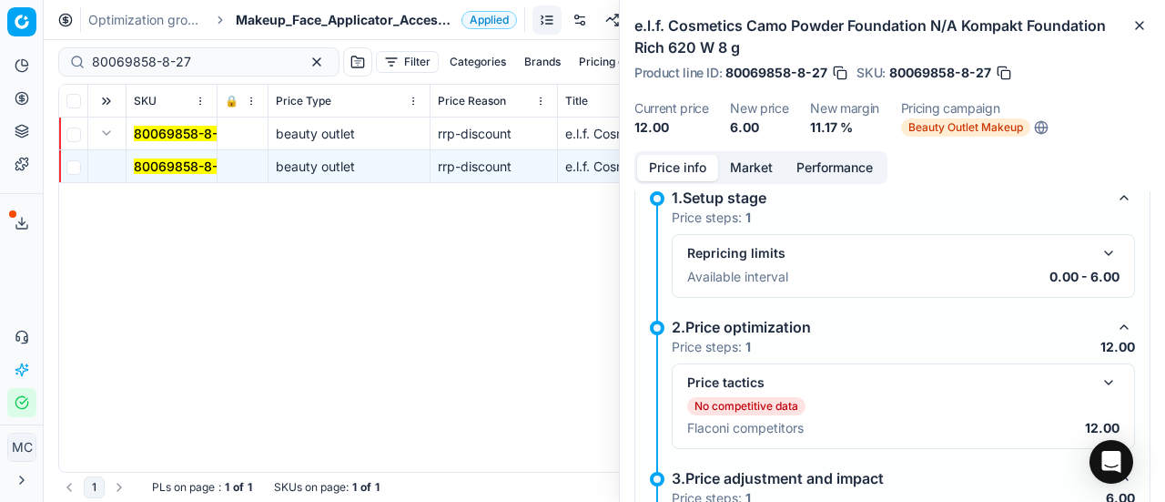
scroll to position [286, 0]
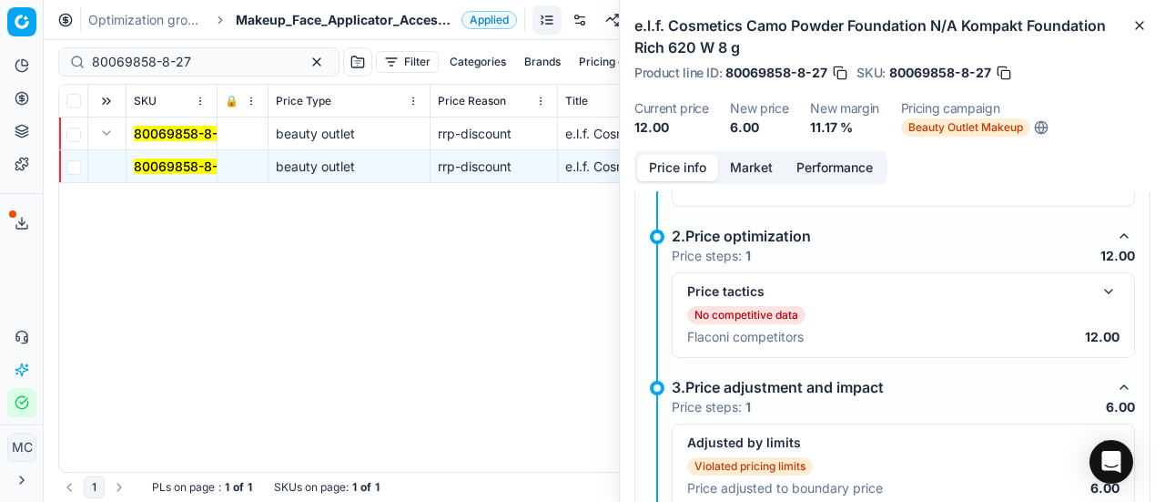
click at [1098, 287] on button "button" at bounding box center [1109, 291] width 22 height 22
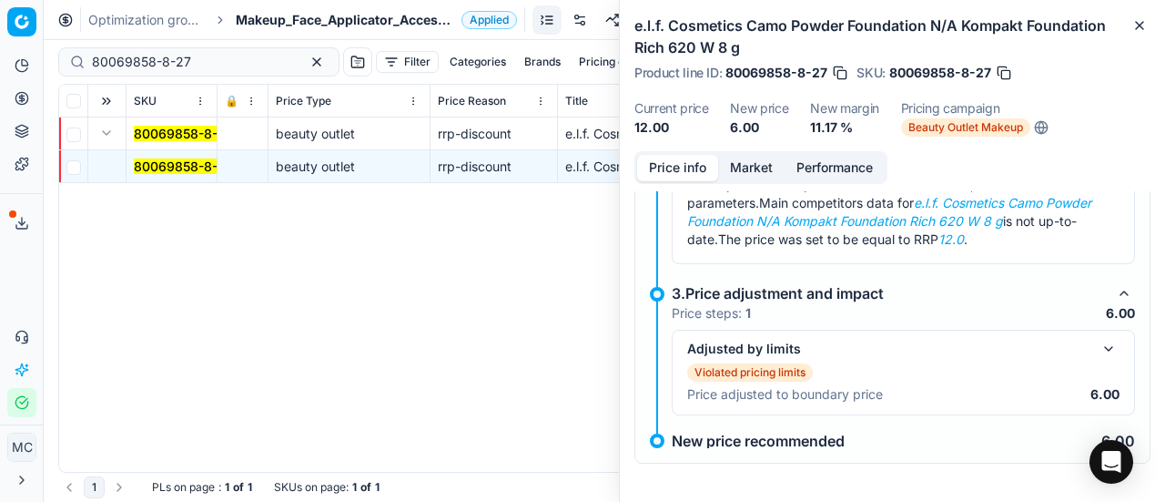
scroll to position [472, 0]
click at [1098, 342] on button "button" at bounding box center [1109, 348] width 22 height 22
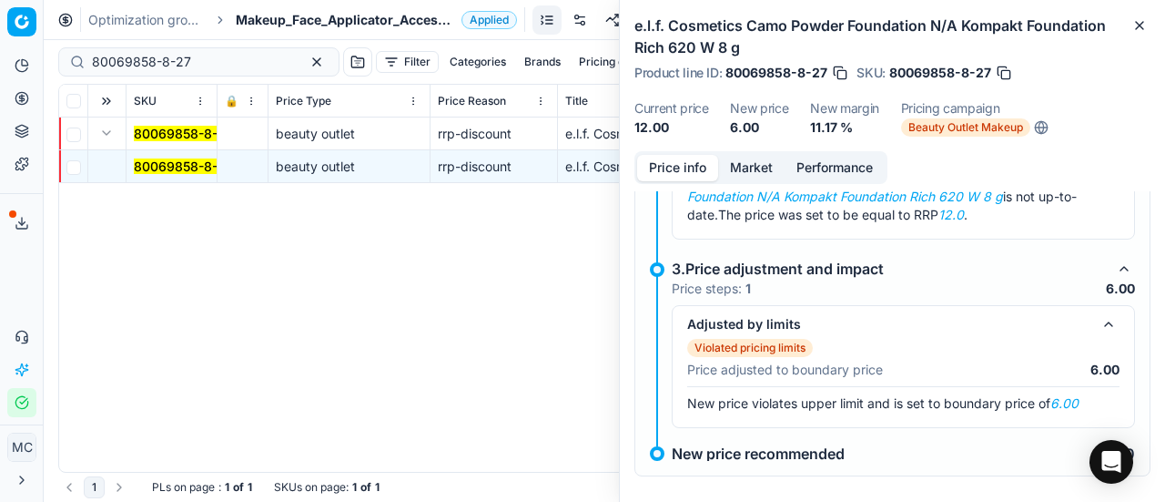
scroll to position [510, 0]
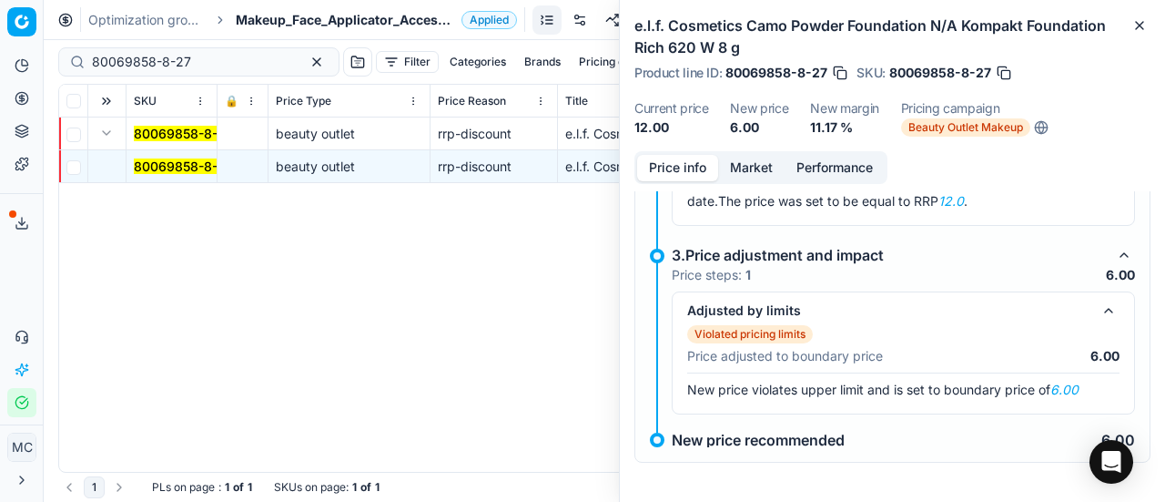
click at [759, 175] on button "Market" at bounding box center [751, 168] width 66 height 26
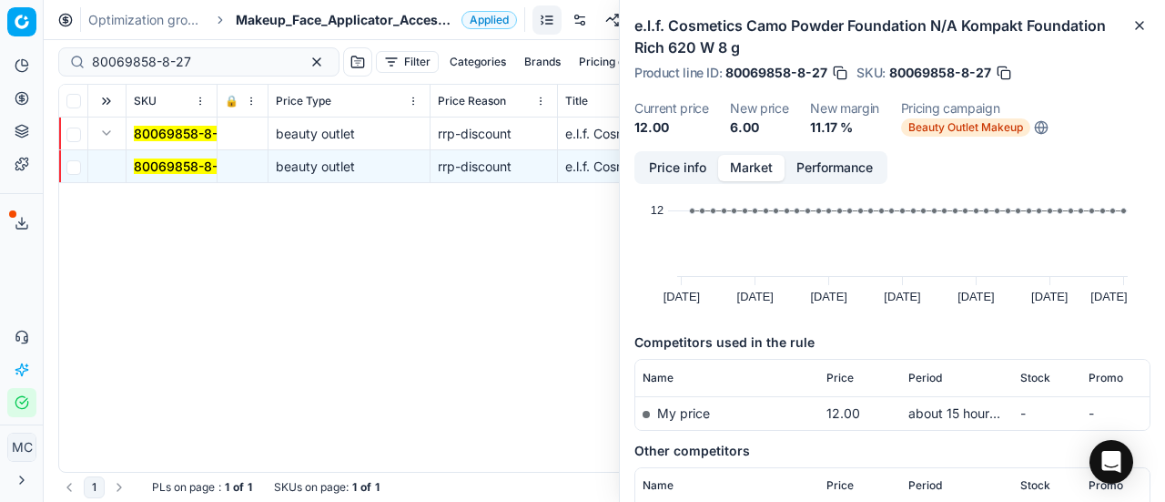
scroll to position [182, 0]
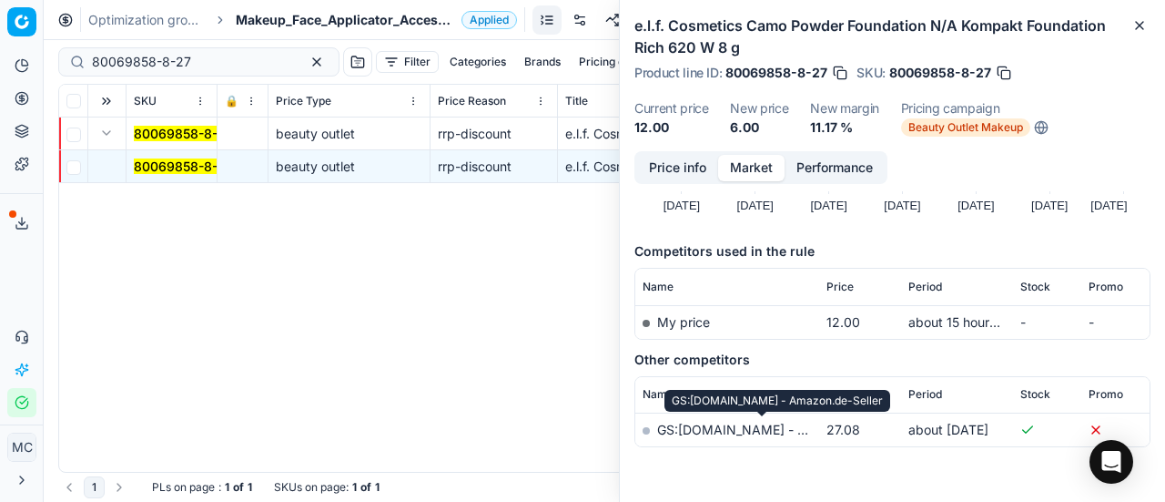
click at [702, 430] on link "GS:Amazon.de - Amazon.de-Seller" at bounding box center [780, 428] width 247 height 15
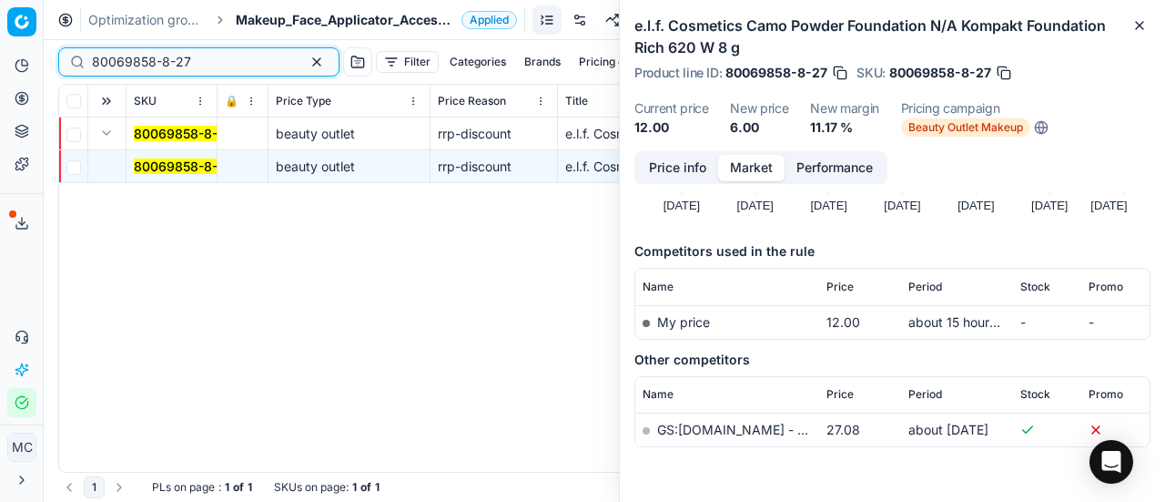
drag, startPoint x: 226, startPoint y: 57, endPoint x: 0, endPoint y: 31, distance: 227.3
click at [0, 33] on div "Pricing platform Analytics Pricing Product portfolio Templates Export service 1…" at bounding box center [582, 251] width 1165 height 502
paste input "19"
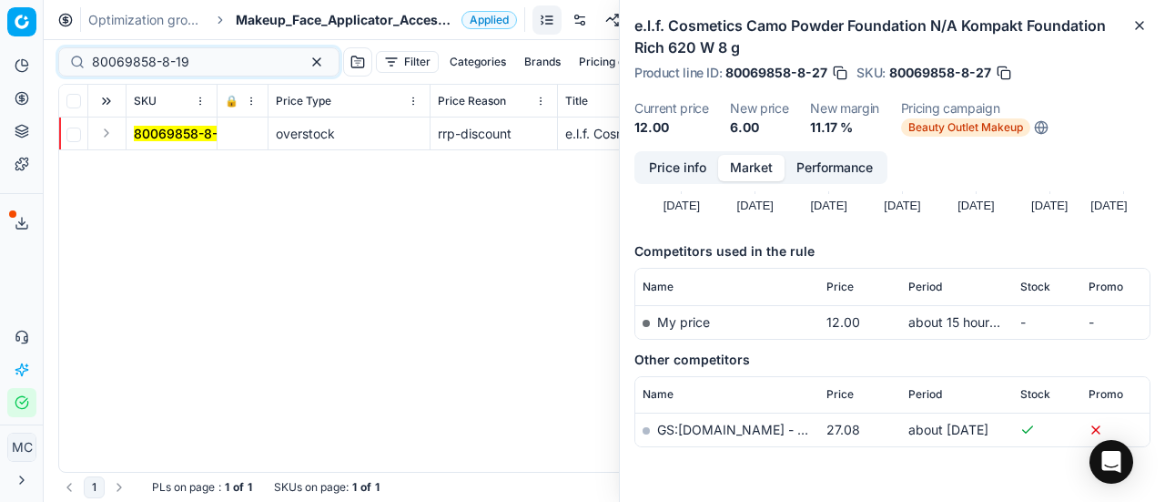
click at [105, 131] on button "Expand" at bounding box center [107, 133] width 22 height 22
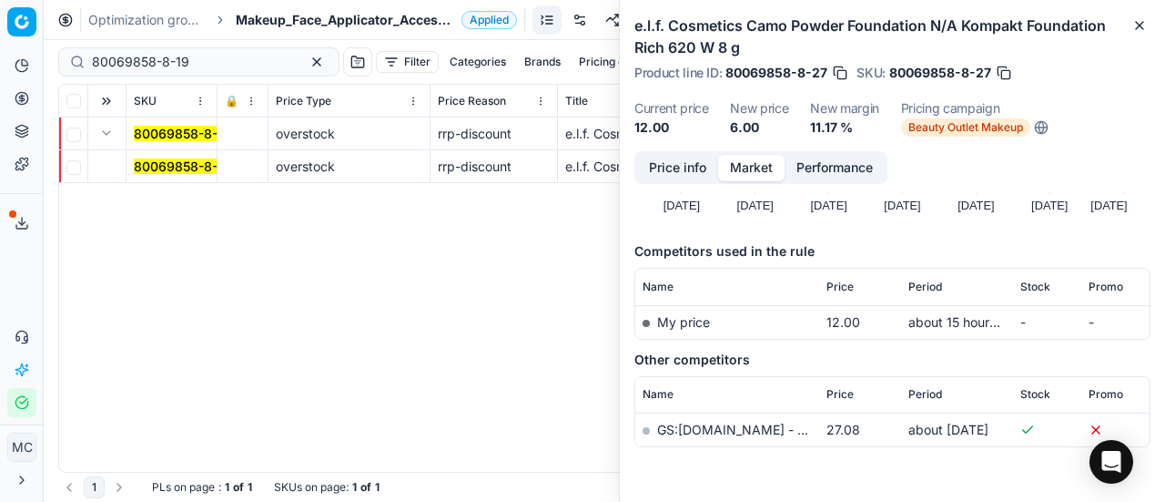
click at [177, 165] on mark "80069858-8-19" at bounding box center [182, 165] width 97 height 15
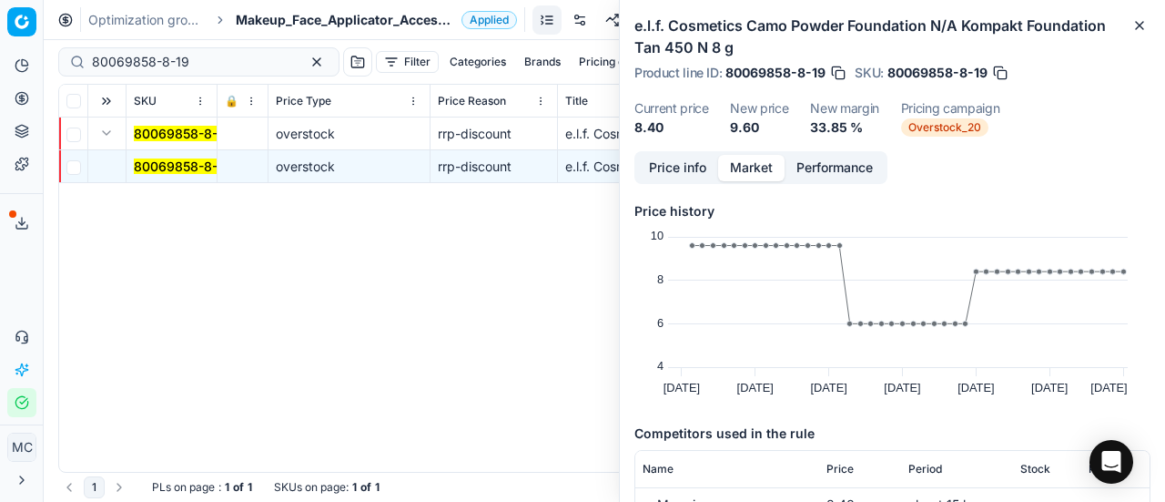
scroll to position [127, 0]
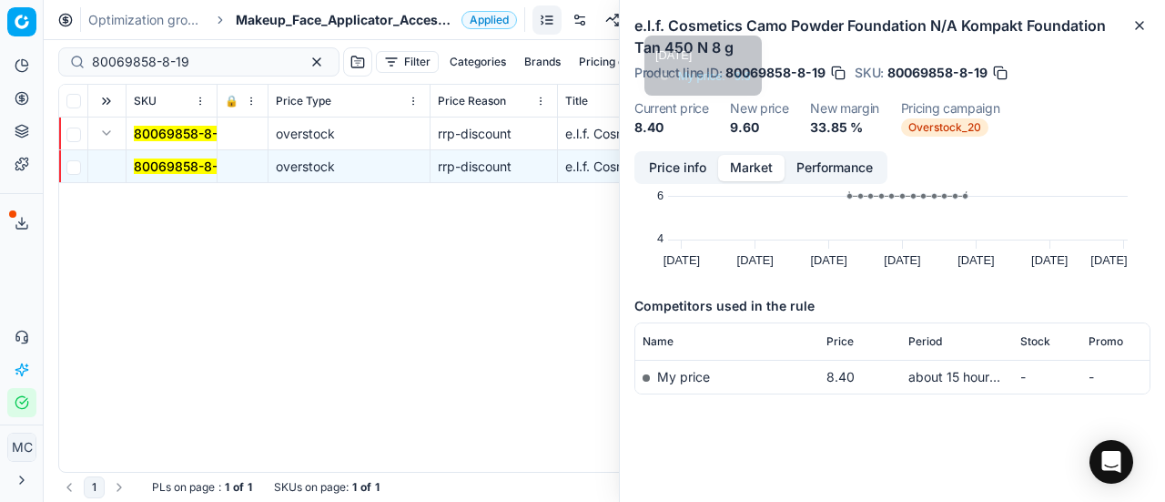
click at [690, 167] on button "Price info" at bounding box center [677, 168] width 81 height 26
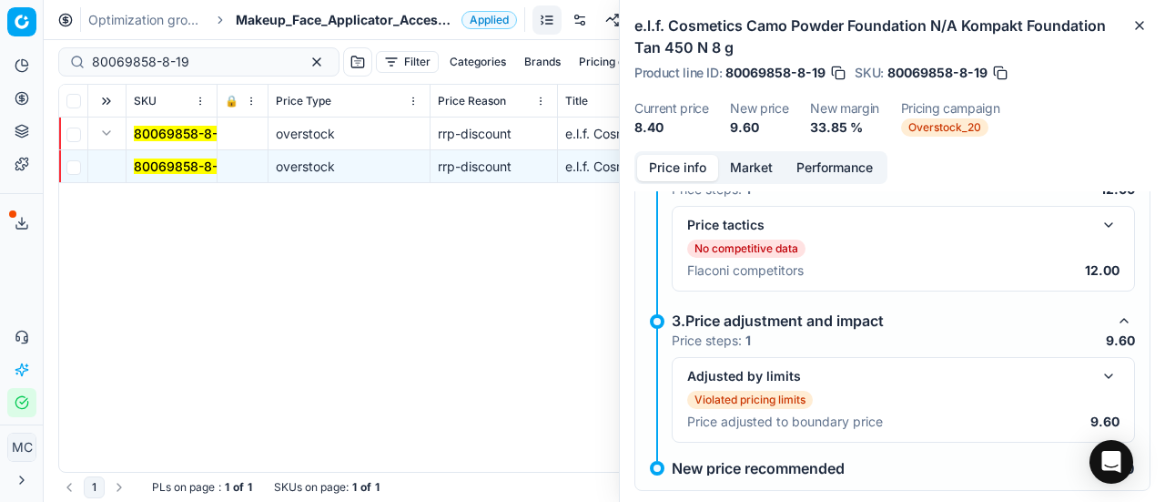
scroll to position [380, 0]
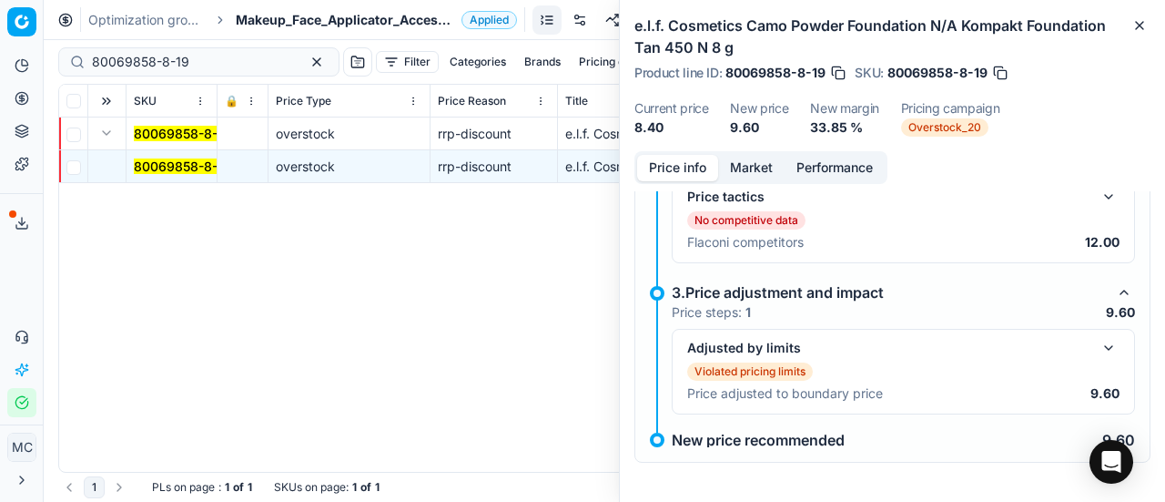
click at [1098, 193] on button "button" at bounding box center [1109, 197] width 22 height 22
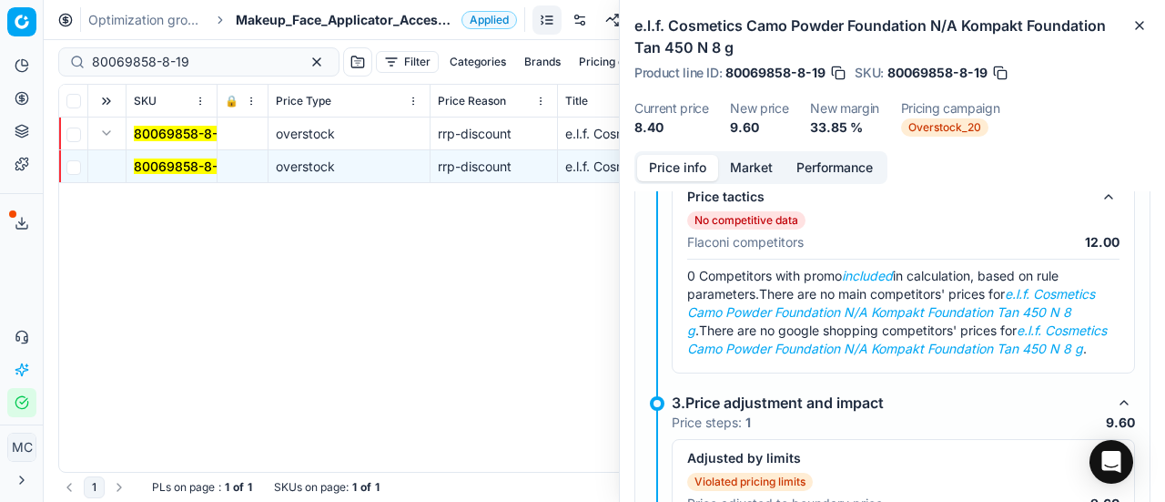
scroll to position [509, 0]
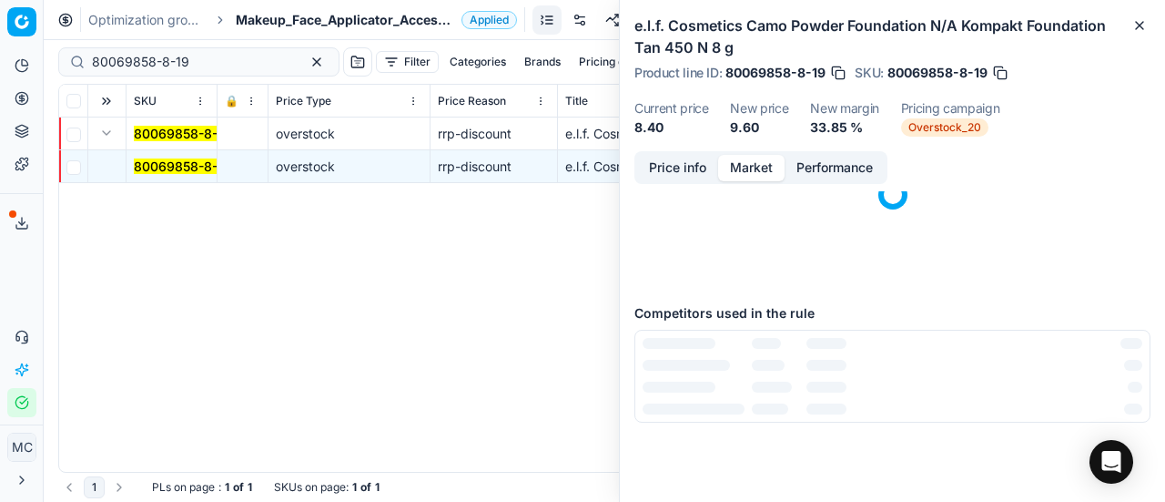
click at [726, 166] on button "Market" at bounding box center [751, 168] width 66 height 26
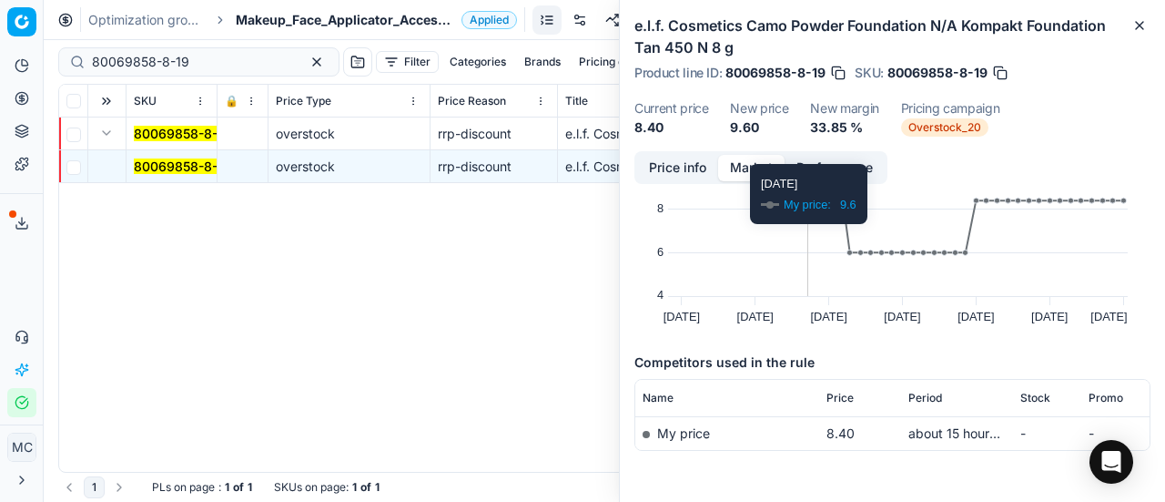
scroll to position [127, 0]
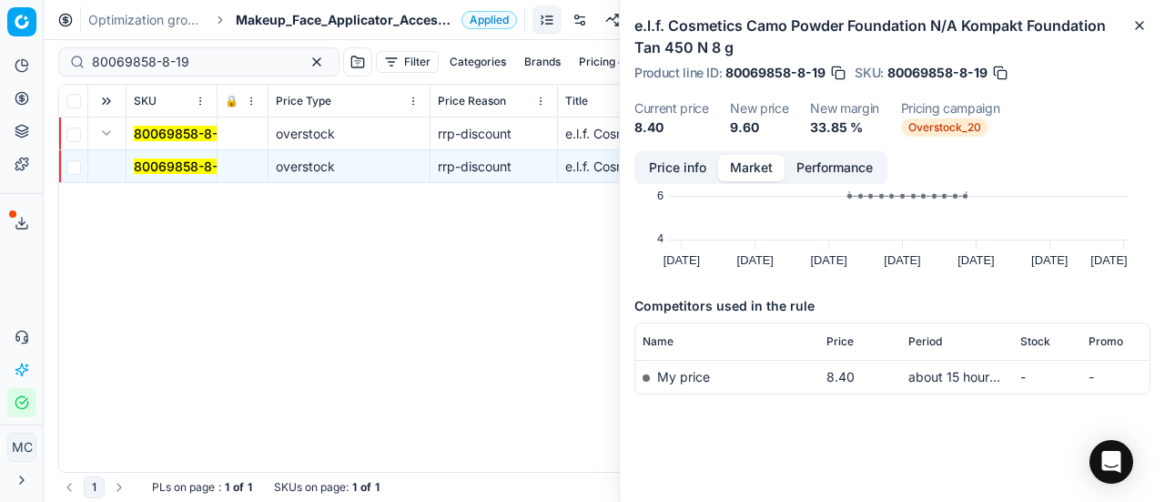
drag, startPoint x: 1, startPoint y: 280, endPoint x: 222, endPoint y: 48, distance: 320.6
click at [2, 280] on div "Analytics Pricing Product portfolio Templates Export service 16 Contact support…" at bounding box center [21, 234] width 43 height 380
drag, startPoint x: 204, startPoint y: 61, endPoint x: 0, endPoint y: 42, distance: 204.8
click at [0, 45] on div "Pricing platform Analytics Pricing Product portfolio Templates Export service 1…" at bounding box center [582, 251] width 1165 height 502
paste input "2"
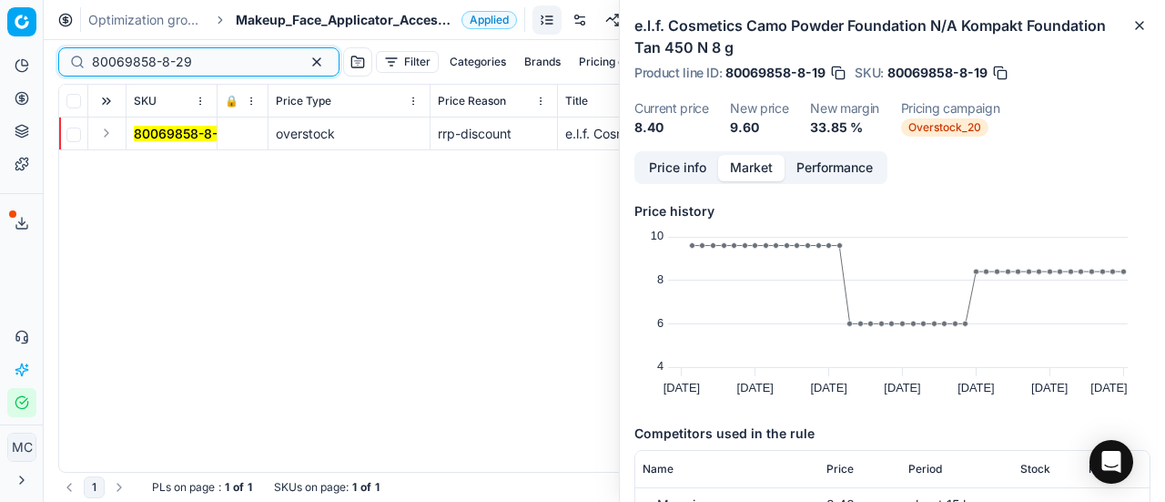
type input "80069858-8-29"
click at [106, 134] on button "Expand" at bounding box center [107, 133] width 22 height 22
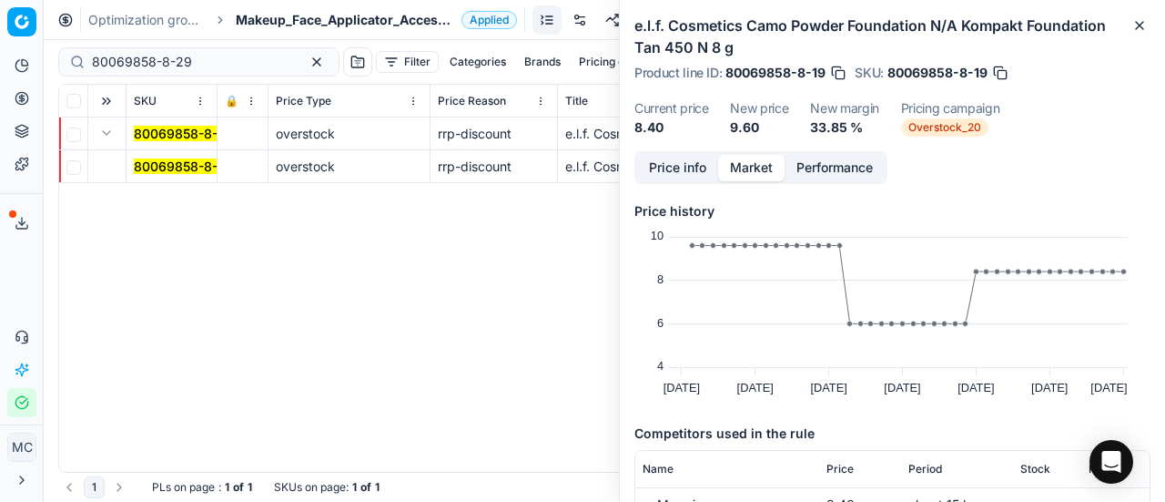
click at [144, 159] on mark "80069858-8-29" at bounding box center [184, 165] width 100 height 15
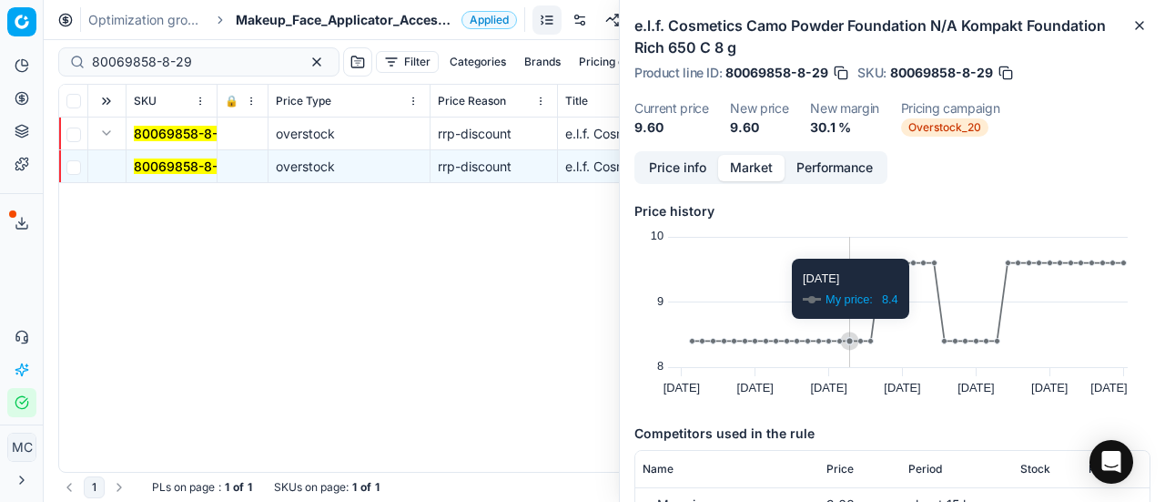
scroll to position [127, 0]
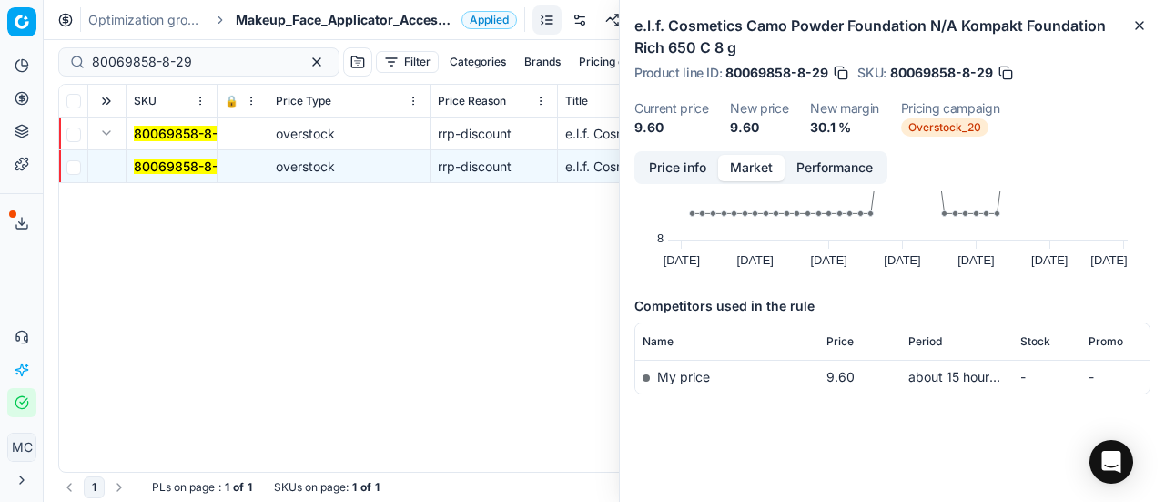
click at [19, 280] on div "Analytics Pricing Product portfolio Templates Export service 16 Contact support…" at bounding box center [21, 234] width 43 height 380
click at [1130, 125] on dl "Current price 9.60 New price 9.60 New margin 30.1 % Pricing campaign Overstock_…" at bounding box center [892, 119] width 516 height 35
